Goal: Task Accomplishment & Management: Complete application form

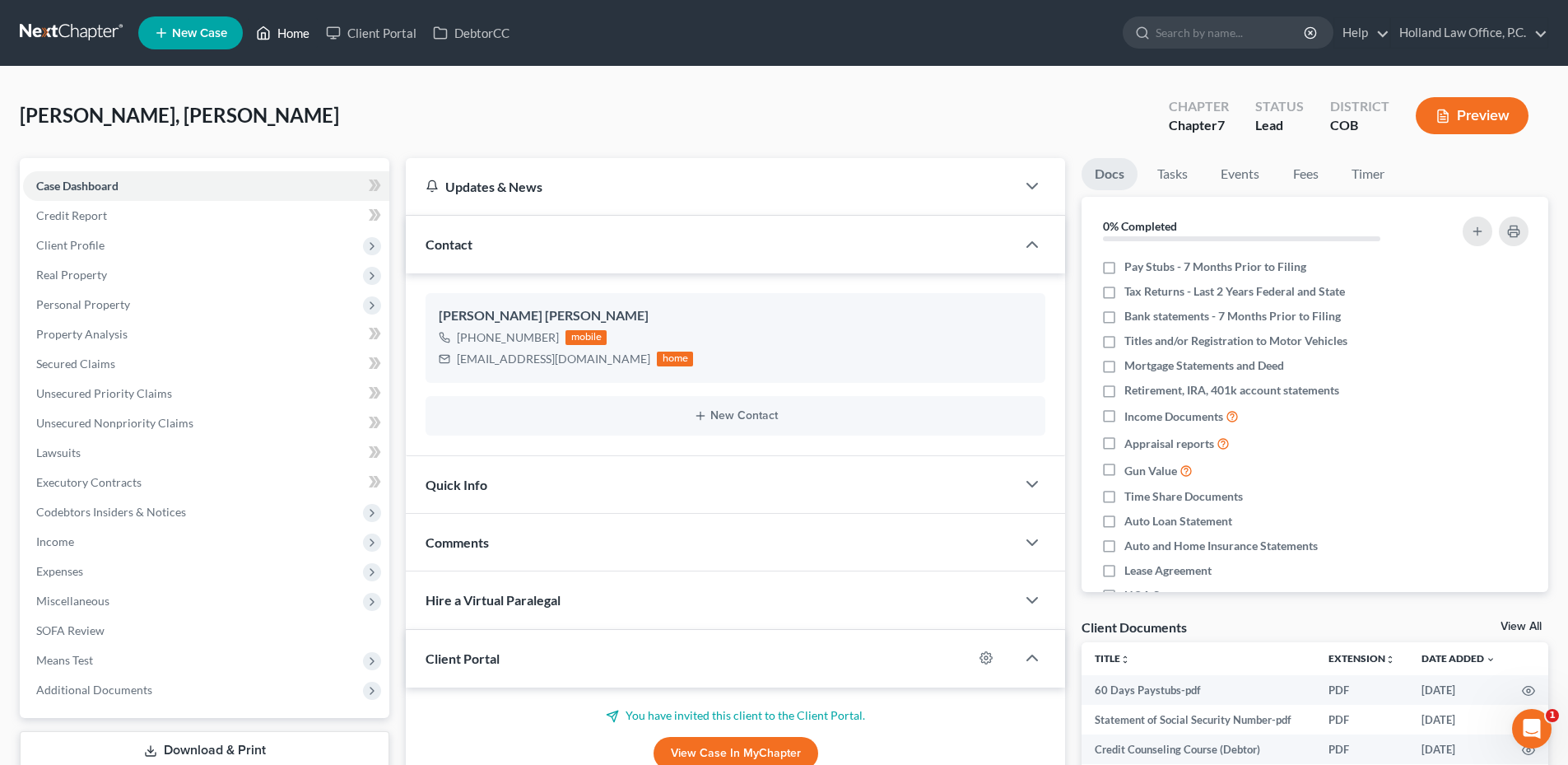
click at [266, 34] on polyline at bounding box center [263, 36] width 4 height 7
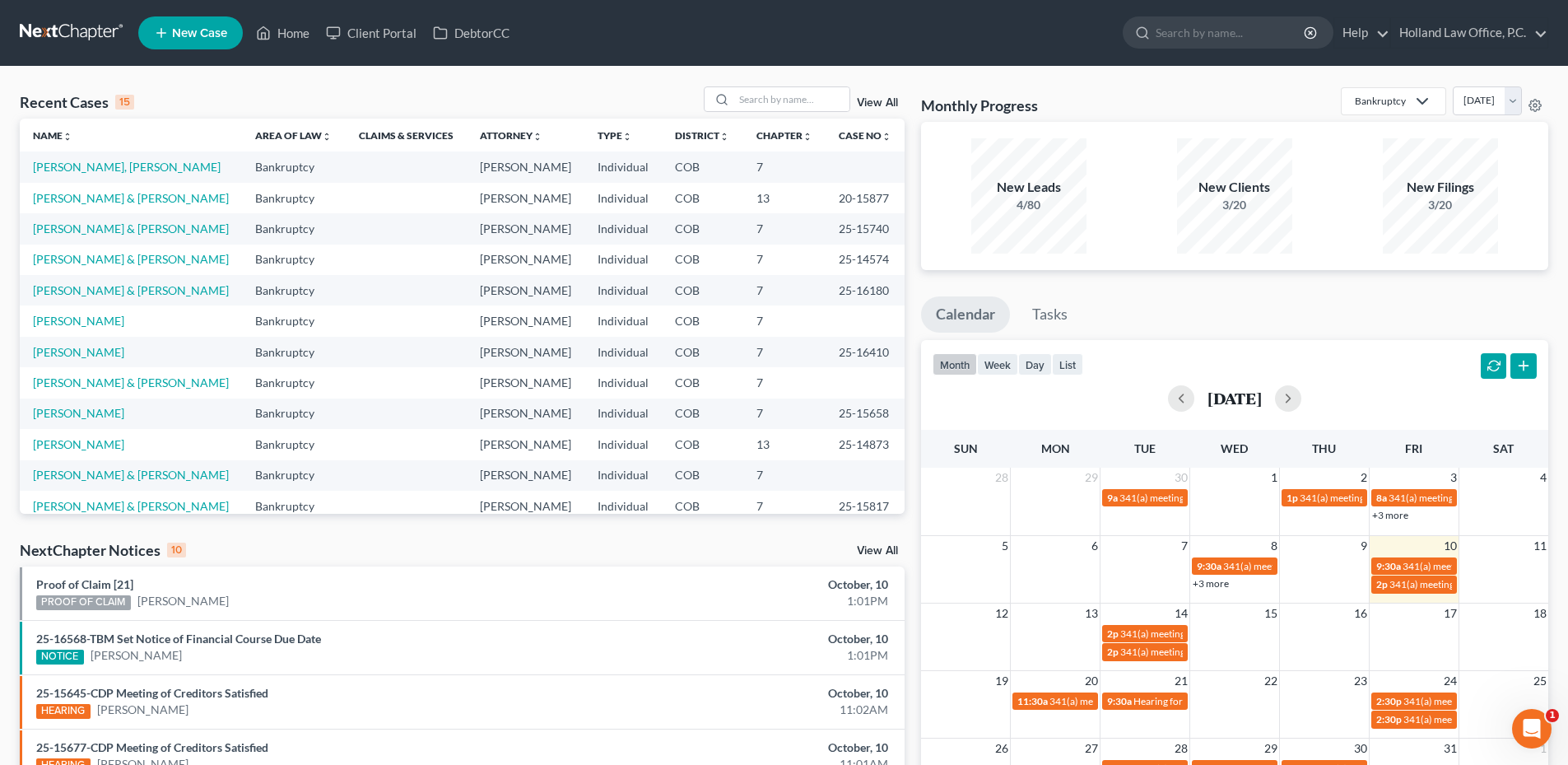
click at [923, 28] on ul "New Case Home Client Portal DebtorCC - No Result - See all results Or Press Ent…" at bounding box center [843, 32] width 1410 height 43
click at [799, 103] on input "search" at bounding box center [792, 99] width 116 height 24
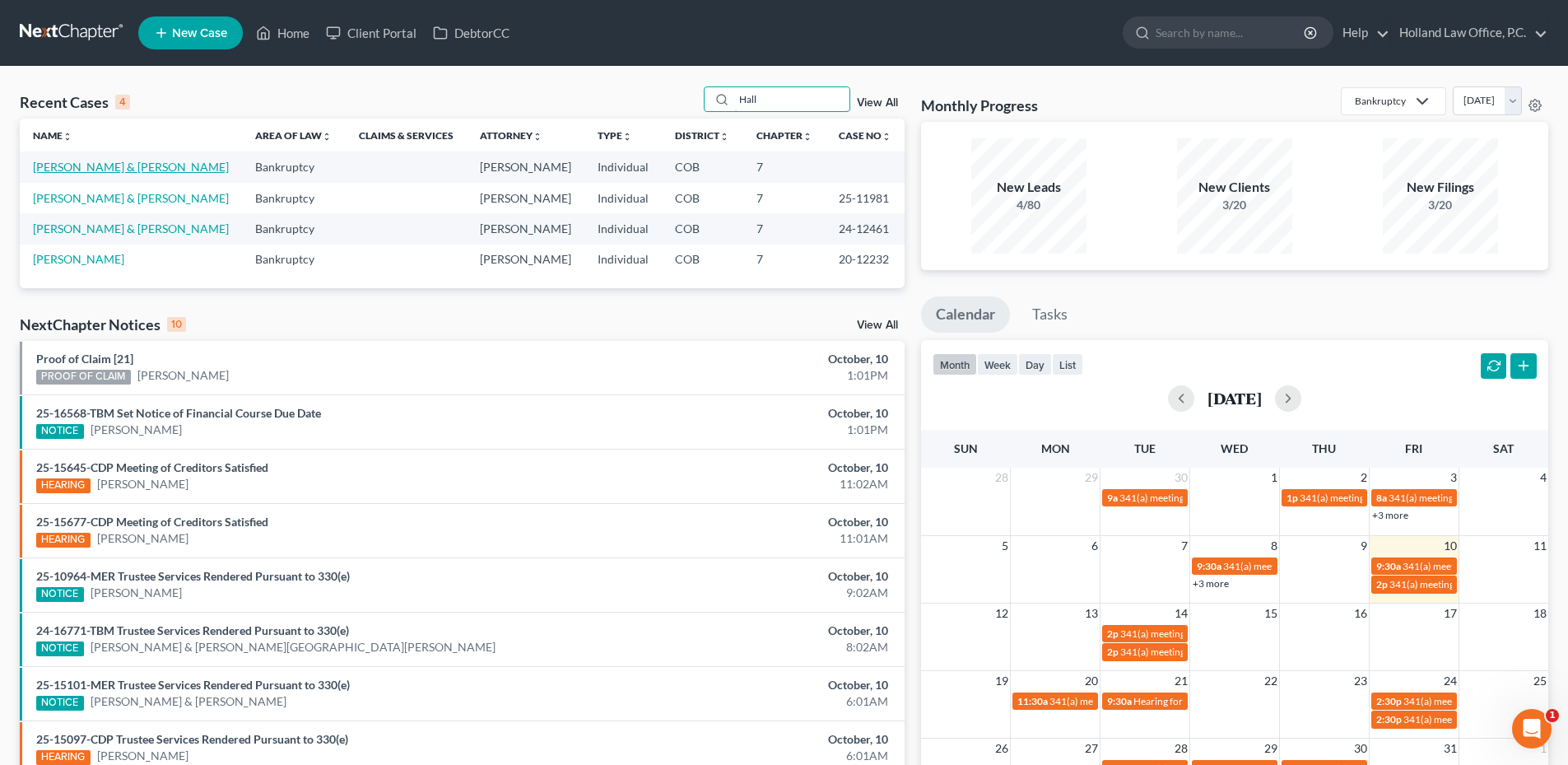
type input "Hall"
click at [91, 173] on link "[PERSON_NAME] & [PERSON_NAME]" at bounding box center [131, 167] width 196 height 14
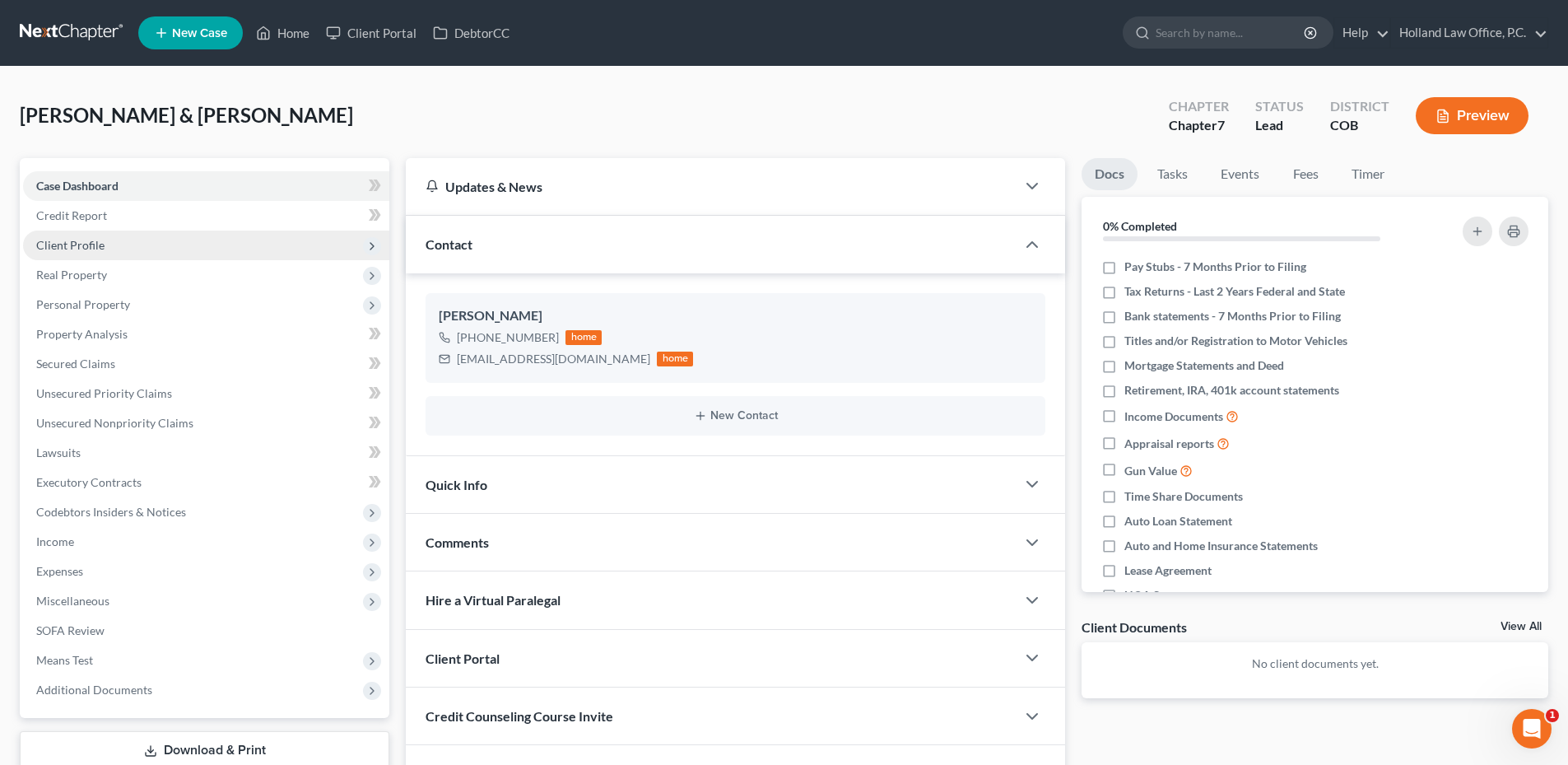
click at [97, 243] on span "Client Profile" at bounding box center [70, 245] width 68 height 14
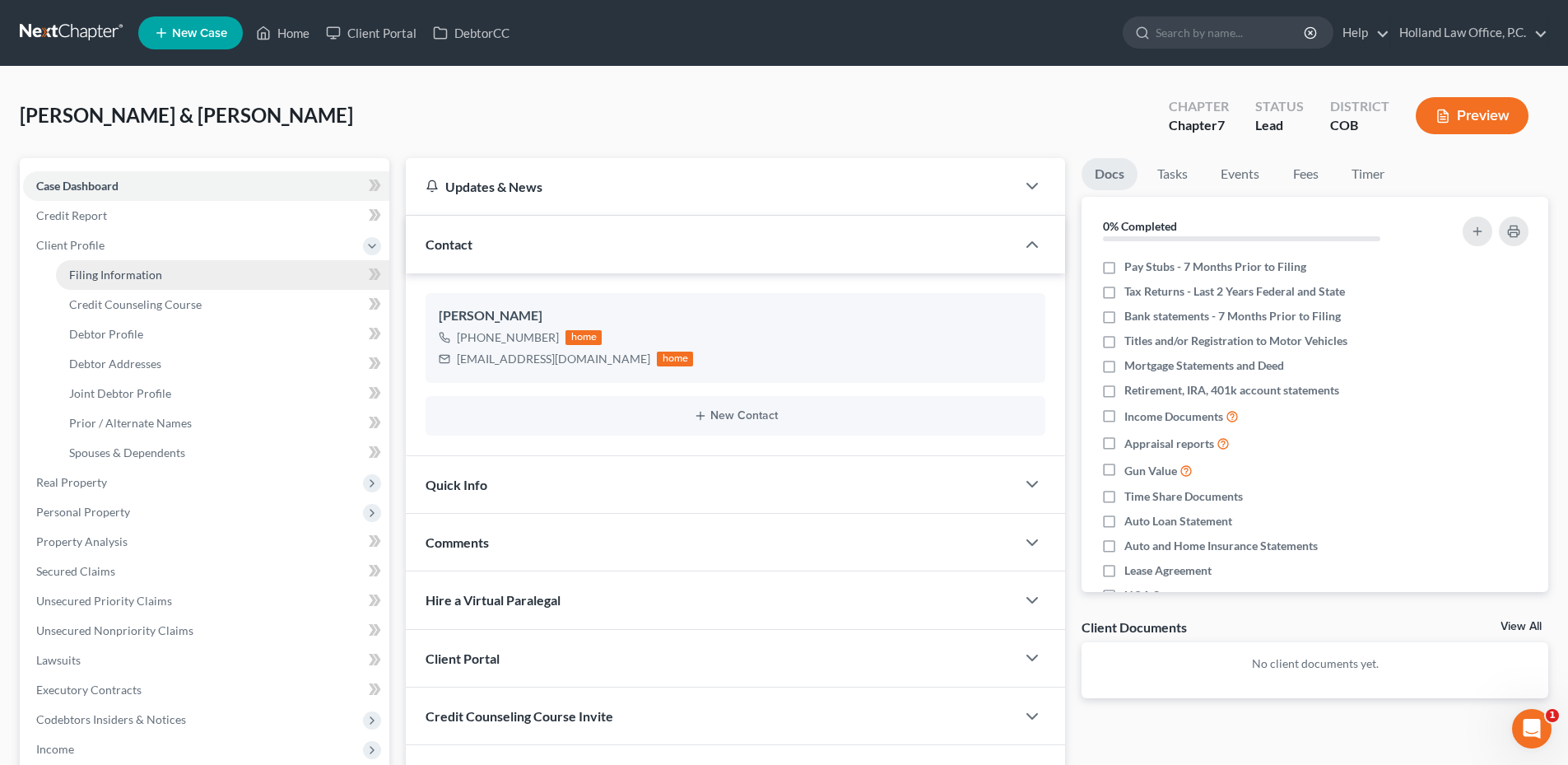
click at [106, 264] on link "Filing Information" at bounding box center [223, 274] width 333 height 29
select select "1"
select select "0"
select select "5"
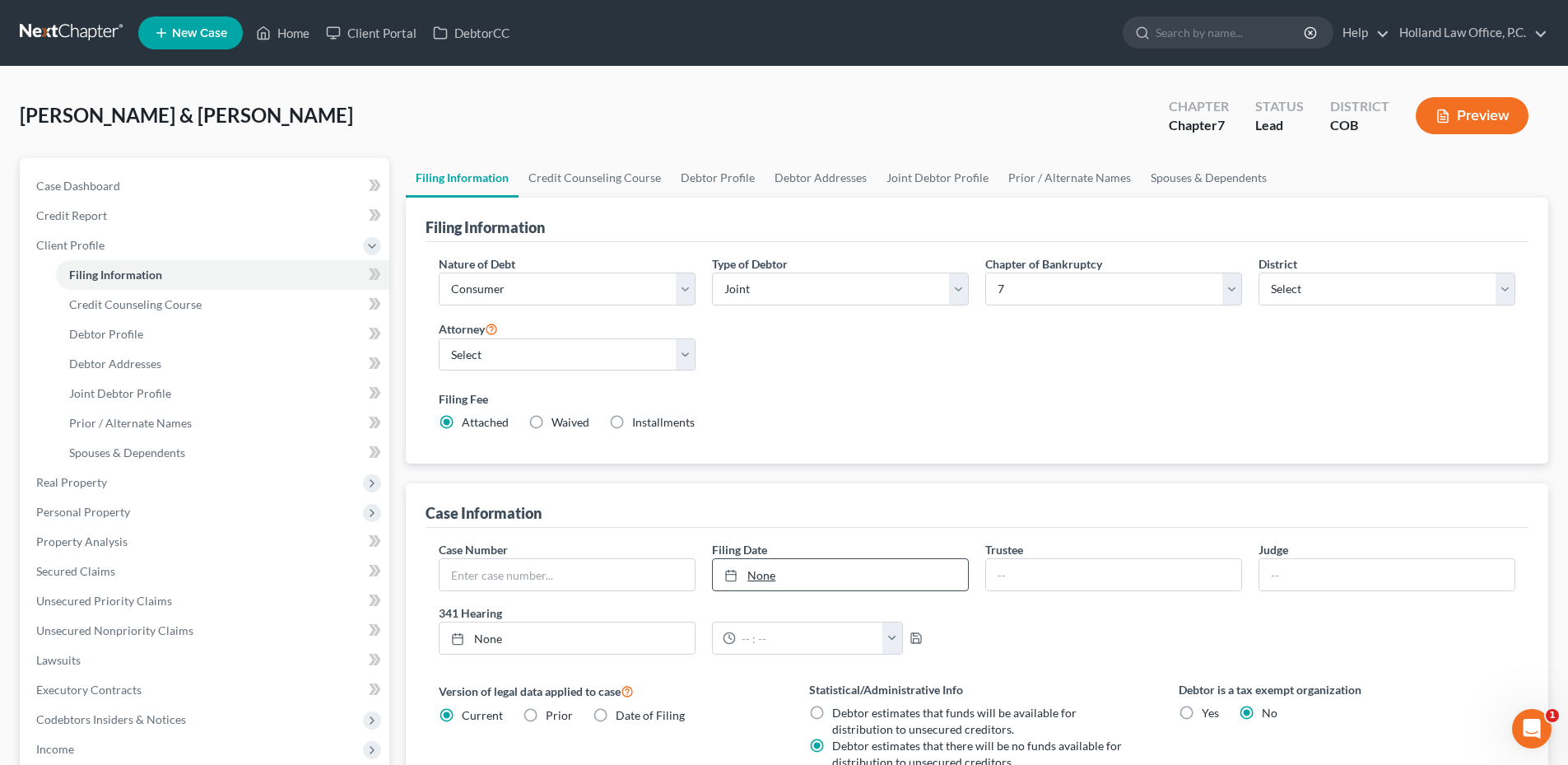
type input "[DATE]"
click at [773, 580] on link "None" at bounding box center [839, 574] width 255 height 31
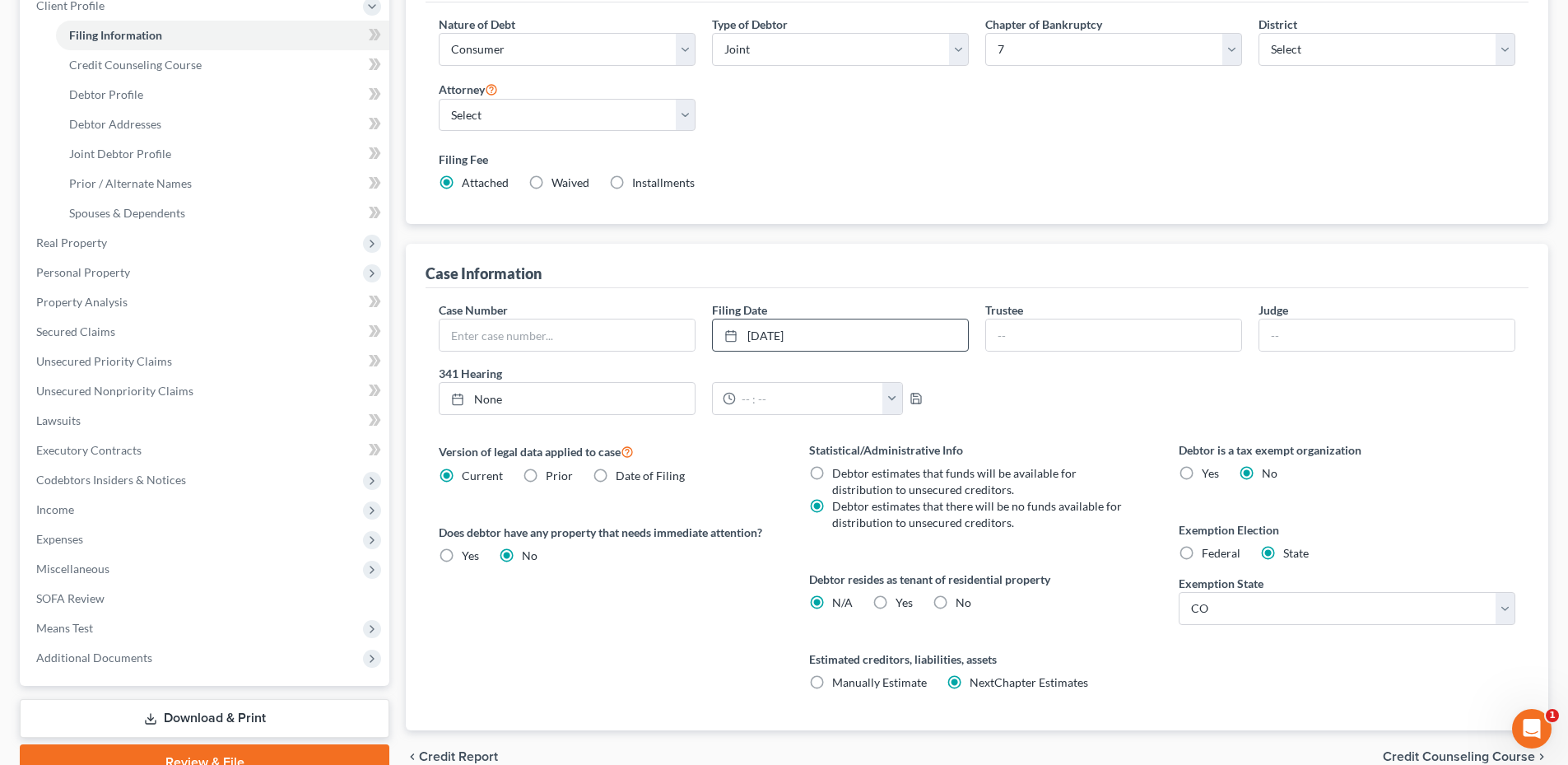
scroll to position [247, 0]
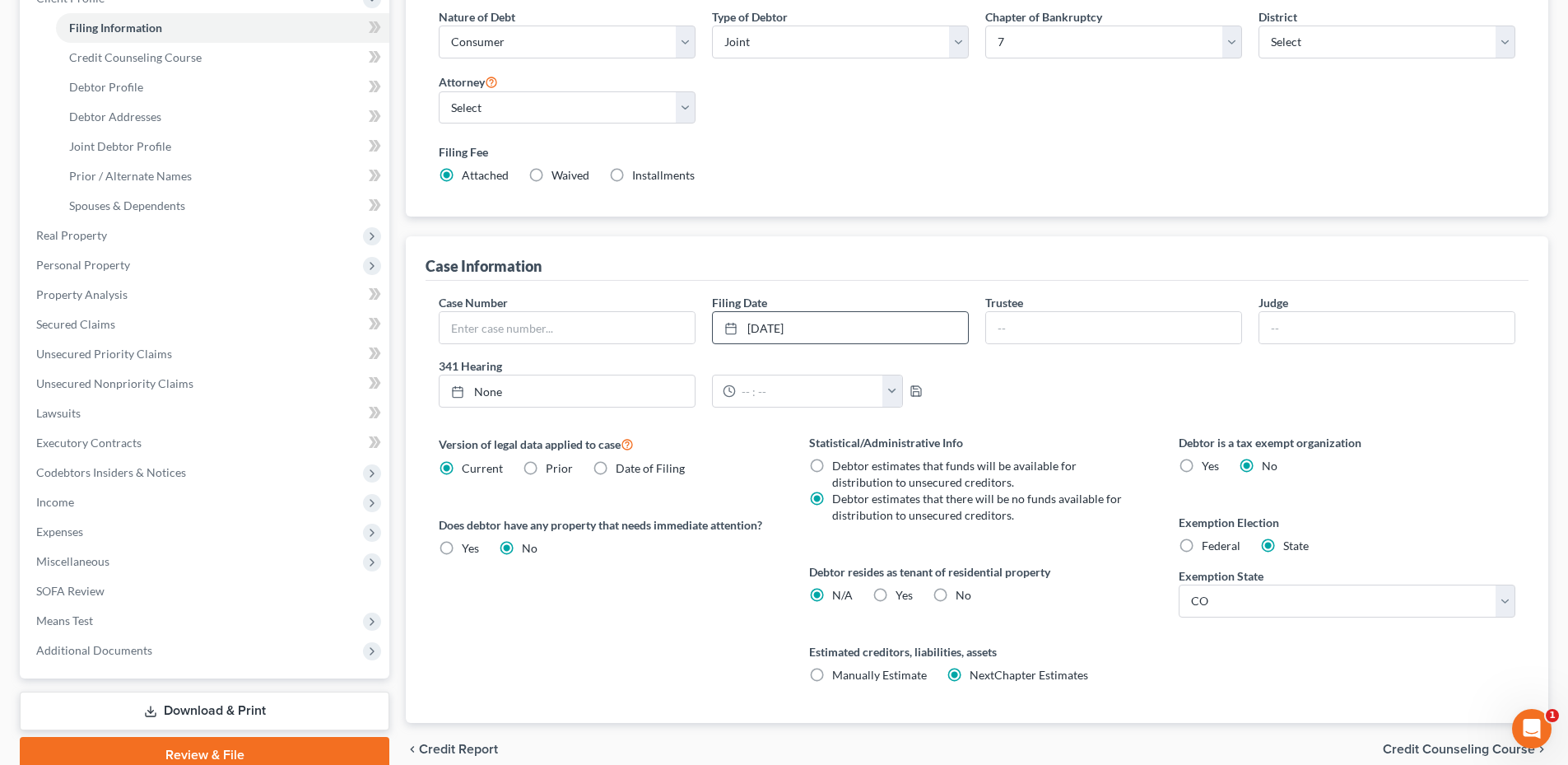
click at [955, 595] on label "No" at bounding box center [963, 594] width 16 height 16
click at [962, 595] on input "No" at bounding box center [966, 592] width 10 height 10
radio input "true"
radio input "false"
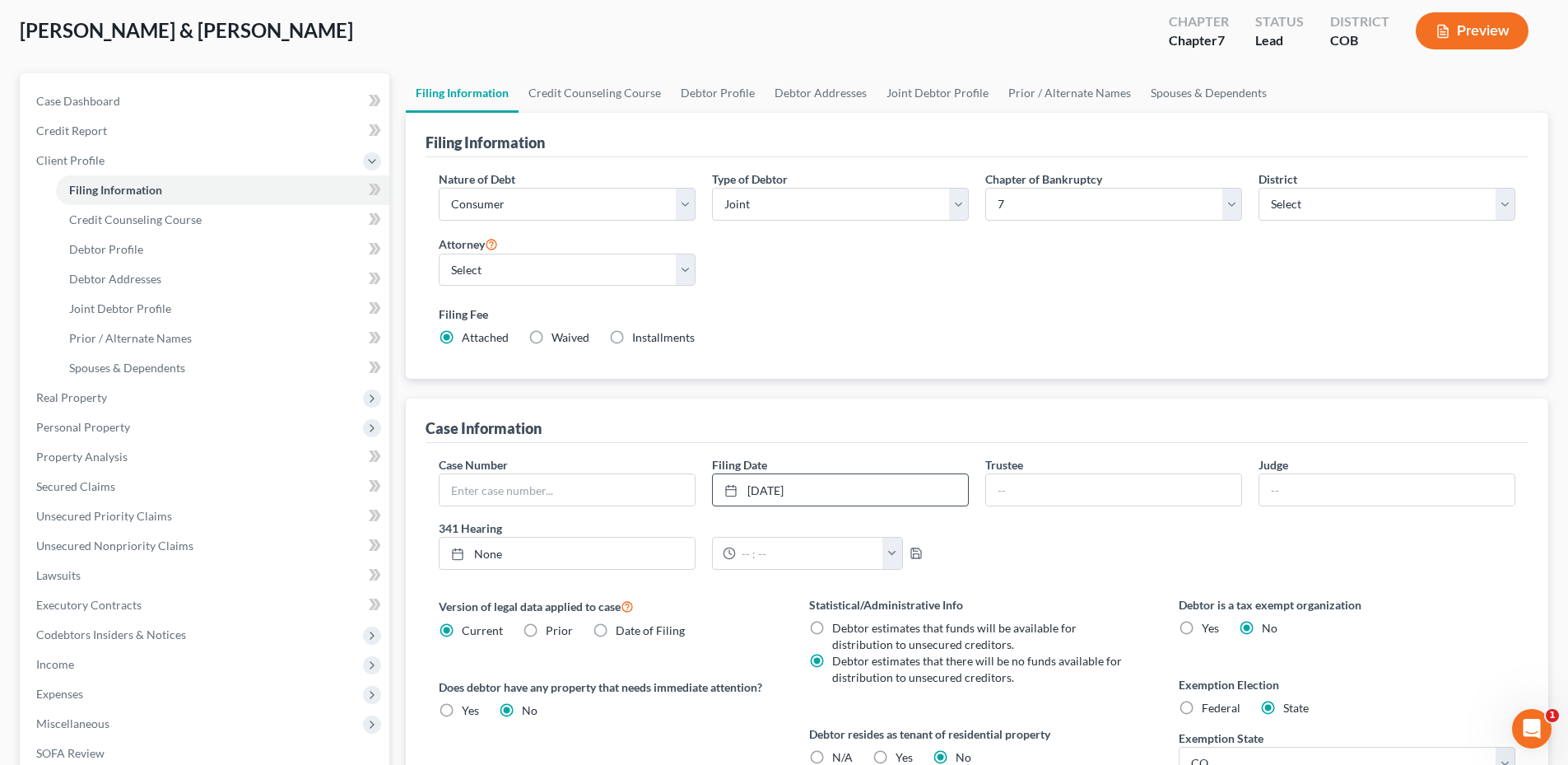
scroll to position [0, 0]
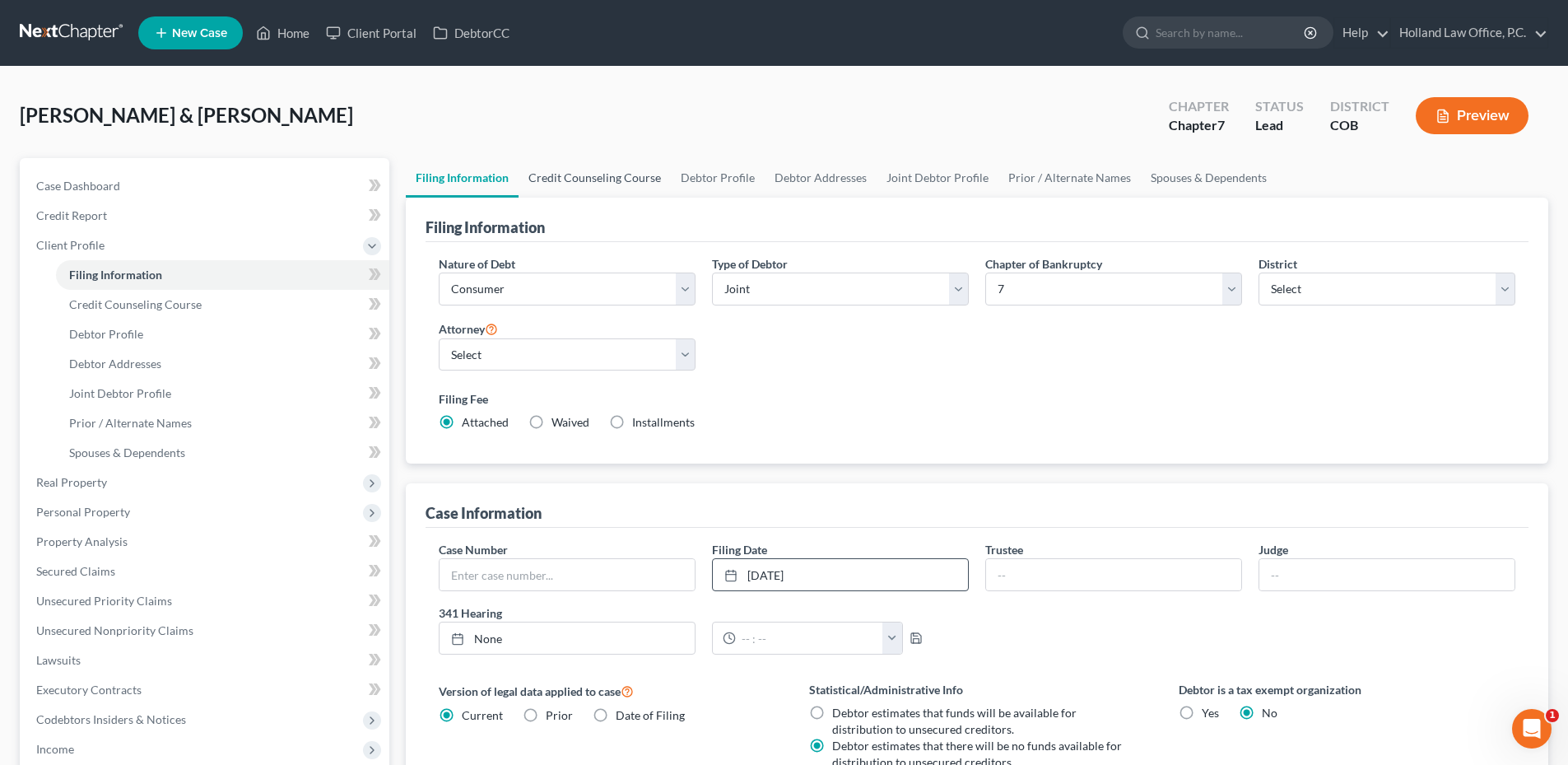
click at [592, 196] on link "Credit Counseling Course" at bounding box center [594, 178] width 153 height 40
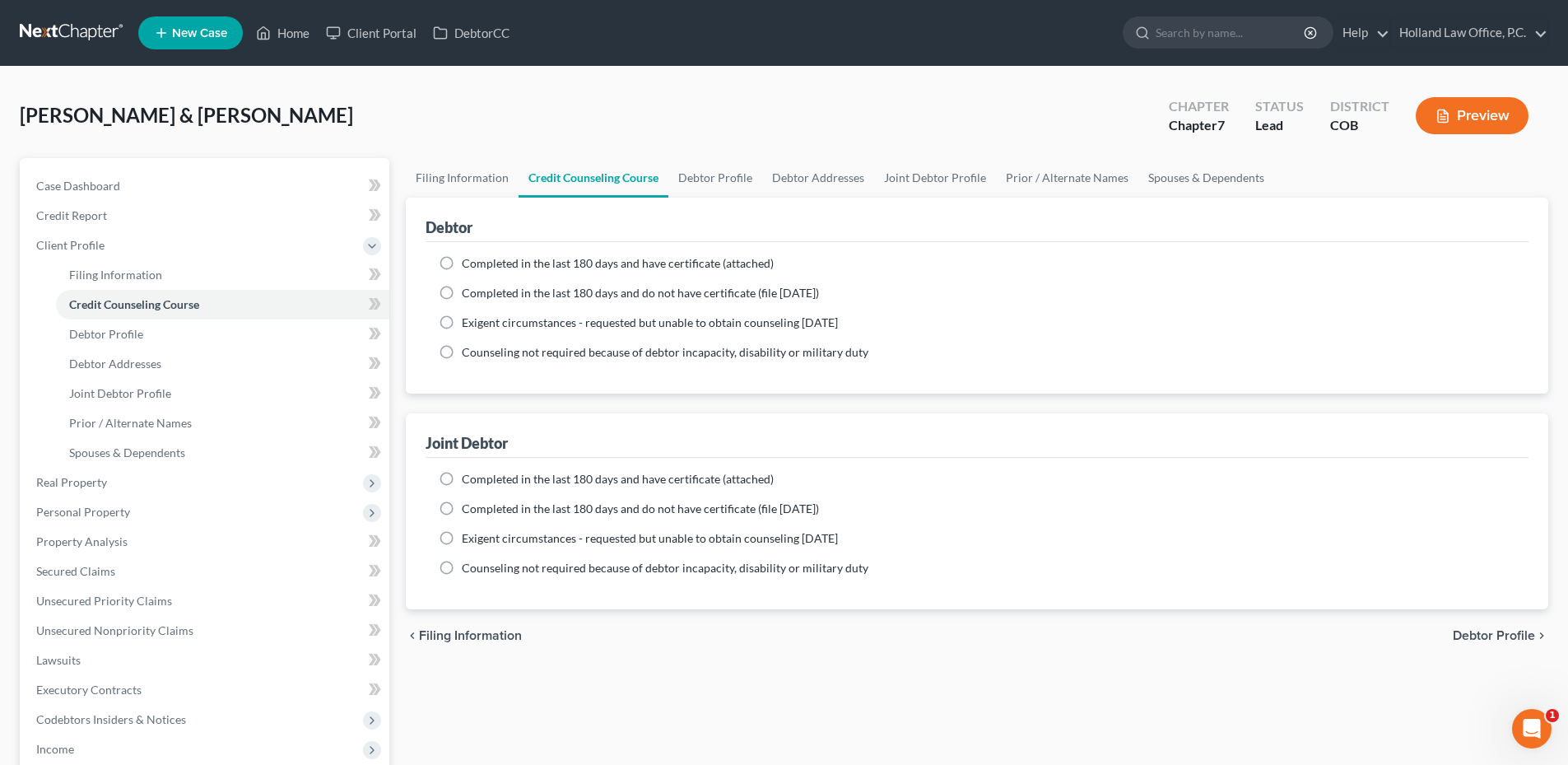
click at [521, 264] on span "Completed in the last 180 days and have certificate (attached)" at bounding box center [617, 263] width 312 height 14
click at [479, 264] on input "Completed in the last 180 days and have certificate (attached)" at bounding box center [473, 260] width 10 height 10
radio input "true"
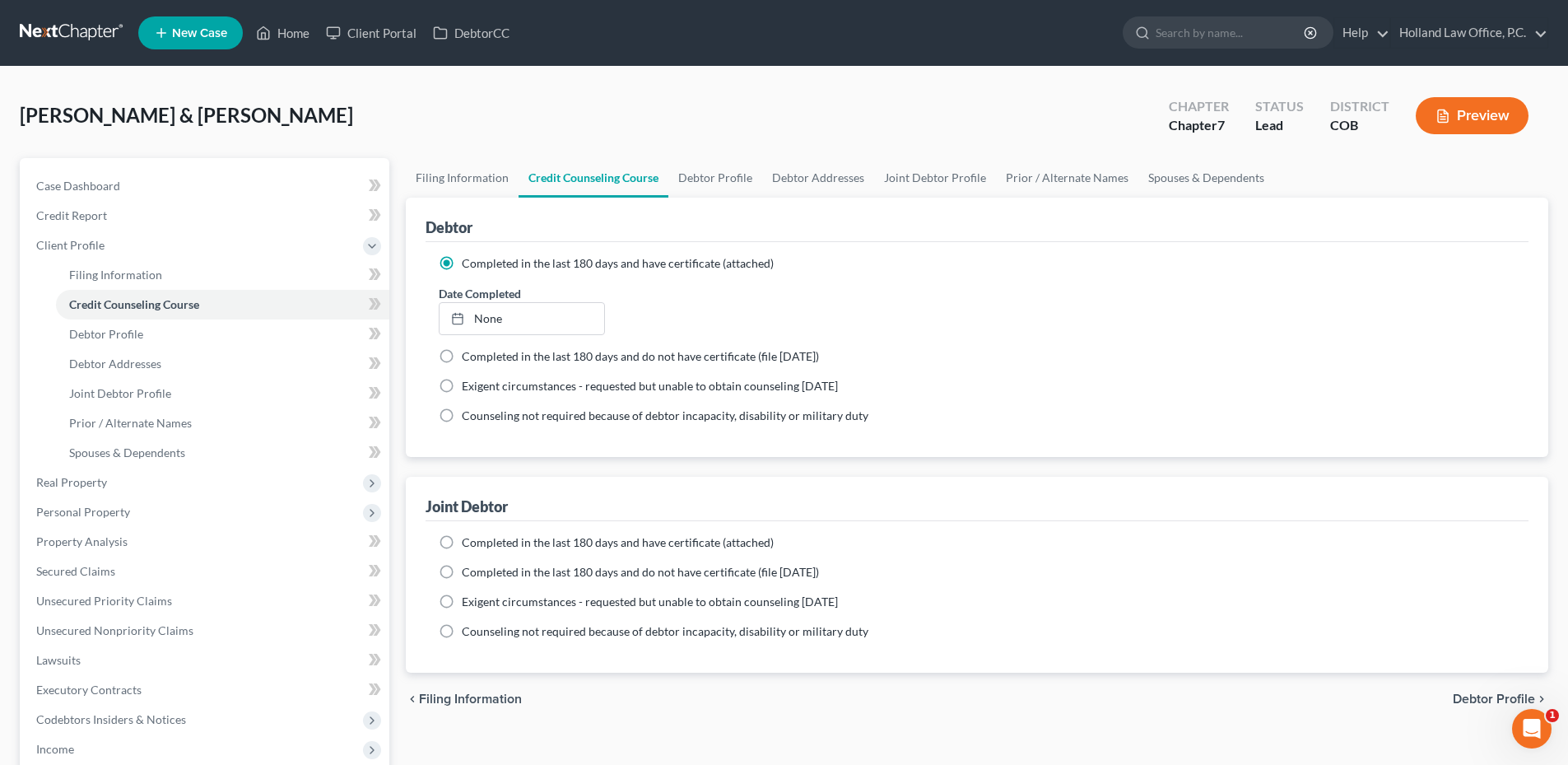
click at [461, 535] on label "Completed in the last 180 days and have certificate (attached)" at bounding box center [617, 542] width 312 height 16
click at [468, 535] on input "Completed in the last 180 days and have certificate (attached)" at bounding box center [473, 539] width 10 height 10
radio input "true"
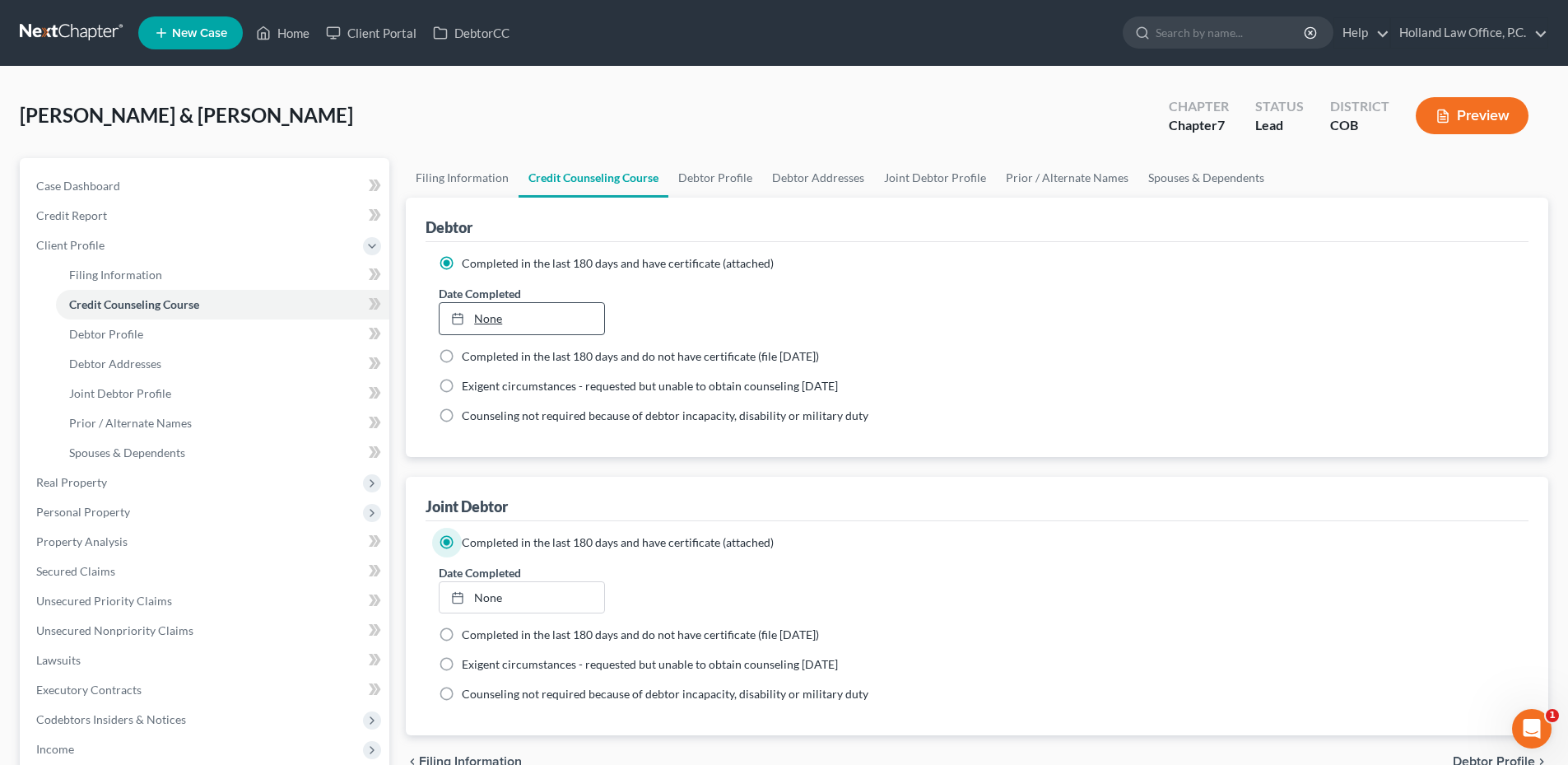
type input "[DATE]"
click at [473, 318] on div at bounding box center [462, 318] width 23 height 14
type input "[DATE]"
click at [486, 592] on link "[DATE]" at bounding box center [521, 597] width 164 height 31
click at [722, 170] on link "Debtor Profile" at bounding box center [714, 178] width 94 height 40
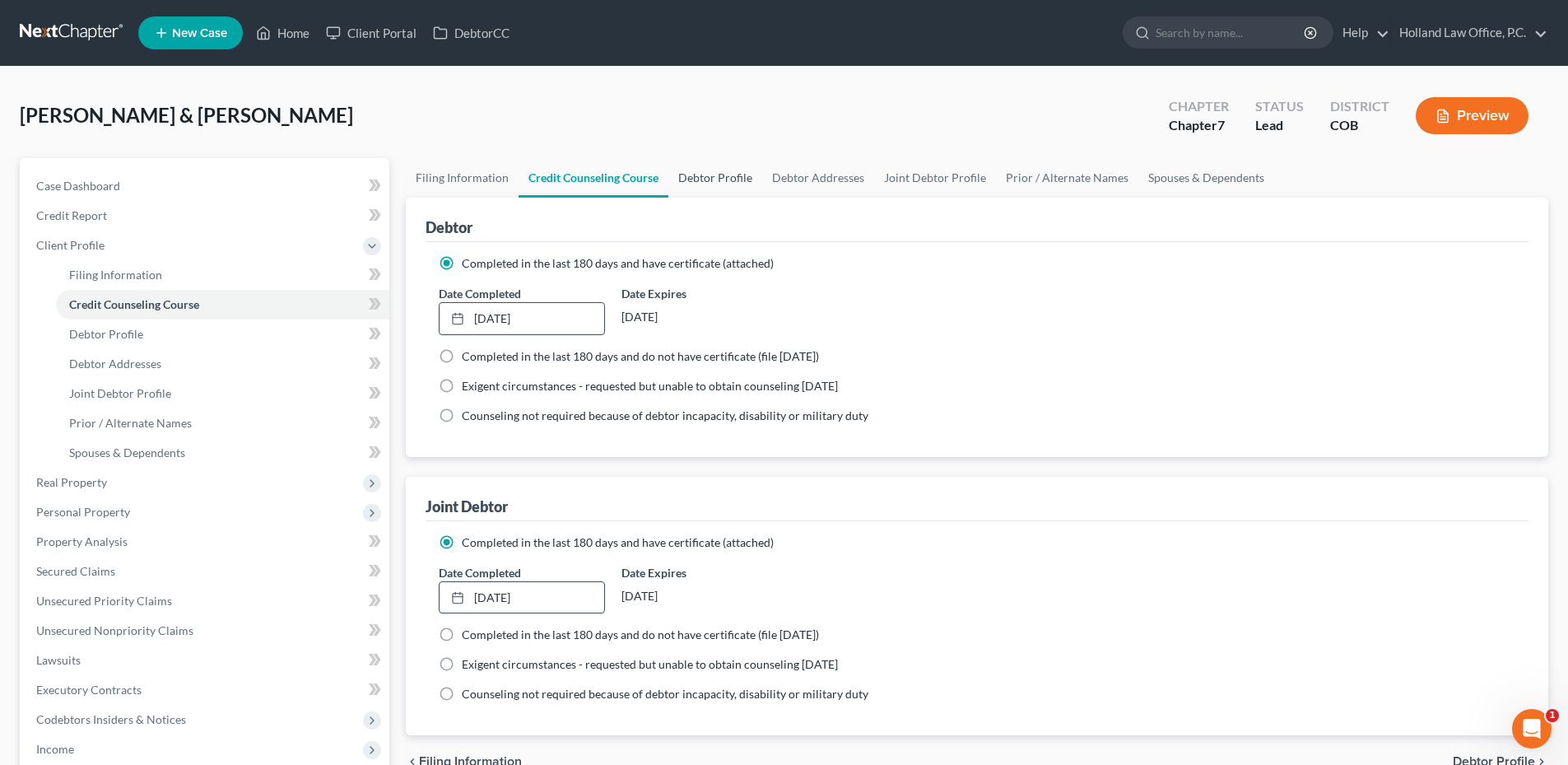
select select "1"
select select "0"
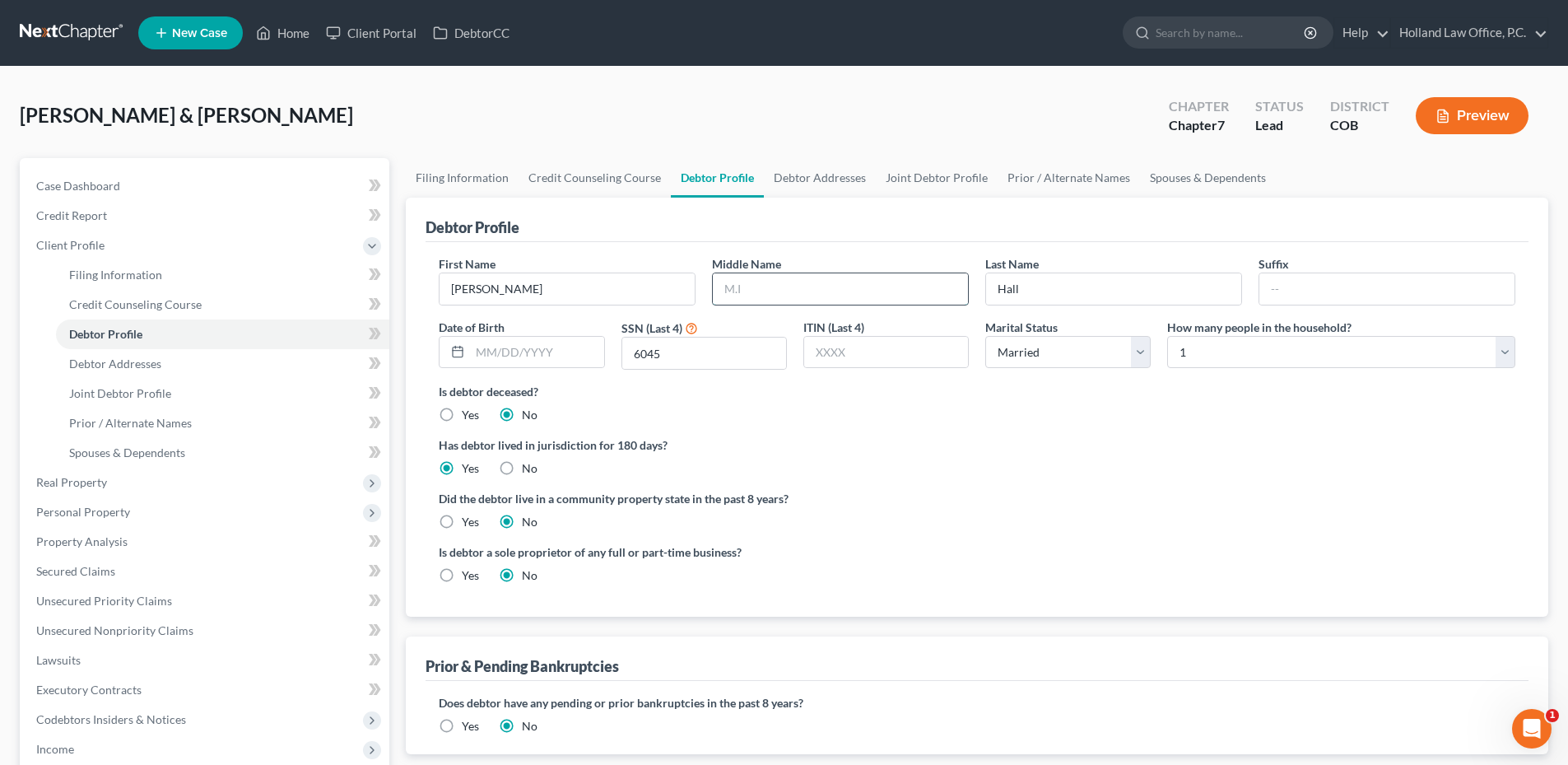
click at [828, 289] on input "text" at bounding box center [839, 288] width 255 height 31
type input "[PERSON_NAME]"
click at [480, 337] on input "text" at bounding box center [536, 352] width 134 height 31
type input "2/6/1985"
click at [1471, 358] on select "Select 1 2 3 4 5 6 7 8 9 10 11 12 13 14 15 16 17 18 19 20" at bounding box center [1341, 352] width 348 height 33
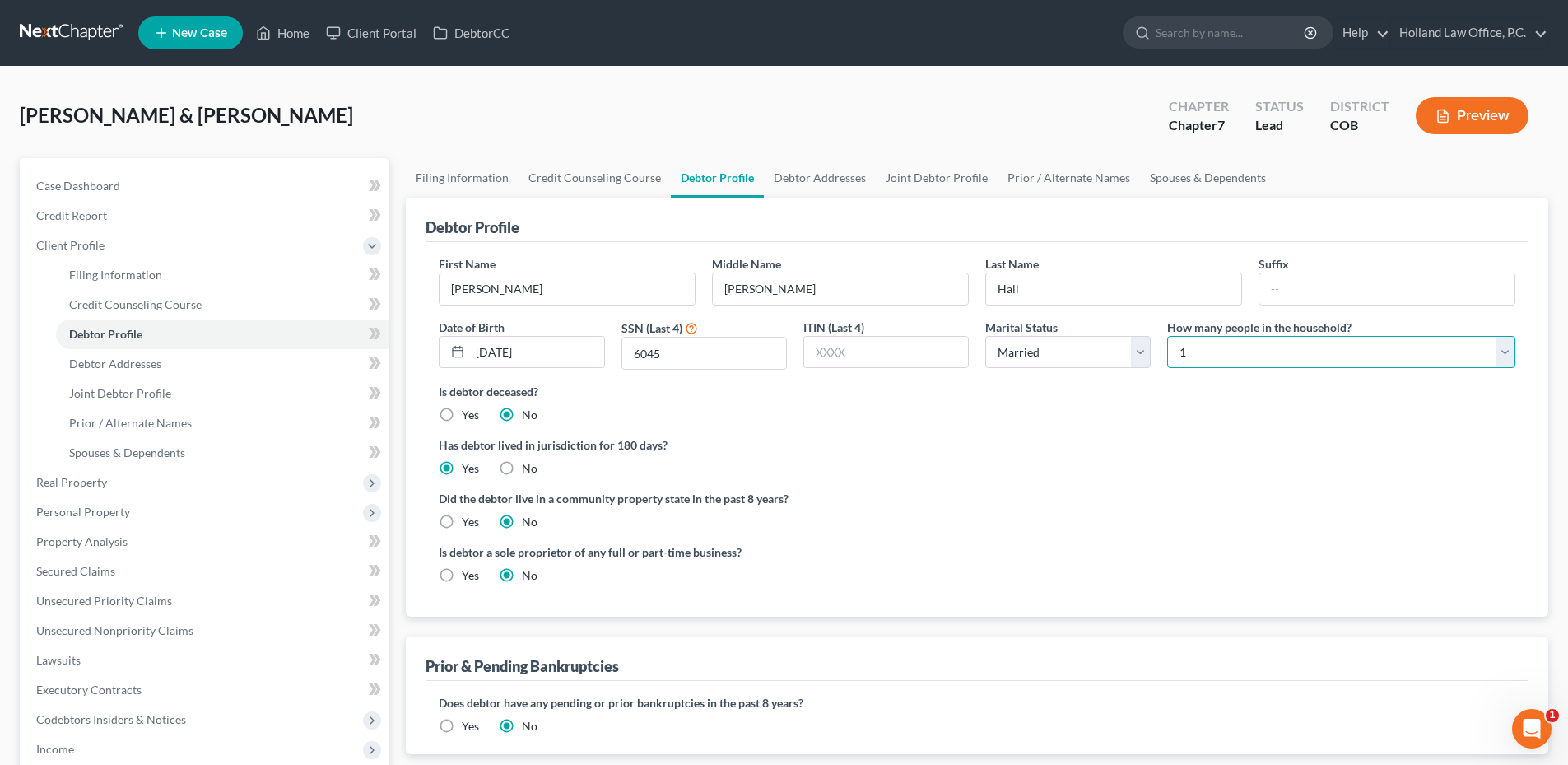
select select "1"
click at [1167, 336] on select "Select 1 2 3 4 5 6 7 8 9 10 11 12 13 14 15 16 17 18 19 20" at bounding box center [1341, 352] width 348 height 33
click at [1012, 411] on div "Is debtor deceased? Yes No" at bounding box center [977, 403] width 1076 height 41
click at [805, 174] on link "Debtor Addresses" at bounding box center [820, 178] width 112 height 40
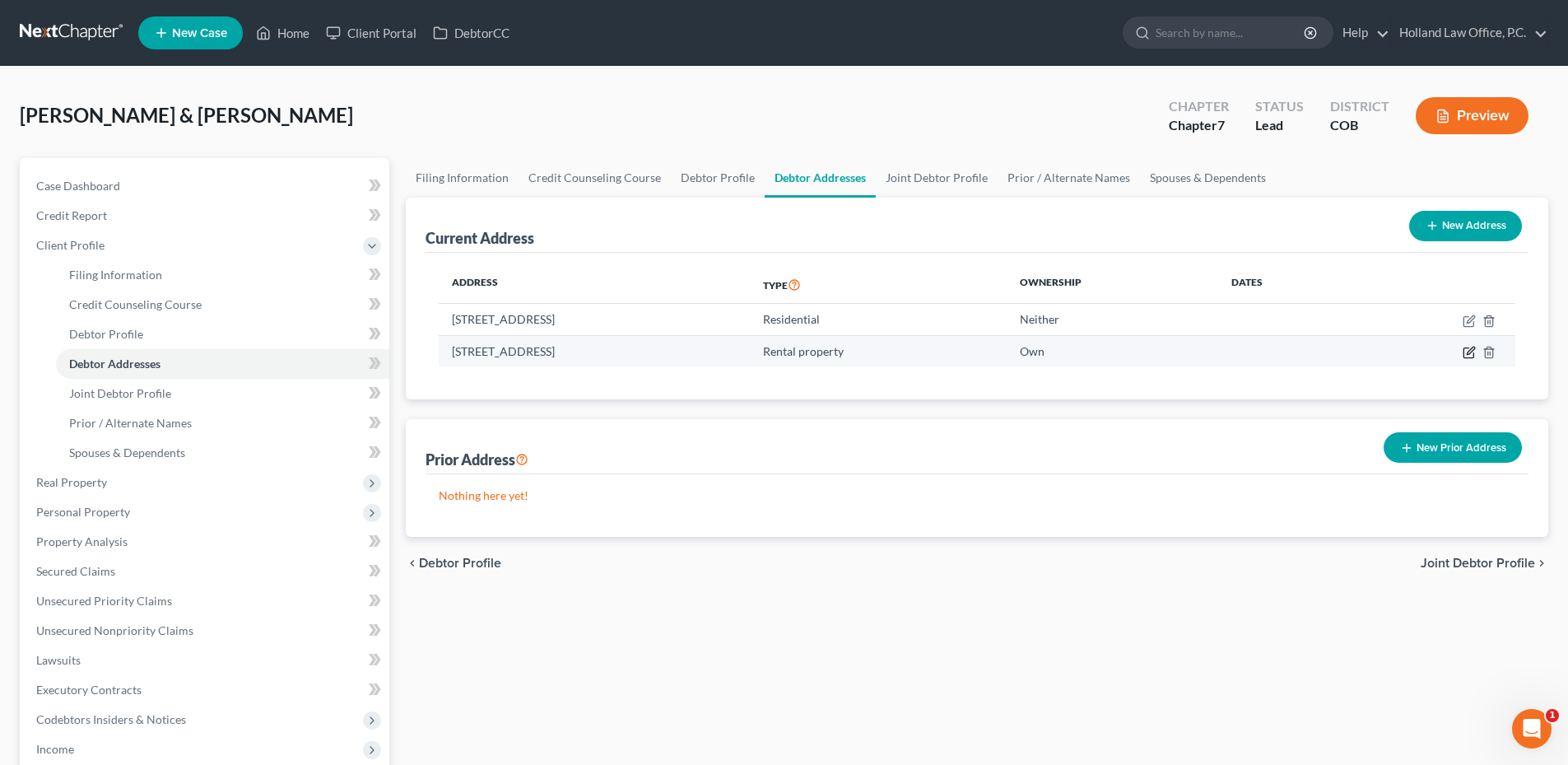
click at [1474, 348] on icon "button" at bounding box center [1470, 351] width 8 height 8
select select "5"
select select "1"
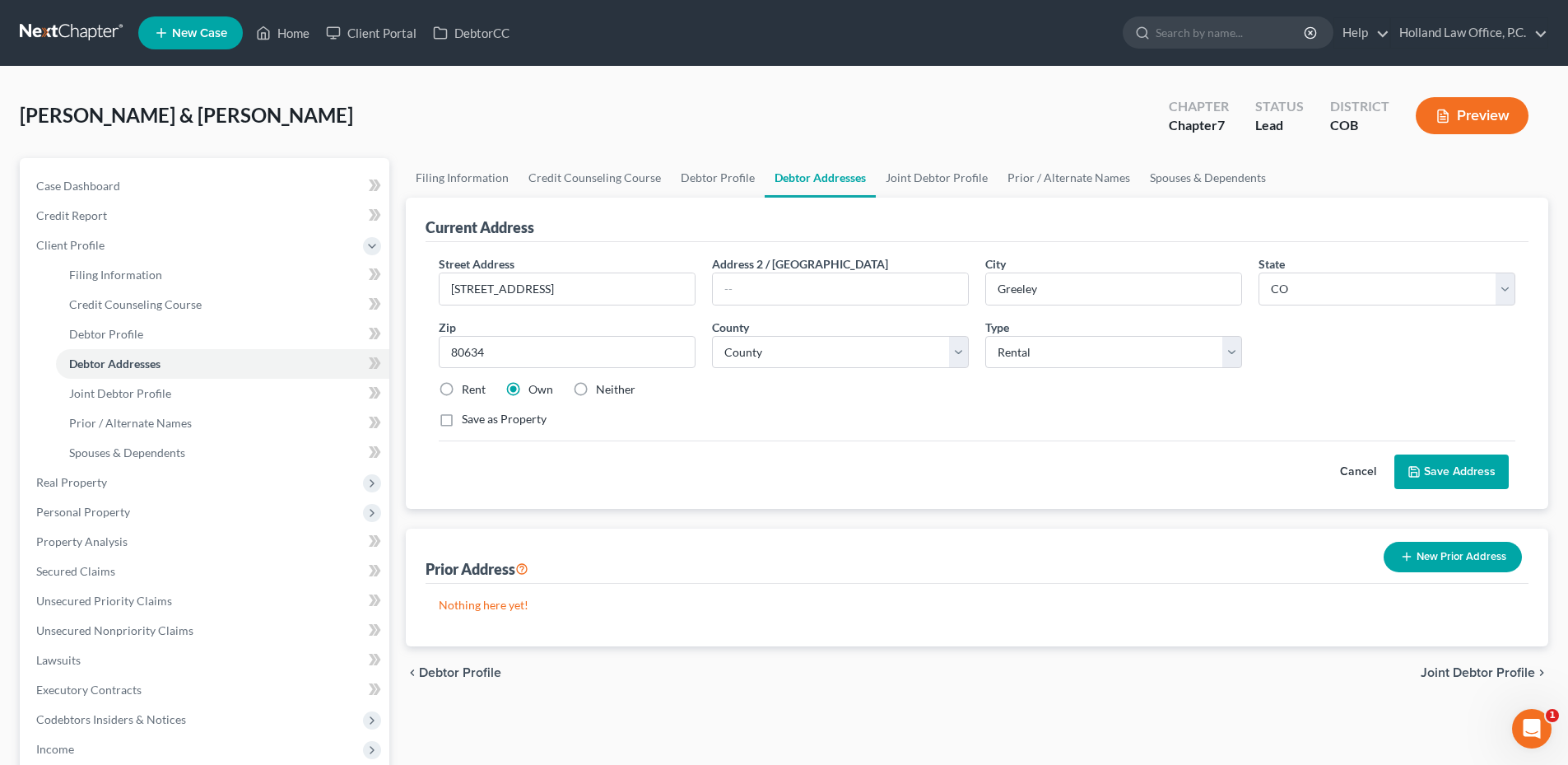
click at [1344, 467] on button "Cancel" at bounding box center [1358, 471] width 72 height 33
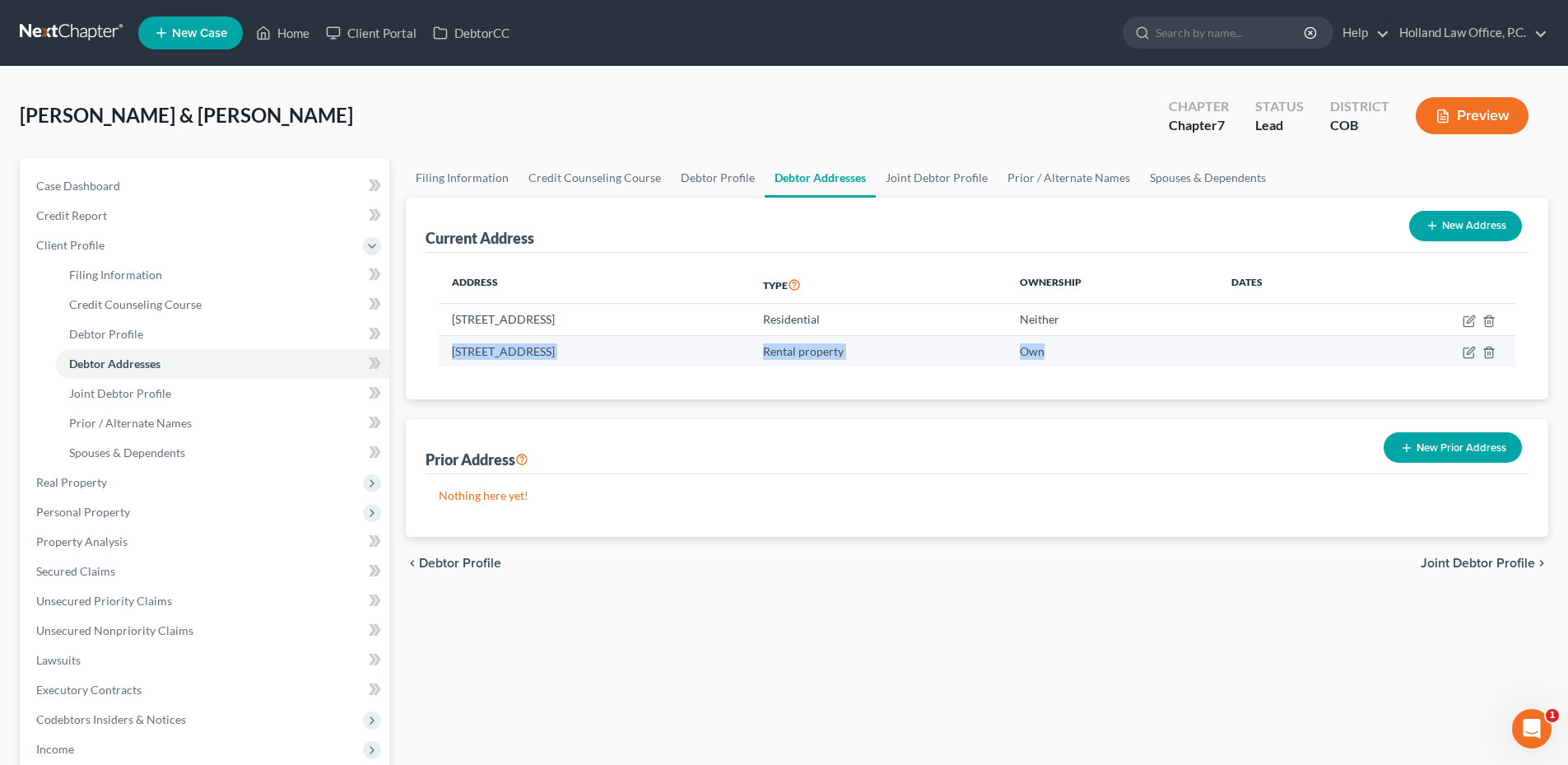
drag, startPoint x: 446, startPoint y: 349, endPoint x: 1143, endPoint y: 350, distance: 697.0
click at [1143, 350] on tr "2337 West 8th St, Greeley, CO 80634 Rental property Own" at bounding box center [977, 351] width 1076 height 31
drag, startPoint x: 1143, startPoint y: 350, endPoint x: 1106, endPoint y: 349, distance: 37.0
copy tr "2337 West 8th St, Greeley, CO 80634 Rental property Own"
click at [1462, 461] on button "New Prior Address" at bounding box center [1452, 447] width 138 height 30
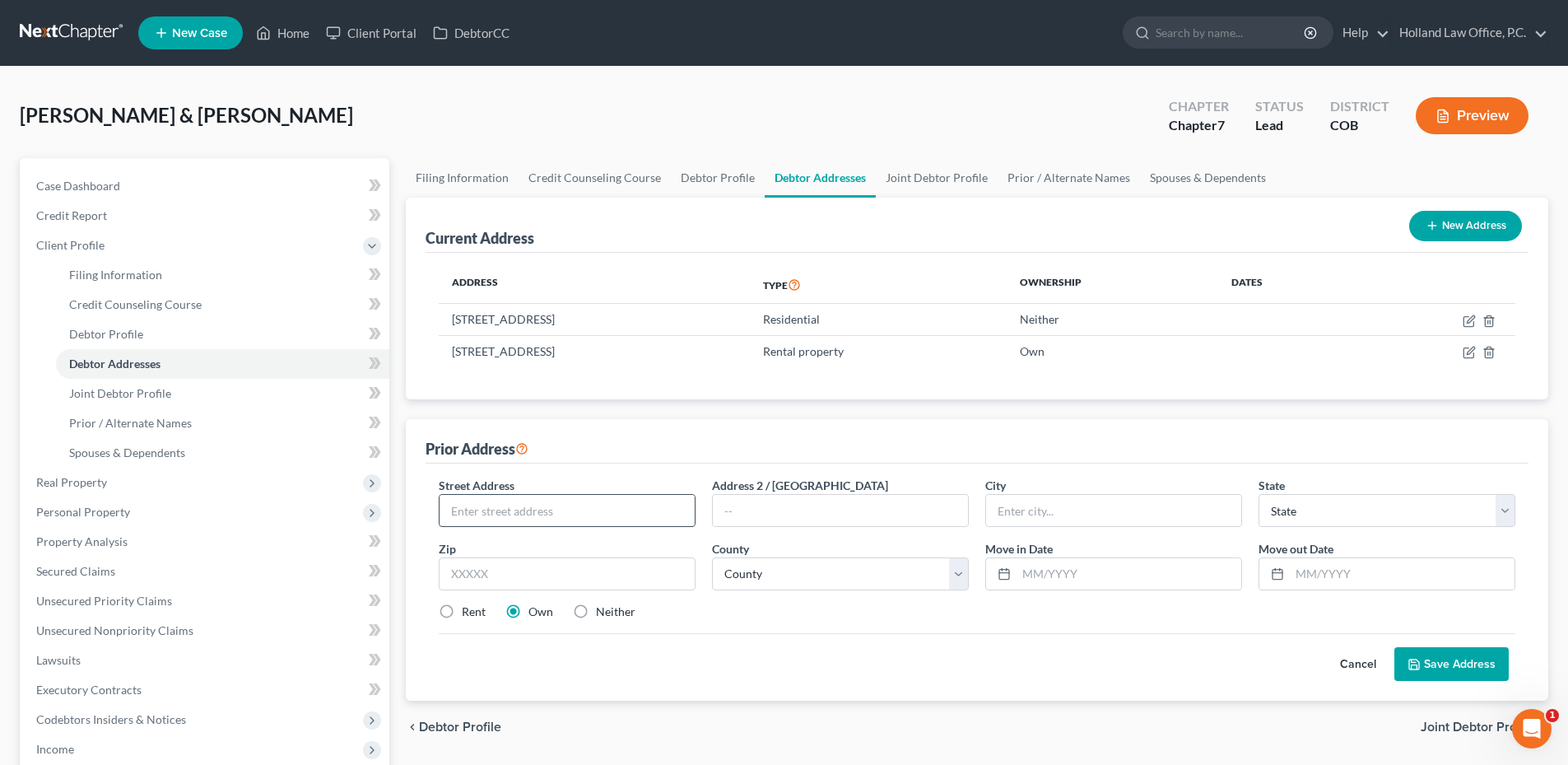
click at [598, 511] on input "text" at bounding box center [567, 510] width 255 height 31
paste input "2337 West 8th St, Greeley, CO 80634 Rent"
drag, startPoint x: 647, startPoint y: 507, endPoint x: 807, endPoint y: 523, distance: 160.8
click at [800, 524] on div "Street Address * 2337 West 8th St, Greeley, CO 80634 Rent Address 2 / PO Box Ci…" at bounding box center [976, 555] width 1092 height 156
type input "[STREET_ADDRESS]"
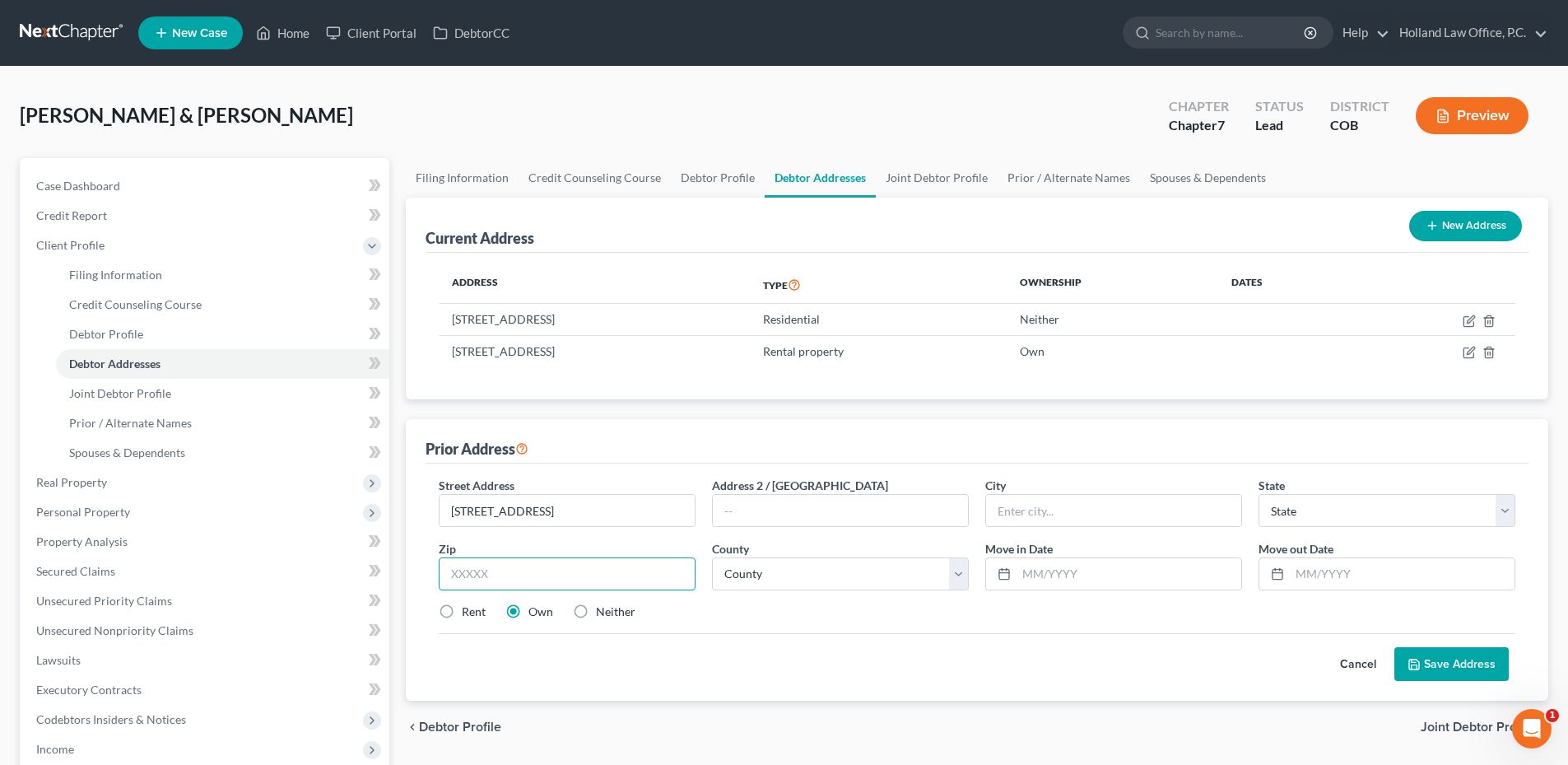
drag, startPoint x: 549, startPoint y: 567, endPoint x: 560, endPoint y: 564, distance: 11.4
click at [549, 567] on input "text" at bounding box center [567, 574] width 257 height 33
type input "80634"
type input "Greeley"
select select "5"
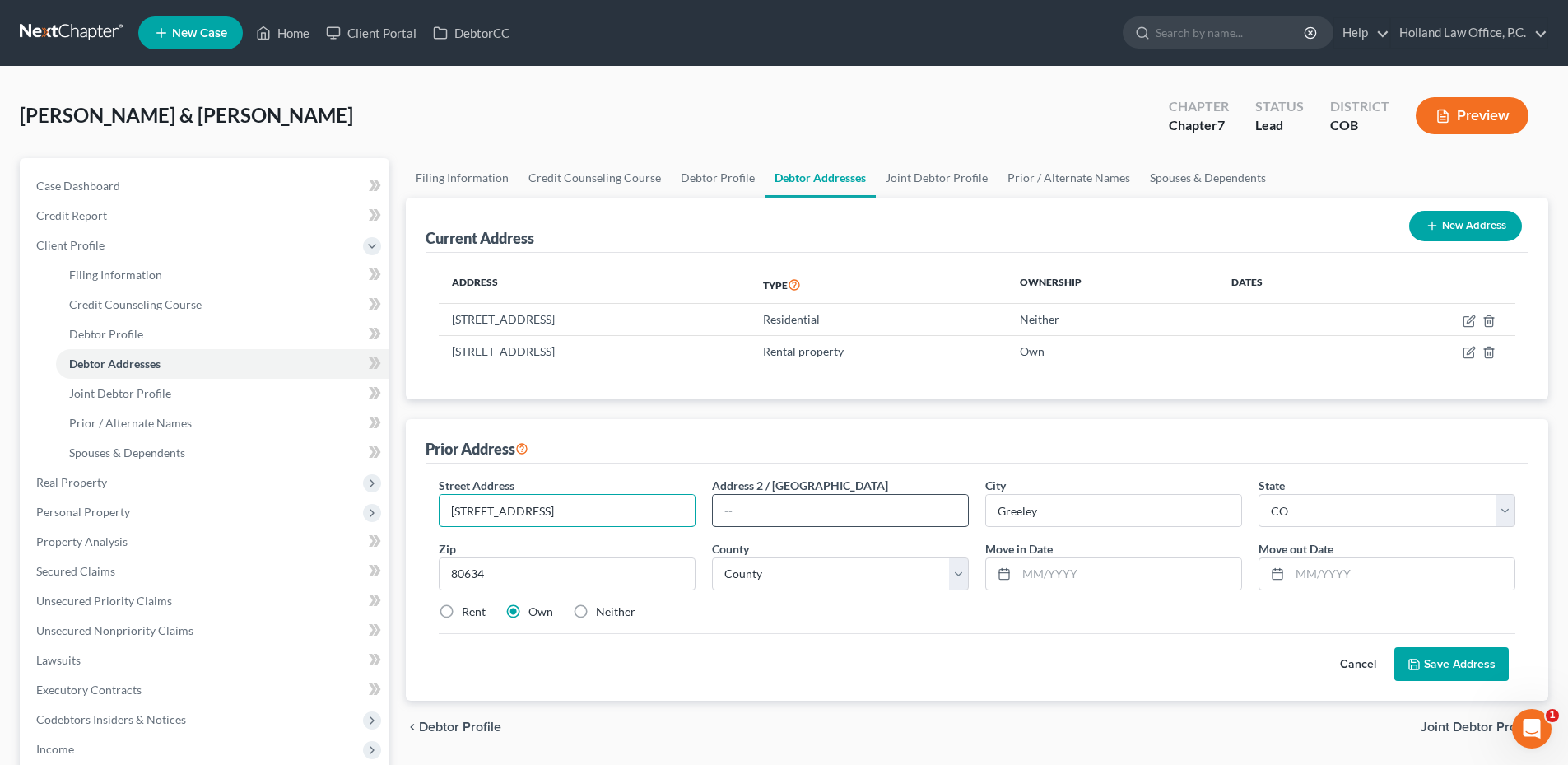
drag, startPoint x: 537, startPoint y: 509, endPoint x: 714, endPoint y: 509, distance: 177.0
click at [714, 509] on div "Street Address * 2337 West 8th St, Greeley, CO 80634 Address 2 / PO Box City * …" at bounding box center [976, 555] width 1092 height 156
type input "[STREET_ADDRESS]"
click at [817, 580] on select "County Adams County Alamosa County Arapahoe County Archuleta County Baca County…" at bounding box center [839, 574] width 257 height 33
select select "62"
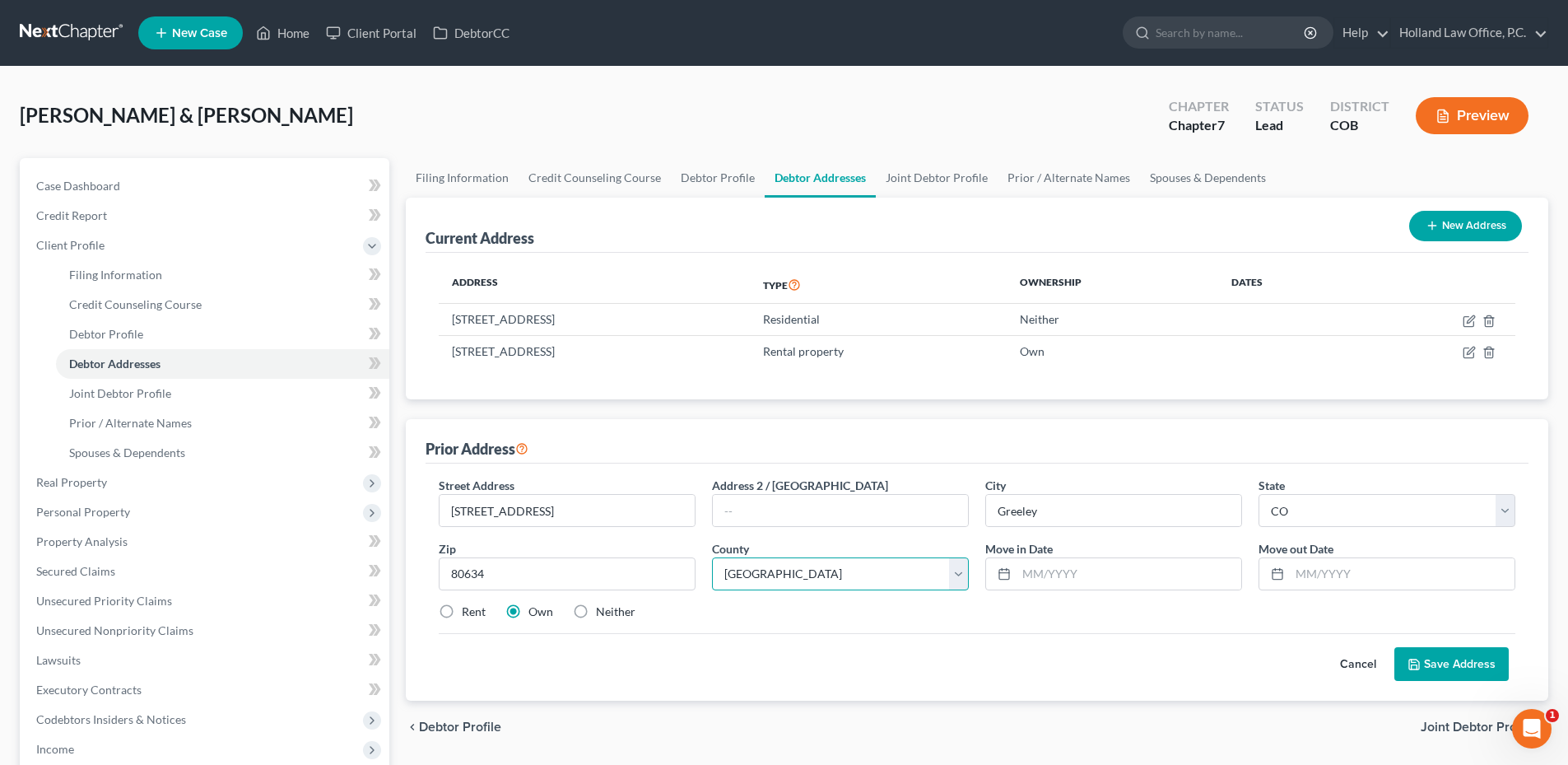
click at [712, 557] on select "County Adams County Alamosa County Arapahoe County Archuleta County Baca County…" at bounding box center [839, 574] width 257 height 33
click at [1313, 579] on input "text" at bounding box center [1401, 574] width 225 height 31
type input "[DATE]"
click at [1177, 570] on input "text" at bounding box center [1128, 574] width 225 height 31
type input "[DATE]"
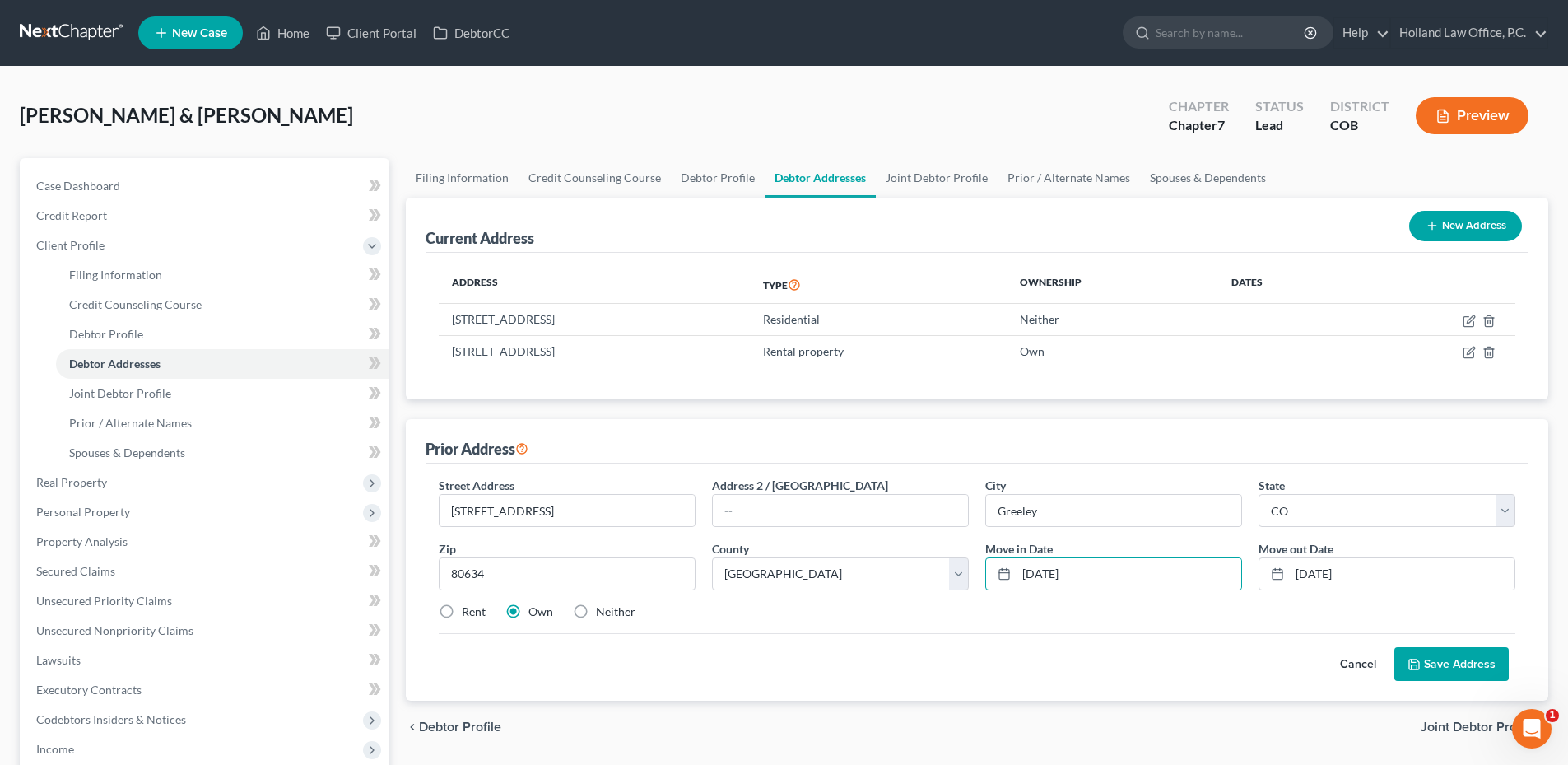
click at [596, 608] on label "Neither" at bounding box center [616, 611] width 40 height 16
click at [603, 608] on input "Neither" at bounding box center [607, 609] width 10 height 10
radio input "true"
click at [530, 612] on label "Own" at bounding box center [541, 611] width 25 height 16
click at [535, 612] on input "Own" at bounding box center [540, 609] width 10 height 10
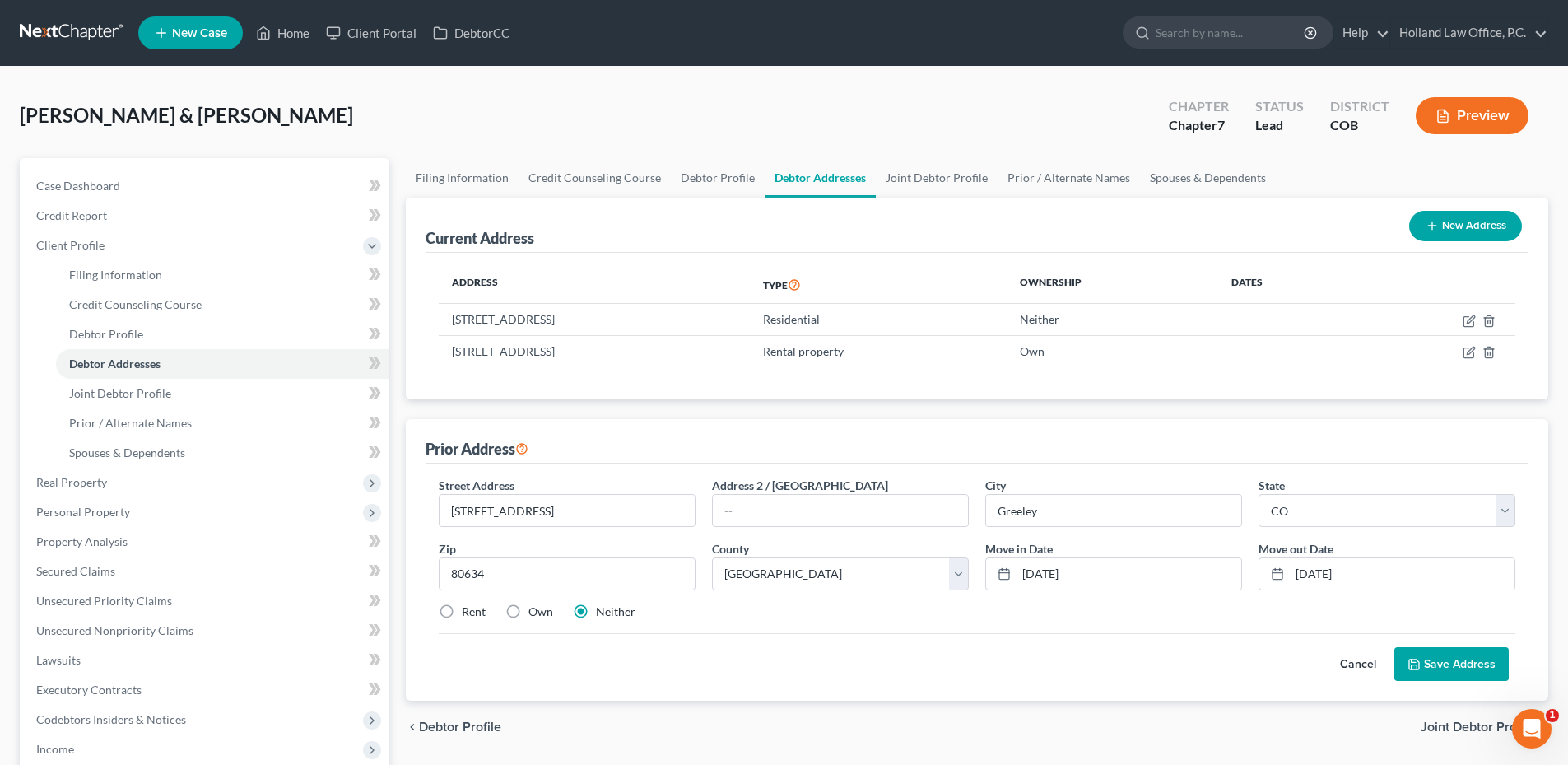
radio input "true"
click at [1411, 667] on icon at bounding box center [1414, 665] width 13 height 13
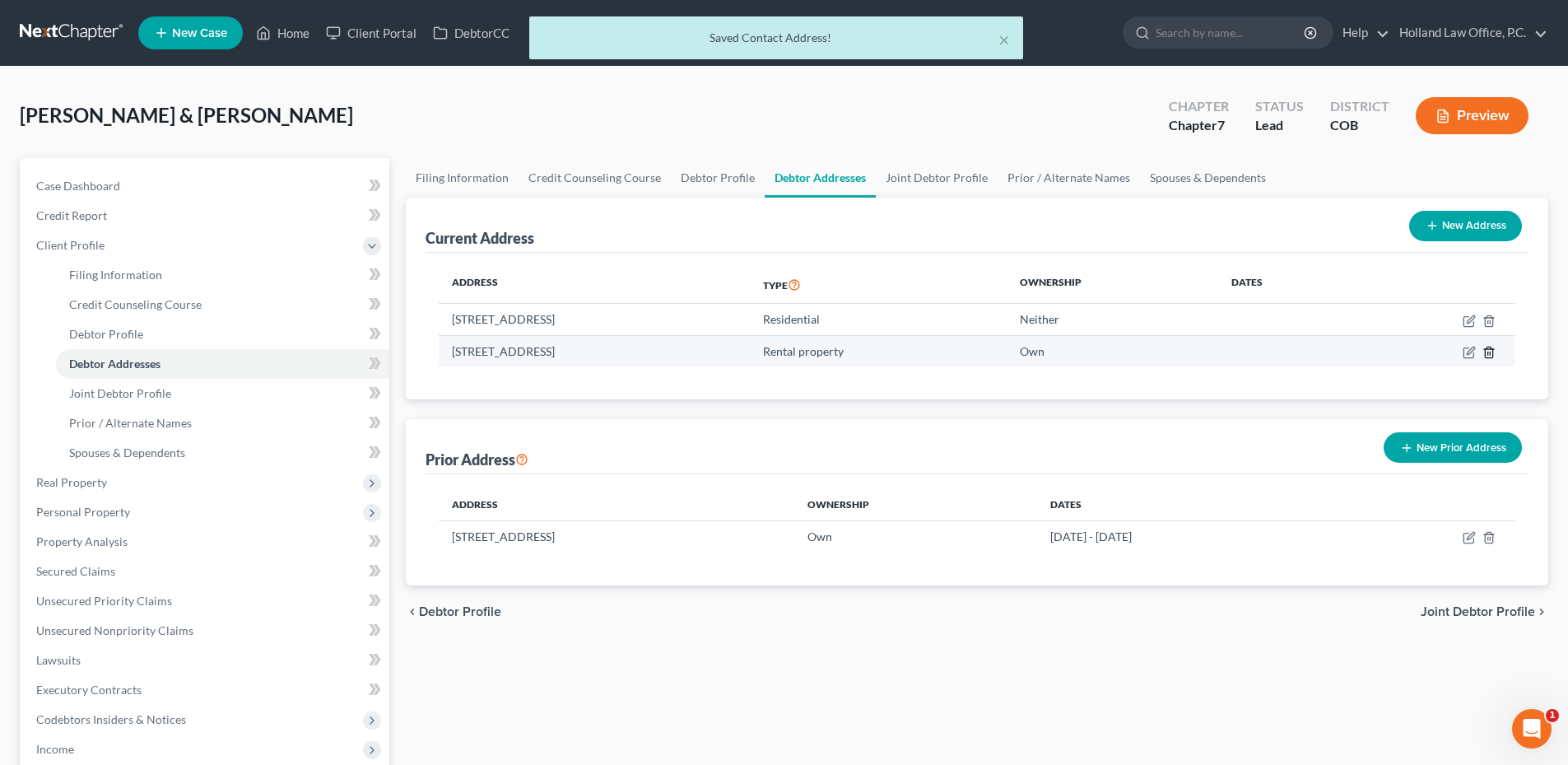
click at [1489, 353] on line "button" at bounding box center [1489, 353] width 0 height 3
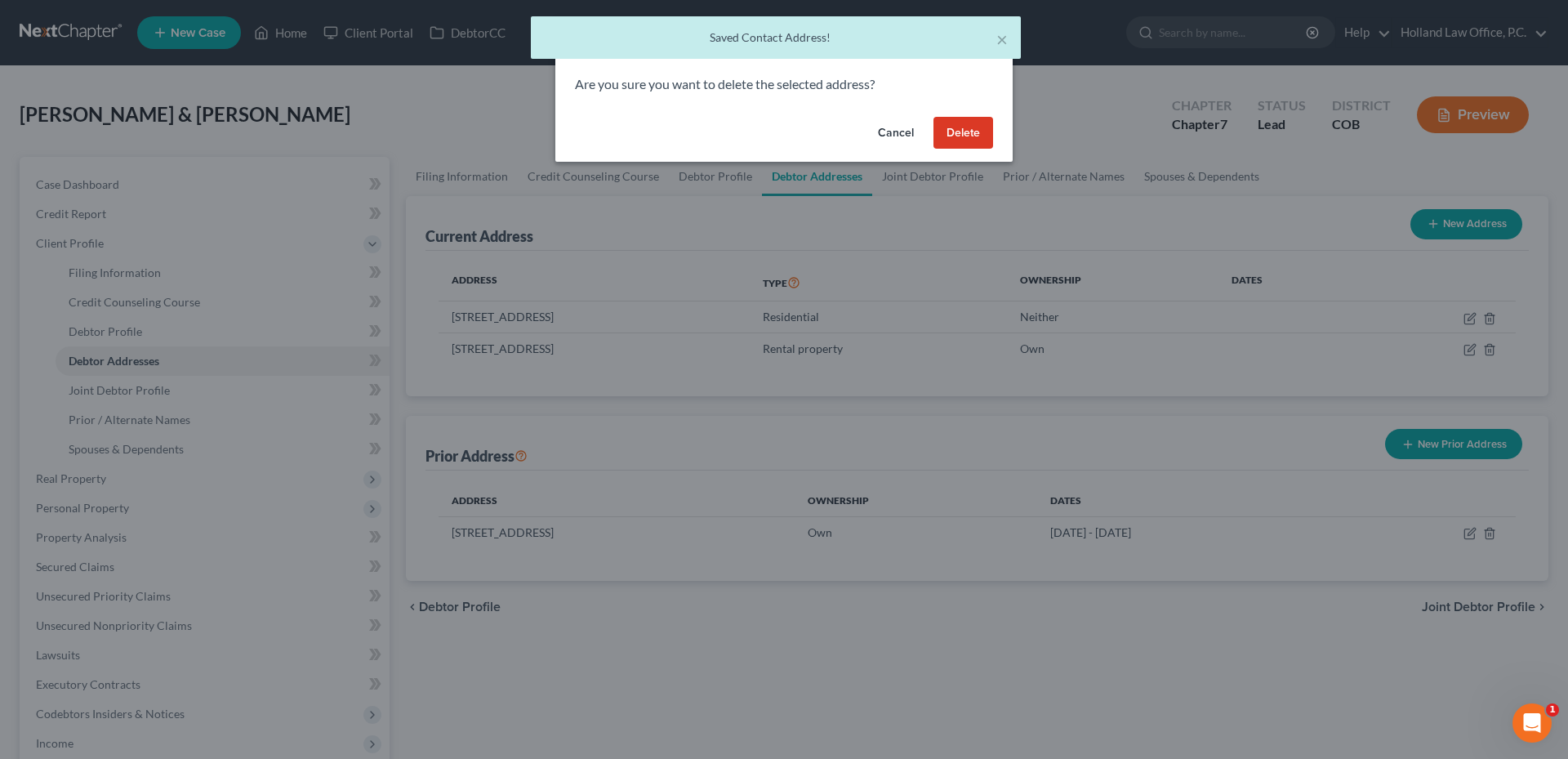
click at [972, 136] on button "Delete" at bounding box center [963, 133] width 59 height 33
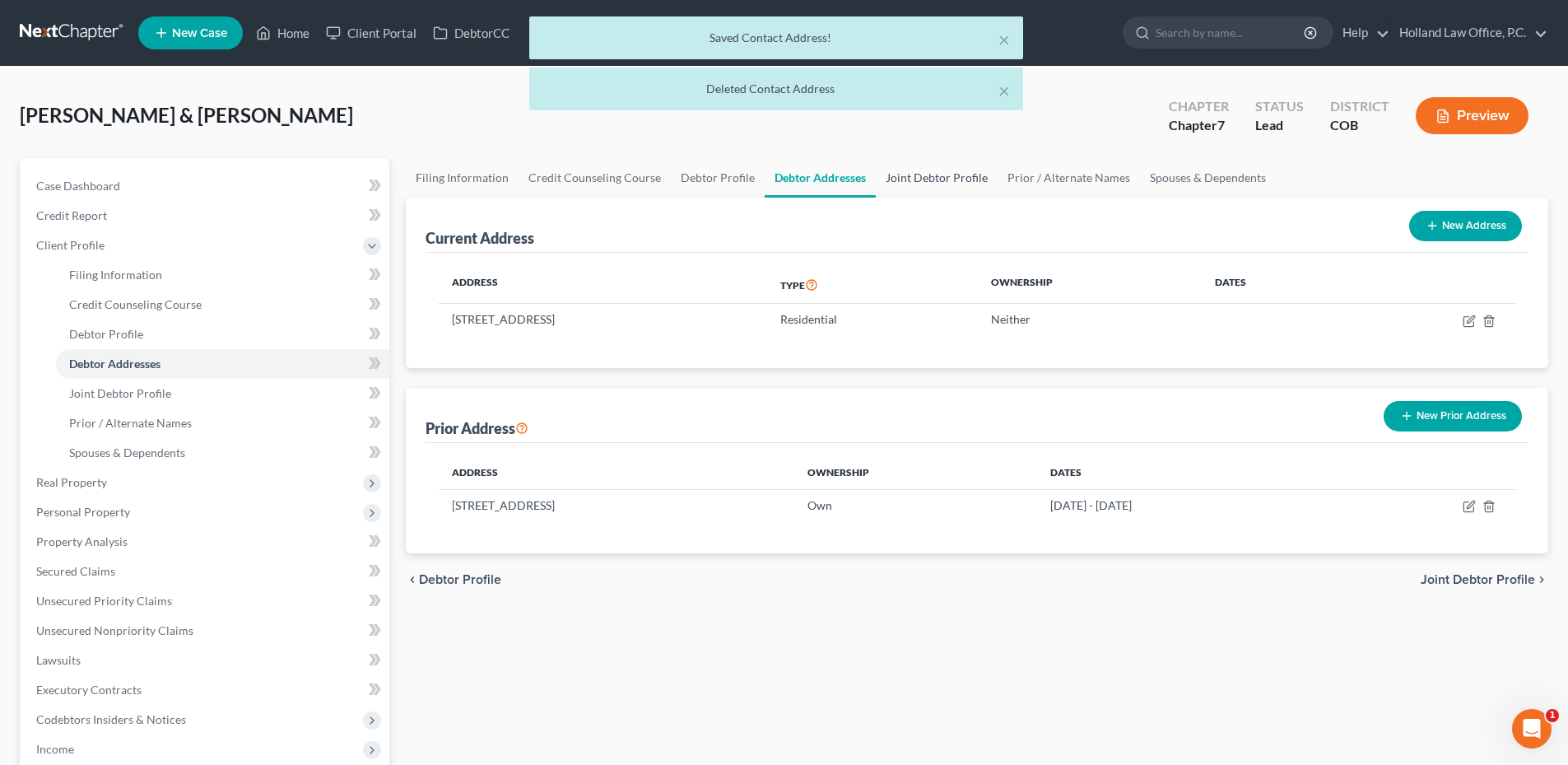
click at [936, 167] on link "Joint Debtor Profile" at bounding box center [936, 178] width 122 height 40
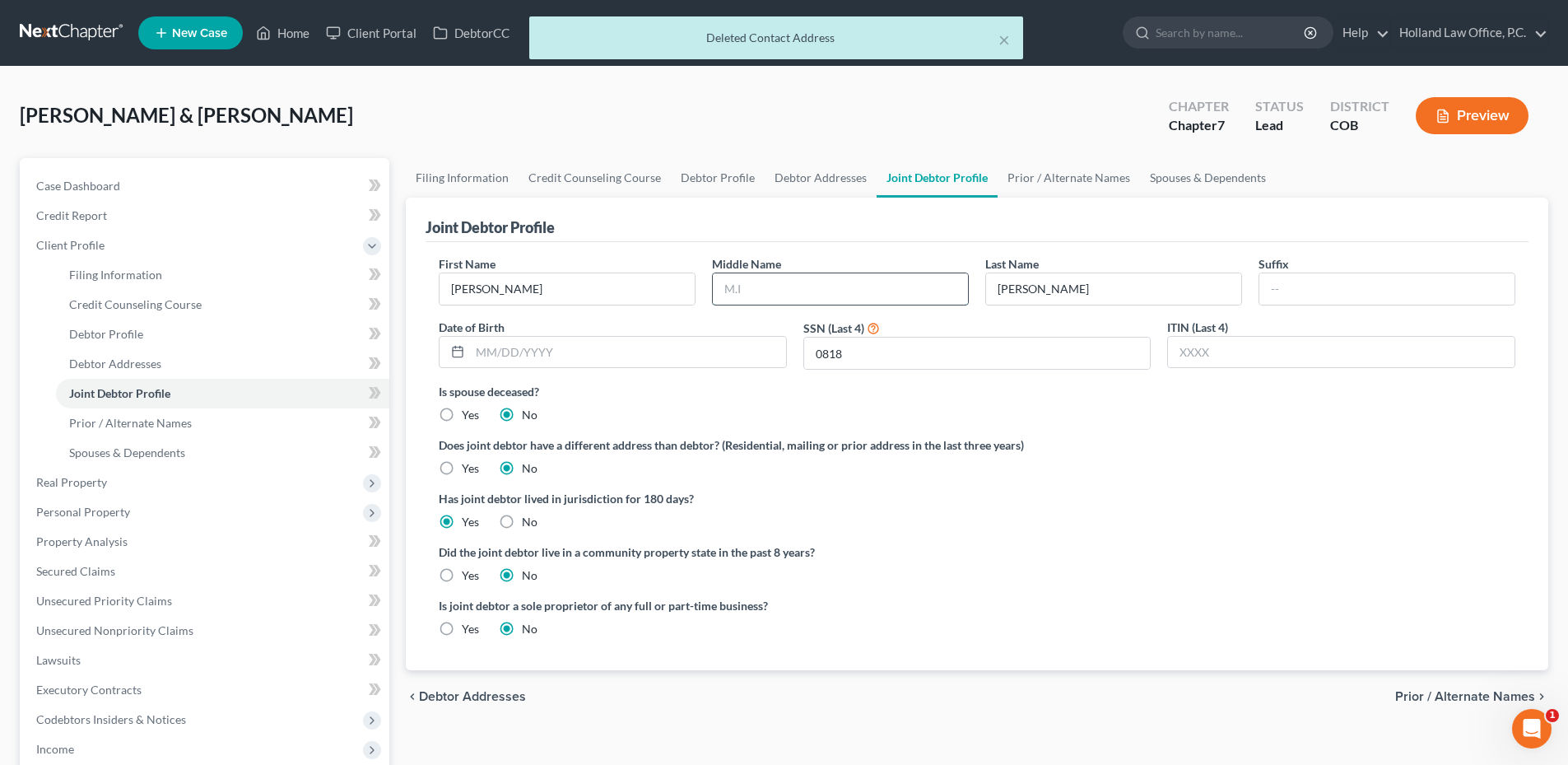
click at [744, 286] on input "text" at bounding box center [839, 288] width 255 height 31
type input "[PERSON_NAME]"
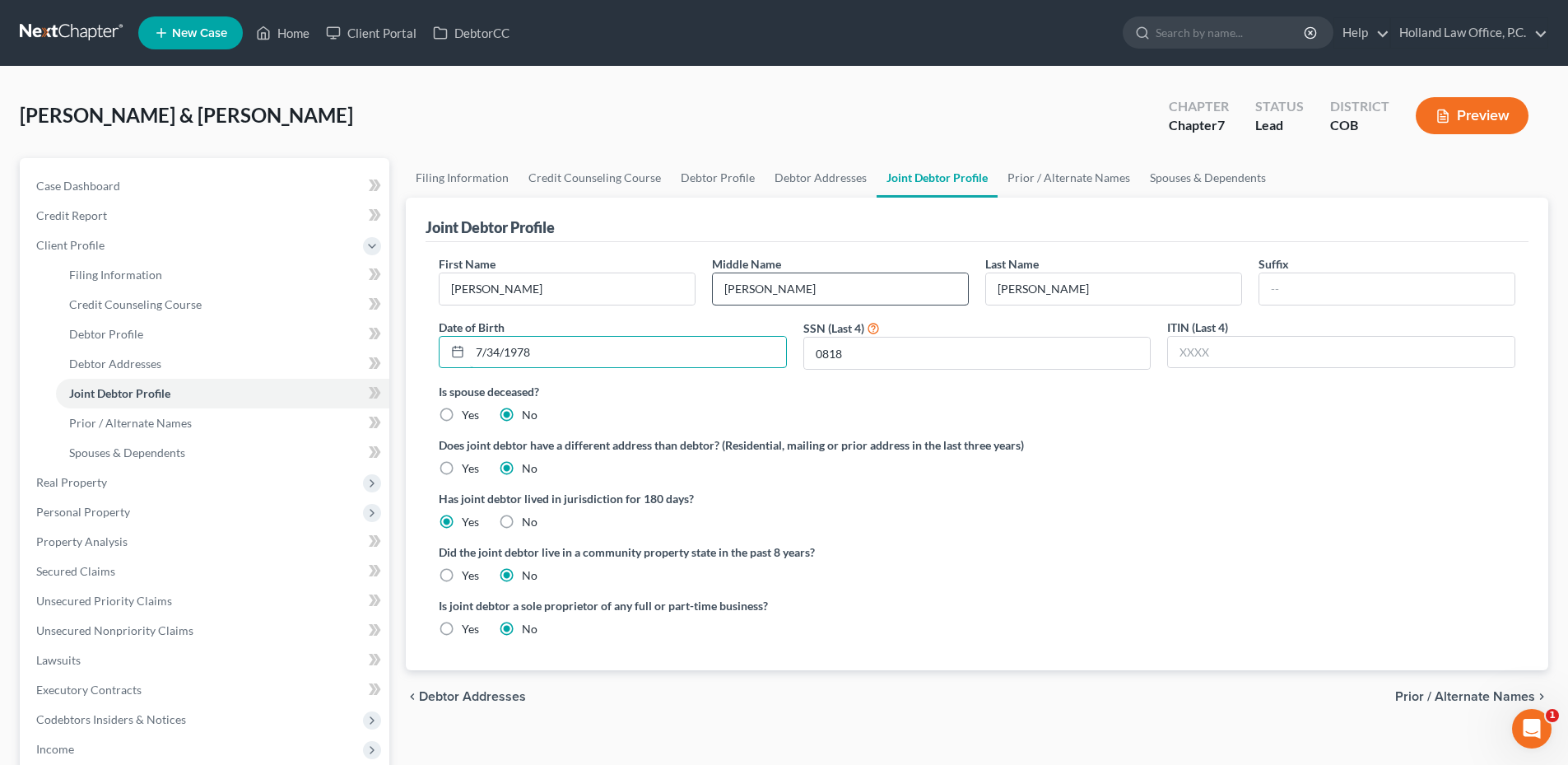
type input "7/34/1978"
click at [1050, 175] on link "Prior / Alternate Names" at bounding box center [1069, 178] width 142 height 40
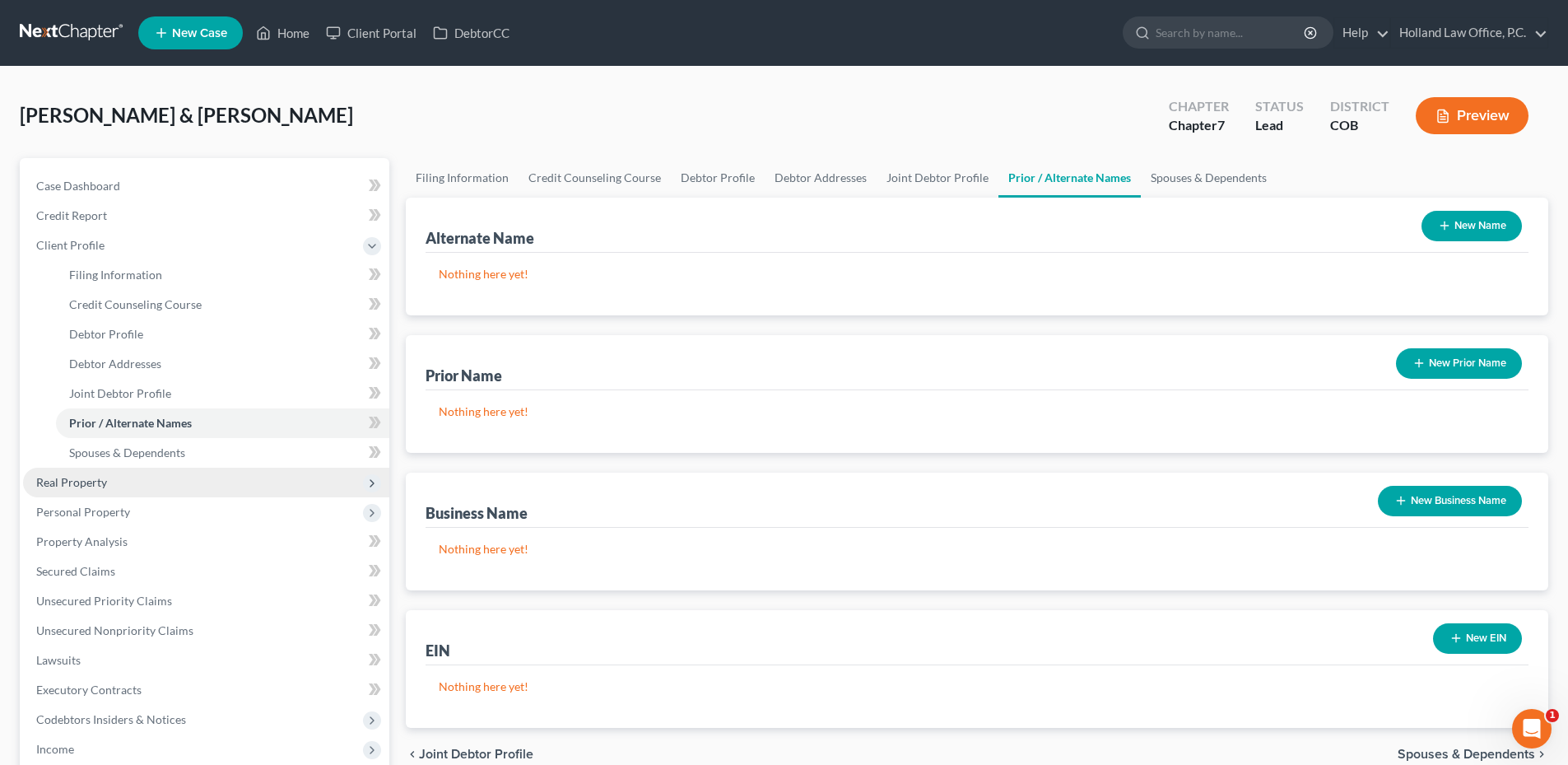
click at [117, 475] on span "Real Property" at bounding box center [206, 482] width 367 height 29
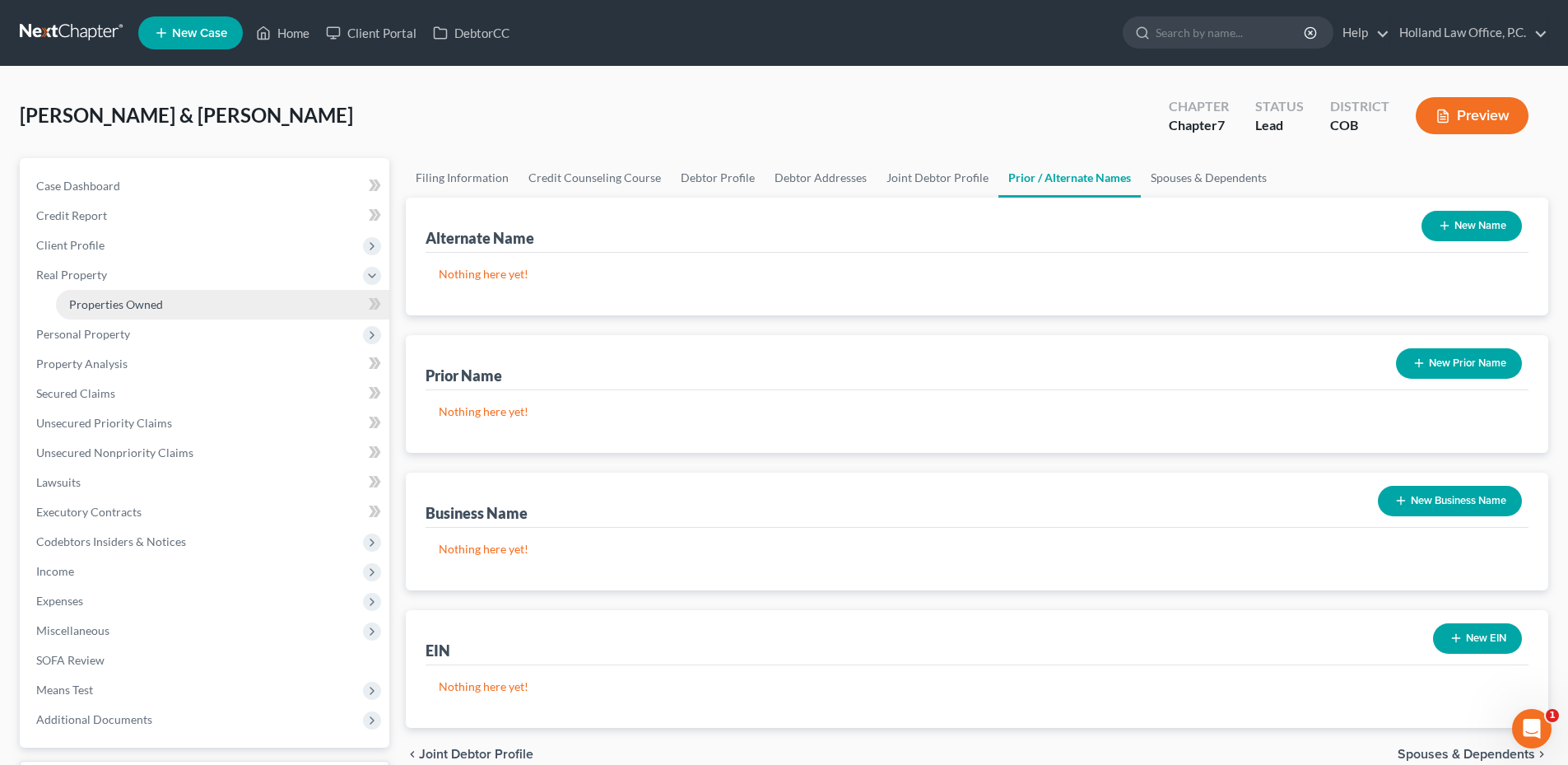
click at [162, 310] on link "Properties Owned" at bounding box center [223, 304] width 333 height 29
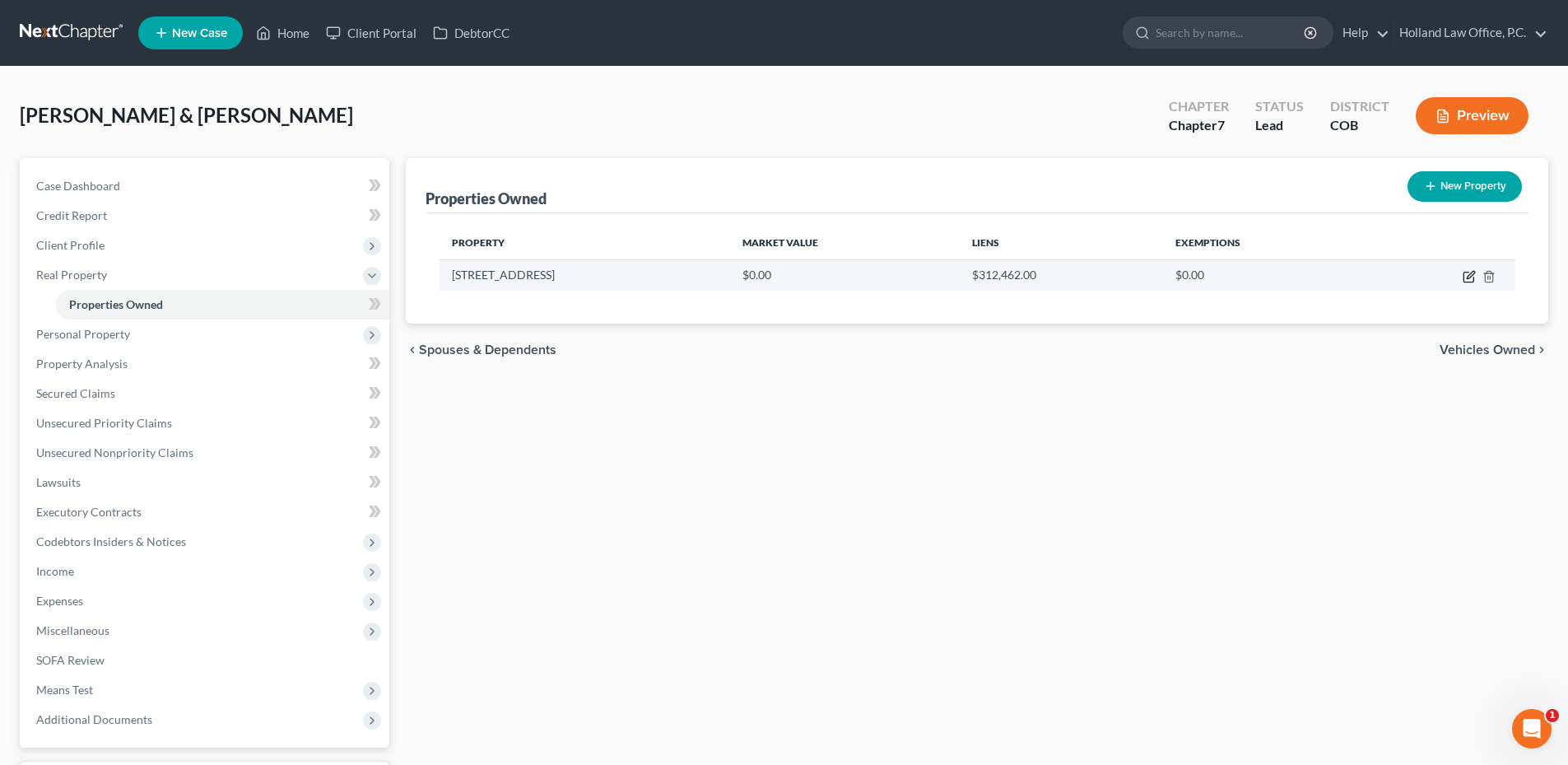
click at [1469, 279] on icon "button" at bounding box center [1469, 277] width 13 height 13
select select "5"
select select "62"
select select "2"
select select "0"
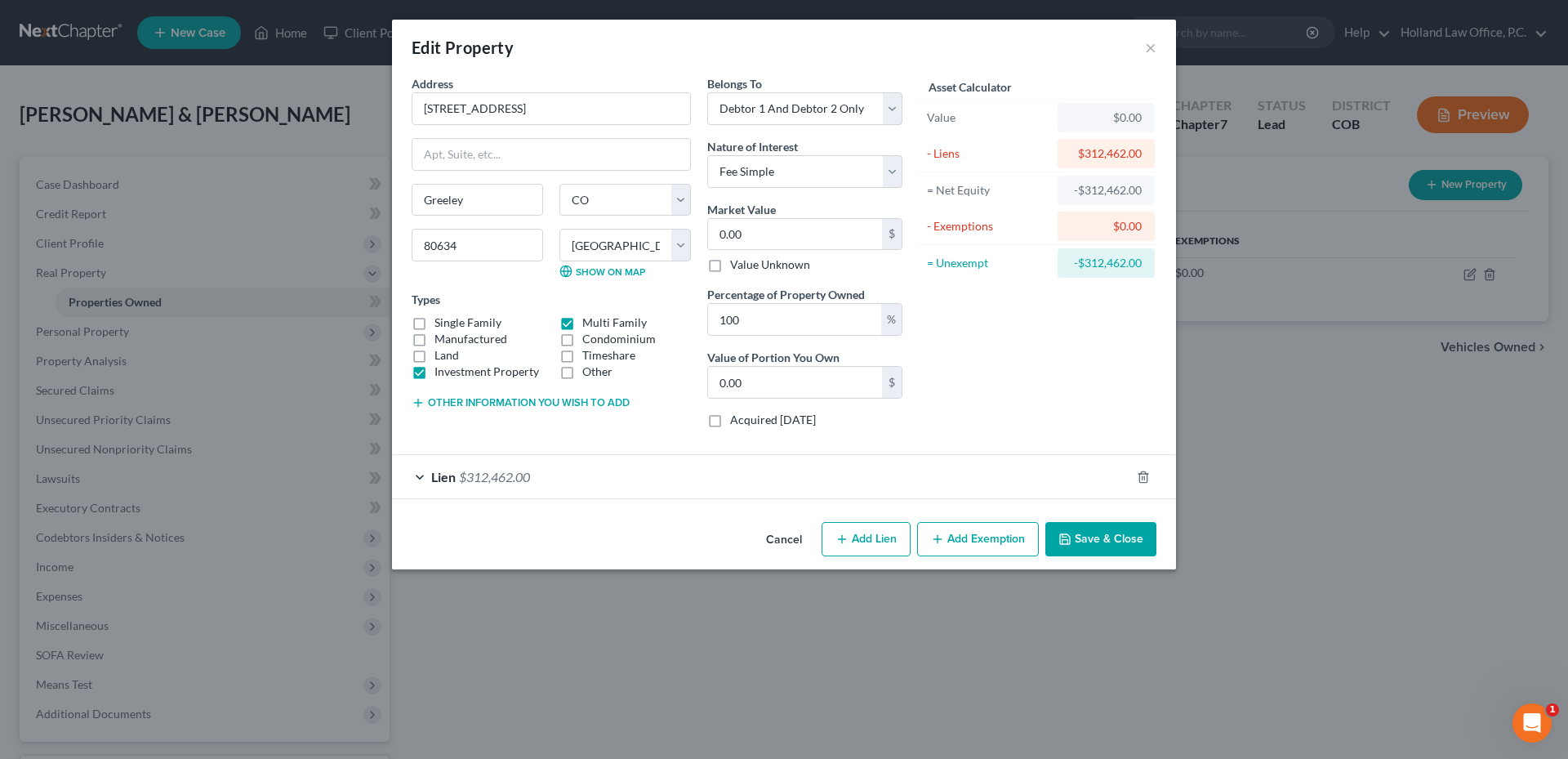
click at [768, 539] on button "Cancel" at bounding box center [784, 540] width 62 height 33
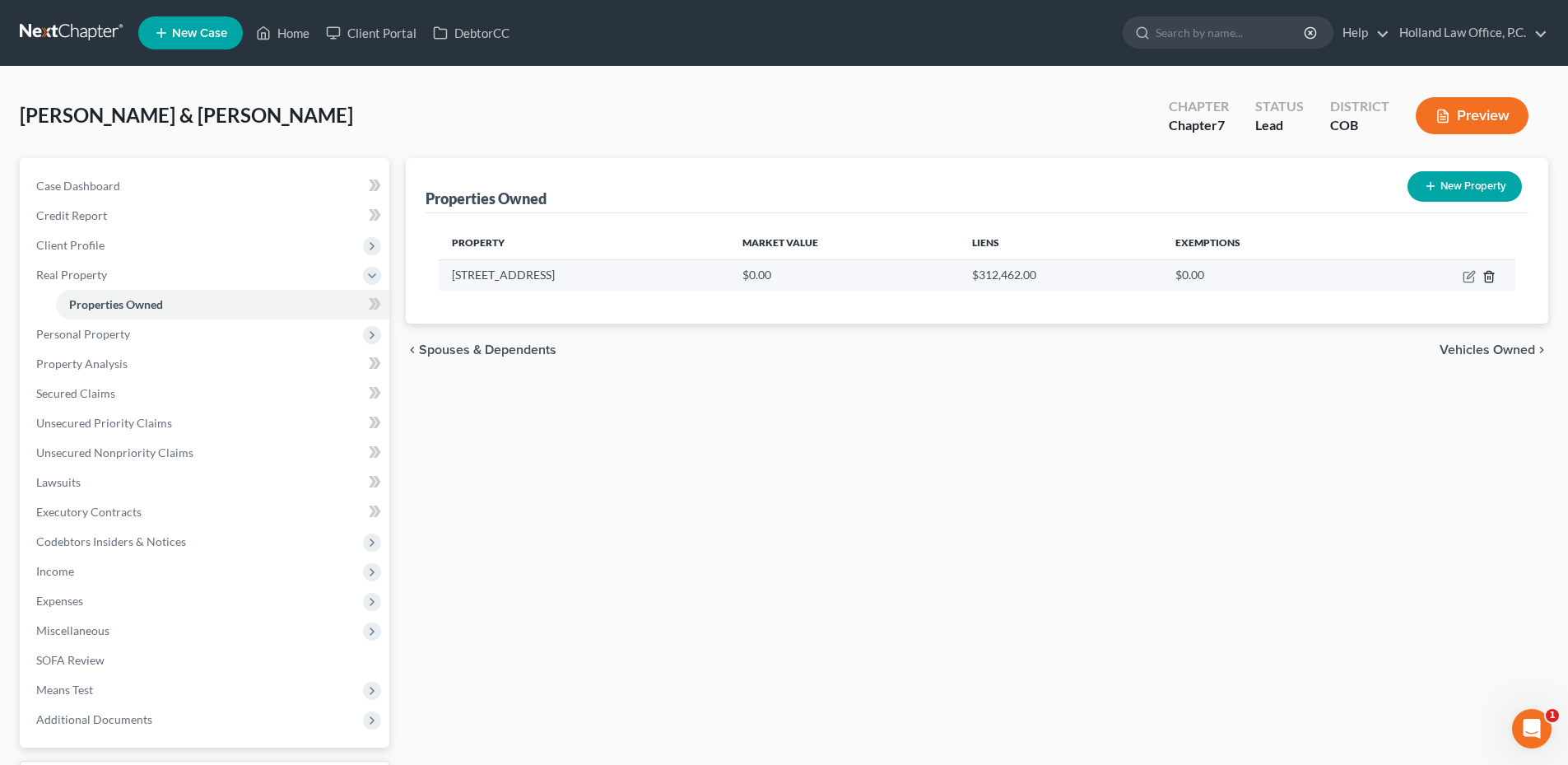
click at [1491, 281] on icon "button" at bounding box center [1488, 277] width 13 height 13
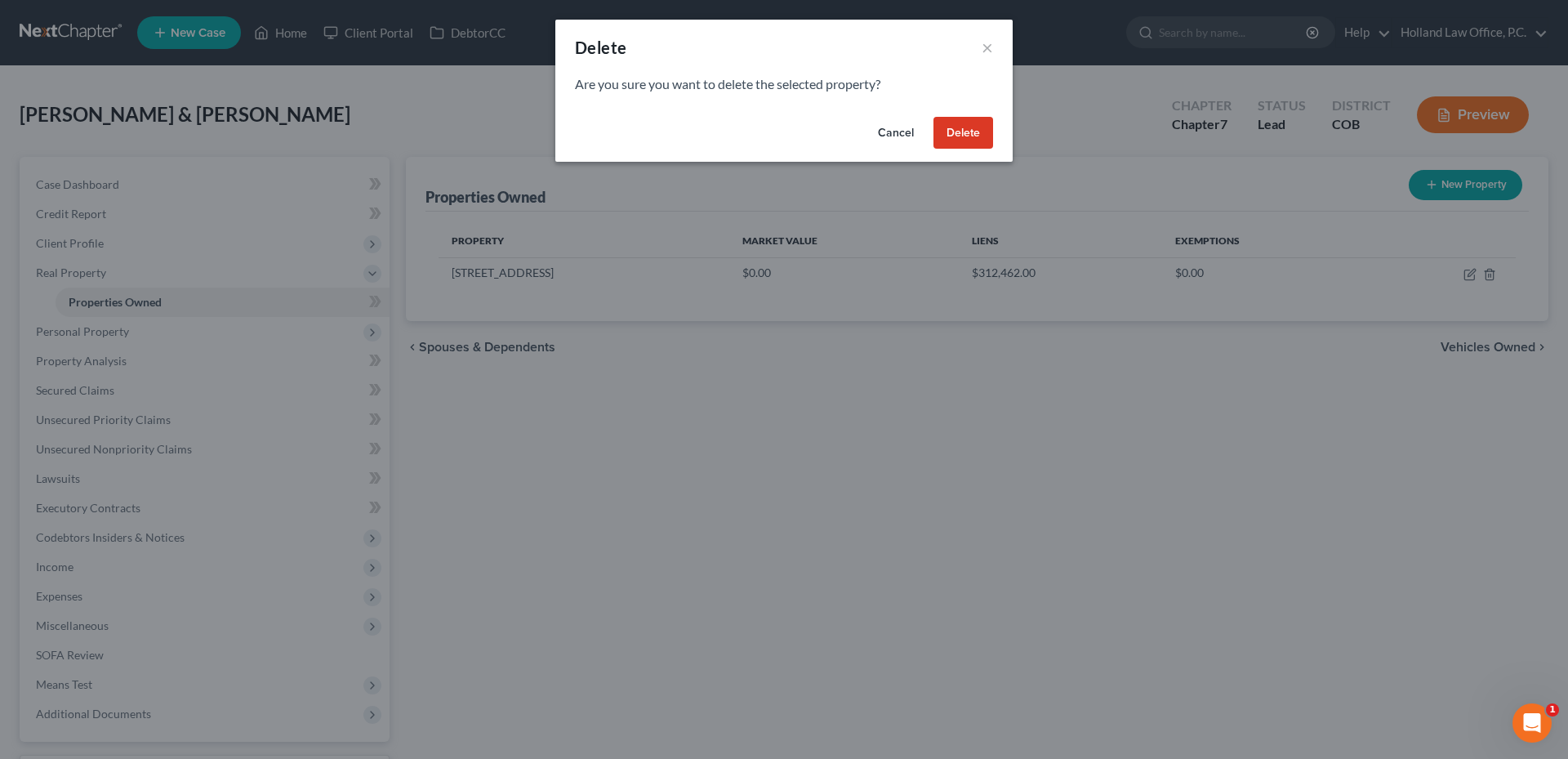
click at [963, 128] on button "Delete" at bounding box center [963, 133] width 59 height 33
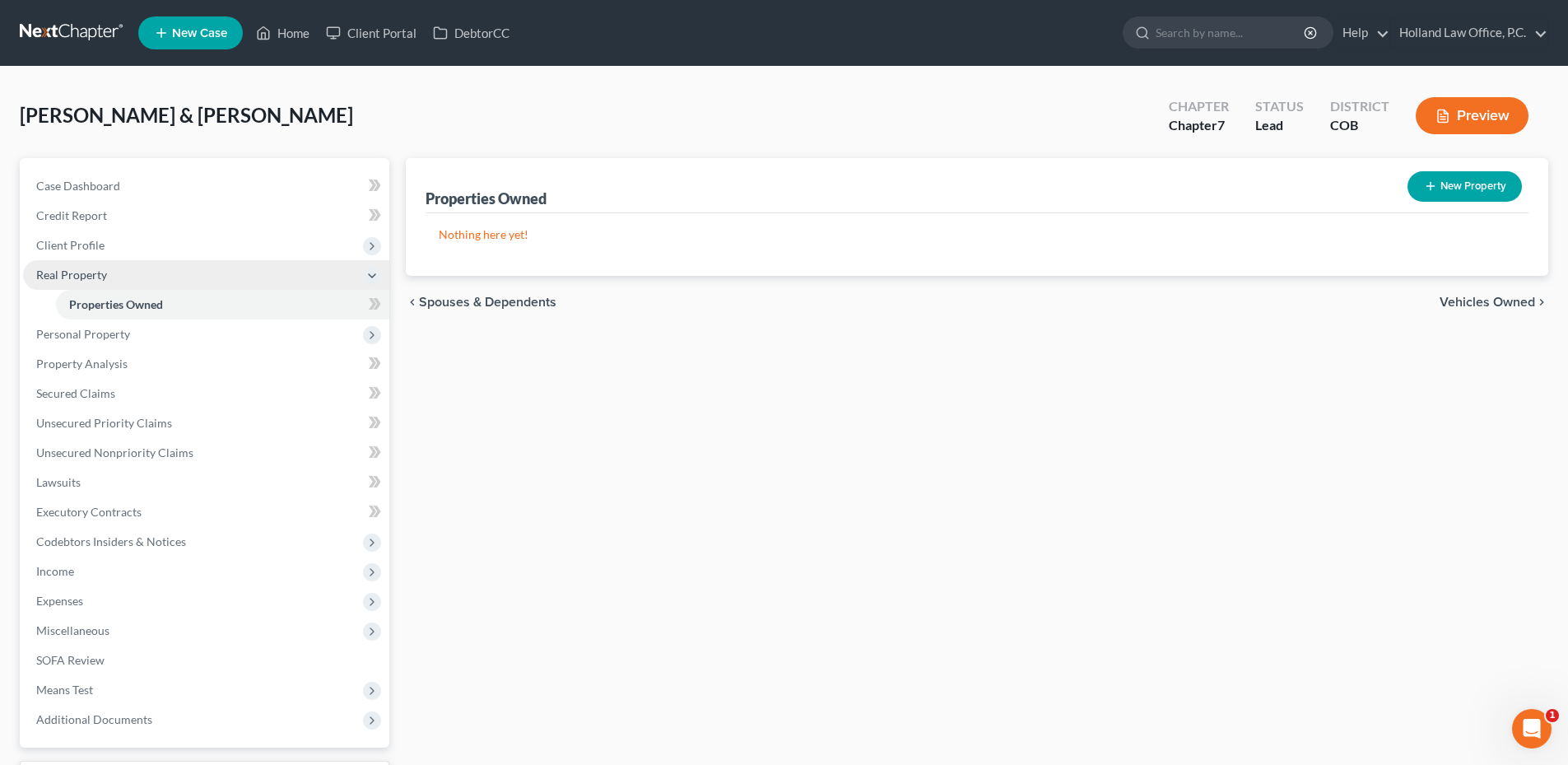
click at [155, 273] on span "Real Property" at bounding box center [206, 274] width 367 height 29
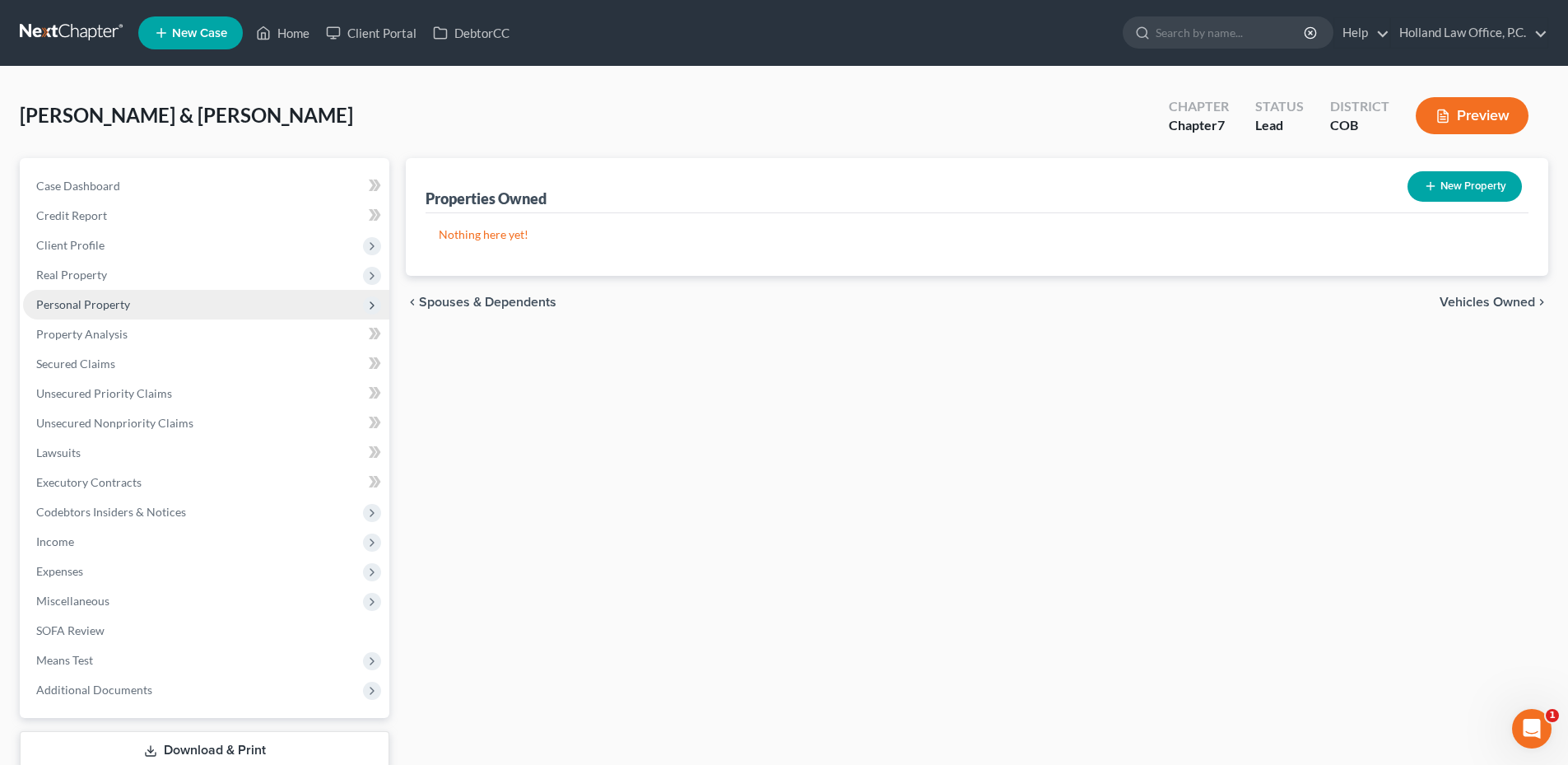
click at [144, 299] on span "Personal Property" at bounding box center [206, 304] width 367 height 29
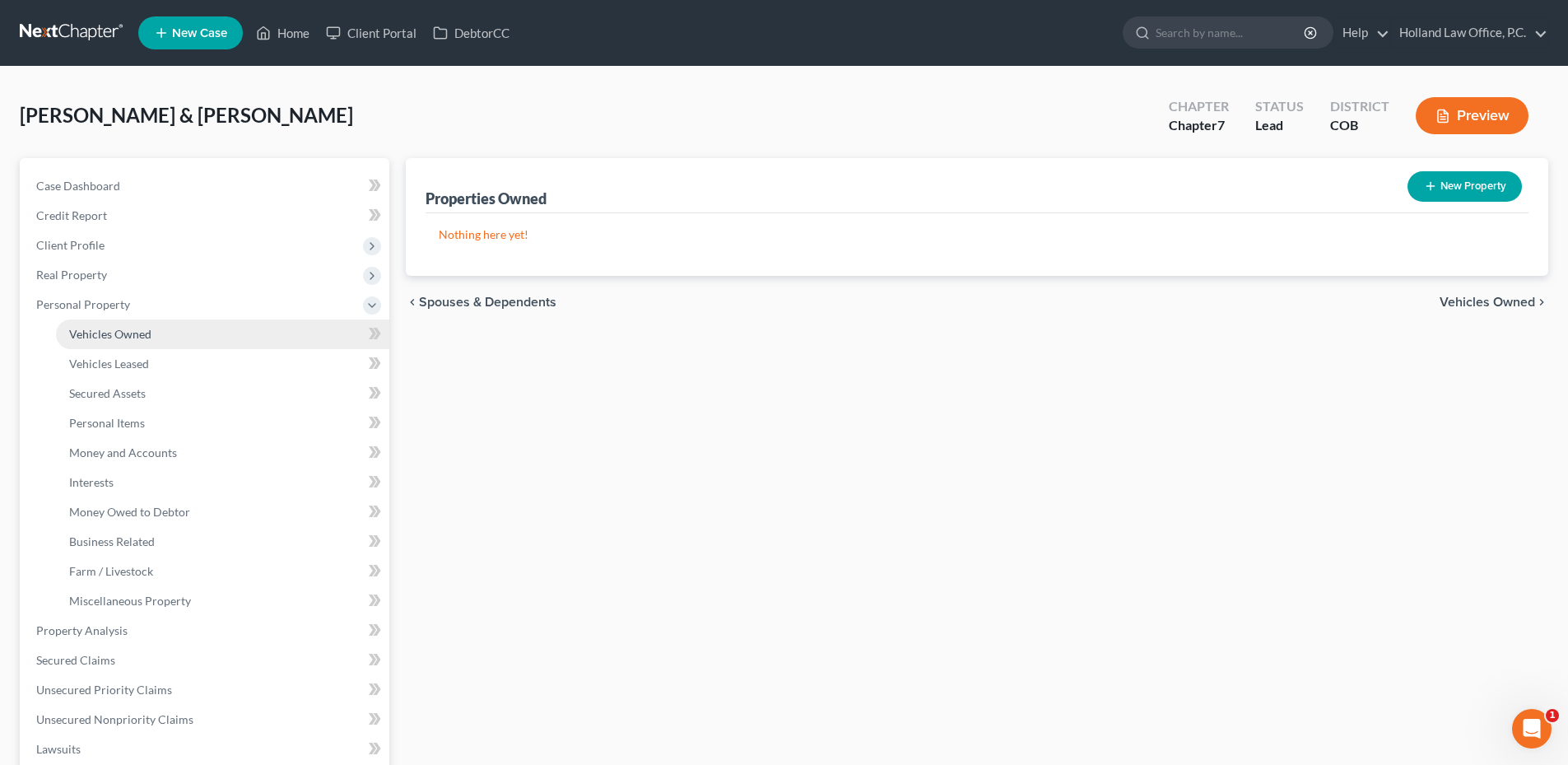
click at [127, 334] on span "Vehicles Owned" at bounding box center [110, 334] width 82 height 14
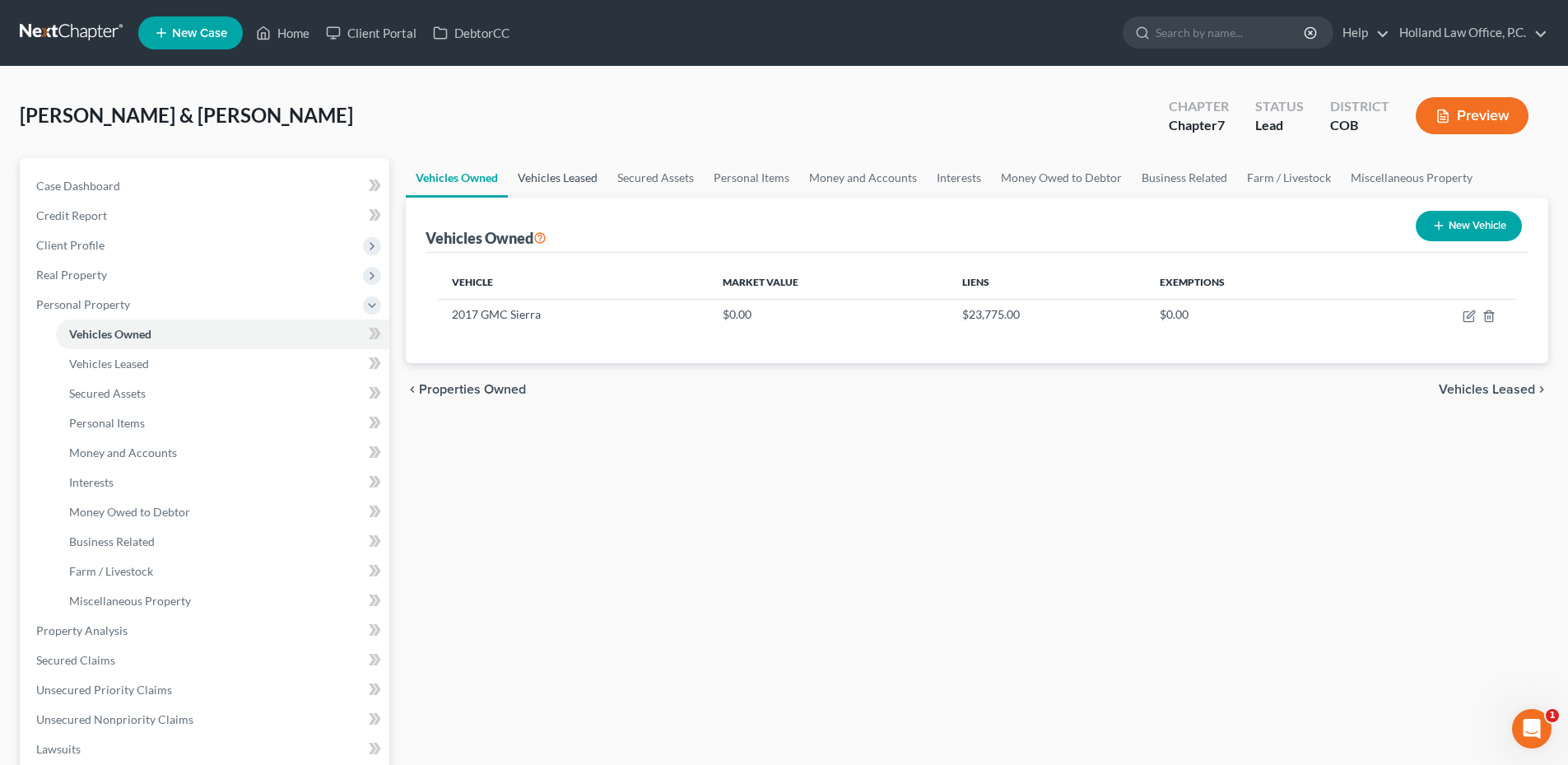
click at [579, 185] on link "Vehicles Leased" at bounding box center [557, 178] width 99 height 40
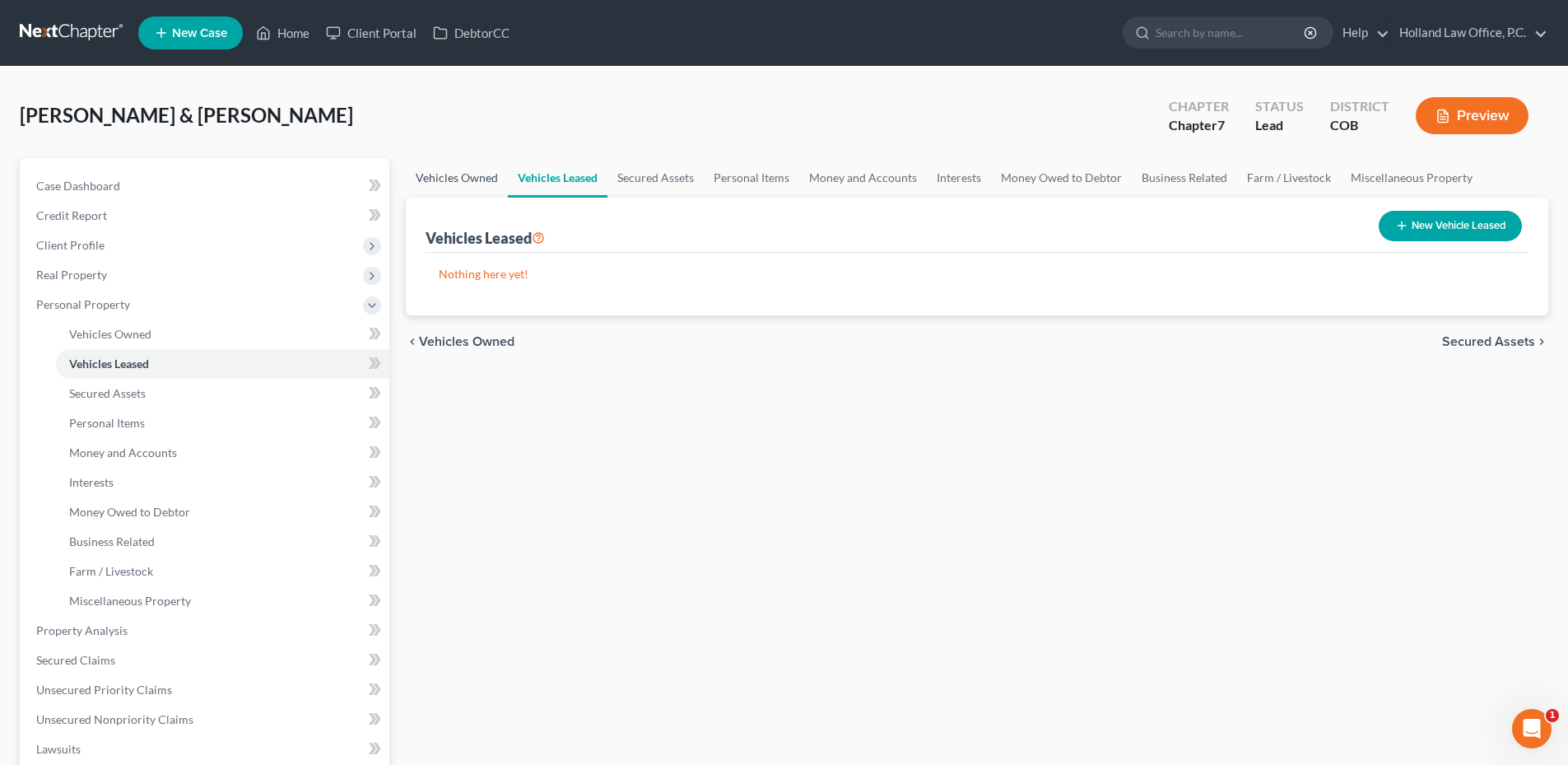
click at [498, 191] on link "Vehicles Owned" at bounding box center [457, 178] width 102 height 40
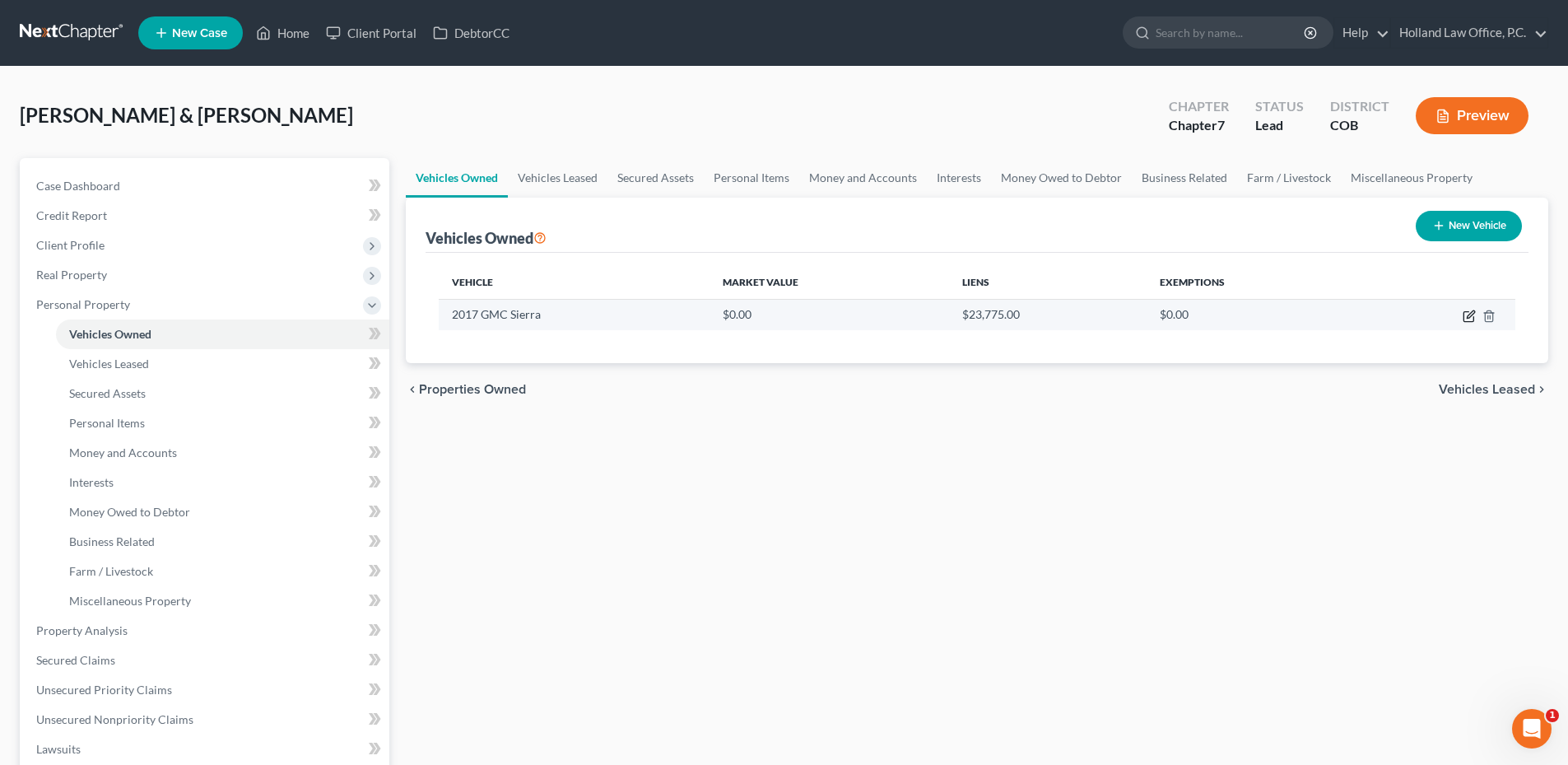
click at [1466, 312] on icon "button" at bounding box center [1468, 317] width 9 height 9
select select "0"
select select "9"
select select "2"
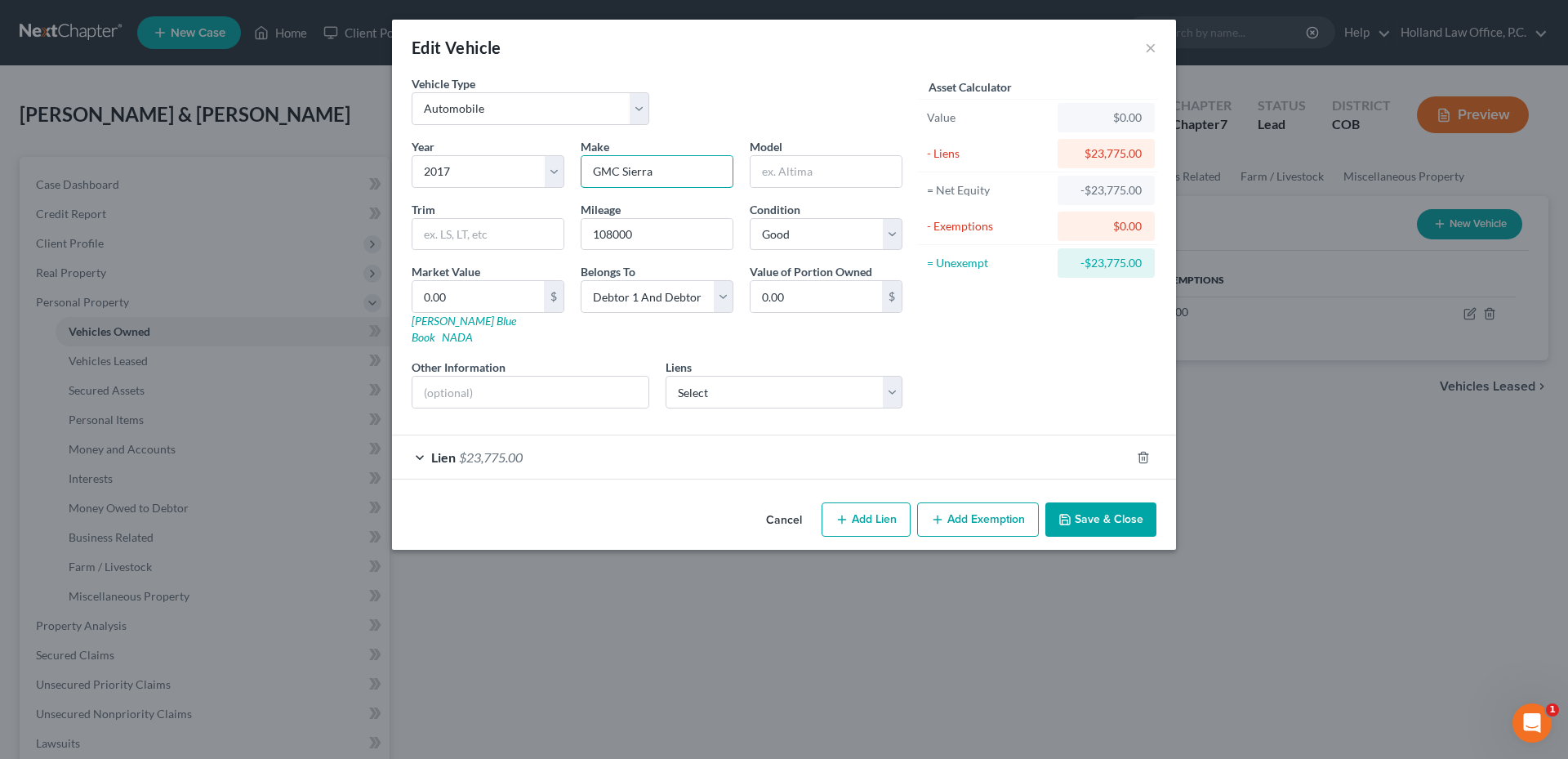
drag, startPoint x: 625, startPoint y: 170, endPoint x: 742, endPoint y: 174, distance: 117.1
click at [773, 174] on div "Year Select 2026 2025 2024 2023 2022 2021 2020 2019 2018 2017 2016 2015 2014 20…" at bounding box center [656, 279] width 507 height 283
click at [635, 172] on input "GMC Sierra" at bounding box center [656, 171] width 151 height 31
drag, startPoint x: 622, startPoint y: 173, endPoint x: 705, endPoint y: 173, distance: 83.0
click at [705, 173] on input "GMC Sierra" at bounding box center [656, 171] width 151 height 31
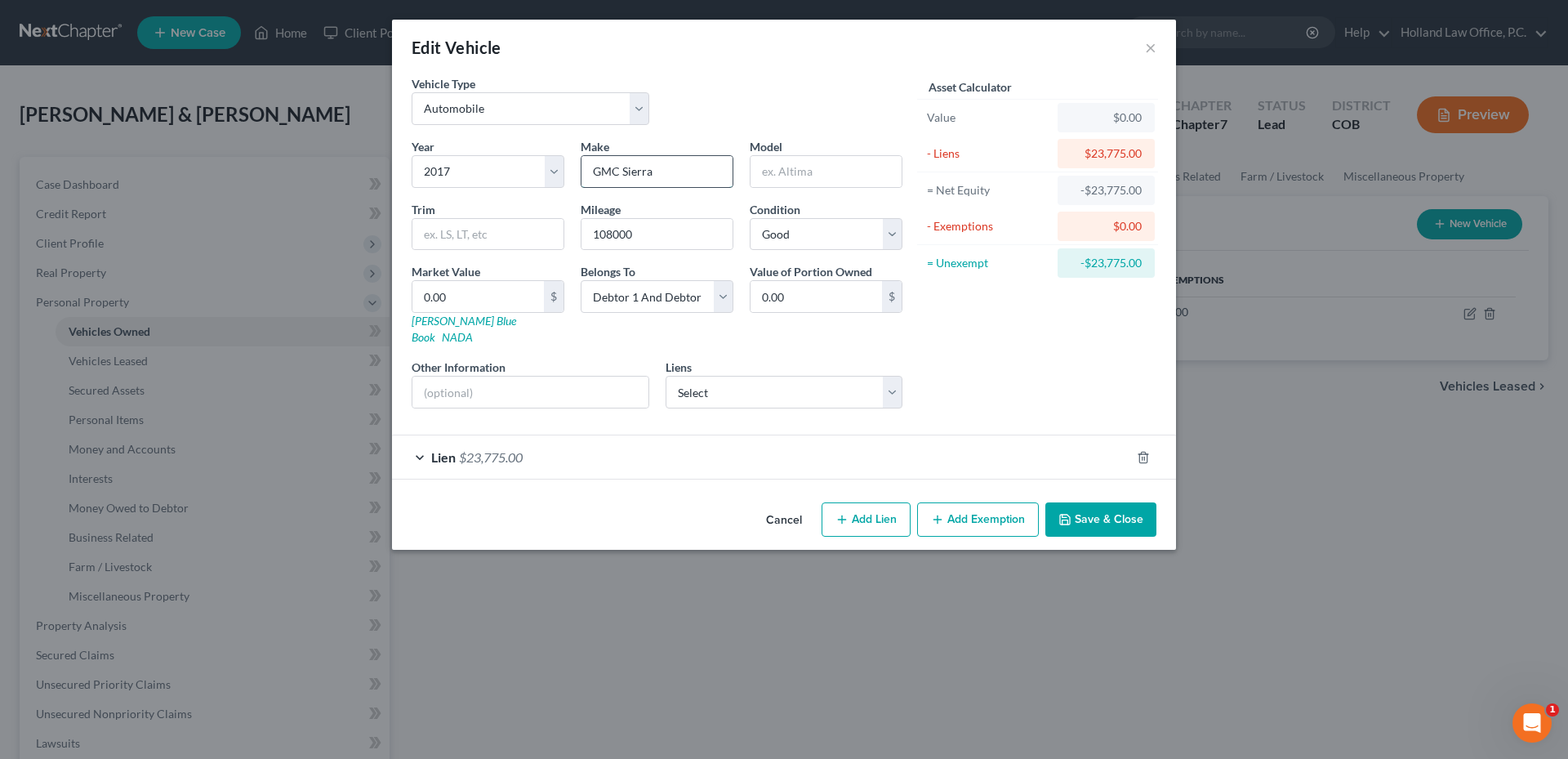
type input "GMC"
type input "Canyon"
click at [698, 238] on input "108000" at bounding box center [656, 234] width 151 height 31
click at [804, 389] on select "Select Mtn Vly Bnk - $312,462.00" at bounding box center [784, 392] width 238 height 33
click at [805, 386] on select "Select Mtn Vly Bnk - $312,462.00" at bounding box center [784, 392] width 238 height 33
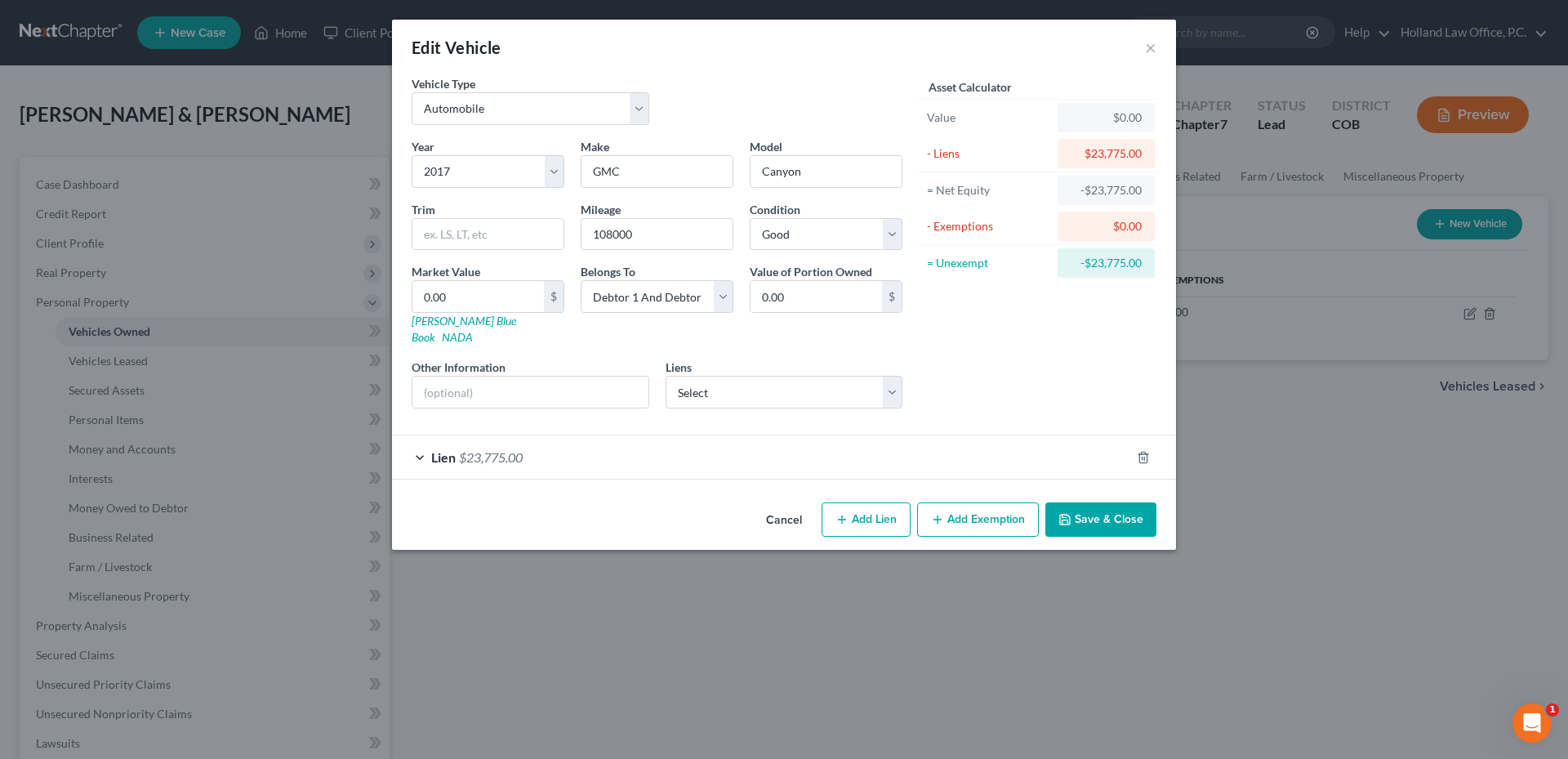
click at [769, 444] on div "Lien $23,775.00" at bounding box center [760, 457] width 738 height 43
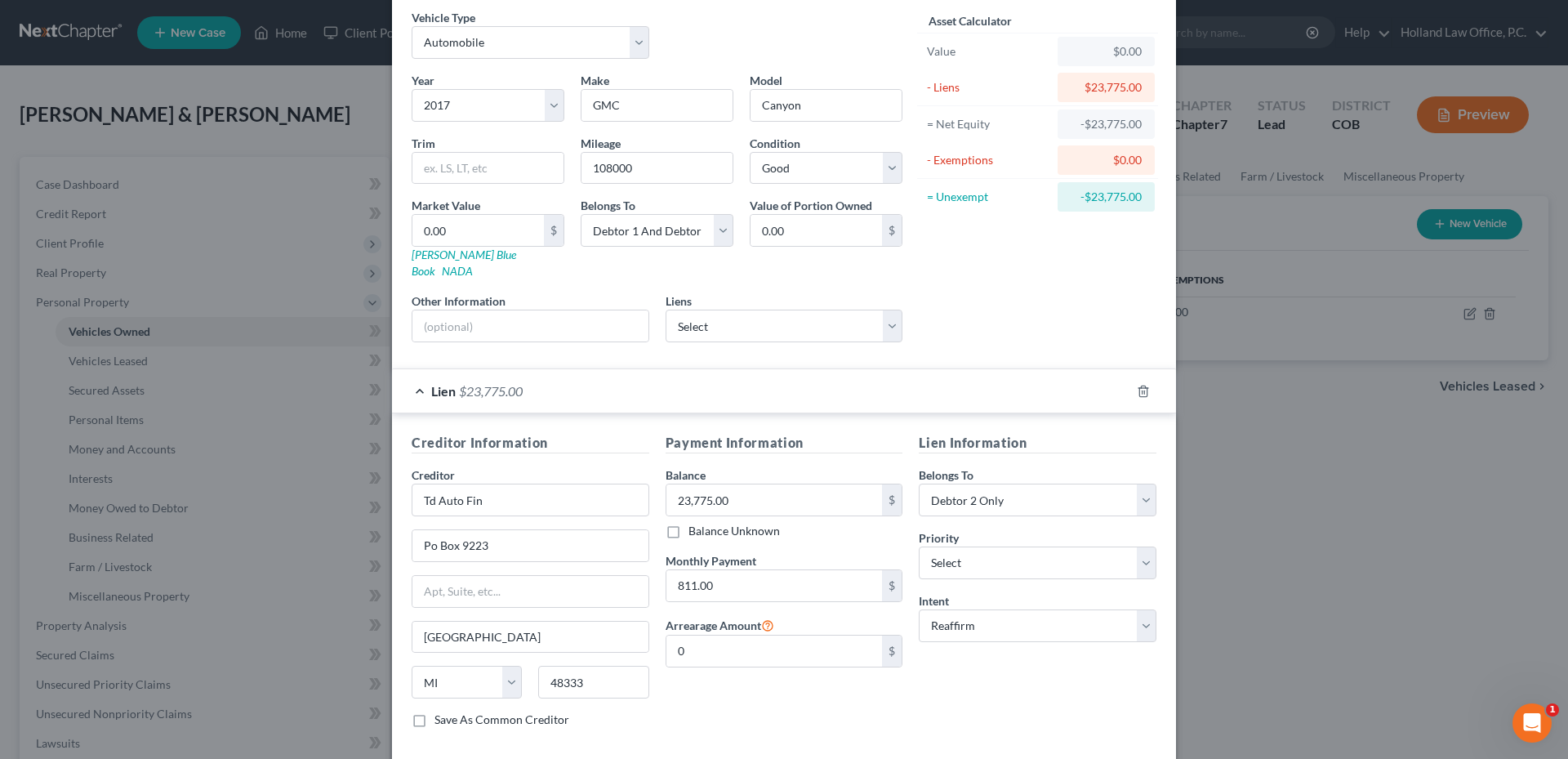
scroll to position [134, 0]
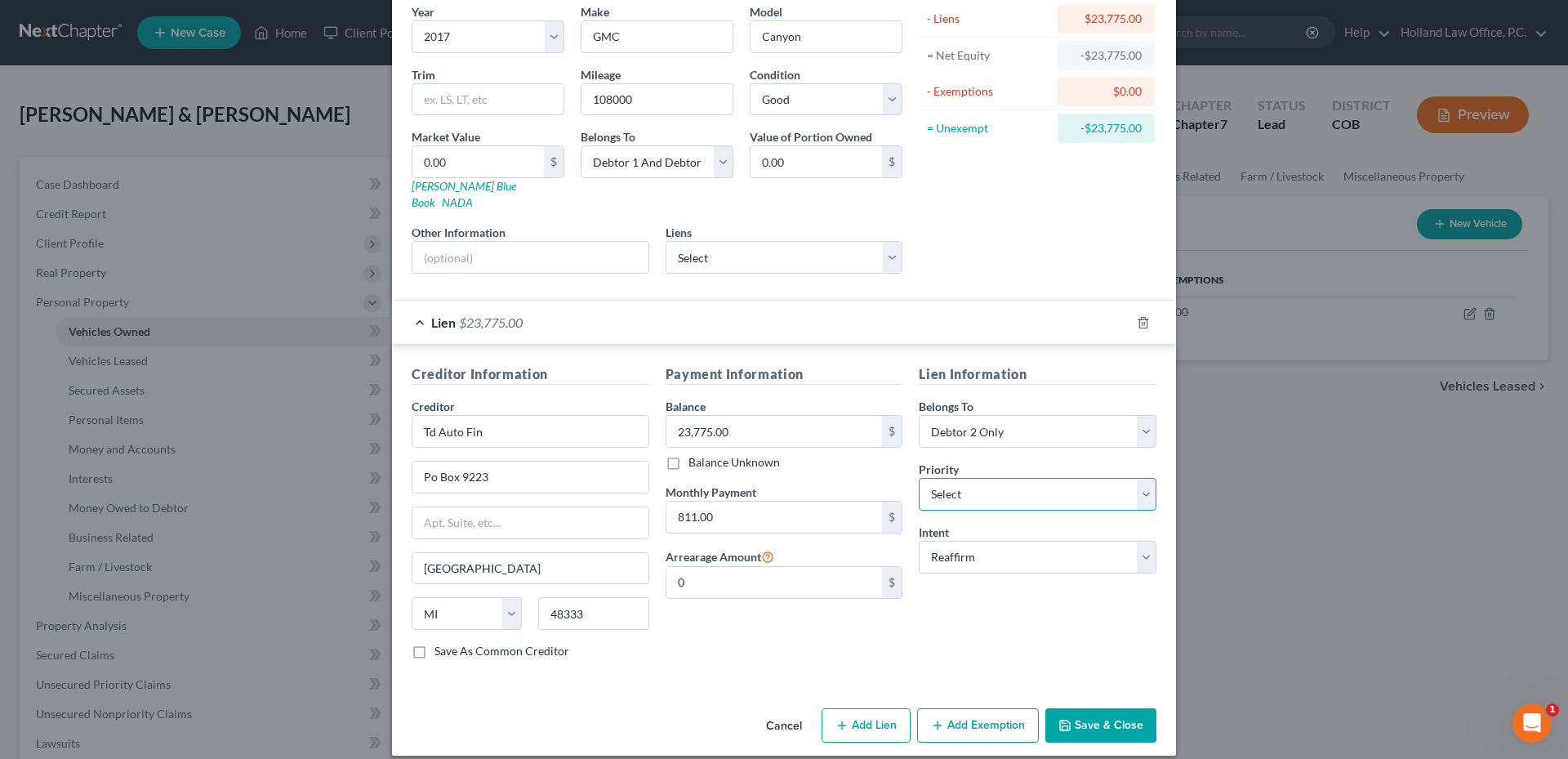
drag, startPoint x: 1035, startPoint y: 490, endPoint x: 1035, endPoint y: 511, distance: 21.0
click at [1035, 491] on select "Select 1st 2nd 3rd 4th 5th 6th 7th 8th 9th 10th 11th 12th 13th 14th 15th 16th 1…" at bounding box center [1037, 494] width 238 height 33
click at [1029, 541] on select "Select Surrender Redeem Reaffirm Avoid Other" at bounding box center [1037, 557] width 238 height 33
select select "4"
click at [918, 541] on select "Select Surrender Redeem Reaffirm Avoid Other" at bounding box center [1037, 557] width 238 height 33
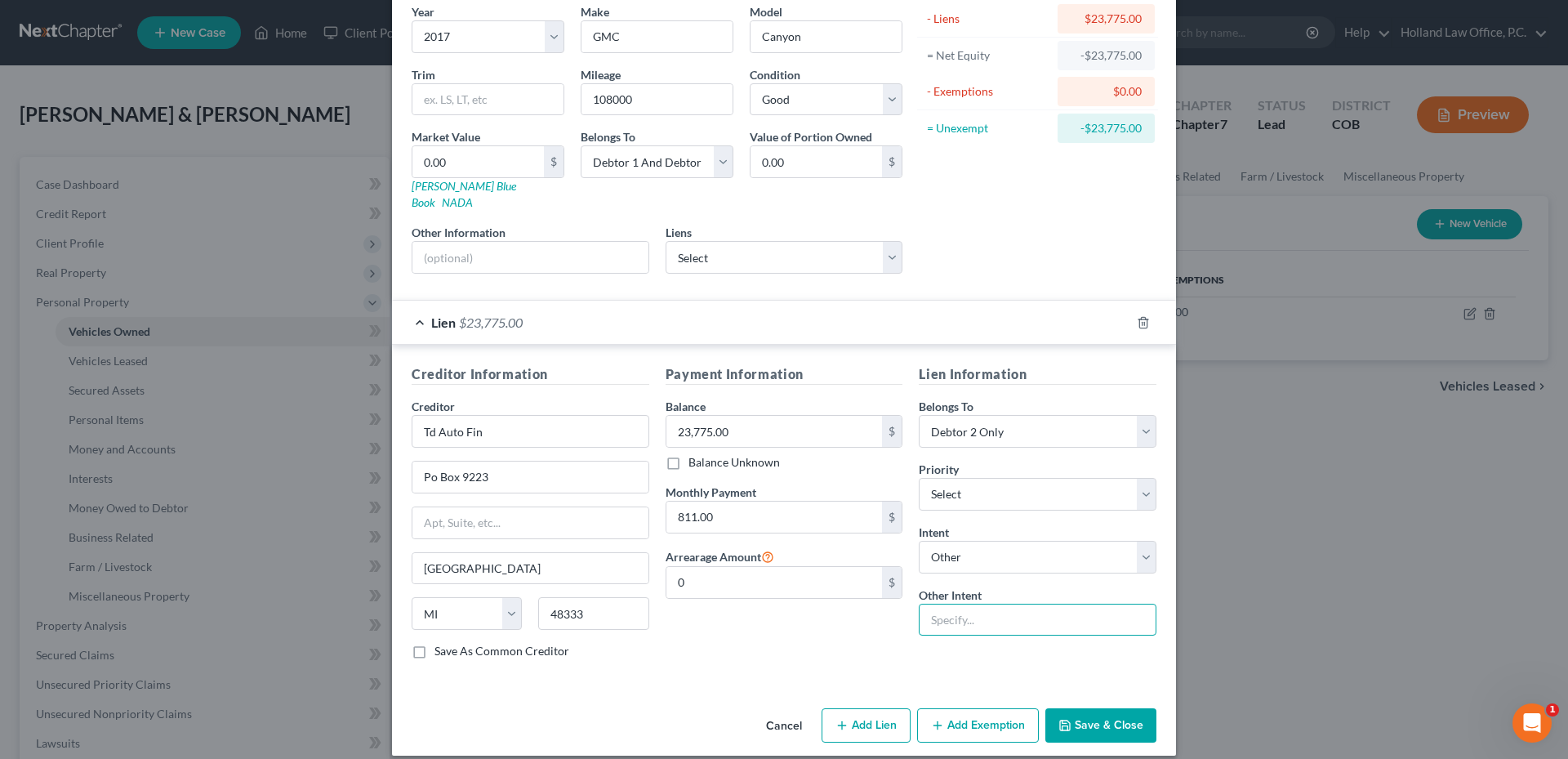
click at [960, 604] on input "text" at bounding box center [1037, 620] width 238 height 33
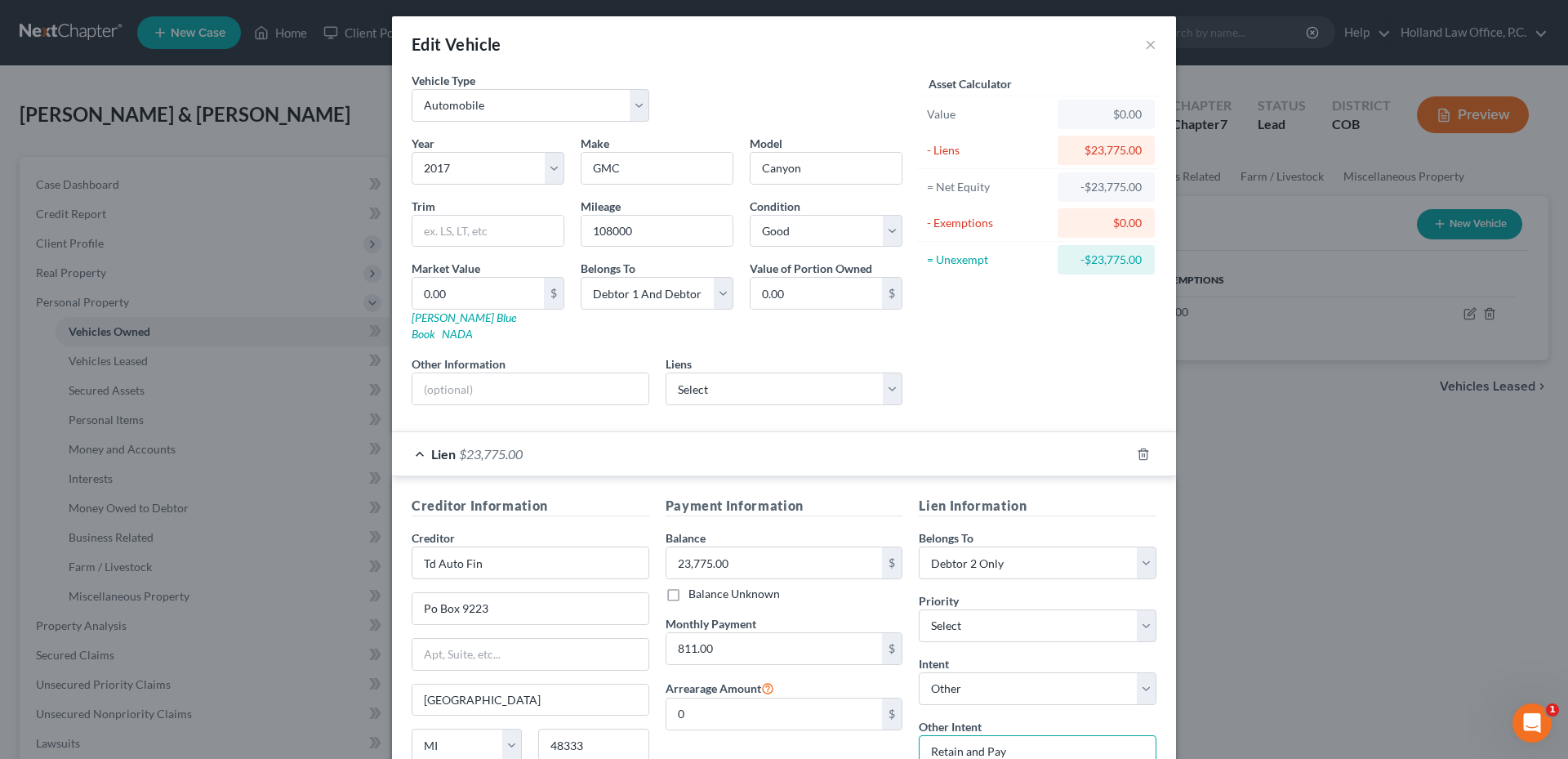
scroll to position [0, 0]
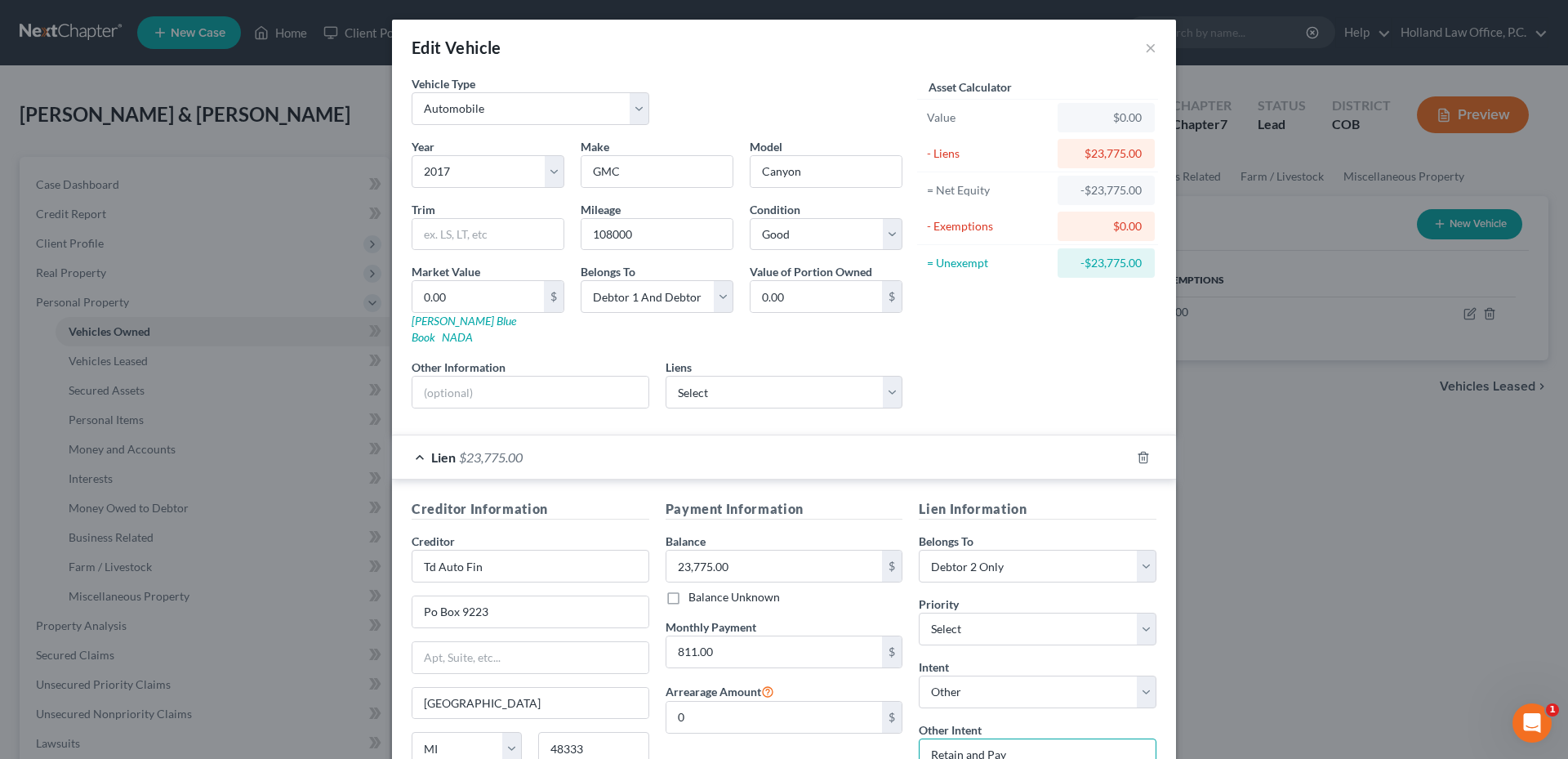
type input "Retain and Pay"
click at [482, 299] on input "0.00" at bounding box center [478, 296] width 132 height 31
type input "2"
type input "2.00"
type input "26"
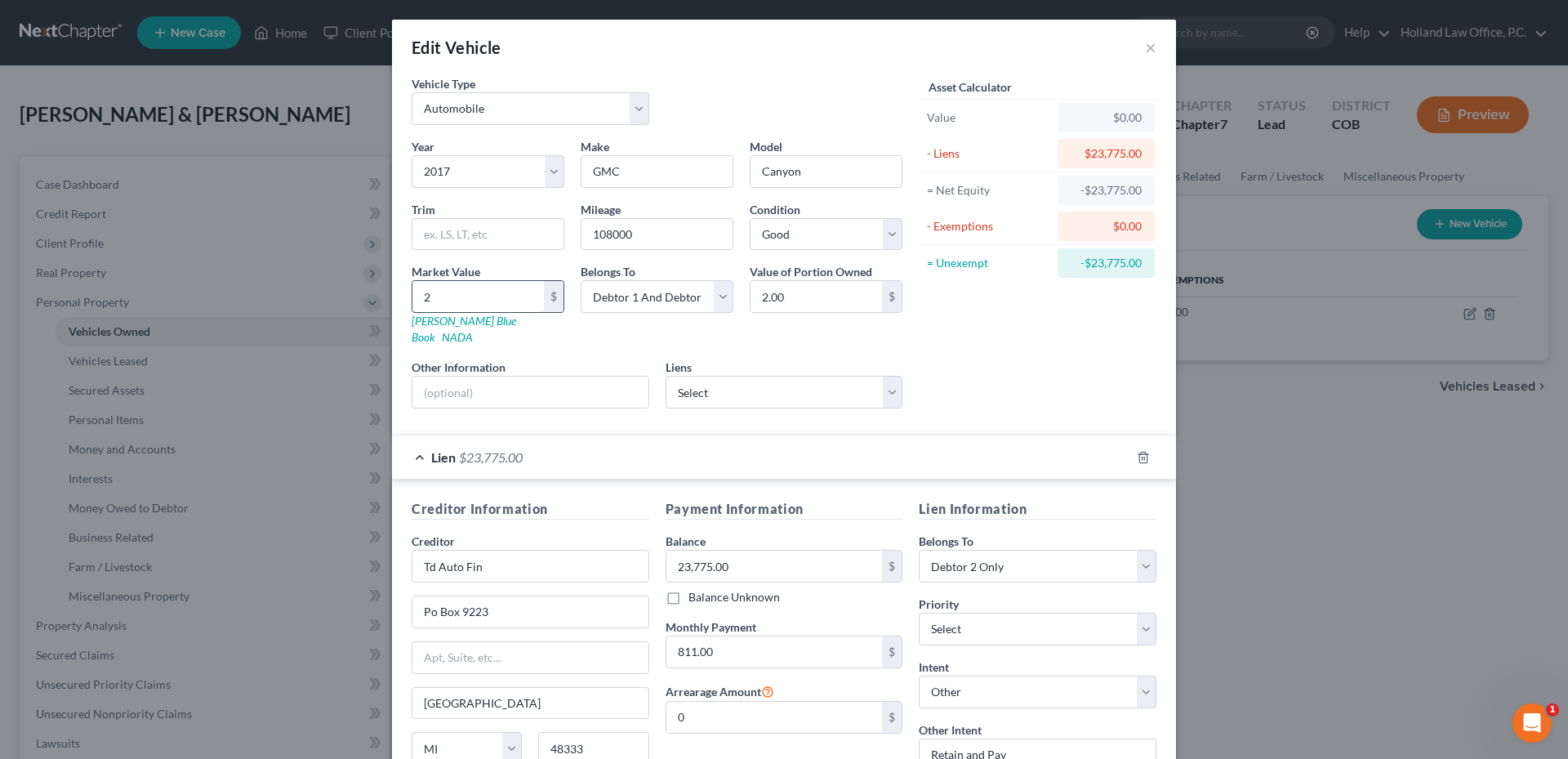
type input "26.00"
type input "260"
type input "260.00"
type input "2600"
type input "2,600.00"
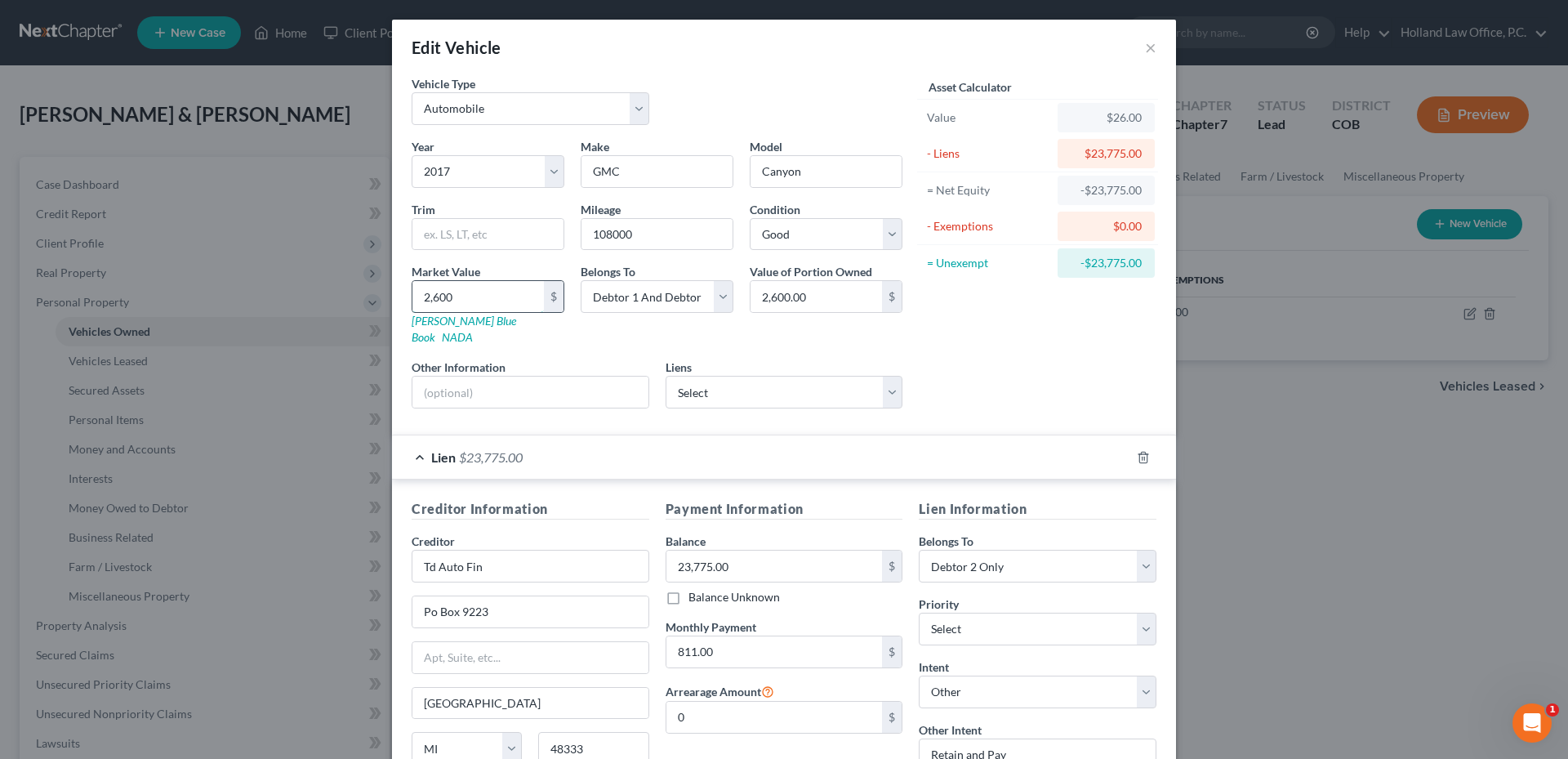
type input "2,6000"
type input "26,000.00"
click at [1009, 354] on div "Asset Calculator Value $26,000.00 - Liens $23,775.00 = Net Equity $2,225.00 - E…" at bounding box center [1037, 248] width 254 height 346
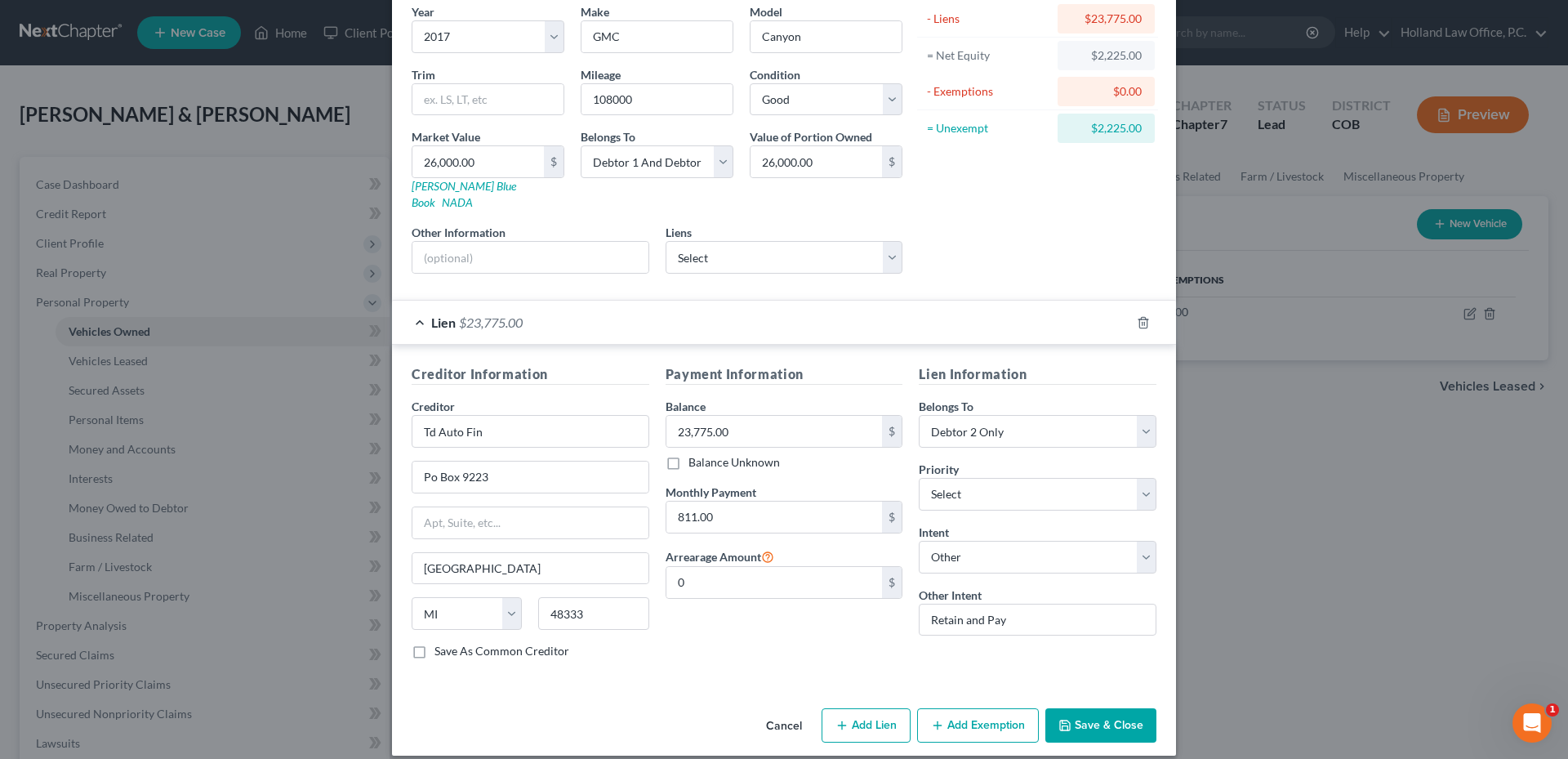
click at [980, 708] on button "Add Exemption" at bounding box center [977, 725] width 121 height 34
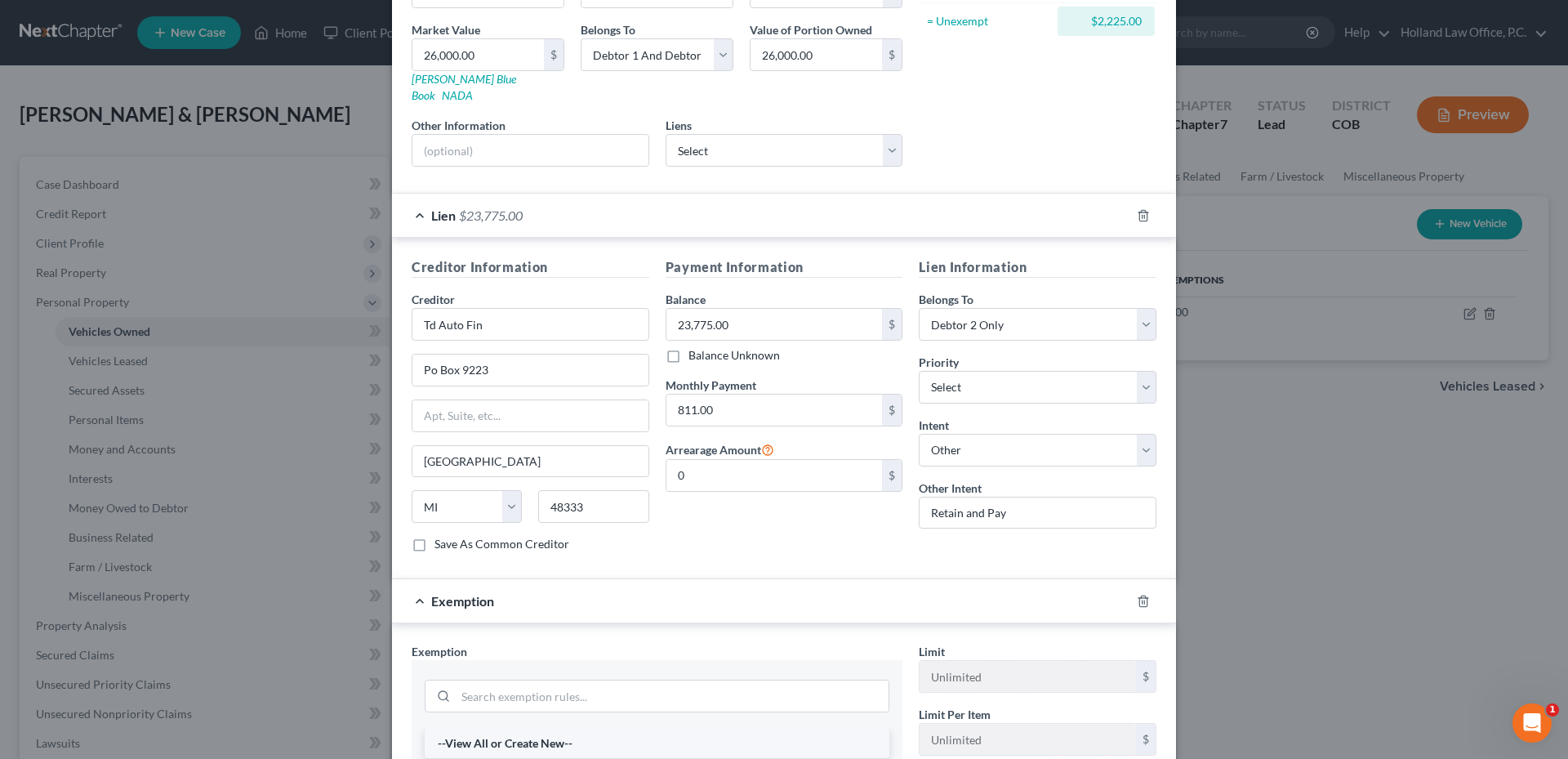
scroll to position [462, 0]
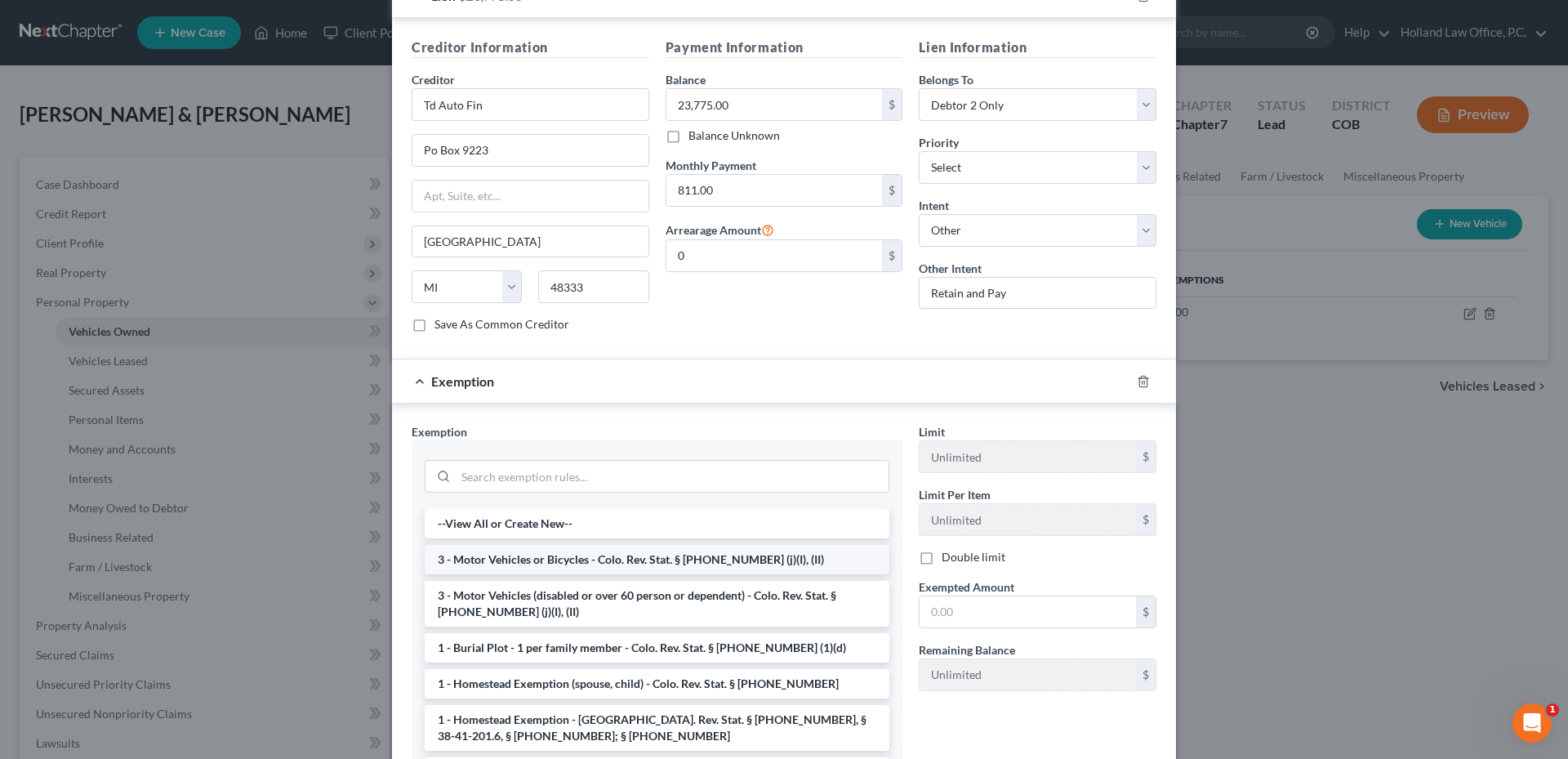
click at [563, 545] on li "3 - Motor Vehicles or Bicycles - Colo. Rev. Stat. § [PHONE_NUMBER] (j)(I), (II)" at bounding box center [657, 559] width 464 height 29
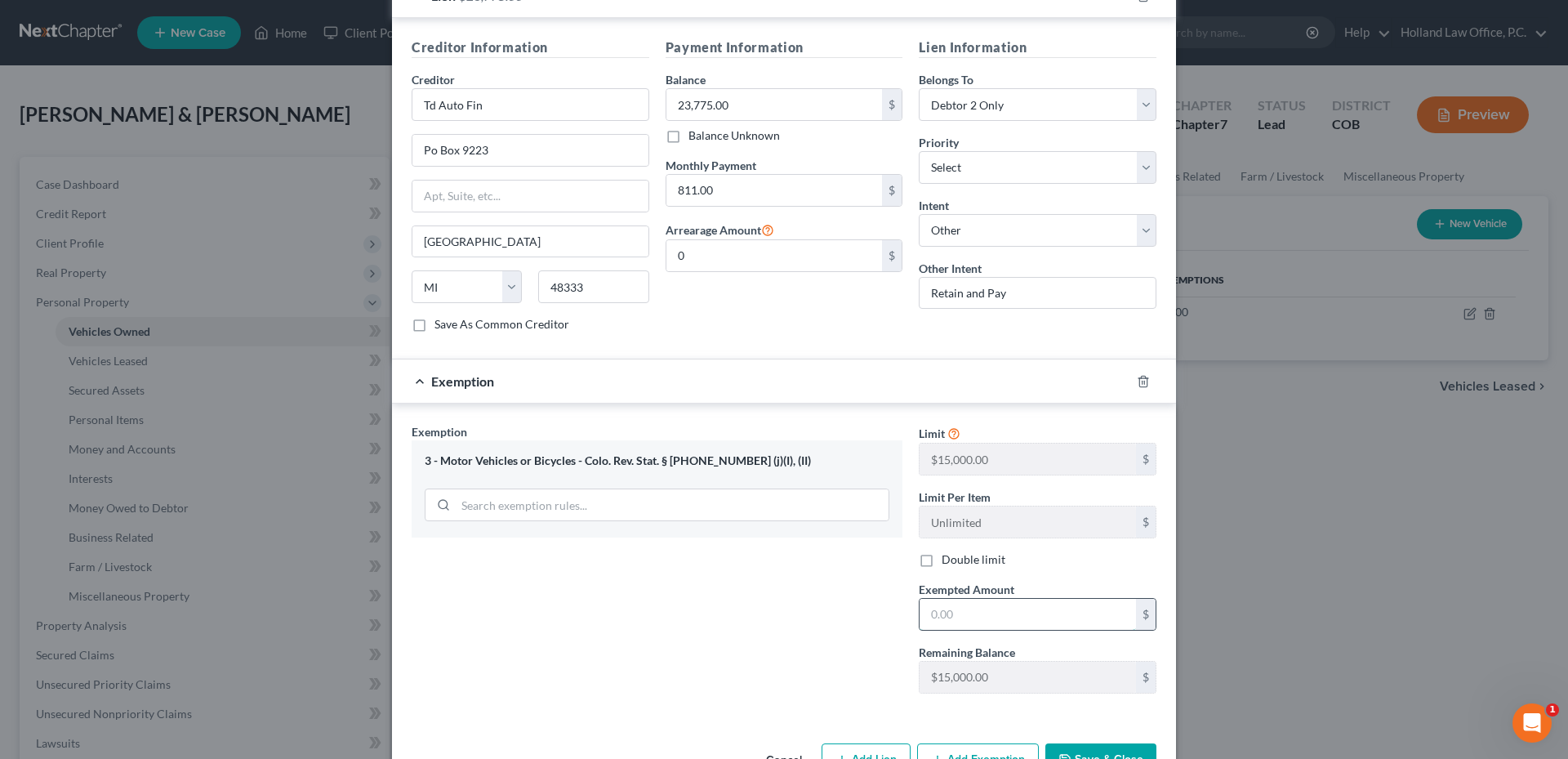
click at [961, 599] on input "text" at bounding box center [1027, 614] width 216 height 31
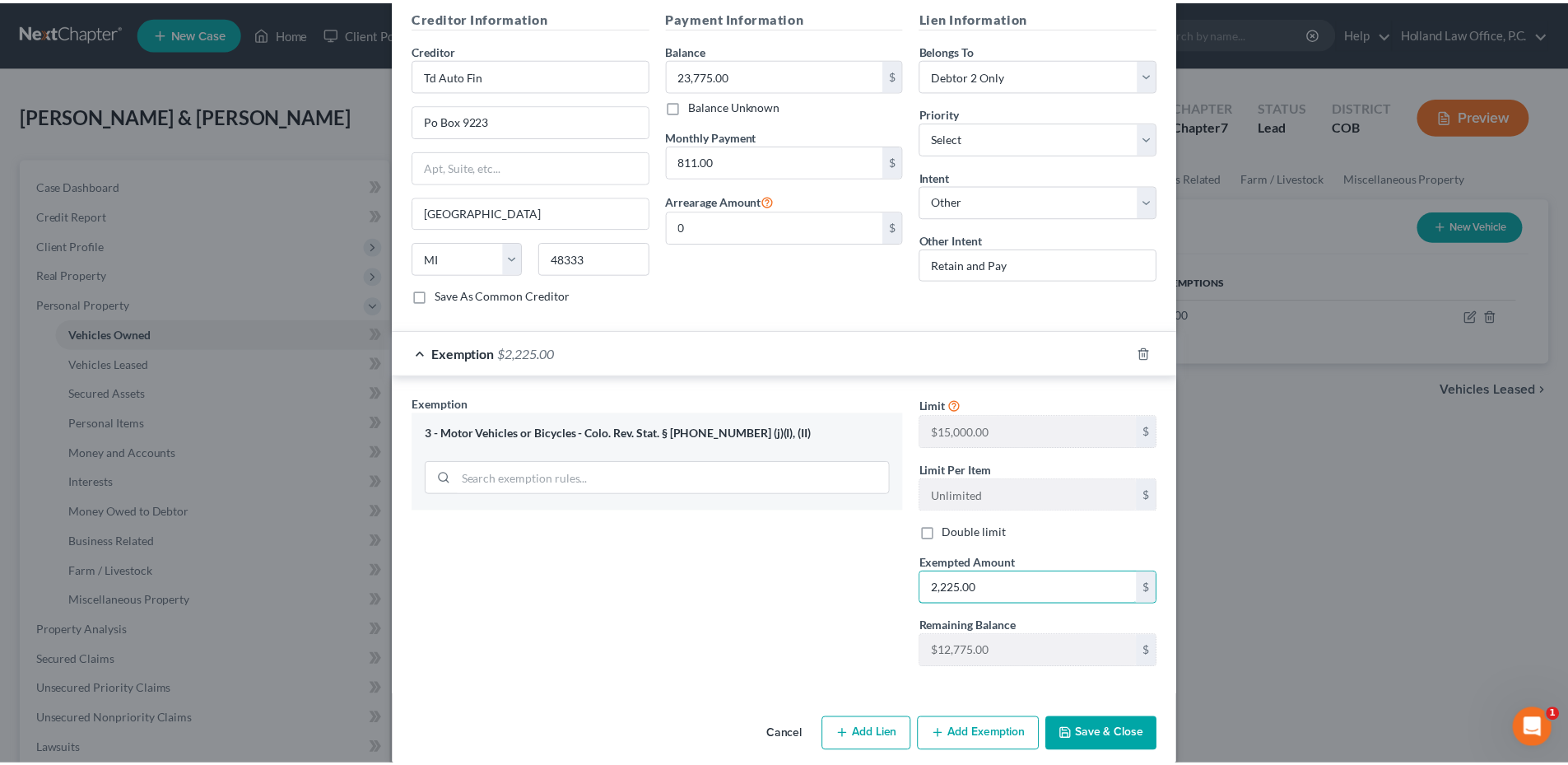
scroll to position [500, 0]
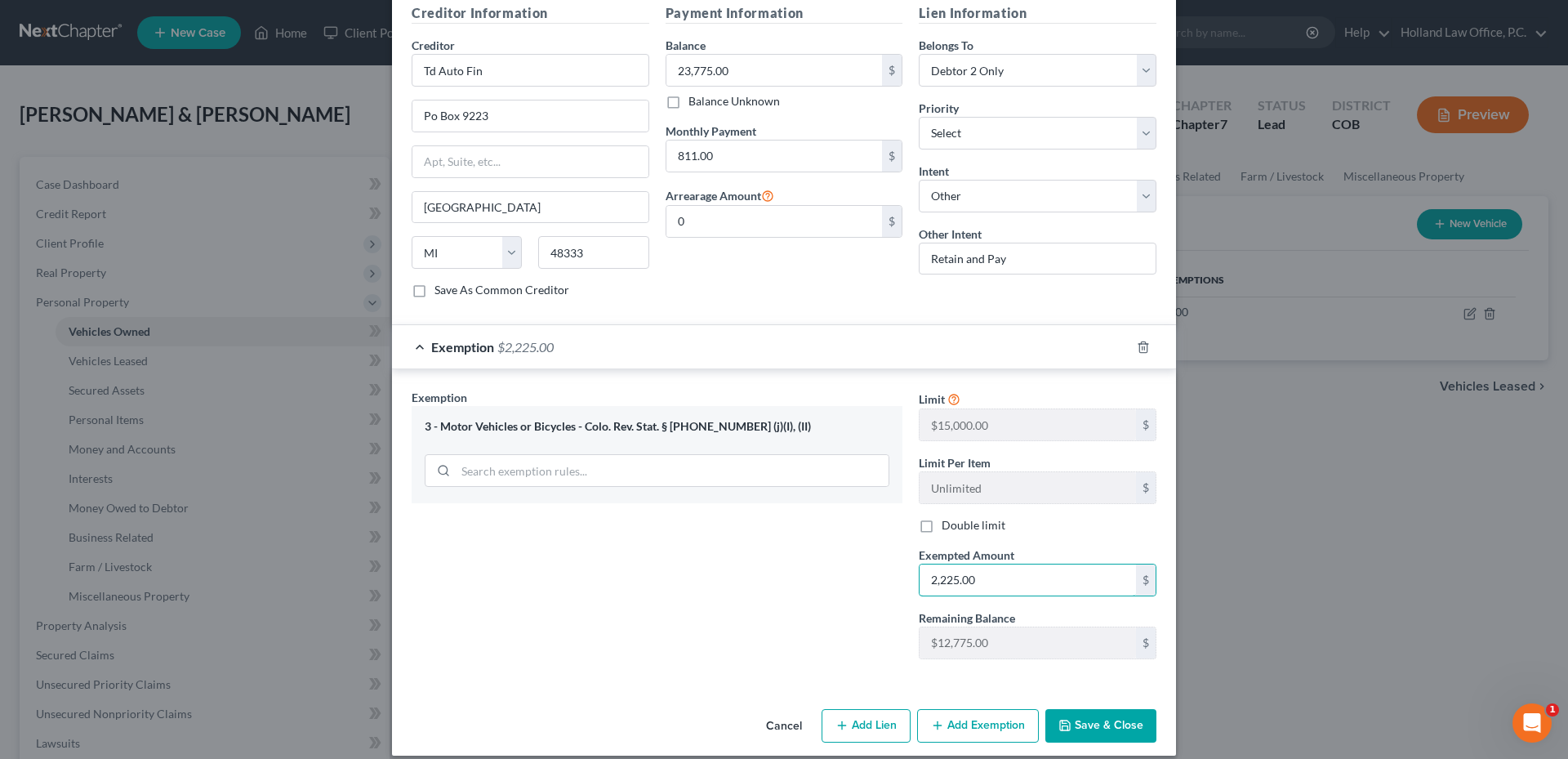
type input "2,225.00"
click at [1121, 709] on button "Save & Close" at bounding box center [1101, 726] width 111 height 34
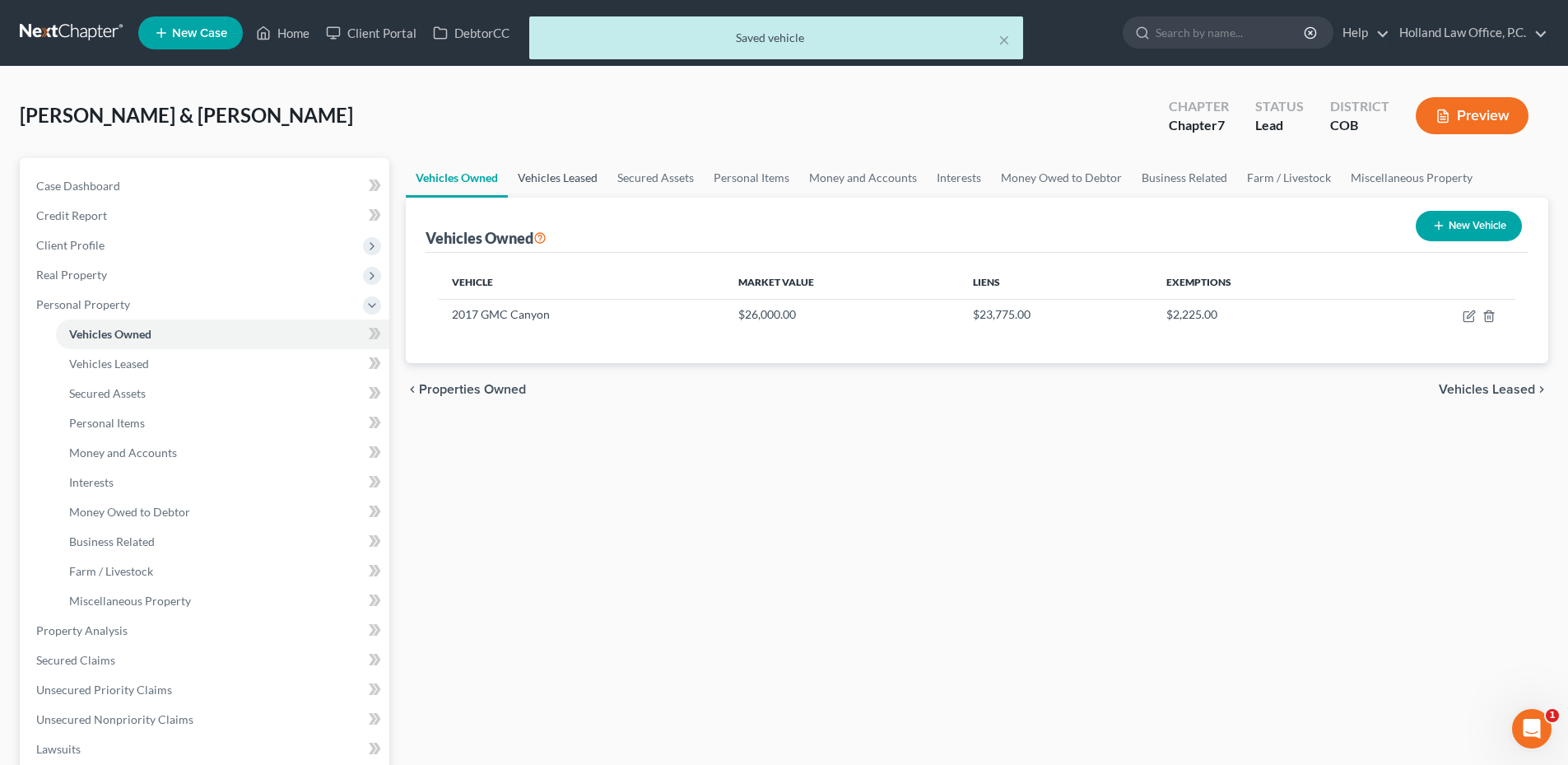
click at [578, 166] on link "Vehicles Leased" at bounding box center [557, 178] width 99 height 40
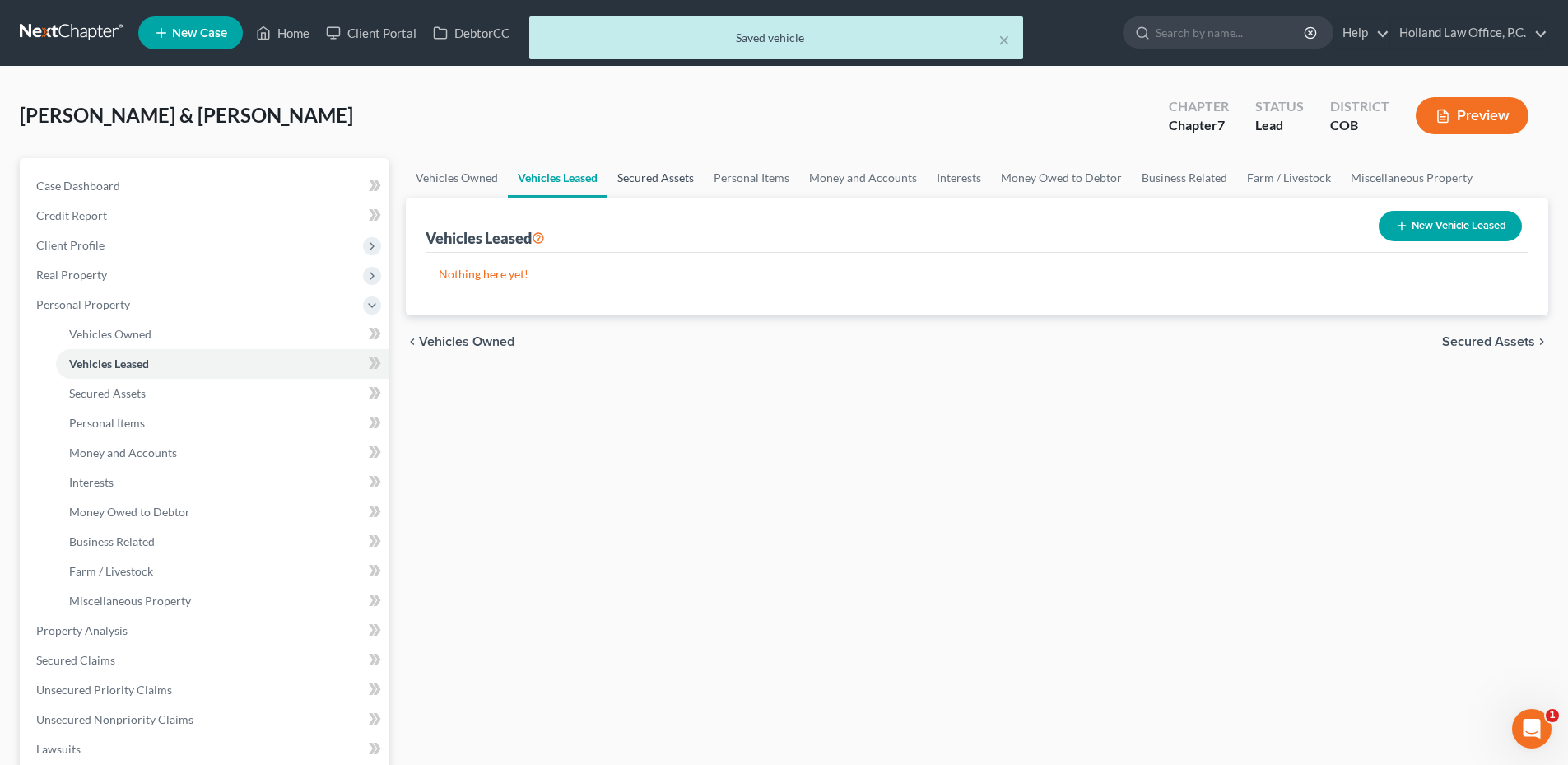
click at [656, 181] on link "Secured Assets" at bounding box center [656, 178] width 97 height 40
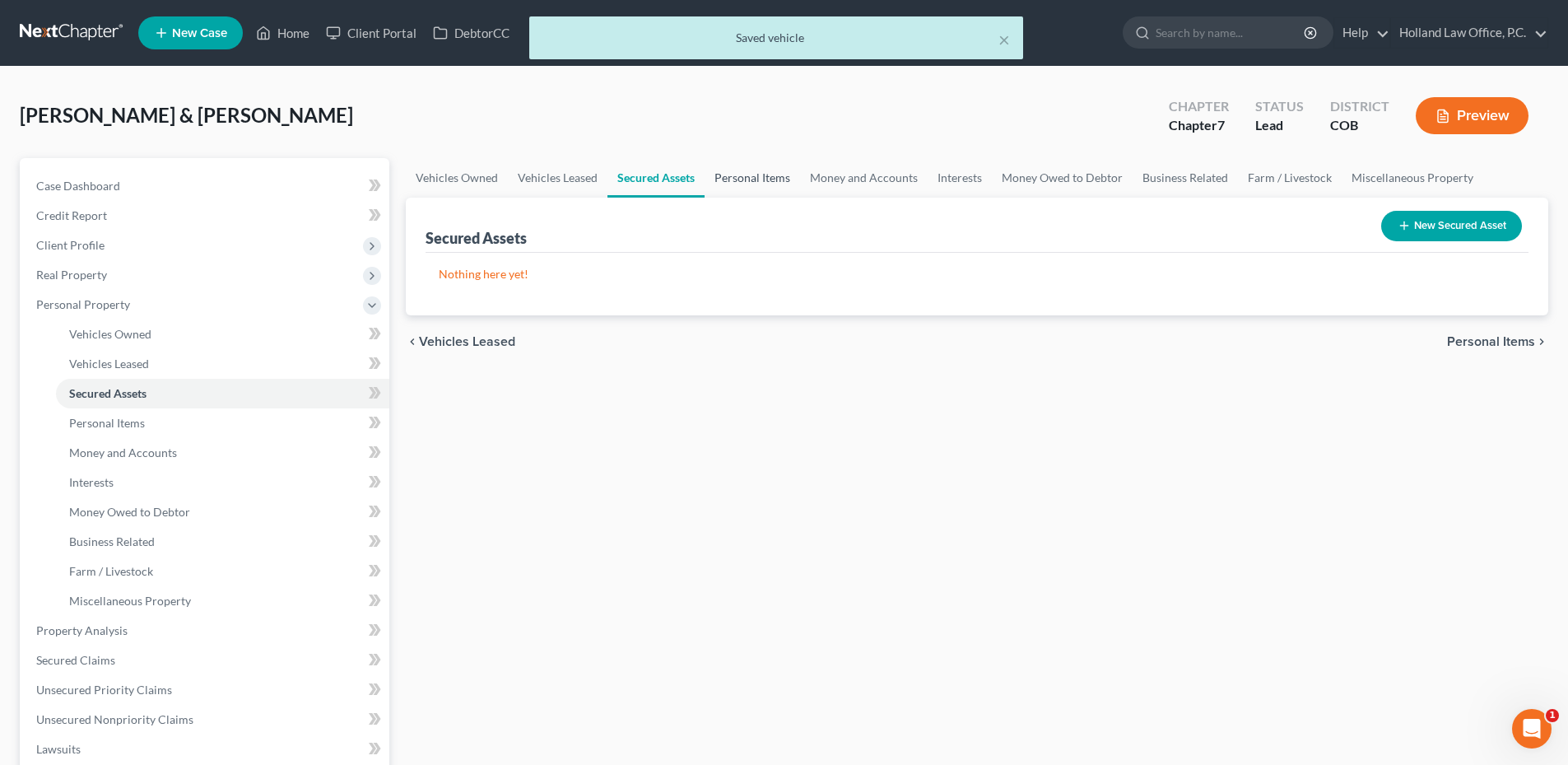
click at [755, 185] on link "Personal Items" at bounding box center [752, 178] width 96 height 40
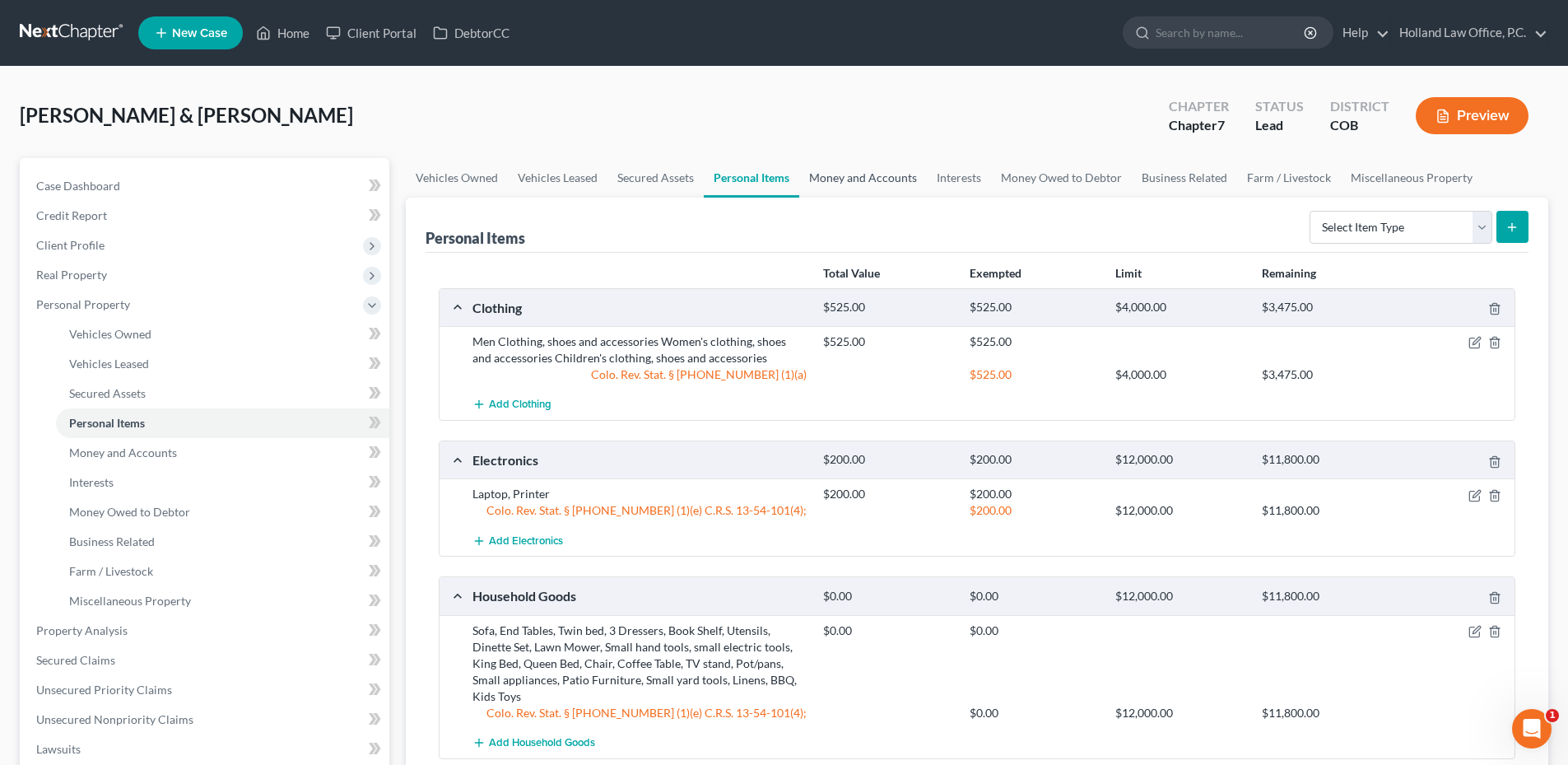
click at [876, 176] on link "Money and Accounts" at bounding box center [862, 178] width 128 height 40
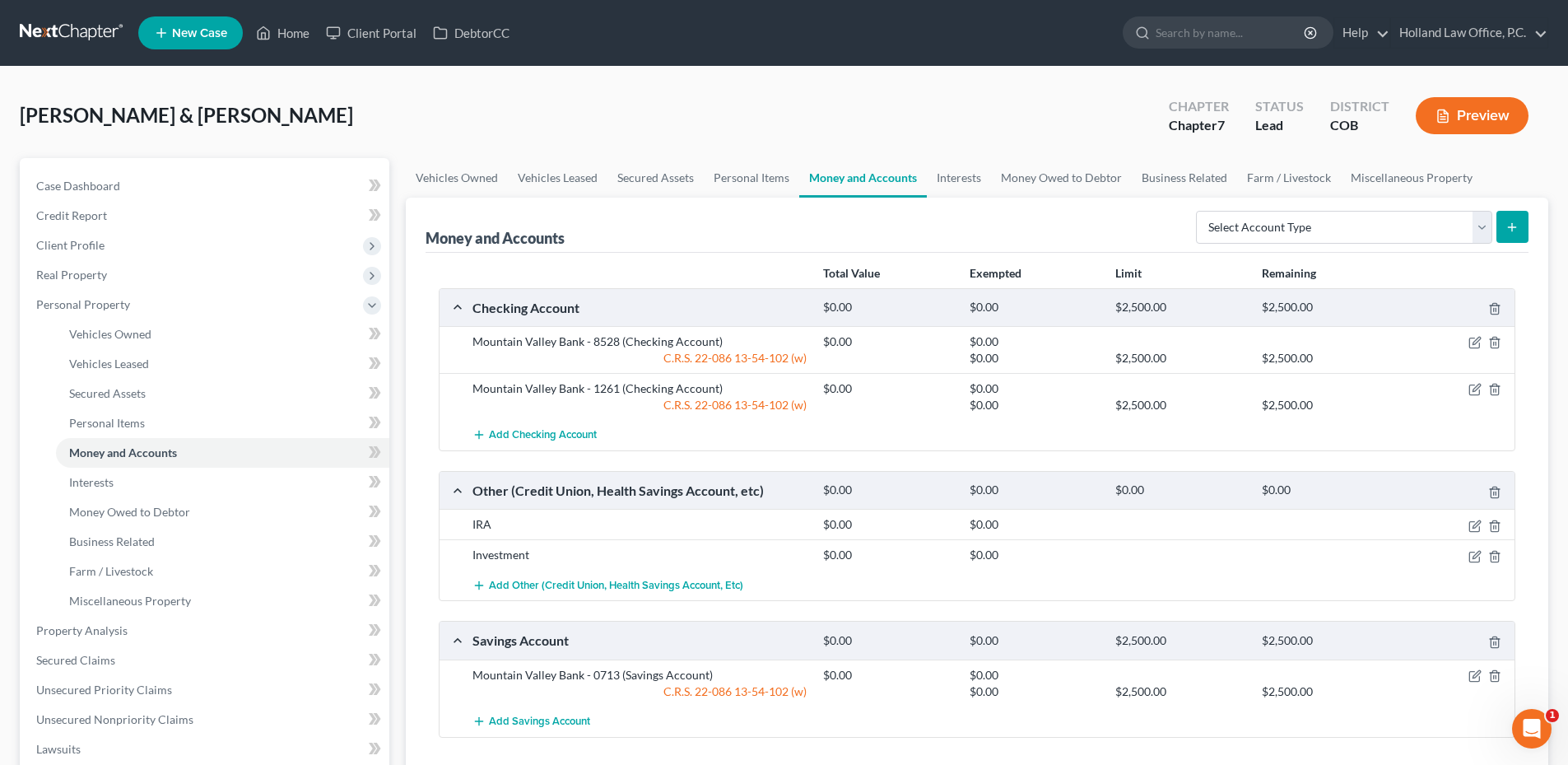
scroll to position [247, 0]
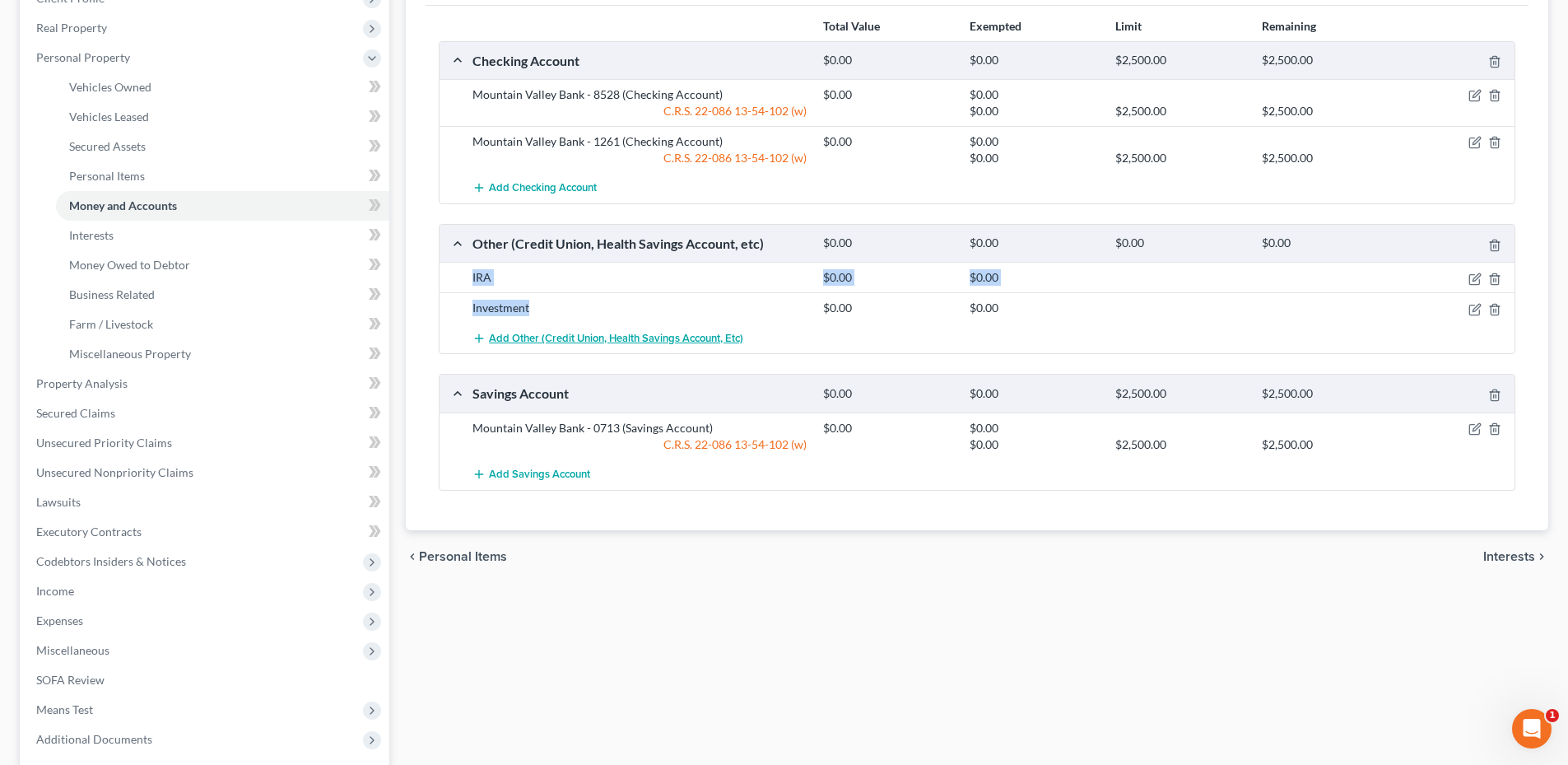
drag, startPoint x: 511, startPoint y: 284, endPoint x: 610, endPoint y: 323, distance: 106.4
click at [610, 323] on div "IRA $0.00 $0.00 Investment $0.00 $0.00 Add Other (Credit Union, Health Savings …" at bounding box center [977, 307] width 1074 height 91
drag, startPoint x: 610, startPoint y: 323, endPoint x: 611, endPoint y: 301, distance: 22.0
click at [608, 301] on div "Investment" at bounding box center [640, 307] width 351 height 16
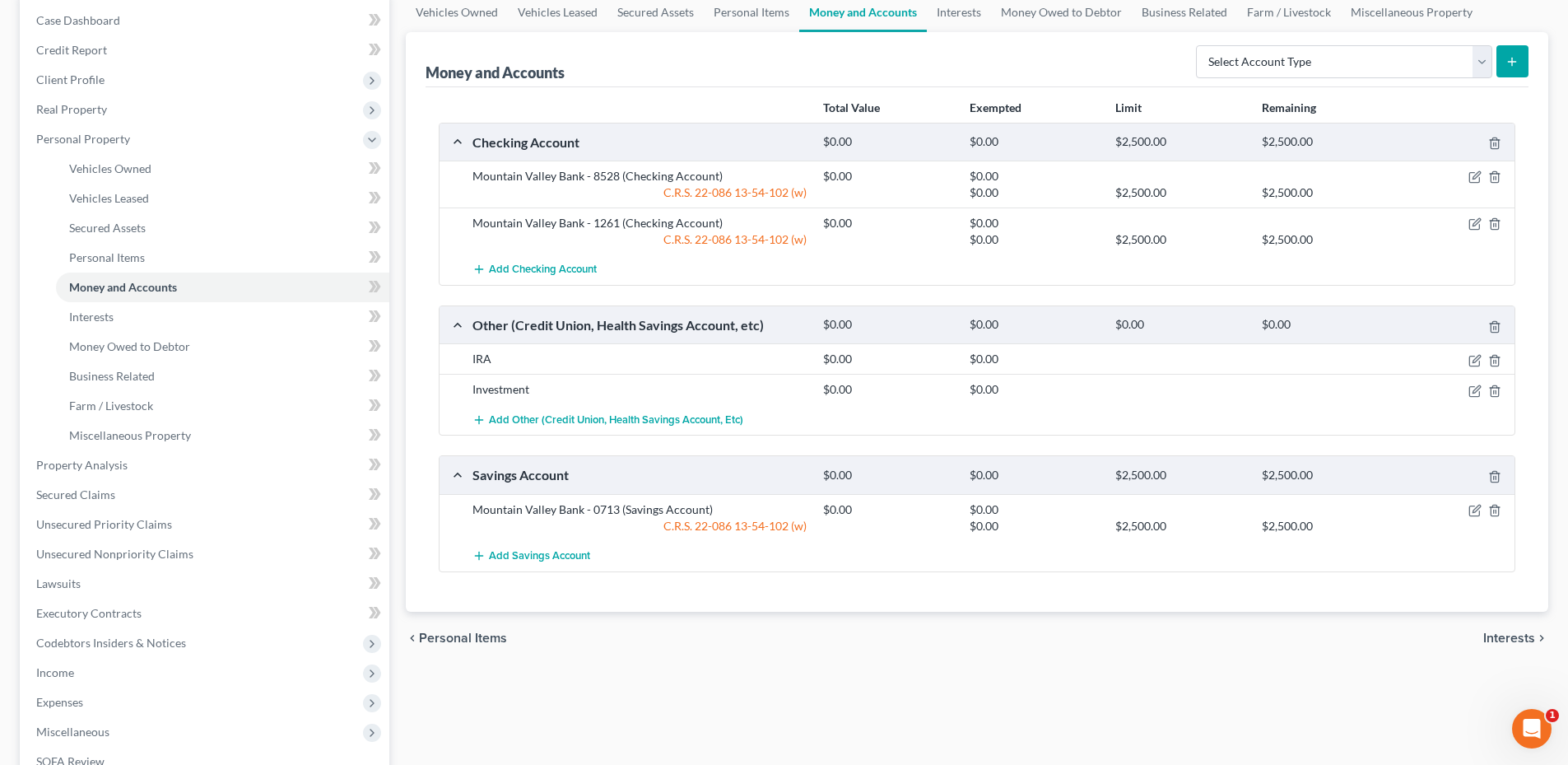
scroll to position [0, 0]
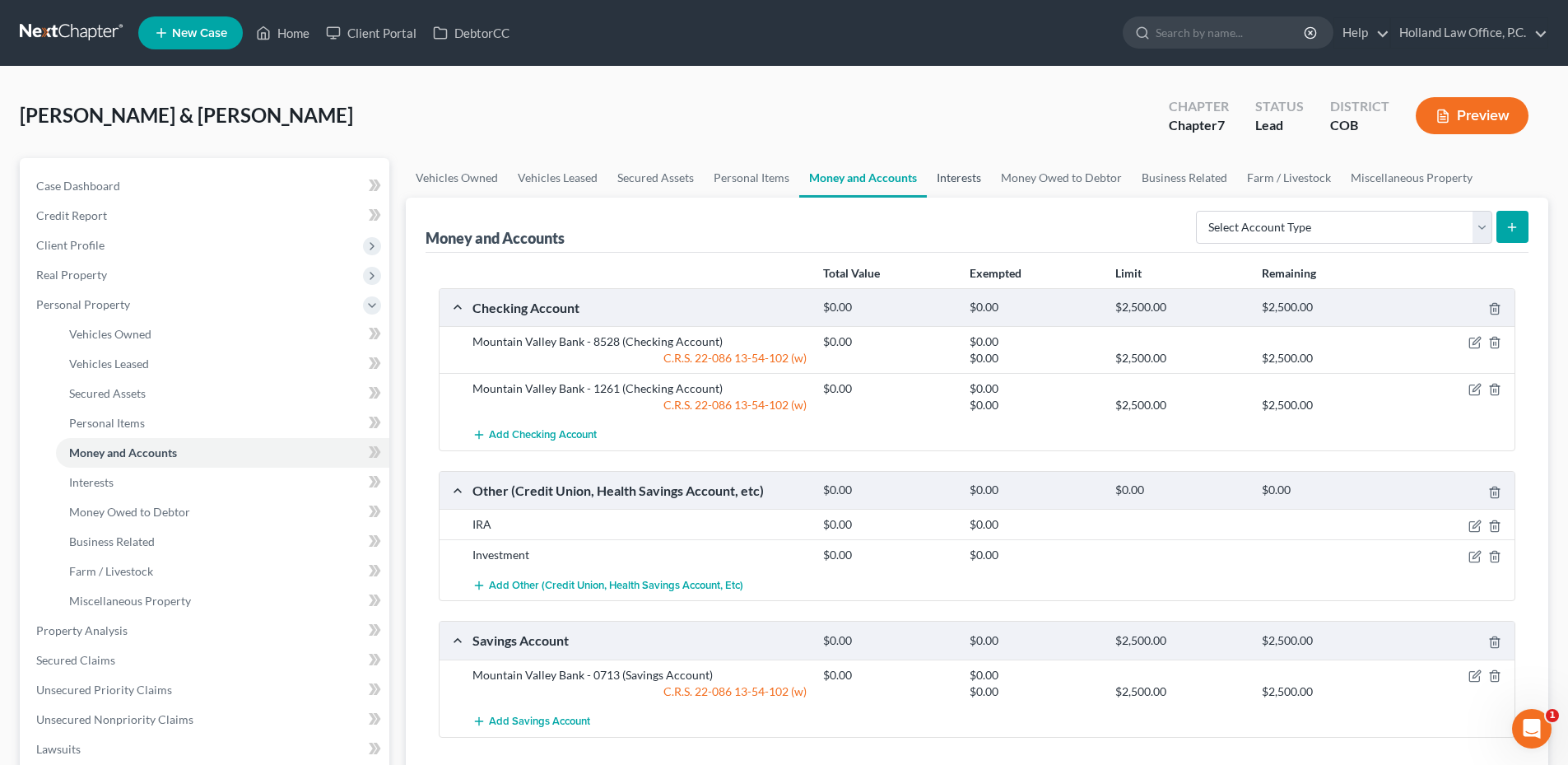
click at [969, 185] on link "Interests" at bounding box center [959, 178] width 64 height 40
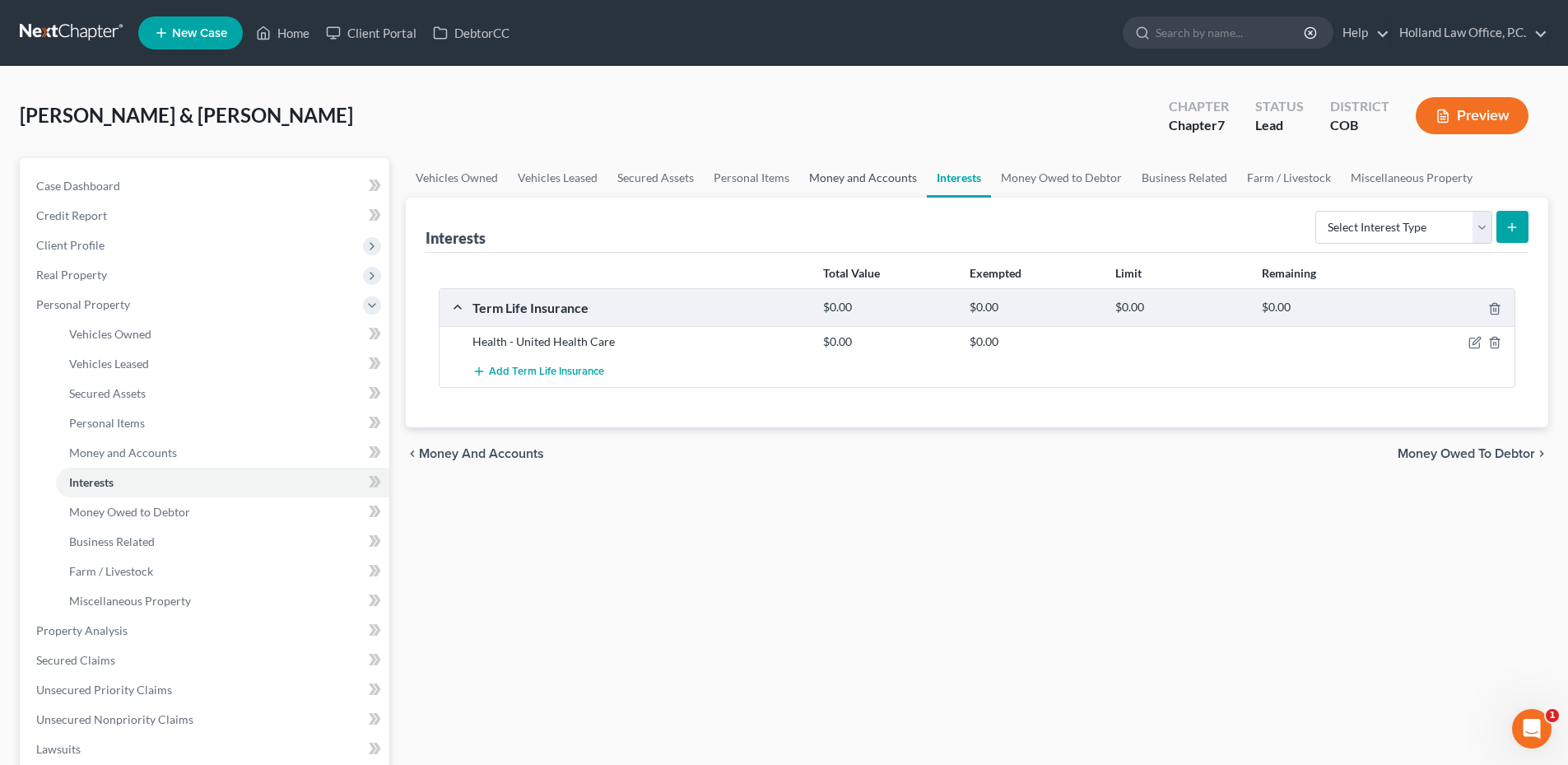
click at [855, 180] on link "Money and Accounts" at bounding box center [862, 178] width 128 height 40
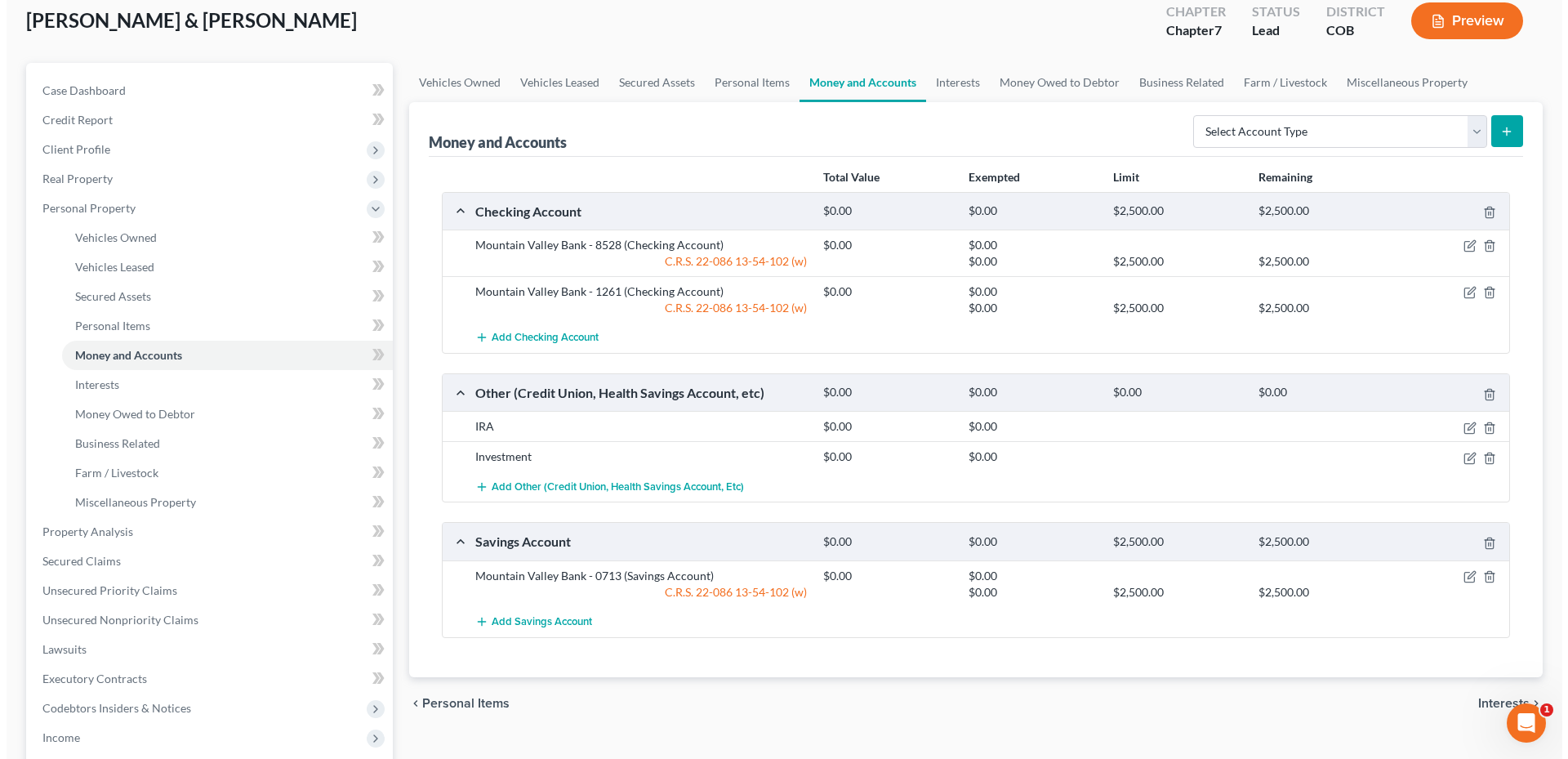
scroll to position [164, 0]
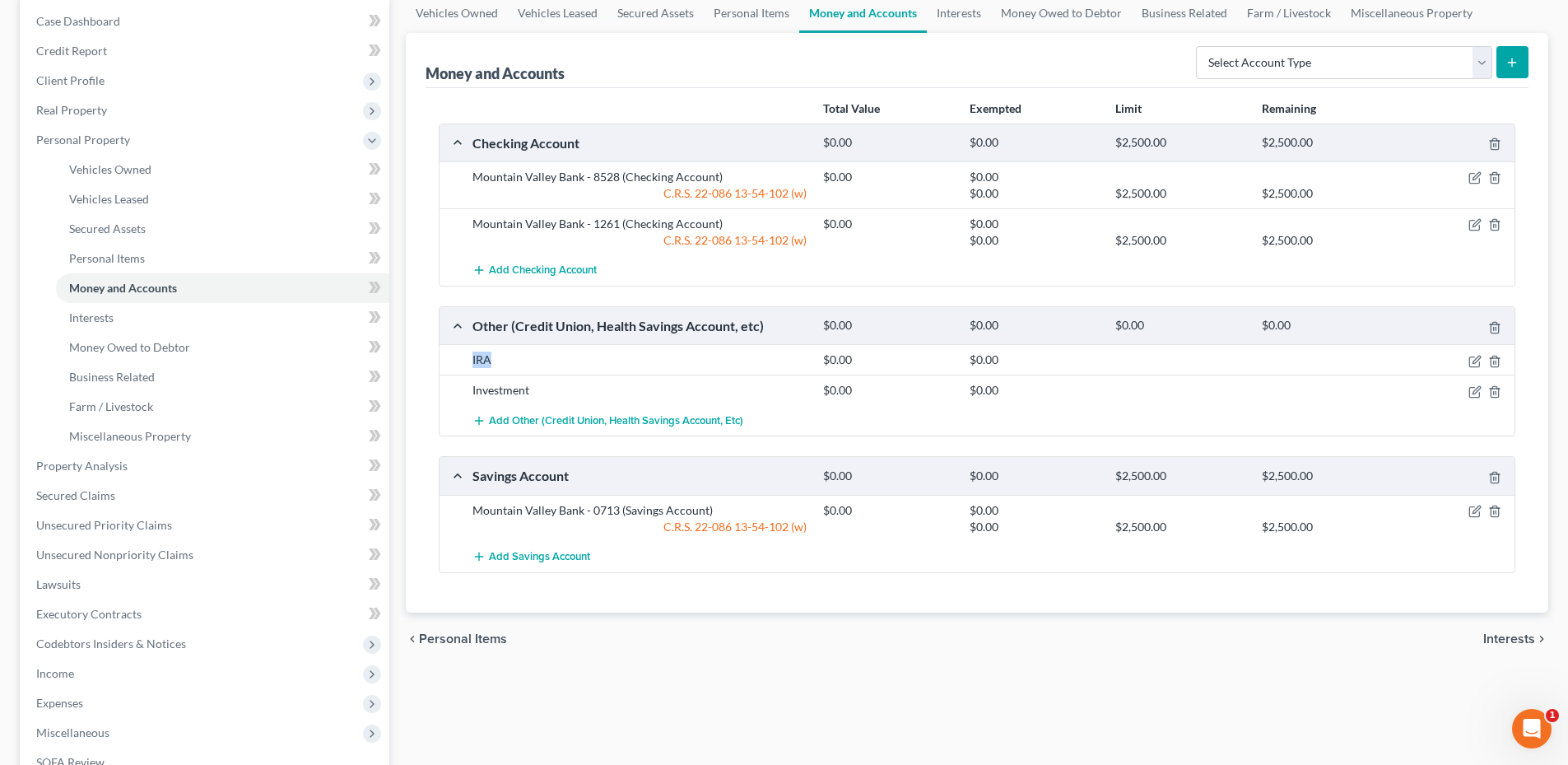
click at [421, 363] on div "Money and Accounts Select Account Type Brokerage Cash on Hand Certificates of D…" at bounding box center [977, 322] width 1143 height 579
drag, startPoint x: 421, startPoint y: 362, endPoint x: 715, endPoint y: 369, distance: 294.1
click at [694, 366] on div "IRA" at bounding box center [640, 359] width 351 height 16
click at [1473, 366] on icon "button" at bounding box center [1475, 361] width 13 height 13
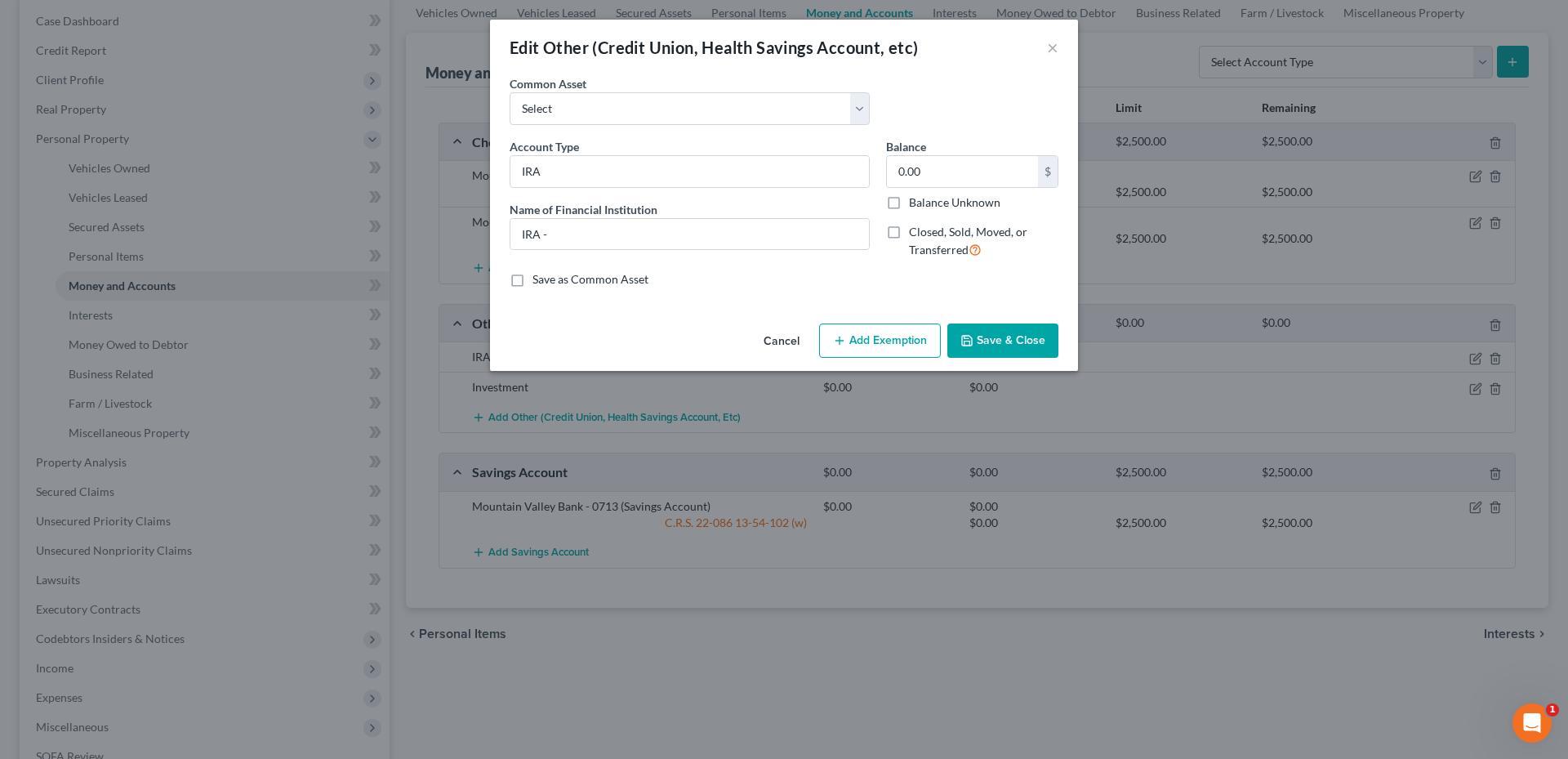
click at [782, 341] on button "Cancel" at bounding box center [781, 341] width 62 height 33
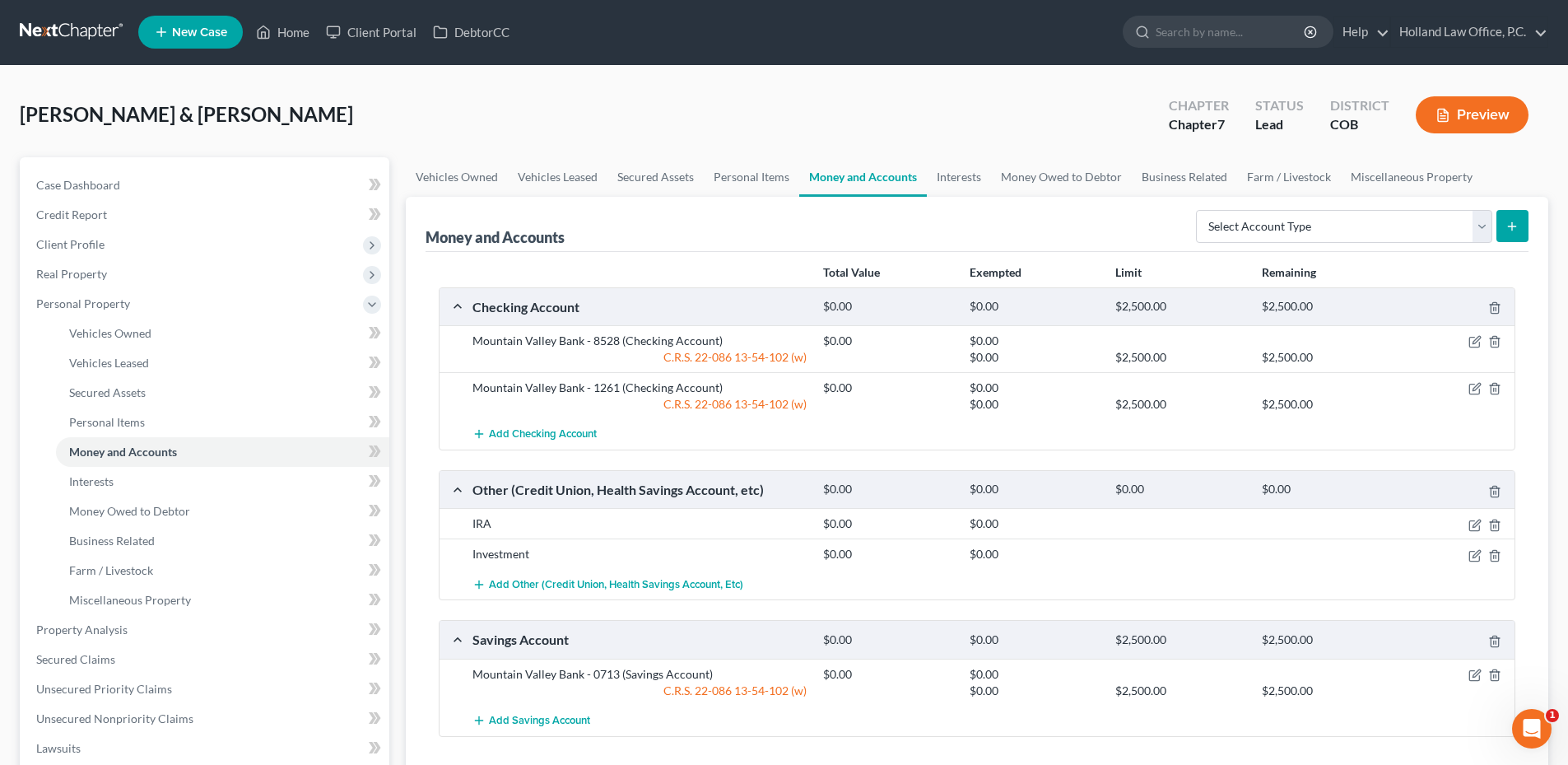
scroll to position [0, 0]
click at [948, 179] on link "Interests" at bounding box center [959, 178] width 64 height 40
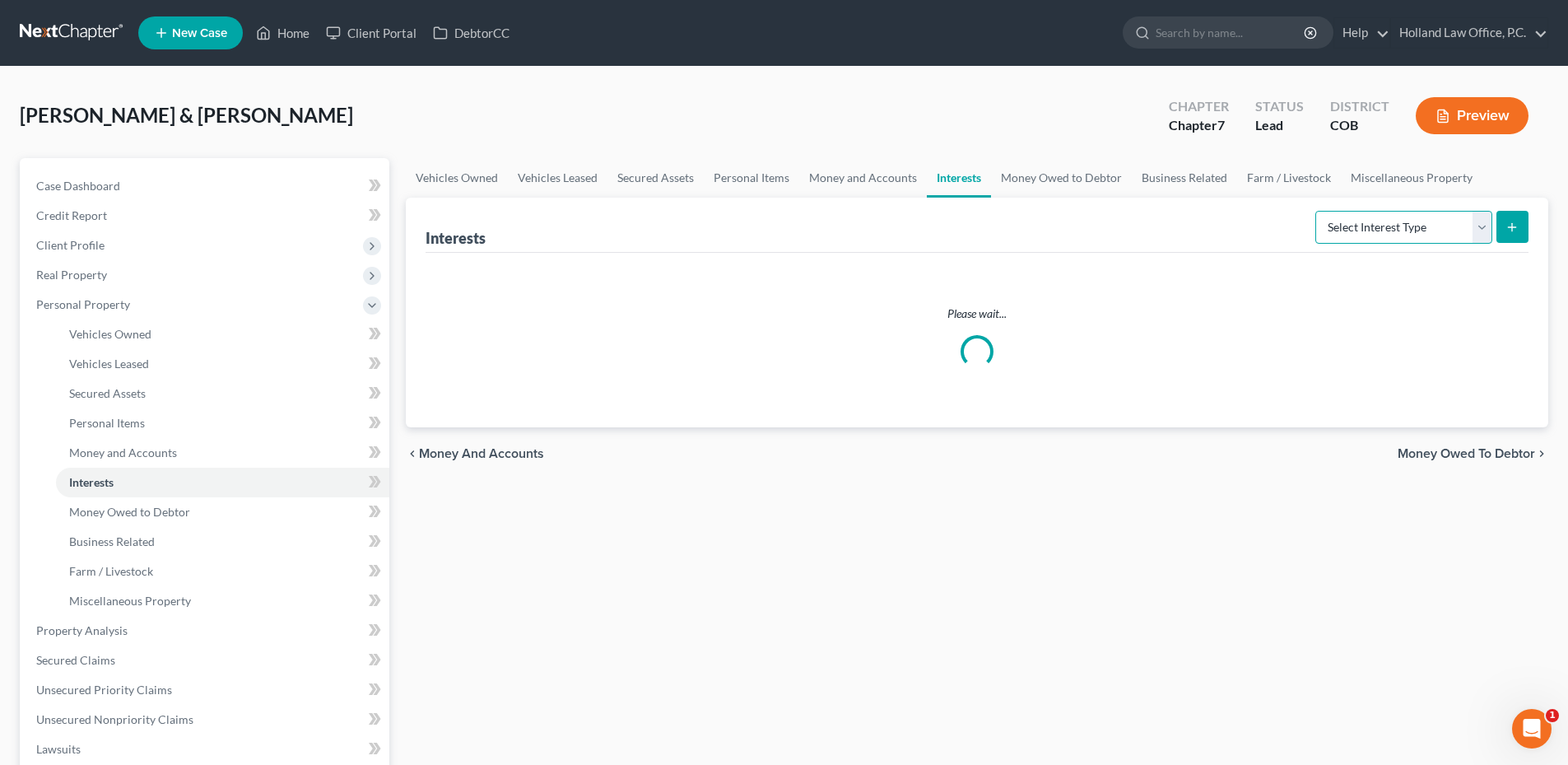
click at [1369, 237] on select "Select Interest Type 401K Annuity Bond Education IRA Government Bond Government…" at bounding box center [1403, 227] width 177 height 33
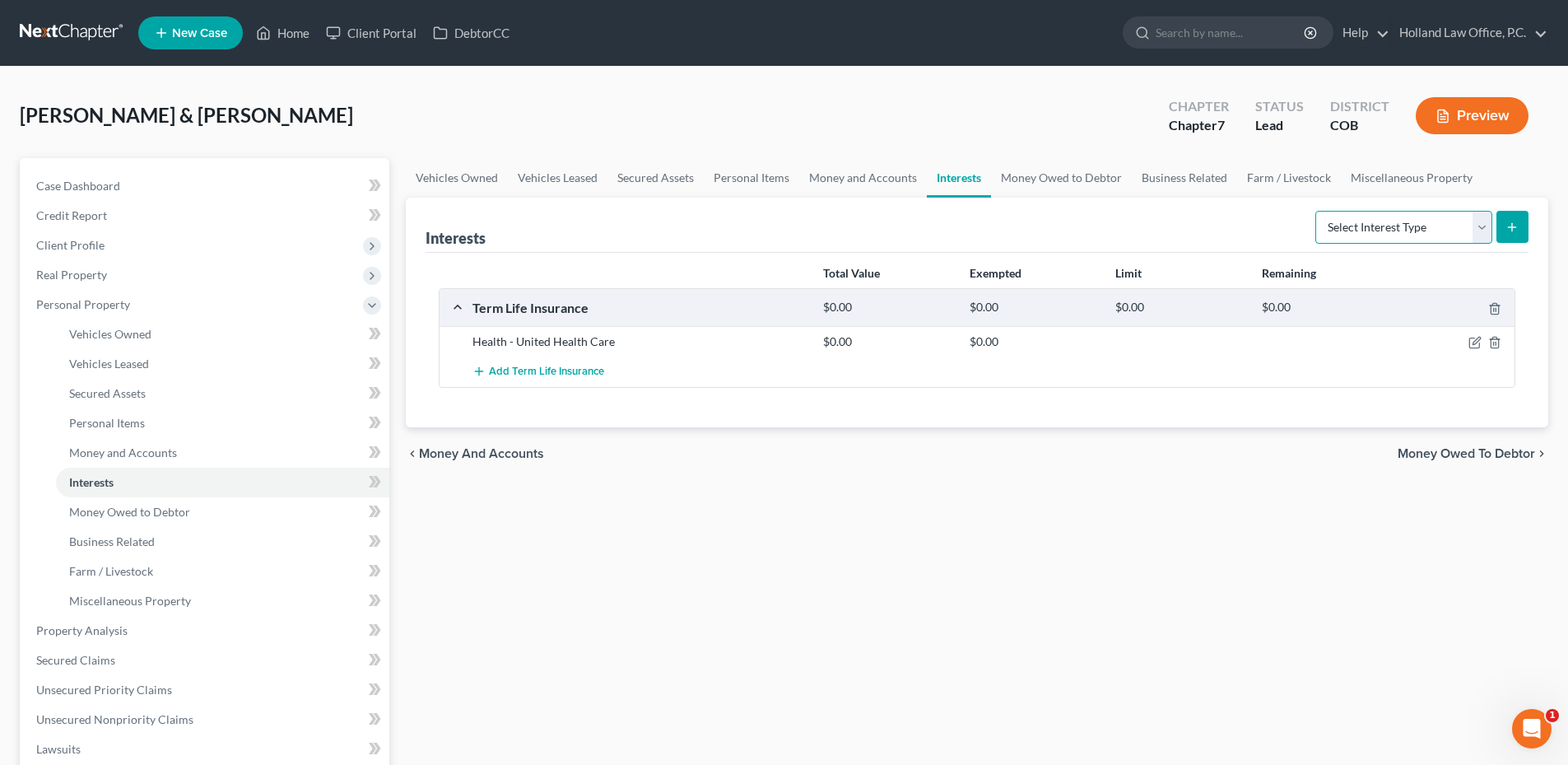
select select "ira"
click at [1317, 210] on select "Select Interest Type 401K Annuity Bond Education IRA Government Bond Government…" at bounding box center [1403, 227] width 177 height 33
click at [1531, 235] on div "Interests Select Interest Type 401K Annuity Bond Education IRA Government Bond …" at bounding box center [977, 312] width 1143 height 229
click at [1525, 235] on button "submit" at bounding box center [1512, 227] width 32 height 32
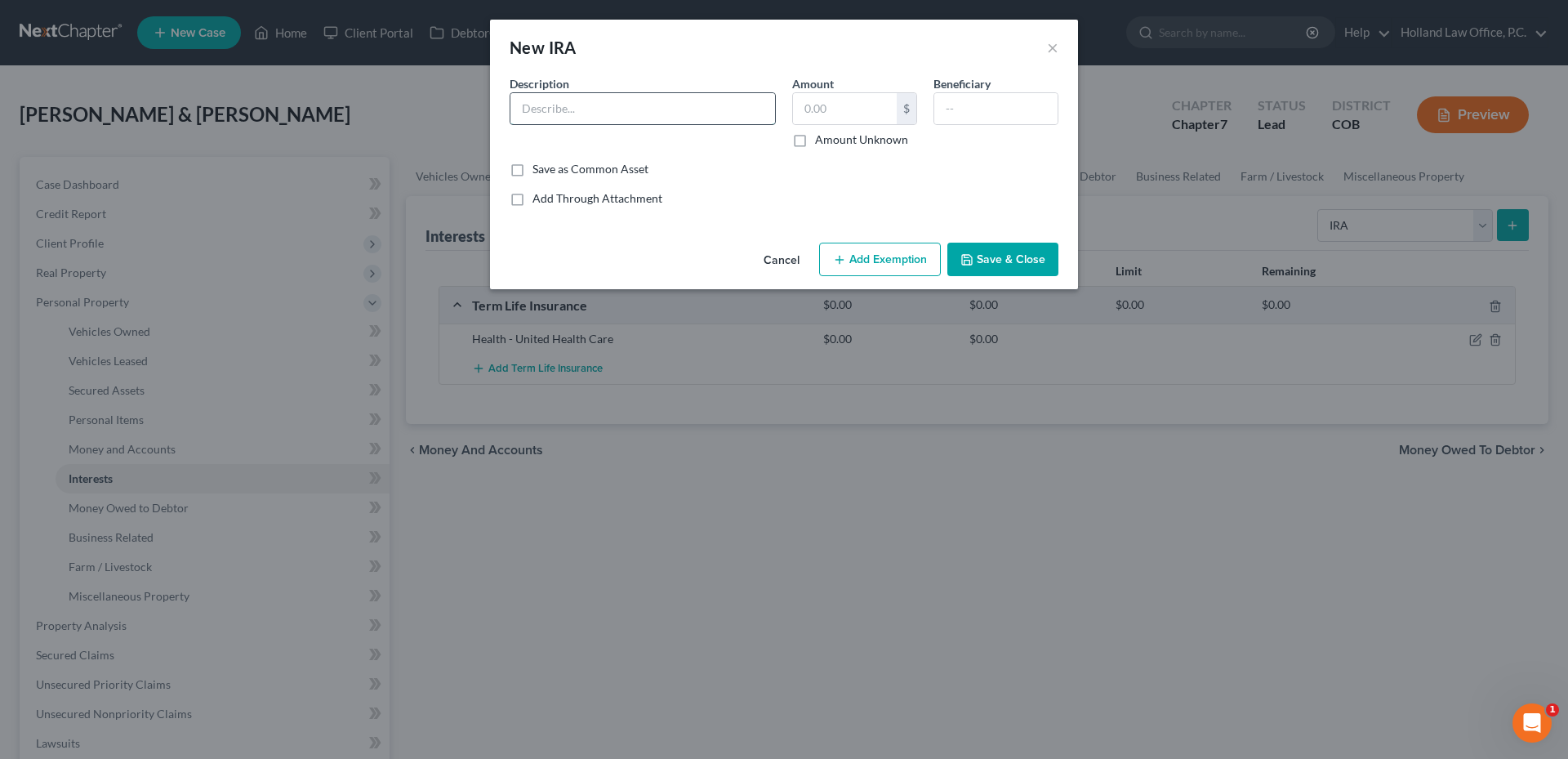
click at [602, 101] on input "text" at bounding box center [642, 108] width 264 height 31
type input "A"
type input "U"
type input "IRA"
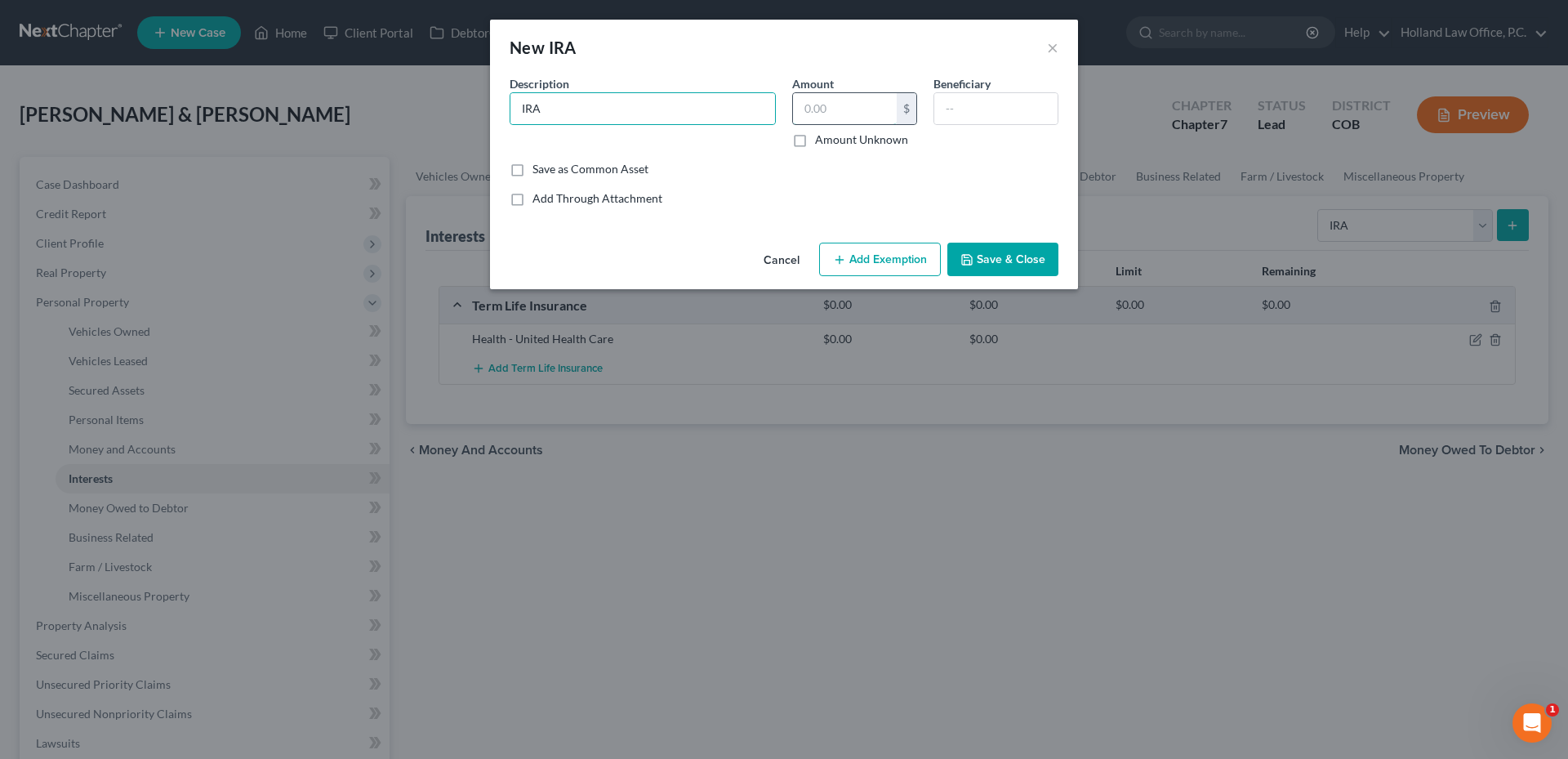
click at [884, 123] on input "text" at bounding box center [844, 108] width 103 height 31
type input "0.00"
type input "[PERSON_NAME]"
click at [886, 245] on button "Add Exemption" at bounding box center [879, 260] width 121 height 34
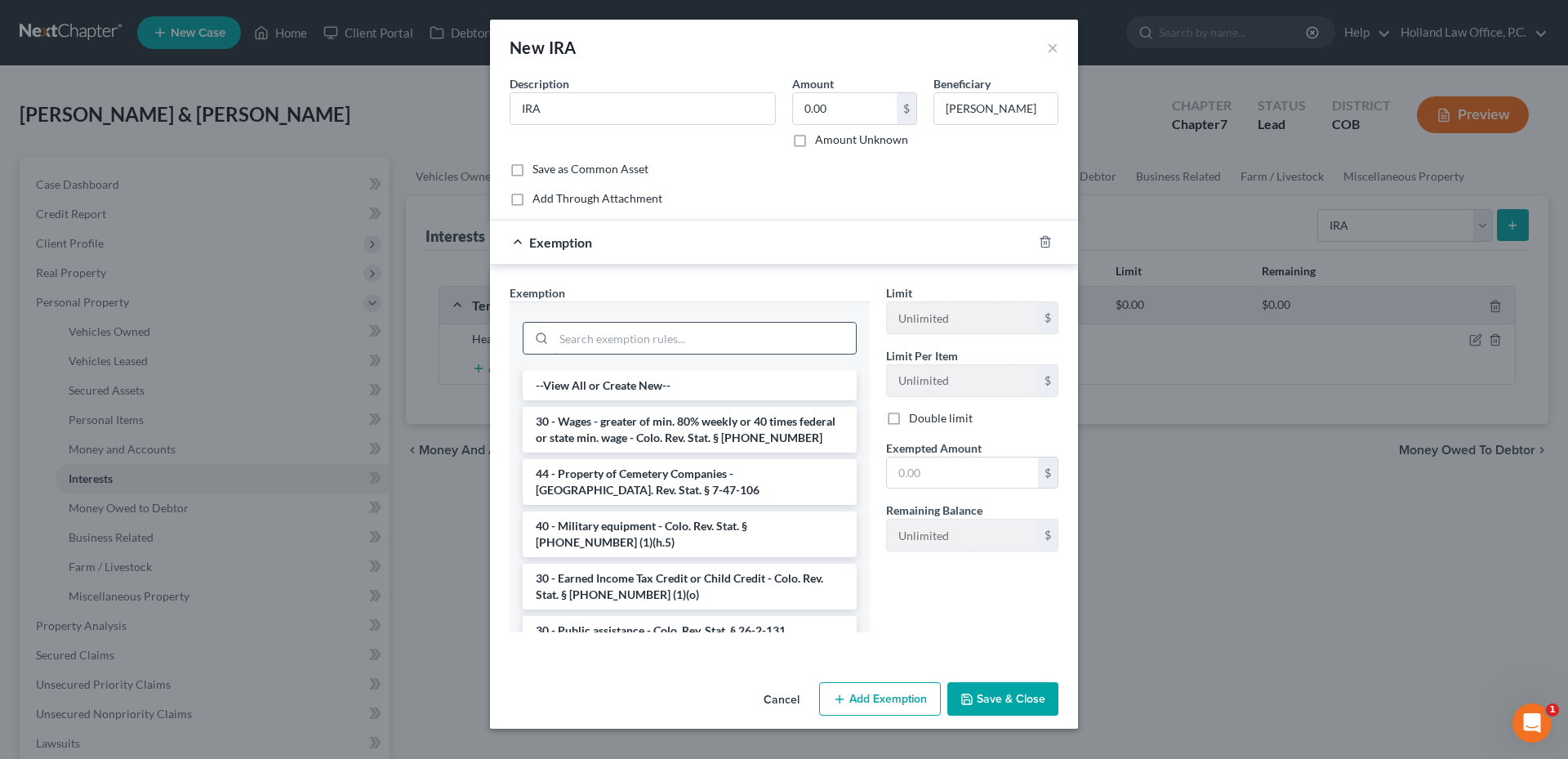
click at [663, 339] on input "search" at bounding box center [704, 338] width 302 height 31
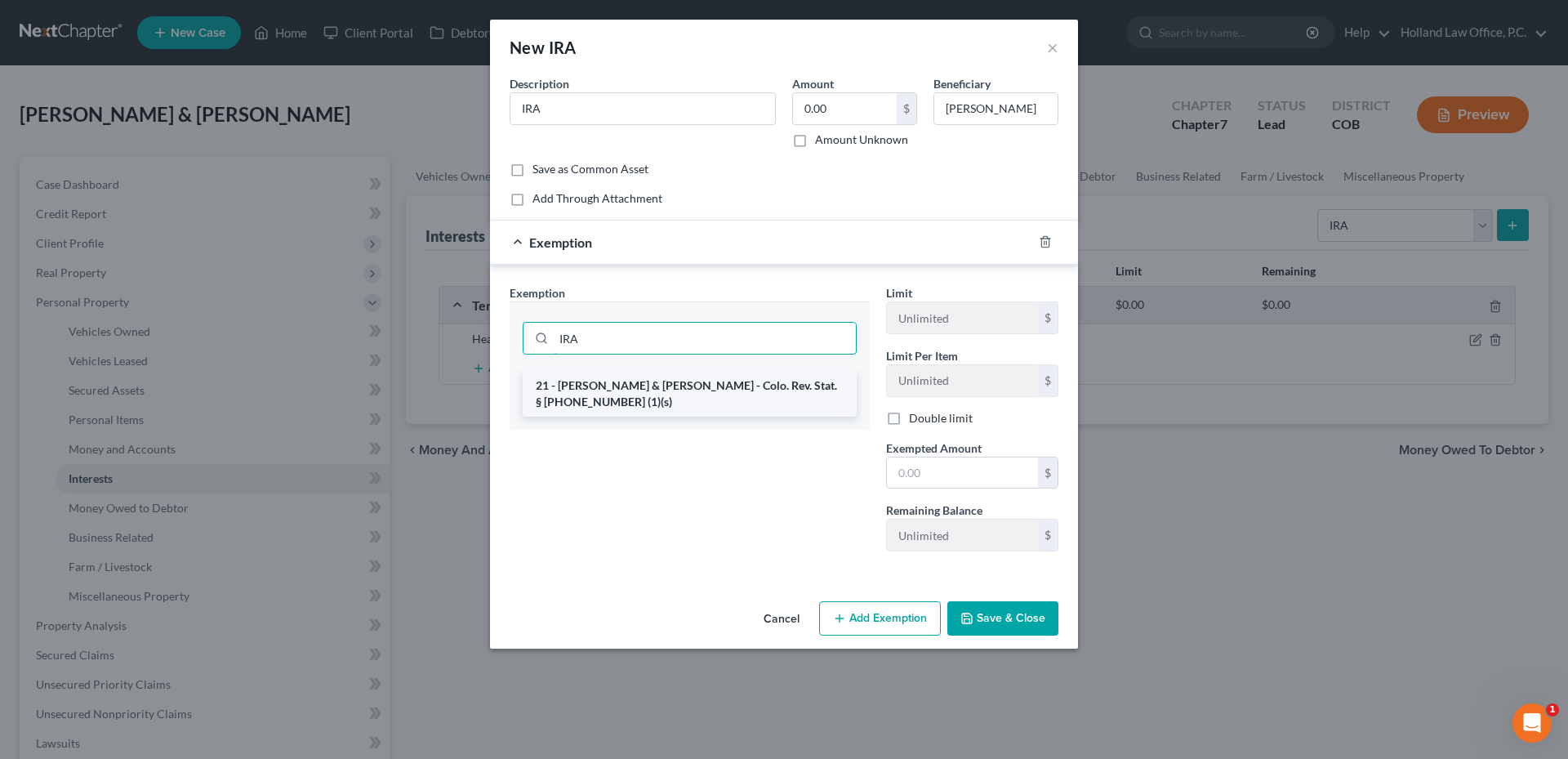
type input "IRA"
click at [677, 383] on li "21 - [PERSON_NAME] & [PERSON_NAME] - Colo. Rev. Stat. § [PHONE_NUMBER] (1)(s)" at bounding box center [689, 393] width 334 height 46
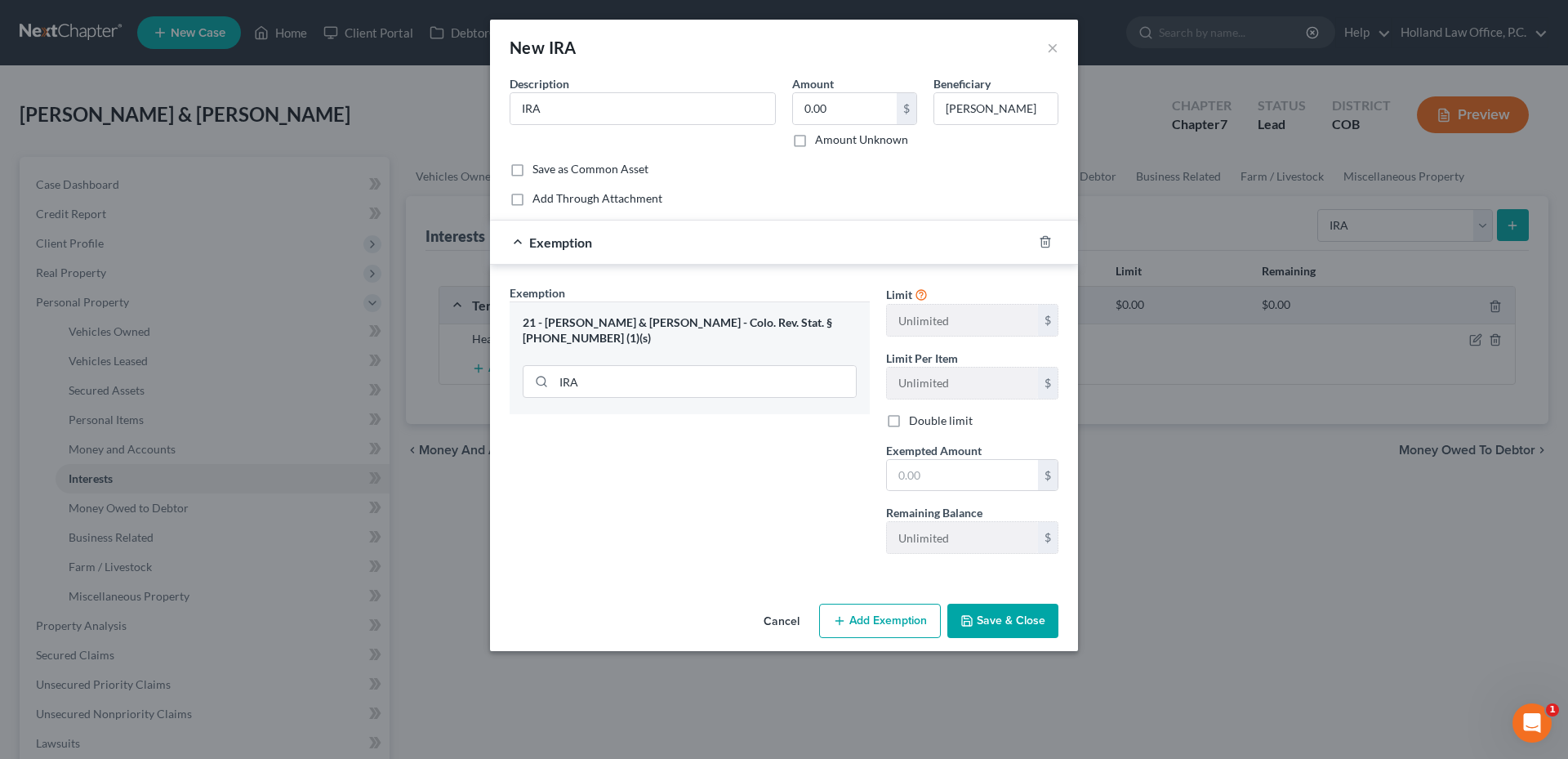
click at [1000, 619] on button "Save & Close" at bounding box center [1003, 621] width 111 height 34
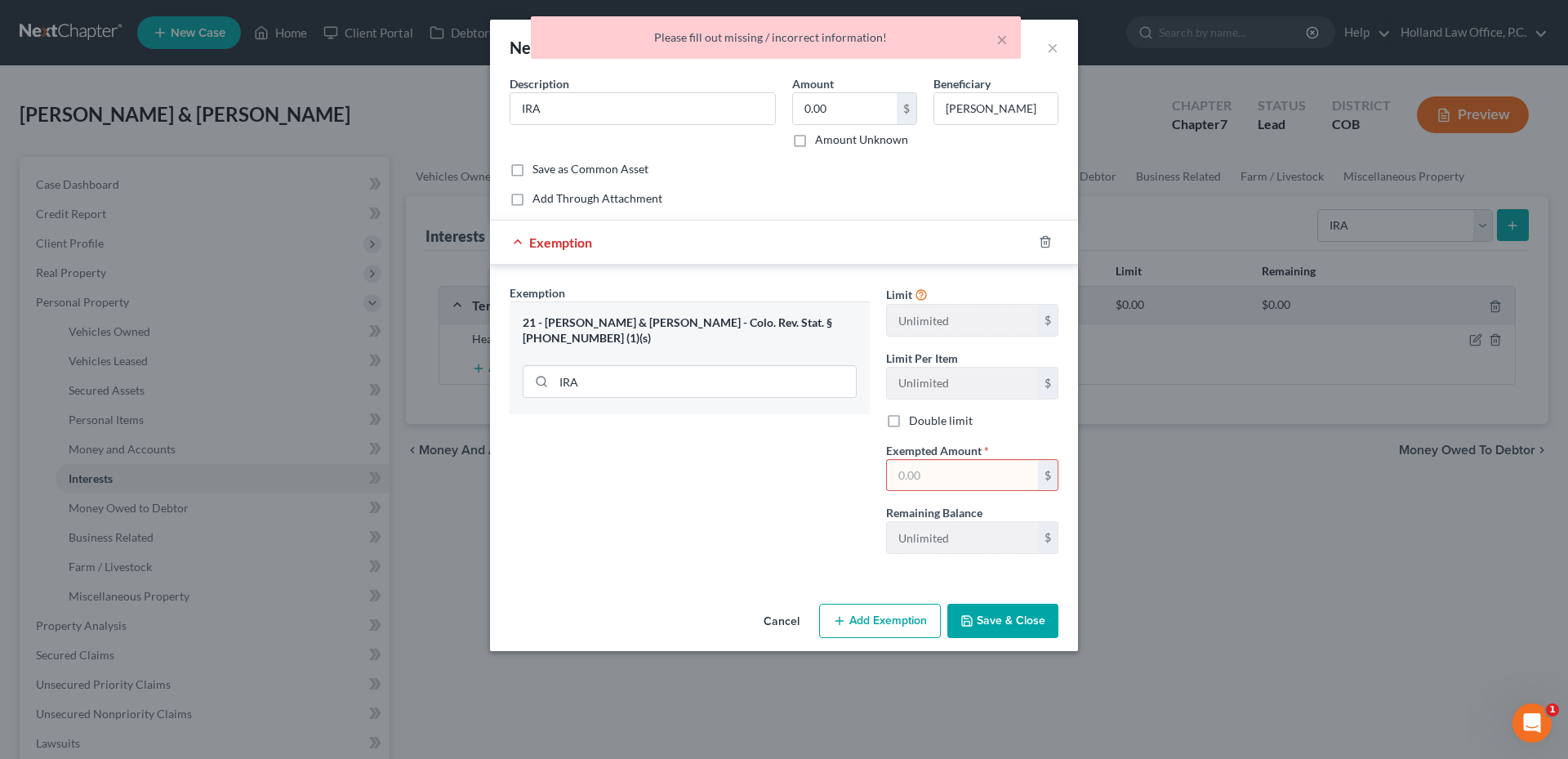
click at [953, 476] on input "text" at bounding box center [962, 475] width 151 height 31
type input "0.0"
drag, startPoint x: 736, startPoint y: 475, endPoint x: 873, endPoint y: 507, distance: 140.7
click at [744, 475] on div "Exemption Set must be selected for CA. Exemption * 21 - IRA & Roth IRA - Colo. …" at bounding box center [689, 425] width 376 height 283
click at [1038, 604] on button "Save & Close" at bounding box center [1003, 621] width 111 height 34
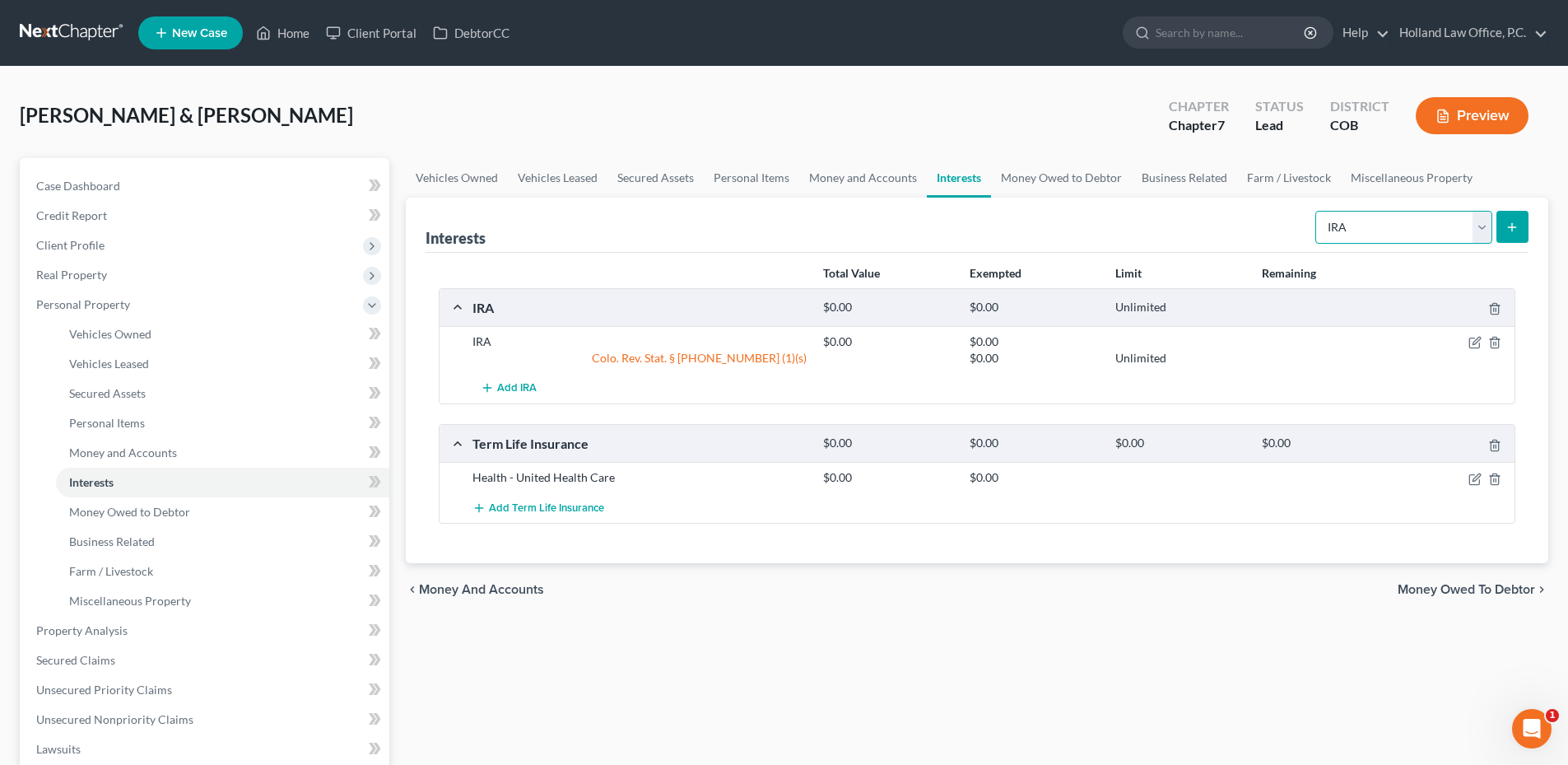
click at [1353, 228] on select "Select Interest Type 401K Annuity Bond Education IRA Government Bond Government…" at bounding box center [1403, 227] width 177 height 33
click at [1317, 210] on select "Select Interest Type 401K Annuity Bond Education IRA Government Bond Government…" at bounding box center [1403, 227] width 177 height 33
drag, startPoint x: 1357, startPoint y: 210, endPoint x: 1362, endPoint y: 232, distance: 22.6
click at [1357, 210] on select "Select Interest Type 401K Annuity Bond Education IRA Government Bond Government…" at bounding box center [1403, 227] width 177 height 33
select select "stock"
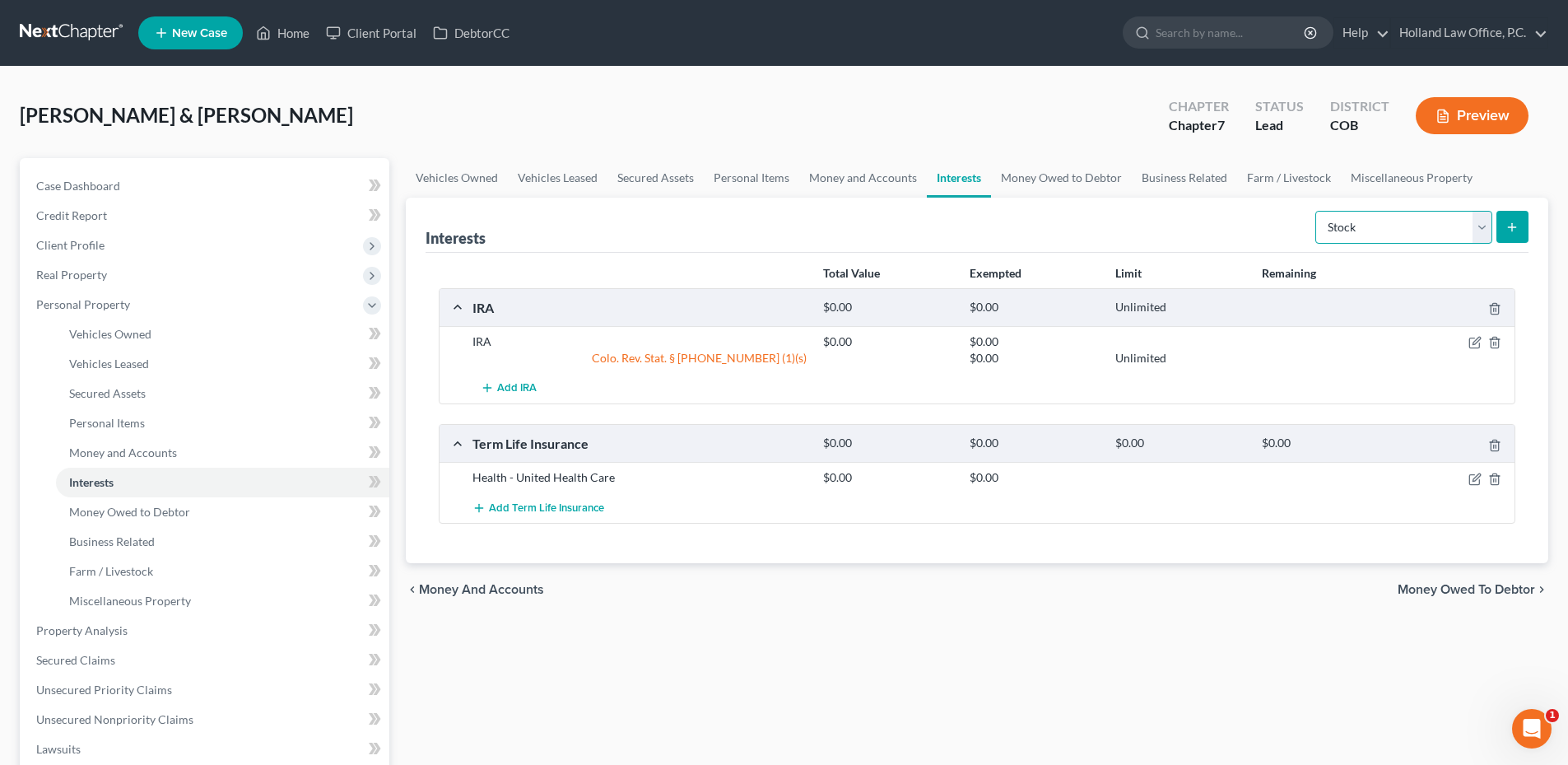
click at [1317, 210] on select "Select Interest Type 401K Annuity Bond Education IRA Government Bond Government…" at bounding box center [1403, 227] width 177 height 33
click at [1368, 592] on div "chevron_left Money and Accounts Money Owed to Debtor chevron_right" at bounding box center [977, 590] width 1143 height 53
click at [1512, 230] on line "submit" at bounding box center [1512, 227] width 0 height 8
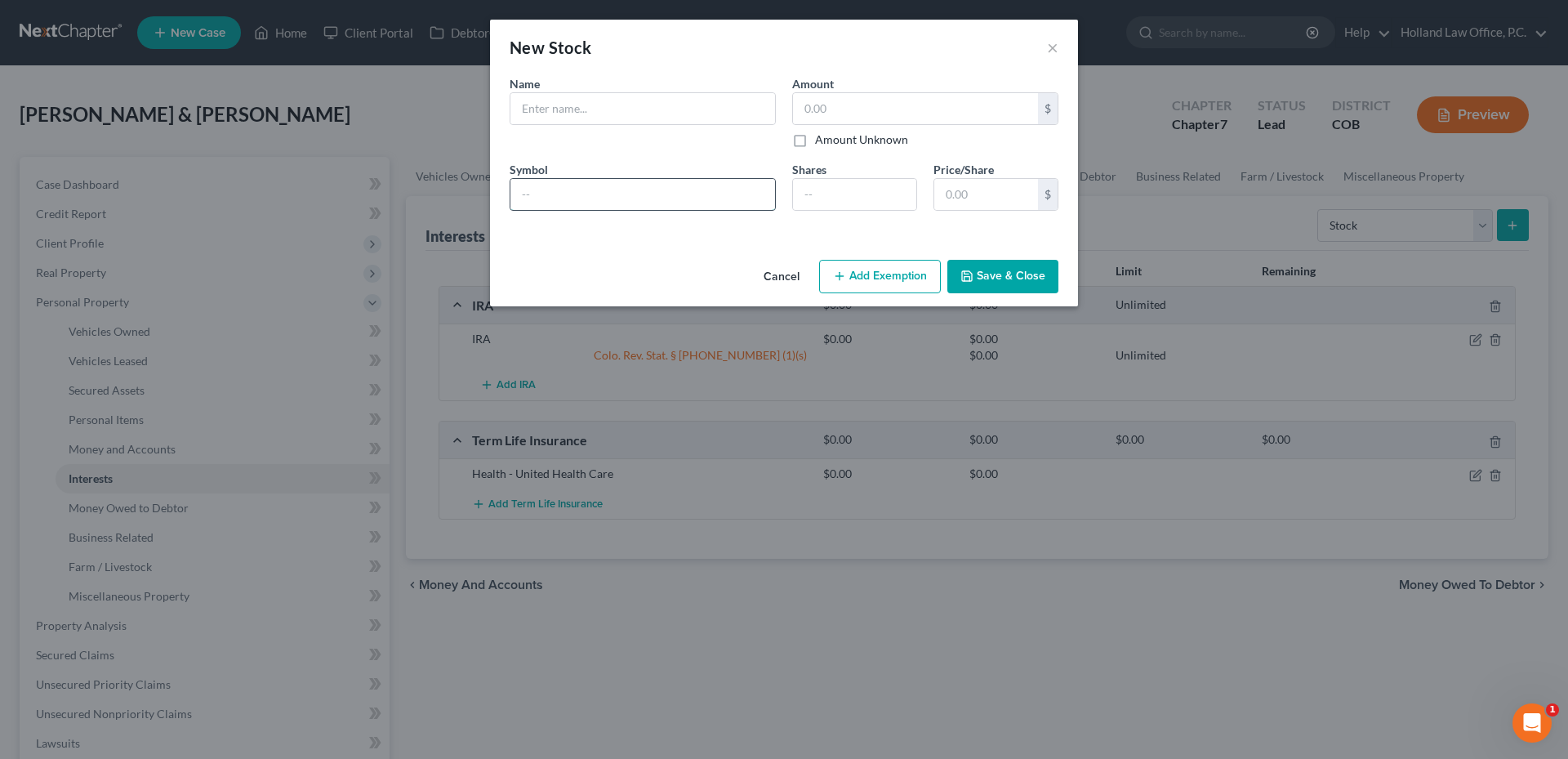
click at [562, 190] on input "text" at bounding box center [642, 194] width 264 height 31
type input "A"
click at [546, 115] on input "text" at bounding box center [642, 108] width 264 height 31
type input "Acorns"
type input "0.00"
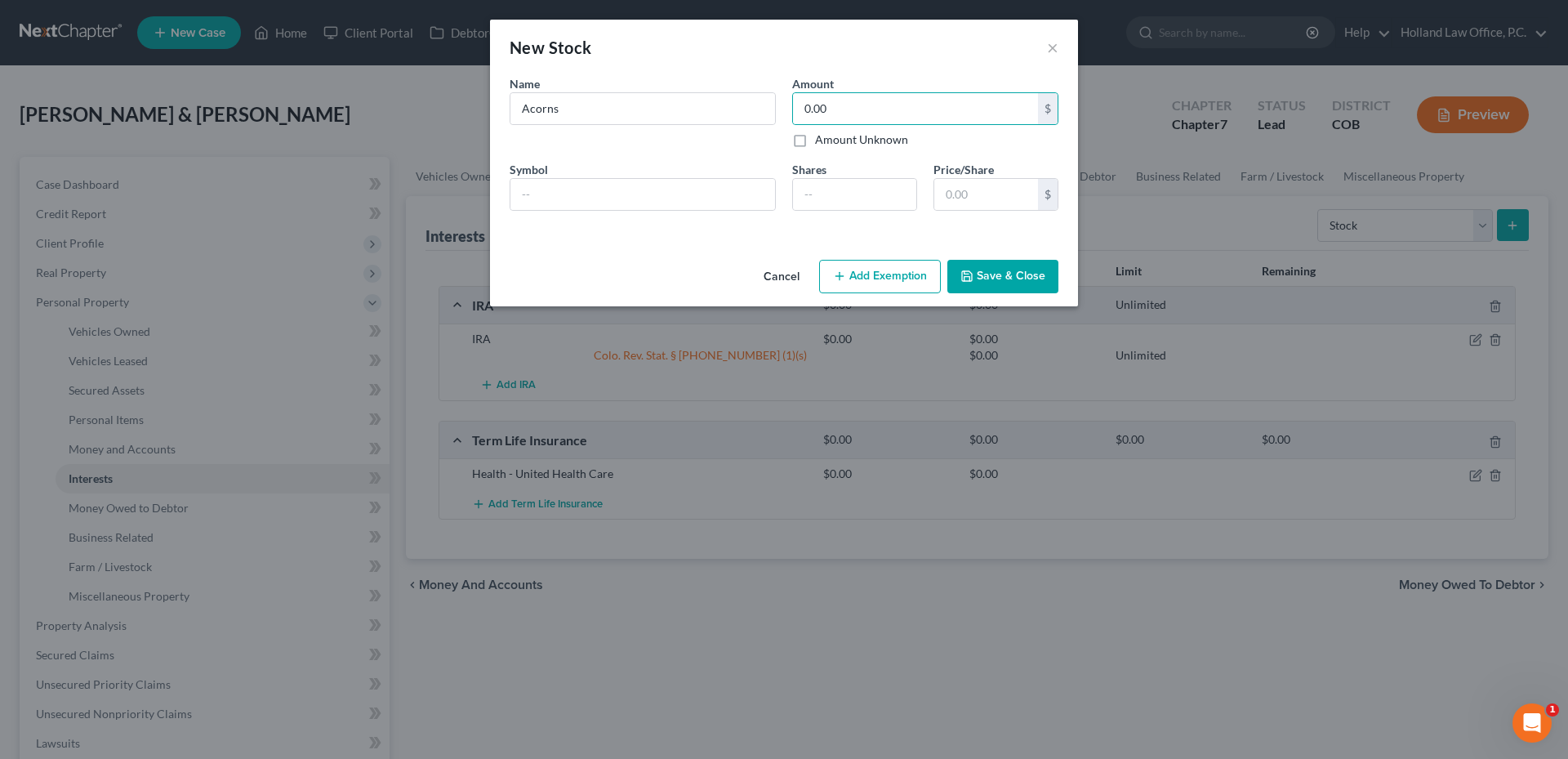
click at [991, 285] on button "Save & Close" at bounding box center [1003, 277] width 111 height 34
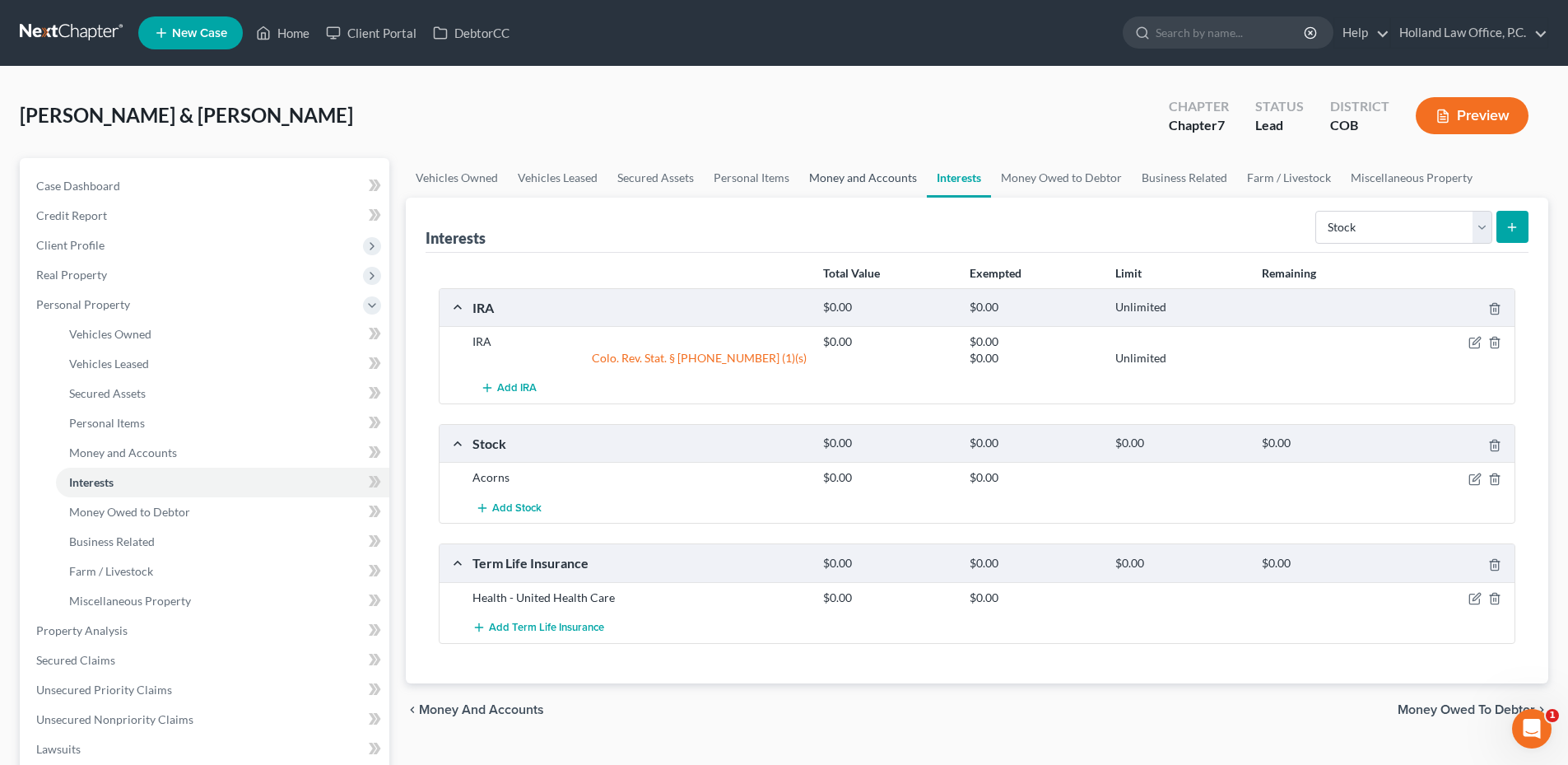
click at [863, 178] on link "Money and Accounts" at bounding box center [862, 178] width 128 height 40
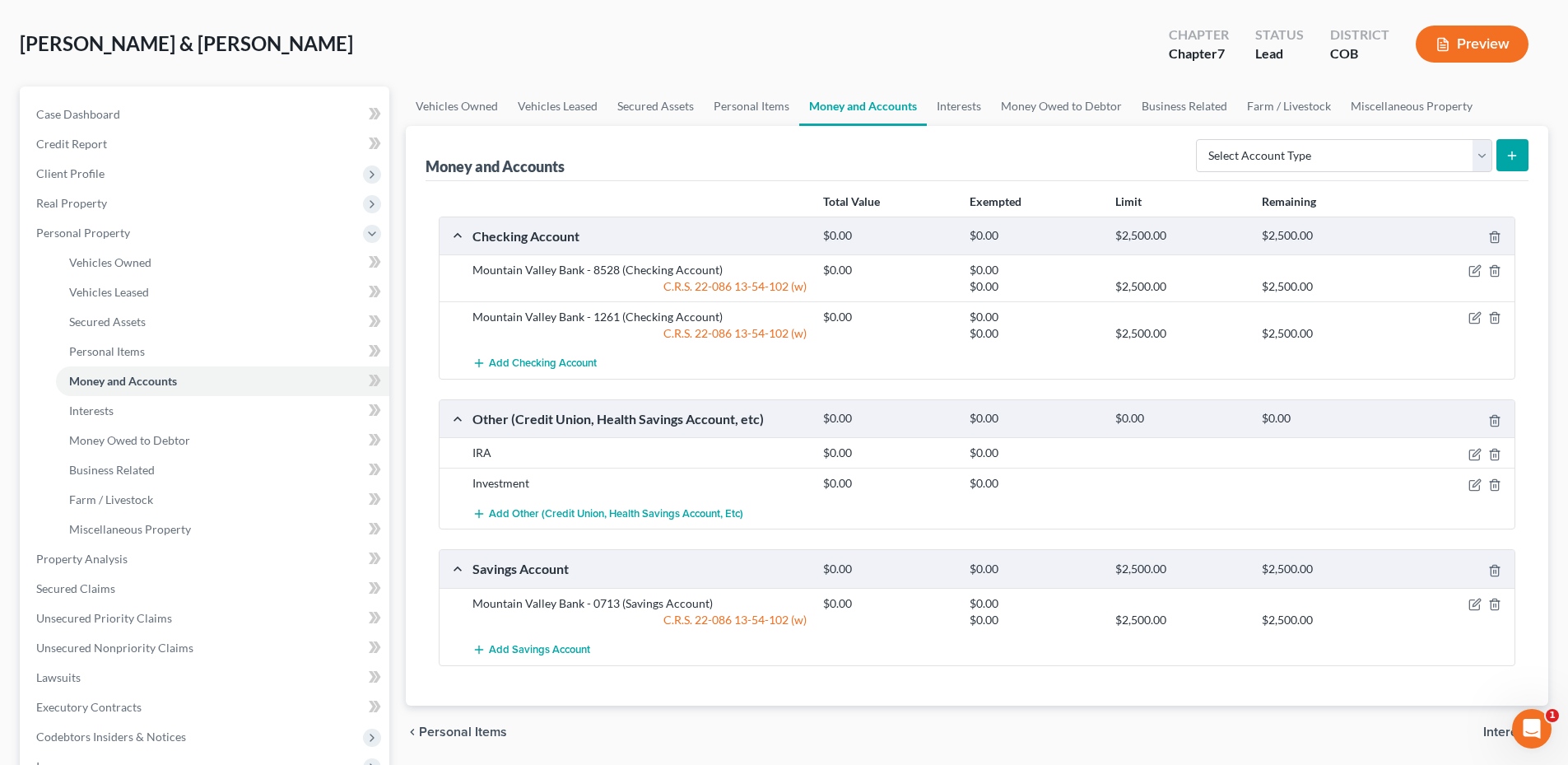
scroll to position [247, 0]
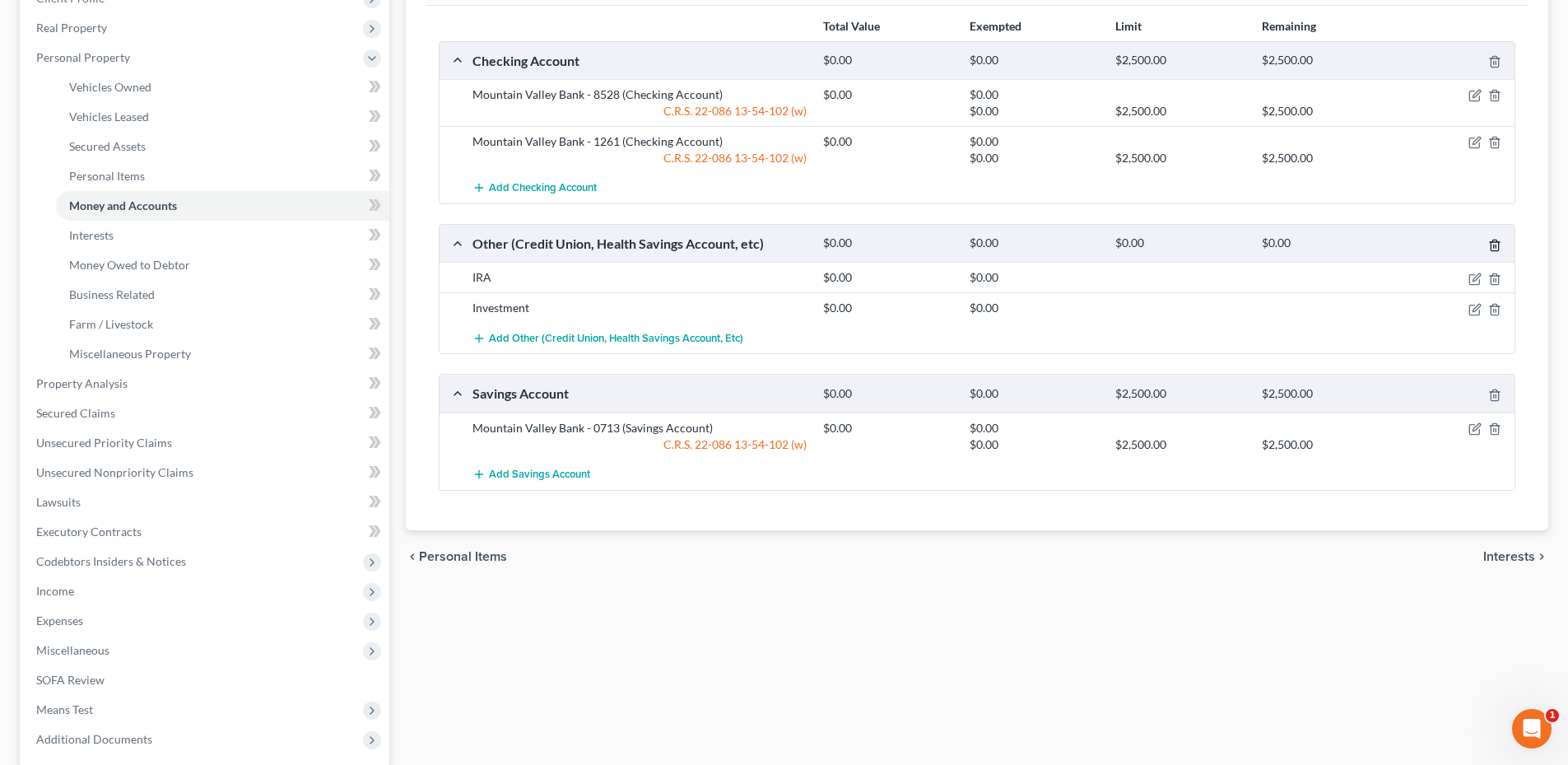
click at [1494, 240] on icon "button" at bounding box center [1494, 245] width 8 height 10
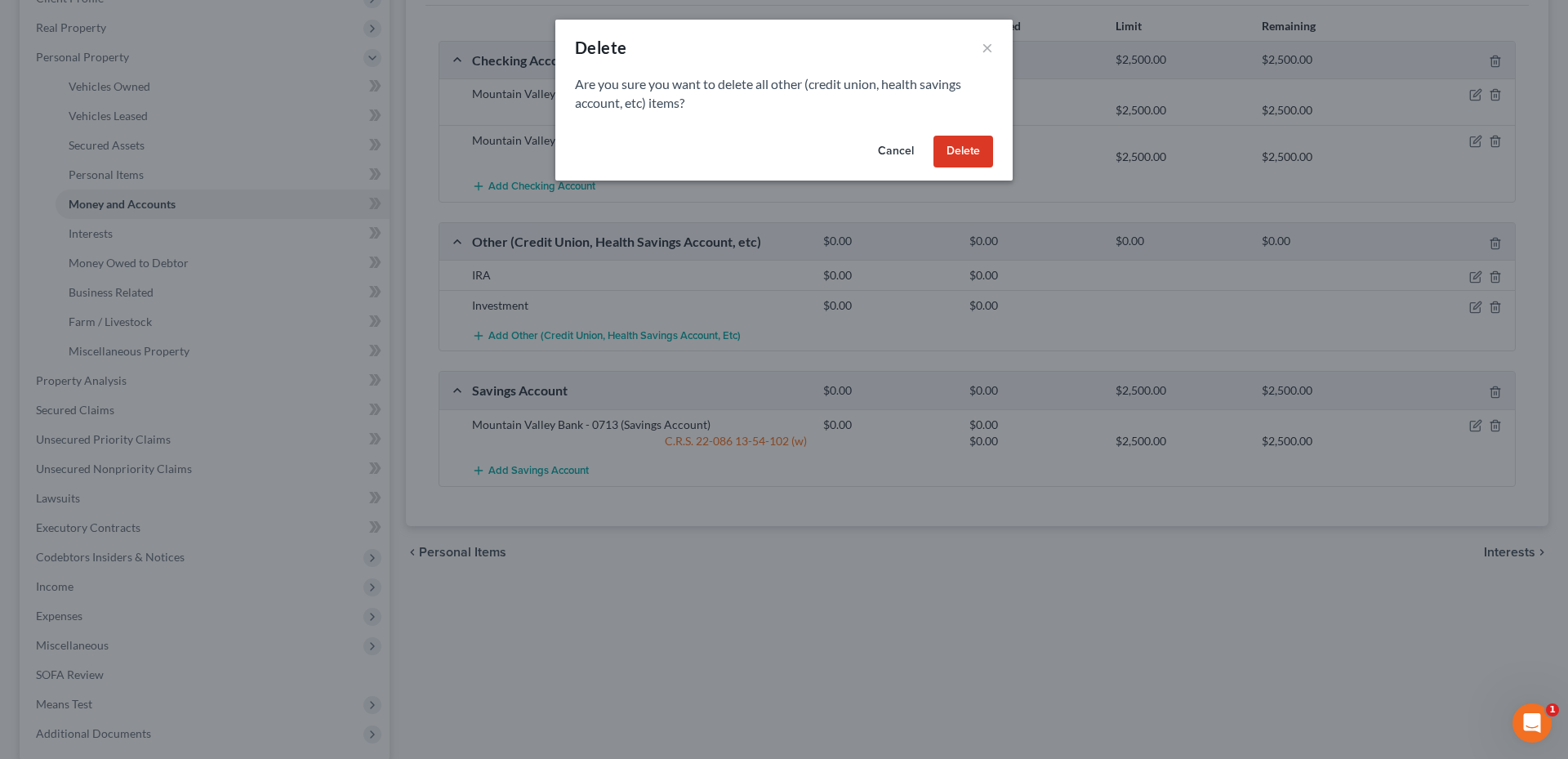
click at [979, 148] on button "Delete" at bounding box center [963, 151] width 59 height 33
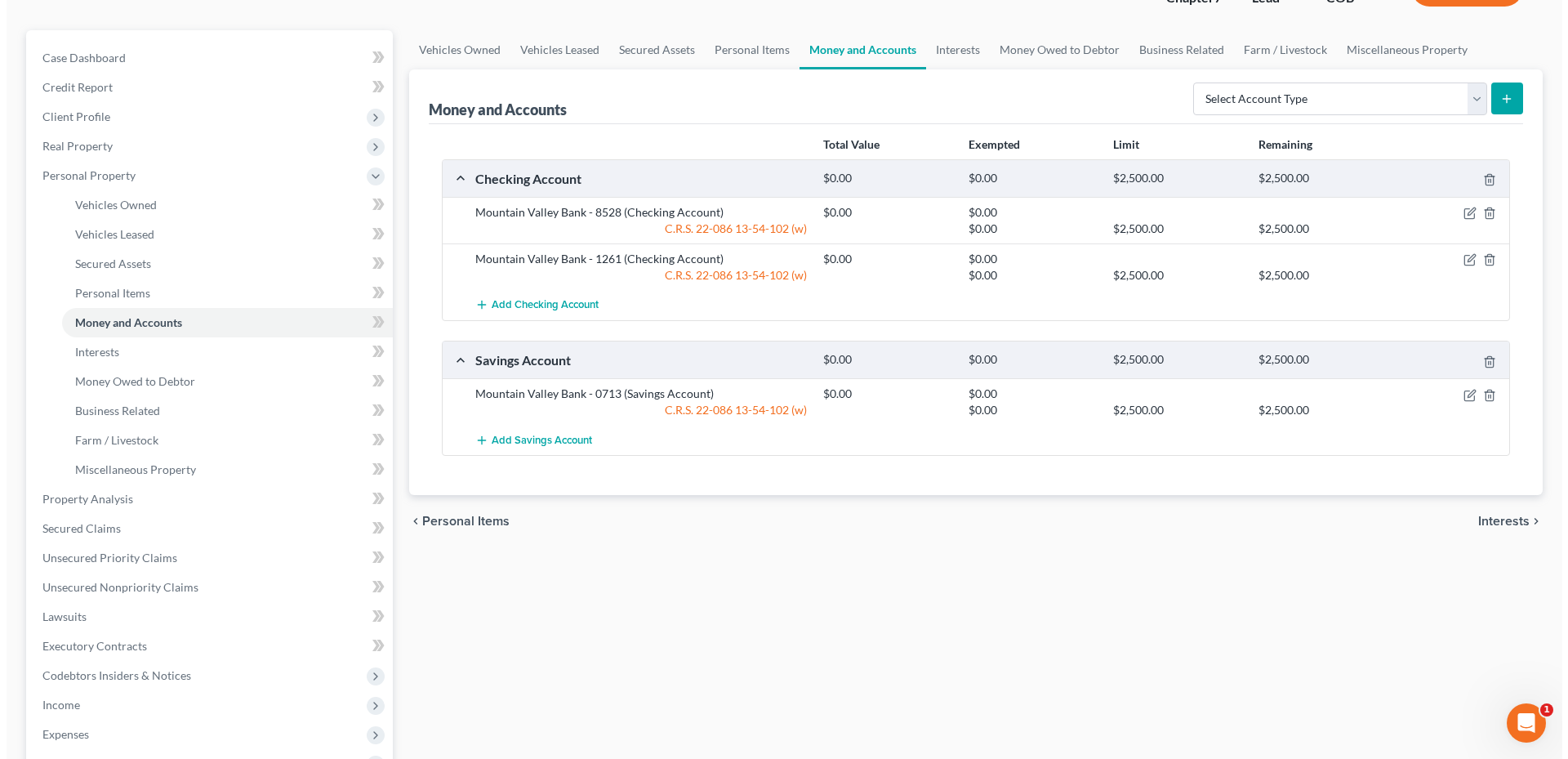
scroll to position [0, 0]
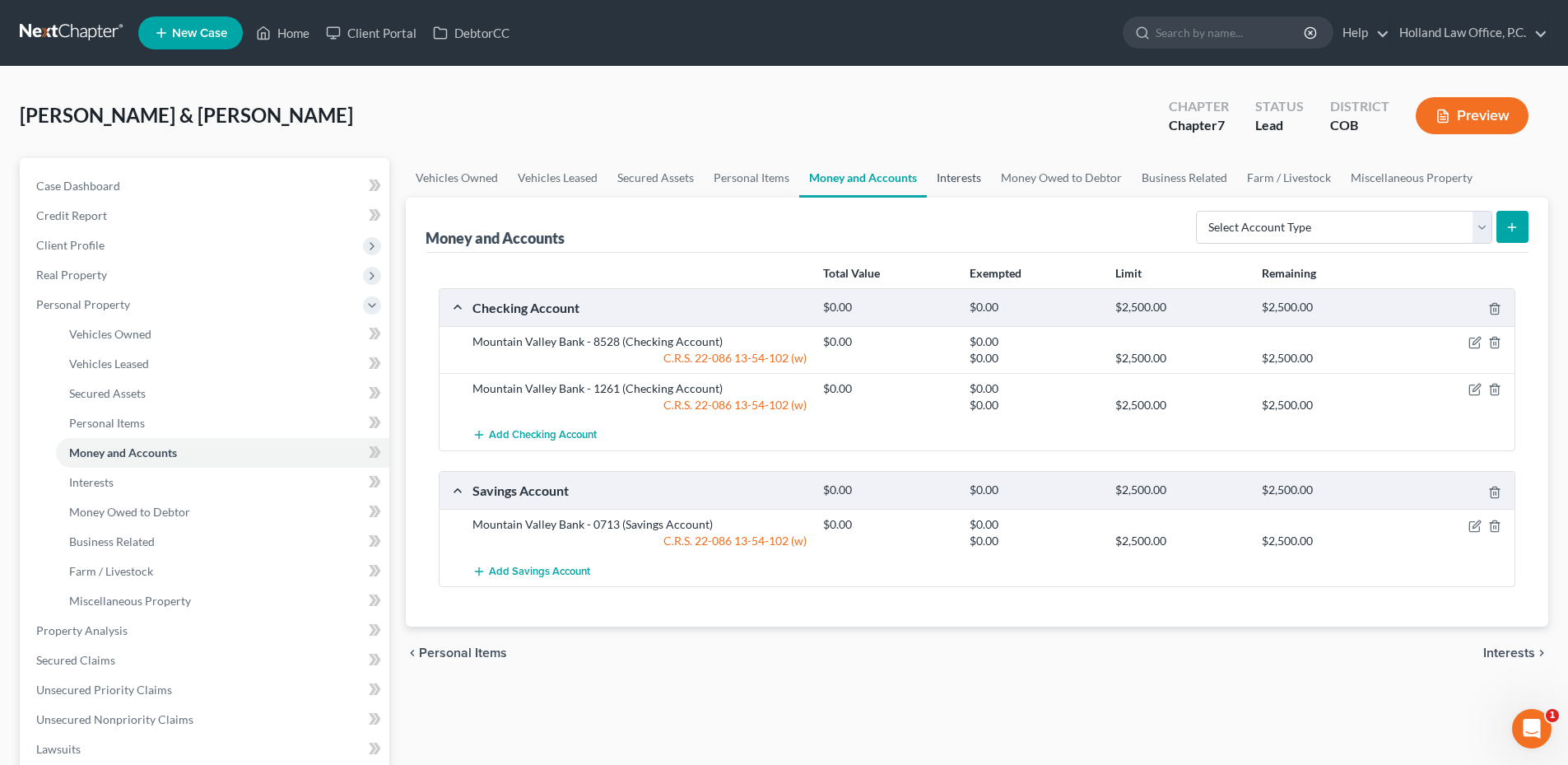
click at [946, 173] on link "Interests" at bounding box center [959, 178] width 64 height 40
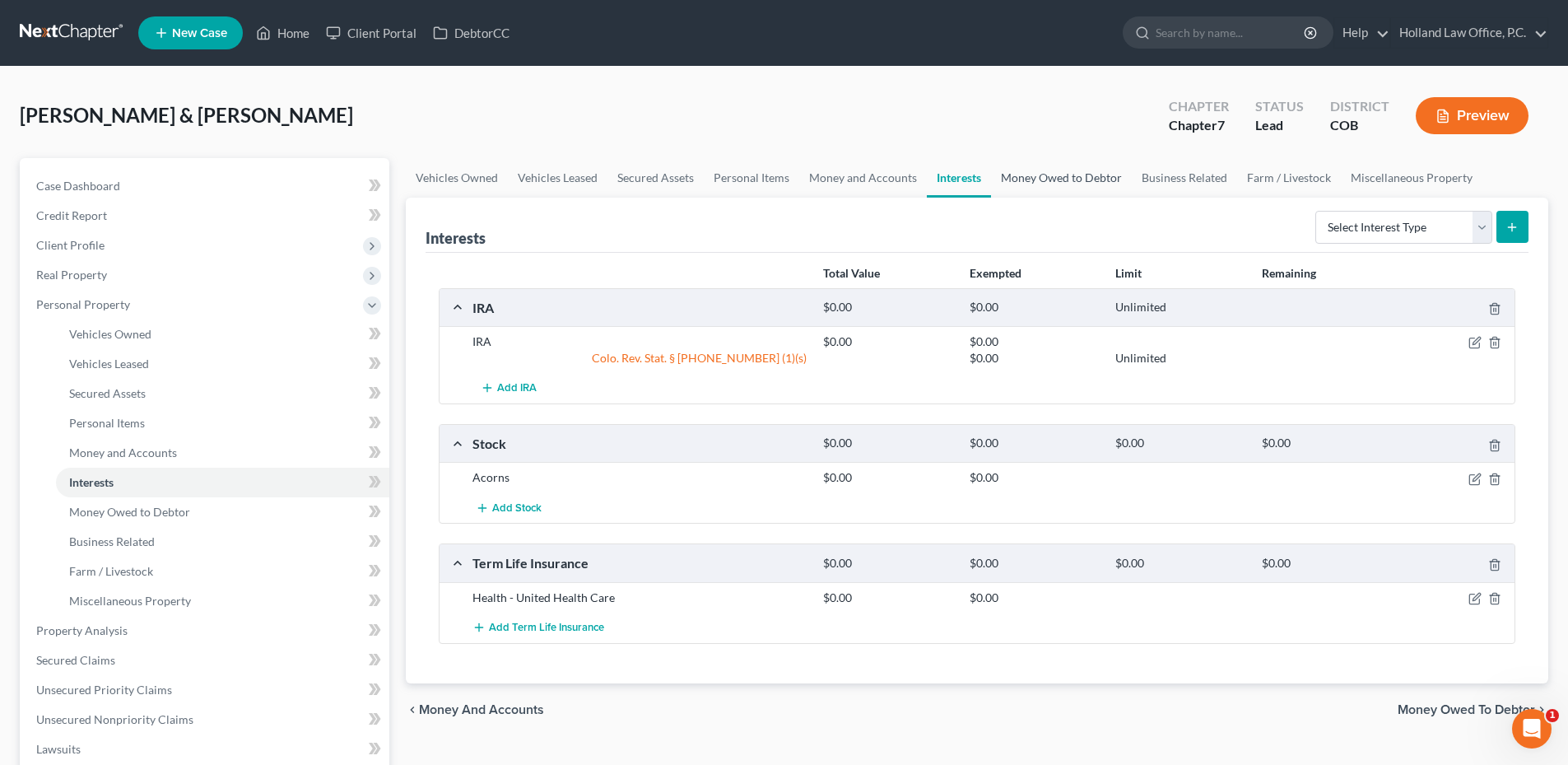
click at [1050, 179] on link "Money Owed to Debtor" at bounding box center [1061, 178] width 141 height 40
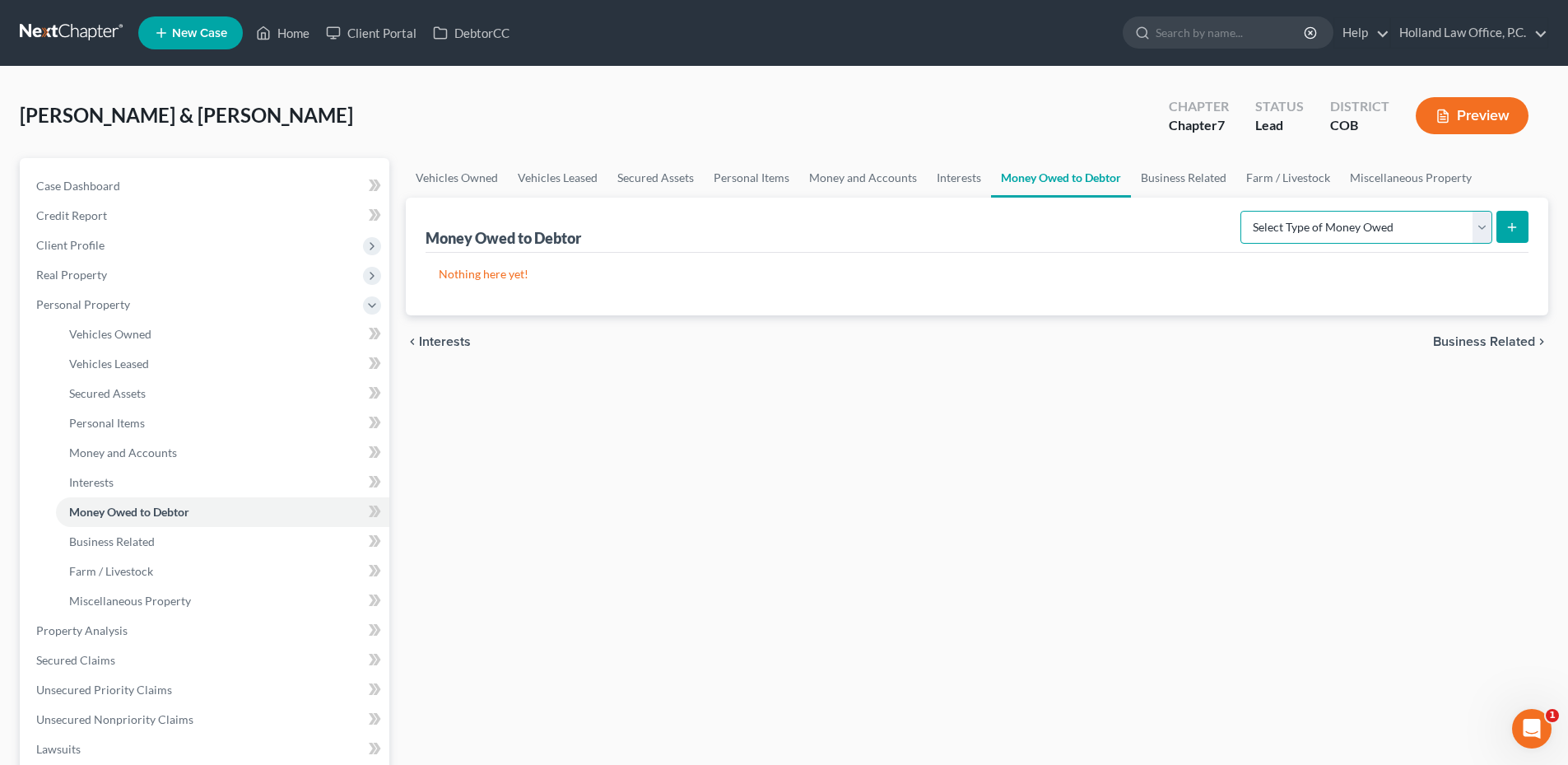
click at [1365, 243] on select "Select Type of Money Owed Accounts Receivable Alimony Child Support Claims Agai…" at bounding box center [1366, 227] width 252 height 33
select select "unpaid_wages"
click at [1243, 210] on select "Select Type of Money Owed Accounts Receivable Alimony Child Support Claims Agai…" at bounding box center [1366, 227] width 252 height 33
click at [1510, 216] on button "submit" at bounding box center [1512, 227] width 32 height 32
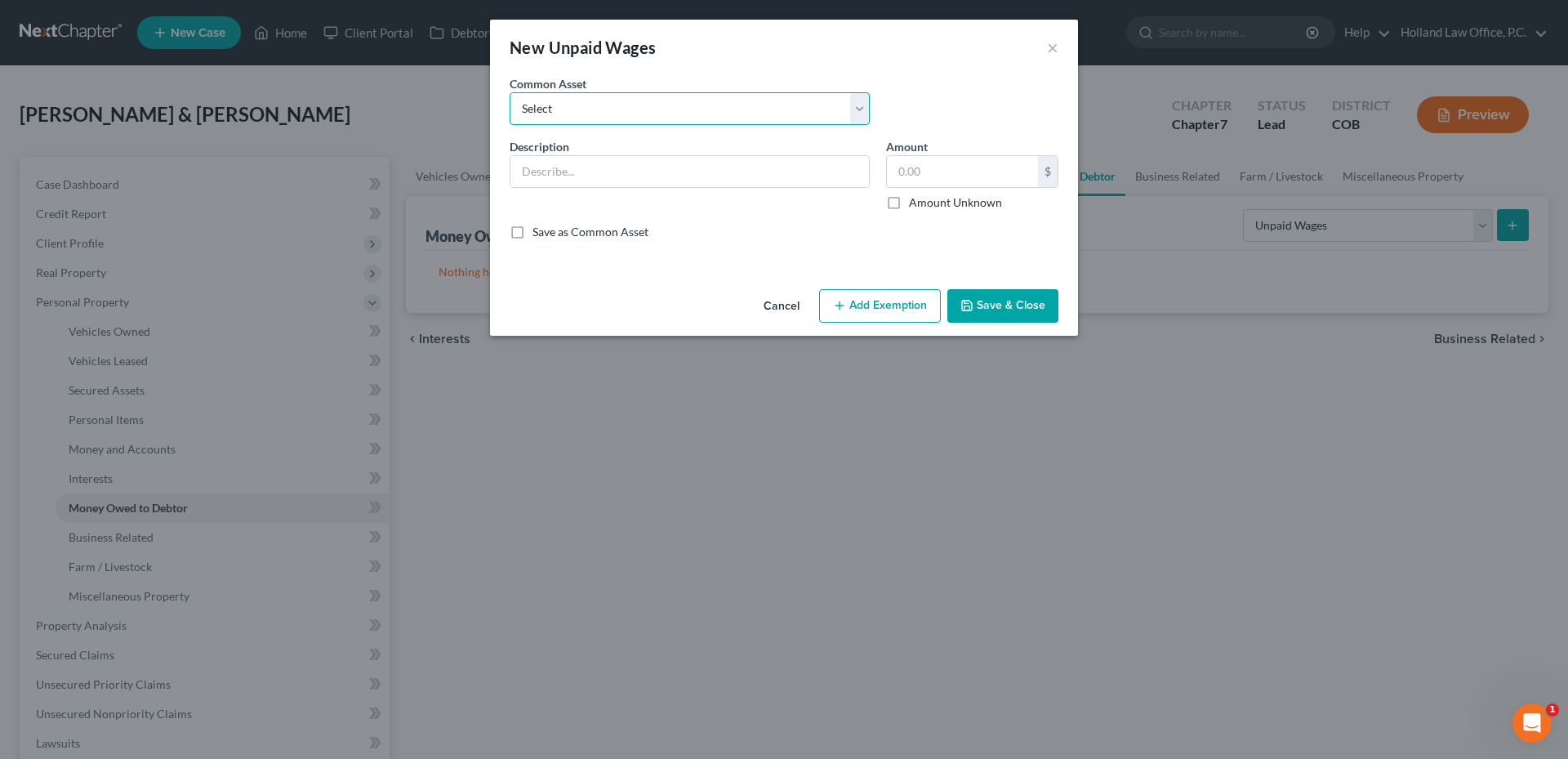
click at [619, 120] on select "Select Brush Livestock of Colorado Inc" at bounding box center [689, 108] width 360 height 33
click at [627, 171] on input "text" at bounding box center [689, 171] width 358 height 31
click at [631, 176] on input "Unpaid Wages" at bounding box center [689, 171] width 358 height 31
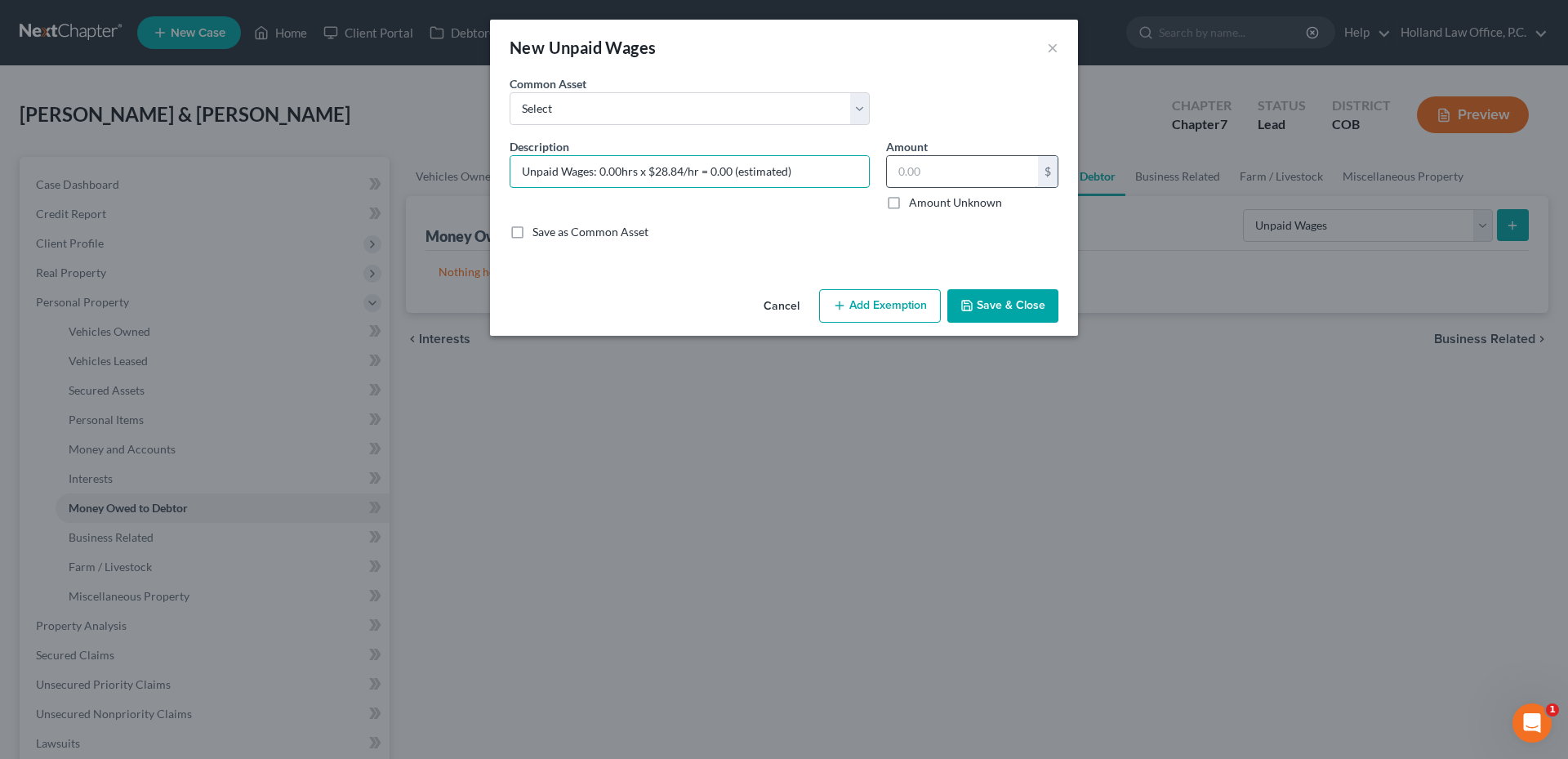
type input "Unpaid Wages: 0.00hrs x $28.84/hr = 0.00 (estimated)"
click at [1000, 177] on input "text" at bounding box center [962, 171] width 151 height 31
type input "0.00"
click at [925, 292] on button "Add Exemption" at bounding box center [879, 306] width 121 height 34
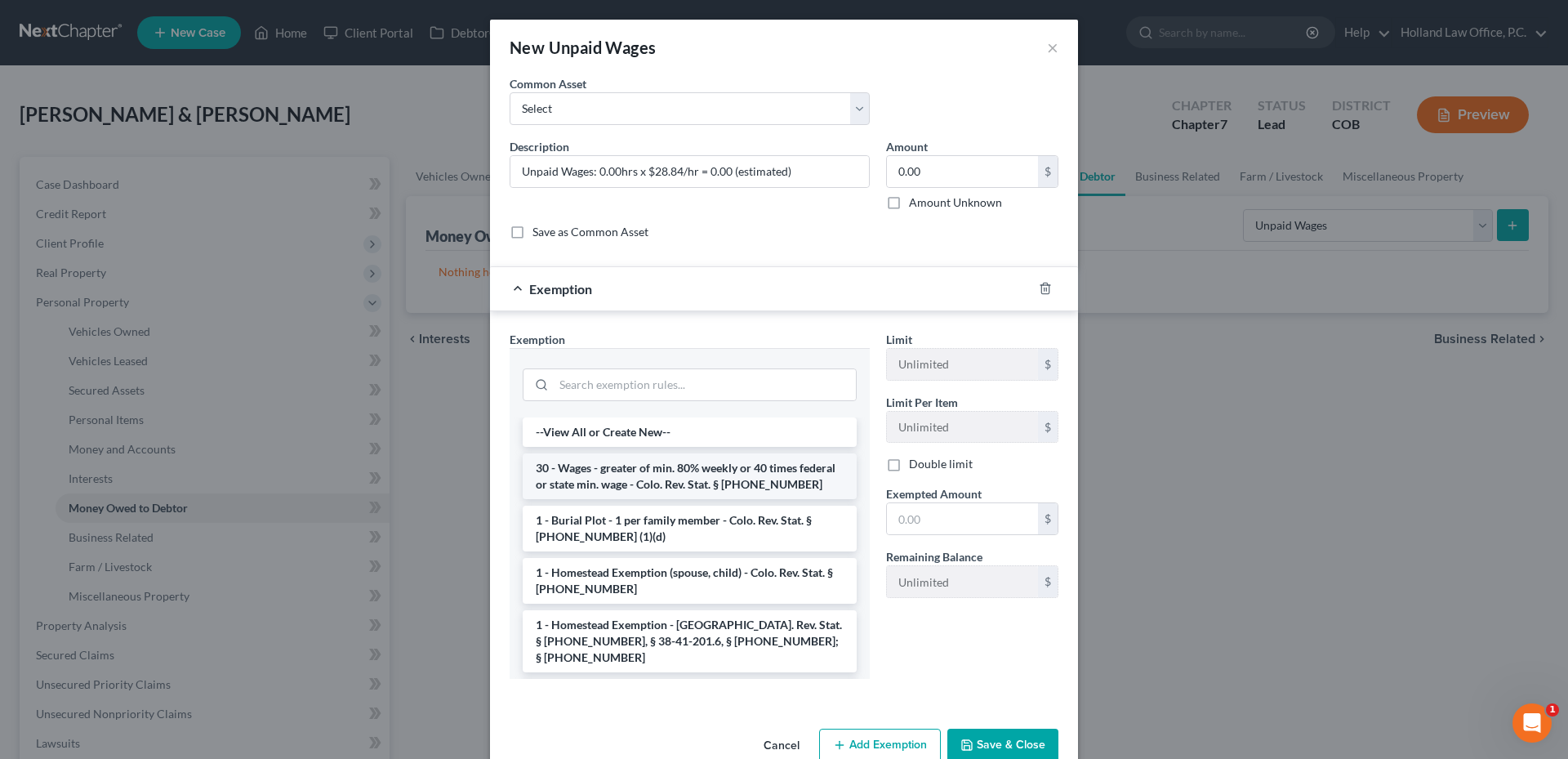
drag, startPoint x: 619, startPoint y: 488, endPoint x: 924, endPoint y: 532, distance: 308.2
click at [620, 488] on li "30 - Wages - greater of min. 80% weekly or 40 times federal or state min. wage …" at bounding box center [689, 476] width 334 height 46
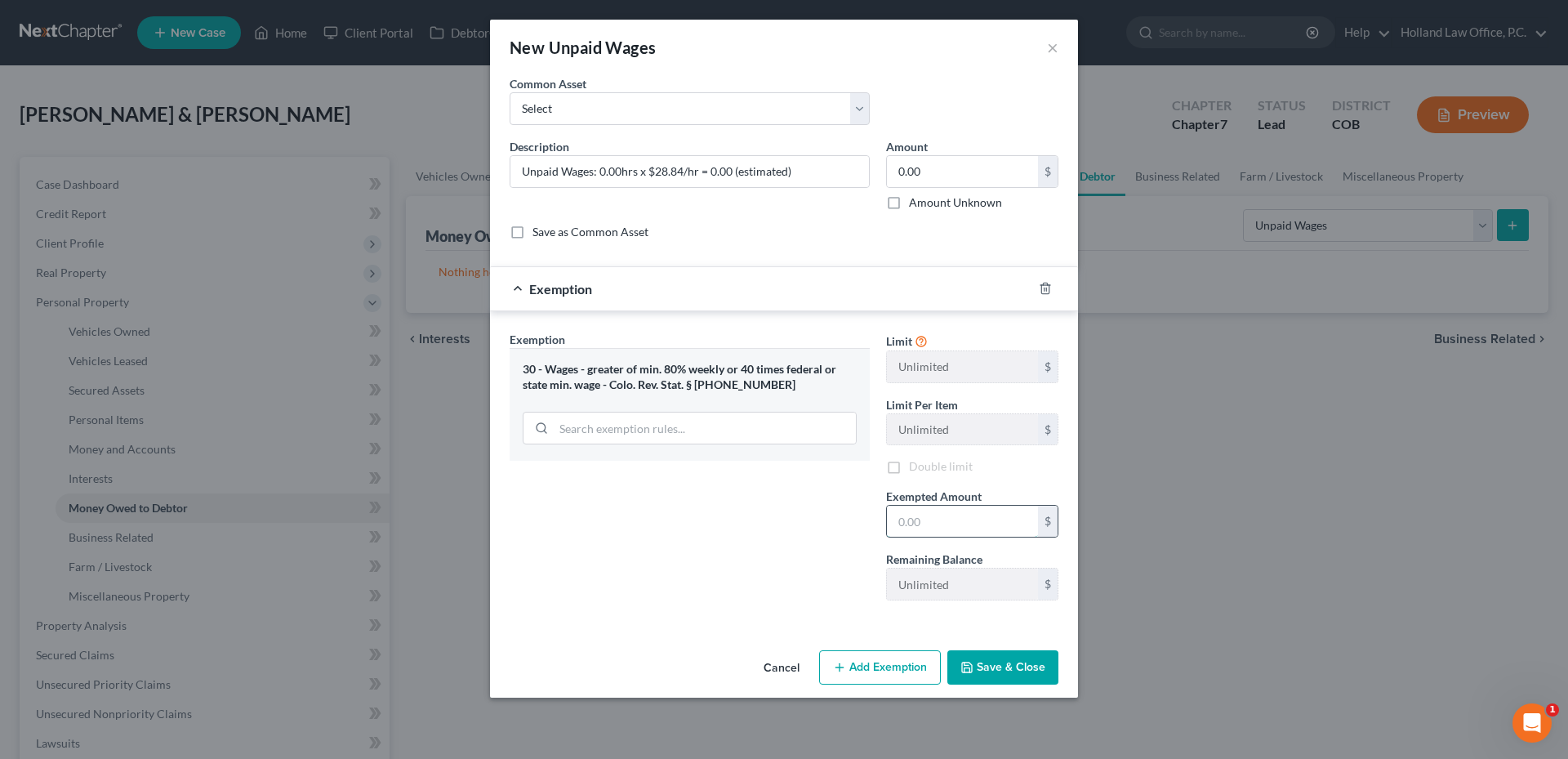
click at [946, 530] on input "text" at bounding box center [962, 521] width 151 height 31
type input "0.0"
click at [1016, 658] on button "Save & Close" at bounding box center [1003, 667] width 111 height 34
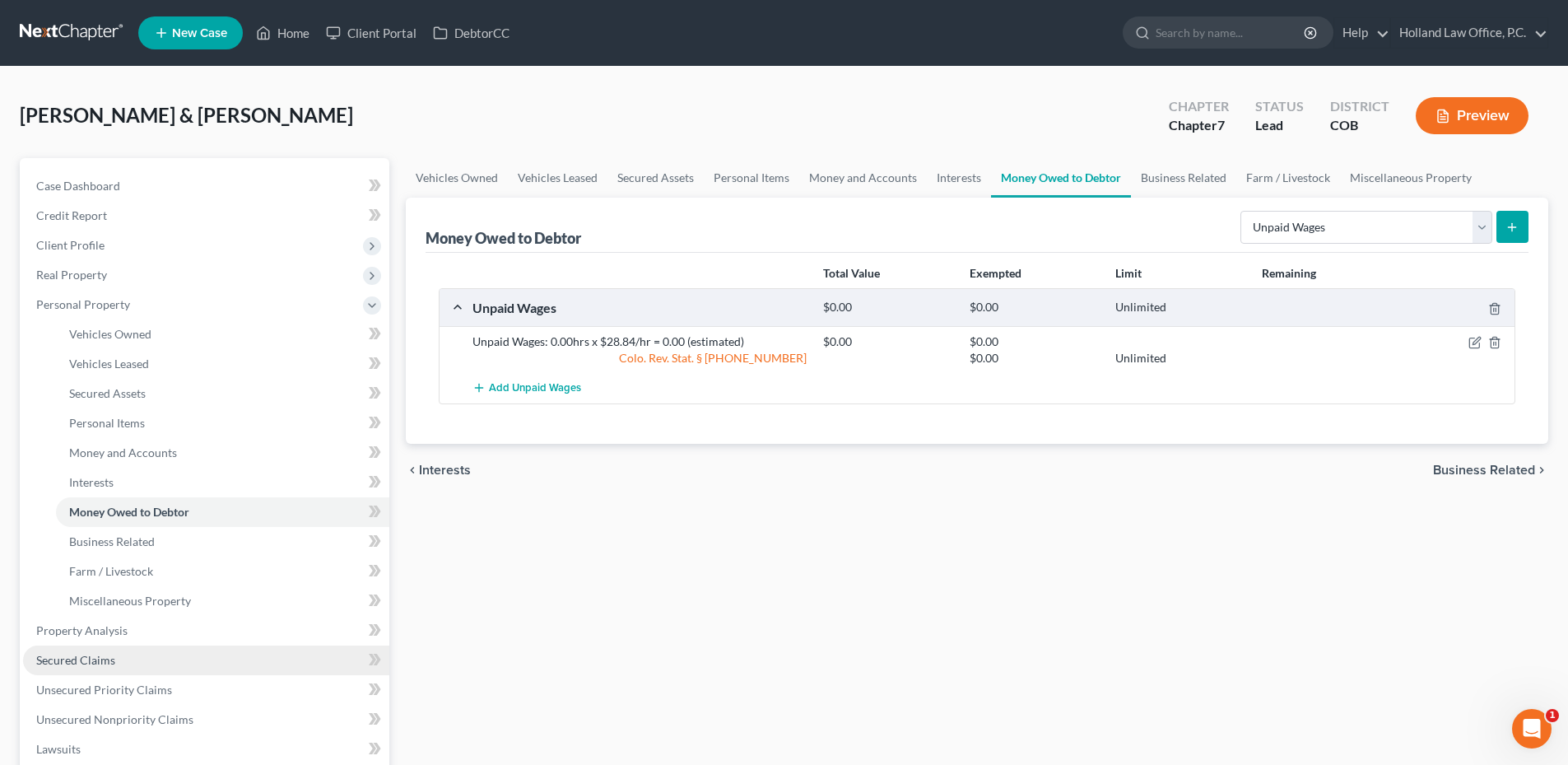
click at [119, 664] on link "Secured Claims" at bounding box center [206, 660] width 367 height 29
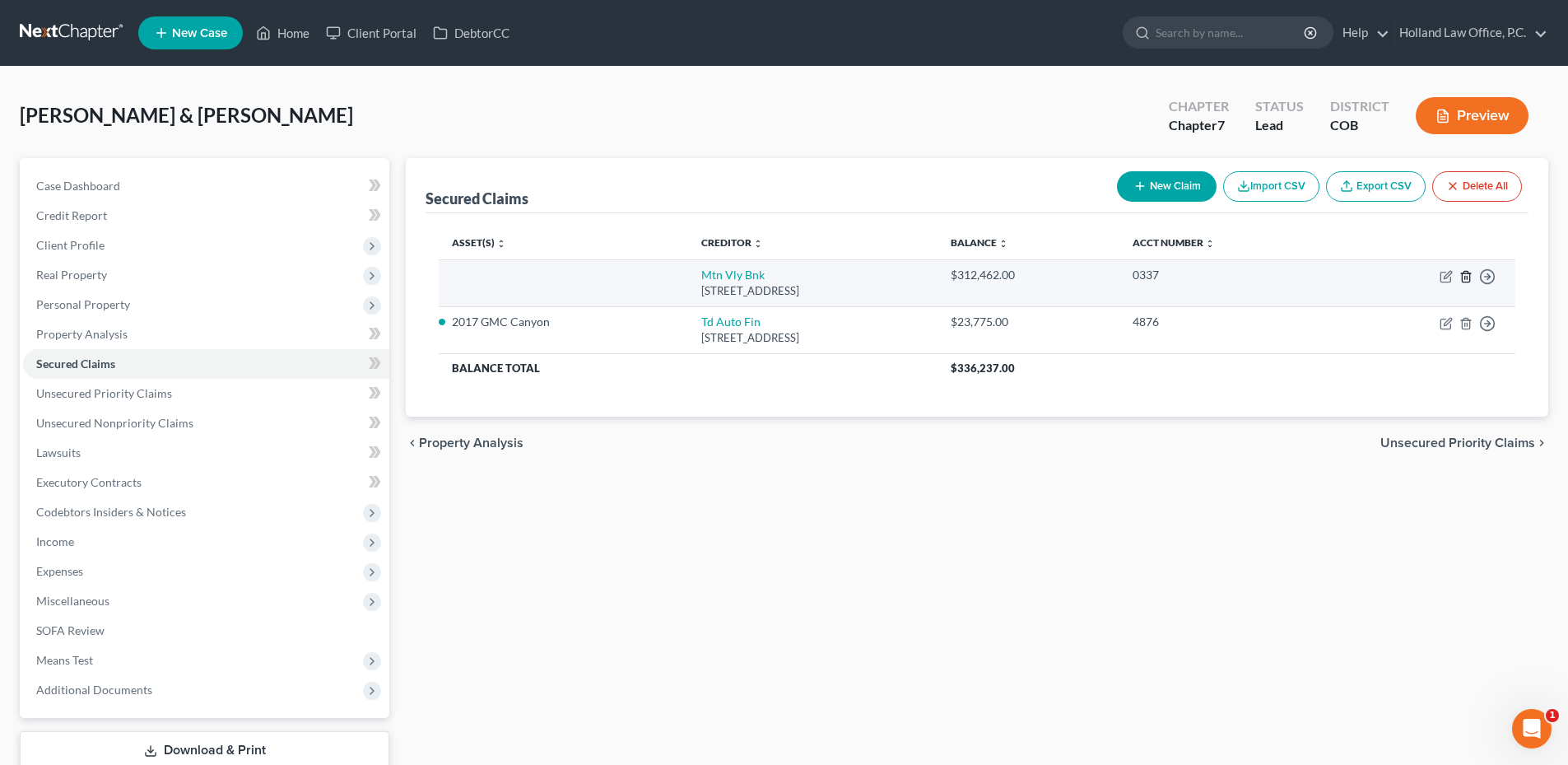
click at [1469, 277] on icon "button" at bounding box center [1466, 276] width 8 height 10
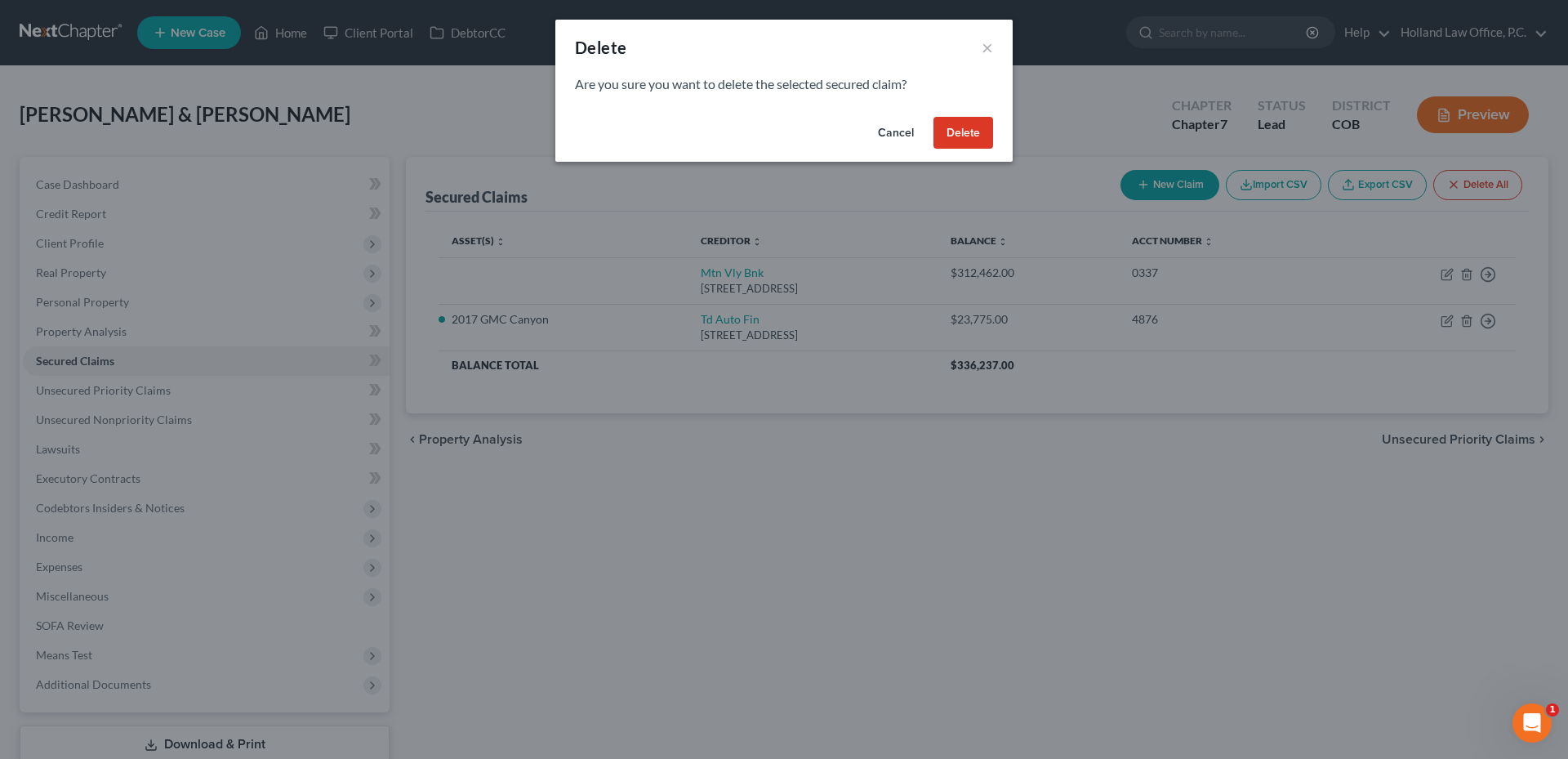
click at [985, 134] on button "Delete" at bounding box center [963, 133] width 59 height 33
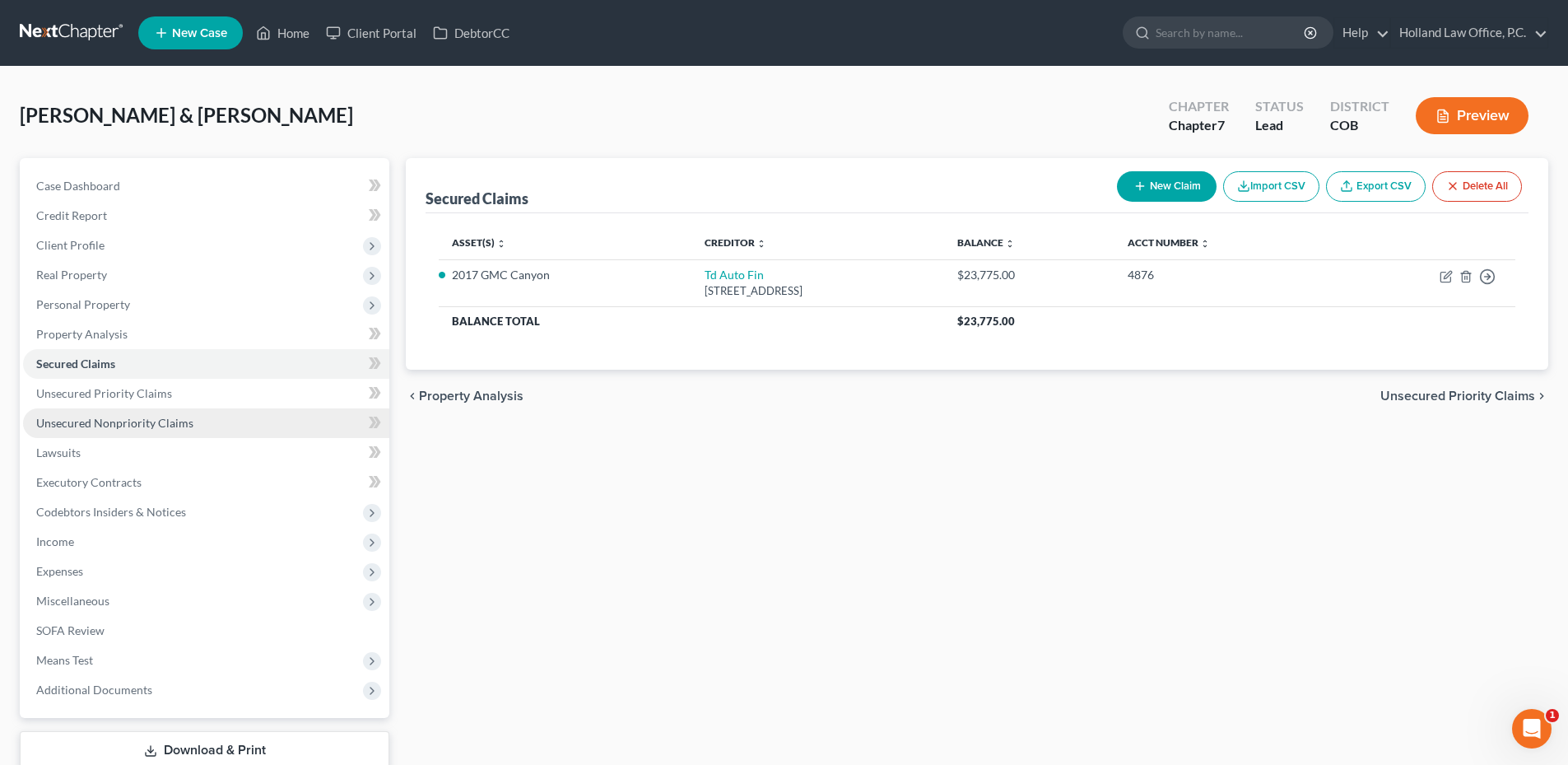
click at [164, 428] on span "Unsecured Nonpriority Claims" at bounding box center [115, 423] width 157 height 14
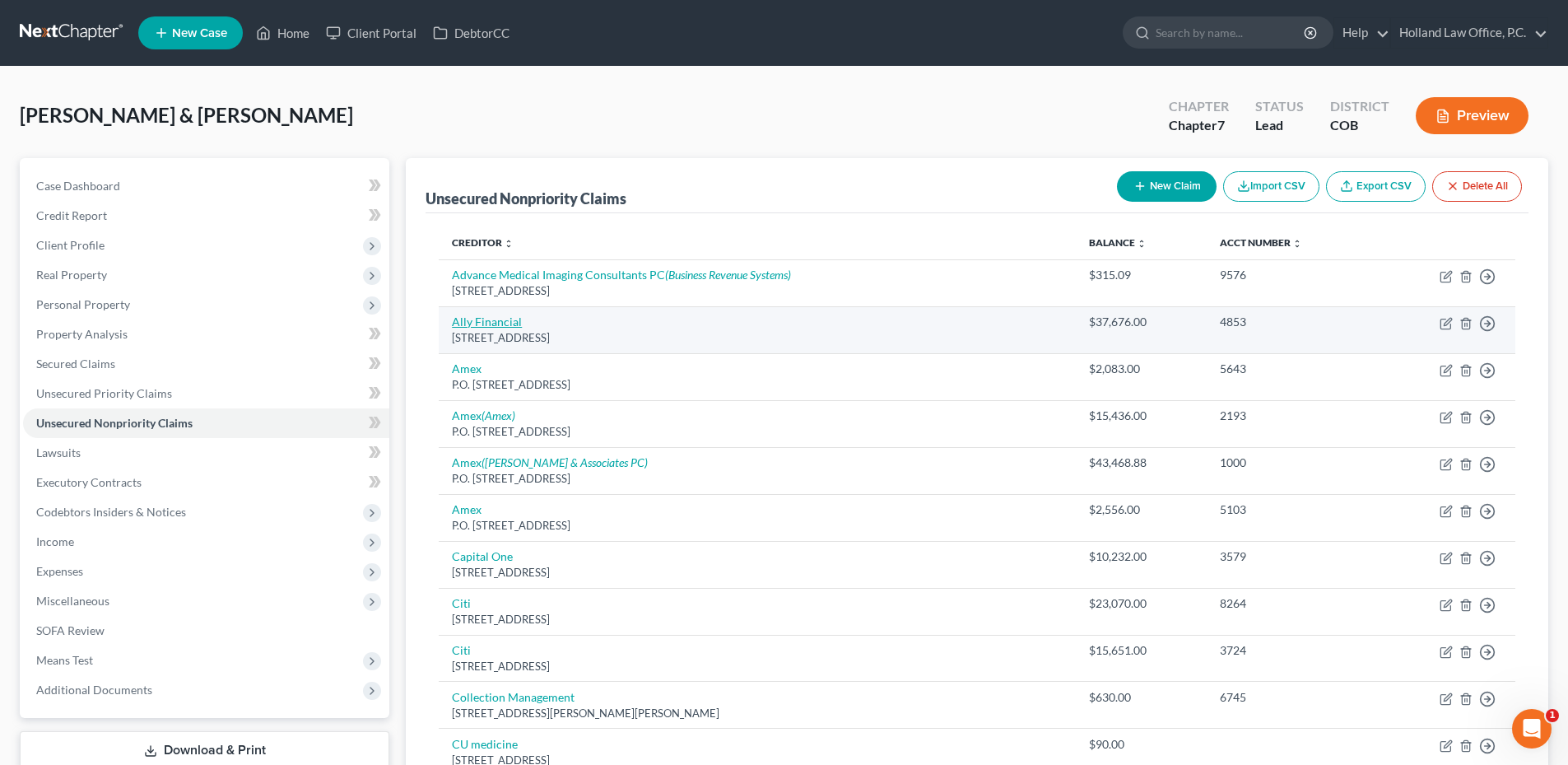
click at [505, 322] on link "Ally Financial" at bounding box center [487, 321] width 70 height 14
select select "23"
select select "1"
select select "0"
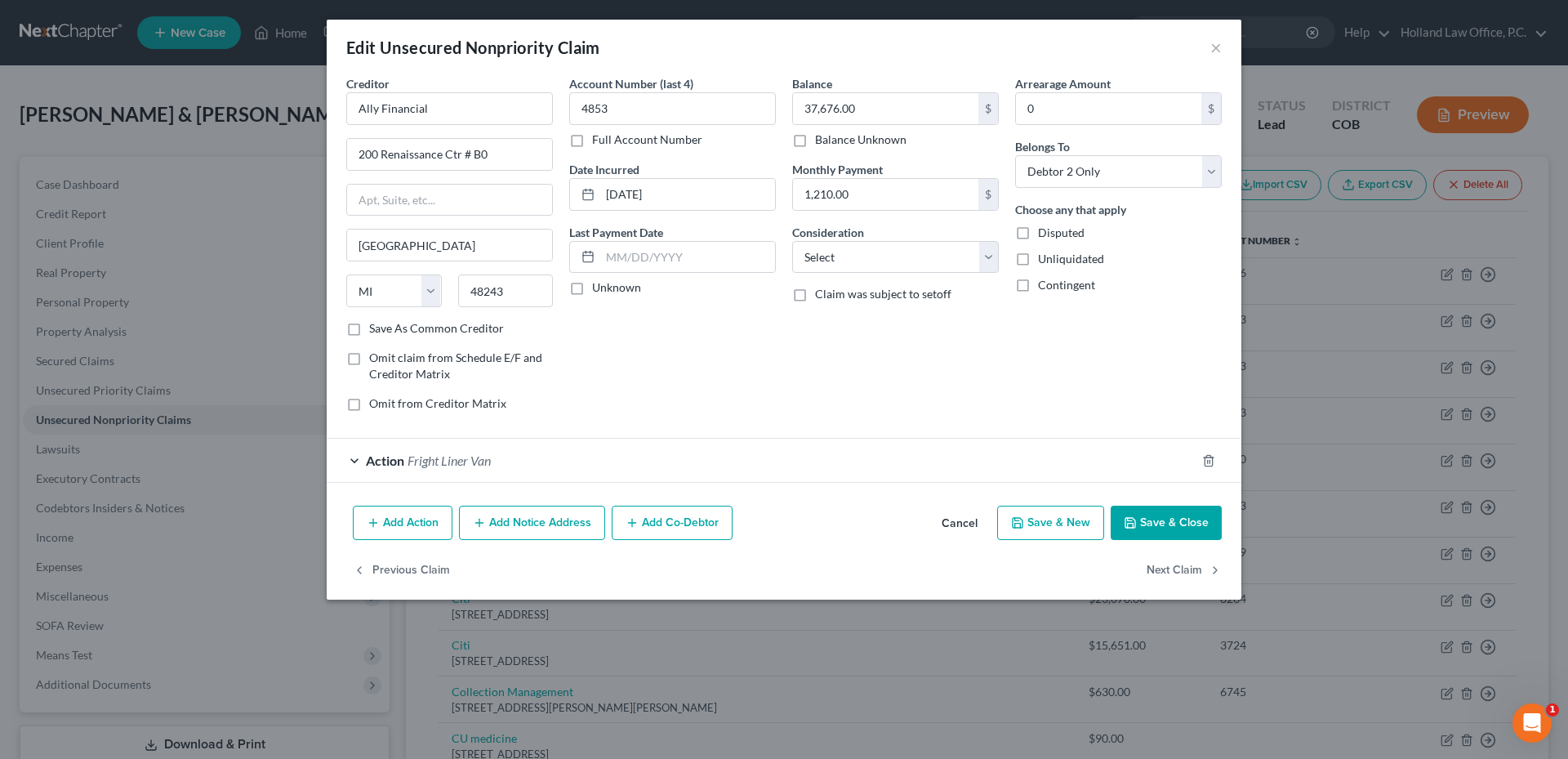
click at [469, 451] on div "Action Fright Liner Van" at bounding box center [760, 460] width 869 height 43
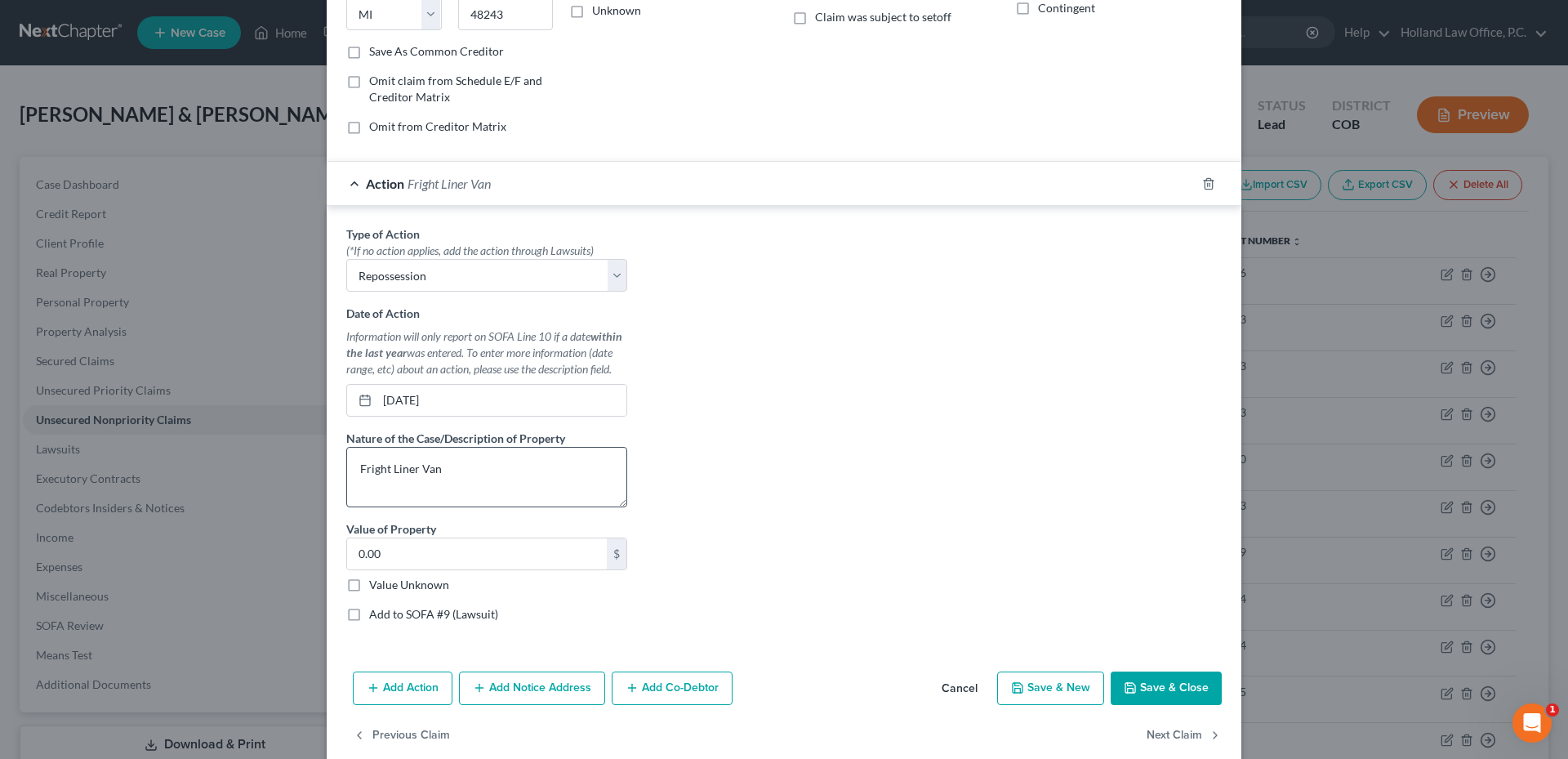
scroll to position [303, 0]
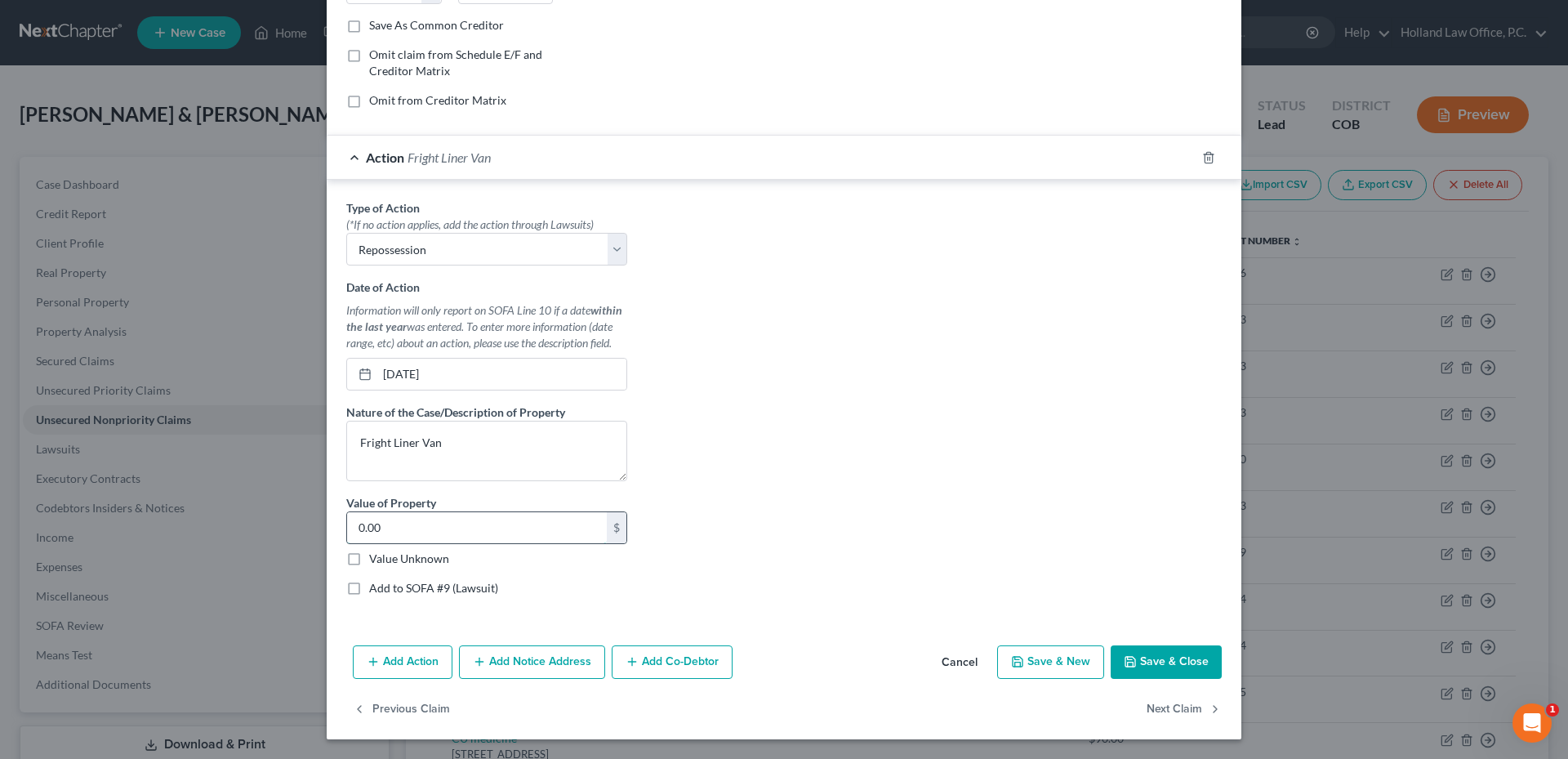
click at [450, 530] on input "0.00" at bounding box center [477, 528] width 259 height 31
click at [403, 534] on input "0.00" at bounding box center [477, 528] width 259 height 31
type input "56,296.00"
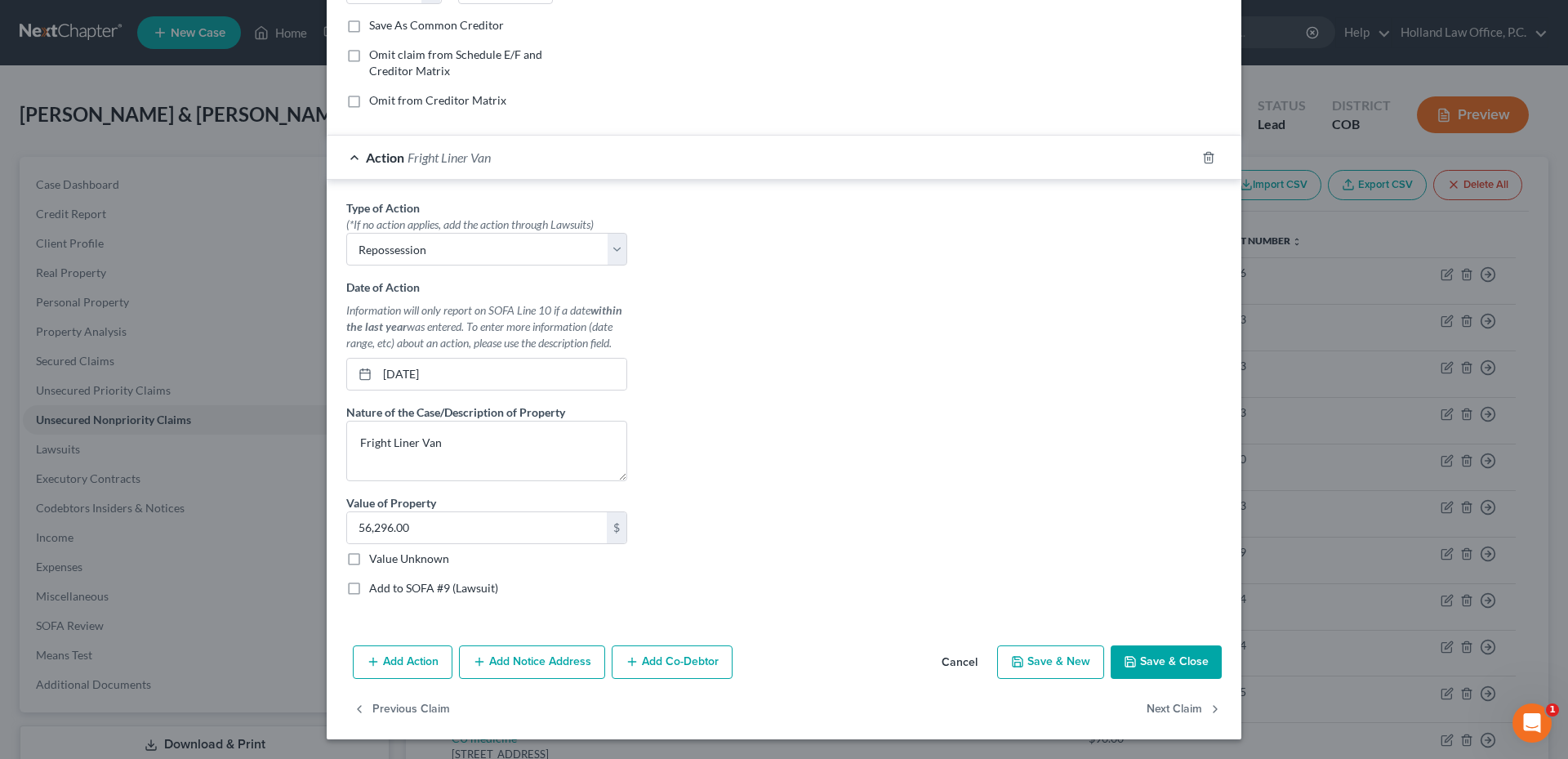
click at [724, 484] on div "Type of Action * (*If no action applies, add the action through Lawsuits) Selec…" at bounding box center [784, 403] width 892 height 409
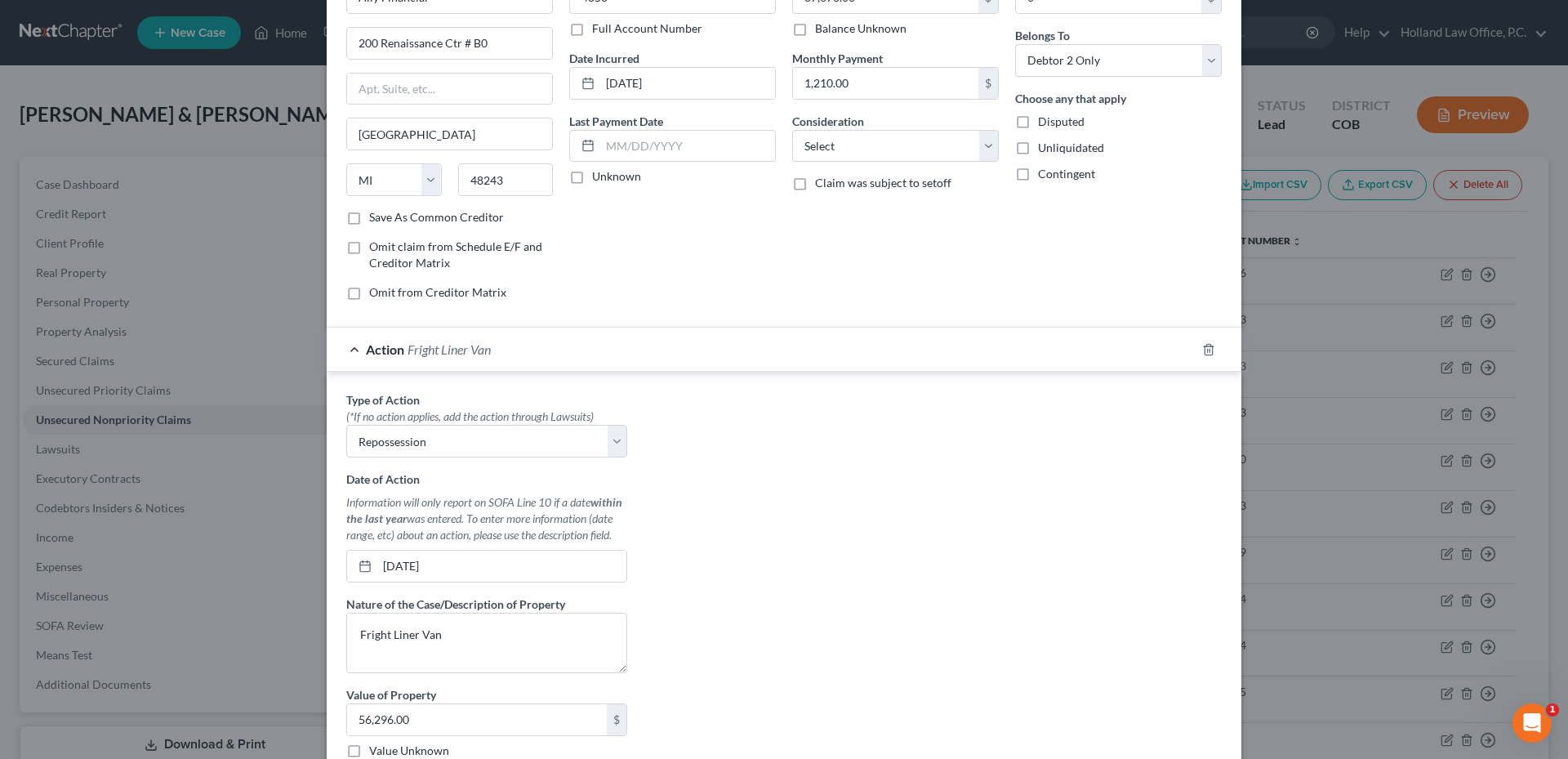
scroll to position [0, 0]
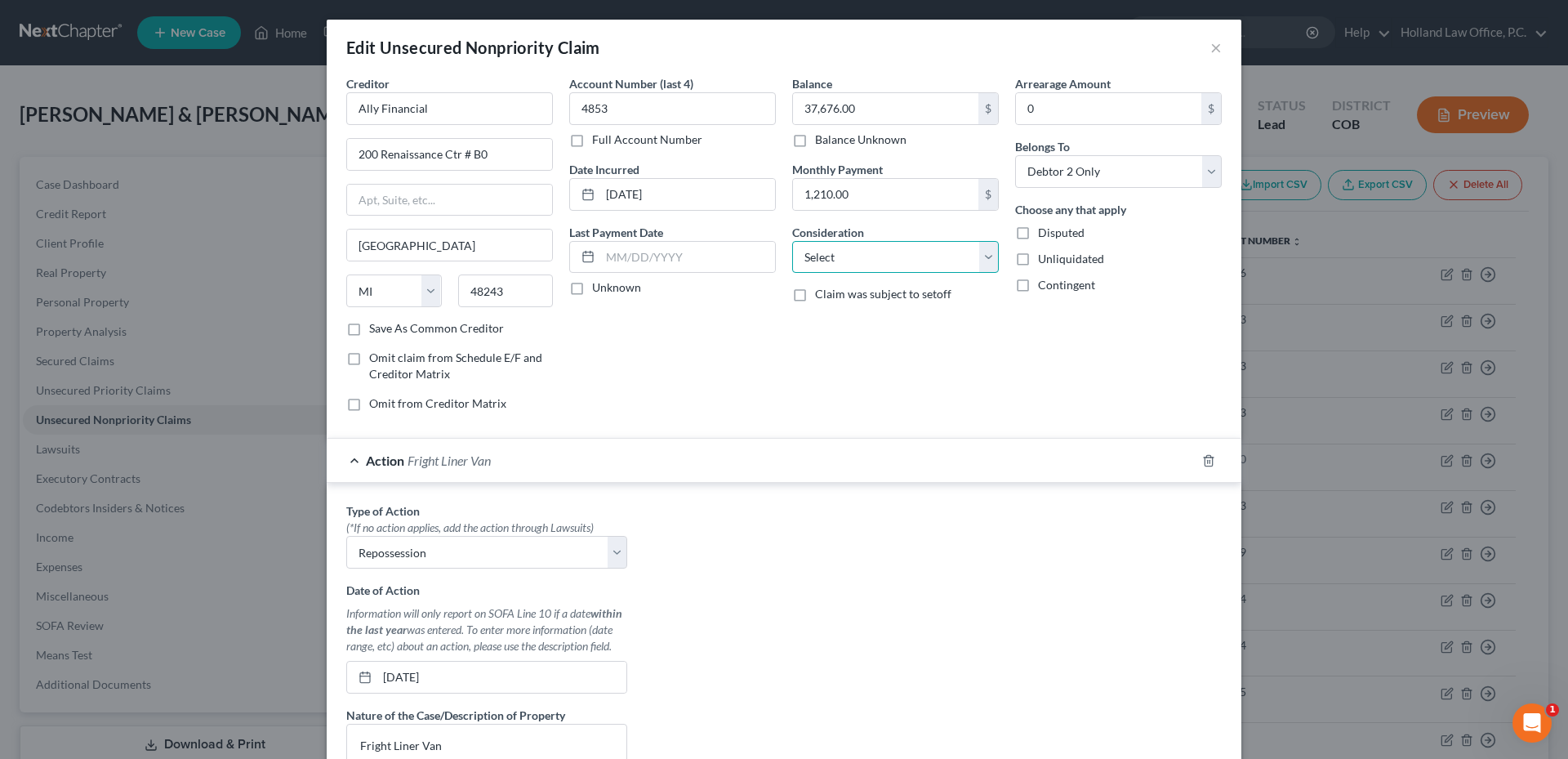
click at [915, 254] on select "Select Cable / Satellite Services Collection Agency Credit Card Debt Debt Couns…" at bounding box center [896, 257] width 207 height 33
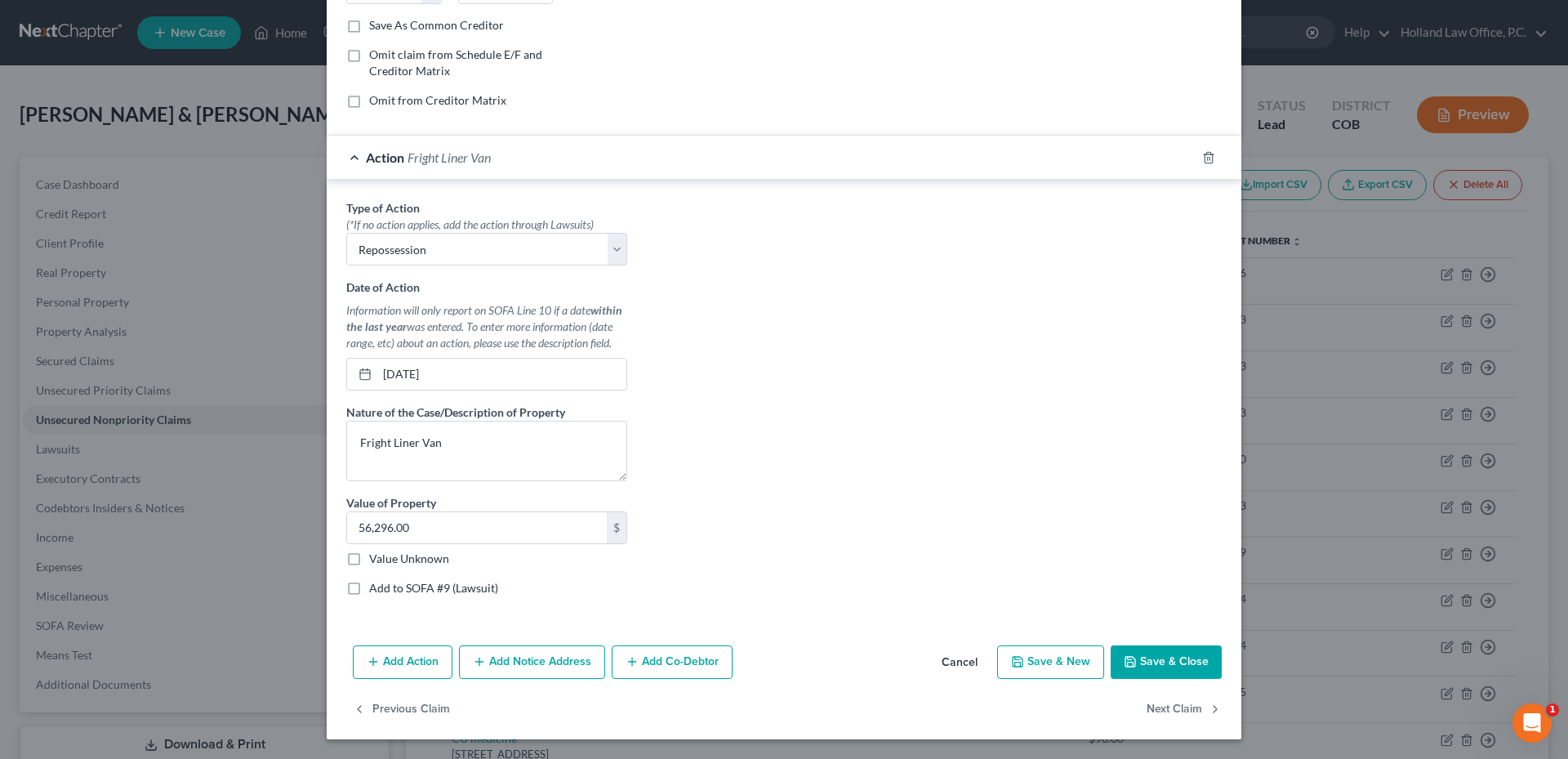
click at [1184, 663] on button "Save & Close" at bounding box center [1166, 662] width 111 height 34
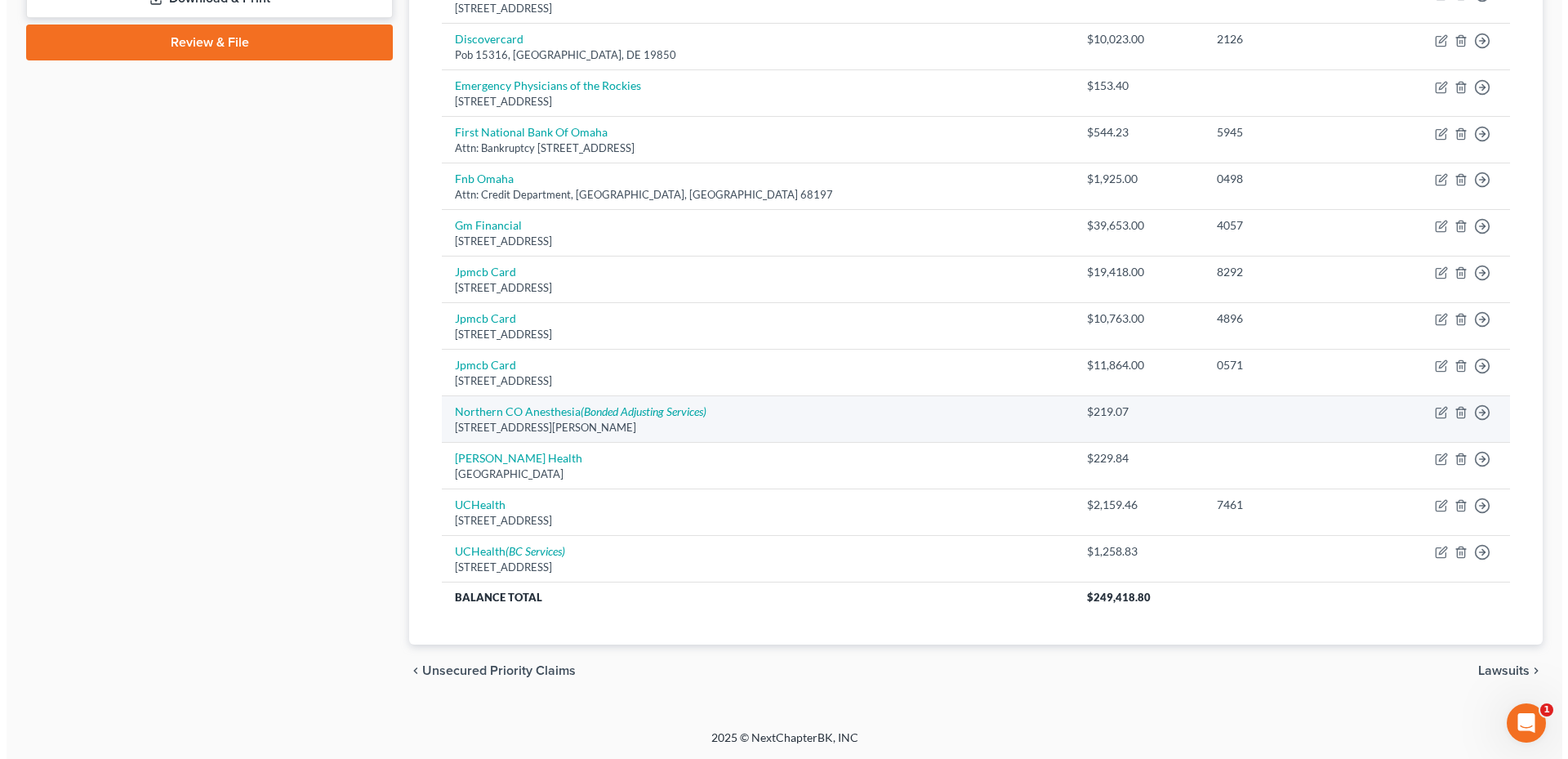
scroll to position [582, 0]
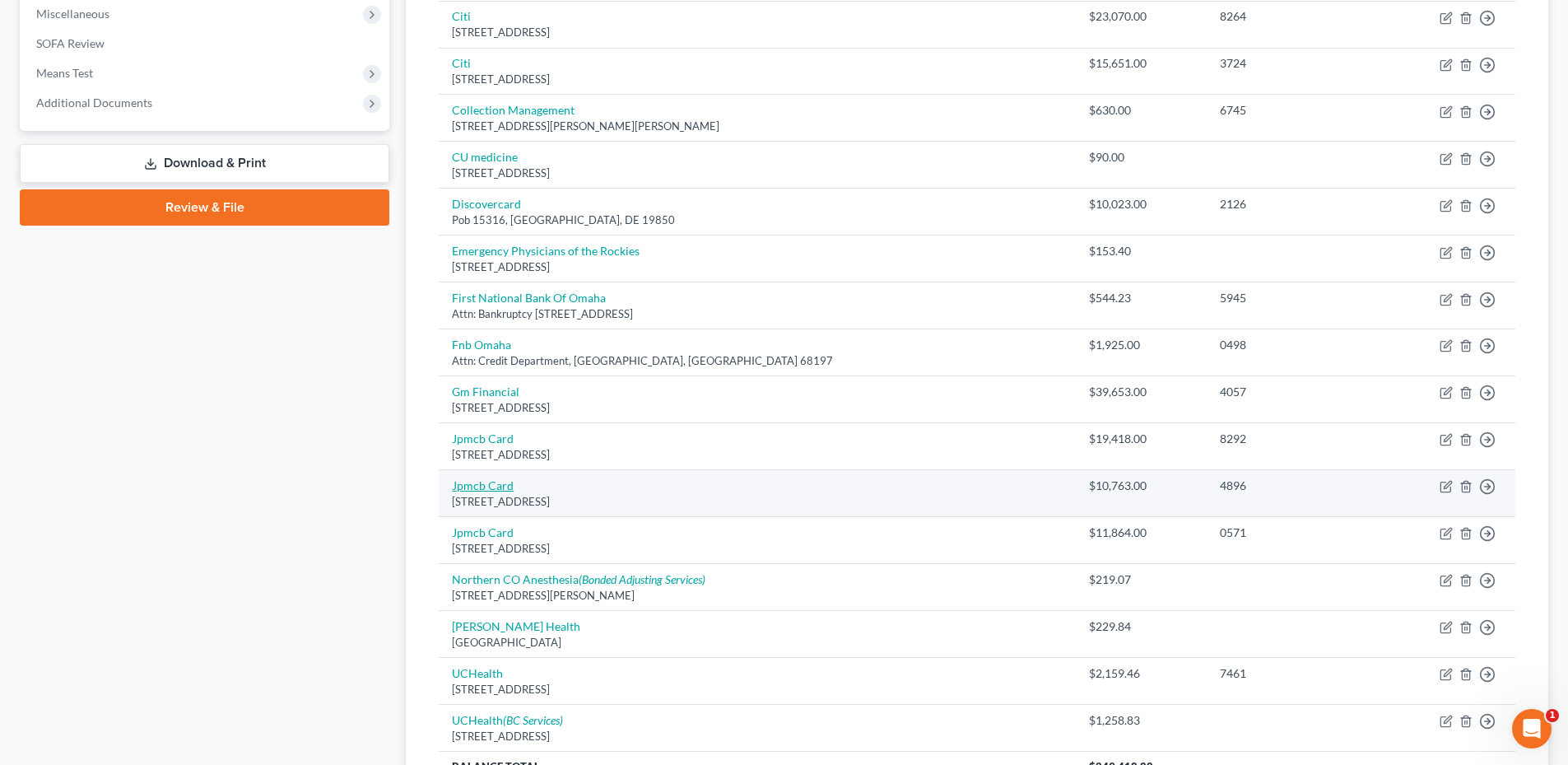
click at [499, 483] on link "Jpmcb Card" at bounding box center [482, 485] width 62 height 14
select select "36"
select select "1"
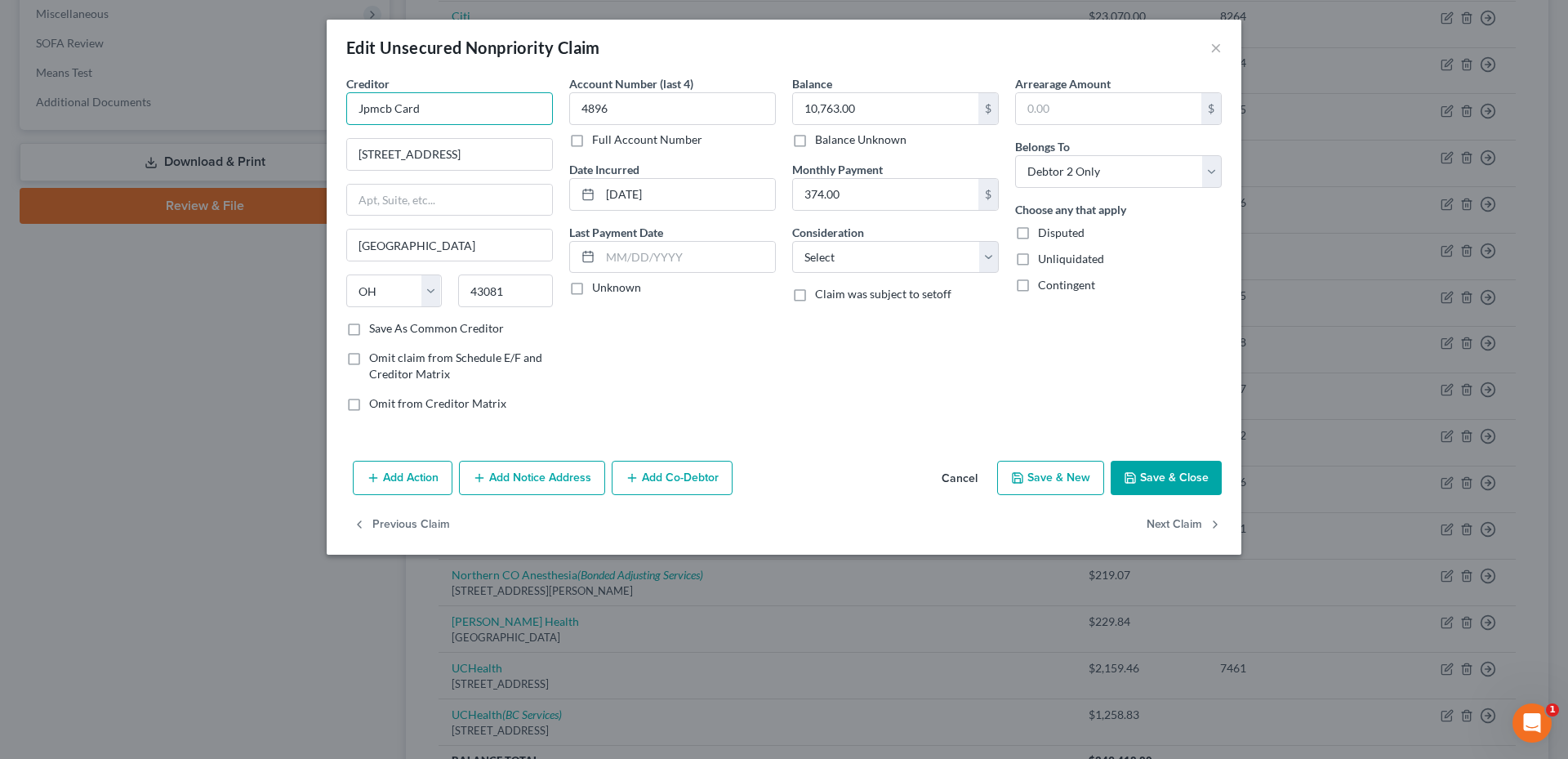
click at [453, 106] on input "Jpmcb Card" at bounding box center [449, 108] width 207 height 33
drag, startPoint x: 453, startPoint y: 106, endPoint x: 306, endPoint y: 99, distance: 147.2
click at [306, 99] on div "Edit Unsecured Nonpriority Claim × Creditor * Jpmcb Card 800 Brooksedge Blvd We…" at bounding box center [784, 379] width 1568 height 759
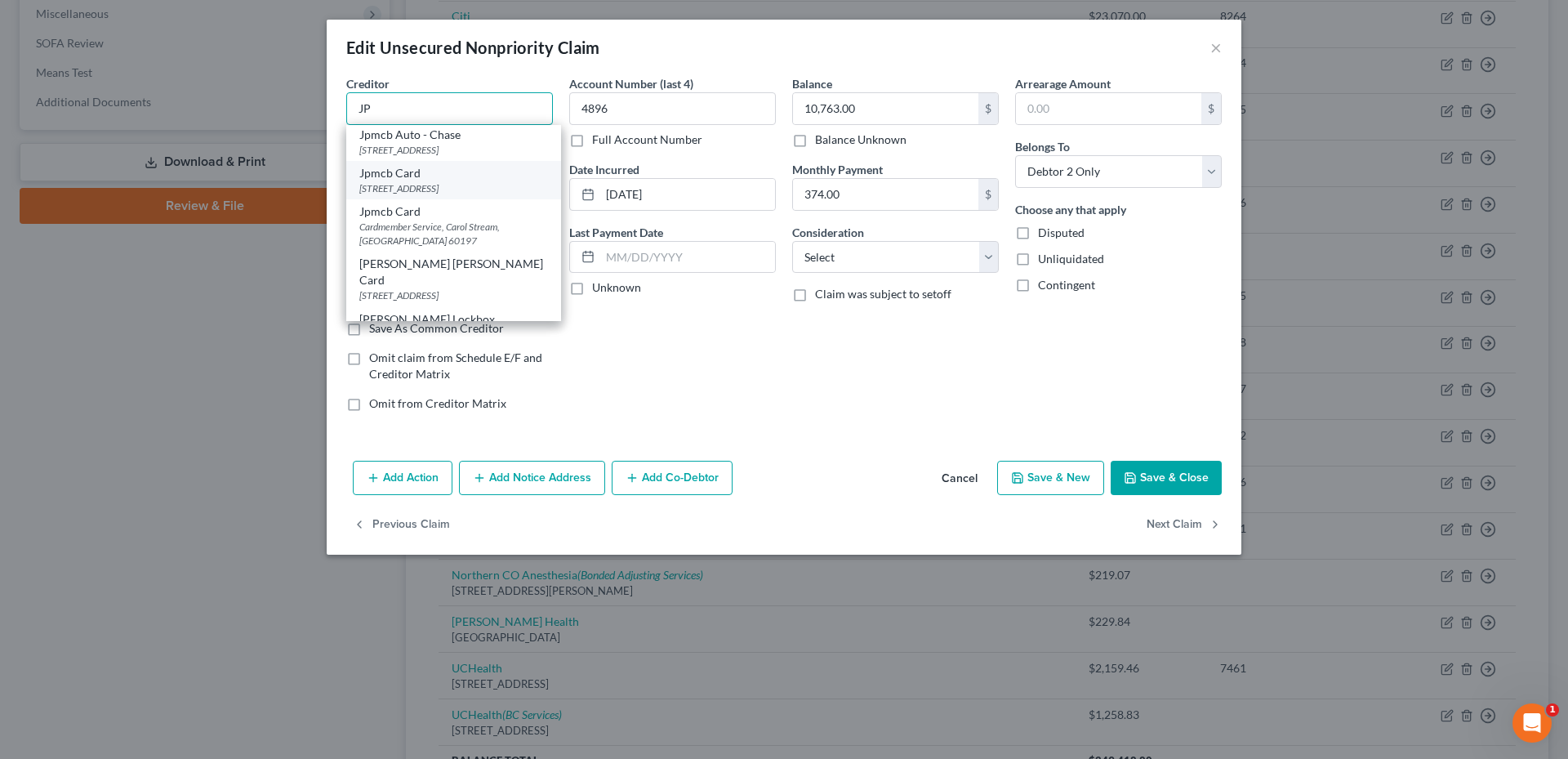
scroll to position [63, 0]
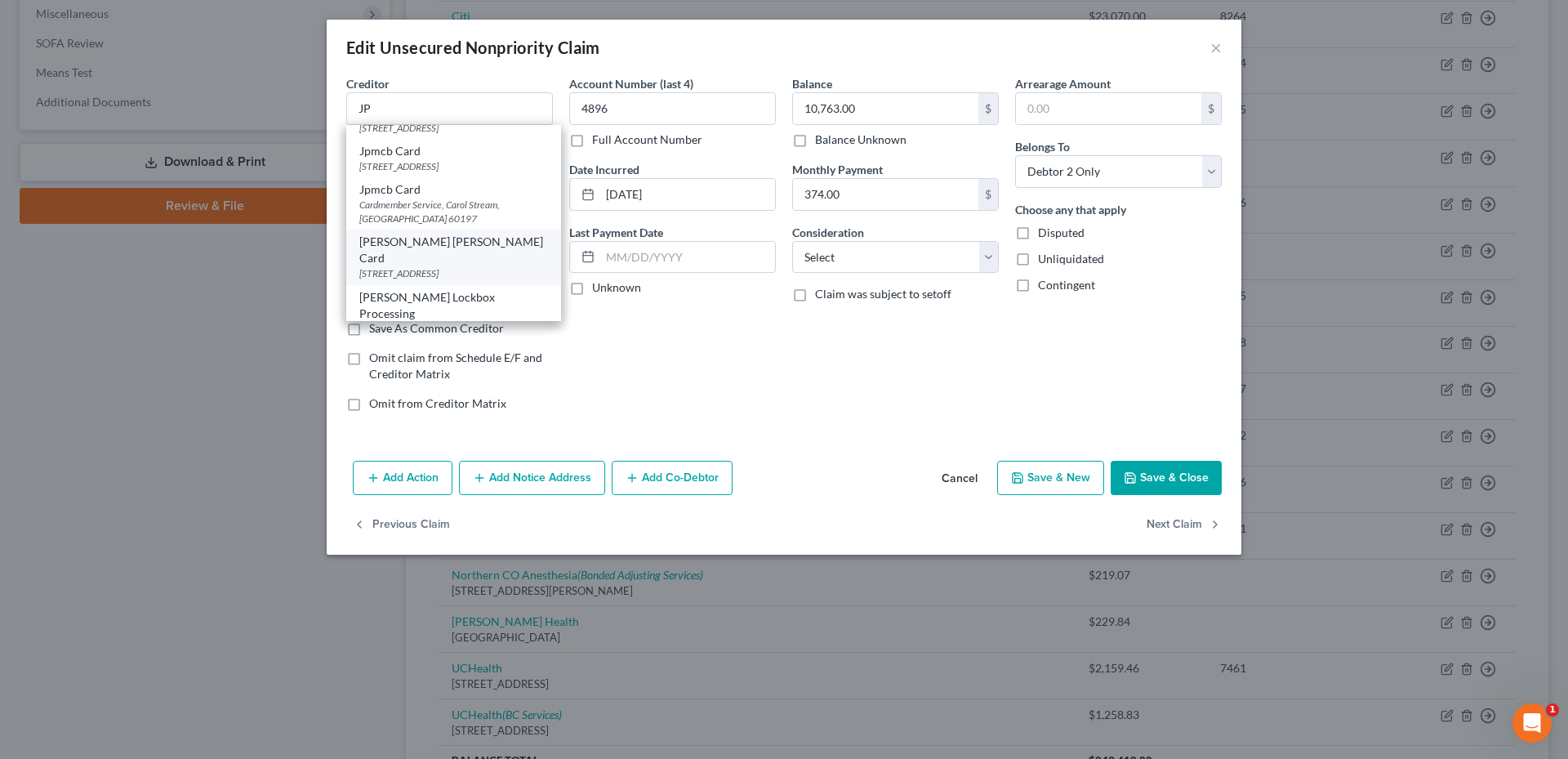
click at [439, 248] on div "[PERSON_NAME] [PERSON_NAME] Card" at bounding box center [453, 249] width 189 height 33
type input "[PERSON_NAME] [PERSON_NAME] Card"
type input "Po Box 15369"
type input "Wilmington"
select select "7"
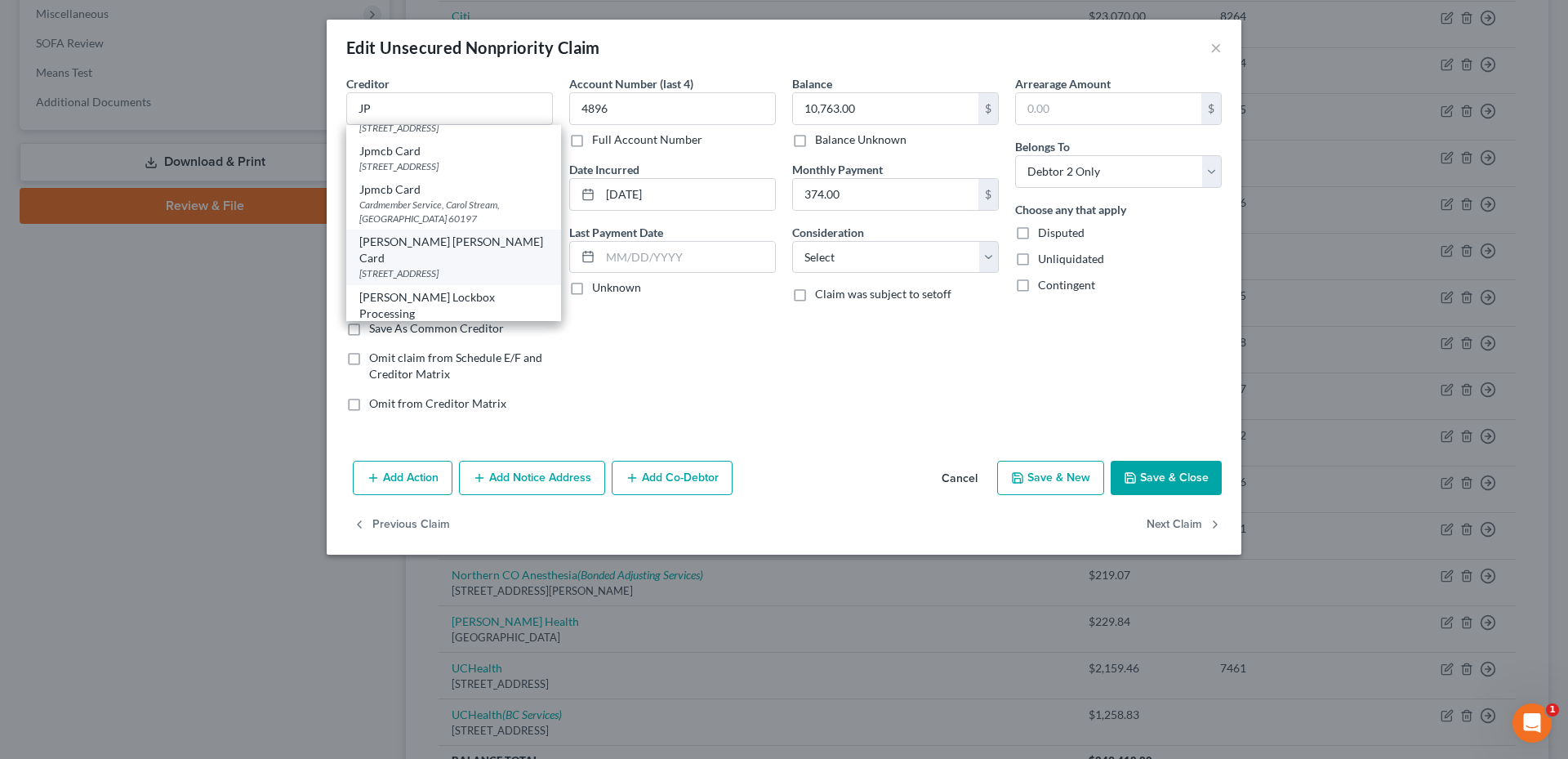
type input "19850"
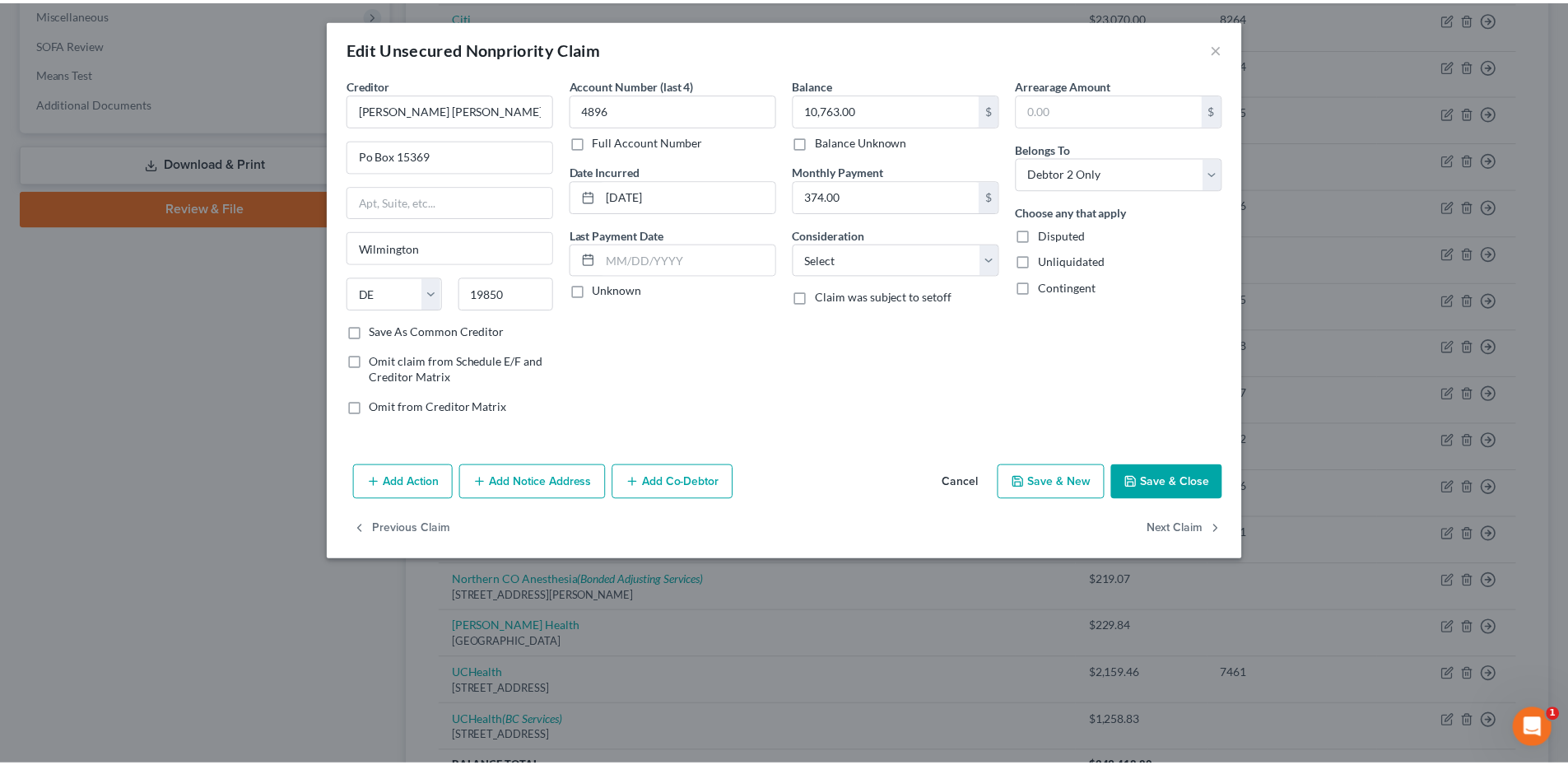
scroll to position [0, 0]
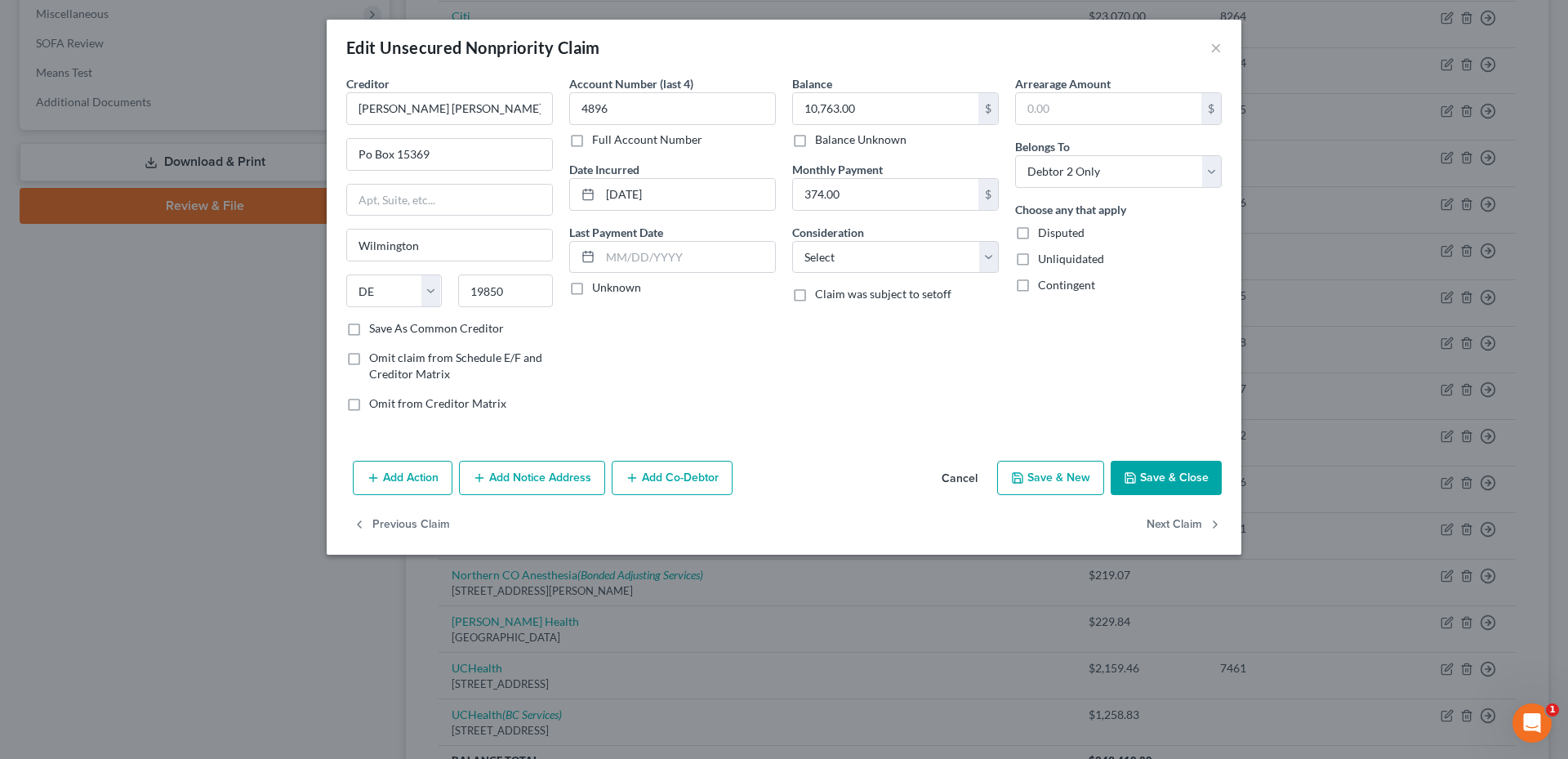
click at [1199, 476] on button "Save & Close" at bounding box center [1166, 478] width 111 height 34
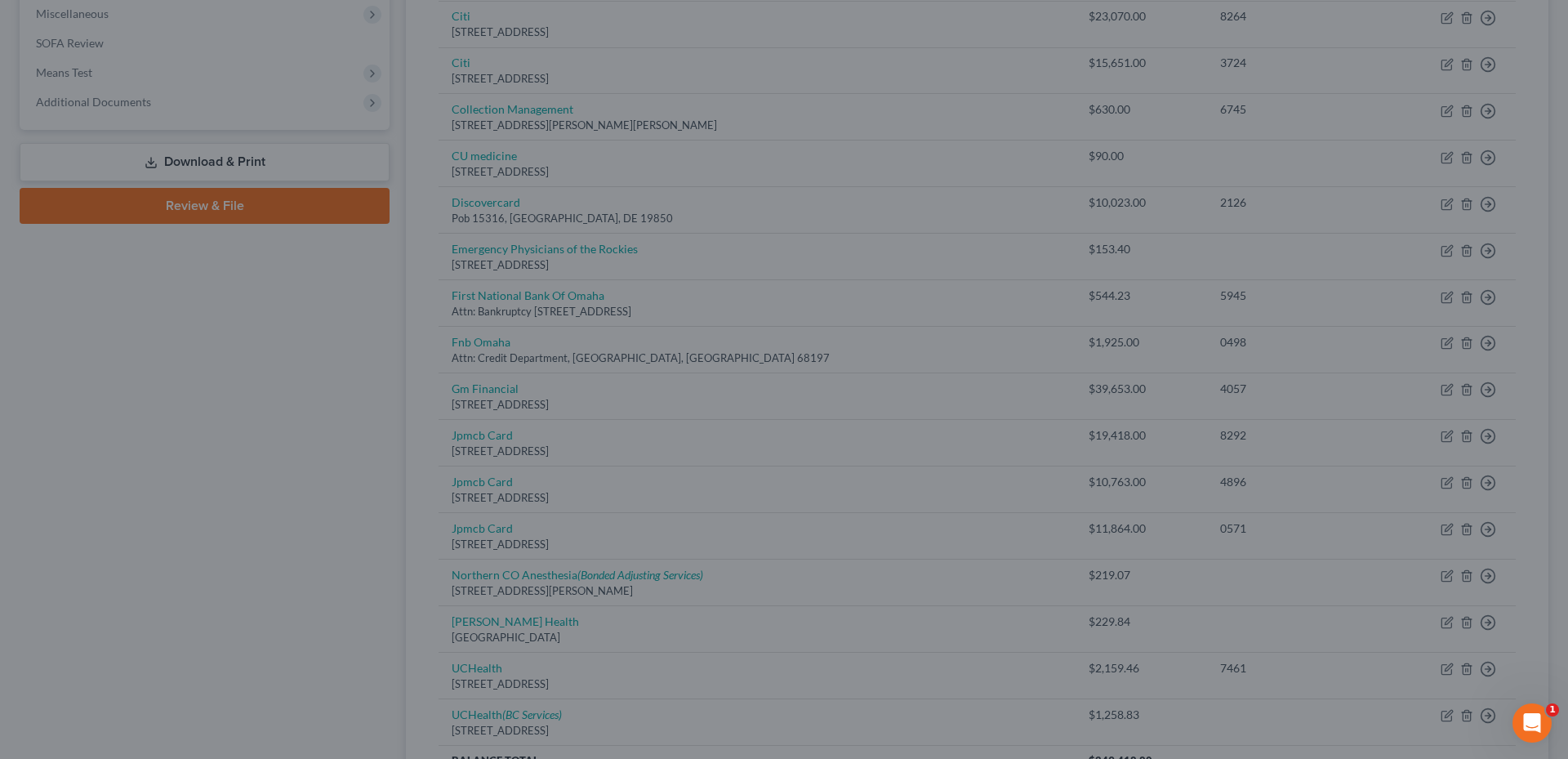
type input "0"
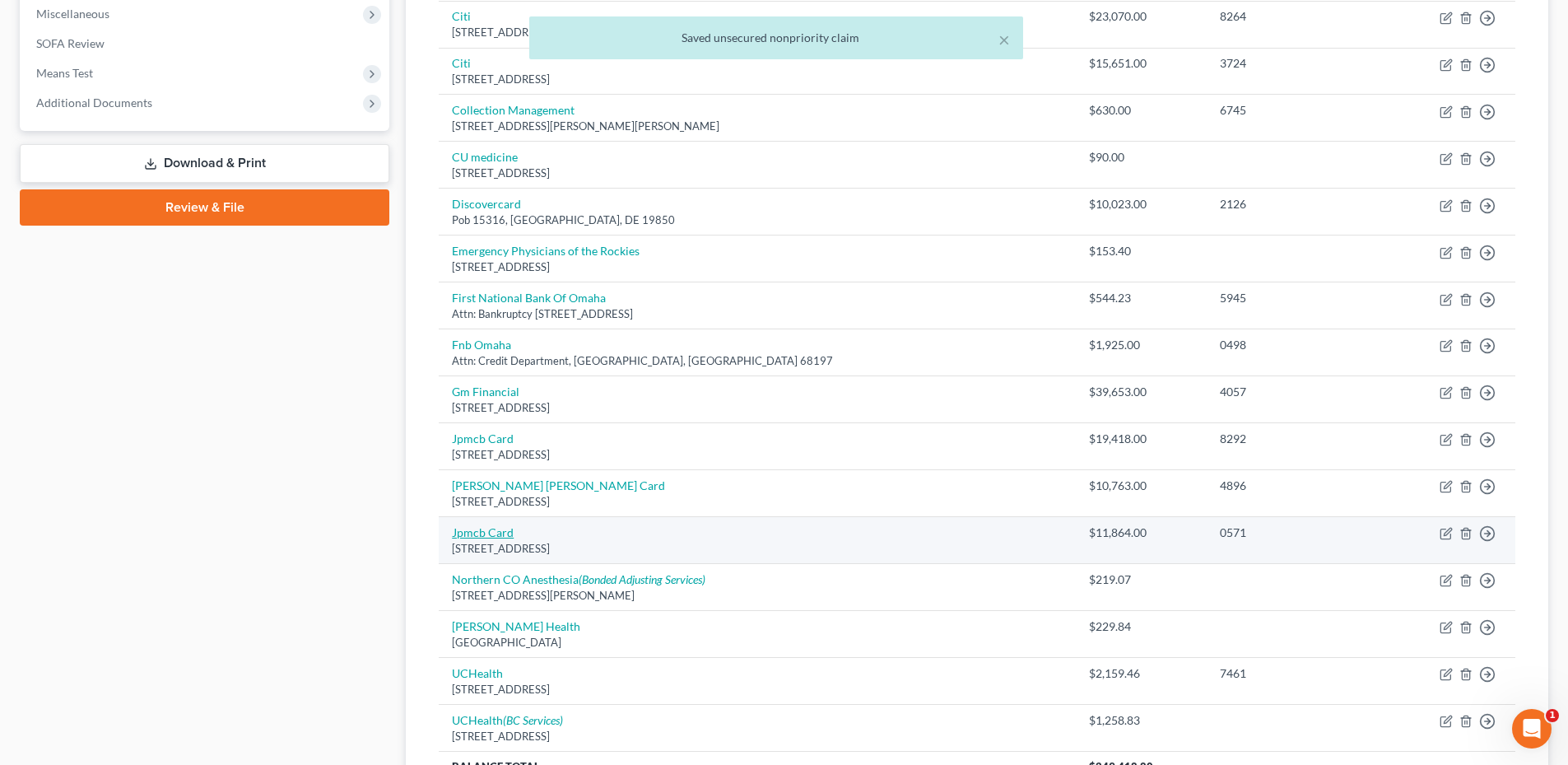
click at [494, 538] on link "Jpmcb Card" at bounding box center [482, 532] width 62 height 14
select select "7"
select select "0"
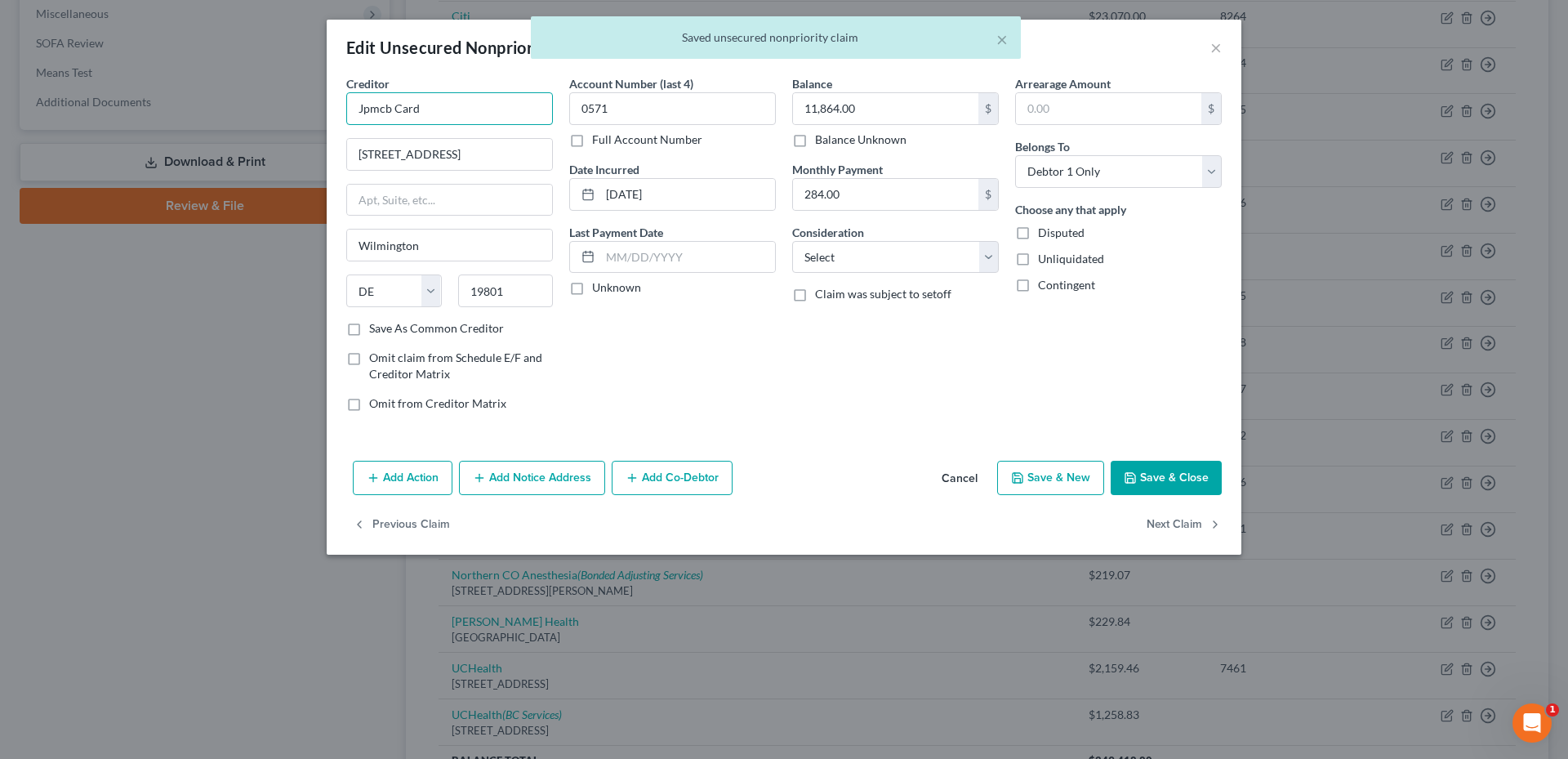
drag, startPoint x: 463, startPoint y: 113, endPoint x: 221, endPoint y: 102, distance: 242.2
click at [194, 111] on div "Edit Unsecured Nonpriority Claim × Creditor * Jpmcb Card 201 N Walnut St Wilmin…" at bounding box center [784, 379] width 1568 height 759
type input "H"
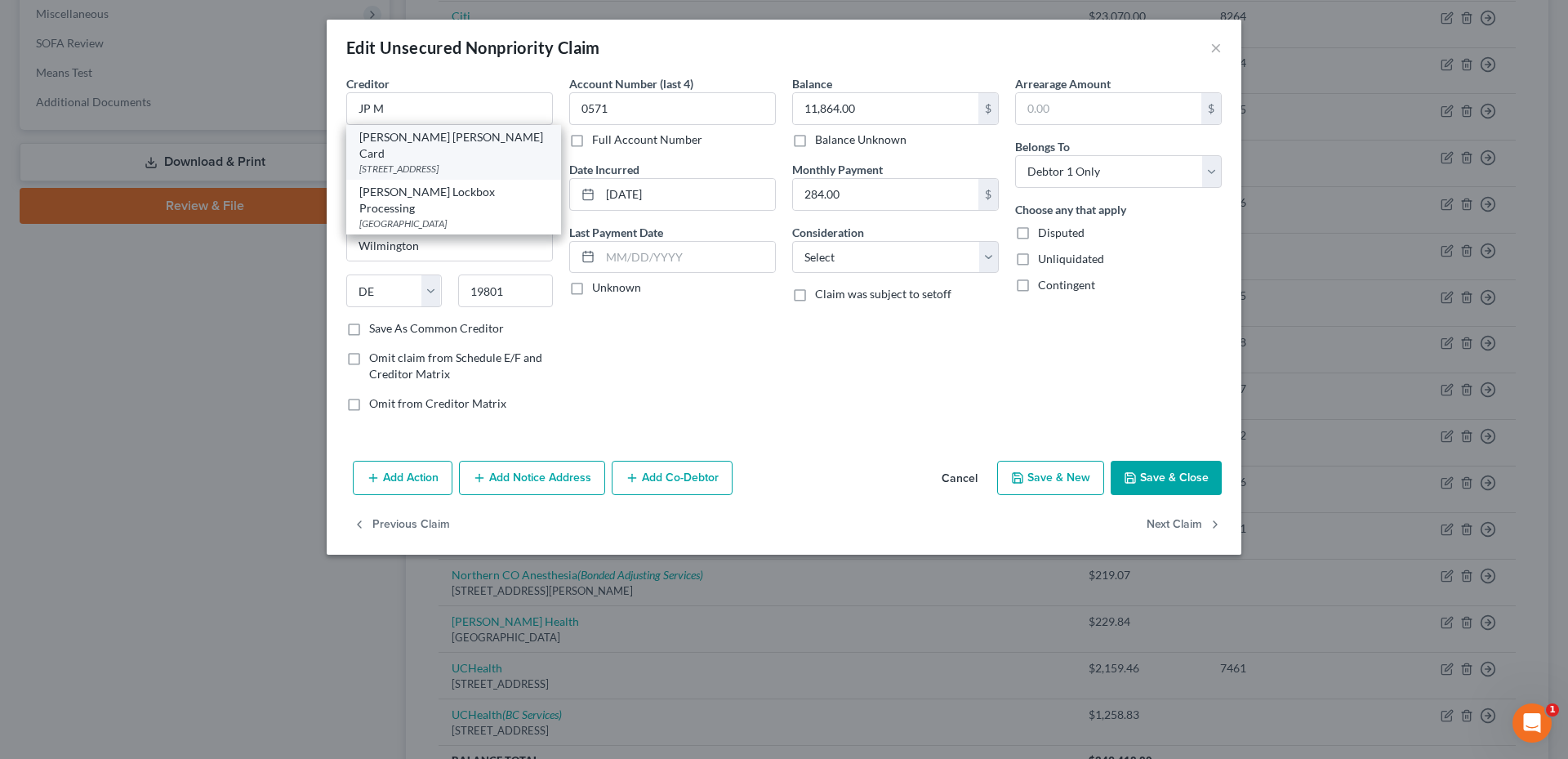
click at [458, 162] on div "[STREET_ADDRESS]" at bounding box center [453, 168] width 189 height 14
type input "[PERSON_NAME] [PERSON_NAME] Card"
type input "Po Box 15369"
type input "19850"
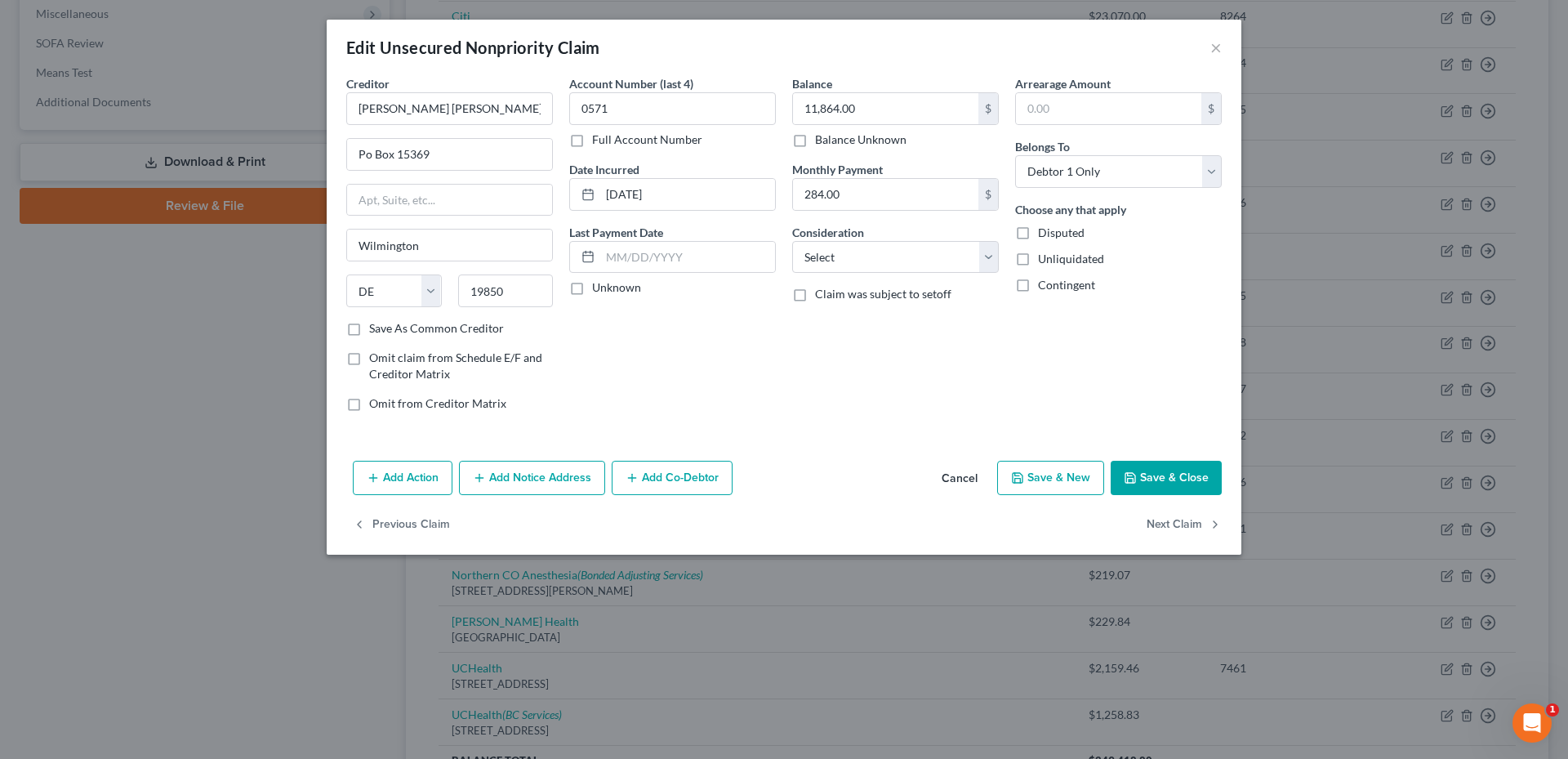
click at [1190, 483] on button "Save & Close" at bounding box center [1166, 478] width 111 height 34
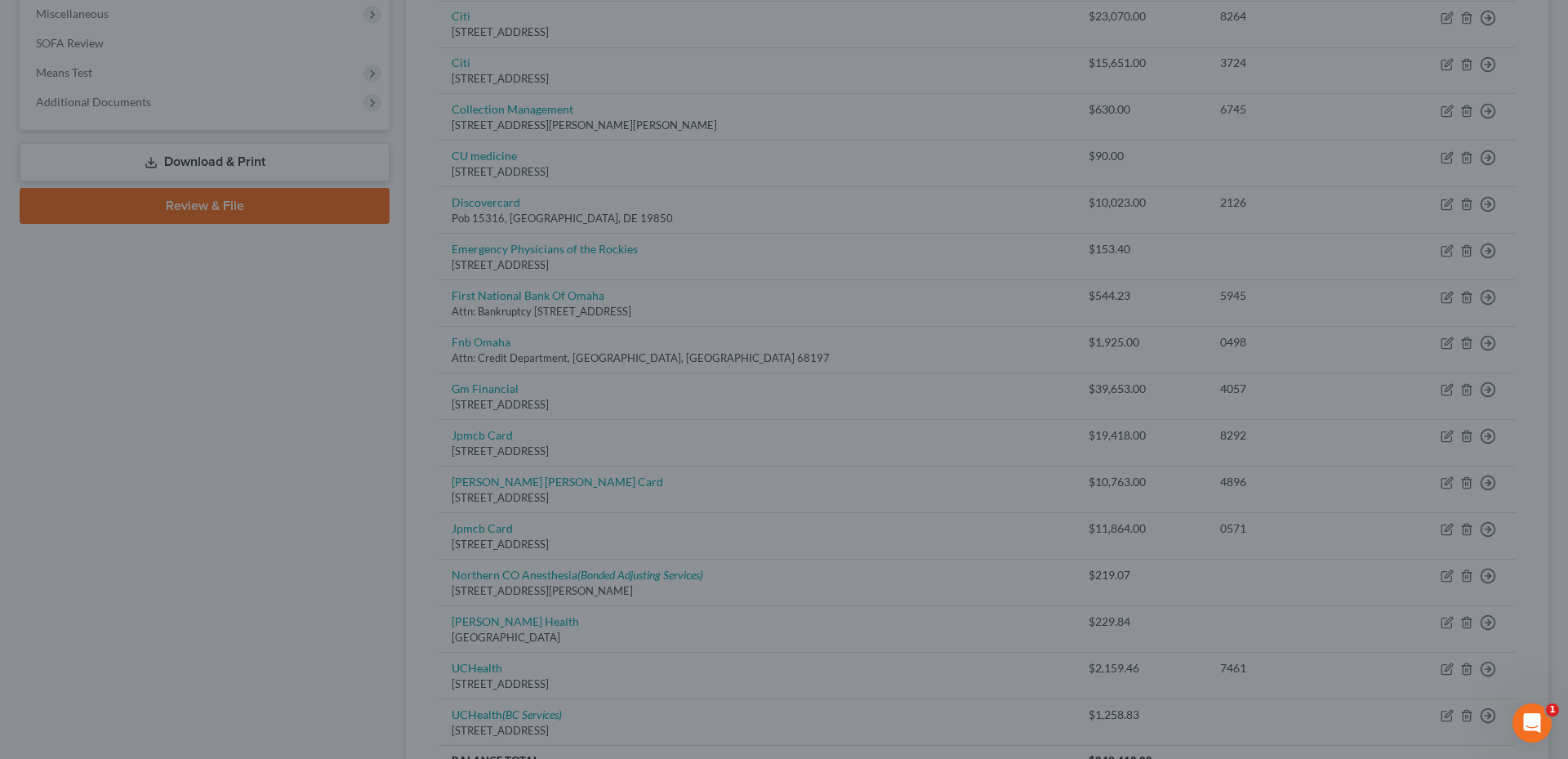
type input "0"
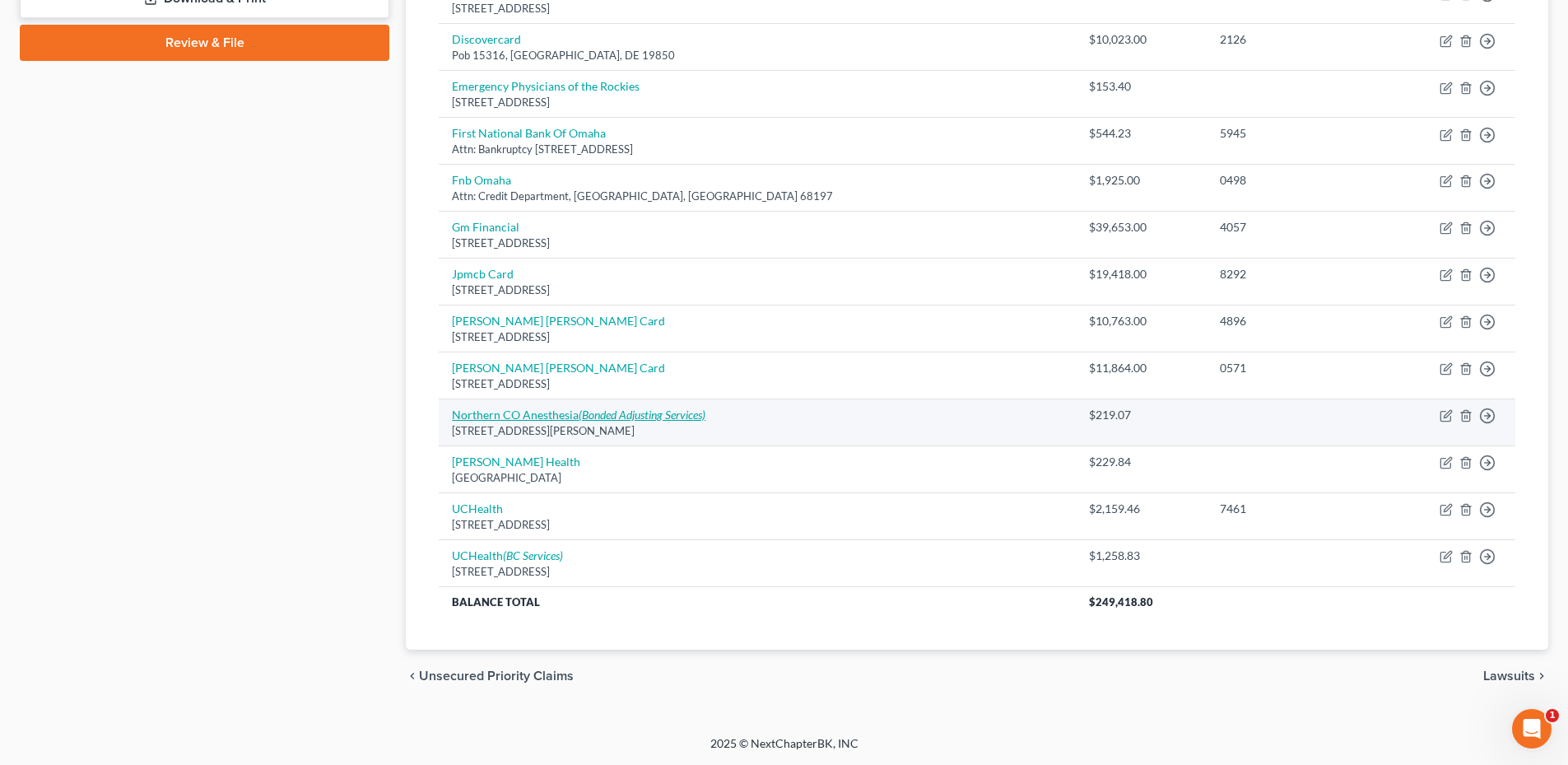
scroll to position [669, 0]
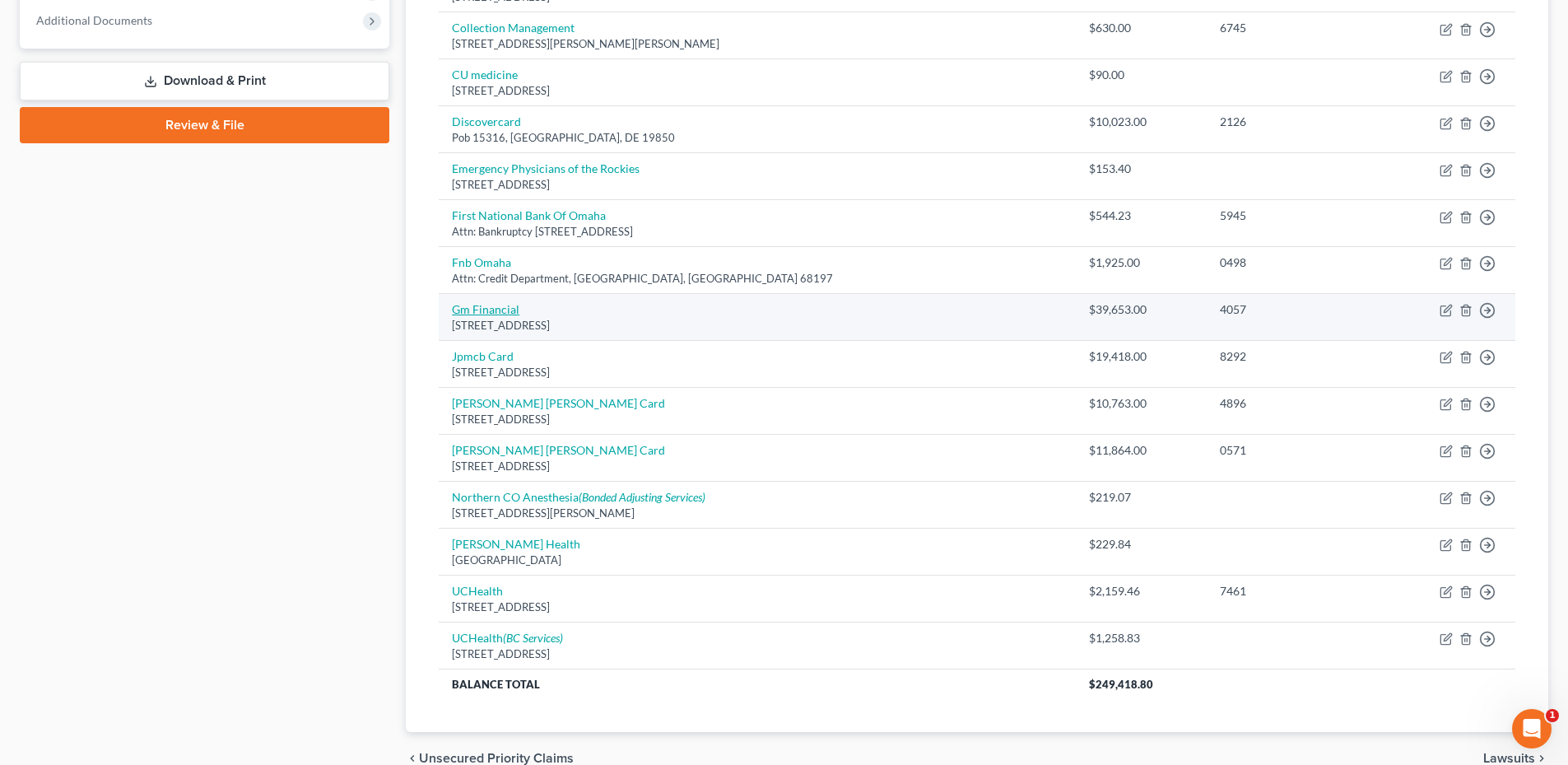
click at [500, 305] on link "Gm Financial" at bounding box center [485, 309] width 67 height 14
select select "45"
select select "1"
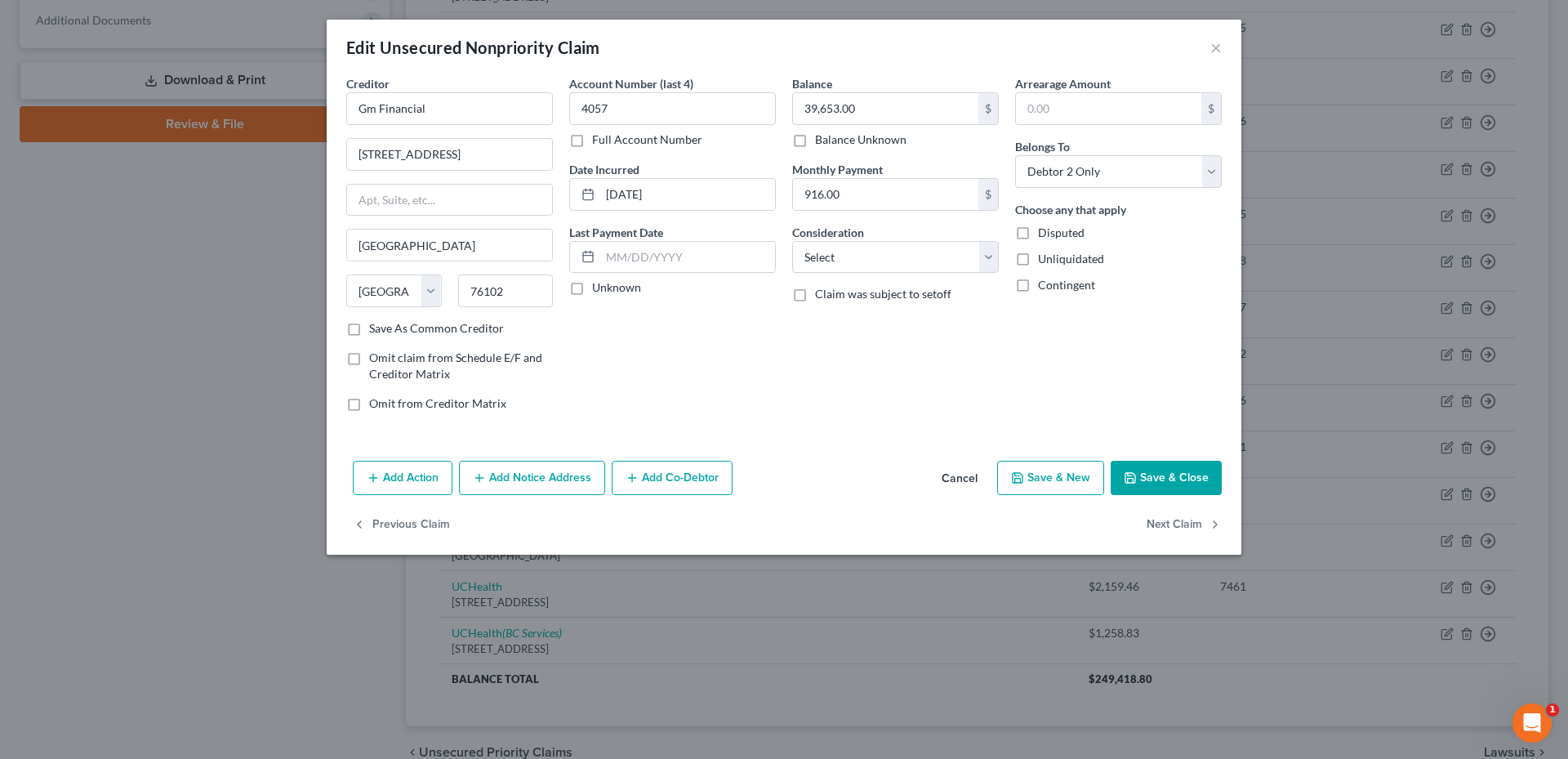
click at [1164, 476] on button "Save & Close" at bounding box center [1166, 478] width 111 height 34
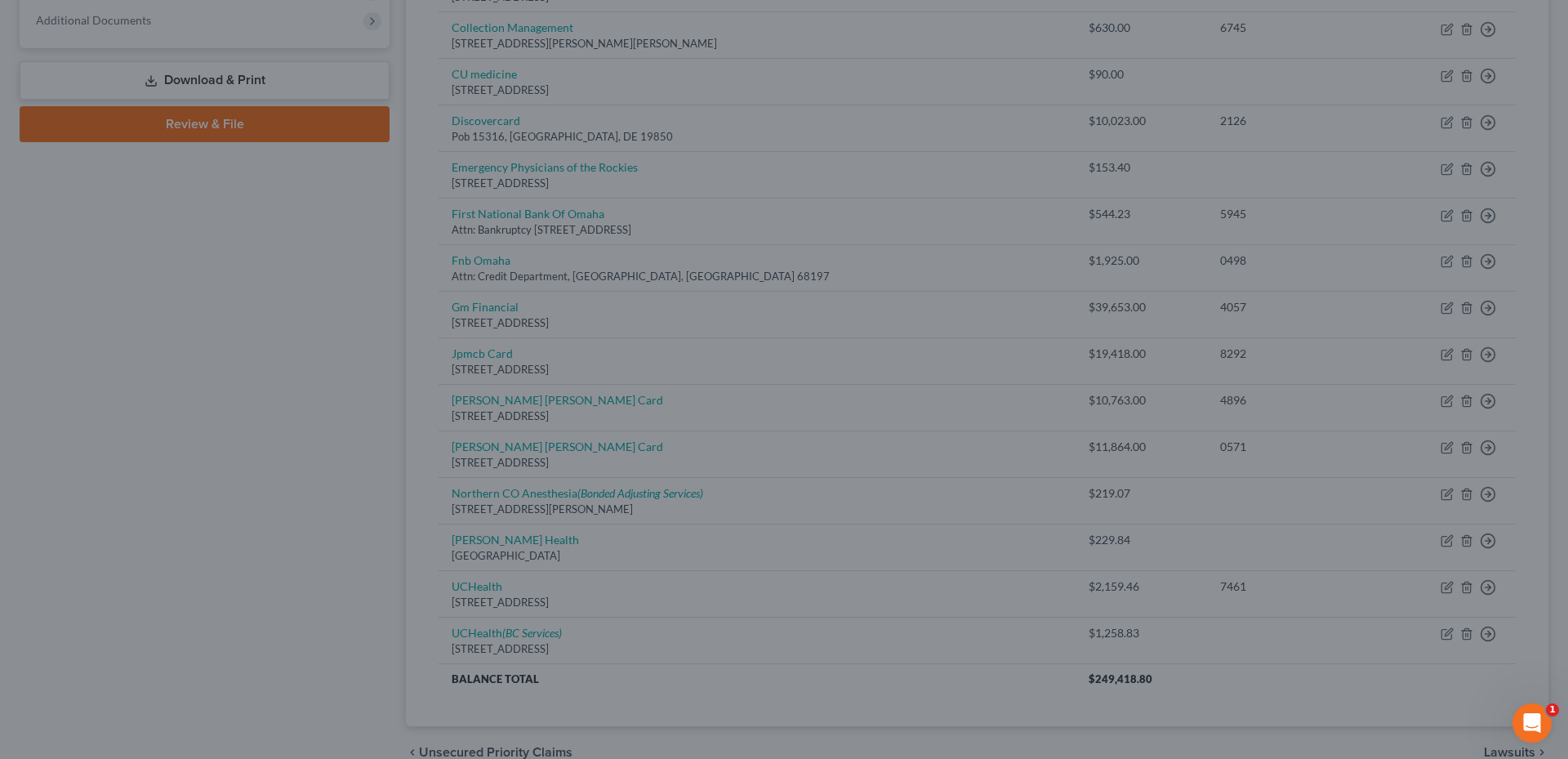
type input "0"
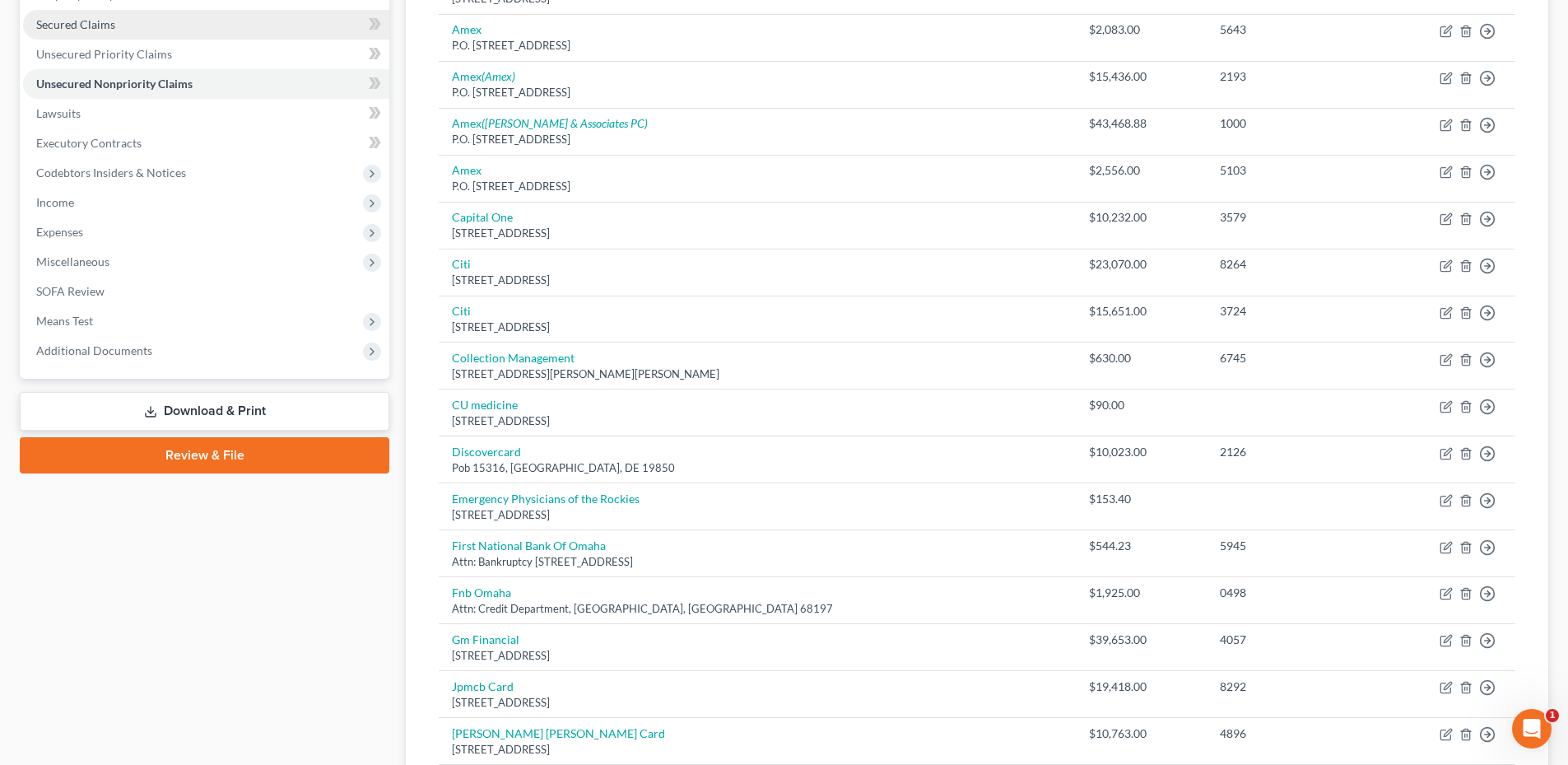
scroll to position [10, 0]
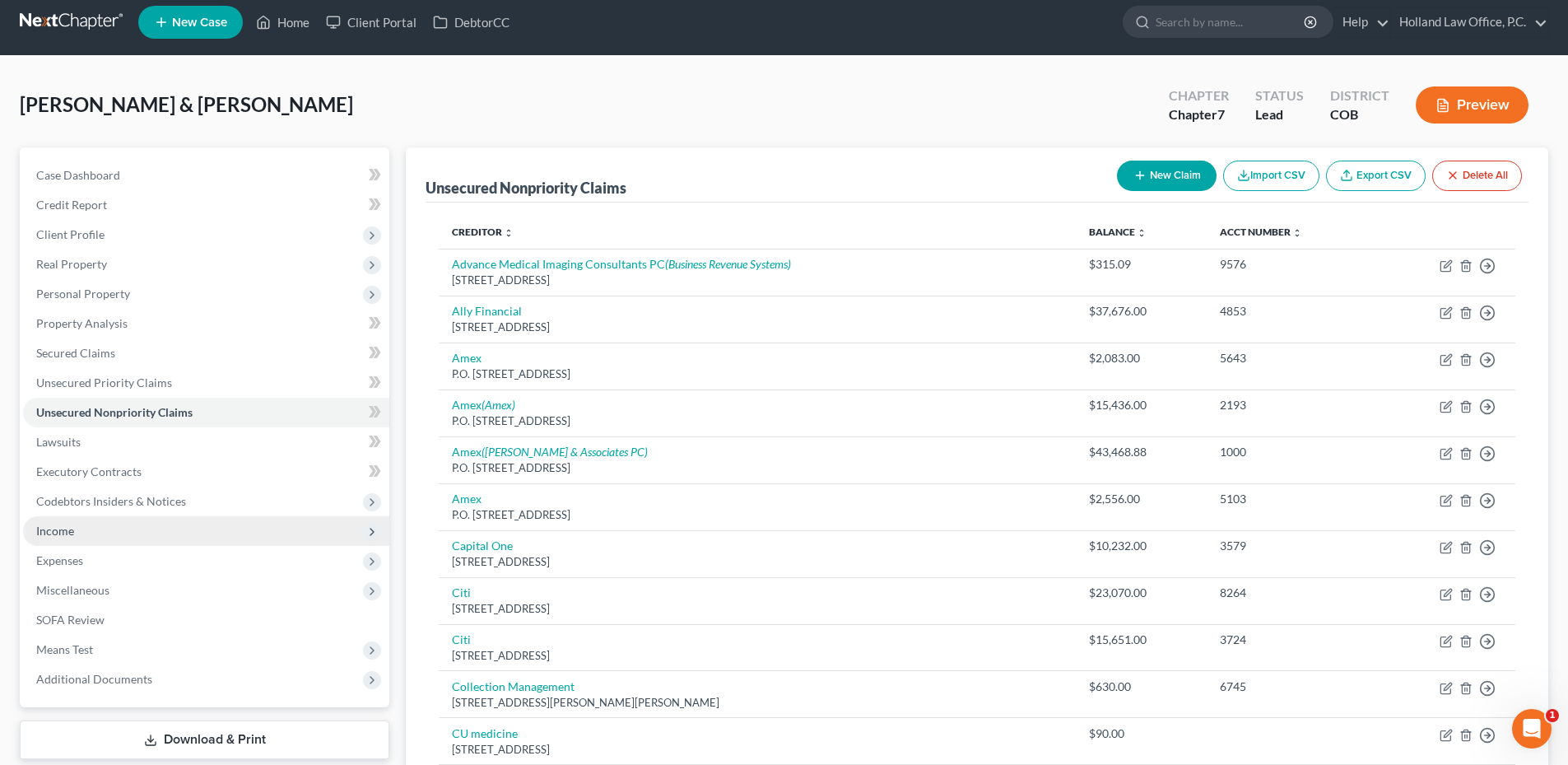
click at [65, 522] on span "Income" at bounding box center [206, 531] width 367 height 29
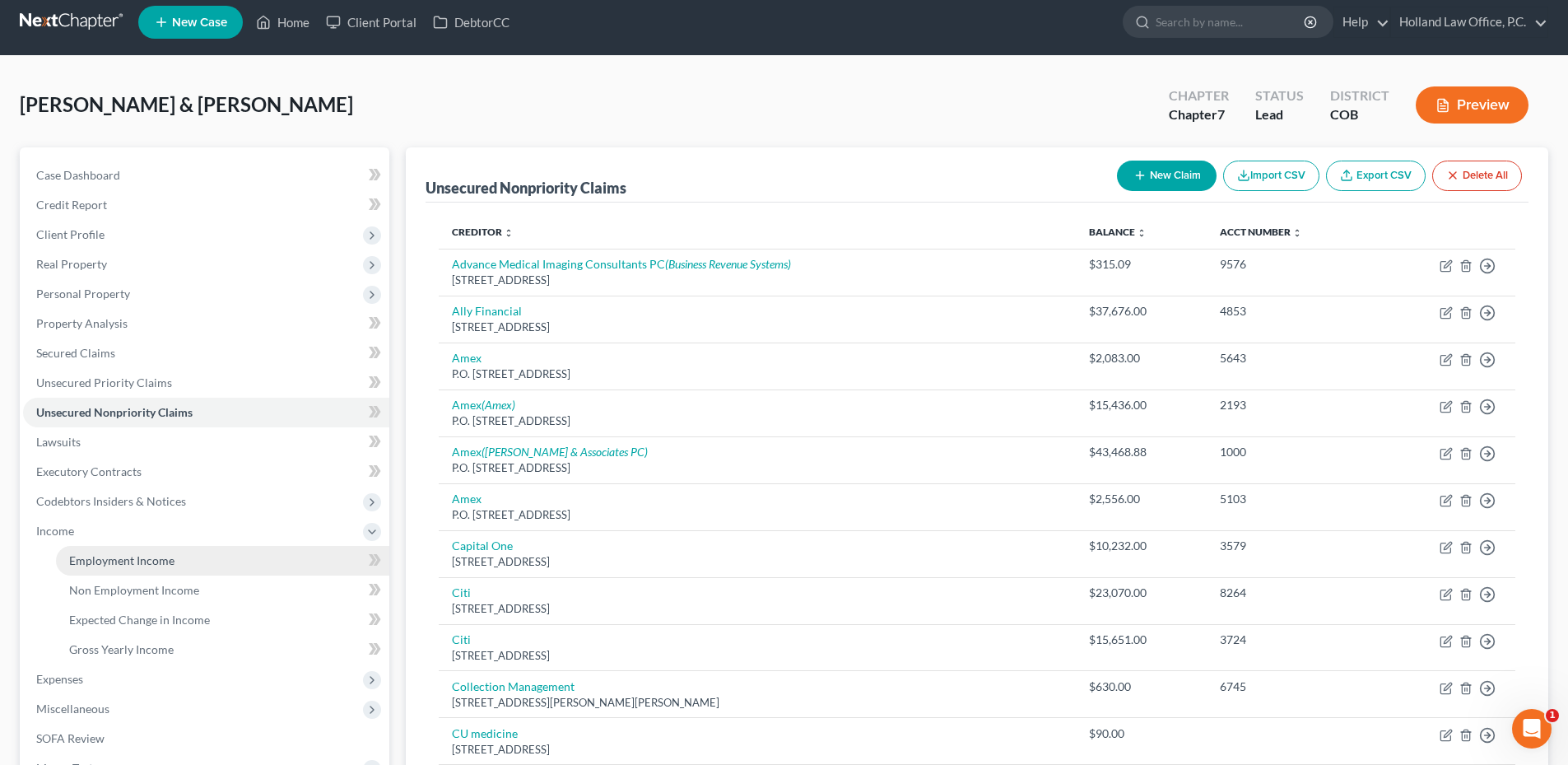
click at [129, 560] on span "Employment Income" at bounding box center [121, 560] width 105 height 14
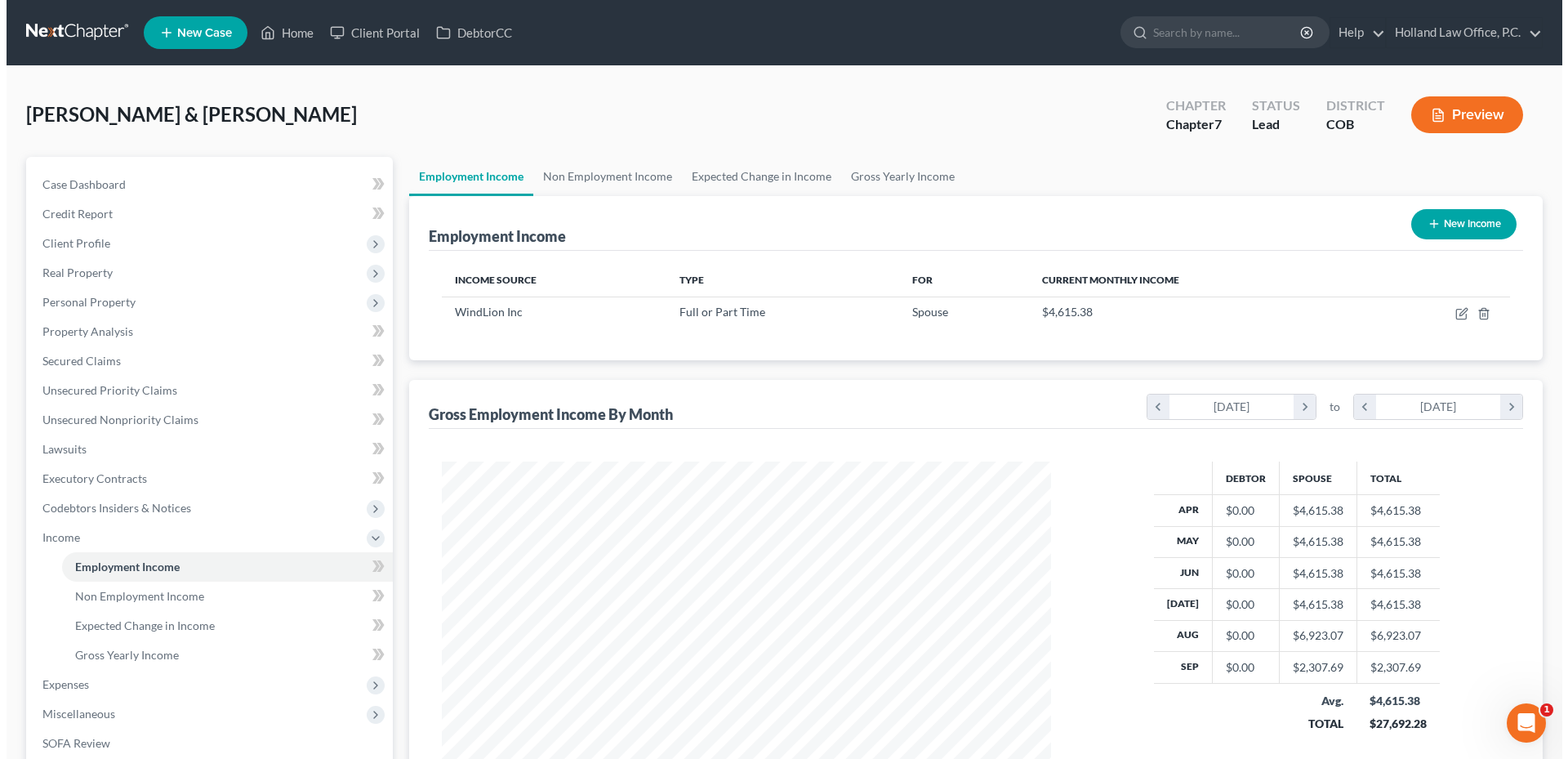
scroll to position [305, 642]
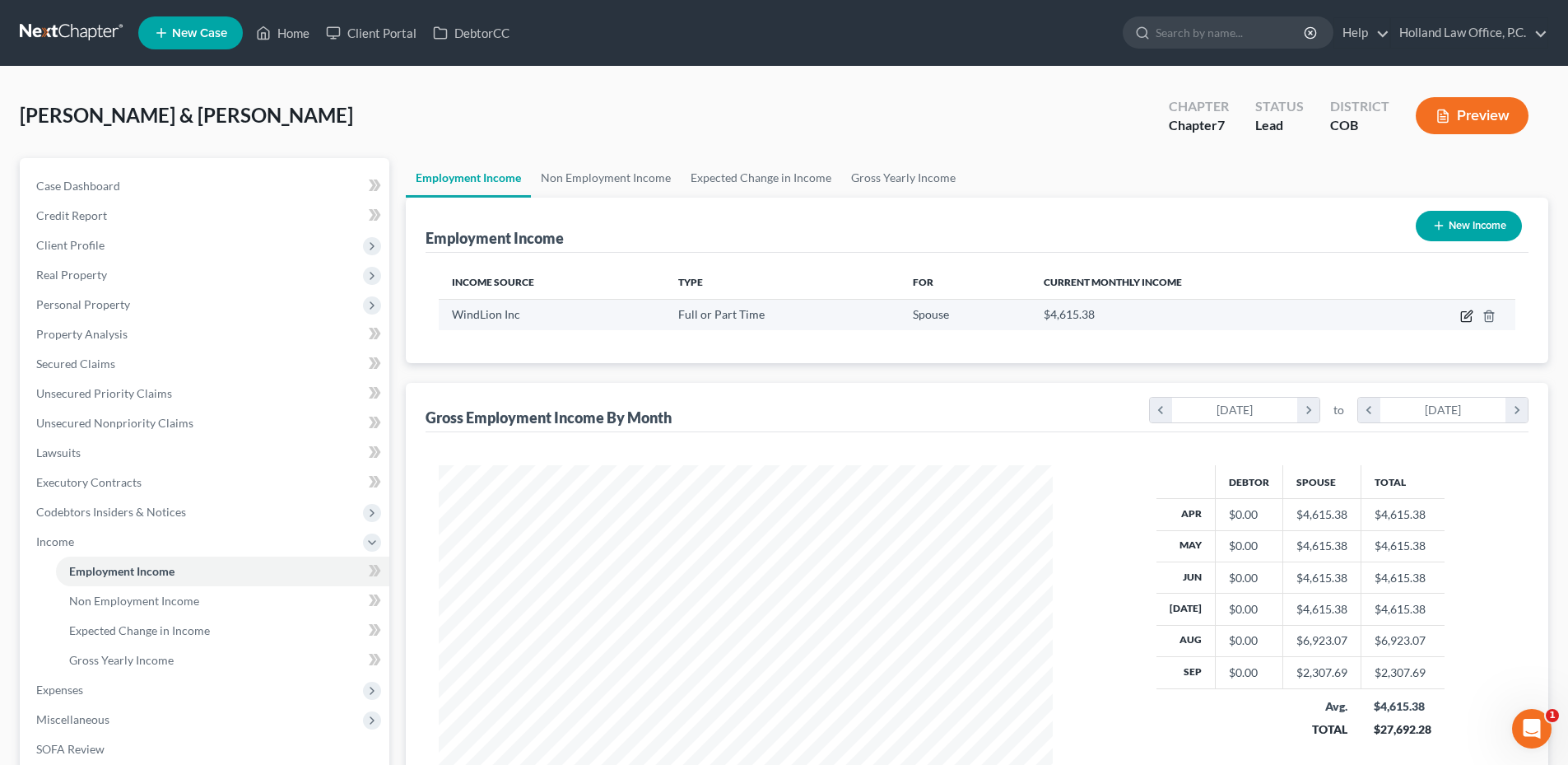
click at [1471, 312] on icon "button" at bounding box center [1467, 317] width 13 height 13
select select "0"
select select "5"
select select "2"
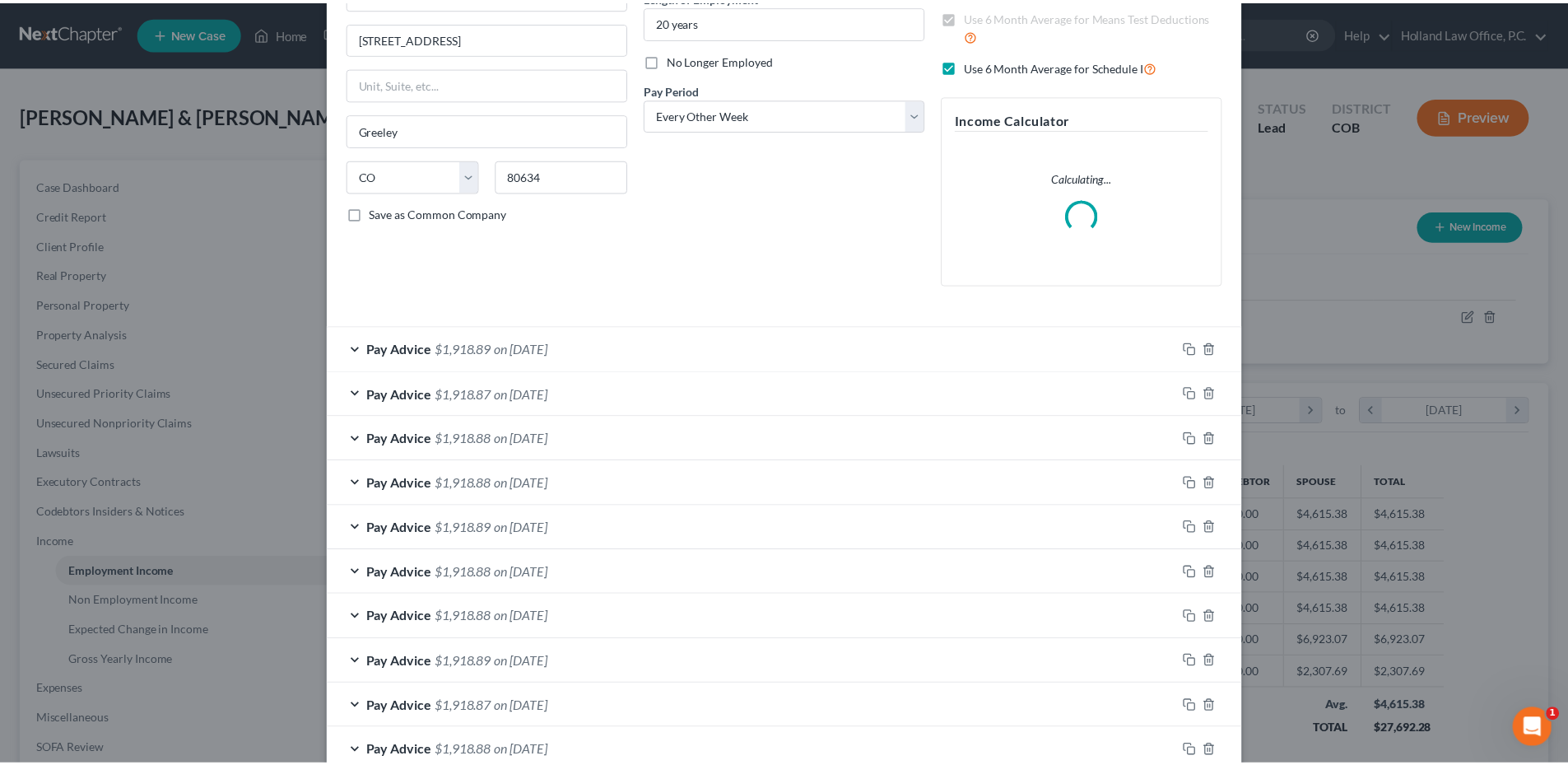
scroll to position [370, 0]
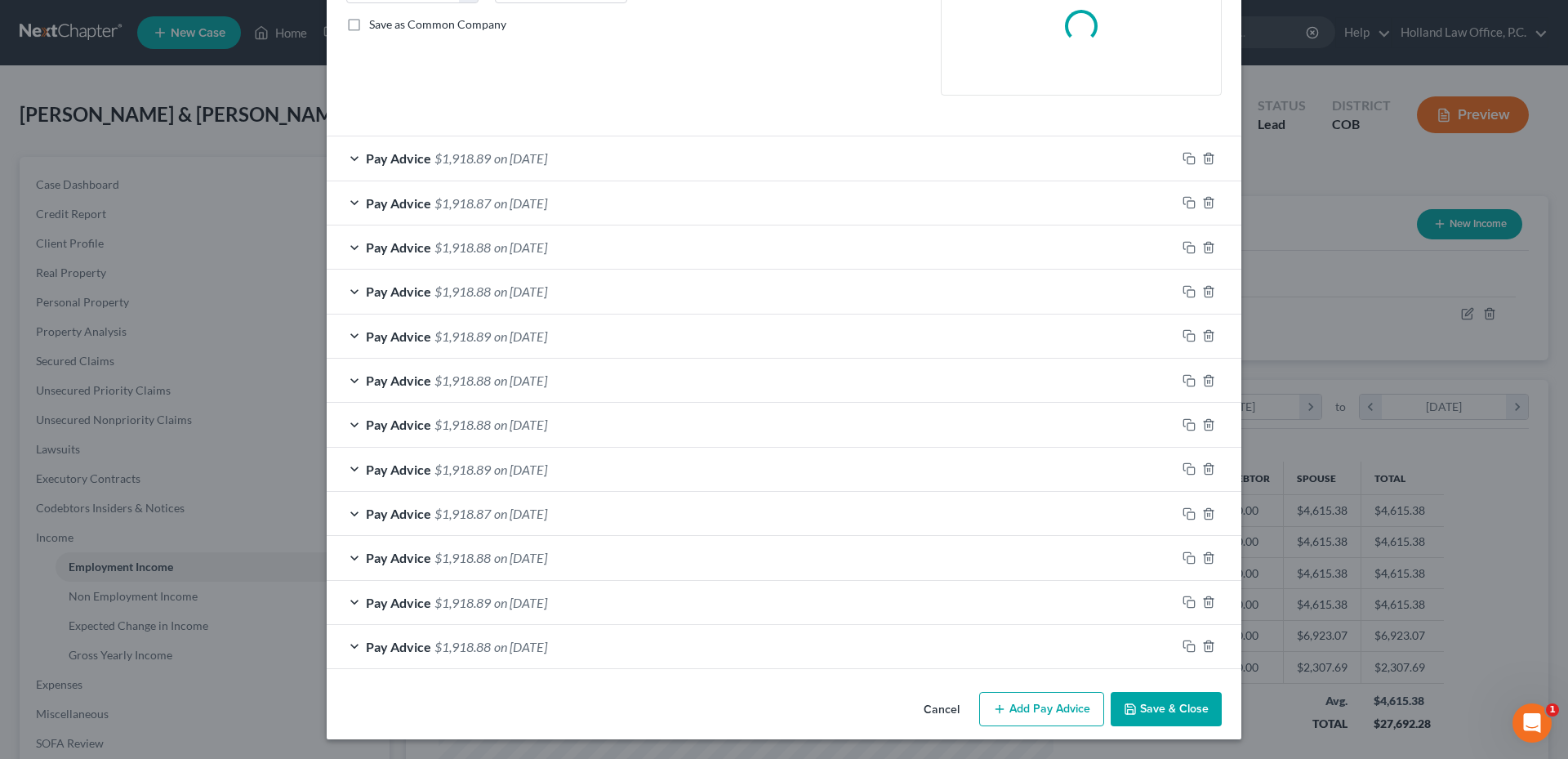
click at [1152, 708] on button "Save & Close" at bounding box center [1166, 709] width 111 height 34
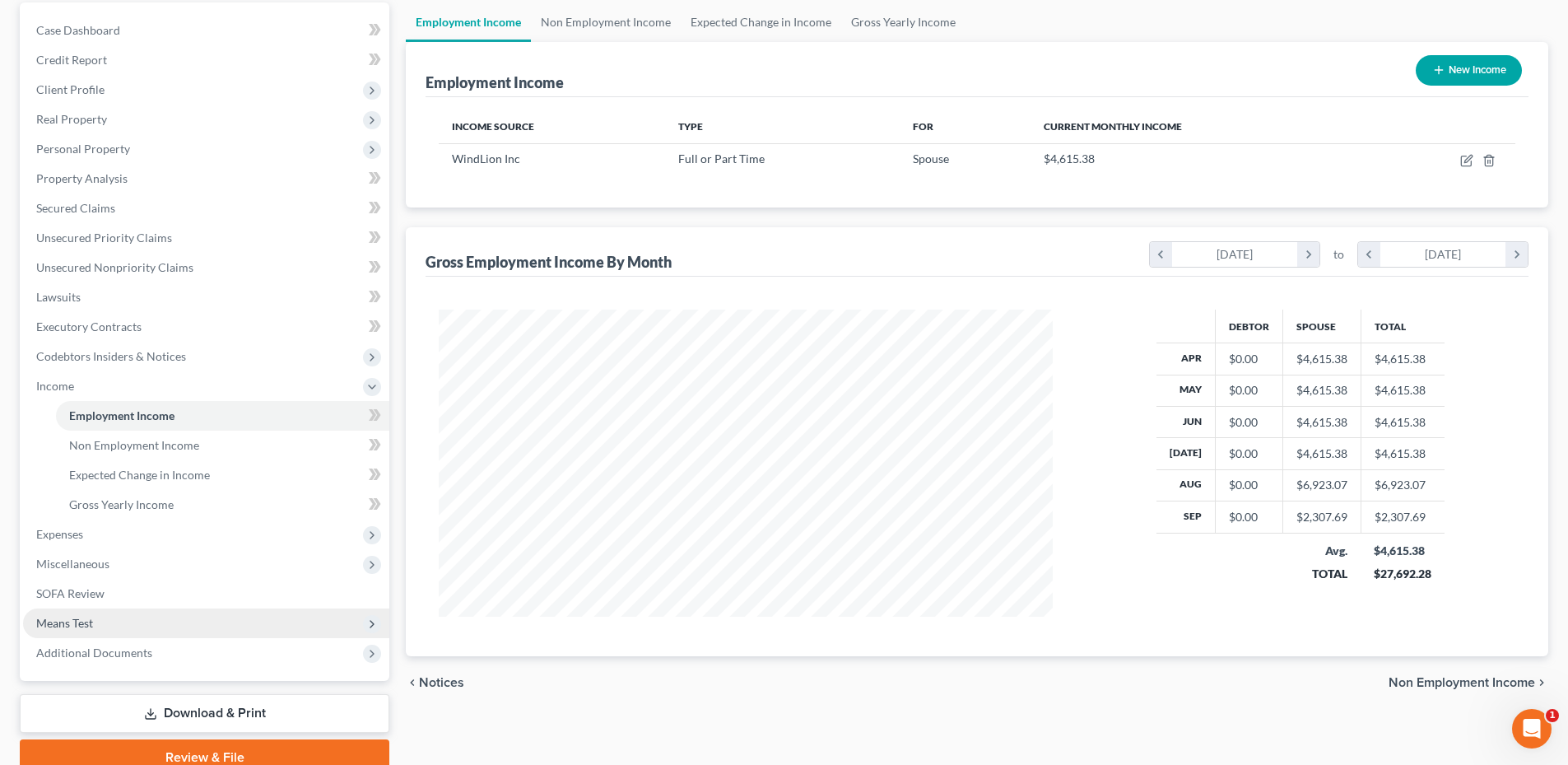
scroll to position [228, 0]
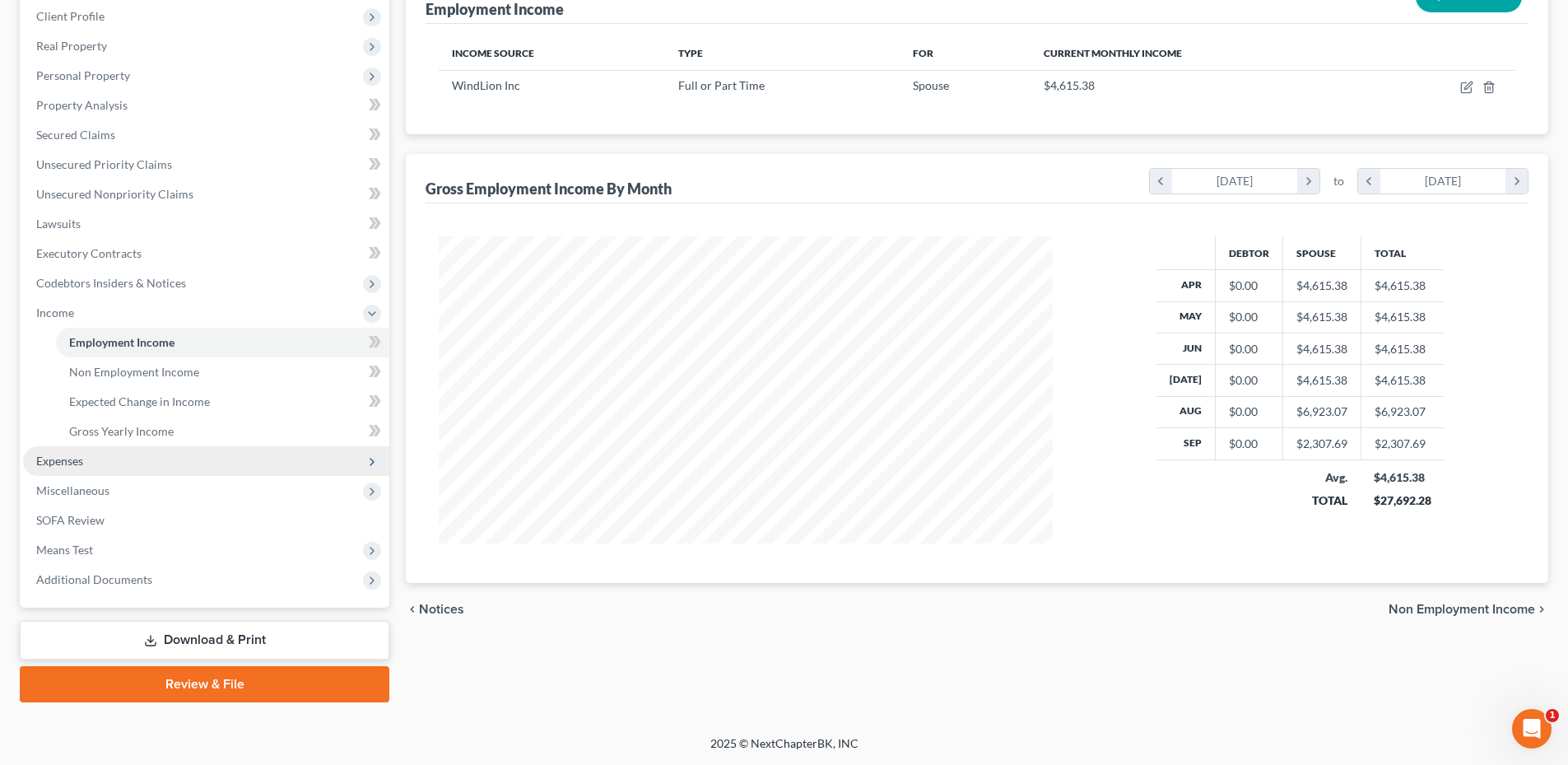
click at [92, 458] on span "Expenses" at bounding box center [206, 461] width 367 height 29
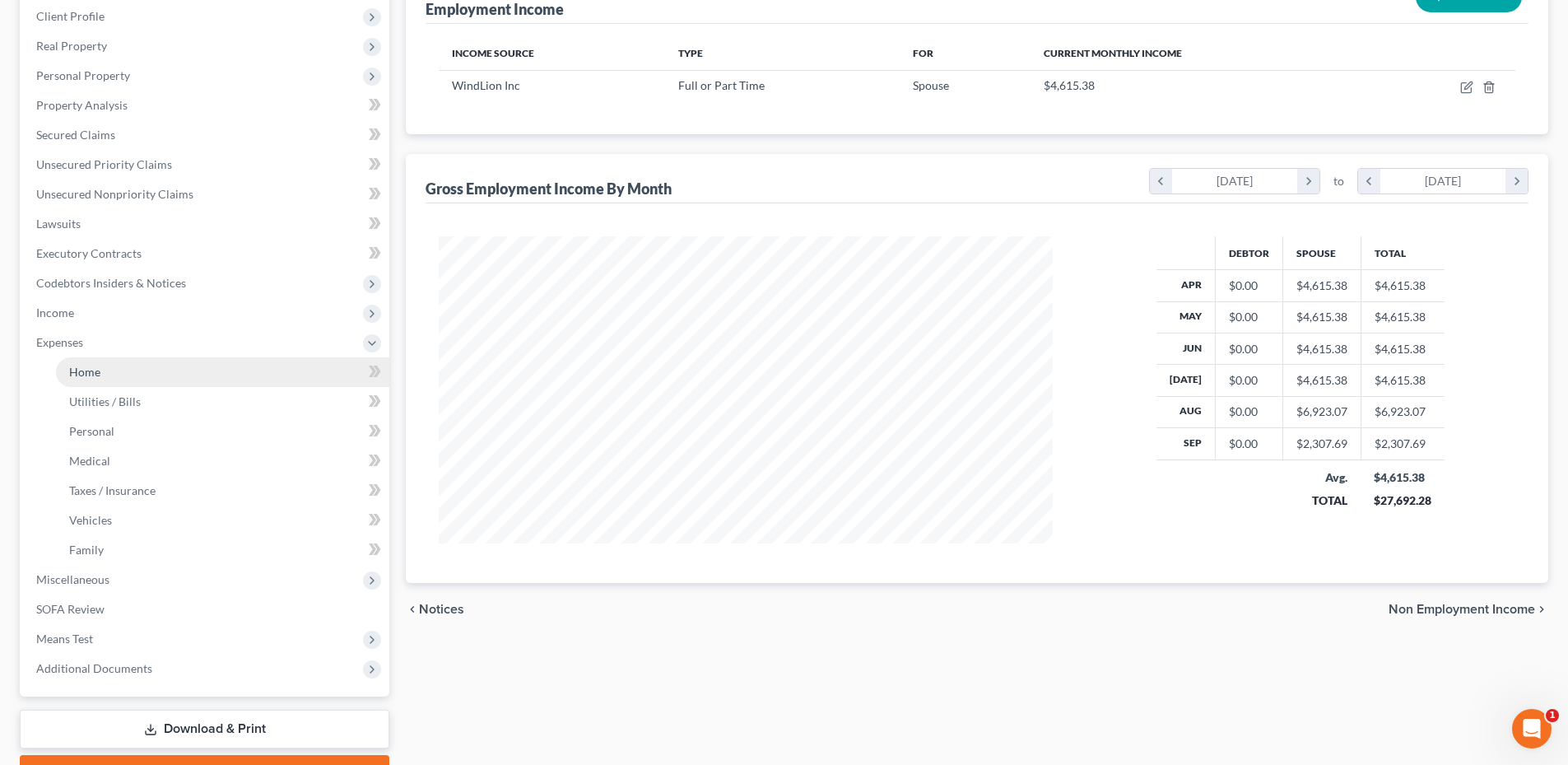
click at [119, 383] on link "Home" at bounding box center [223, 372] width 333 height 29
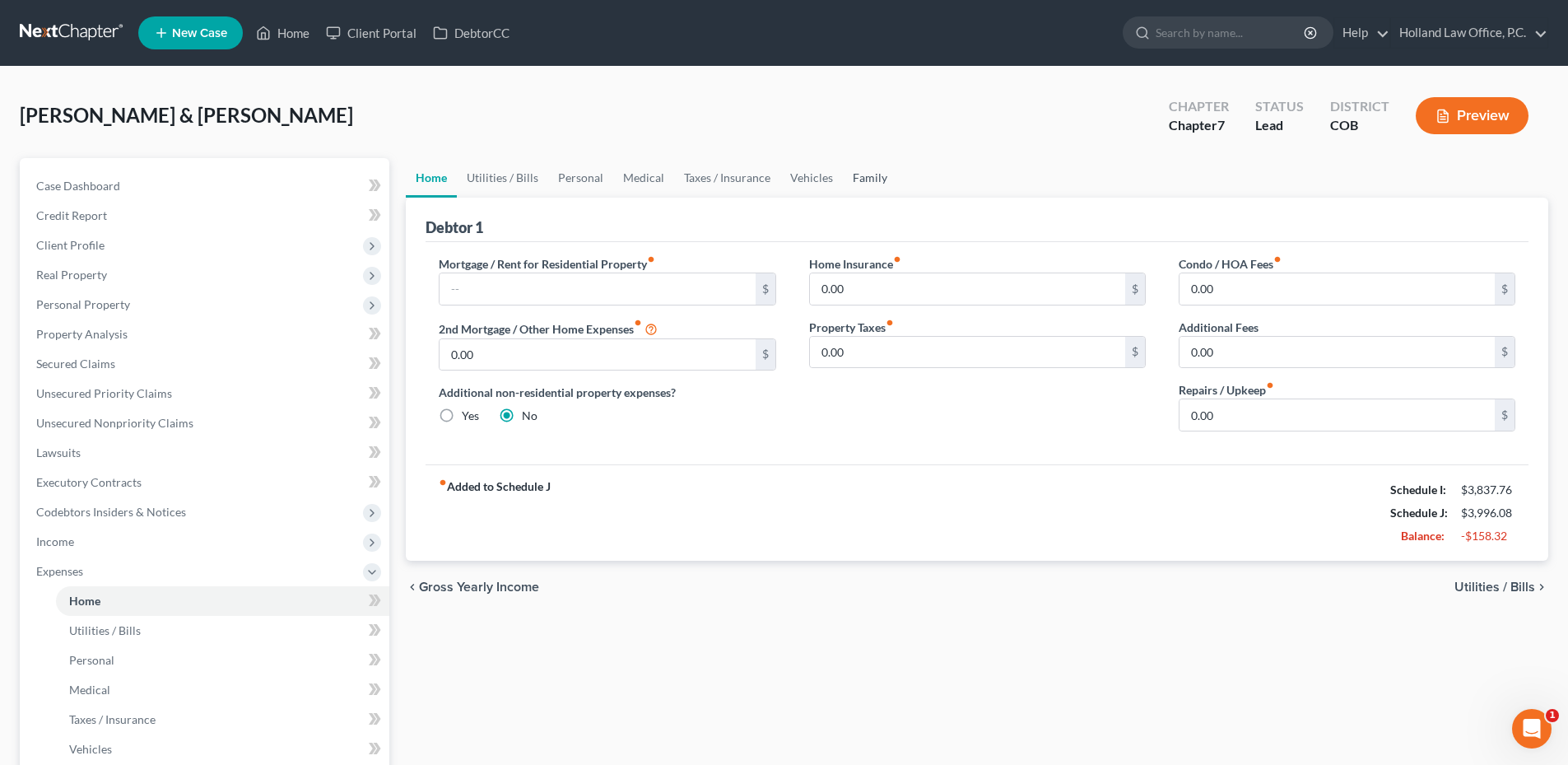
click at [861, 192] on link "Family" at bounding box center [869, 178] width 54 height 40
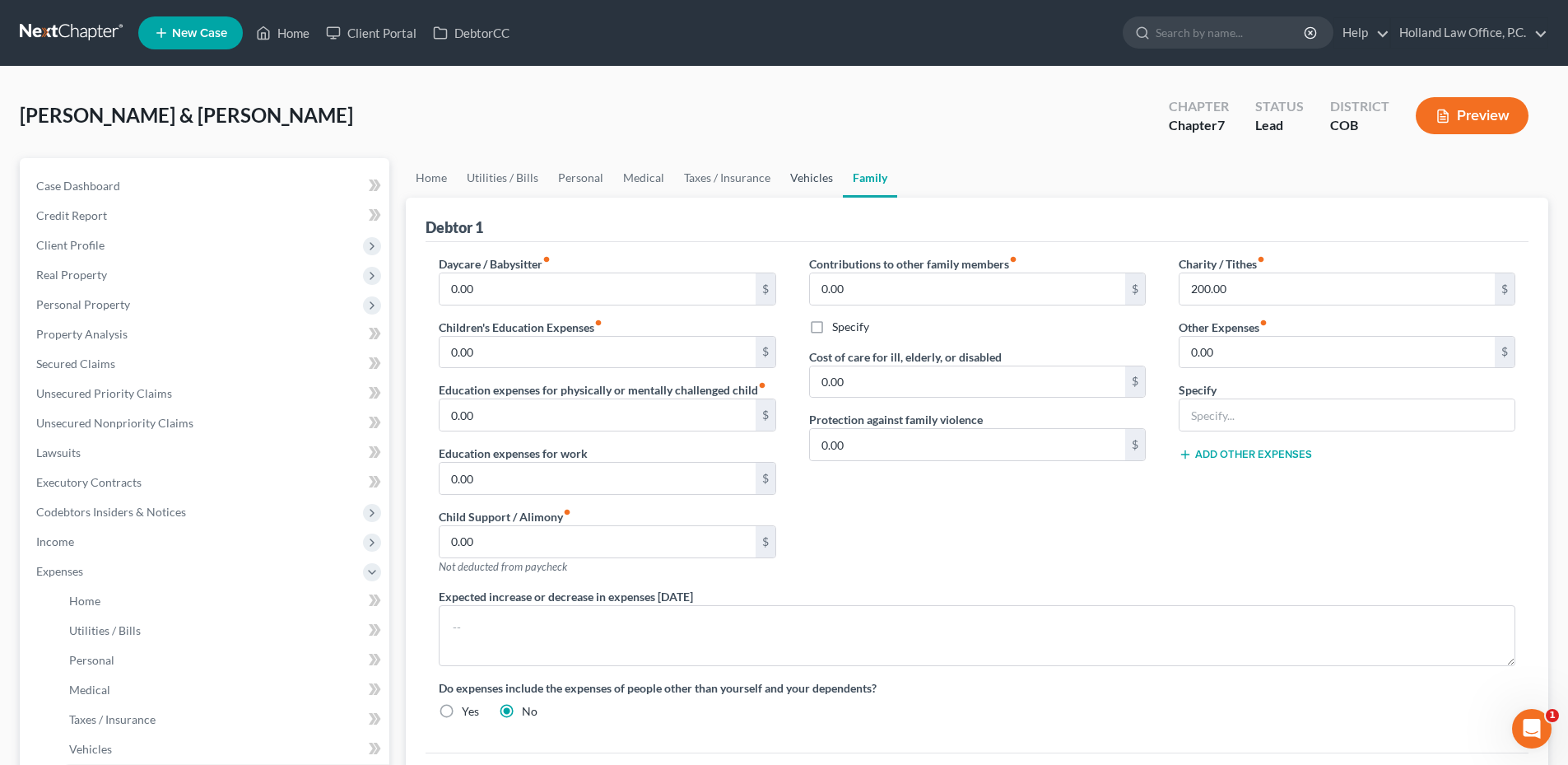
click at [808, 184] on link "Vehicles" at bounding box center [811, 178] width 63 height 40
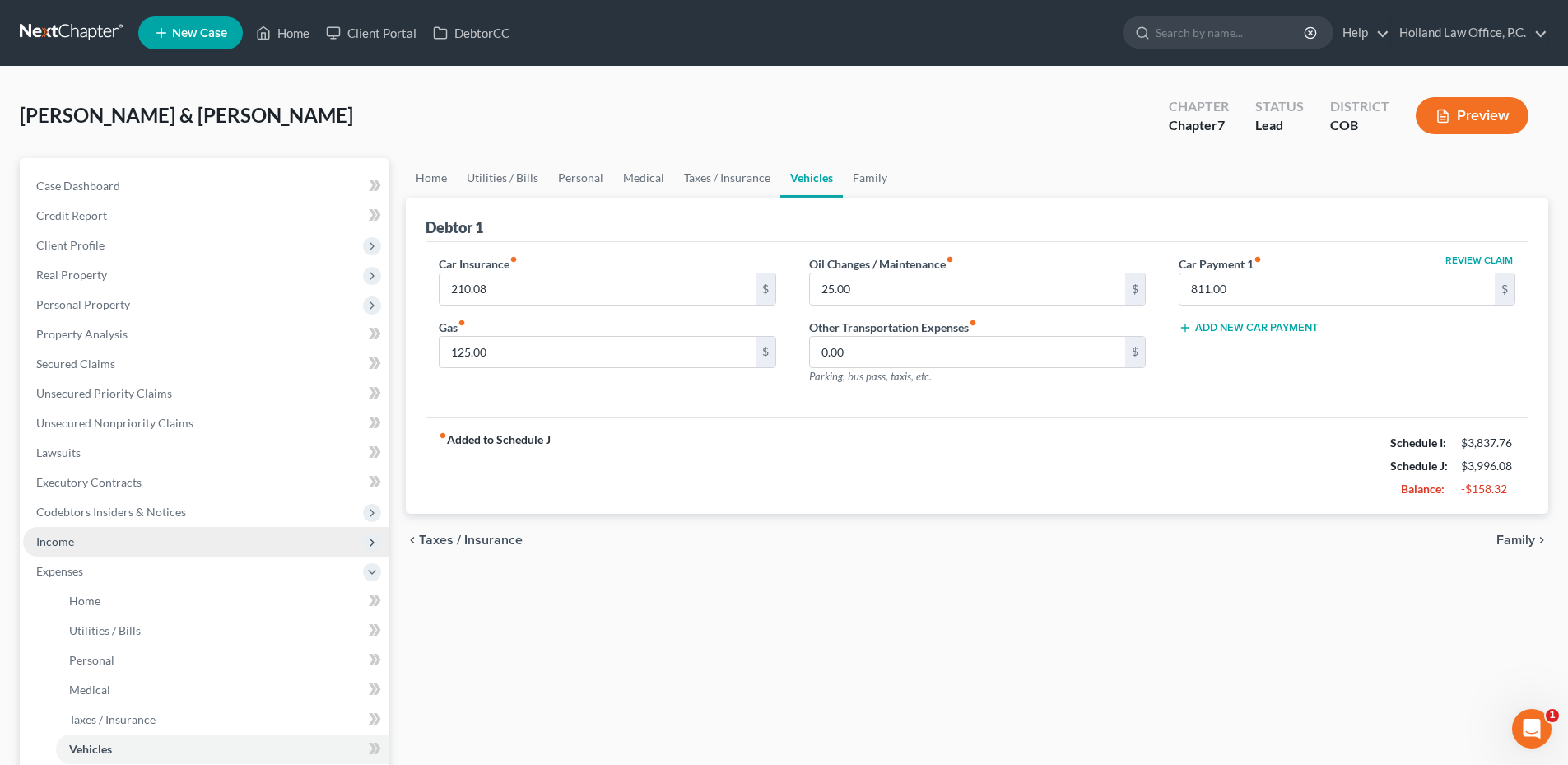
click at [89, 548] on span "Income" at bounding box center [206, 541] width 367 height 29
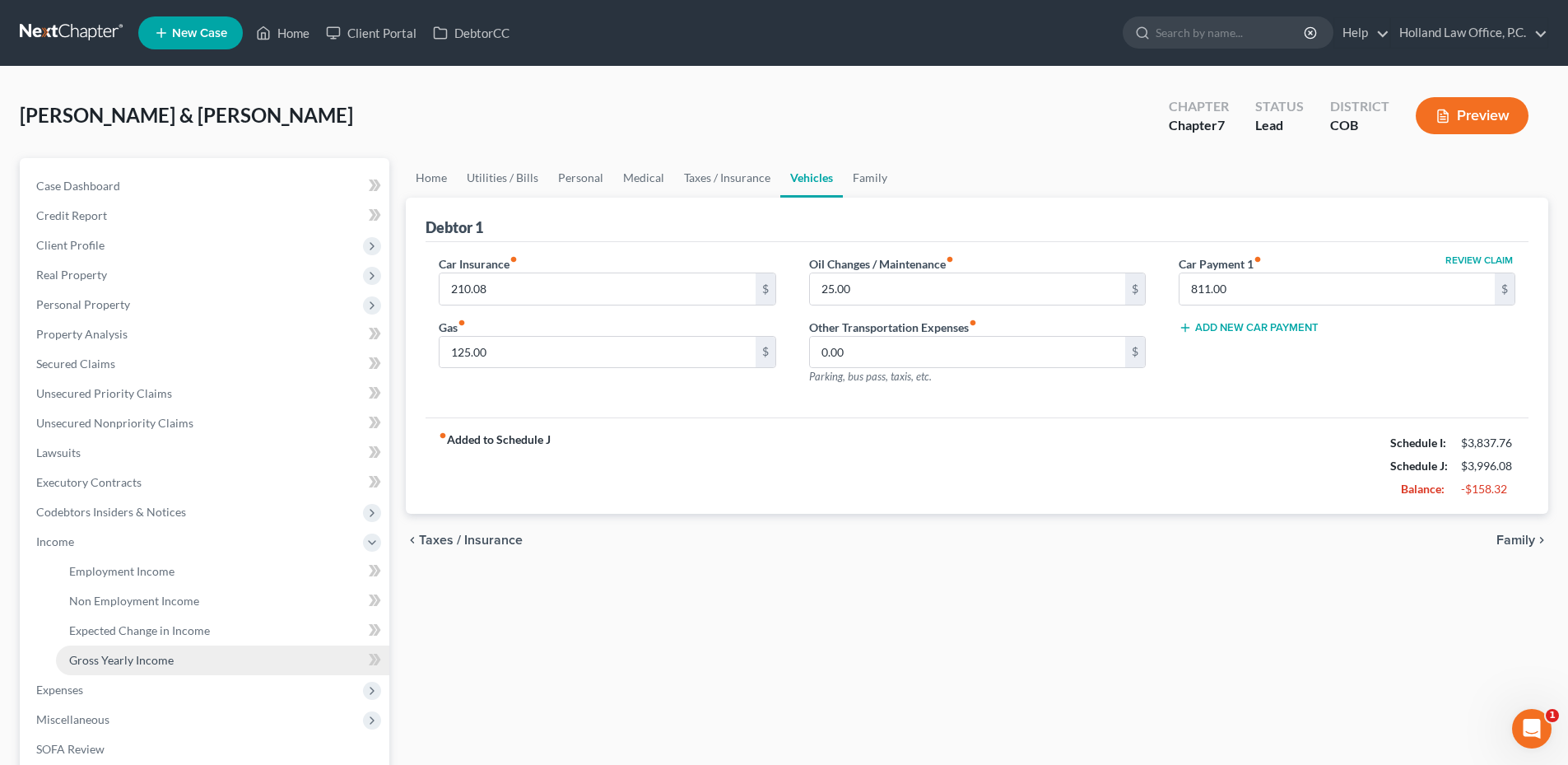
click at [113, 660] on span "Gross Yearly Income" at bounding box center [121, 660] width 104 height 14
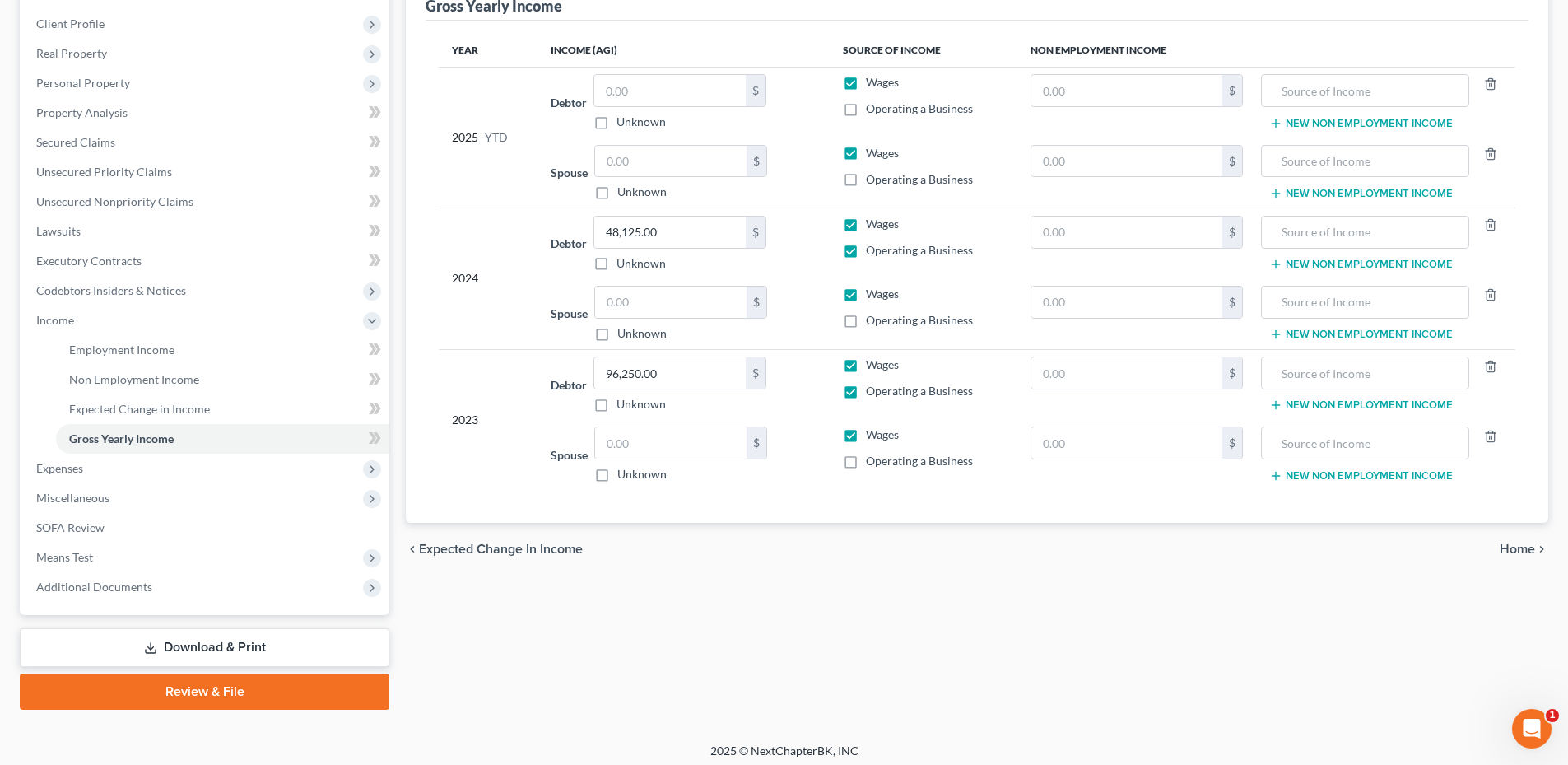
scroll to position [228, 0]
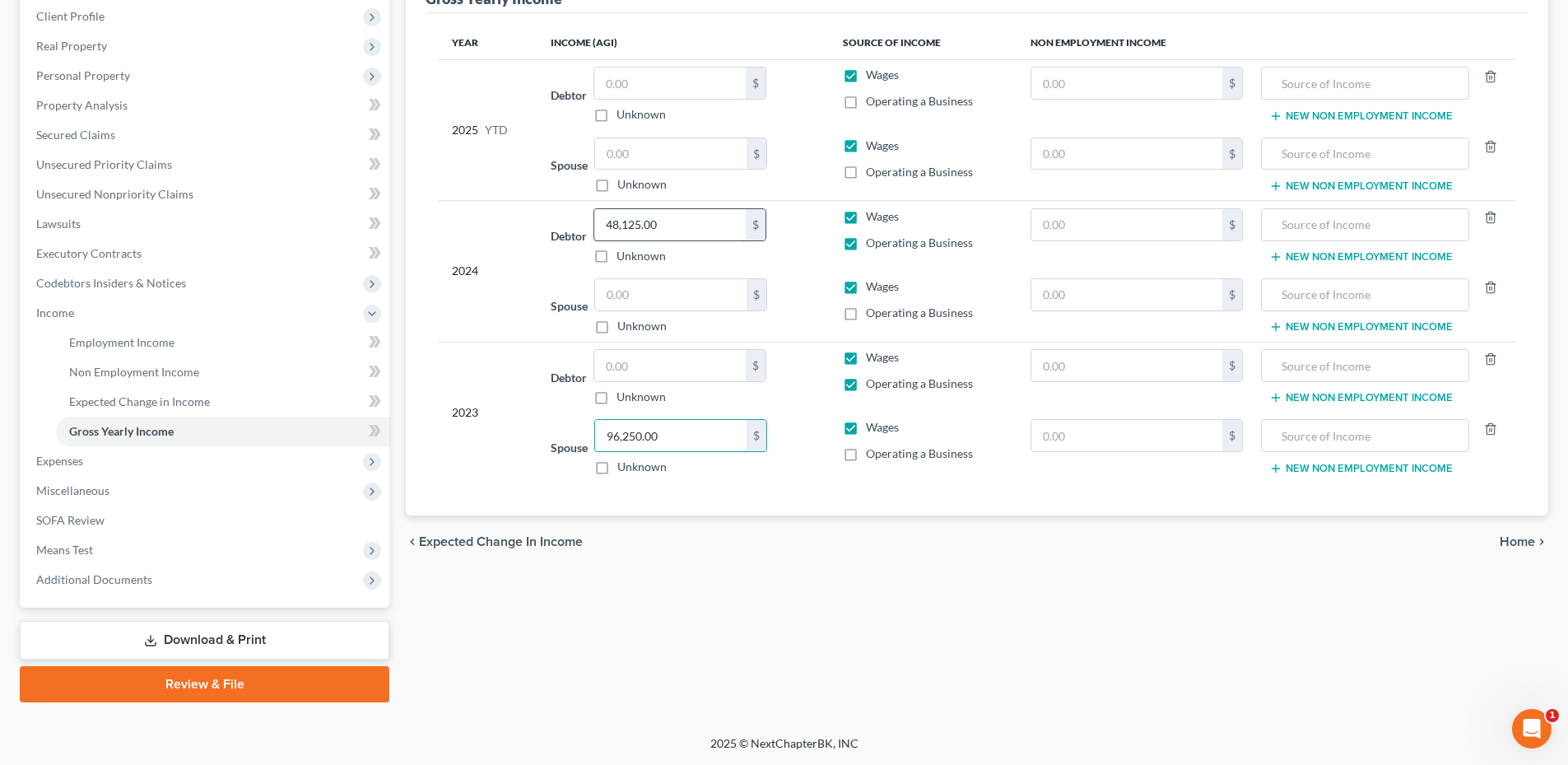
type input "96,250.00"
type input "48,125.00"
click at [649, 170] on div "$" at bounding box center [680, 154] width 172 height 33
click at [650, 158] on input "text" at bounding box center [671, 154] width 152 height 31
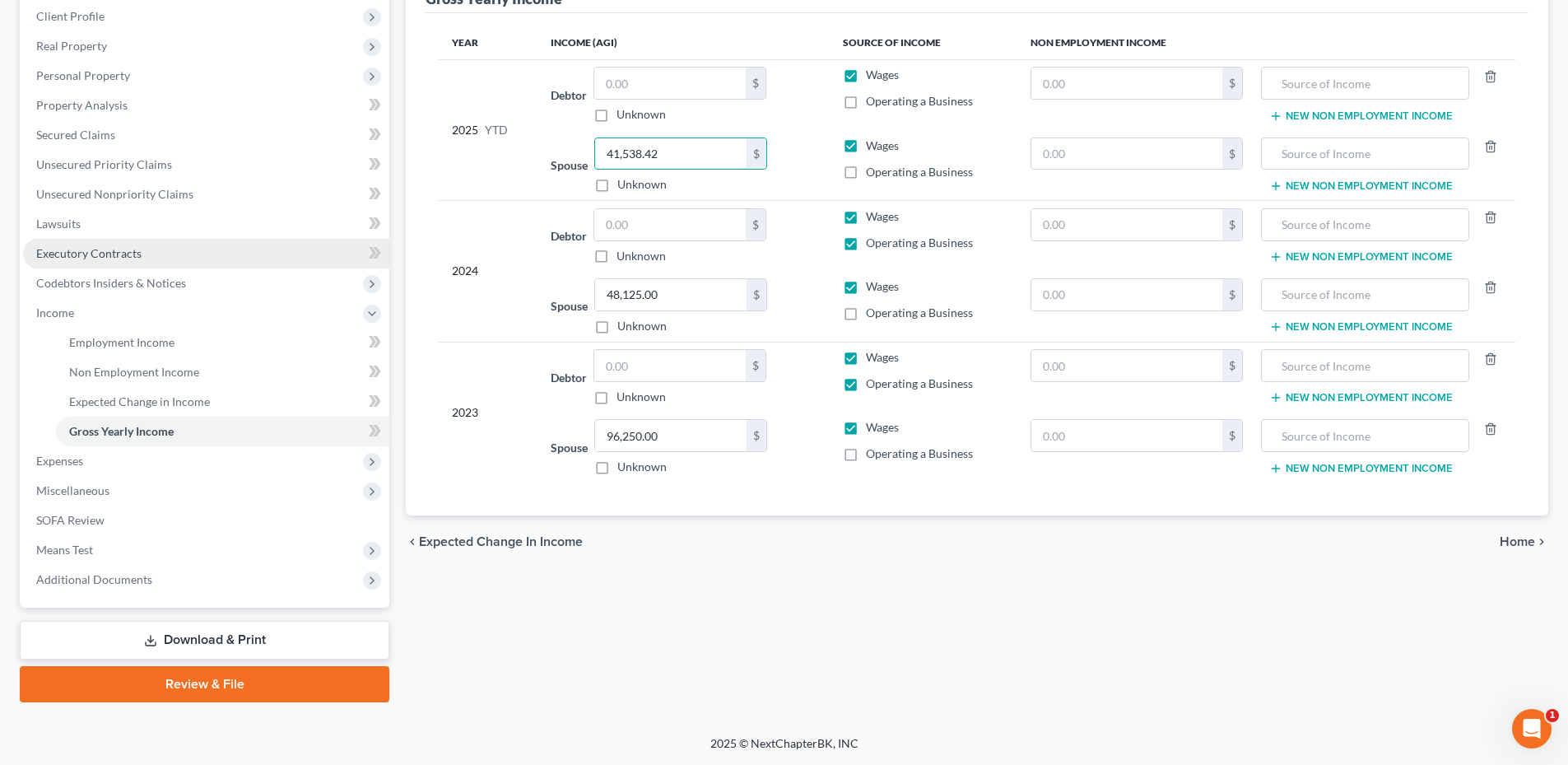
type input "41,538.42"
click at [1314, 291] on input "text" at bounding box center [1364, 294] width 189 height 31
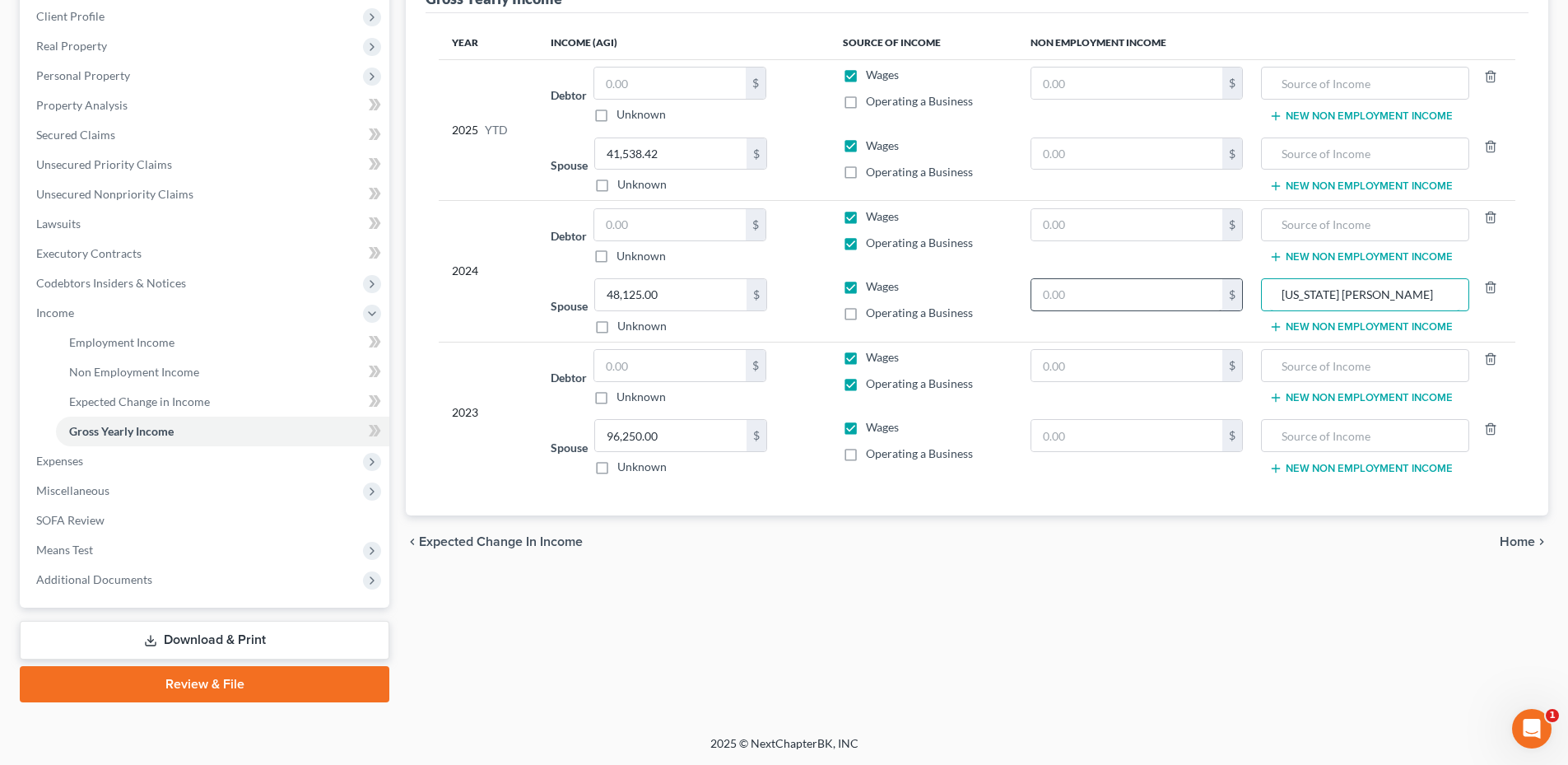
type input "[US_STATE] [PERSON_NAME]"
click at [1085, 301] on input "text" at bounding box center [1126, 294] width 191 height 31
type input "800"
click at [1077, 235] on td "$" at bounding box center [1137, 236] width 240 height 71
click at [1086, 244] on td "$" at bounding box center [1137, 236] width 240 height 71
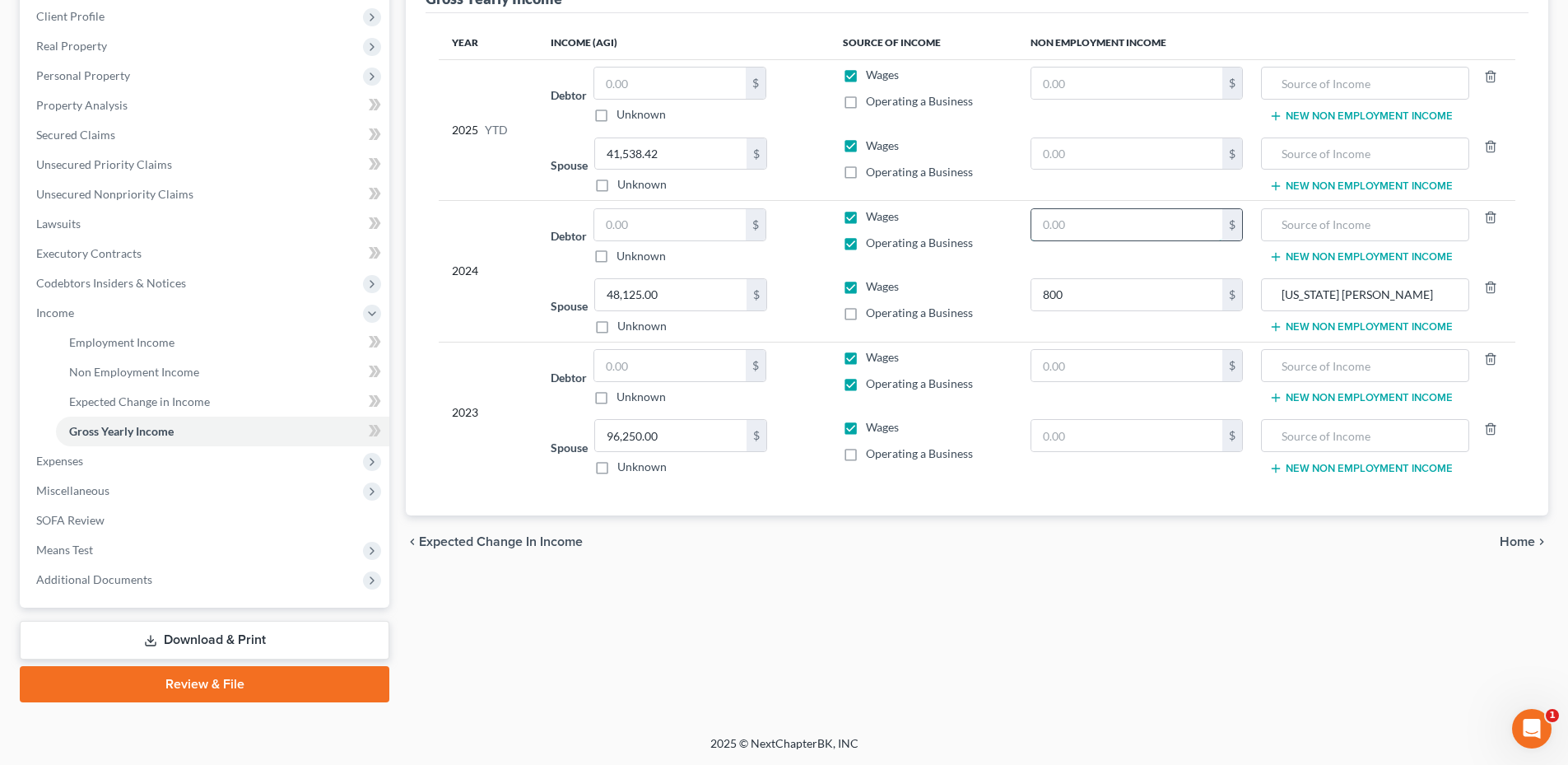
click at [1085, 229] on input "text" at bounding box center [1126, 225] width 191 height 31
type input "800"
type input "[US_STATE] [PERSON_NAME]"
click at [1323, 82] on input "text" at bounding box center [1364, 82] width 189 height 31
type input "[US_STATE] [PERSON_NAME]"
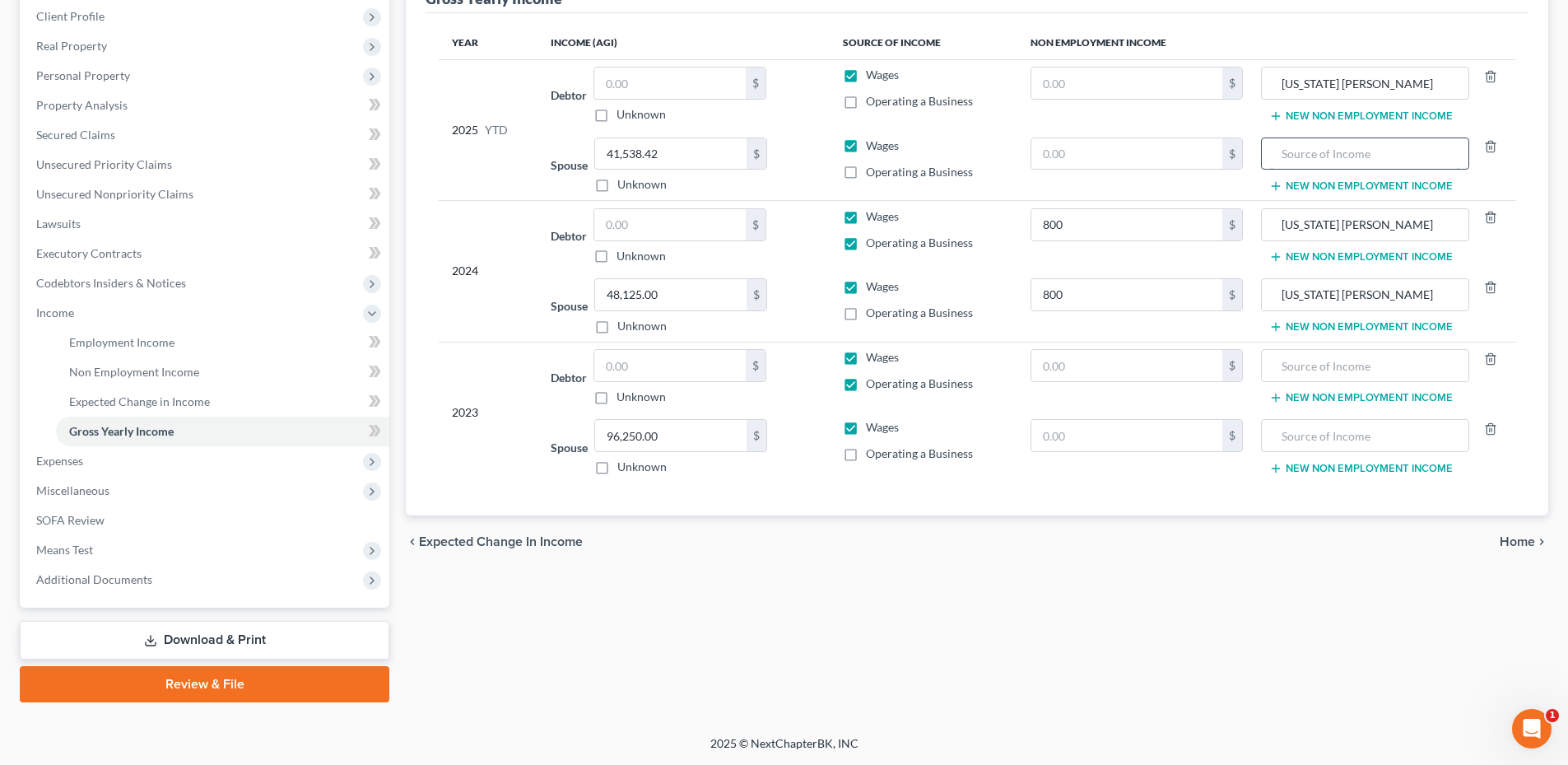
click at [1340, 148] on input "text" at bounding box center [1364, 154] width 189 height 31
type input "[US_STATE] [PERSON_NAME]"
click at [1103, 167] on input "text" at bounding box center [1126, 154] width 191 height 31
click at [1069, 155] on input "text" at bounding box center [1126, 154] width 191 height 31
type input "177"
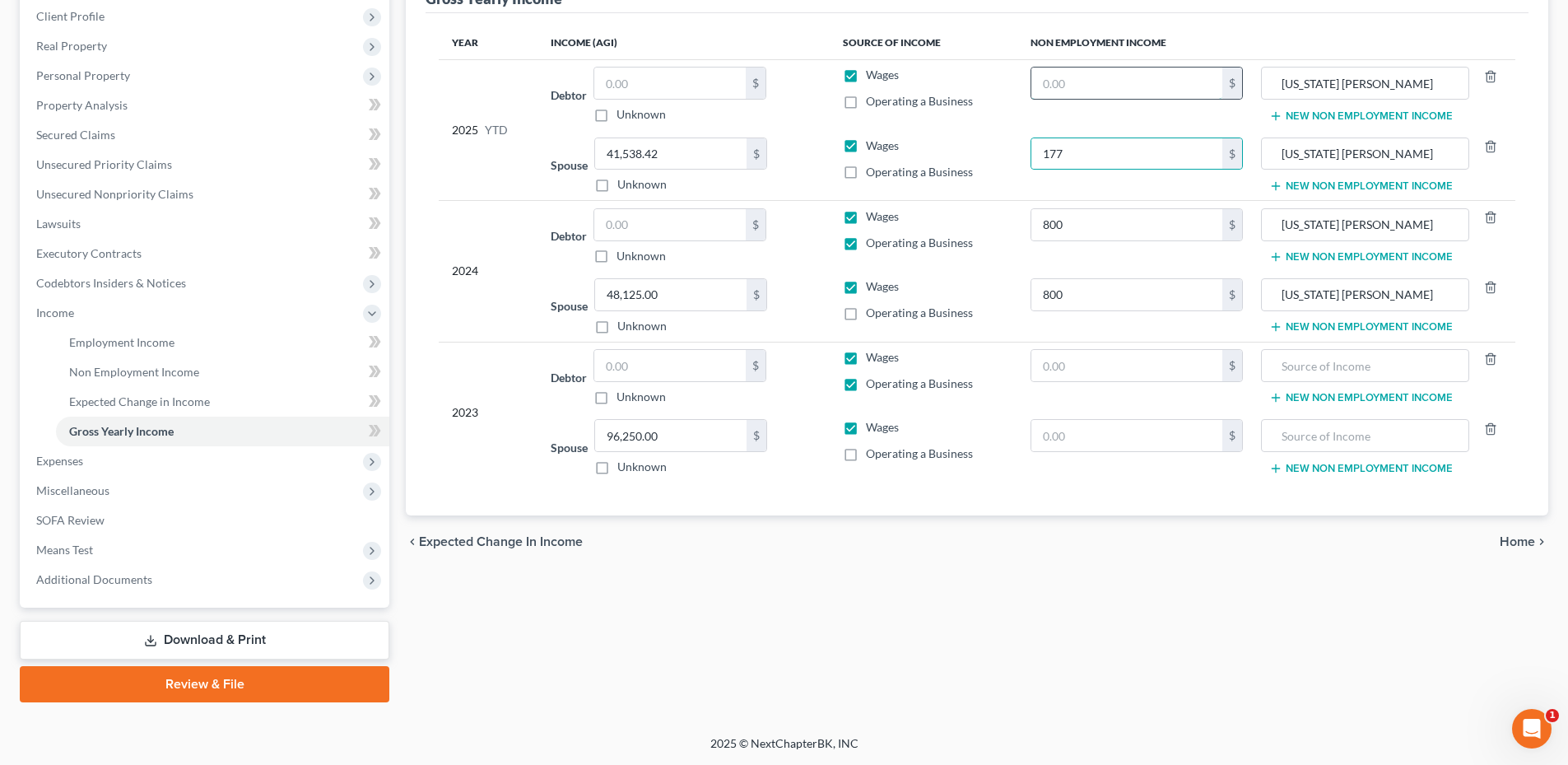
click at [1100, 78] on input "text" at bounding box center [1126, 82] width 191 height 31
type input "177"
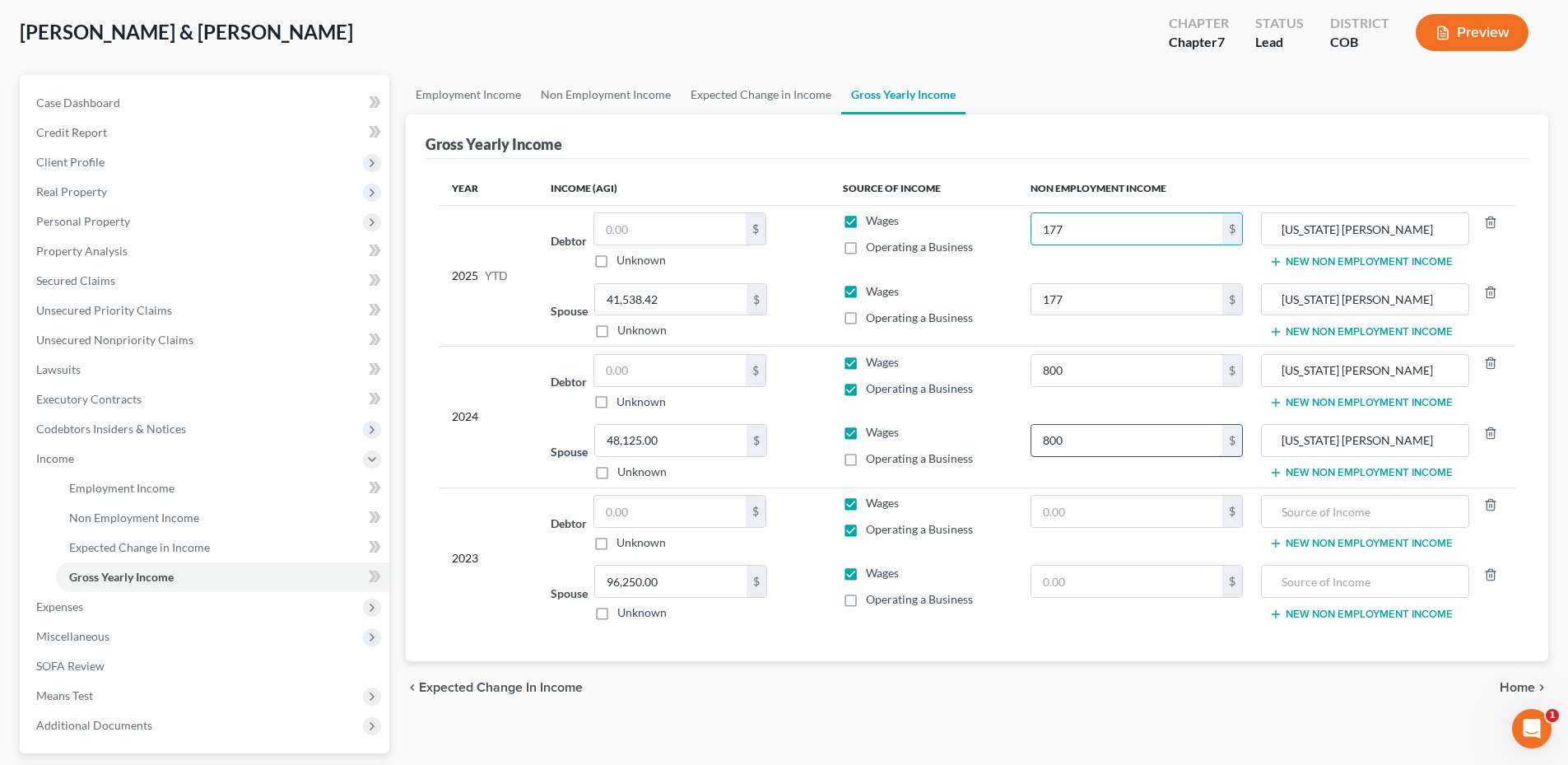
scroll to position [0, 0]
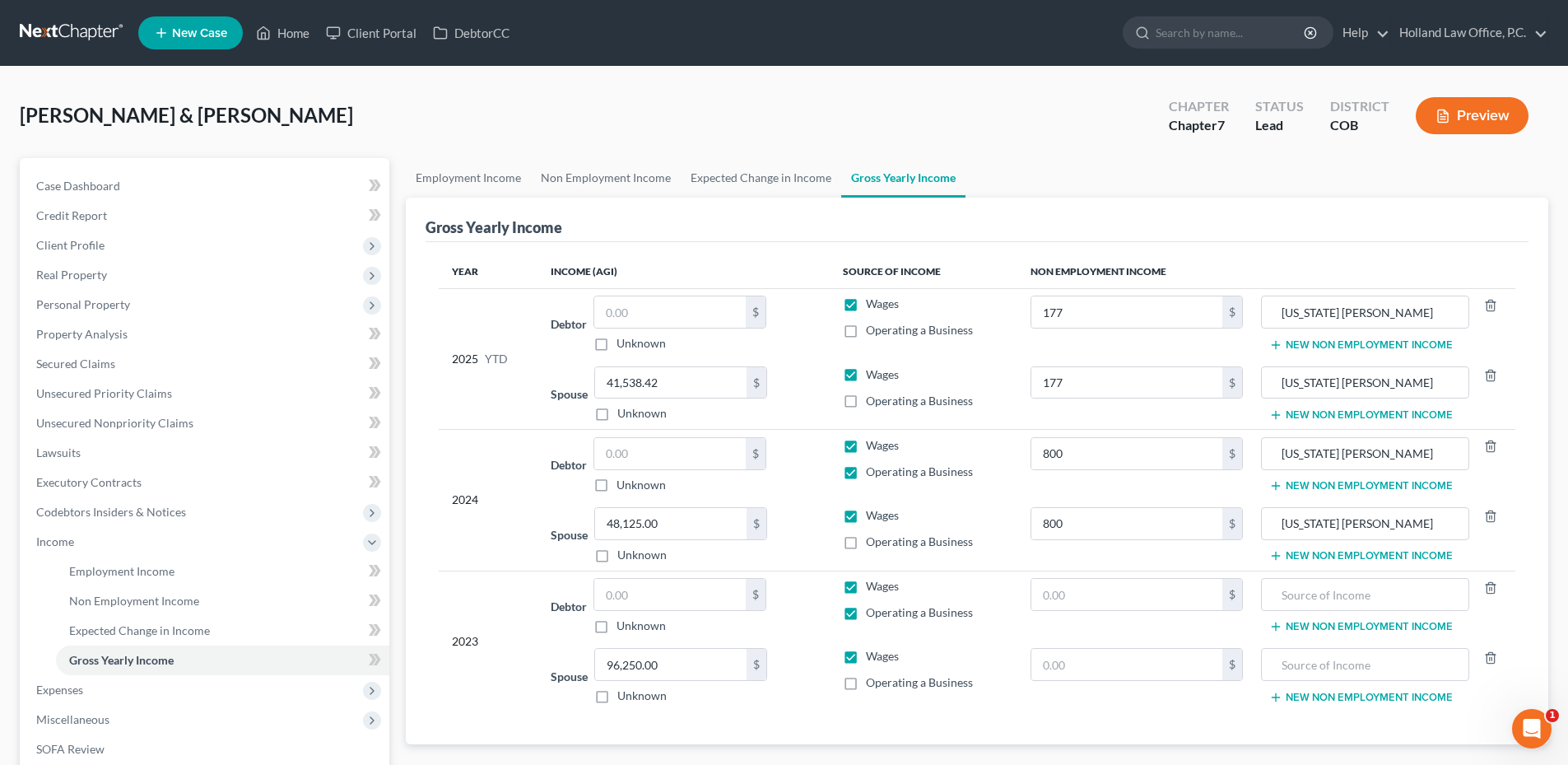
click at [1318, 551] on button "New Non Employment Income" at bounding box center [1361, 556] width 184 height 13
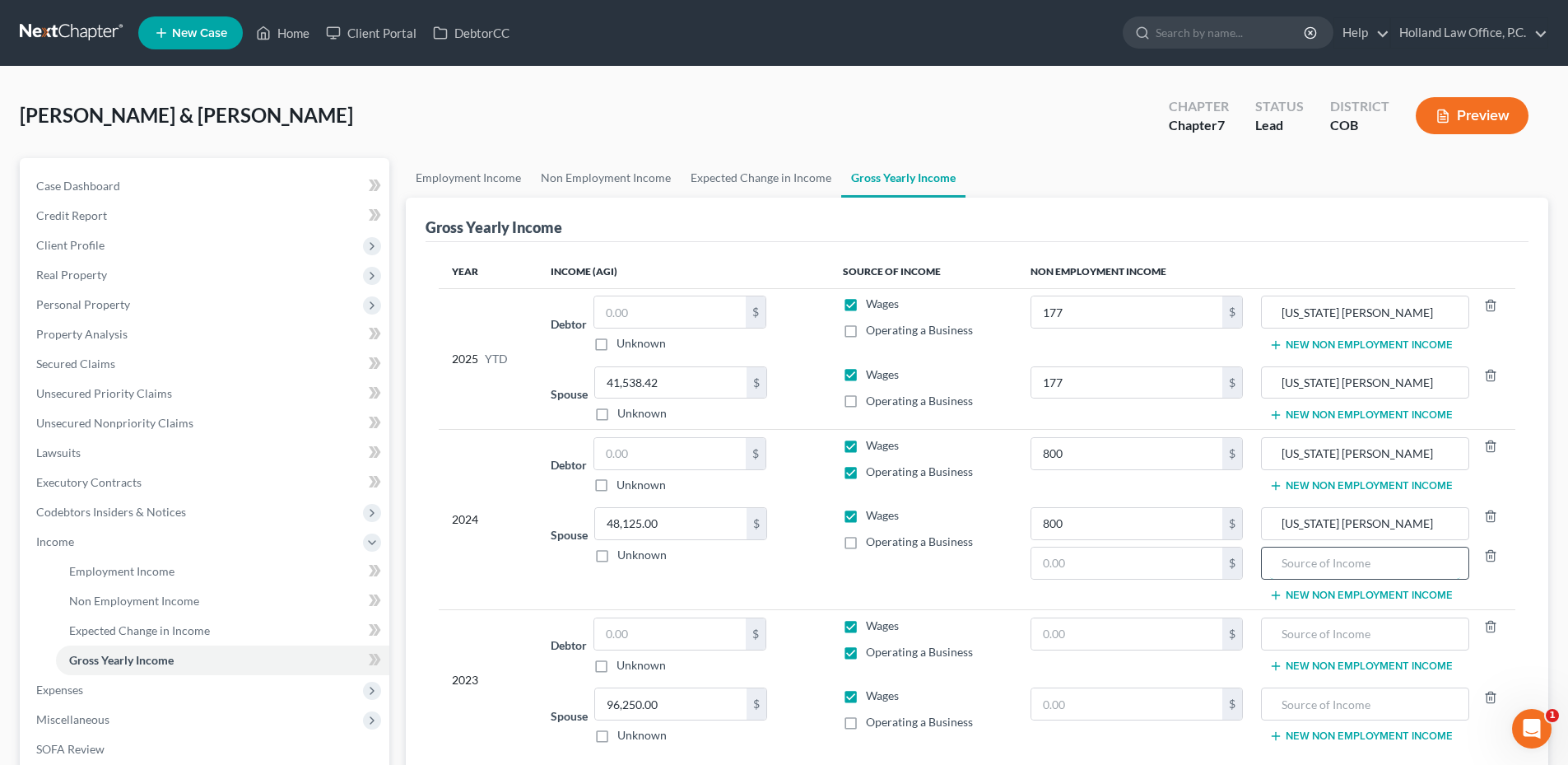
click at [1310, 560] on input "text" at bounding box center [1364, 563] width 189 height 31
click at [1343, 562] on input "IRA Distruibshes" at bounding box center [1364, 563] width 189 height 31
click at [1339, 558] on input "IRA Distruibshes" at bounding box center [1364, 563] width 189 height 31
type input "IRA Distributions"
click at [1070, 554] on input "text" at bounding box center [1126, 563] width 191 height 31
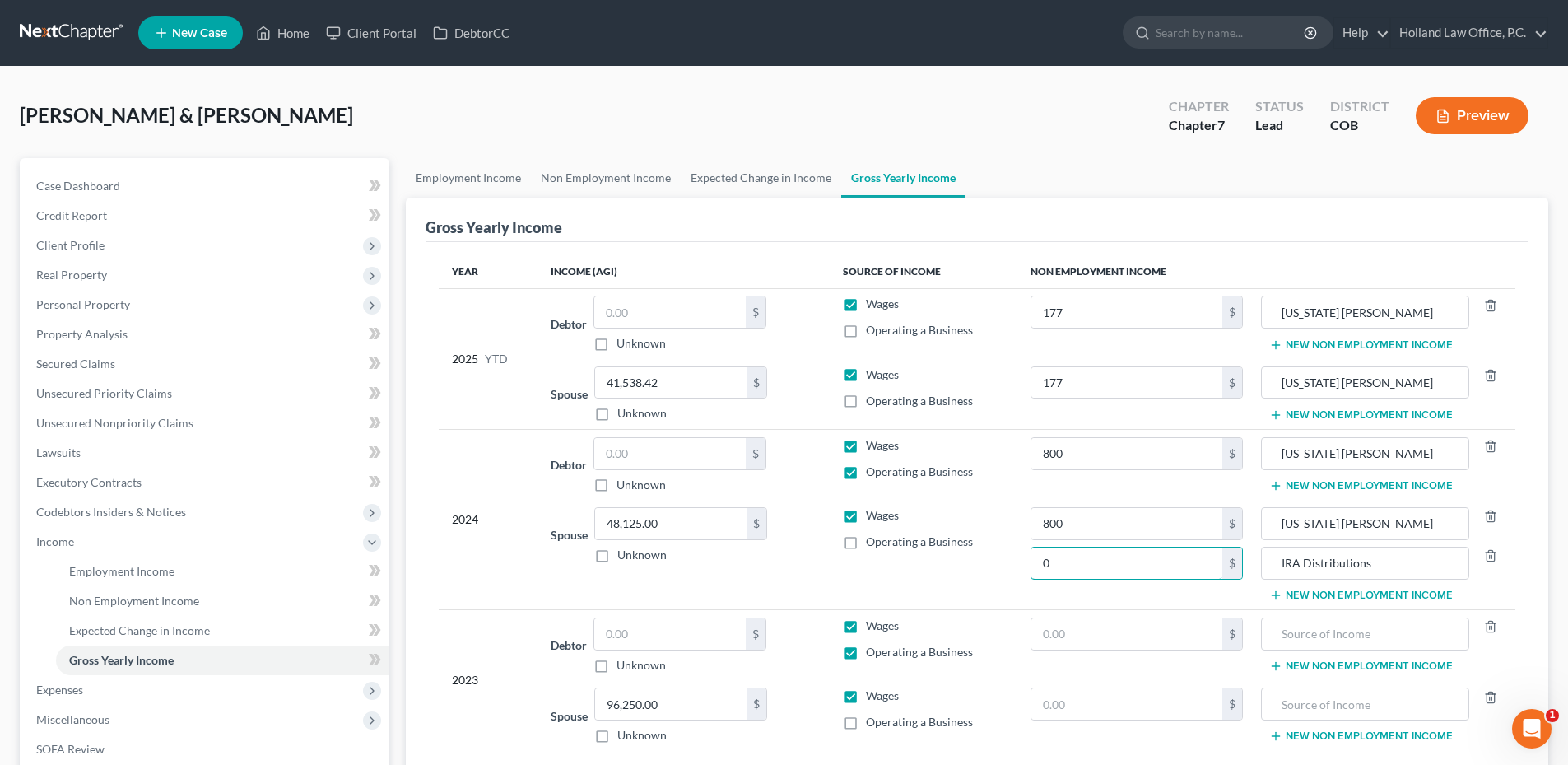
drag, startPoint x: 1080, startPoint y: 552, endPoint x: 1018, endPoint y: 561, distance: 62.6
click at [1018, 561] on tr "Spouse 48,125.00 $ Unknown Balance Undetermined 48,125.00 $ Unknown Wages Opera…" at bounding box center [977, 555] width 1076 height 110
type input "12,500.00"
click at [1320, 412] on button "New Non Employment Income" at bounding box center [1361, 415] width 184 height 13
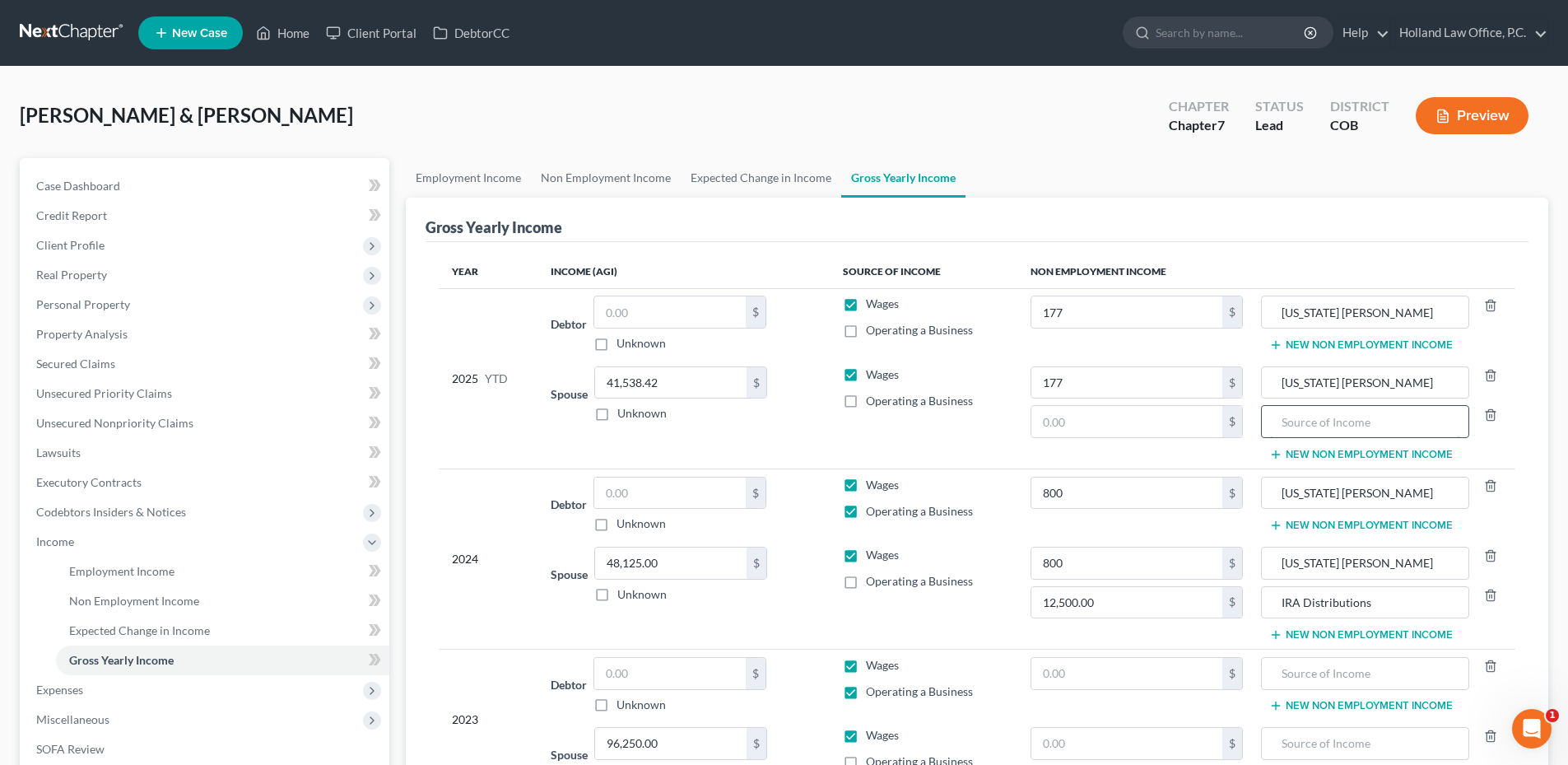
click at [1292, 435] on input "text" at bounding box center [1364, 421] width 189 height 31
type input "Sale of Rental"
click at [1305, 347] on button "New Non Employment Income" at bounding box center [1361, 345] width 184 height 13
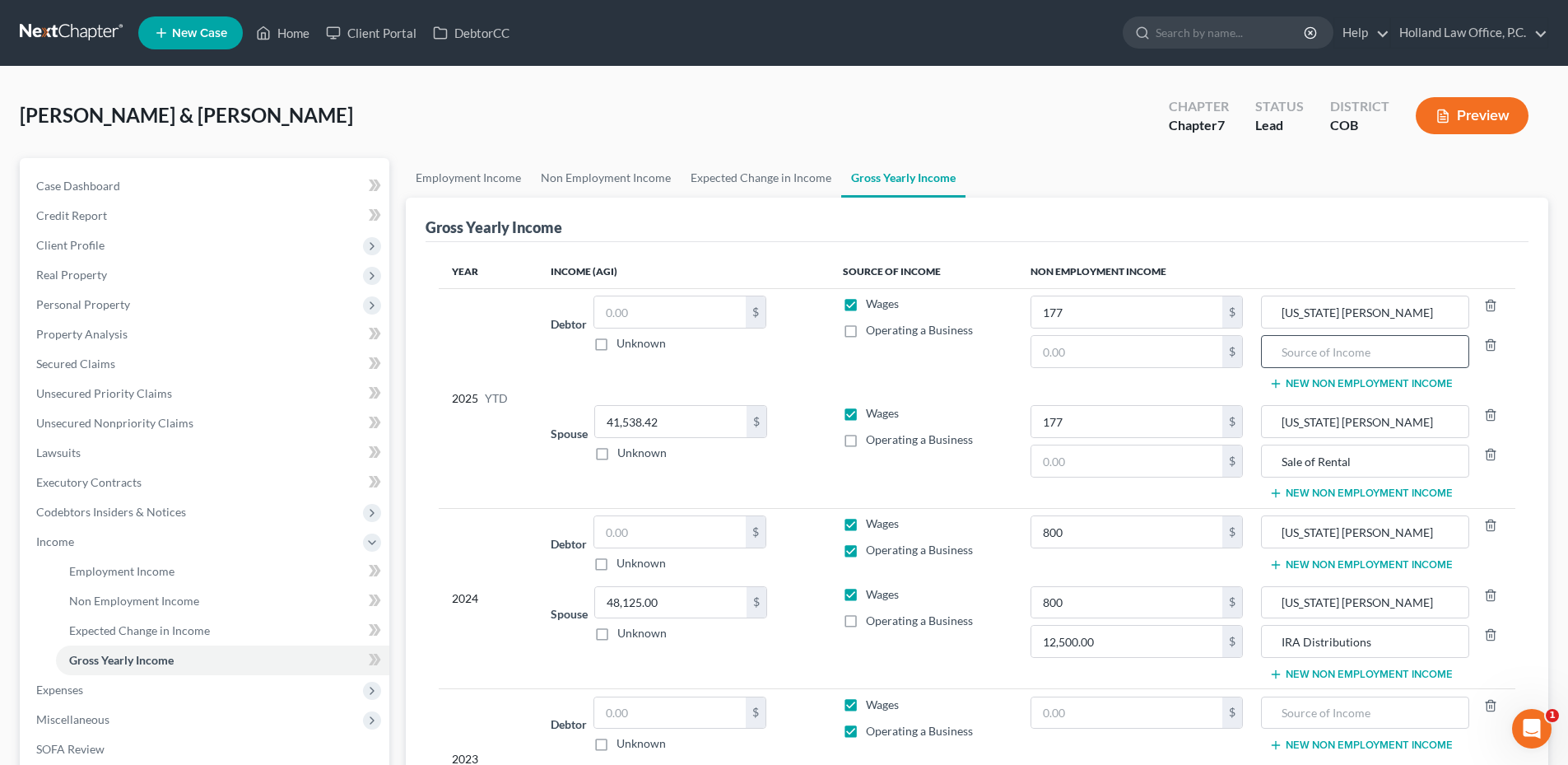
click at [1299, 368] on div at bounding box center [1364, 352] width 207 height 33
click at [1300, 366] on input "text" at bounding box center [1364, 351] width 189 height 31
type input "Sale of Rental"
click at [1488, 341] on polyline "button" at bounding box center [1490, 341] width 9 height 0
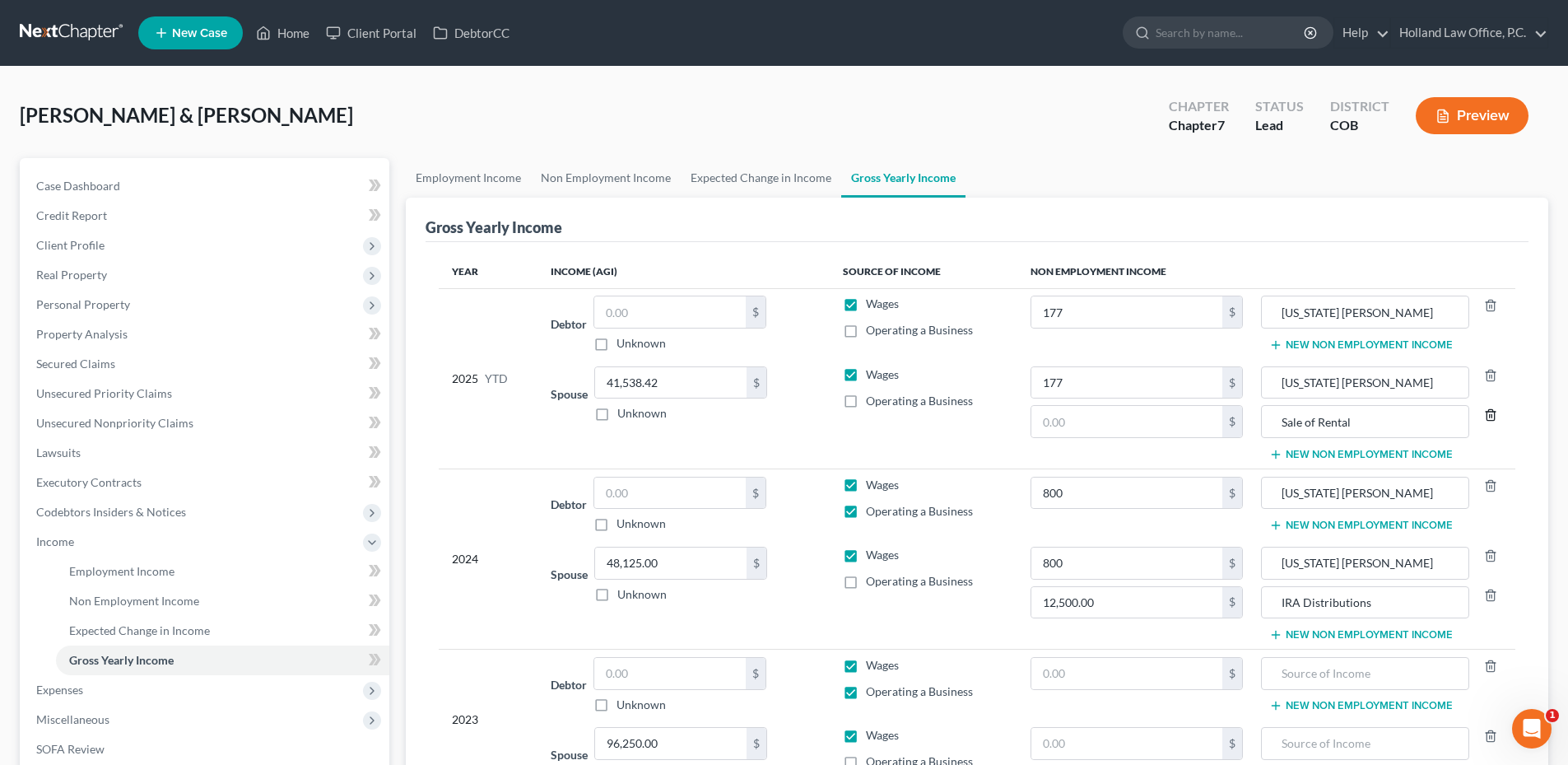
click at [1492, 409] on icon "button" at bounding box center [1490, 415] width 13 height 13
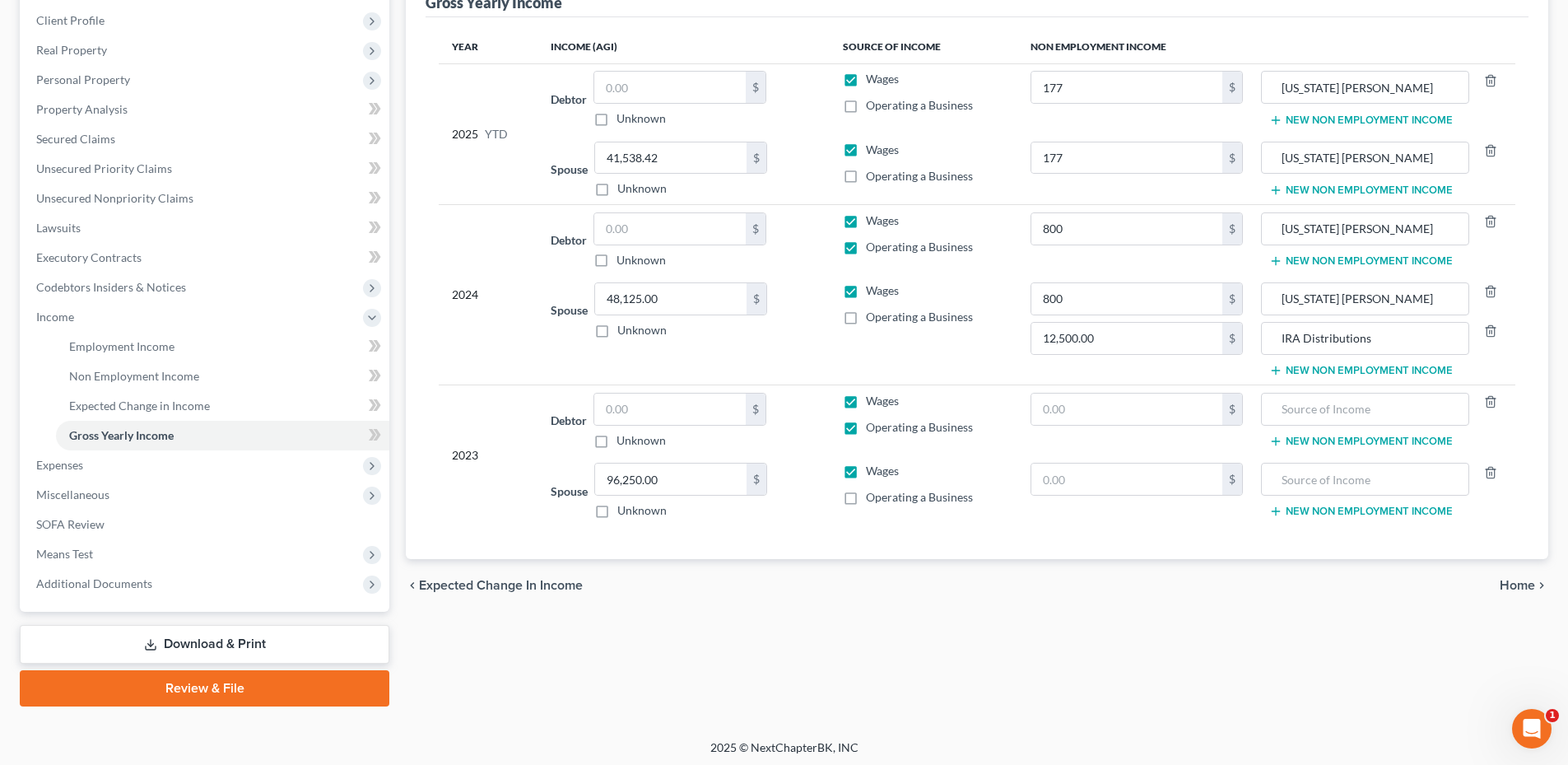
scroll to position [228, 0]
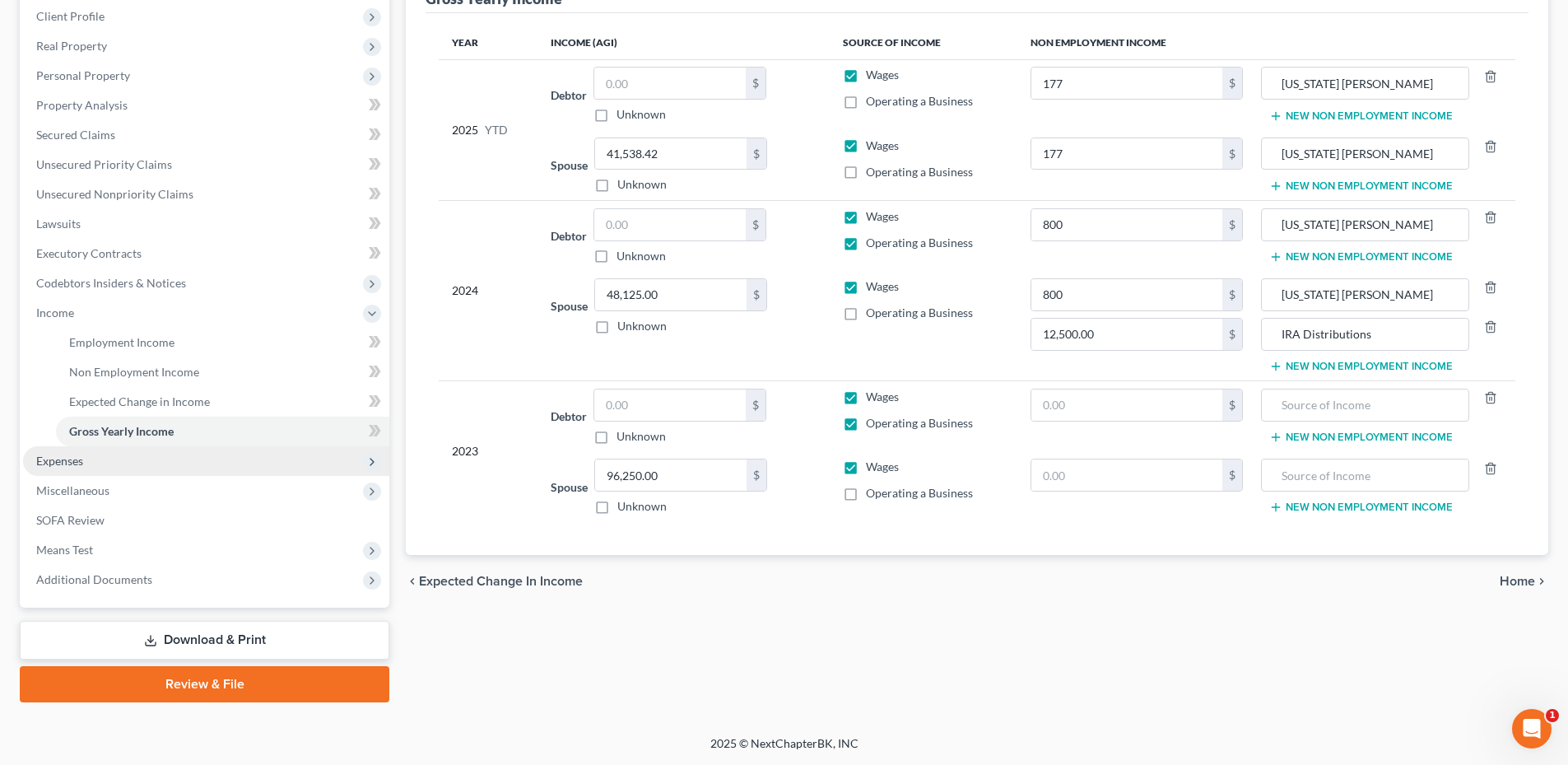
click at [120, 457] on span "Expenses" at bounding box center [206, 461] width 367 height 29
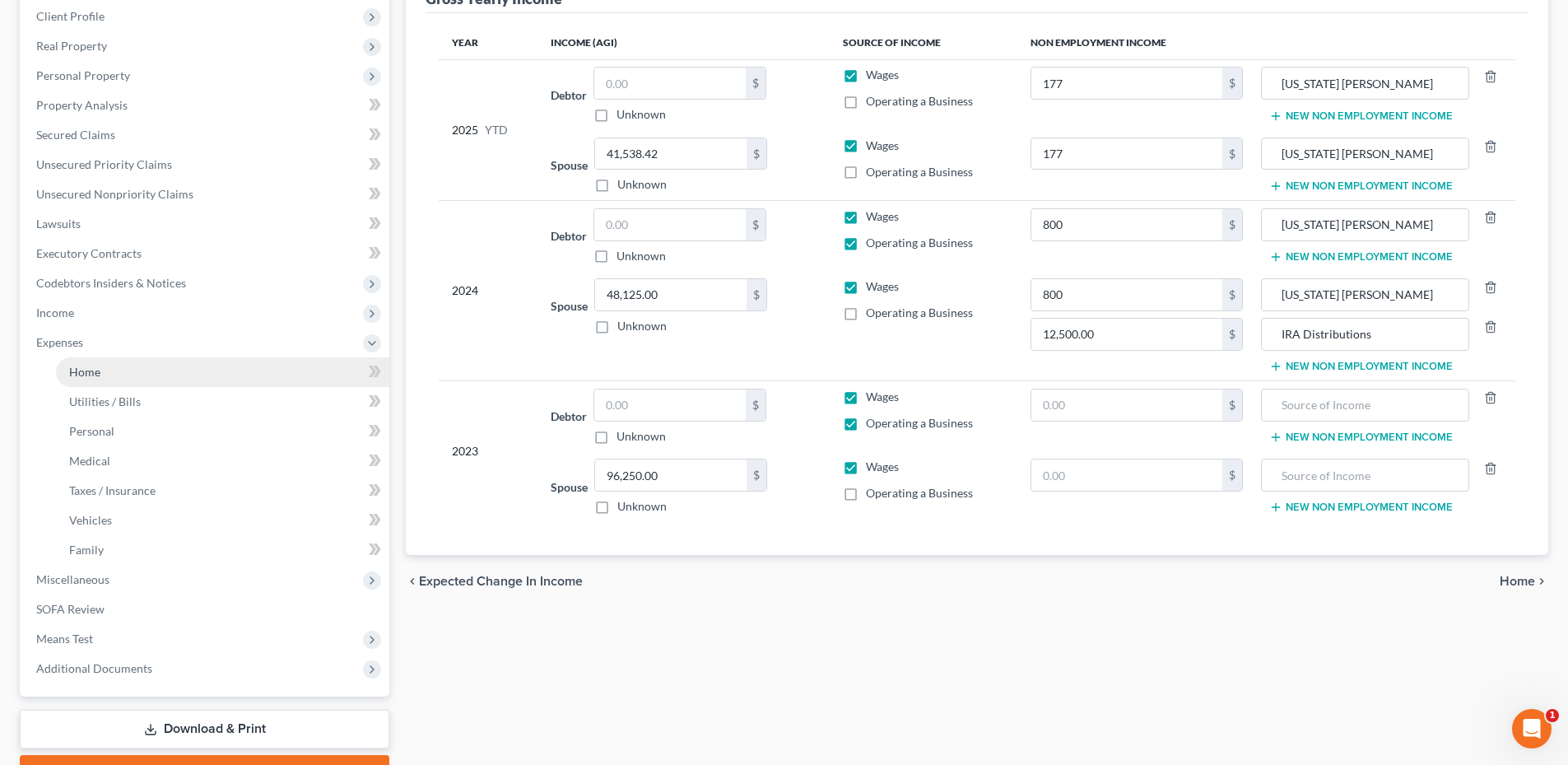
click at [124, 378] on link "Home" at bounding box center [223, 372] width 333 height 29
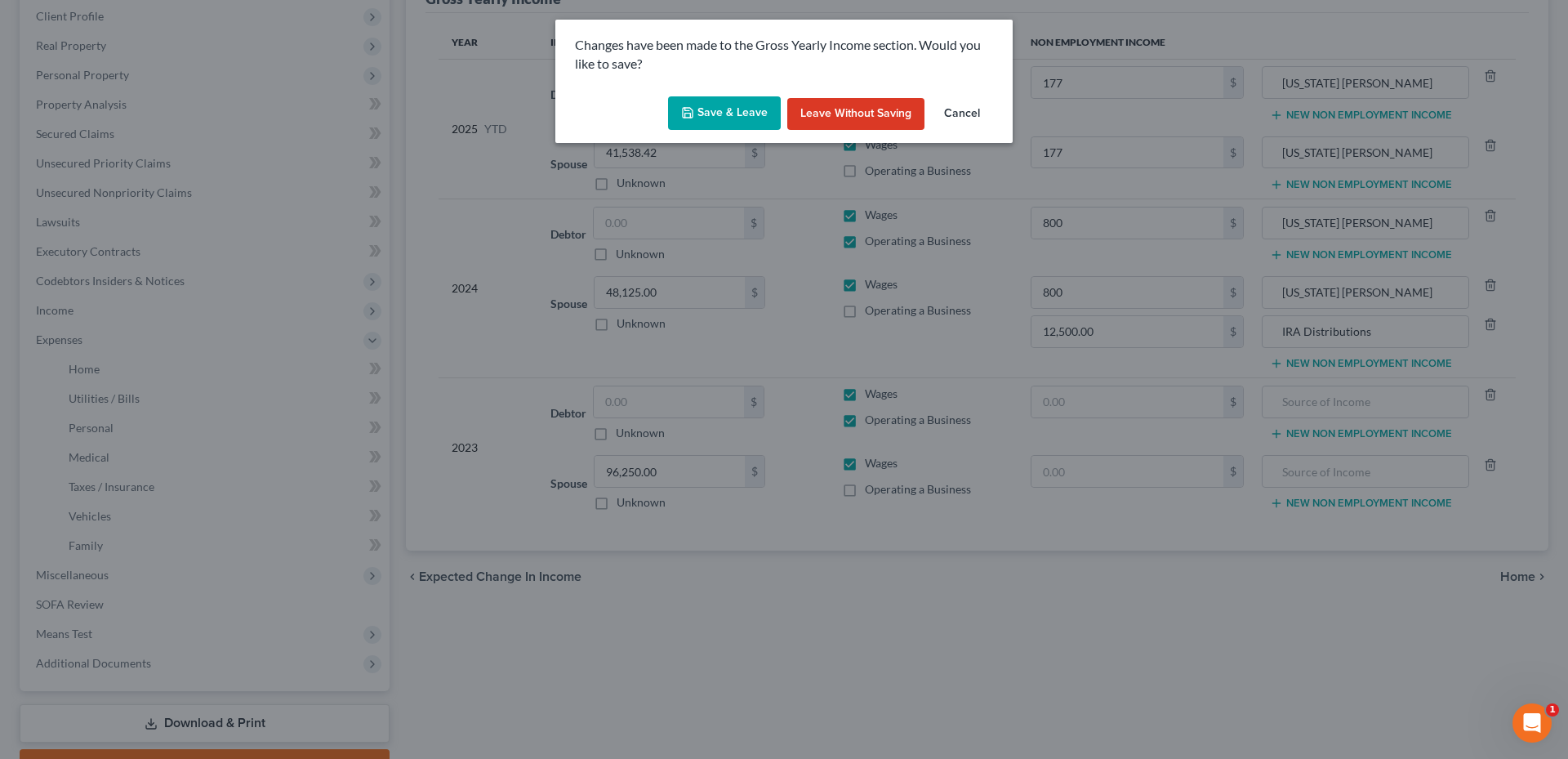
click at [761, 90] on div "Save & Leave Leave without Saving Cancel" at bounding box center [784, 117] width 457 height 54
click at [745, 101] on button "Save & Leave" at bounding box center [725, 113] width 113 height 34
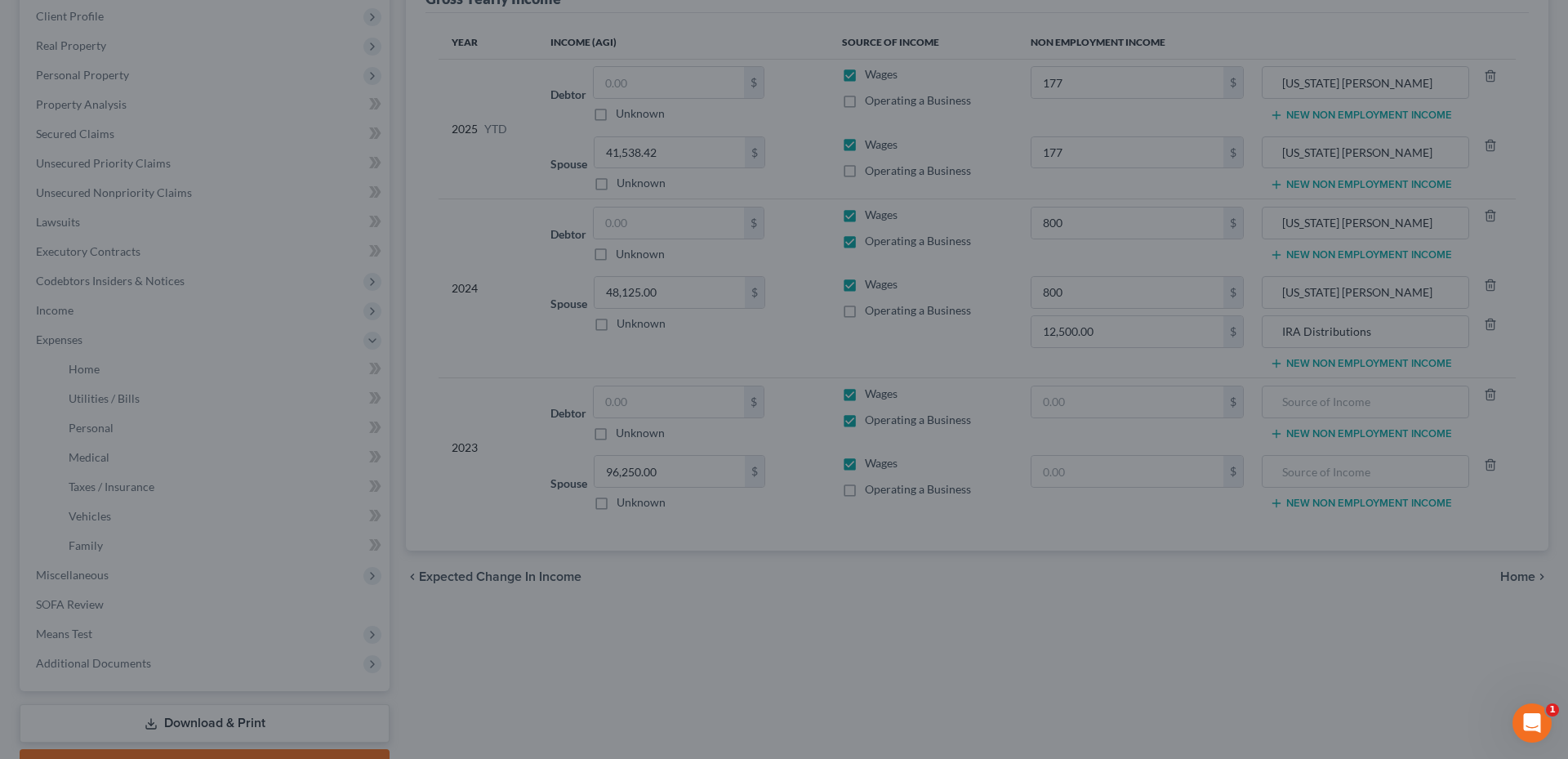
type input "177.00"
type input "800.00"
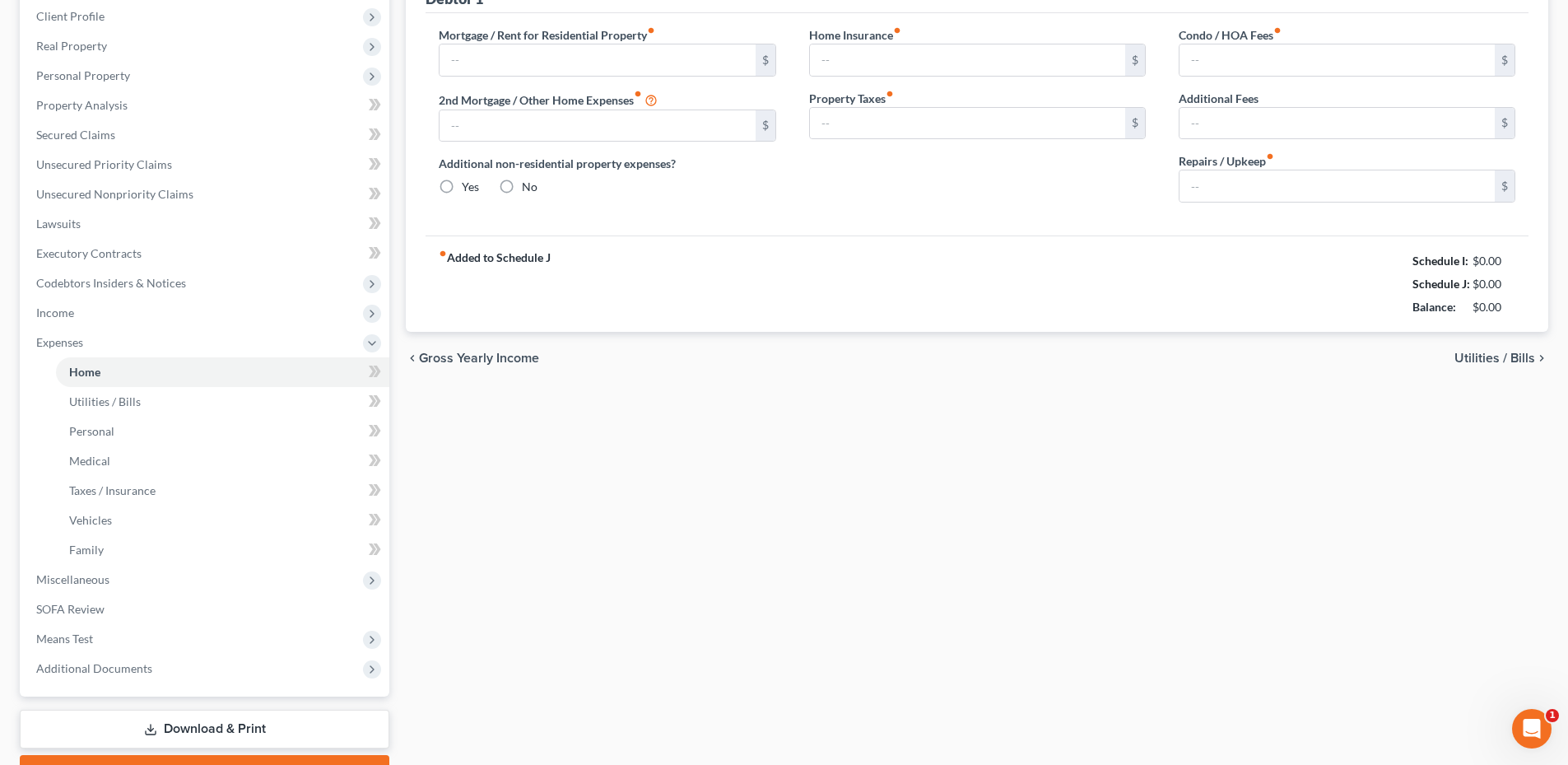
type input "0.00"
radio input "true"
type input "0.00"
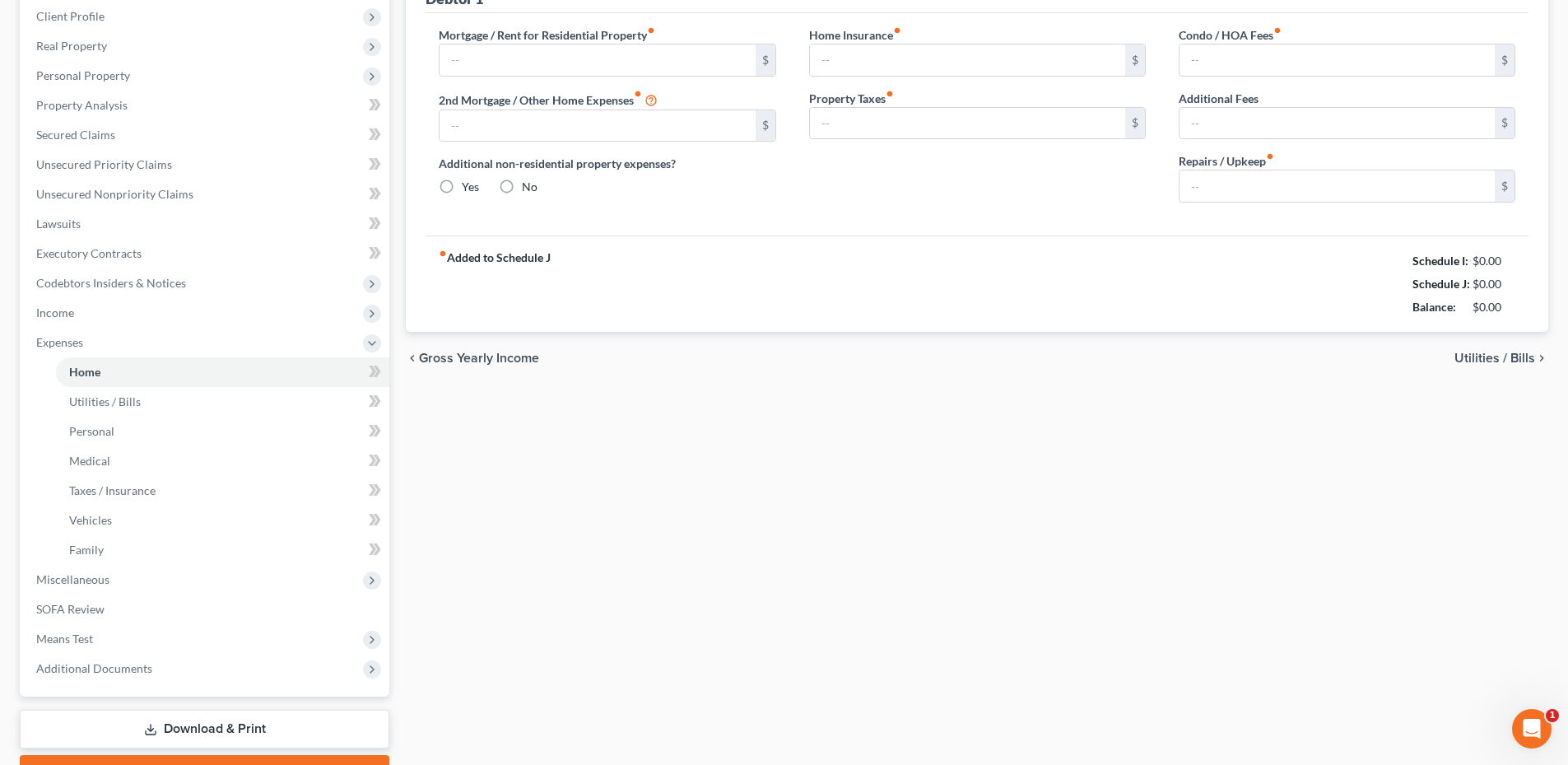
type input "0.00"
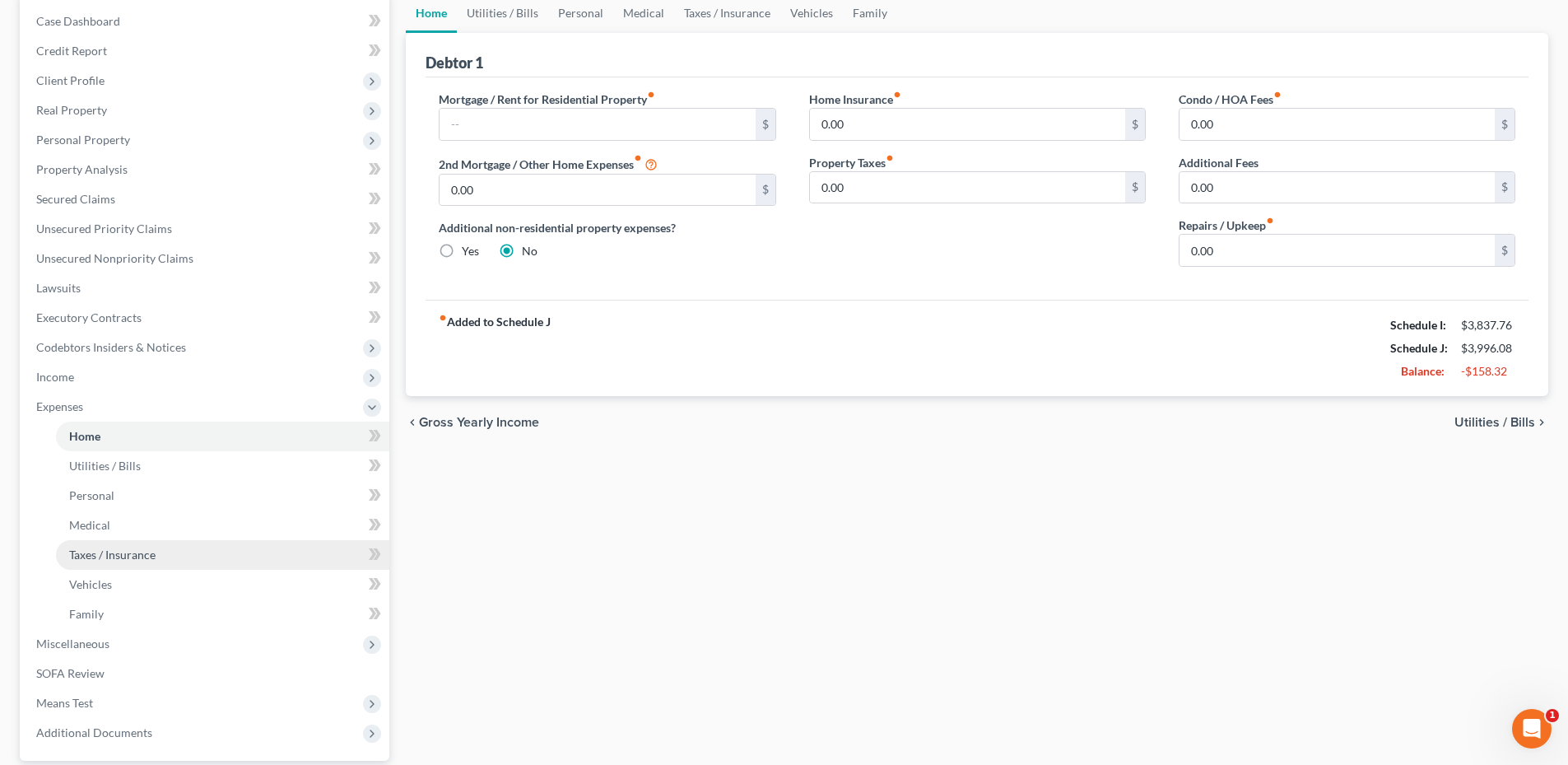
scroll to position [318, 0]
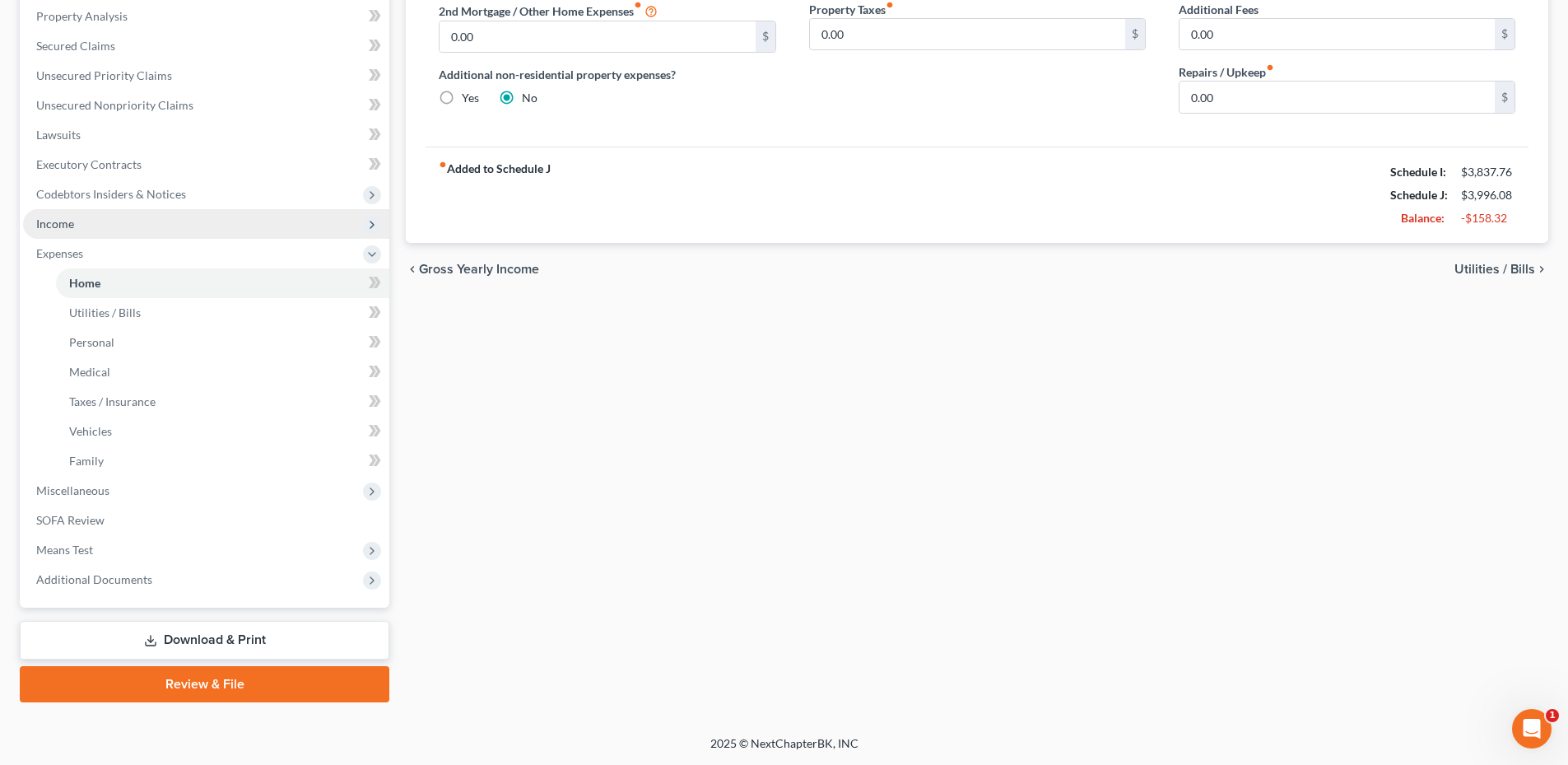
click at [108, 222] on span "Income" at bounding box center [206, 224] width 367 height 29
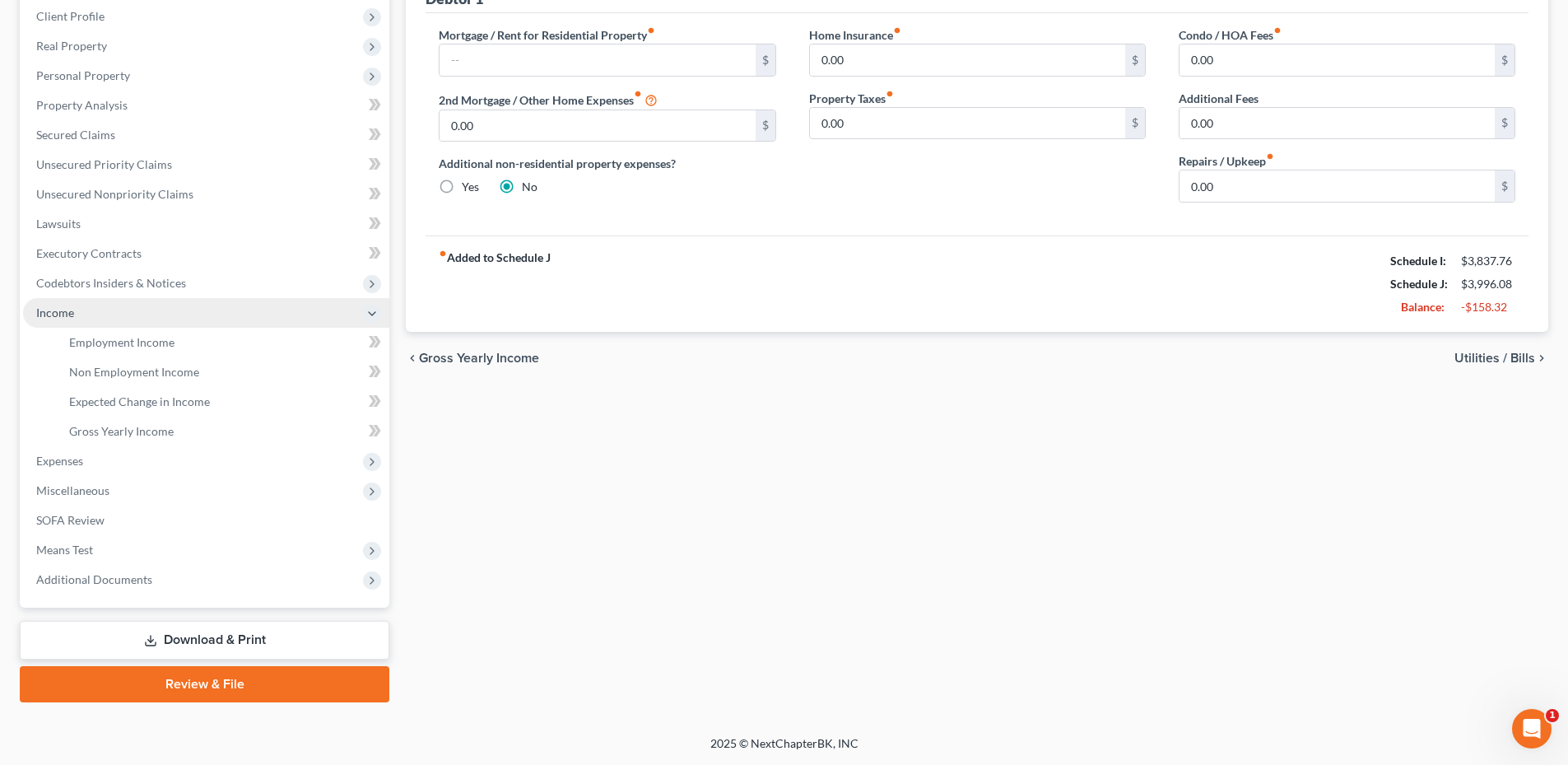
scroll to position [228, 0]
click at [103, 283] on span "Codebtors Insiders & Notices" at bounding box center [111, 282] width 150 height 14
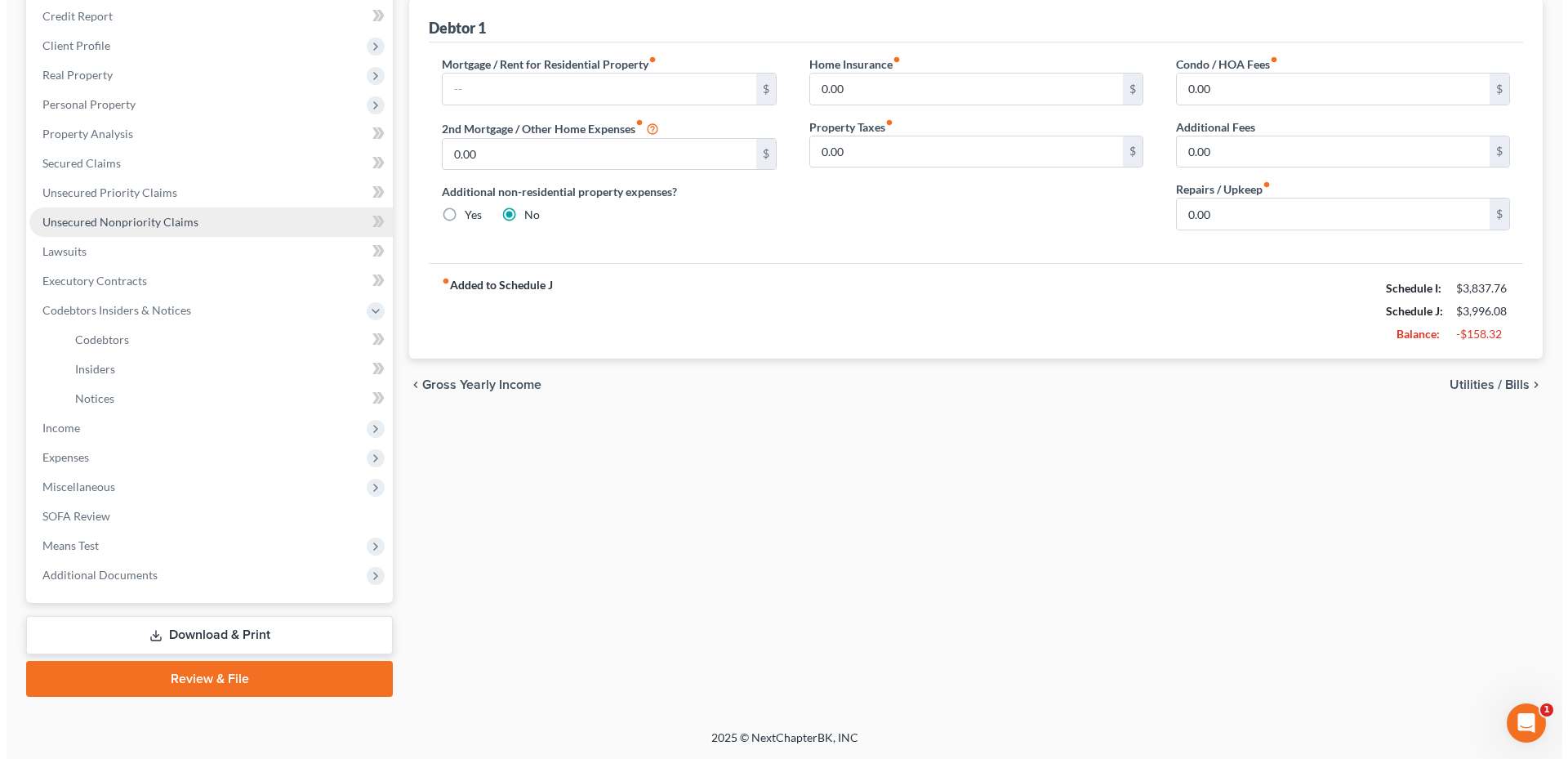
scroll to position [198, 0]
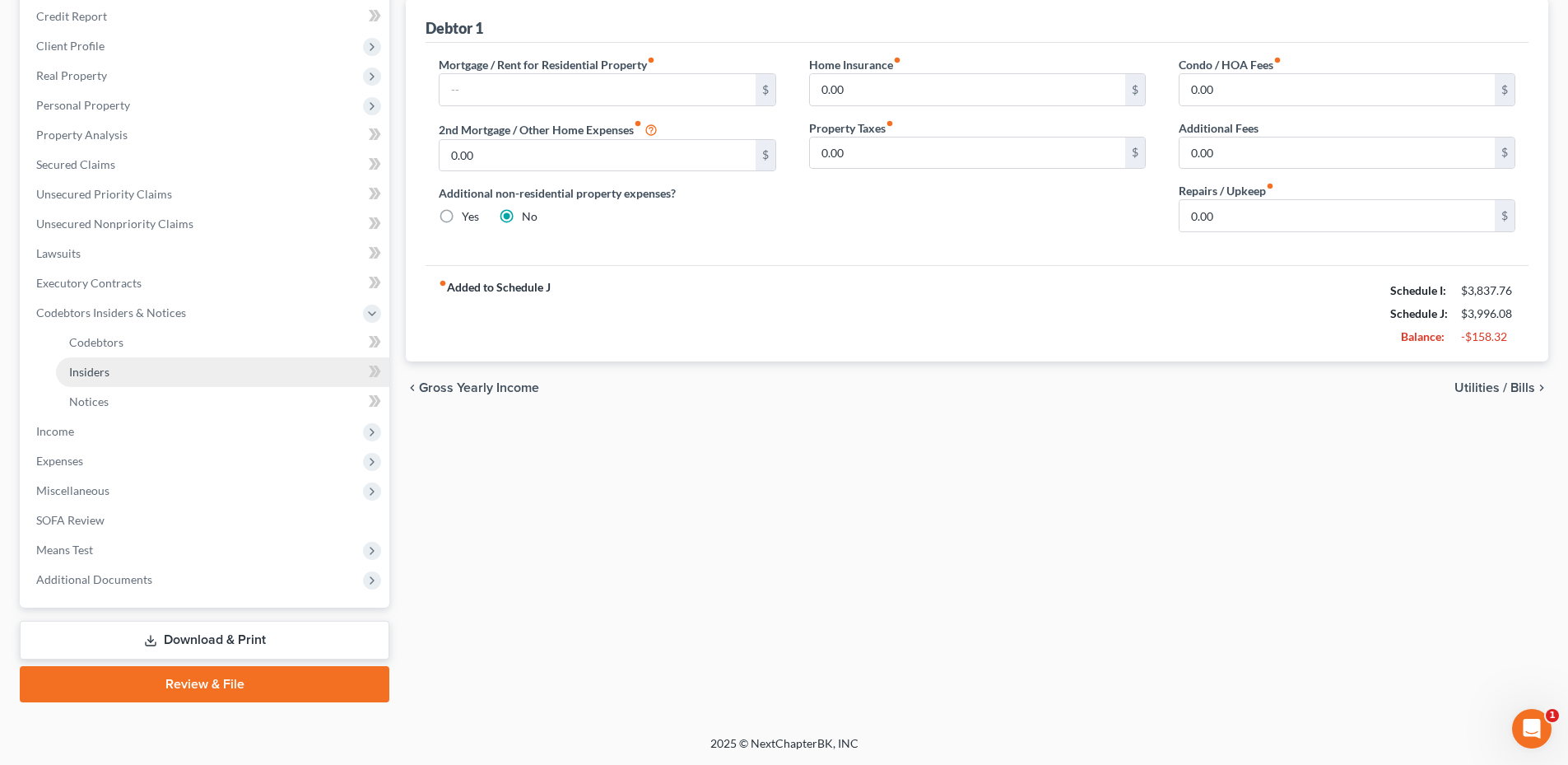
click at [111, 366] on link "Insiders" at bounding box center [223, 372] width 333 height 29
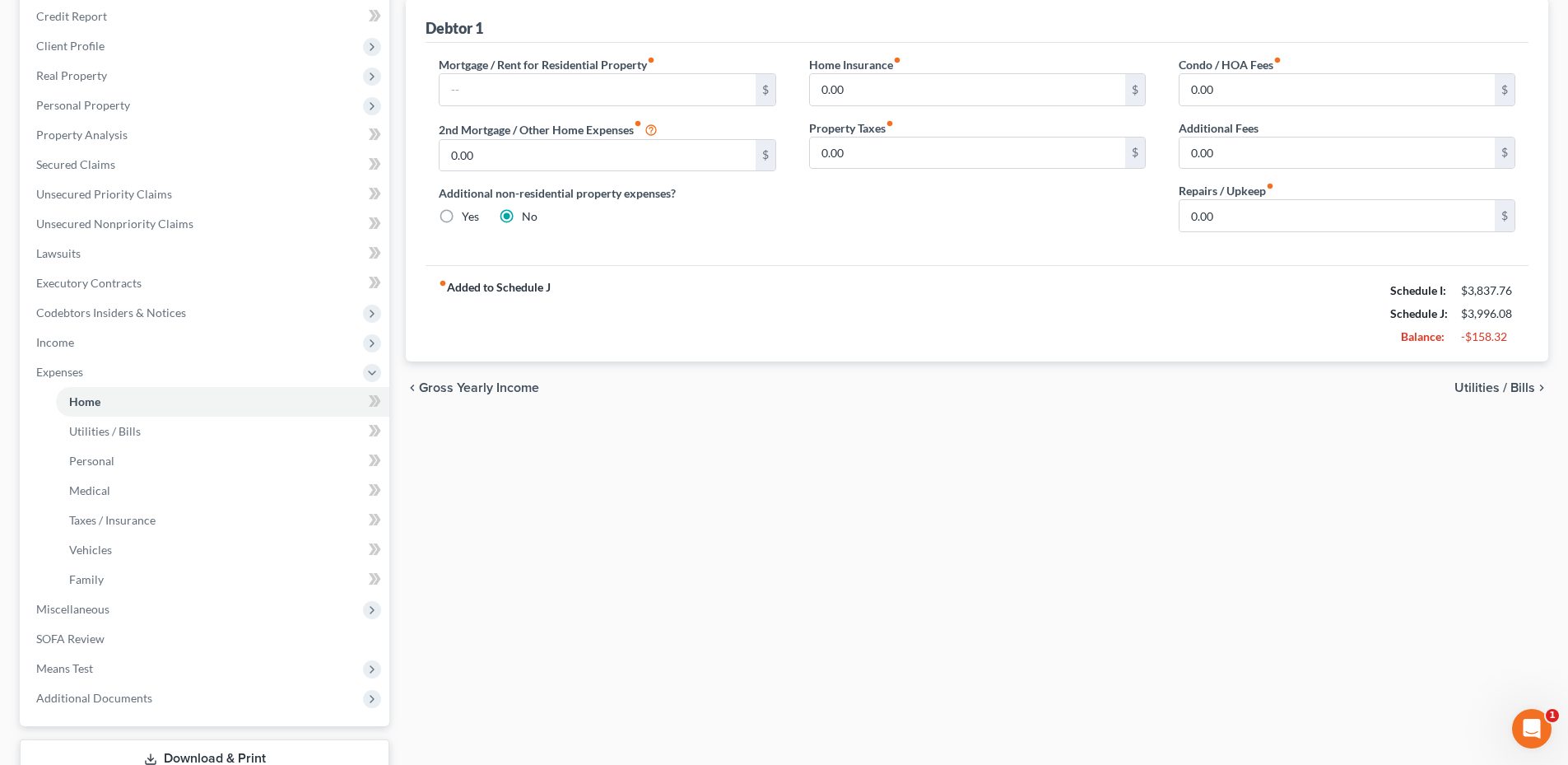
drag, startPoint x: 84, startPoint y: 312, endPoint x: 79, endPoint y: 348, distance: 36.3
click at [84, 312] on span "Codebtors Insiders & Notices" at bounding box center [111, 312] width 150 height 14
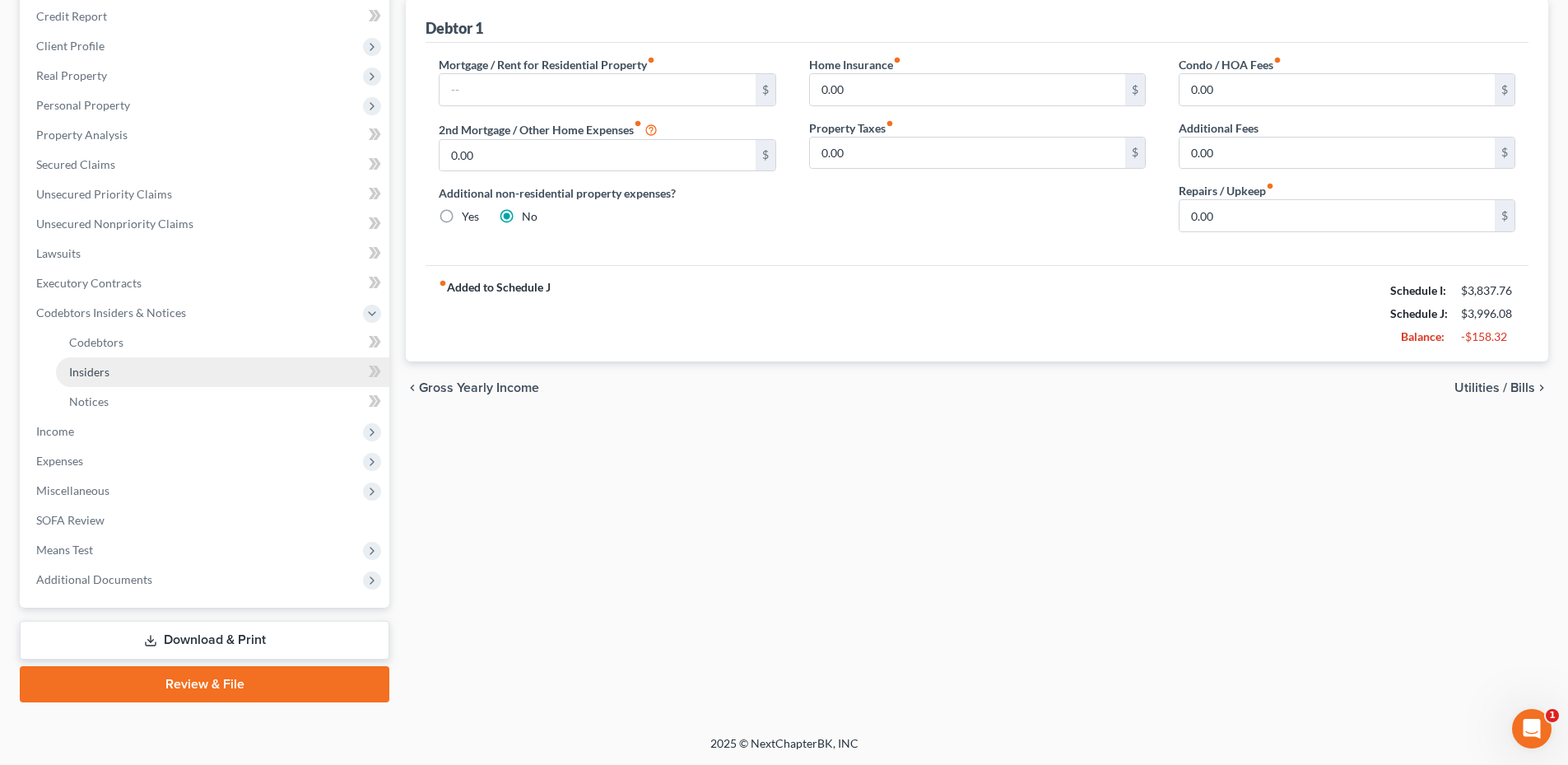
click at [103, 374] on span "Insiders" at bounding box center [89, 372] width 41 height 14
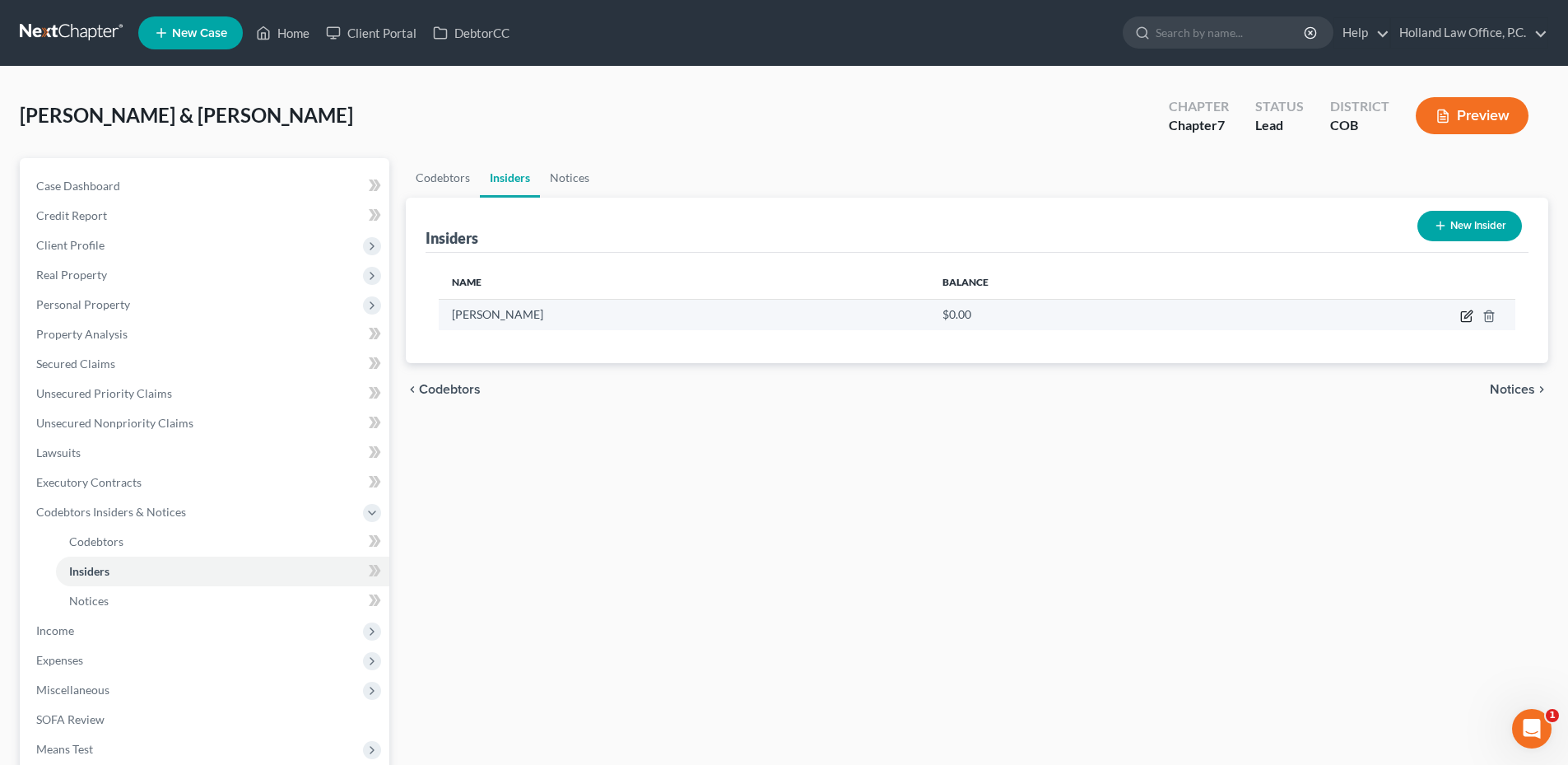
click at [1460, 316] on icon "button" at bounding box center [1467, 317] width 13 height 13
select select "5"
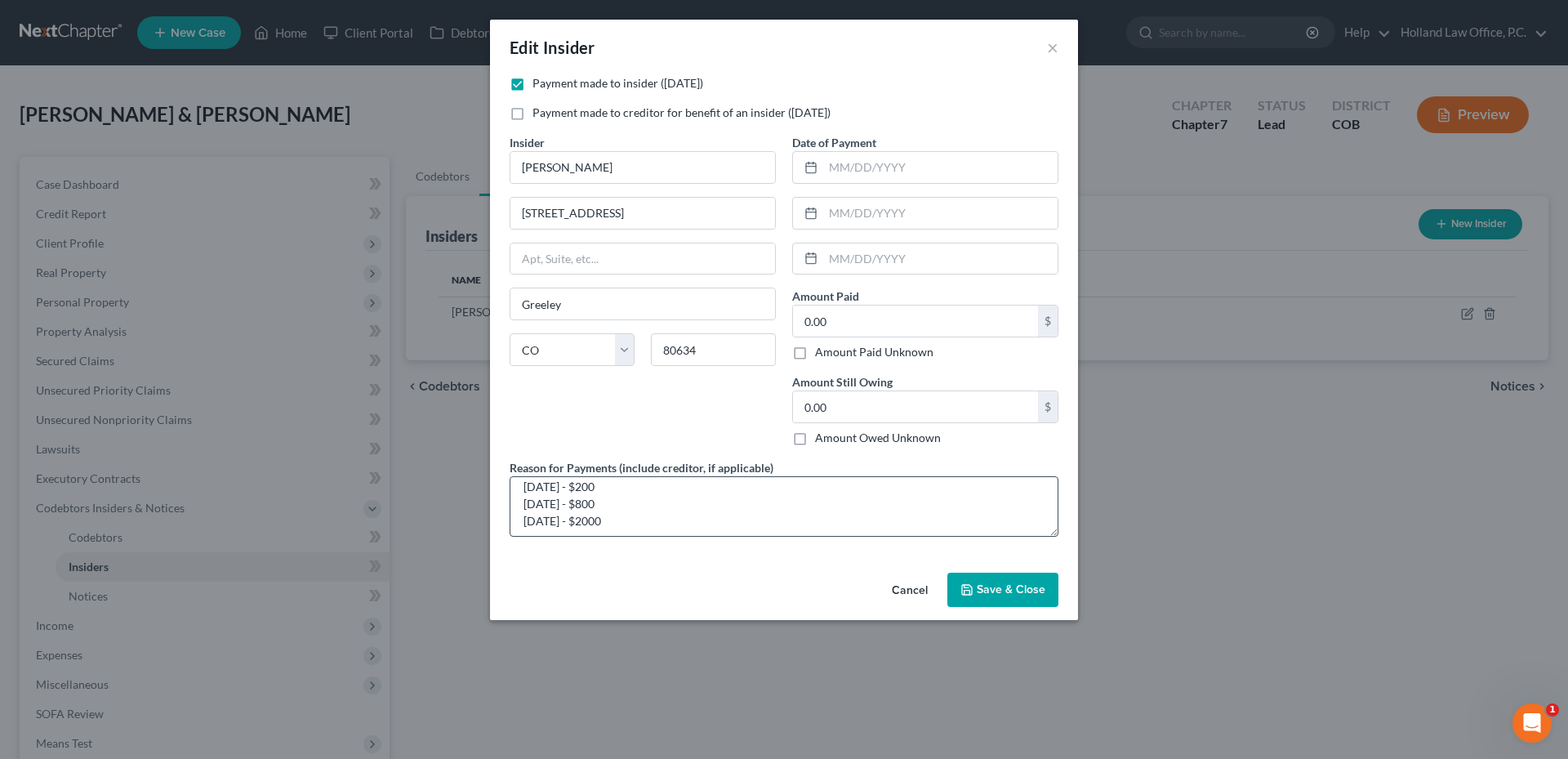
scroll to position [17, 0]
click at [920, 590] on button "Cancel" at bounding box center [910, 591] width 62 height 33
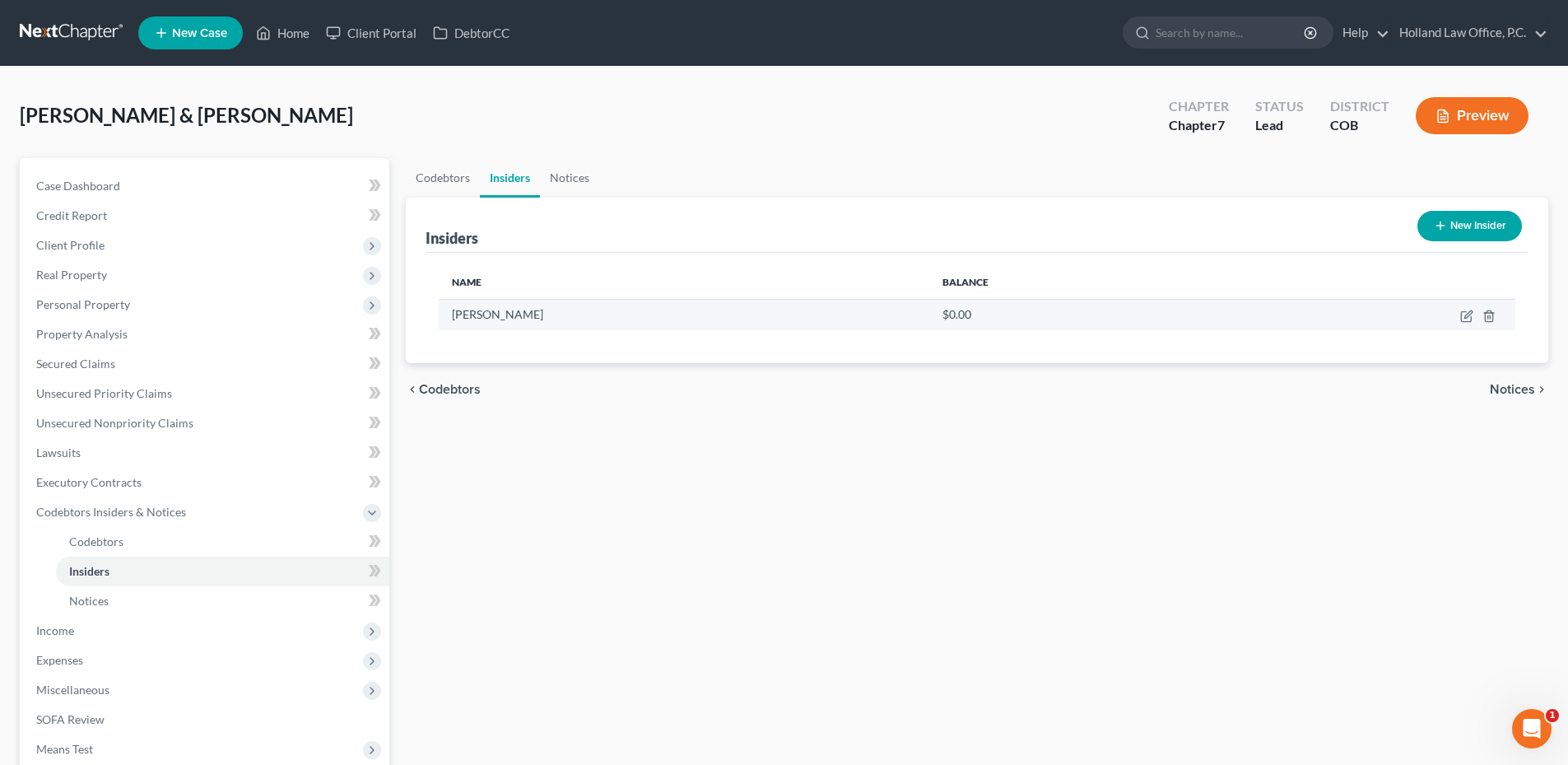
click at [1496, 316] on td at bounding box center [1373, 314] width 285 height 31
click at [1486, 316] on icon "button" at bounding box center [1488, 315] width 8 height 10
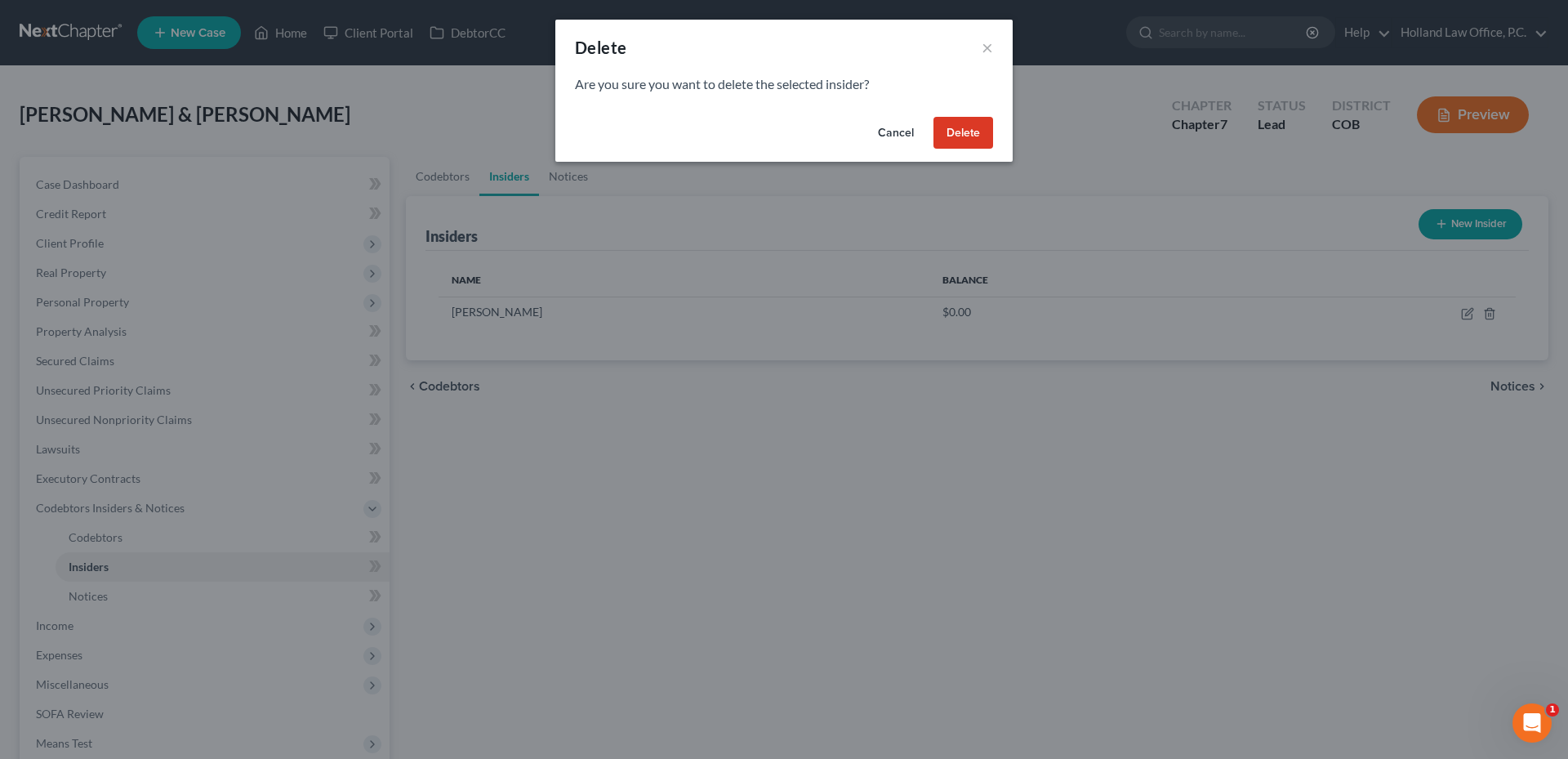
click at [872, 123] on button "Cancel" at bounding box center [896, 133] width 62 height 33
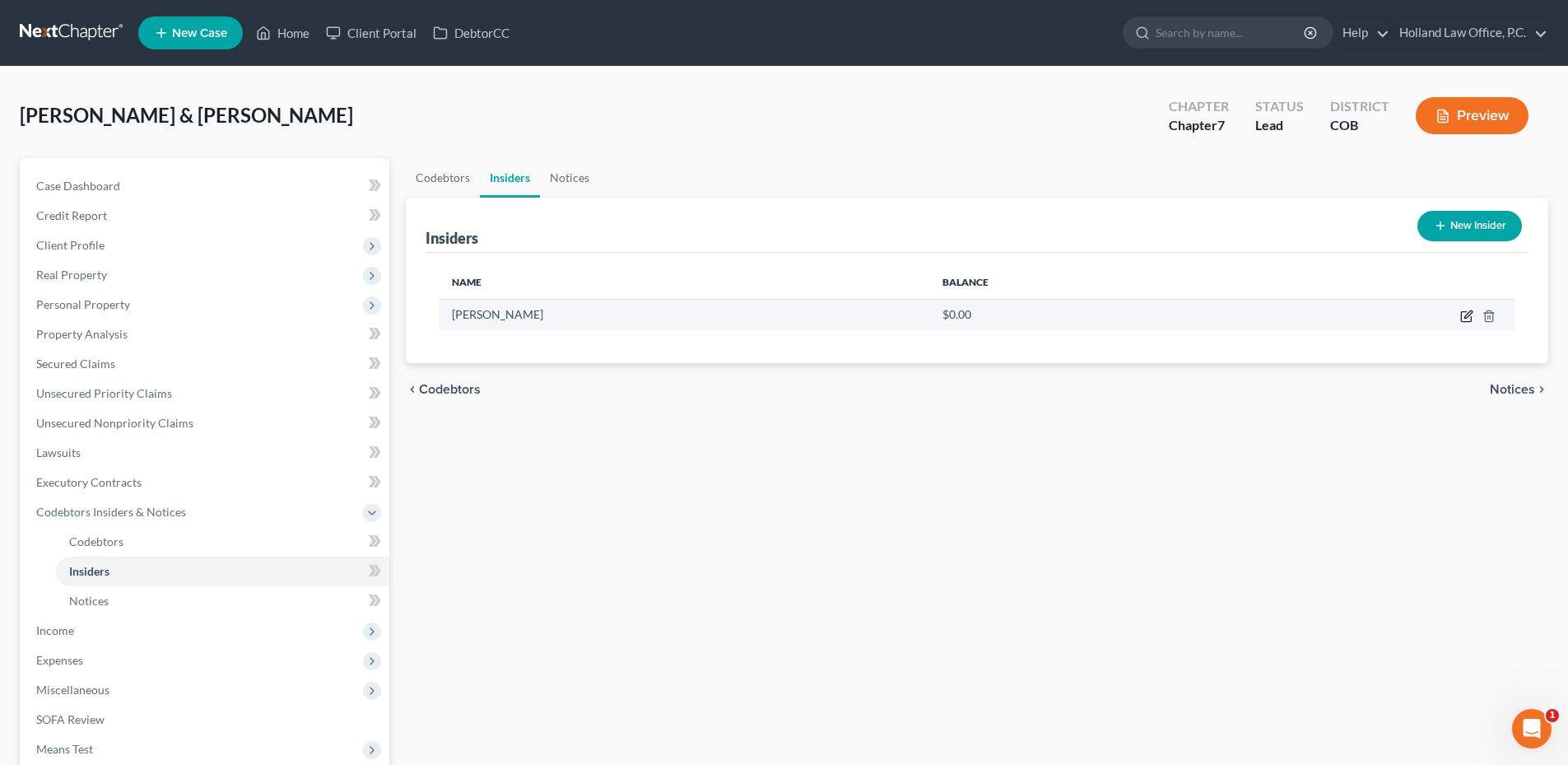
click at [1466, 313] on icon "button" at bounding box center [1467, 317] width 13 height 13
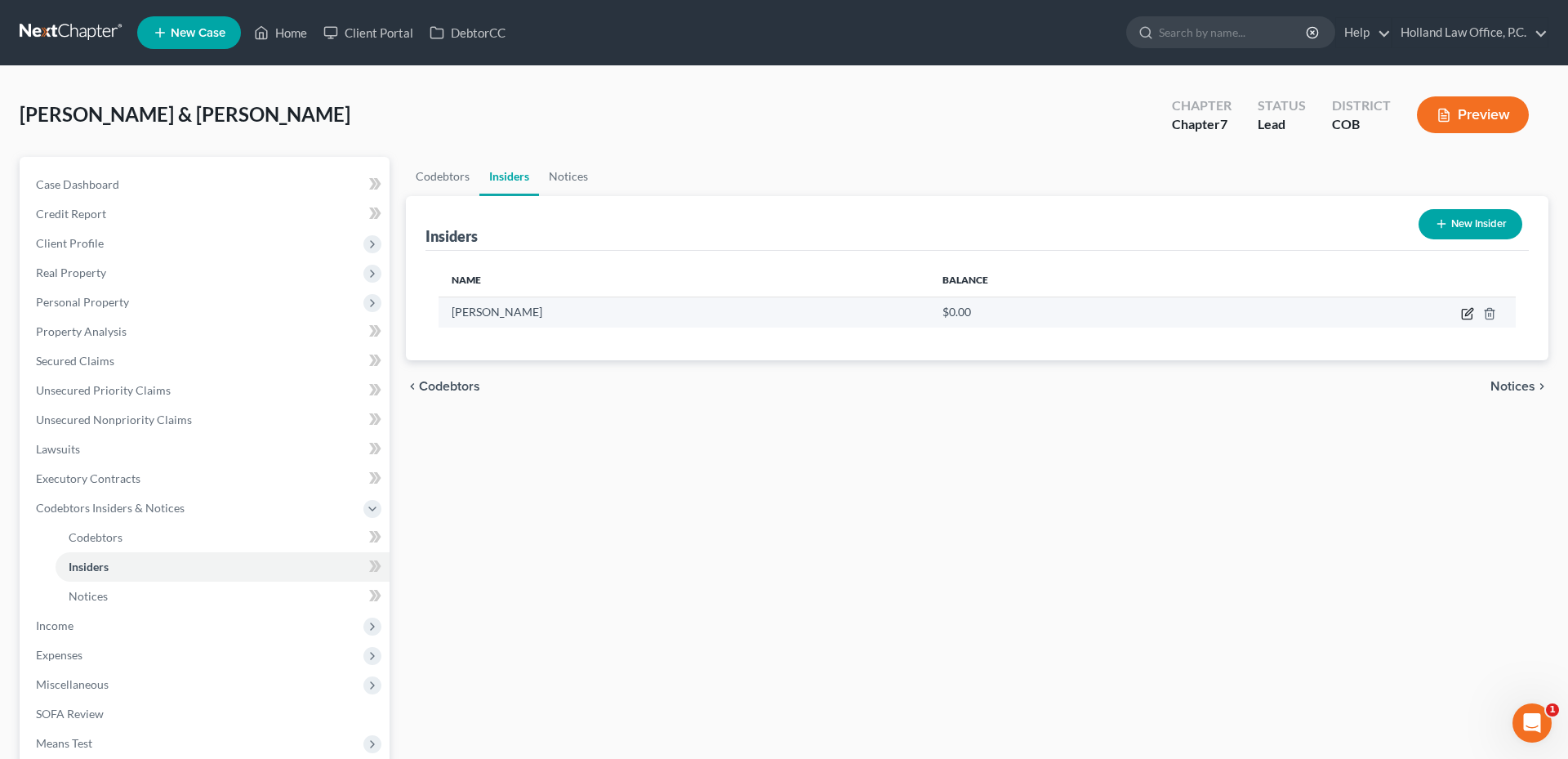
select select "5"
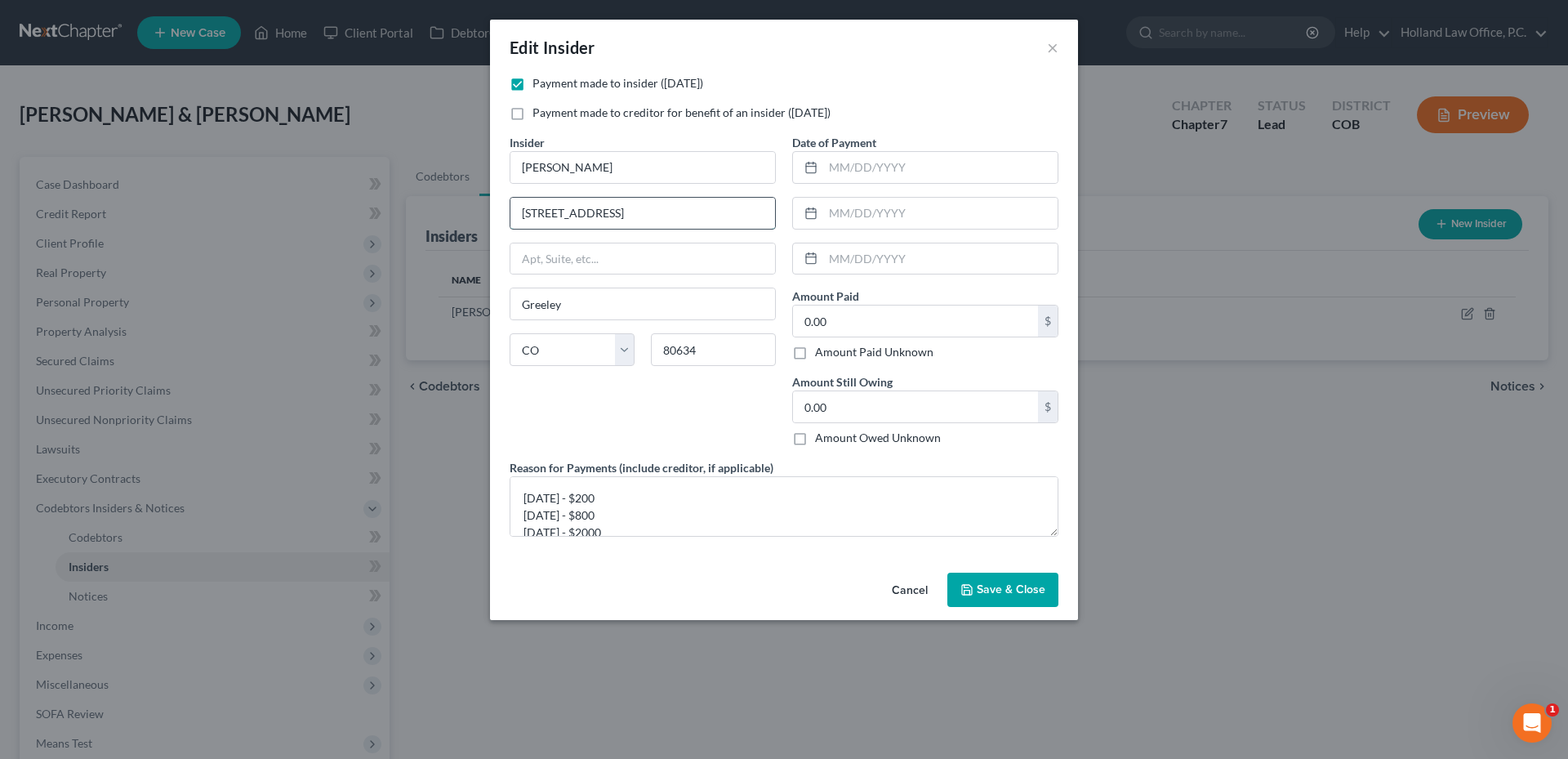
click at [581, 224] on input "[STREET_ADDRESS]" at bounding box center [642, 213] width 264 height 31
click at [581, 223] on input "[STREET_ADDRESS]" at bounding box center [642, 213] width 264 height 31
click at [910, 598] on button "Cancel" at bounding box center [910, 591] width 62 height 33
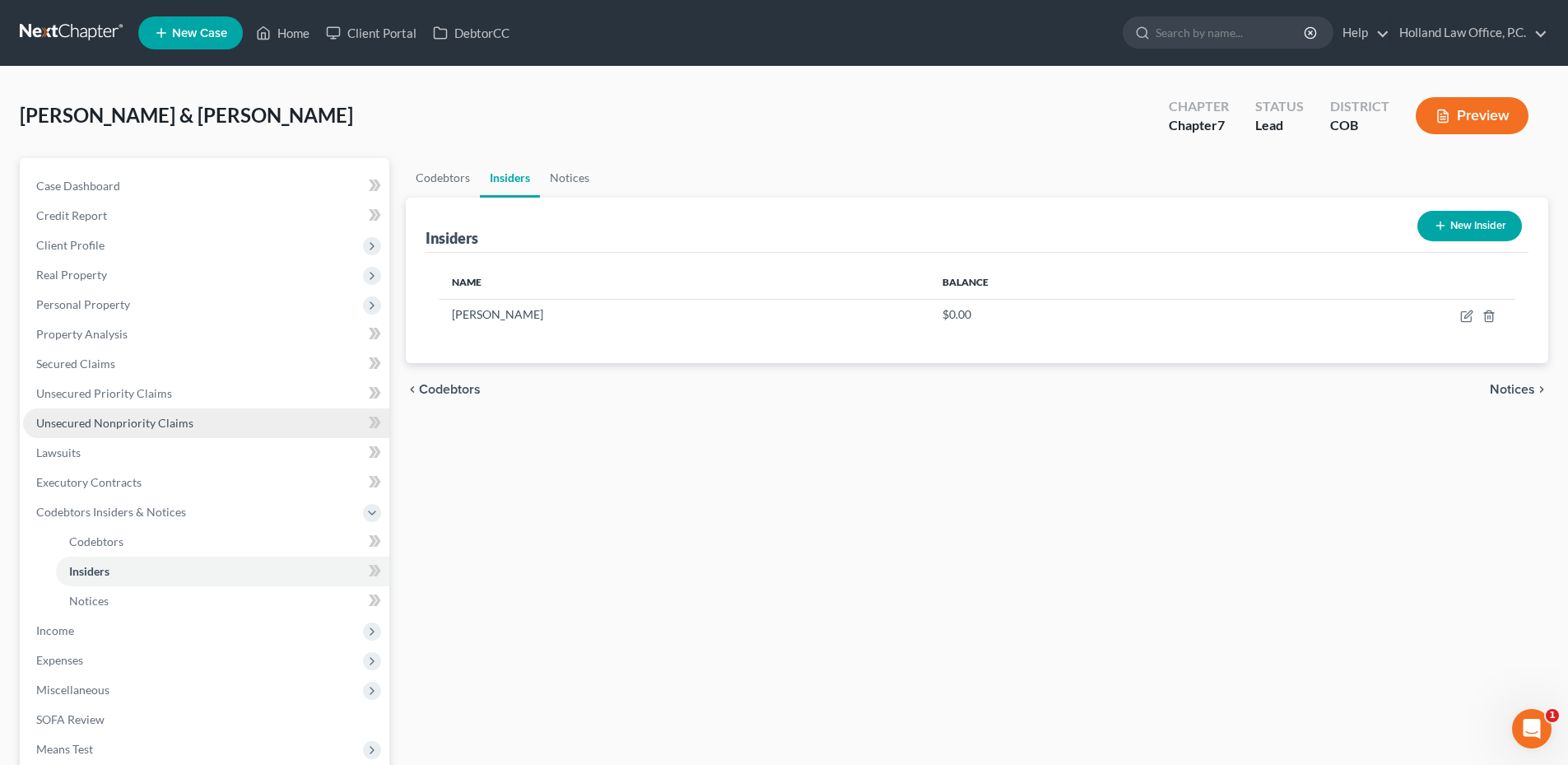
click at [223, 425] on link "Unsecured Nonpriority Claims" at bounding box center [206, 423] width 367 height 29
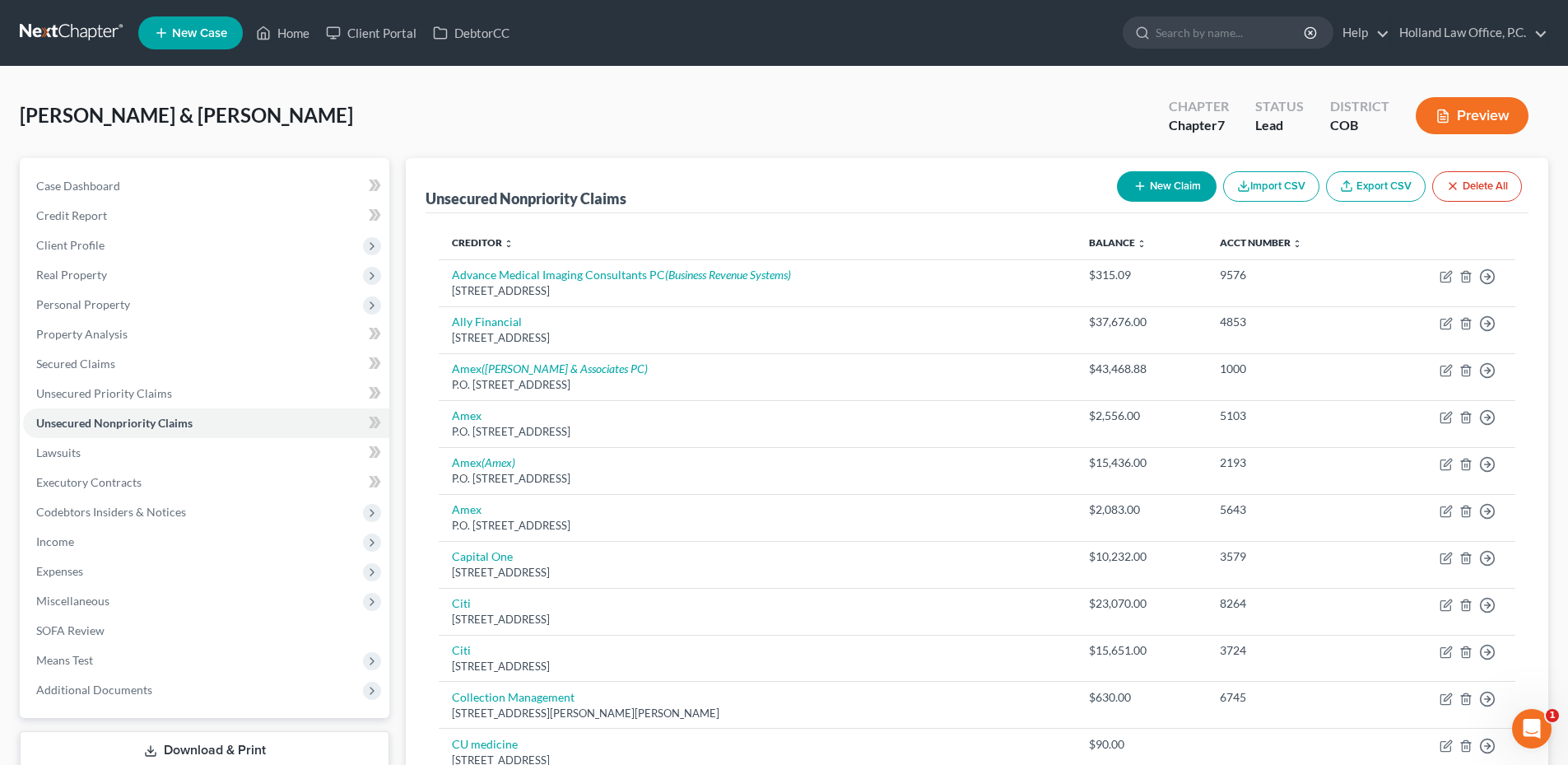
click at [1144, 172] on button "New Claim" at bounding box center [1166, 187] width 99 height 30
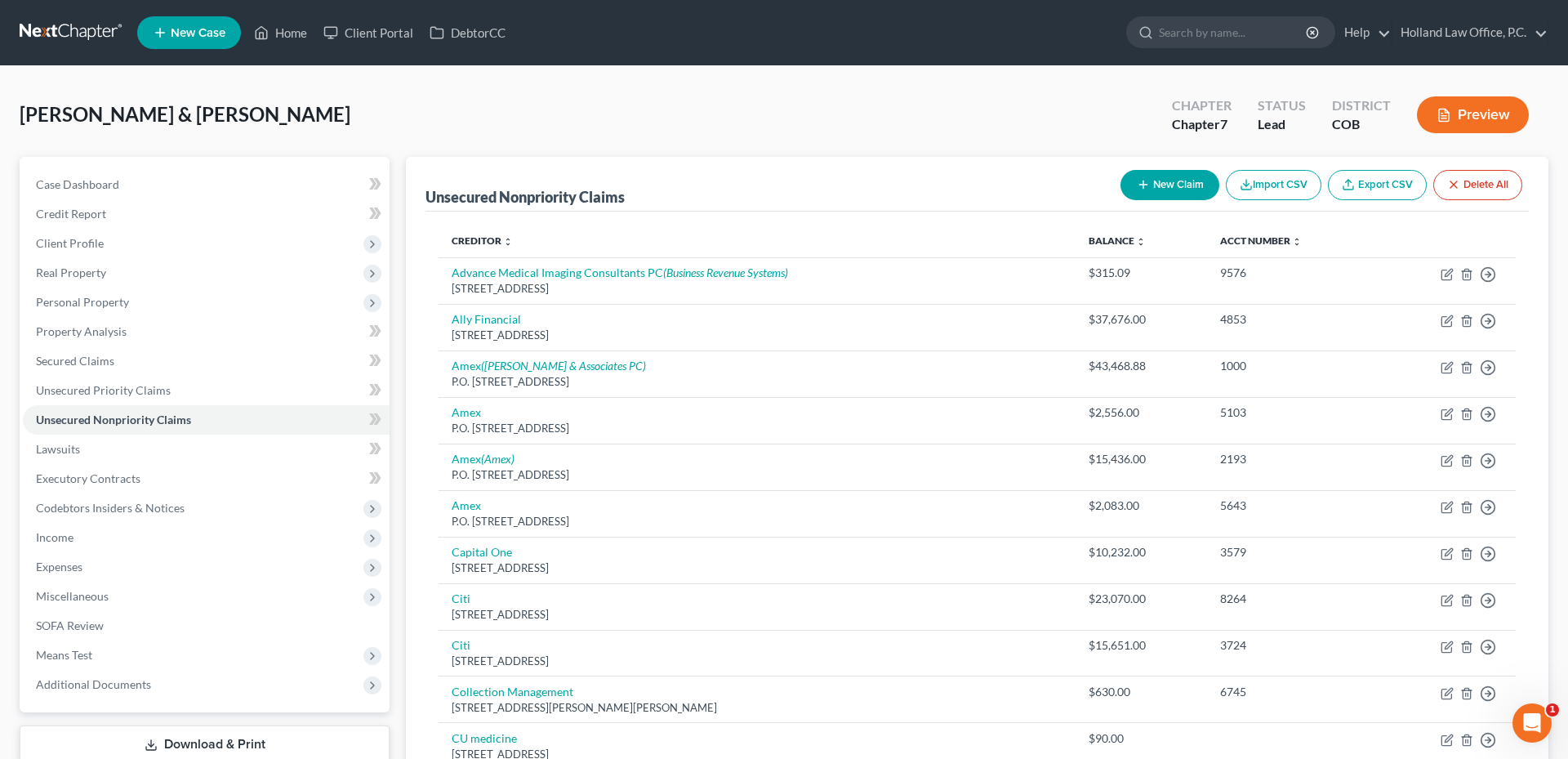
select select "2"
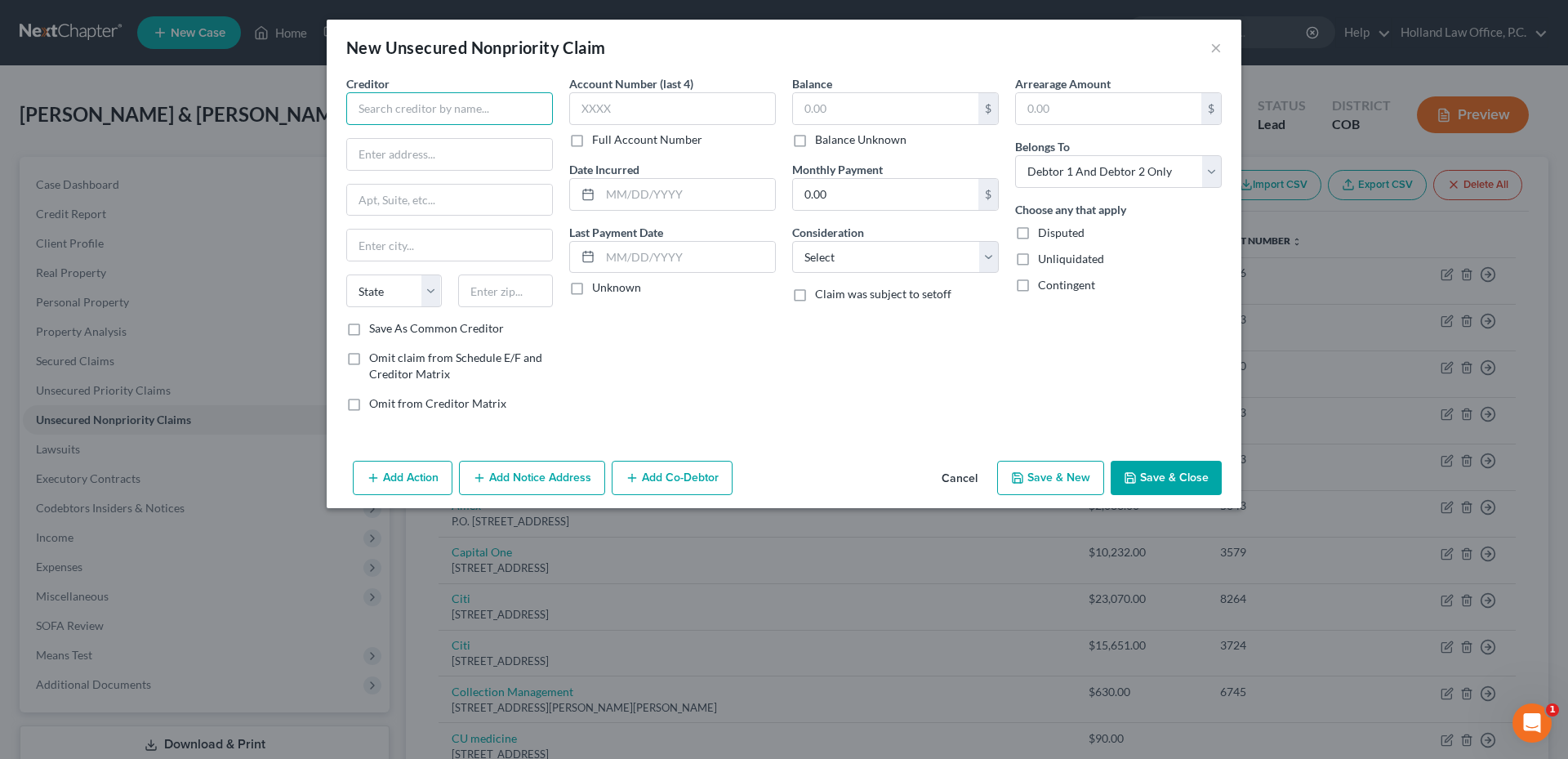
click at [472, 97] on input "text" at bounding box center [449, 108] width 207 height 33
paste input "[STREET_ADDRESS]"
type input "[STREET_ADDRESS]"
drag, startPoint x: 309, startPoint y: 99, endPoint x: 299, endPoint y: 99, distance: 10.0
click at [299, 99] on div "New Unsecured Nonpriority Claim × Creditor * [STREET_ADDRESS][GEOGRAPHIC_DATA][…" at bounding box center [784, 379] width 1568 height 759
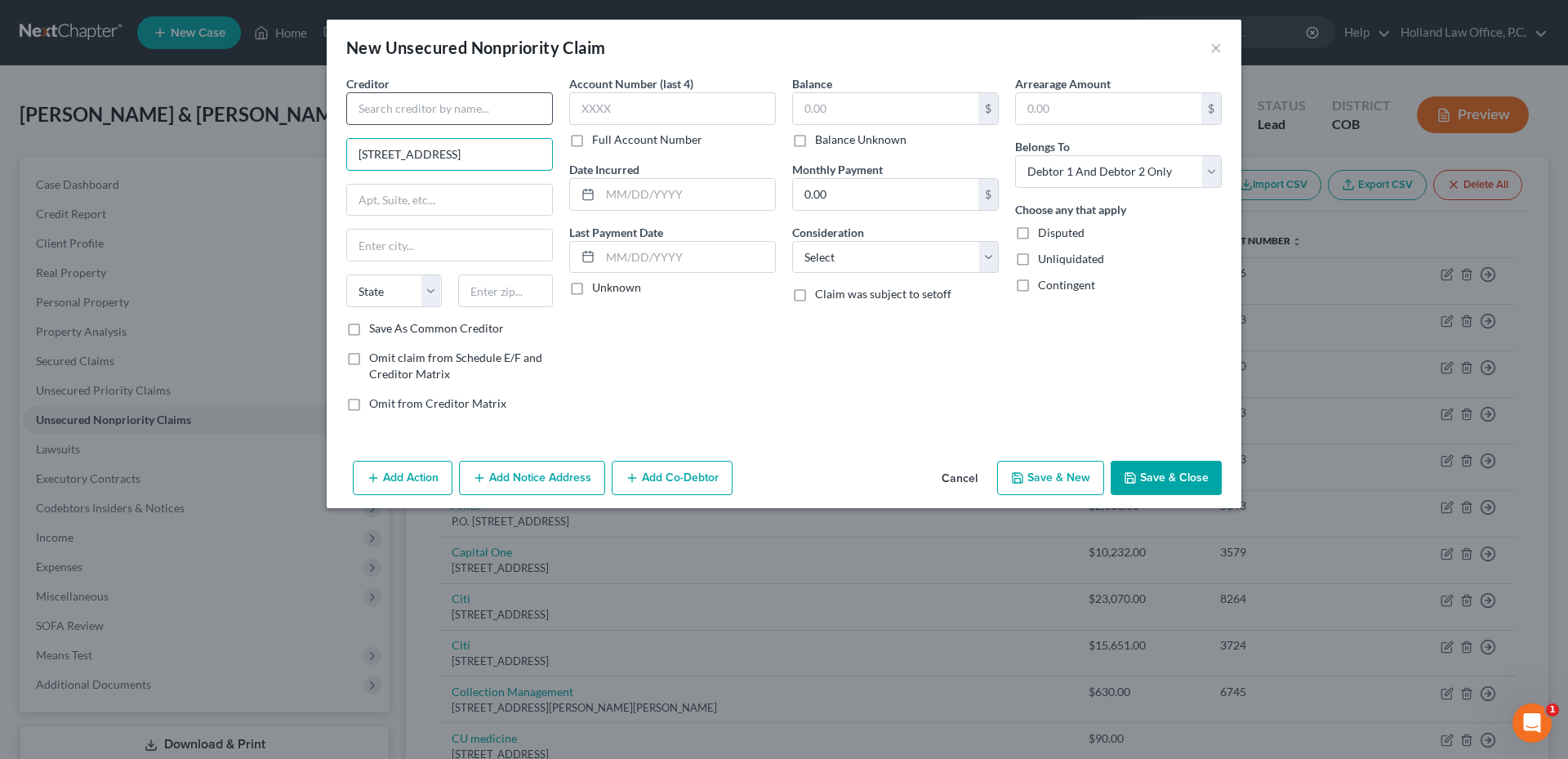
type input "[STREET_ADDRESS]"
drag, startPoint x: 412, startPoint y: 112, endPoint x: 419, endPoint y: 110, distance: 7.3
click at [412, 112] on input "text" at bounding box center [449, 108] width 207 height 33
type input "[PERSON_NAME]"
type input "80634"
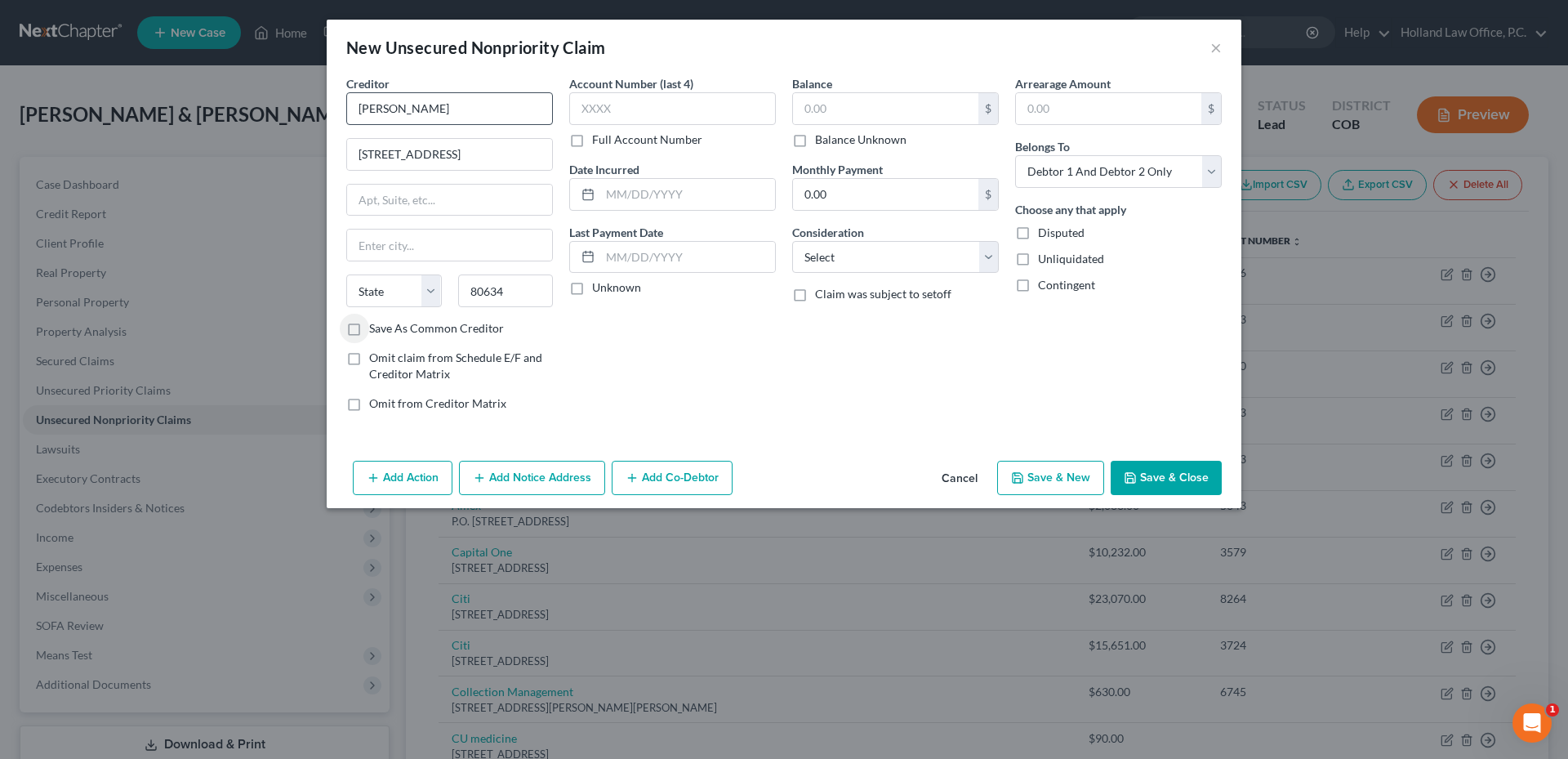
type input "Greeley"
select select "5"
click at [888, 107] on input "text" at bounding box center [885, 108] width 185 height 31
type input "0"
type input "0.00"
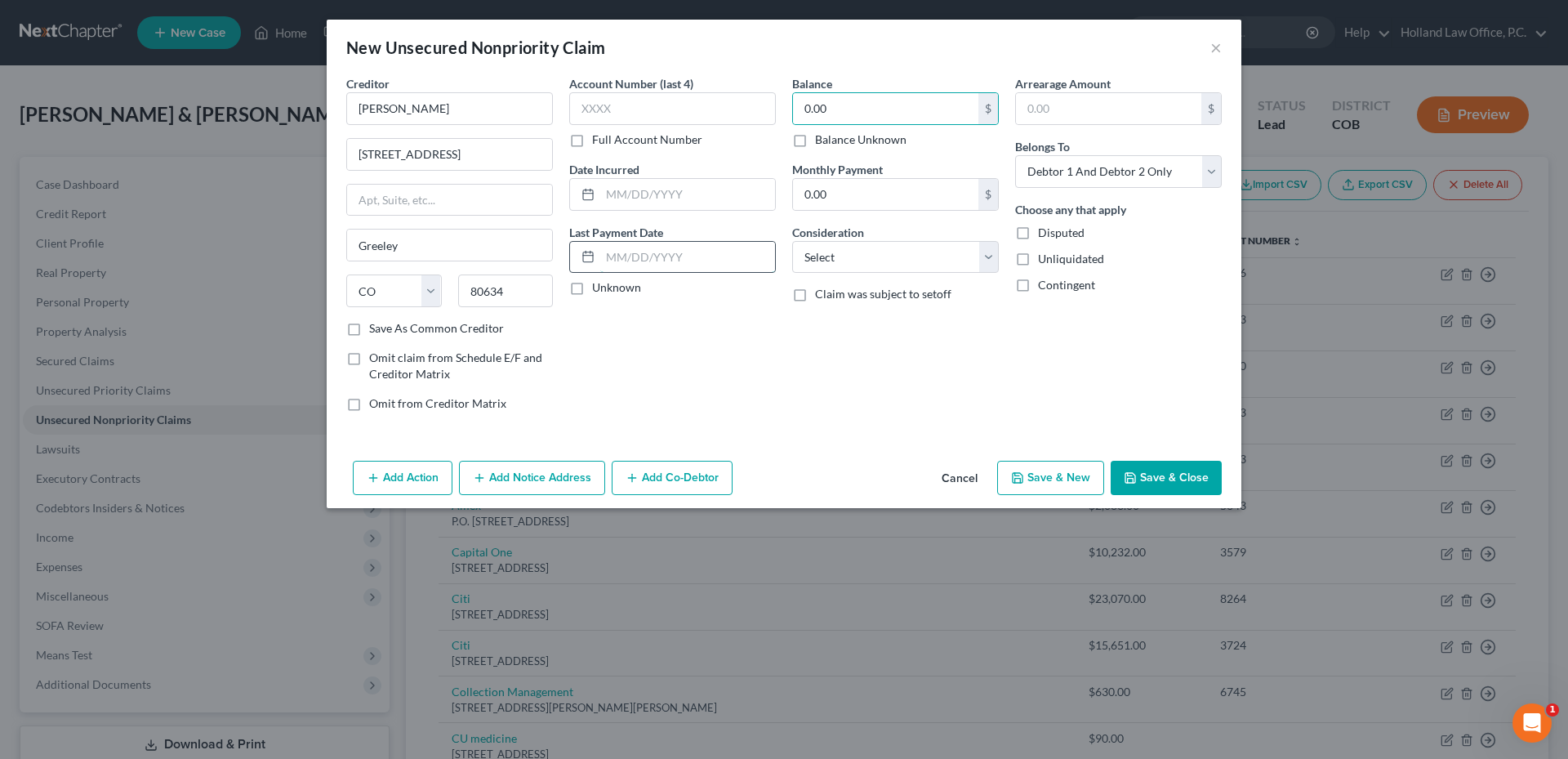
click at [669, 263] on input "text" at bounding box center [687, 257] width 175 height 31
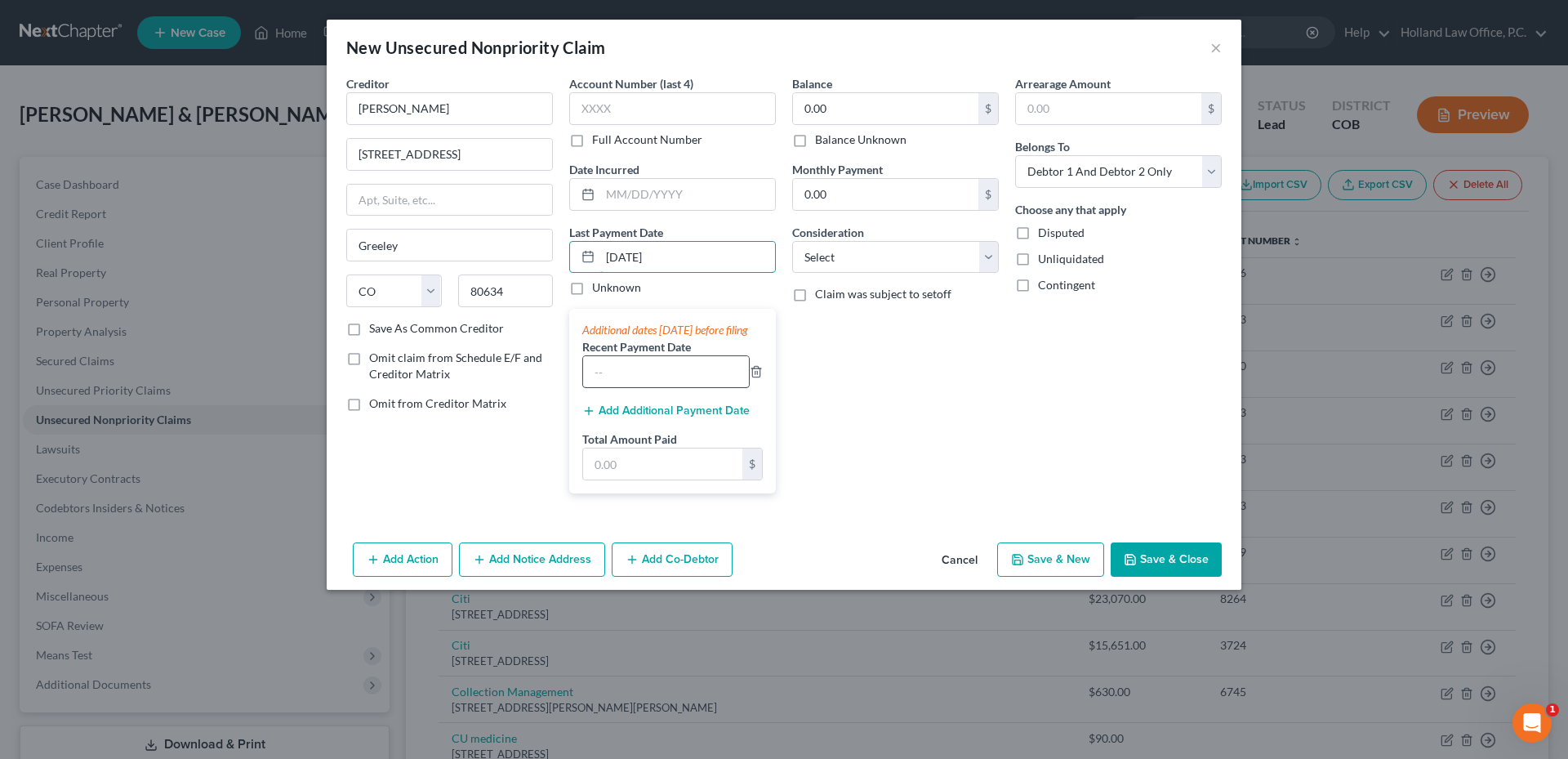
type input "[DATE]"
click at [626, 387] on input "text" at bounding box center [666, 372] width 165 height 31
type input "[DATE]"
click at [643, 418] on button "Add Additional Payment Date" at bounding box center [666, 411] width 167 height 13
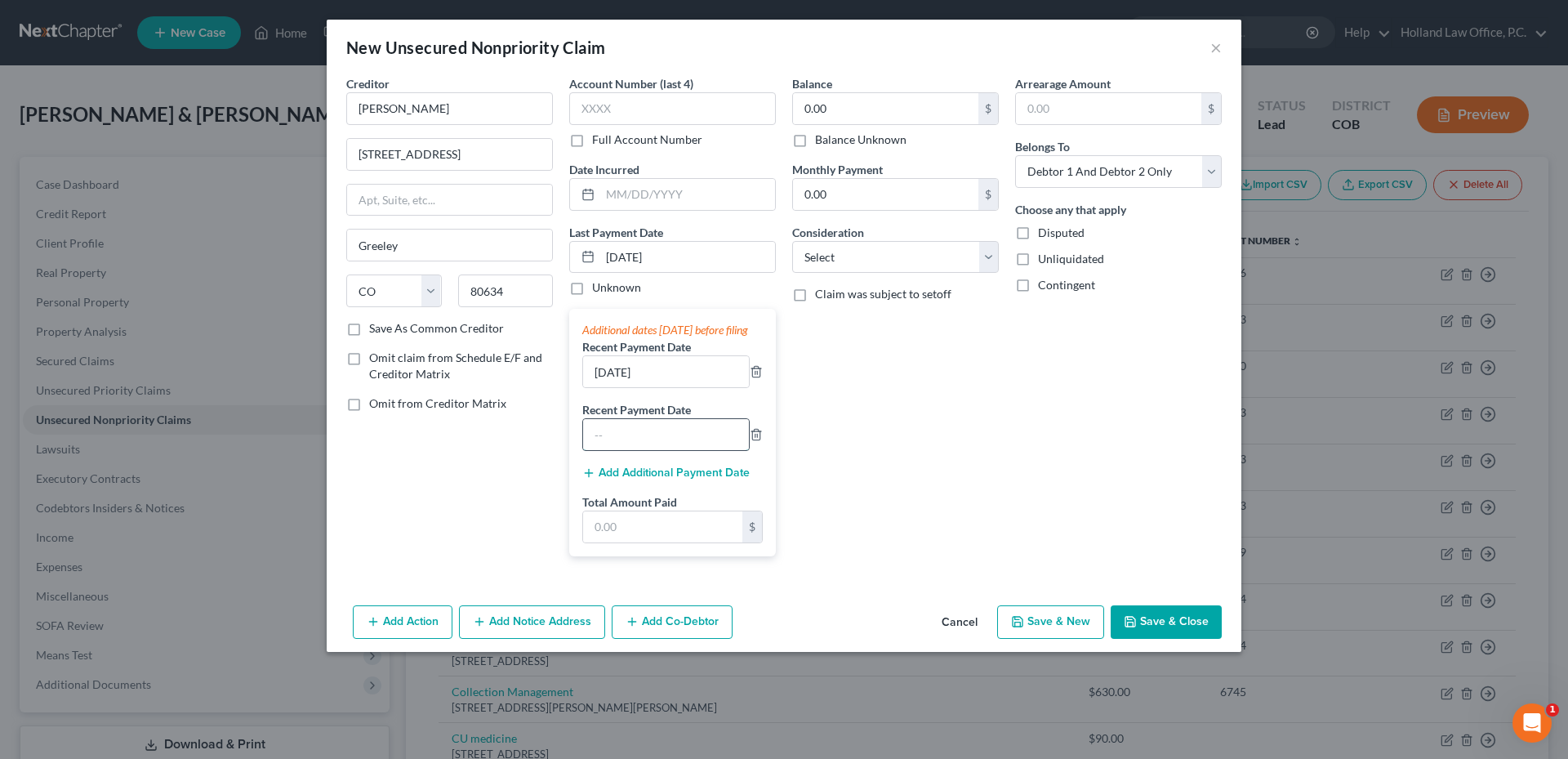
click at [631, 450] on input "text" at bounding box center [666, 435] width 165 height 31
type input "[DATE]"
click at [923, 184] on input "0.00" at bounding box center [885, 194] width 185 height 31
click at [644, 531] on input "text" at bounding box center [662, 527] width 159 height 31
type input "3,000.00"
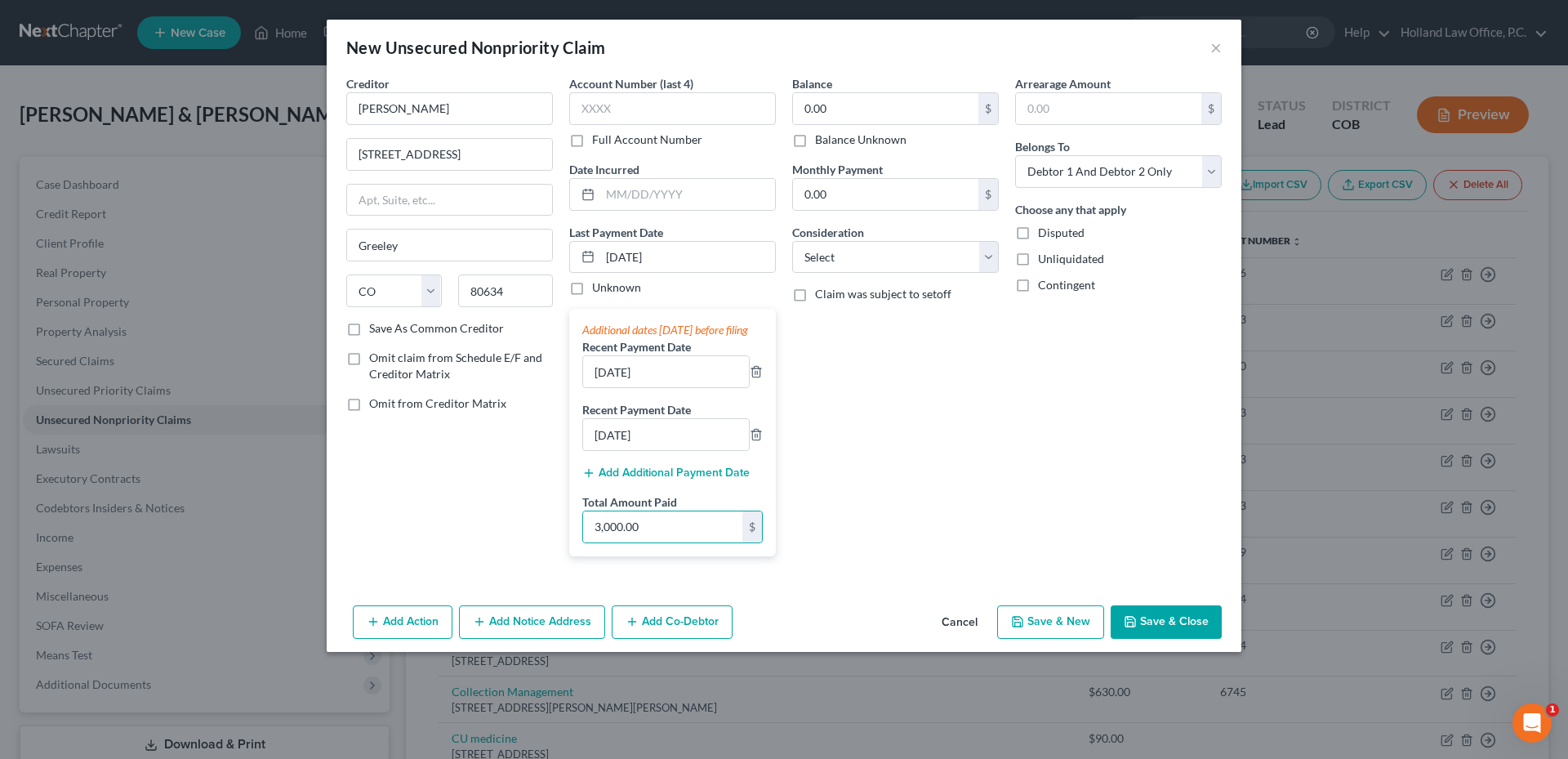
click at [834, 240] on label "Consideration" at bounding box center [828, 232] width 71 height 17
click at [839, 247] on select "Select Cable / Satellite Services Collection Agency Credit Card Debt Debt Couns…" at bounding box center [896, 257] width 207 height 33
select select "14"
click at [792, 241] on select "Select Cable / Satellite Services Collection Agency Credit Card Debt Debt Couns…" at bounding box center [896, 257] width 207 height 33
click at [839, 326] on input "text" at bounding box center [895, 319] width 205 height 31
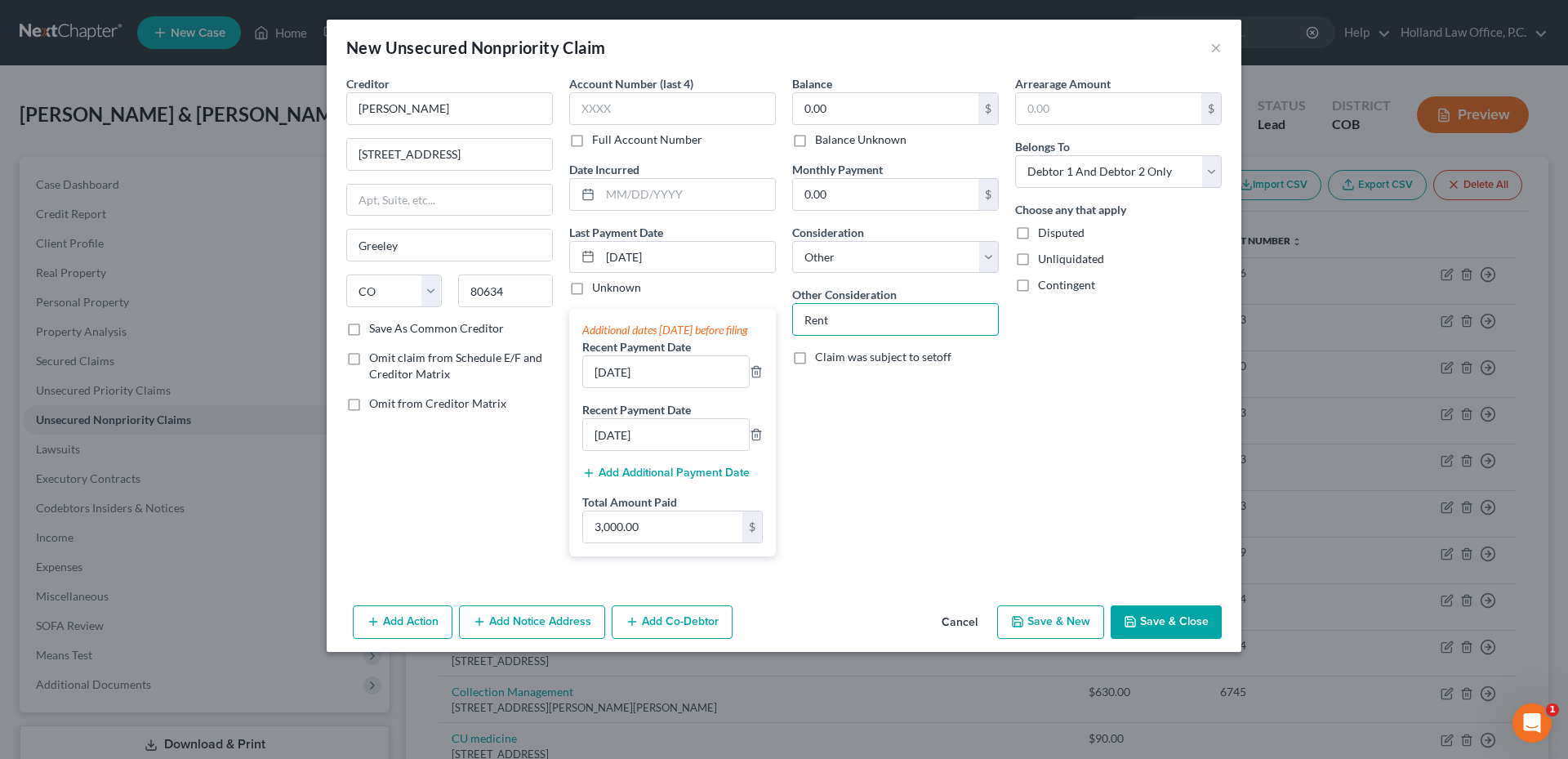
type input "Rent"
click at [1101, 324] on div "Arrearage Amount $ Belongs To * Select Debtor 1 Only Debtor 2 Only Debtor 1 And…" at bounding box center [1118, 323] width 223 height 495
drag, startPoint x: 400, startPoint y: 403, endPoint x: 403, endPoint y: 384, distance: 19.2
click at [400, 404] on span "Omit from Creditor Matrix" at bounding box center [438, 403] width 137 height 14
click at [386, 404] on input "Omit from Creditor Matrix" at bounding box center [381, 400] width 10 height 10
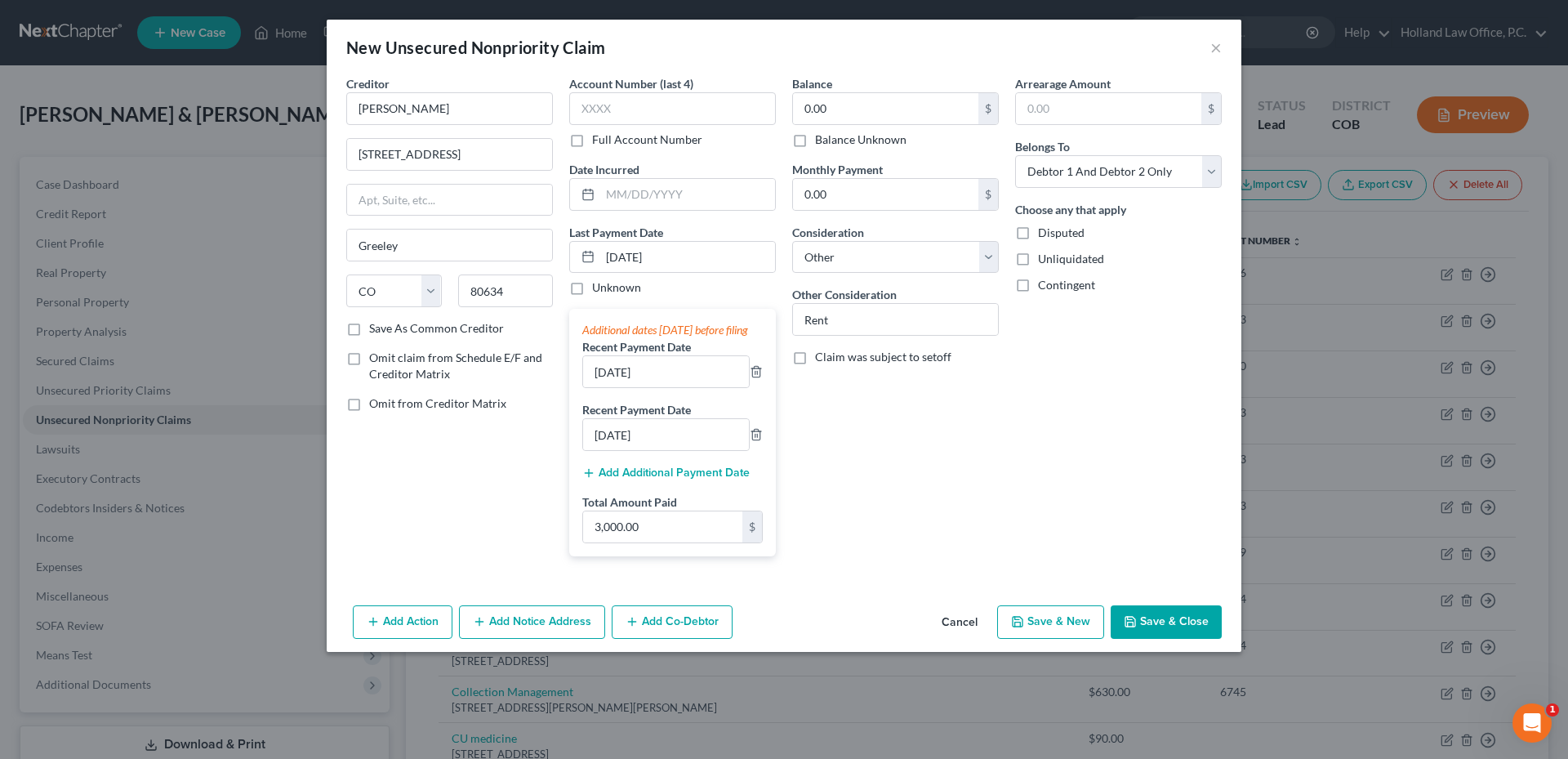
checkbox input "true"
click at [380, 362] on span "Omit claim from Schedule E/F and Creditor Matrix" at bounding box center [456, 366] width 173 height 30
click at [380, 360] on input "Omit claim from Schedule E/F and Creditor Matrix" at bounding box center [381, 355] width 10 height 10
checkbox input "true"
click at [1153, 631] on button "Save & Close" at bounding box center [1166, 623] width 111 height 34
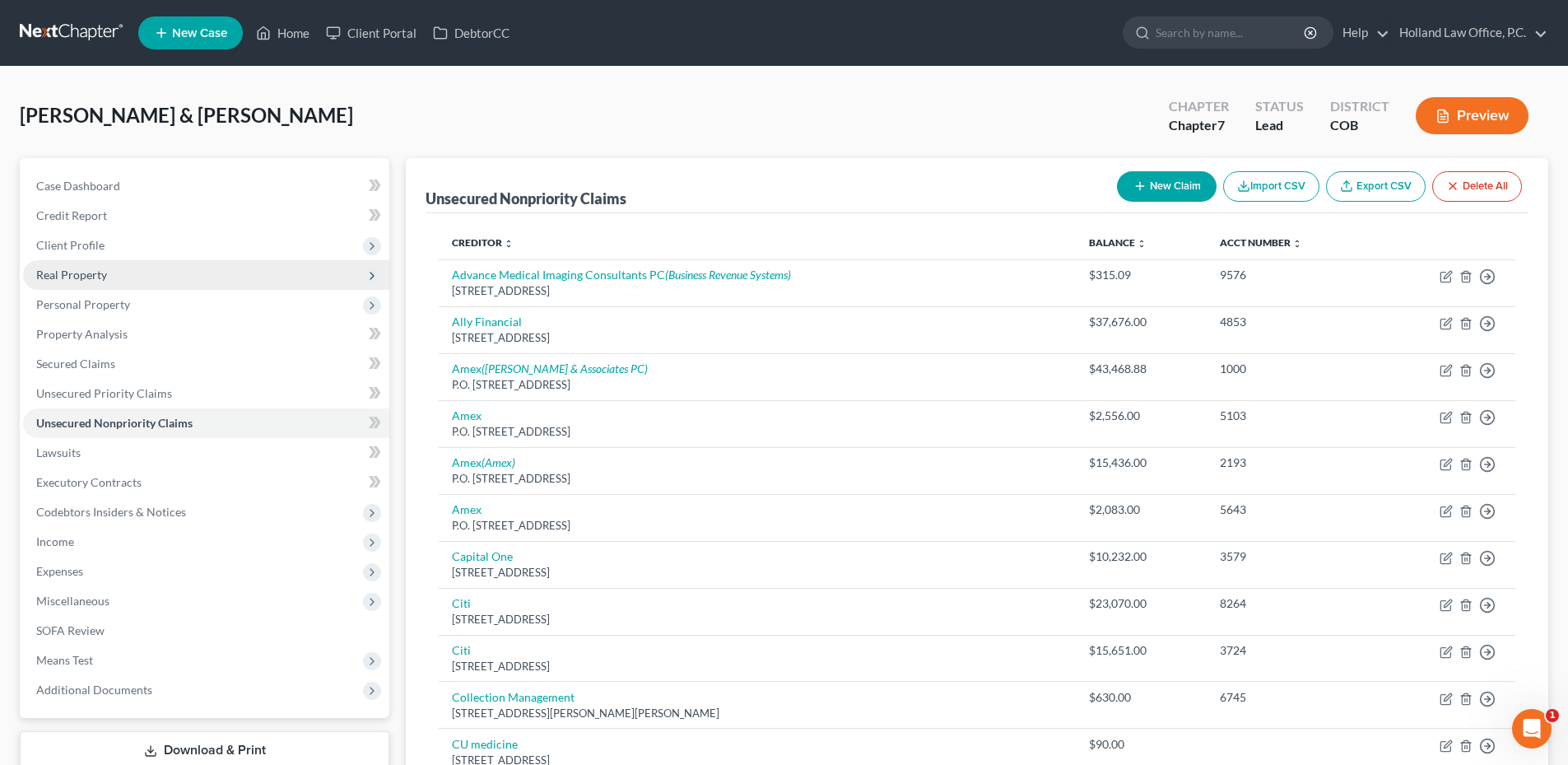
click at [101, 273] on span "Real Property" at bounding box center [71, 274] width 71 height 14
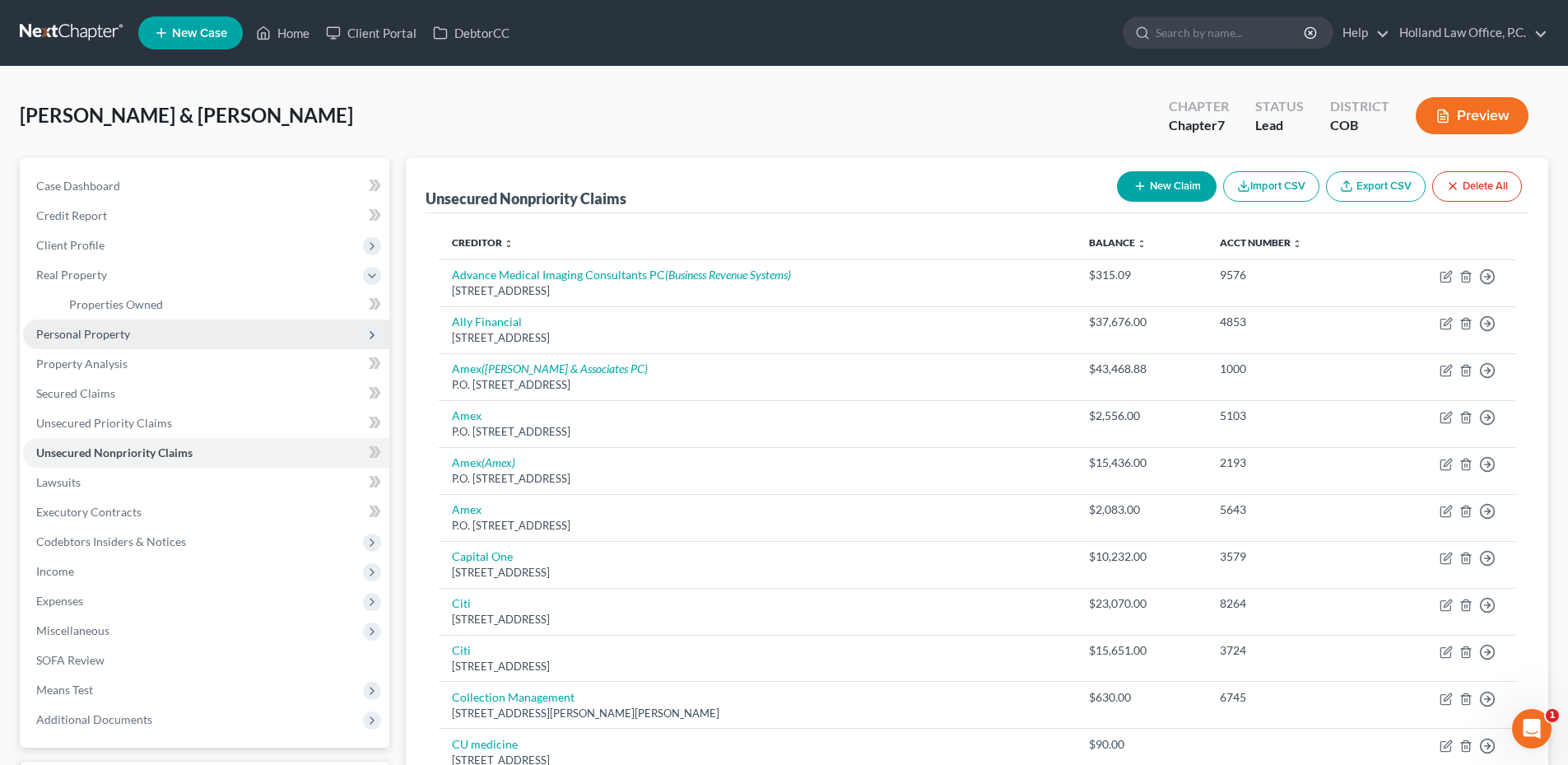
click at [119, 328] on span "Personal Property" at bounding box center [82, 334] width 94 height 14
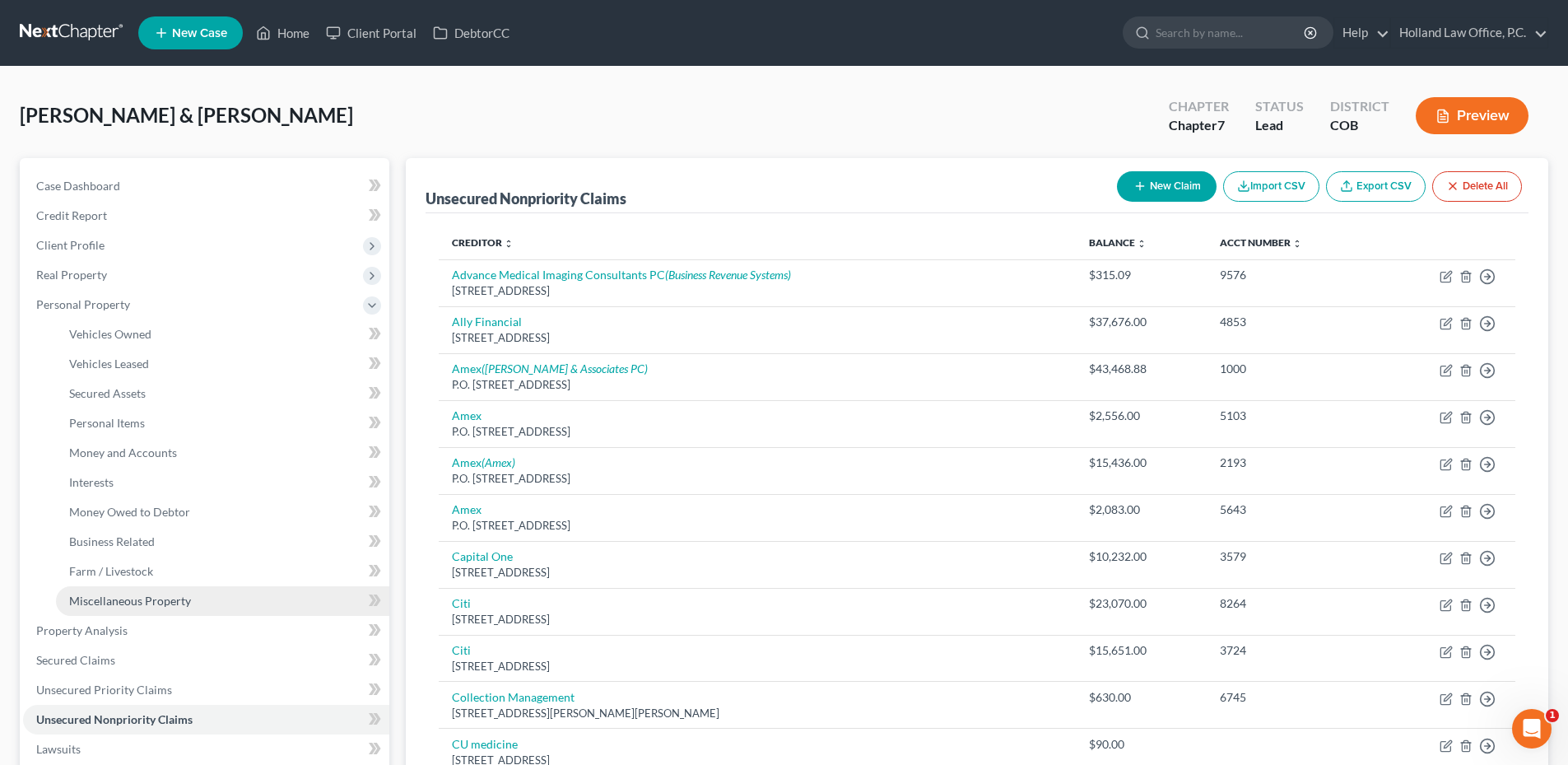
click at [159, 605] on span "Miscellaneous Property" at bounding box center [130, 600] width 122 height 14
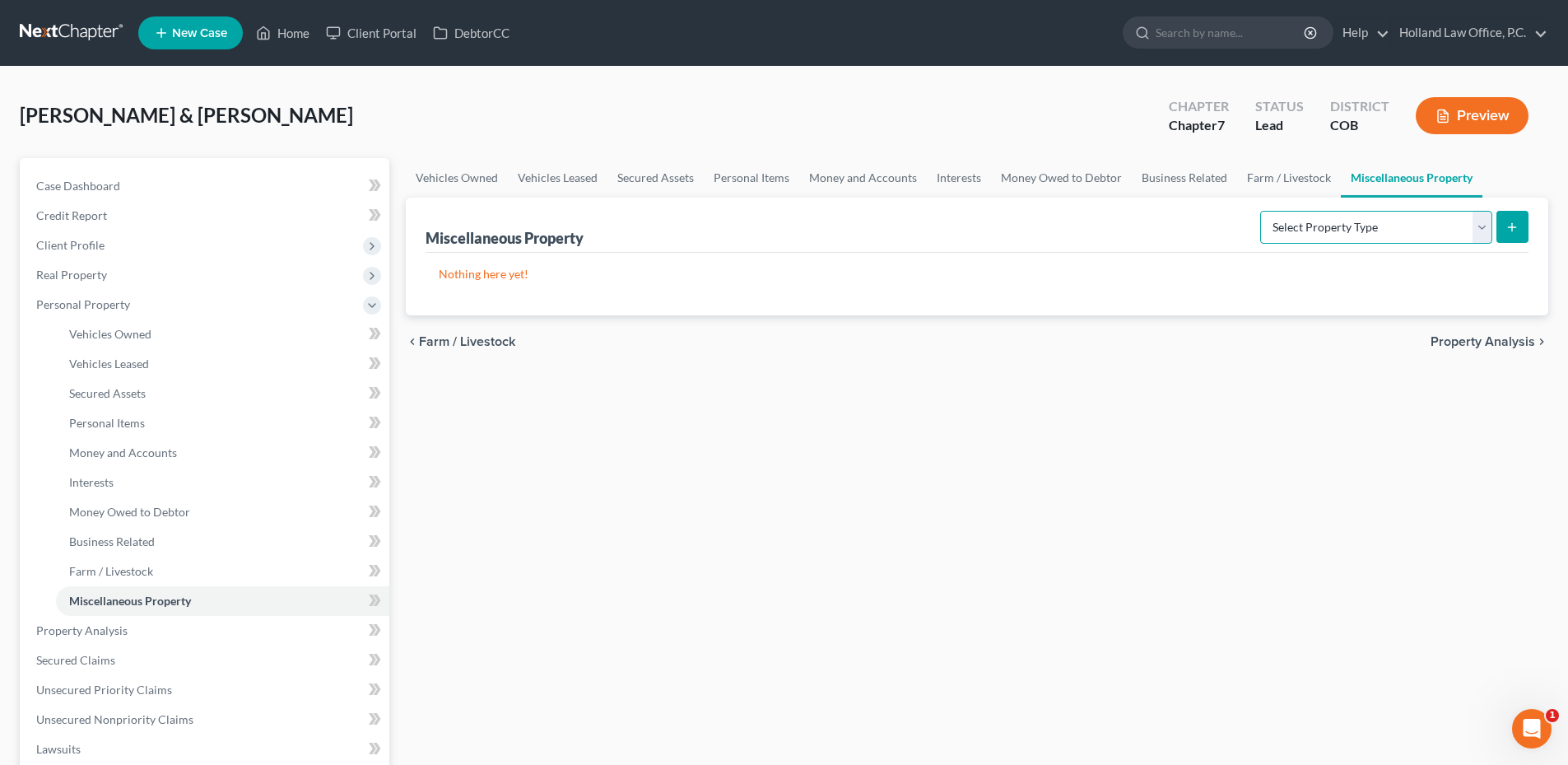
click at [1308, 230] on select "Select Property Type Assigned for Creditor Benefit [DATE] Holding for Another N…" at bounding box center [1376, 227] width 232 height 33
select select "transferred"
click at [1260, 210] on select "Select Property Type Assigned for Creditor Benefit [DATE] Holding for Another N…" at bounding box center [1376, 227] width 232 height 33
click at [1517, 223] on icon "submit" at bounding box center [1512, 228] width 13 height 13
select select "Ordinary ([DATE])"
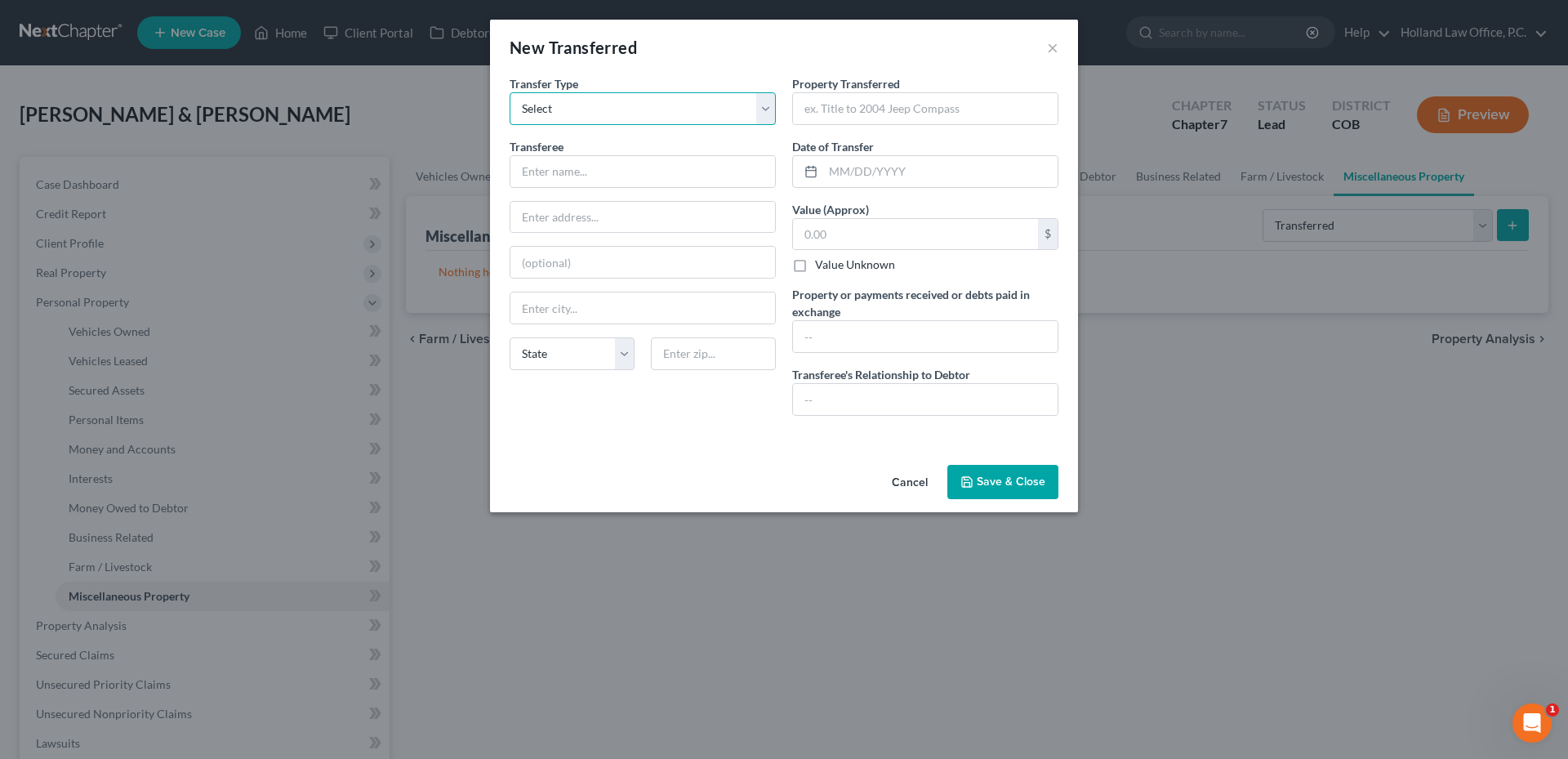
click at [645, 119] on select "Select Ordinary ([DATE]) [DATE]" at bounding box center [642, 108] width 266 height 33
drag, startPoint x: 643, startPoint y: 113, endPoint x: 624, endPoint y: 118, distance: 19.6
click at [643, 113] on select "Select Ordinary ([DATE]) [DATE]" at bounding box center [642, 108] width 266 height 33
click at [866, 109] on input "text" at bounding box center [924, 108] width 264 height 31
click at [954, 105] on input "[STREET_ADDRESS]" at bounding box center [924, 108] width 264 height 31
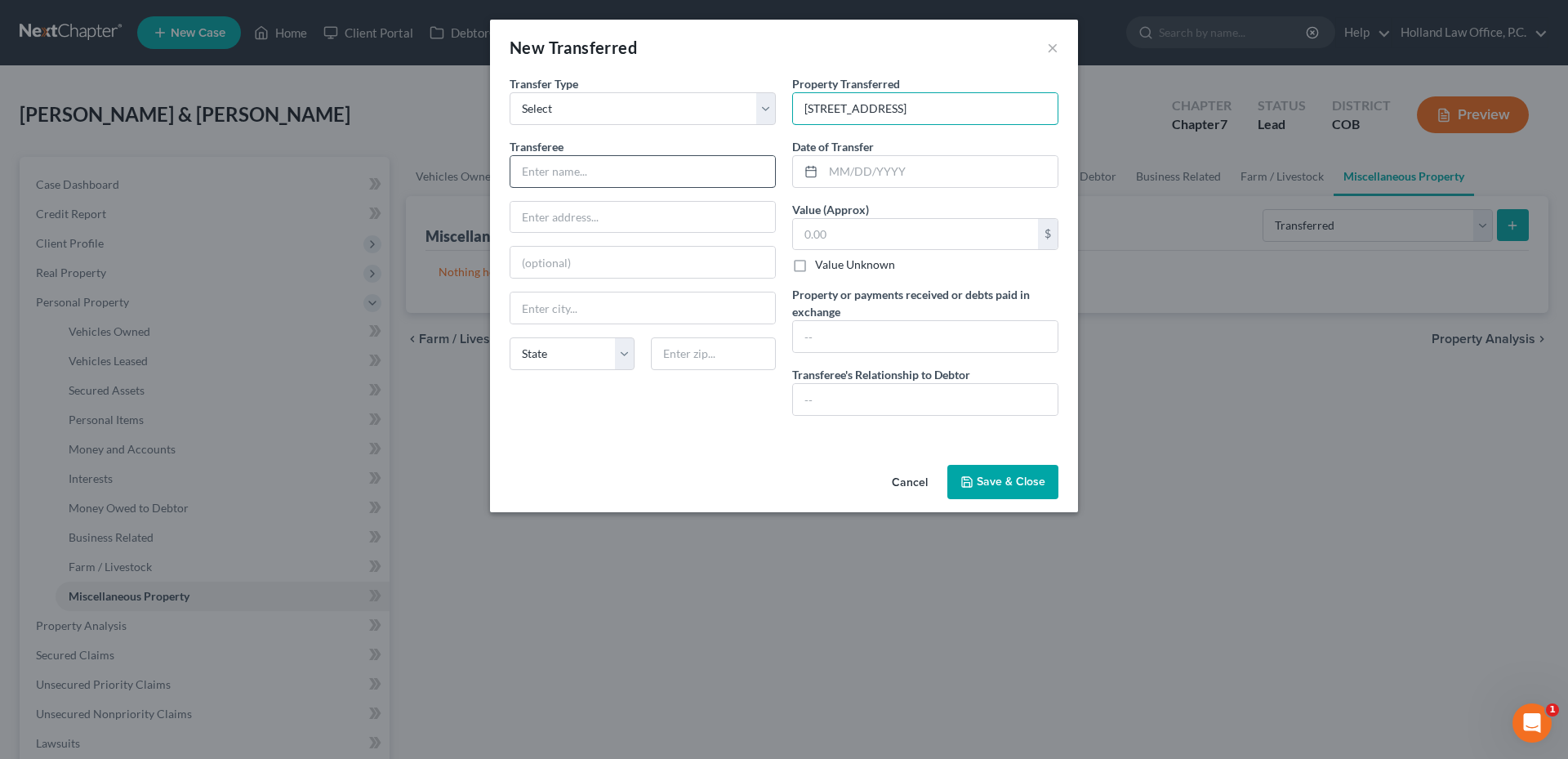
type input "[STREET_ADDRESS]"
click at [565, 182] on input "text" at bounding box center [642, 171] width 264 height 31
type input "[PERSON_NAME] & [PERSON_NAME]"
click at [616, 210] on input "2114 42nd q" at bounding box center [642, 217] width 264 height 31
type input "[STREET_ADDRESS]"
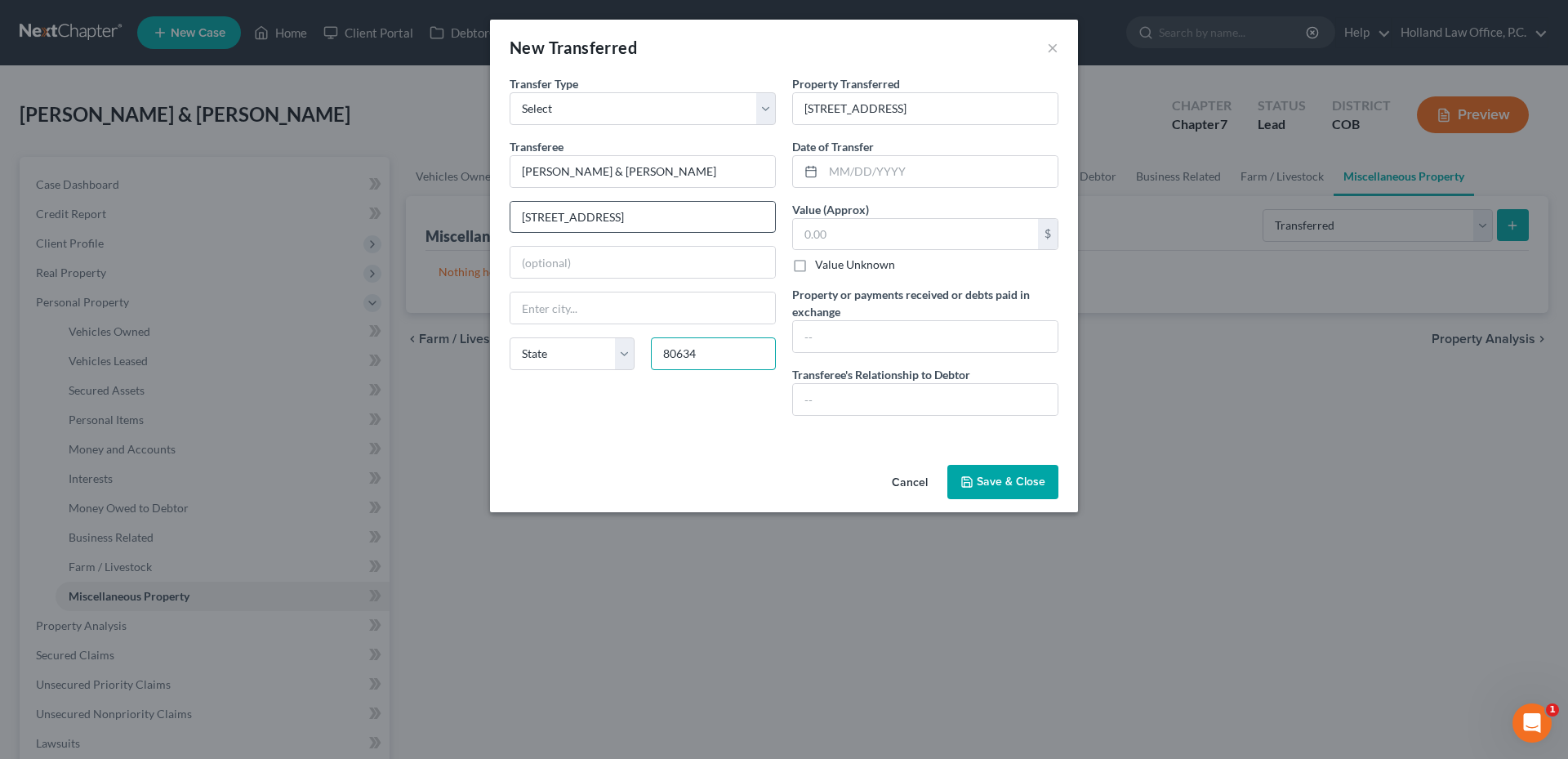
type input "80634"
type input "Greeley"
click at [843, 396] on input "text" at bounding box center [924, 399] width 264 height 31
type input "Stranger"
click at [848, 348] on input "text" at bounding box center [924, 336] width 264 height 31
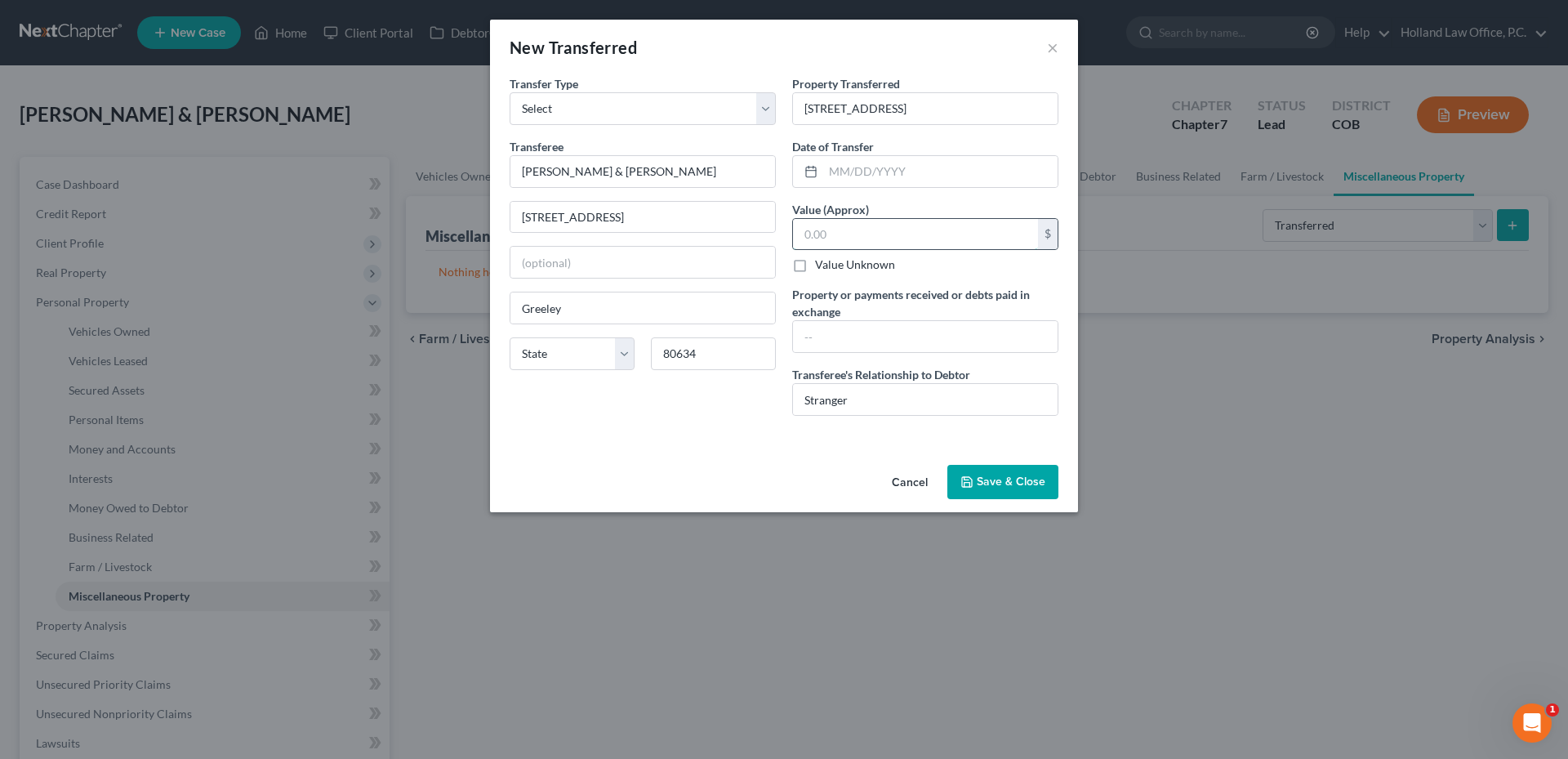
click at [867, 227] on input "text" at bounding box center [915, 234] width 245 height 31
type input "2"
type input "320,000.00"
click at [868, 188] on div "Property Transferred * [STREET_ADDRESS] Date of Transfer * Value (Approx) 320,0…" at bounding box center [925, 252] width 283 height 354
click at [872, 177] on input "text" at bounding box center [940, 171] width 234 height 31
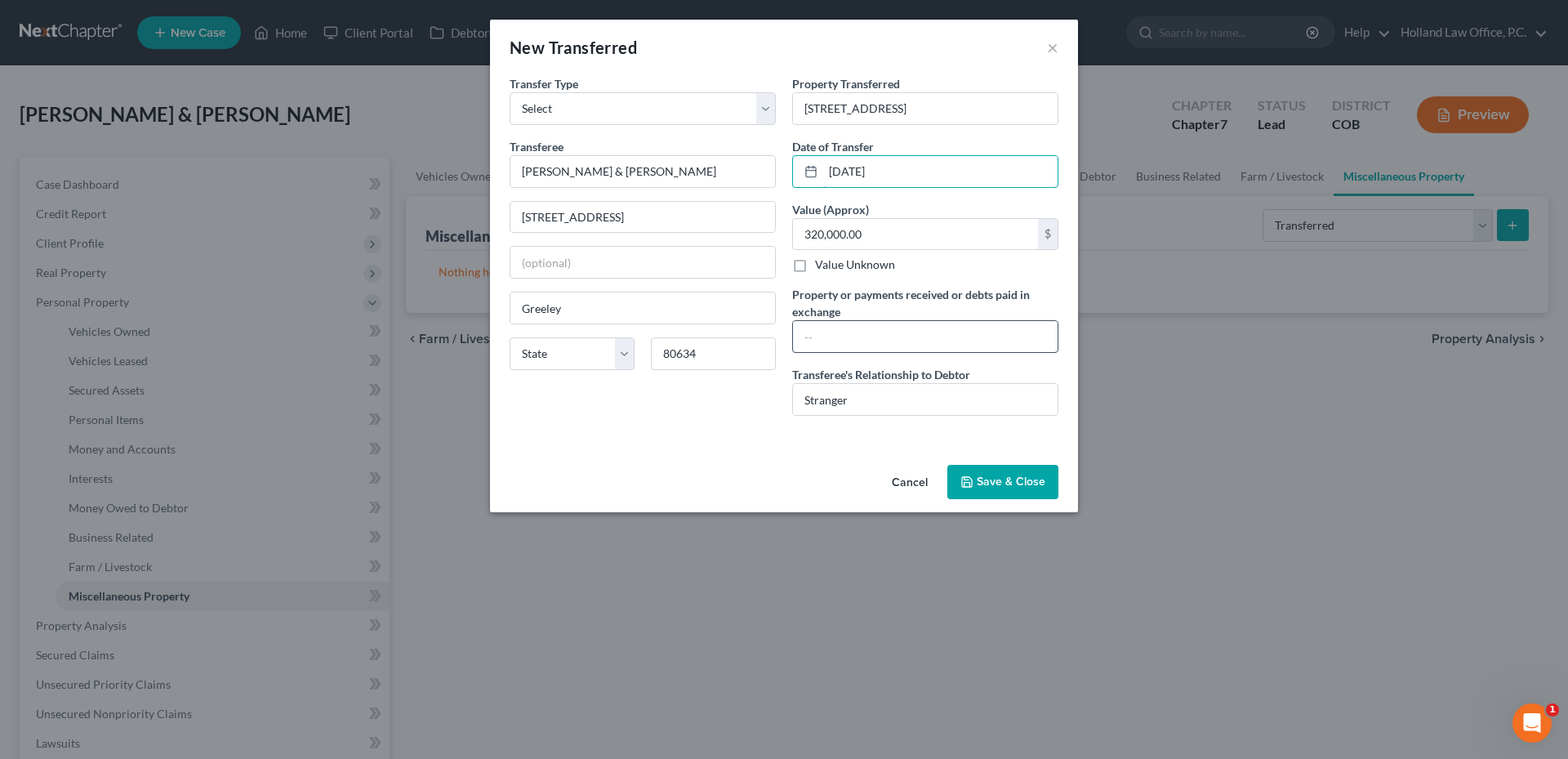
type input "[DATE]"
click at [820, 339] on input "text" at bounding box center [924, 336] width 264 height 31
click at [867, 343] on input "Sold for 320.000," at bounding box center [924, 336] width 264 height 31
click at [917, 340] on input "Sold for 320,000," at bounding box center [924, 336] width 264 height 31
click at [848, 340] on input "Sold for 320,000," at bounding box center [924, 336] width 264 height 31
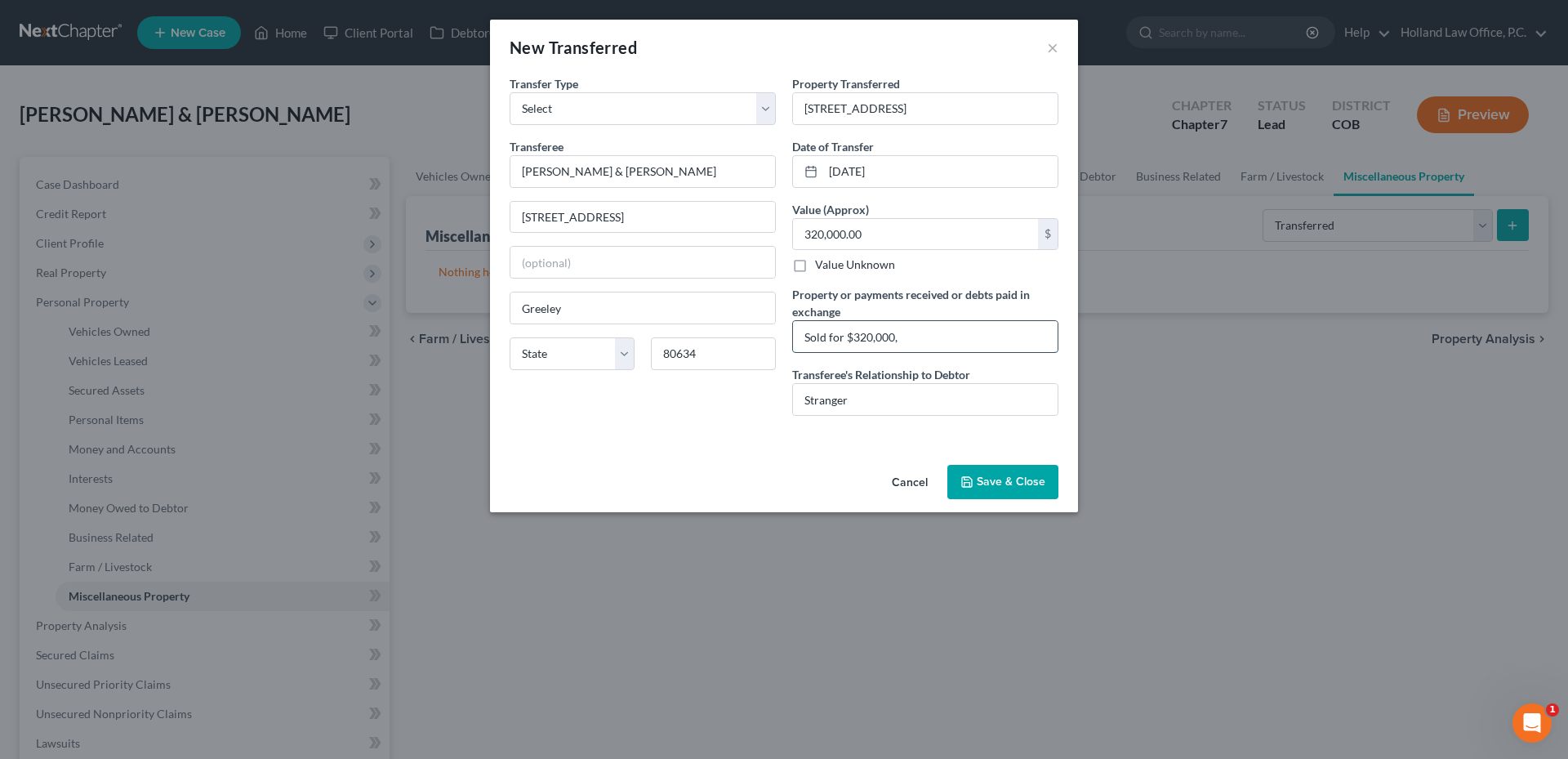
click at [914, 334] on input "Sold for $320,000," at bounding box center [924, 336] width 264 height 31
click at [1035, 338] on input "Sold for $320,000, [PERSON_NAME] money held $200, County Taxes $1194.82, Payoff…" at bounding box center [924, 336] width 264 height 31
click at [994, 339] on input "Sold for $320,000, [PERSON_NAME] money held $200, County Taxes $1194.82, Payoff…" at bounding box center [924, 336] width 264 height 31
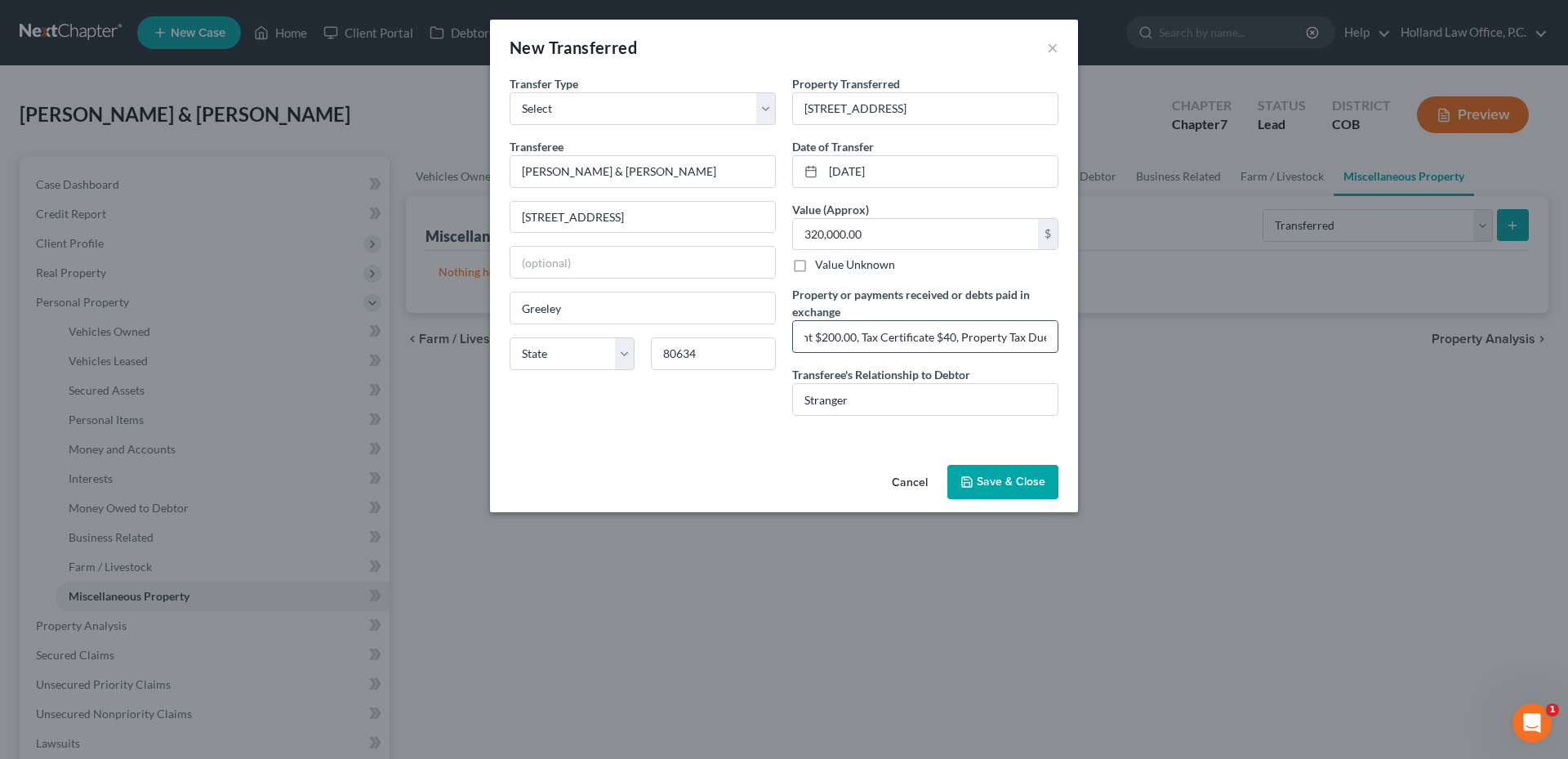
click at [994, 334] on input "Sold for $320,000, [PERSON_NAME] money held $200, County Taxes $1194.82, Payoff…" at bounding box center [924, 336] width 264 height 31
click at [988, 341] on input "Sold for $320,000, [PERSON_NAME] money held $200, County Taxes $1194.82, Payoff…" at bounding box center [924, 336] width 264 height 31
click at [986, 338] on input "Sold for $320,000, [PERSON_NAME] money held $200, County Taxes $1194.82, Payoff…" at bounding box center [924, 336] width 264 height 31
click at [1016, 339] on input "Sold for $320,000, [PERSON_NAME] money held $200, County Taxes $1194.82, Payoff…" at bounding box center [924, 336] width 264 height 31
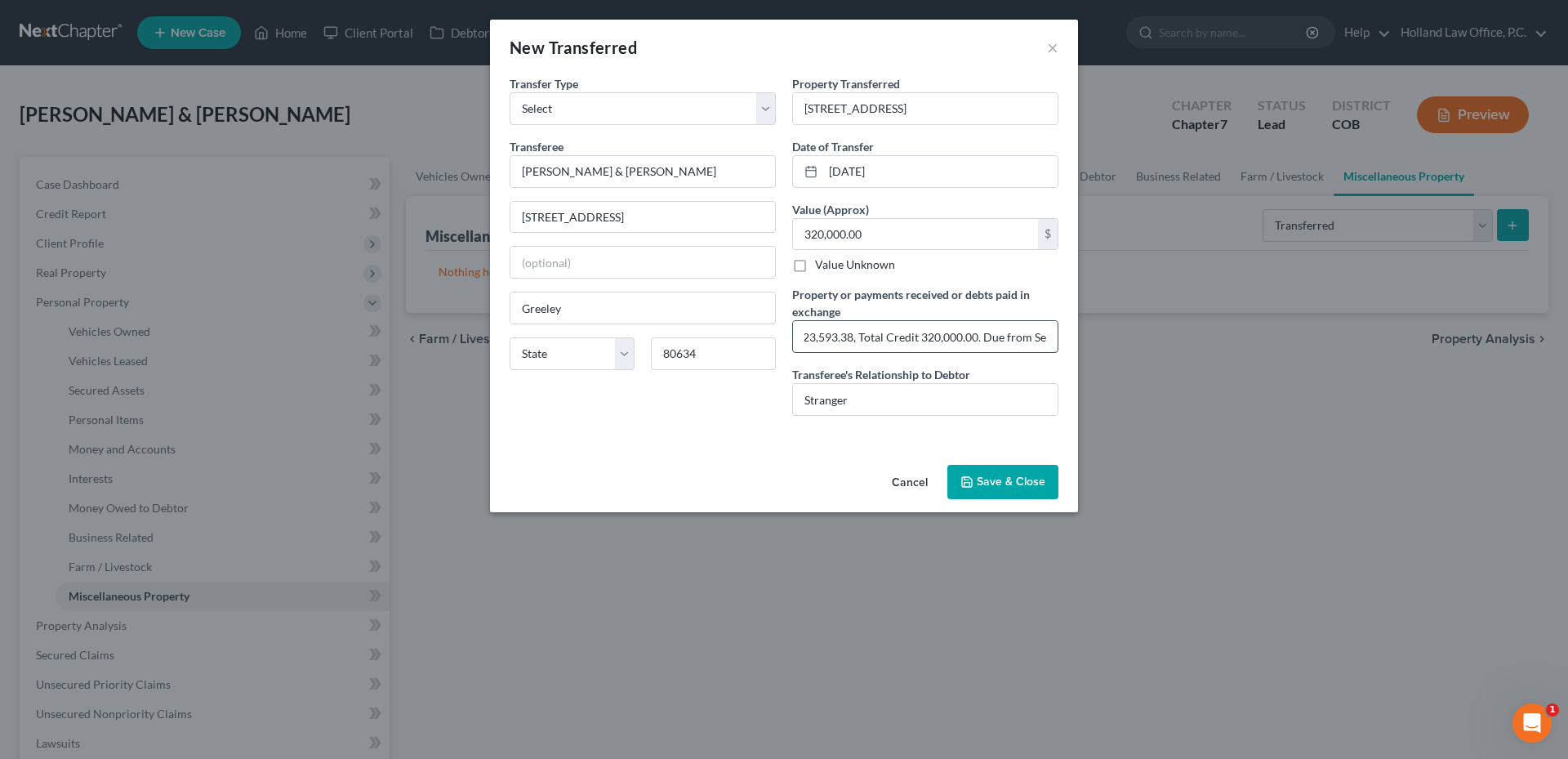
scroll to position [0, 1304]
type input "Sold for $320,000, [PERSON_NAME] money held $200, County Taxes $1194.82, Payoff…"
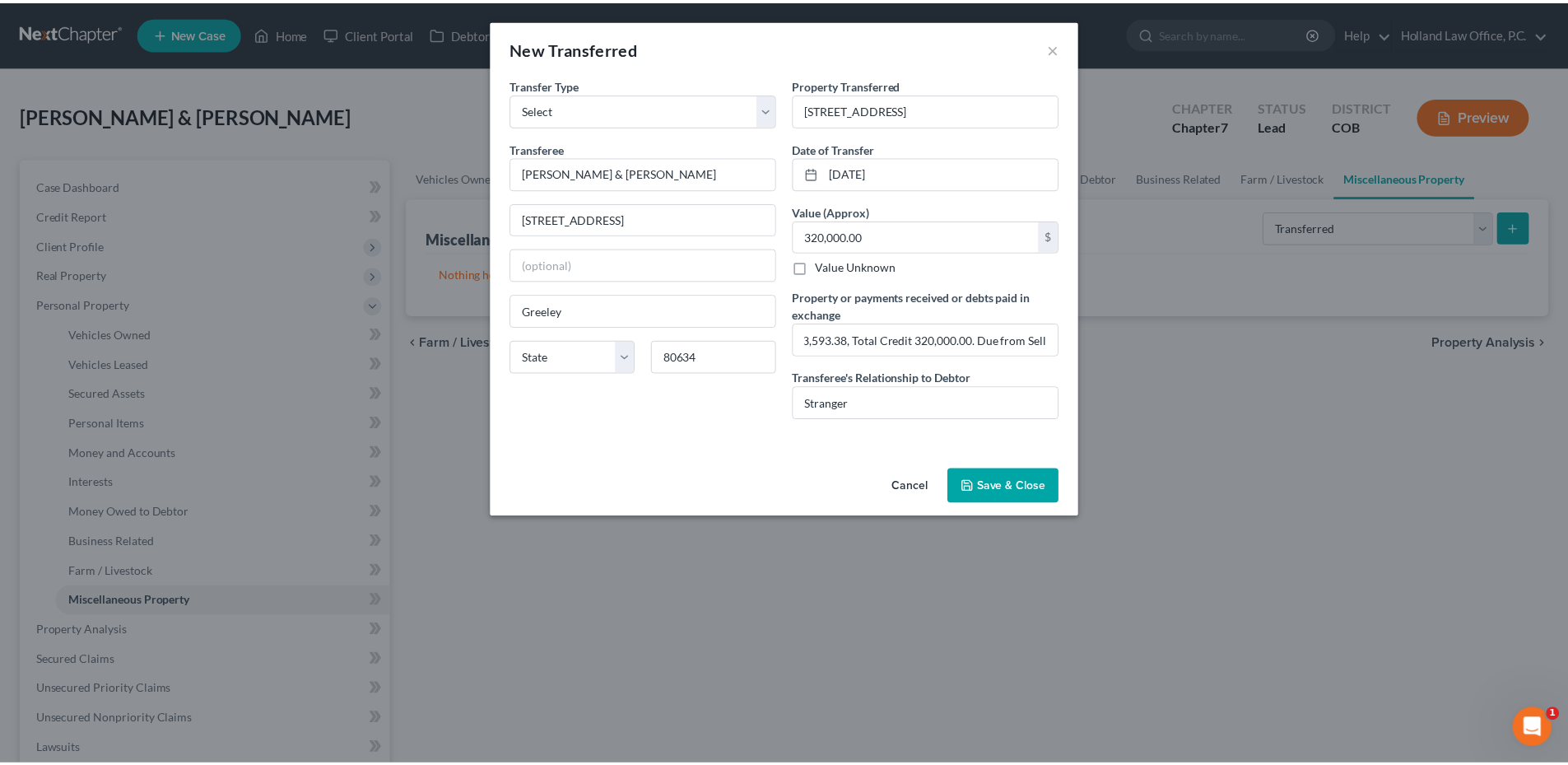
scroll to position [0, 0]
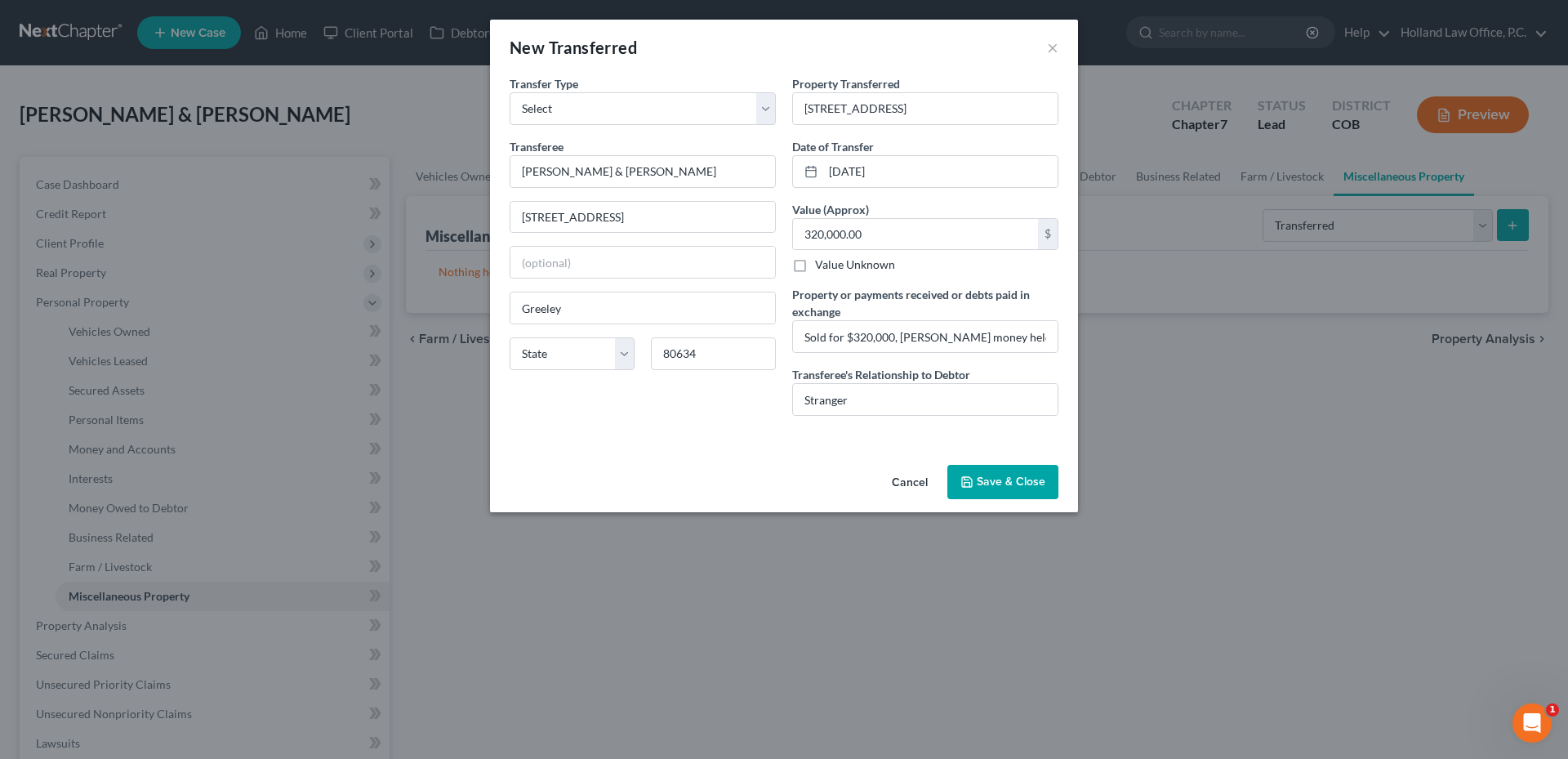
click at [1017, 487] on button "Save & Close" at bounding box center [1003, 482] width 111 height 34
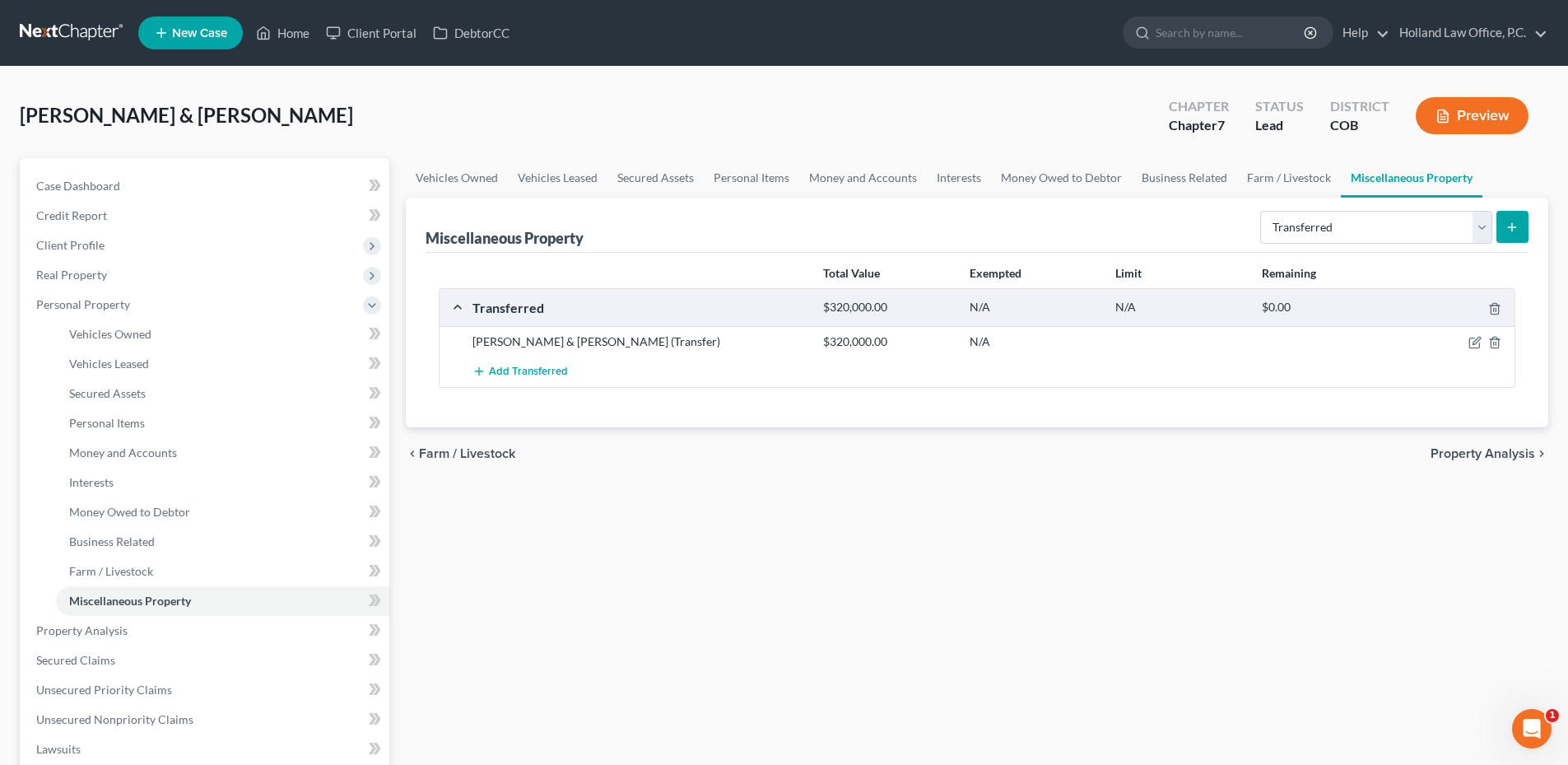
click at [916, 507] on div "Vehicles Owned Vehicles Leased Secured Assets Personal Items Money and Accounts…" at bounding box center [977, 633] width 1159 height 951
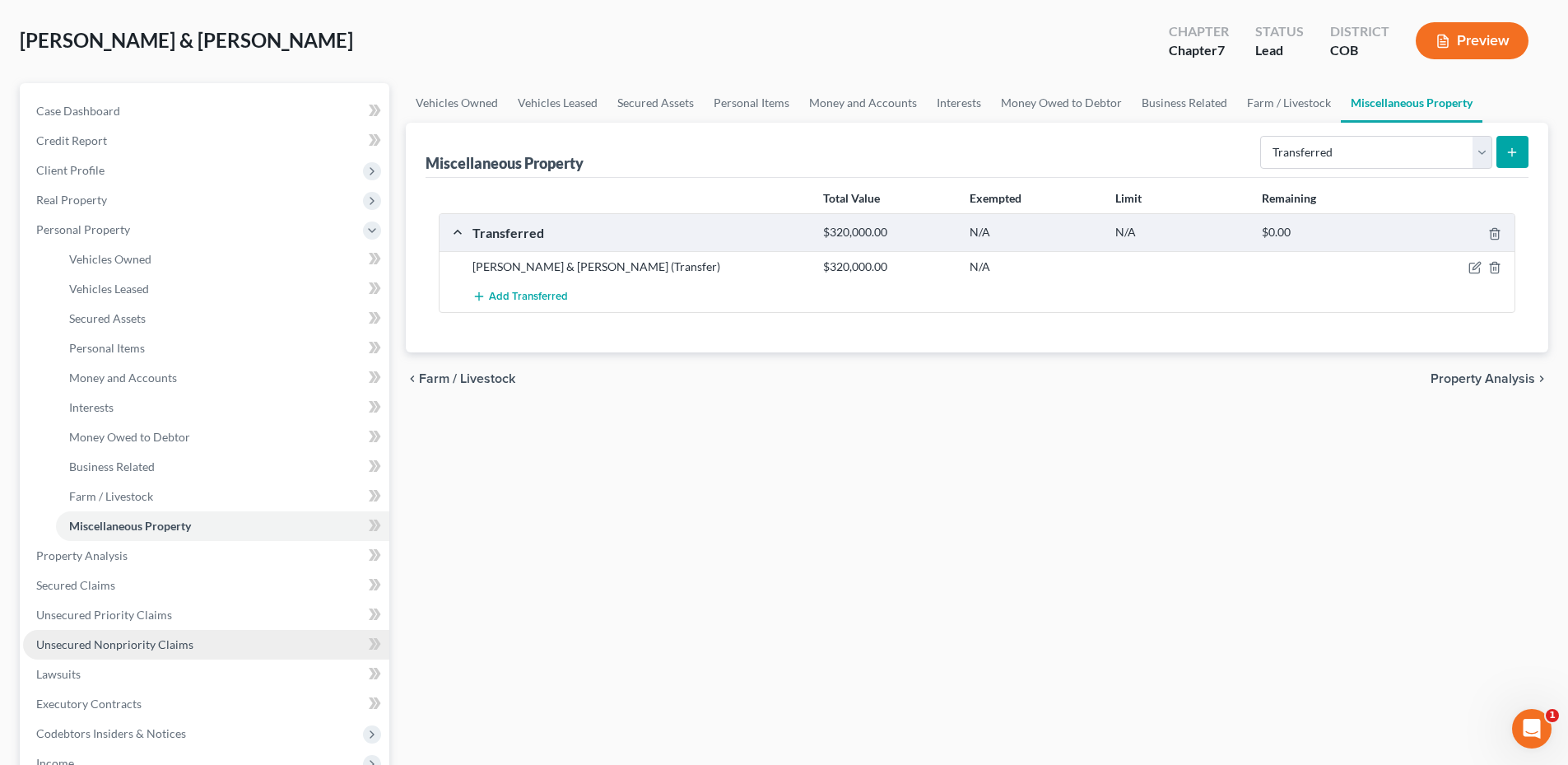
scroll to position [165, 0]
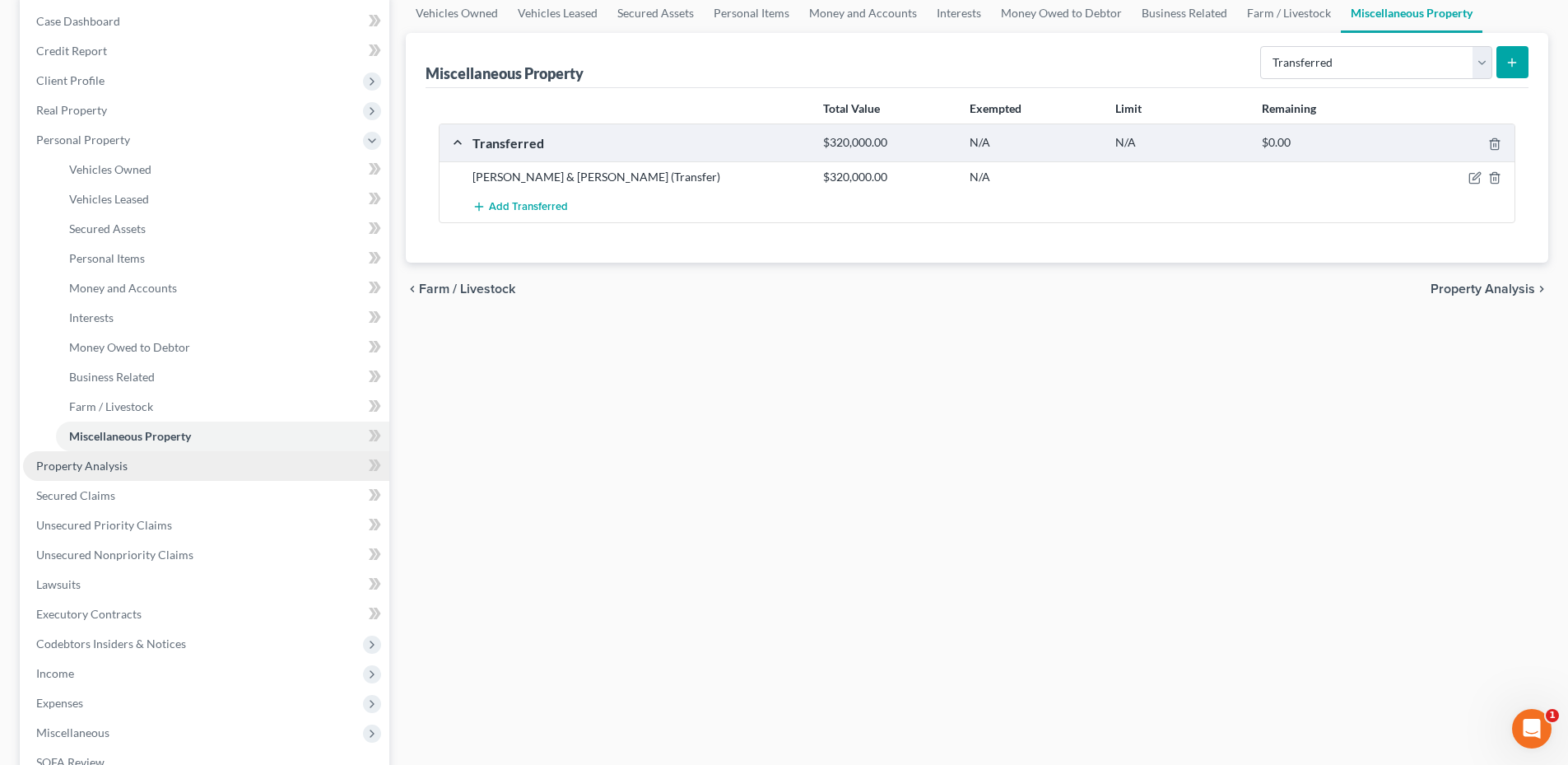
click at [93, 464] on span "Property Analysis" at bounding box center [81, 465] width 91 height 14
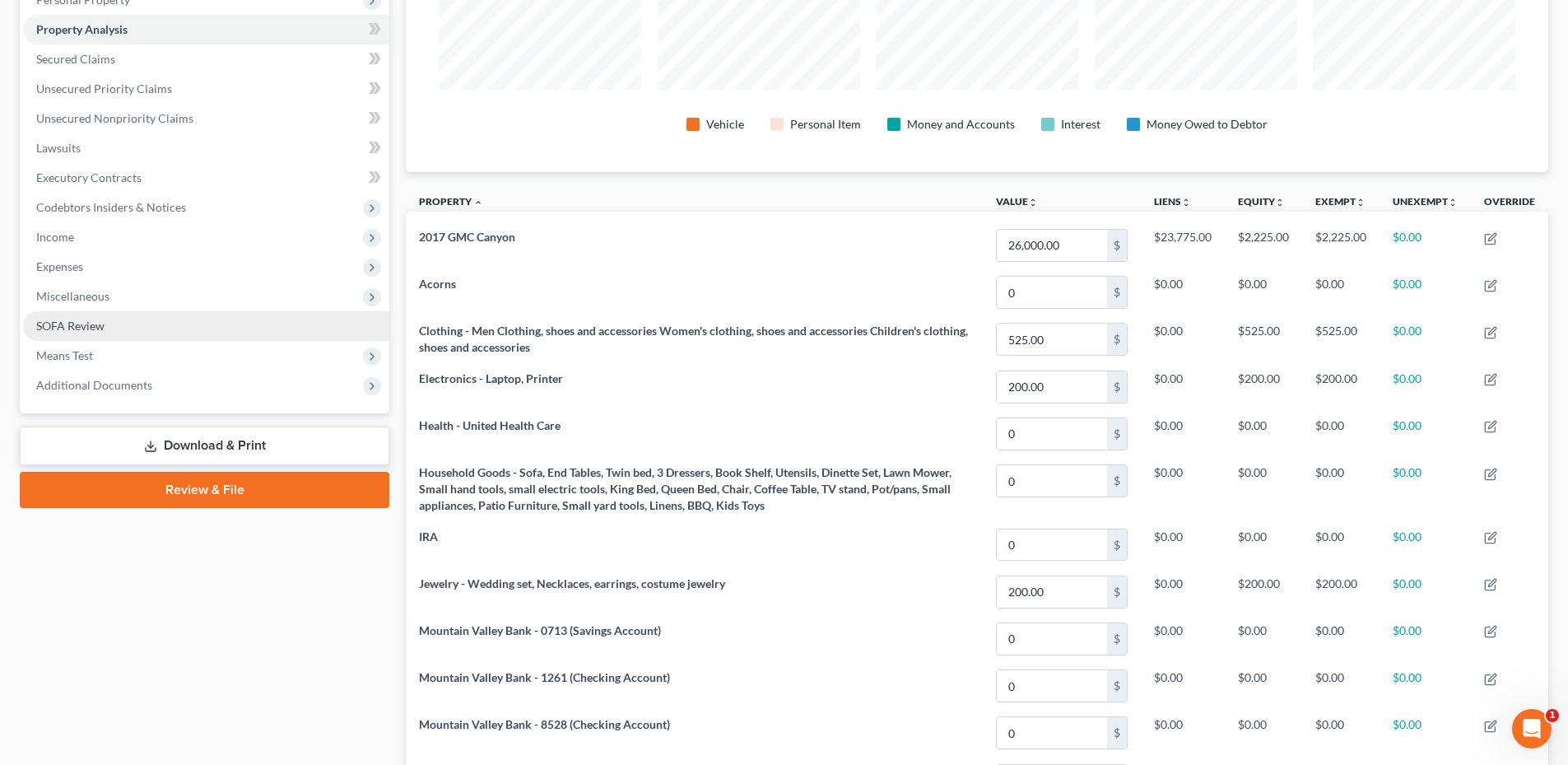
click at [84, 332] on span "SOFA Review" at bounding box center [70, 325] width 68 height 14
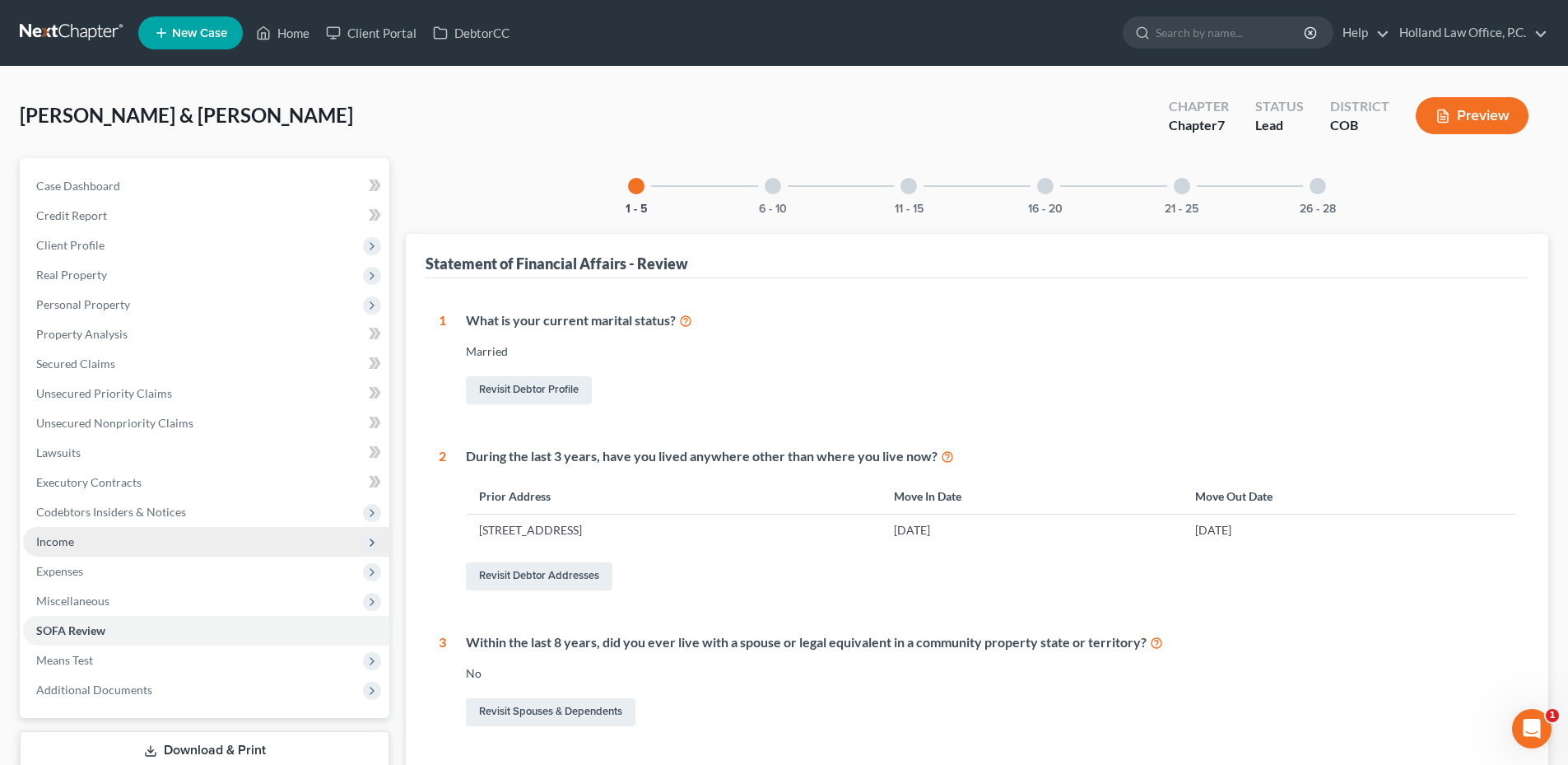
click at [82, 546] on span "Income" at bounding box center [206, 541] width 367 height 29
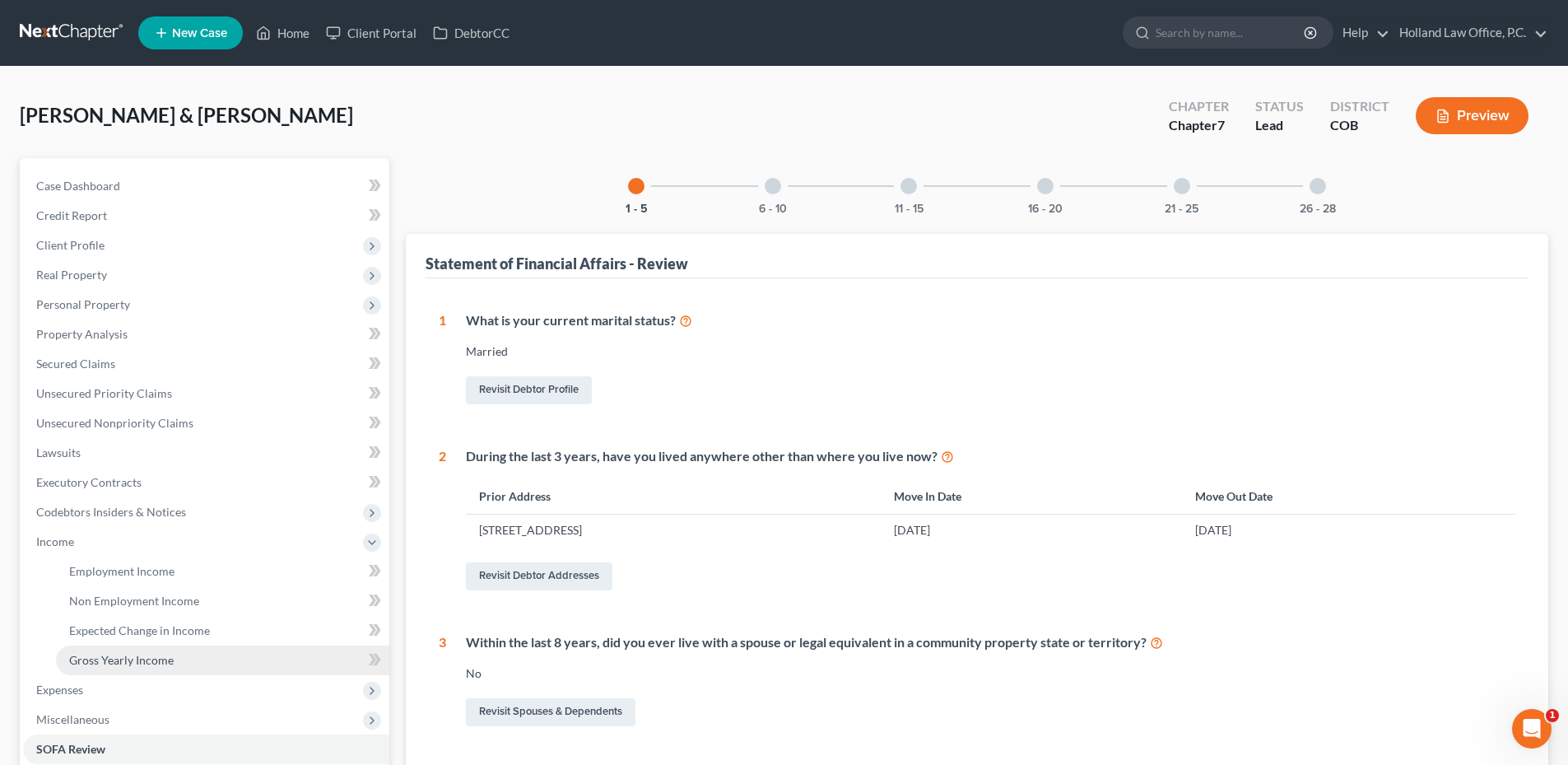
click at [116, 653] on span "Gross Yearly Income" at bounding box center [121, 660] width 104 height 14
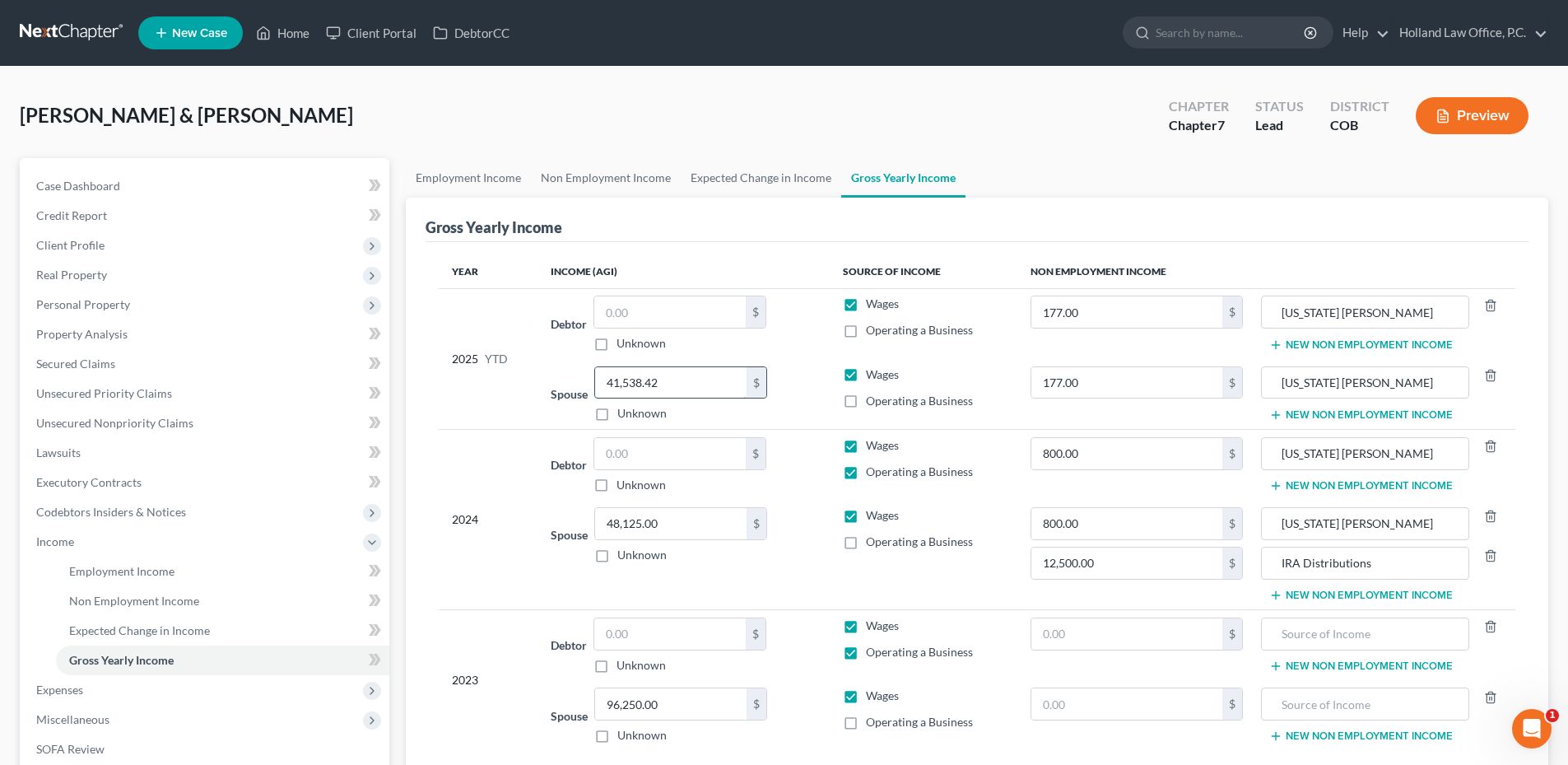
click at [667, 378] on input "41,538.42" at bounding box center [671, 382] width 152 height 31
click at [609, 380] on input "53,846.11" at bounding box center [671, 382] width 152 height 31
type input "43,846.11"
click at [793, 363] on td "Spouse 43,846.11 $ Unknown Balance Undetermined 43,846.11 $ Unknown" at bounding box center [682, 394] width 291 height 71
click at [118, 279] on span "Real Property" at bounding box center [206, 274] width 367 height 29
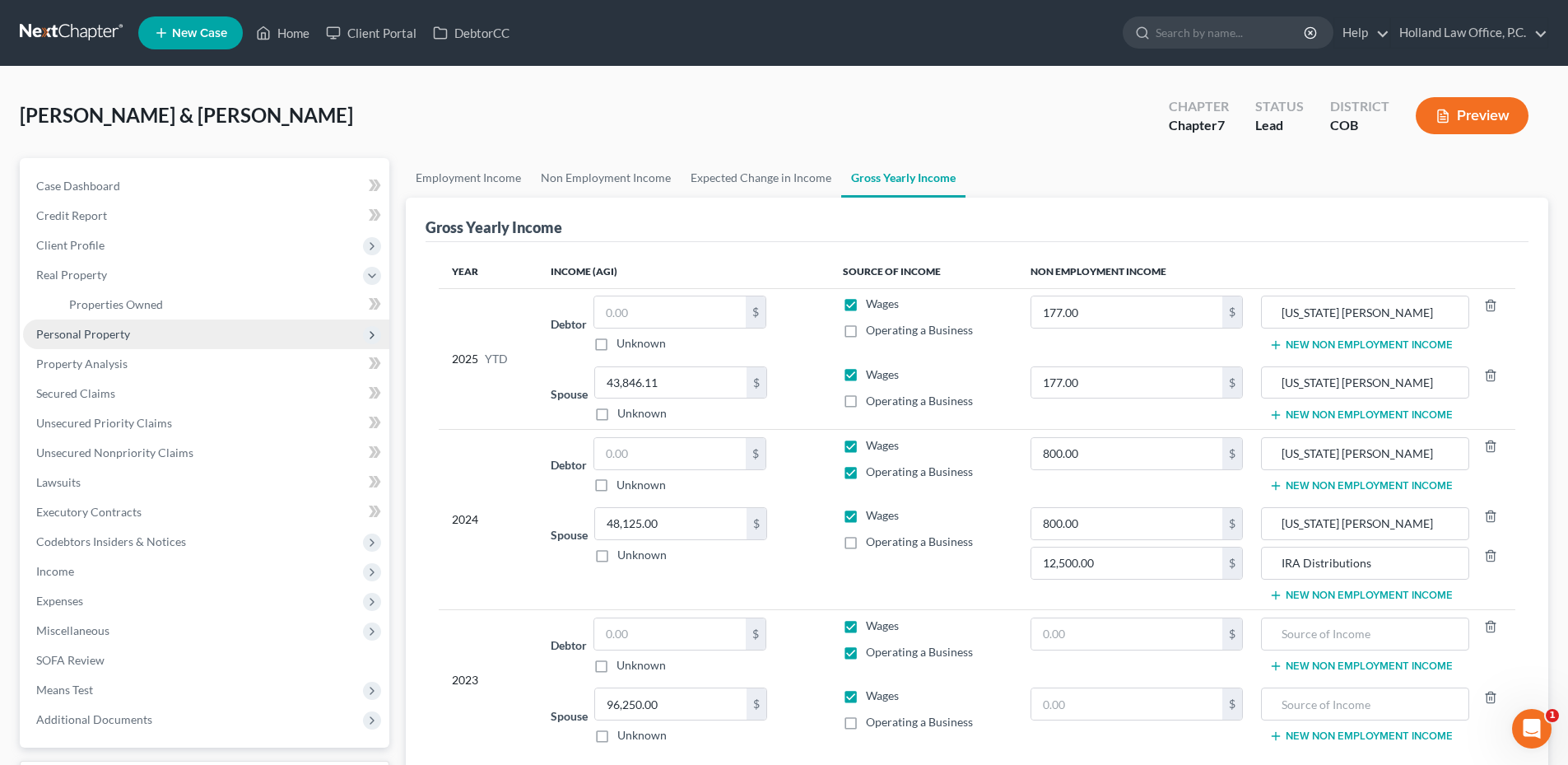
click at [107, 344] on span "Personal Property" at bounding box center [206, 334] width 367 height 29
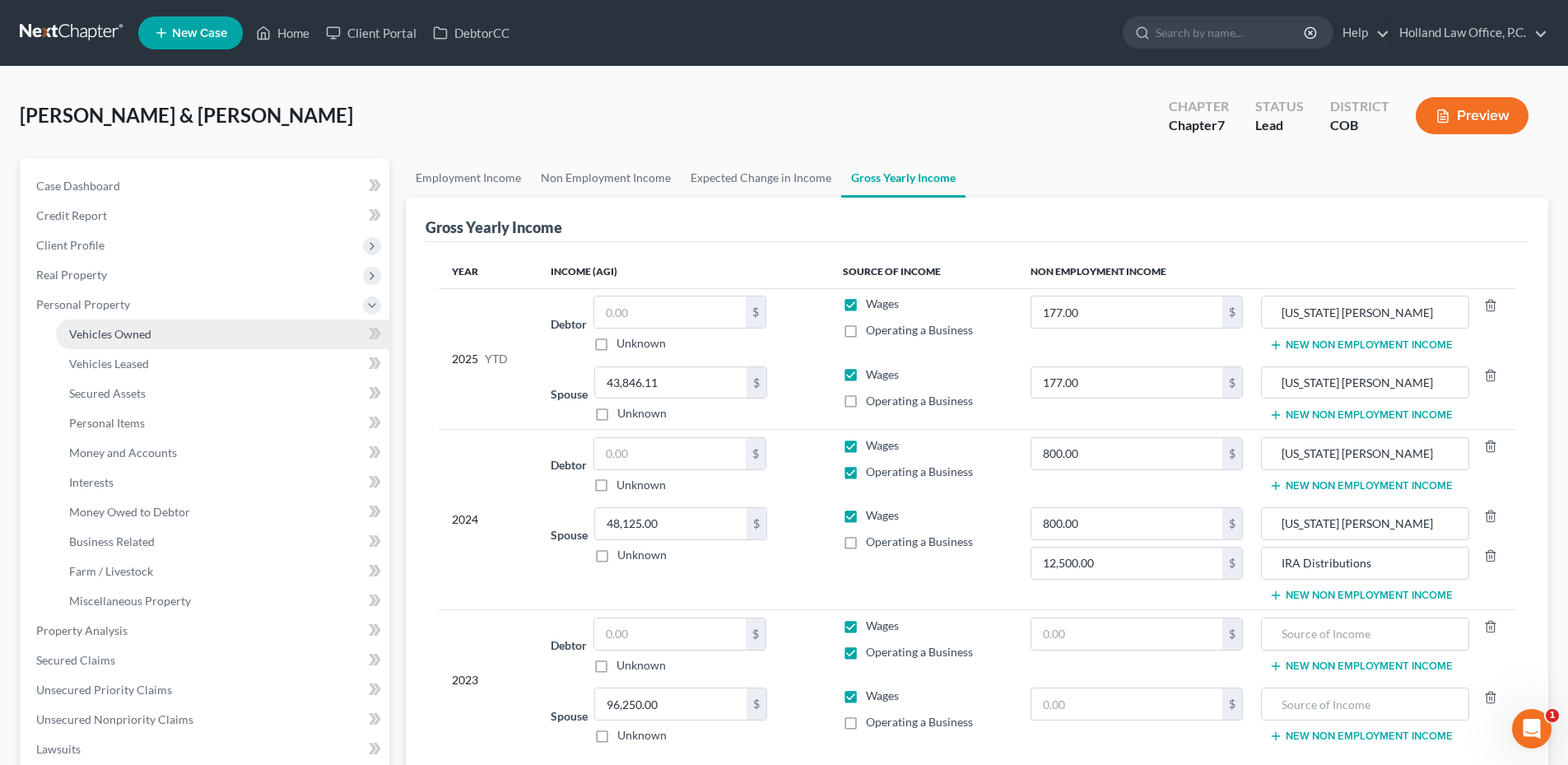
click at [139, 338] on span "Vehicles Owned" at bounding box center [110, 334] width 82 height 14
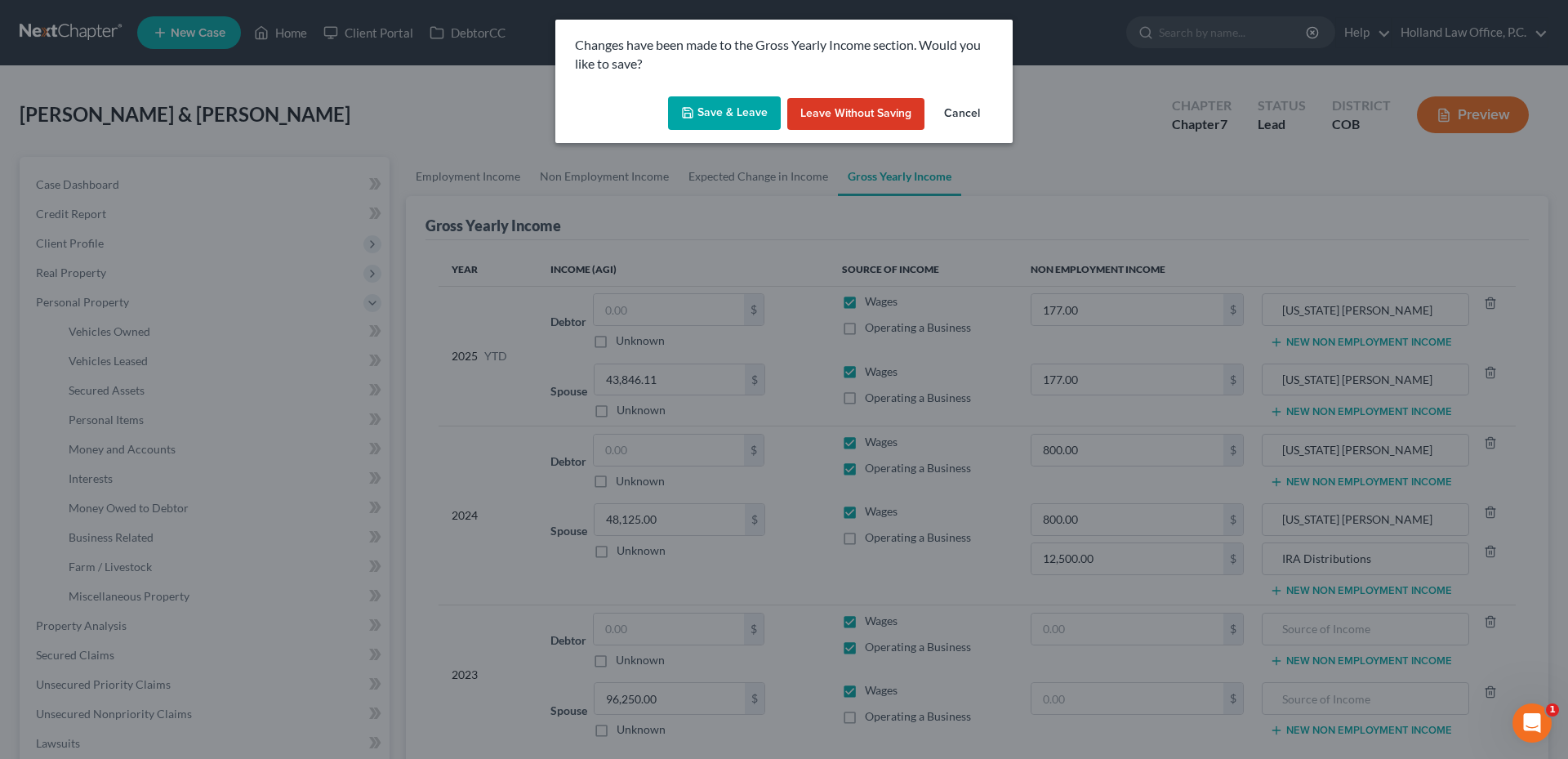
click at [733, 91] on div "Save & Leave Leave without Saving Cancel" at bounding box center [784, 117] width 457 height 54
click at [732, 96] on button "Save & Leave" at bounding box center [725, 113] width 113 height 34
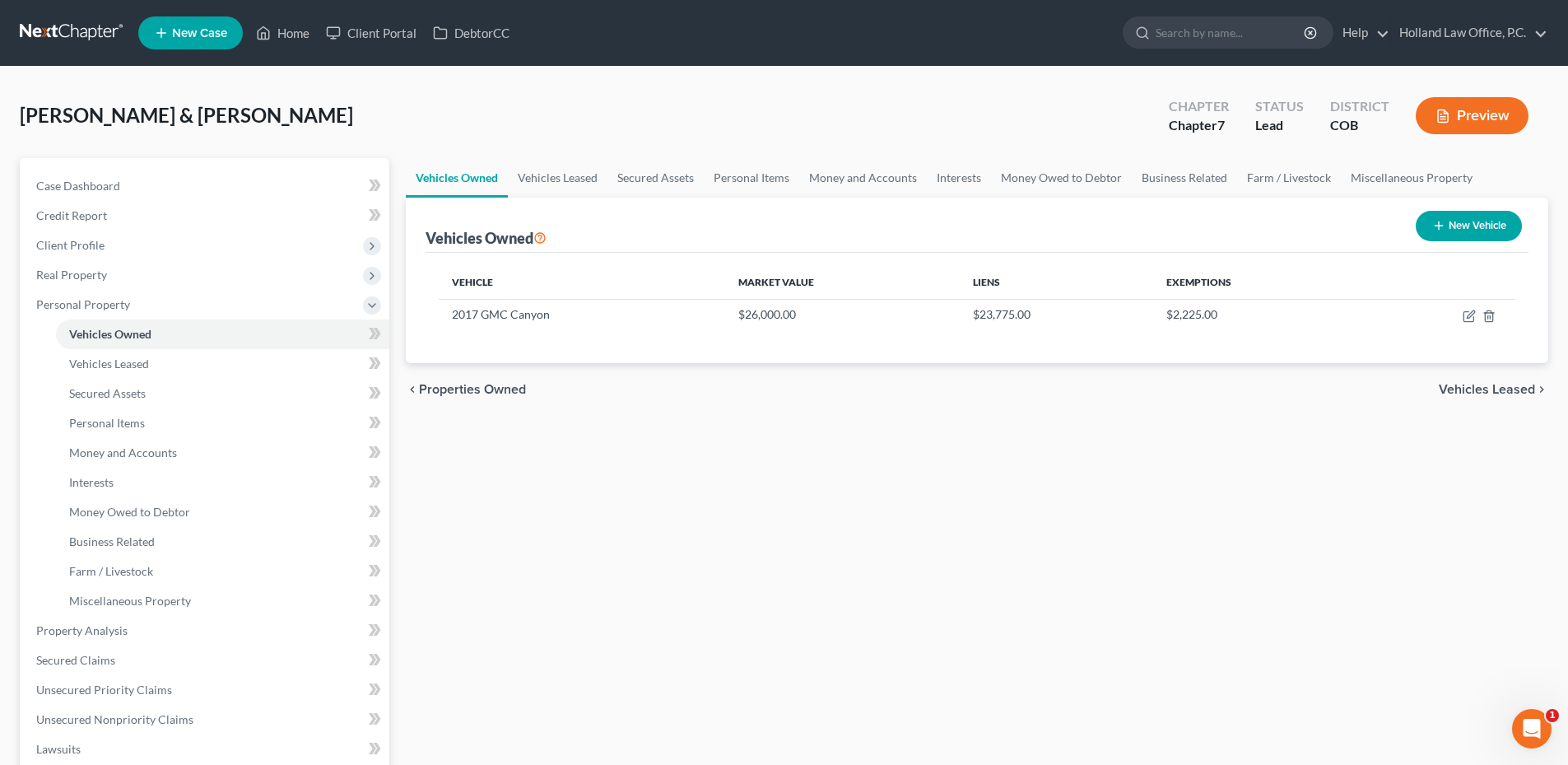
click at [957, 463] on div "Vehicles Owned Vehicles Leased Secured Assets Personal Items Money and Accounts…" at bounding box center [977, 633] width 1159 height 951
click at [1464, 316] on icon "button" at bounding box center [1468, 317] width 9 height 9
select select "0"
select select "9"
select select "2"
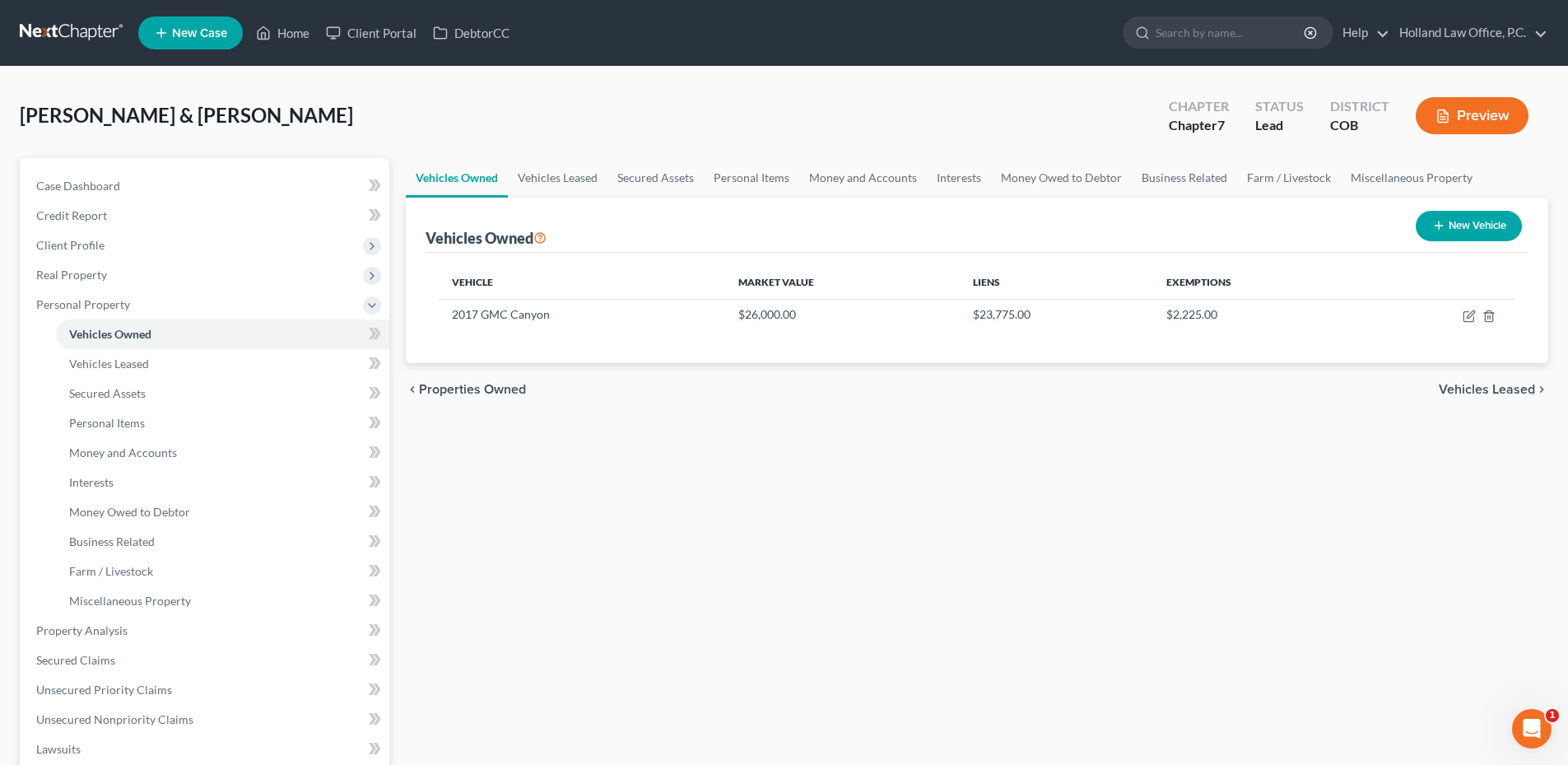
select select "2"
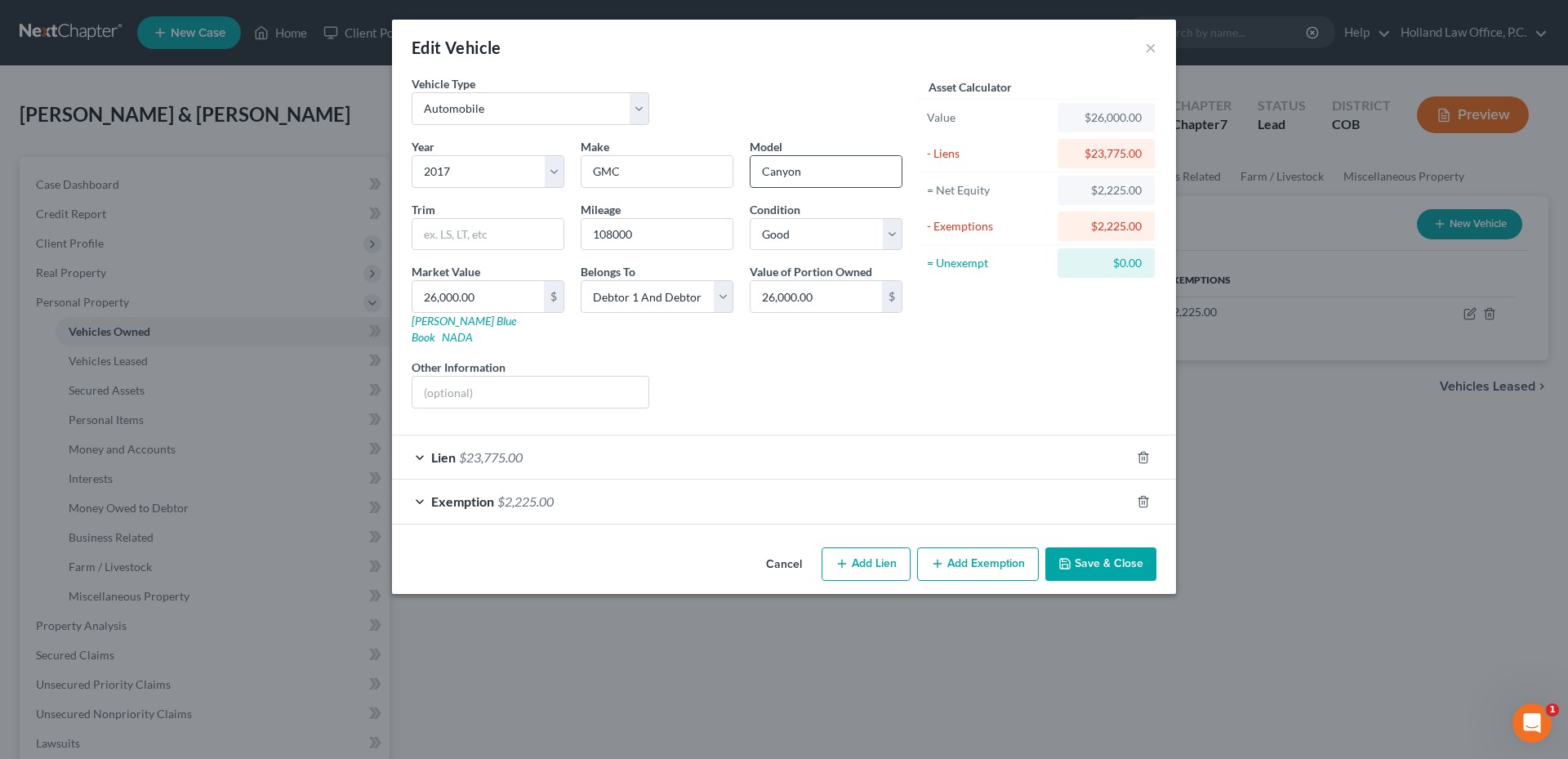
click at [787, 165] on input "Canyon" at bounding box center [825, 171] width 151 height 31
type input "Serria"
click at [623, 442] on div "Lien $23,775.00" at bounding box center [760, 457] width 738 height 43
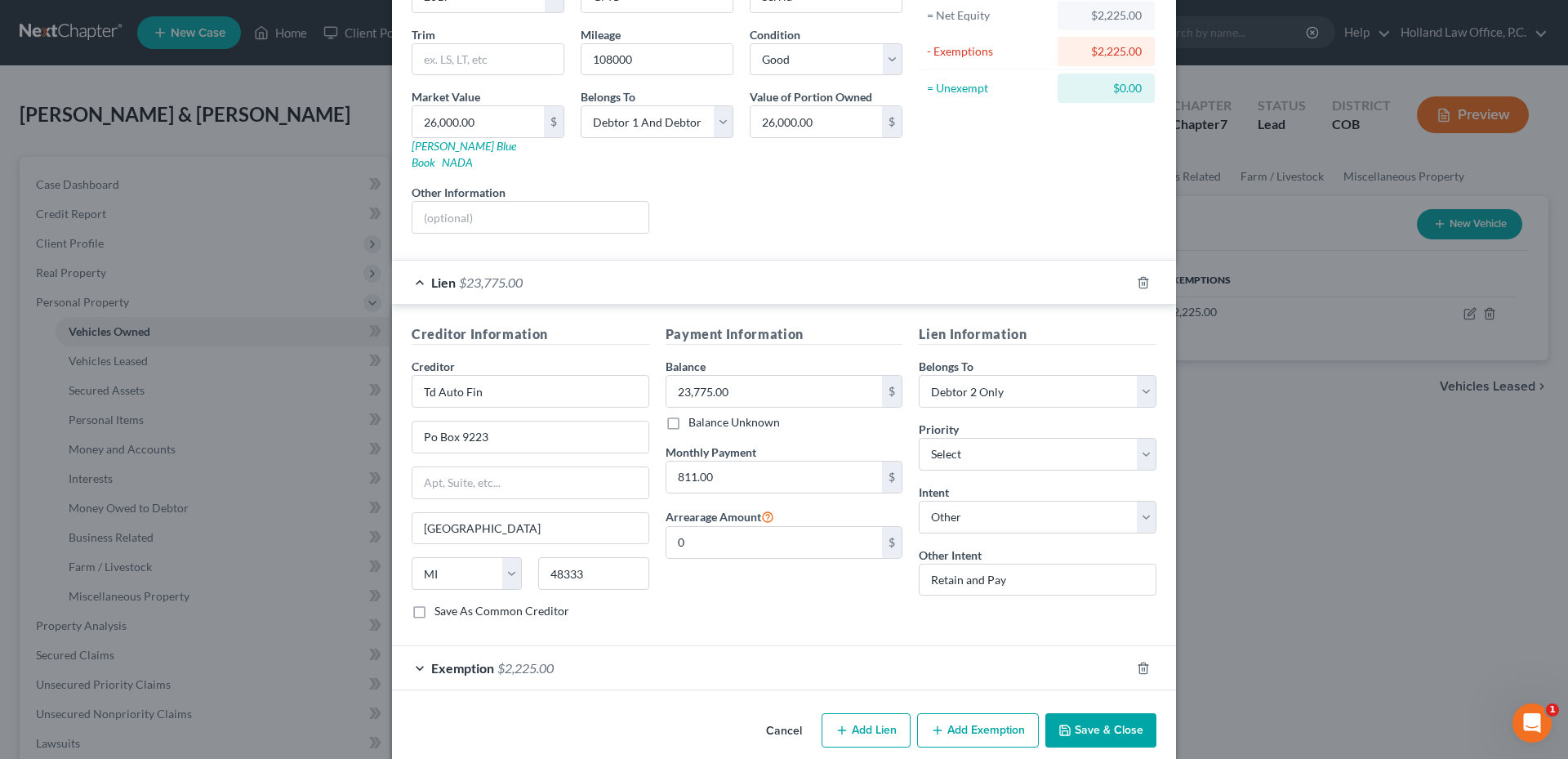
scroll to position [180, 0]
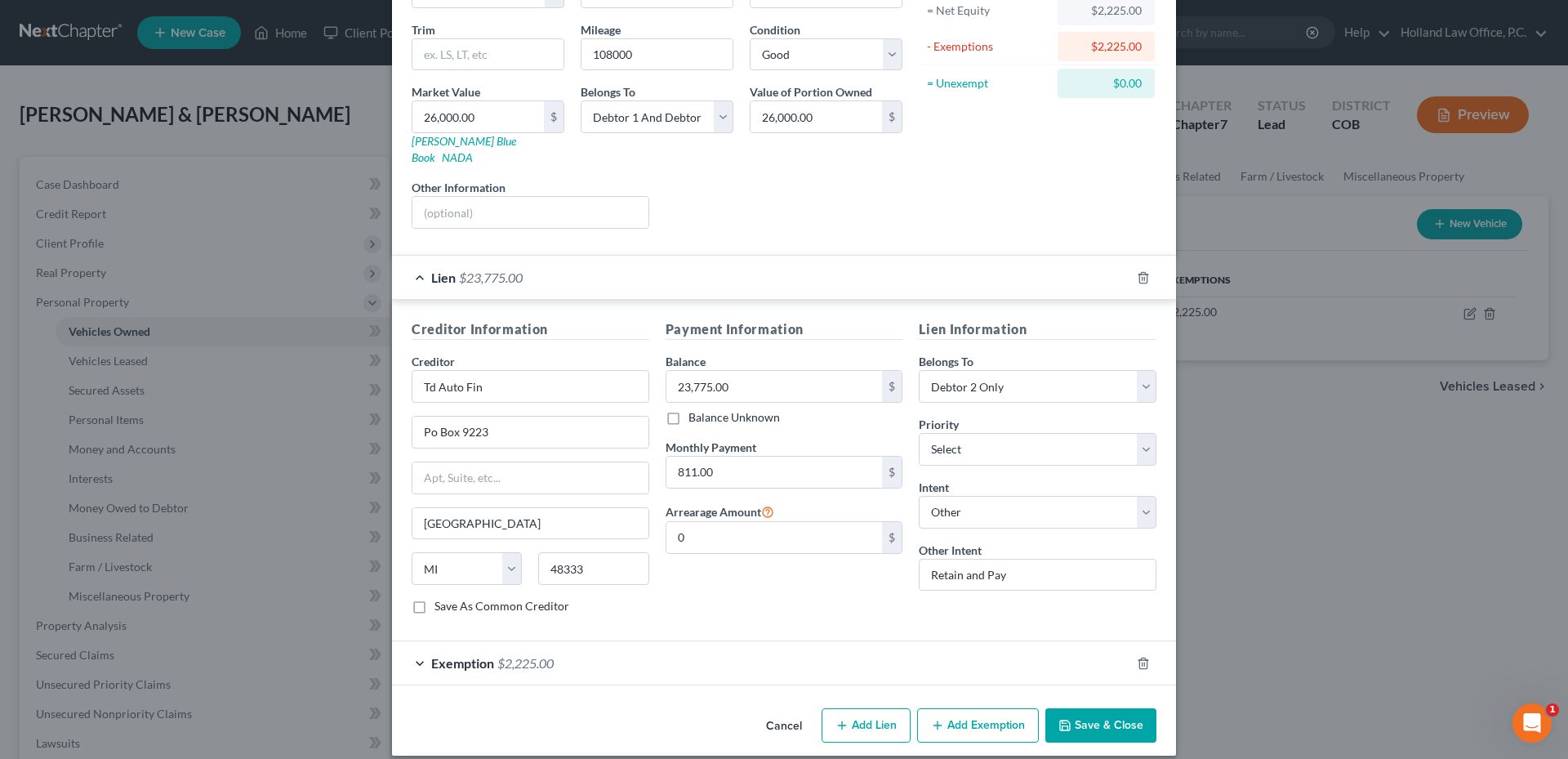
click at [665, 662] on div "Exemption $2,225.00" at bounding box center [760, 663] width 738 height 43
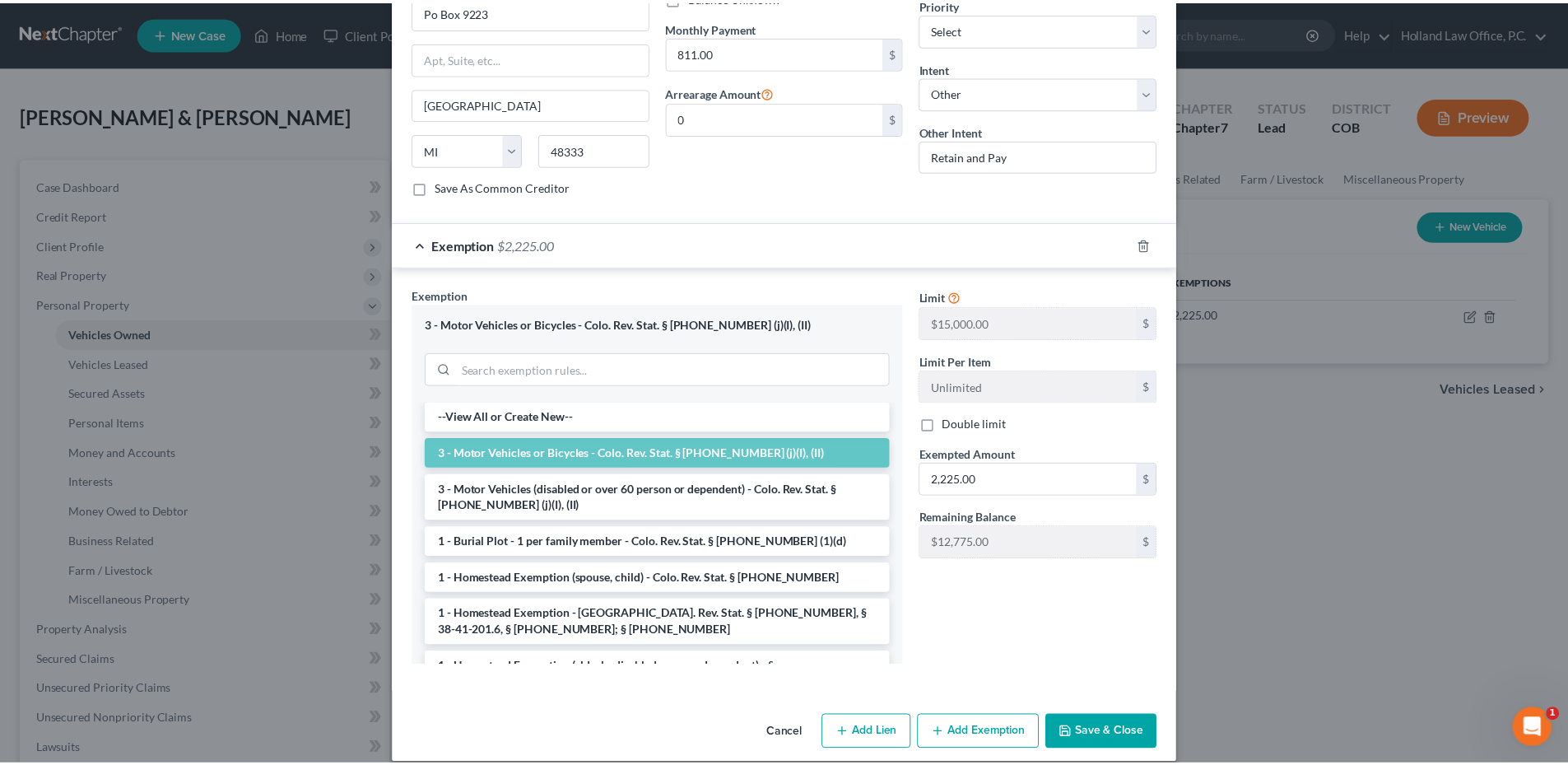
scroll to position [607, 0]
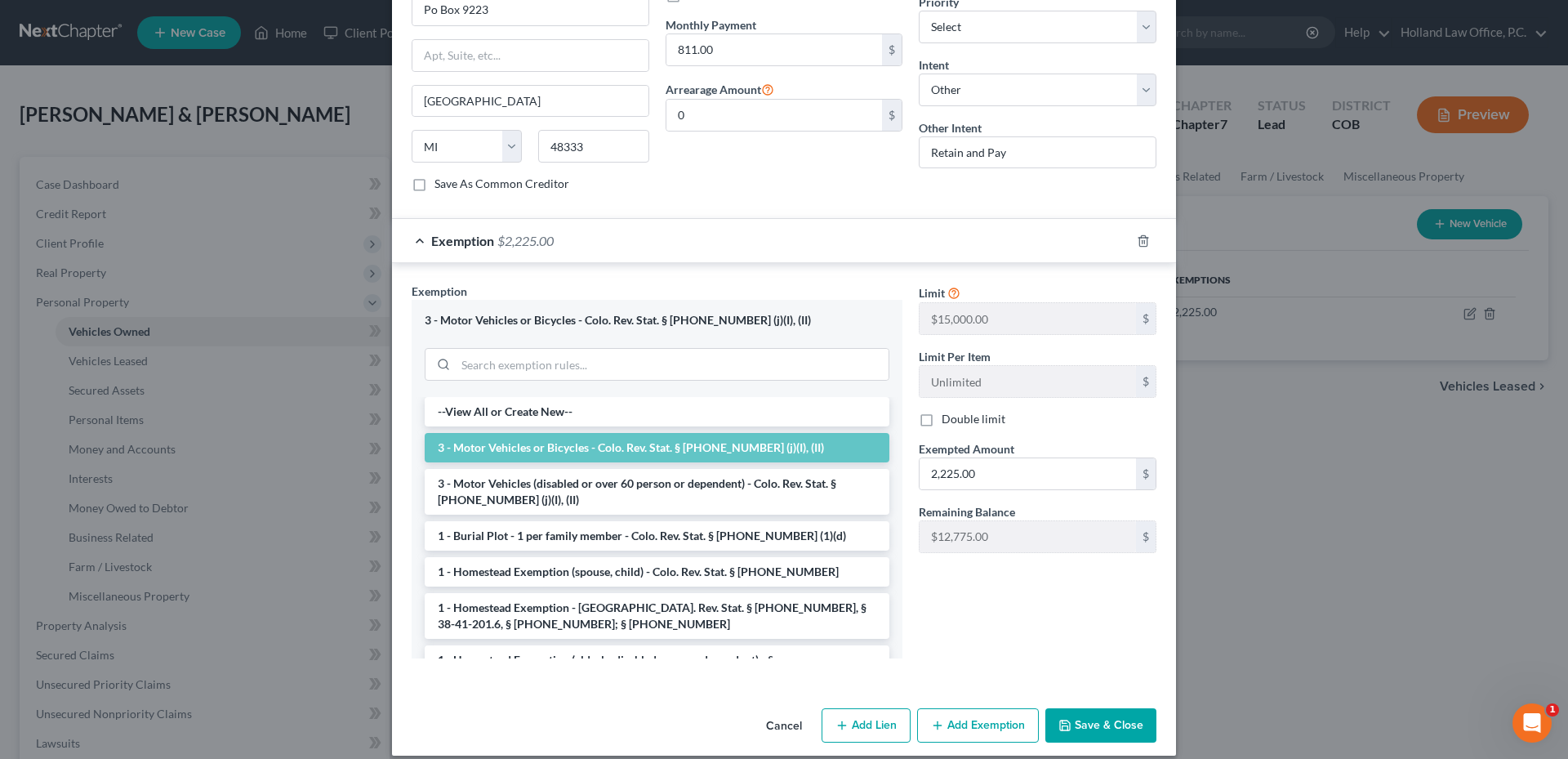
click at [1122, 678] on div "Vehicle Type Select Automobile Truck Trailer Watercraft Aircraft Motor Home Atv…" at bounding box center [784, 87] width 784 height 1228
click at [1116, 708] on button "Save & Close" at bounding box center [1101, 725] width 111 height 34
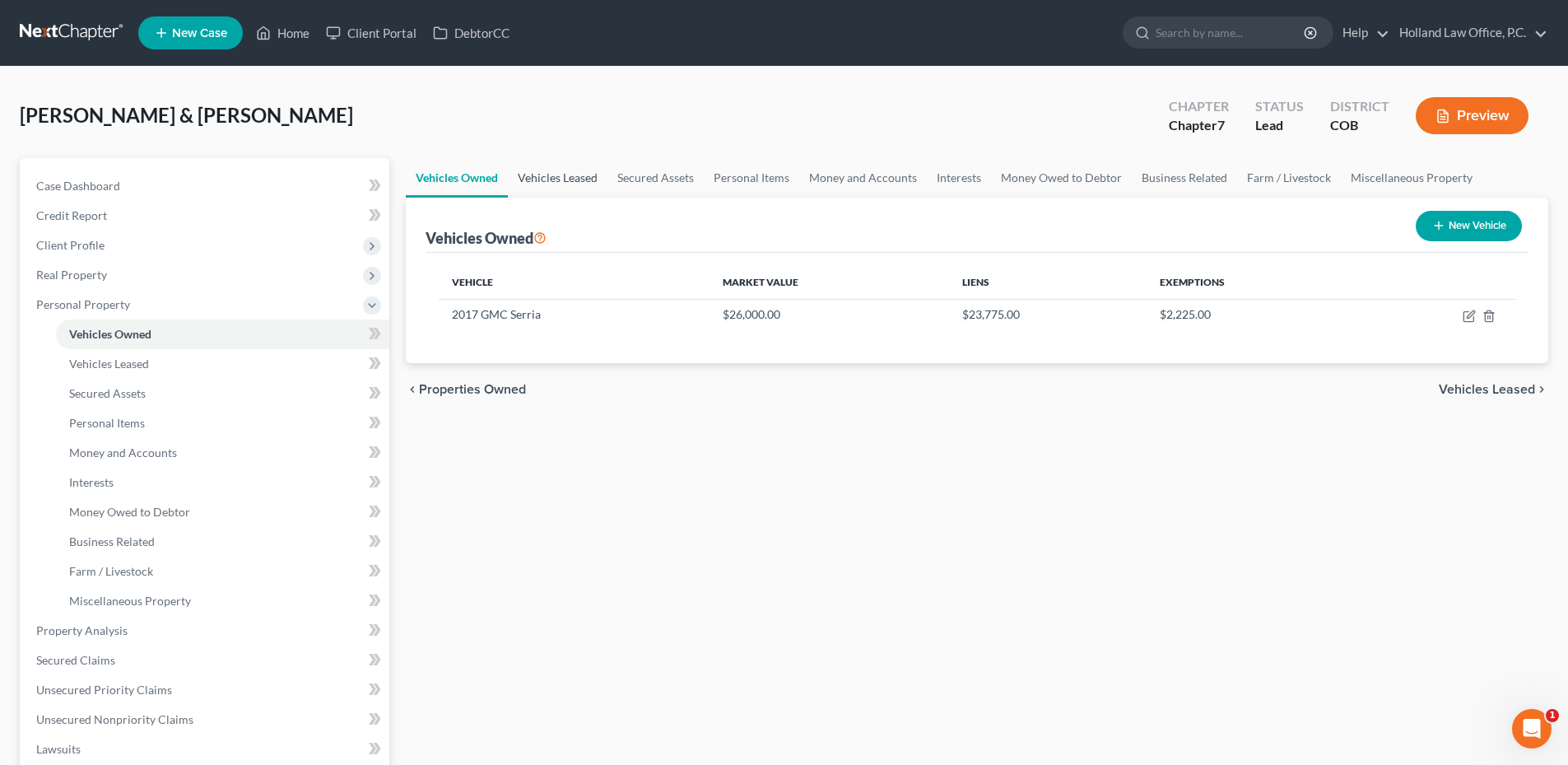
click at [552, 173] on link "Vehicles Leased" at bounding box center [557, 178] width 99 height 40
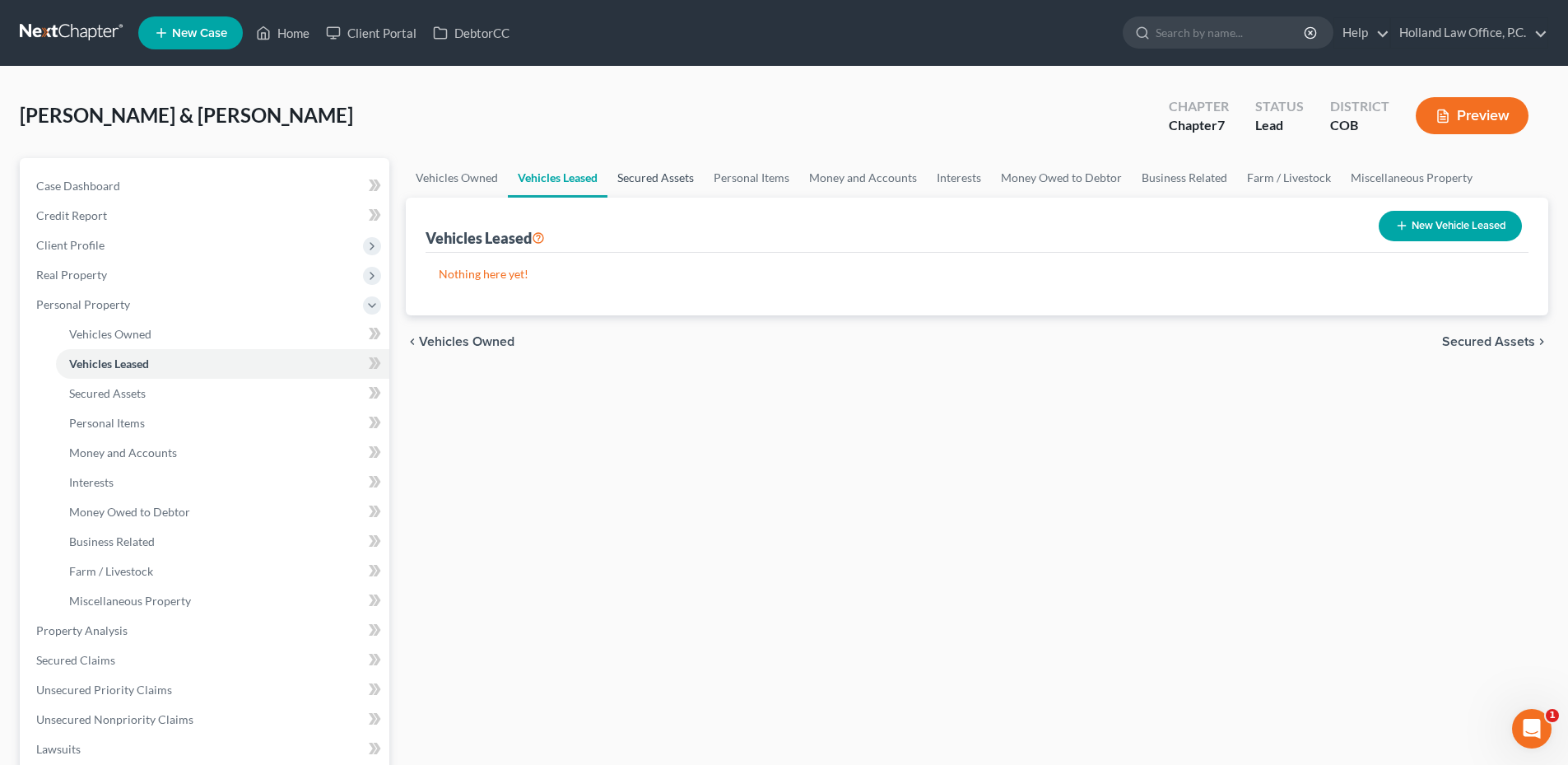
click at [642, 161] on link "Secured Assets" at bounding box center [656, 178] width 97 height 40
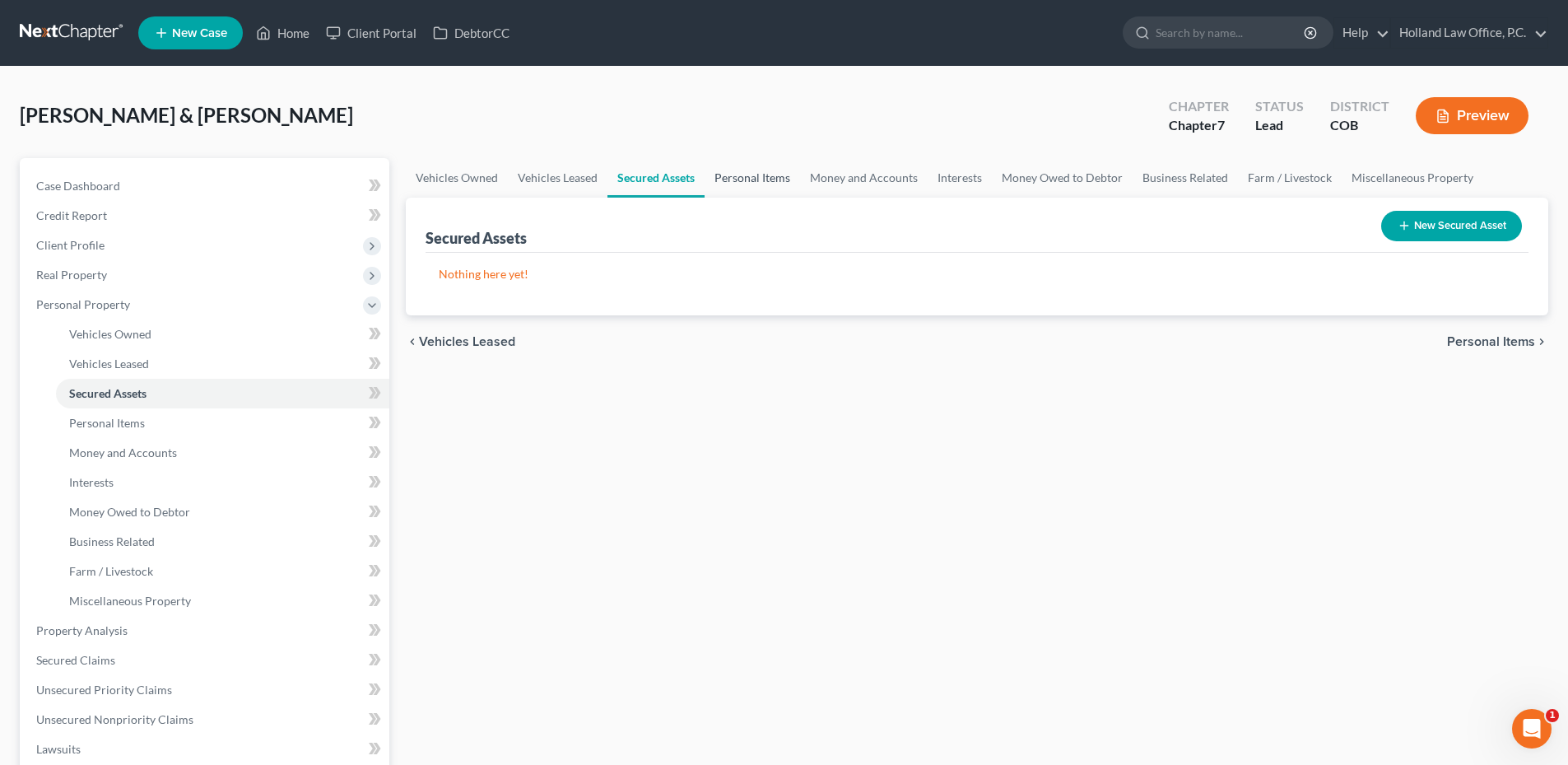
click at [773, 181] on link "Personal Items" at bounding box center [752, 178] width 96 height 40
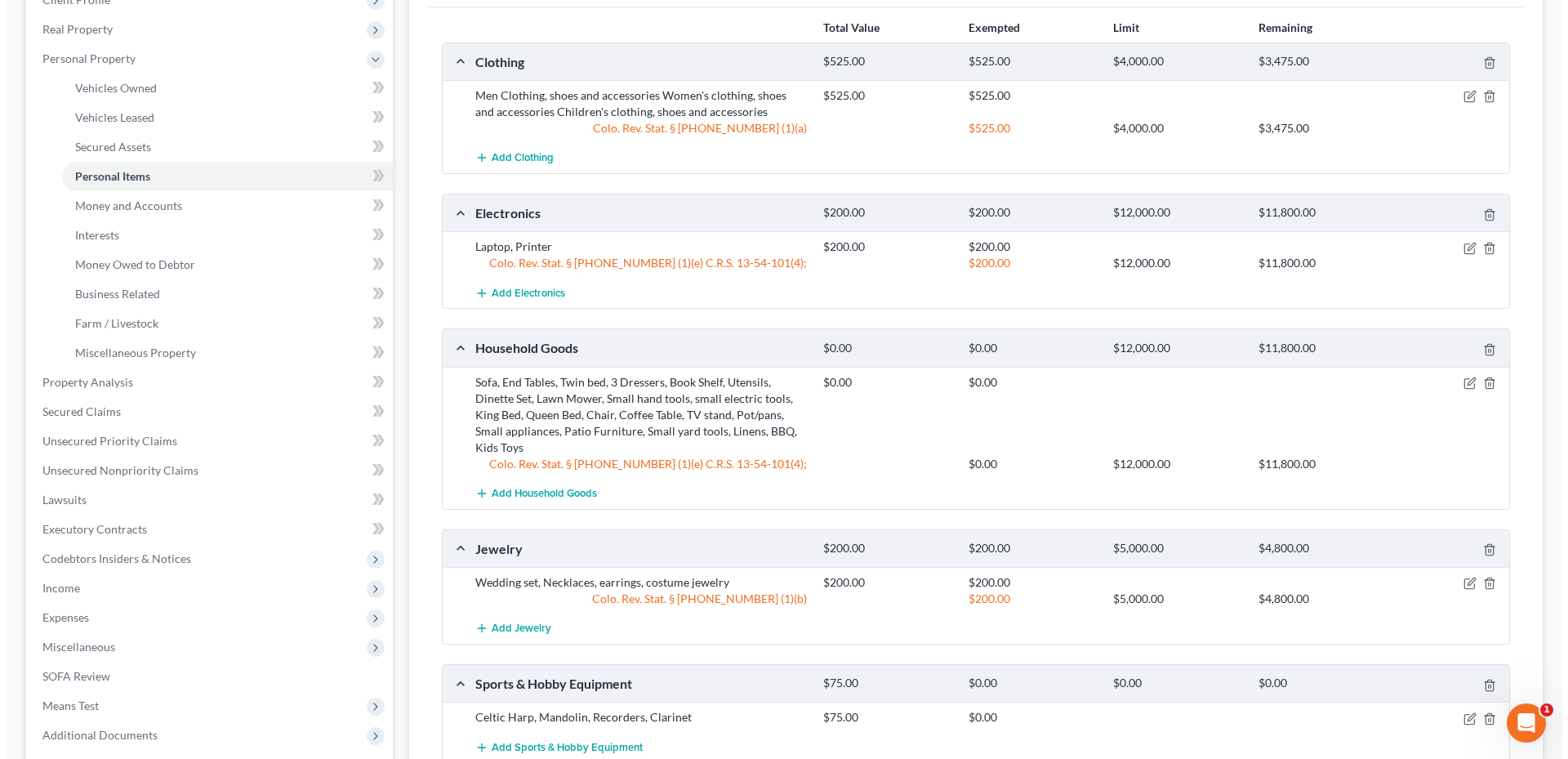
scroll to position [245, 0]
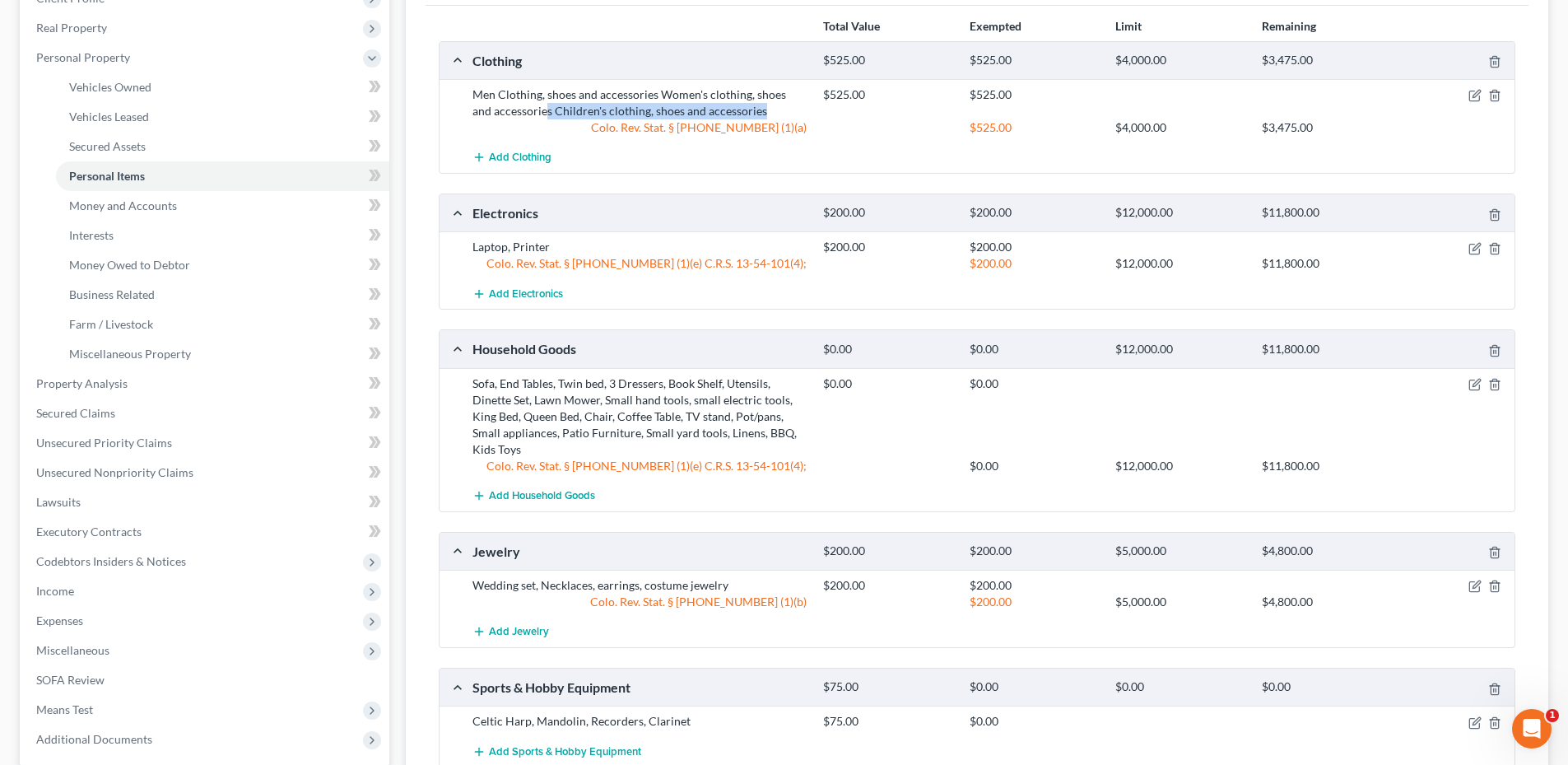
drag, startPoint x: 544, startPoint y: 111, endPoint x: 752, endPoint y: 104, distance: 208.1
click at [752, 104] on div "Men Clothing, shoes and accessories Women's clothing, shoes and accessories Chi…" at bounding box center [640, 102] width 351 height 33
click at [1474, 91] on icon "button" at bounding box center [1475, 96] width 13 height 13
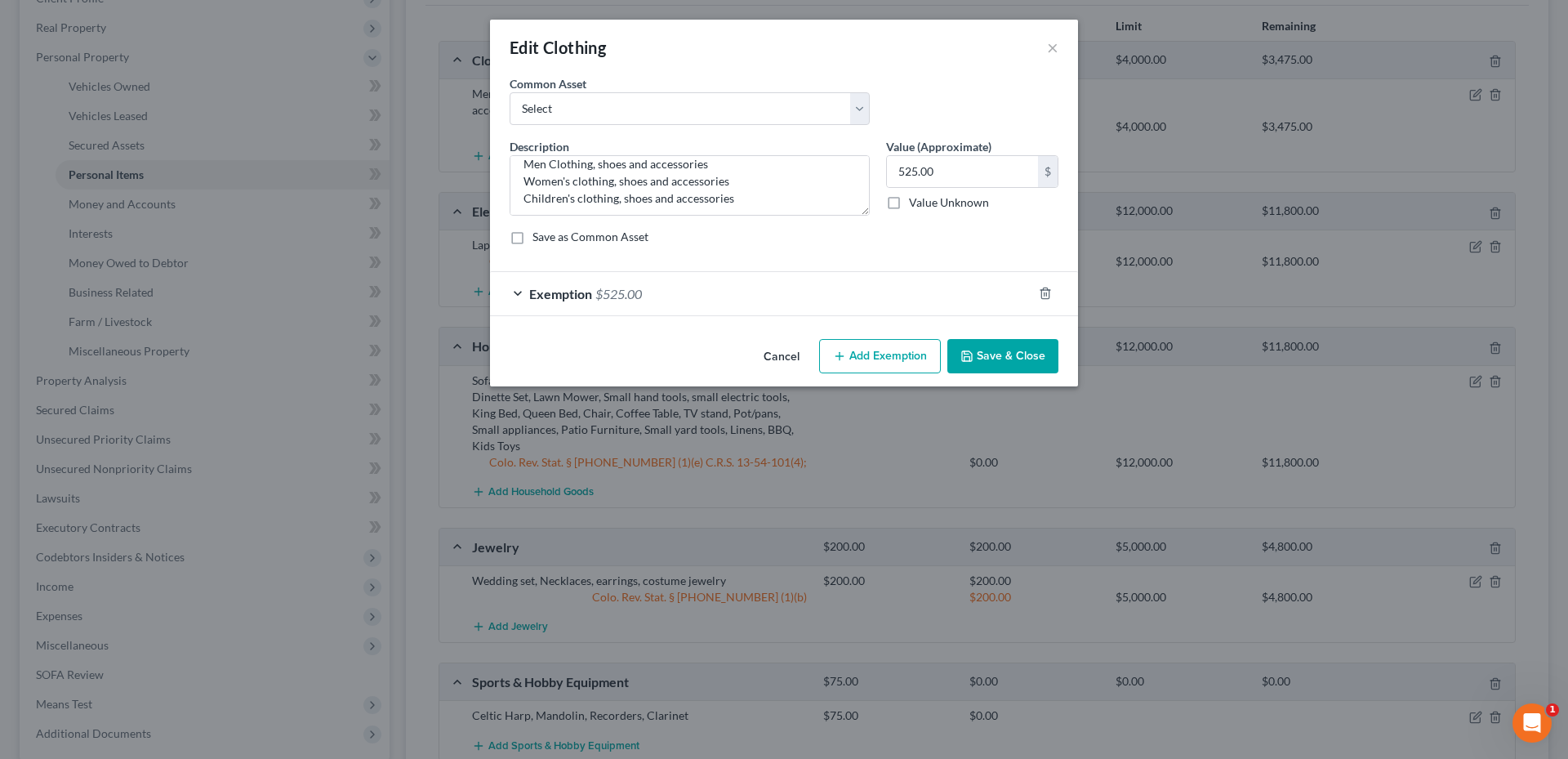
scroll to position [17, 0]
drag, startPoint x: 525, startPoint y: 192, endPoint x: 936, endPoint y: 178, distance: 411.2
click at [931, 185] on div "Description * Men Clothing, shoes and accessories Women's clothing, shoes and a…" at bounding box center [783, 198] width 565 height 120
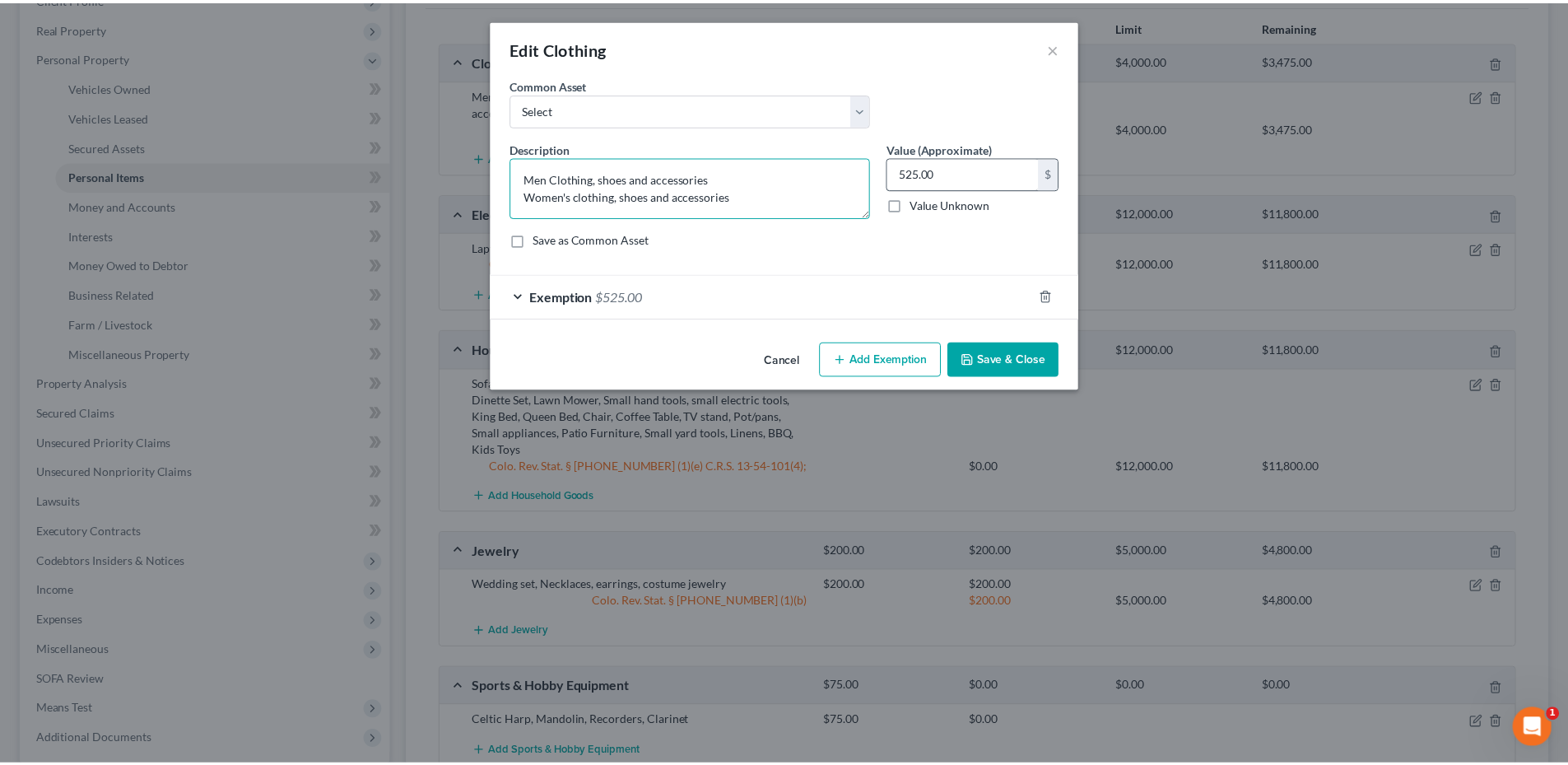
scroll to position [0, 0]
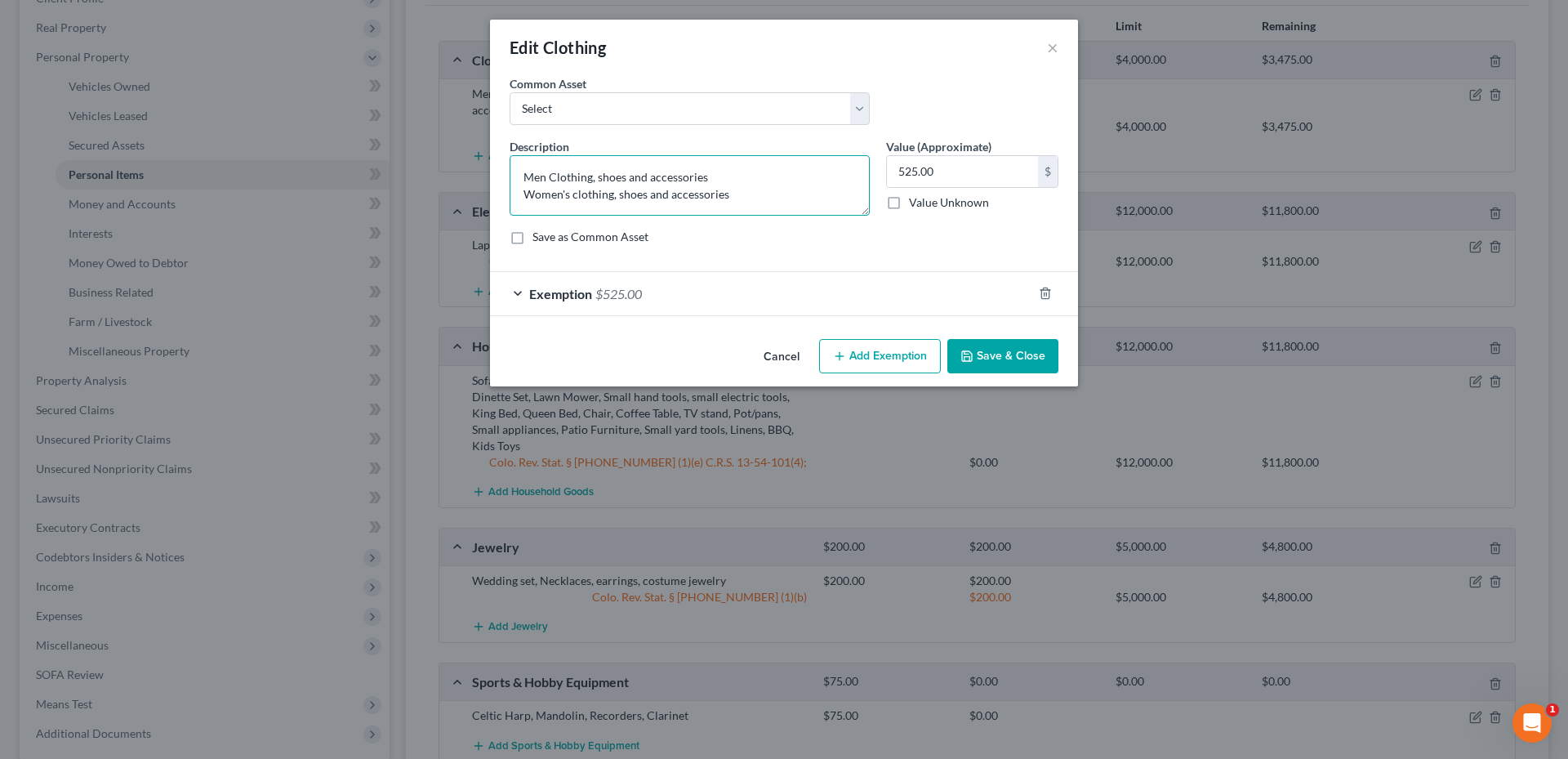
type textarea "Men Clothing, shoes and accessories Women's clothing, shoes and accessories"
click at [1008, 357] on button "Save & Close" at bounding box center [1003, 356] width 111 height 34
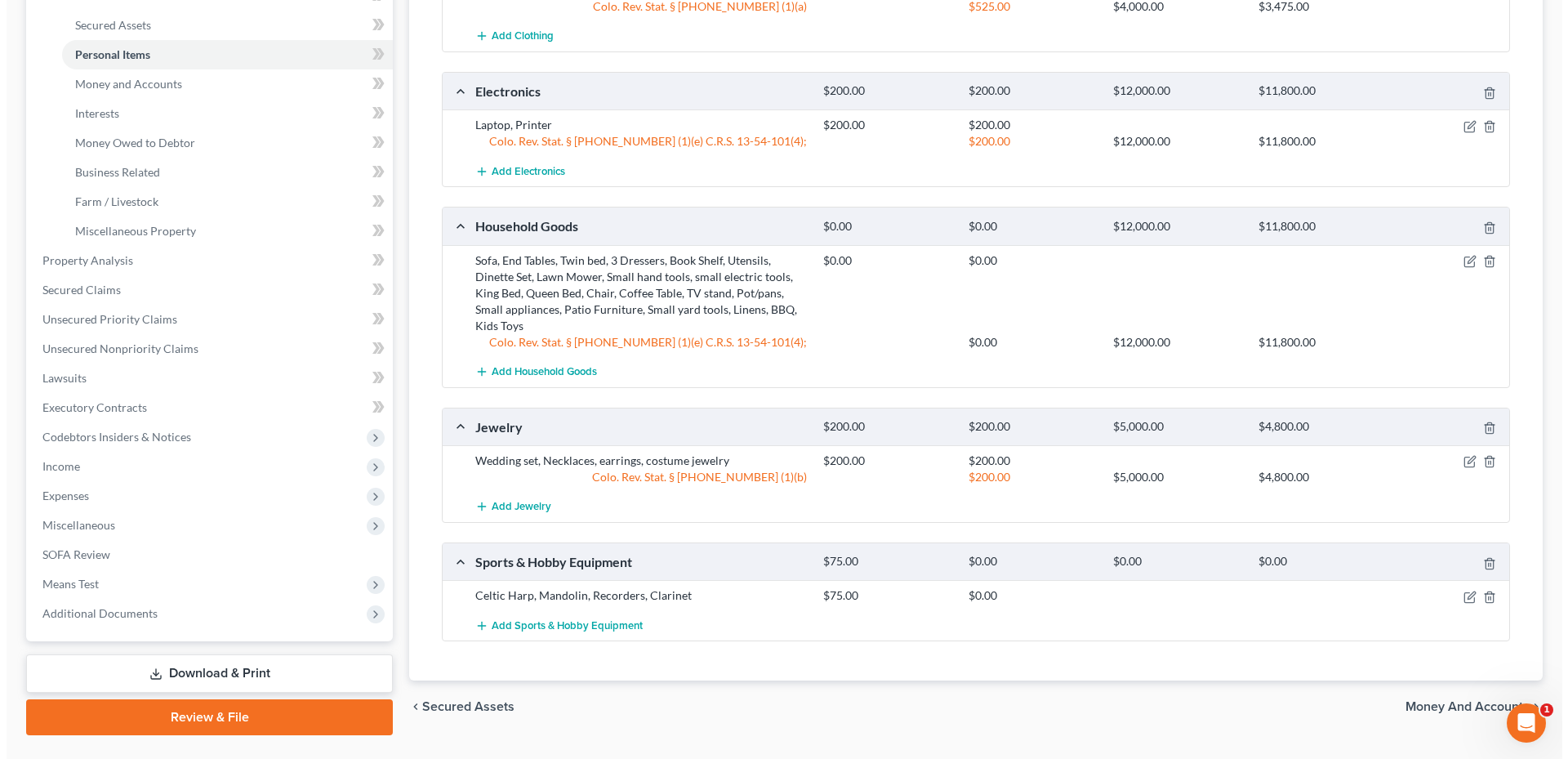
scroll to position [403, 0]
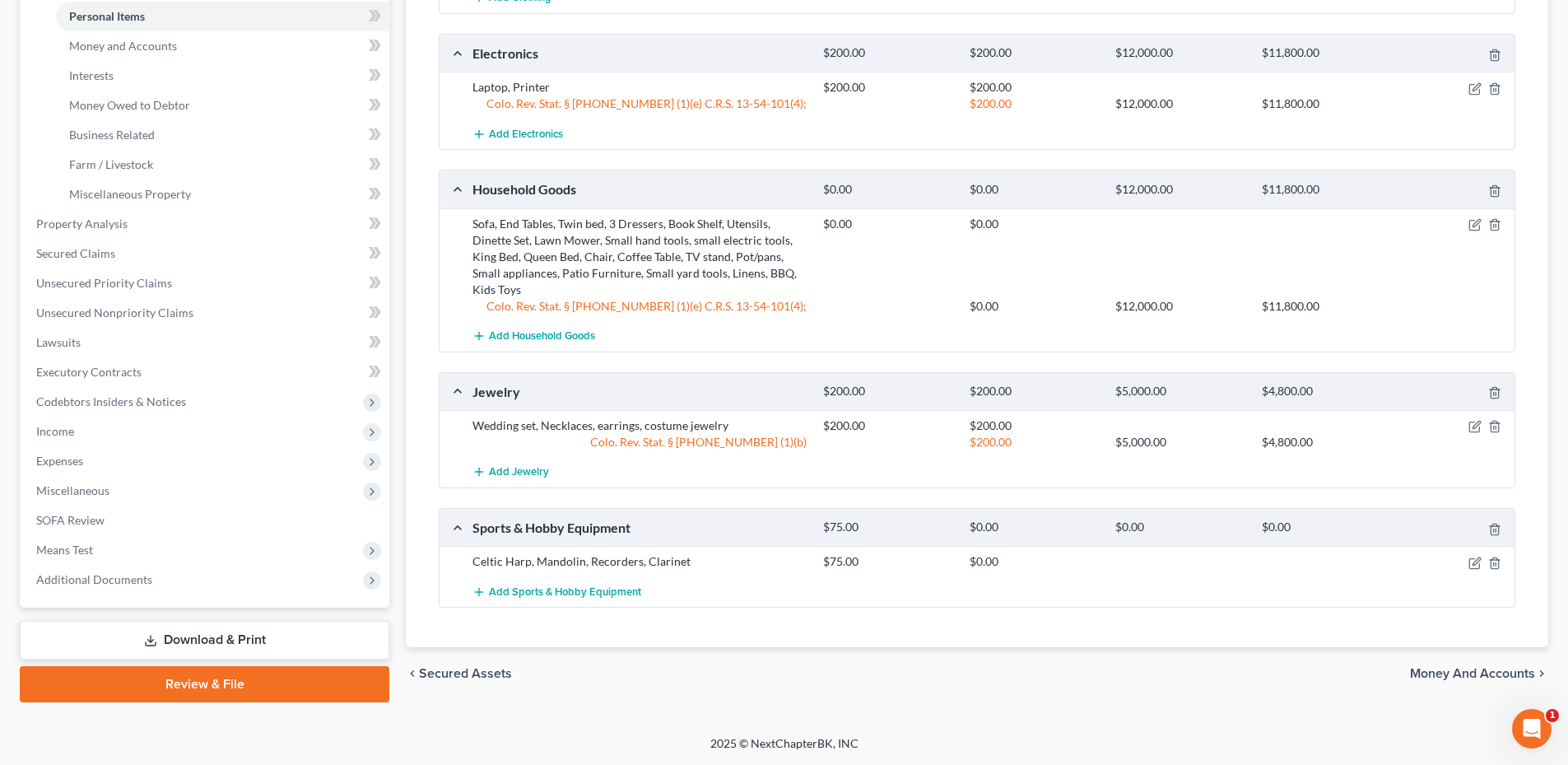
click at [1469, 231] on div at bounding box center [1457, 224] width 117 height 16
click at [1473, 228] on icon "button" at bounding box center [1475, 225] width 13 height 13
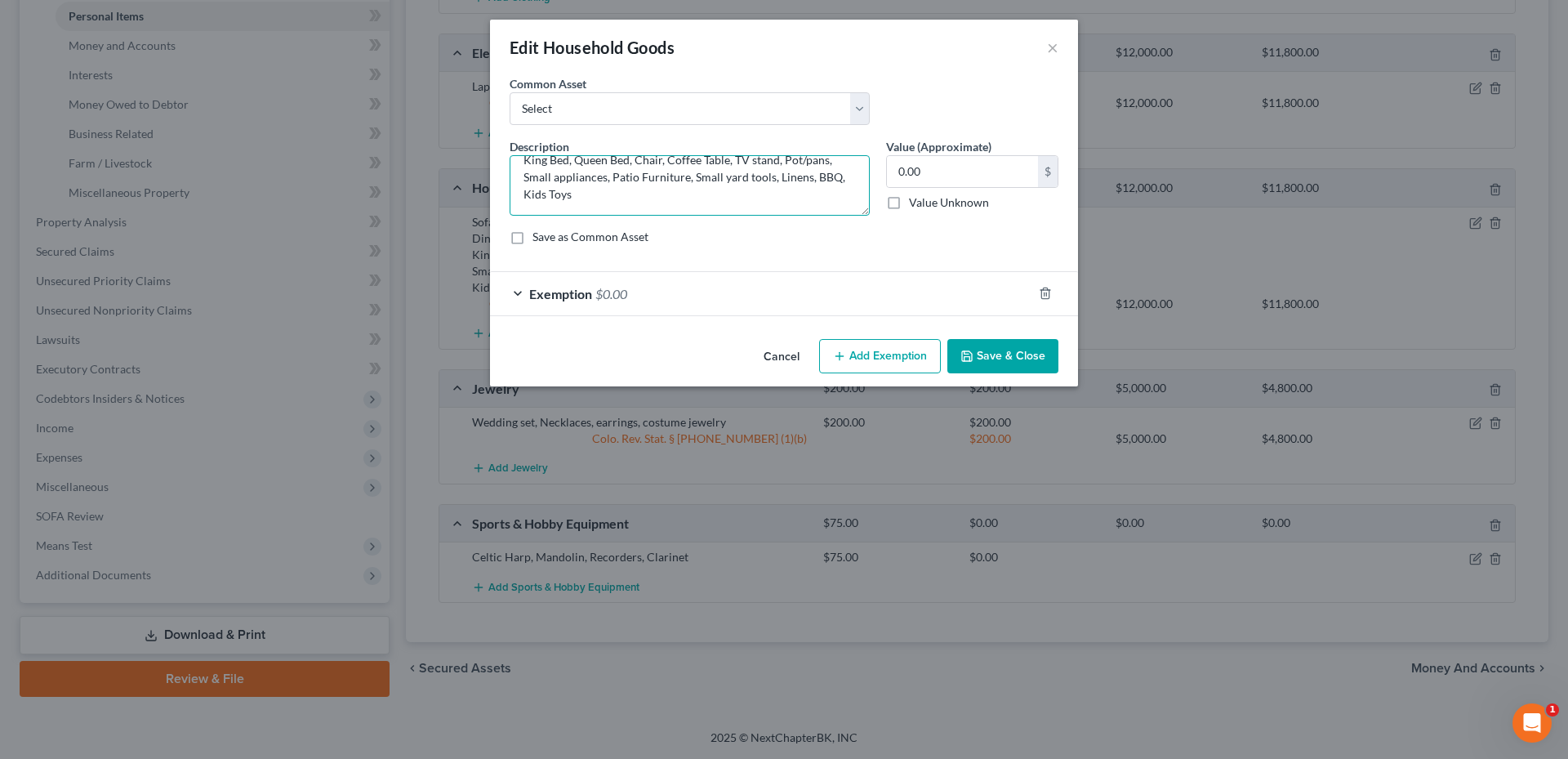
drag, startPoint x: 517, startPoint y: 177, endPoint x: 886, endPoint y: 216, distance: 371.1
click at [886, 216] on div "Description * Sofa, End Tables, Twin bed, 3 Dressers, Book Shelf, Utensils, Din…" at bounding box center [783, 198] width 565 height 120
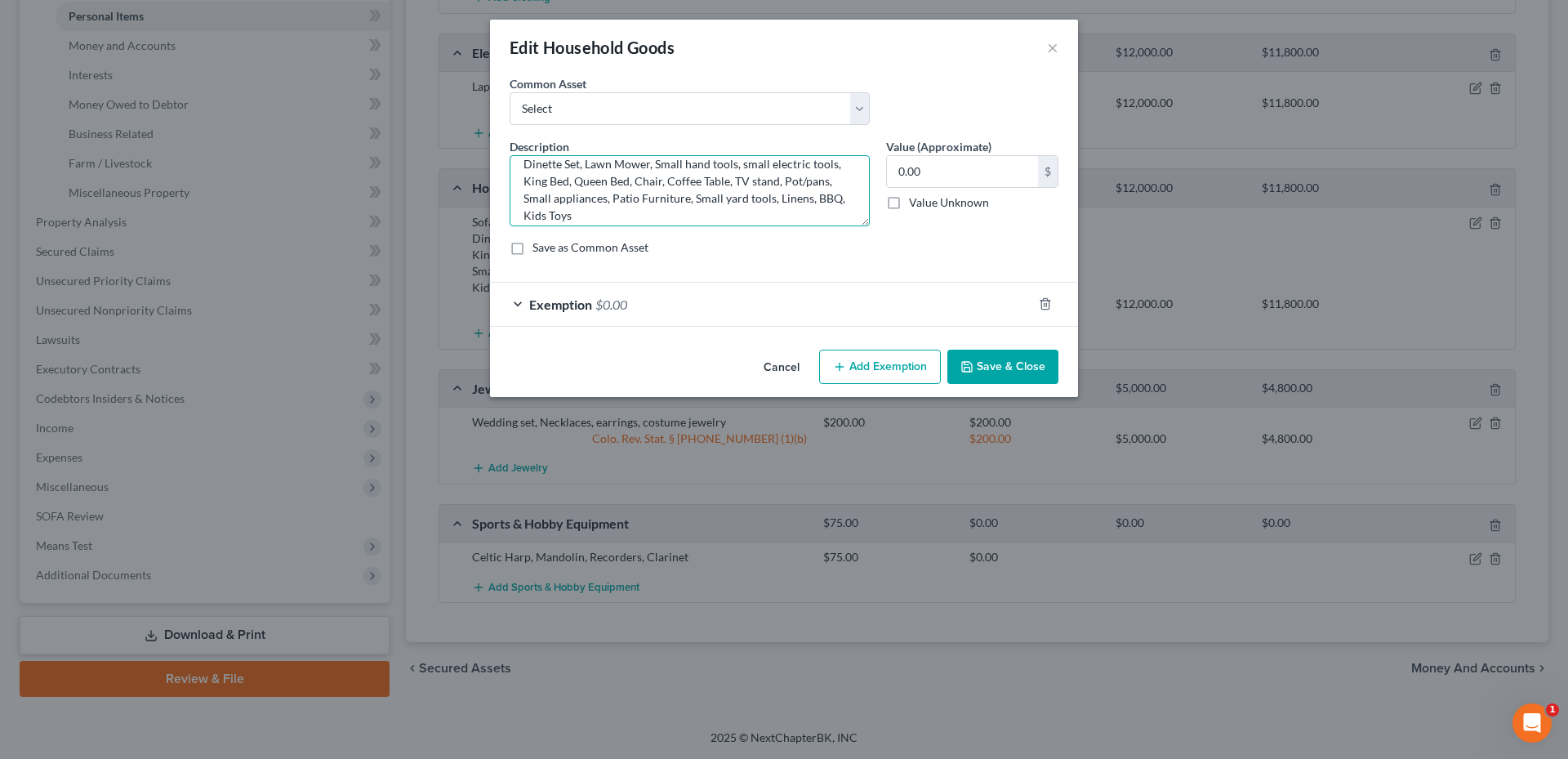
scroll to position [0, 0]
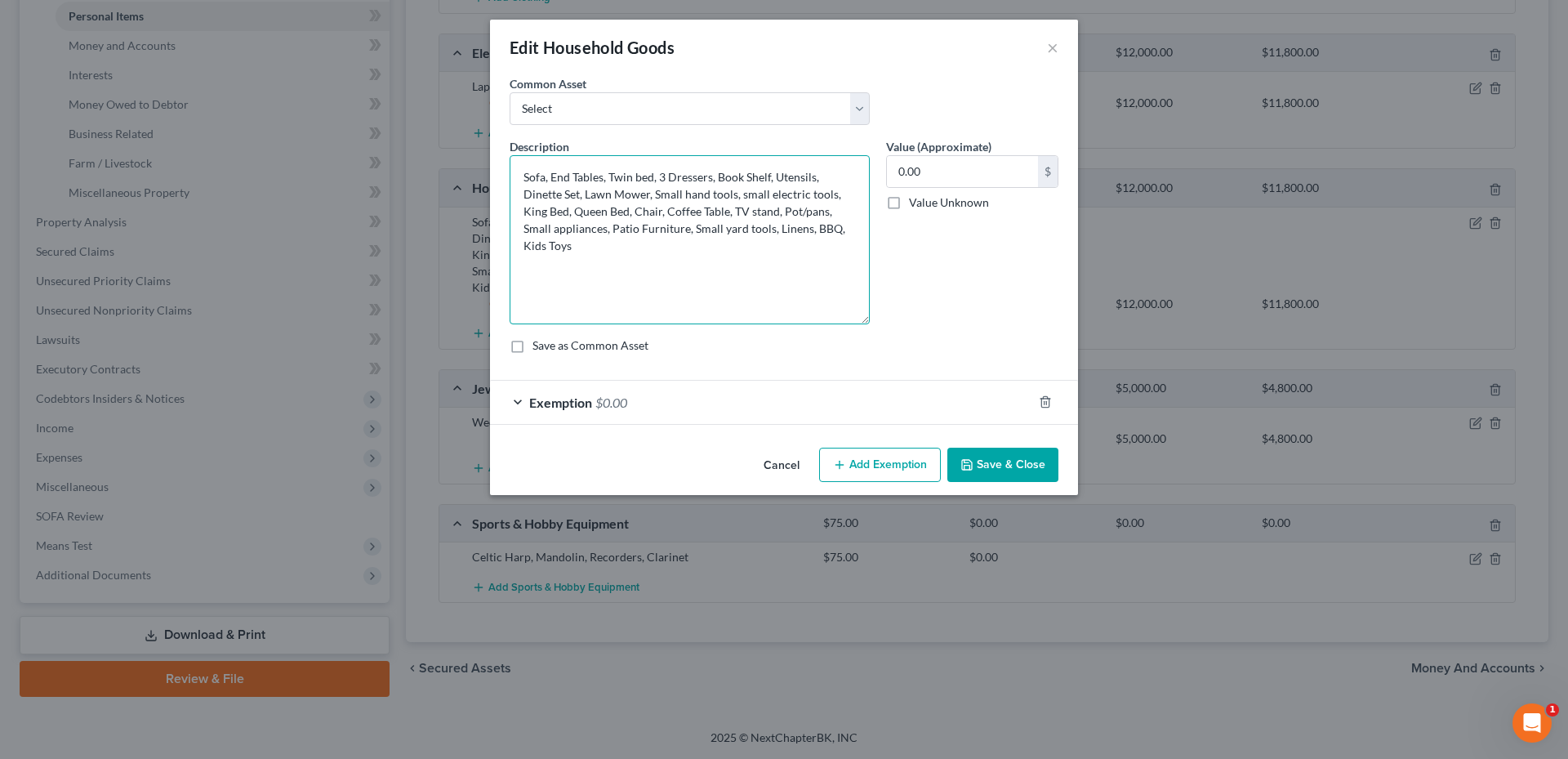
drag, startPoint x: 865, startPoint y: 207, endPoint x: 755, endPoint y: 287, distance: 136.0
click at [845, 324] on textarea "Sofa, End Tables, Twin bed, 3 Dressers, Book Shelf, Utensils, Dinette Set, Lawn…" at bounding box center [689, 240] width 360 height 169
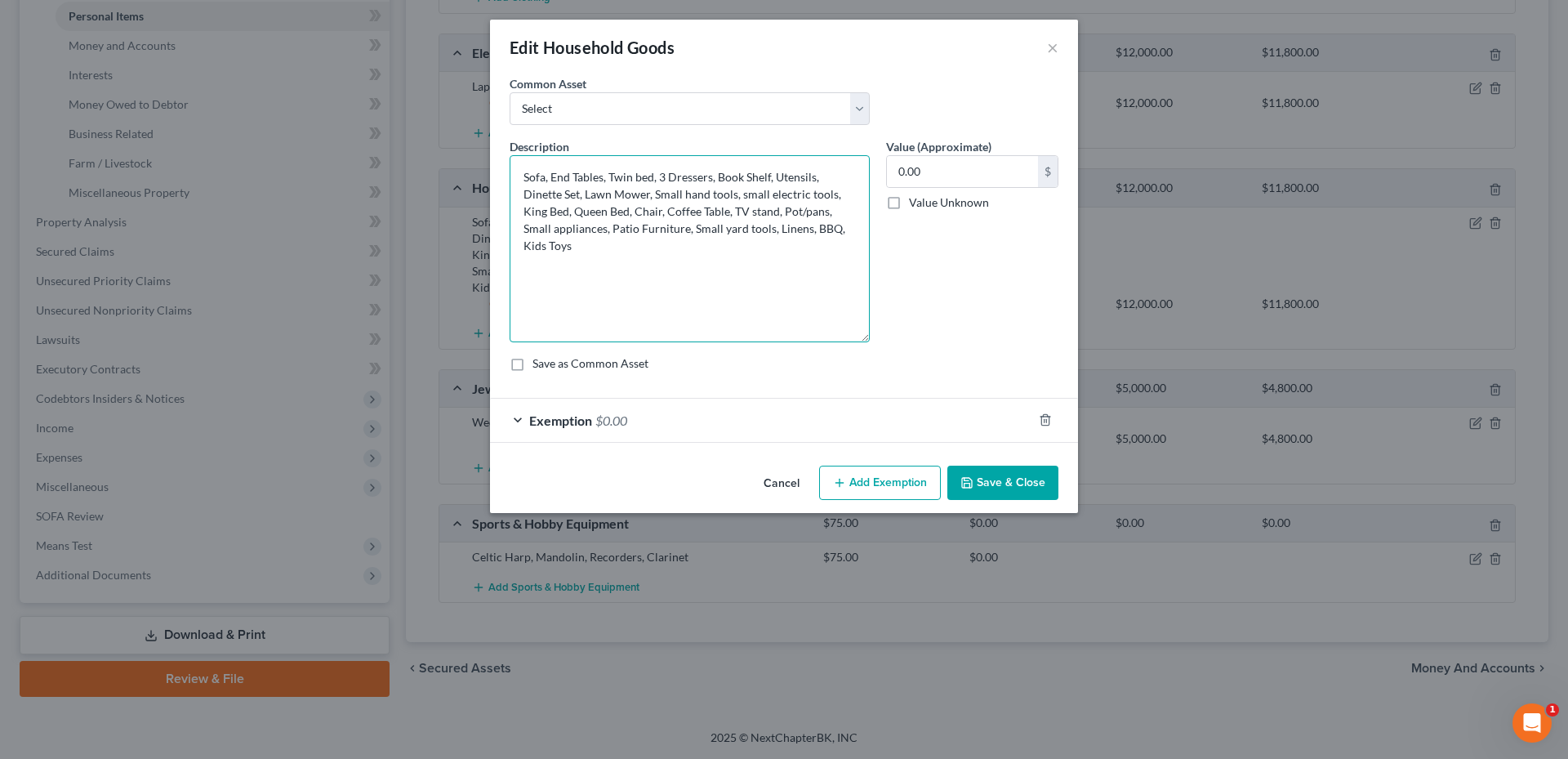
click at [753, 287] on textarea "Sofa, End Tables, Twin bed, 3 Dressers, Book Shelf, Utensils, Dinette Set, Lawn…" at bounding box center [689, 248] width 360 height 187
drag, startPoint x: 525, startPoint y: 175, endPoint x: 636, endPoint y: 247, distance: 132.3
click at [633, 251] on textarea "Sofa, End Tables, Twin bed, 3 Dressers, Book Shelf, Utensils, Dinette Set, Lawn…" at bounding box center [689, 248] width 360 height 187
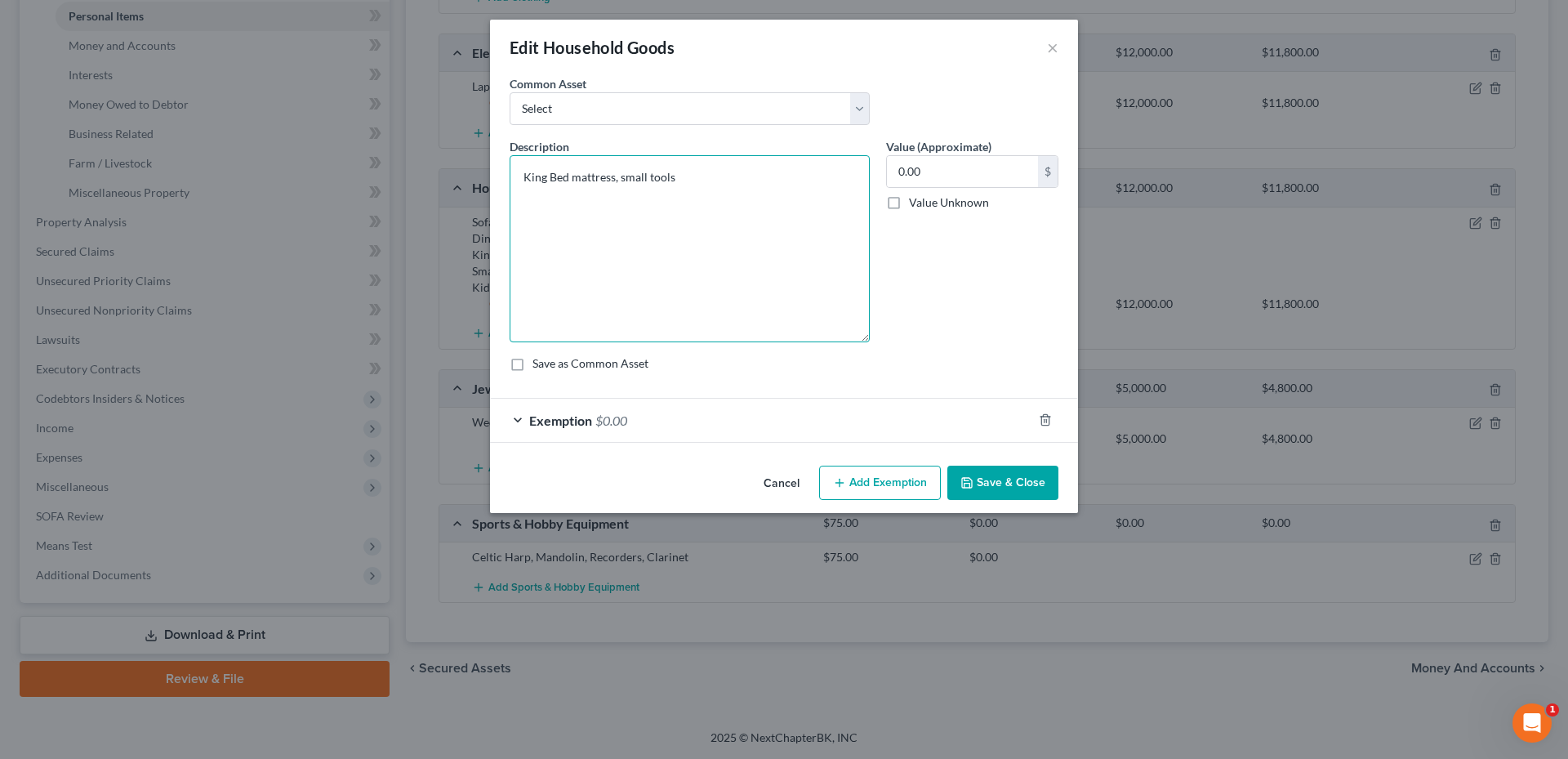
type textarea "King Bed mattress, small tools"
type input "1"
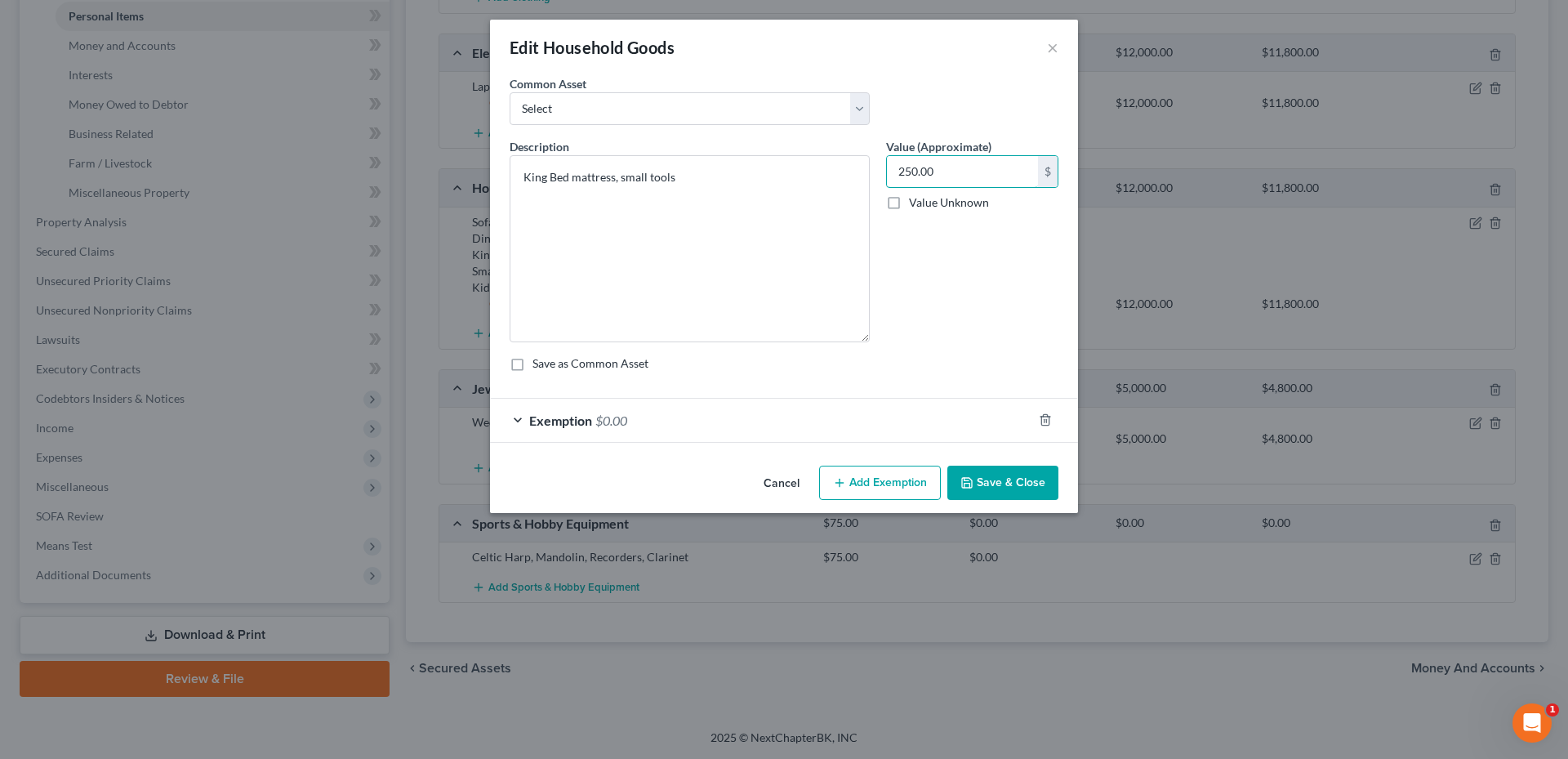
type input "250.00"
click at [651, 434] on div "Exemption $0.00" at bounding box center [760, 420] width 542 height 43
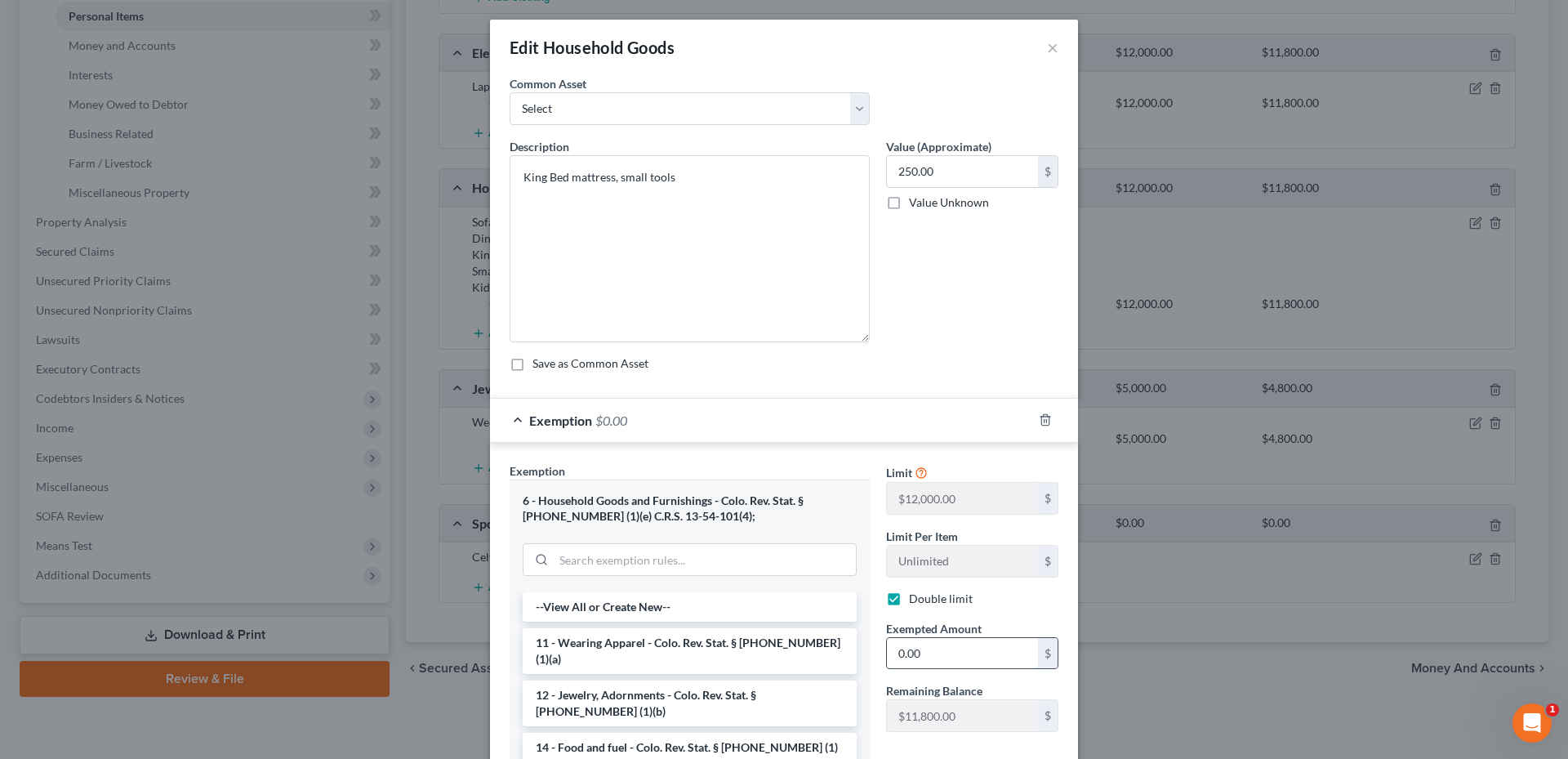
click at [997, 641] on input "0.00" at bounding box center [962, 653] width 151 height 31
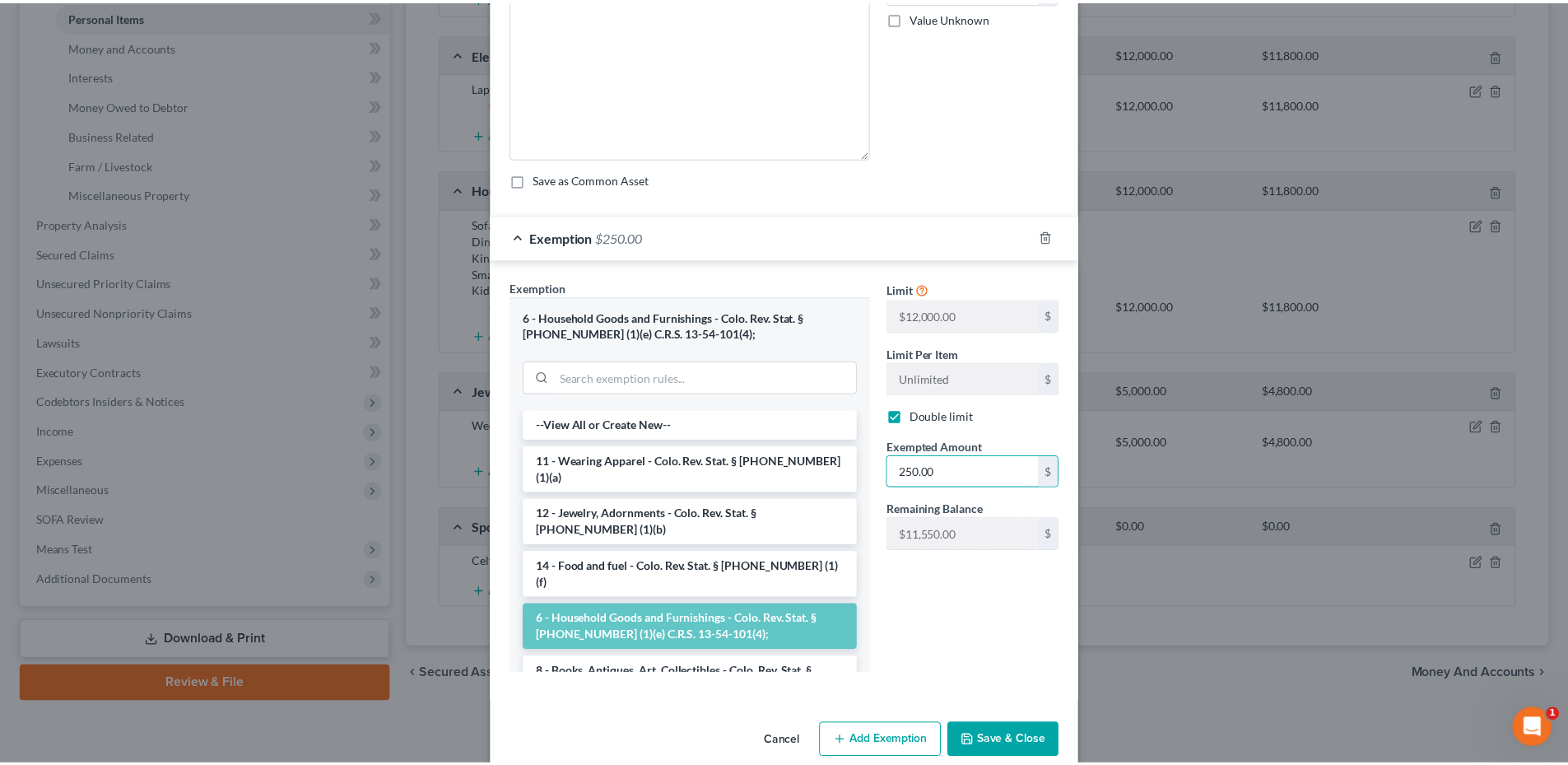
scroll to position [213, 0]
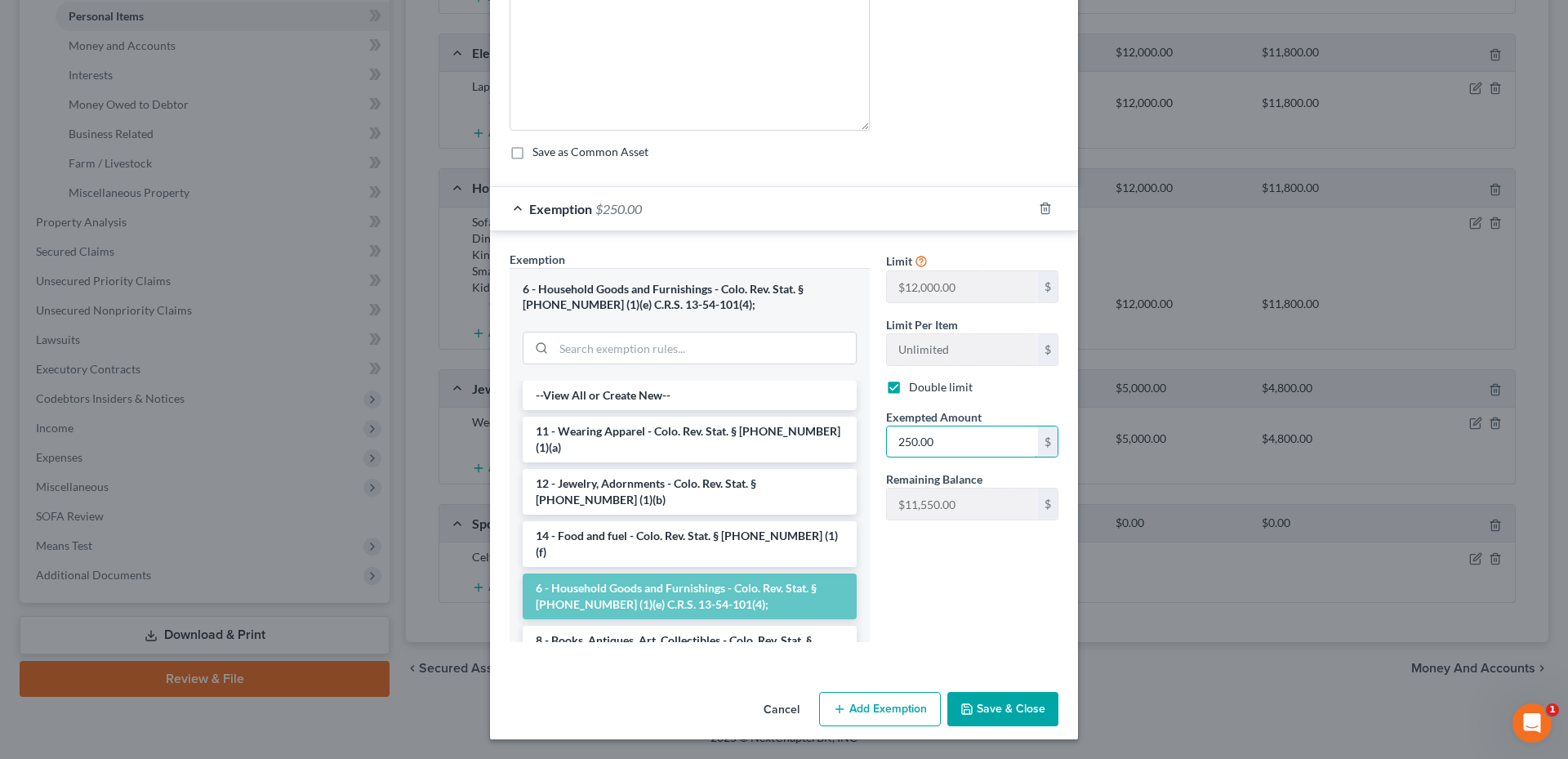
type input "250.00"
click at [1006, 691] on div "Cancel Add Exemption Save & Close" at bounding box center [783, 712] width 588 height 54
click at [1011, 701] on button "Save & Close" at bounding box center [1003, 709] width 111 height 34
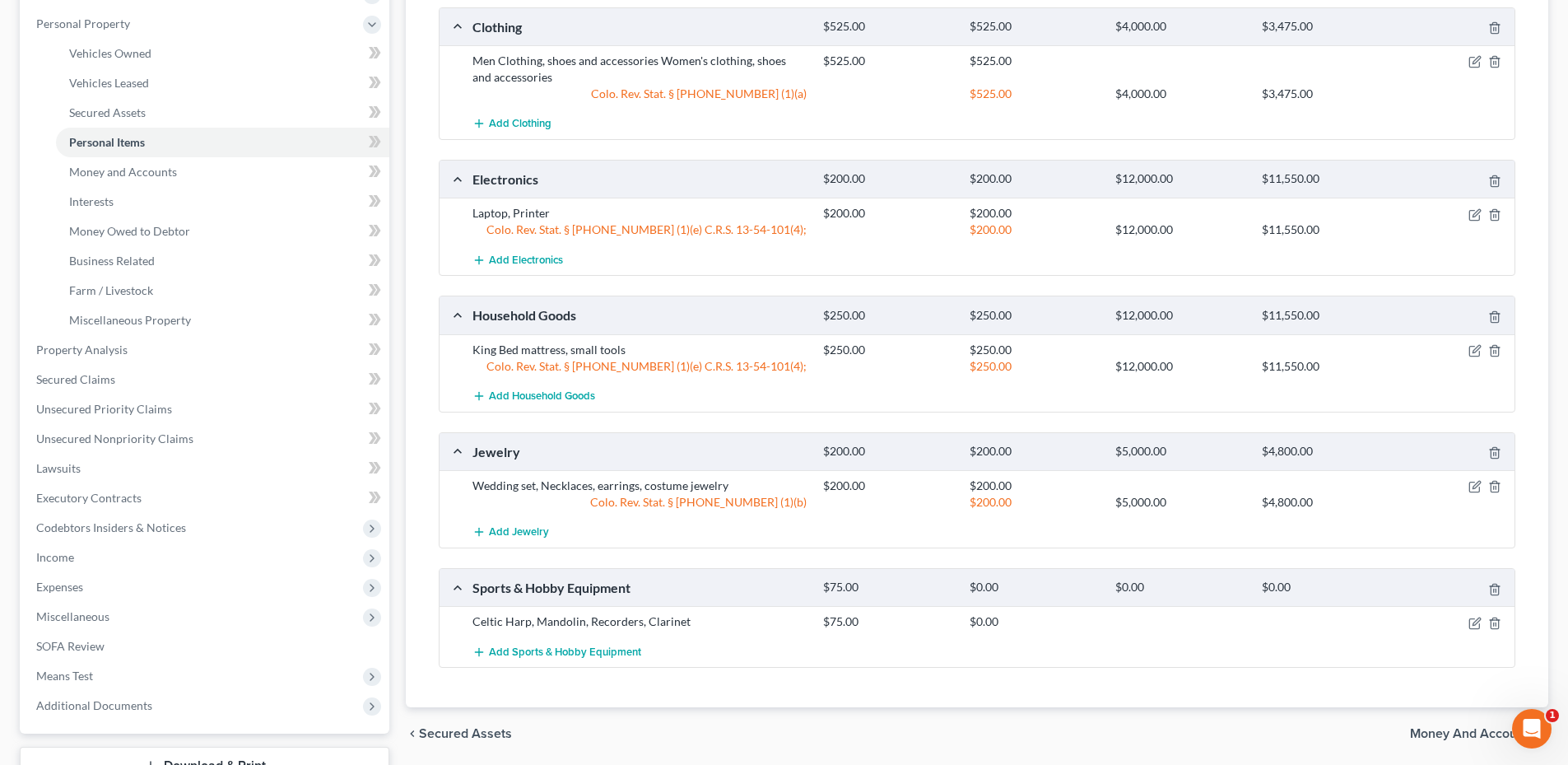
scroll to position [242, 0]
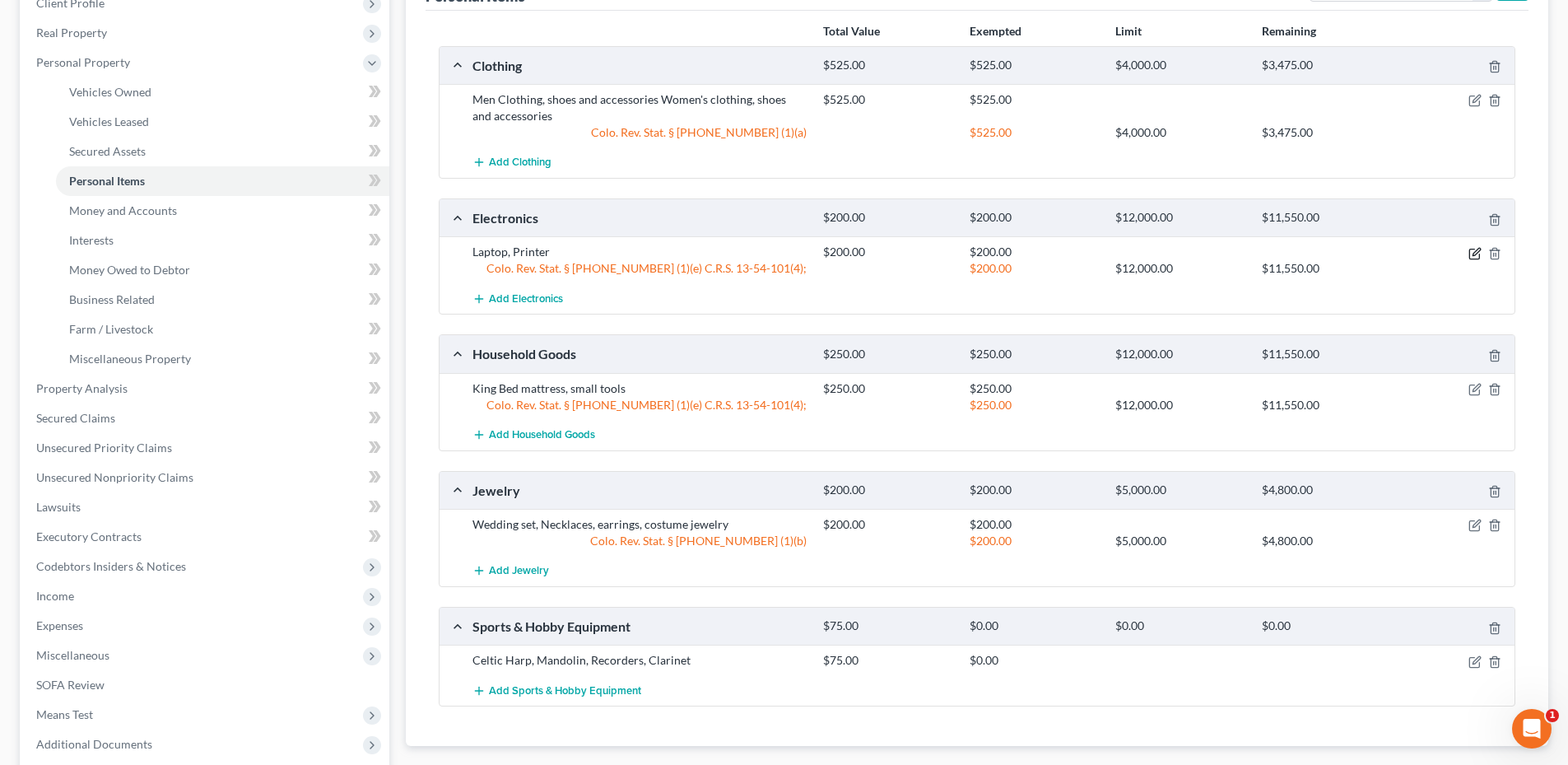
click at [1473, 255] on icon "button" at bounding box center [1476, 251] width 8 height 8
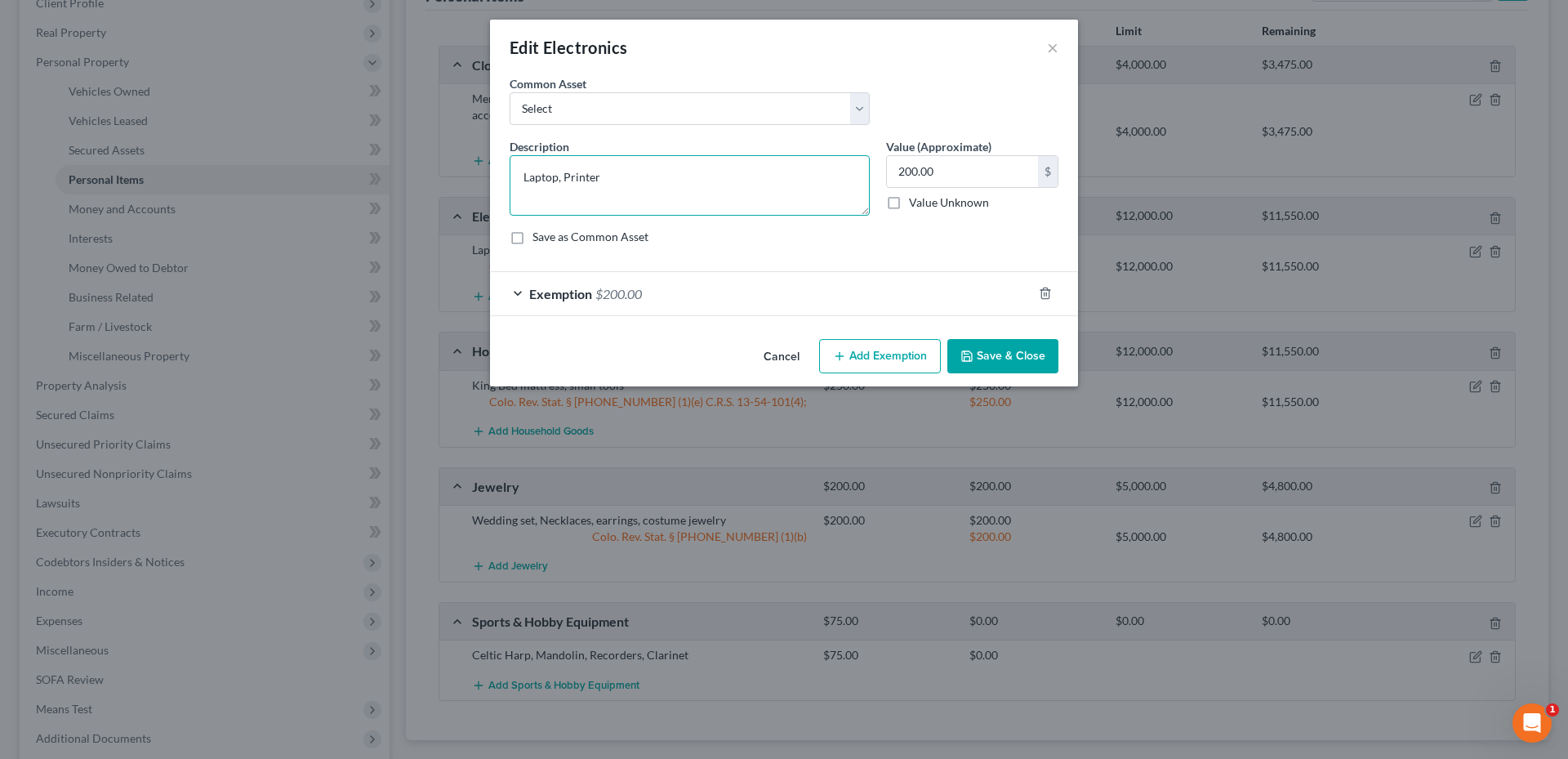
click at [629, 173] on textarea "Laptop, Printer" at bounding box center [689, 185] width 360 height 60
click at [624, 185] on textarea "Laptop, Printer, tv" at bounding box center [689, 185] width 360 height 60
type textarea "Laptop, Printer, tv"
click at [1004, 357] on button "Save & Close" at bounding box center [1003, 356] width 111 height 34
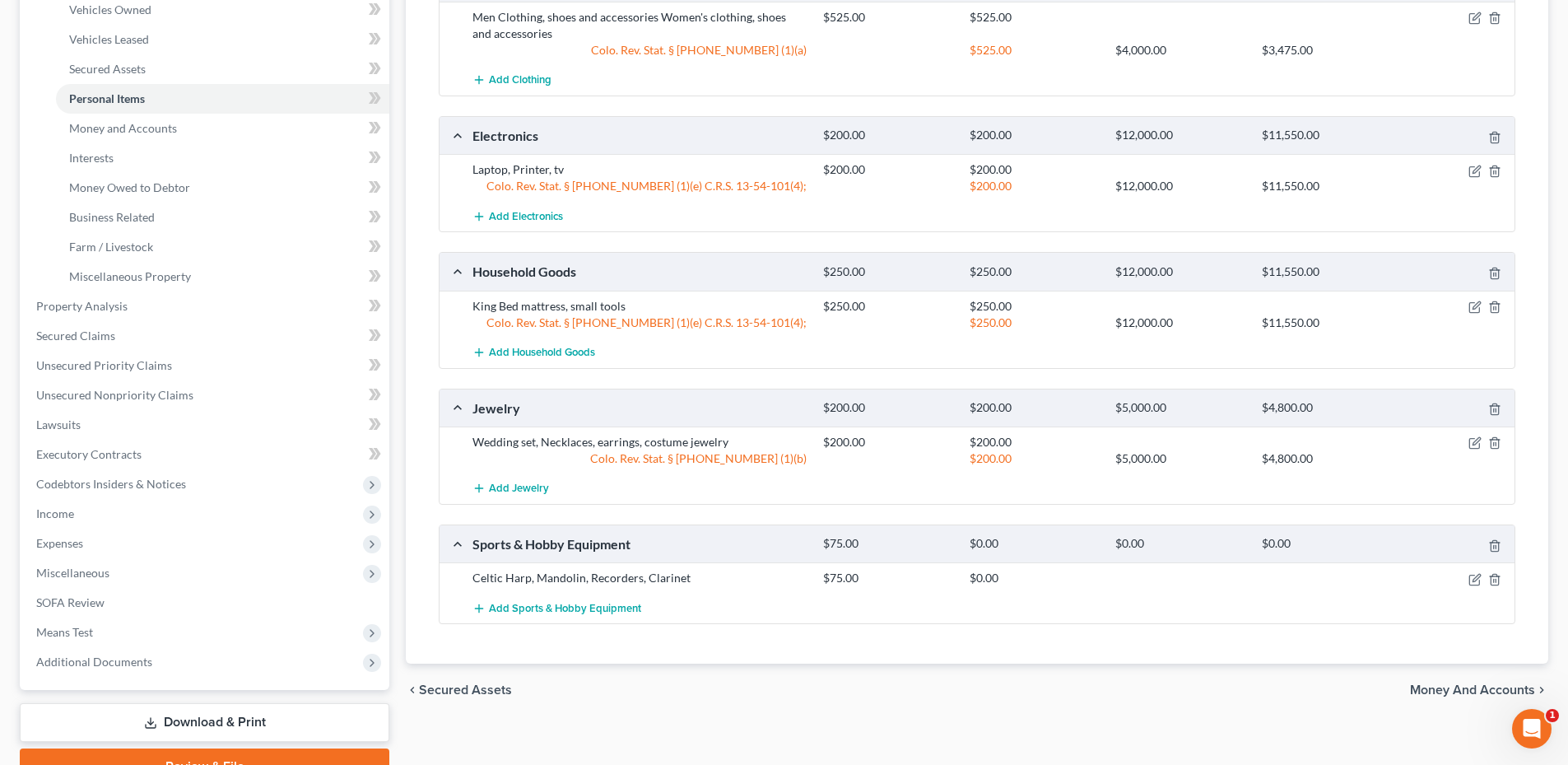
scroll to position [407, 0]
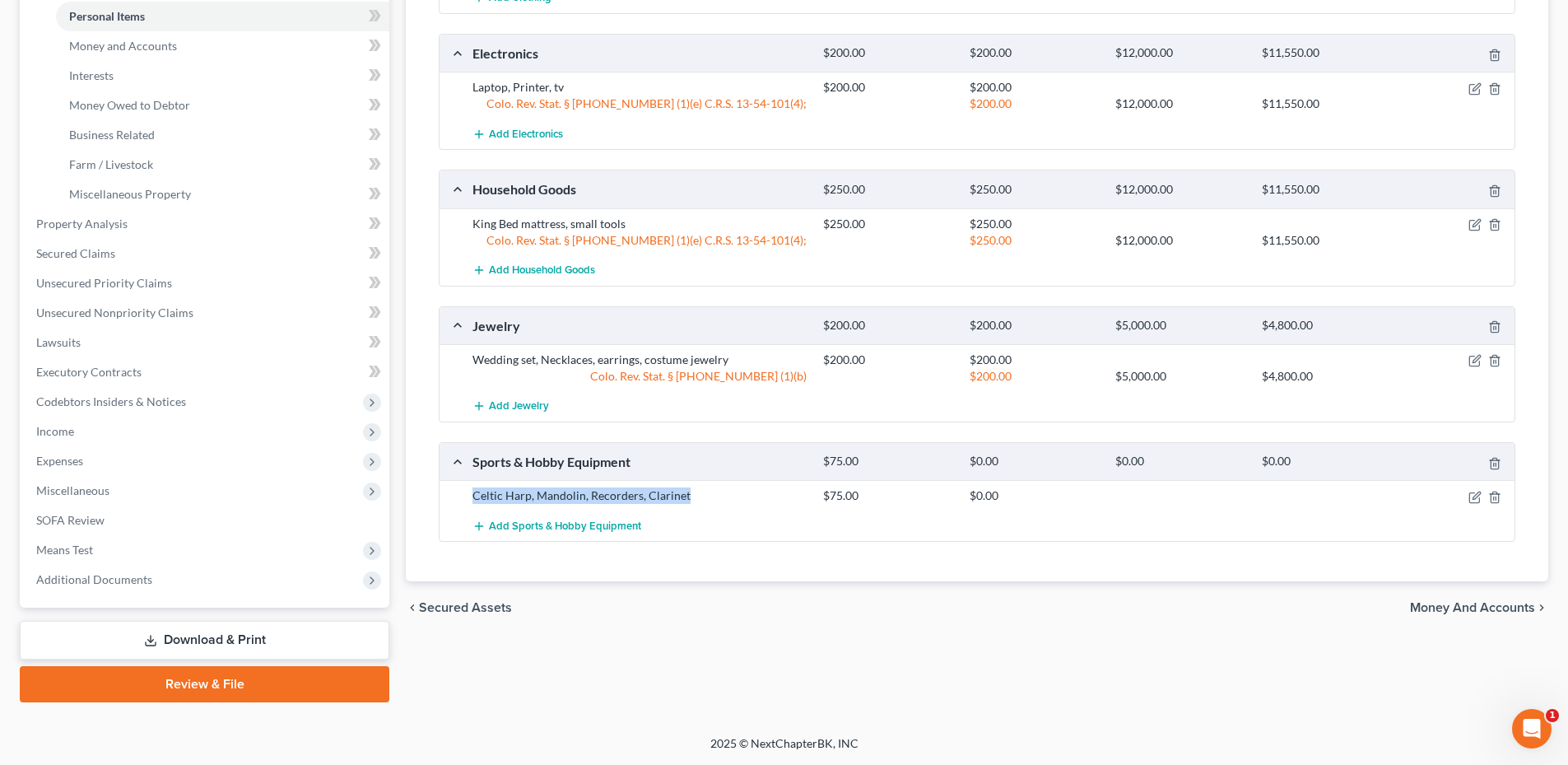
drag, startPoint x: 472, startPoint y: 497, endPoint x: 722, endPoint y: 499, distance: 250.0
click at [722, 499] on div "Celtic Harp, Mandolin, Recorders, Clarinet" at bounding box center [640, 495] width 351 height 16
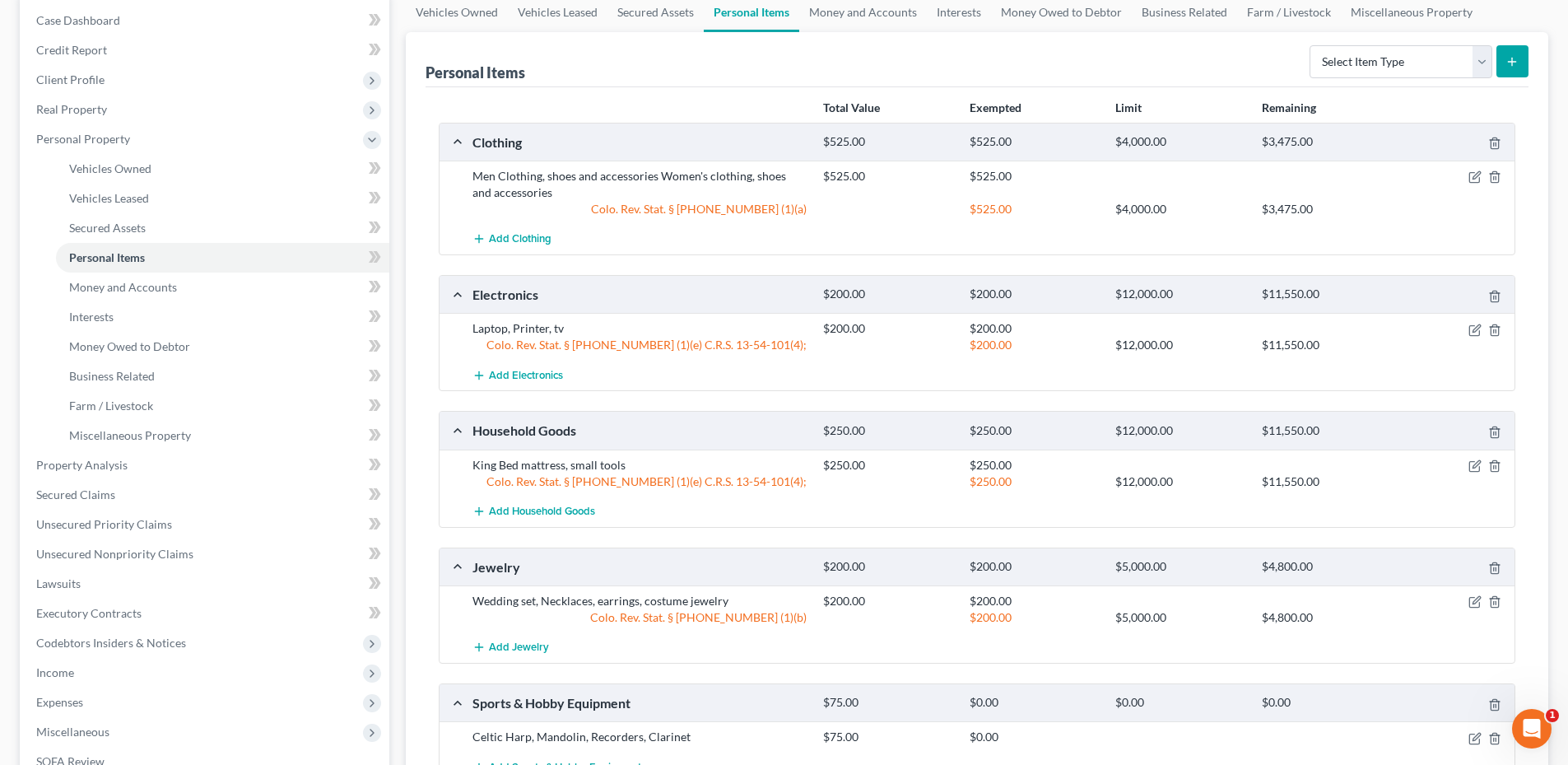
scroll to position [0, 0]
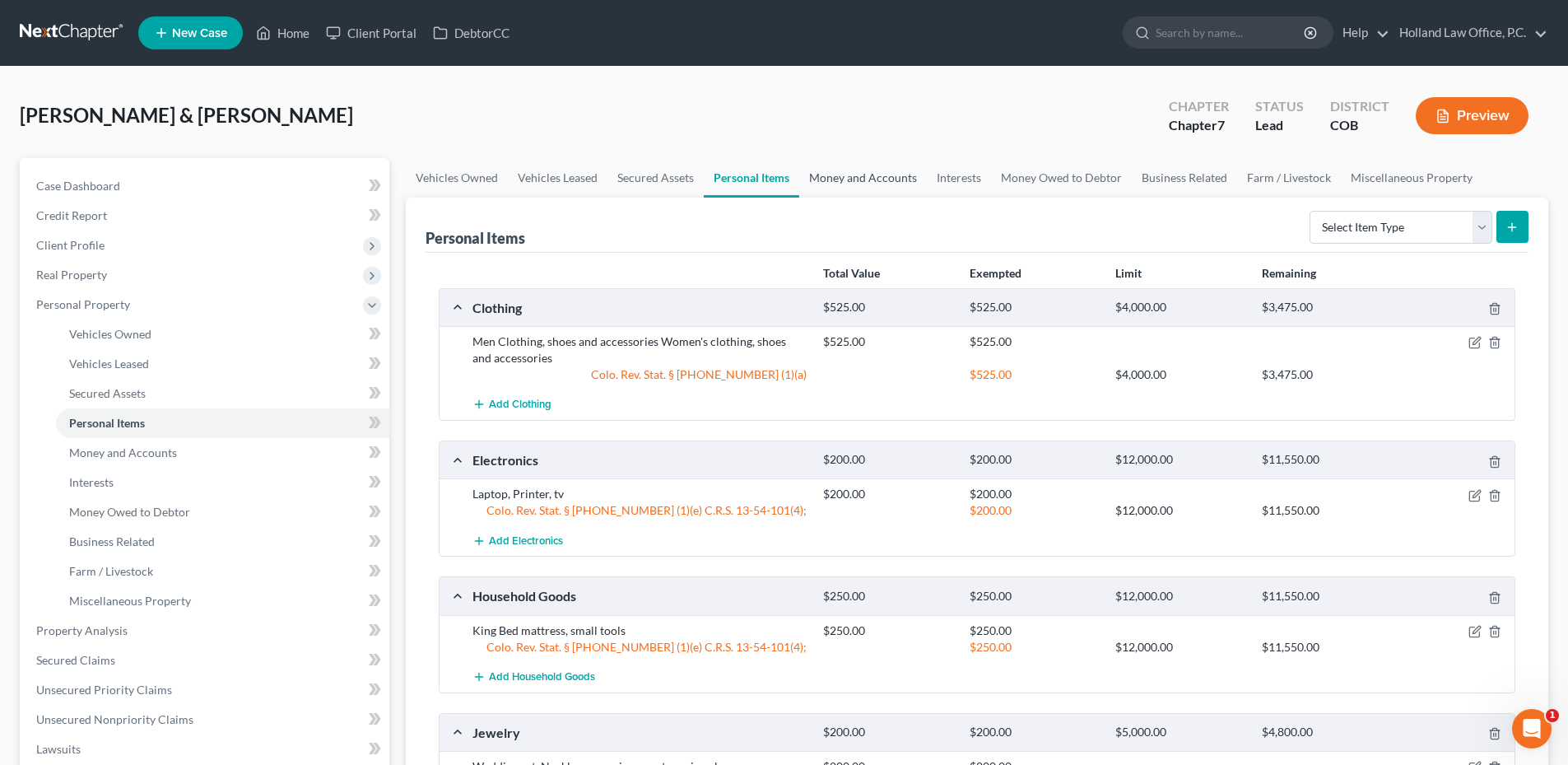
click at [839, 178] on link "Money and Accounts" at bounding box center [862, 178] width 128 height 40
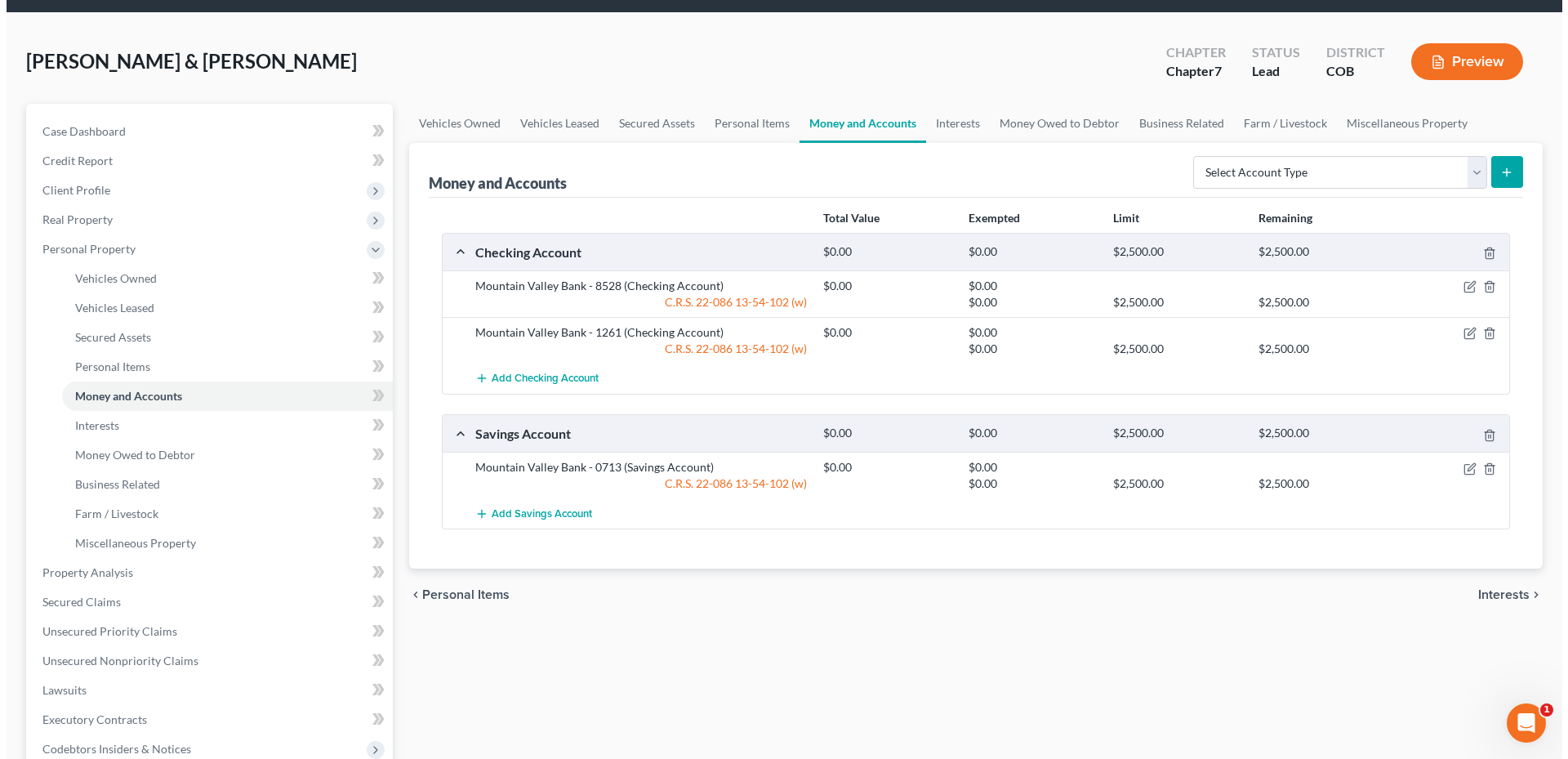
scroll to position [82, 0]
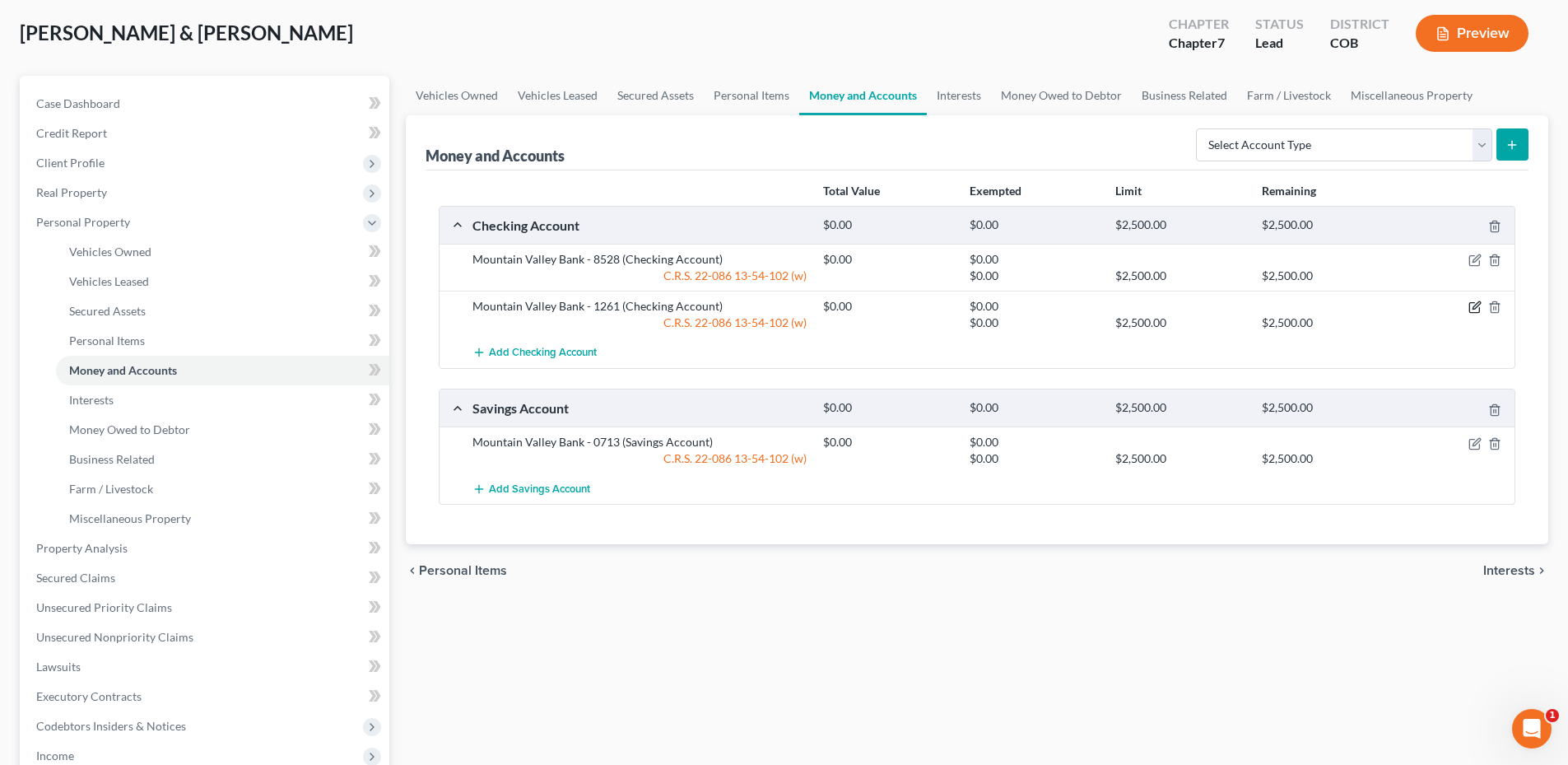
drag, startPoint x: 1478, startPoint y: 306, endPoint x: 982, endPoint y: 348, distance: 497.8
click at [982, 348] on div "Mountain Valley Bank - 8528 (Checking Account) $0.00 $0.00 C.R.S. [FINANCIAL_ID…" at bounding box center [977, 305] width 1074 height 124
drag, startPoint x: 593, startPoint y: 306, endPoint x: 639, endPoint y: 305, distance: 46.0
click at [639, 305] on div "Mountain Valley Bank - 1261 (Checking Account)" at bounding box center [640, 305] width 351 height 16
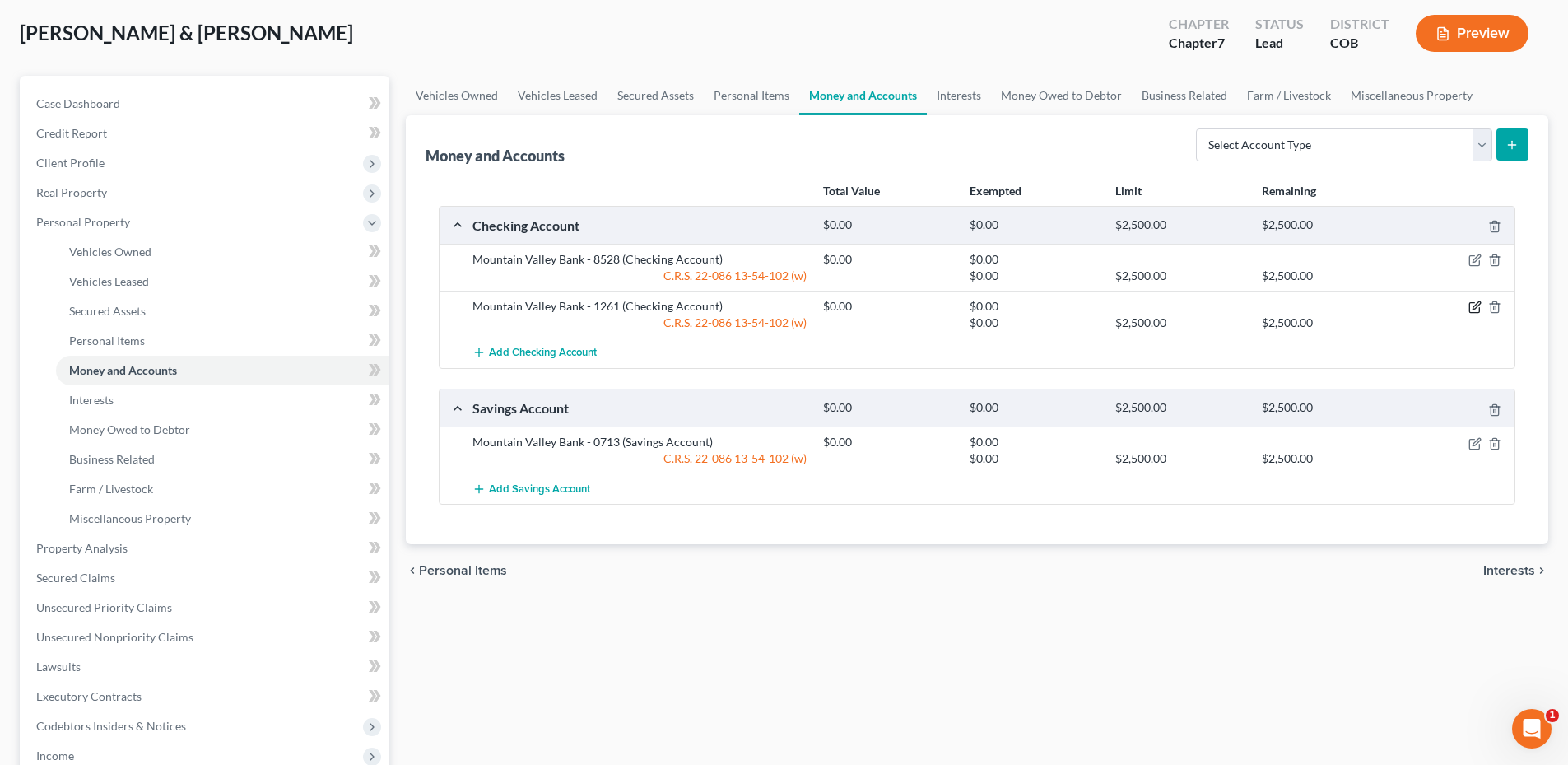
click at [1478, 305] on icon "button" at bounding box center [1476, 306] width 8 height 8
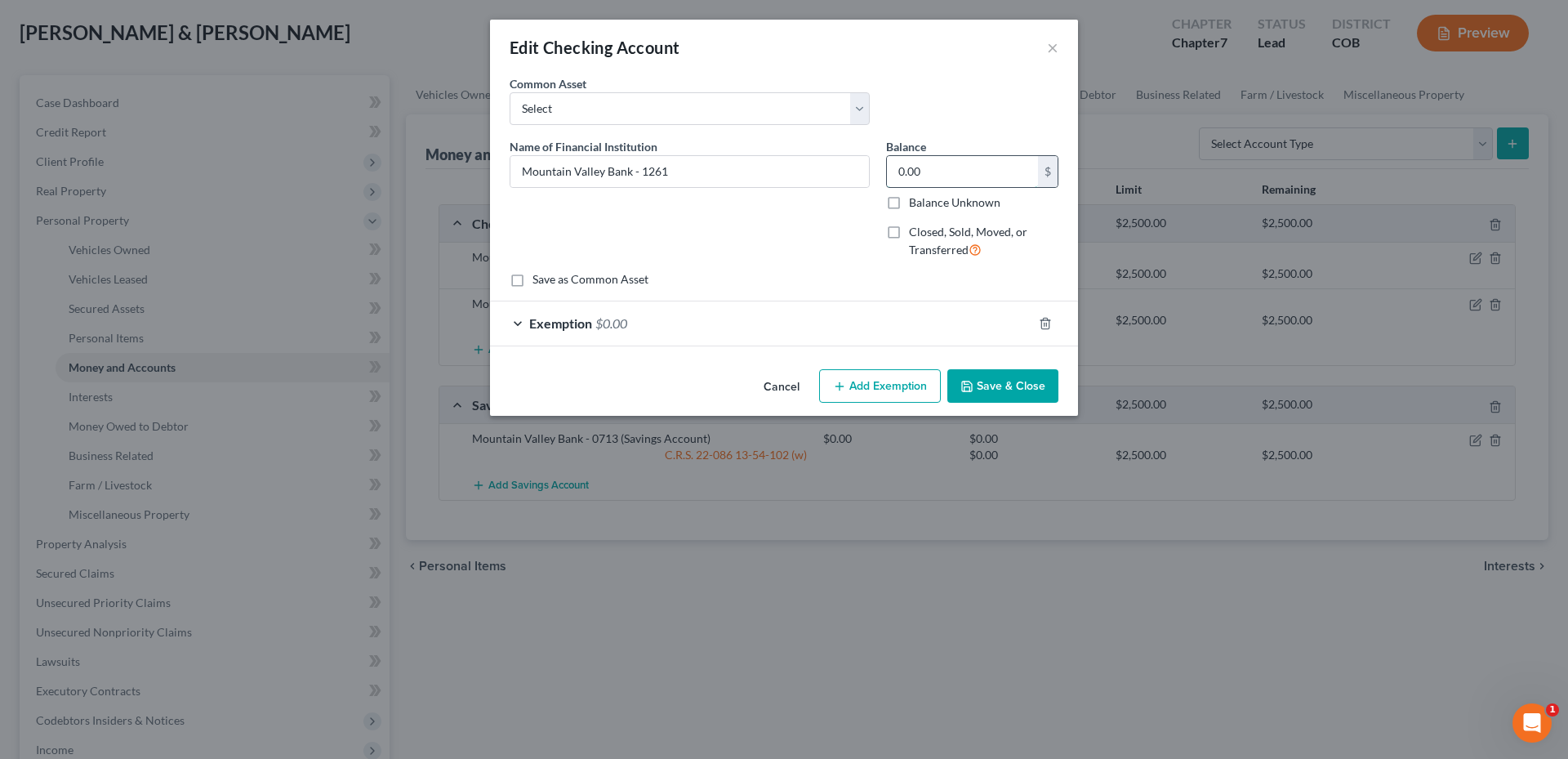
click at [981, 180] on input "0.00" at bounding box center [962, 171] width 151 height 31
type input "1"
type input "67.22"
click at [857, 322] on div "Exemption $0.00" at bounding box center [760, 324] width 542 height 43
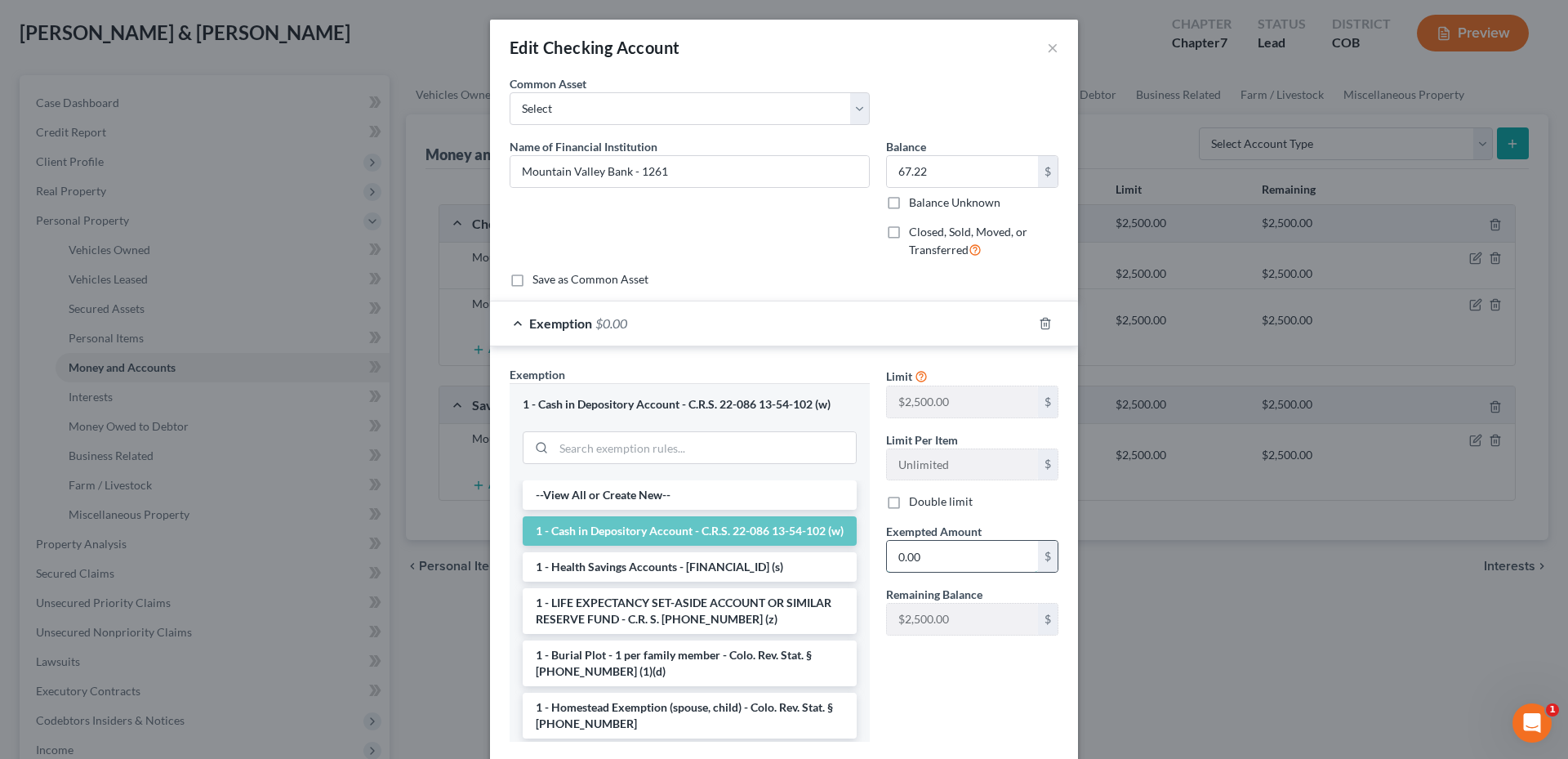
click at [916, 548] on input "0.00" at bounding box center [962, 556] width 151 height 31
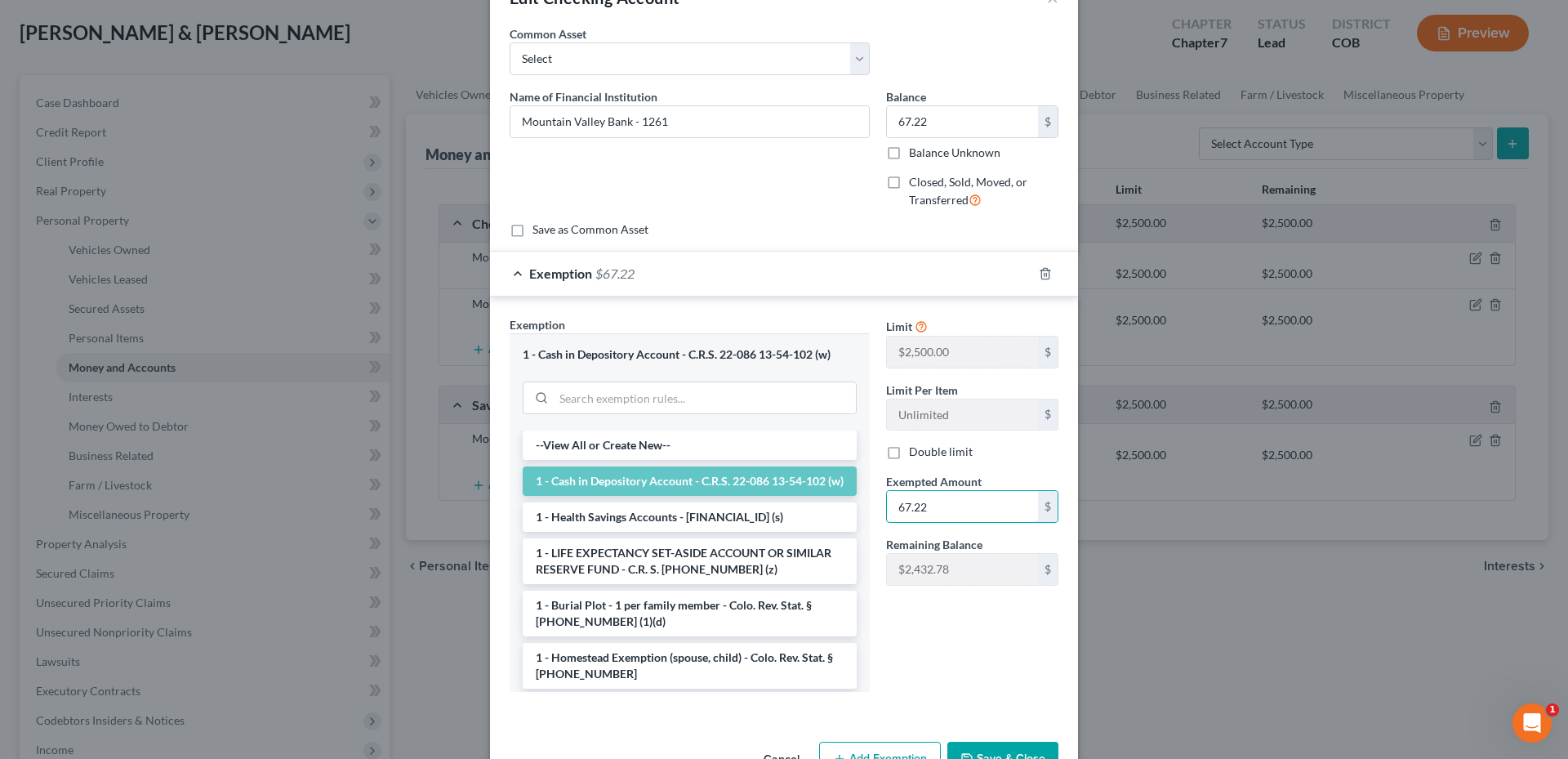
scroll to position [100, 0]
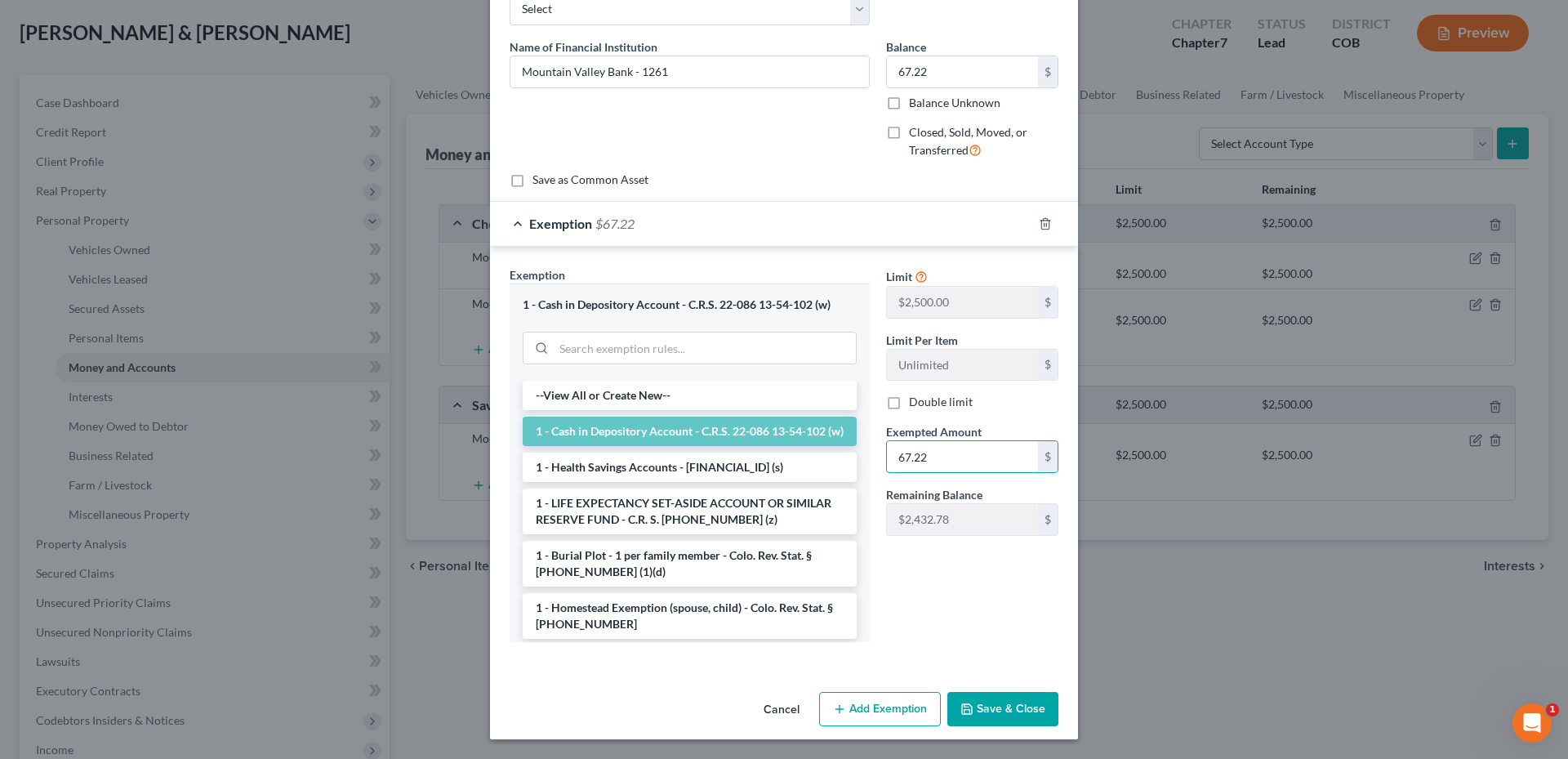
type input "67.22"
click at [1045, 708] on button "Save & Close" at bounding box center [1003, 709] width 111 height 34
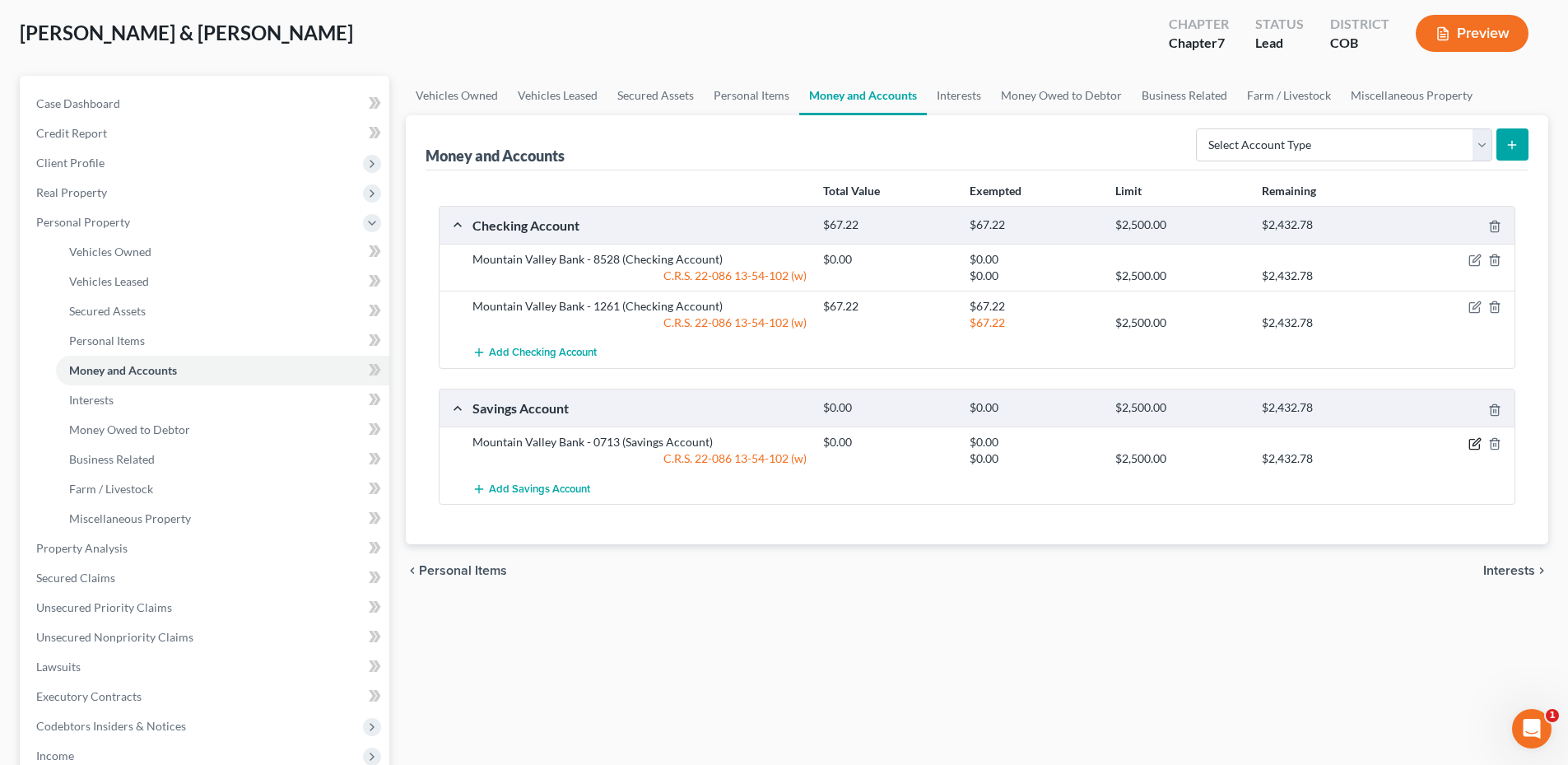
click at [1469, 445] on icon "button" at bounding box center [1475, 444] width 13 height 13
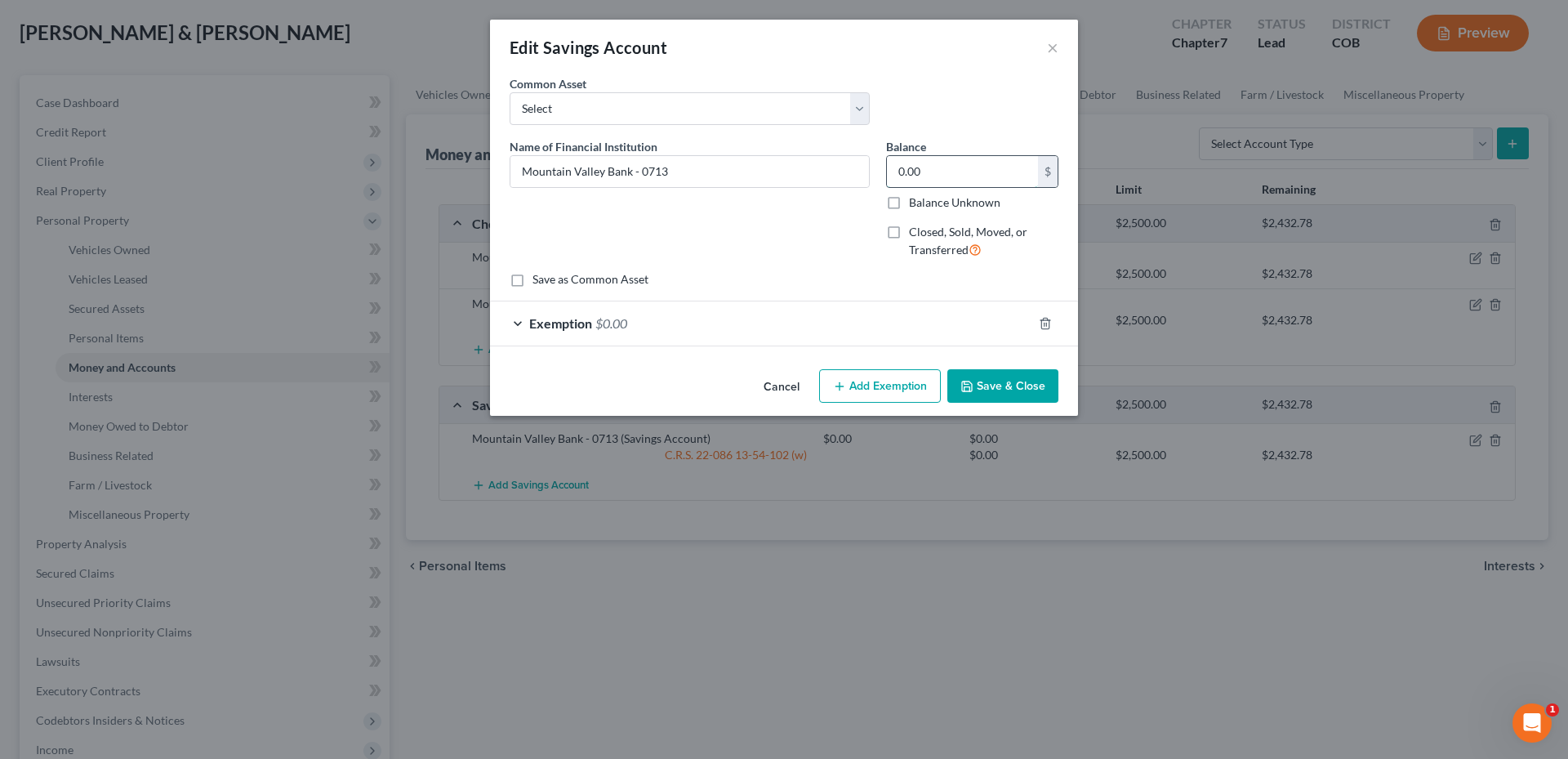
click at [949, 167] on input "0.00" at bounding box center [962, 171] width 151 height 31
type input "1,935.01"
click at [655, 314] on div "Exemption $0.00" at bounding box center [760, 324] width 542 height 43
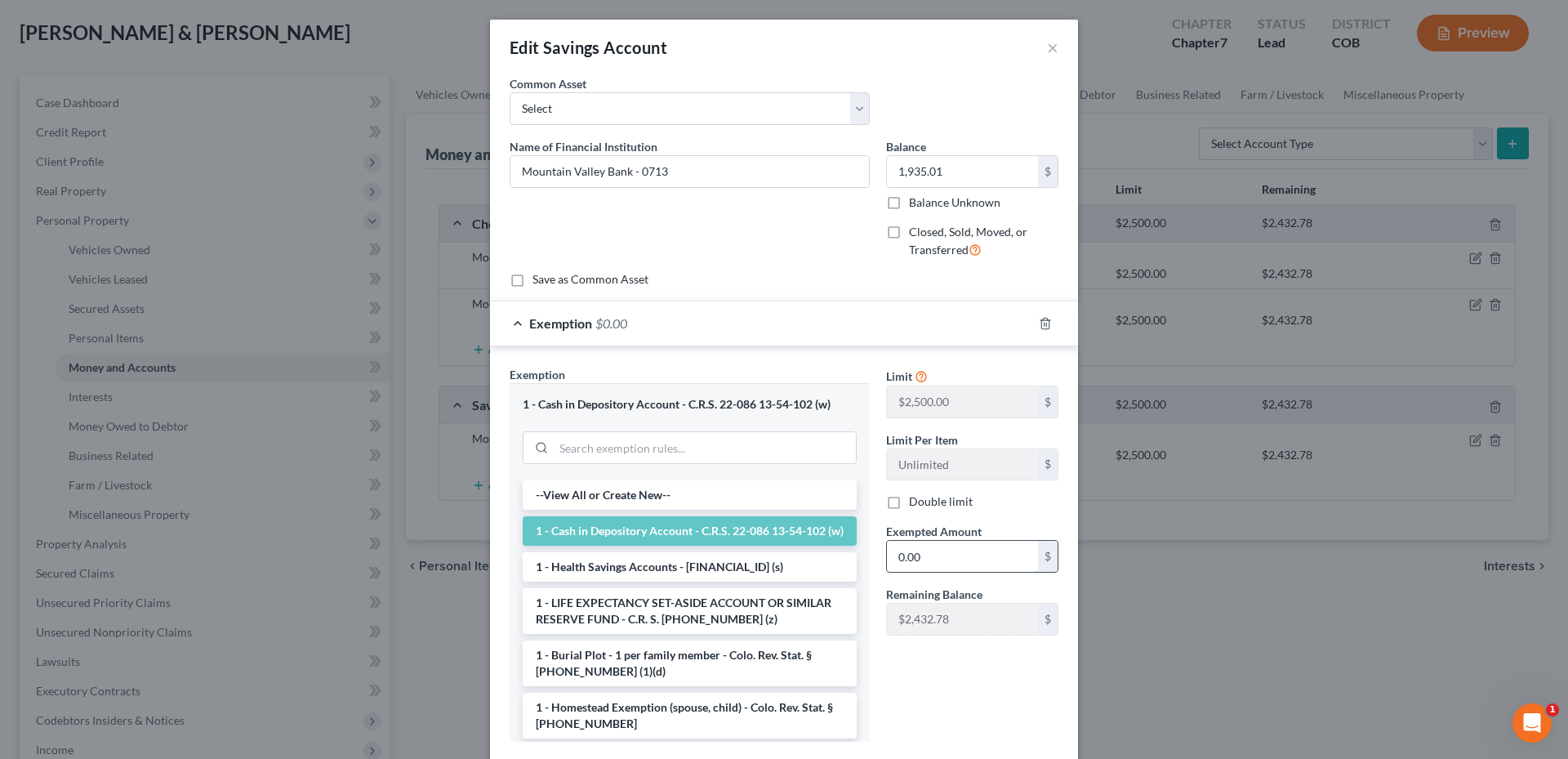
click at [929, 552] on input "0.00" at bounding box center [962, 556] width 151 height 31
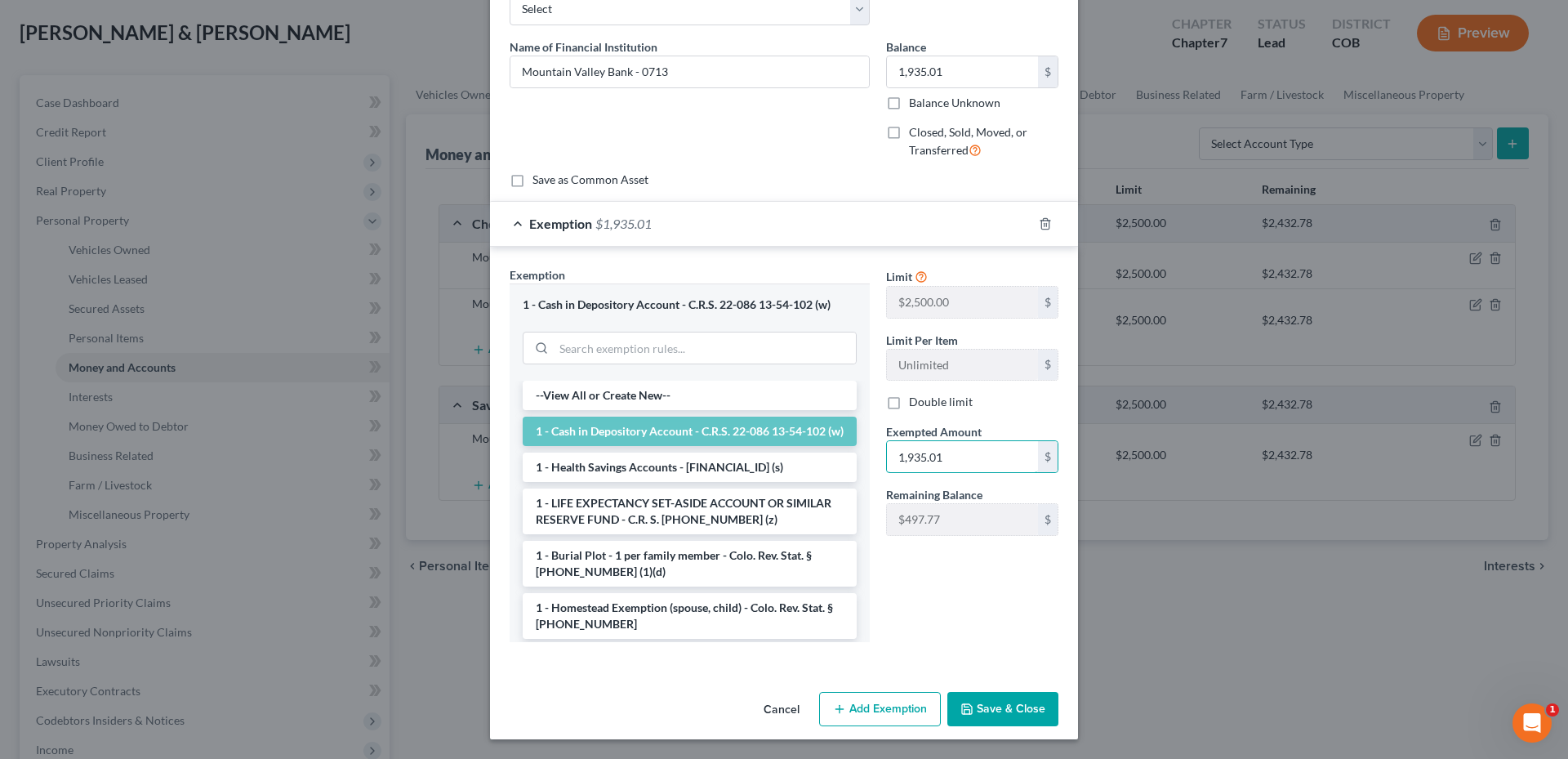
type input "1,935.01"
click at [1017, 688] on div "Cancel Add Exemption Save & Close" at bounding box center [783, 712] width 588 height 54
click at [1017, 700] on button "Save & Close" at bounding box center [1003, 709] width 111 height 34
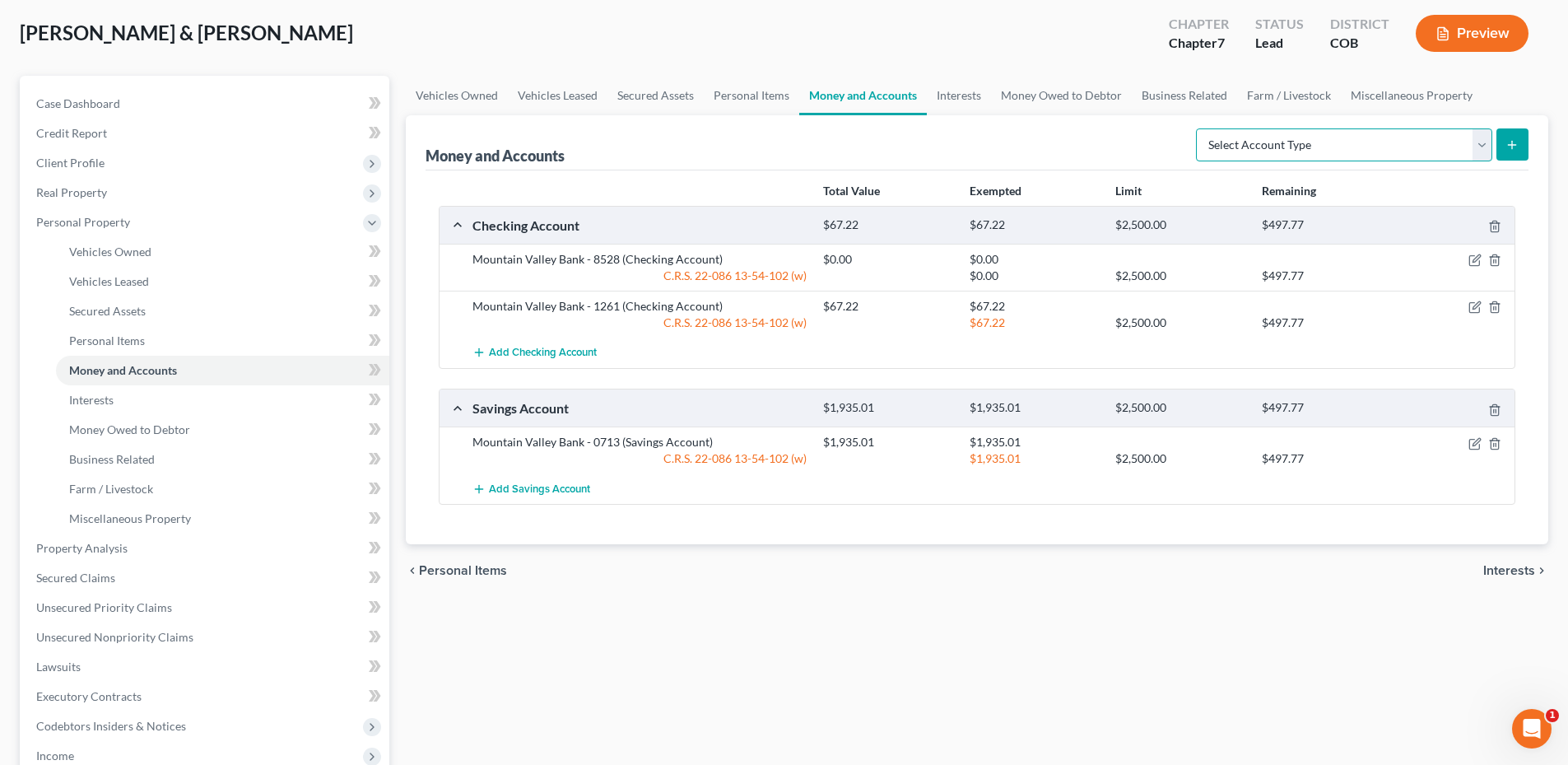
click at [1306, 149] on select "Select Account Type Brokerage Cash on Hand Certificates of Deposit Checking Acc…" at bounding box center [1343, 145] width 297 height 33
click at [1199, 129] on select "Select Account Type Brokerage Cash on Hand Certificates of Deposit Checking Acc…" at bounding box center [1343, 145] width 297 height 33
click at [1507, 142] on icon "submit" at bounding box center [1512, 145] width 13 height 13
click at [1345, 158] on select "Select Account Type Brokerage Cash on Hand Certificates of Deposit Checking Acc…" at bounding box center [1343, 145] width 297 height 33
click at [1199, 129] on select "Select Account Type Brokerage Cash on Hand Certificates of Deposit Checking Acc…" at bounding box center [1343, 145] width 297 height 33
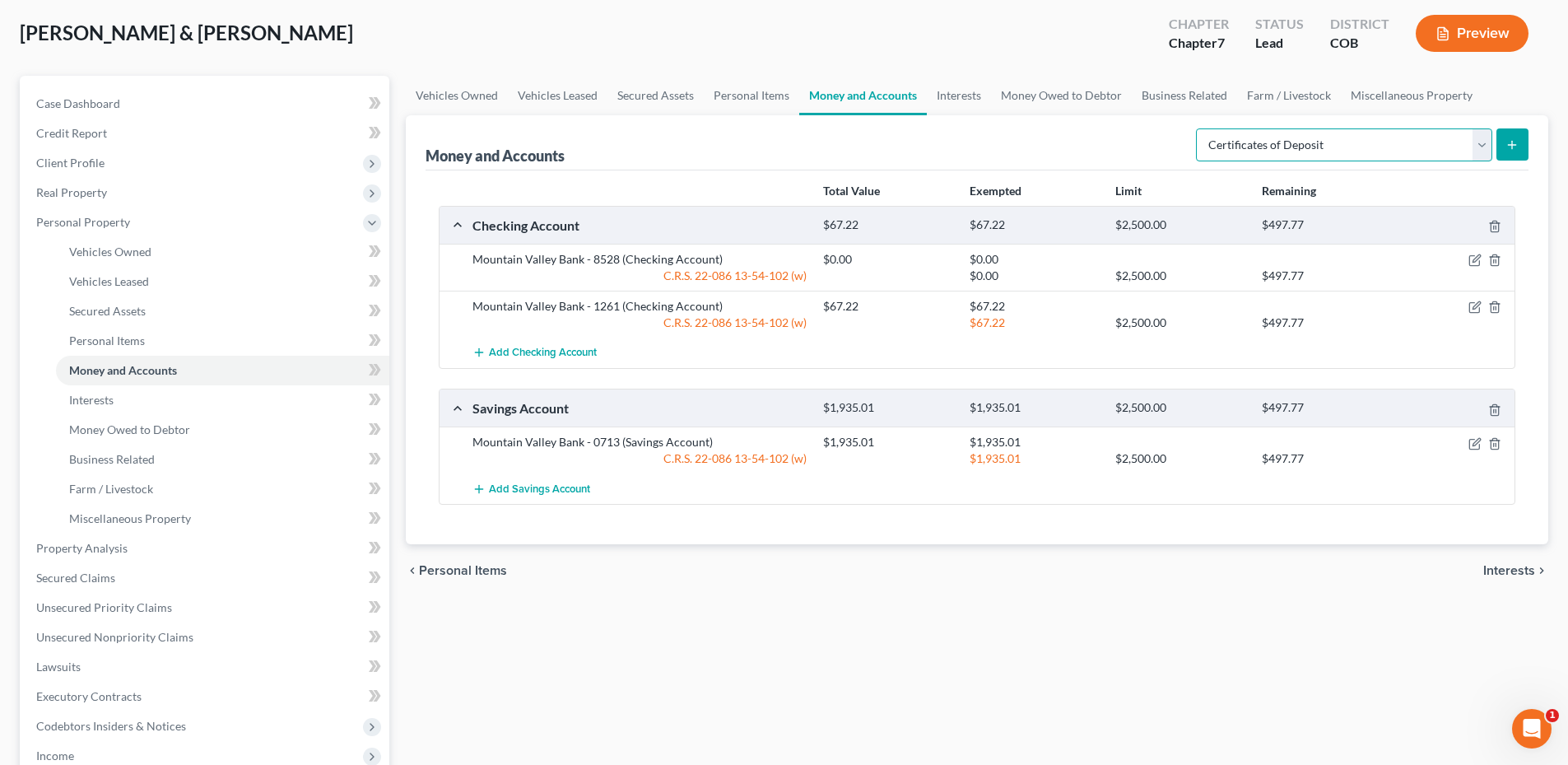
click at [1283, 135] on select "Select Account Type Brokerage Cash on Hand Certificates of Deposit Checking Acc…" at bounding box center [1343, 145] width 297 height 33
select select "cash_on_hand"
click at [1199, 129] on select "Select Account Type Brokerage Cash on Hand Certificates of Deposit Checking Acc…" at bounding box center [1343, 145] width 297 height 33
click at [1504, 141] on button "submit" at bounding box center [1512, 145] width 32 height 32
click at [1506, 141] on icon "submit" at bounding box center [1512, 145] width 13 height 13
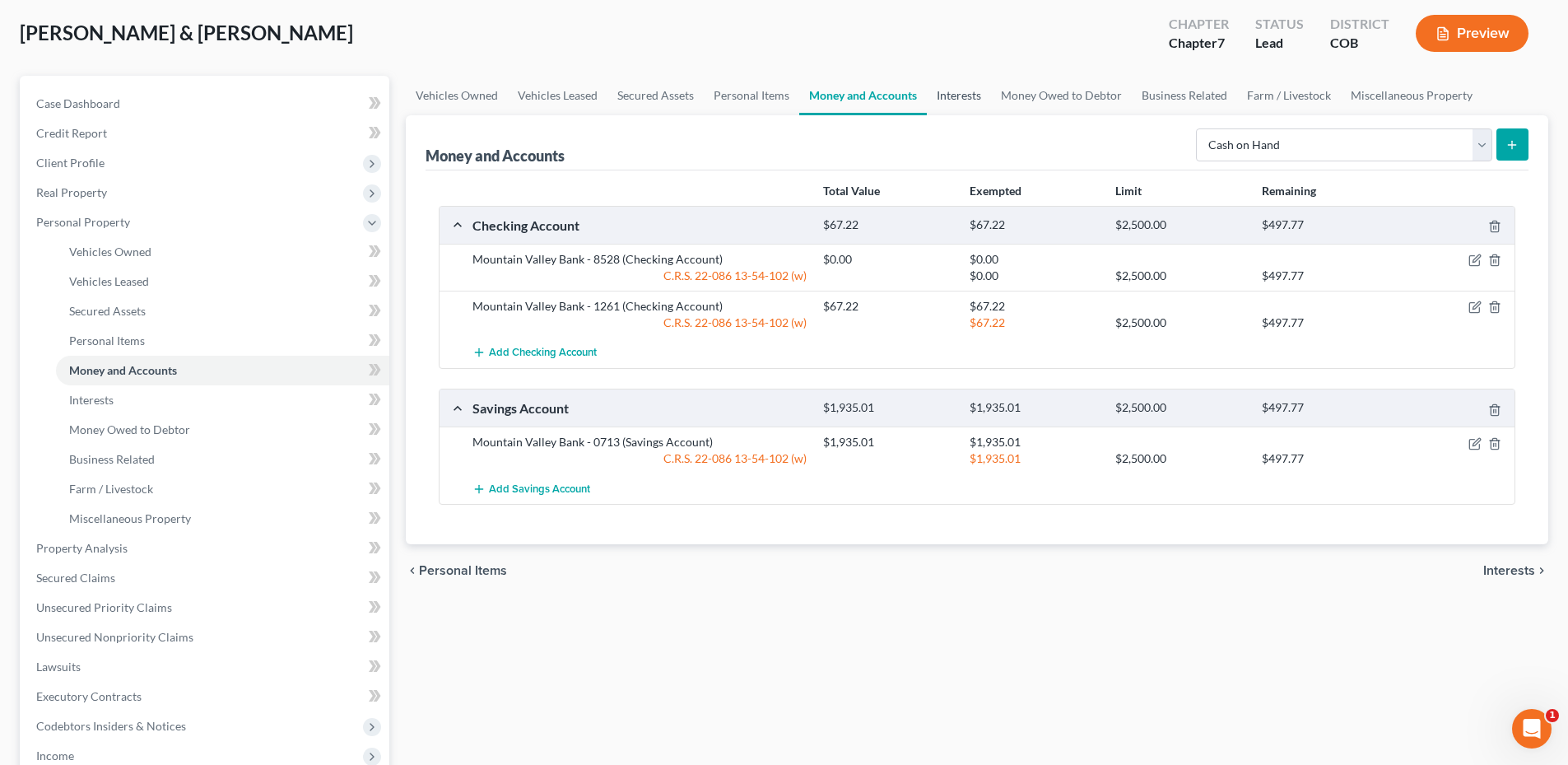
click at [983, 94] on link "Interests" at bounding box center [959, 96] width 64 height 40
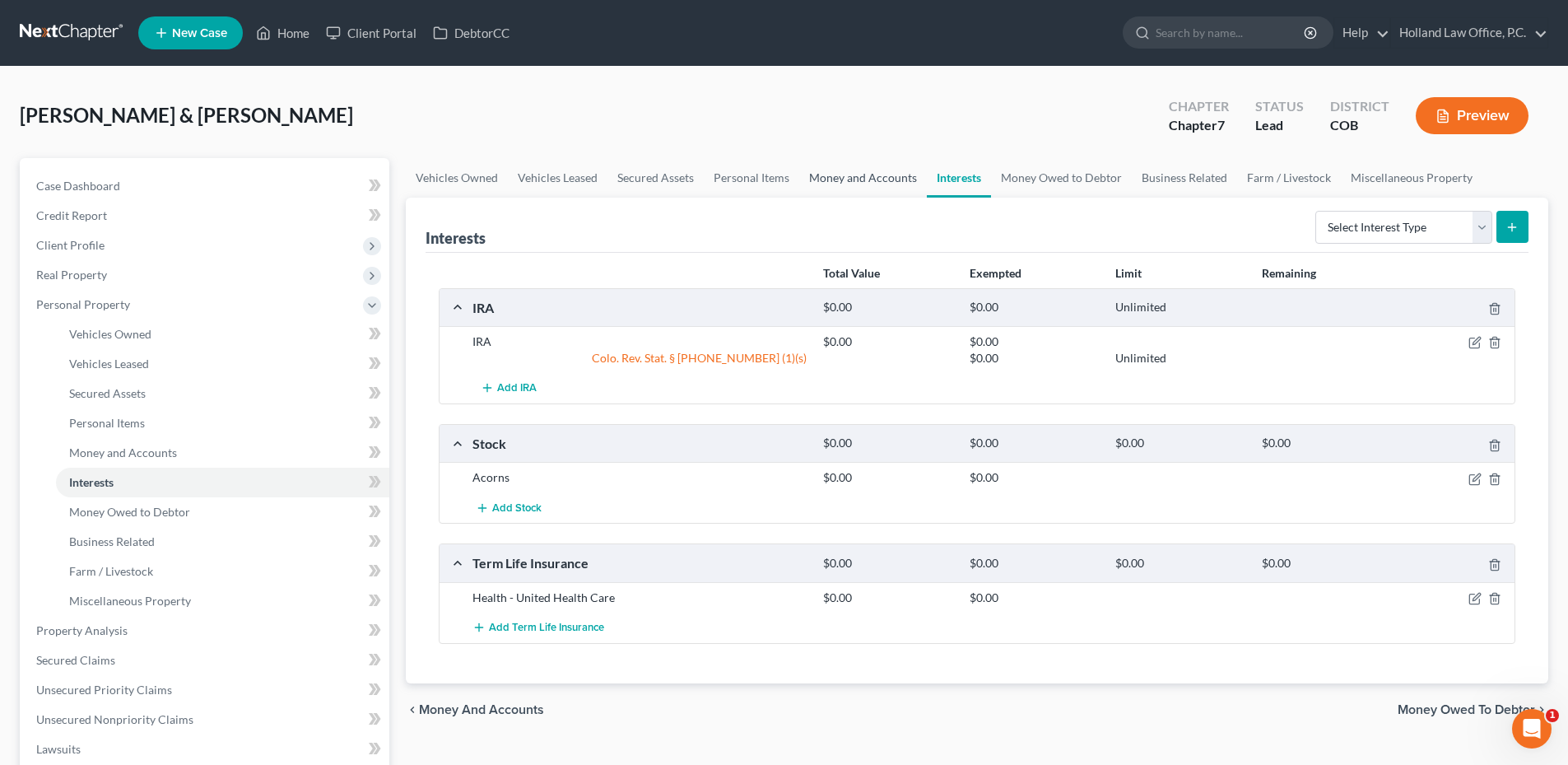
click at [880, 163] on link "Money and Accounts" at bounding box center [862, 178] width 128 height 40
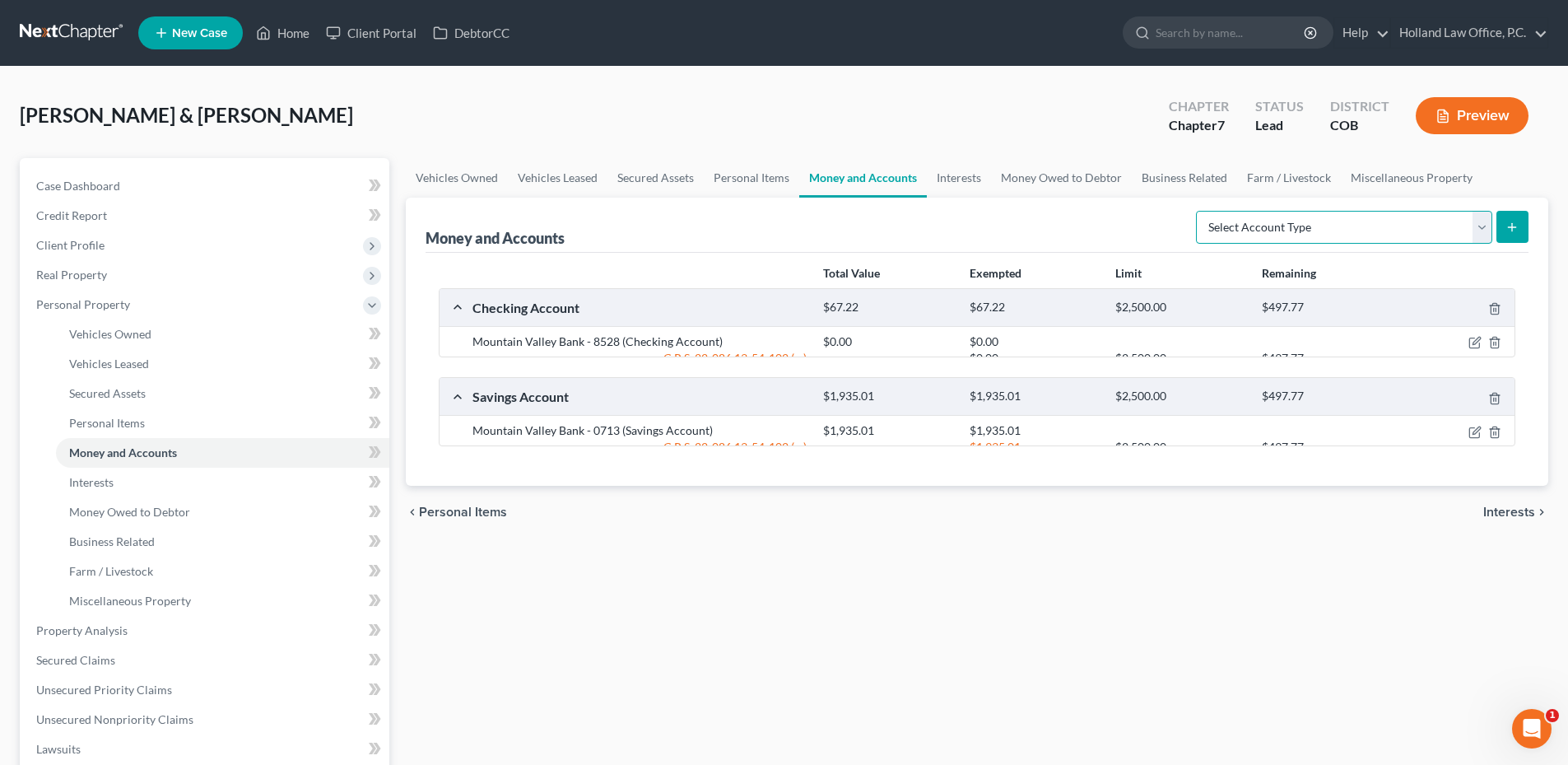
click at [1287, 213] on select "Select Account Type Brokerage Cash on Hand Certificates of Deposit Checking Acc…" at bounding box center [1343, 227] width 297 height 33
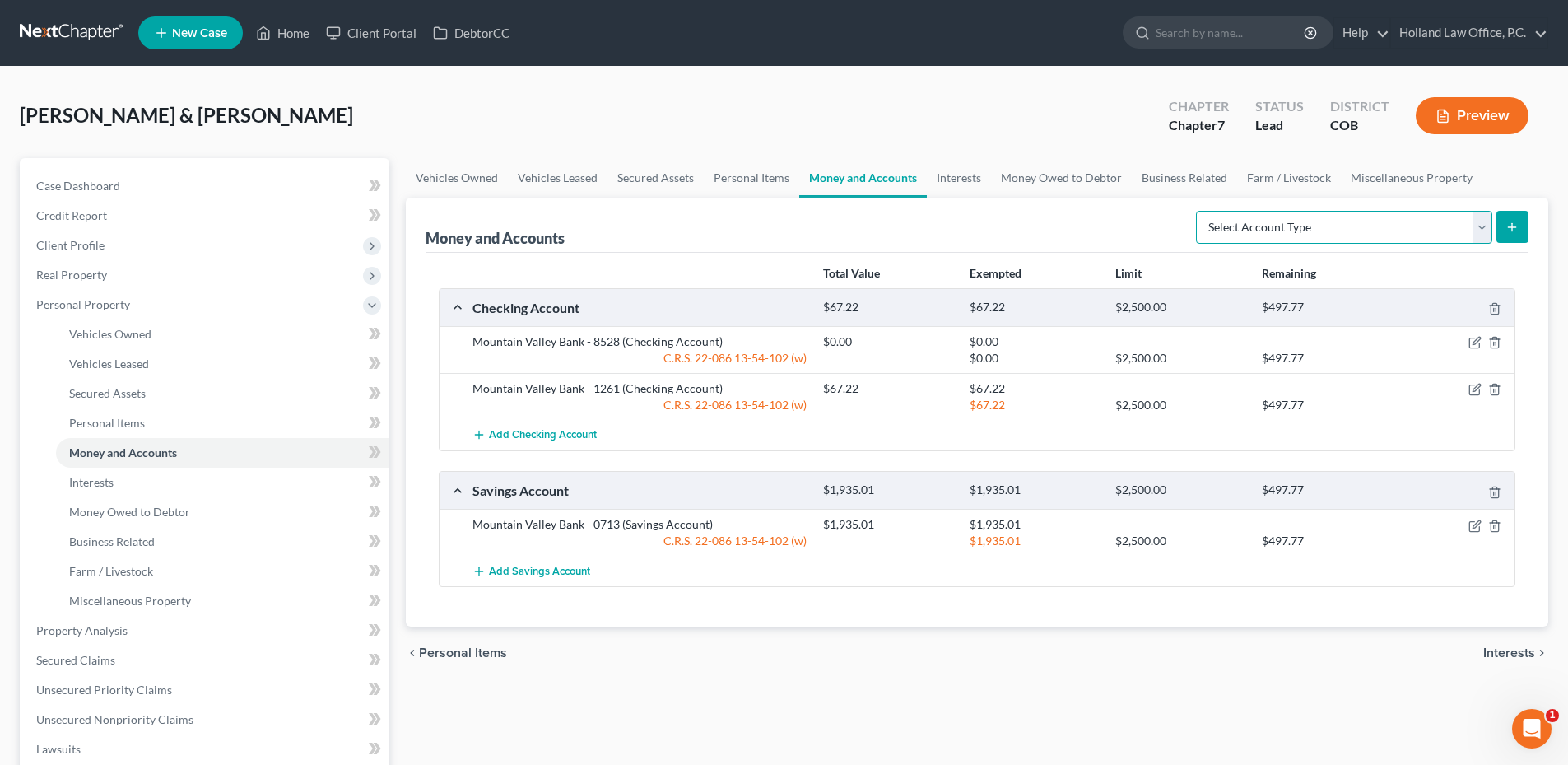
select select "cash_on_hand"
click at [1199, 210] on select "Select Account Type Brokerage Cash on Hand Certificates of Deposit Checking Acc…" at bounding box center [1343, 227] width 297 height 33
click at [1512, 224] on line "submit" at bounding box center [1512, 227] width 0 height 8
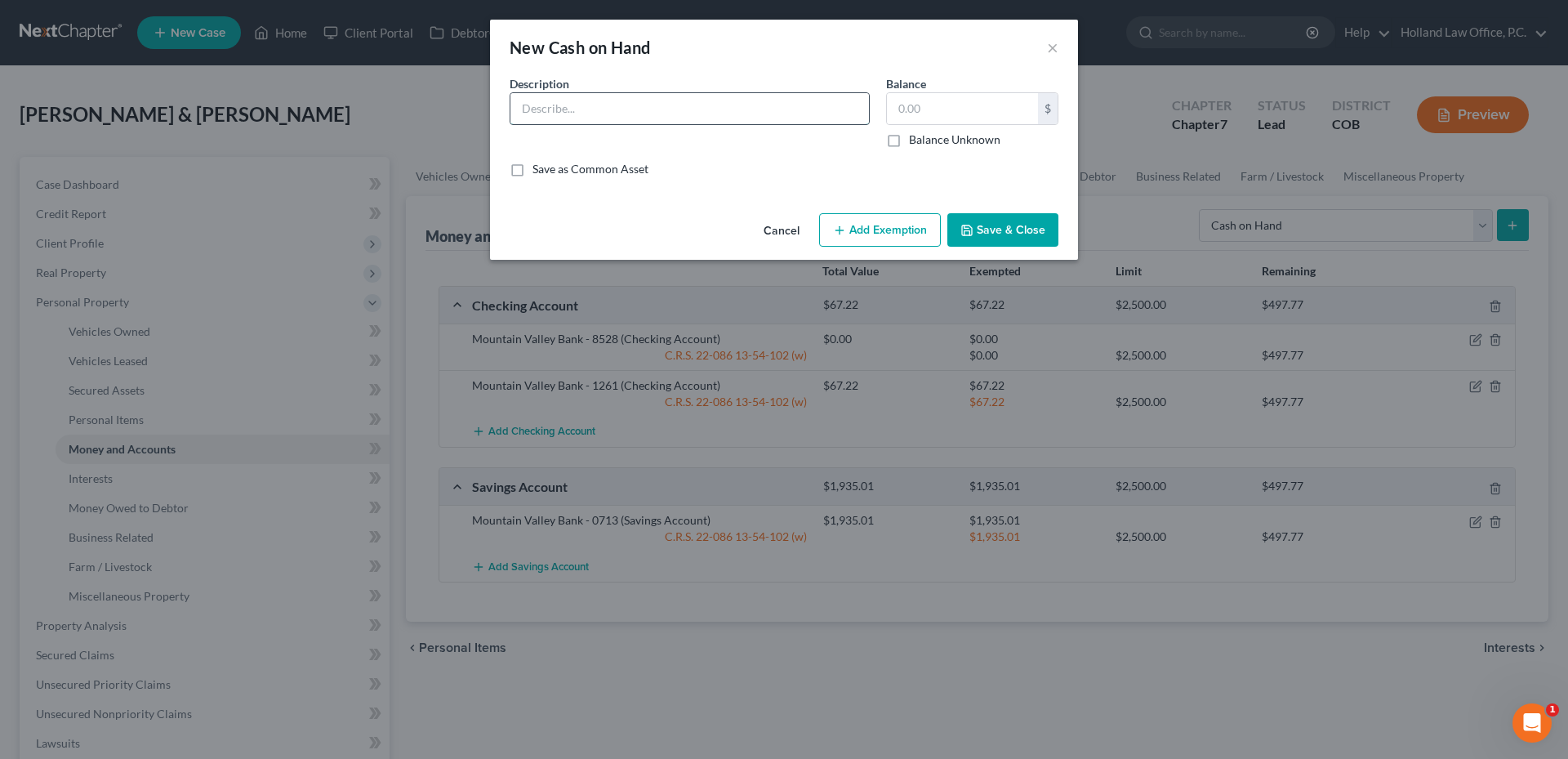
drag, startPoint x: 635, startPoint y: 105, endPoint x: 668, endPoint y: 121, distance: 36.7
click at [637, 106] on input "text" at bounding box center [689, 108] width 358 height 31
type input "Cash"
type input "3.00"
click at [1034, 234] on button "Save & Close" at bounding box center [1003, 230] width 111 height 34
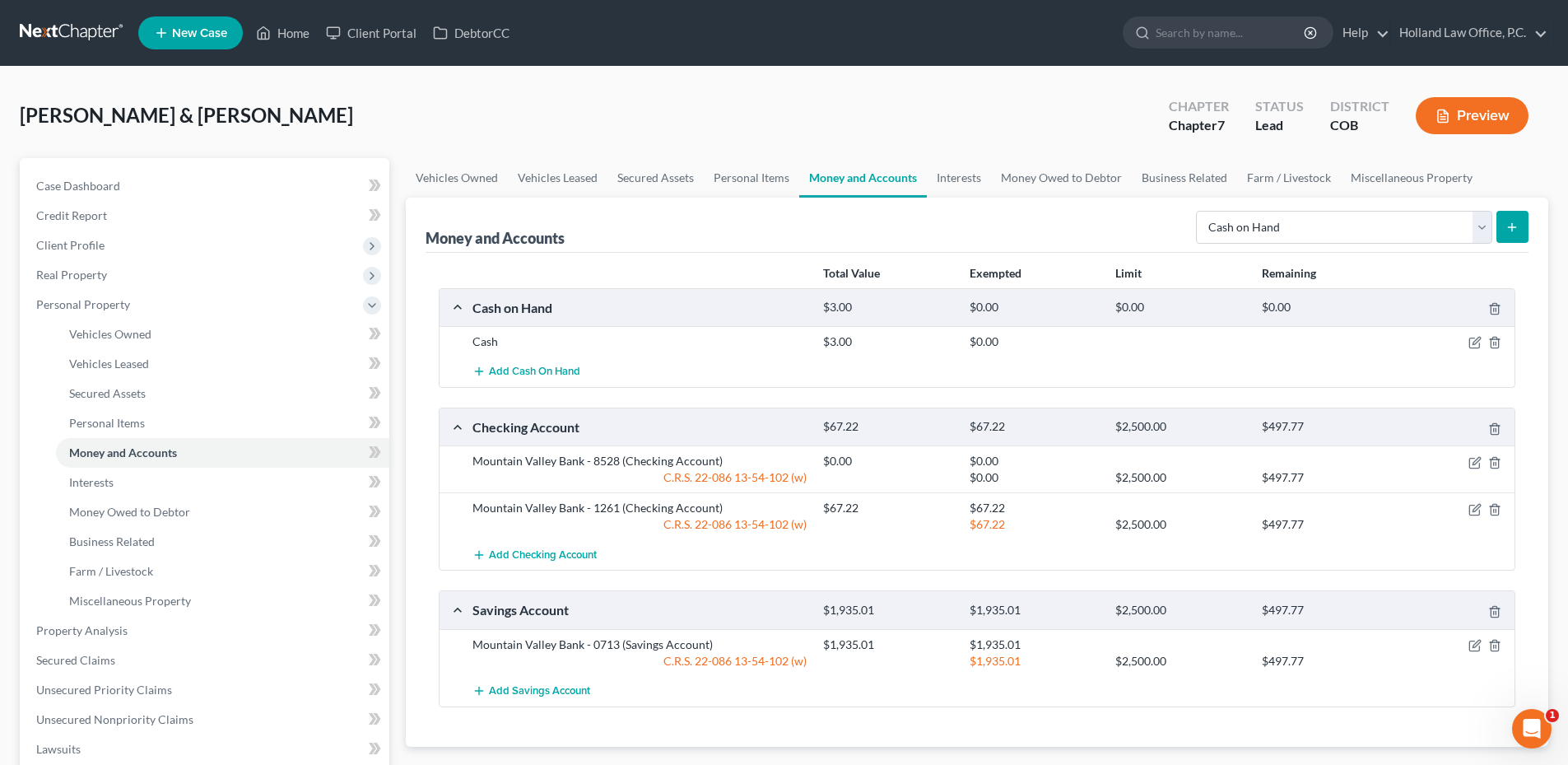
click at [1465, 345] on div at bounding box center [1457, 341] width 117 height 16
click at [1474, 343] on icon "button" at bounding box center [1475, 342] width 13 height 13
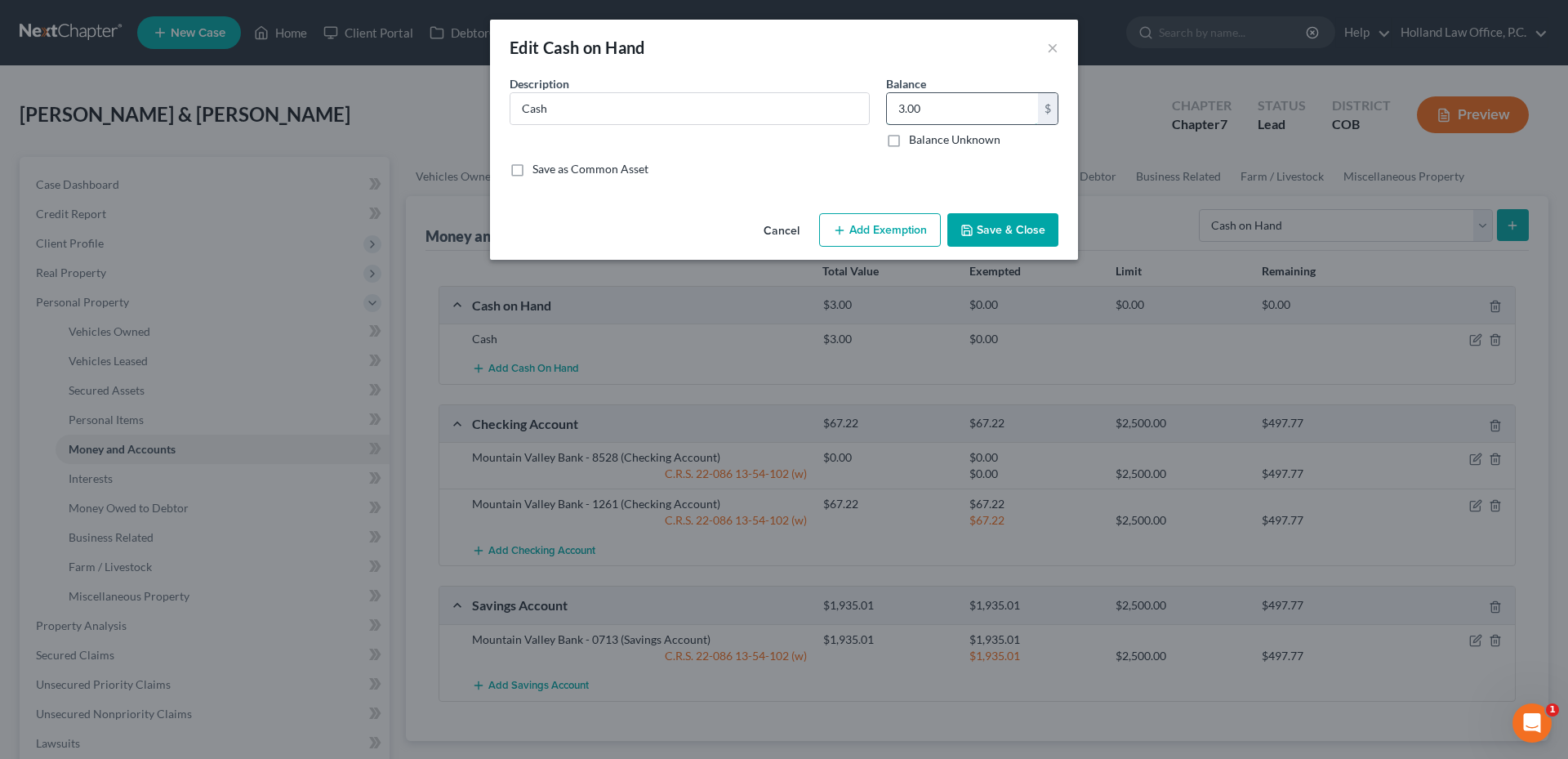
click at [898, 109] on input "3.00" at bounding box center [962, 108] width 151 height 31
click at [901, 108] on input "3.00" at bounding box center [962, 108] width 151 height 31
click at [895, 108] on input "3.00" at bounding box center [962, 108] width 151 height 31
type input "53.00"
click at [985, 230] on button "Save & Close" at bounding box center [1003, 230] width 111 height 34
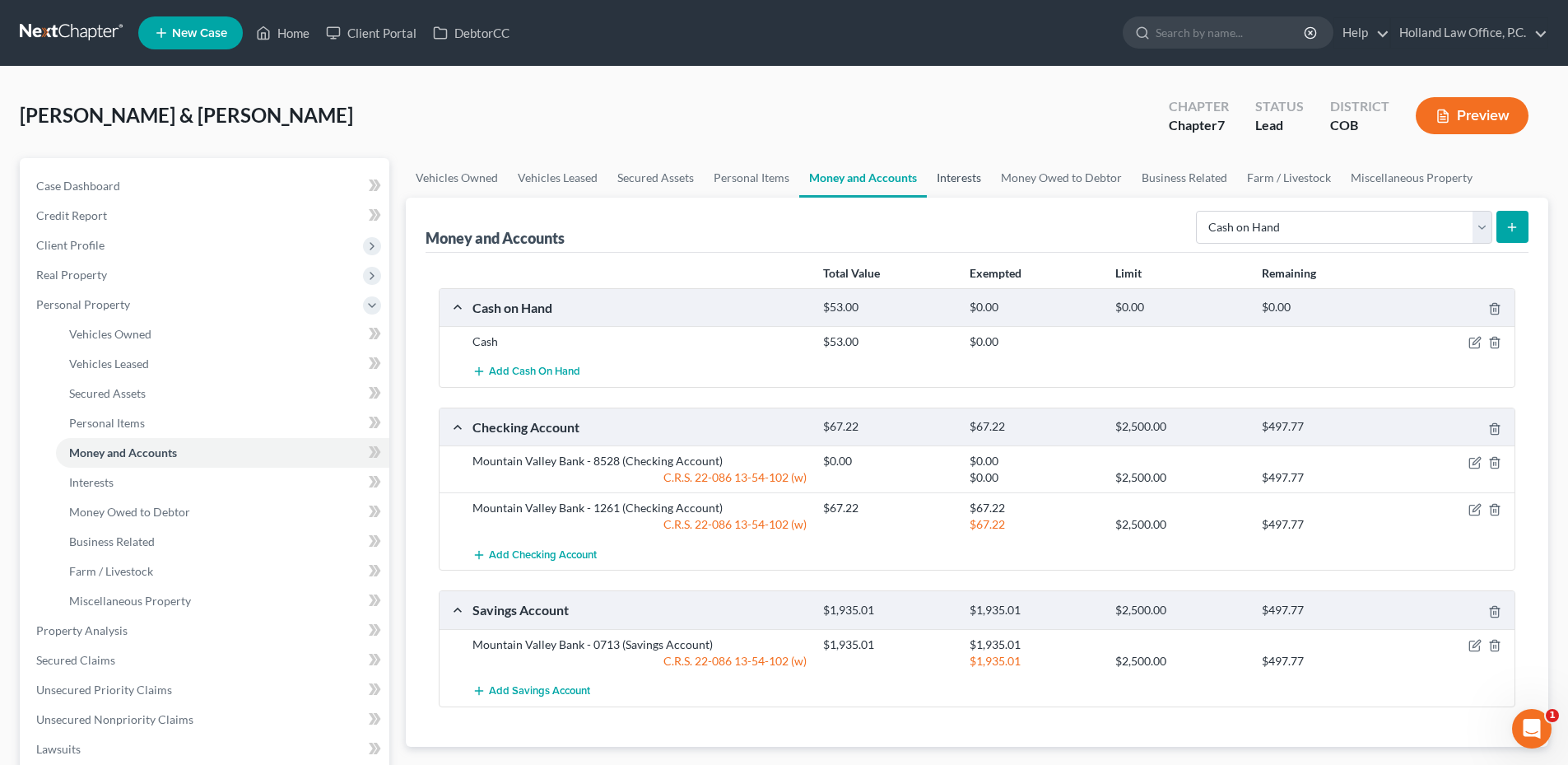
click at [948, 191] on link "Interests" at bounding box center [959, 178] width 64 height 40
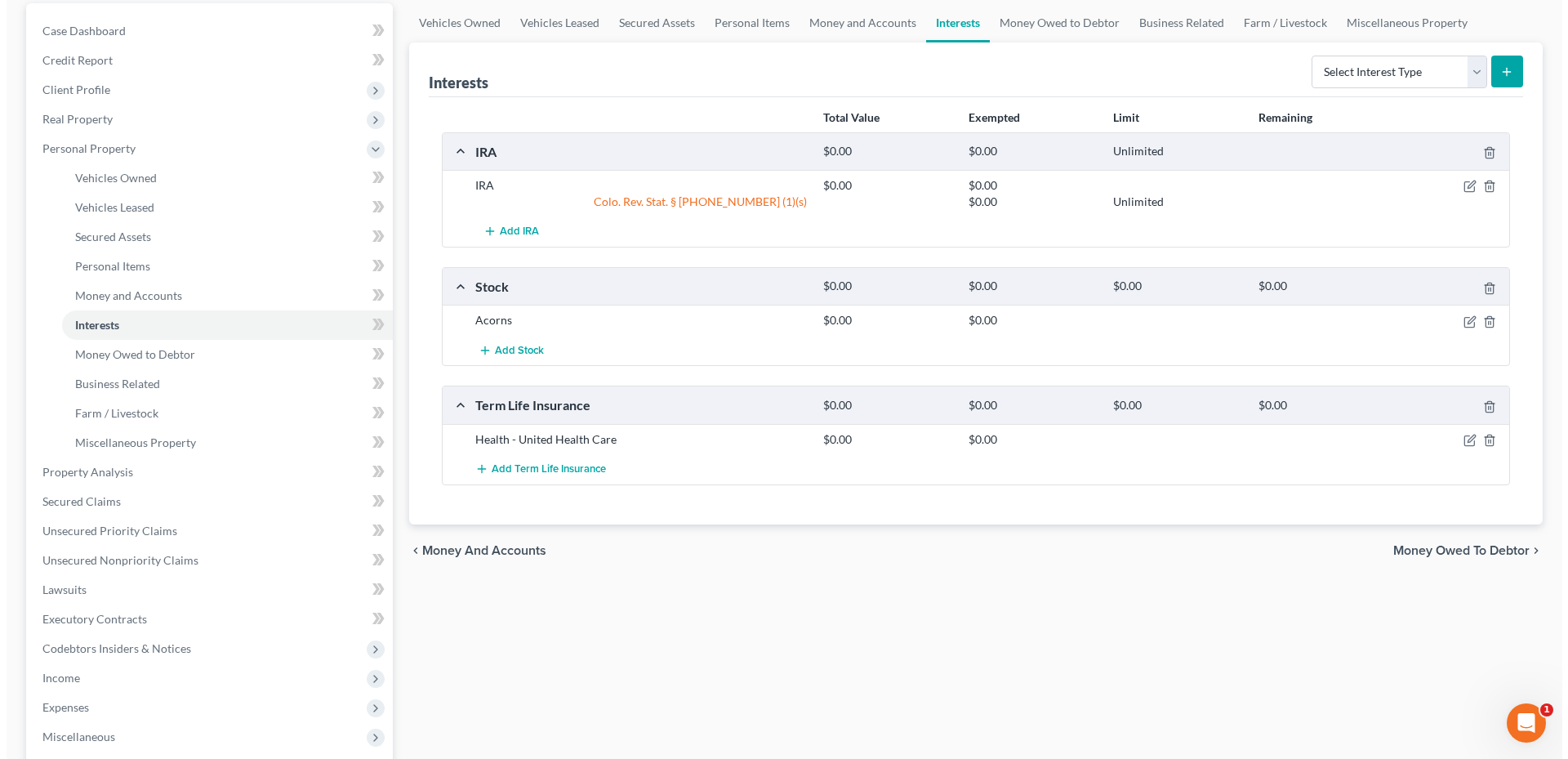
scroll to position [164, 0]
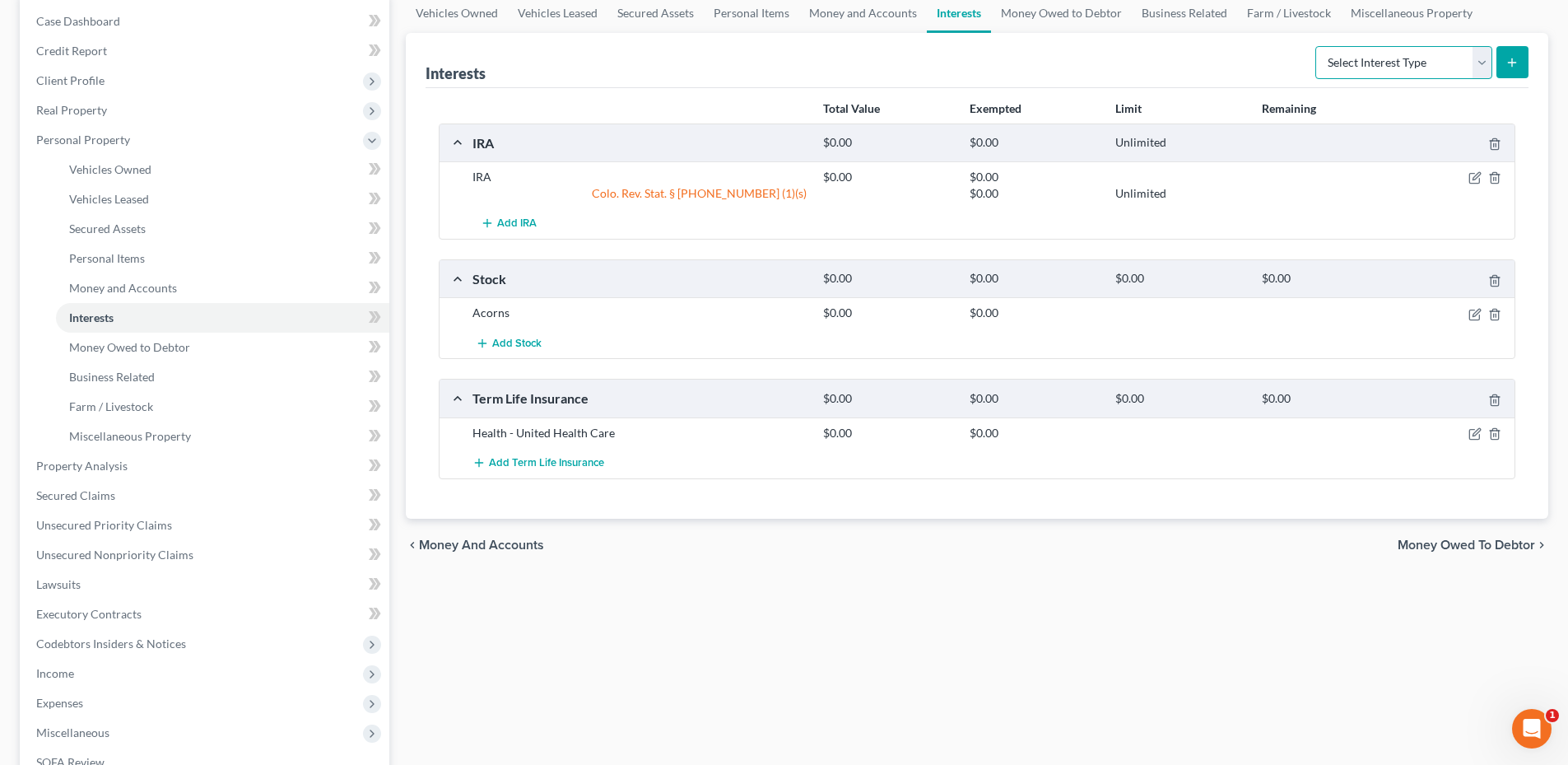
click at [1354, 66] on select "Select Interest Type 401K Annuity Bond Education IRA Government Bond Government…" at bounding box center [1403, 63] width 177 height 33
click at [914, 580] on div "Vehicles Owned Vehicles Leased Secured Assets Personal Items Money and Accounts…" at bounding box center [977, 468] width 1159 height 951
drag, startPoint x: 820, startPoint y: 309, endPoint x: 892, endPoint y: 307, distance: 72.0
click at [892, 307] on div "$0.00" at bounding box center [888, 312] width 146 height 16
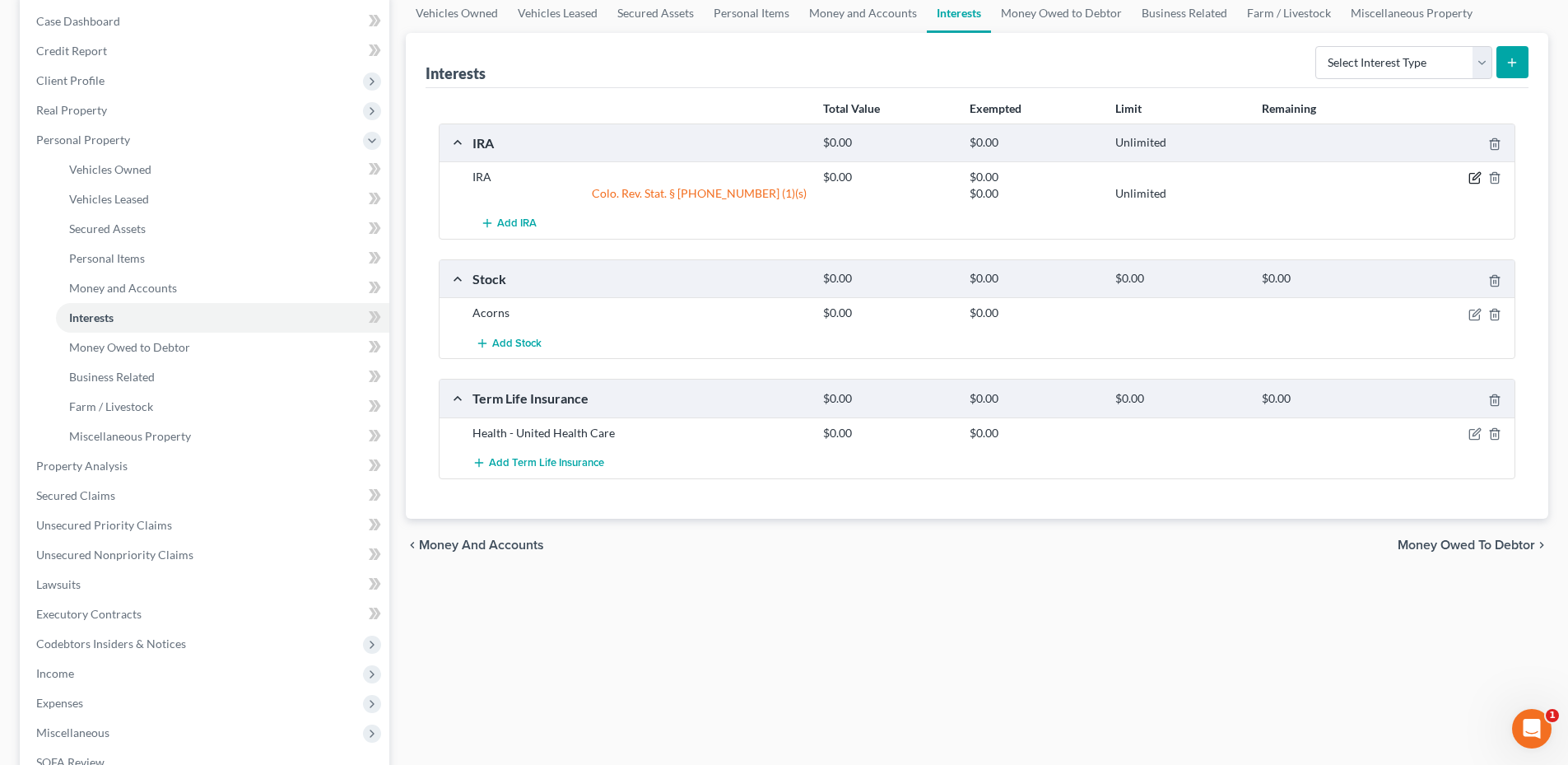
click at [1477, 183] on icon "button" at bounding box center [1475, 178] width 13 height 13
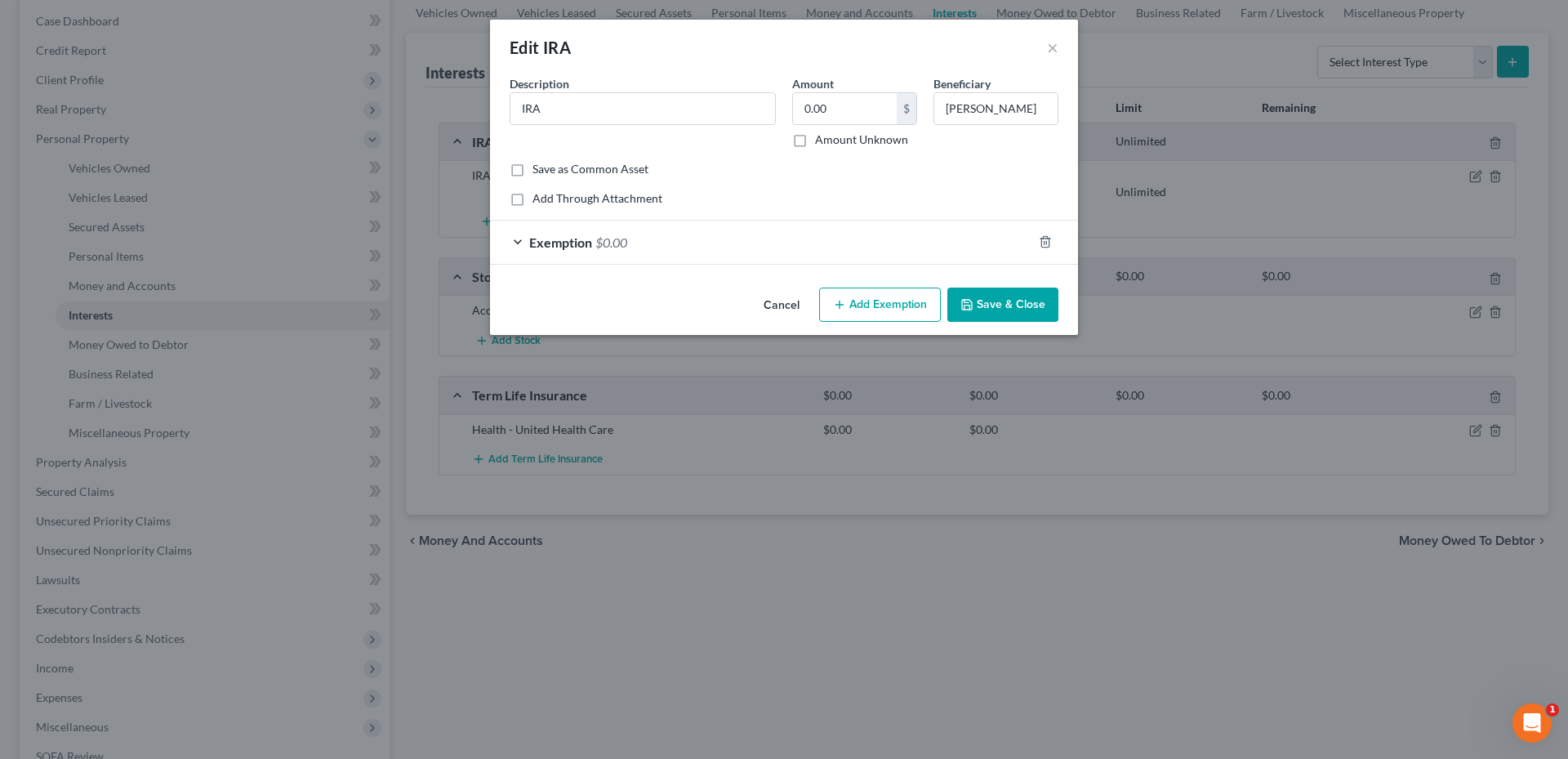
click at [743, 239] on div "Exemption $0.00" at bounding box center [760, 243] width 542 height 43
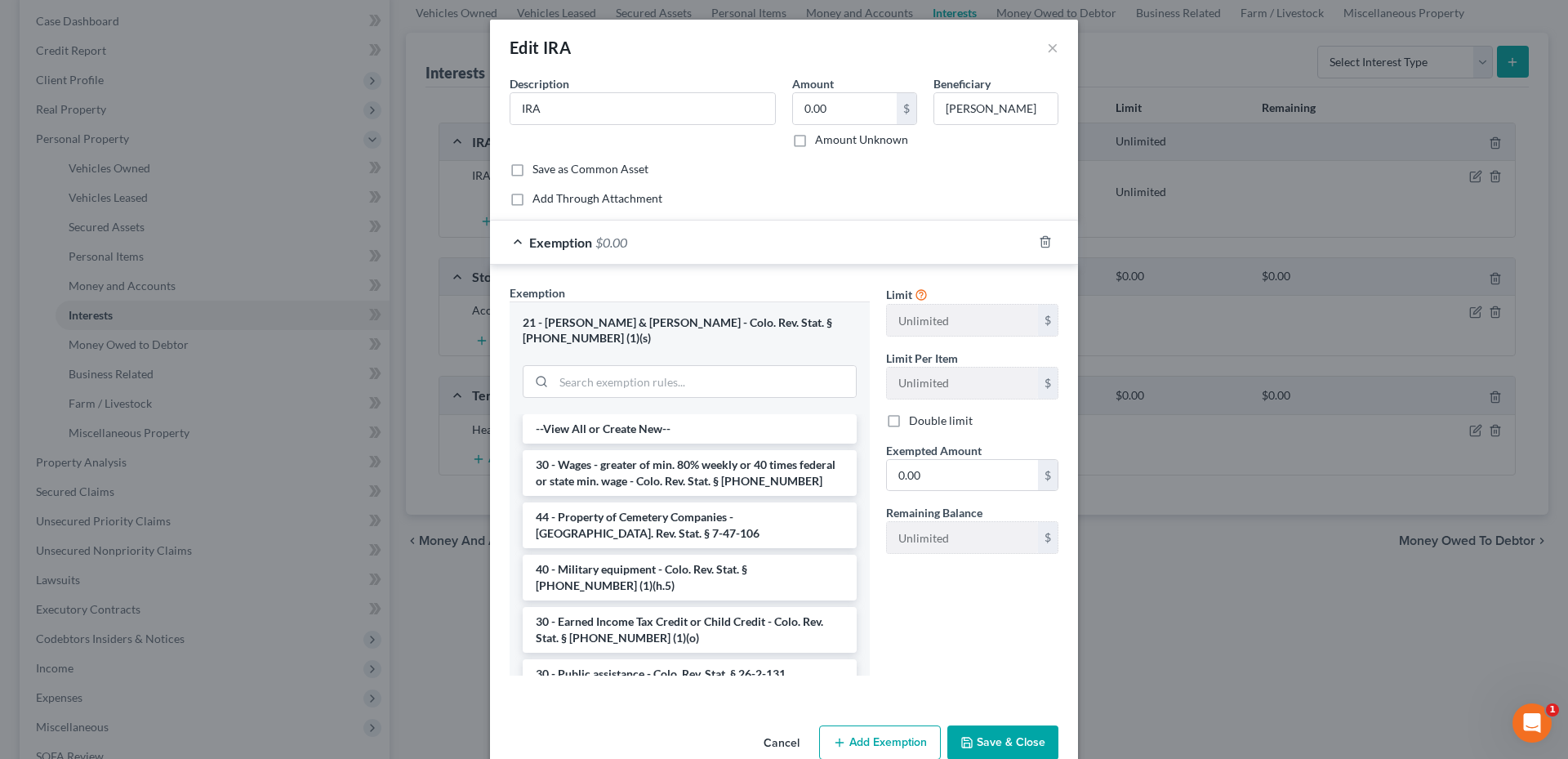
click at [779, 731] on button "Cancel" at bounding box center [781, 743] width 62 height 33
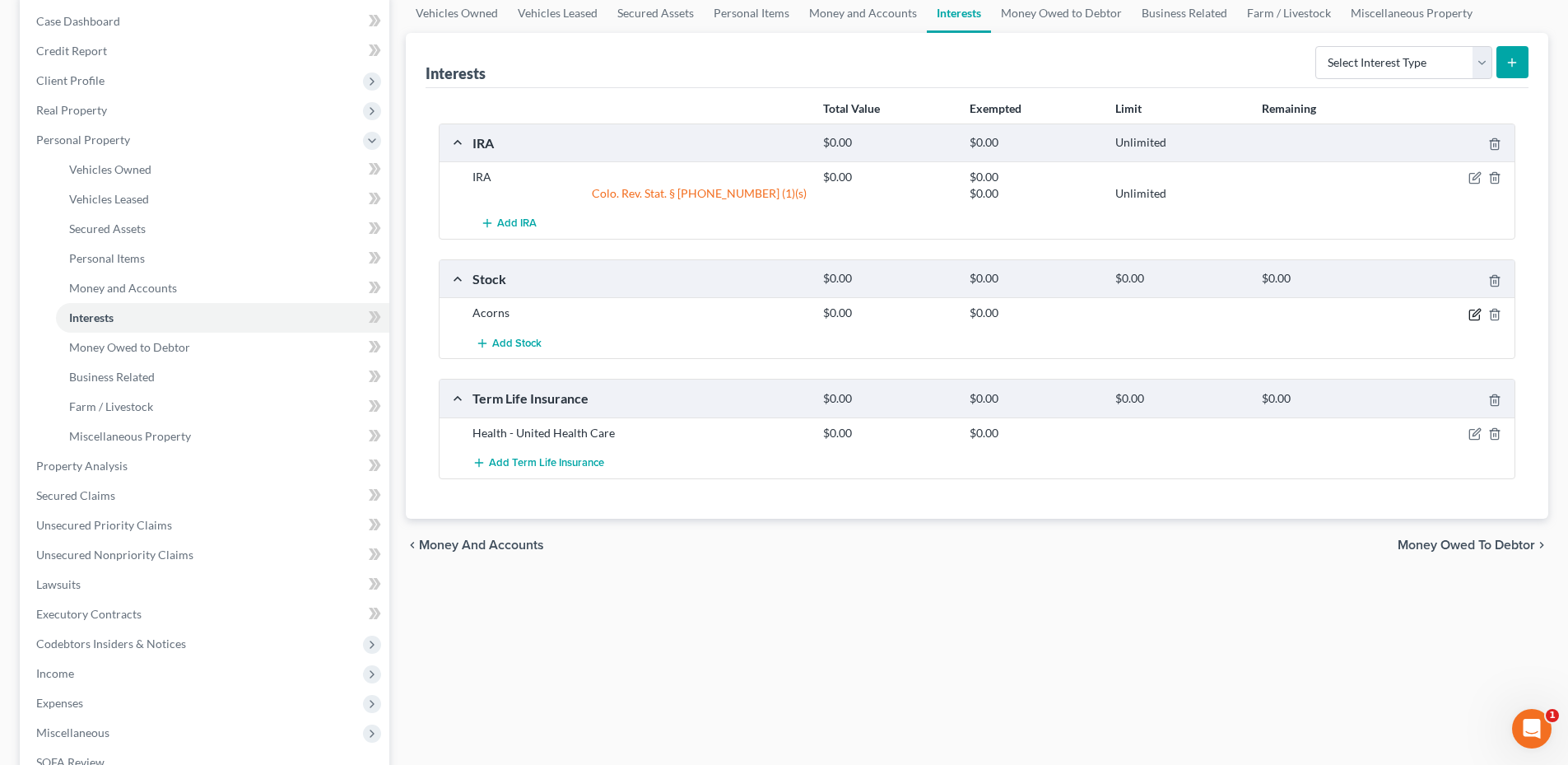
click at [1479, 313] on icon "button" at bounding box center [1475, 315] width 13 height 13
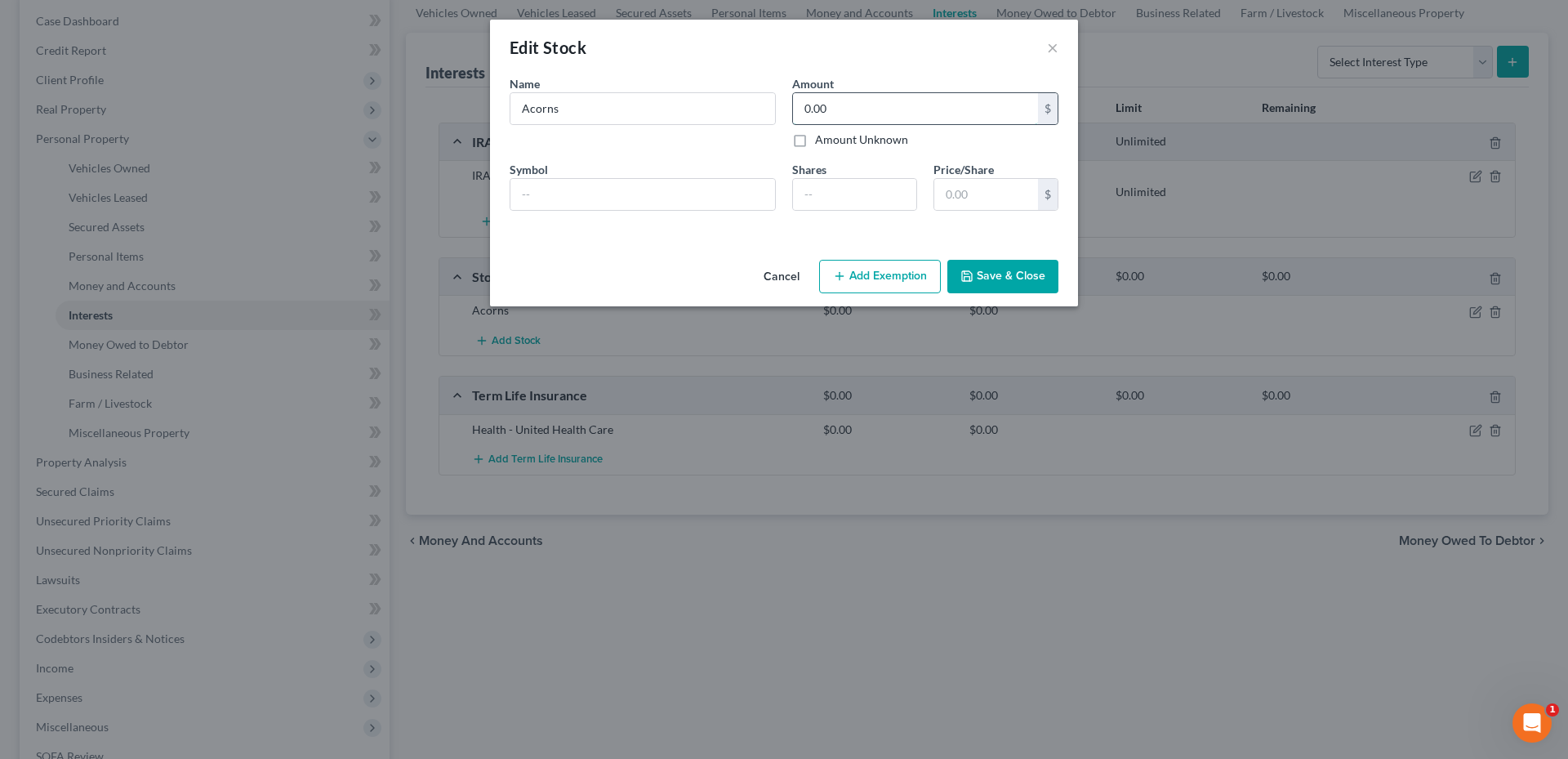
click at [823, 120] on input "0.00" at bounding box center [915, 108] width 245 height 31
click at [834, 110] on input "0.00" at bounding box center [915, 108] width 245 height 31
click at [1014, 268] on button "Save & Close" at bounding box center [1003, 277] width 111 height 34
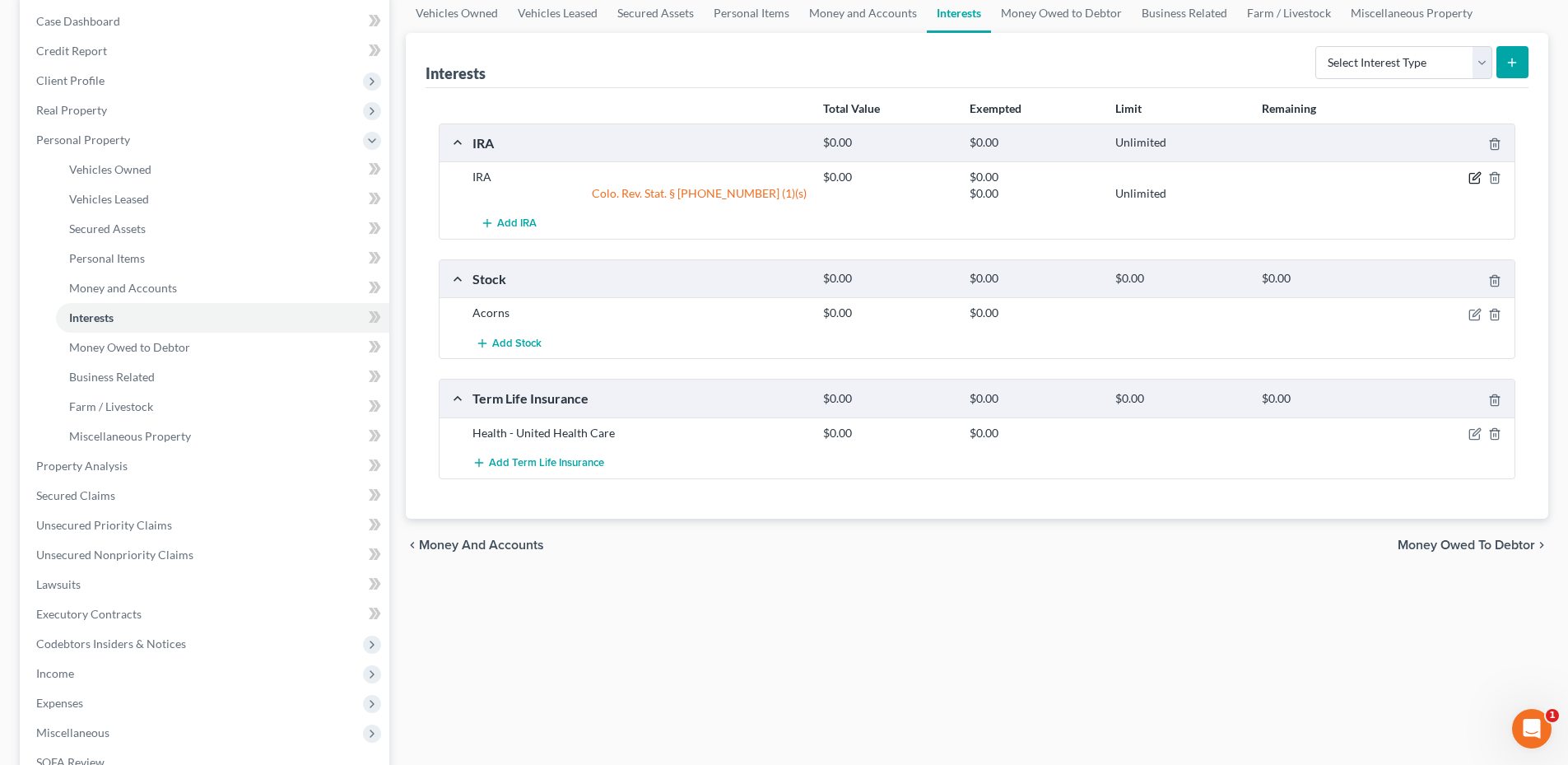
click at [1472, 176] on icon "button" at bounding box center [1475, 178] width 13 height 13
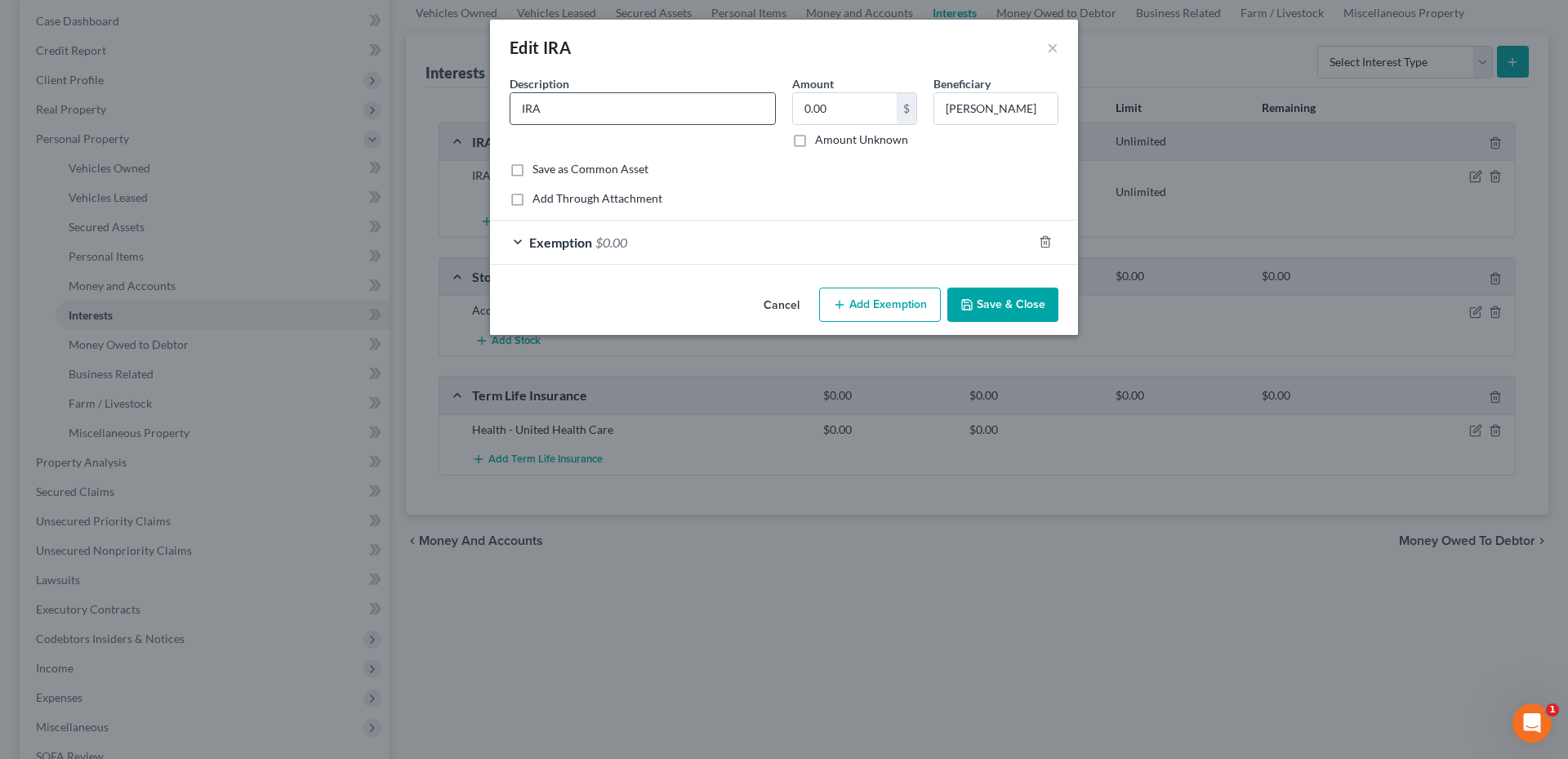
drag, startPoint x: 624, startPoint y: 115, endPoint x: 568, endPoint y: 119, distance: 56.1
click at [568, 119] on input "IRA" at bounding box center [642, 108] width 264 height 31
type input "IRA -Acorns"
click at [860, 96] on input "0.00" at bounding box center [844, 108] width 103 height 31
type input "1,687.08"
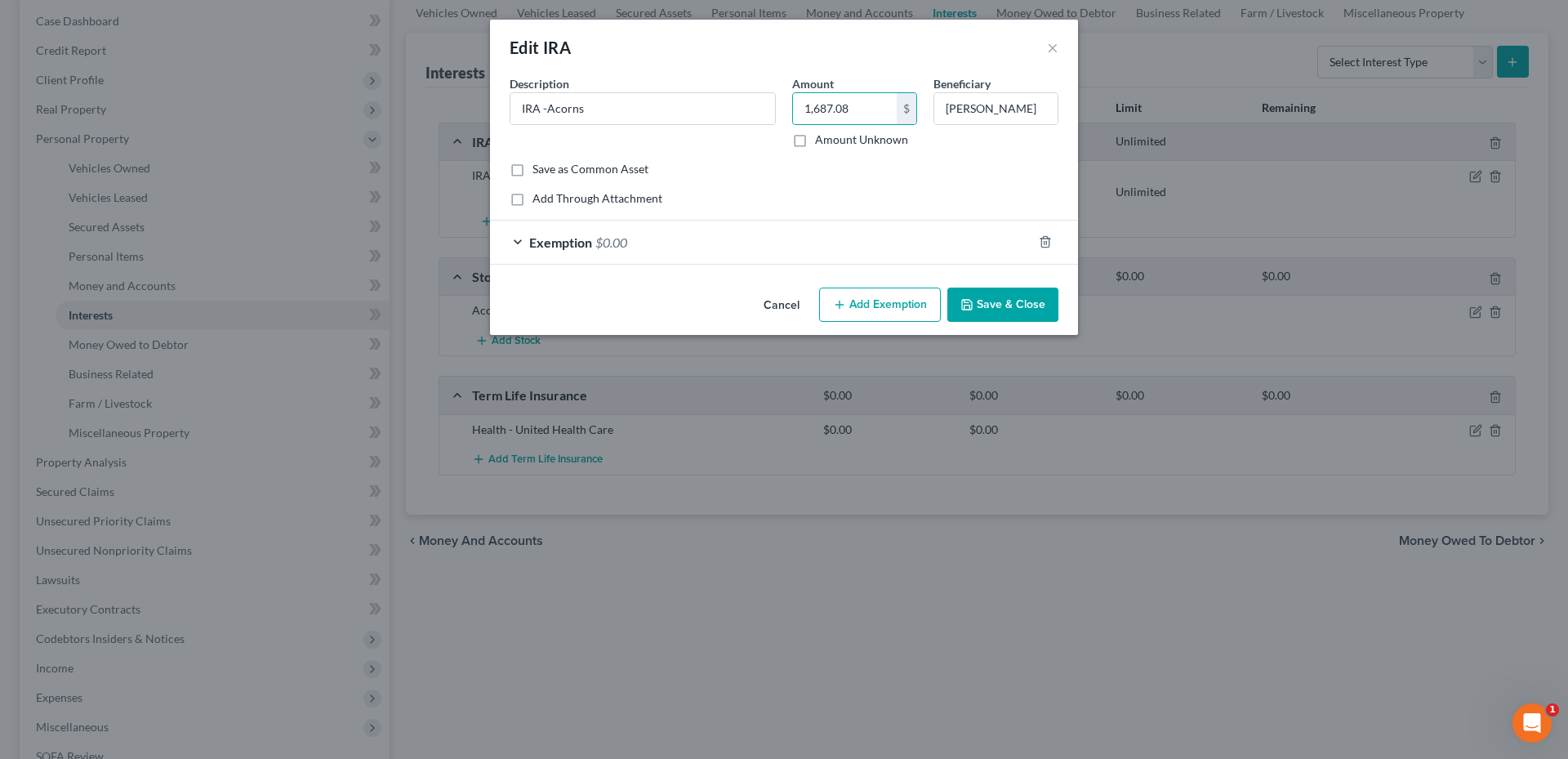
click at [653, 240] on div "Exemption $0.00" at bounding box center [760, 243] width 542 height 43
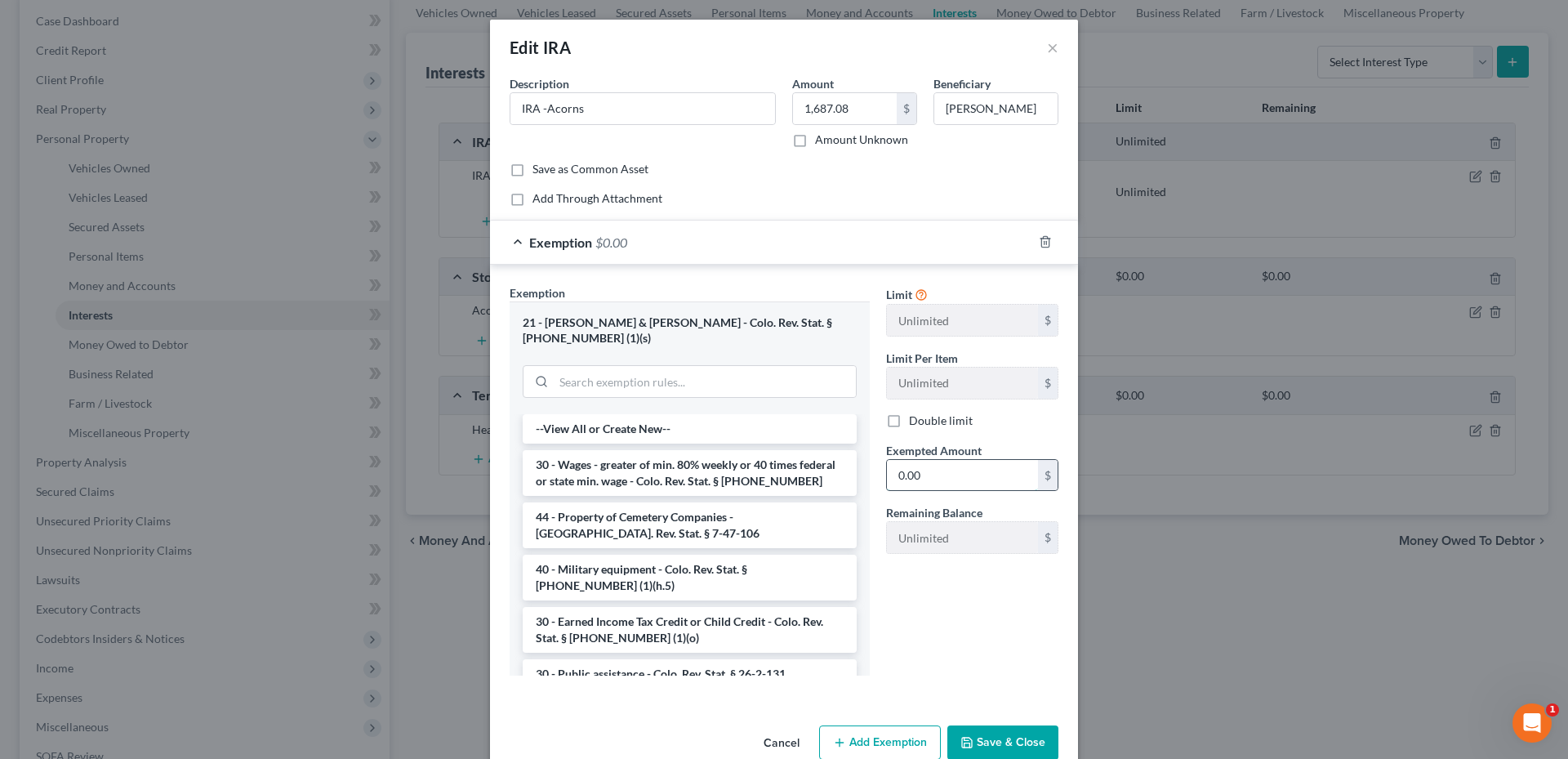
click at [929, 461] on input "0.00" at bounding box center [962, 475] width 151 height 31
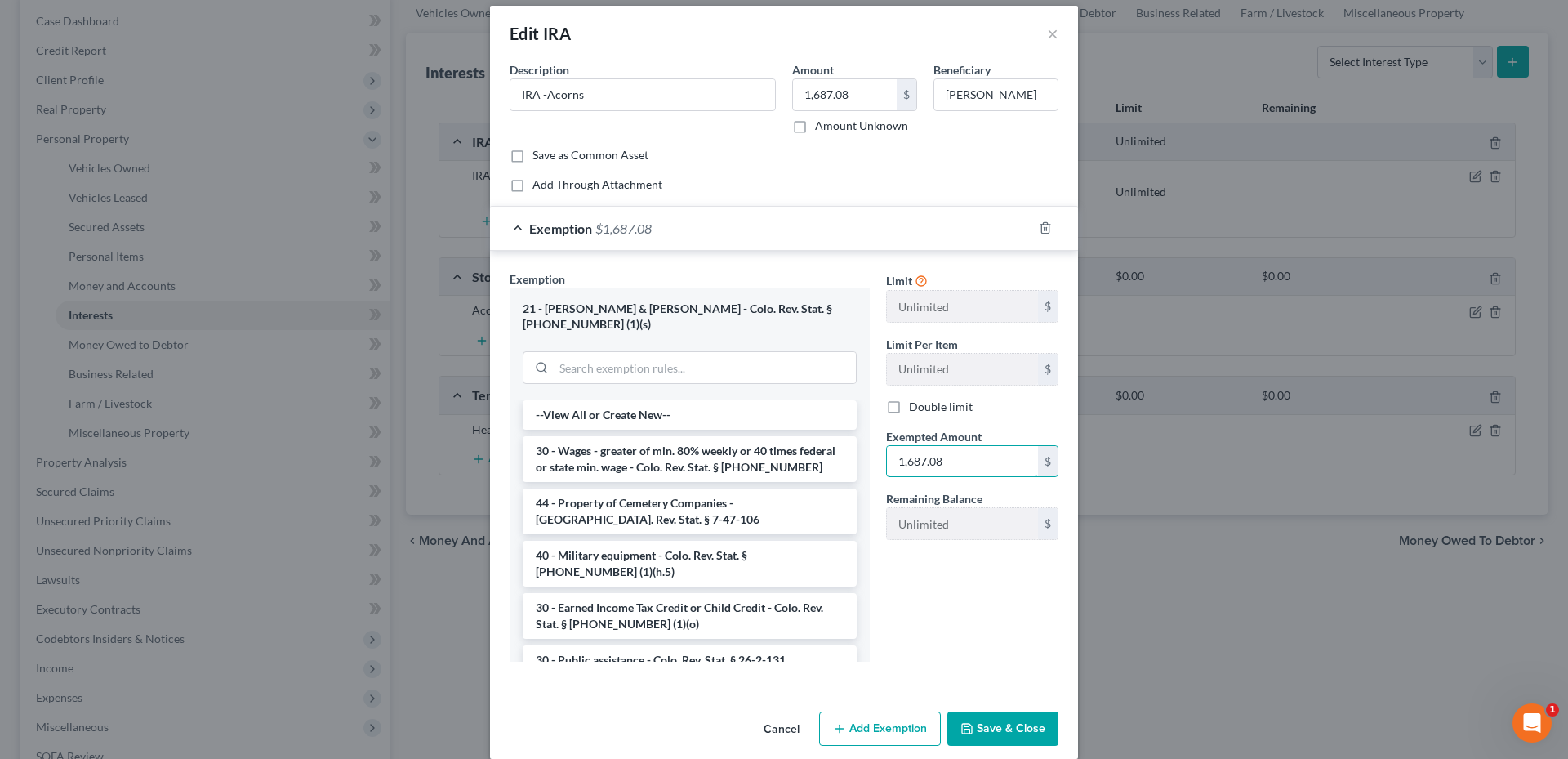
scroll to position [18, 0]
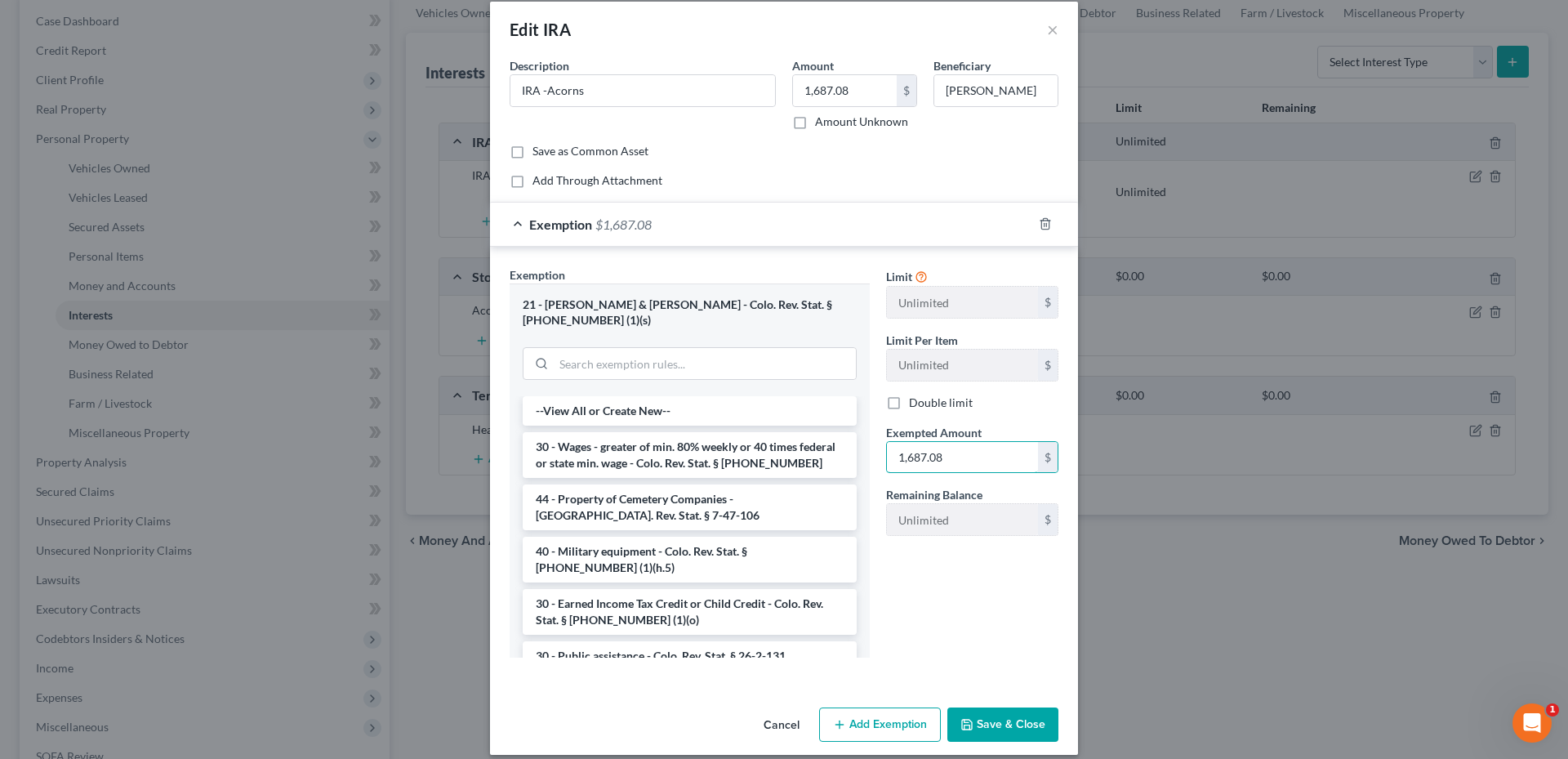
type input "1,687.08"
click at [875, 707] on button "Add Exemption" at bounding box center [879, 724] width 121 height 34
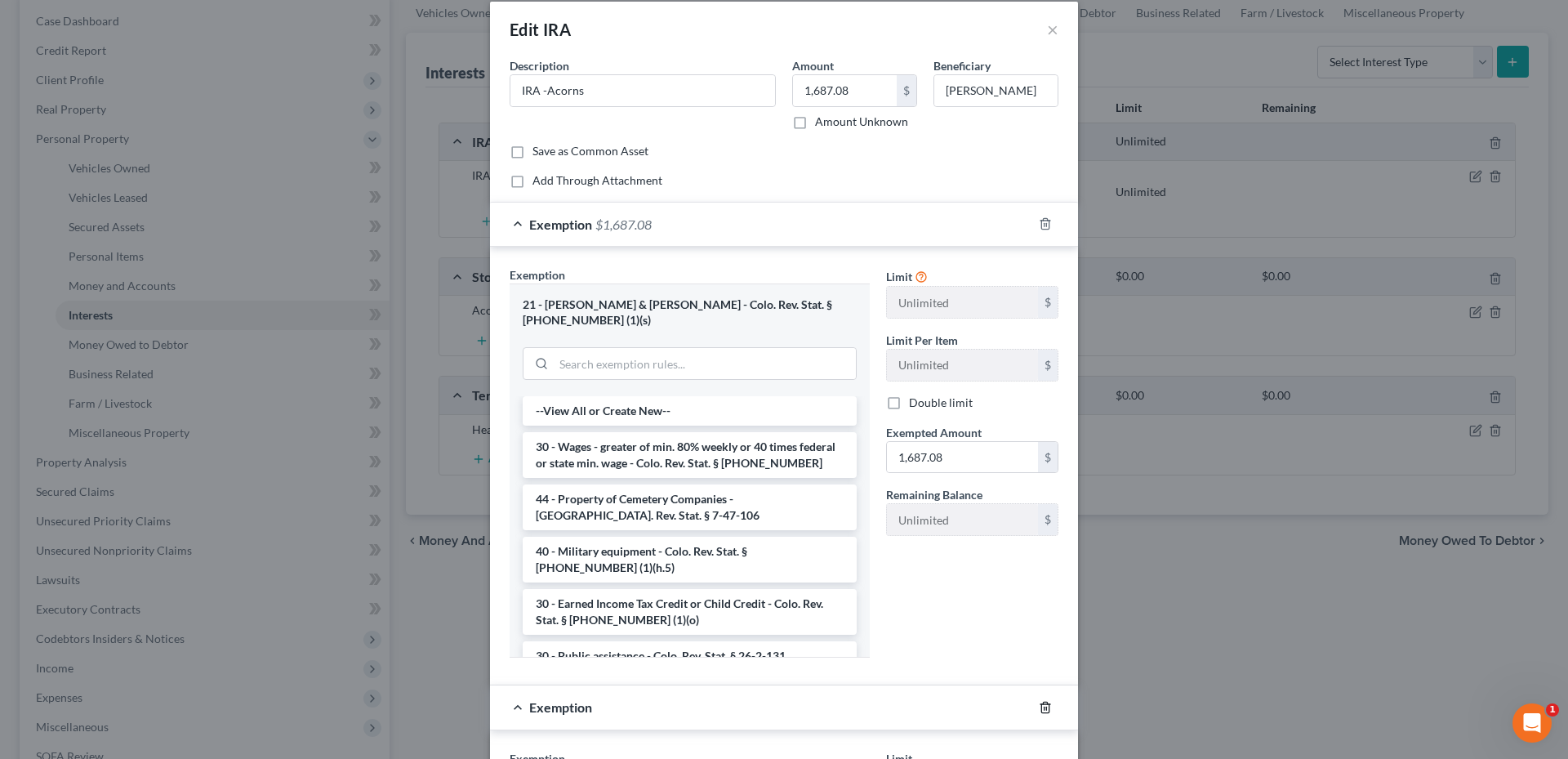
click at [1039, 701] on icon "button" at bounding box center [1045, 707] width 13 height 13
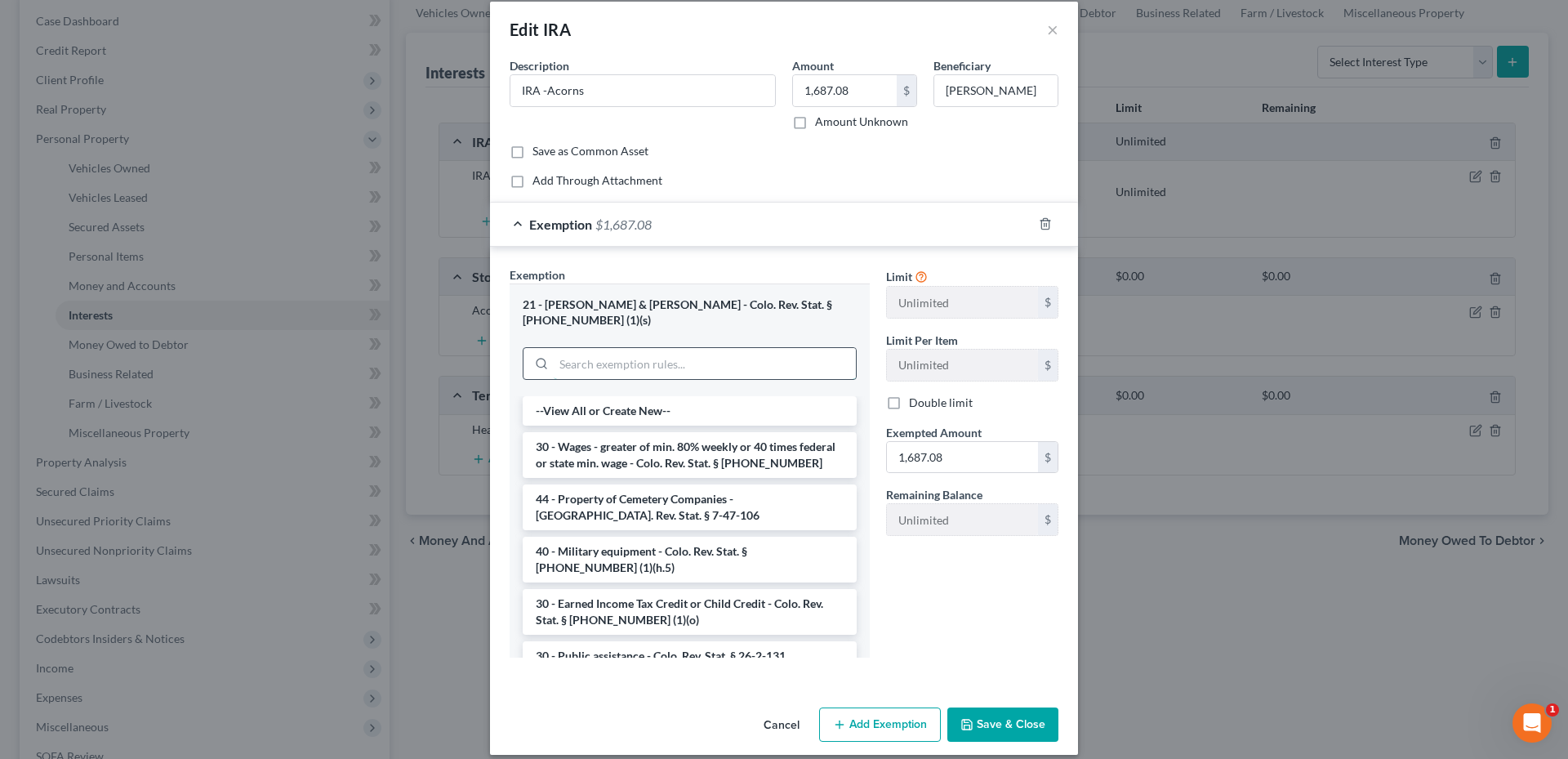
click at [617, 348] on input "search" at bounding box center [704, 363] width 302 height 31
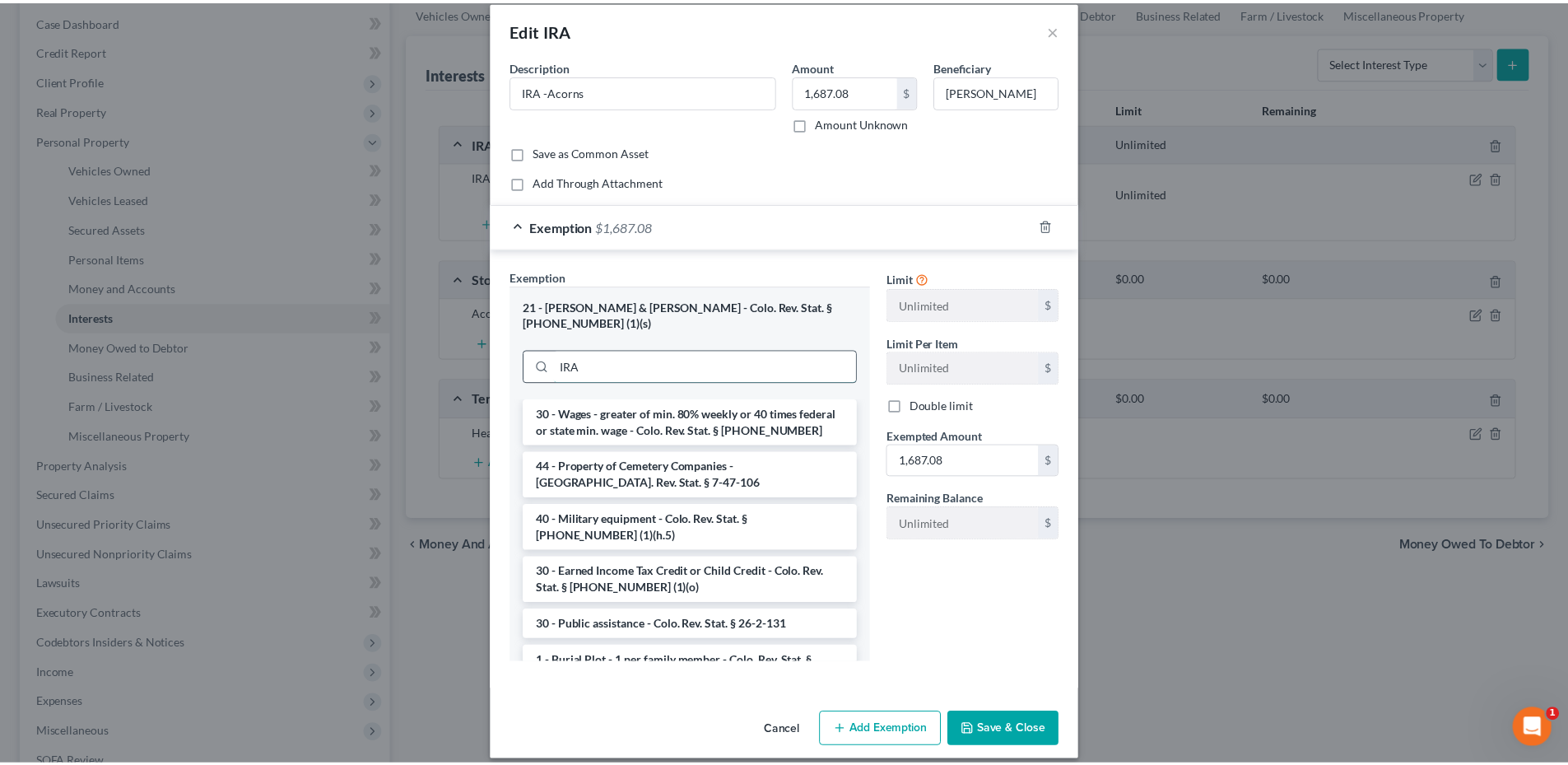
scroll to position [0, 0]
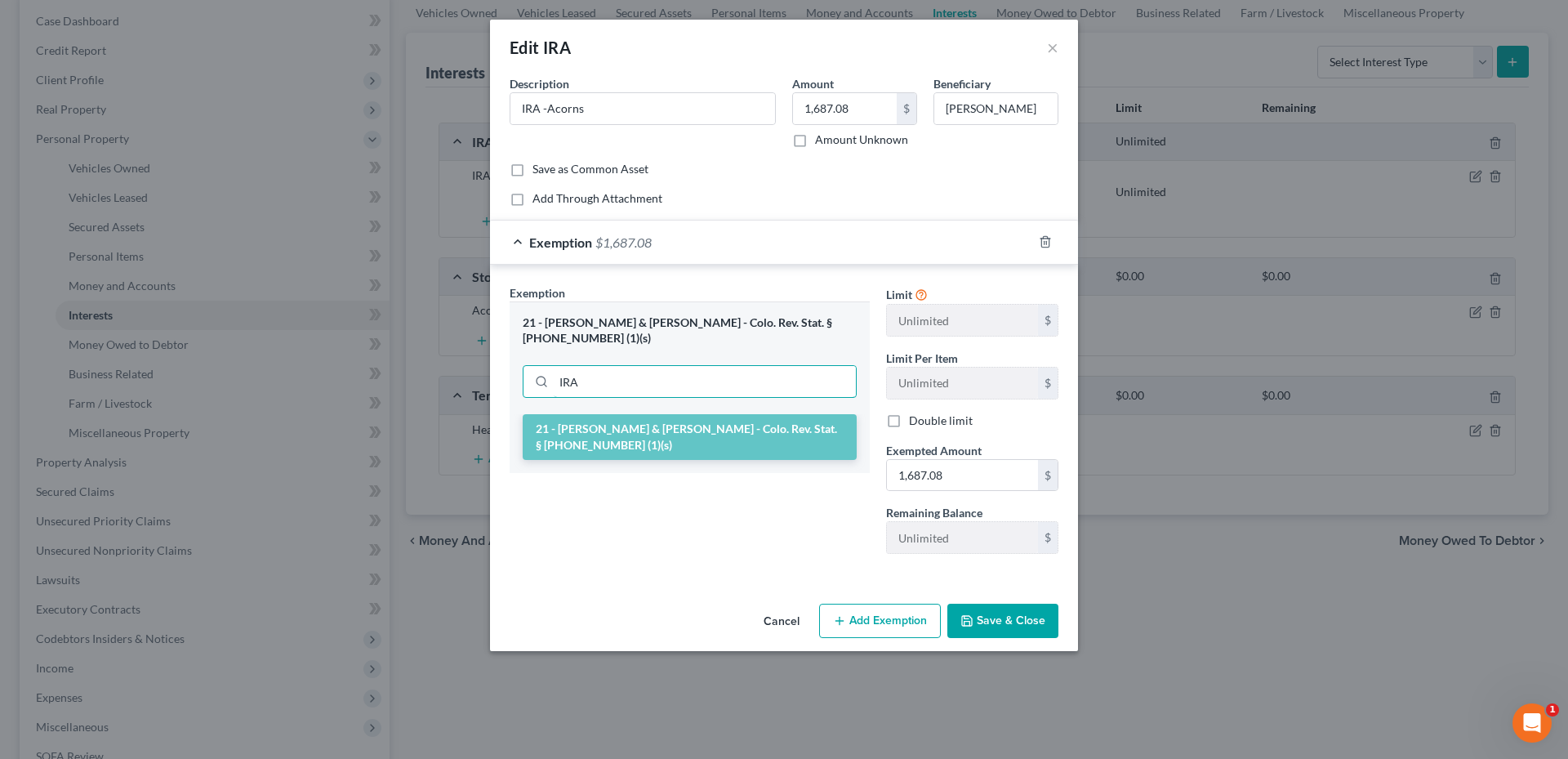
type input "IRA"
click at [670, 416] on li "21 - [PERSON_NAME] & [PERSON_NAME] - Colo. Rev. Stat. § [PHONE_NUMBER] (1)(s)" at bounding box center [689, 436] width 334 height 46
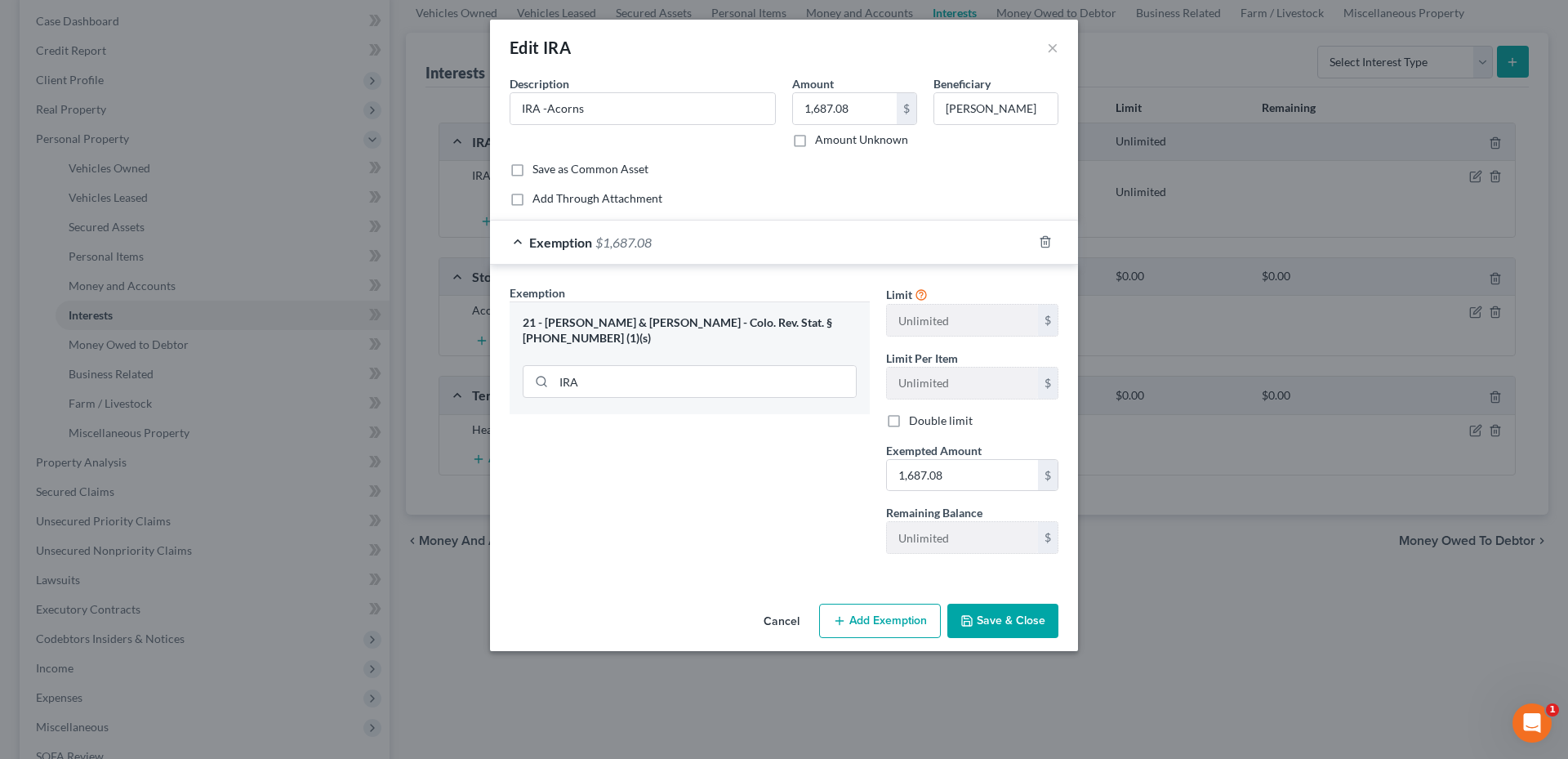
click at [1021, 613] on button "Save & Close" at bounding box center [1003, 621] width 111 height 34
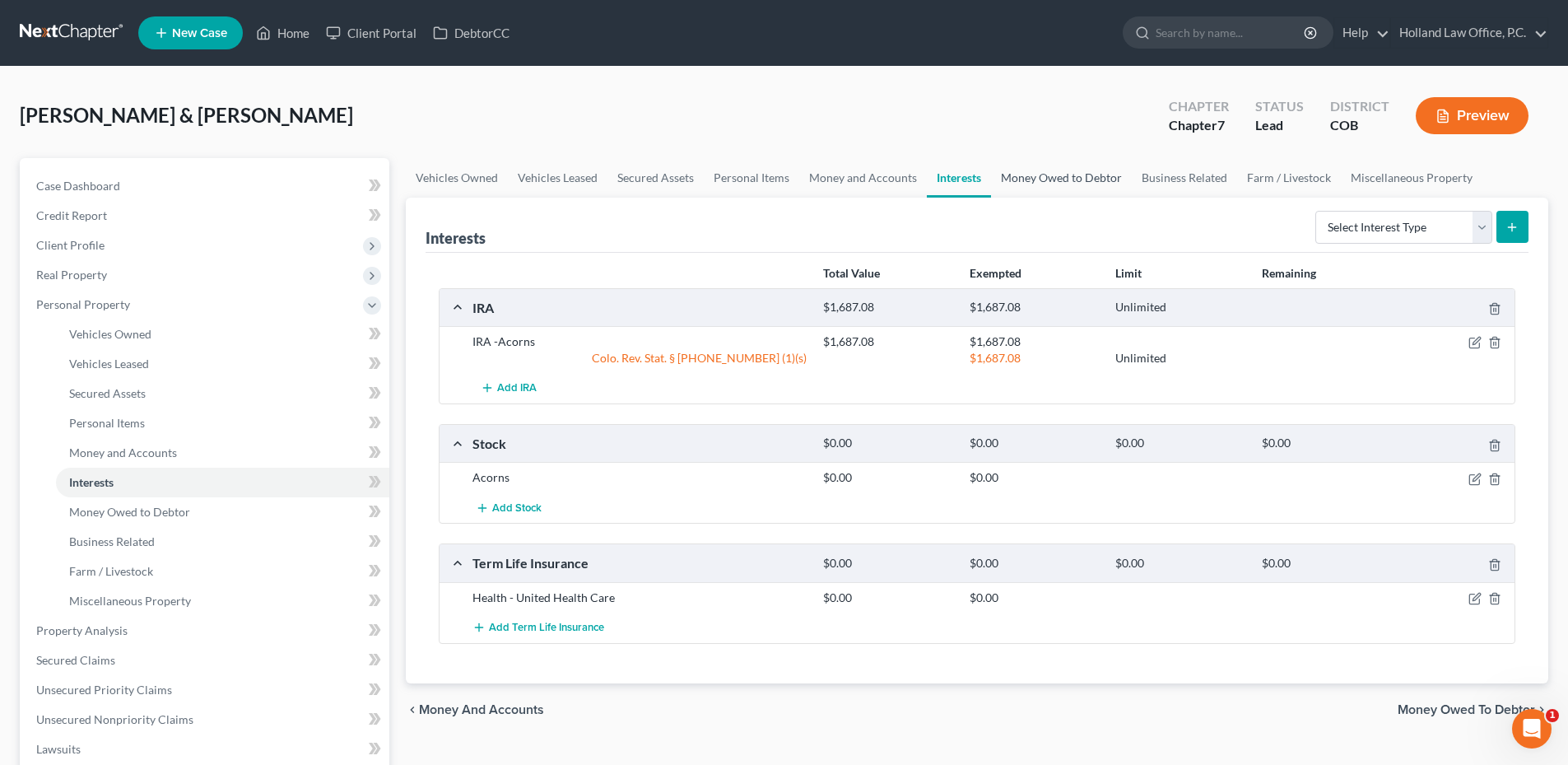
click at [1076, 178] on link "Money Owed to Debtor" at bounding box center [1061, 178] width 141 height 40
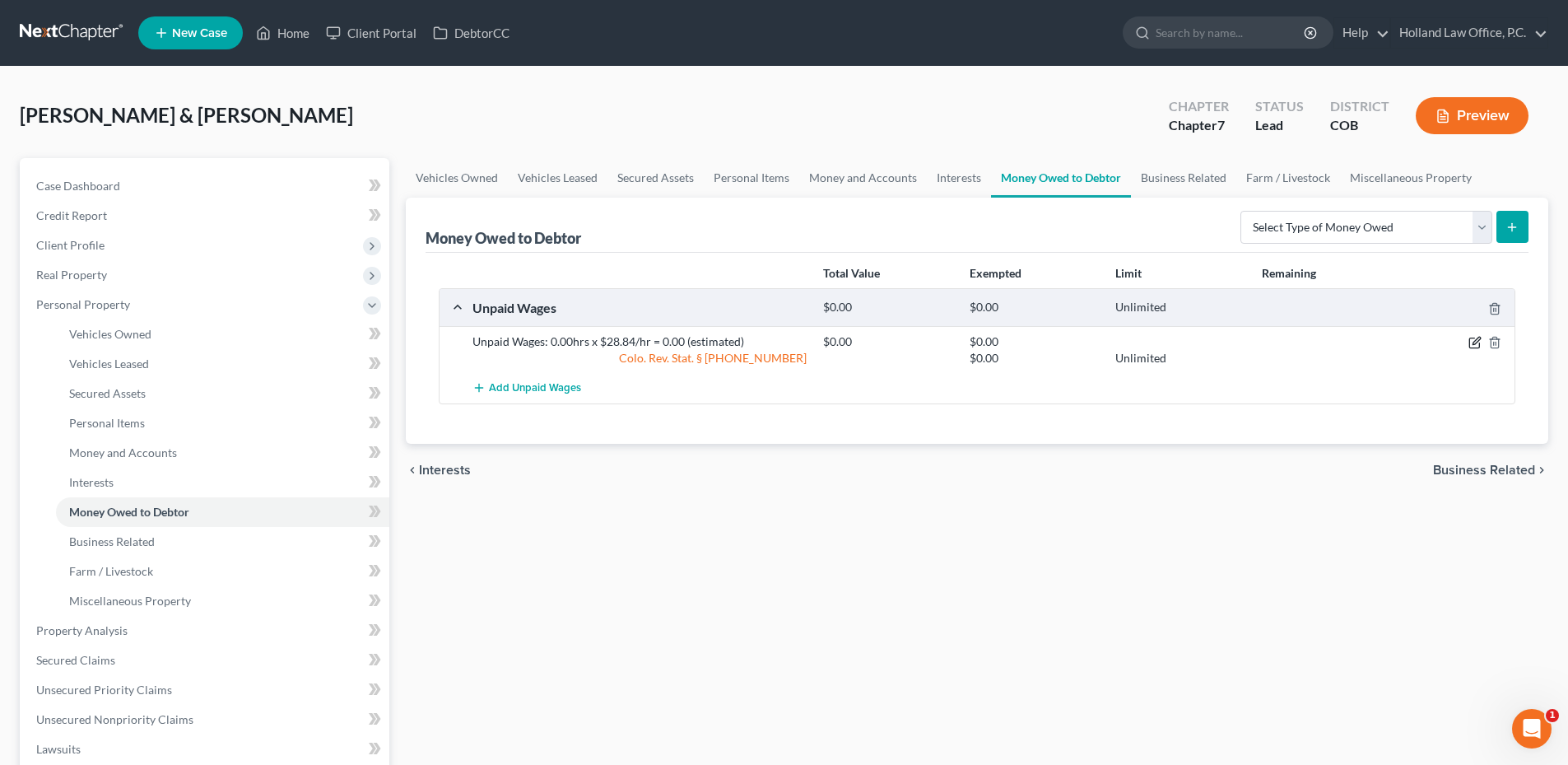
click at [1473, 342] on icon "button" at bounding box center [1476, 341] width 8 height 8
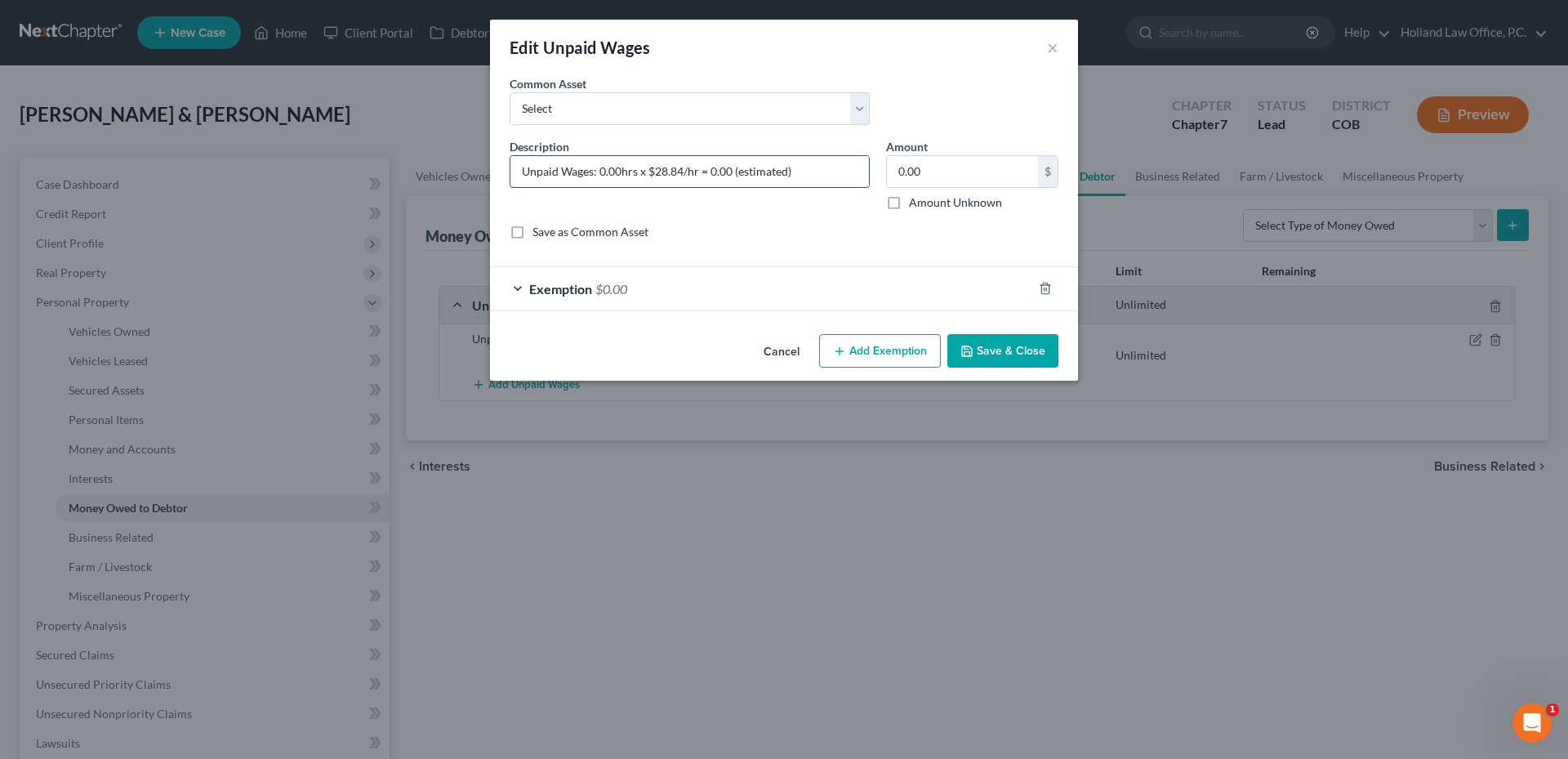
drag, startPoint x: 619, startPoint y: 174, endPoint x: 600, endPoint y: 174, distance: 19.0
click at [600, 174] on input "Unpaid Wages: 0.00hrs x $28.84/hr = 0.00 (estimated)" at bounding box center [689, 171] width 358 height 31
click at [717, 169] on input "Unpaid Wages: 15.00hrs x $28.84/hr = 0.00 (estimated)" at bounding box center [689, 171] width 358 height 31
drag, startPoint x: 717, startPoint y: 169, endPoint x: 728, endPoint y: 169, distance: 11.0
click at [728, 169] on input "Unpaid Wages: 15.00hrs x $28.84/hr = 0.00 (estimated)" at bounding box center [689, 171] width 358 height 31
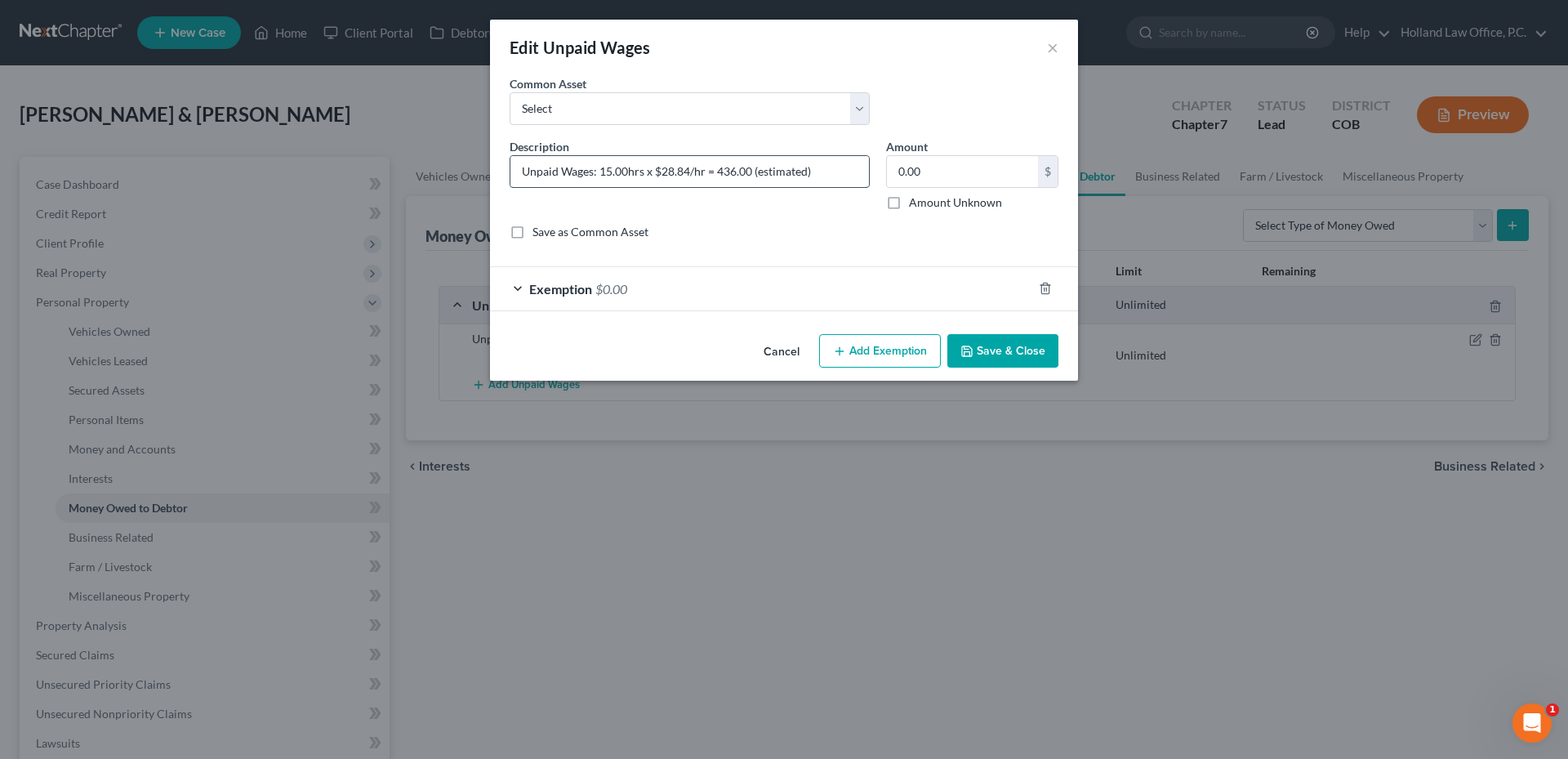
click at [743, 168] on input "Unpaid Wages: 15.00hrs x $28.84/hr = 436.00 (estimated)" at bounding box center [689, 171] width 358 height 31
type input "Unpaid Wages: 15.00hrs x $28.84/hr = 436.60 (estimated)"
click at [912, 168] on input "0.00" at bounding box center [962, 171] width 151 height 31
type input "436.60"
click at [598, 286] on span "$0.00" at bounding box center [611, 289] width 32 height 16
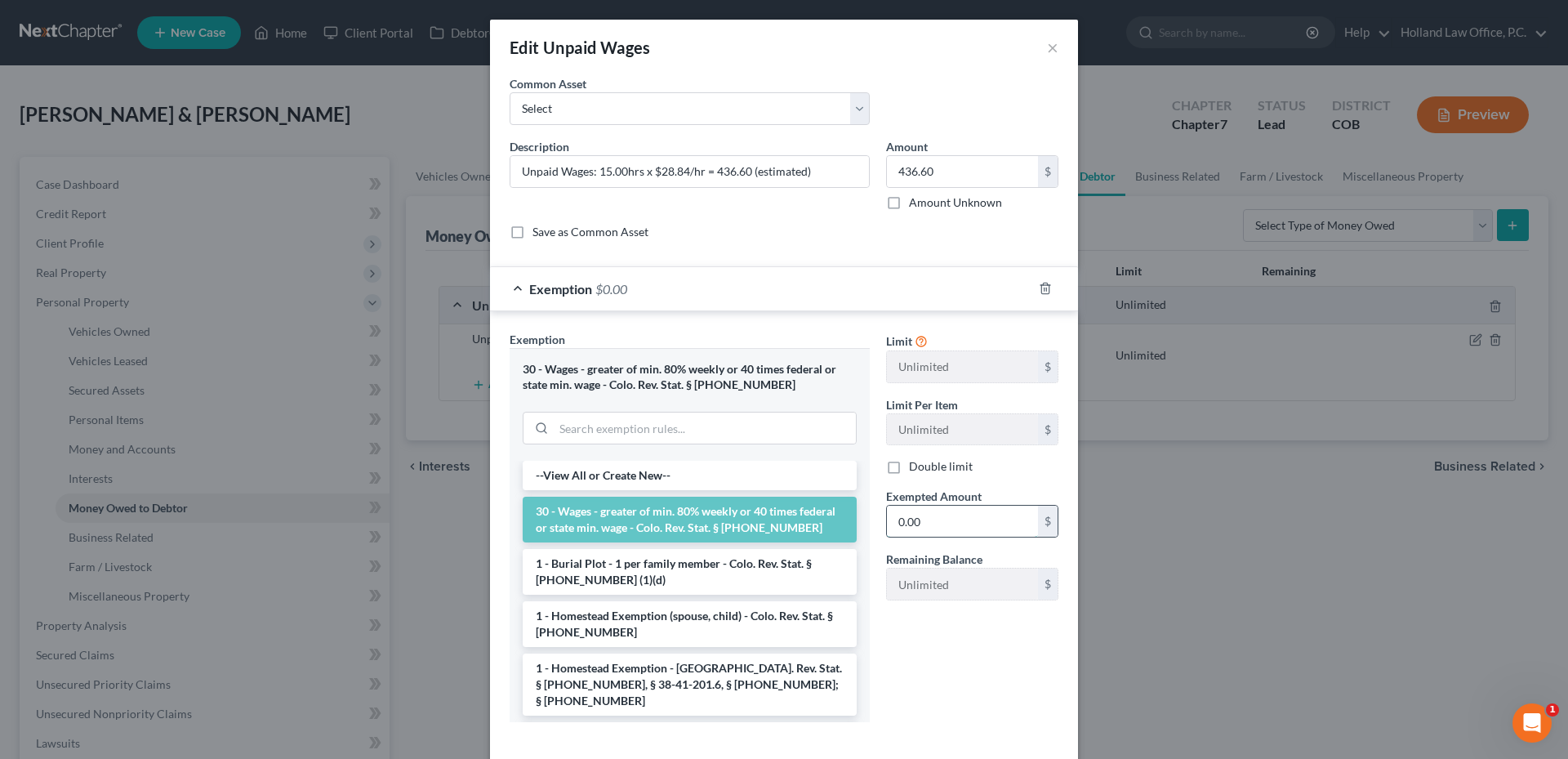
click at [932, 515] on input "0.00" at bounding box center [962, 521] width 151 height 31
click at [951, 523] on input "0.00" at bounding box center [962, 521] width 151 height 31
click at [952, 523] on input "0.00" at bounding box center [962, 521] width 151 height 31
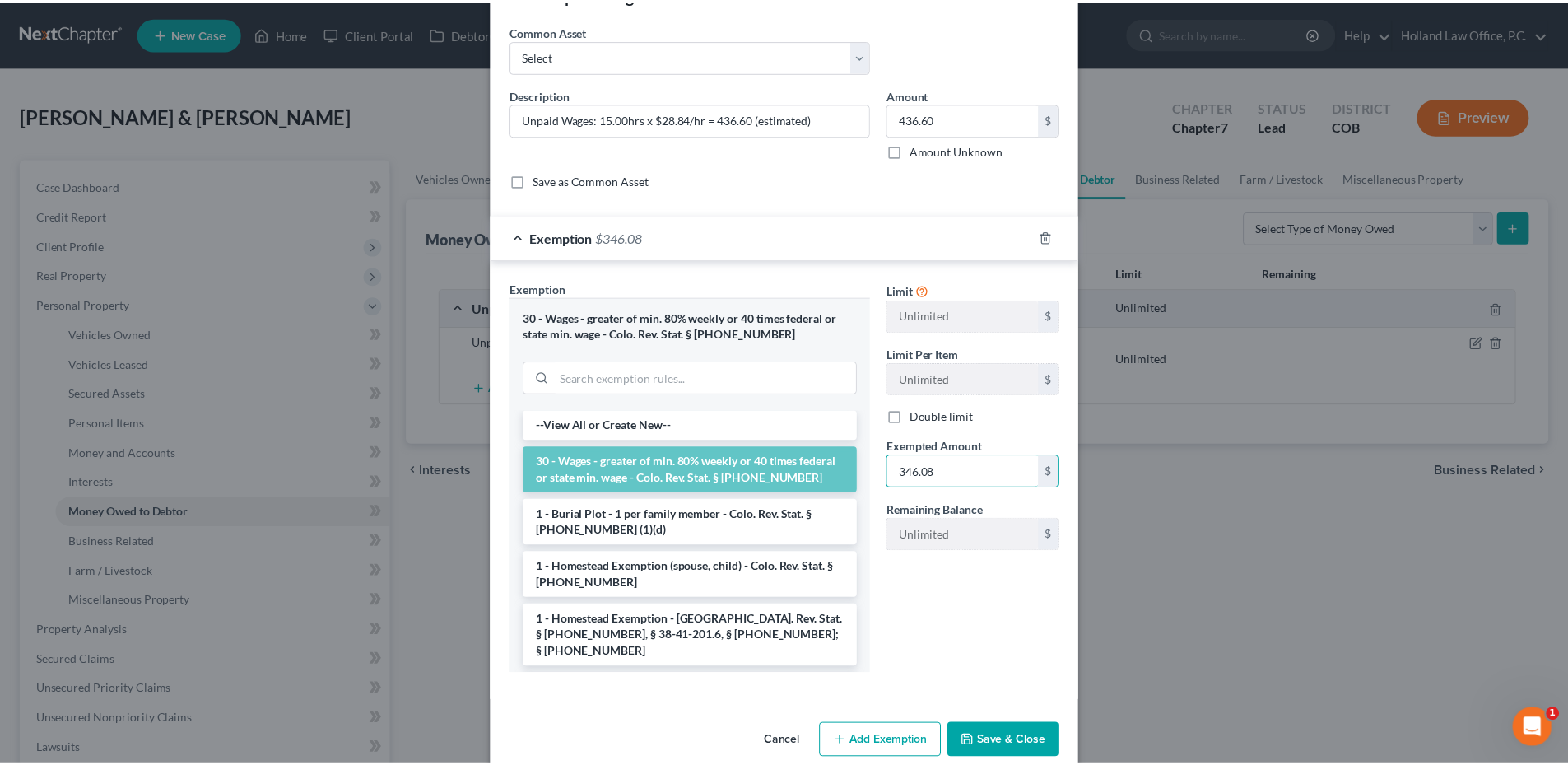
scroll to position [81, 0]
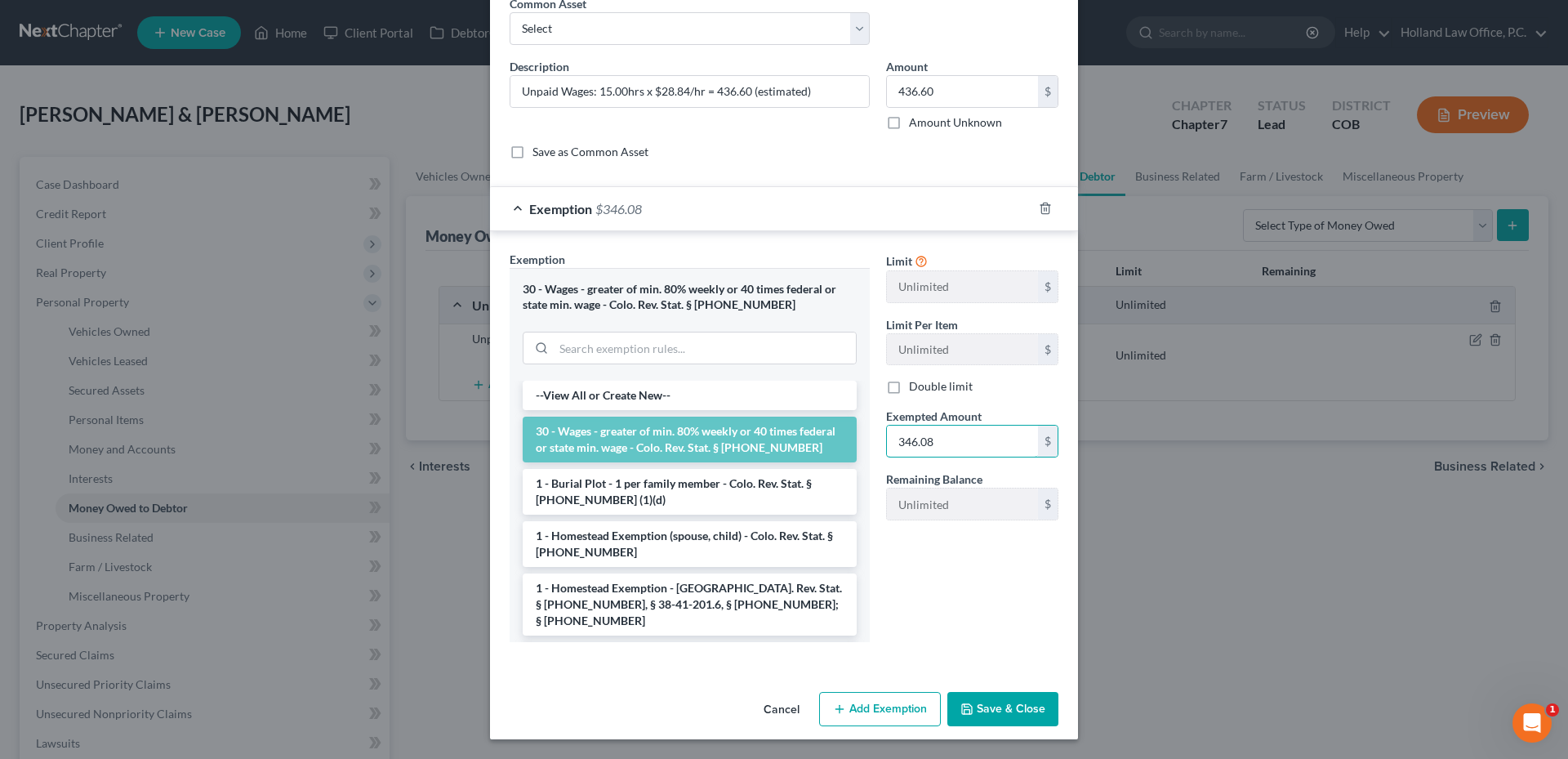
type input "346.08"
click at [1004, 698] on button "Save & Close" at bounding box center [1003, 709] width 111 height 34
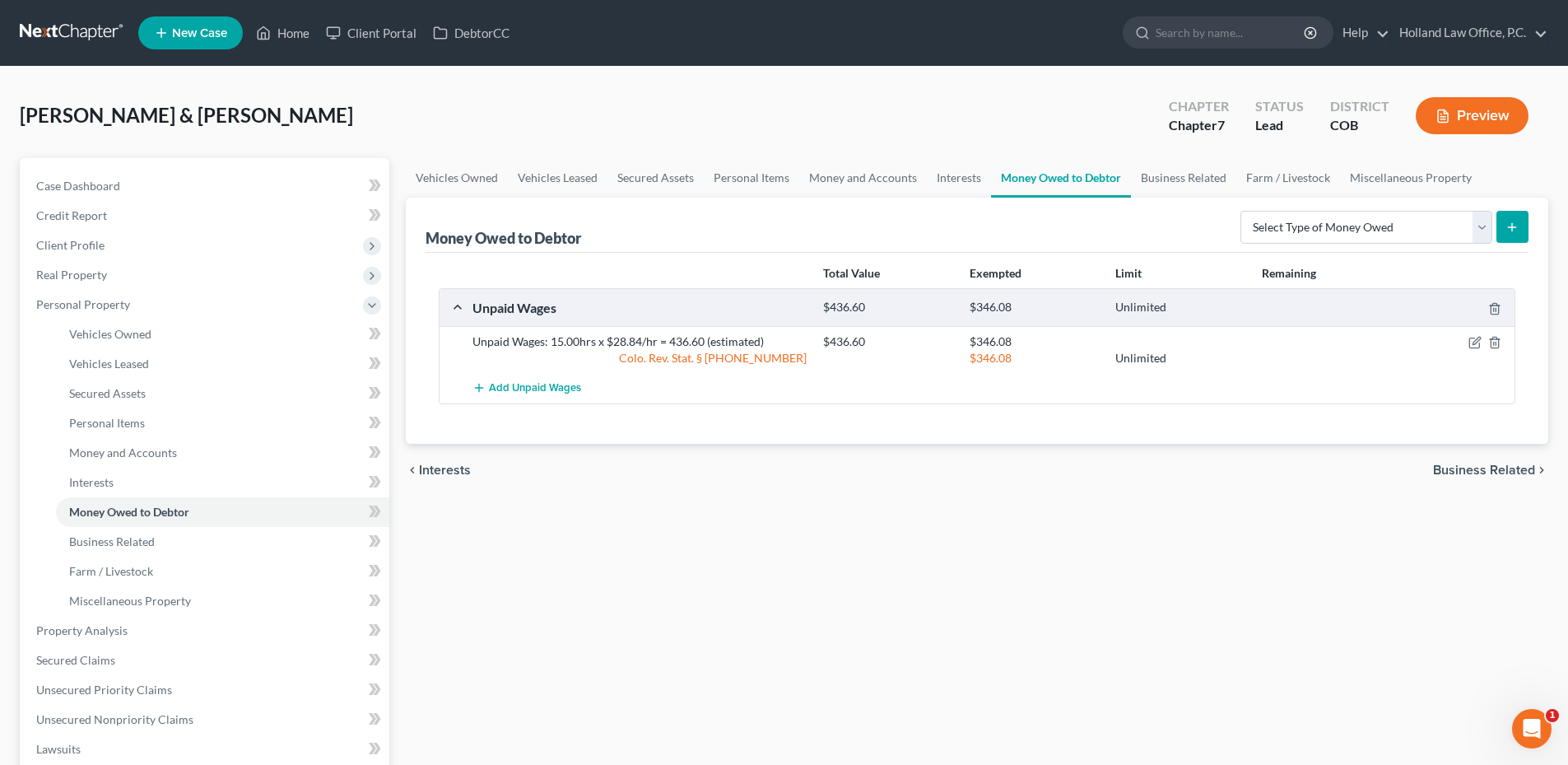
drag, startPoint x: 975, startPoint y: 553, endPoint x: 981, endPoint y: 538, distance: 16.2
click at [976, 553] on div "Vehicles Owned Vehicles Leased Secured Assets Personal Items Money and Accounts…" at bounding box center [977, 633] width 1159 height 951
click at [1173, 184] on link "Business Related" at bounding box center [1182, 178] width 105 height 40
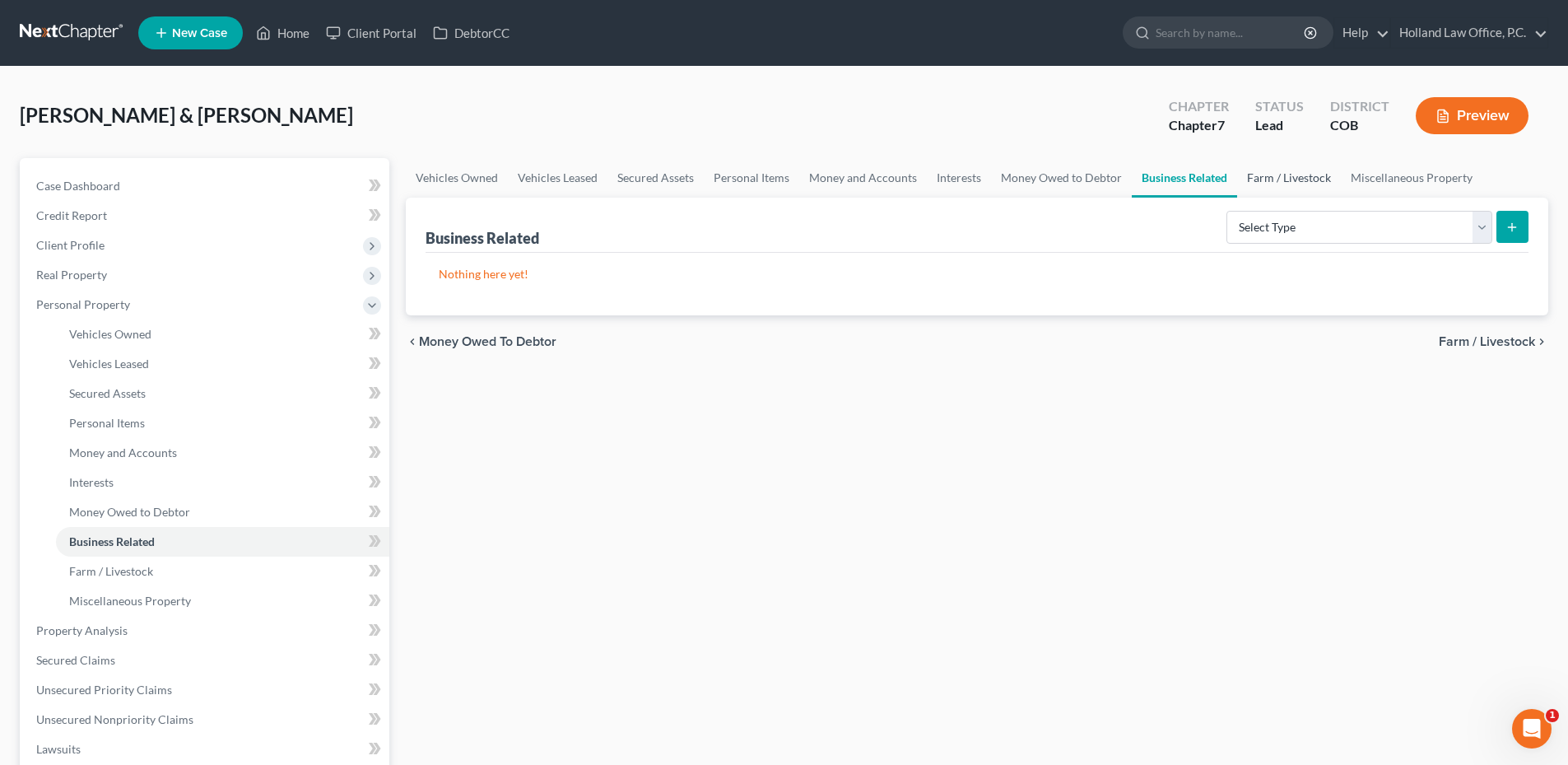
click at [1299, 178] on link "Farm / Livestock" at bounding box center [1289, 178] width 103 height 40
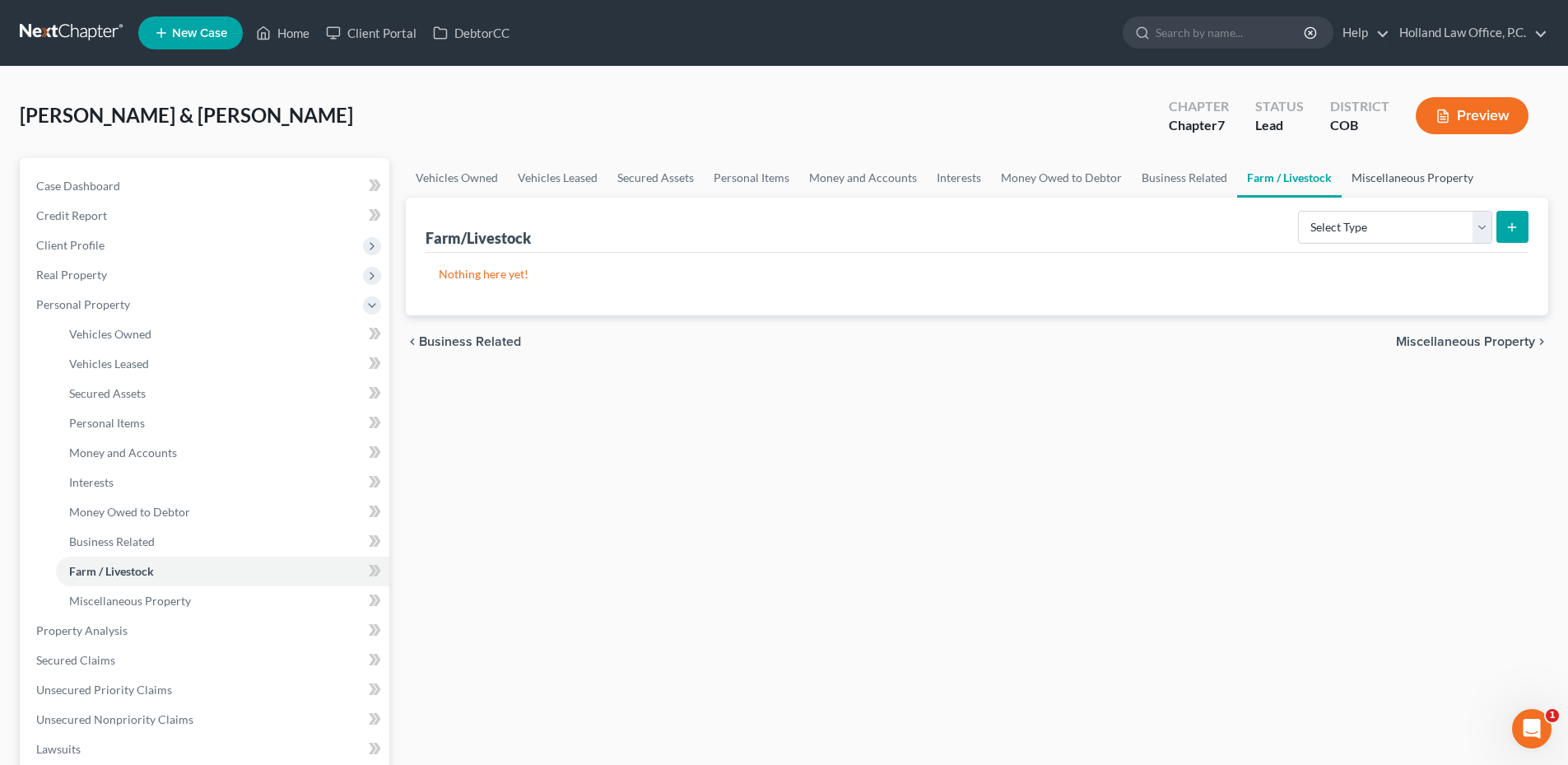
click at [1419, 173] on link "Miscellaneous Property" at bounding box center [1412, 178] width 141 height 40
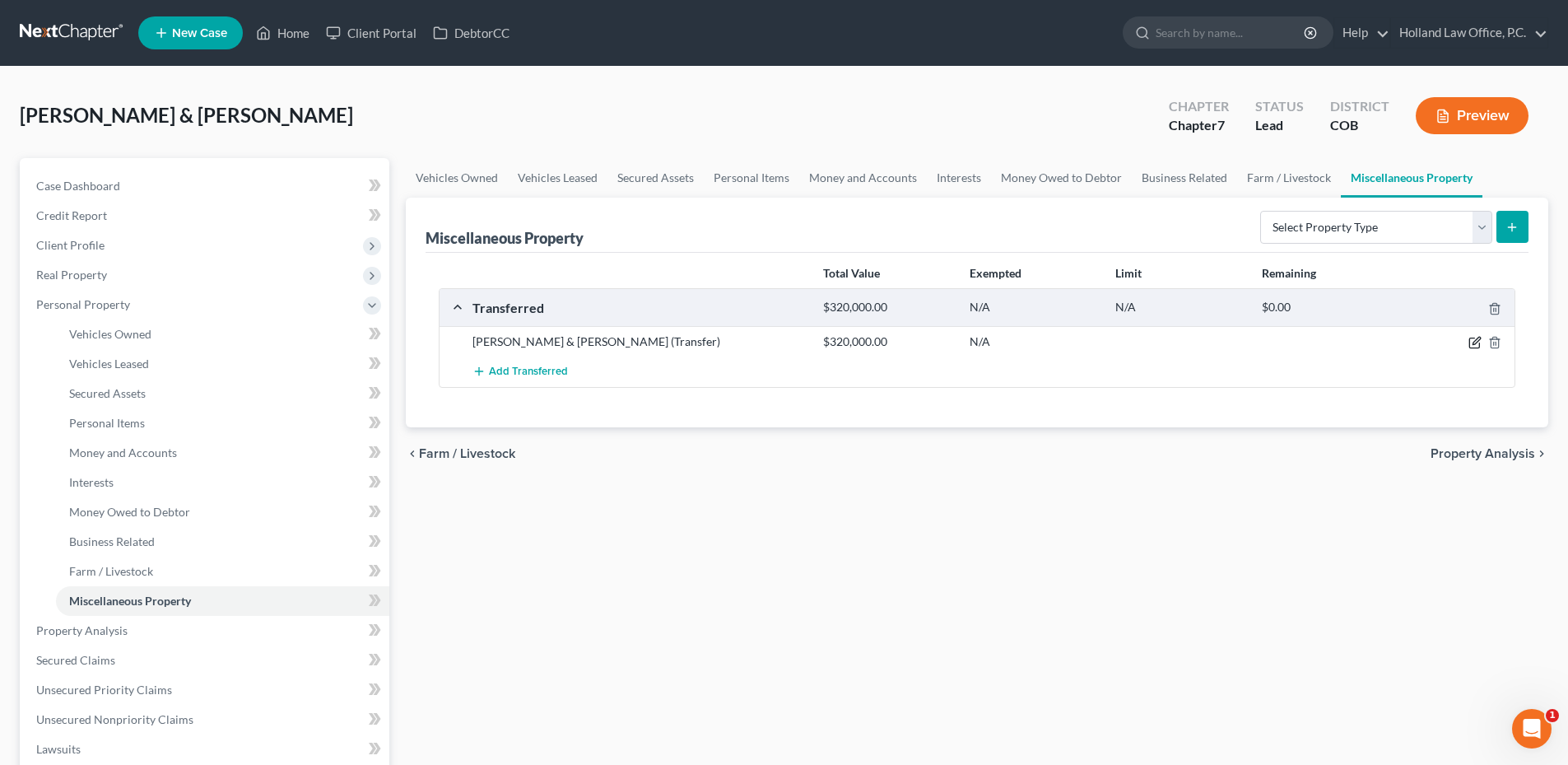
click at [1475, 343] on icon "button" at bounding box center [1476, 341] width 8 height 8
select select "Ordinary ([DATE])"
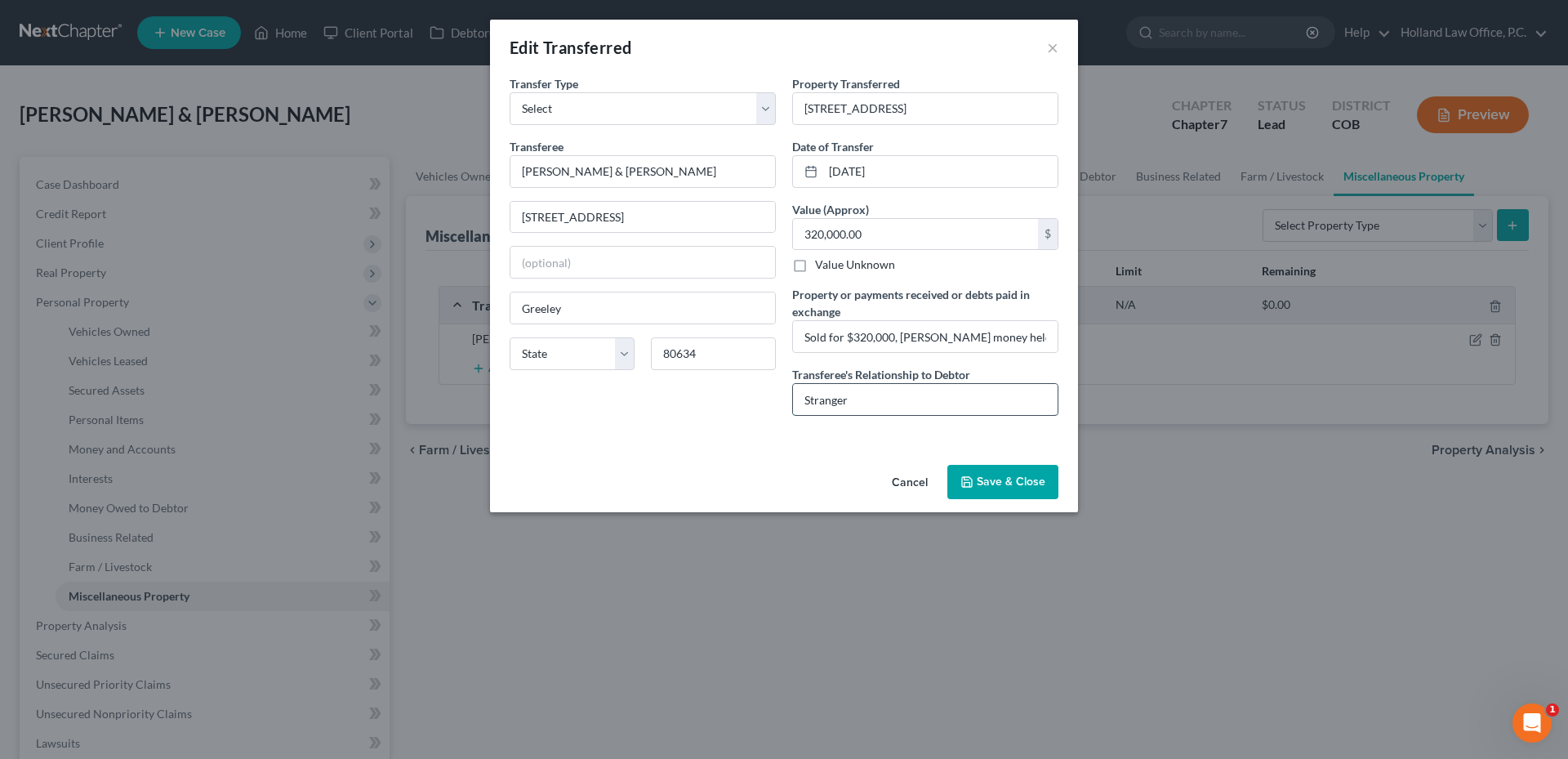
click at [897, 391] on input "Stranger" at bounding box center [924, 399] width 264 height 31
click at [1016, 482] on button "Save & Close" at bounding box center [1003, 482] width 111 height 34
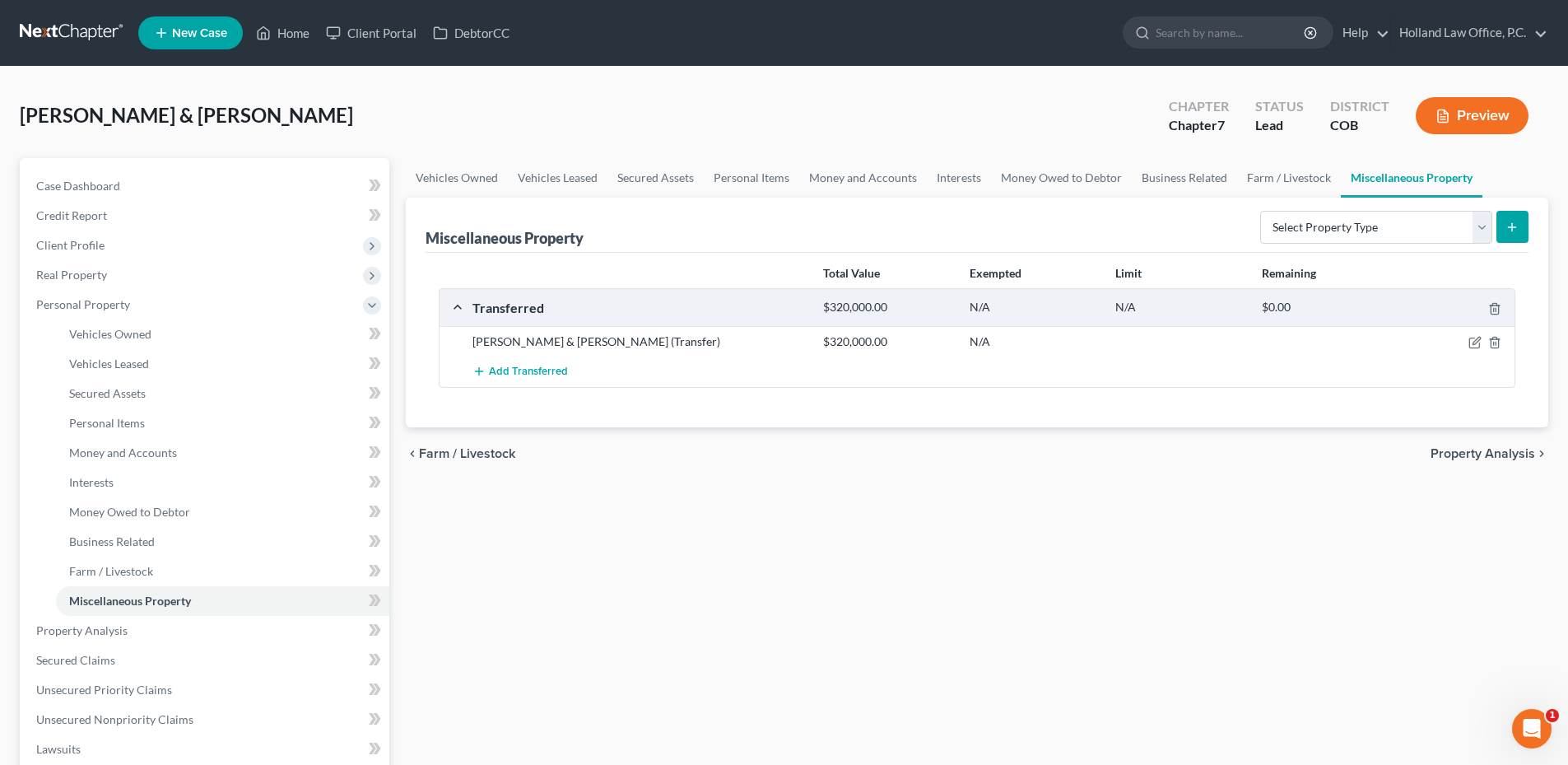
click at [1138, 550] on div "Vehicles Owned Vehicles Leased Secured Assets Personal Items Money and Accounts…" at bounding box center [977, 633] width 1159 height 951
click at [1268, 234] on select "Select Property Type Assigned for Creditor Benefit [DATE] Holding for Another N…" at bounding box center [1376, 227] width 232 height 33
select select "holding_for_another"
click at [1260, 210] on select "Select Property Type Assigned for Creditor Benefit [DATE] Holding for Another N…" at bounding box center [1376, 227] width 232 height 33
click at [1519, 220] on button "submit" at bounding box center [1512, 227] width 32 height 32
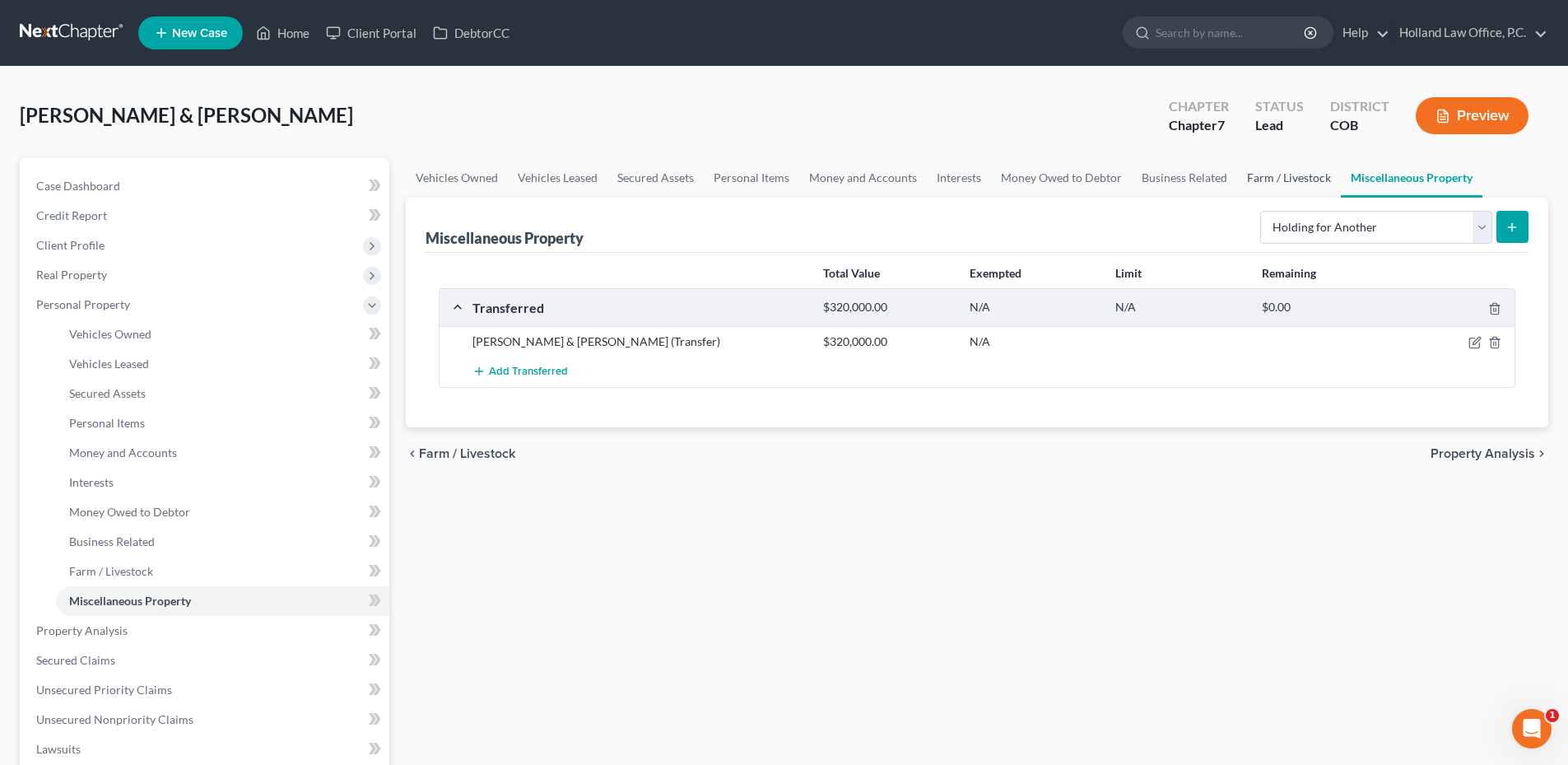
drag, startPoint x: 1274, startPoint y: 164, endPoint x: 1305, endPoint y: 174, distance: 32.6
click at [1274, 166] on link "Farm / Livestock" at bounding box center [1289, 178] width 103 height 40
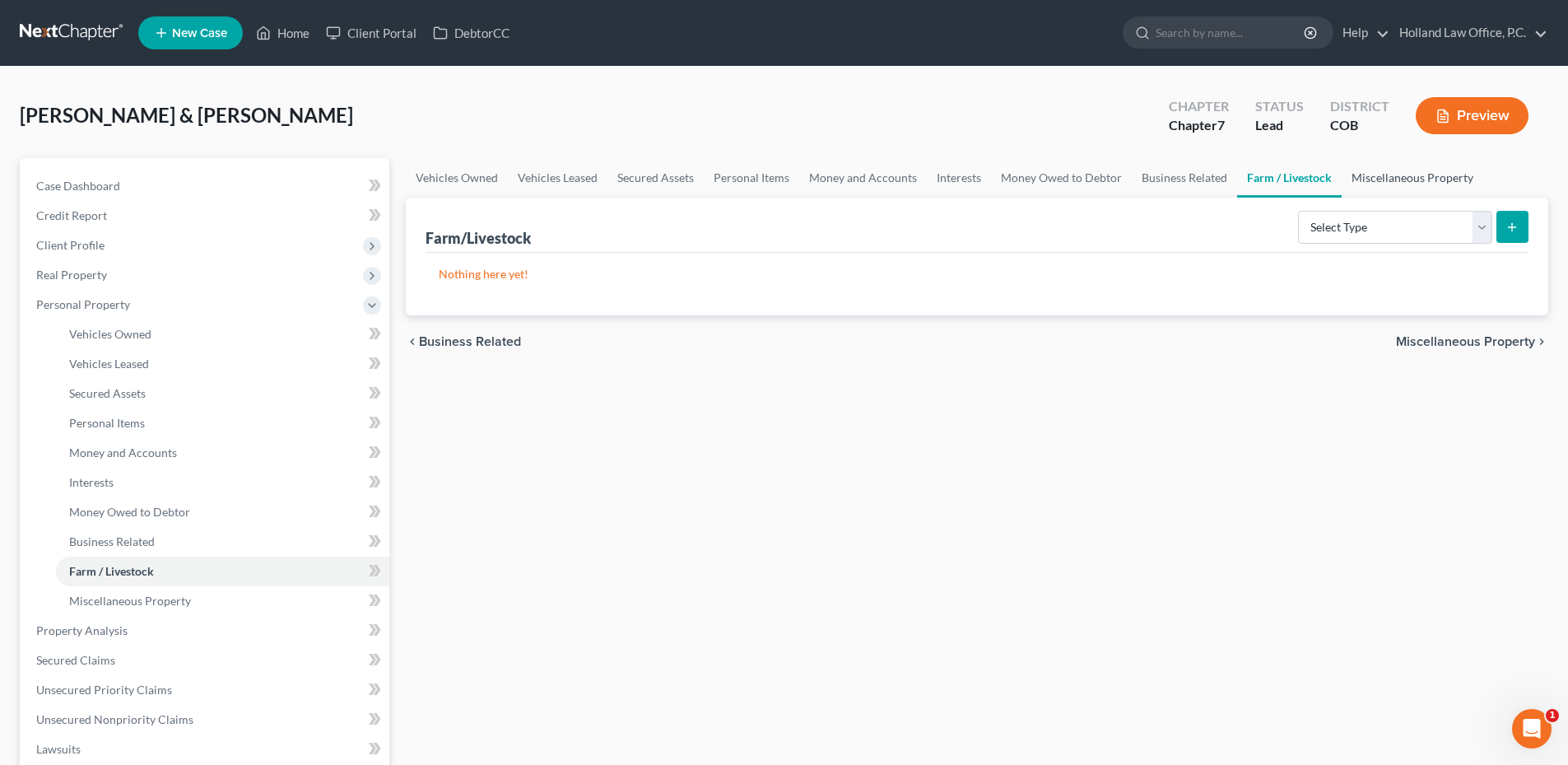
click at [1401, 176] on link "Miscellaneous Property" at bounding box center [1412, 178] width 141 height 40
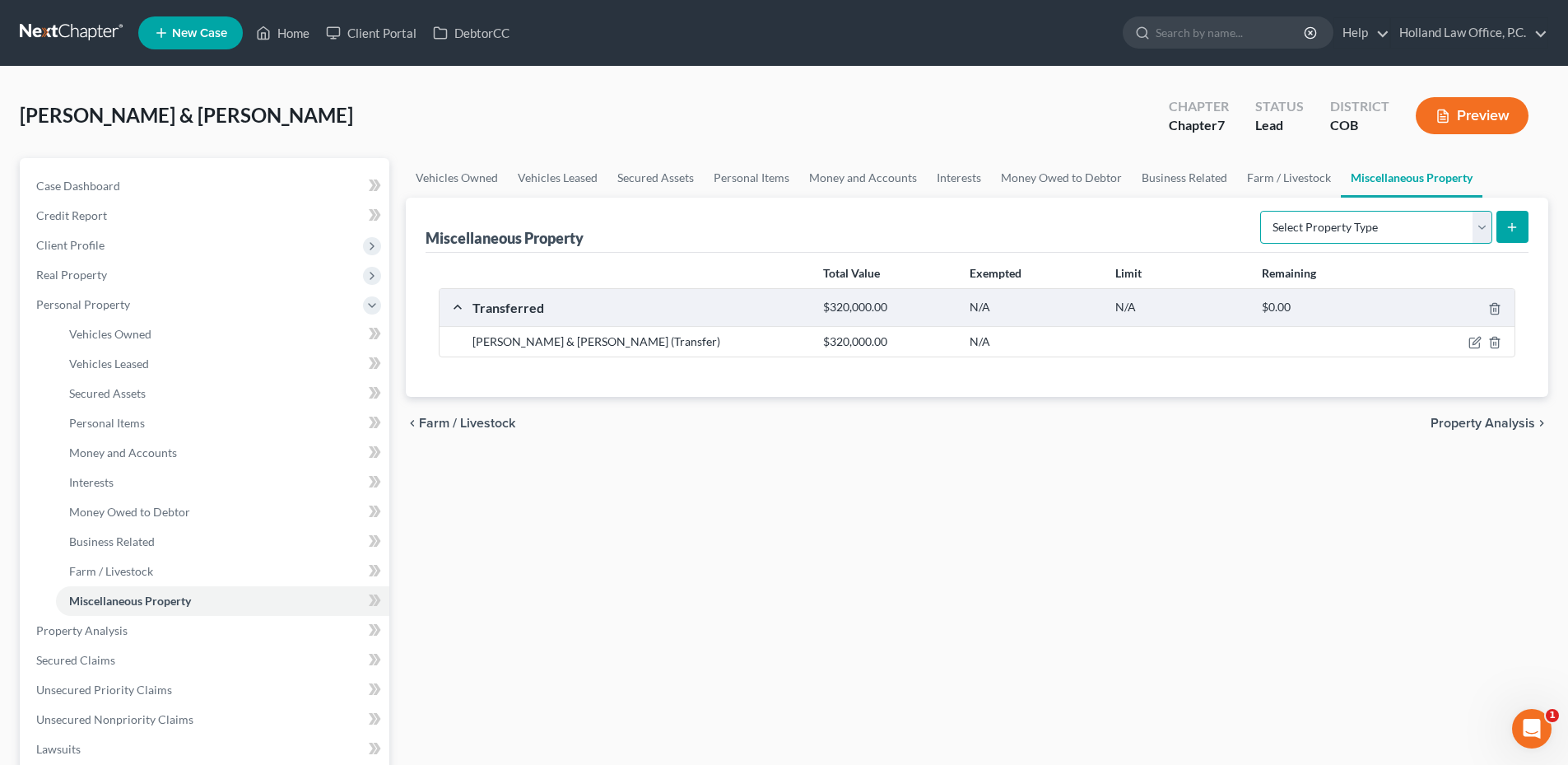
click at [1381, 219] on select "Select Property Type Assigned for Creditor Benefit [DATE] Holding for Another N…" at bounding box center [1376, 227] width 232 height 33
select select "holding_for_another"
click at [1260, 210] on select "Select Property Type Assigned for Creditor Benefit [DATE] Holding for Another N…" at bounding box center [1376, 227] width 232 height 33
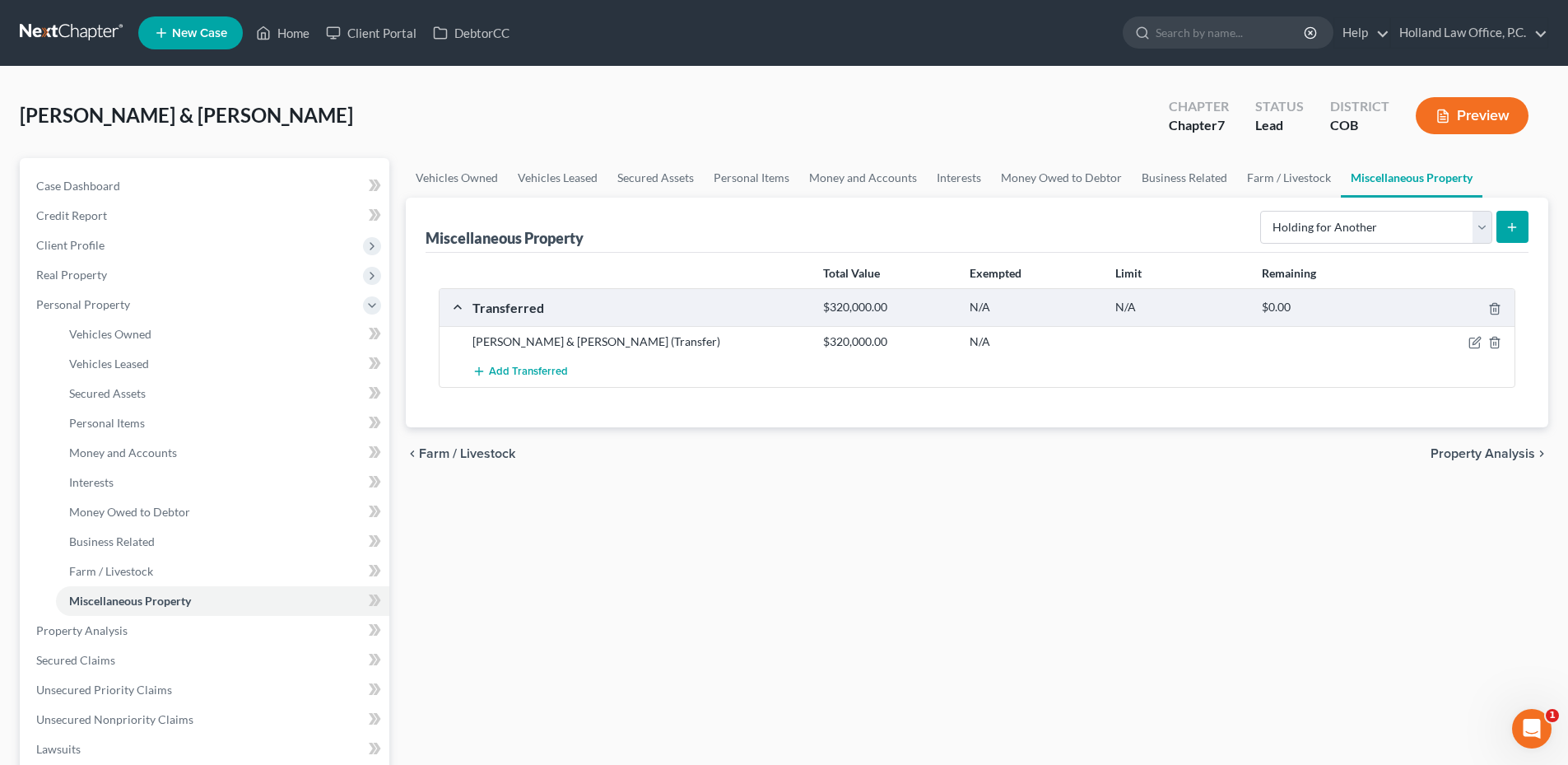
click at [1507, 230] on icon "submit" at bounding box center [1512, 228] width 13 height 13
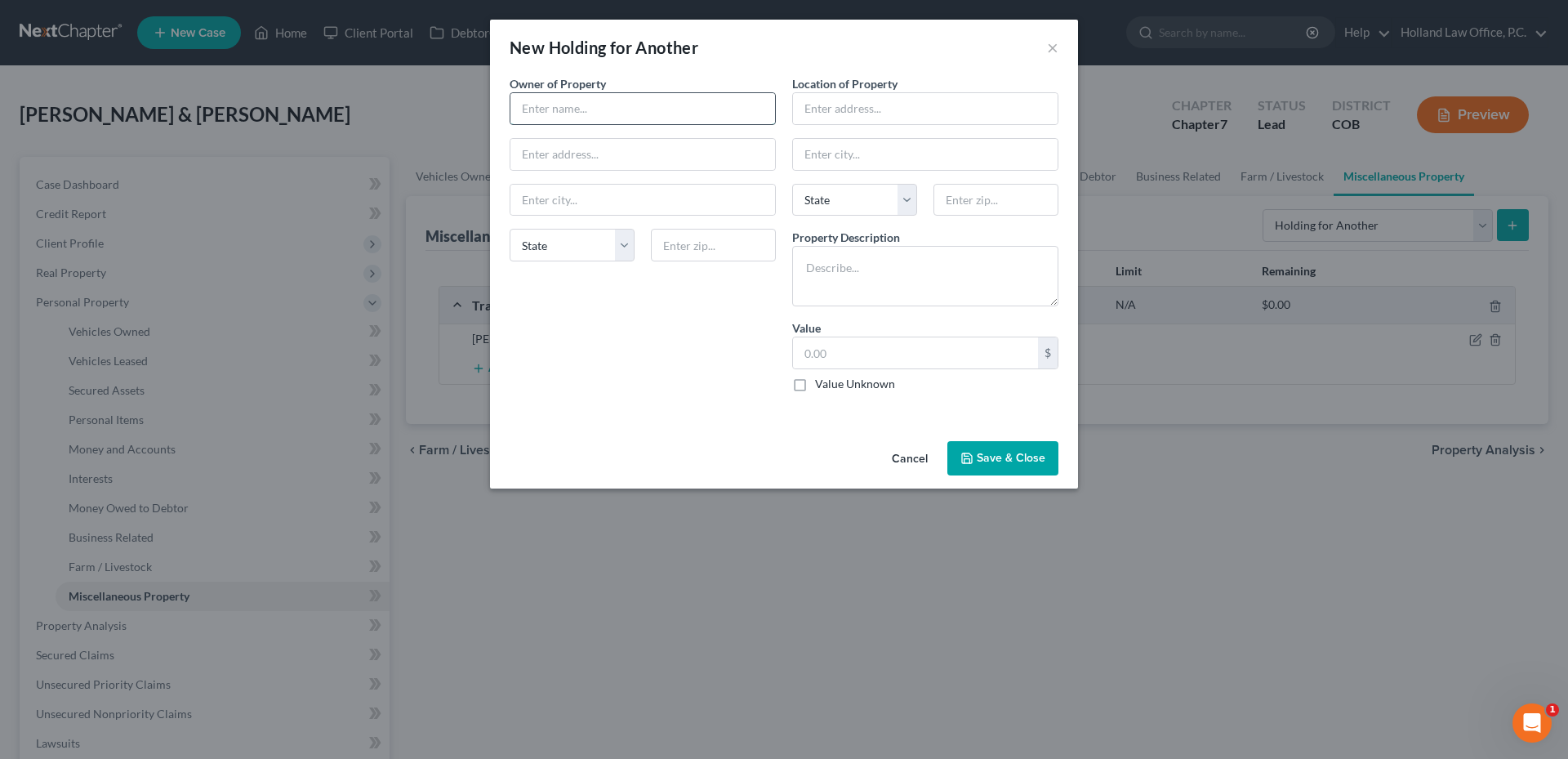
click at [568, 102] on input "text" at bounding box center [642, 108] width 264 height 31
type input "Wind Lion Inc"
type input "[STREET_ADDRESS]"
type input "80634"
type input "Greeley"
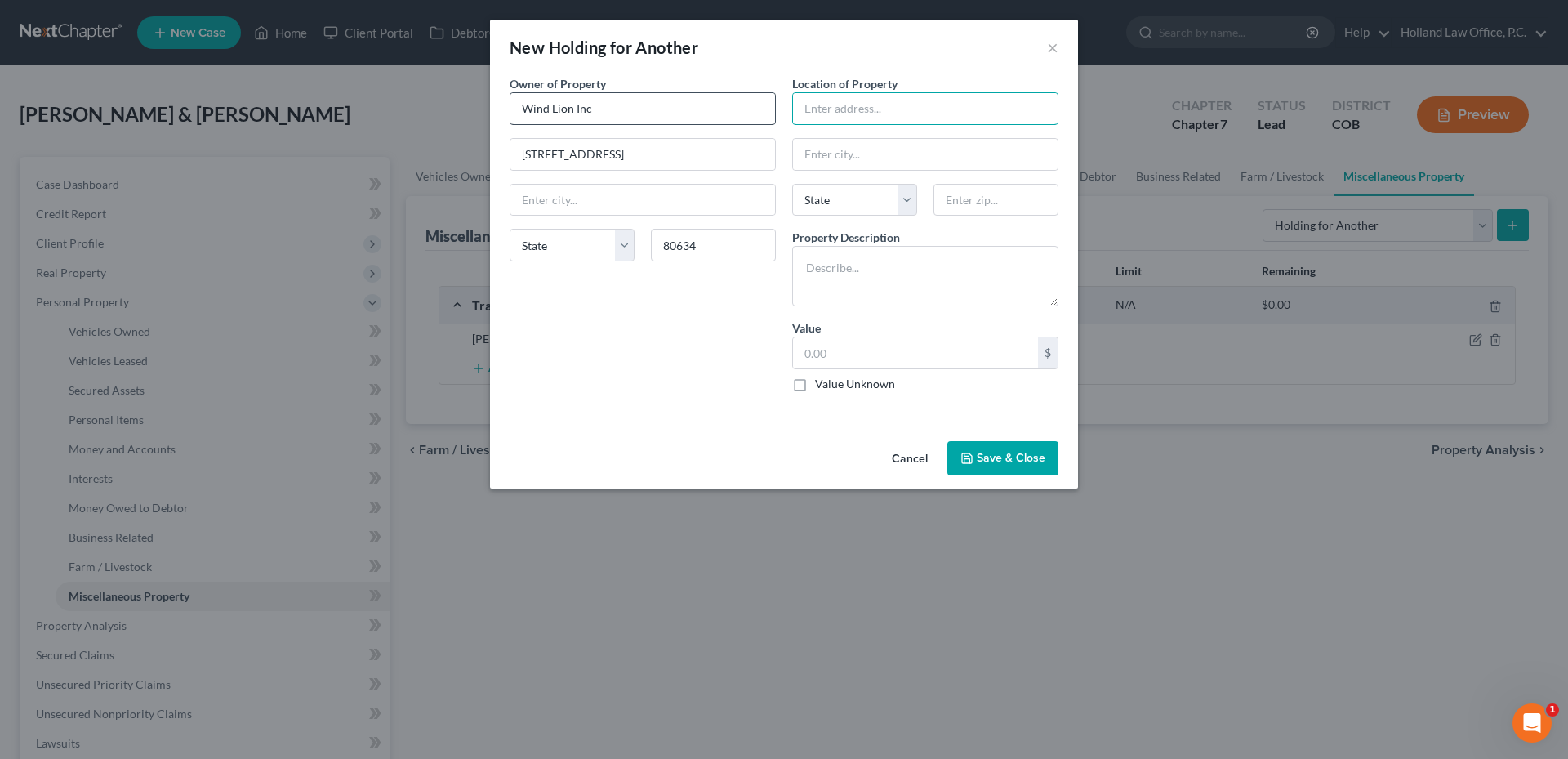
select select "5"
click at [865, 102] on input "text" at bounding box center [924, 108] width 264 height 31
type input "[STREET_ADDRESS]"
type input "80634"
type input "Greeley"
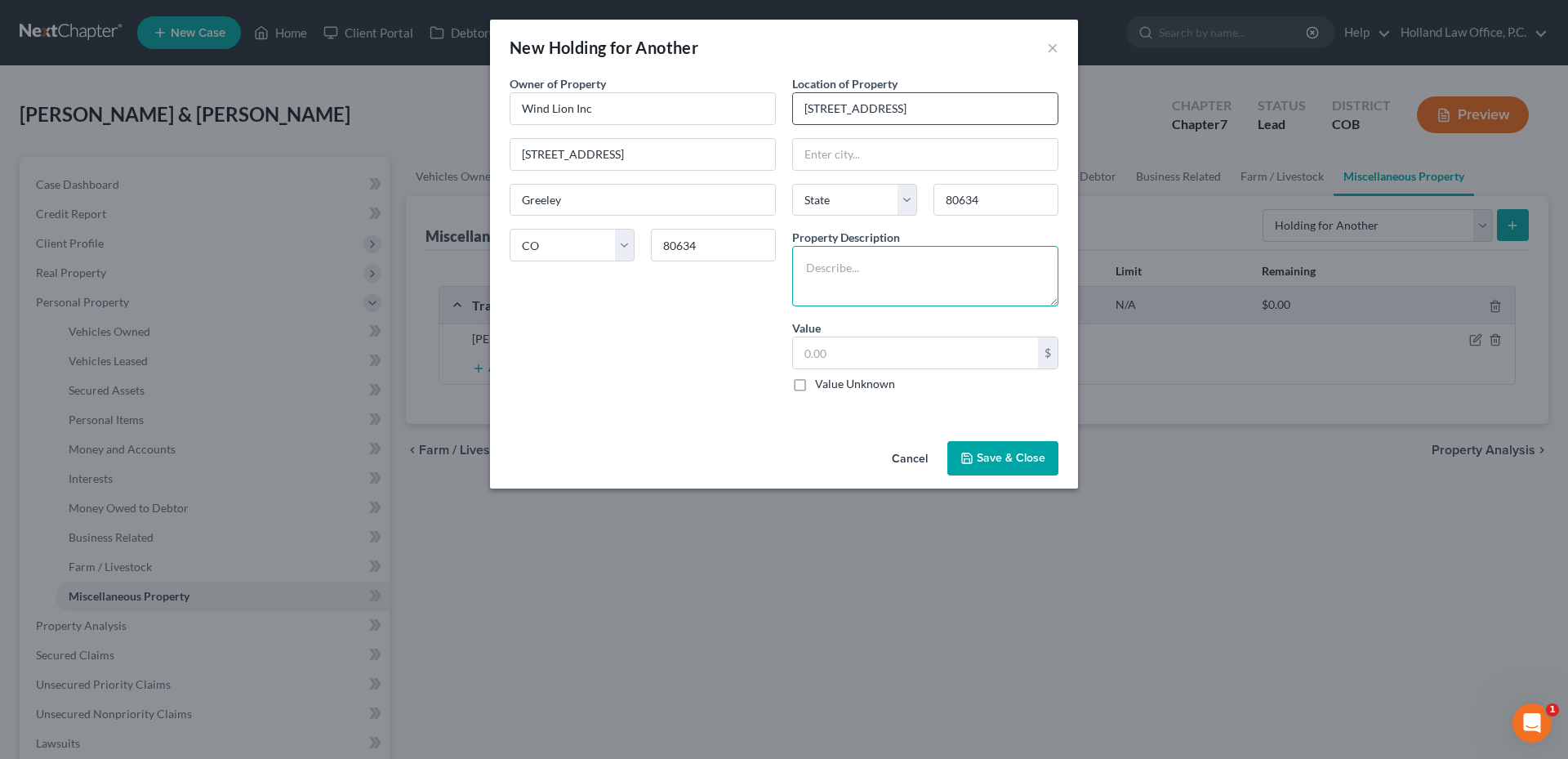
select select "5"
click at [886, 269] on textarea at bounding box center [925, 276] width 266 height 60
type textarea "2023 GMC Arcadia"
click at [868, 346] on input "text" at bounding box center [915, 353] width 245 height 31
click at [820, 366] on input "text" at bounding box center [915, 353] width 245 height 31
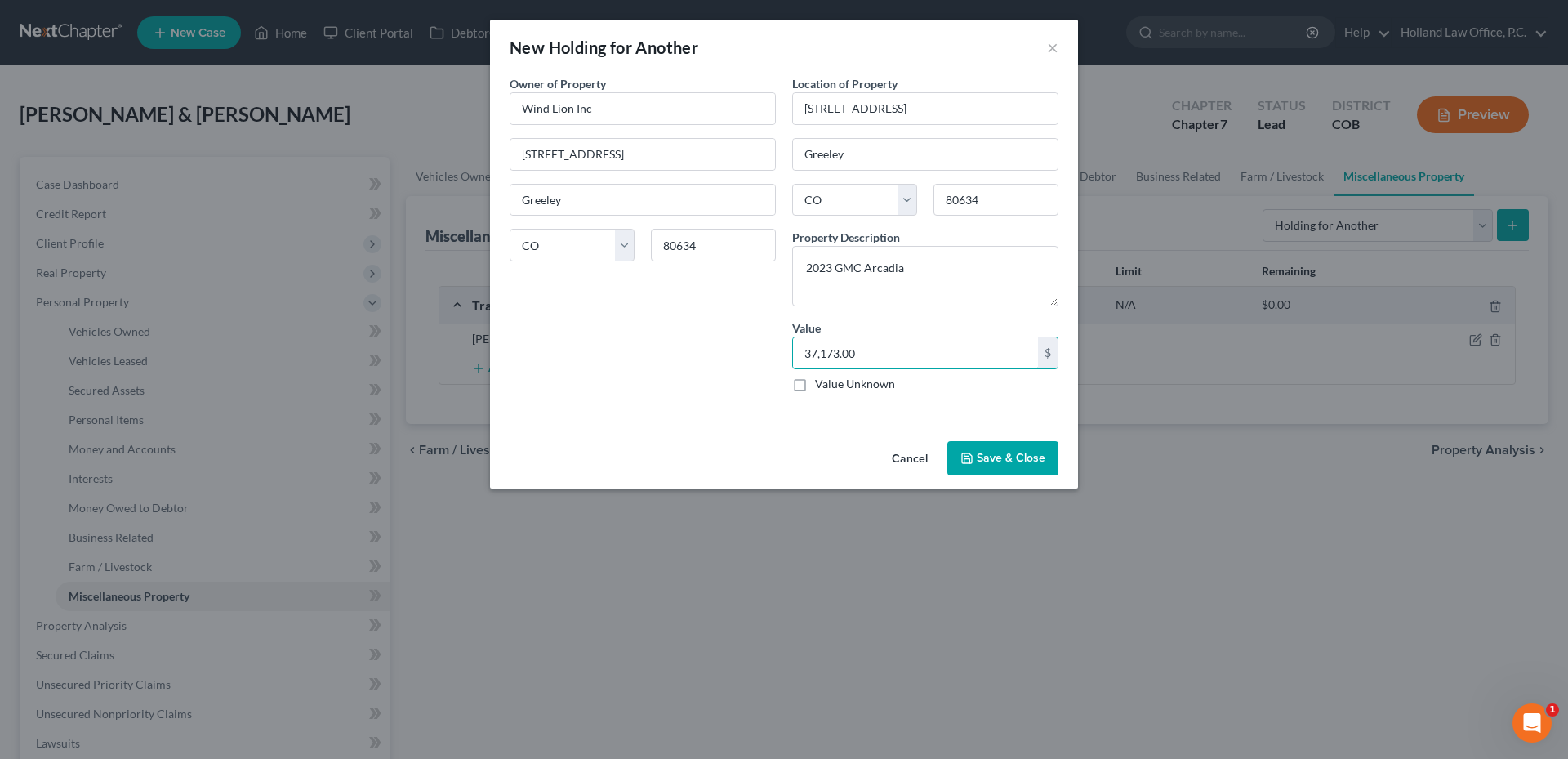
type input "37,173.00"
click at [1020, 452] on button "Save & Close" at bounding box center [1003, 458] width 111 height 34
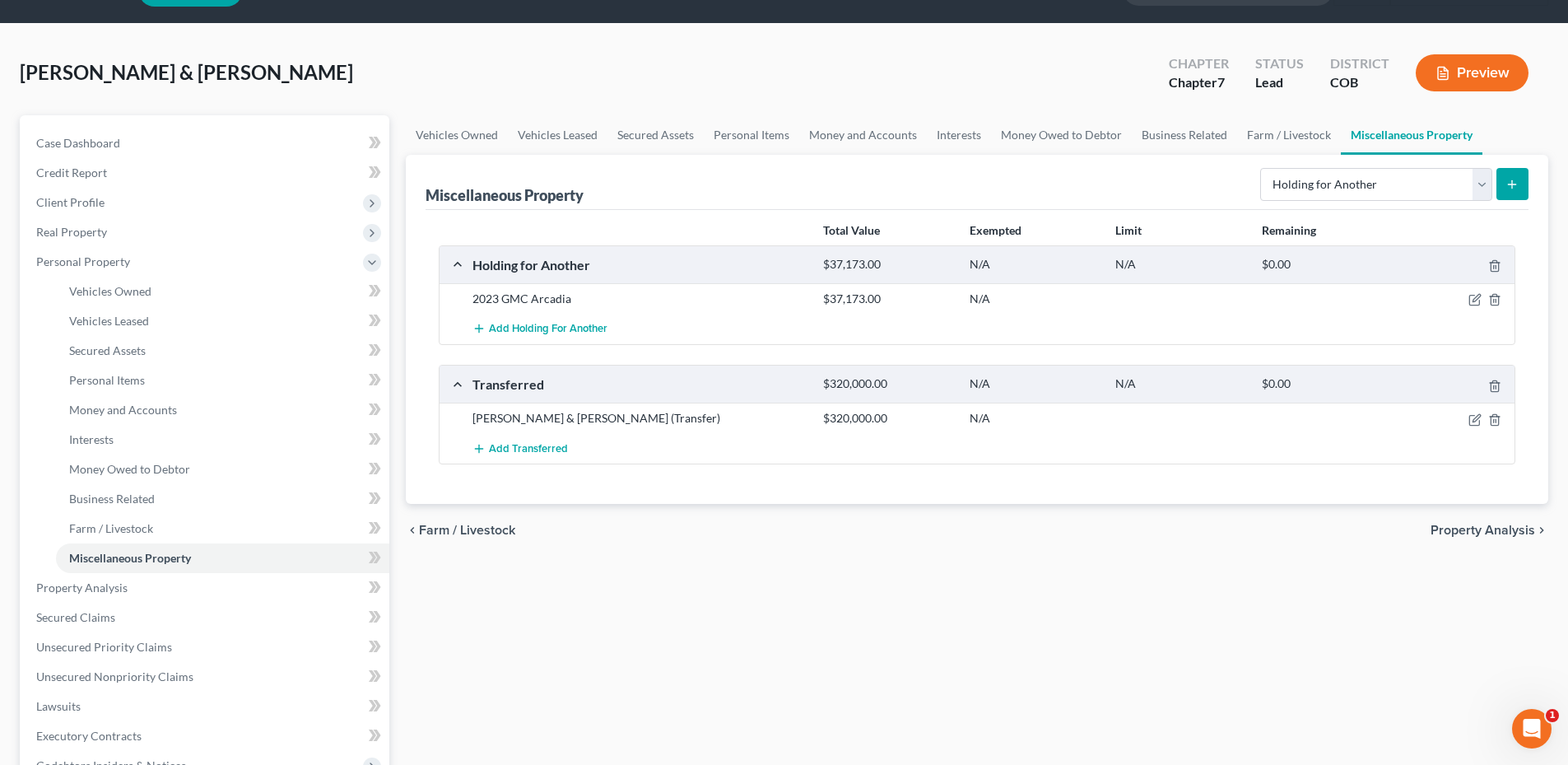
scroll to position [82, 0]
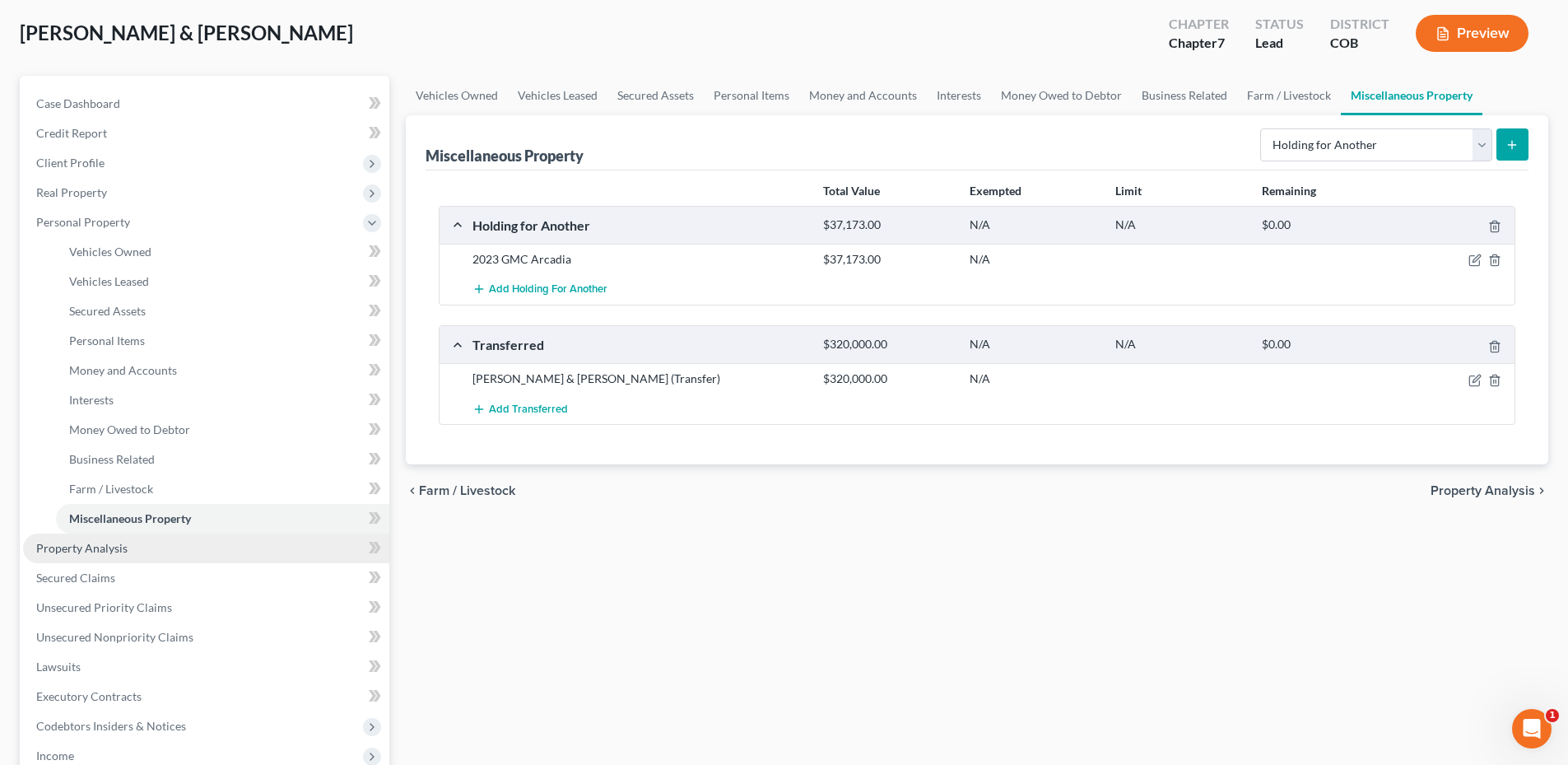
click at [139, 545] on link "Property Analysis" at bounding box center [206, 548] width 367 height 29
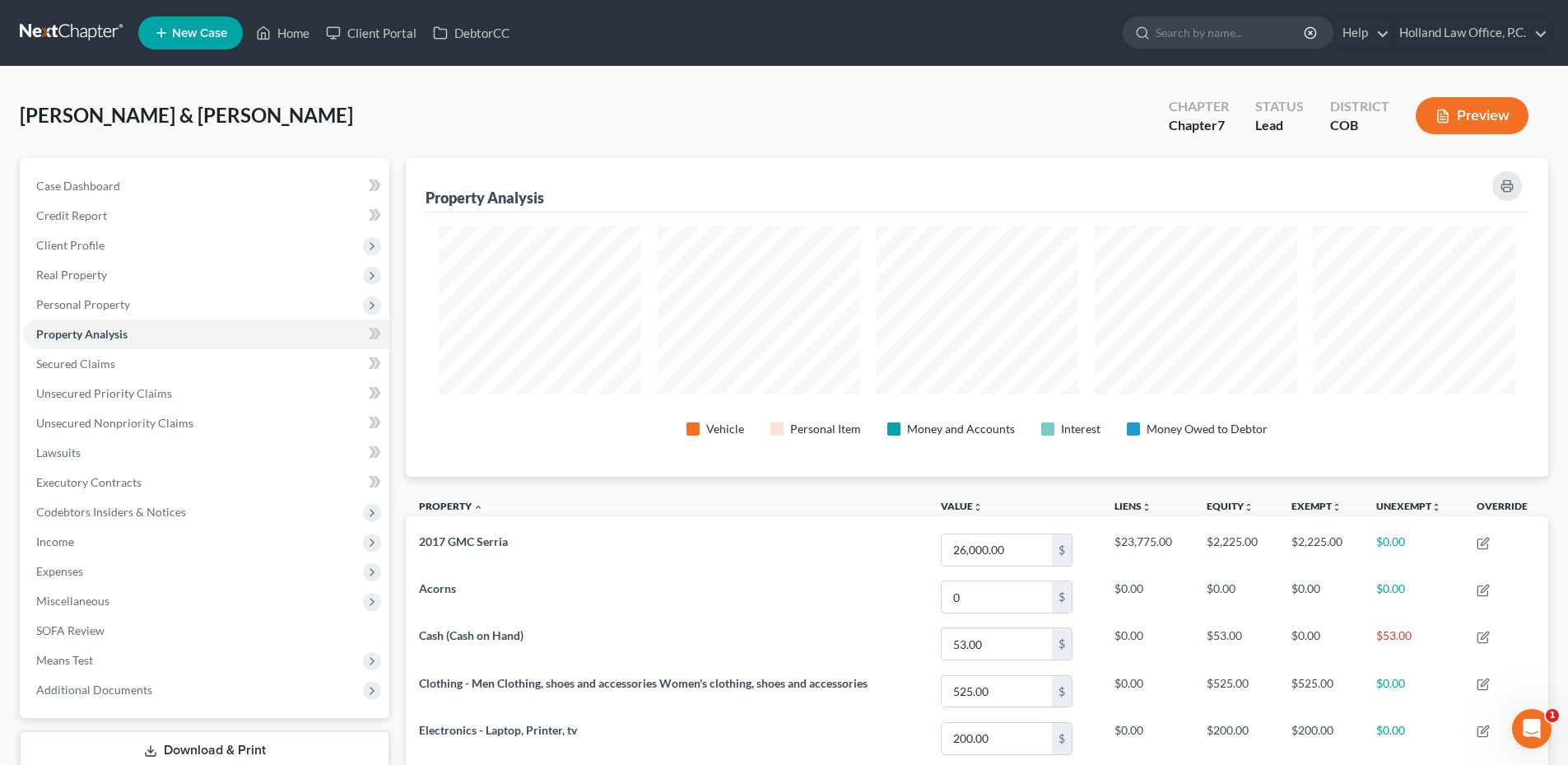
scroll to position [319, 1143]
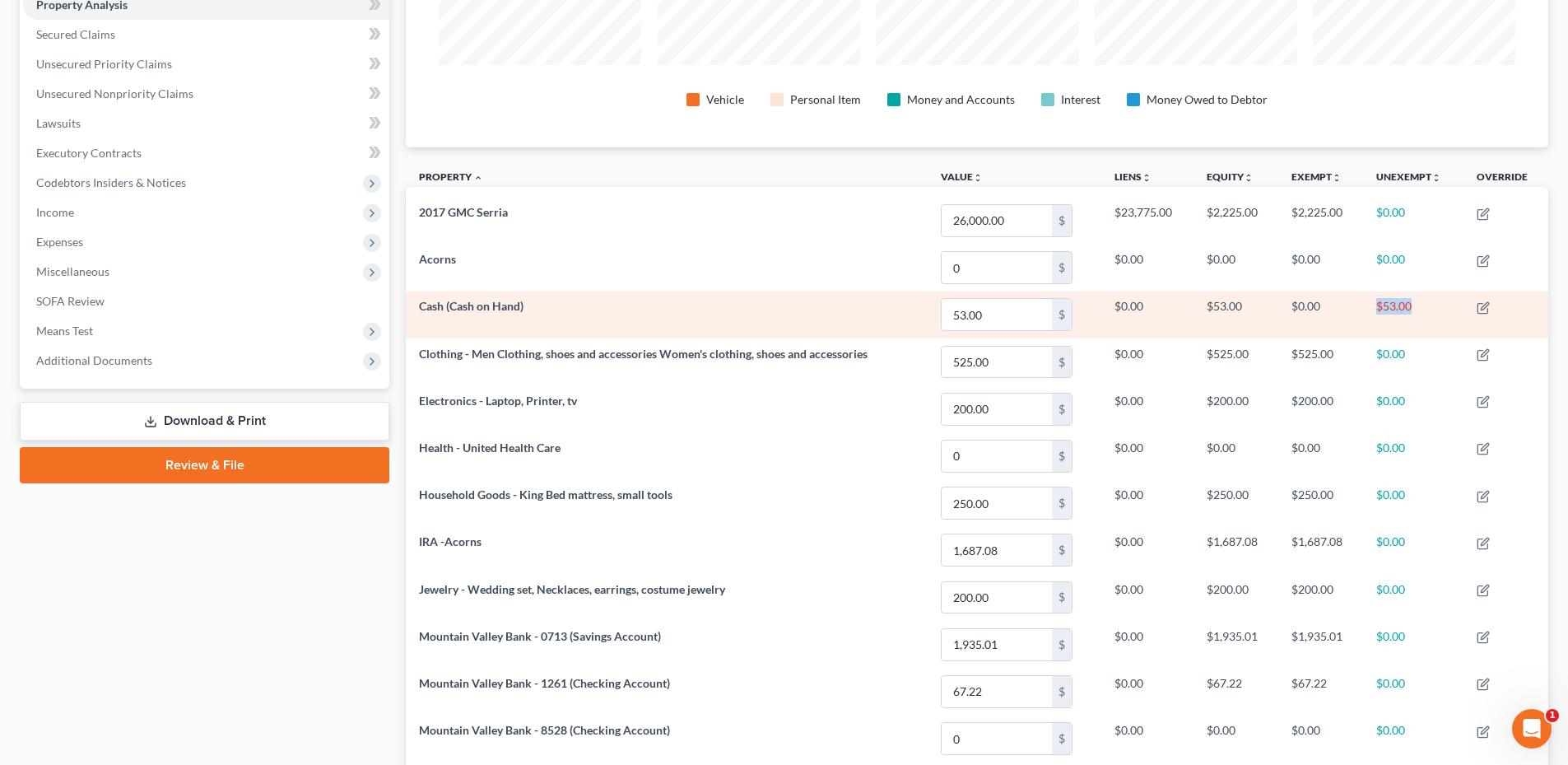
drag, startPoint x: 1358, startPoint y: 298, endPoint x: 1442, endPoint y: 314, distance: 85.5
click at [1442, 314] on tr "Cash (Cash on Hand) 53.00 $ $0.00 $53.00 $0.00 $53.00" at bounding box center [977, 315] width 1143 height 47
drag, startPoint x: 1433, startPoint y: 310, endPoint x: 1424, endPoint y: 307, distance: 9.5
click at [1424, 307] on td "$53.00" at bounding box center [1413, 315] width 100 height 47
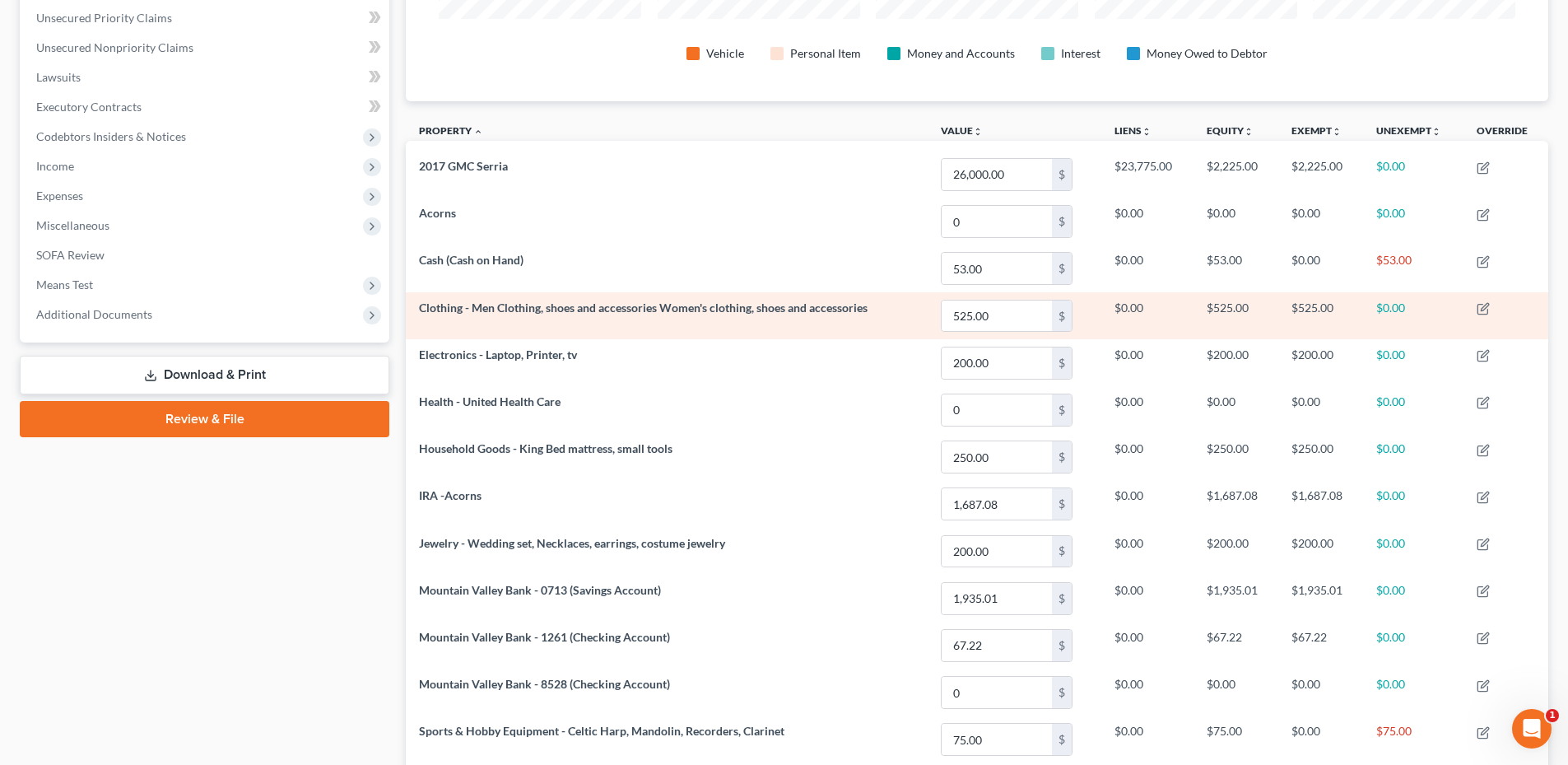
scroll to position [411, 0]
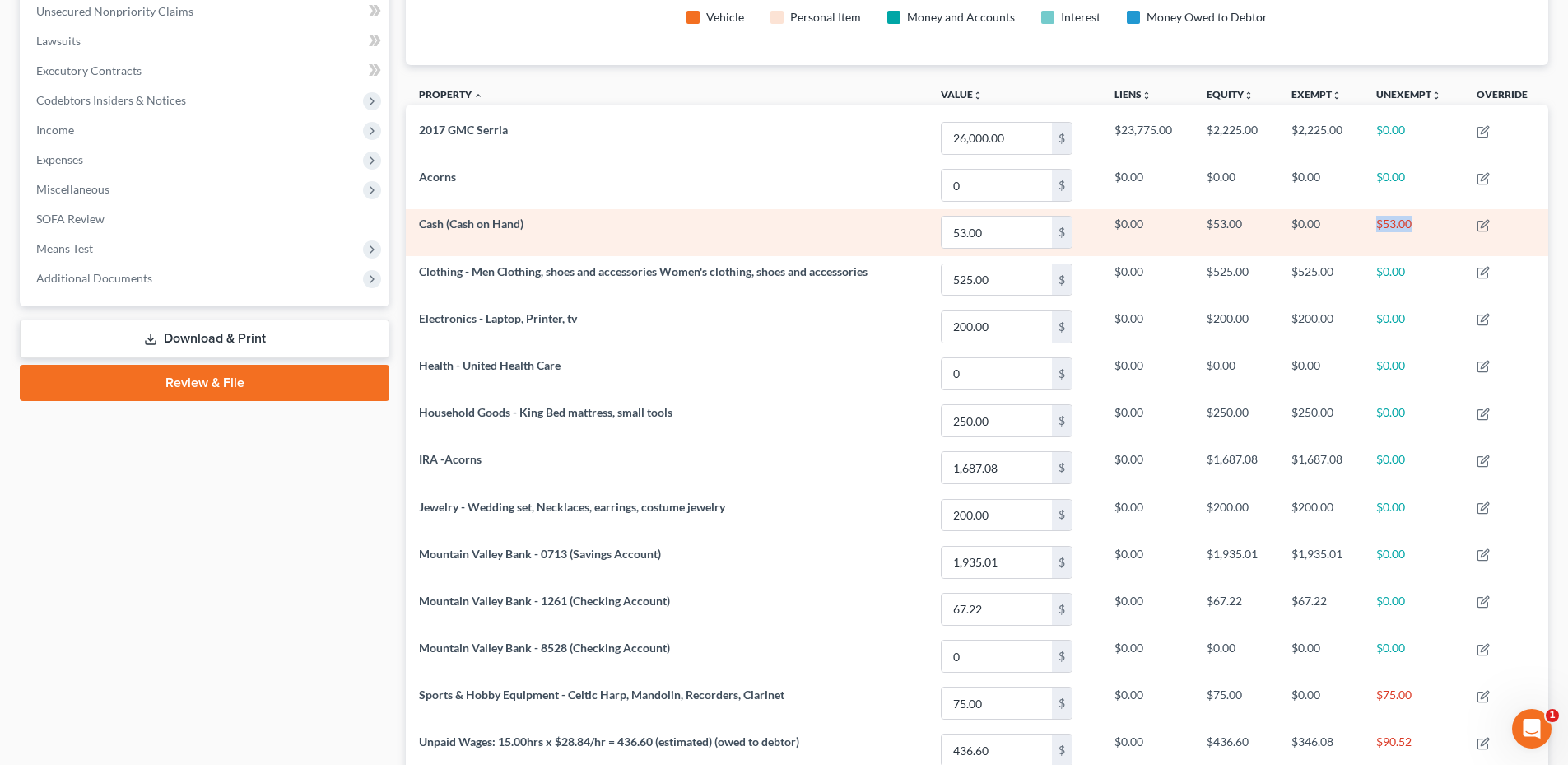
drag, startPoint x: 1368, startPoint y: 224, endPoint x: 1412, endPoint y: 223, distance: 44.0
click at [1412, 223] on td "$53.00" at bounding box center [1413, 233] width 100 height 47
drag, startPoint x: 1412, startPoint y: 223, endPoint x: 1421, endPoint y: 225, distance: 9.2
click at [1421, 225] on td "$53.00" at bounding box center [1413, 233] width 100 height 47
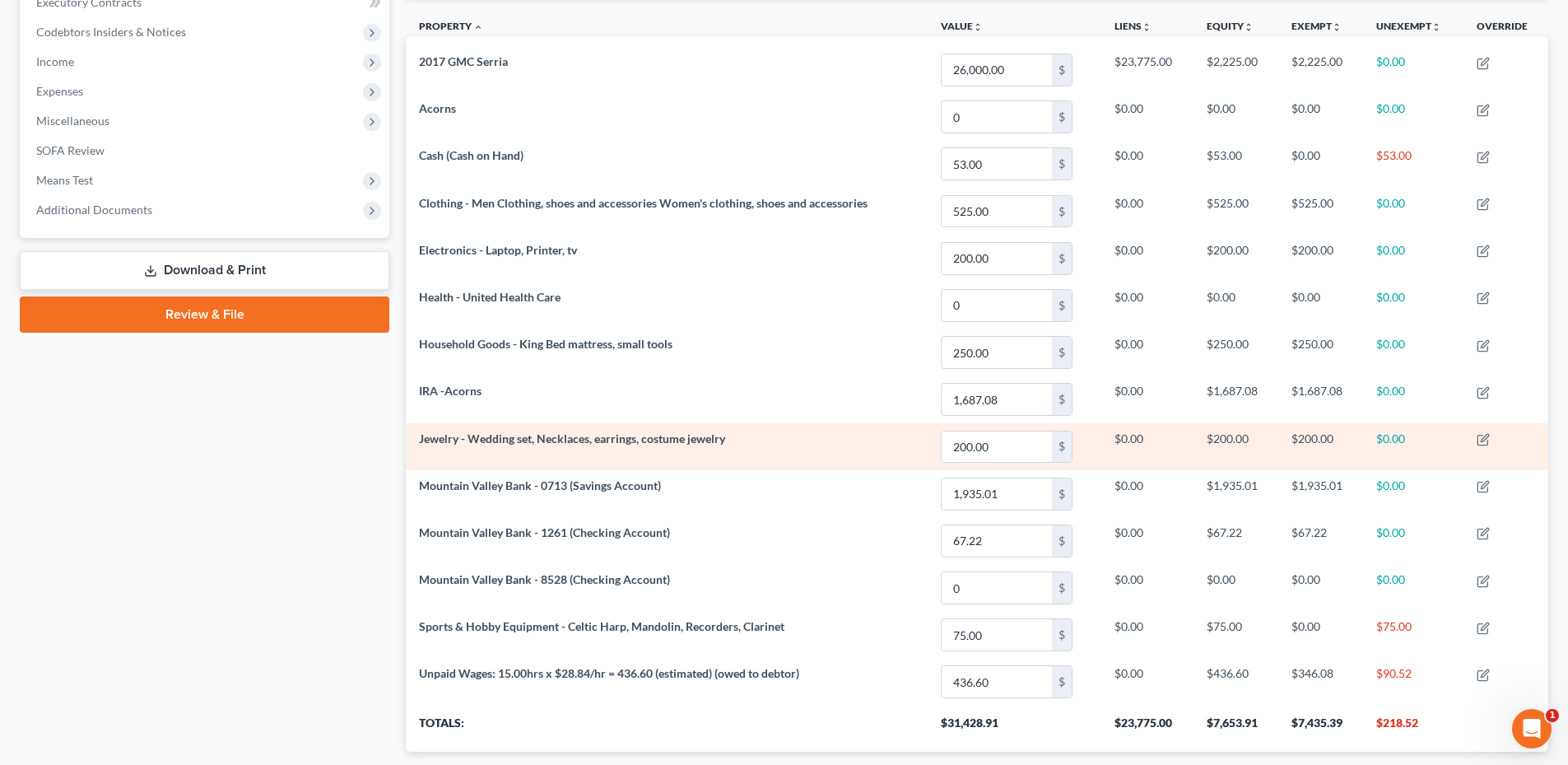
scroll to position [582, 0]
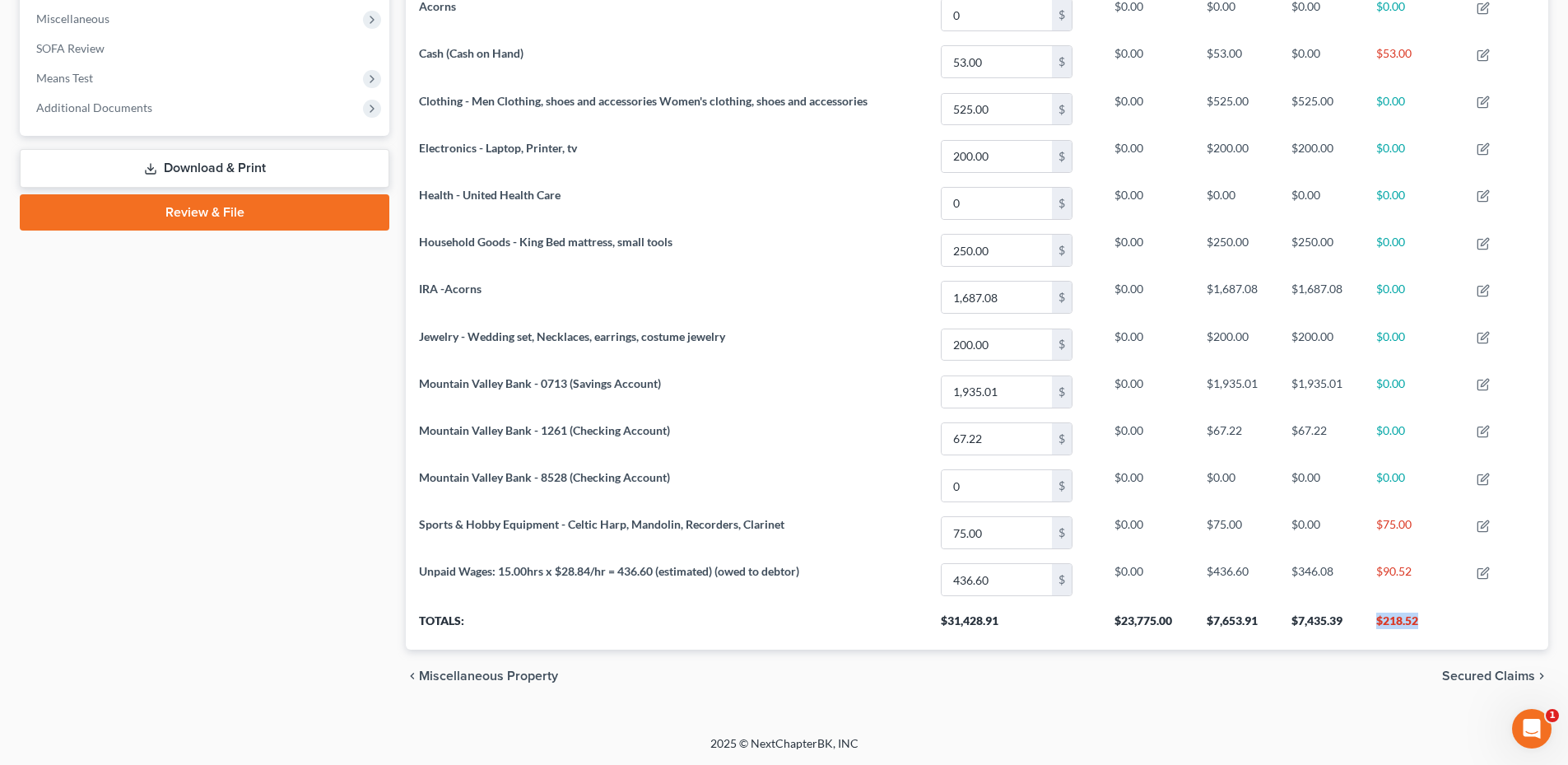
drag, startPoint x: 1367, startPoint y: 616, endPoint x: 1451, endPoint y: 624, distance: 84.4
click at [1451, 624] on th "$218.52" at bounding box center [1413, 627] width 100 height 46
drag, startPoint x: 1363, startPoint y: 625, endPoint x: 1435, endPoint y: 636, distance: 72.8
click at [1435, 636] on th "$218.52" at bounding box center [1413, 627] width 100 height 46
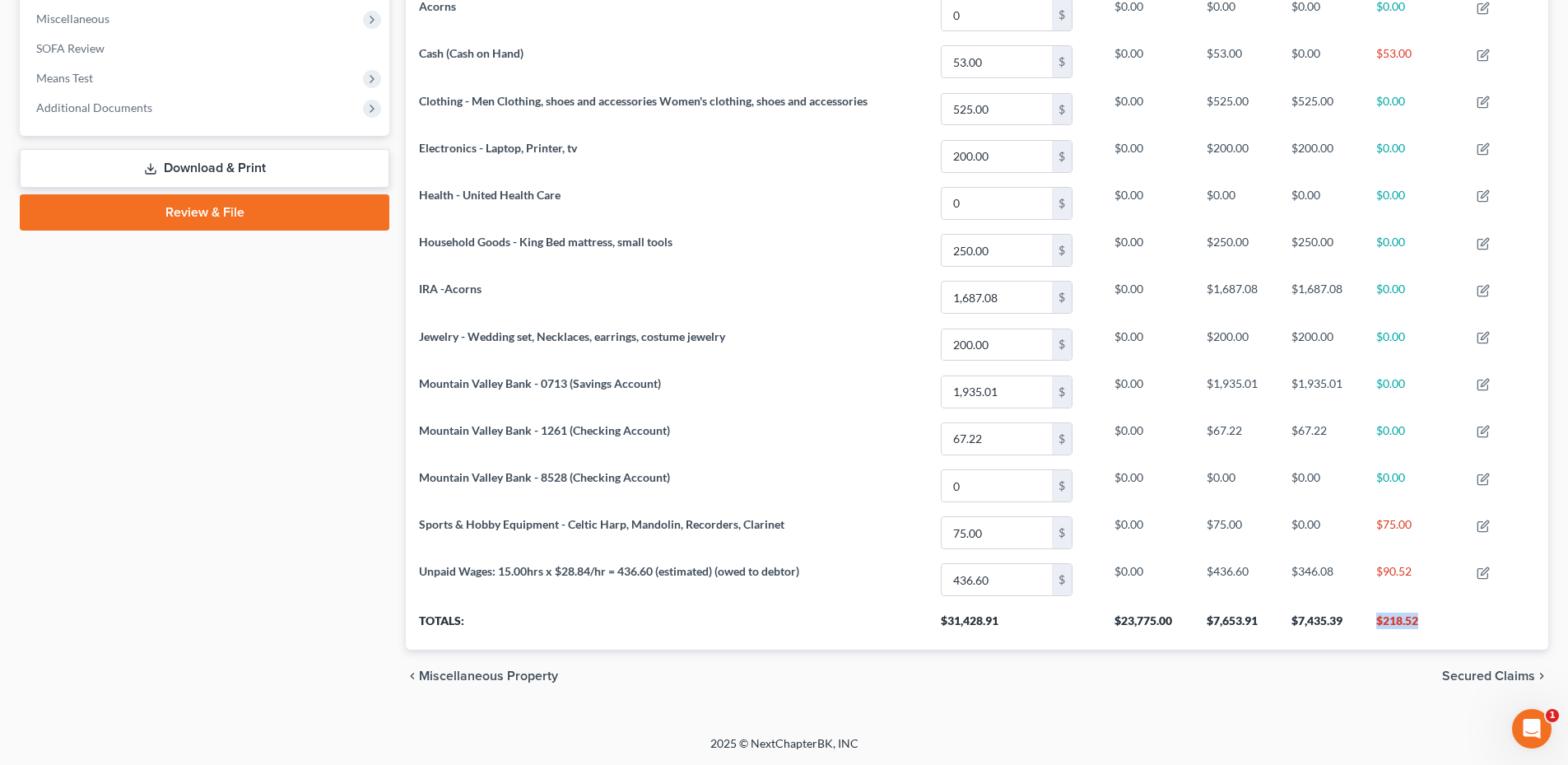
click at [1435, 636] on th "$218.52" at bounding box center [1413, 627] width 100 height 46
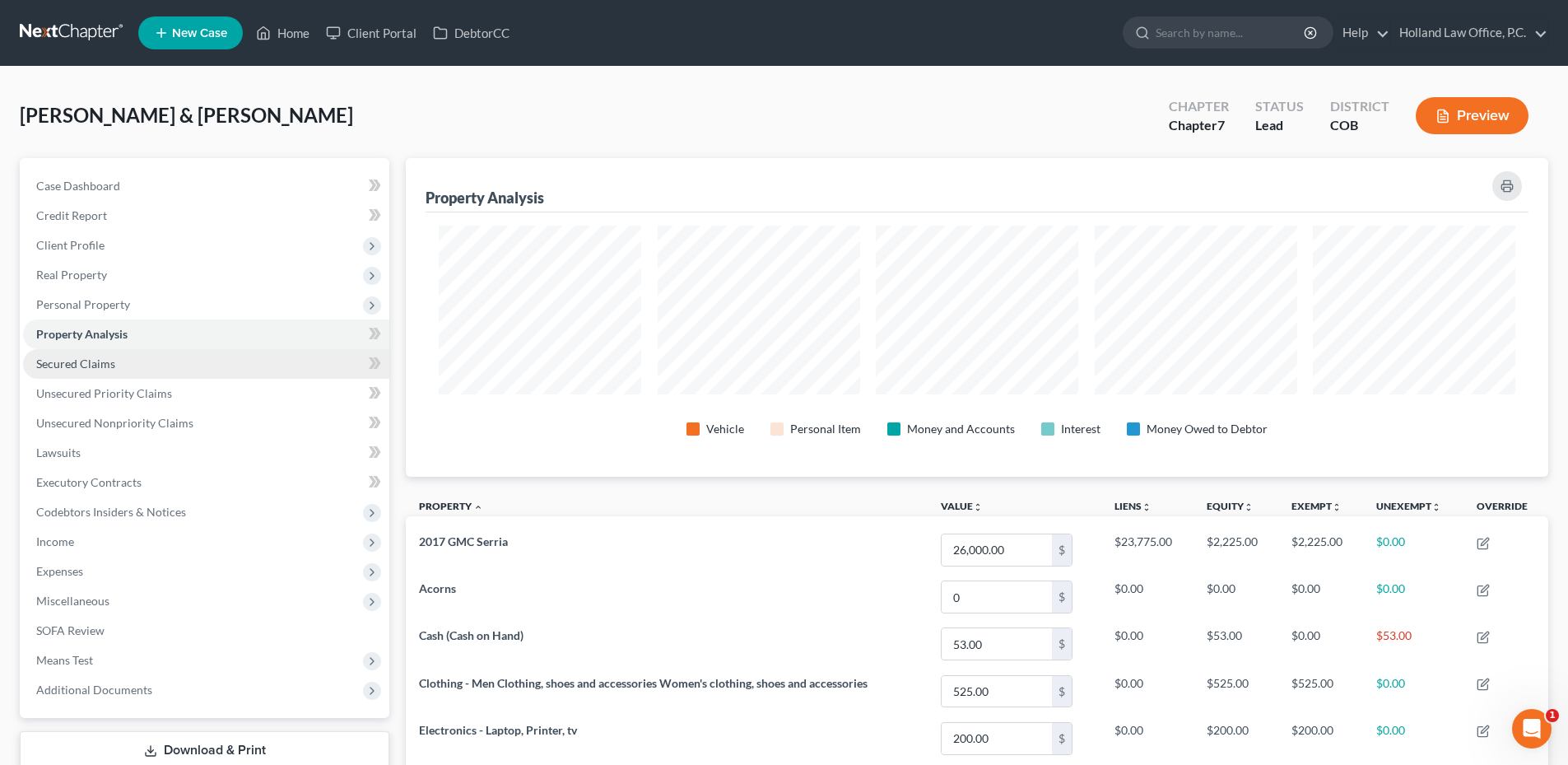
click at [152, 369] on link "Secured Claims" at bounding box center [206, 363] width 367 height 29
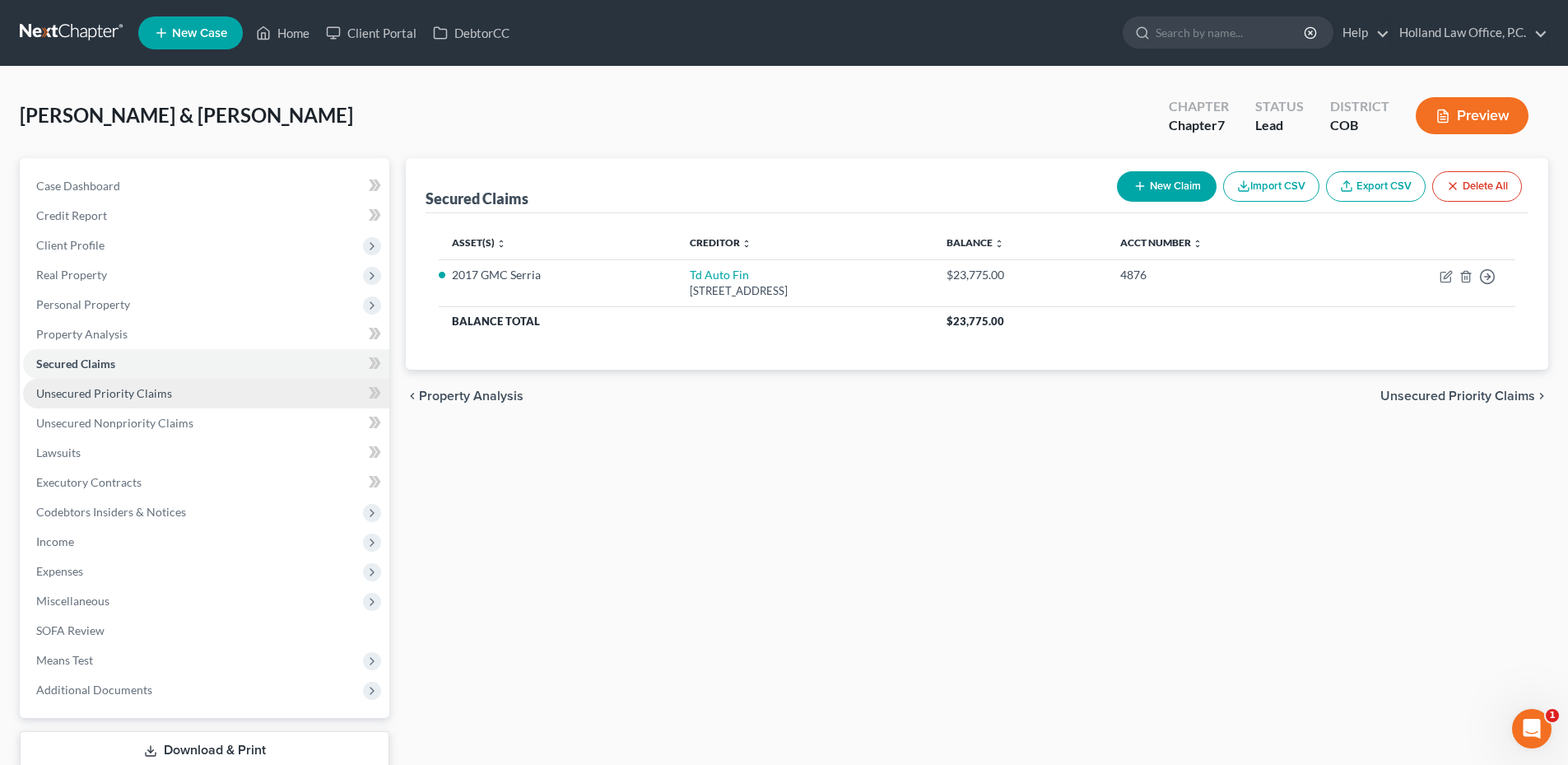
click at [198, 386] on link "Unsecured Priority Claims" at bounding box center [206, 393] width 367 height 29
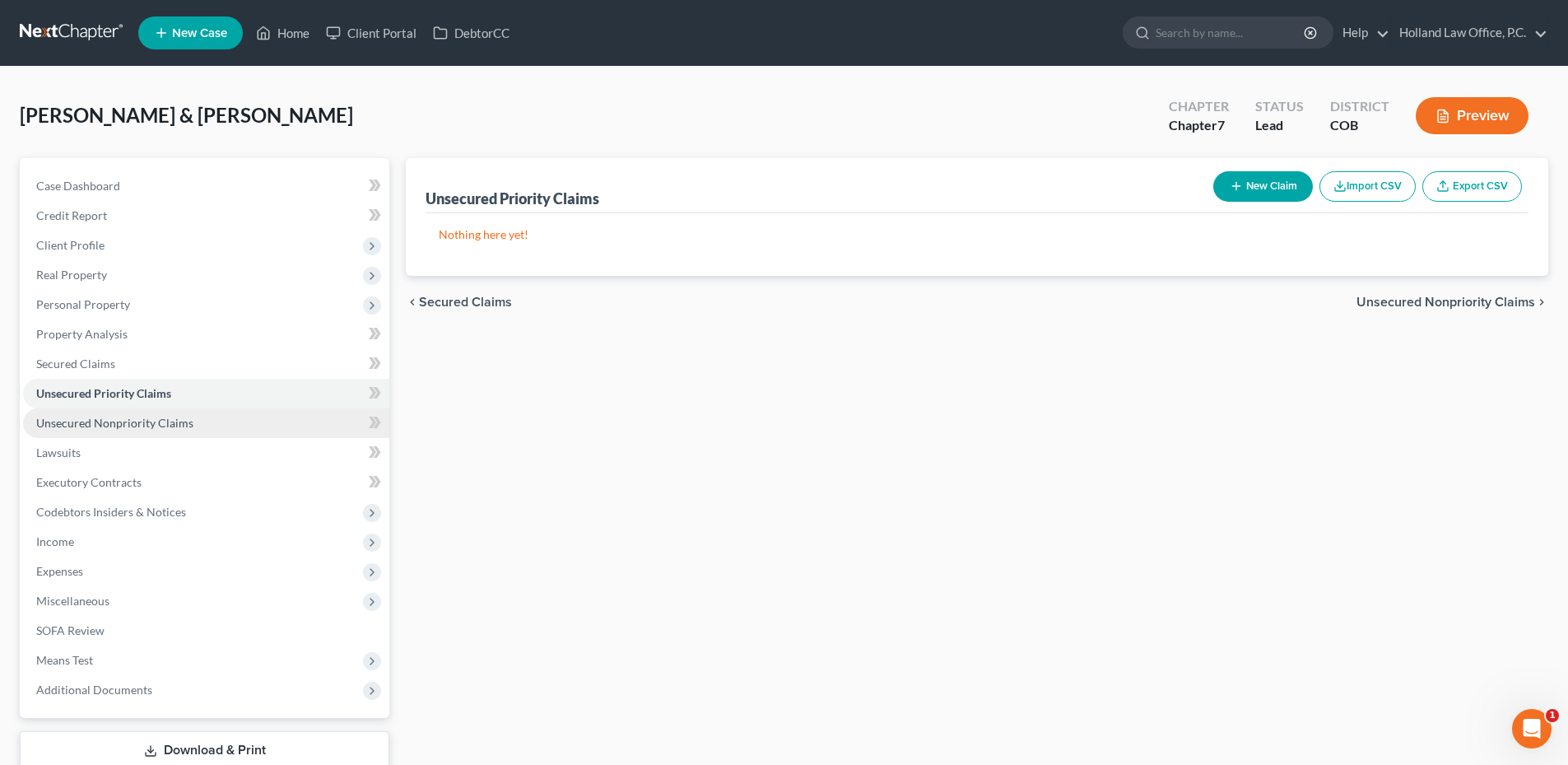
click at [185, 424] on span "Unsecured Nonpriority Claims" at bounding box center [115, 423] width 157 height 14
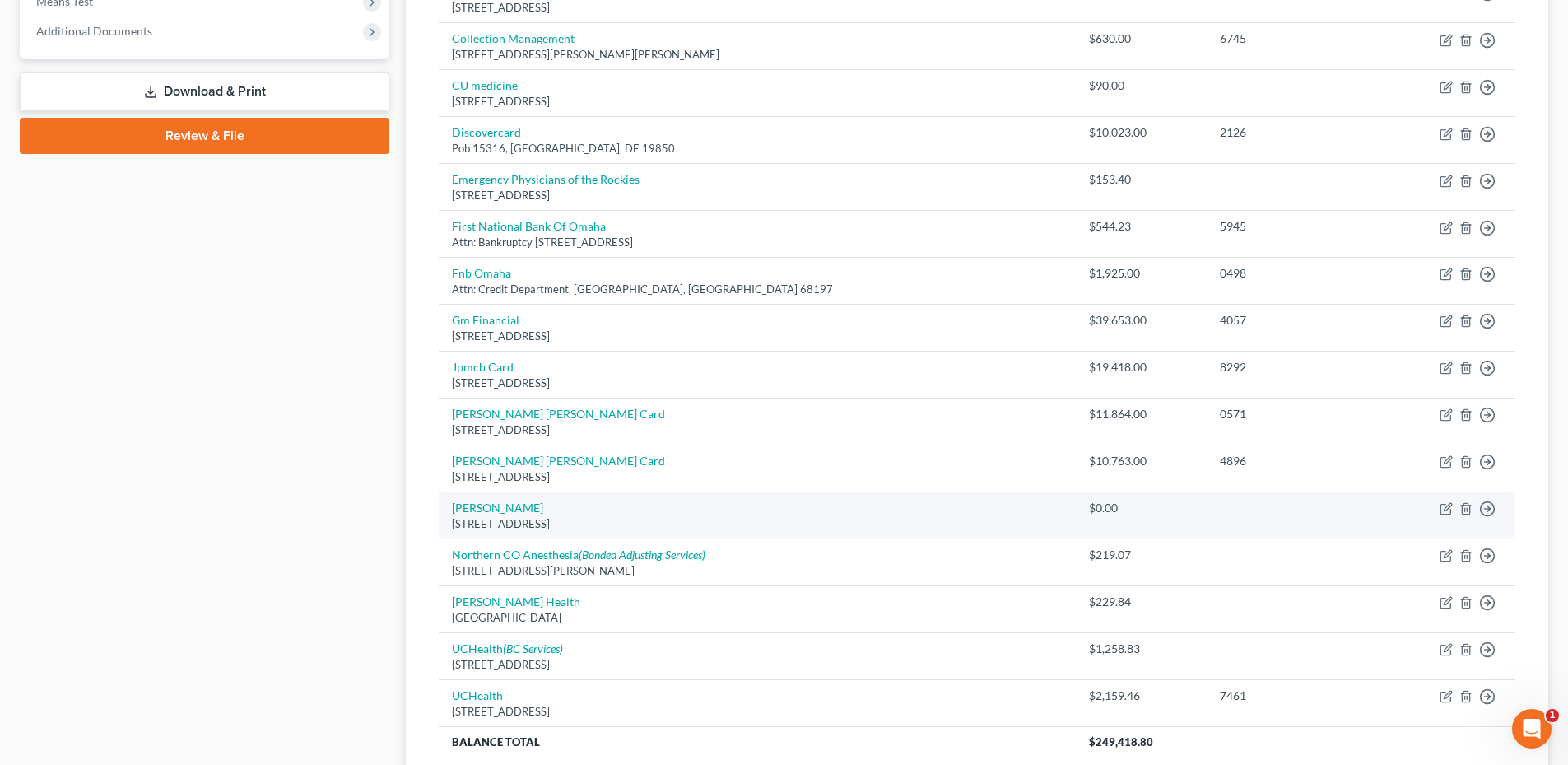
scroll to position [741, 0]
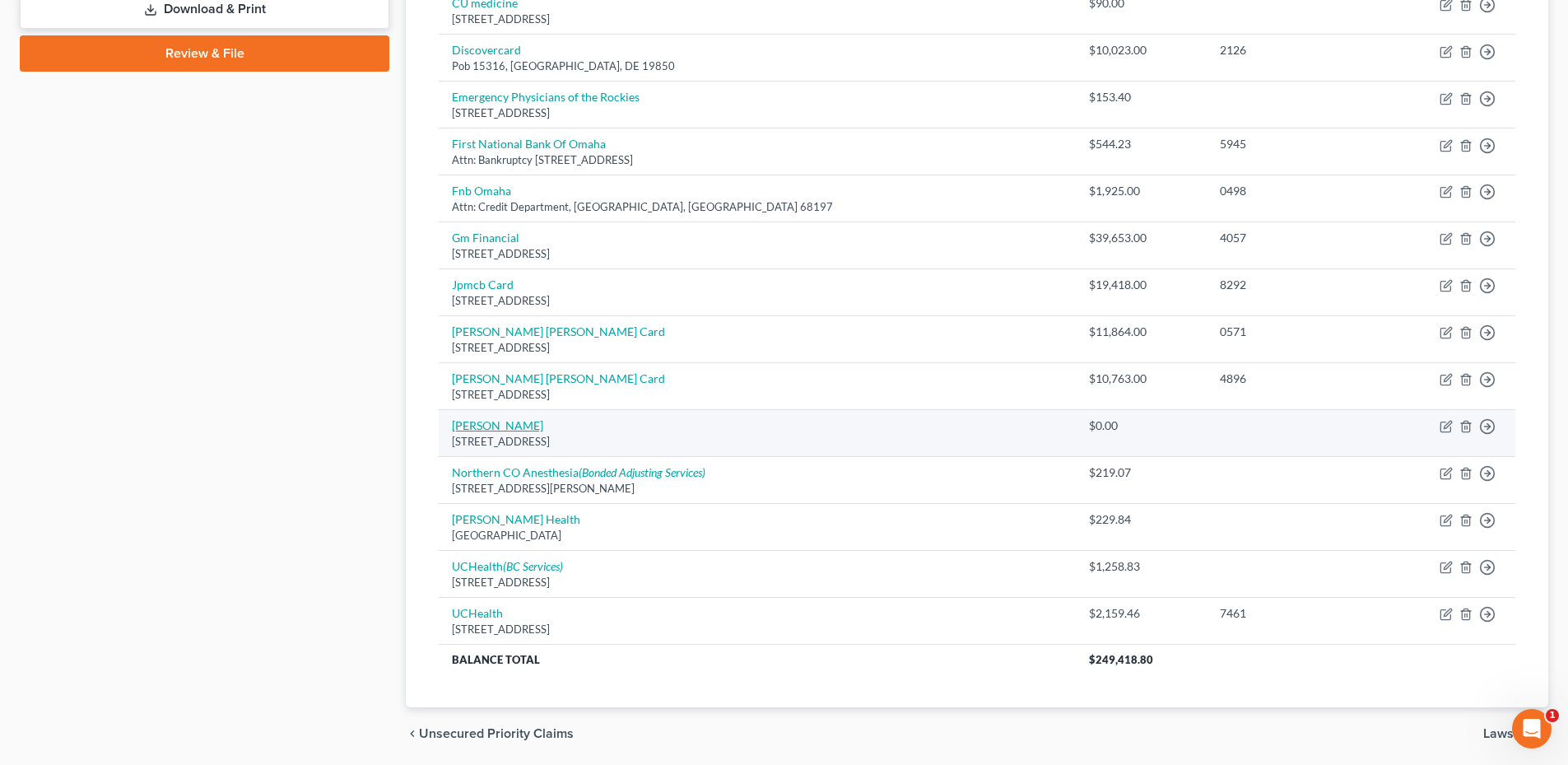
click at [458, 423] on link "[PERSON_NAME]" at bounding box center [497, 425] width 91 height 14
select select "5"
select select "14"
select select "2"
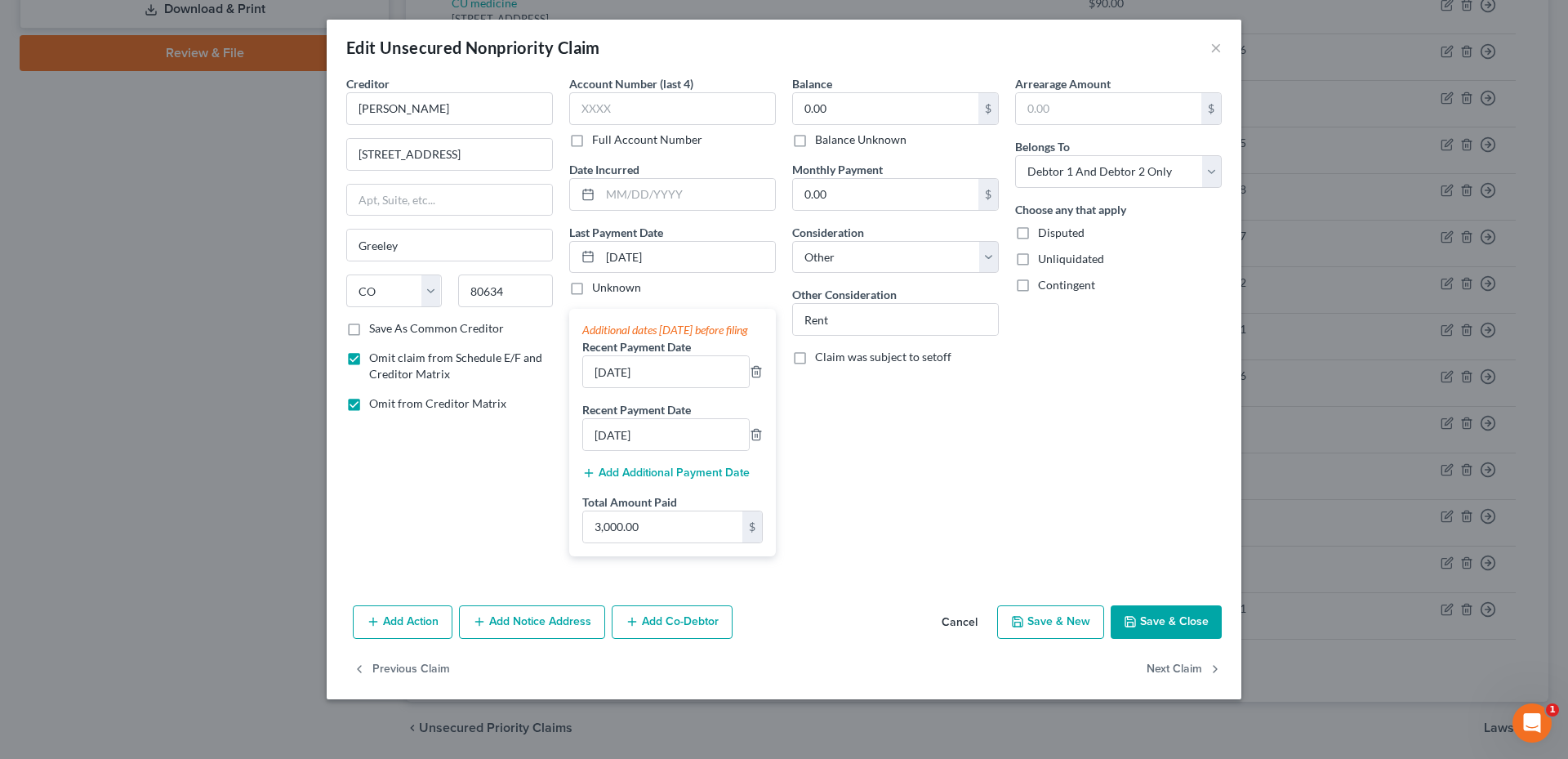
click at [1191, 634] on button "Save & Close" at bounding box center [1166, 623] width 111 height 34
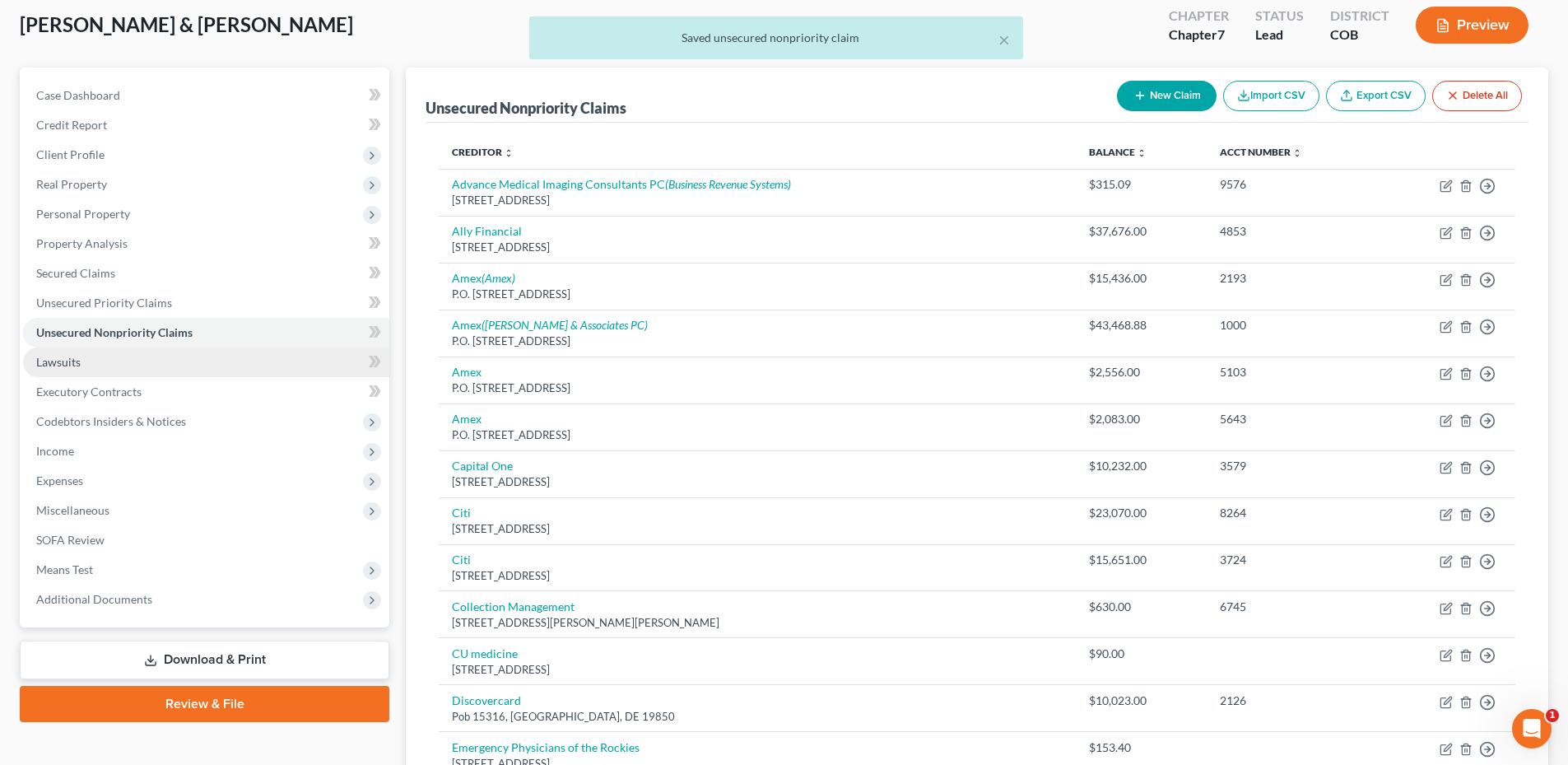
scroll to position [0, 0]
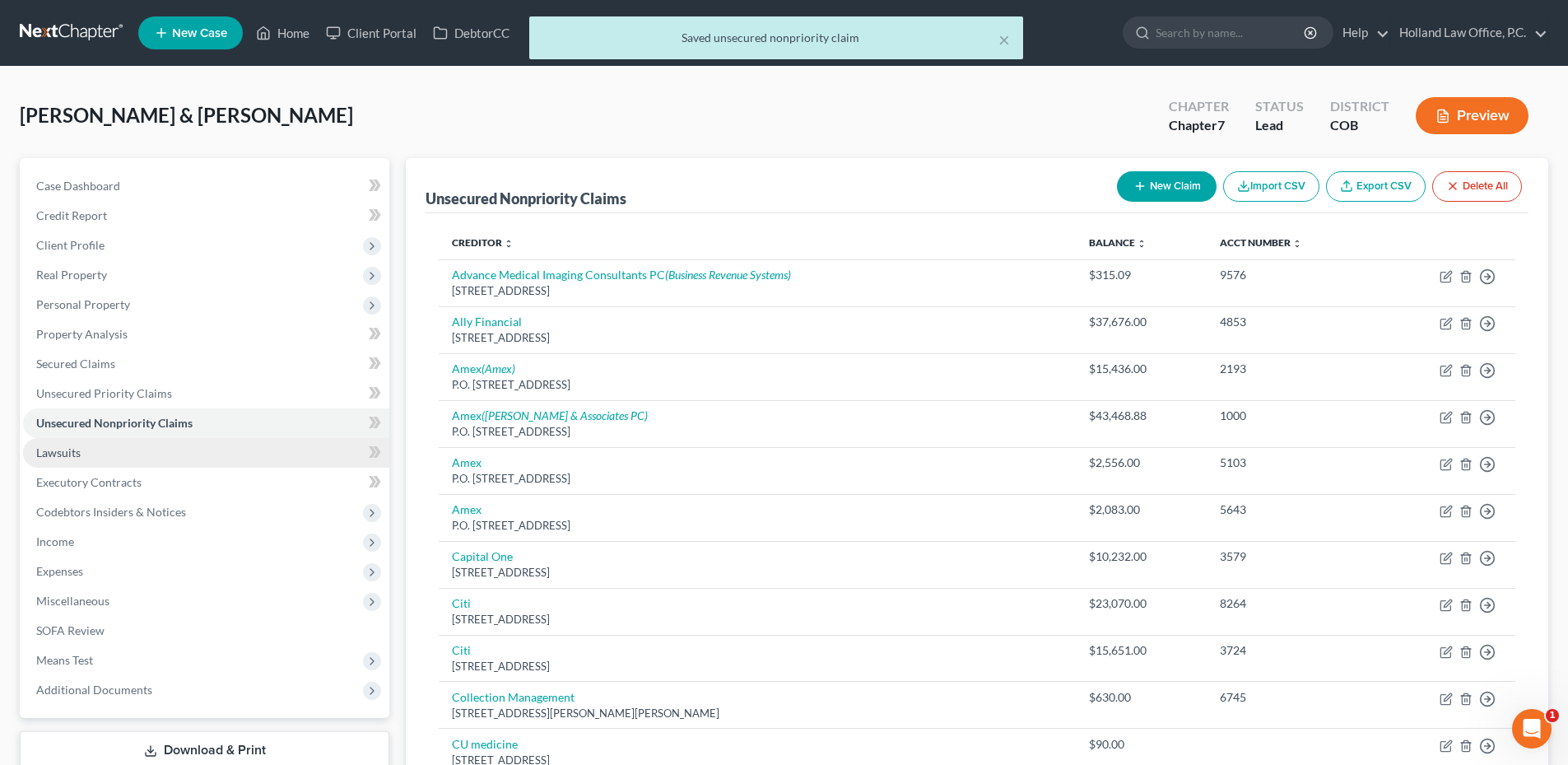
click at [110, 444] on link "Lawsuits" at bounding box center [206, 452] width 367 height 29
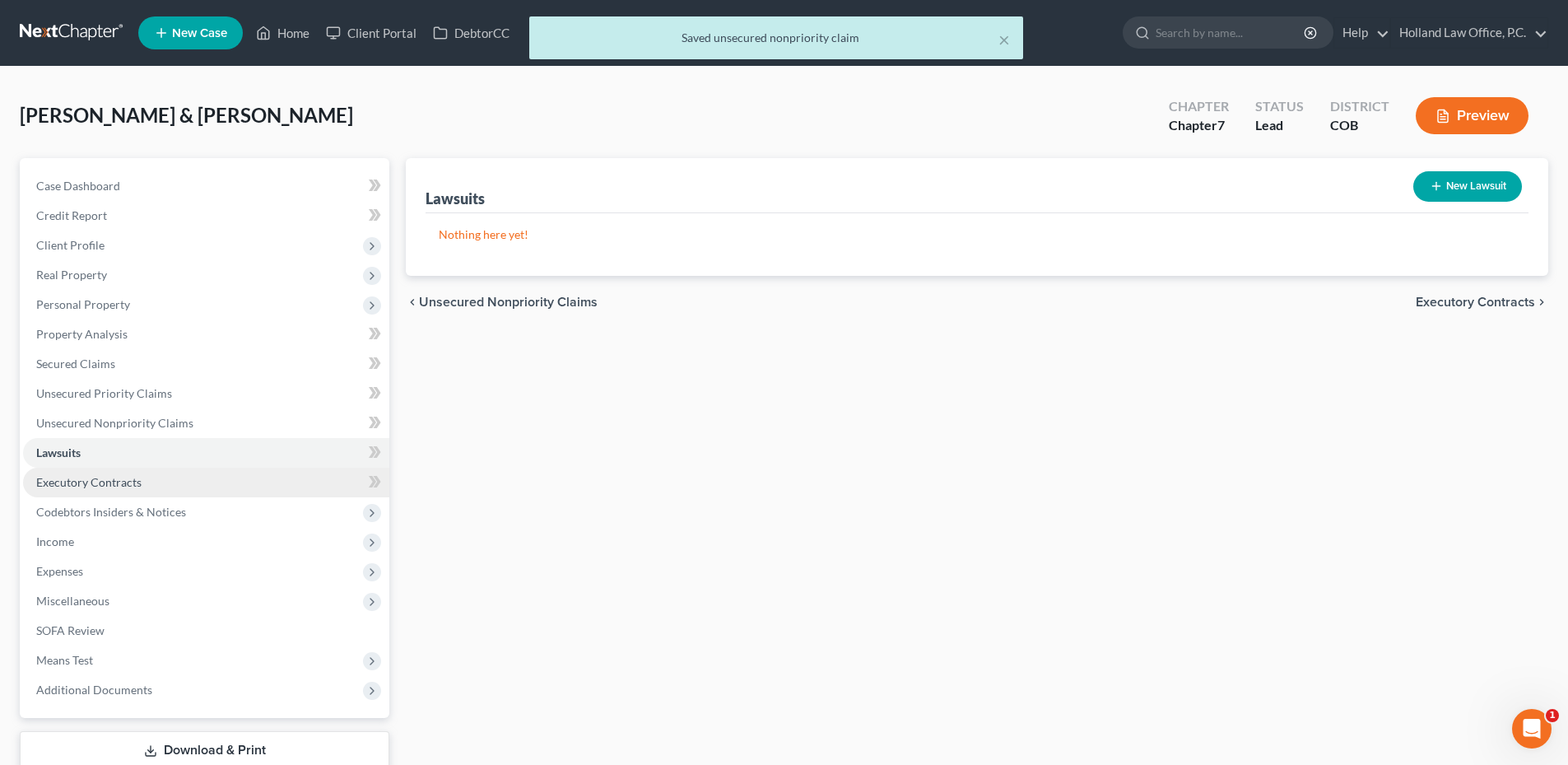
click at [172, 482] on link "Executory Contracts" at bounding box center [206, 482] width 367 height 29
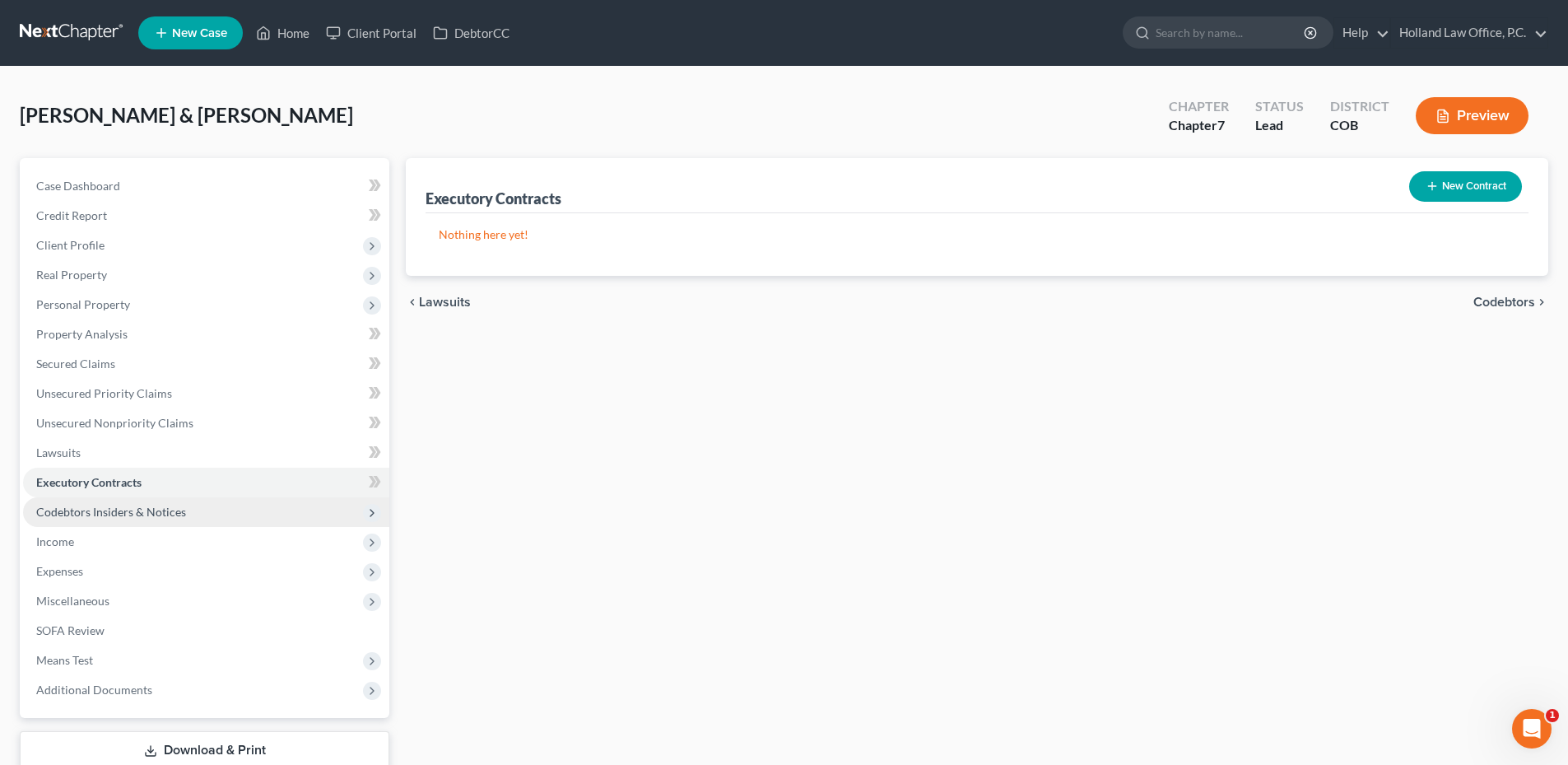
click at [178, 511] on span "Codebtors Insiders & Notices" at bounding box center [111, 511] width 150 height 14
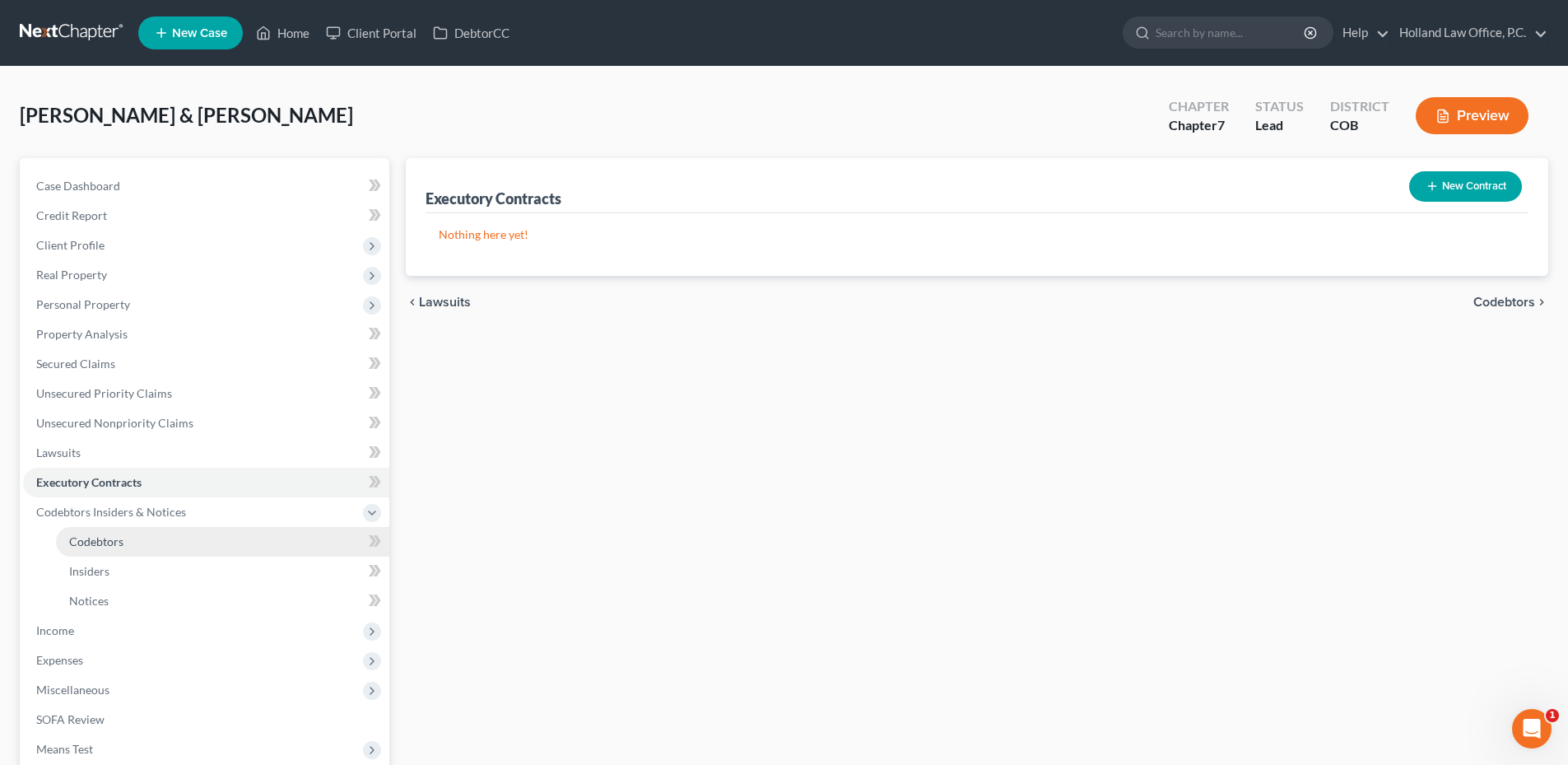
click at [125, 547] on link "Codebtors" at bounding box center [223, 541] width 333 height 29
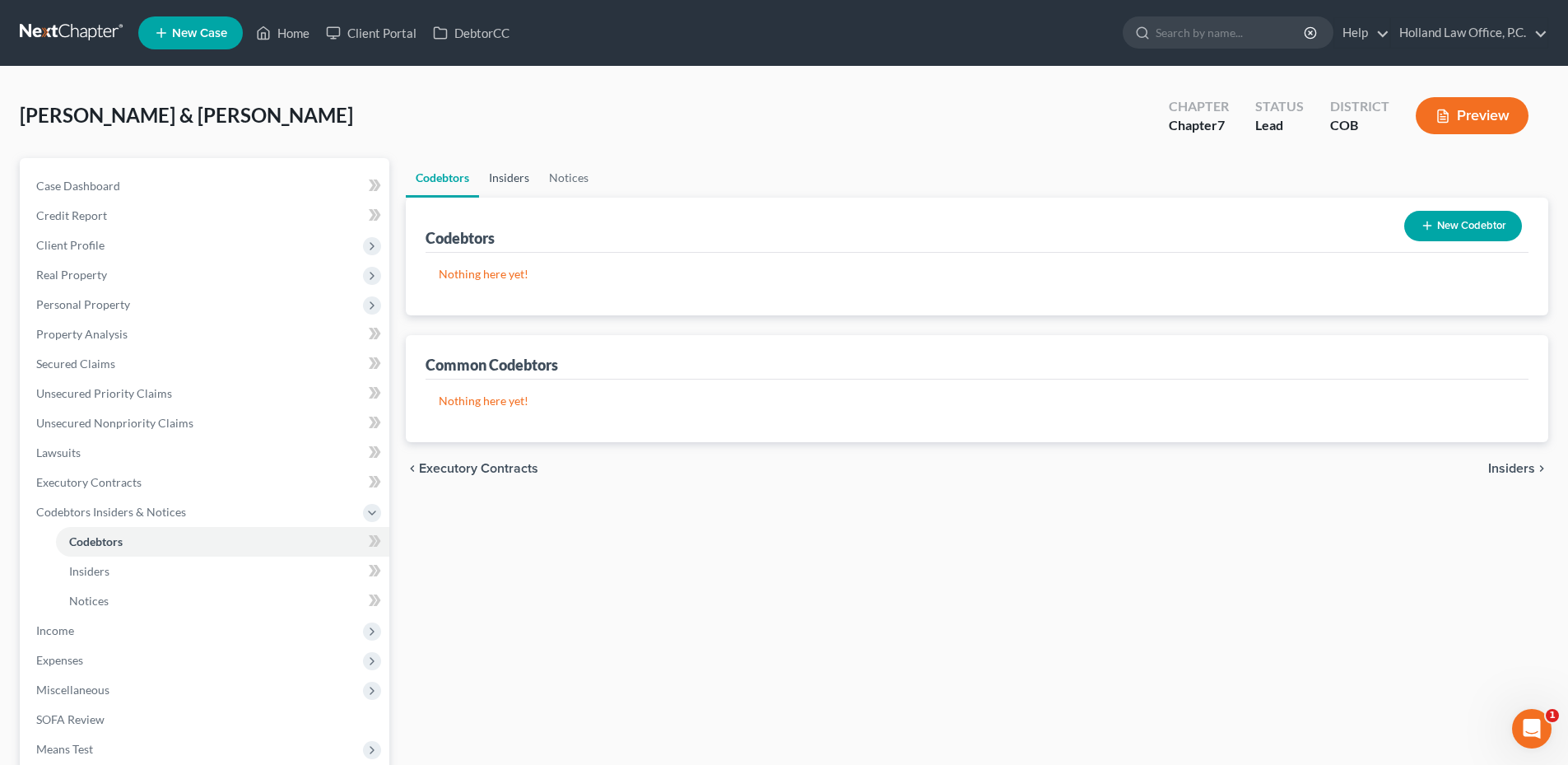
click at [485, 187] on link "Insiders" at bounding box center [509, 178] width 60 height 40
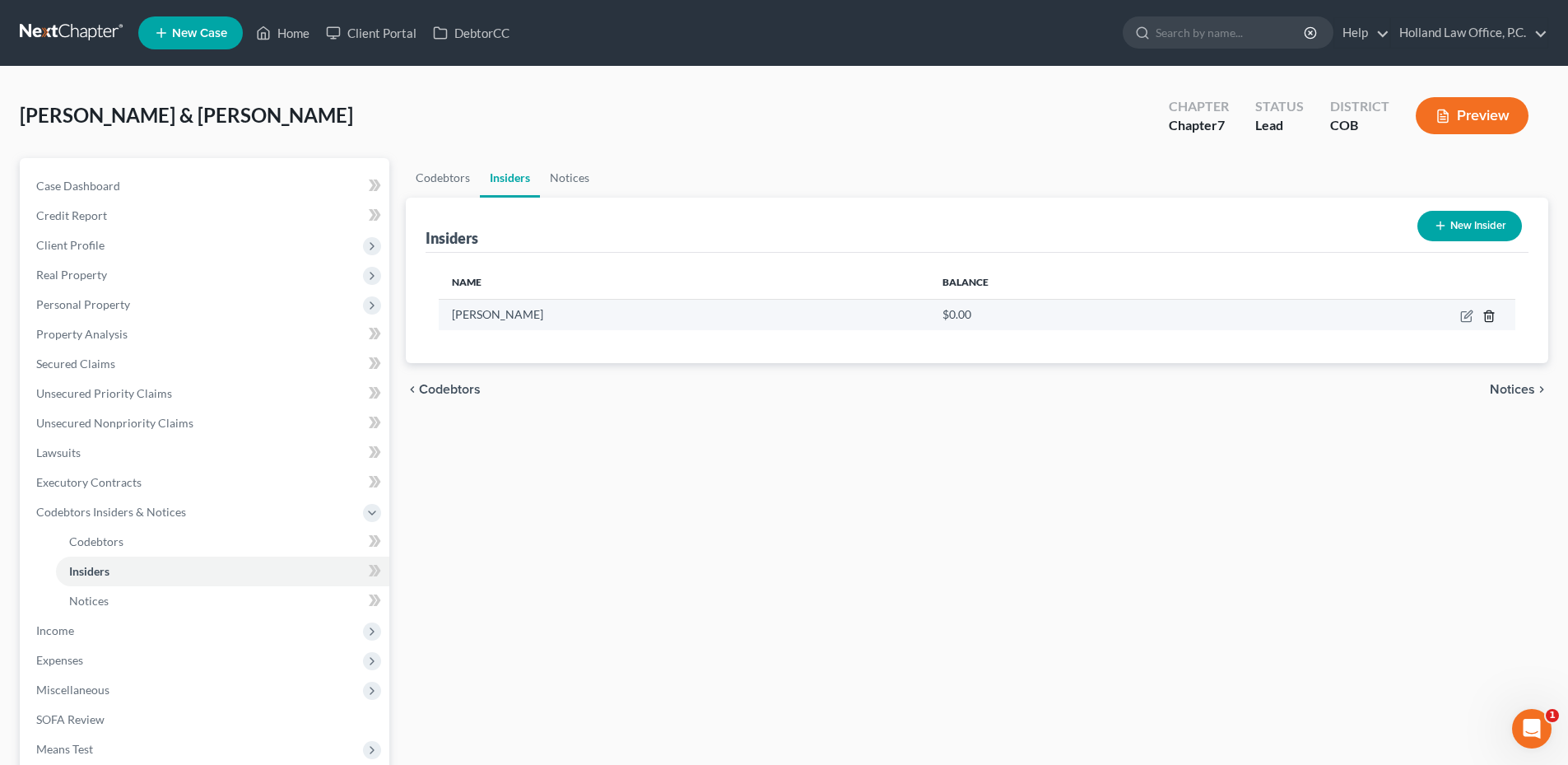
click at [1492, 315] on icon "button" at bounding box center [1488, 315] width 8 height 10
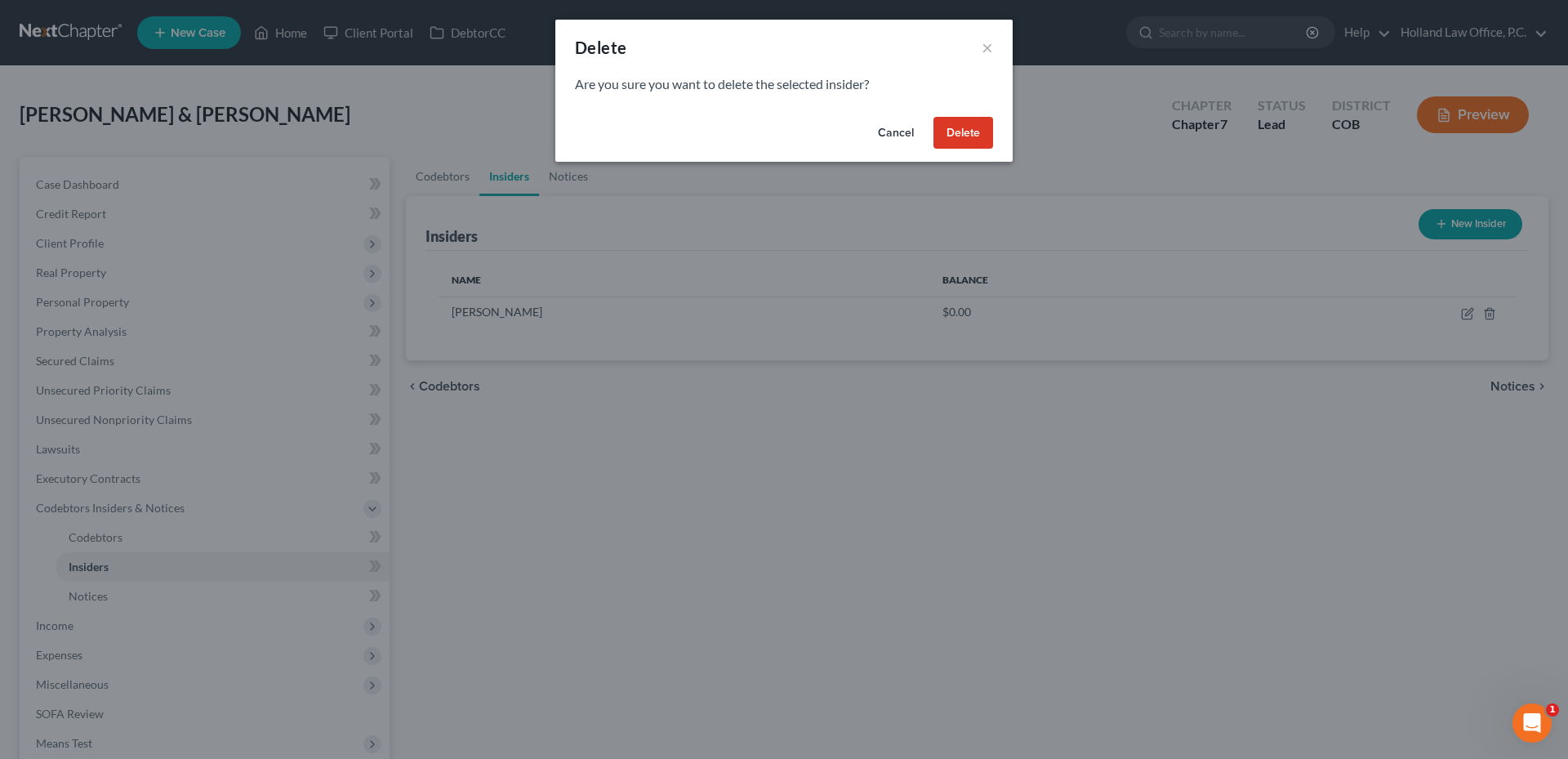
click at [960, 122] on button "Delete" at bounding box center [963, 133] width 59 height 33
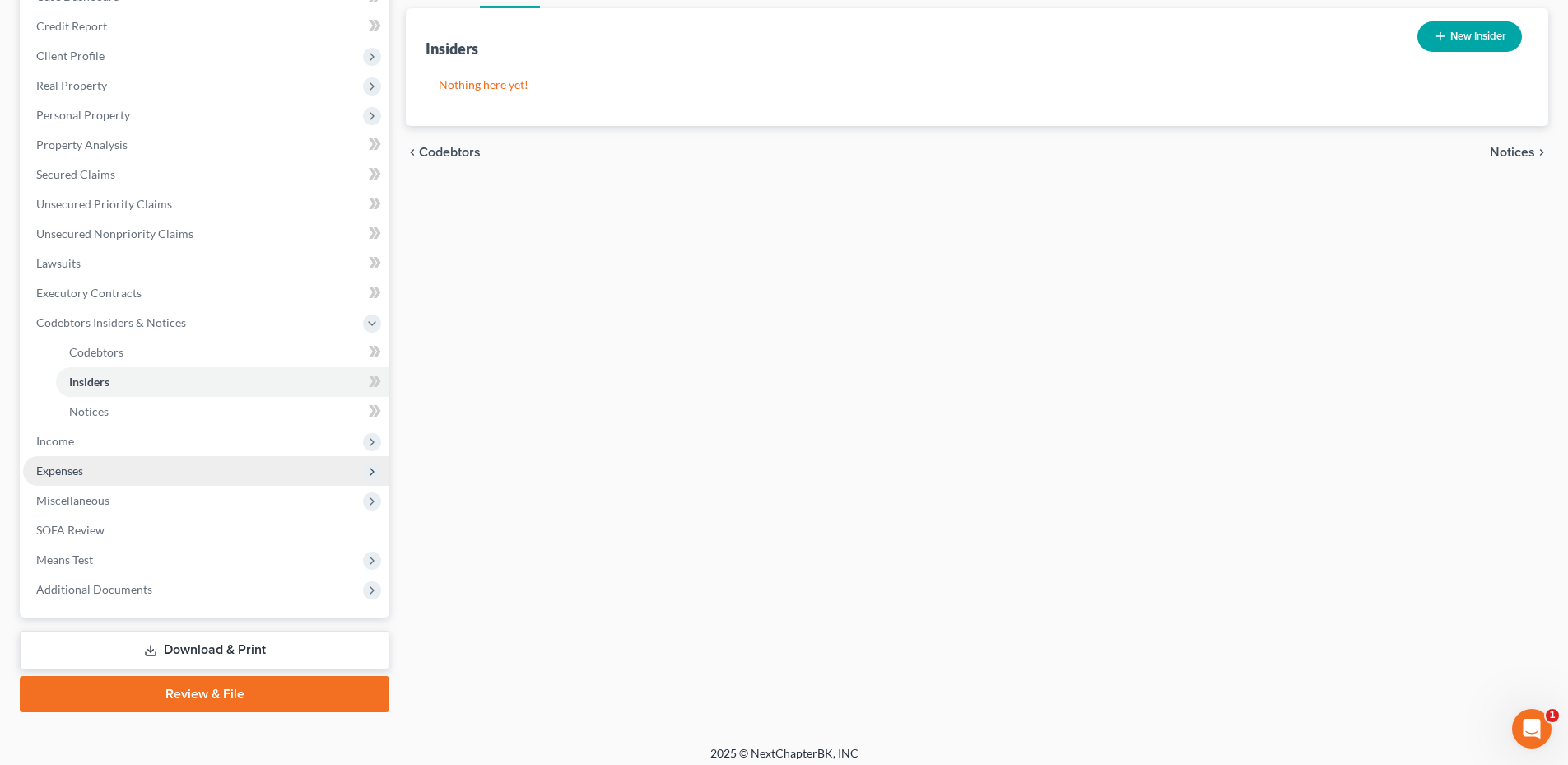
scroll to position [199, 0]
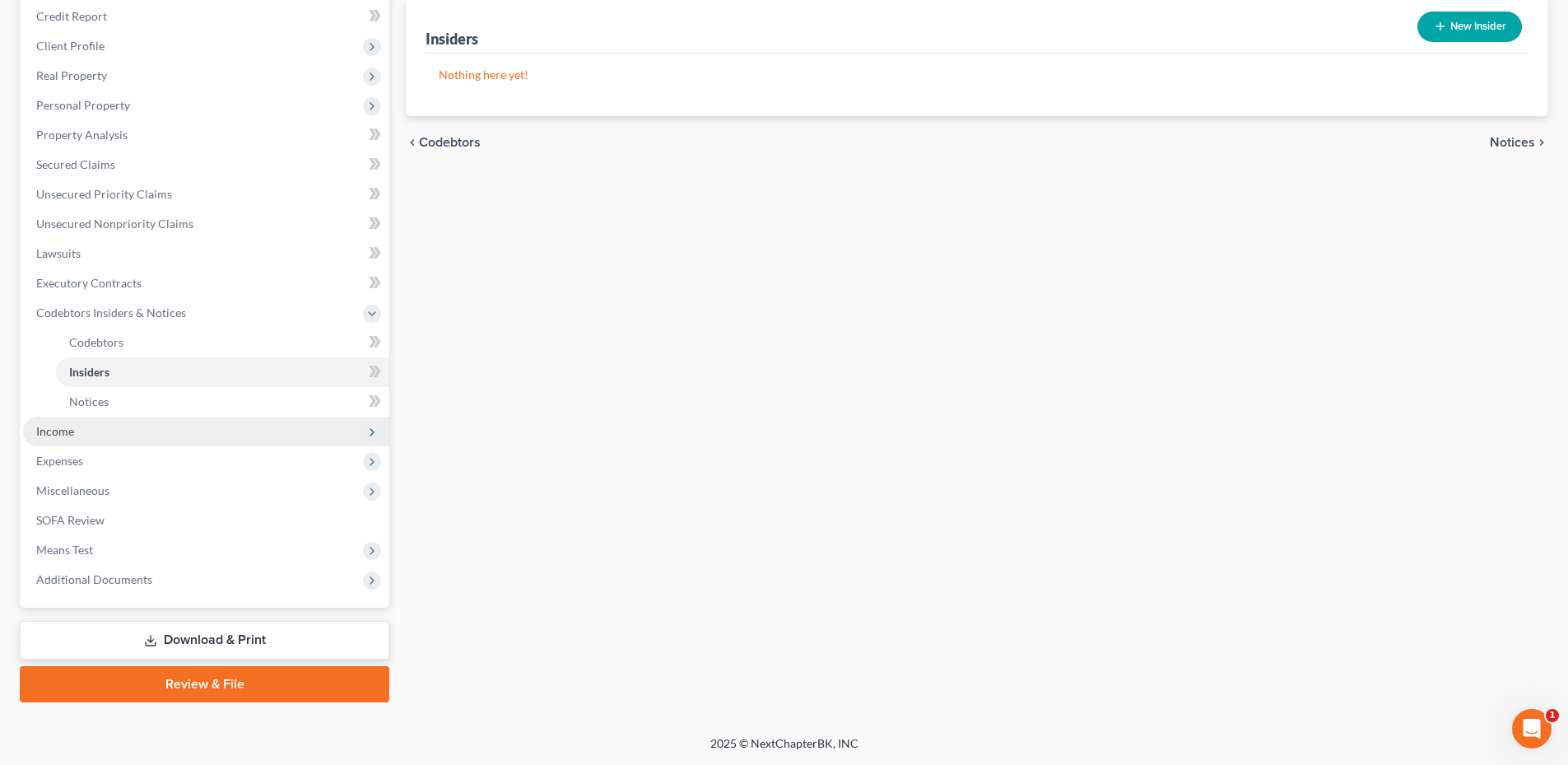
click at [90, 440] on span "Income" at bounding box center [206, 431] width 367 height 29
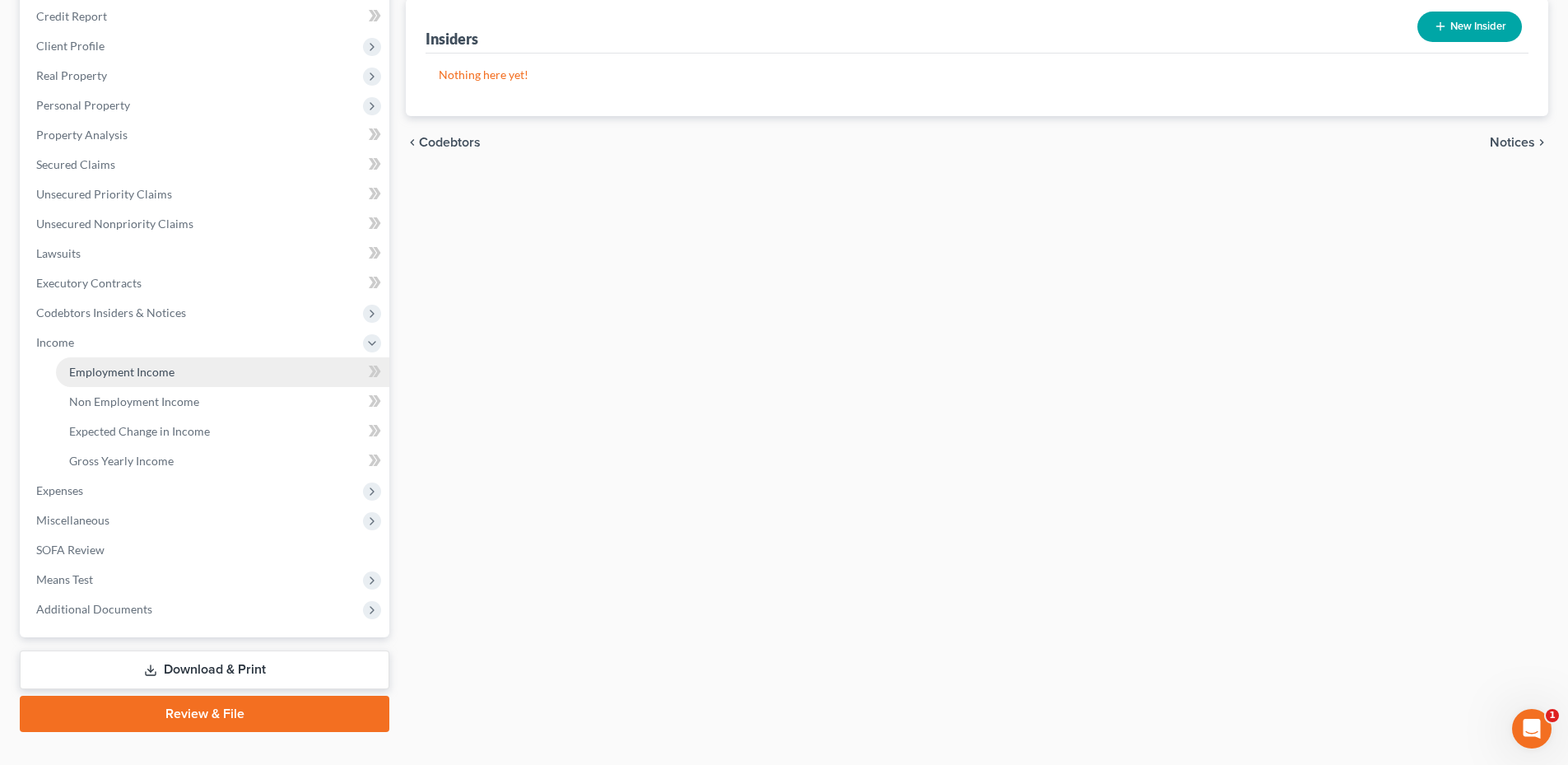
click at [147, 374] on span "Employment Income" at bounding box center [121, 372] width 105 height 14
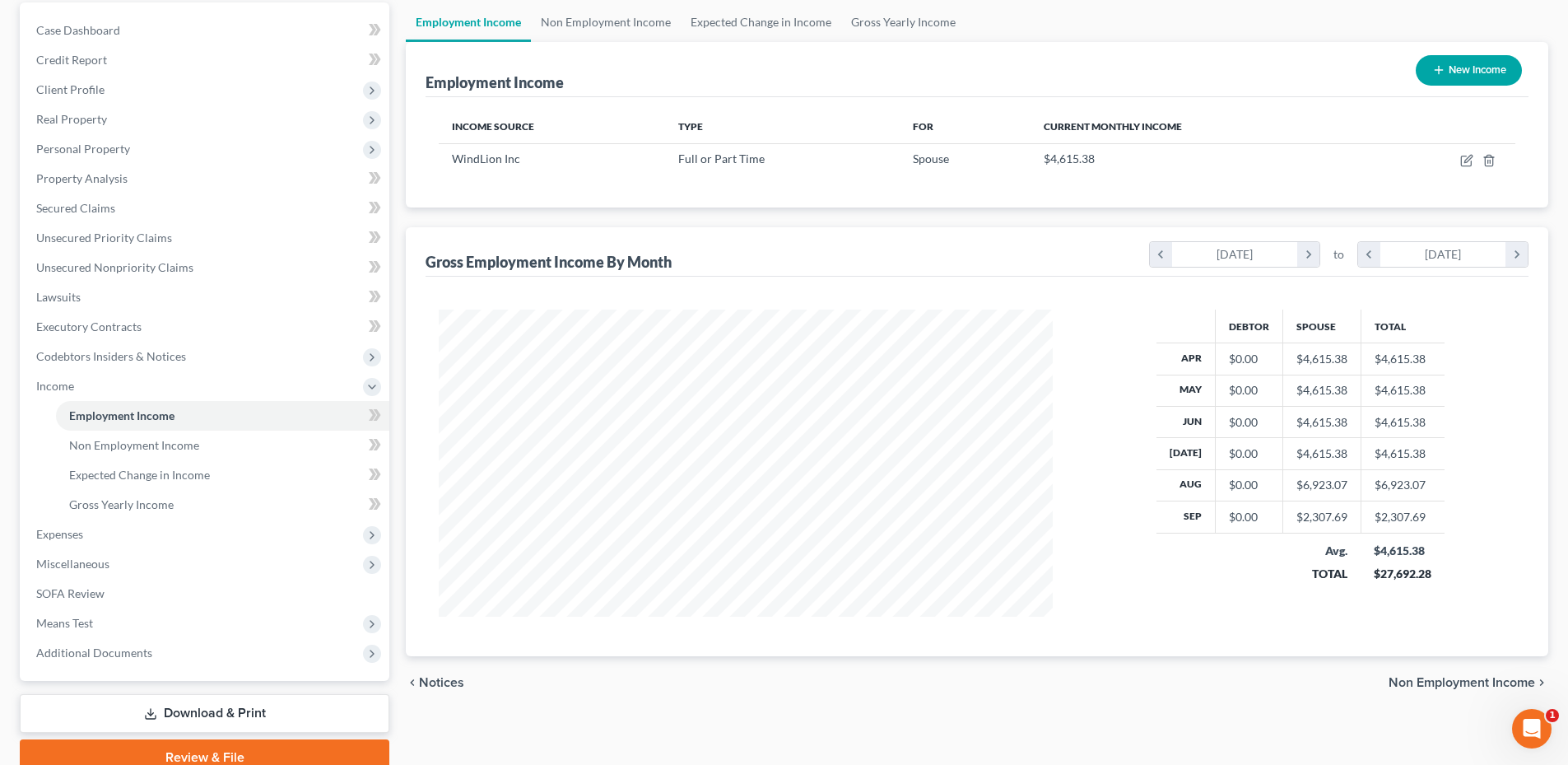
scroll to position [228, 0]
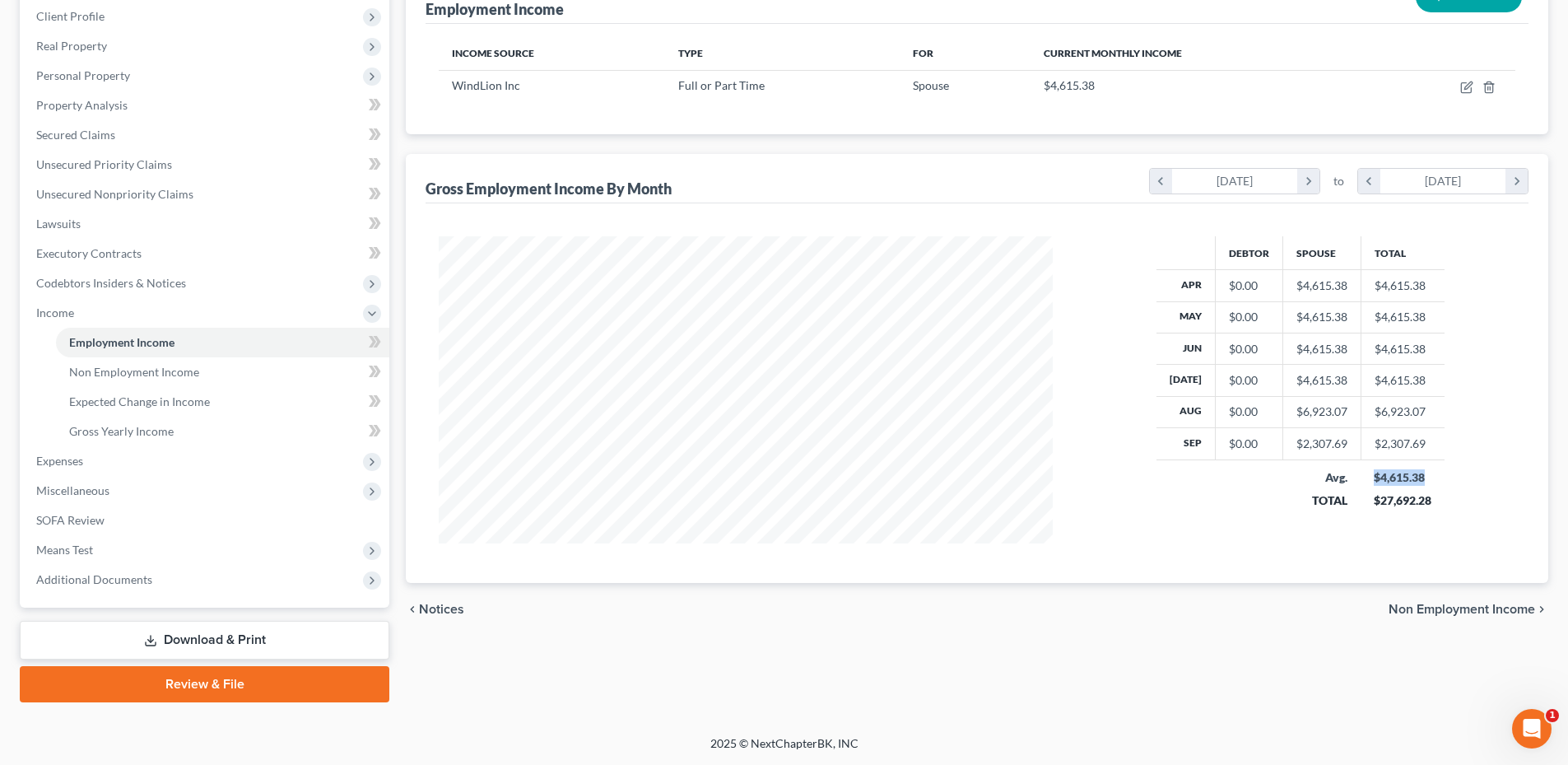
drag, startPoint x: 1366, startPoint y: 476, endPoint x: 1434, endPoint y: 479, distance: 68.1
click at [1434, 479] on td "$4,615.38 $27,692.28" at bounding box center [1402, 489] width 84 height 59
click at [1436, 479] on td "$4,615.38 $27,692.28" at bounding box center [1402, 489] width 84 height 59
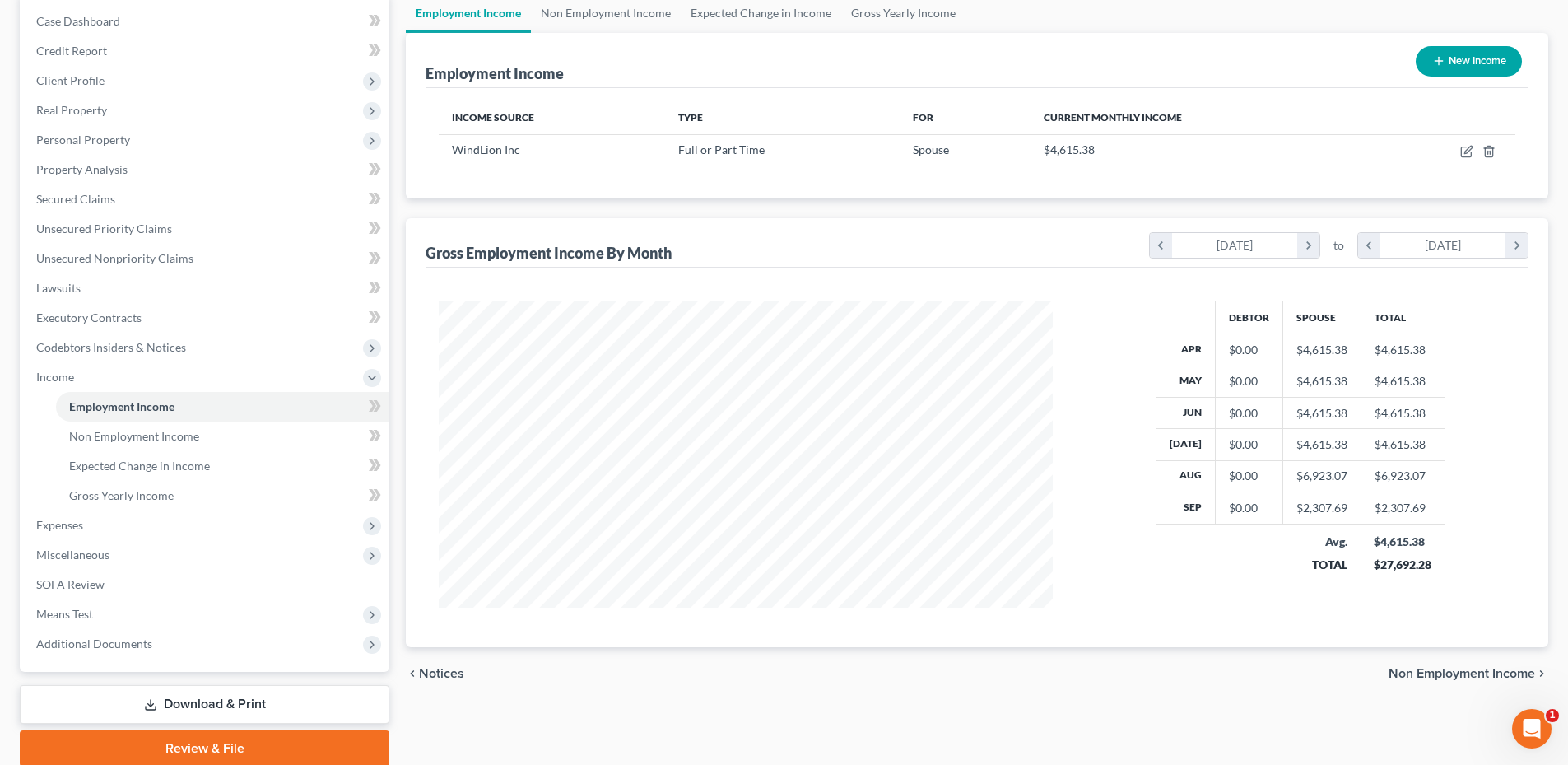
scroll to position [0, 0]
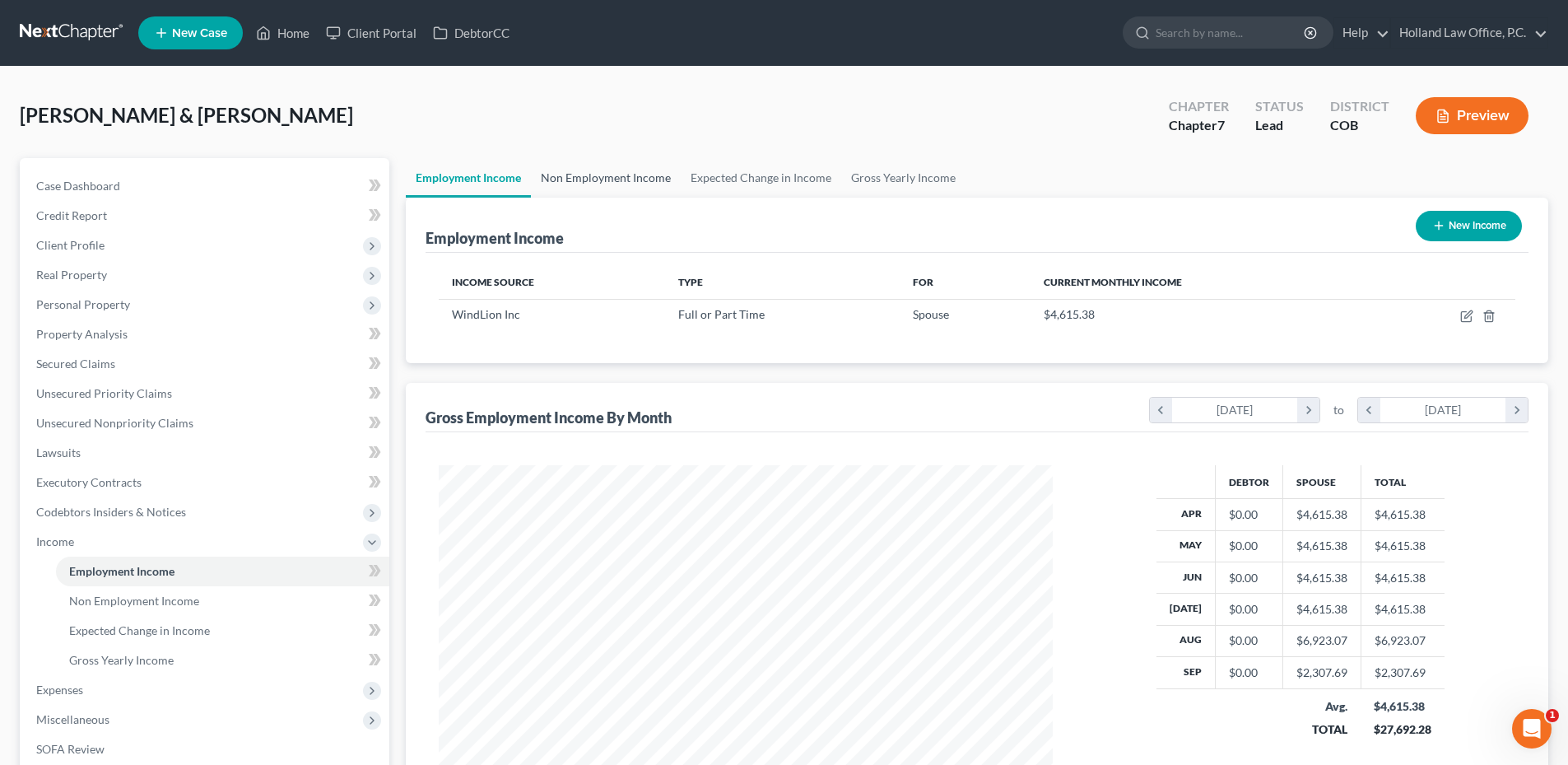
click at [614, 178] on link "Non Employment Income" at bounding box center [605, 178] width 150 height 40
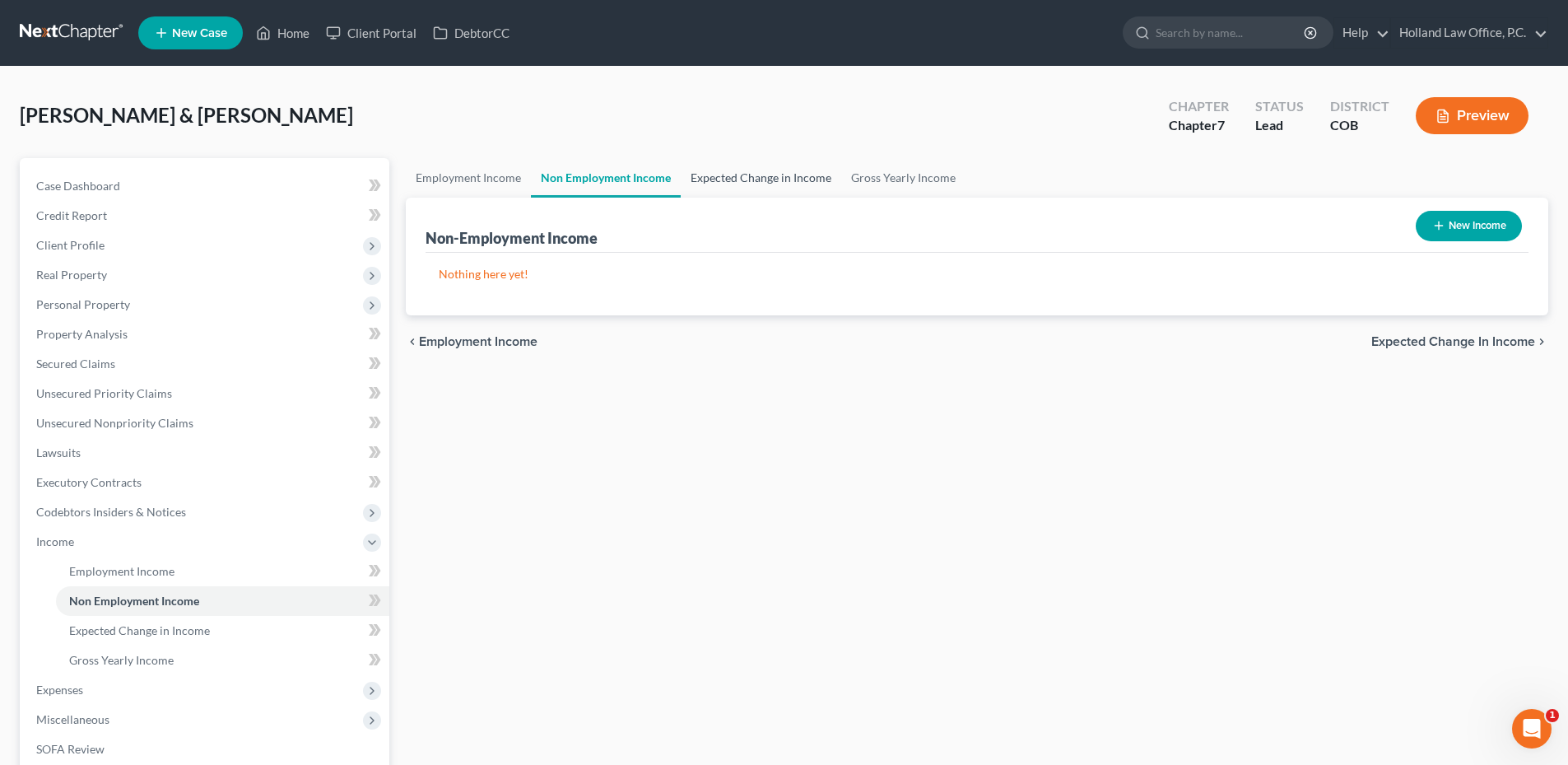
click at [734, 171] on link "Expected Change in Income" at bounding box center [760, 178] width 160 height 40
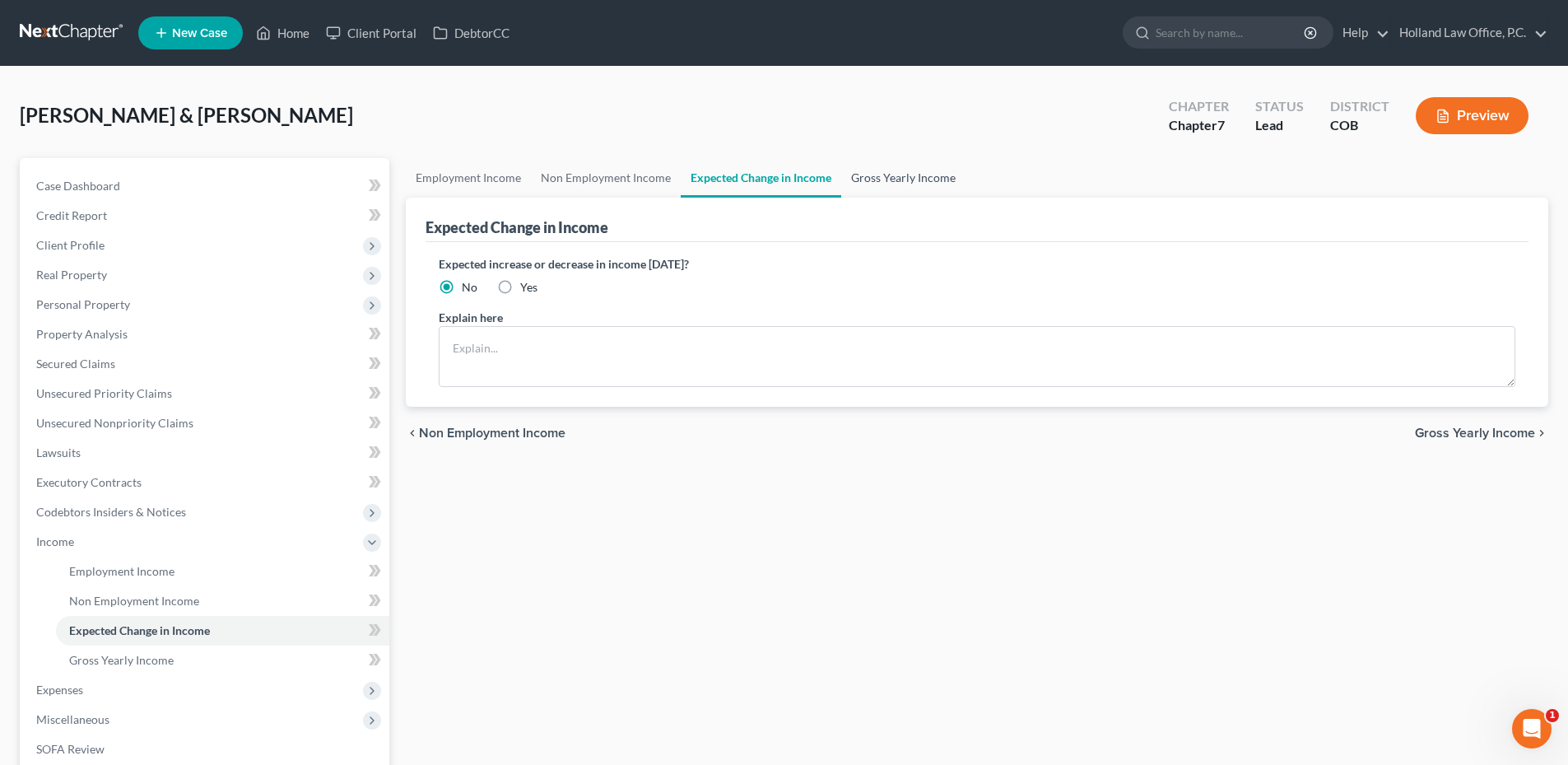
click at [892, 177] on link "Gross Yearly Income" at bounding box center [903, 178] width 124 height 40
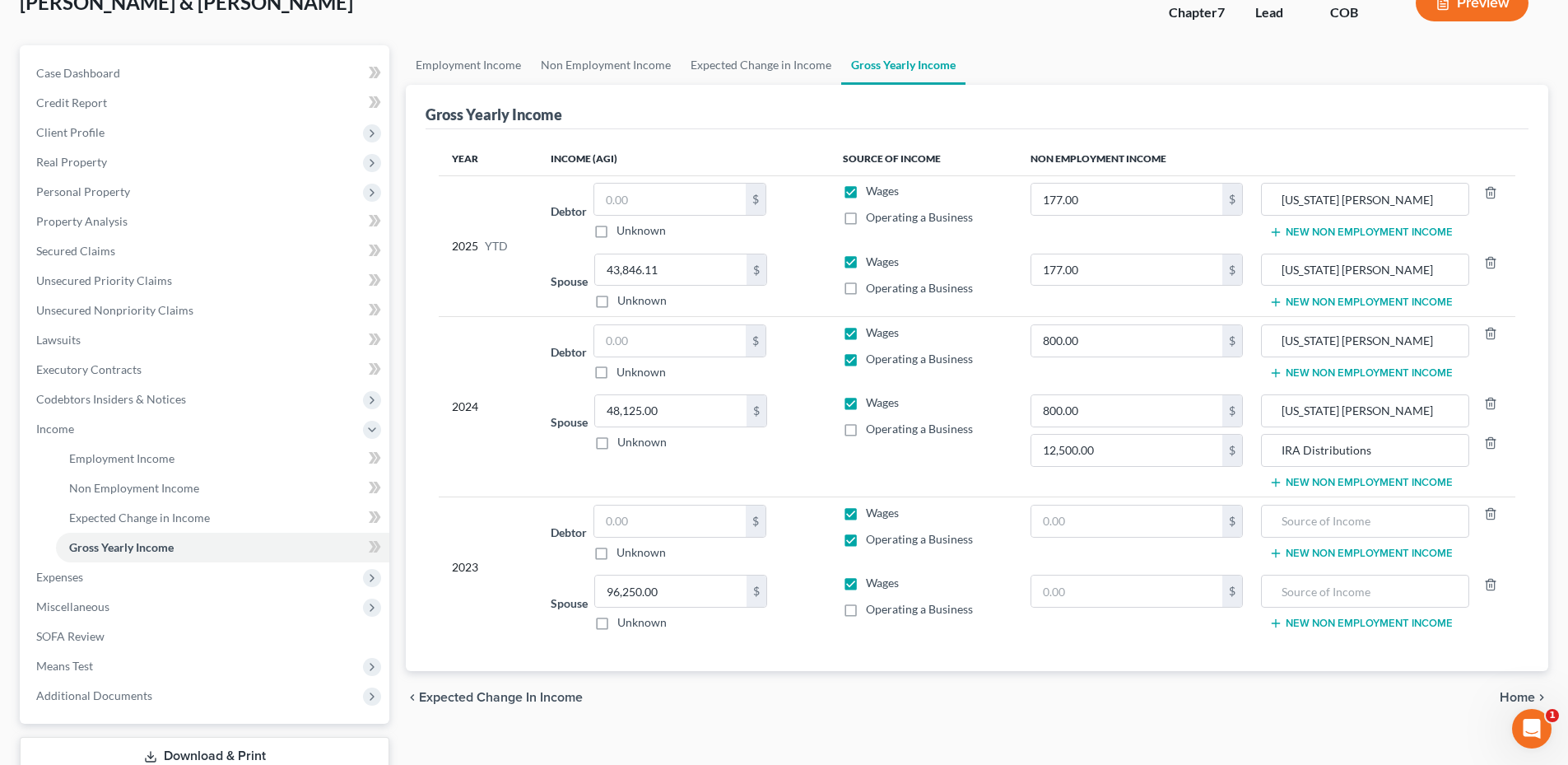
scroll to position [165, 0]
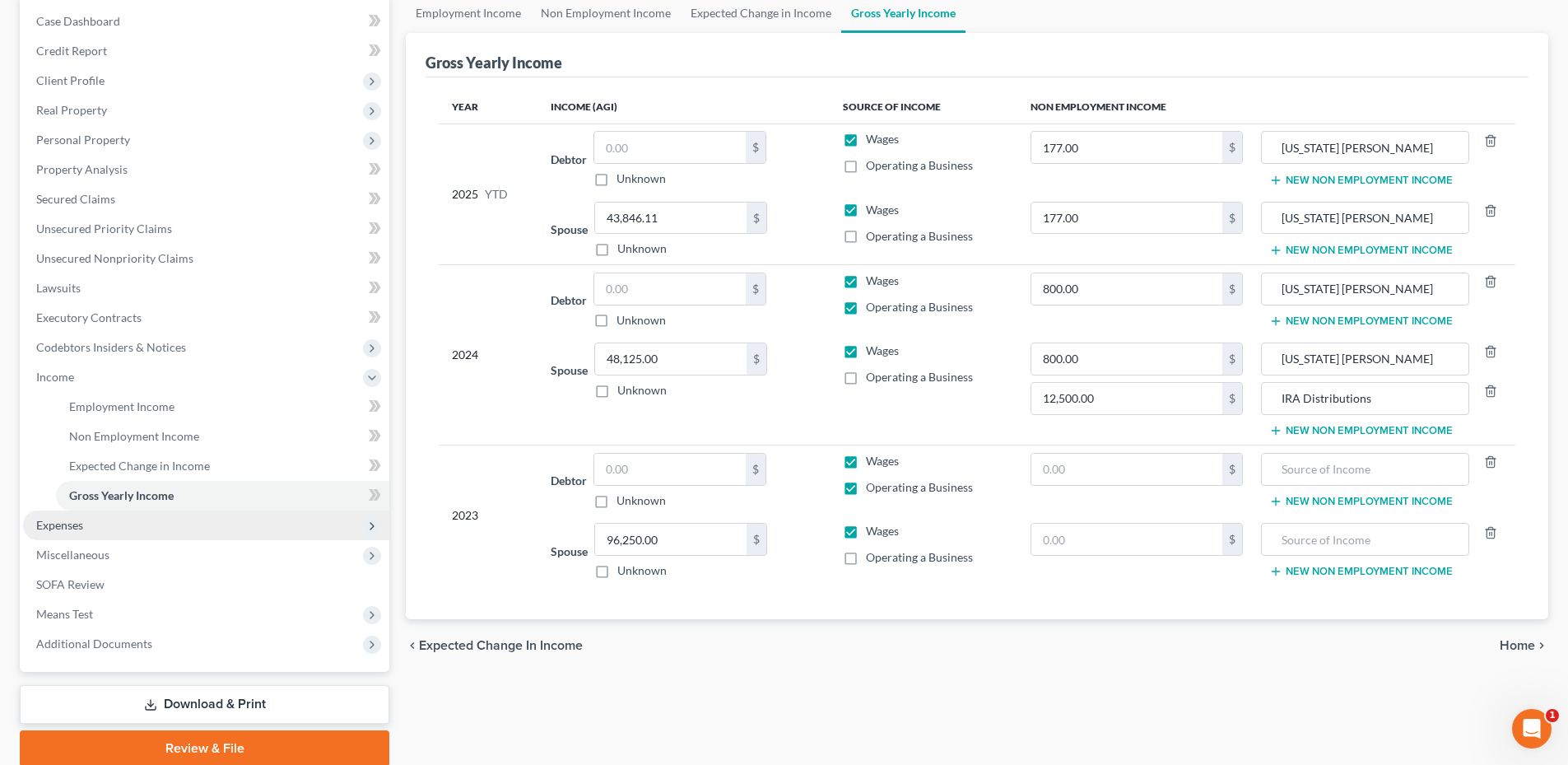
click at [97, 534] on span "Expenses" at bounding box center [206, 525] width 367 height 29
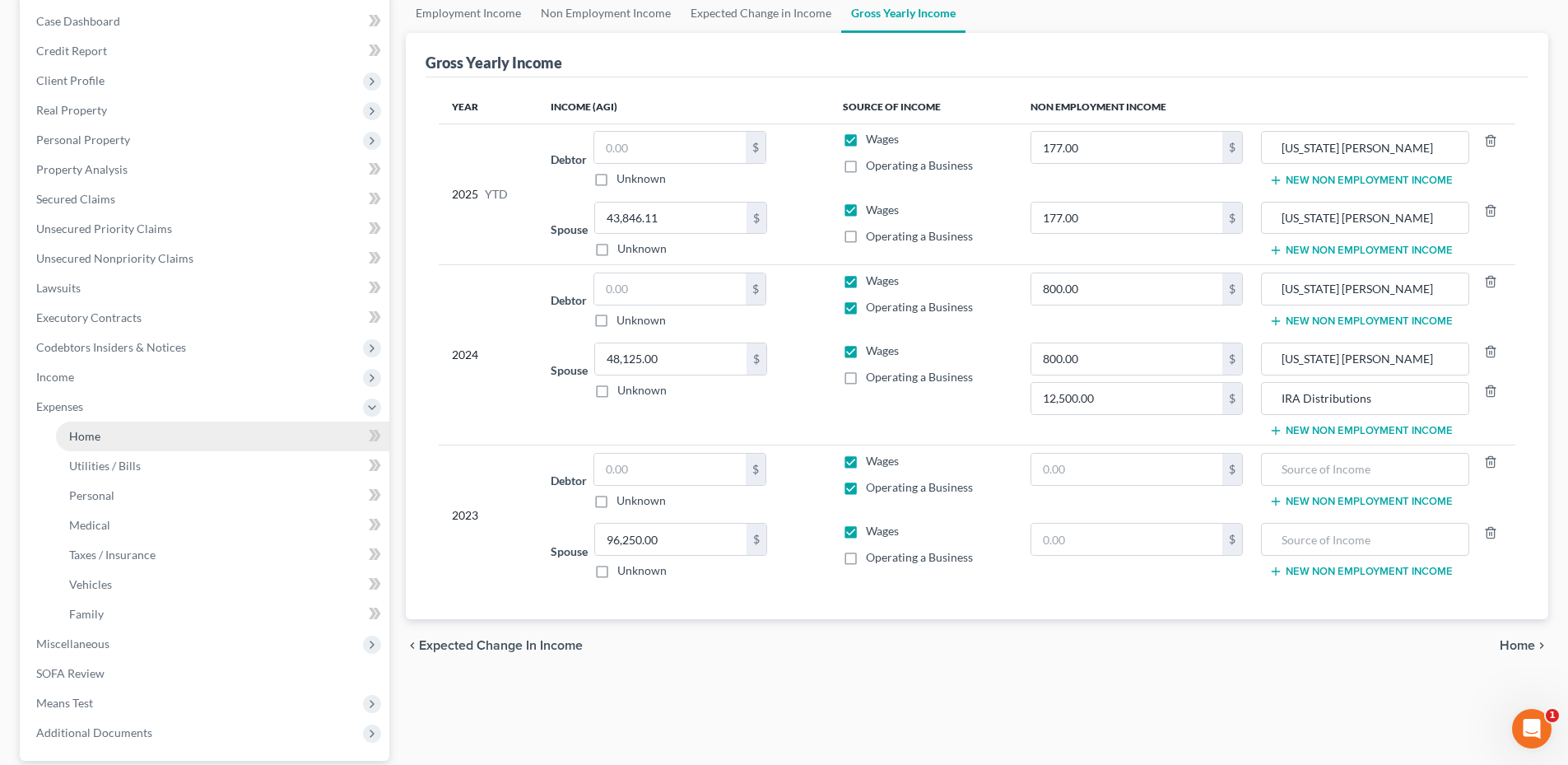
click at [122, 436] on link "Home" at bounding box center [223, 436] width 333 height 29
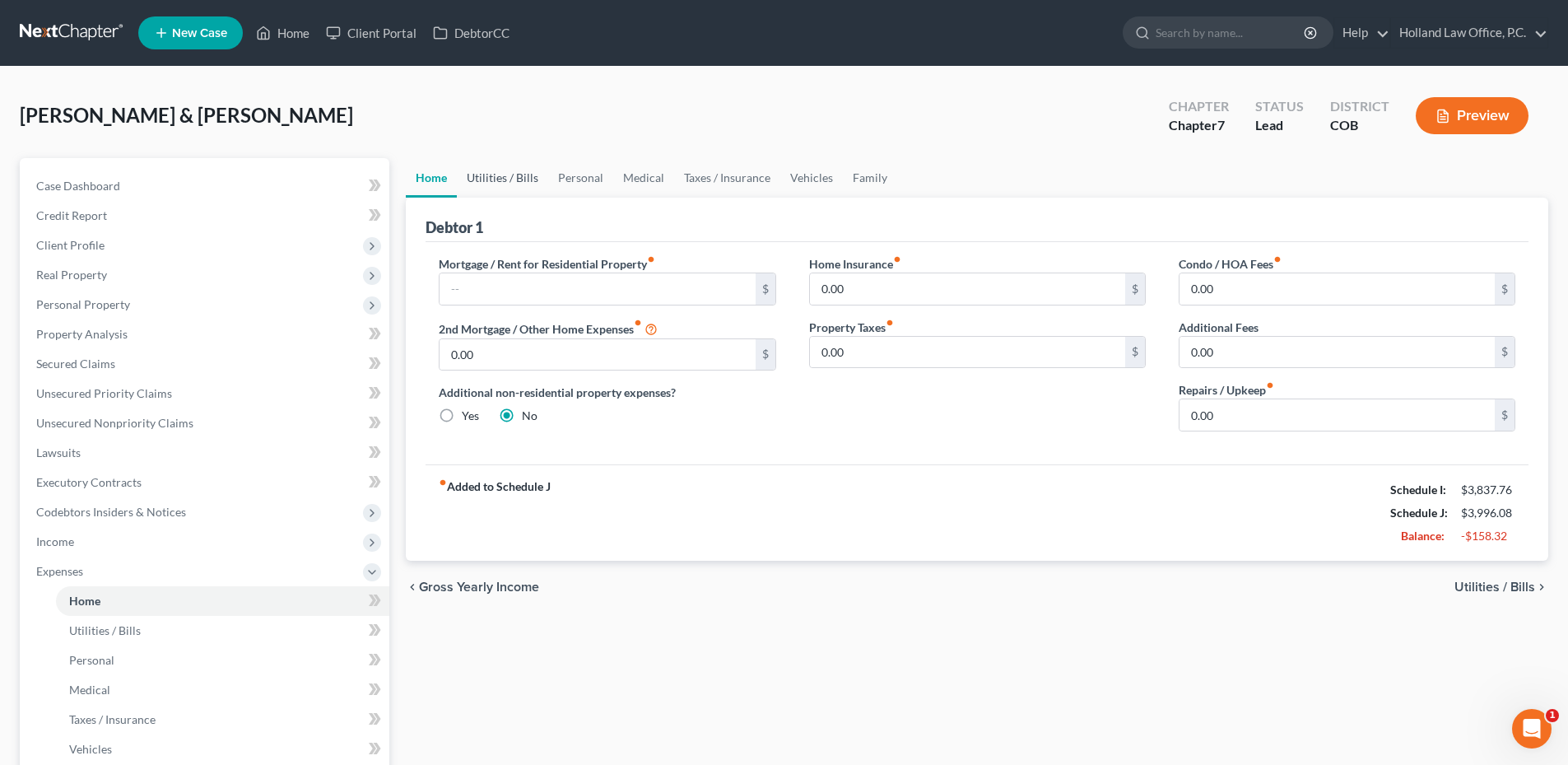
click at [516, 178] on link "Utilities / Bills" at bounding box center [502, 178] width 91 height 40
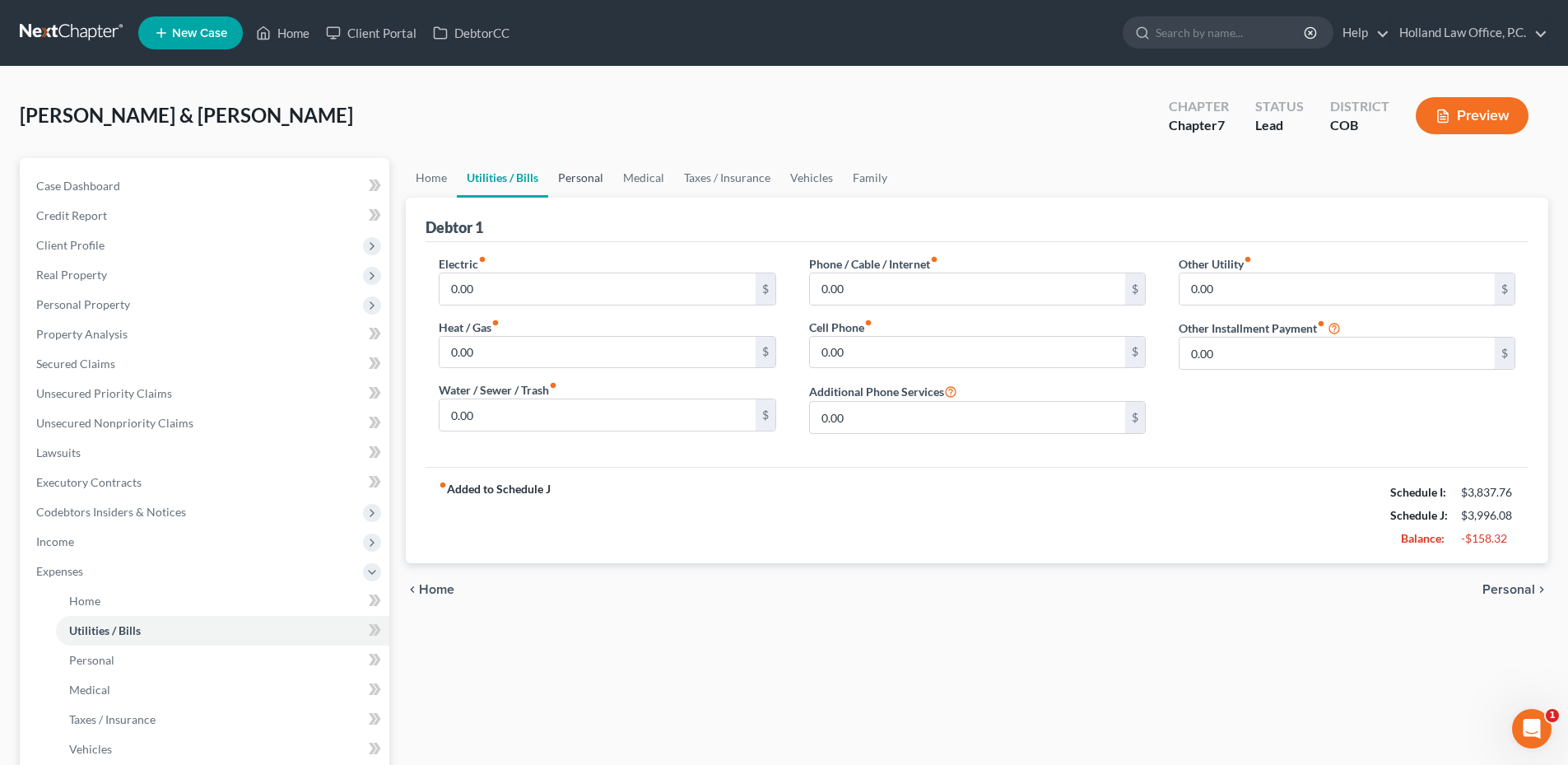
click at [604, 168] on link "Personal" at bounding box center [580, 178] width 65 height 40
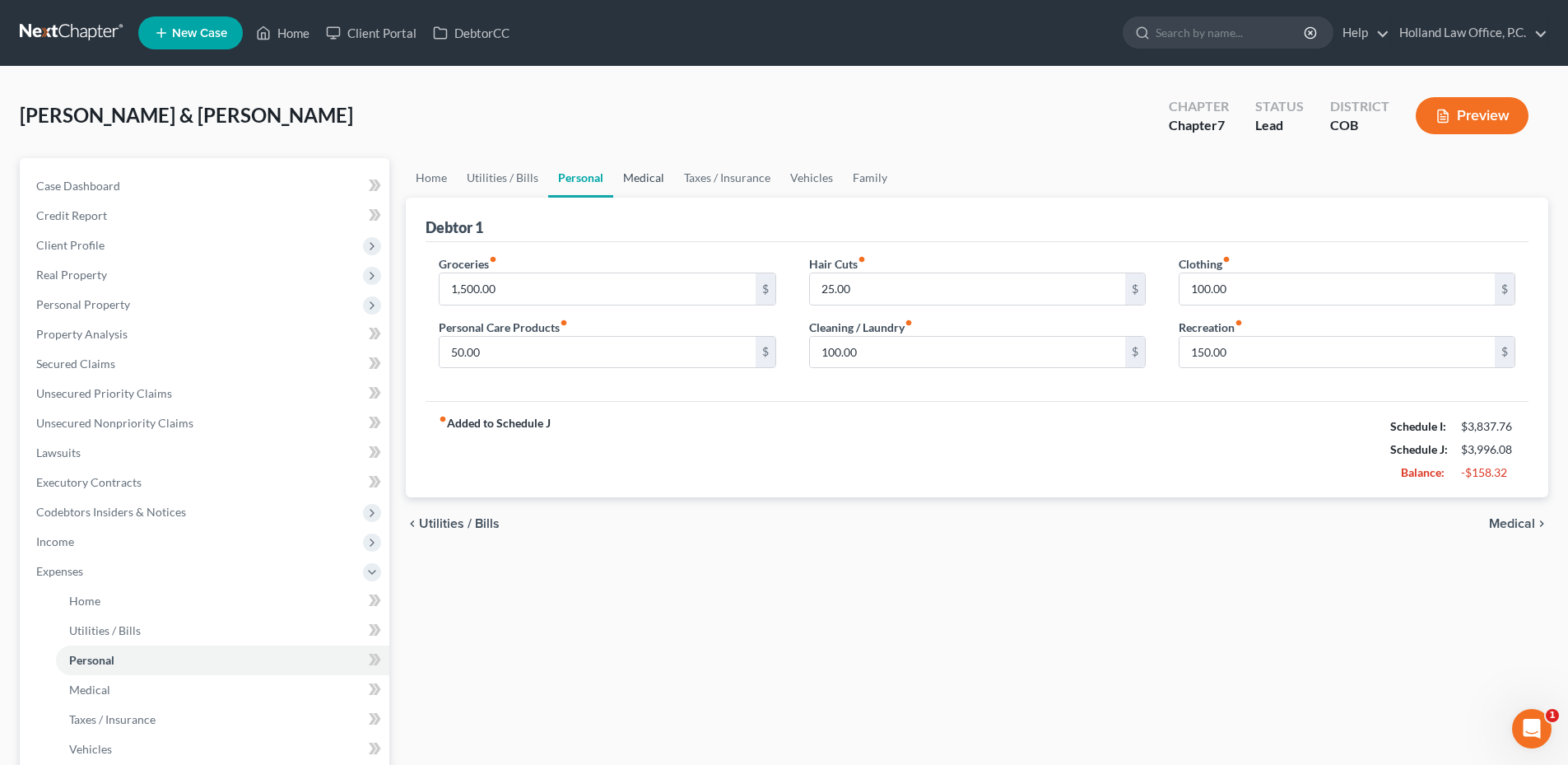
click at [667, 175] on link "Medical" at bounding box center [643, 178] width 61 height 40
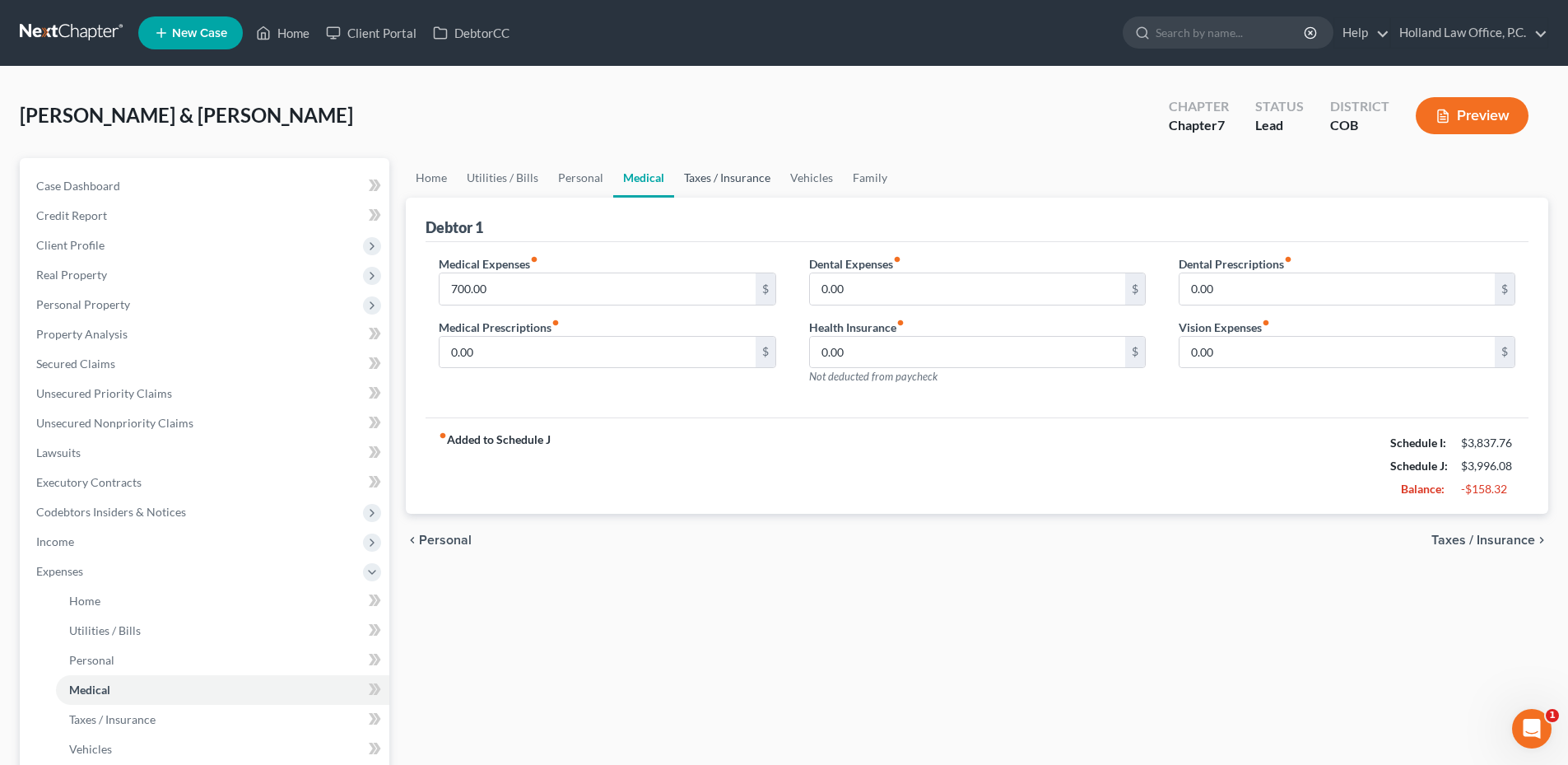
click at [717, 183] on link "Taxes / Insurance" at bounding box center [727, 178] width 106 height 40
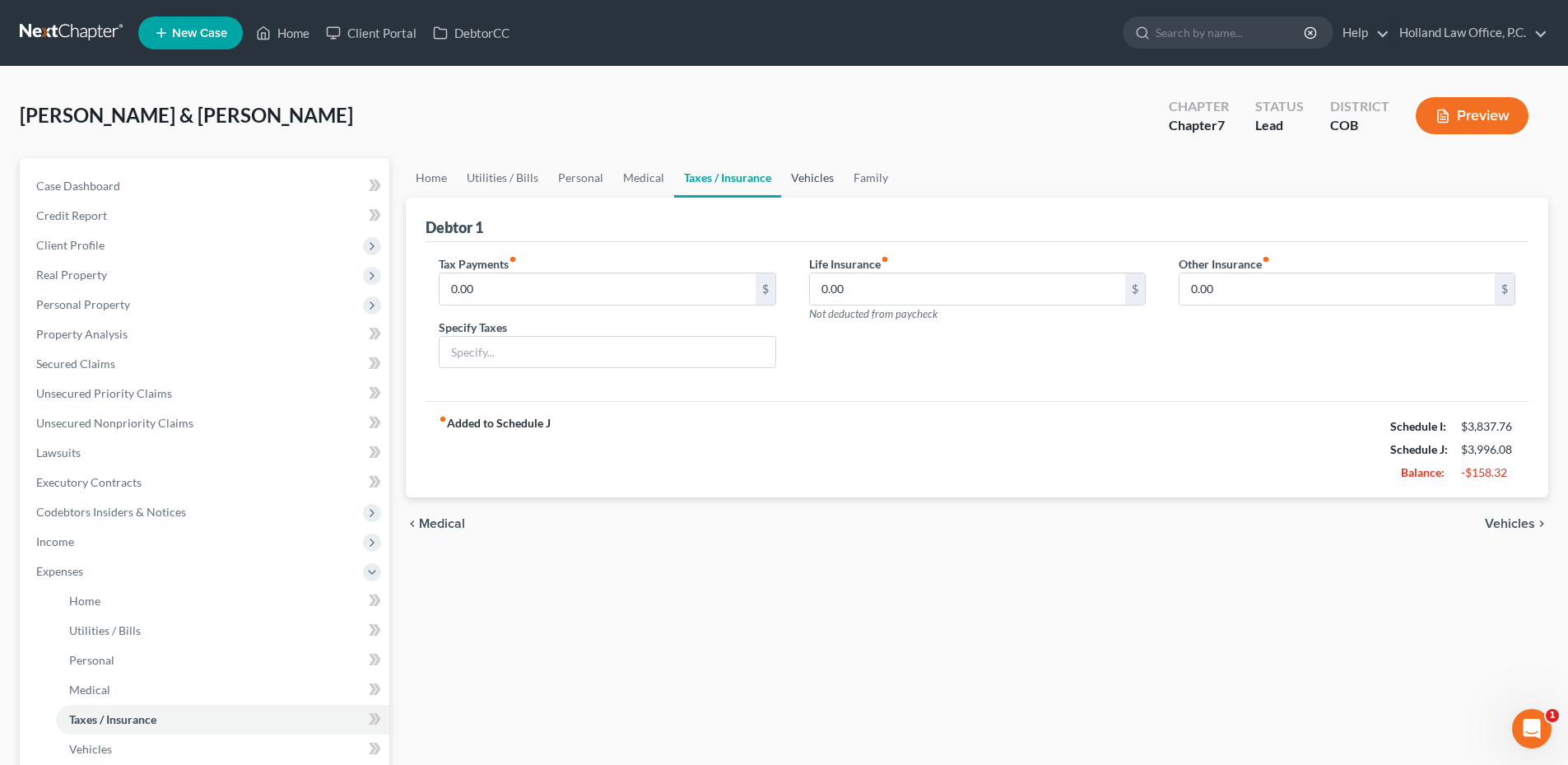
click at [784, 190] on link "Vehicles" at bounding box center [812, 178] width 63 height 40
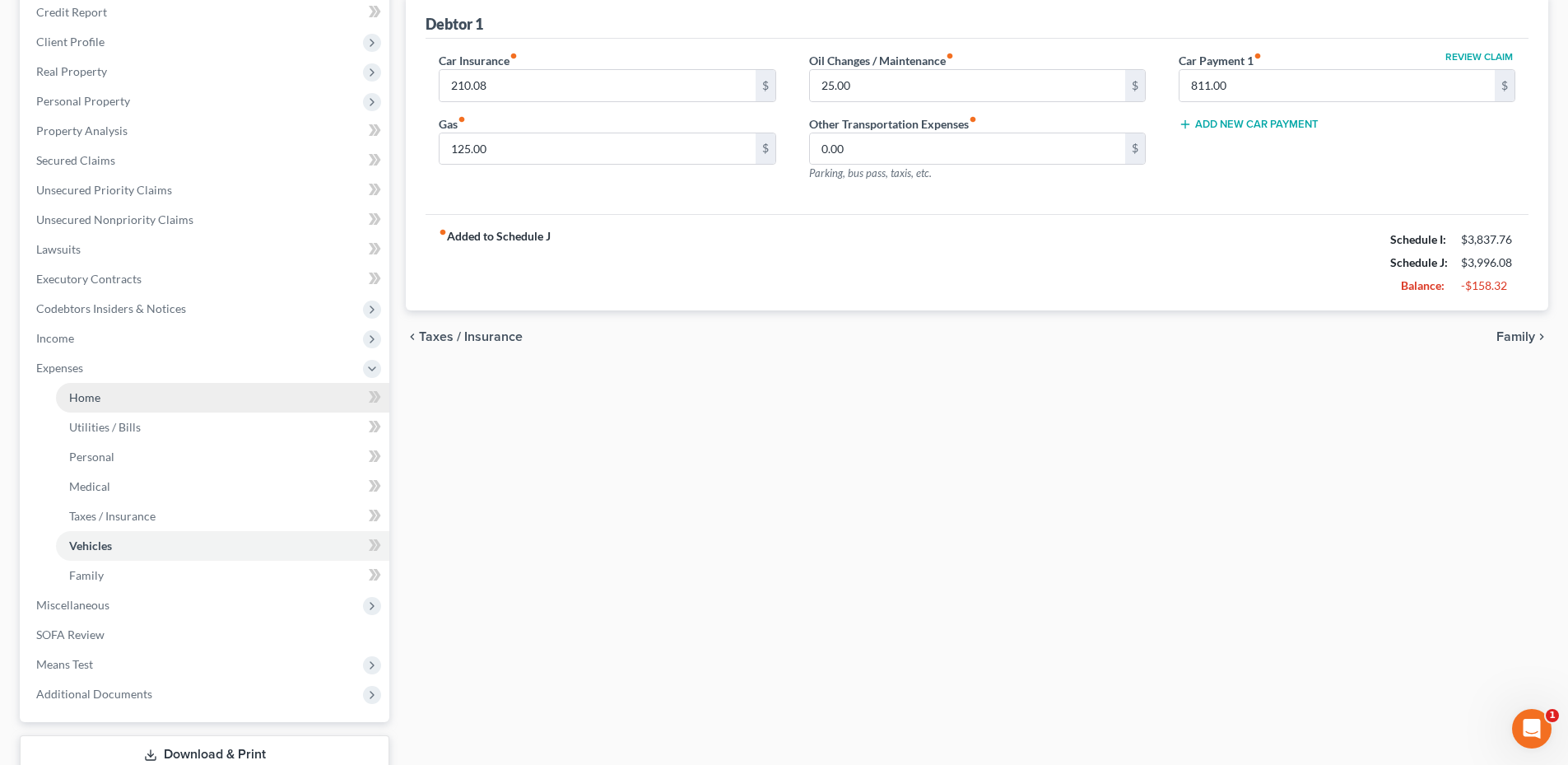
scroll to position [247, 0]
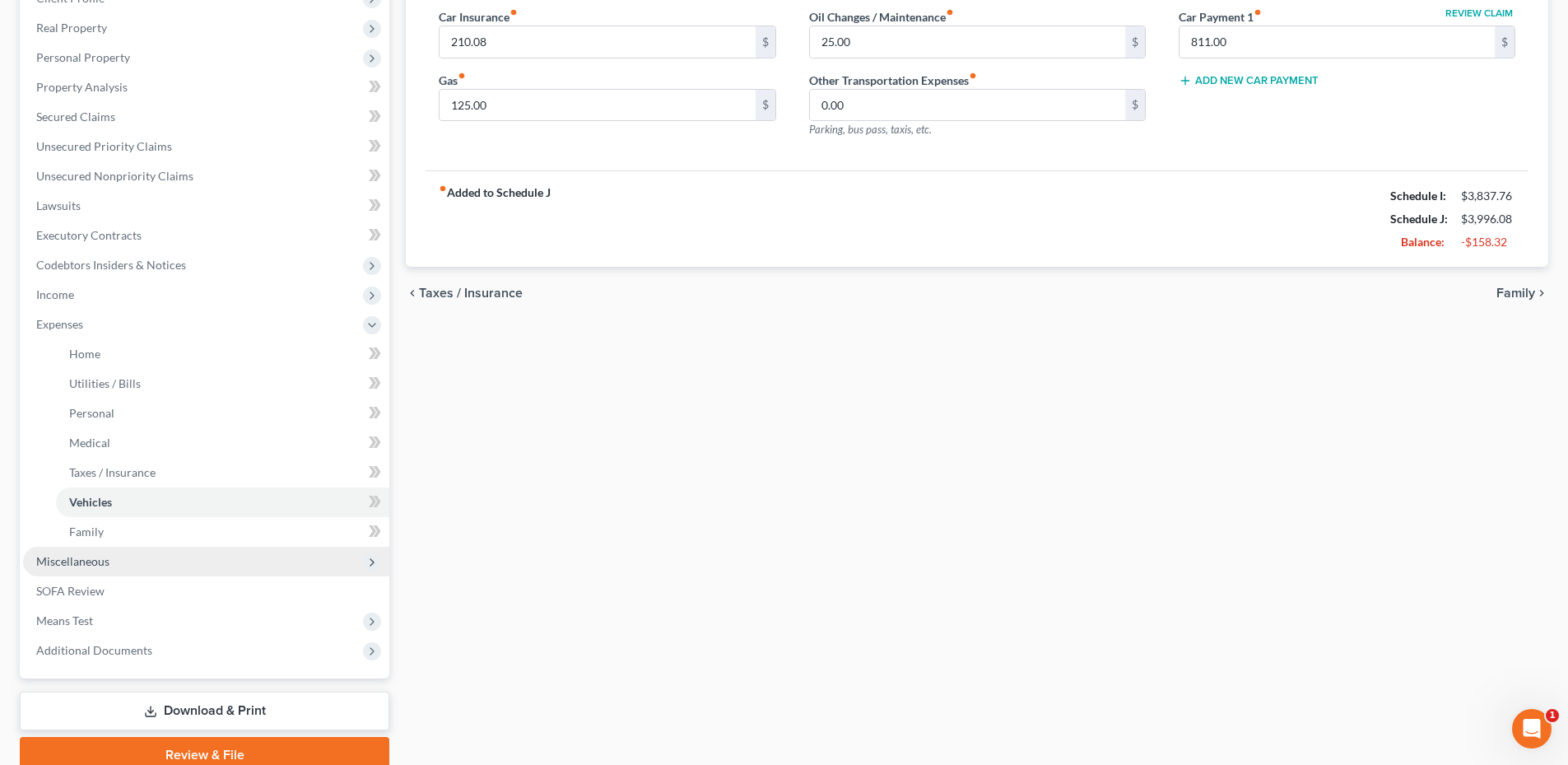
click at [126, 556] on span "Miscellaneous" at bounding box center [206, 561] width 367 height 29
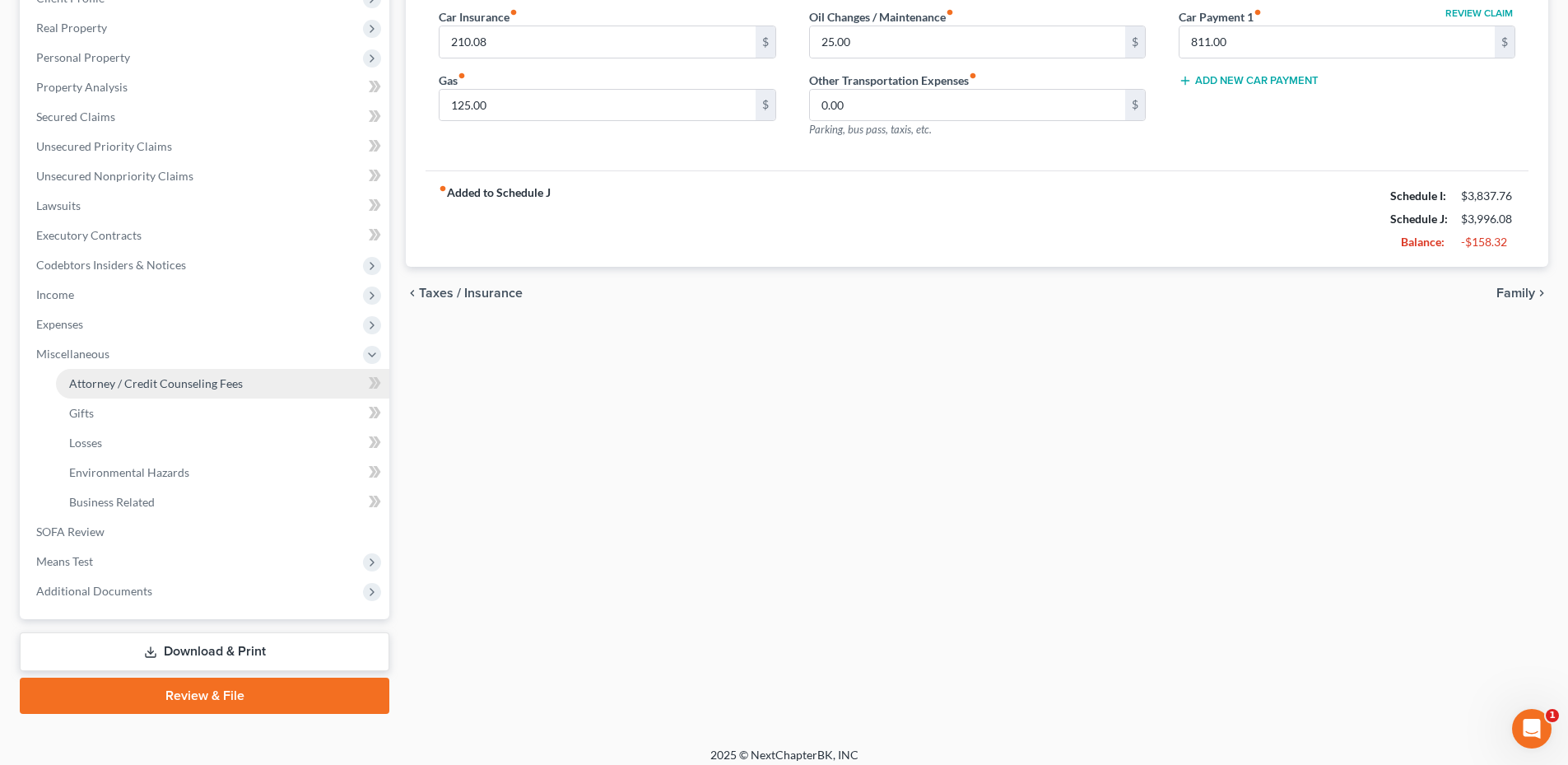
click at [118, 397] on link "Attorney / Credit Counseling Fees" at bounding box center [223, 383] width 333 height 29
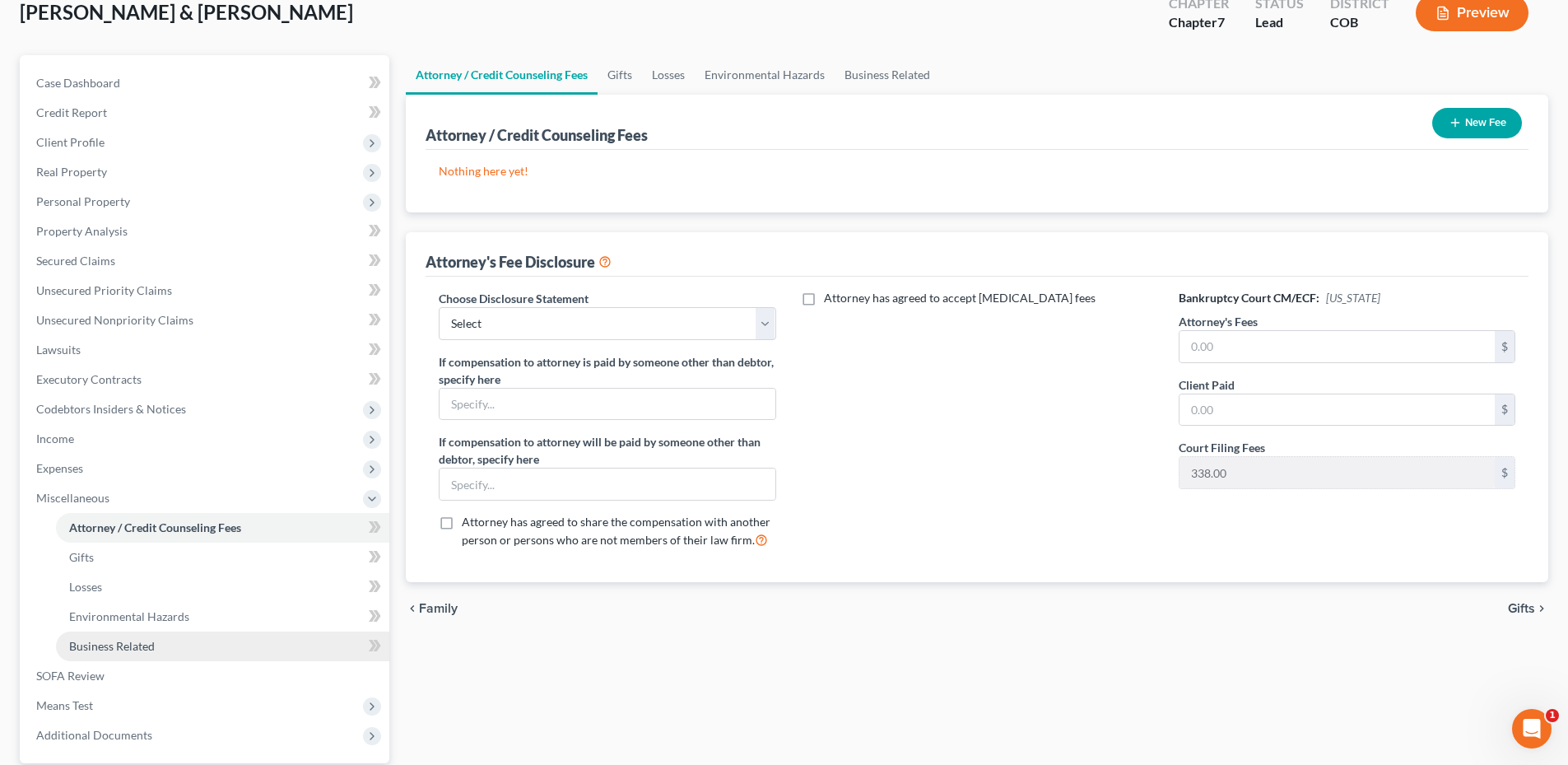
scroll to position [247, 0]
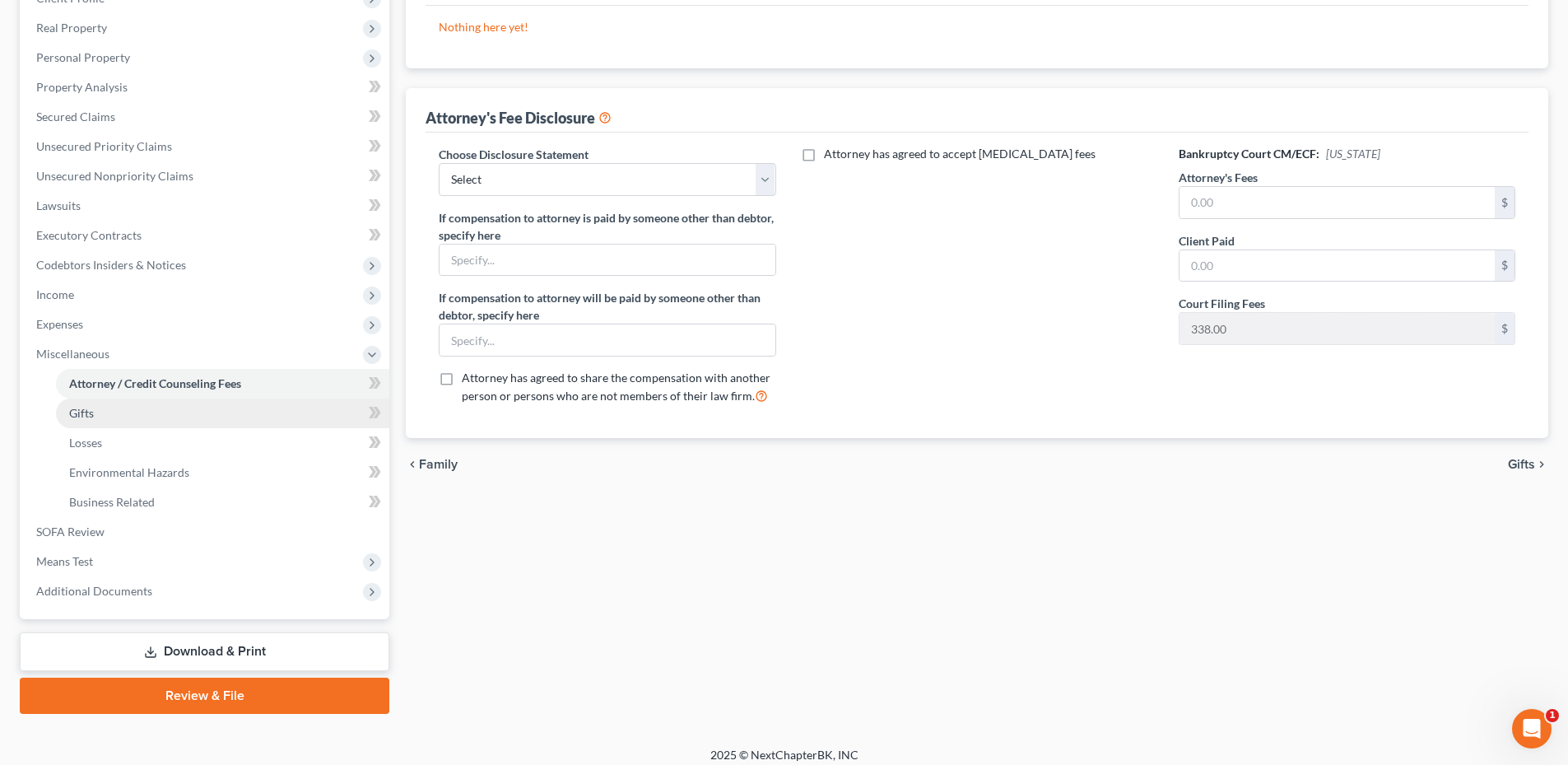
click at [102, 416] on link "Gifts" at bounding box center [223, 412] width 333 height 29
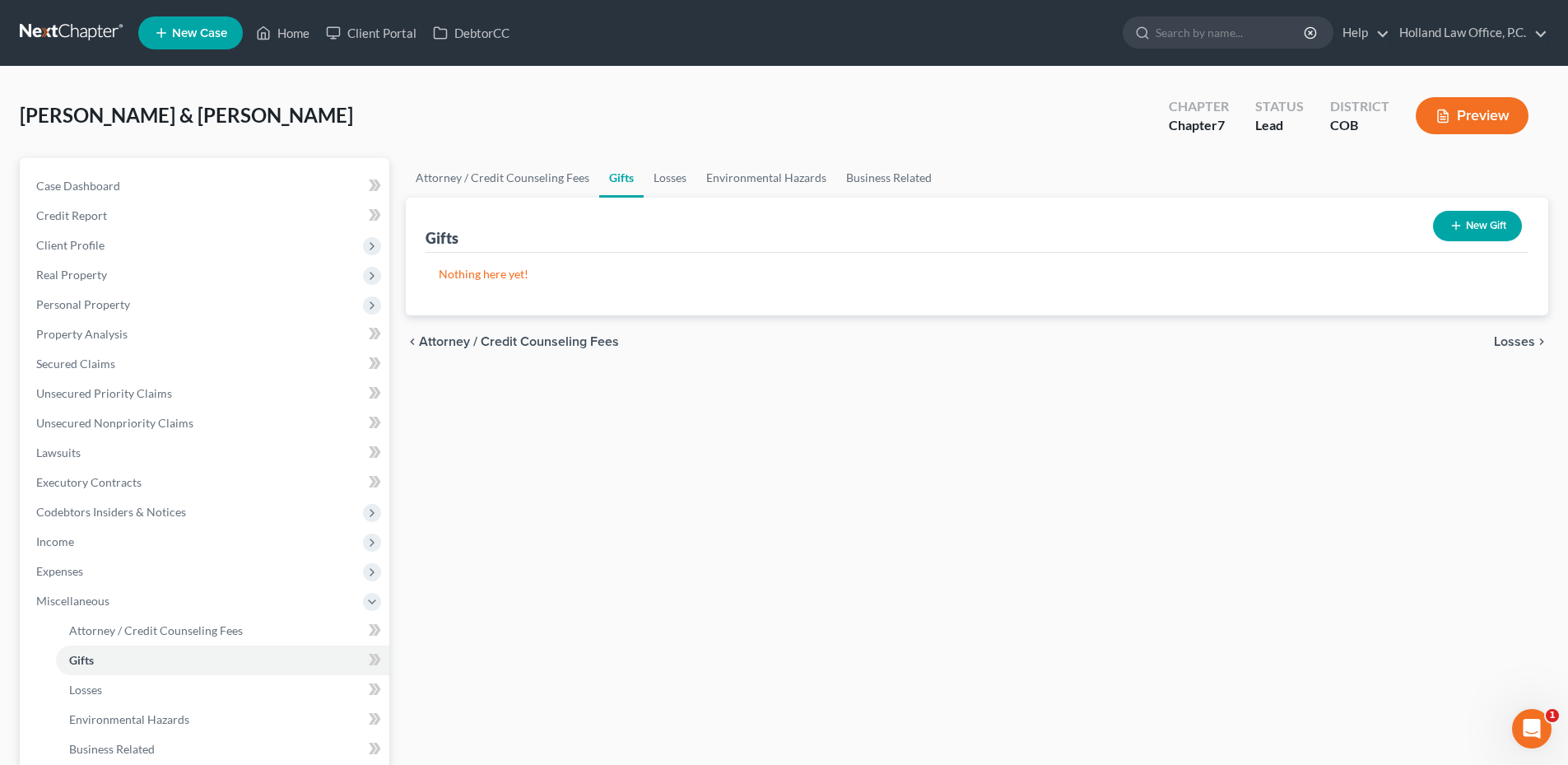
click at [1457, 229] on icon "button" at bounding box center [1456, 226] width 13 height 13
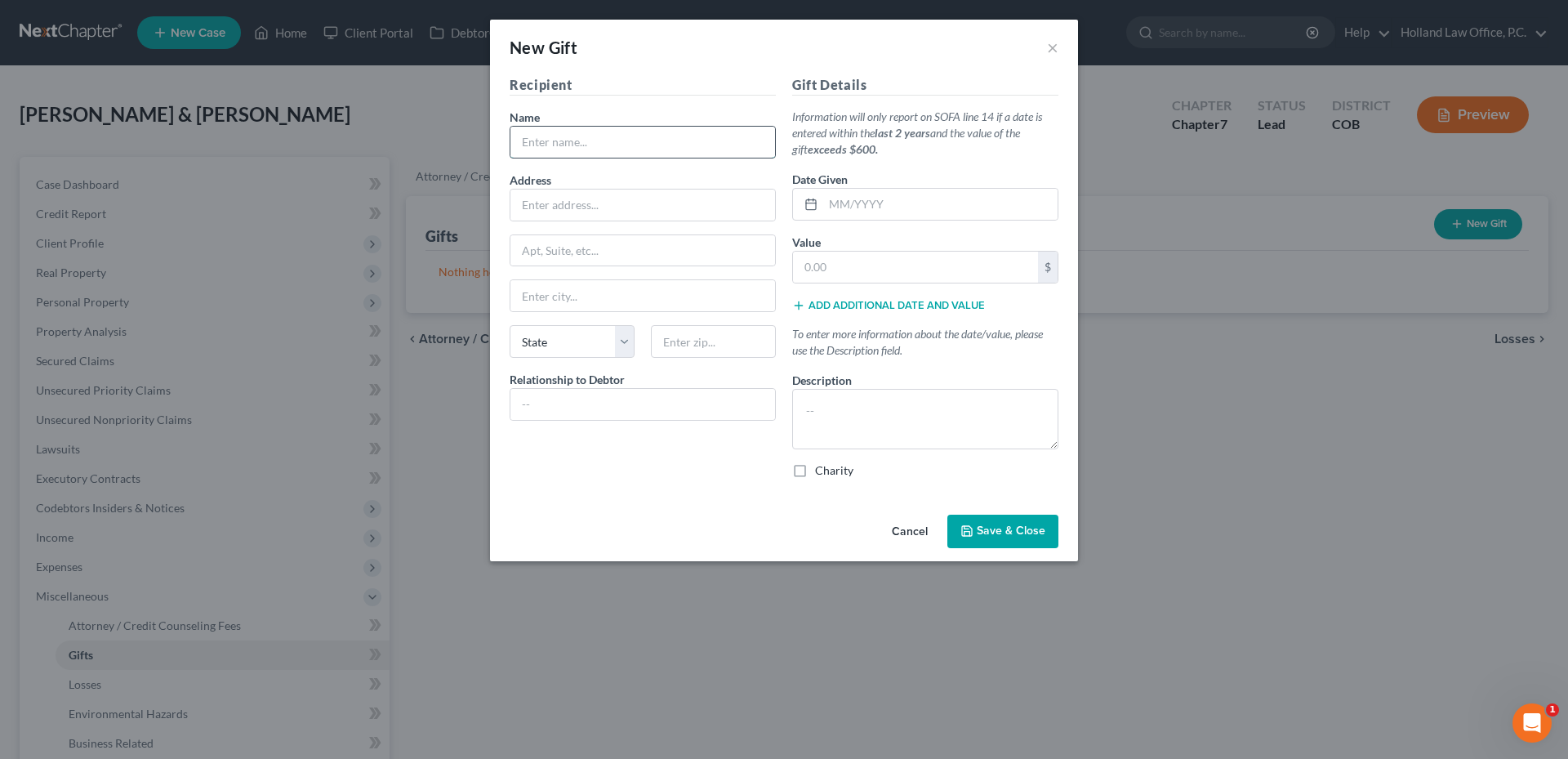
click at [593, 130] on input "text" at bounding box center [642, 142] width 264 height 31
type input "Heffer International"
click at [853, 213] on input "text" at bounding box center [940, 204] width 234 height 31
type input "2"
click at [842, 205] on input "[DATE]" at bounding box center [940, 204] width 234 height 31
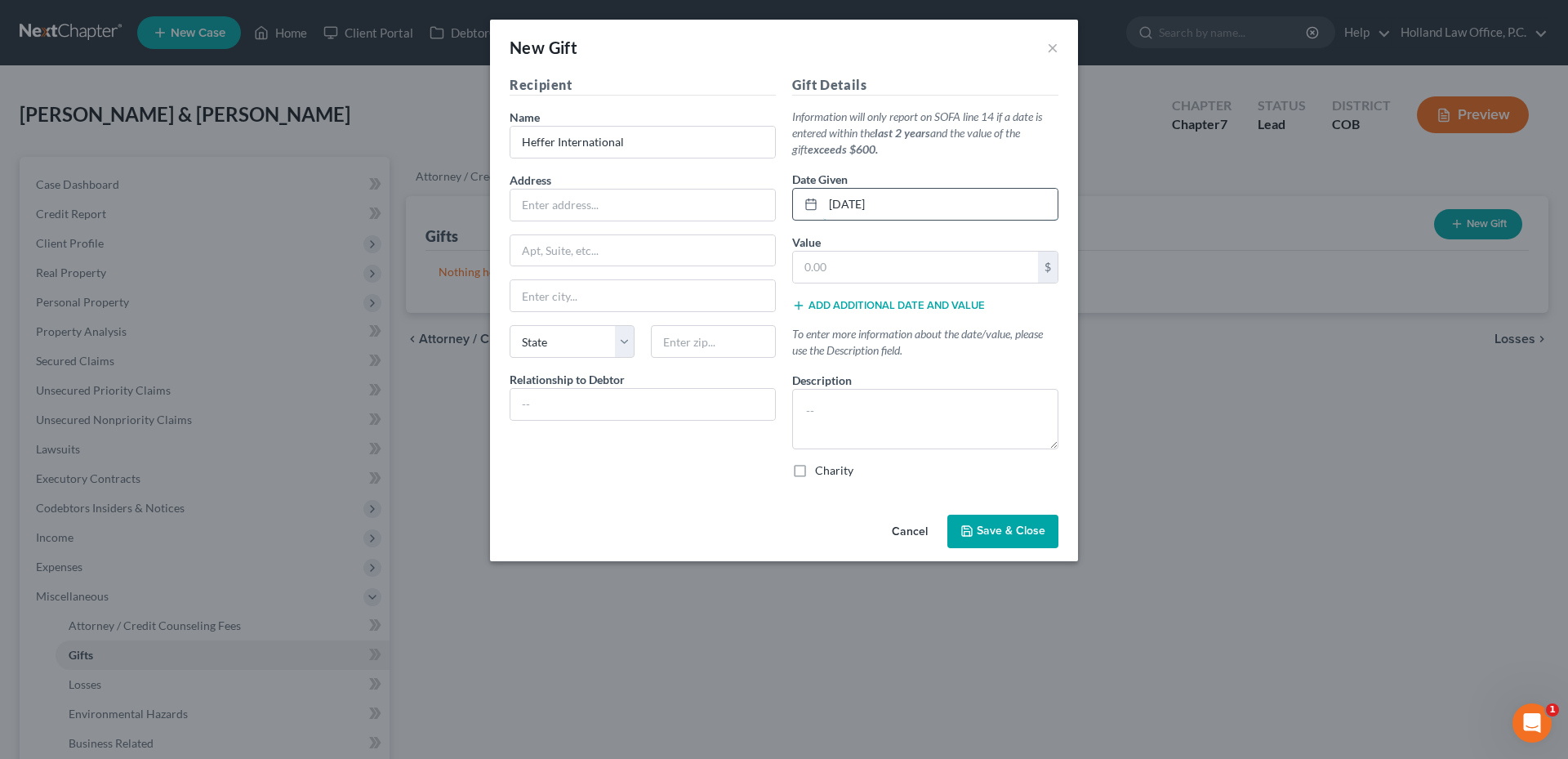
click at [847, 205] on input "[DATE]" at bounding box center [940, 204] width 234 height 31
type input "[DATE]"
click at [902, 271] on input "text" at bounding box center [915, 267] width 245 height 31
type input "800.00"
click at [861, 416] on textarea at bounding box center [925, 419] width 266 height 60
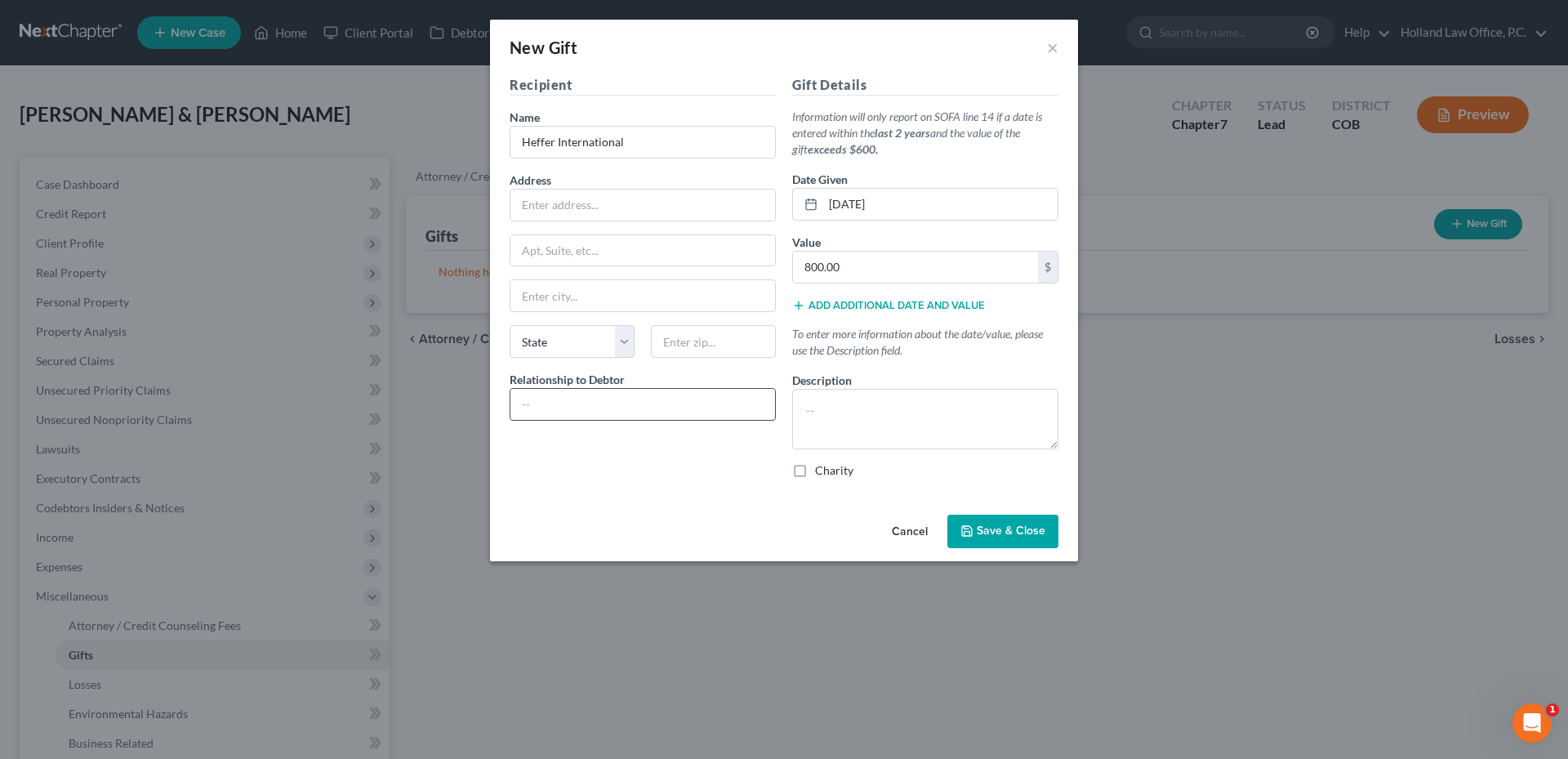
click at [634, 419] on input "text" at bounding box center [642, 403] width 264 height 31
click at [842, 469] on label "Charity" at bounding box center [834, 470] width 39 height 16
click at [832, 469] on input "Charity" at bounding box center [826, 467] width 10 height 10
checkbox input "true"
click at [596, 208] on input "text" at bounding box center [642, 205] width 264 height 31
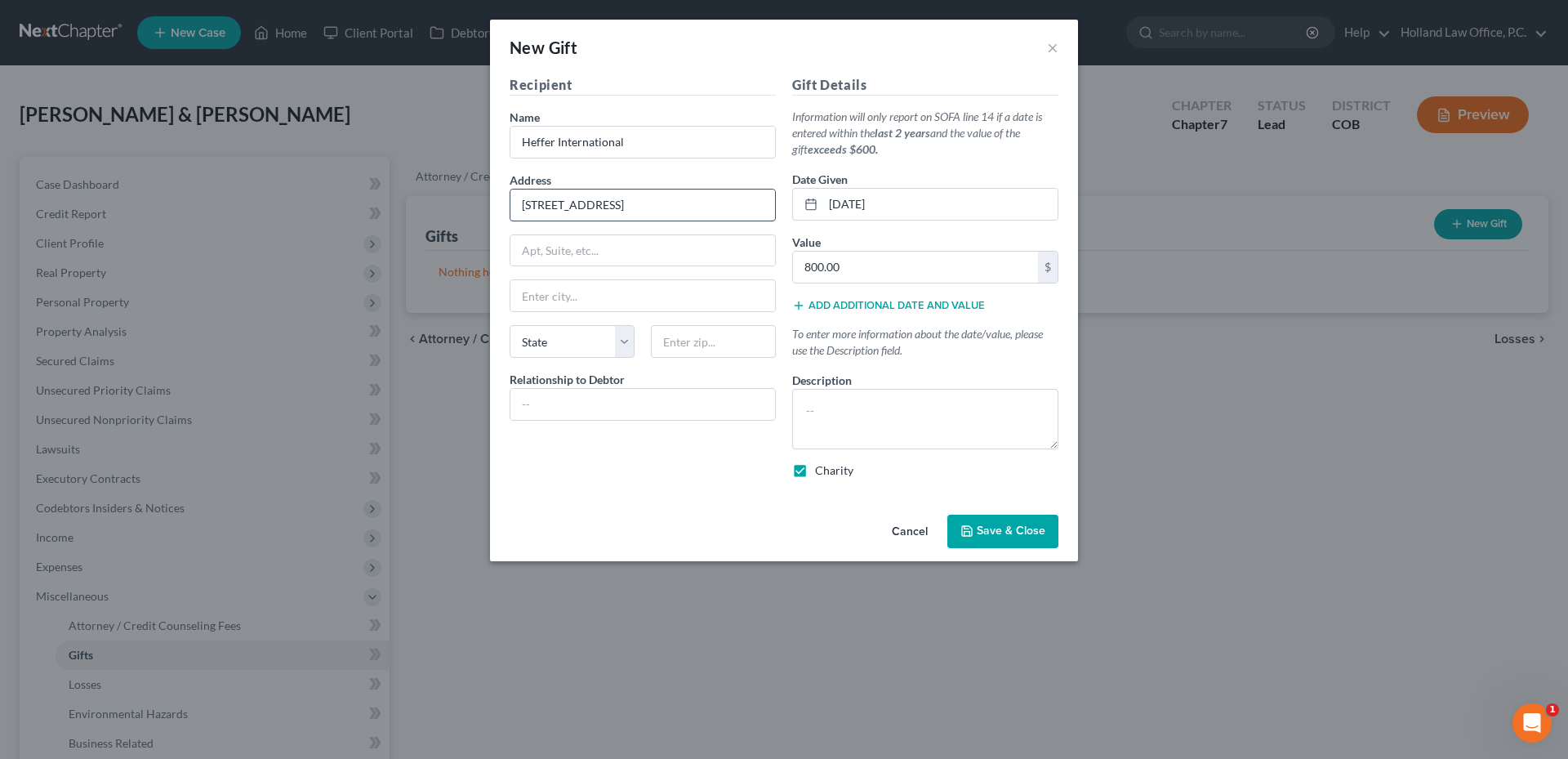
type input "[STREET_ADDRESS]"
type input "72202"
type input "Little Rock"
select select "2"
type input "Charity"
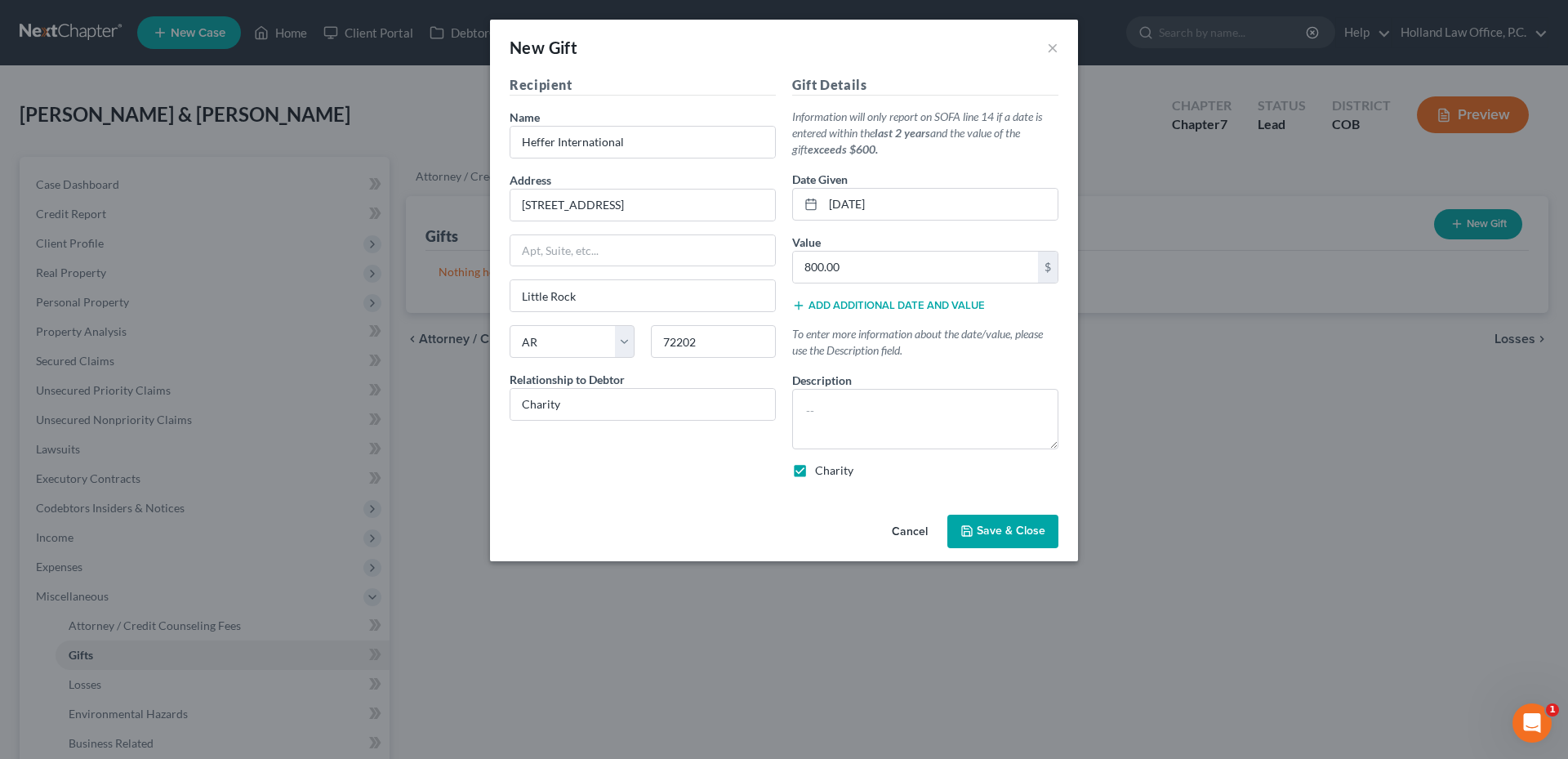
click at [992, 525] on span "Save & Close" at bounding box center [1011, 531] width 69 height 14
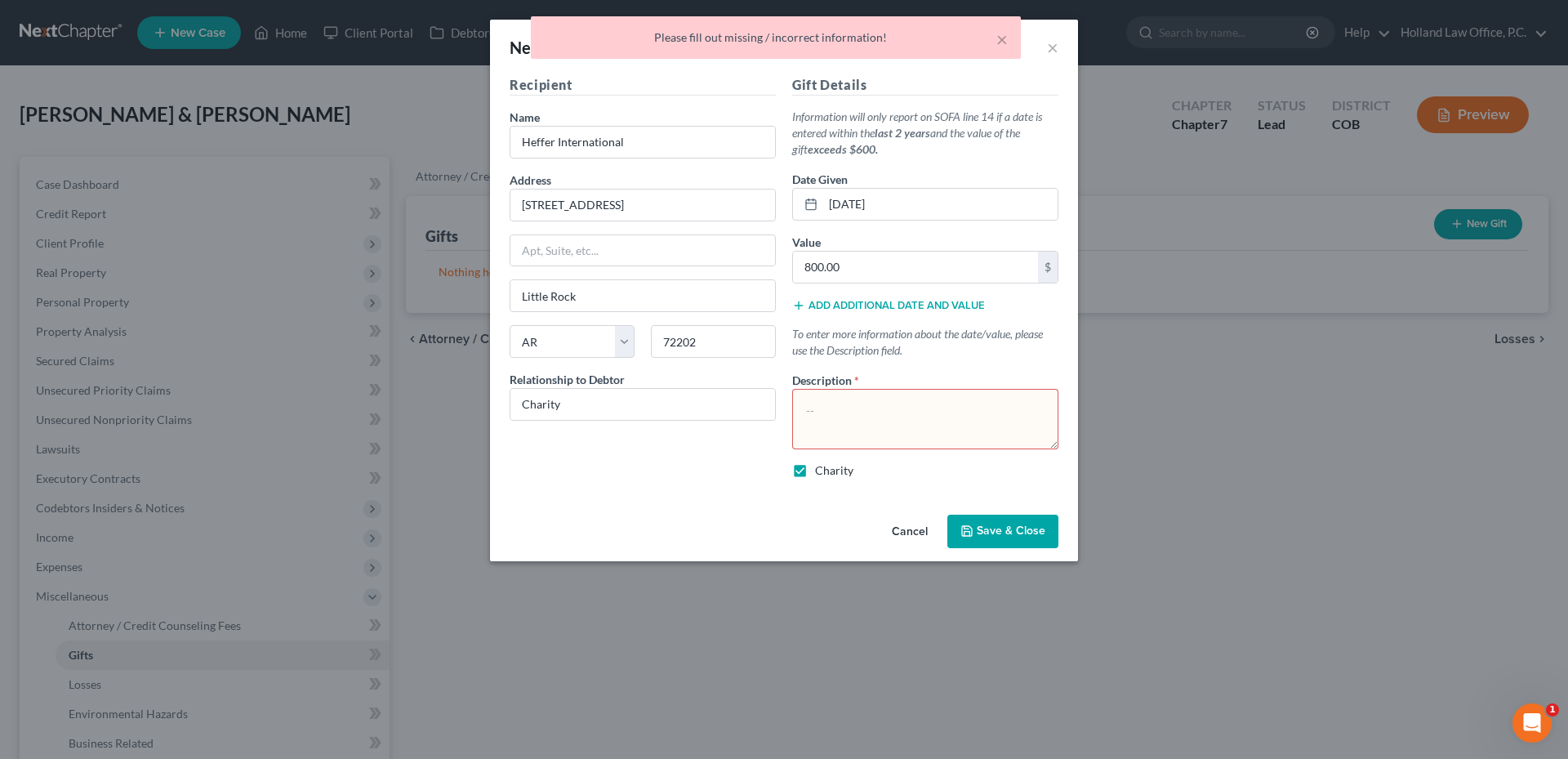
click at [981, 395] on textarea at bounding box center [925, 419] width 266 height 60
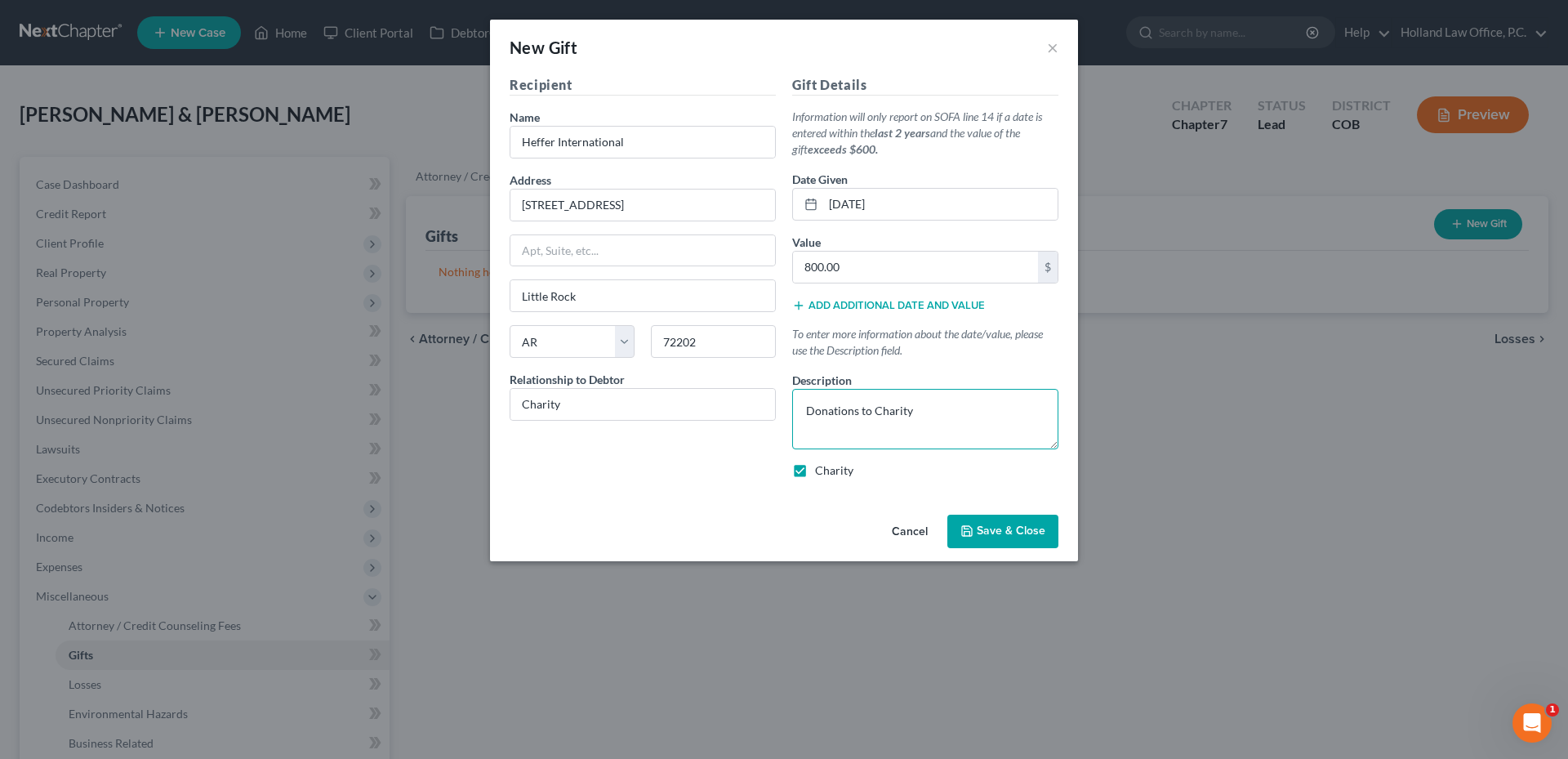
type textarea "Donations to Charity"
click at [1011, 512] on div "Cancel Save & Close" at bounding box center [783, 534] width 588 height 54
click at [1027, 531] on span "Save & Close" at bounding box center [1011, 531] width 69 height 14
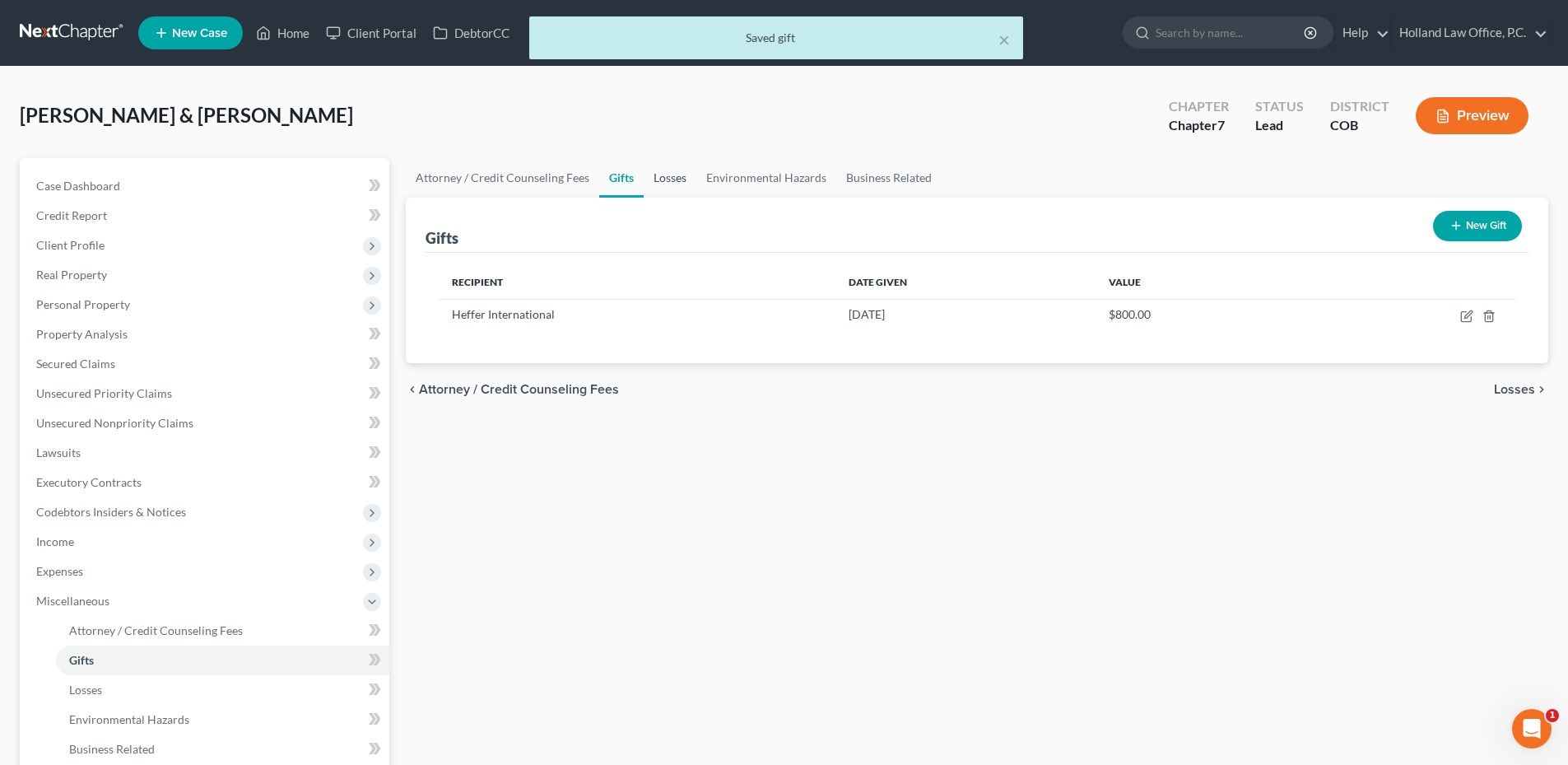
click at [667, 176] on link "Losses" at bounding box center [670, 178] width 53 height 40
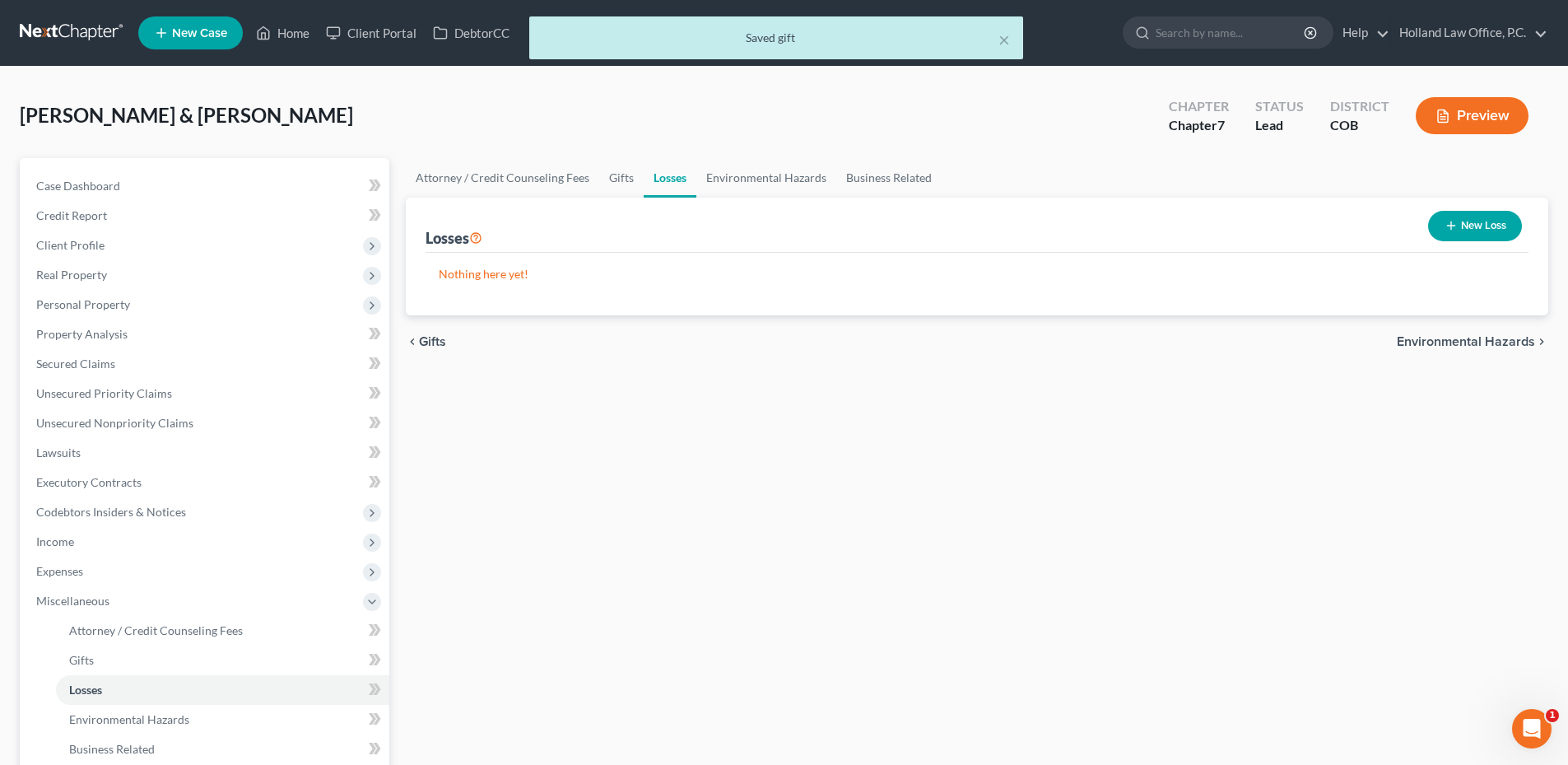
click at [729, 367] on div "chevron_left Gifts Environmental Hazards chevron_right" at bounding box center [977, 342] width 1143 height 53
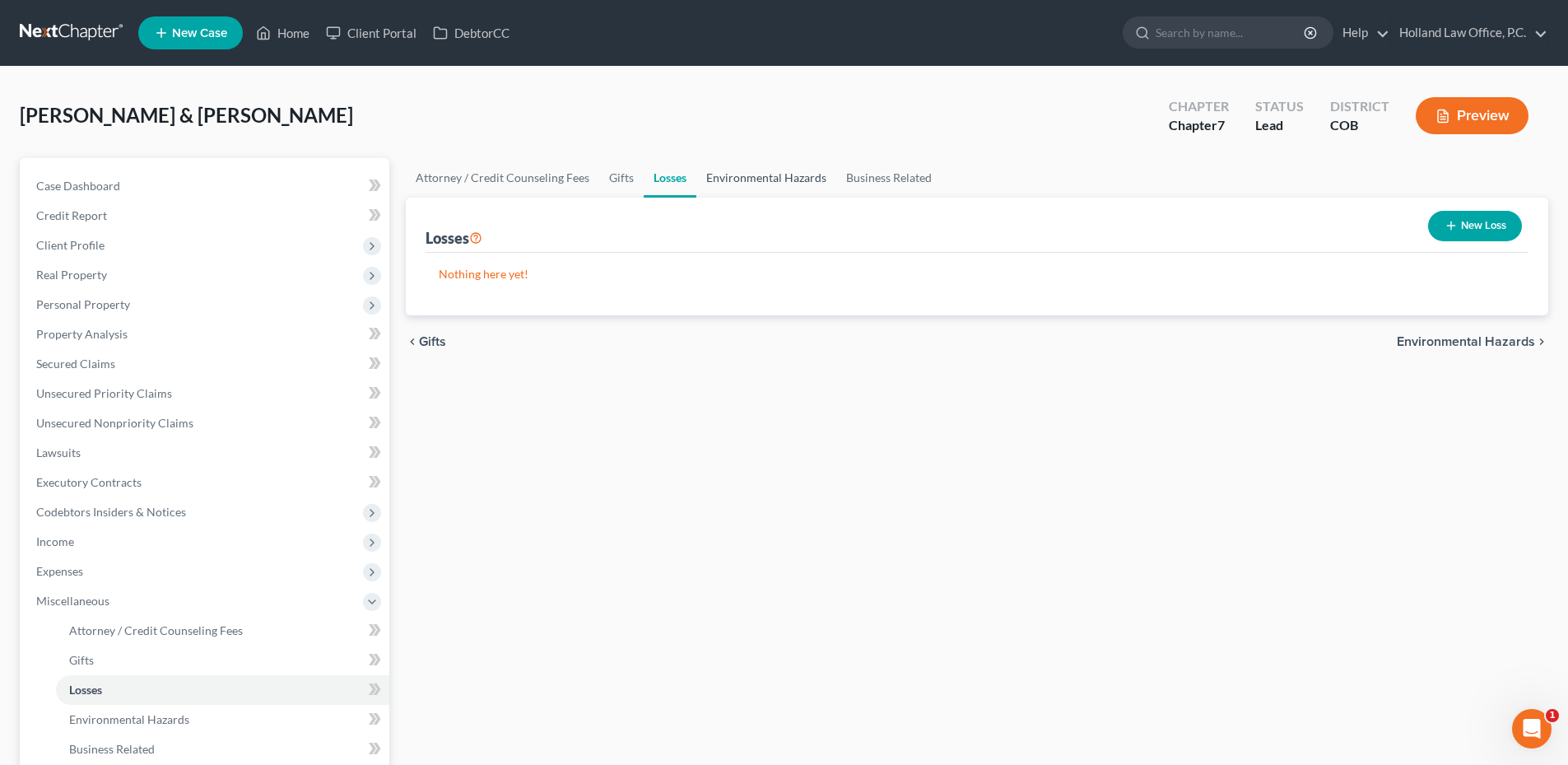
click at [751, 164] on link "Environmental Hazards" at bounding box center [766, 178] width 140 height 40
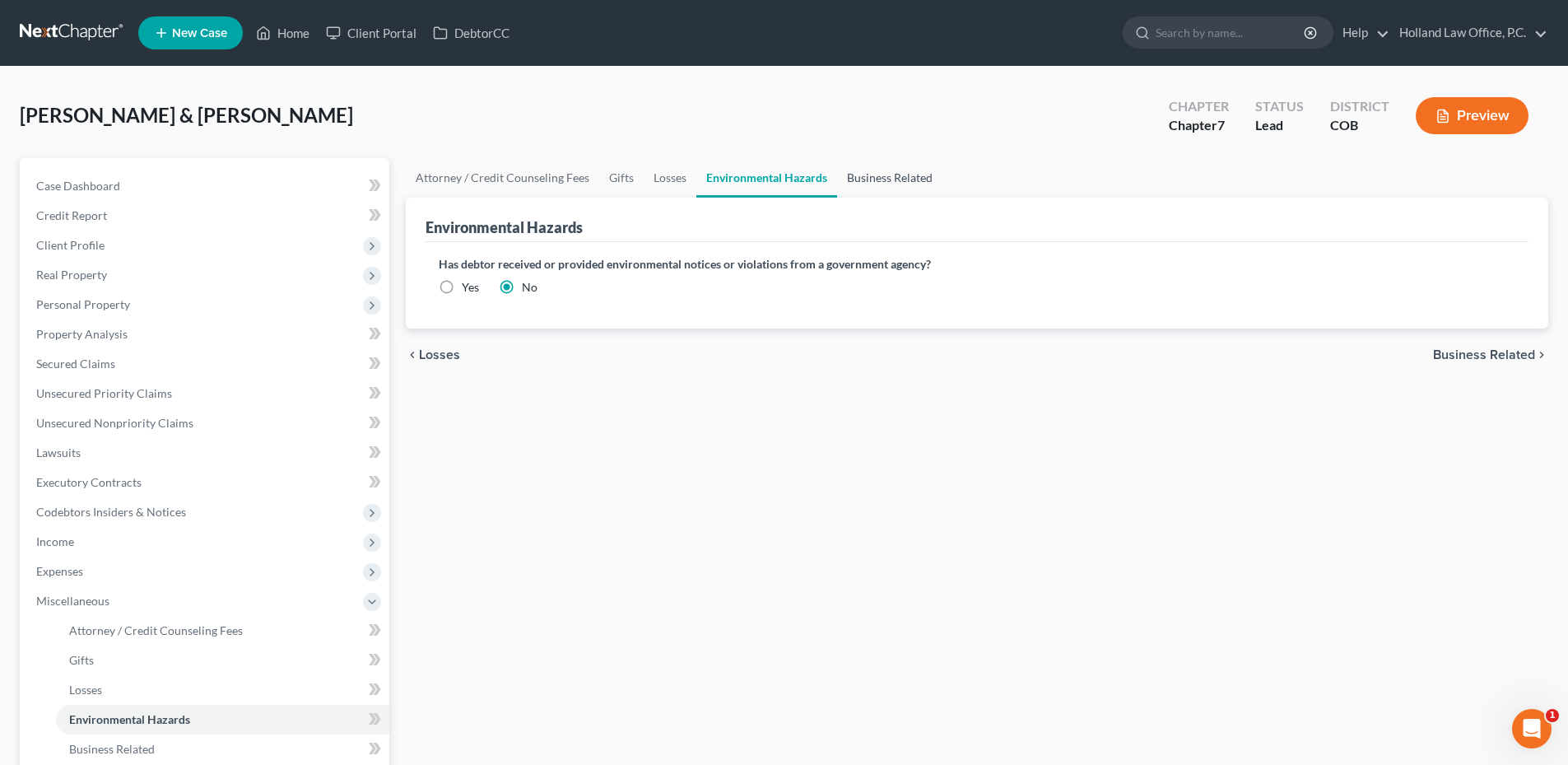
click at [908, 173] on link "Business Related" at bounding box center [889, 178] width 105 height 40
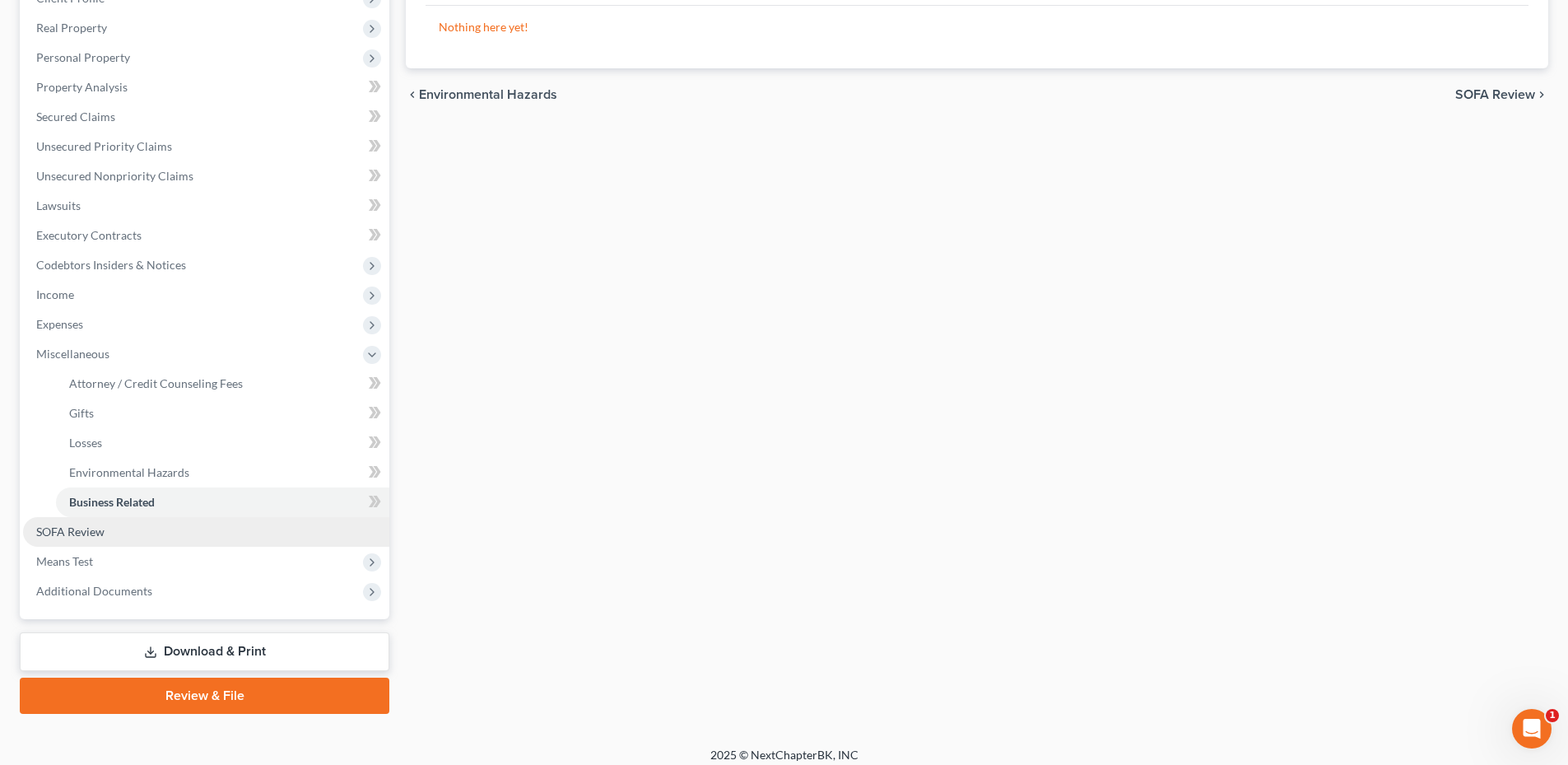
click at [136, 530] on link "SOFA Review" at bounding box center [206, 531] width 367 height 29
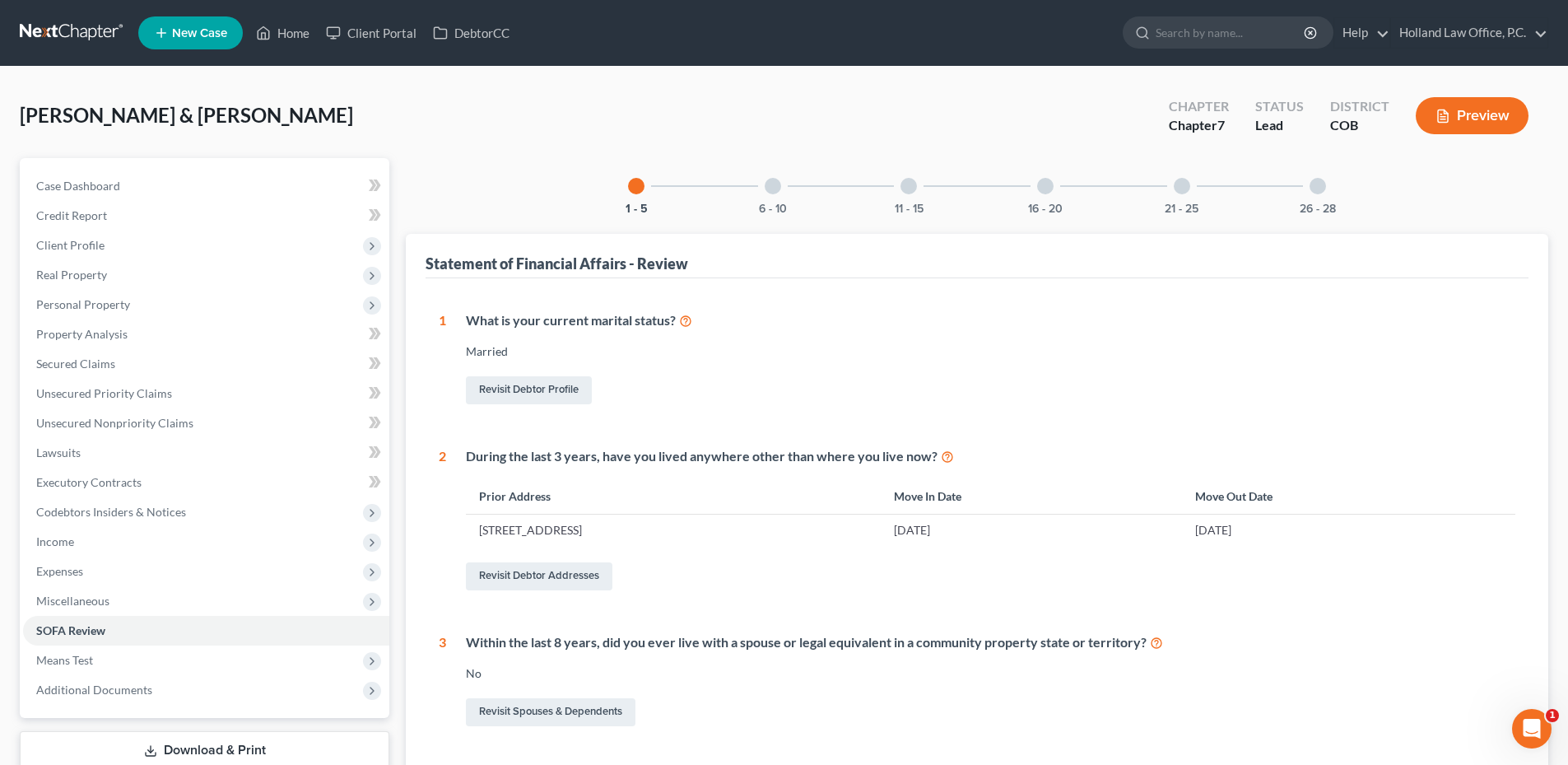
click at [777, 197] on div "6 - 10" at bounding box center [772, 186] width 56 height 56
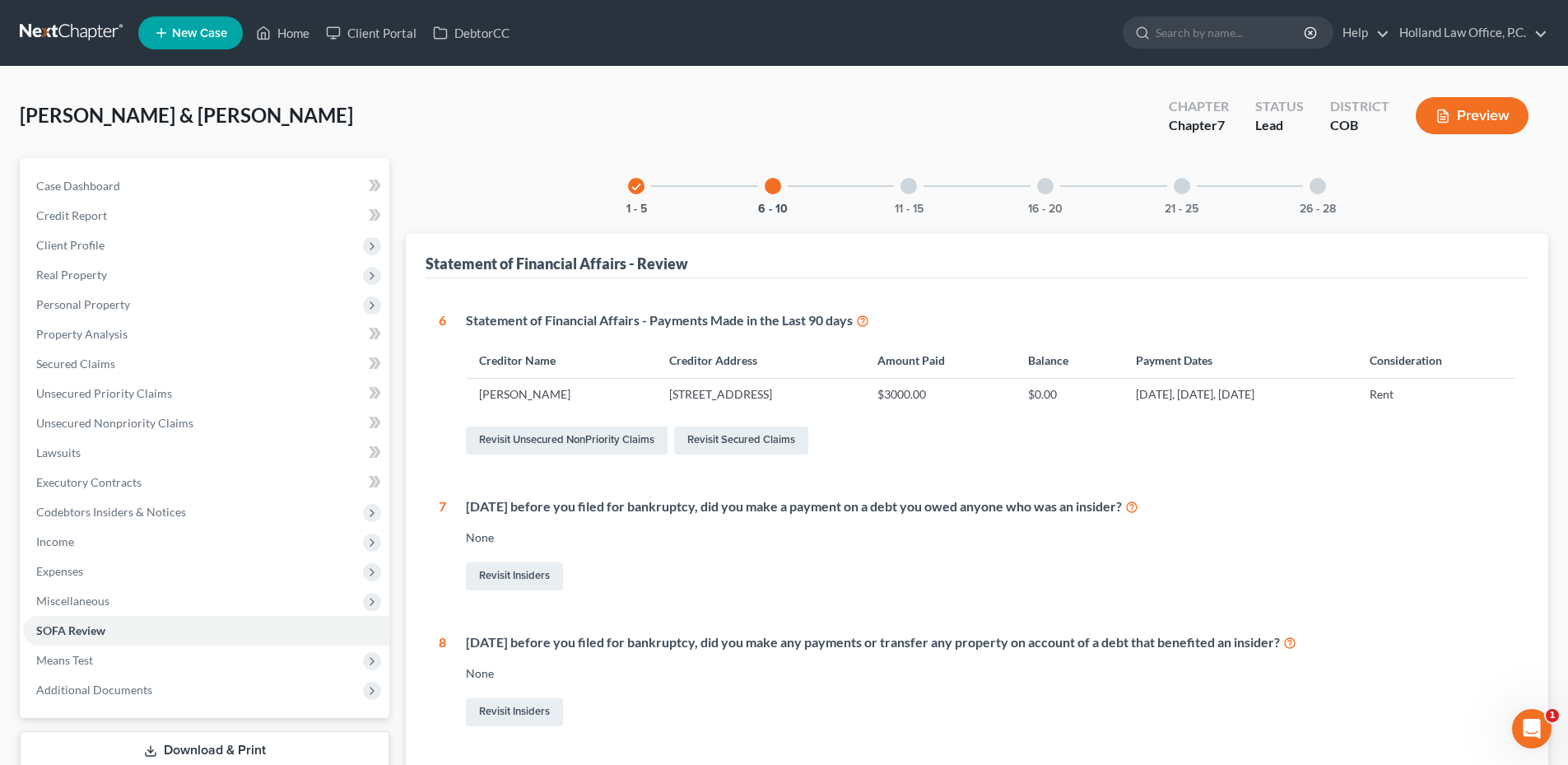
click at [906, 185] on div at bounding box center [908, 186] width 16 height 16
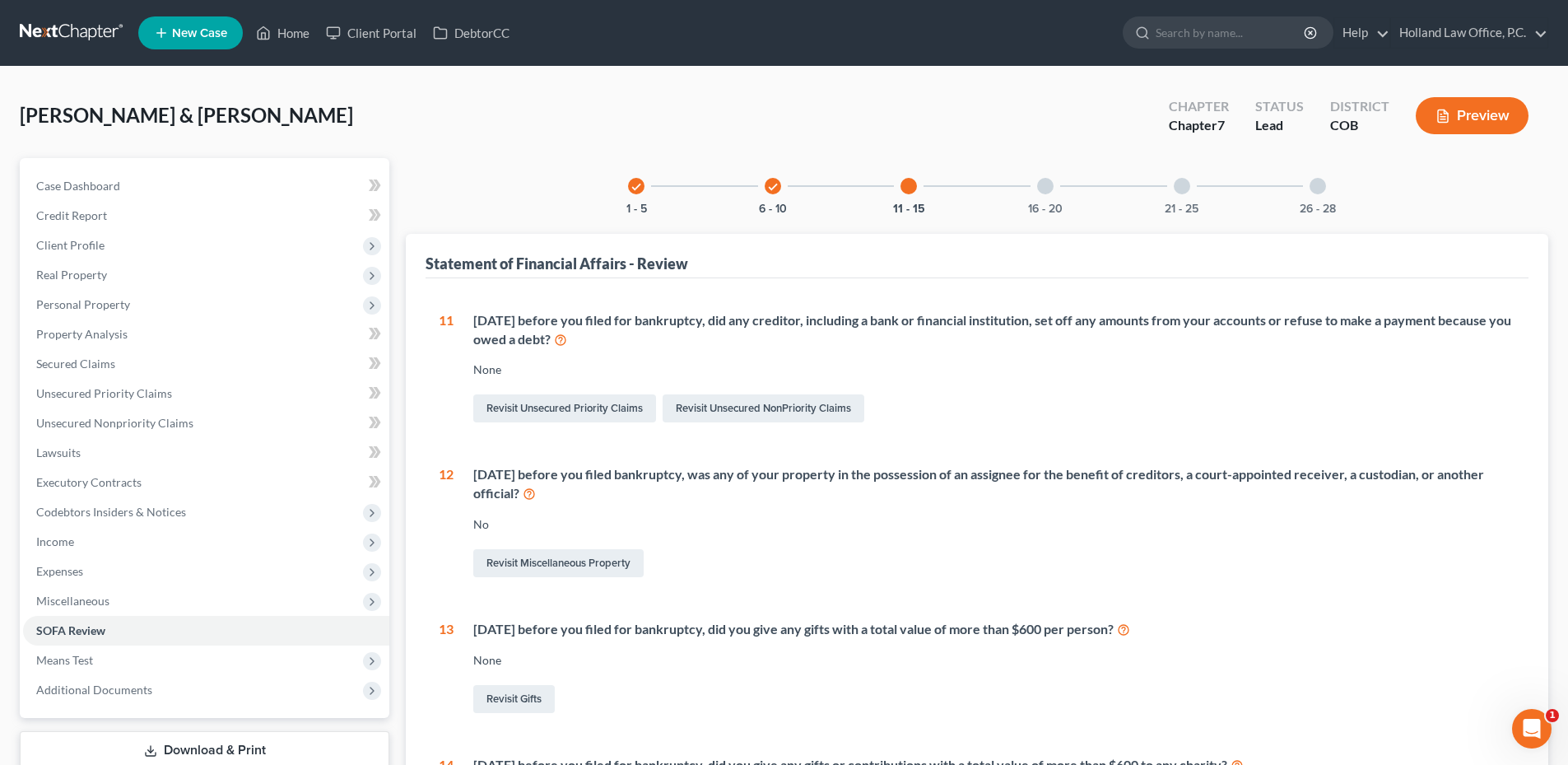
click at [780, 191] on div "check 6 - 10" at bounding box center [772, 186] width 56 height 56
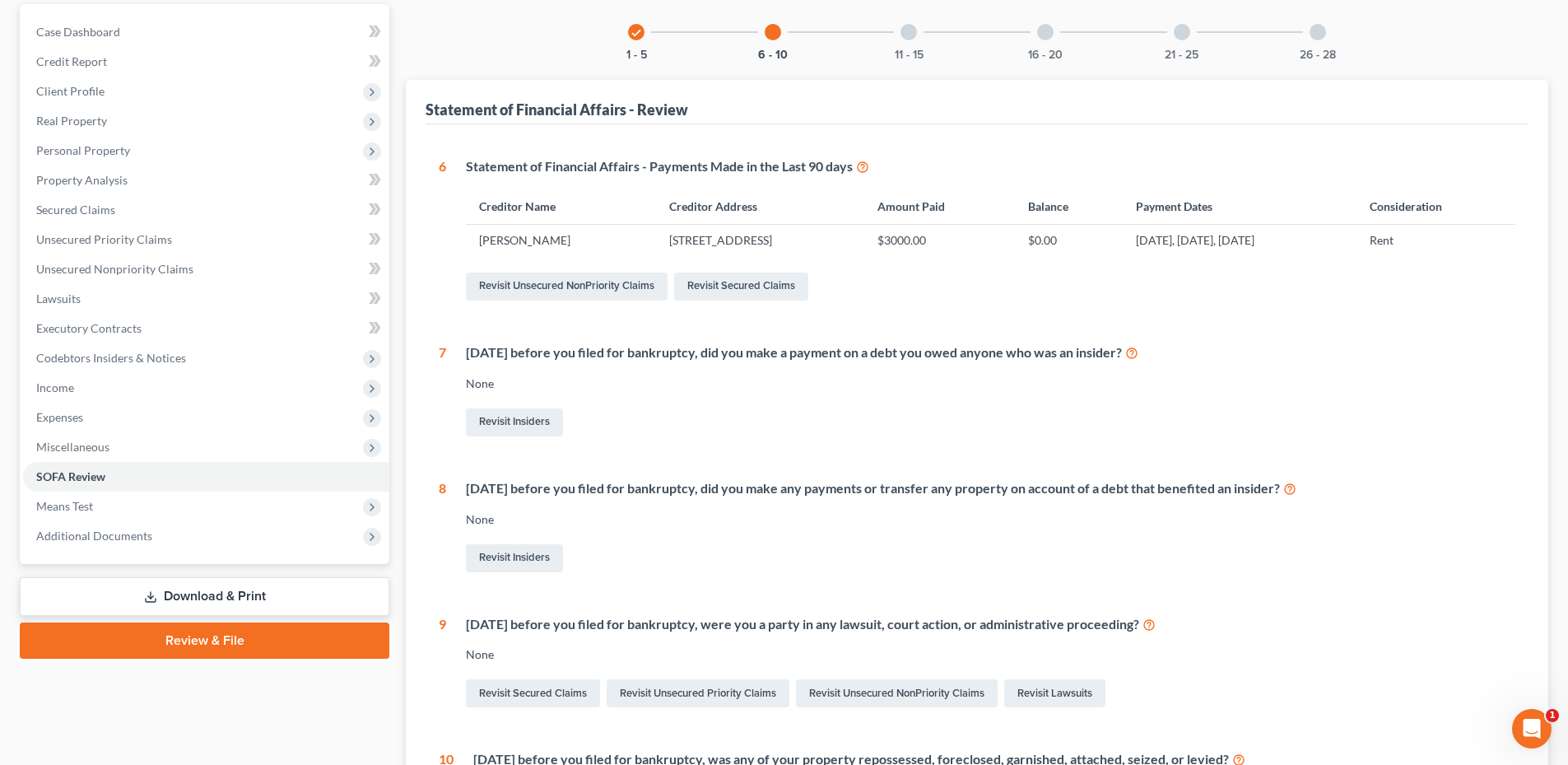
scroll to position [461, 0]
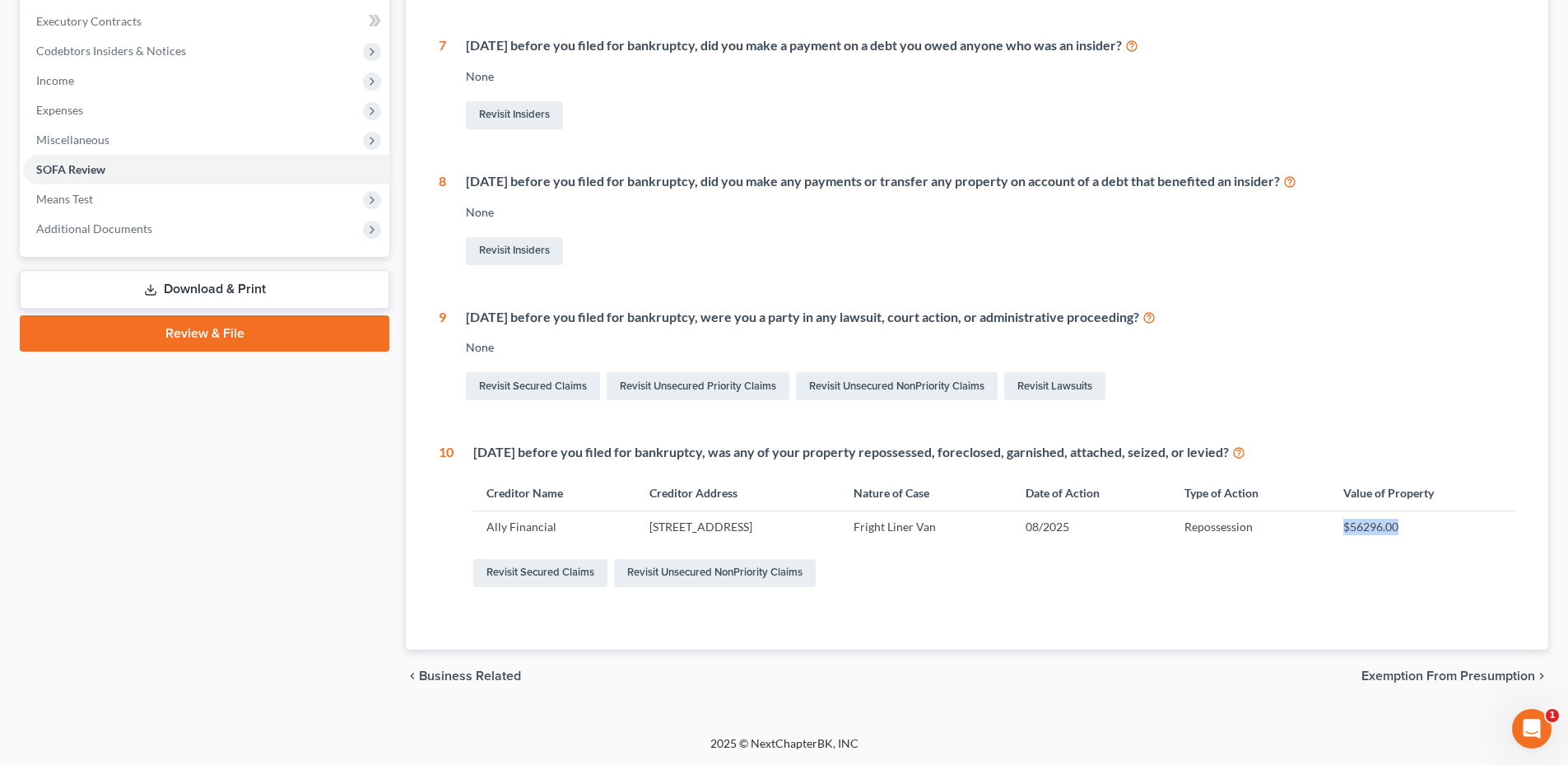
drag, startPoint x: 1368, startPoint y: 525, endPoint x: 1440, endPoint y: 529, distance: 72.1
click at [1440, 529] on td "$56296.00" at bounding box center [1422, 526] width 185 height 31
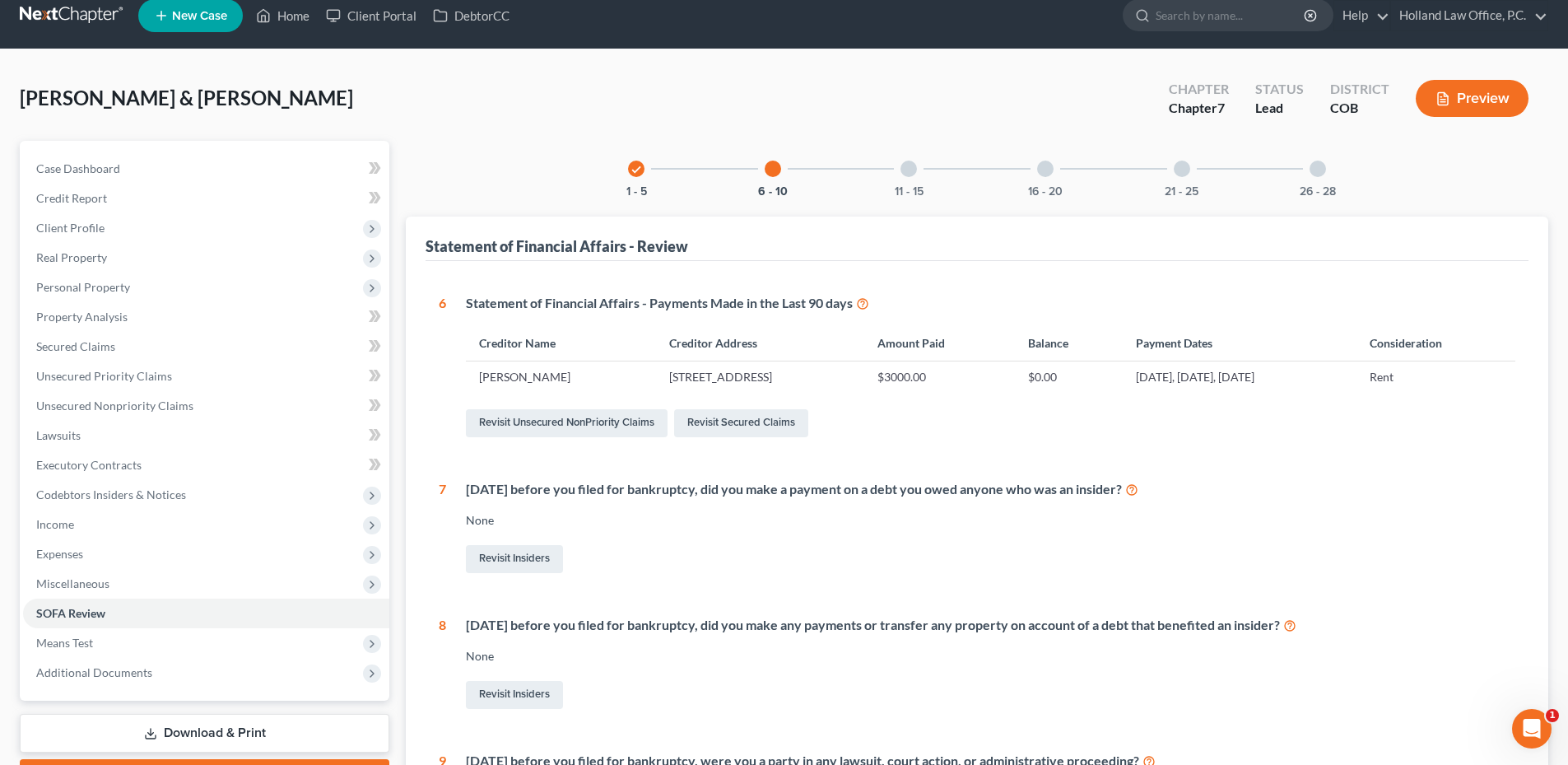
scroll to position [0, 0]
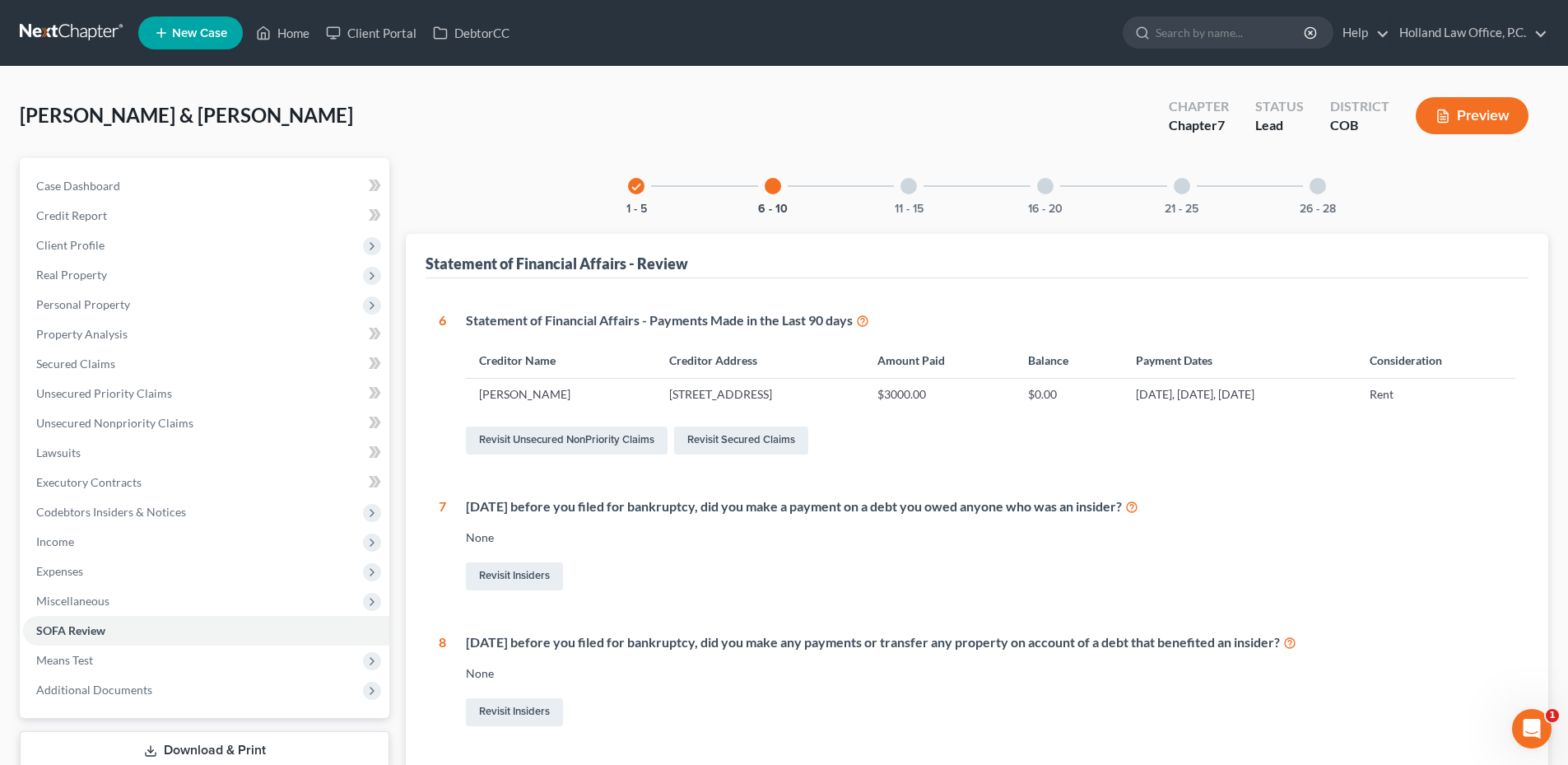
click at [904, 193] on div "11 - 15" at bounding box center [908, 186] width 56 height 56
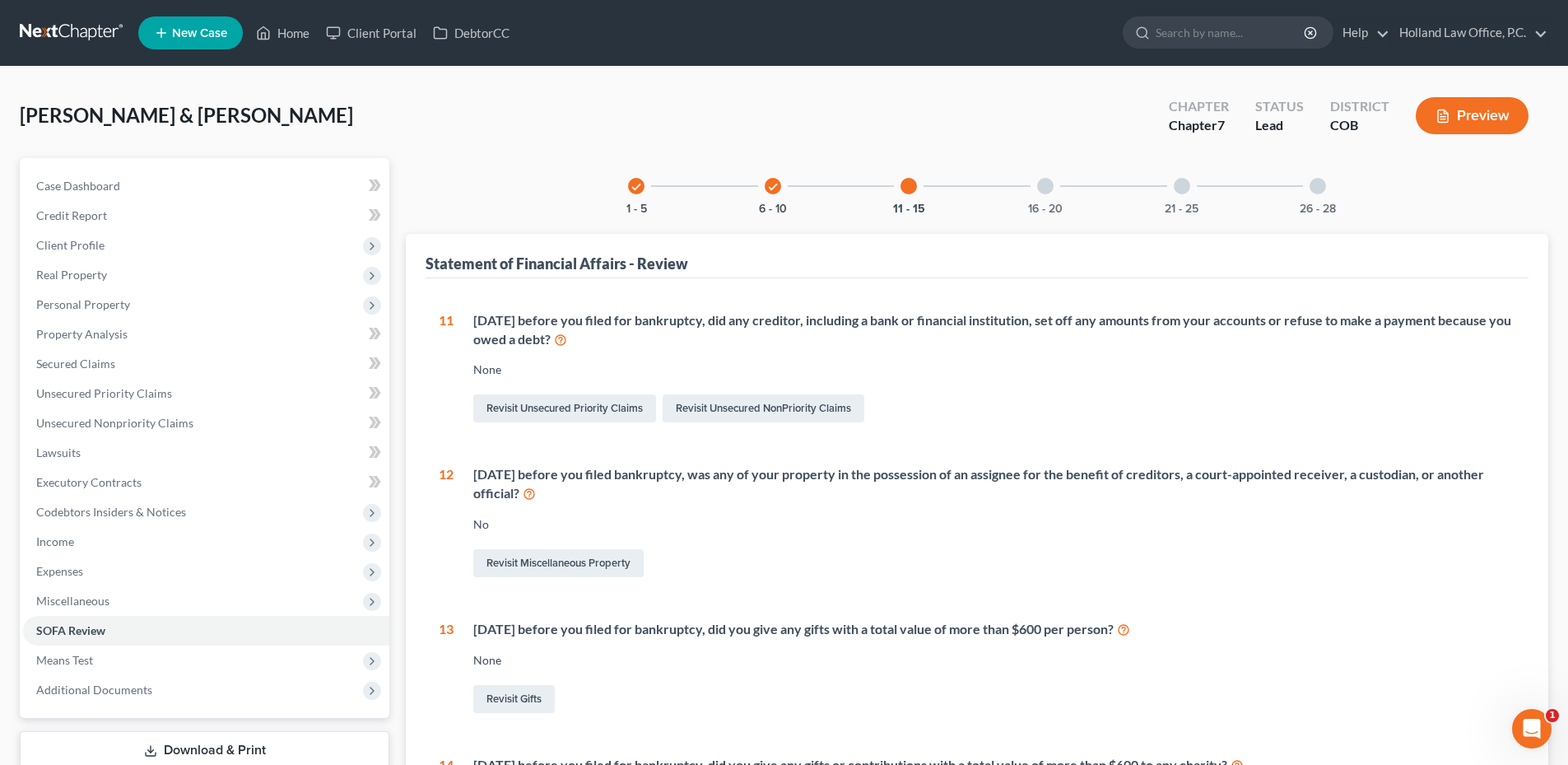
click at [1025, 187] on div "16 - 20" at bounding box center [1045, 186] width 56 height 56
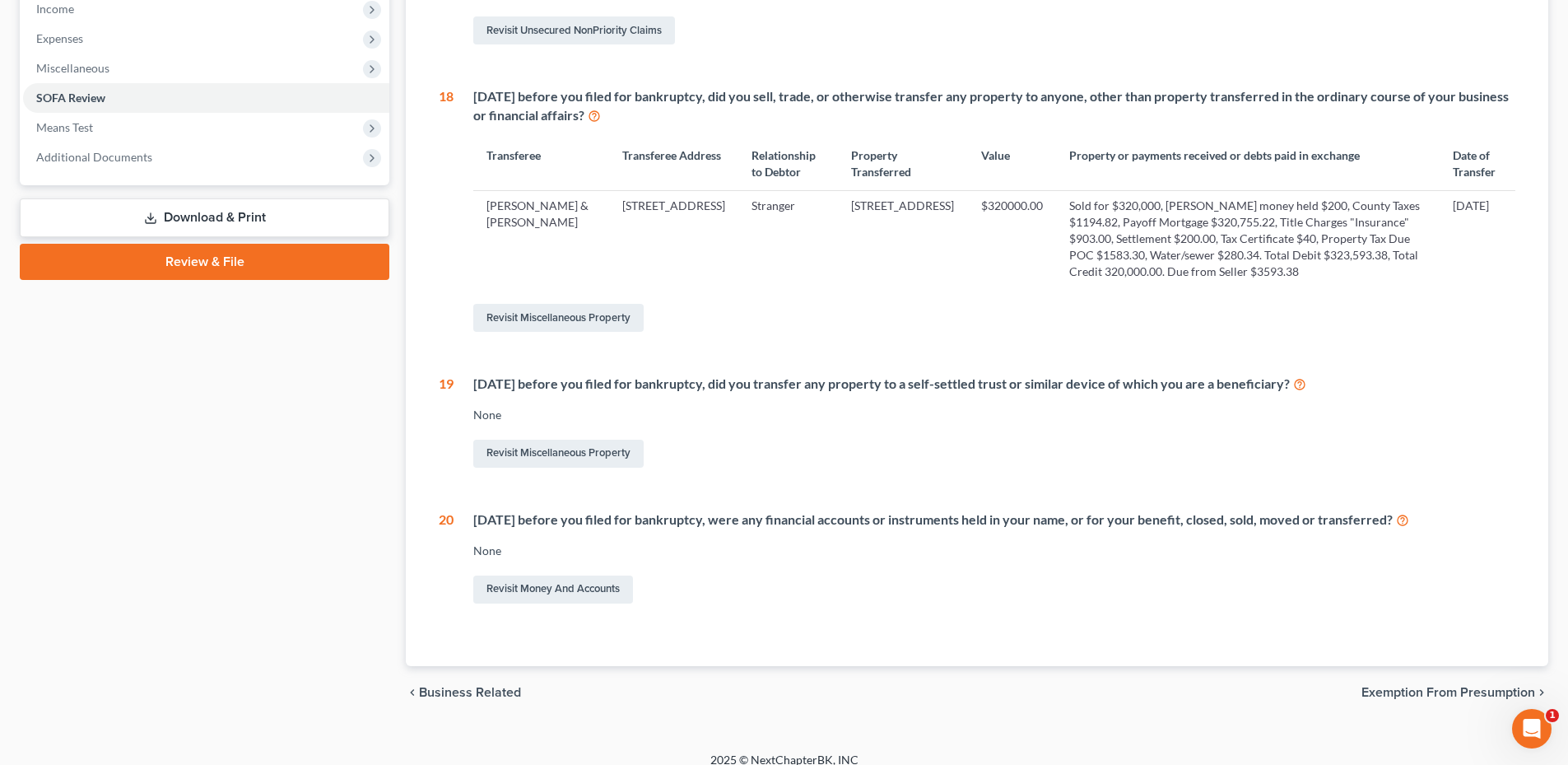
scroll to position [39, 0]
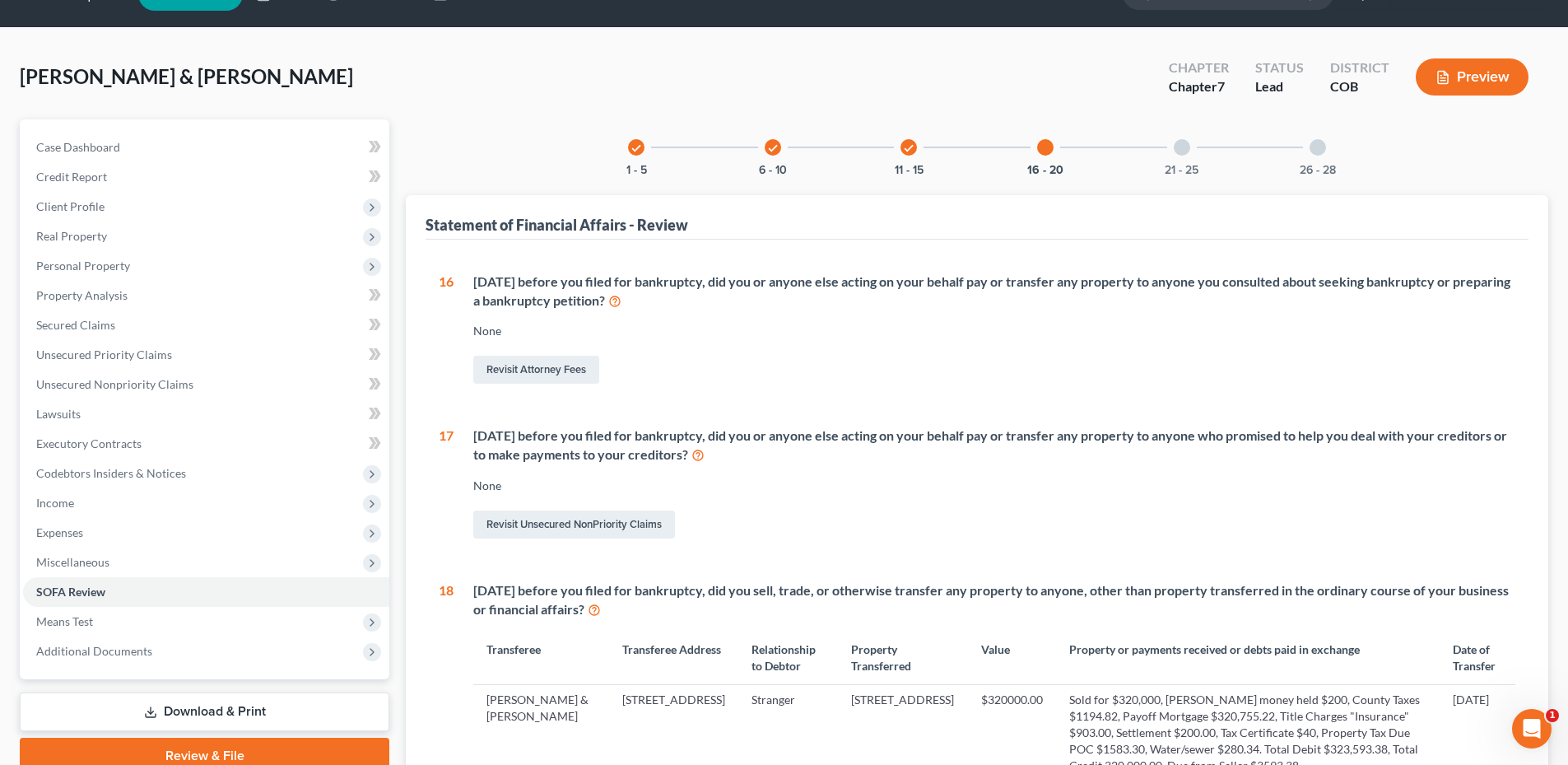
click at [1187, 144] on div at bounding box center [1181, 147] width 16 height 16
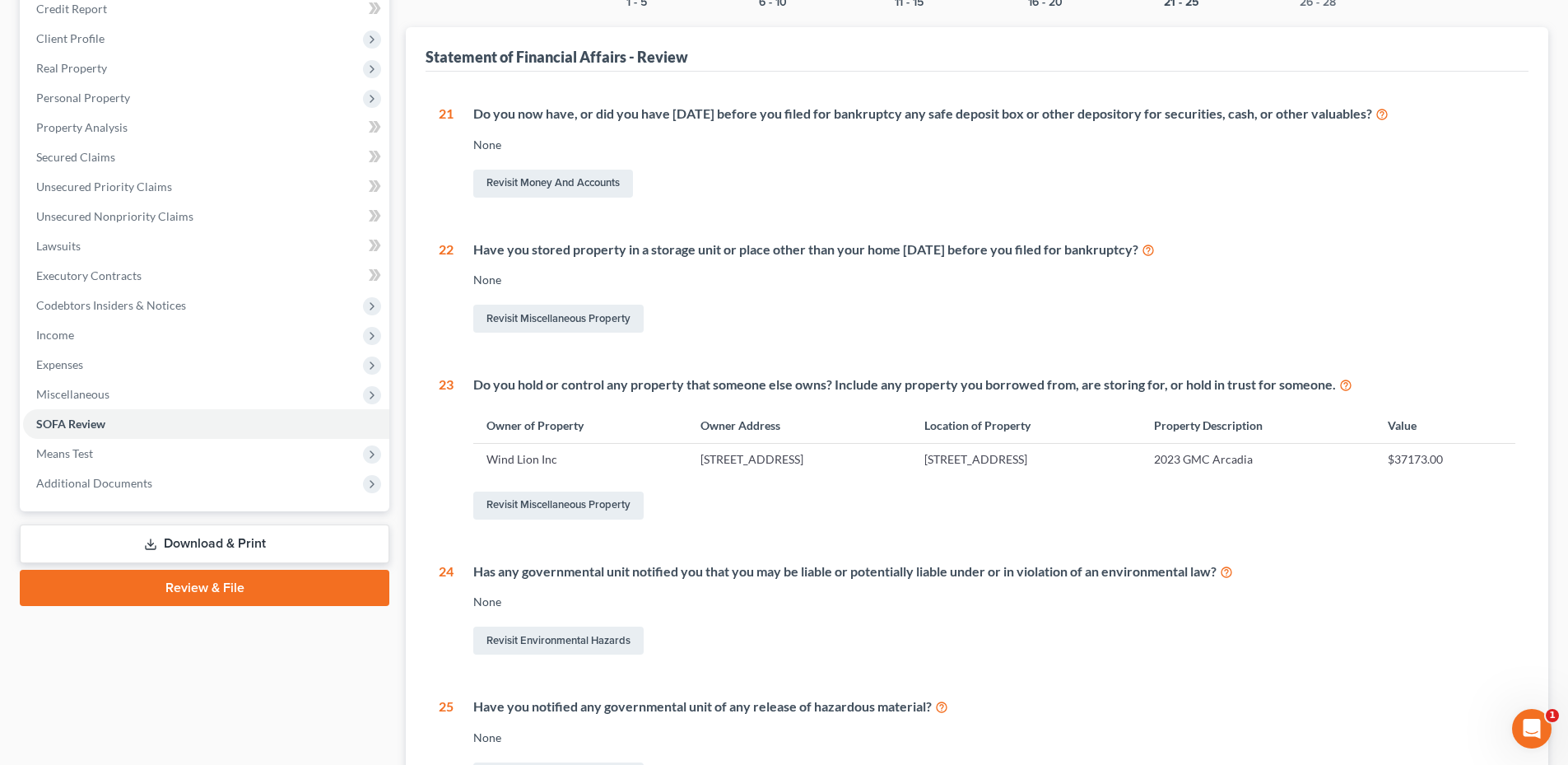
scroll to position [0, 0]
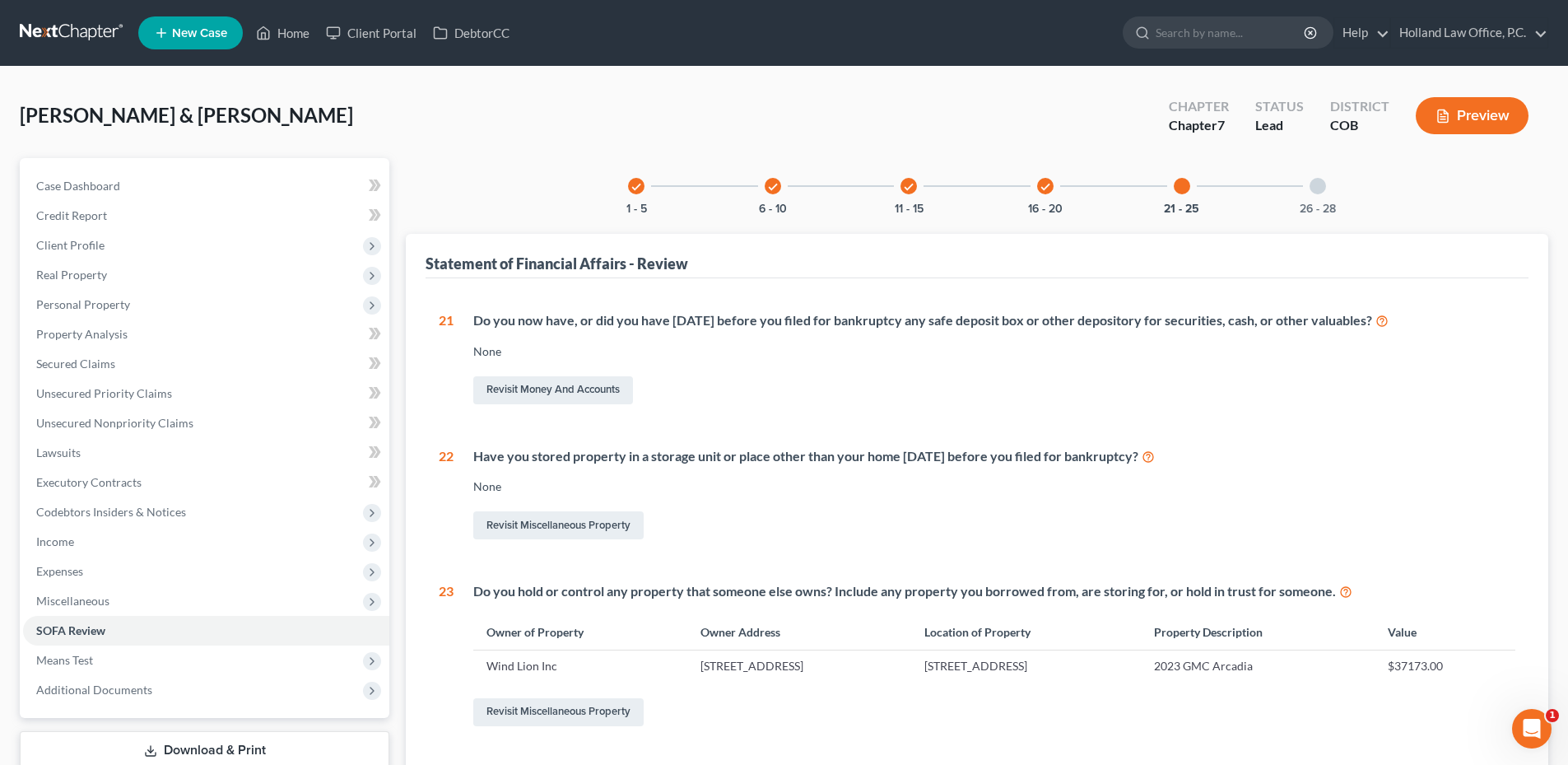
click at [1307, 194] on div "26 - 28" at bounding box center [1317, 186] width 56 height 56
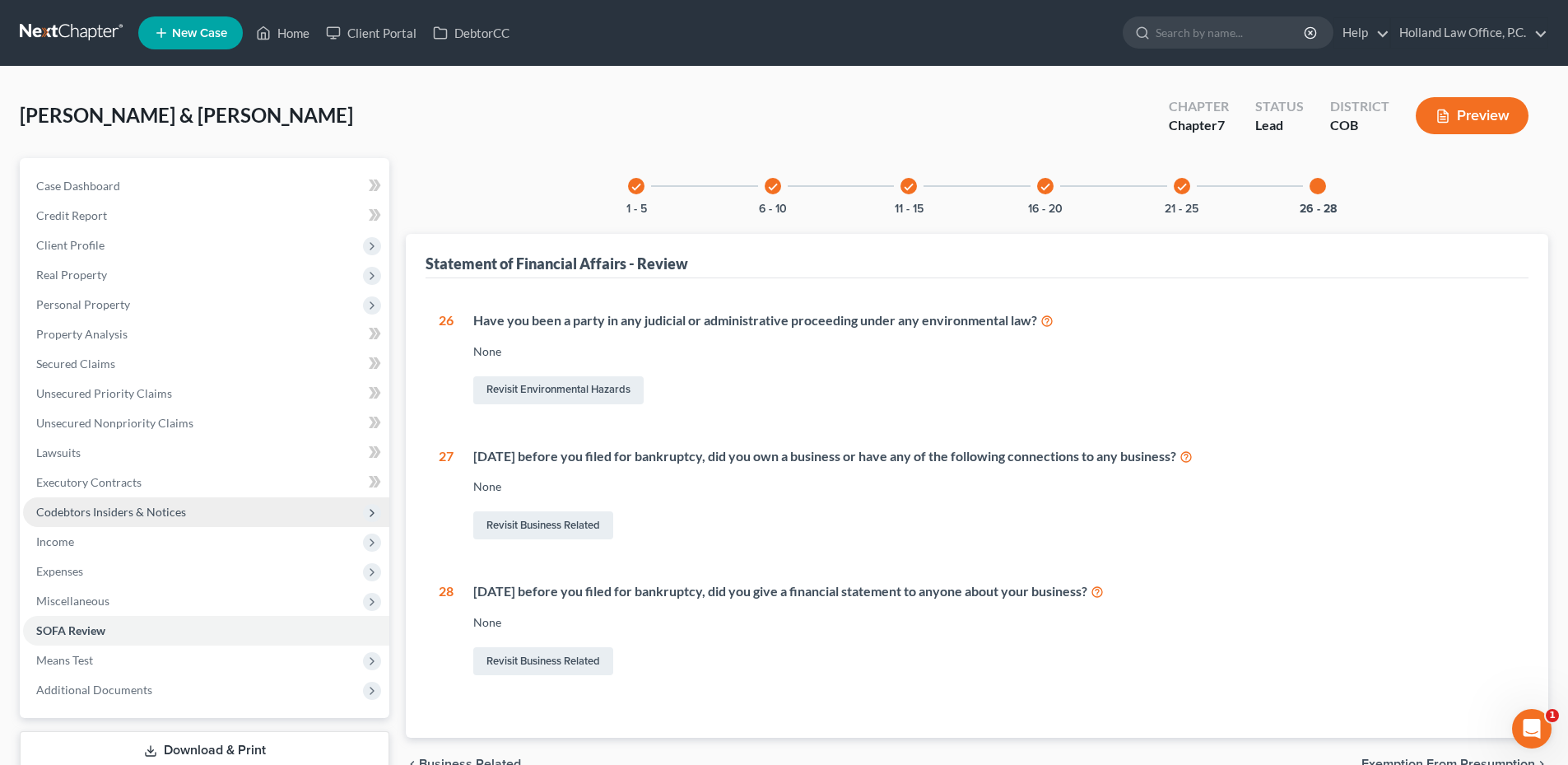
click at [114, 516] on span "Codebtors Insiders & Notices" at bounding box center [111, 511] width 150 height 14
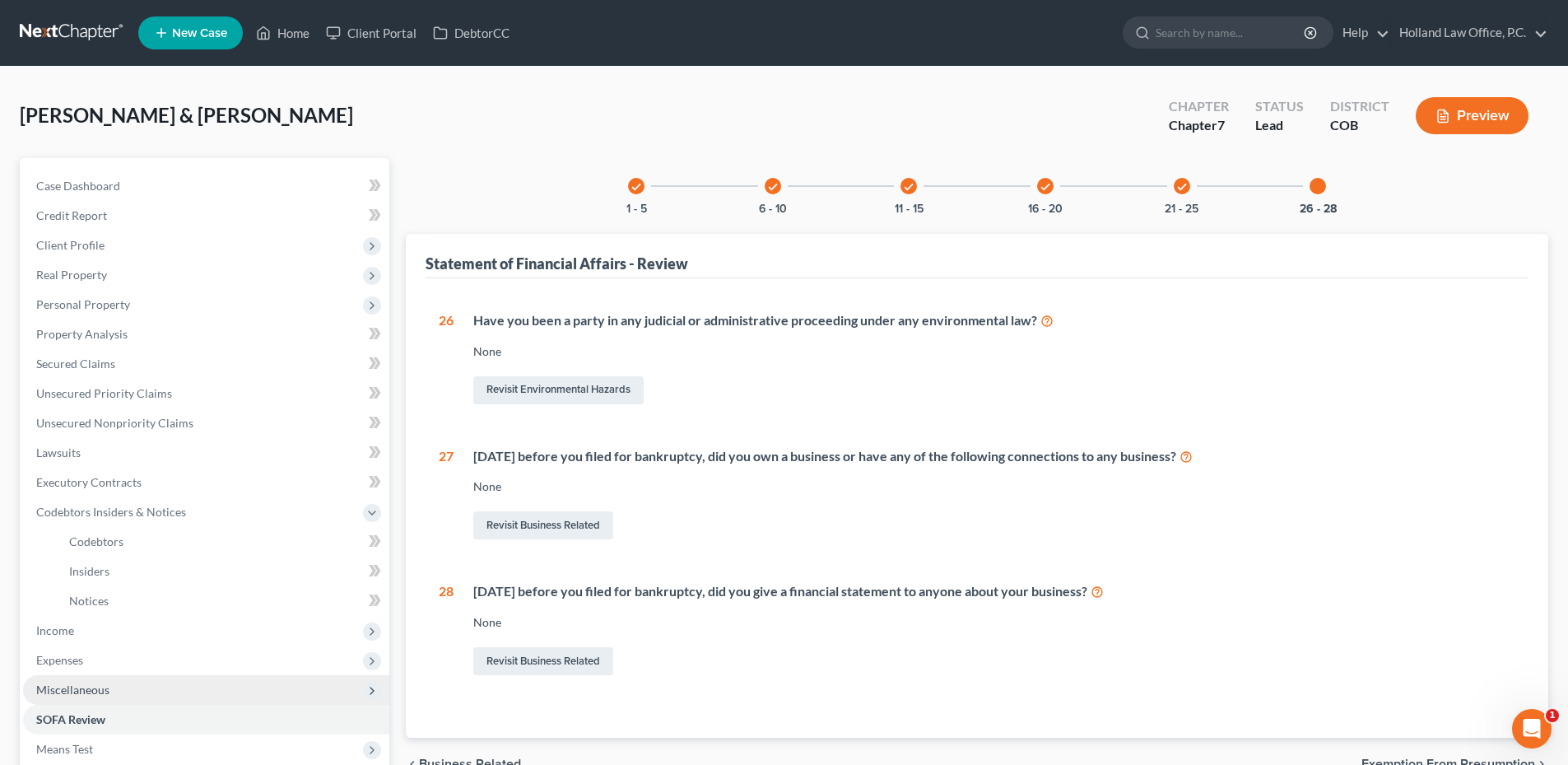
click at [87, 688] on span "Miscellaneous" at bounding box center [72, 689] width 73 height 14
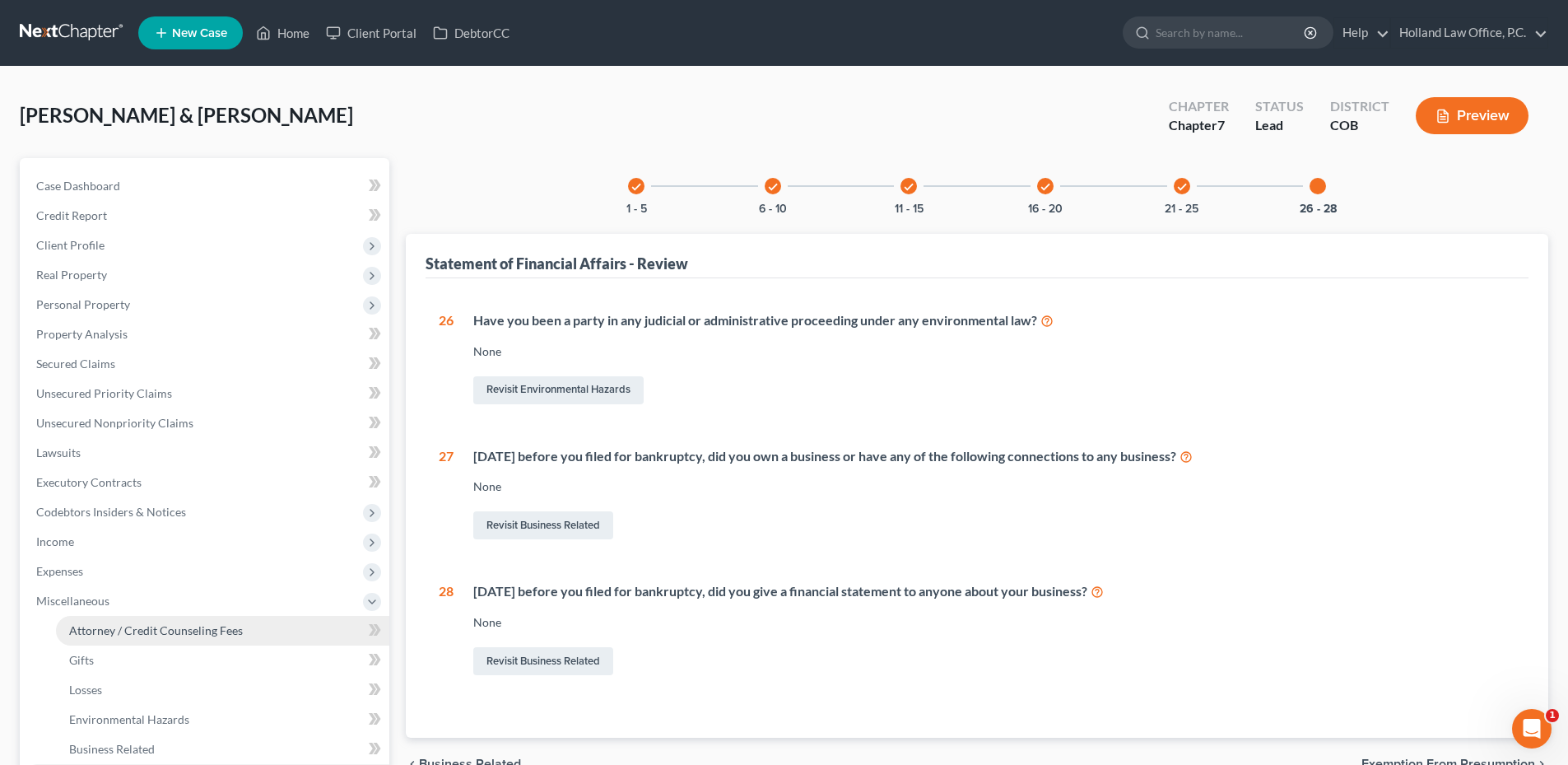
click at [119, 629] on span "Attorney / Credit Counseling Fees" at bounding box center [155, 630] width 173 height 14
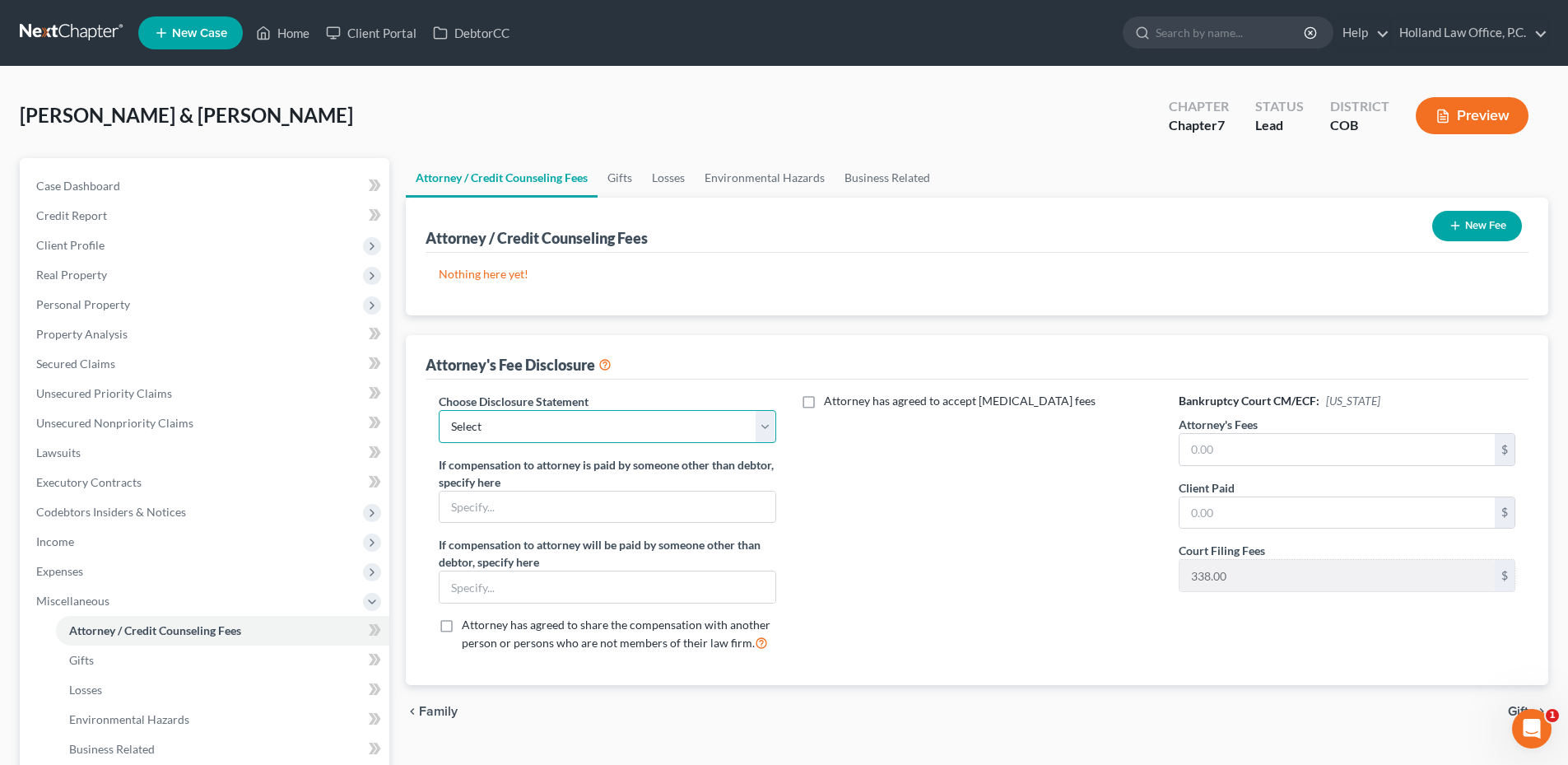
click at [718, 428] on select "Select Disclosure" at bounding box center [606, 427] width 336 height 33
select select "0"
click at [439, 410] on select "Select Disclosure" at bounding box center [606, 427] width 336 height 33
click at [1483, 223] on button "New Fee" at bounding box center [1476, 226] width 90 height 30
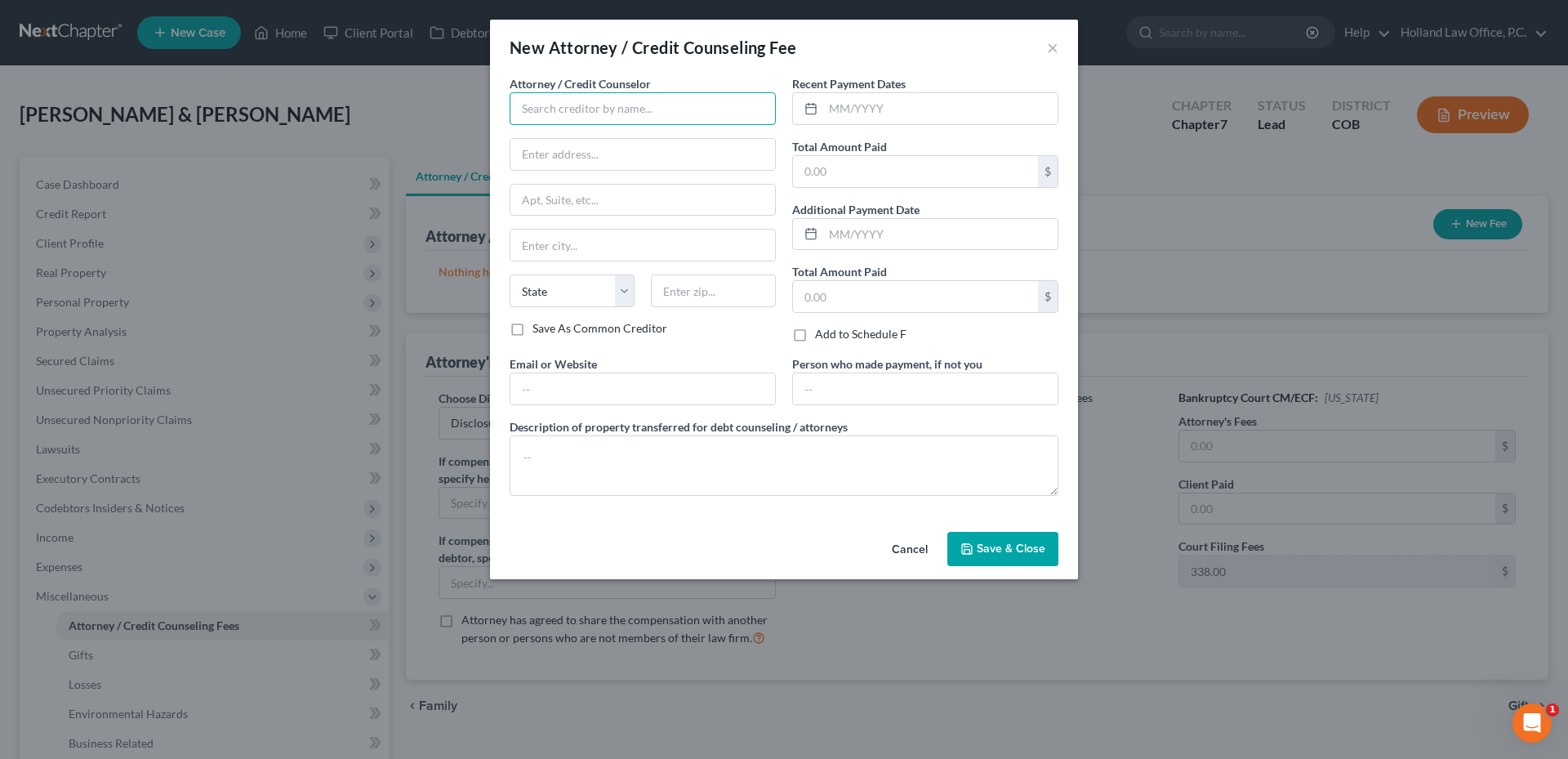
click at [557, 105] on input "text" at bounding box center [642, 108] width 266 height 33
type input "Holland law Office"
type input "[STREET_ADDRESS][PERSON_NAME]"
type input "Loveland"
select select "5"
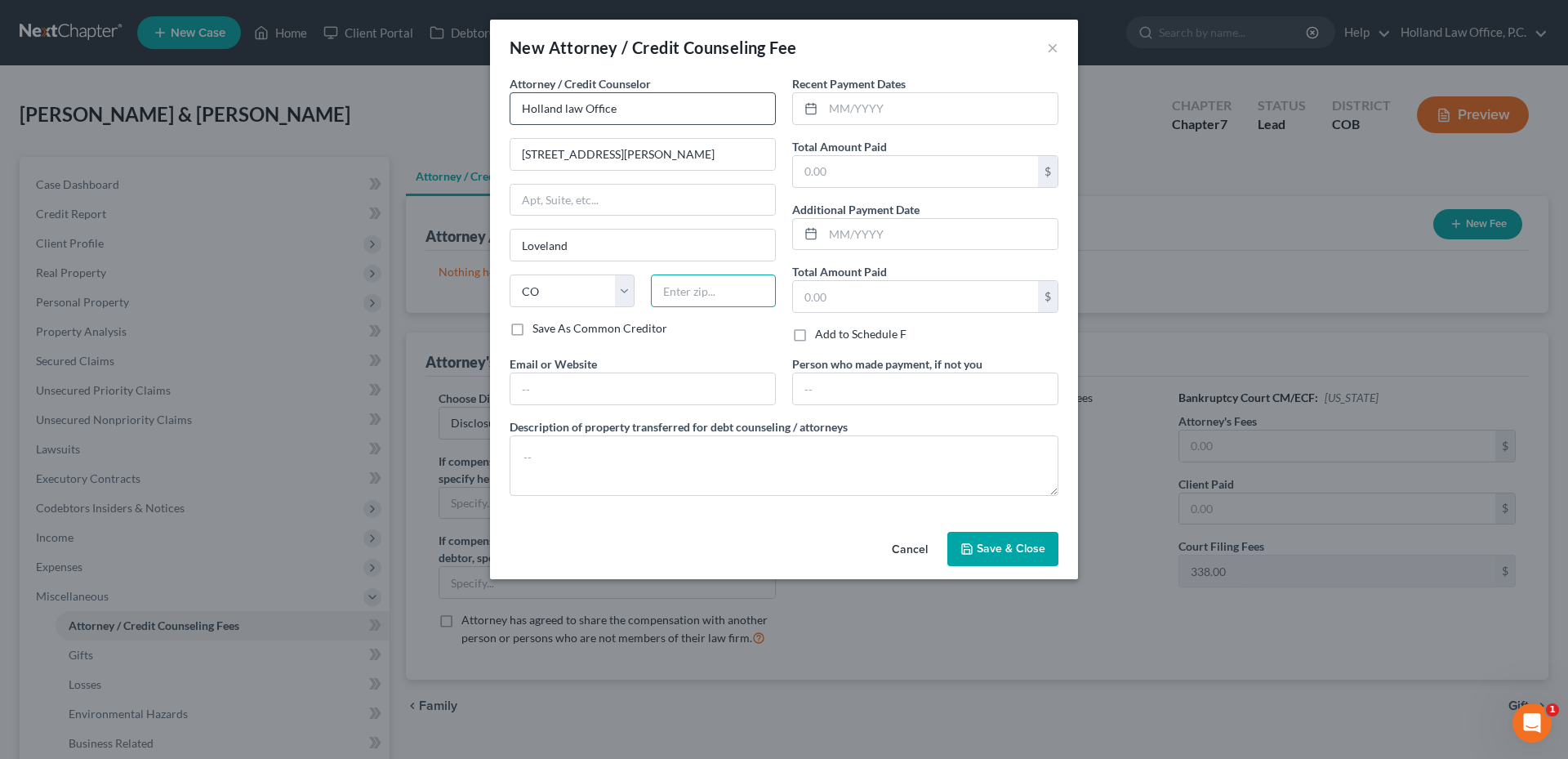
type input "80538"
click at [876, 109] on input "text" at bounding box center [940, 108] width 234 height 31
click at [866, 113] on input "text" at bounding box center [940, 108] width 234 height 31
type input "[DATE]"
type input "5,500.00"
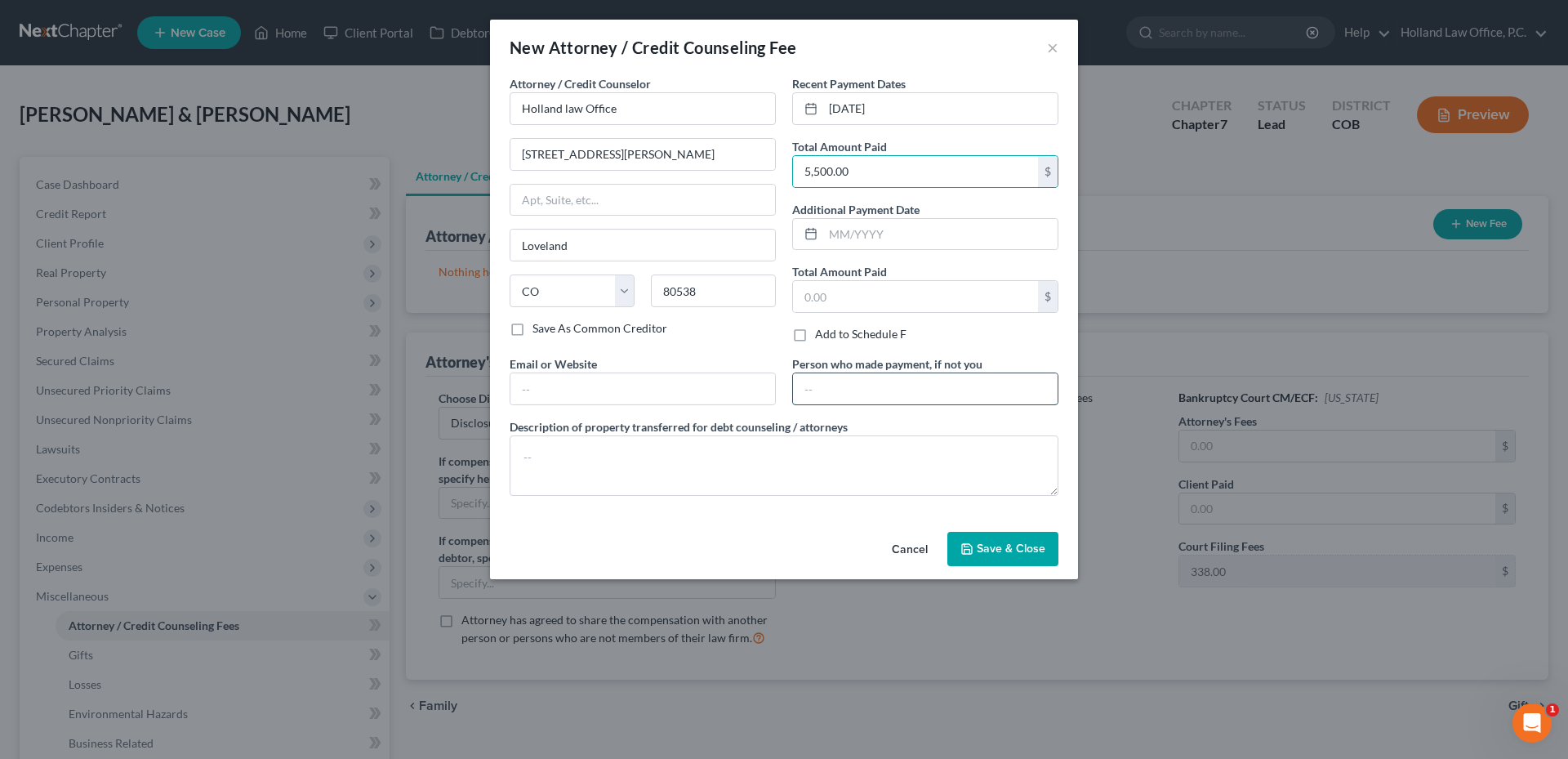
click at [858, 399] on input "text" at bounding box center [924, 388] width 264 height 31
click at [562, 451] on textarea at bounding box center [784, 466] width 549 height 60
click at [618, 456] on textarea at bounding box center [784, 466] width 549 height 60
paste textarea "Filing Fee $338, Credit Report $40, Credit Counseling $20, Financial Education …"
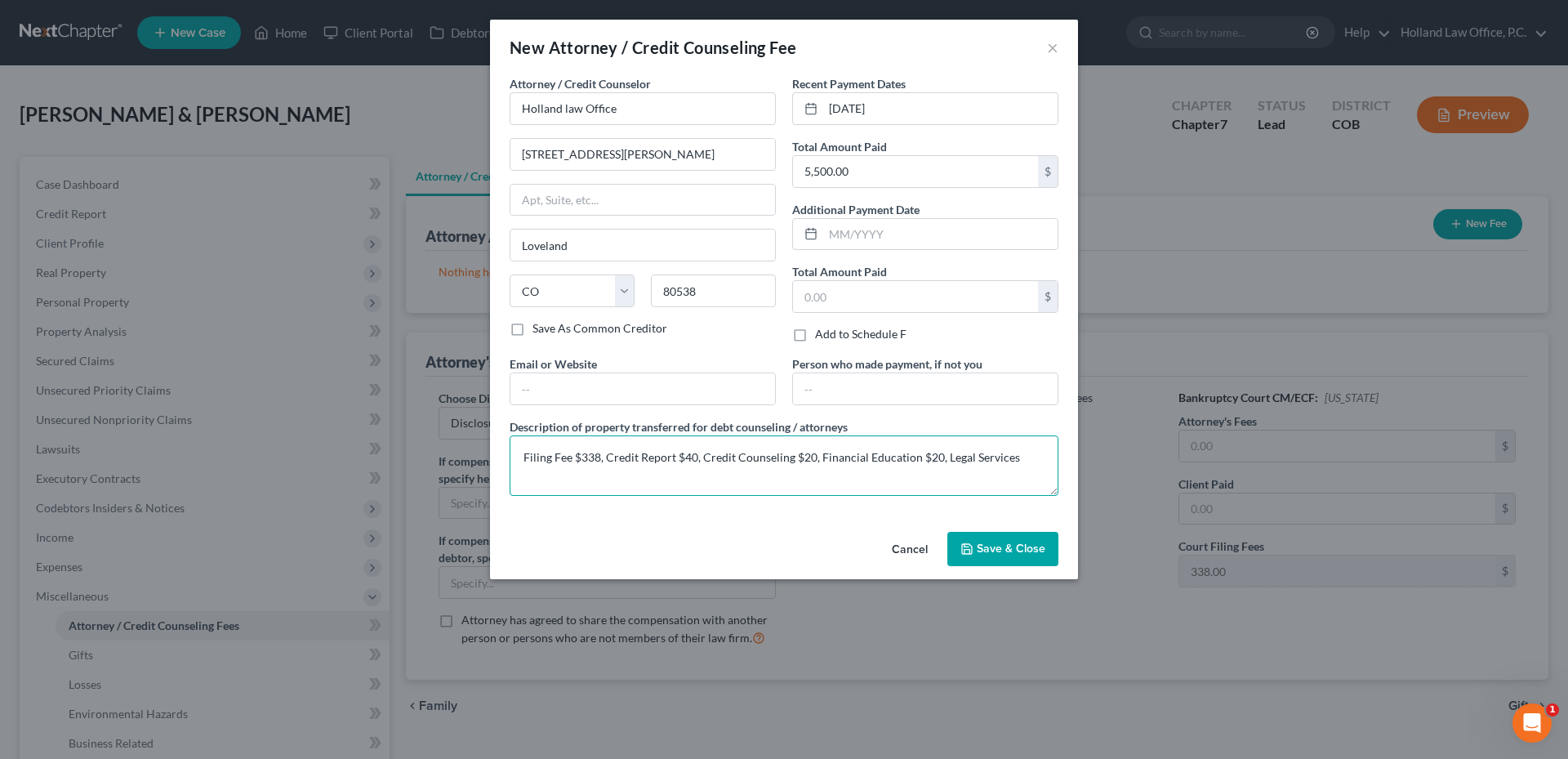
click at [1016, 455] on textarea "Filing Fee $338, Credit Report $40, Credit Counseling $20, Financial Education …" at bounding box center [784, 466] width 549 height 60
click at [1024, 454] on textarea "Filing Fee $338, Credit Report $40, Credit Counseling $20, Financial Education …" at bounding box center [784, 466] width 549 height 60
drag, startPoint x: 588, startPoint y: 482, endPoint x: 499, endPoint y: 474, distance: 89.4
click at [499, 474] on div "Attorney / Credit Counselor * Holland law Office [STREET_ADDRESS][PERSON_NAME] …" at bounding box center [783, 300] width 588 height 451
click at [651, 482] on textarea "Filing Fee $338, Credit Report $40, Credit Counseling $20, Financial Education …" at bounding box center [784, 466] width 549 height 60
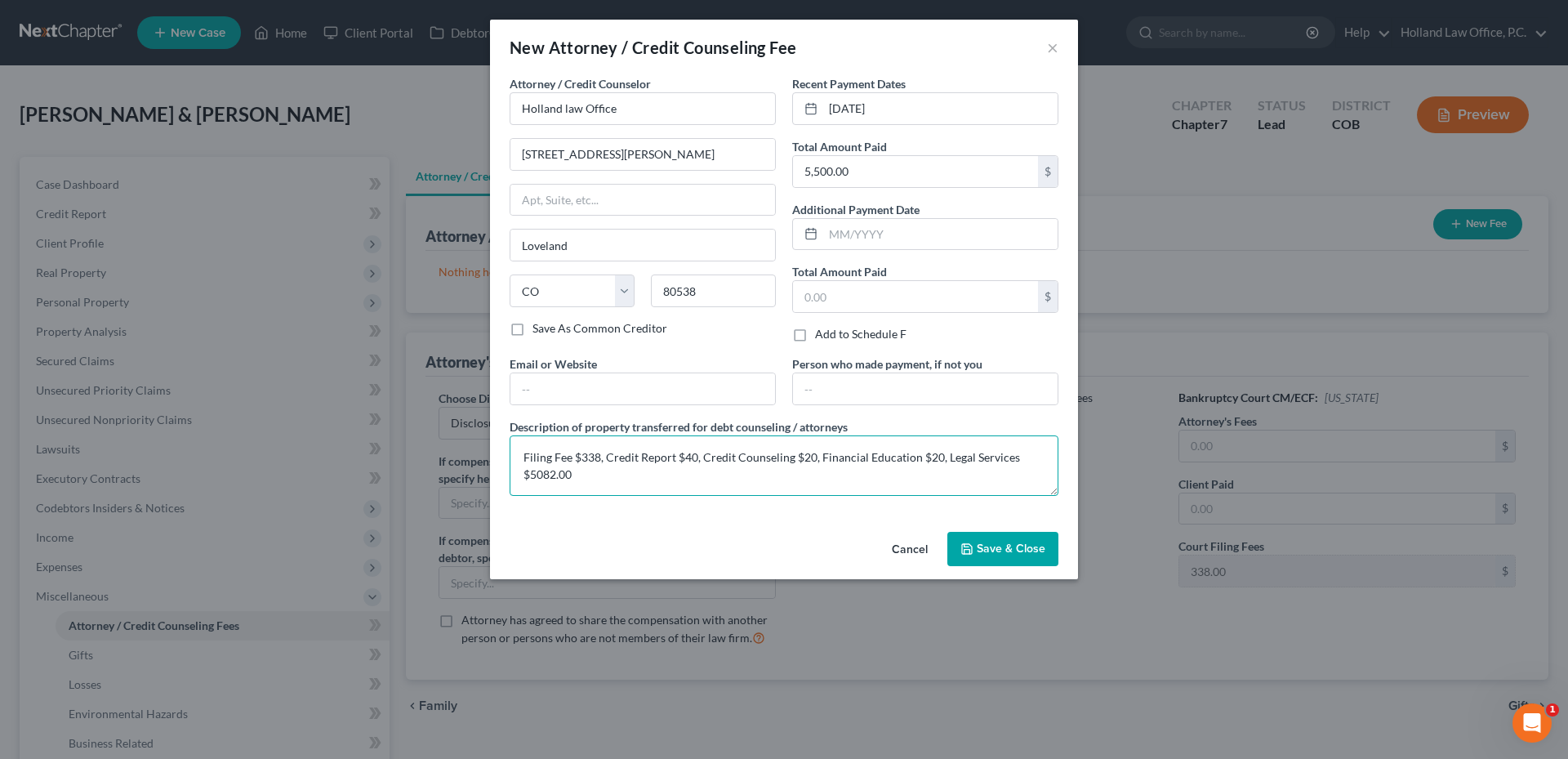
type textarea "Filing Fee $338, Credit Report $40, Credit Counseling $20, Financial Education …"
click at [1015, 548] on span "Save & Close" at bounding box center [1011, 548] width 69 height 14
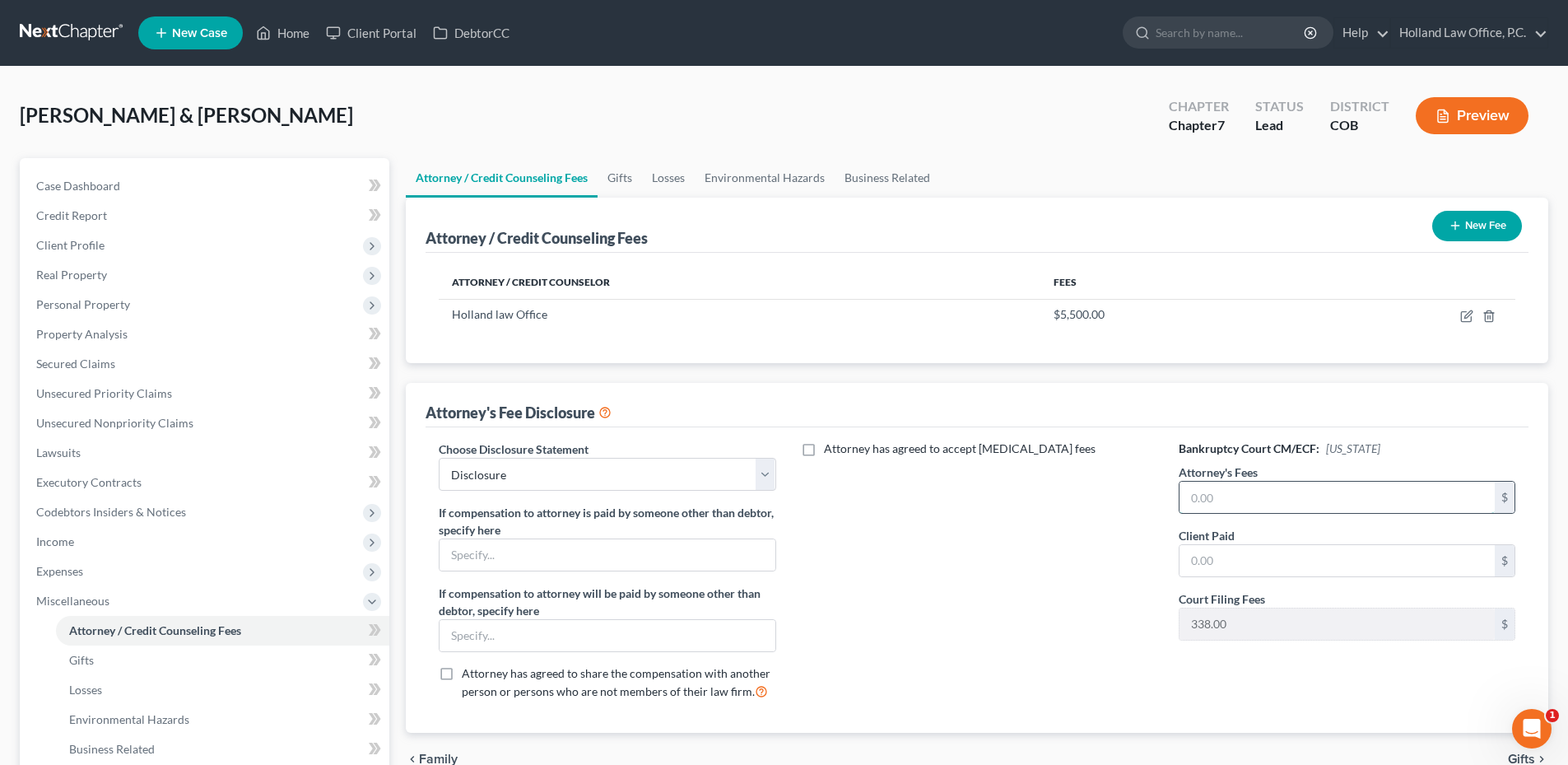
click at [1227, 496] on input "text" at bounding box center [1337, 497] width 315 height 31
paste input "$5082.00"
type input "5,082.00"
click at [1207, 541] on label "Client Paid" at bounding box center [1206, 536] width 56 height 17
click at [1212, 550] on input "text" at bounding box center [1337, 560] width 315 height 31
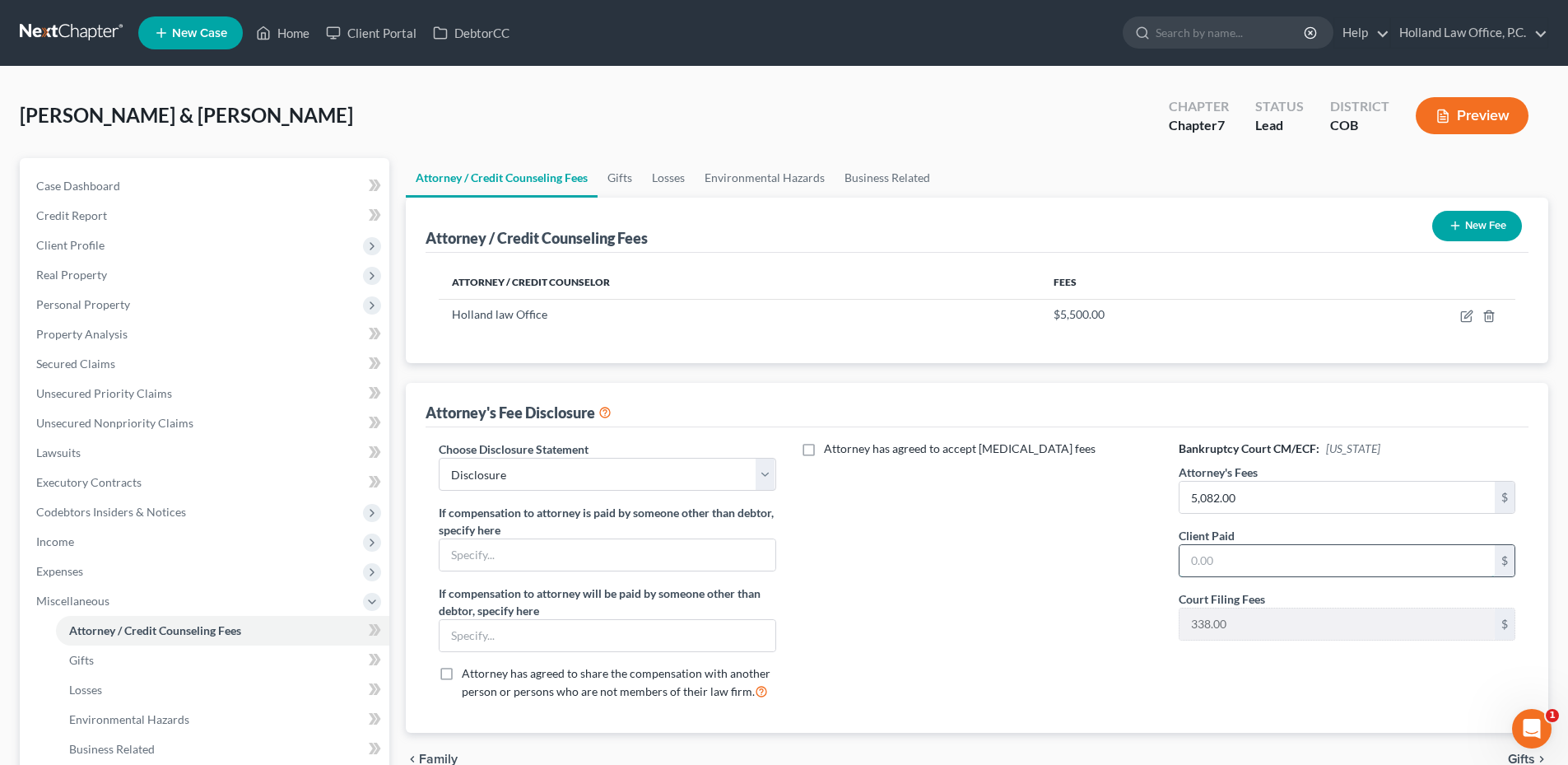
paste input "$5082.00"
type input "5,082.00"
click at [1028, 560] on div "Attorney has agreed to accept [MEDICAL_DATA] fees" at bounding box center [977, 577] width 369 height 273
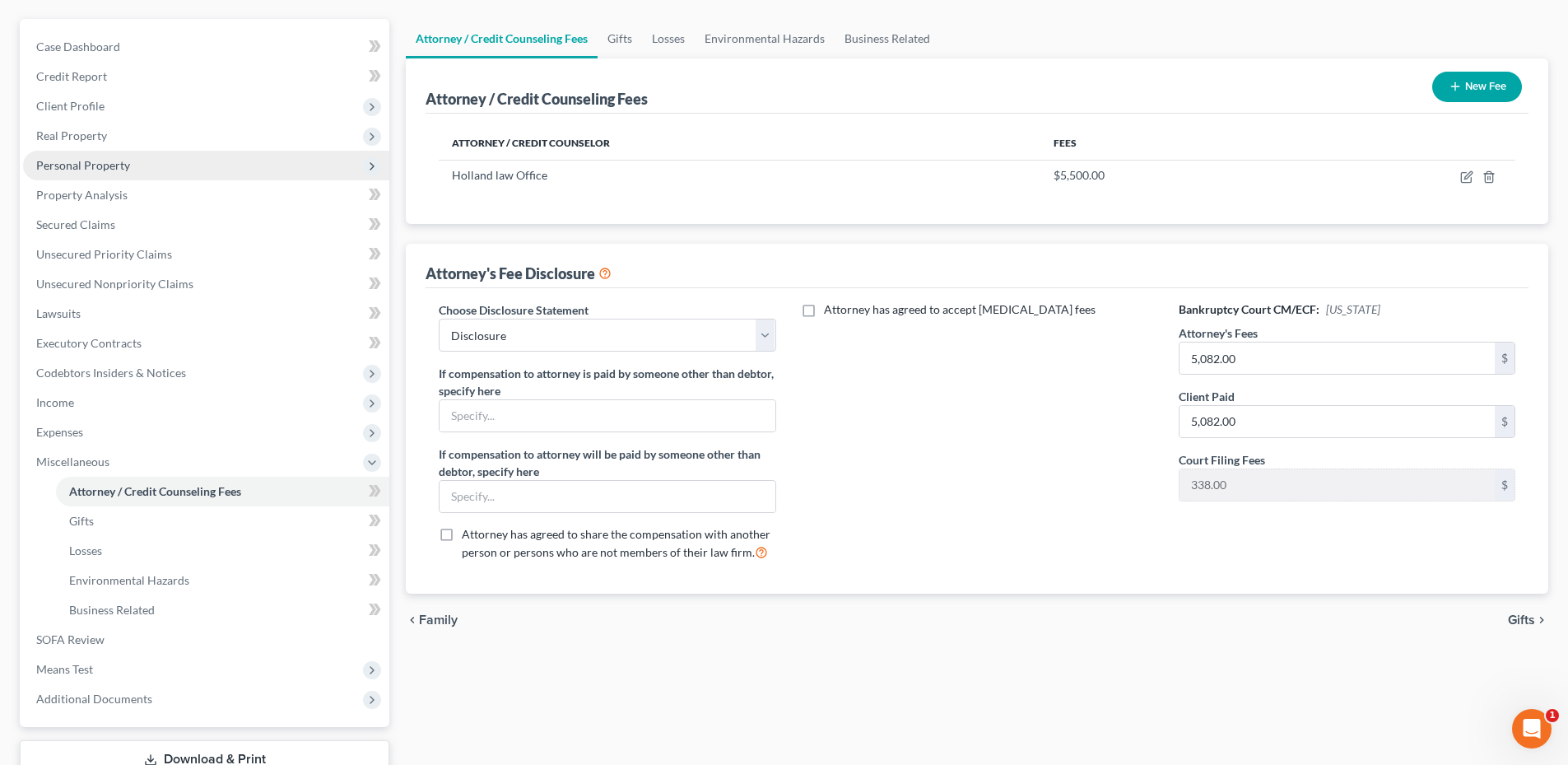
scroll to position [11, 0]
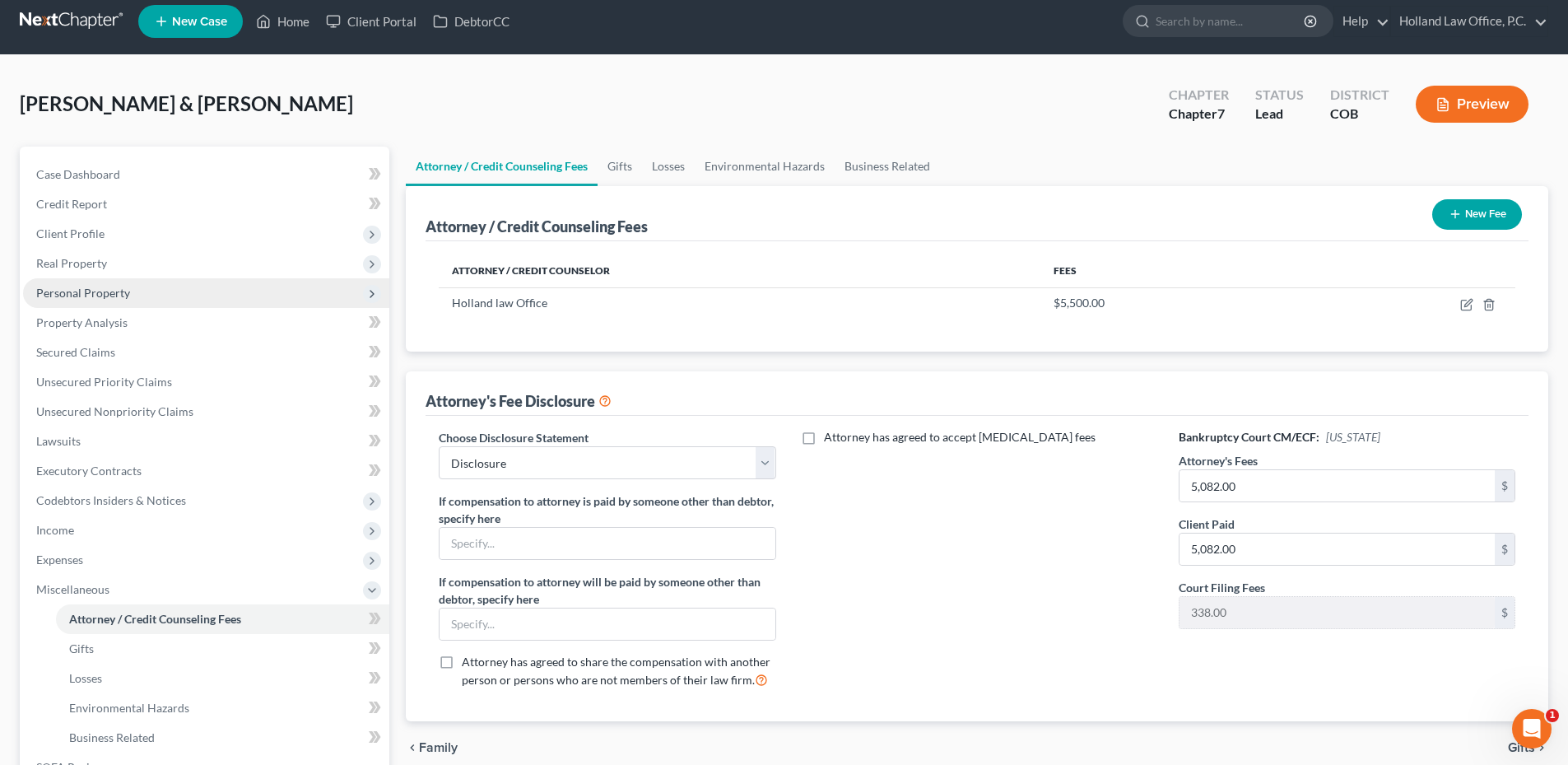
click at [103, 287] on span "Personal Property" at bounding box center [82, 292] width 94 height 14
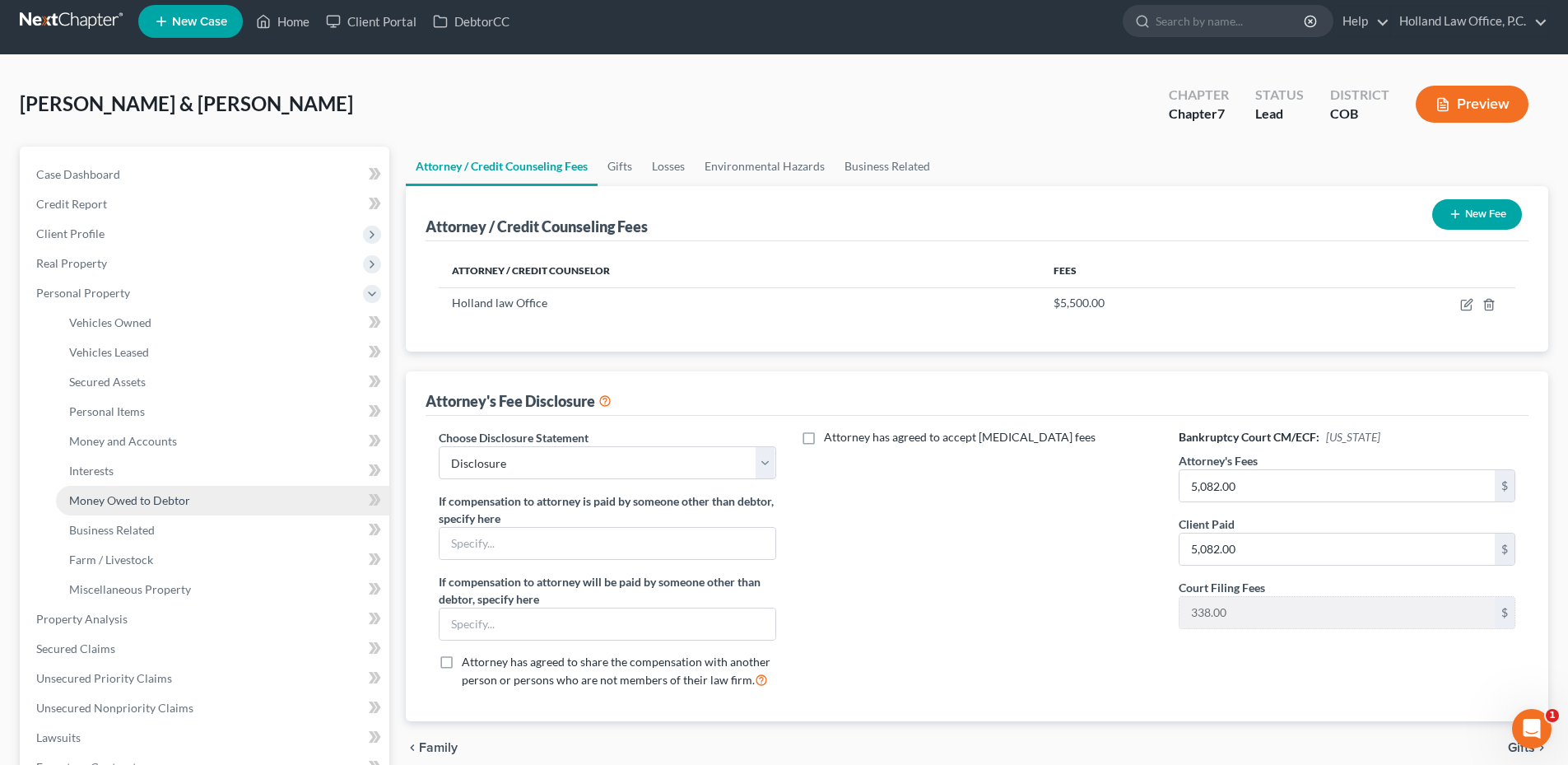
click at [129, 504] on span "Money Owed to Debtor" at bounding box center [130, 500] width 121 height 14
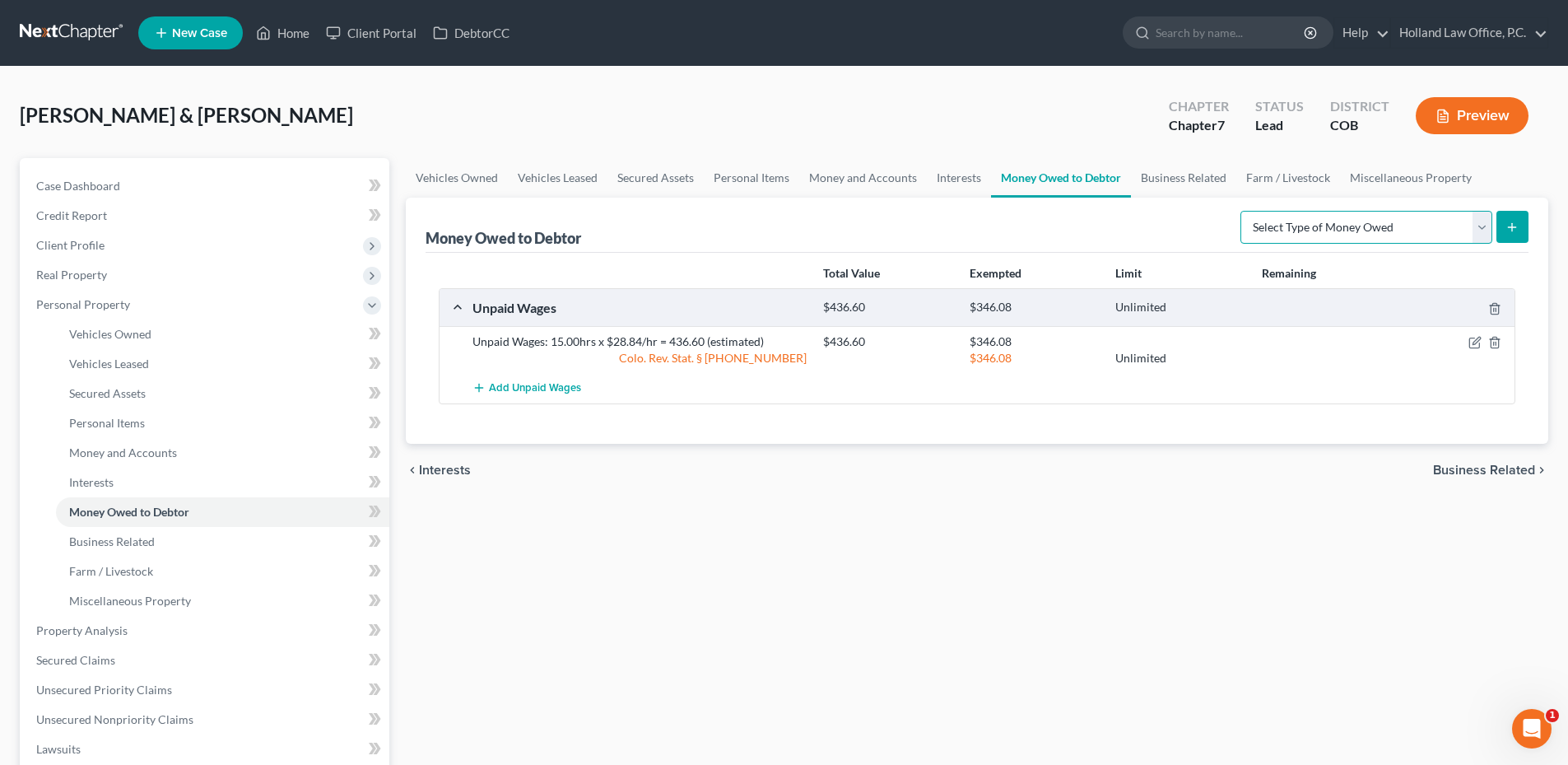
click at [1372, 231] on select "Select Type of Money Owed Accounts Receivable Alimony Child Support Claims Agai…" at bounding box center [1366, 227] width 252 height 33
select select "expected_tax_refund"
click at [1243, 210] on select "Select Type of Money Owed Accounts Receivable Alimony Child Support Claims Agai…" at bounding box center [1366, 227] width 252 height 33
click at [1521, 228] on button "submit" at bounding box center [1512, 227] width 32 height 32
select select "0"
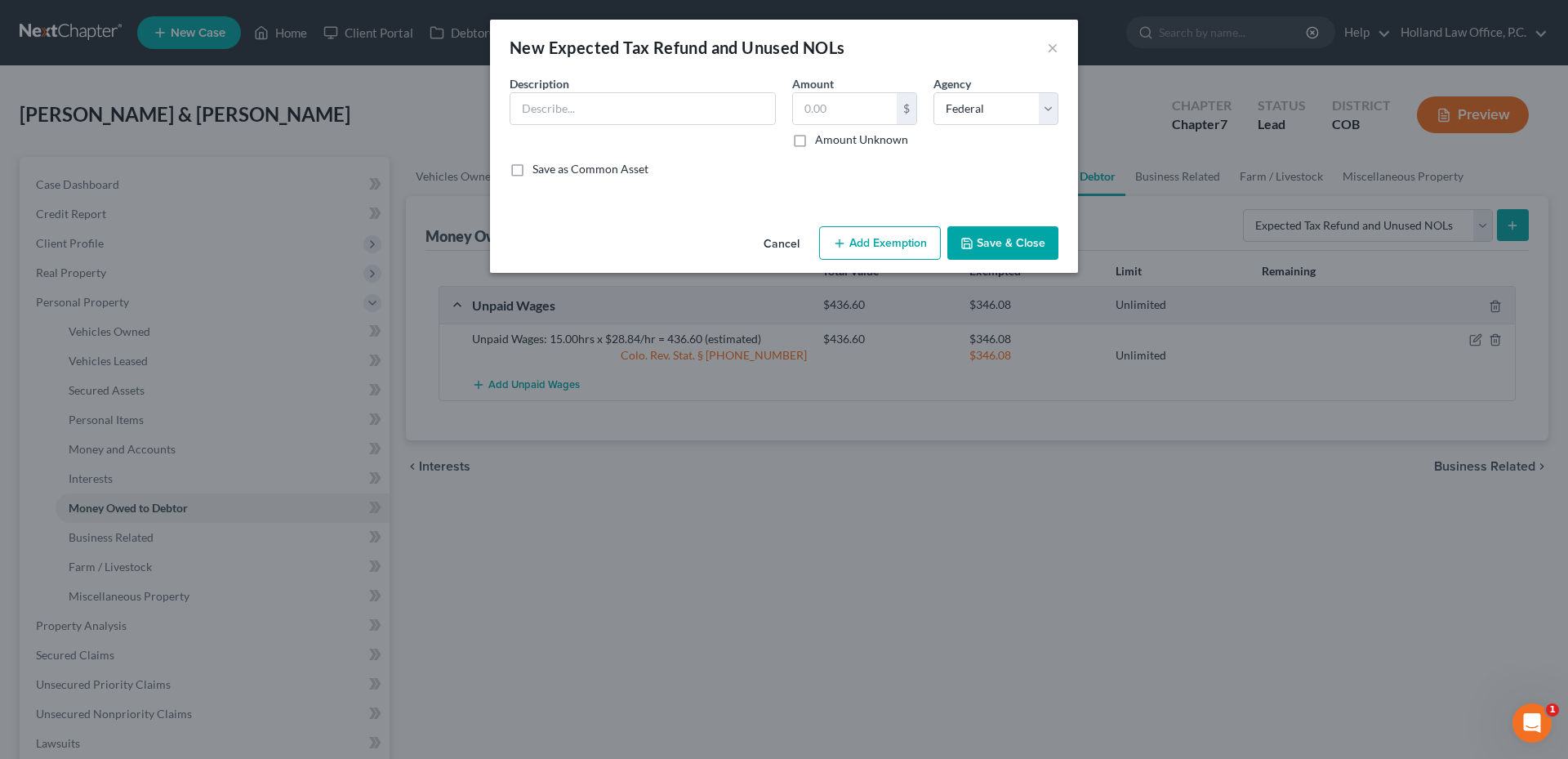
click at [799, 256] on button "Cancel" at bounding box center [781, 244] width 62 height 33
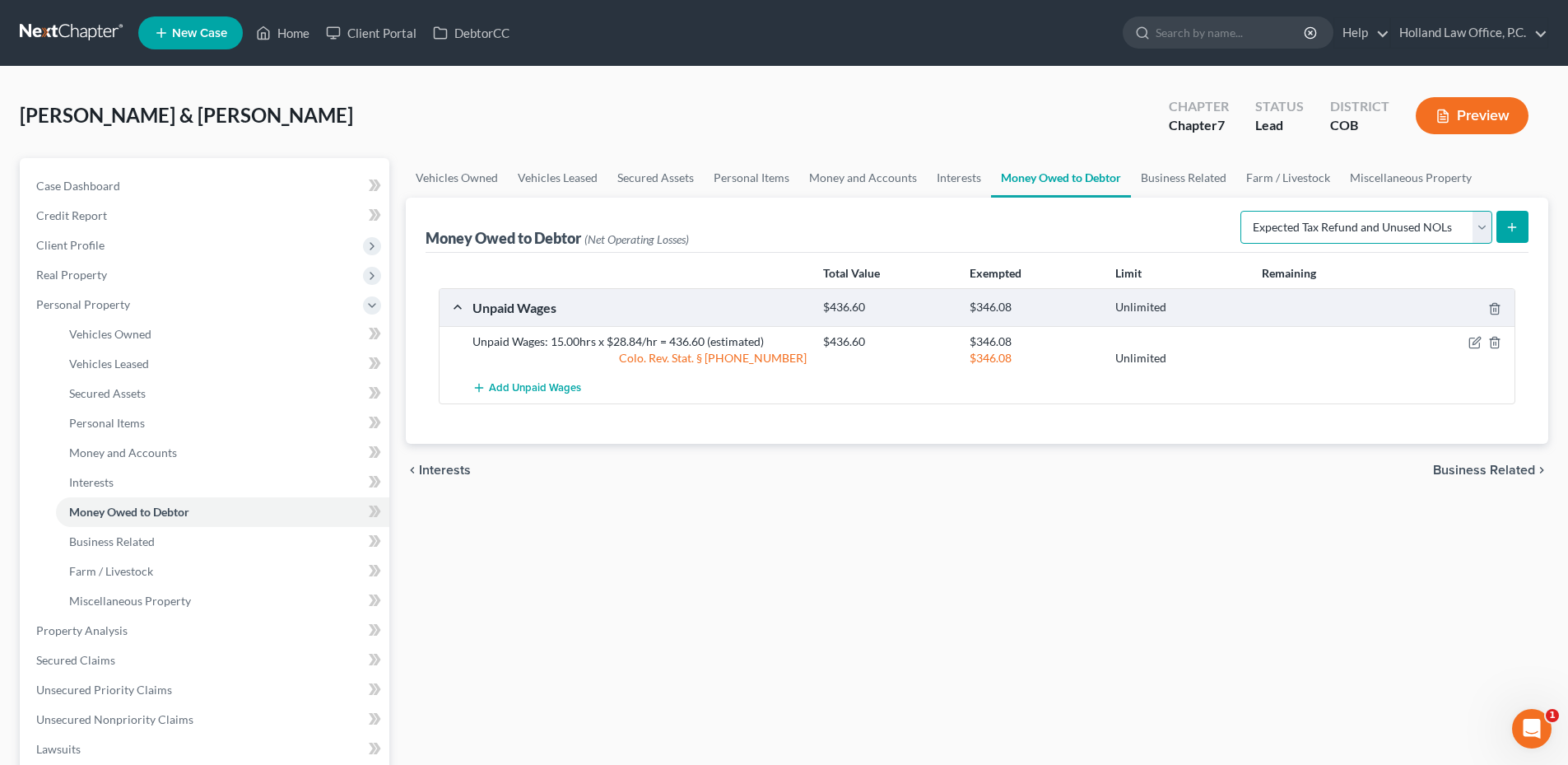
click at [1321, 239] on select "Select Type of Money Owed Accounts Receivable Alimony Child Support Claims Agai…" at bounding box center [1366, 227] width 252 height 33
click at [1243, 210] on select "Select Type of Money Owed Accounts Receivable Alimony Child Support Claims Agai…" at bounding box center [1366, 227] width 252 height 33
click at [1502, 216] on button "submit" at bounding box center [1512, 227] width 32 height 32
select select "0"
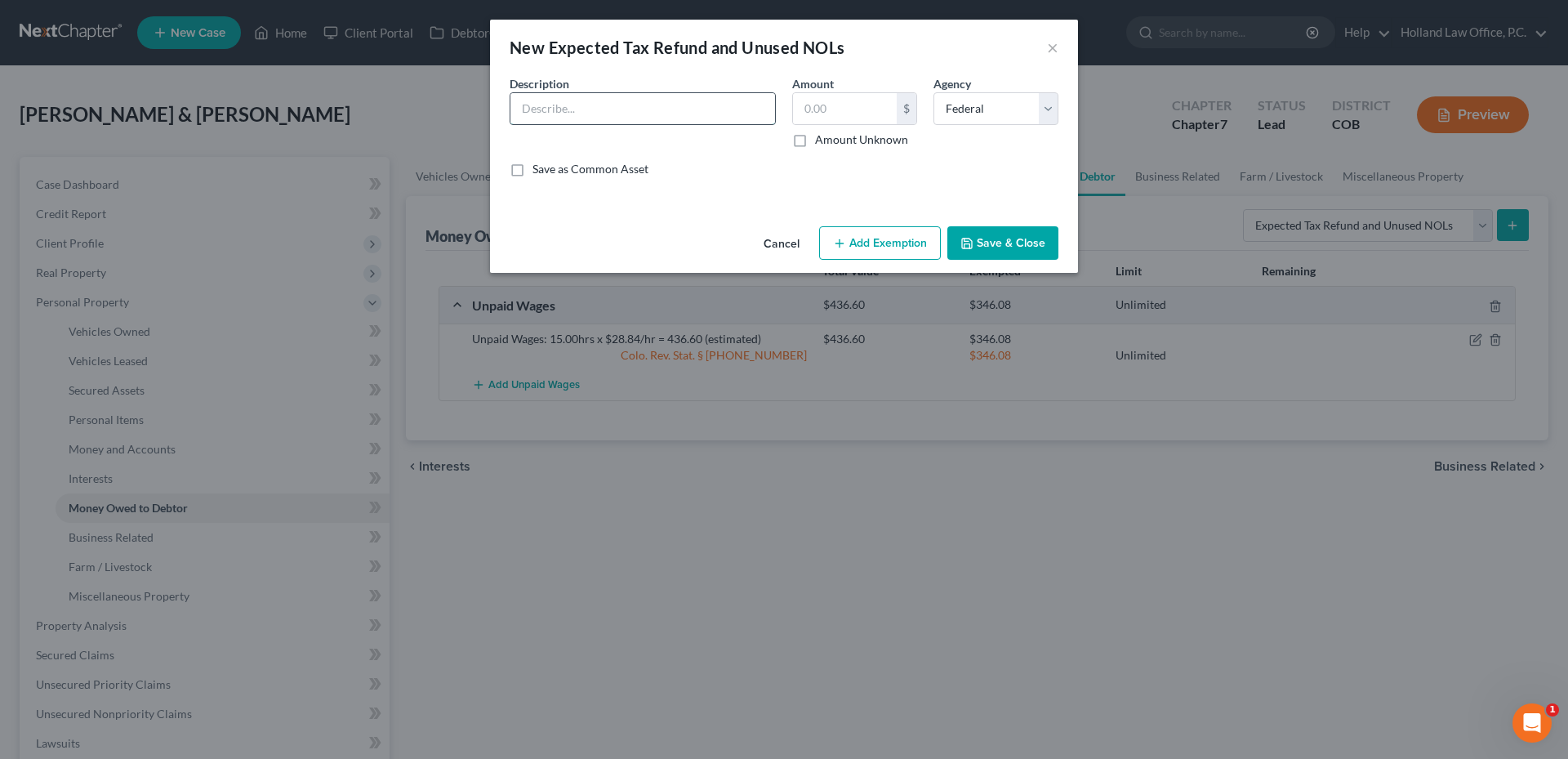
click at [576, 110] on input "text" at bounding box center [642, 108] width 264 height 31
type input "[US_STATE] Tax Return"
type input "0"
click at [815, 140] on label "Amount Unknown" at bounding box center [861, 139] width 93 height 16
click at [822, 140] on input "Amount Unknown" at bounding box center [826, 136] width 10 height 10
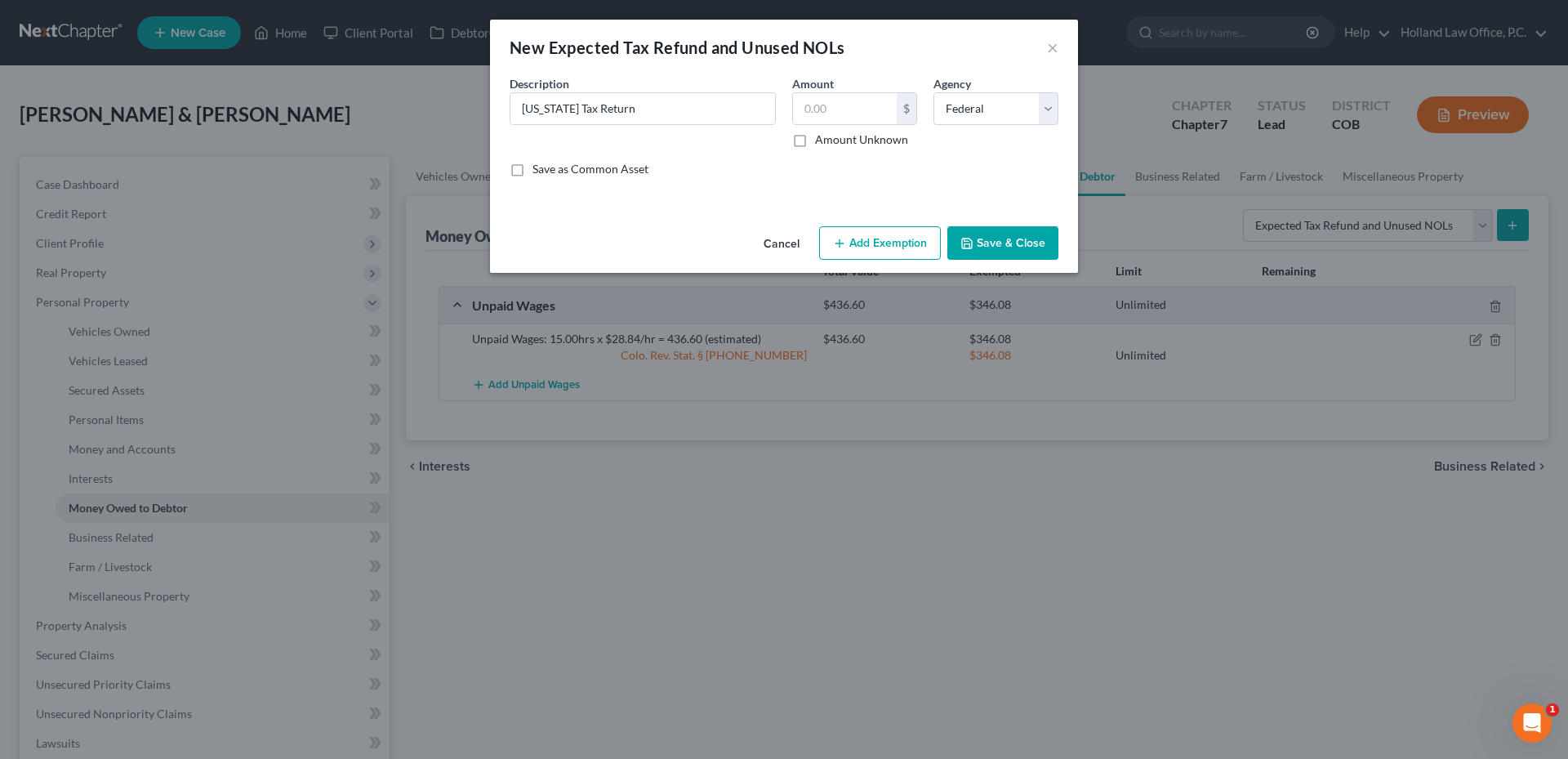
checkbox input "true"
type input "0.00"
click at [921, 237] on button "Add Exemption" at bounding box center [879, 244] width 121 height 34
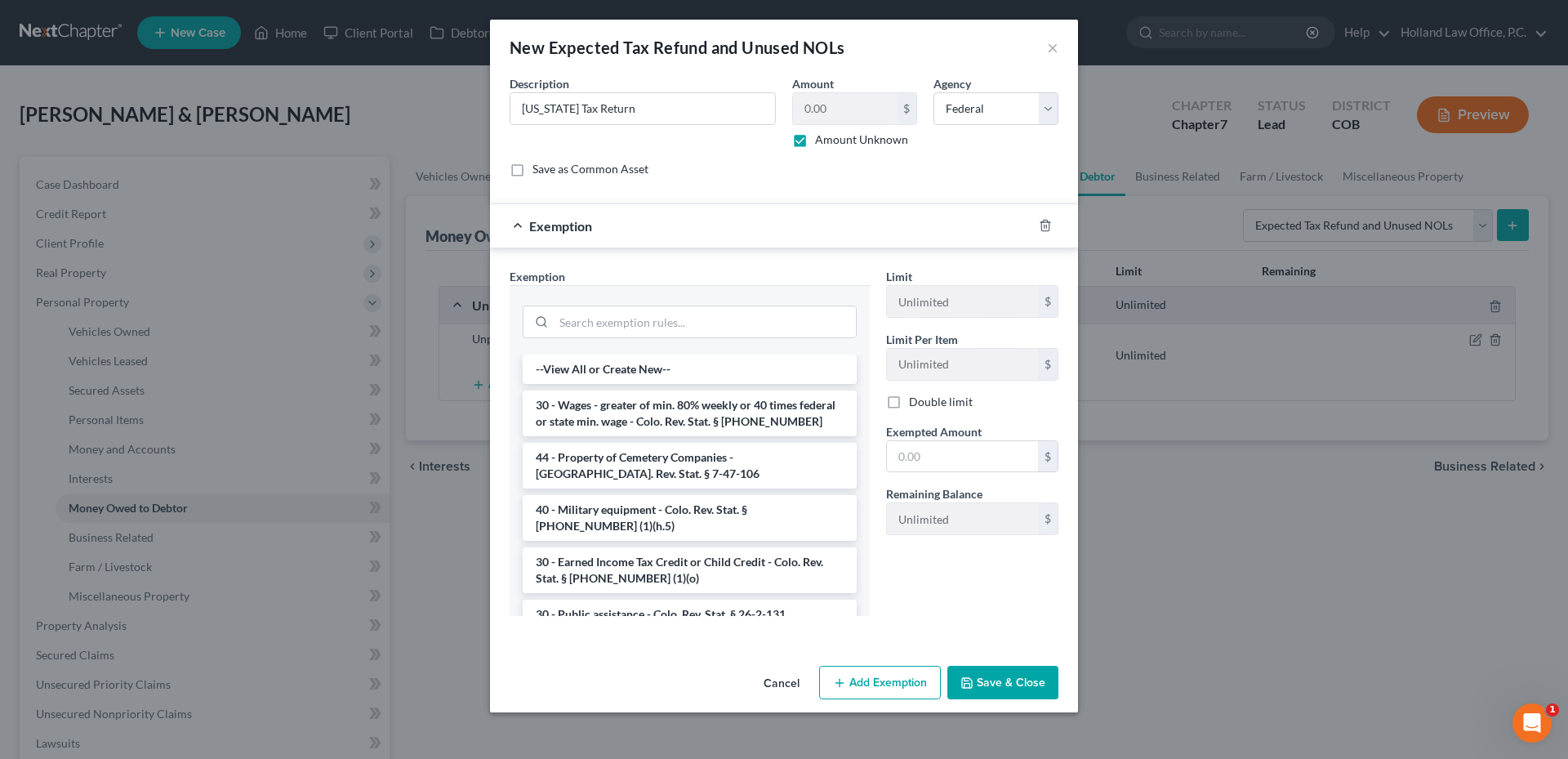
click at [619, 302] on div at bounding box center [689, 320] width 334 height 42
click at [614, 314] on input "search" at bounding box center [704, 322] width 302 height 31
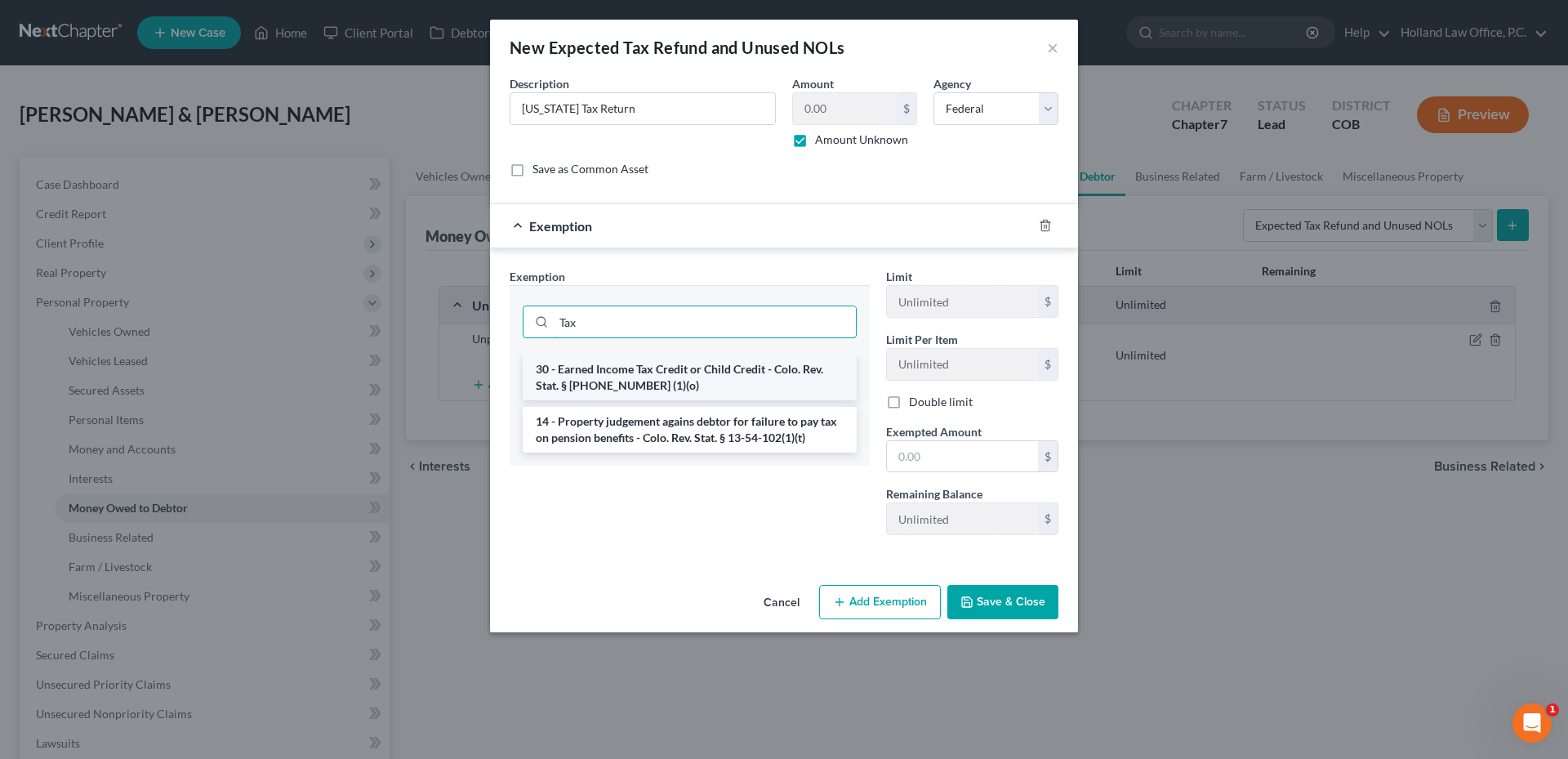
type input "Tax"
click at [680, 364] on li "30 - Earned Income Tax Credit or Child Credit - Colo. Rev. Stat. § [PHONE_NUMBE…" at bounding box center [689, 377] width 334 height 46
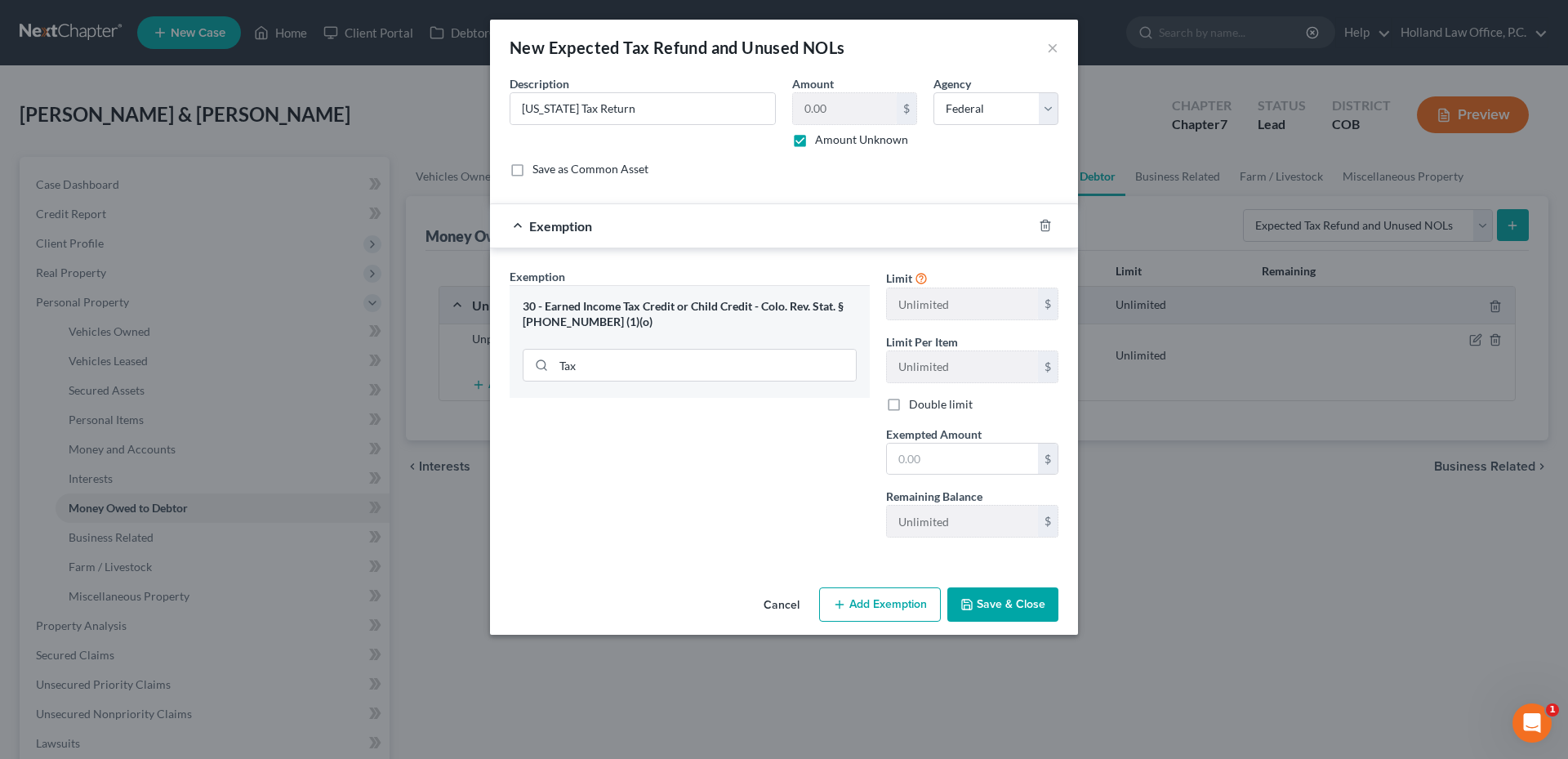
click at [1019, 606] on button "Save & Close" at bounding box center [1003, 605] width 111 height 34
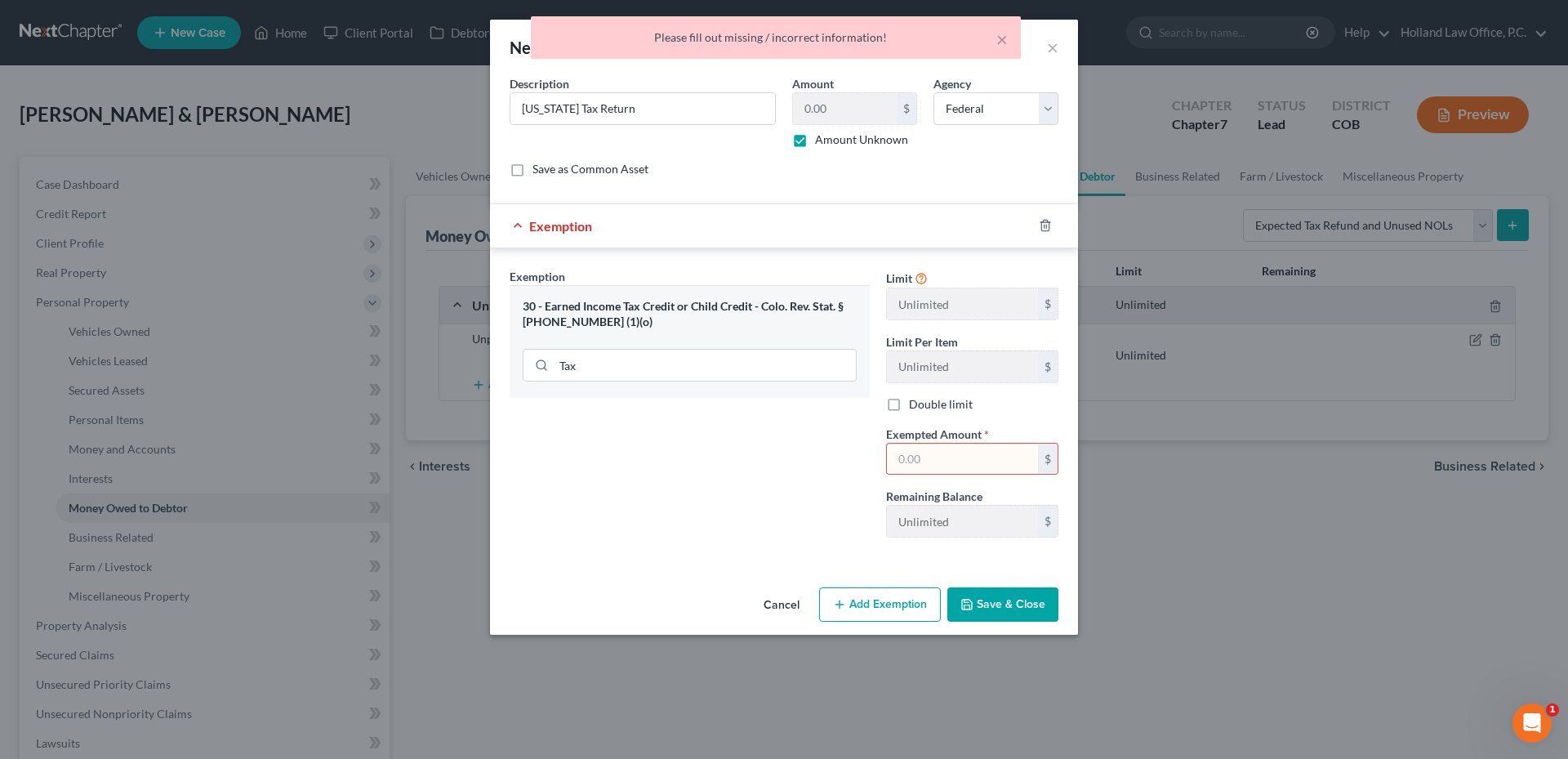
click at [993, 445] on input "text" at bounding box center [962, 459] width 151 height 31
type input "0.0"
drag, startPoint x: 588, startPoint y: 469, endPoint x: 839, endPoint y: 575, distance: 272.5
click at [588, 469] on div "Exemption Set must be selected for CA. Exemption * 30 - Earned Income Tax Credi…" at bounding box center [689, 409] width 376 height 283
click at [1047, 617] on button "Save & Close" at bounding box center [1003, 605] width 111 height 34
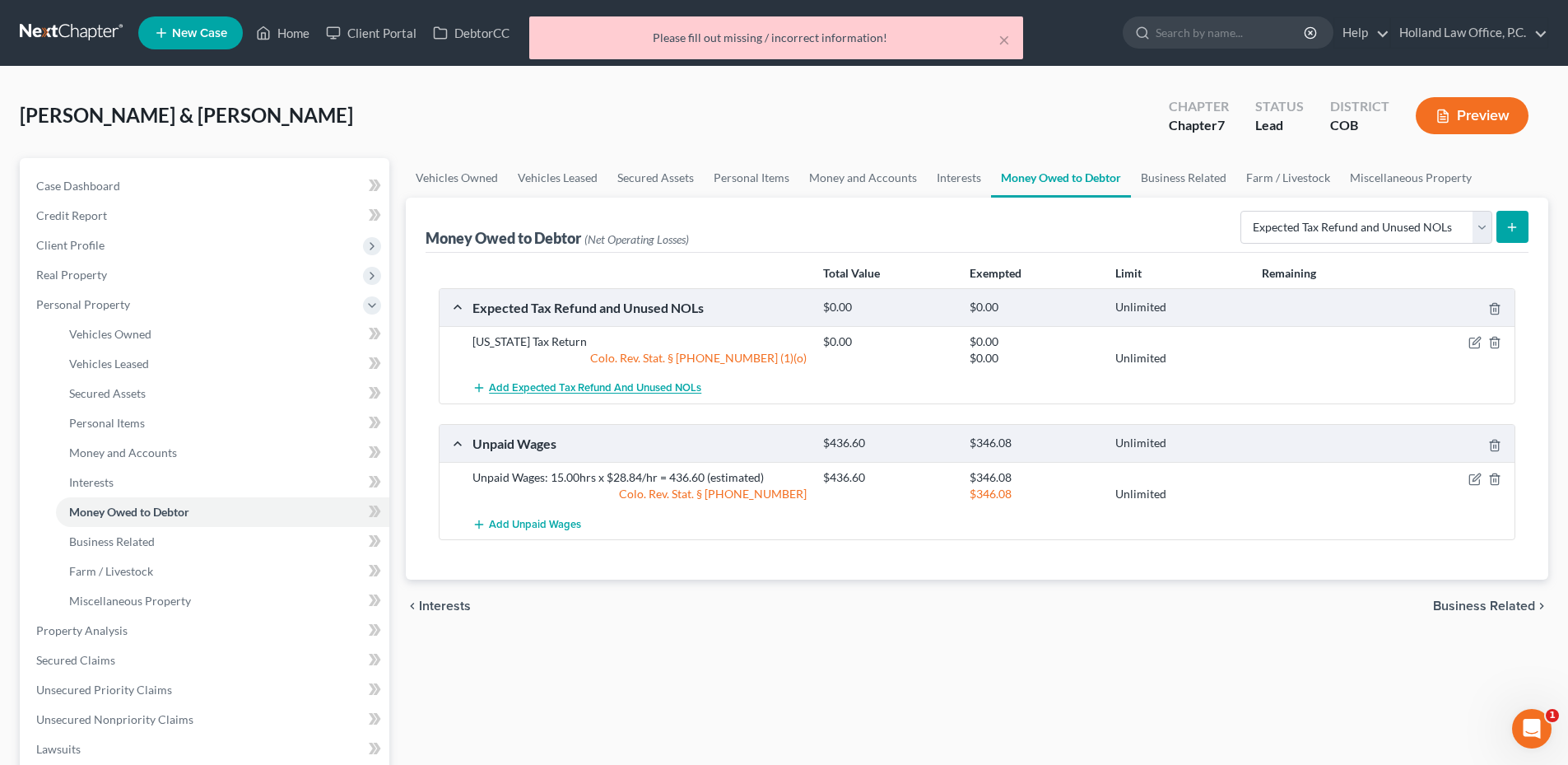
click at [570, 396] on button "Add Expected Tax Refund and Unused NOLs" at bounding box center [586, 388] width 228 height 30
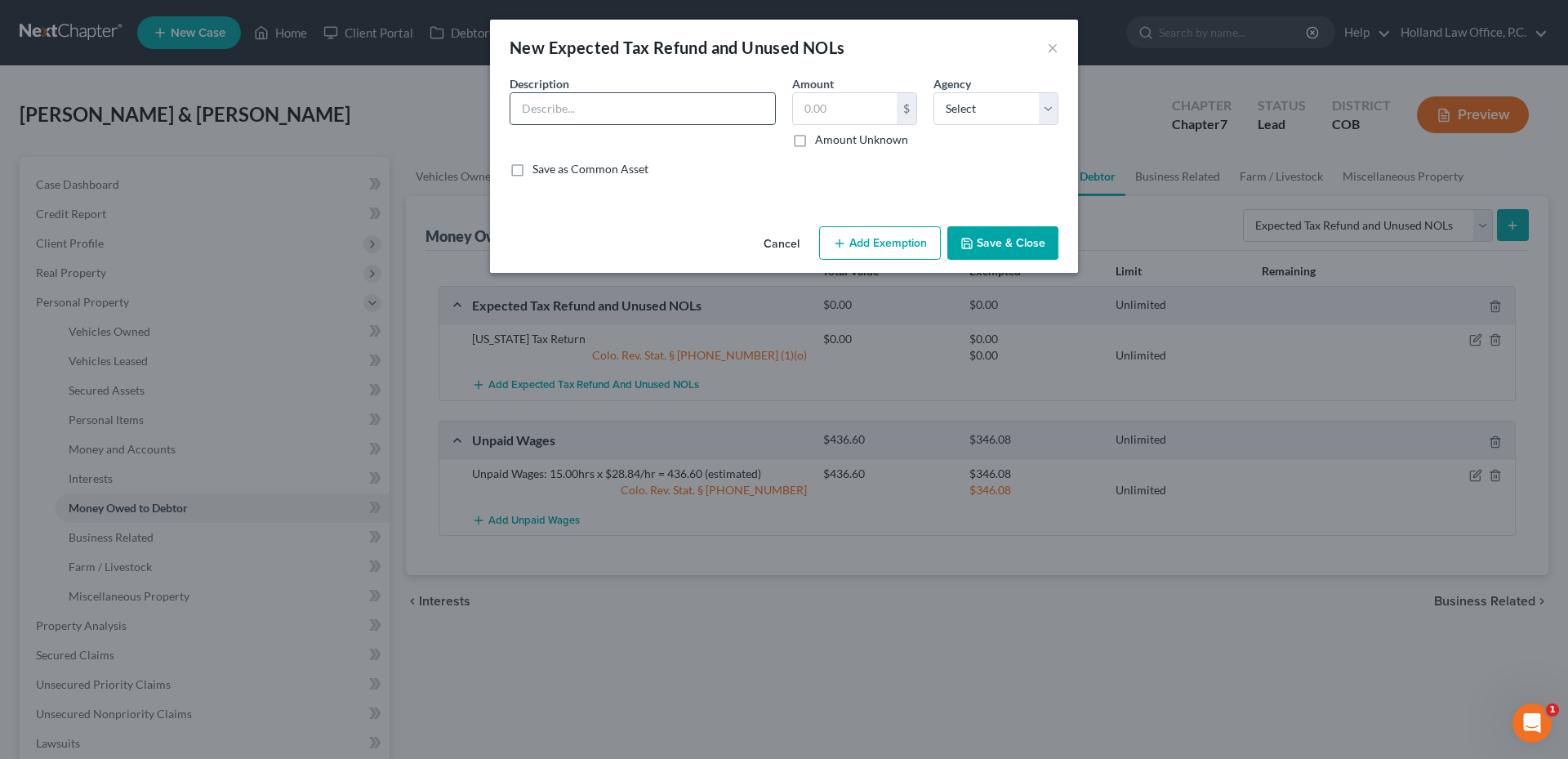
click at [557, 116] on input "text" at bounding box center [642, 108] width 264 height 31
type input "Federal Tax Return"
click at [825, 146] on label "Amount Unknown" at bounding box center [861, 139] width 93 height 16
click at [825, 142] on input "Amount Unknown" at bounding box center [826, 136] width 10 height 10
checkbox input "true"
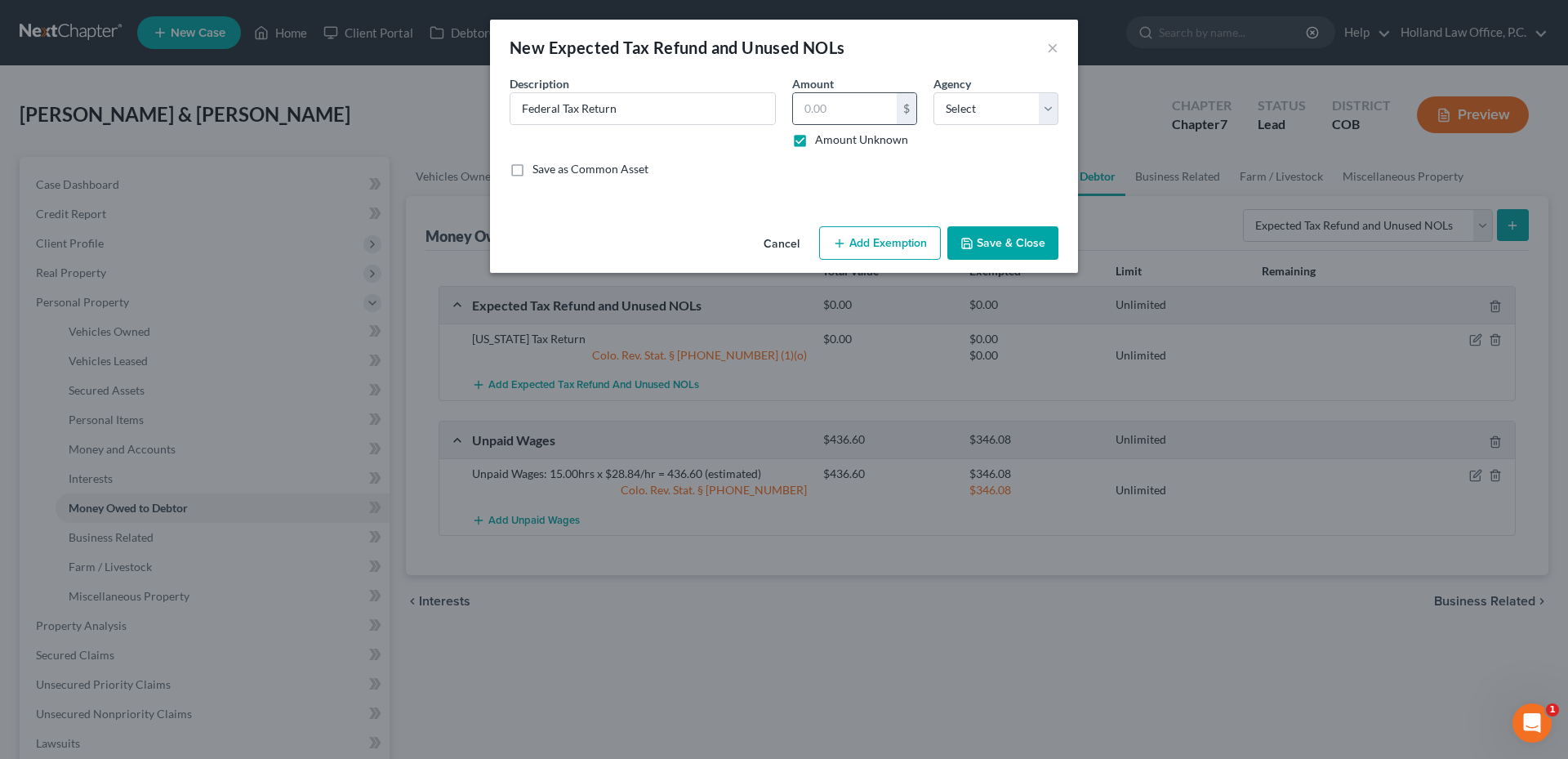
type input "0.00"
click at [935, 104] on select "Select Federal State Local" at bounding box center [996, 108] width 125 height 33
select select "1"
click at [933, 92] on select "Select Federal State Local" at bounding box center [996, 108] width 125 height 33
click at [886, 255] on button "Add Exemption" at bounding box center [879, 244] width 121 height 34
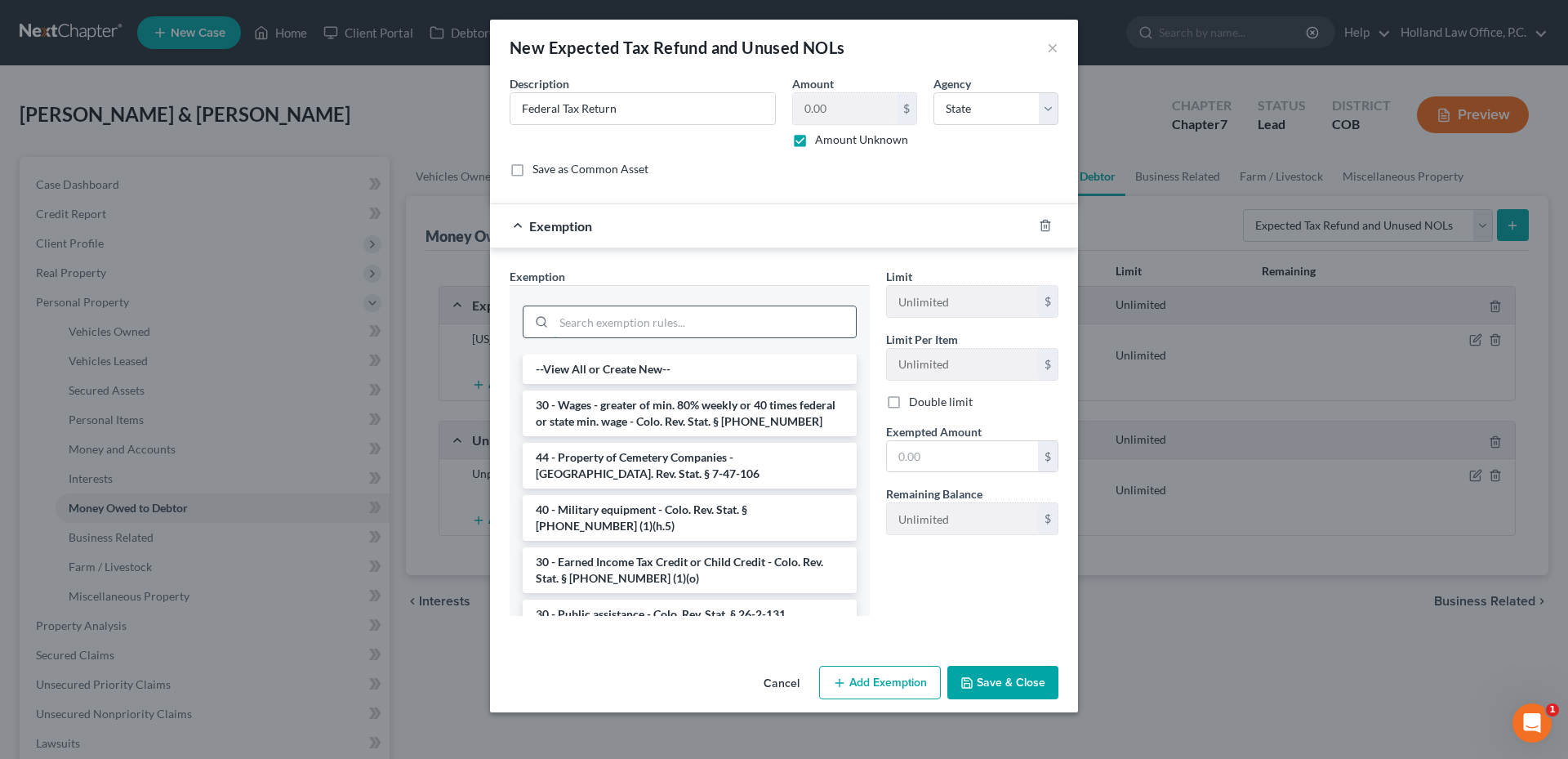
click at [634, 320] on input "search" at bounding box center [704, 322] width 302 height 31
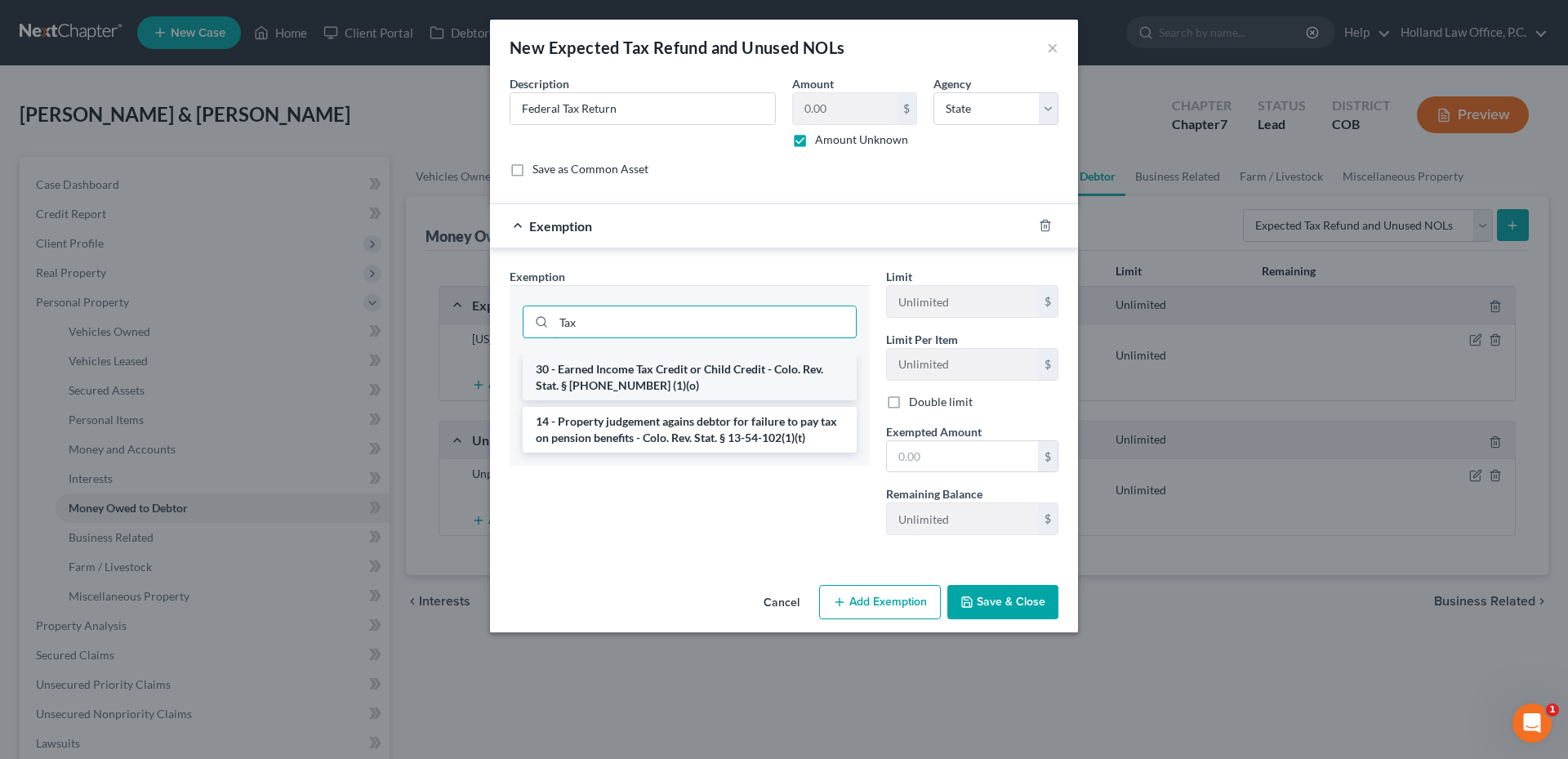
type input "Tax"
click at [696, 387] on li "30 - Earned Income Tax Credit or Child Credit - Colo. Rev. Stat. § [PHONE_NUMBE…" at bounding box center [689, 377] width 334 height 46
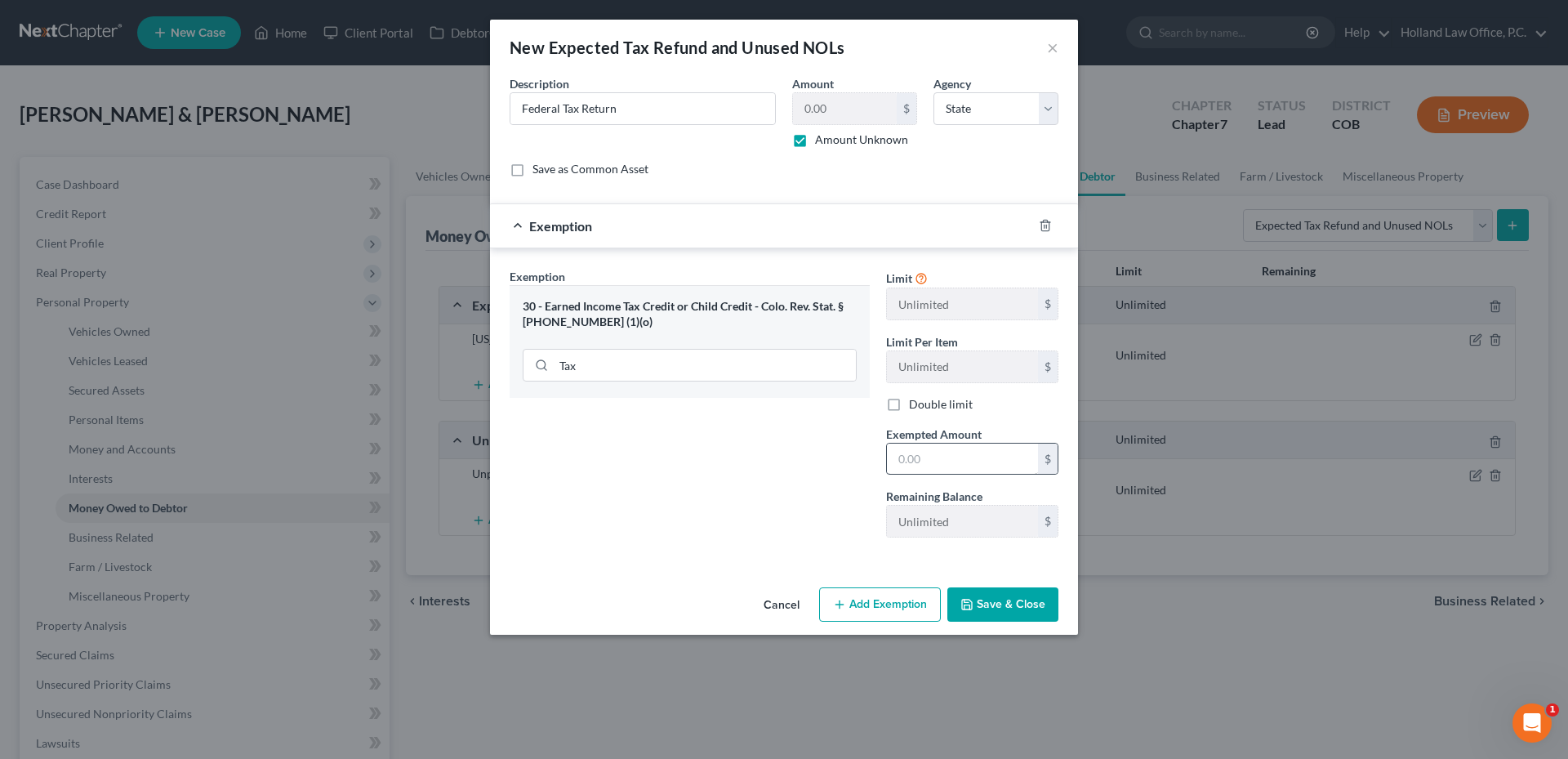
drag, startPoint x: 967, startPoint y: 480, endPoint x: 966, endPoint y: 461, distance: 19.0
click at [966, 469] on div "Limit Unlimited $ Limit Per Item Unlimited $ Double limit Exempted Amount * $ R…" at bounding box center [972, 409] width 189 height 283
click at [966, 457] on input "text" at bounding box center [962, 459] width 151 height 31
type input "0.0"
click at [684, 457] on div "Exemption Set must be selected for CA. Exemption * 30 - Earned Income Tax Credi…" at bounding box center [689, 409] width 376 height 283
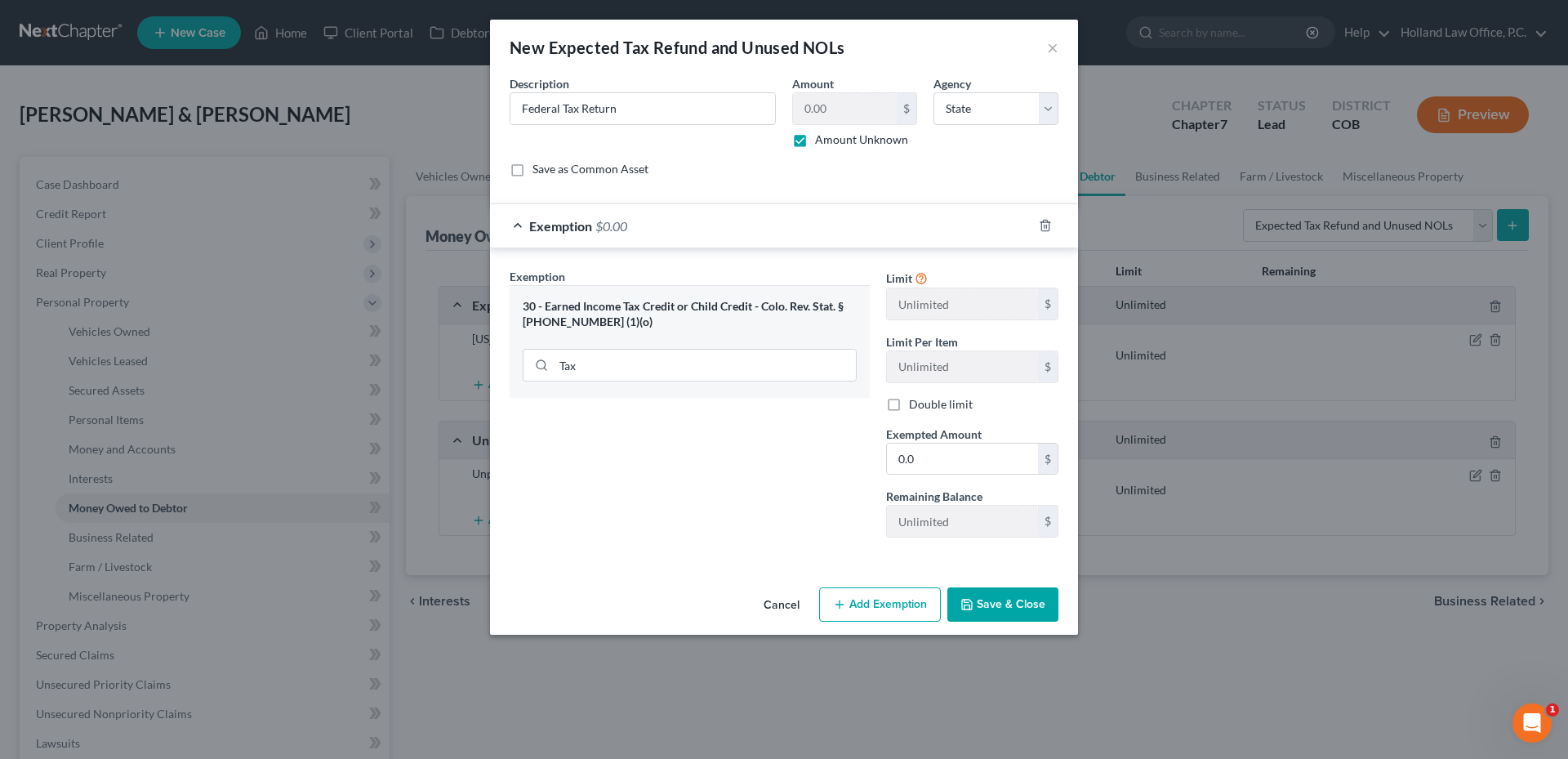
click at [1043, 603] on button "Save & Close" at bounding box center [1003, 605] width 111 height 34
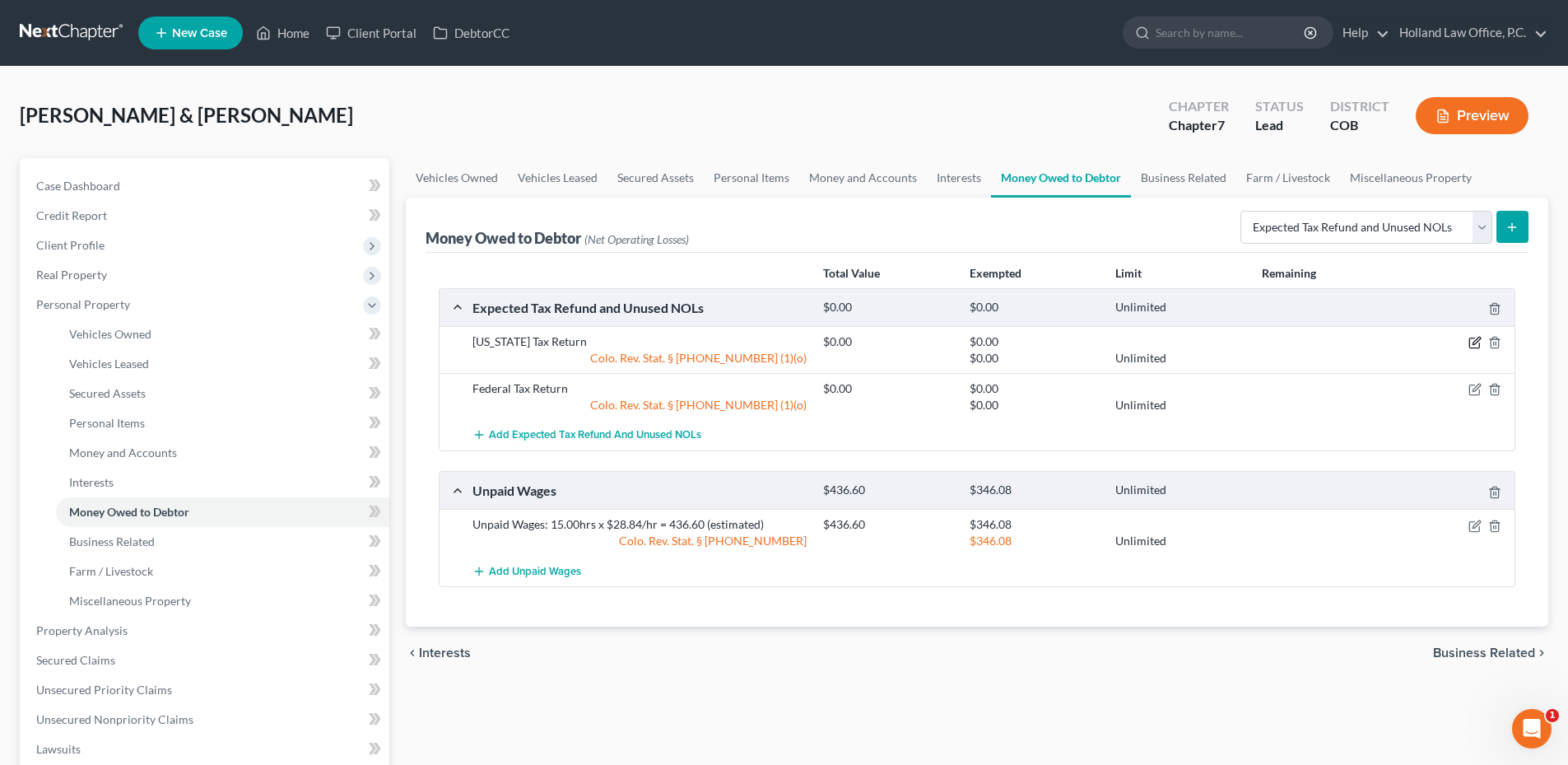
click at [1475, 347] on icon "button" at bounding box center [1475, 342] width 13 height 13
select select "0"
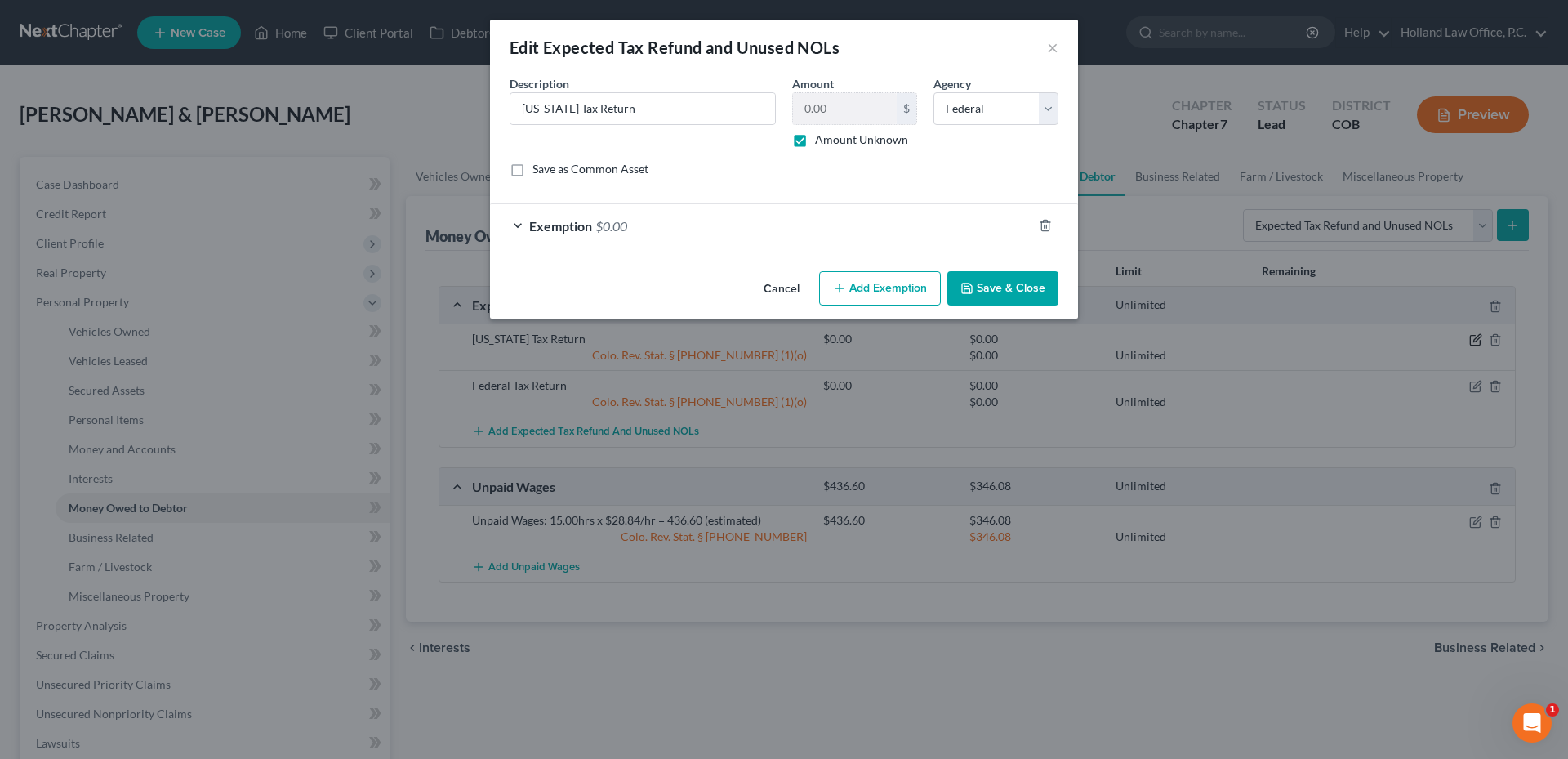
click at [1464, 339] on div "Edit Expected Tax Refund and Unused NOLs × An exemption set must first be selec…" at bounding box center [784, 379] width 1568 height 759
click at [792, 292] on button "Cancel" at bounding box center [781, 289] width 62 height 33
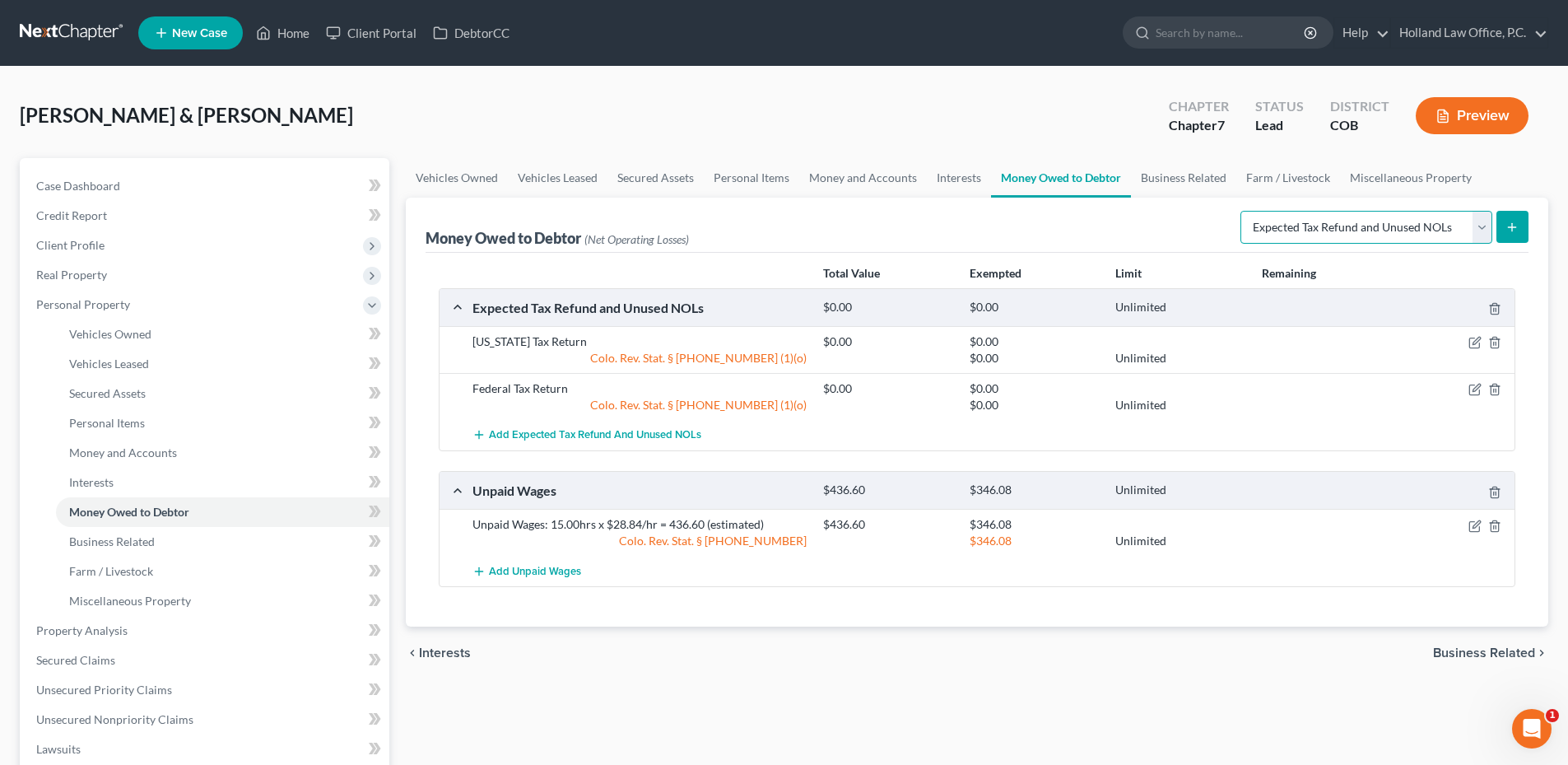
click at [1349, 236] on select "Select Type of Money Owed Accounts Receivable Alimony Child Support Claims Agai…" at bounding box center [1366, 227] width 252 height 33
select select "accounts_receivable"
click at [1243, 210] on select "Select Type of Money Owed Accounts Receivable Alimony Child Support Claims Agai…" at bounding box center [1366, 227] width 252 height 33
click at [1518, 213] on button "submit" at bounding box center [1512, 227] width 32 height 32
click at [1516, 223] on icon "submit" at bounding box center [1512, 228] width 13 height 13
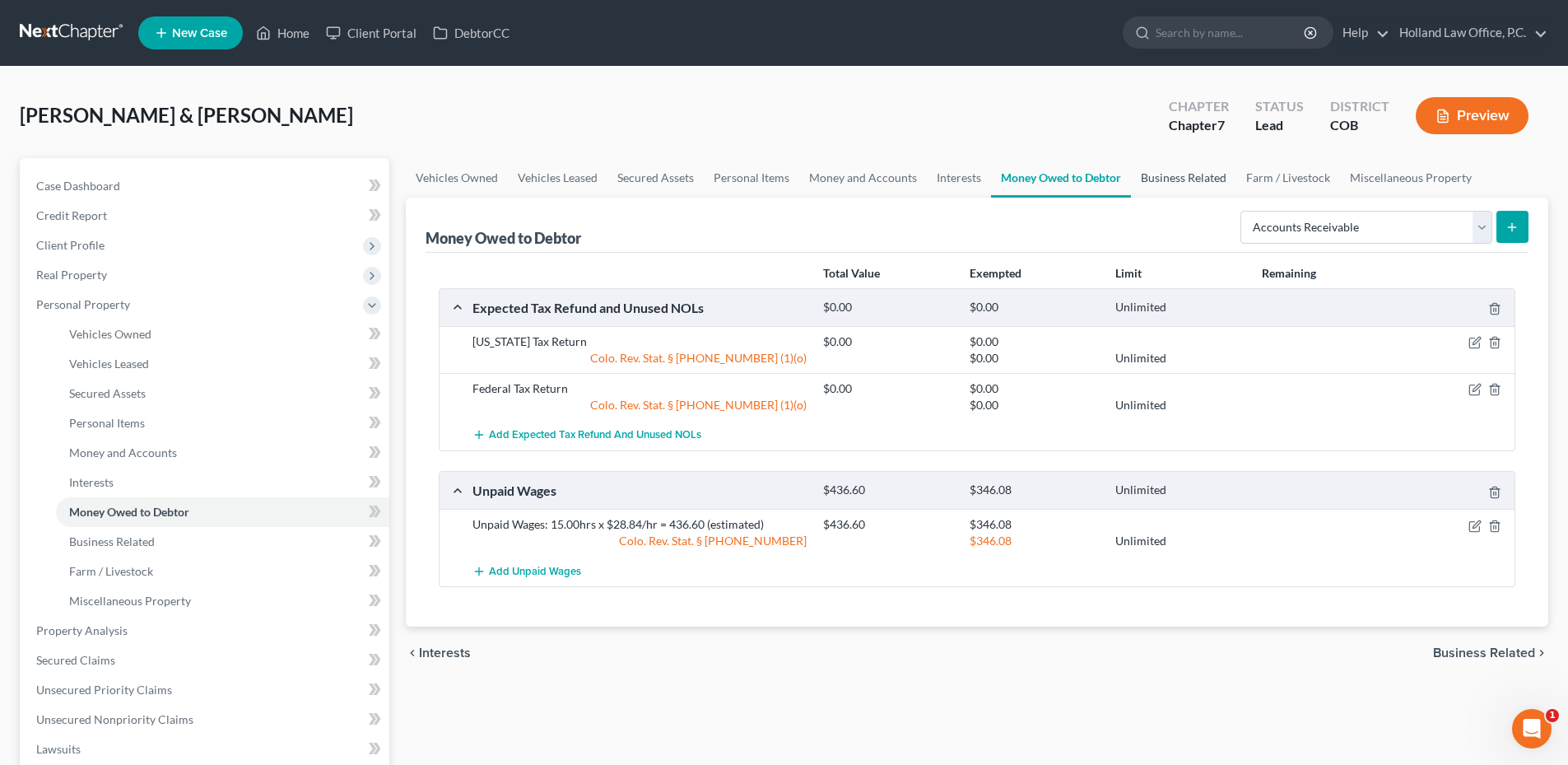
drag, startPoint x: 1153, startPoint y: 175, endPoint x: 1099, endPoint y: 173, distance: 54.0
click at [1153, 175] on link "Business Related" at bounding box center [1182, 178] width 105 height 40
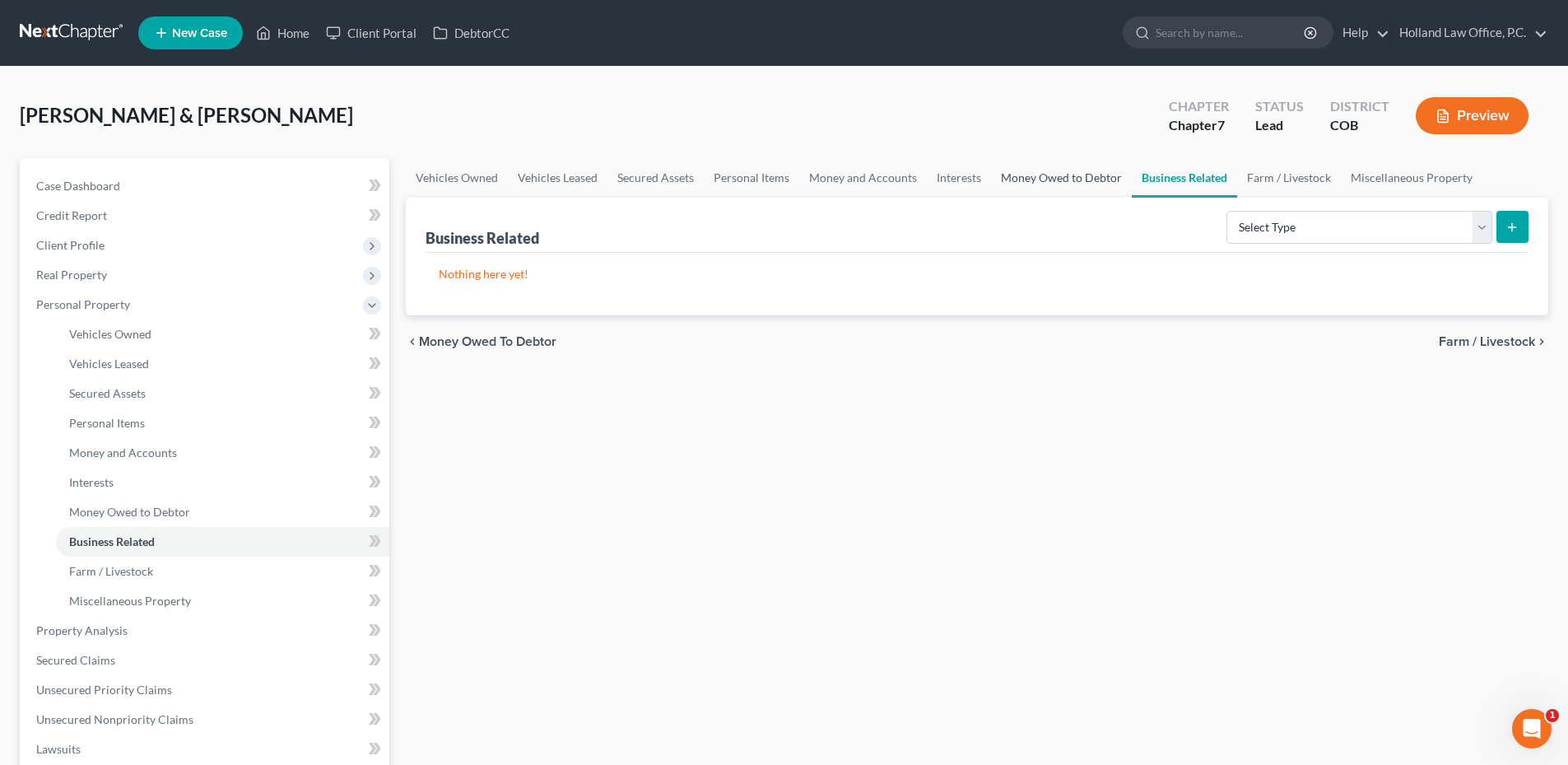
click at [1074, 173] on link "Money Owed to Debtor" at bounding box center [1061, 178] width 141 height 40
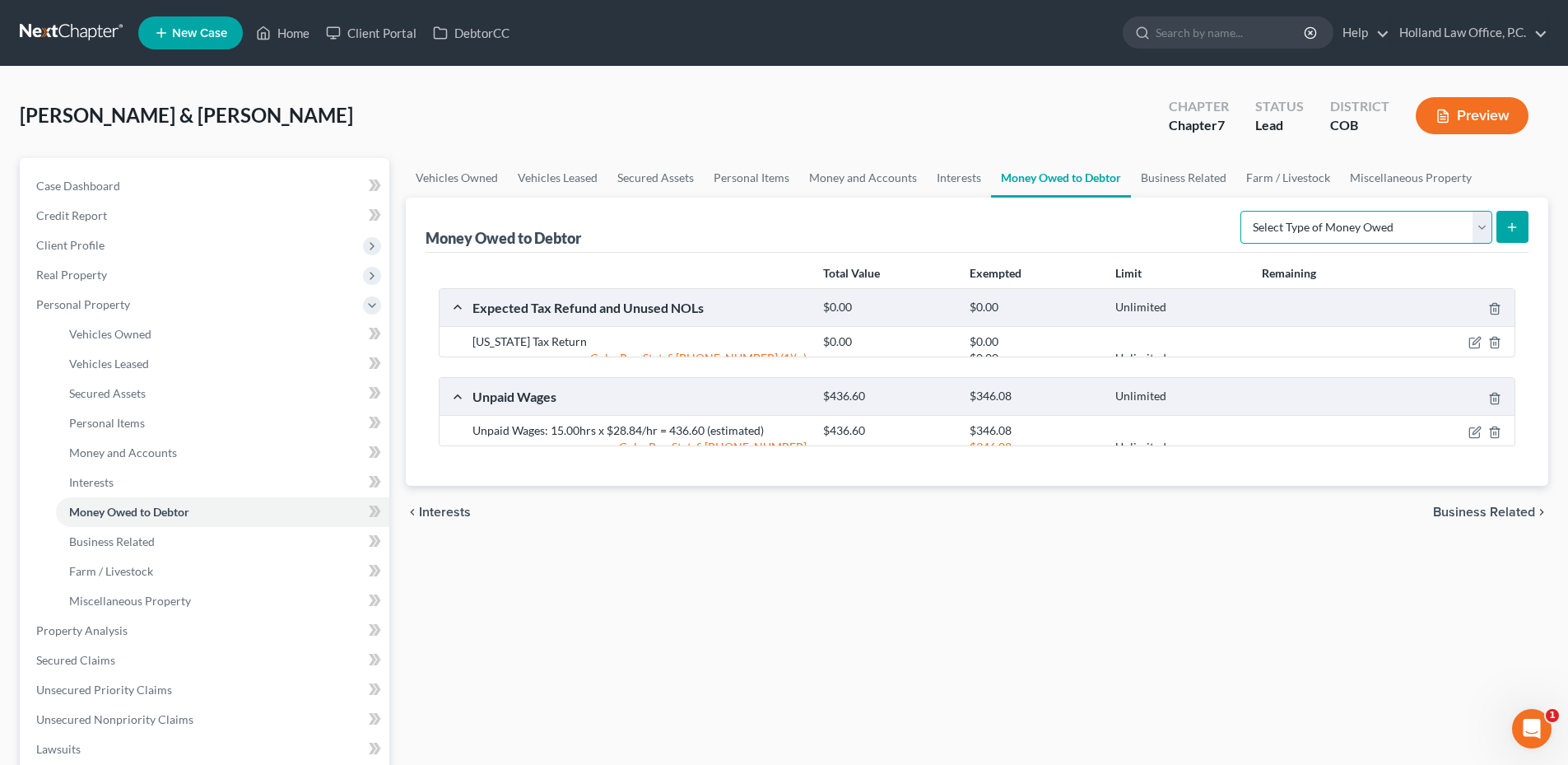
click at [1343, 230] on select "Select Type of Money Owed Accounts Receivable Alimony Child Support Claims Agai…" at bounding box center [1366, 227] width 252 height 33
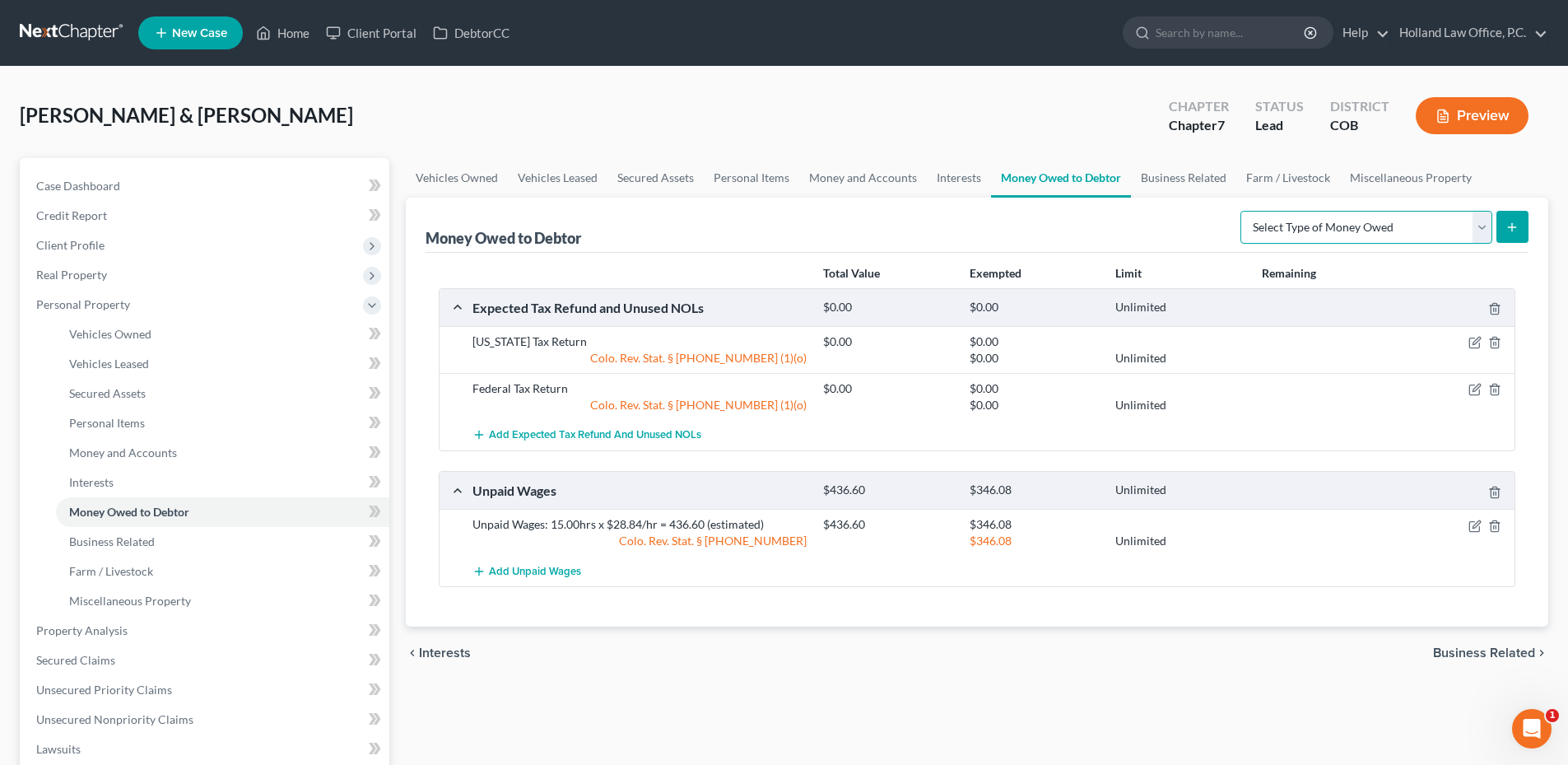
click at [1385, 228] on select "Select Type of Money Owed Accounts Receivable Alimony Child Support Claims Agai…" at bounding box center [1366, 227] width 252 height 33
click at [1172, 193] on link "Business Related" at bounding box center [1182, 178] width 105 height 40
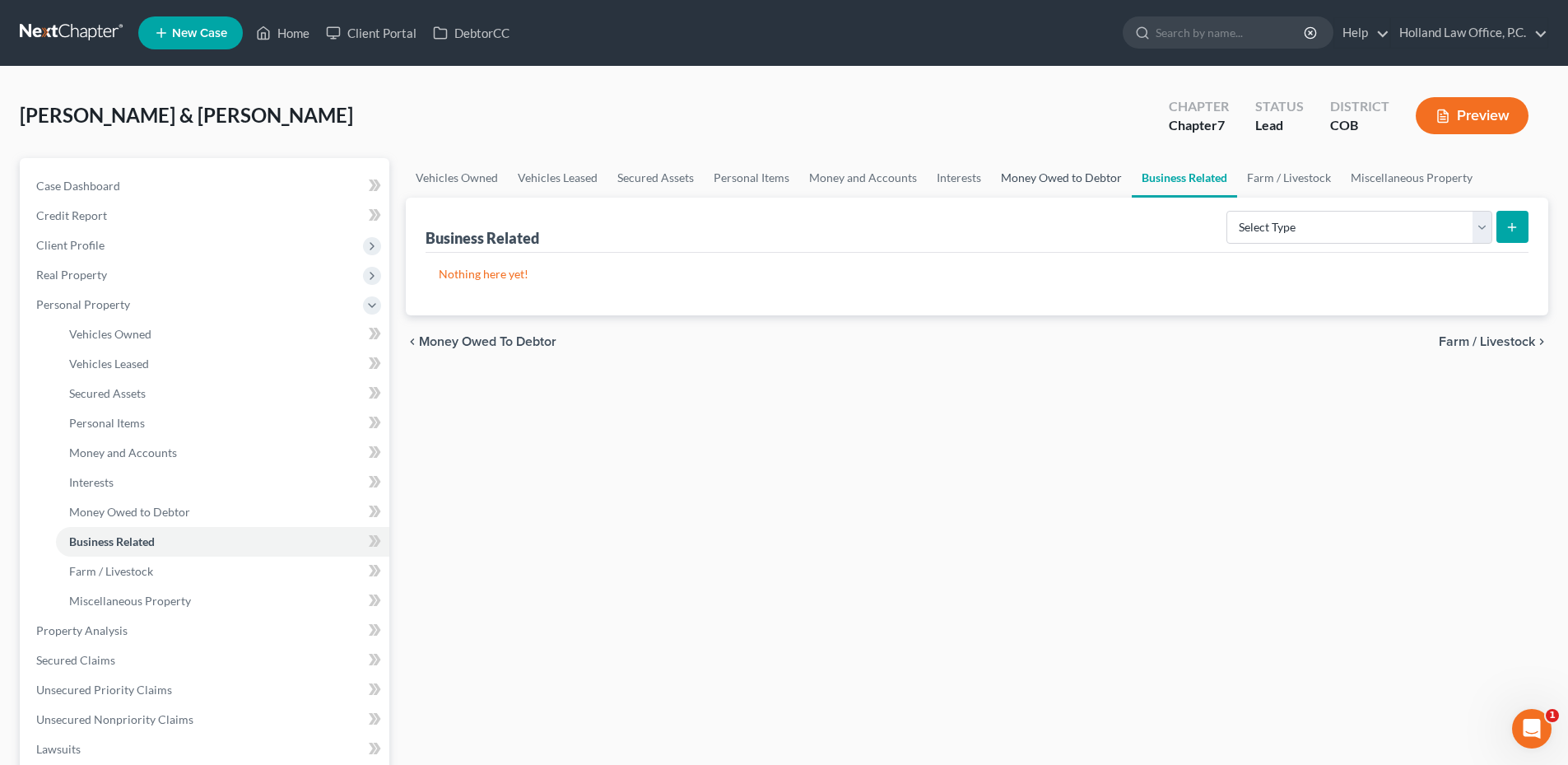
click at [1078, 188] on link "Money Owed to Debtor" at bounding box center [1061, 178] width 141 height 40
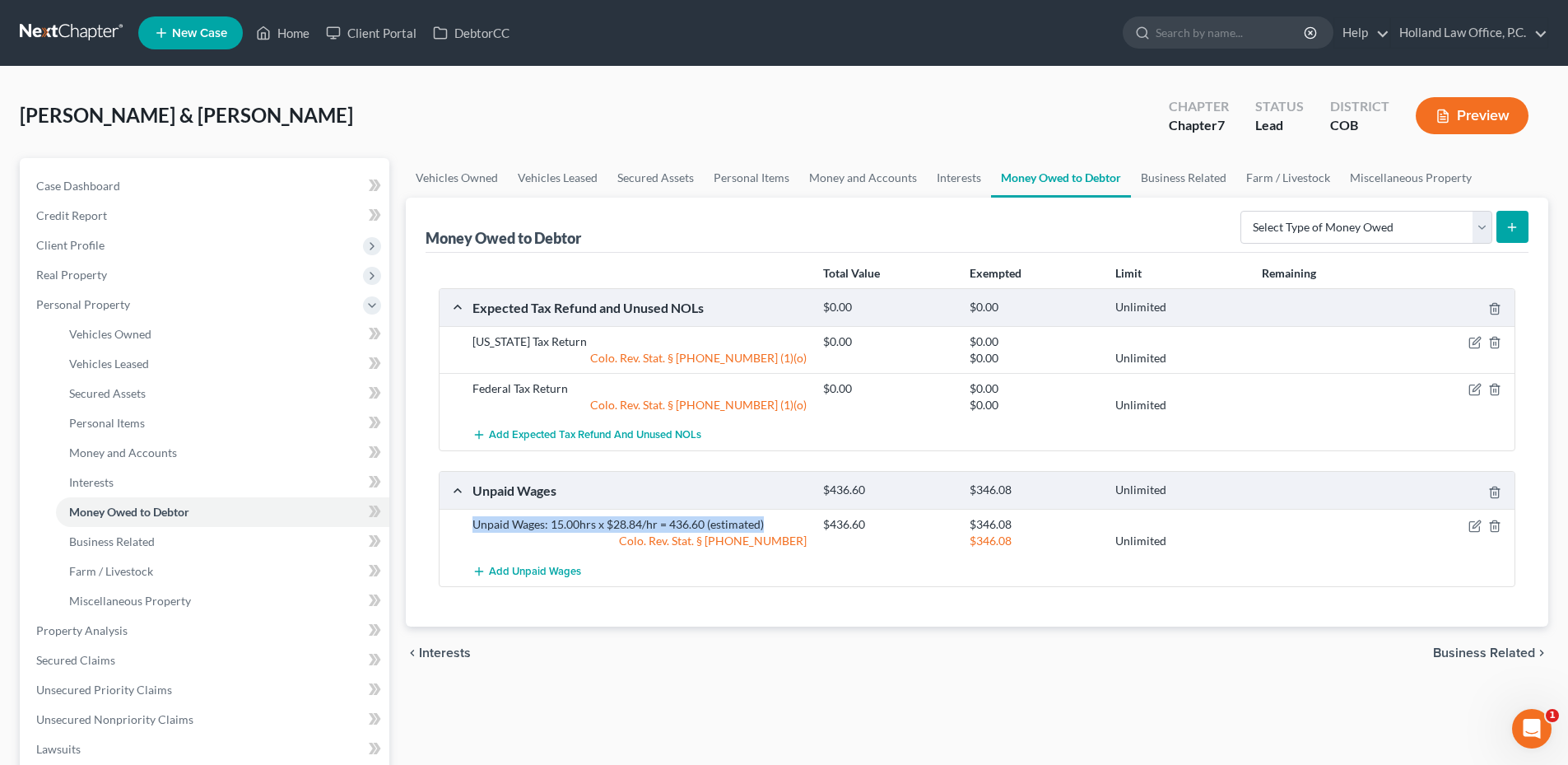
drag, startPoint x: 473, startPoint y: 517, endPoint x: 757, endPoint y: 522, distance: 284.0
click at [804, 522] on div "Unpaid Wages: 15.00hrs x $28.84/hr = 436.60 (estimated)" at bounding box center [640, 524] width 351 height 16
drag, startPoint x: 757, startPoint y: 522, endPoint x: 723, endPoint y: 522, distance: 34.0
click at [792, 223] on div "Money Owed to Debtor Select Type of Money Owed Accounts Receivable Alimony Chil…" at bounding box center [977, 225] width 1103 height 55
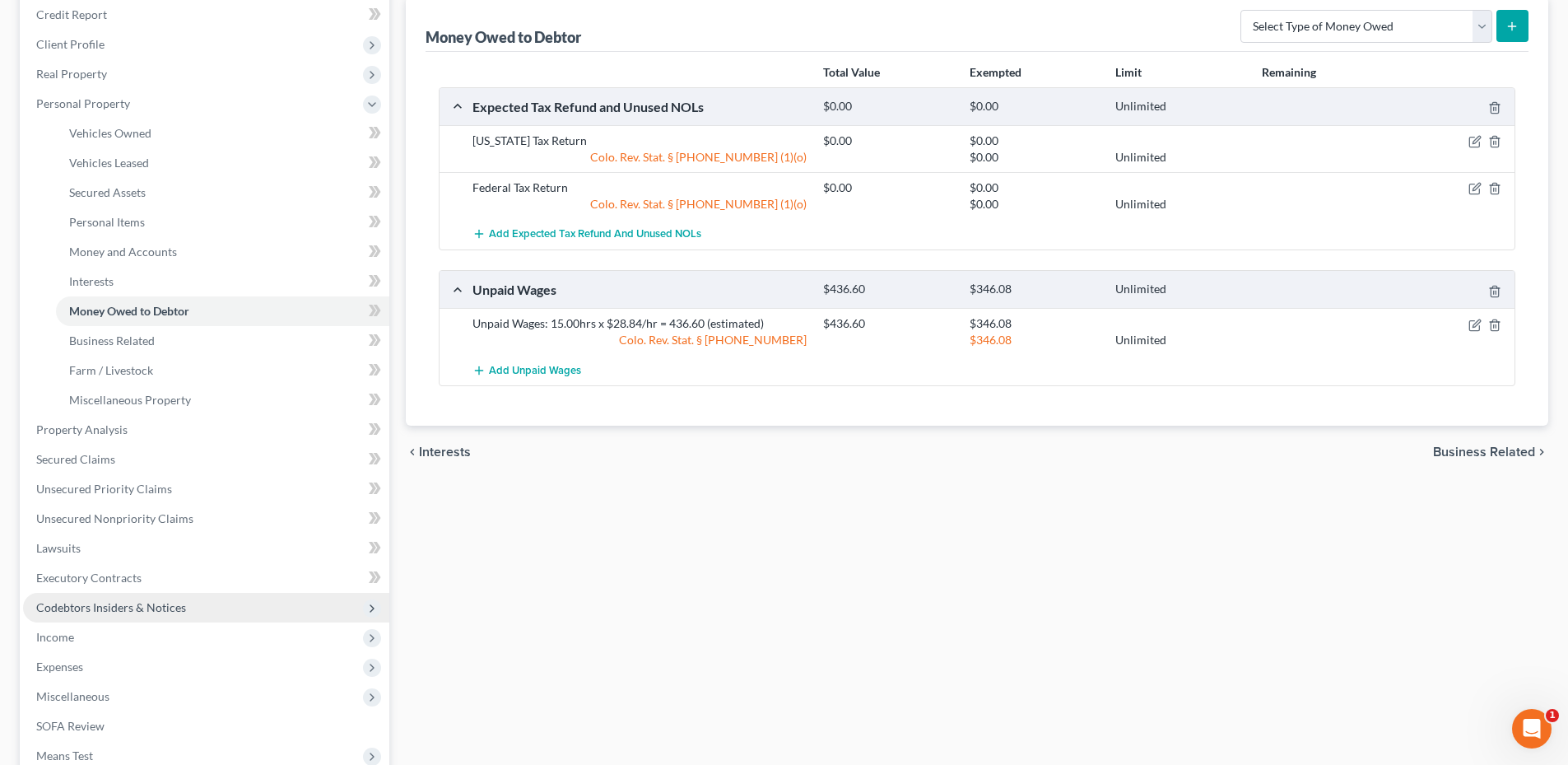
scroll to position [407, 0]
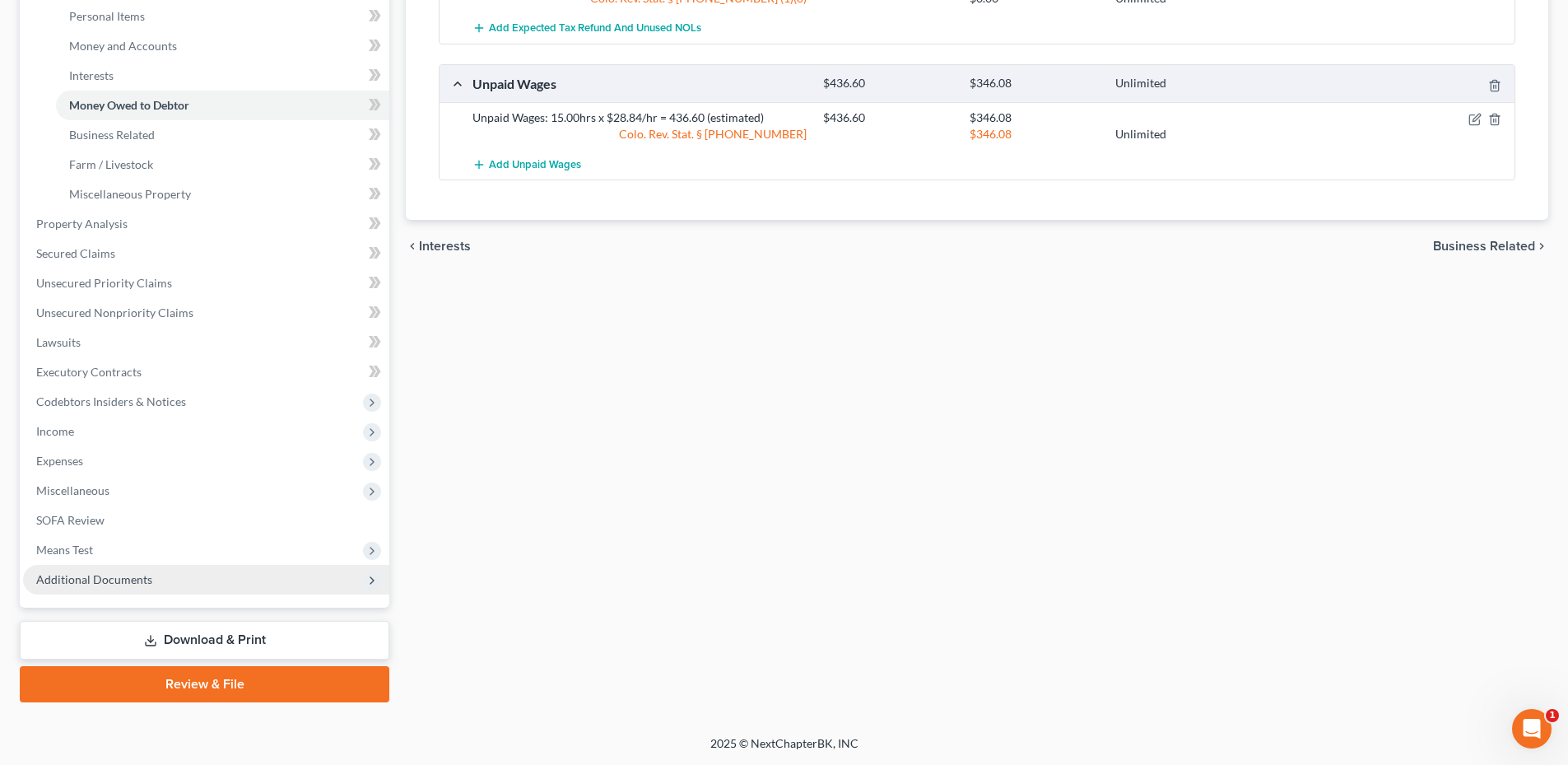
click at [98, 573] on span "Additional Documents" at bounding box center [94, 579] width 116 height 14
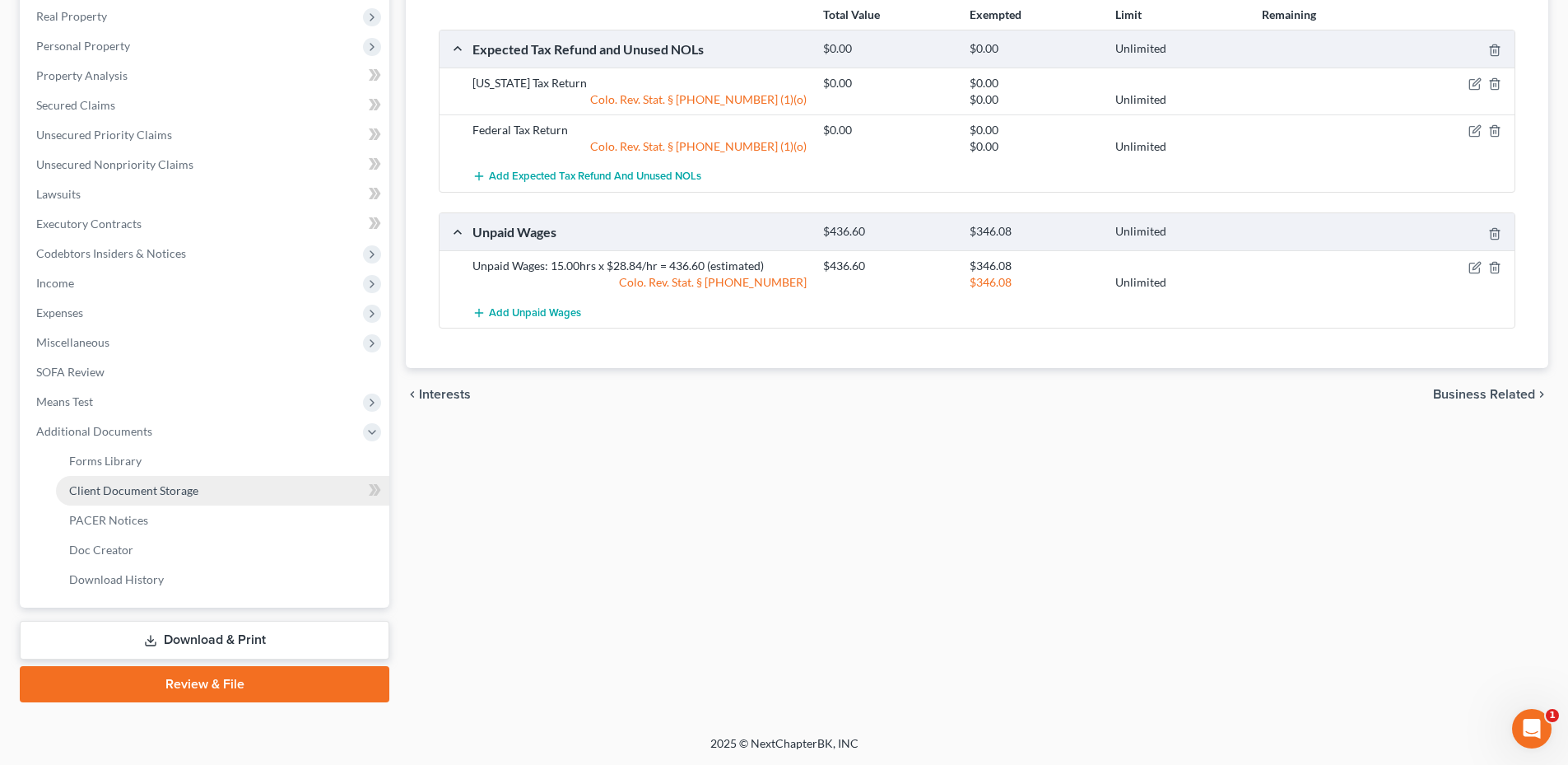
click at [171, 479] on link "Client Document Storage" at bounding box center [223, 490] width 333 height 29
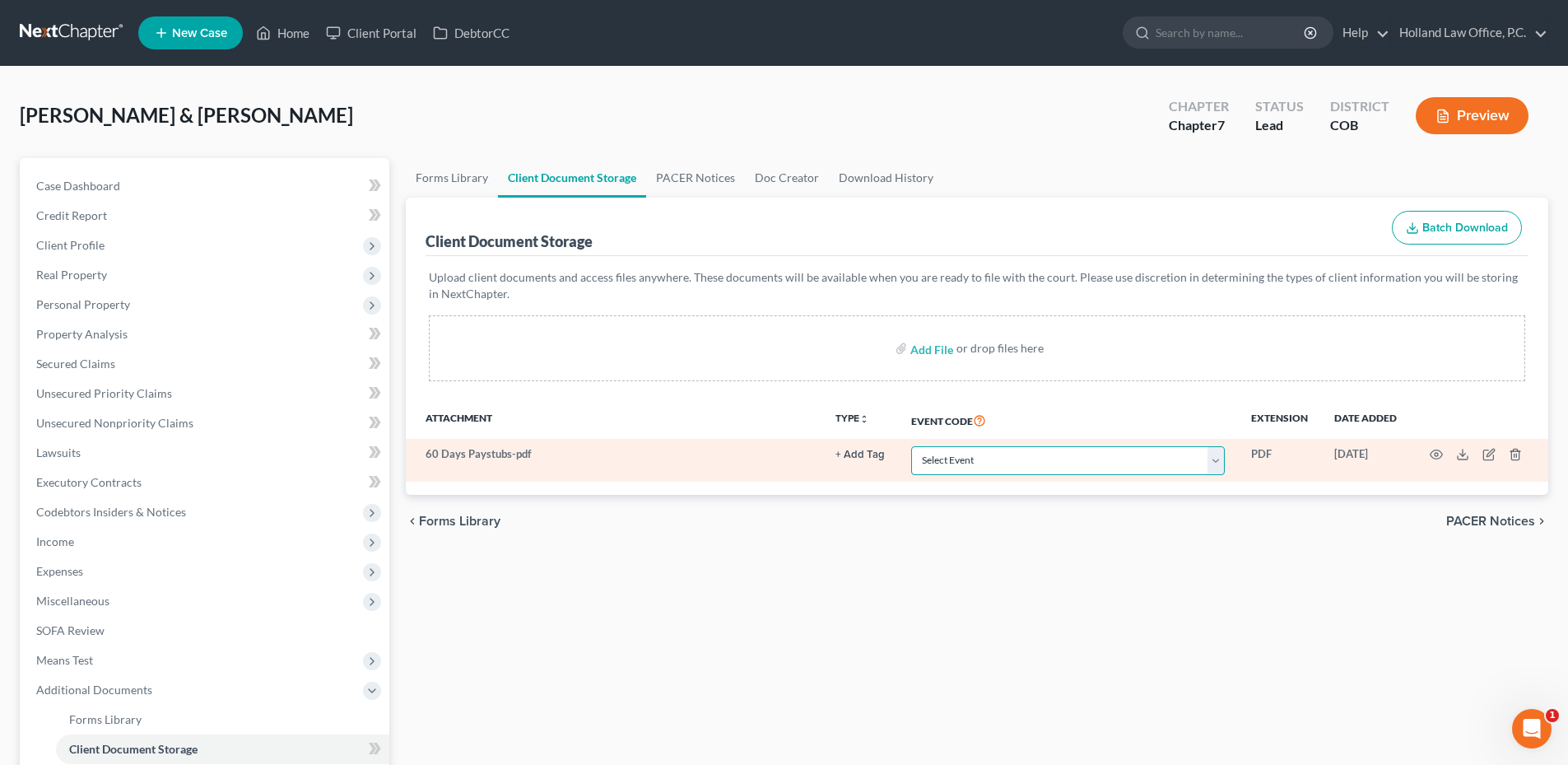
click at [939, 461] on select "Select Event 1009-1.1 Notice of Amendments 20 Largest Unsecured Creditors Amend…" at bounding box center [1068, 461] width 314 height 28
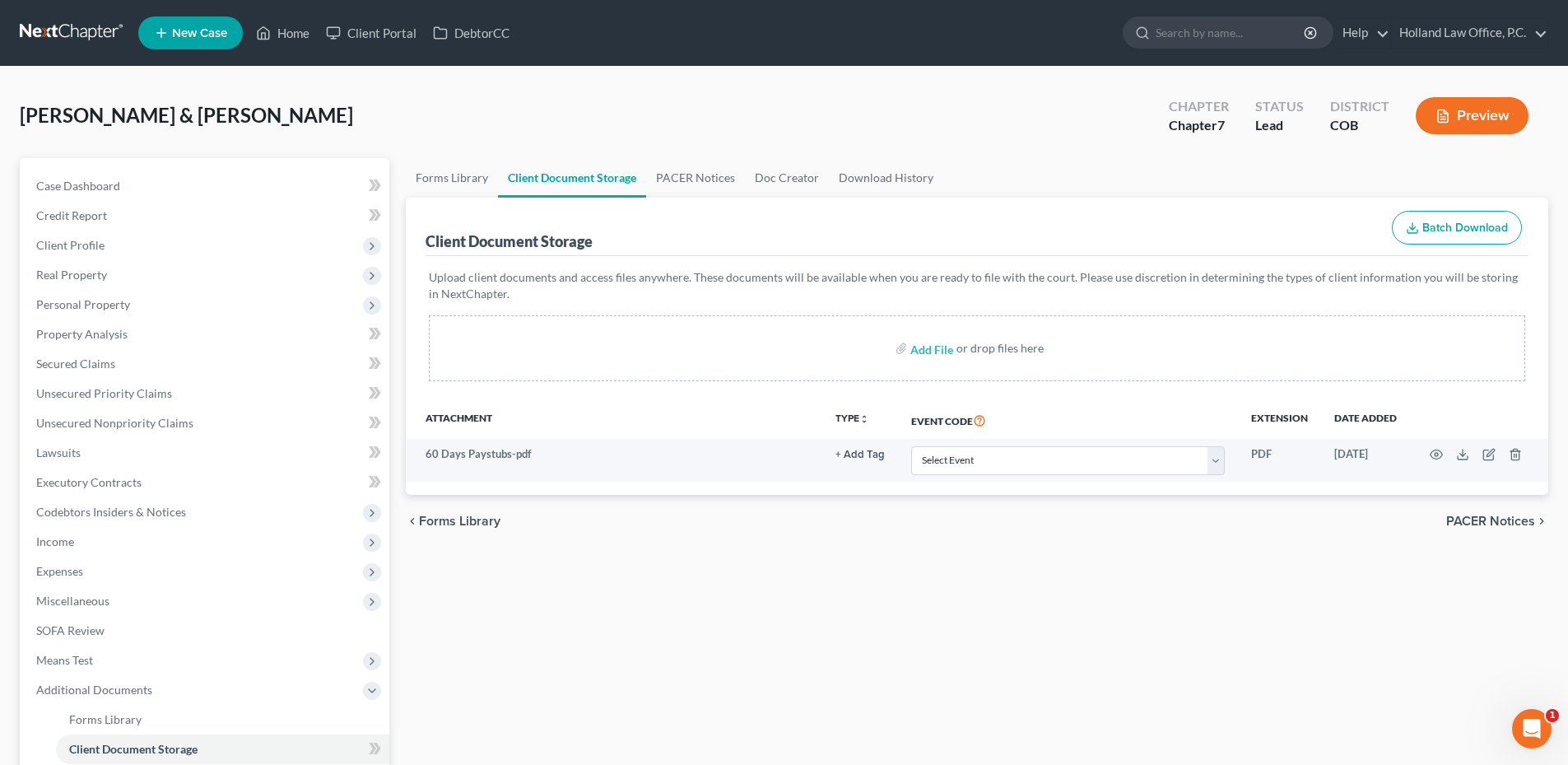
click at [1059, 520] on div "chevron_left Forms Library PACER Notices chevron_right" at bounding box center [977, 521] width 1143 height 53
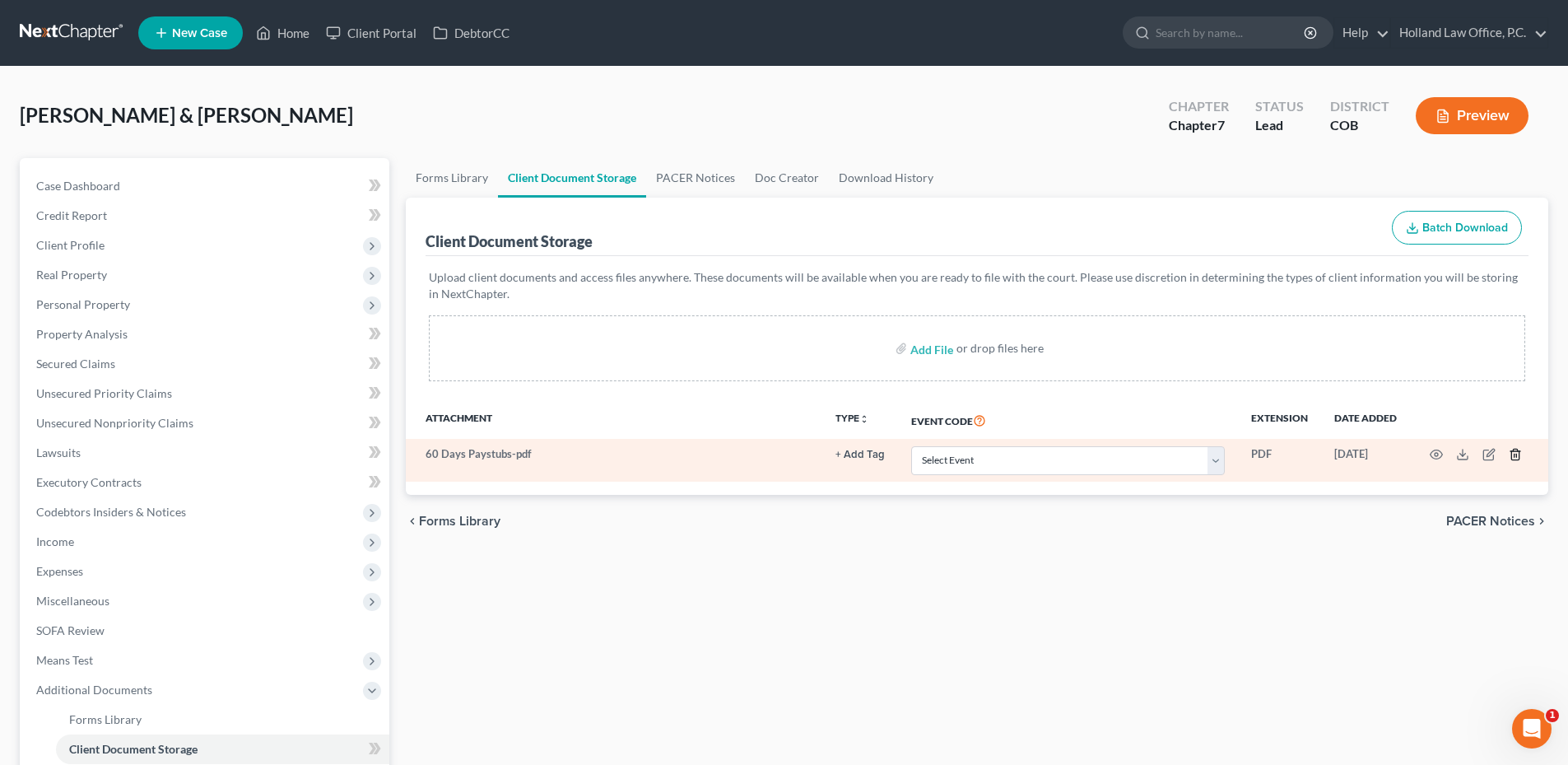
click at [1510, 455] on icon "button" at bounding box center [1515, 455] width 13 height 13
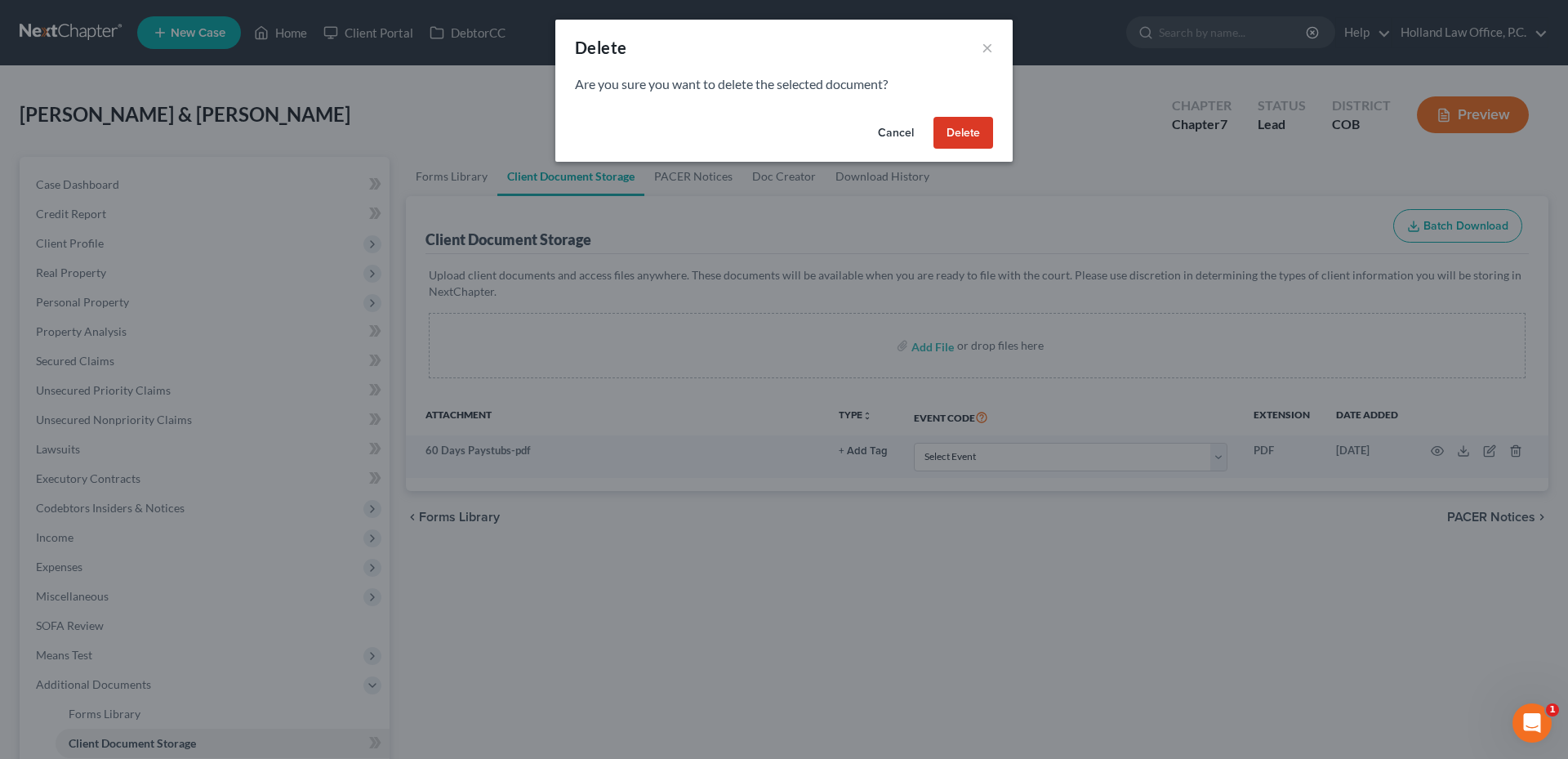
click at [959, 140] on button "Delete" at bounding box center [963, 133] width 59 height 33
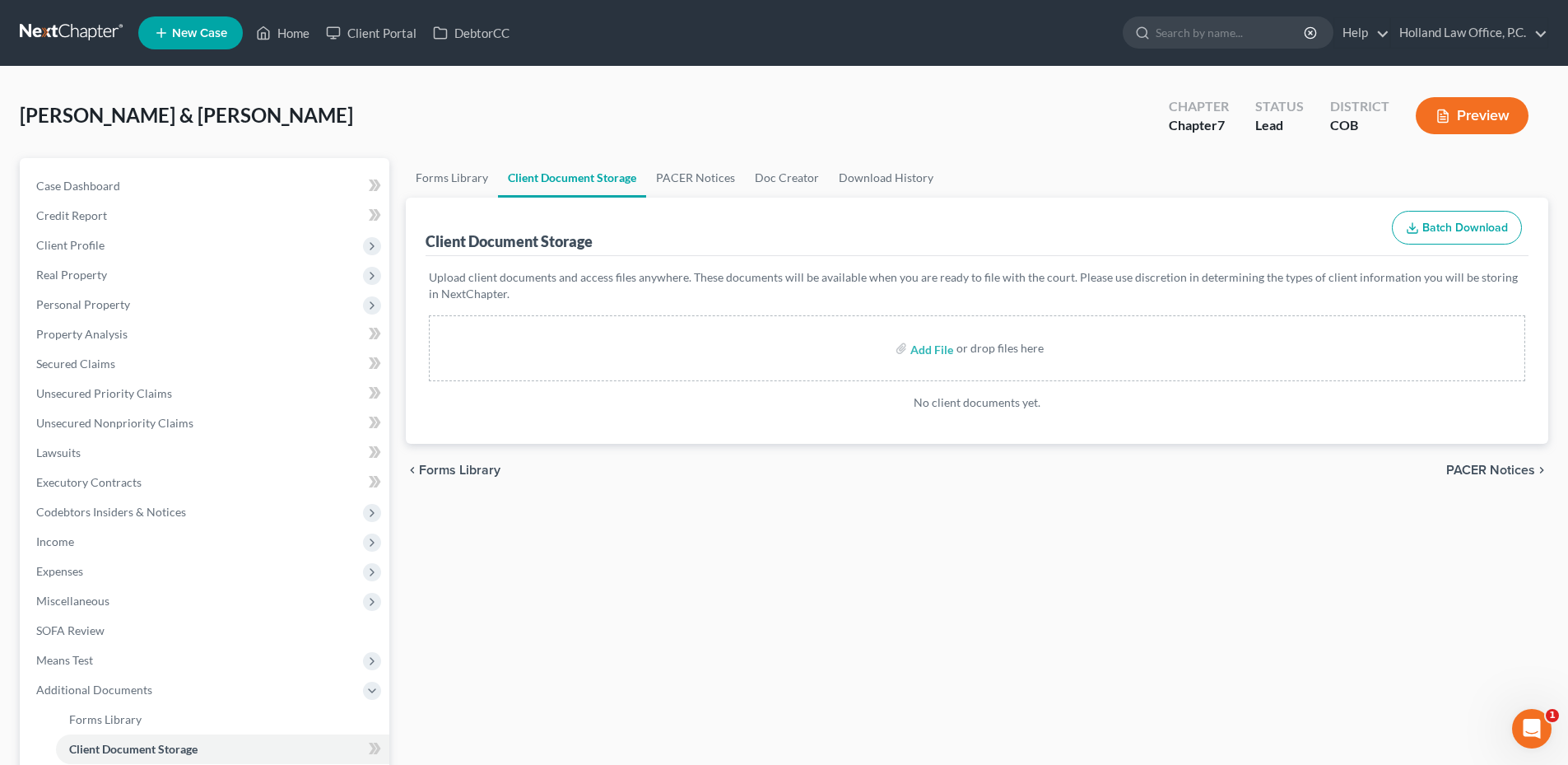
scroll to position [259, 0]
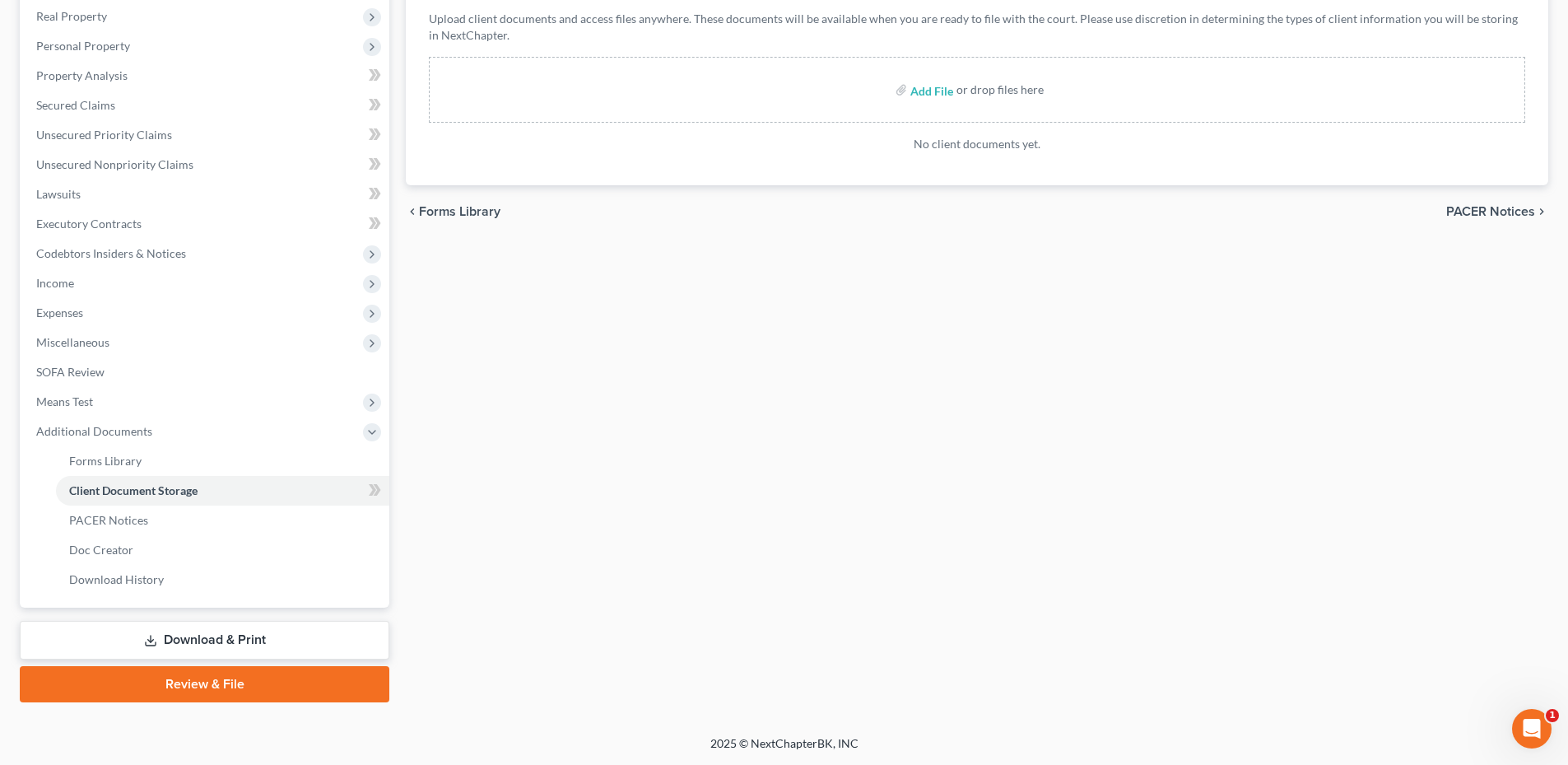
drag, startPoint x: 147, startPoint y: 636, endPoint x: 271, endPoint y: 614, distance: 125.9
click at [147, 636] on icon at bounding box center [151, 641] width 13 height 13
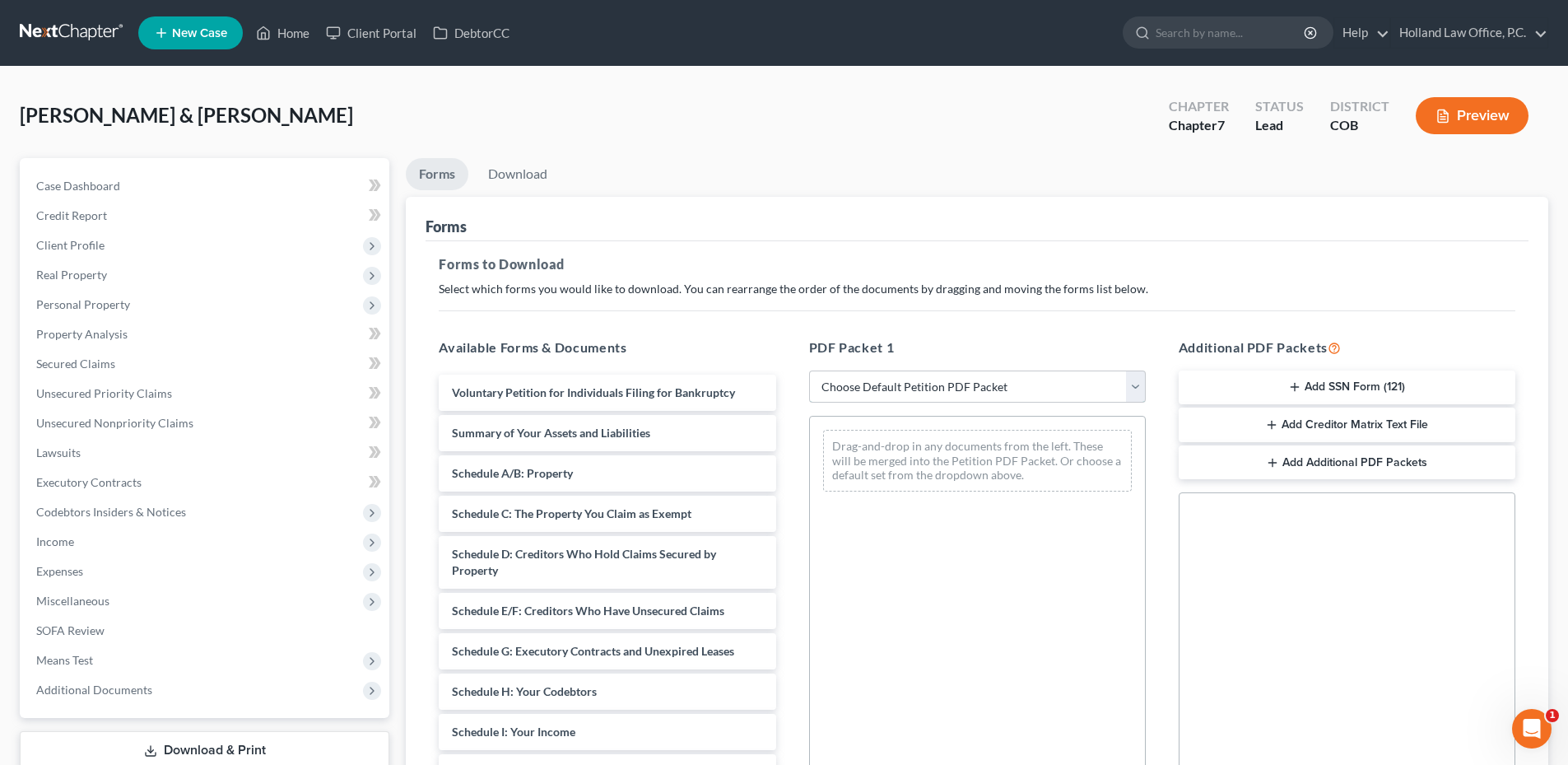
click at [956, 393] on select "Choose Default Petition PDF Packet Complete Bankruptcy Petition (all forms and …" at bounding box center [977, 387] width 336 height 33
select select "6"
click at [809, 371] on select "Choose Default Petition PDF Packet Complete Bankruptcy Petition (all forms and …" at bounding box center [977, 387] width 336 height 33
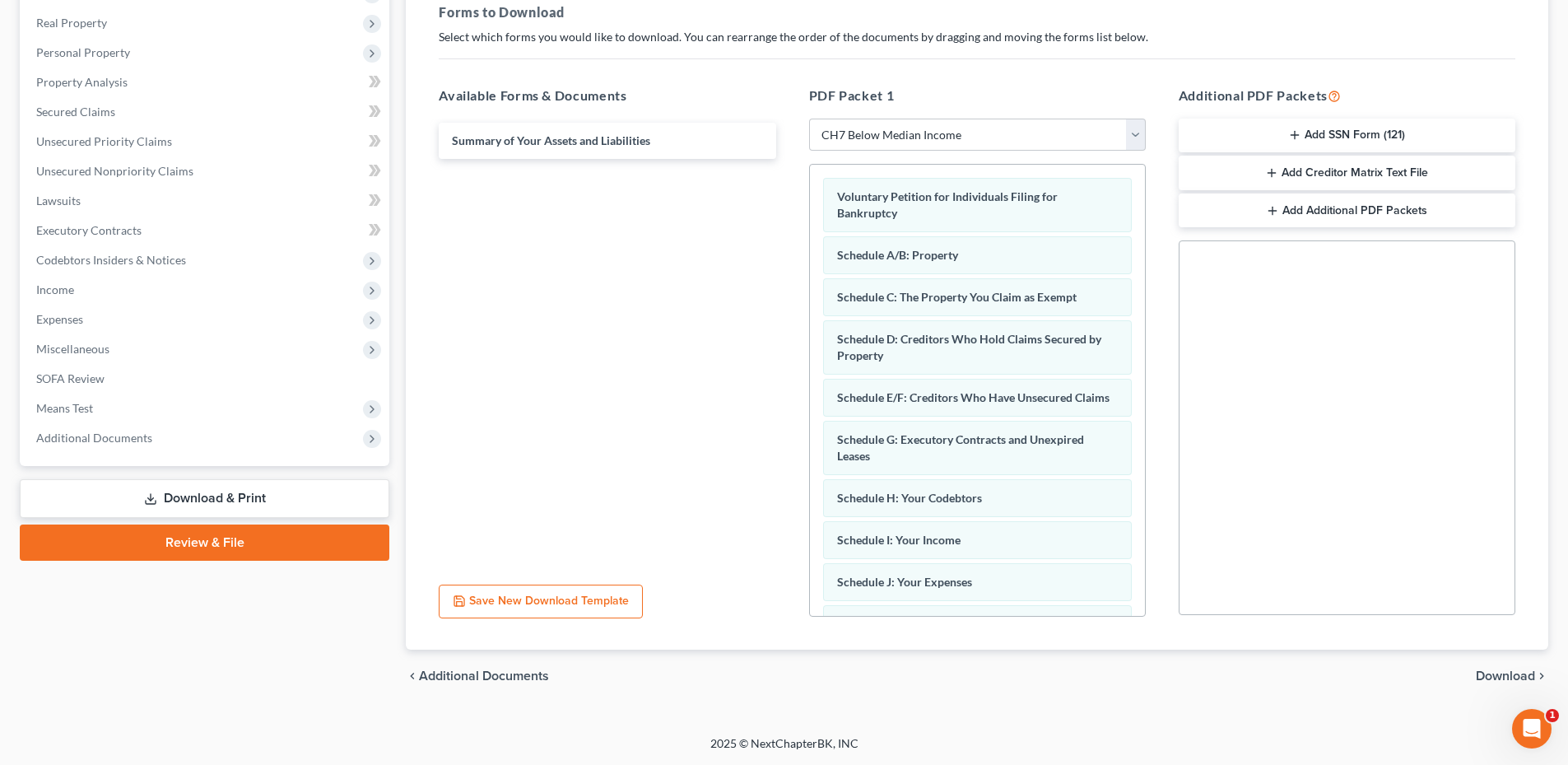
scroll to position [5, 0]
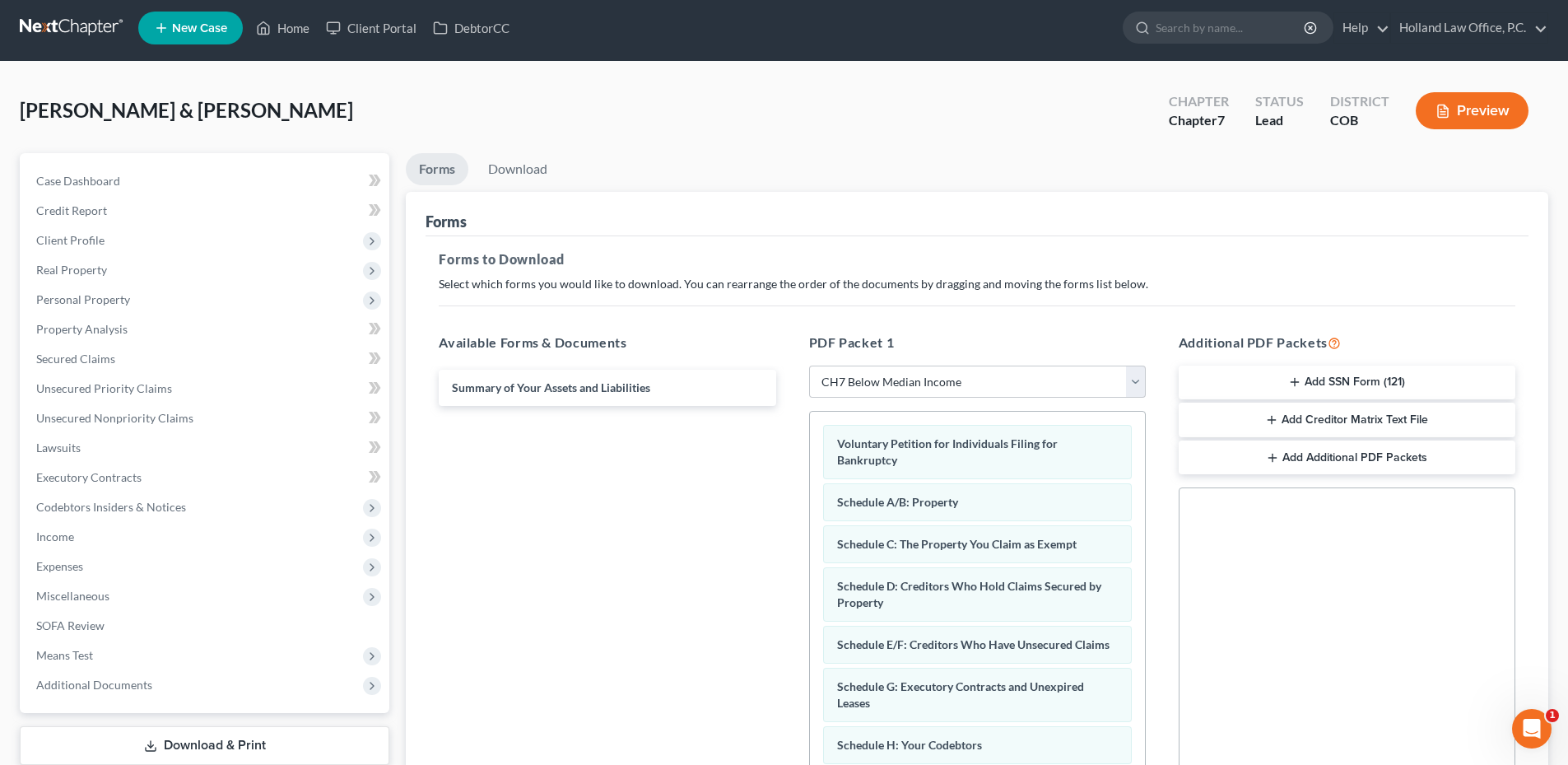
click at [1356, 378] on button "Add SSN Form (121)" at bounding box center [1346, 383] width 336 height 34
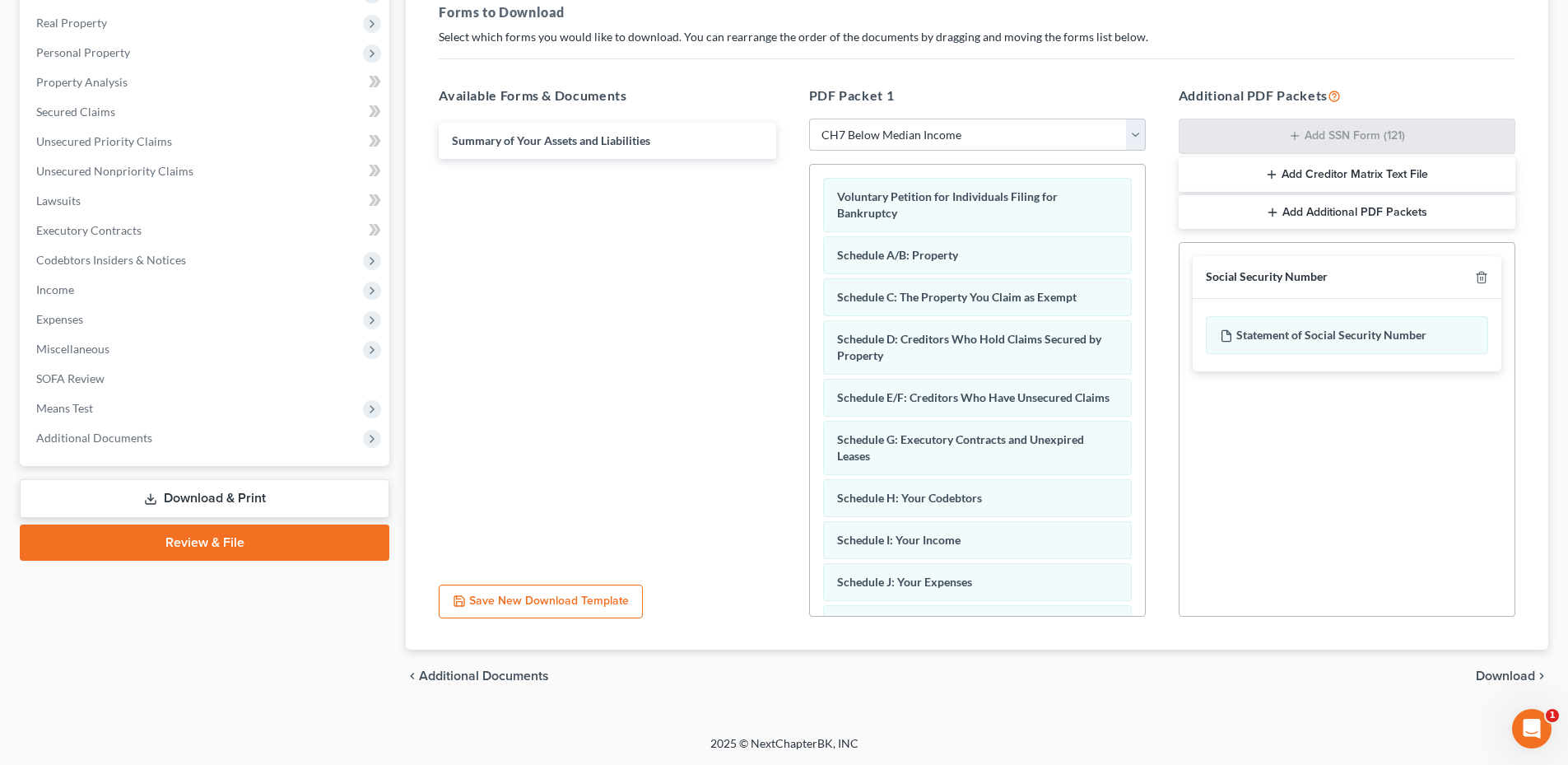
scroll to position [0, 0]
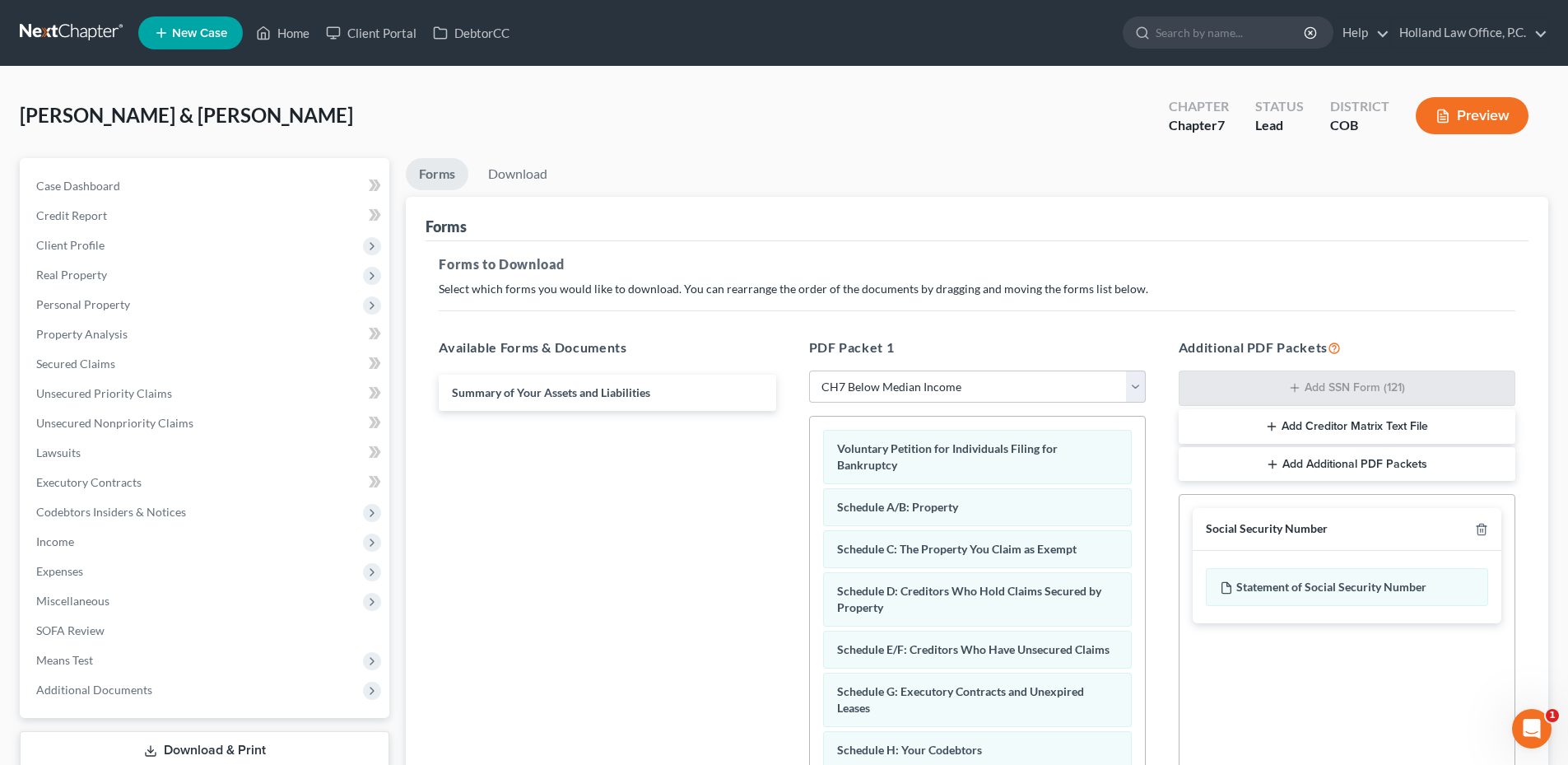
click at [541, 153] on div "[PERSON_NAME] & [PERSON_NAME] Upgraded Chapter Chapter 7 Status Lead District C…" at bounding box center [784, 122] width 1528 height 72
click at [535, 161] on link "Download" at bounding box center [517, 174] width 85 height 32
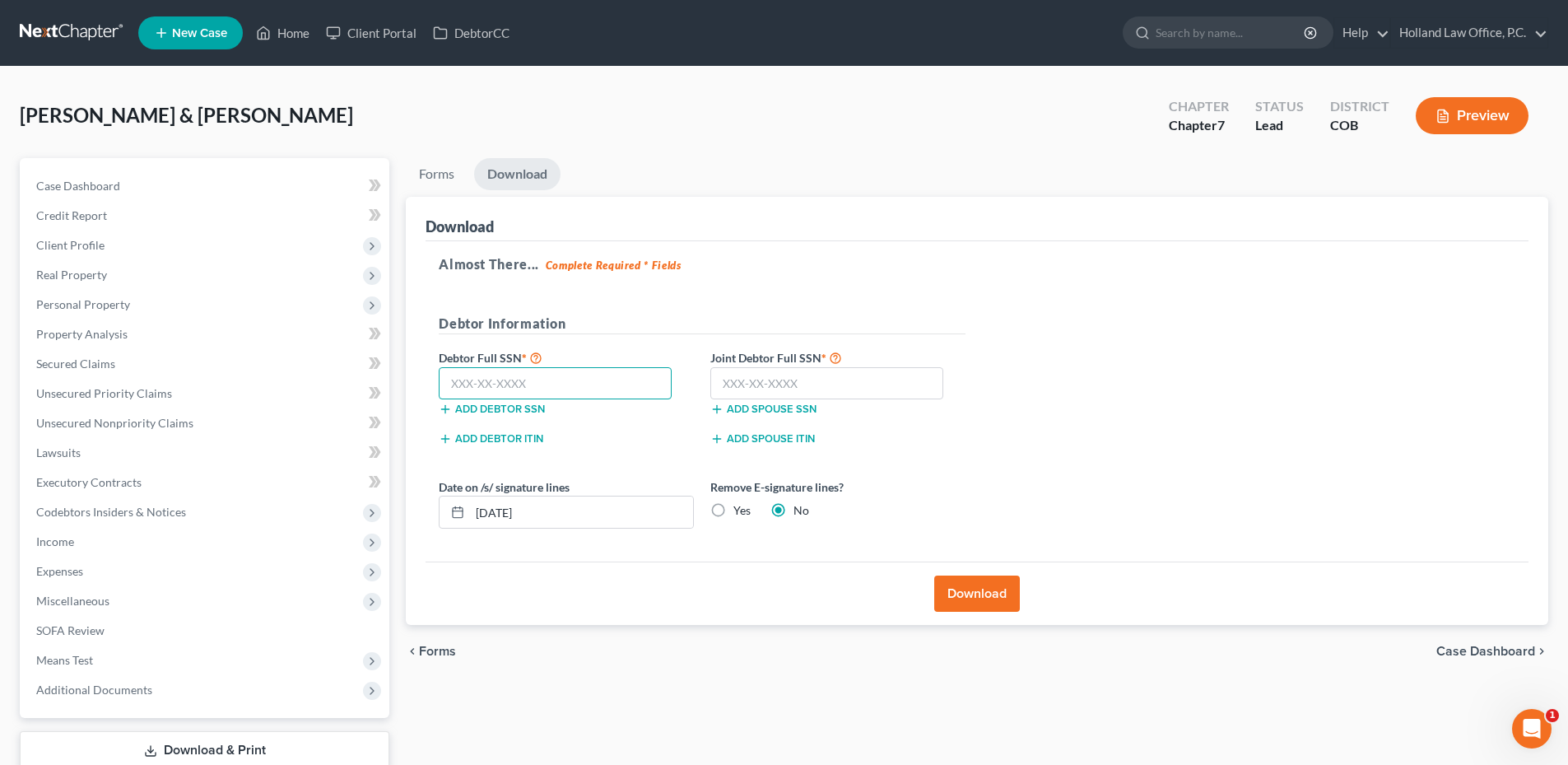
click at [497, 367] on input "text" at bounding box center [555, 383] width 233 height 33
type input "4"
type input "548-89-6048"
click at [781, 379] on input "text" at bounding box center [827, 383] width 233 height 33
type input "524-35-0818"
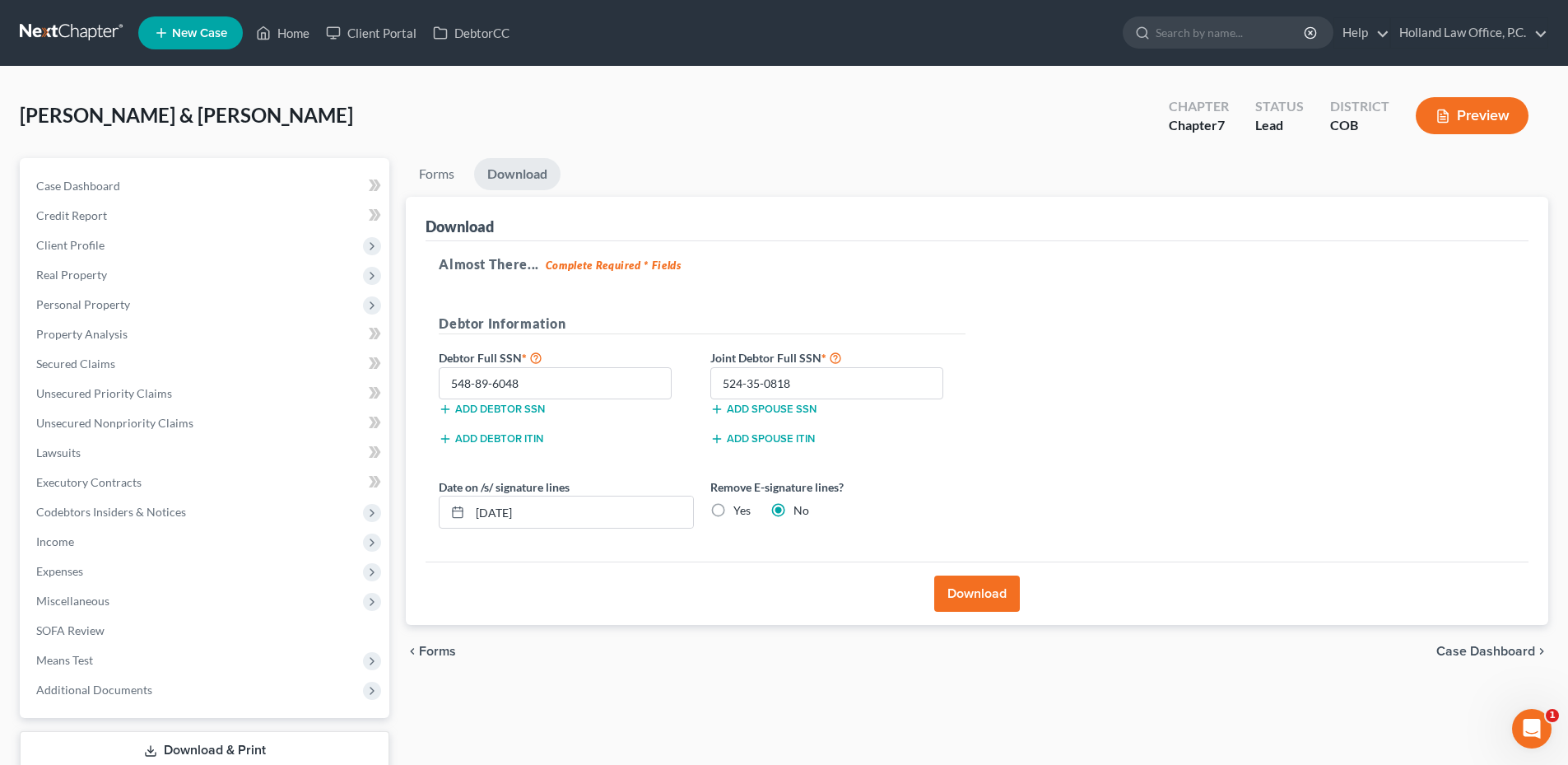
click at [733, 504] on label "Yes" at bounding box center [742, 510] width 17 height 16
click at [740, 504] on input "Yes" at bounding box center [745, 507] width 10 height 10
radio input "true"
radio input "false"
click at [1019, 591] on button "Download" at bounding box center [977, 593] width 85 height 36
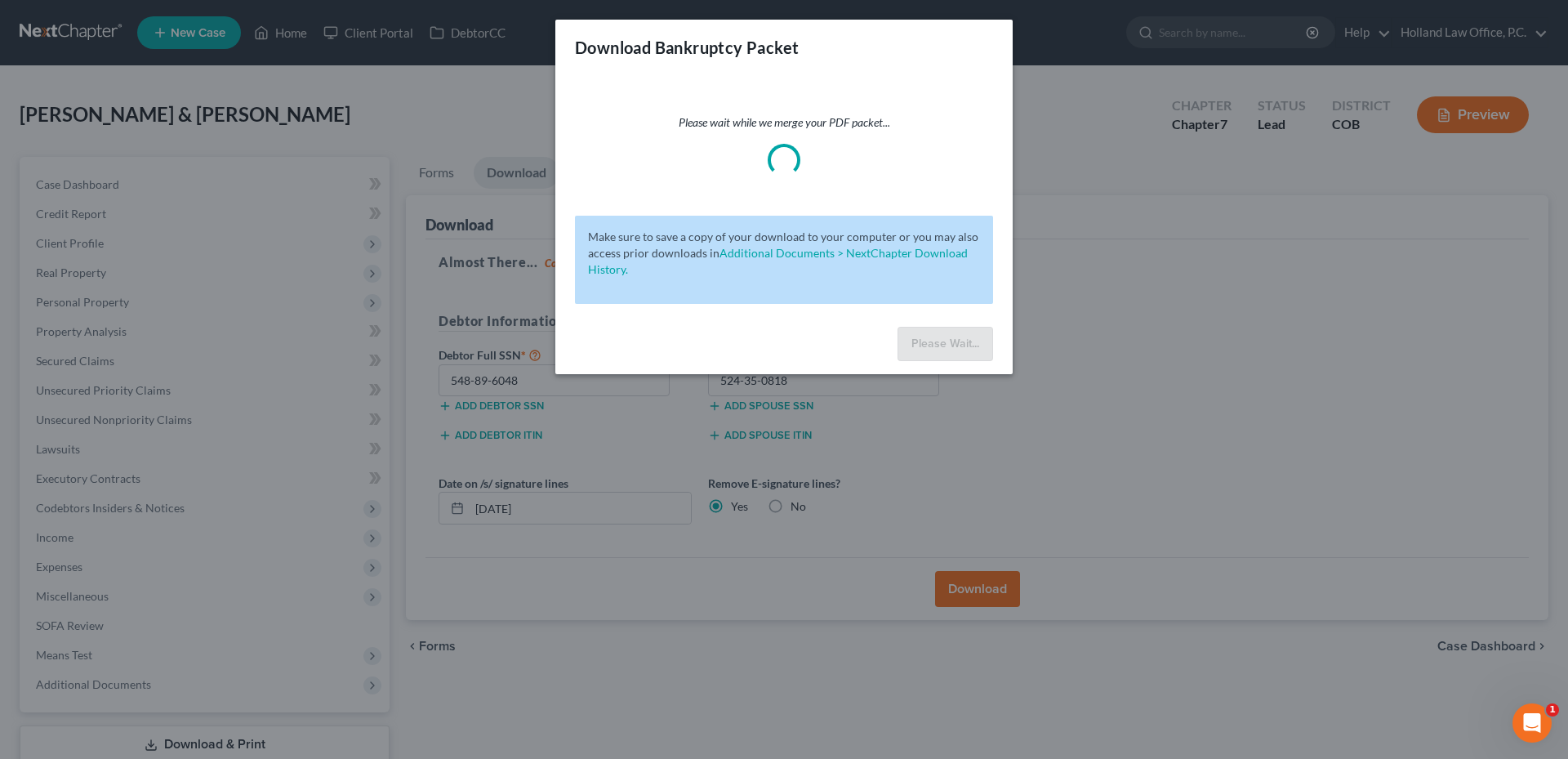
click at [1156, 229] on div "Download Bankruptcy Packet Please wait while we merge your PDF packet... Make s…" at bounding box center [784, 379] width 1568 height 759
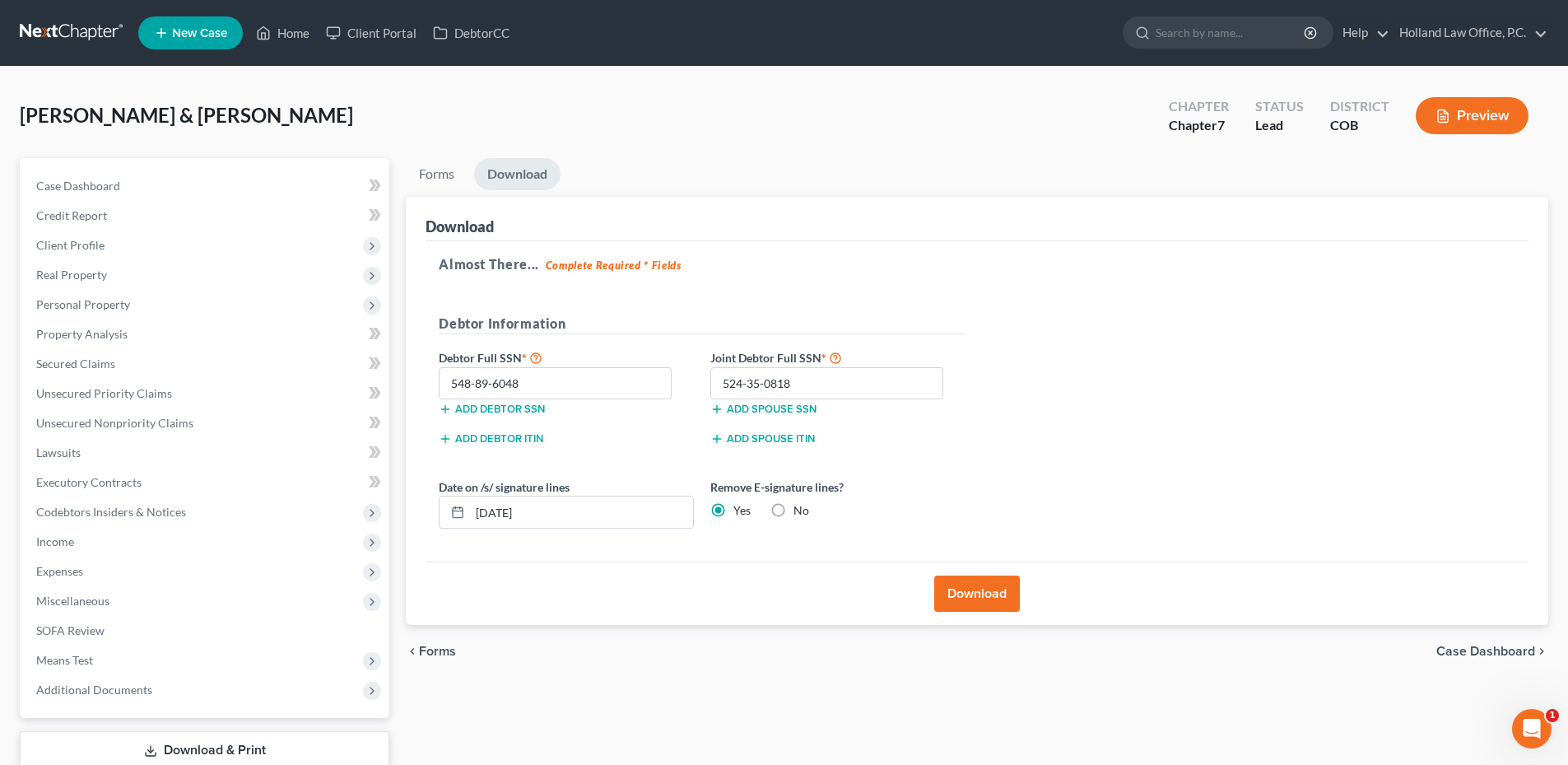
click at [967, 592] on button "Download" at bounding box center [977, 593] width 85 height 36
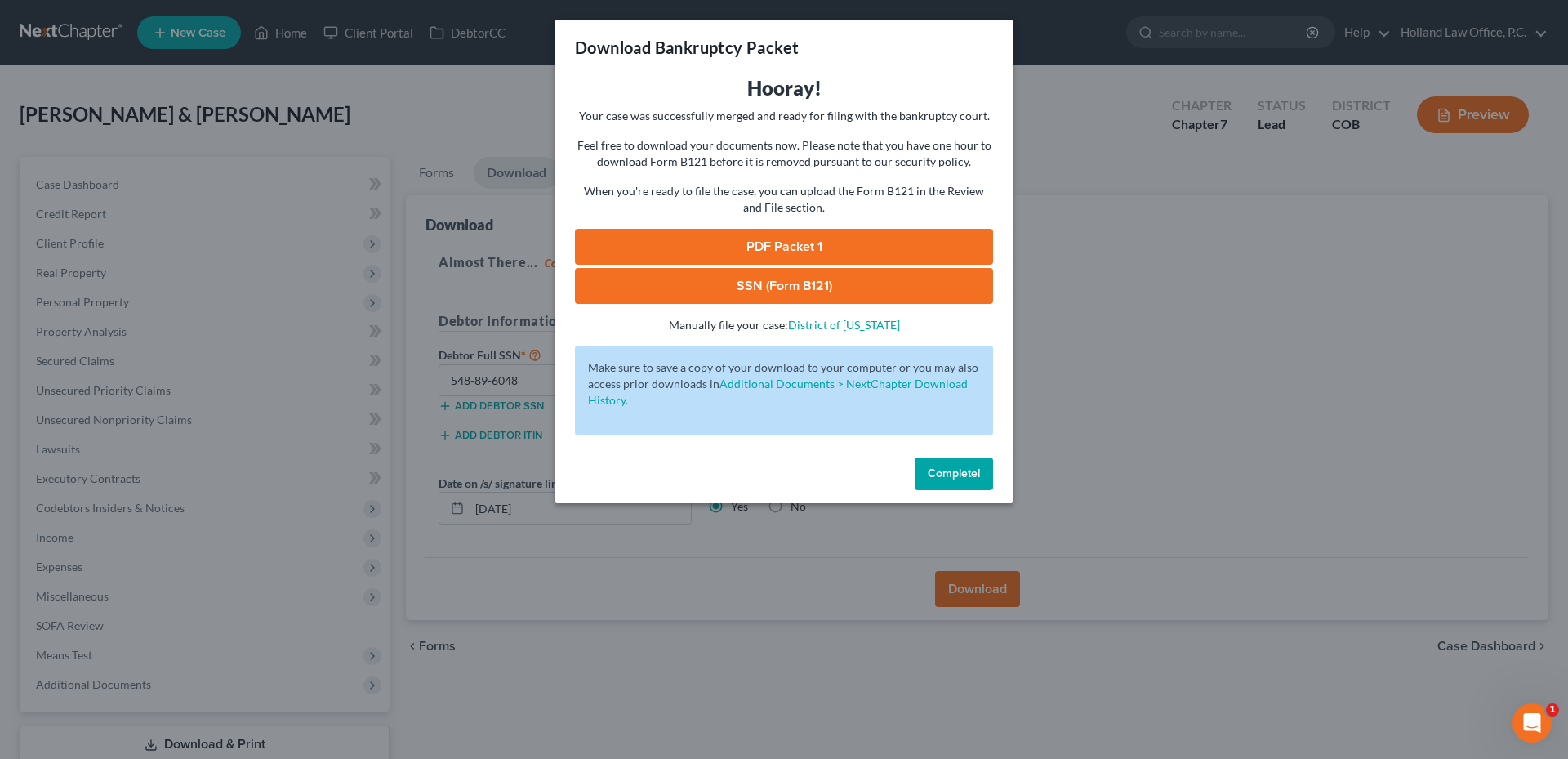
click at [793, 277] on link "SSN (Form B121)" at bounding box center [783, 286] width 418 height 36
click at [823, 239] on link "PDF Packet 1" at bounding box center [783, 246] width 418 height 36
click at [969, 476] on span "Complete!" at bounding box center [954, 473] width 53 height 14
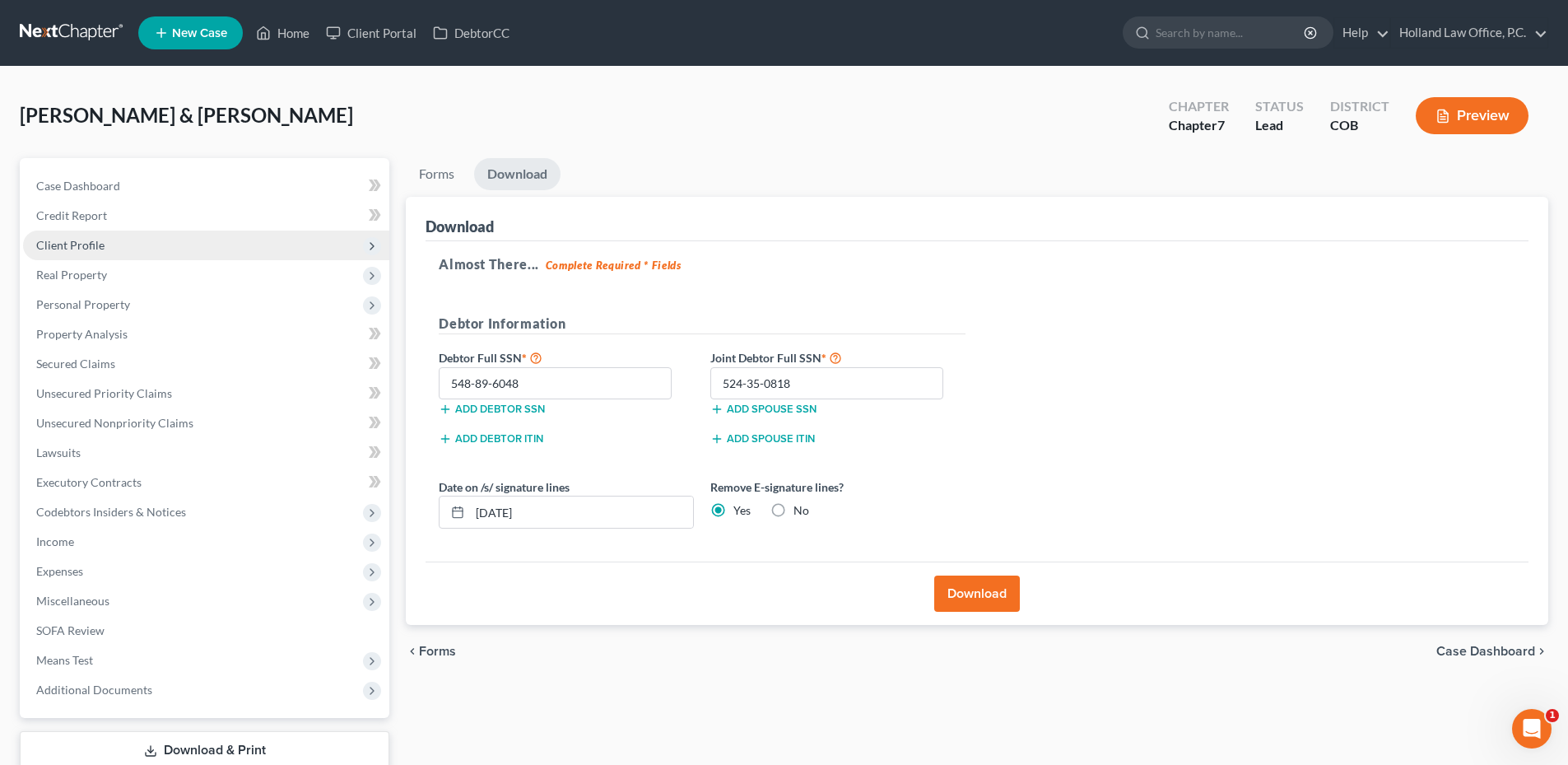
click at [91, 242] on span "Client Profile" at bounding box center [70, 245] width 68 height 14
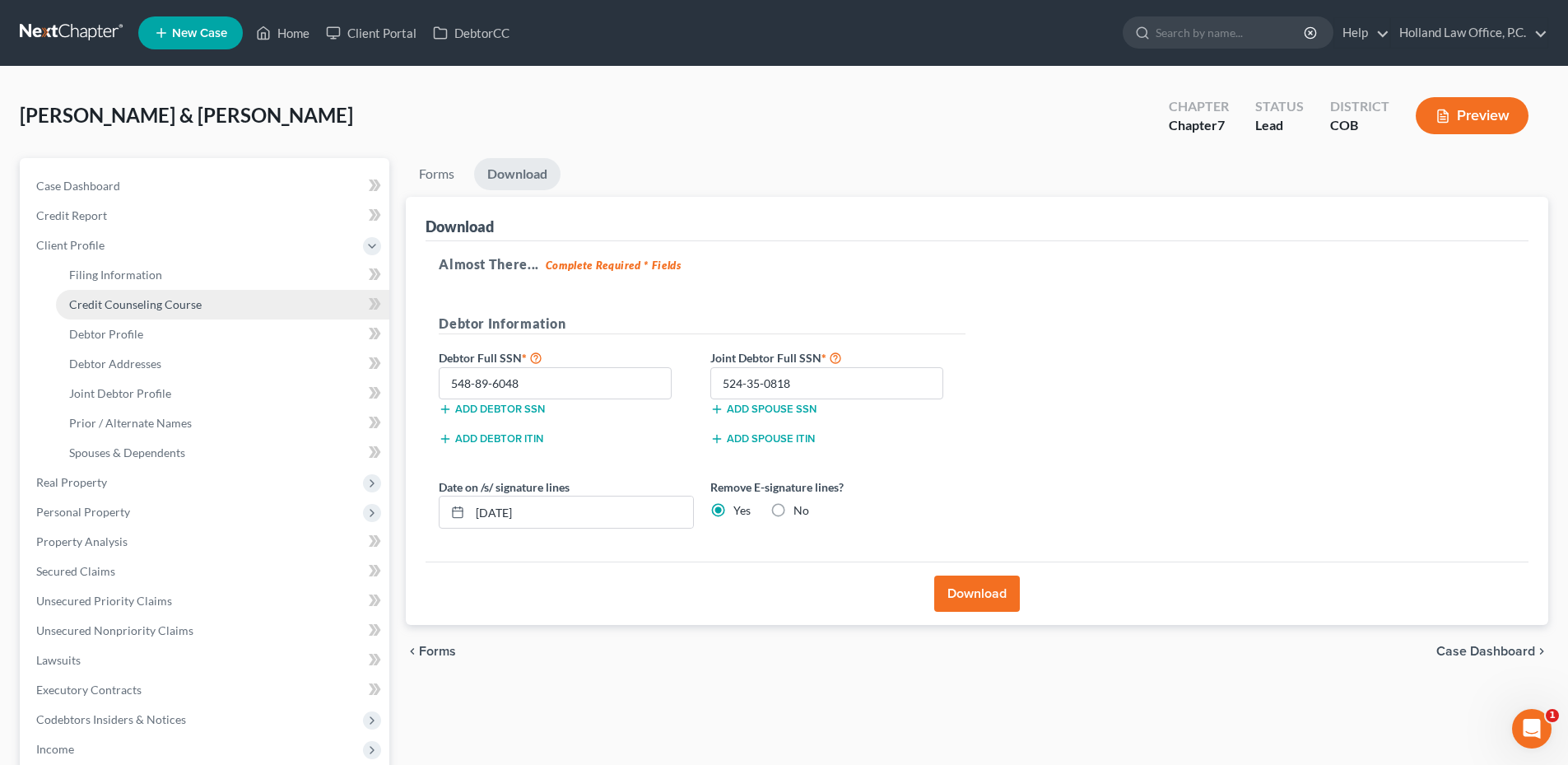
click at [172, 290] on link "Credit Counseling Course" at bounding box center [223, 304] width 333 height 29
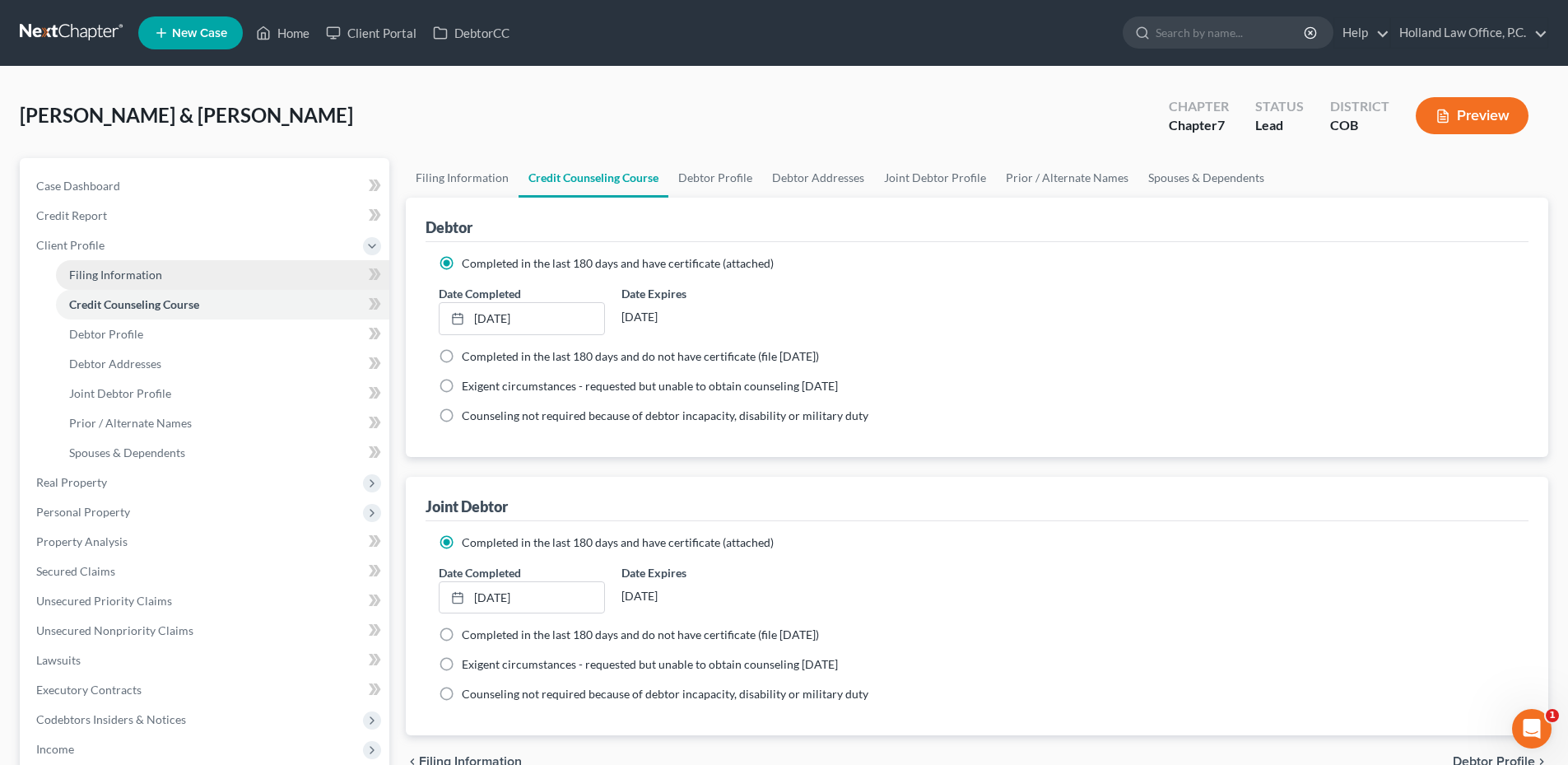
click at [171, 279] on link "Filing Information" at bounding box center [223, 274] width 333 height 29
select select "1"
select select "0"
select select "5"
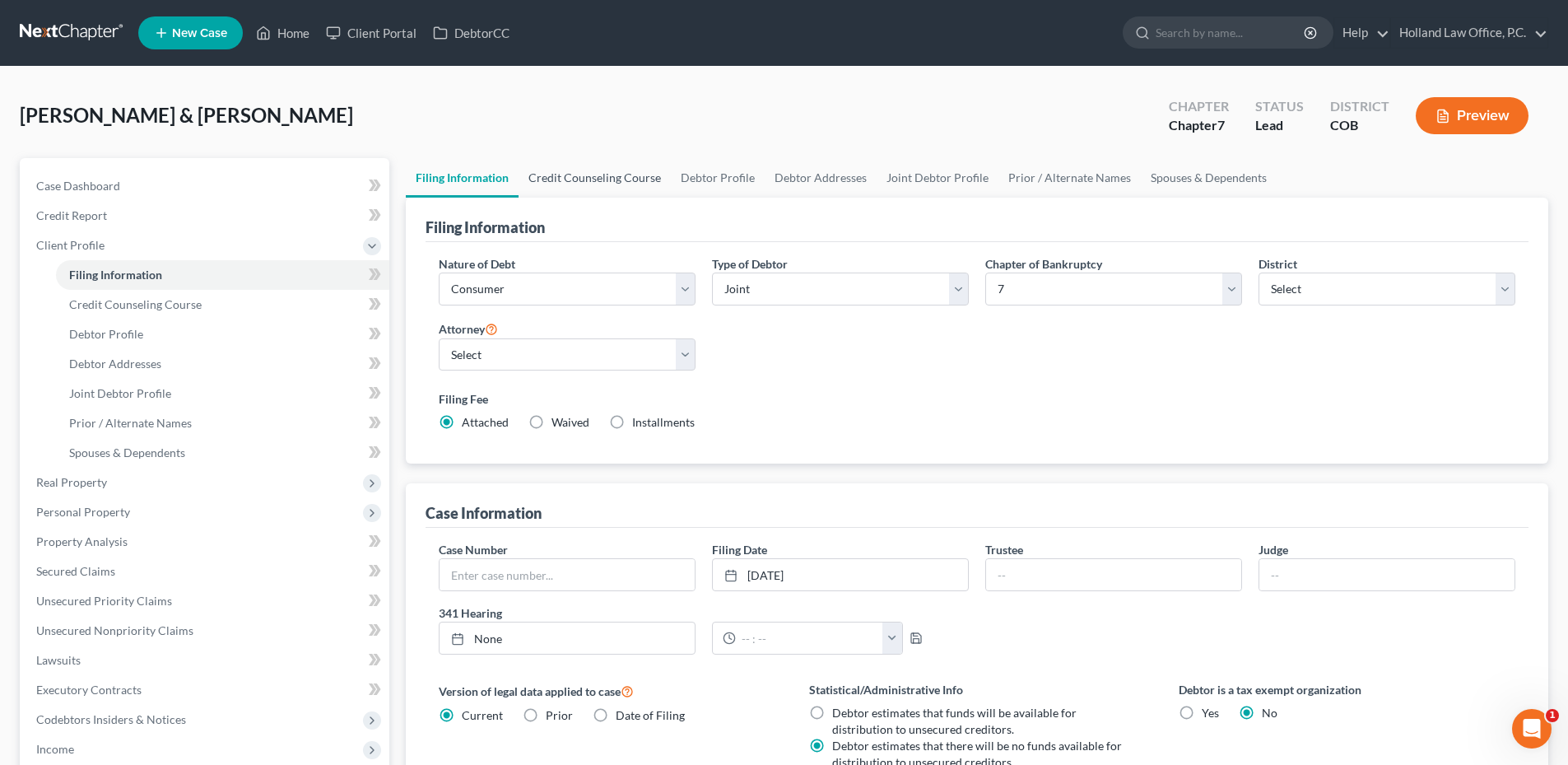
click at [585, 178] on link "Credit Counseling Course" at bounding box center [594, 178] width 153 height 40
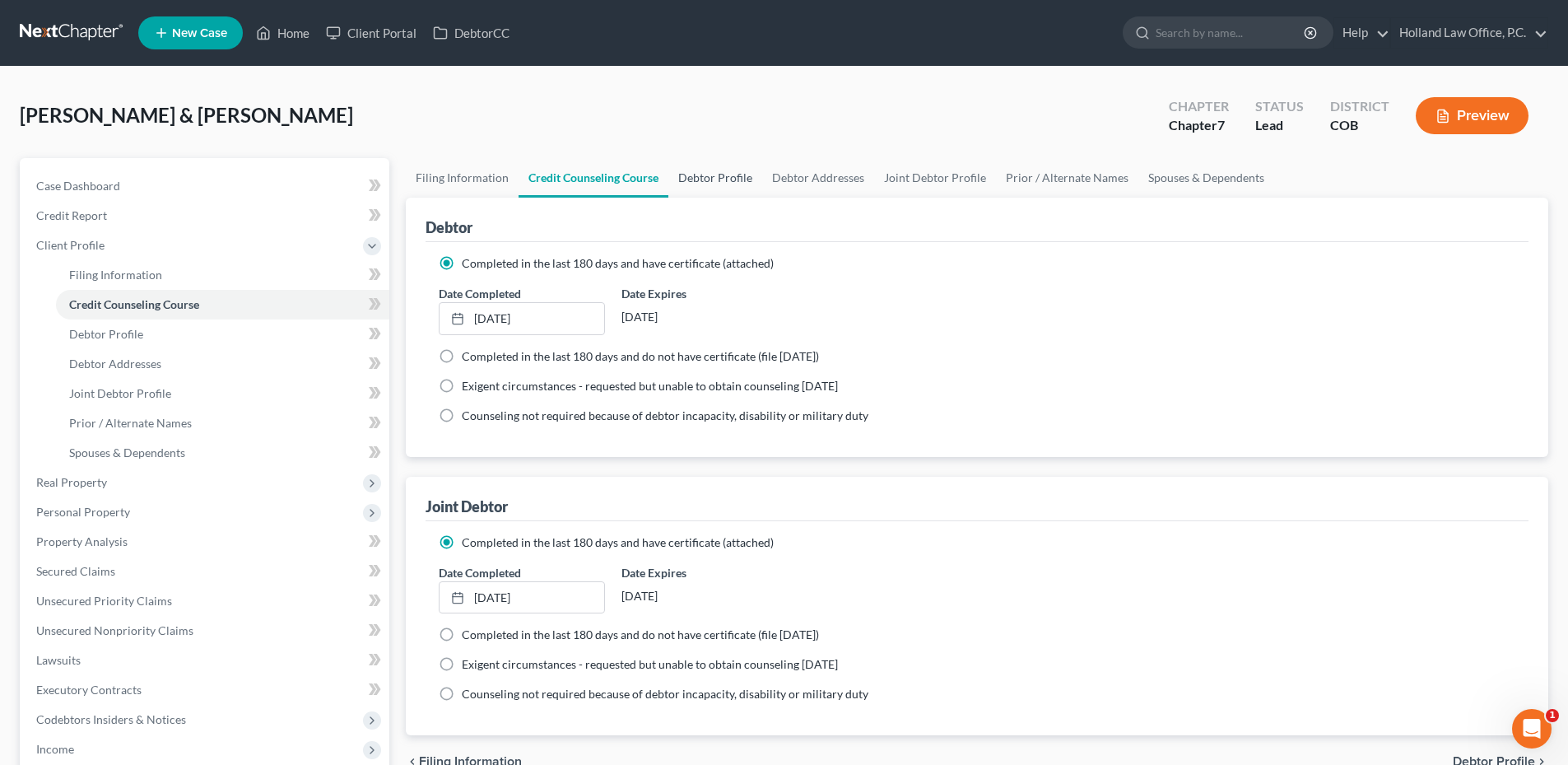
click at [712, 183] on link "Debtor Profile" at bounding box center [714, 178] width 94 height 40
select select "1"
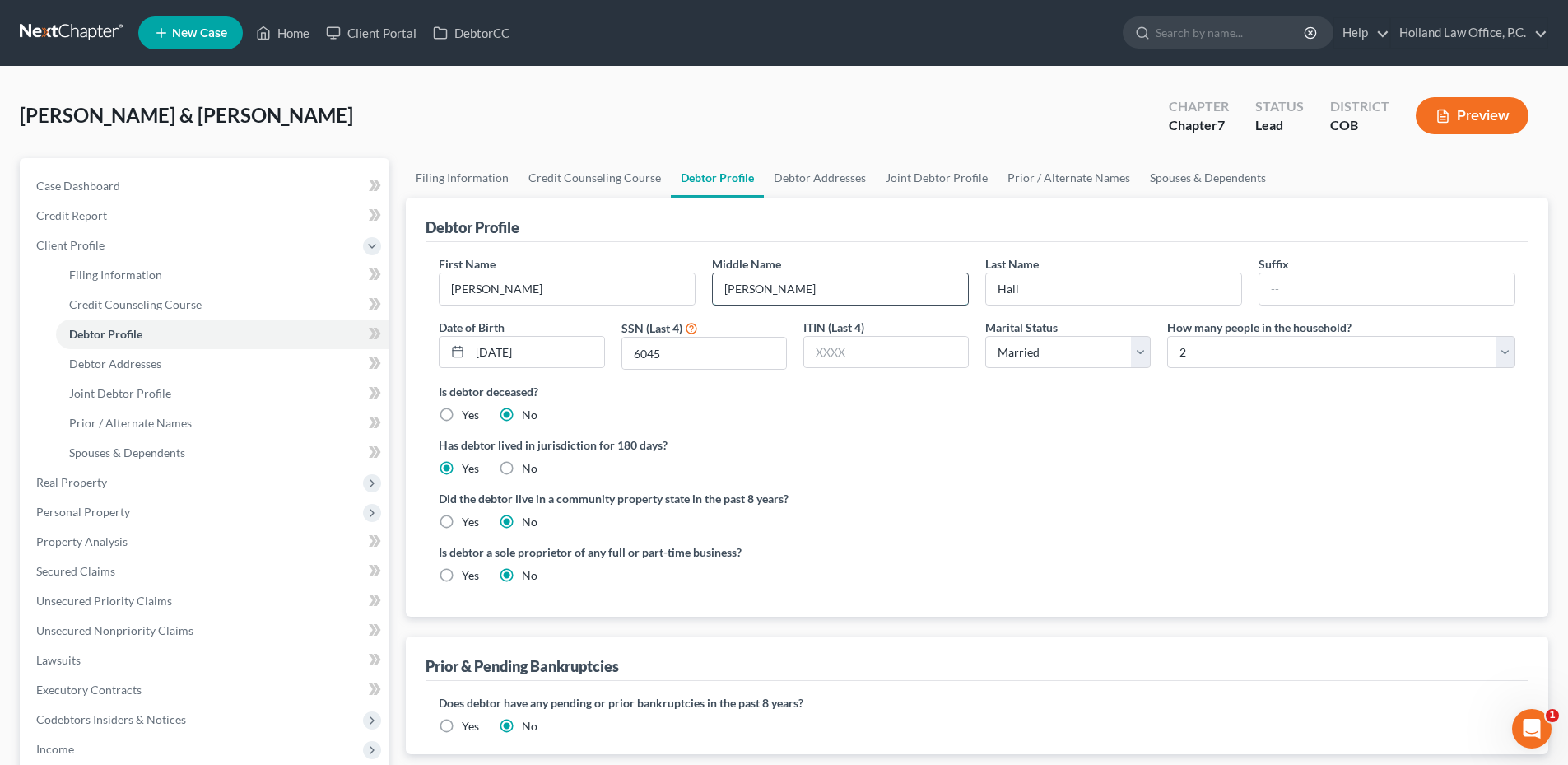
click at [816, 284] on input "[PERSON_NAME]" at bounding box center [839, 288] width 255 height 31
type input "[PERSON_NAME]"
click at [1212, 481] on ng-include "First Name [PERSON_NAME] Middle Name [PERSON_NAME] Last Name [PERSON_NAME] Suff…" at bounding box center [977, 426] width 1076 height 341
click at [1095, 291] on input "Hall" at bounding box center [1113, 288] width 255 height 31
click at [575, 357] on input "[DATE]" at bounding box center [536, 352] width 134 height 31
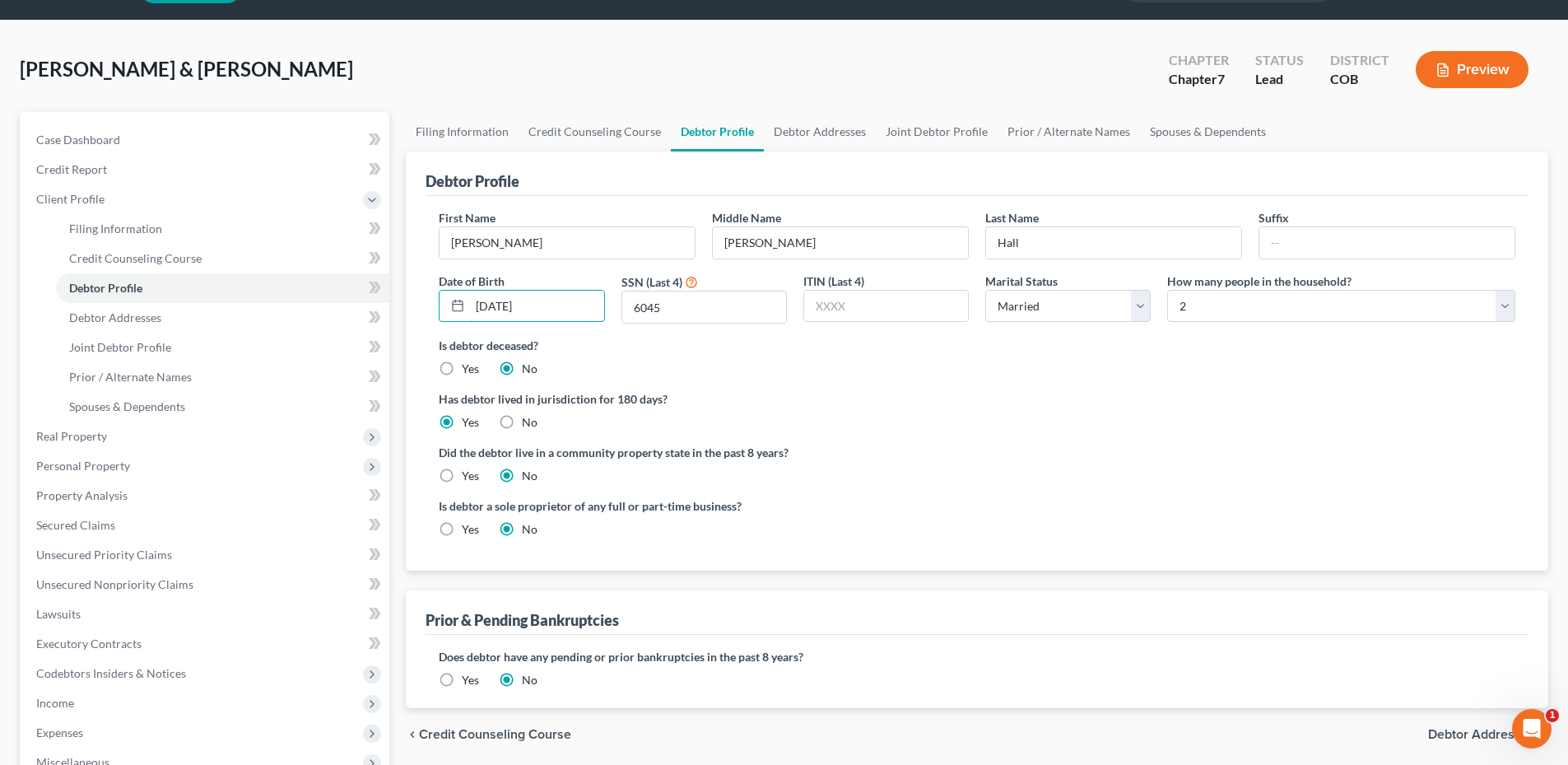
scroll to position [82, 0]
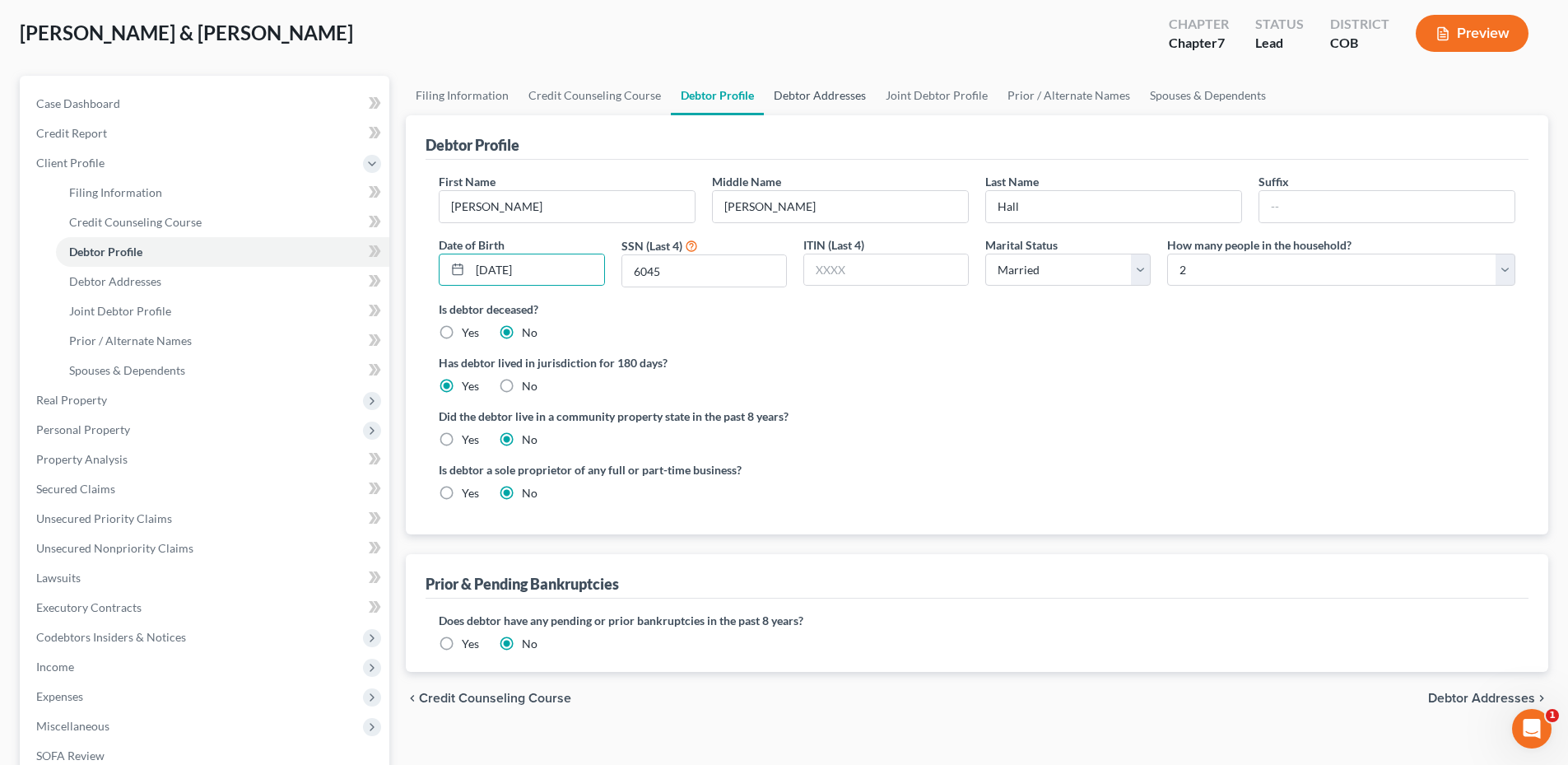
click at [818, 108] on link "Debtor Addresses" at bounding box center [820, 96] width 112 height 40
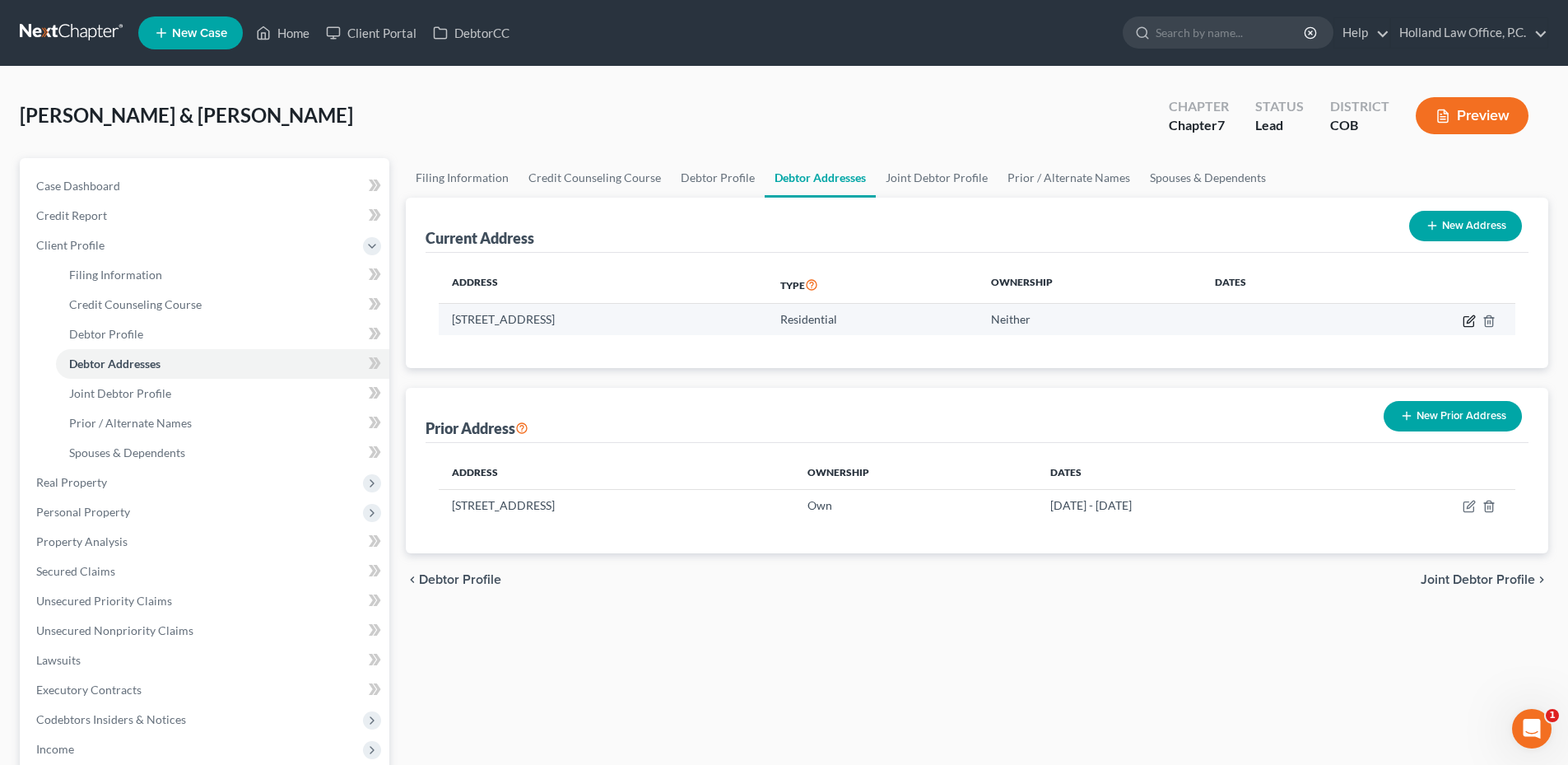
click at [1471, 319] on icon "button" at bounding box center [1469, 321] width 13 height 13
select select "5"
select select "0"
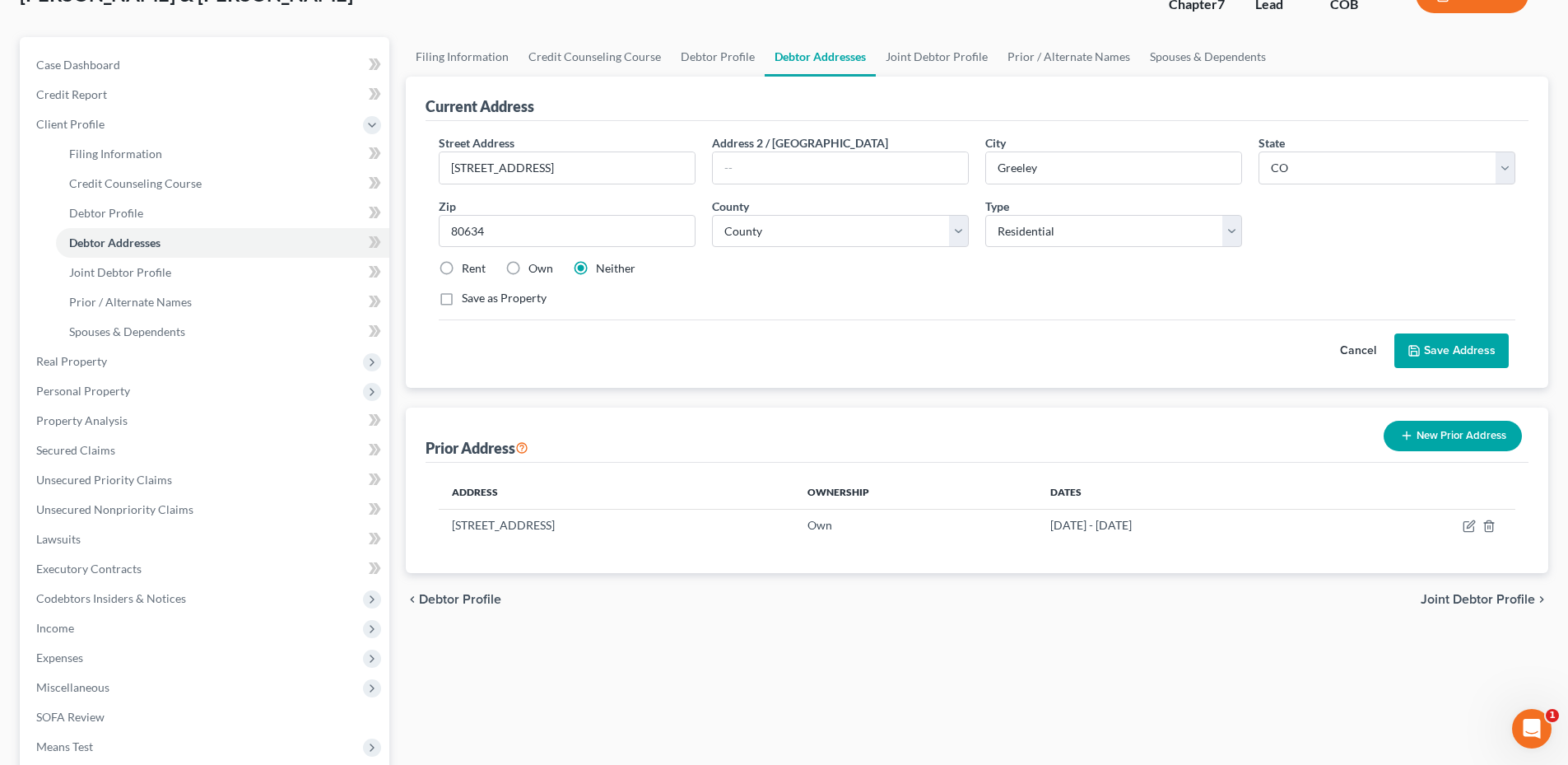
scroll to position [318, 0]
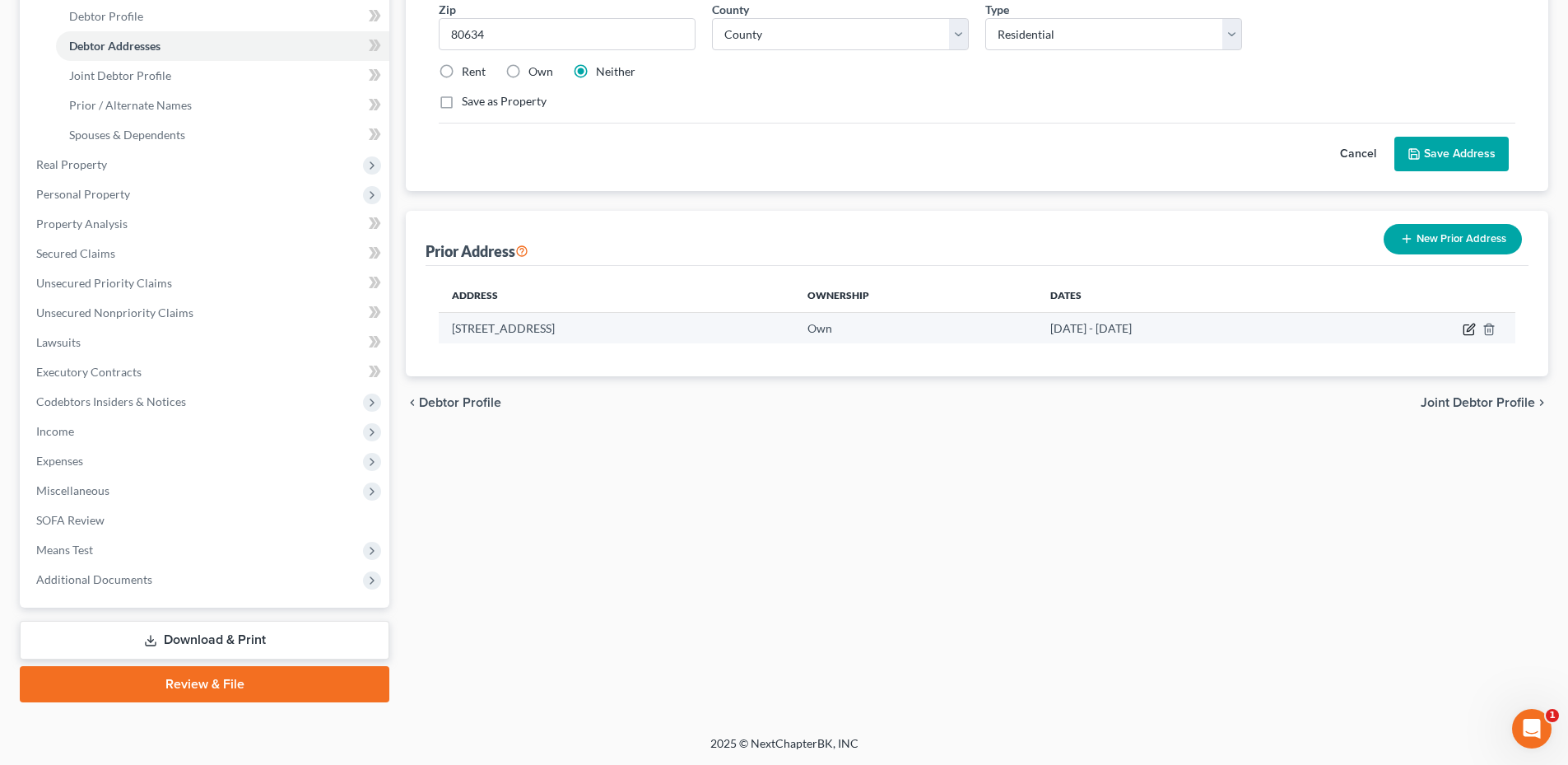
click at [1467, 328] on icon "button" at bounding box center [1469, 329] width 13 height 13
select select "5"
select select "62"
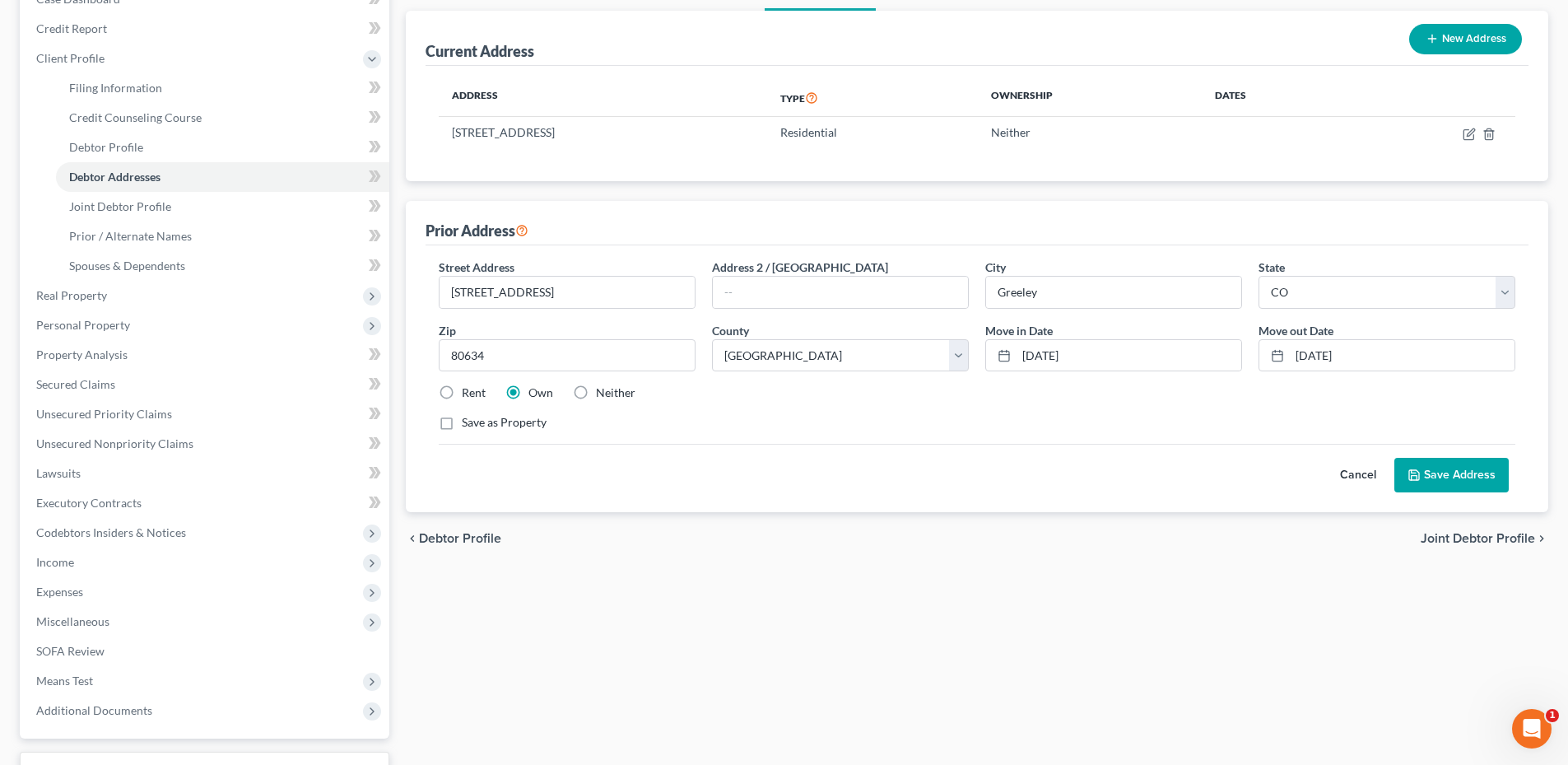
scroll to position [154, 0]
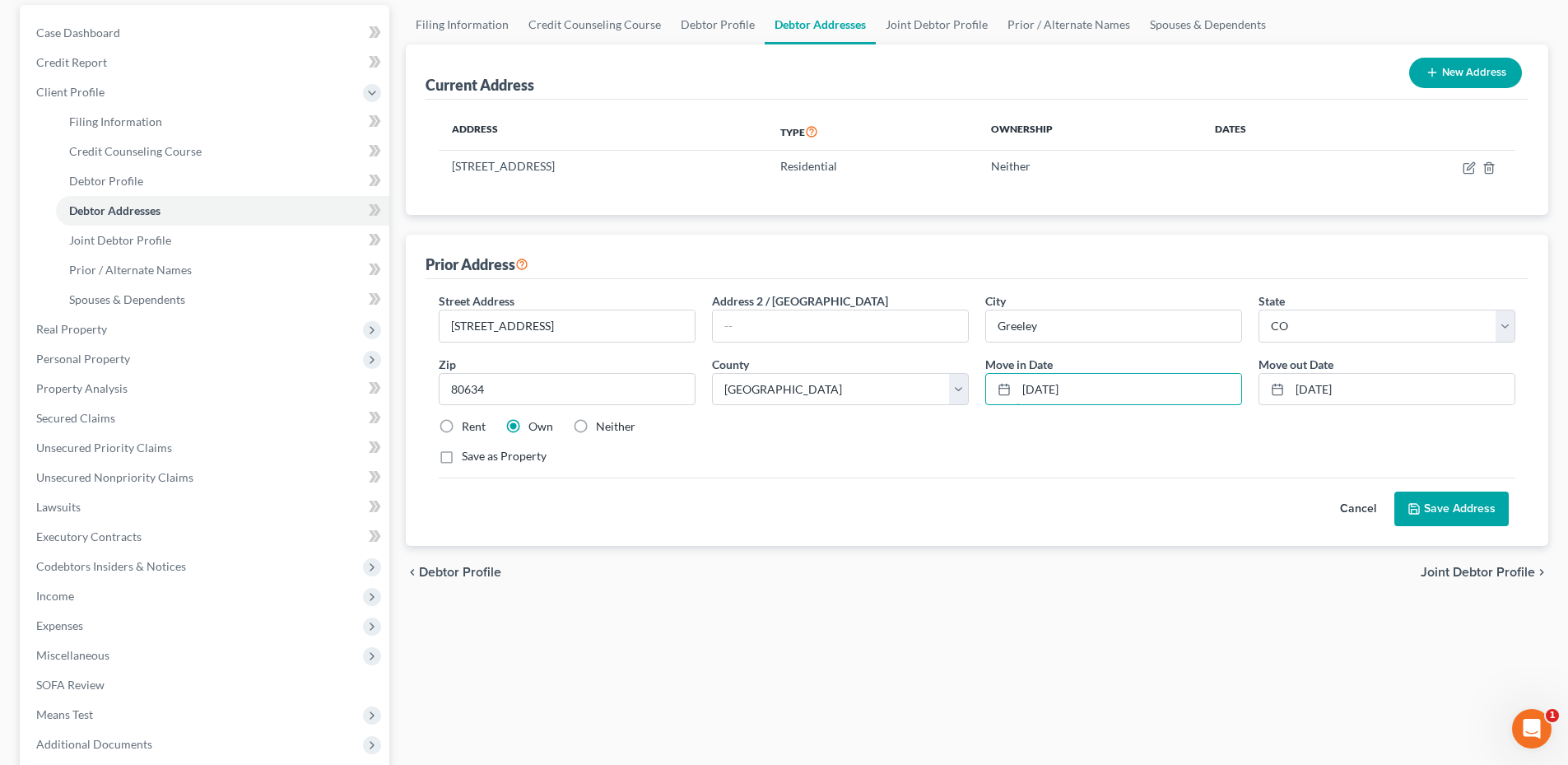
drag, startPoint x: 1092, startPoint y: 386, endPoint x: 972, endPoint y: 395, distance: 120.3
click at [972, 395] on div "Street Address * [STREET_ADDRESS] * [GEOGRAPHIC_DATA] * State [US_STATE] AK AR …" at bounding box center [976, 385] width 1092 height 186
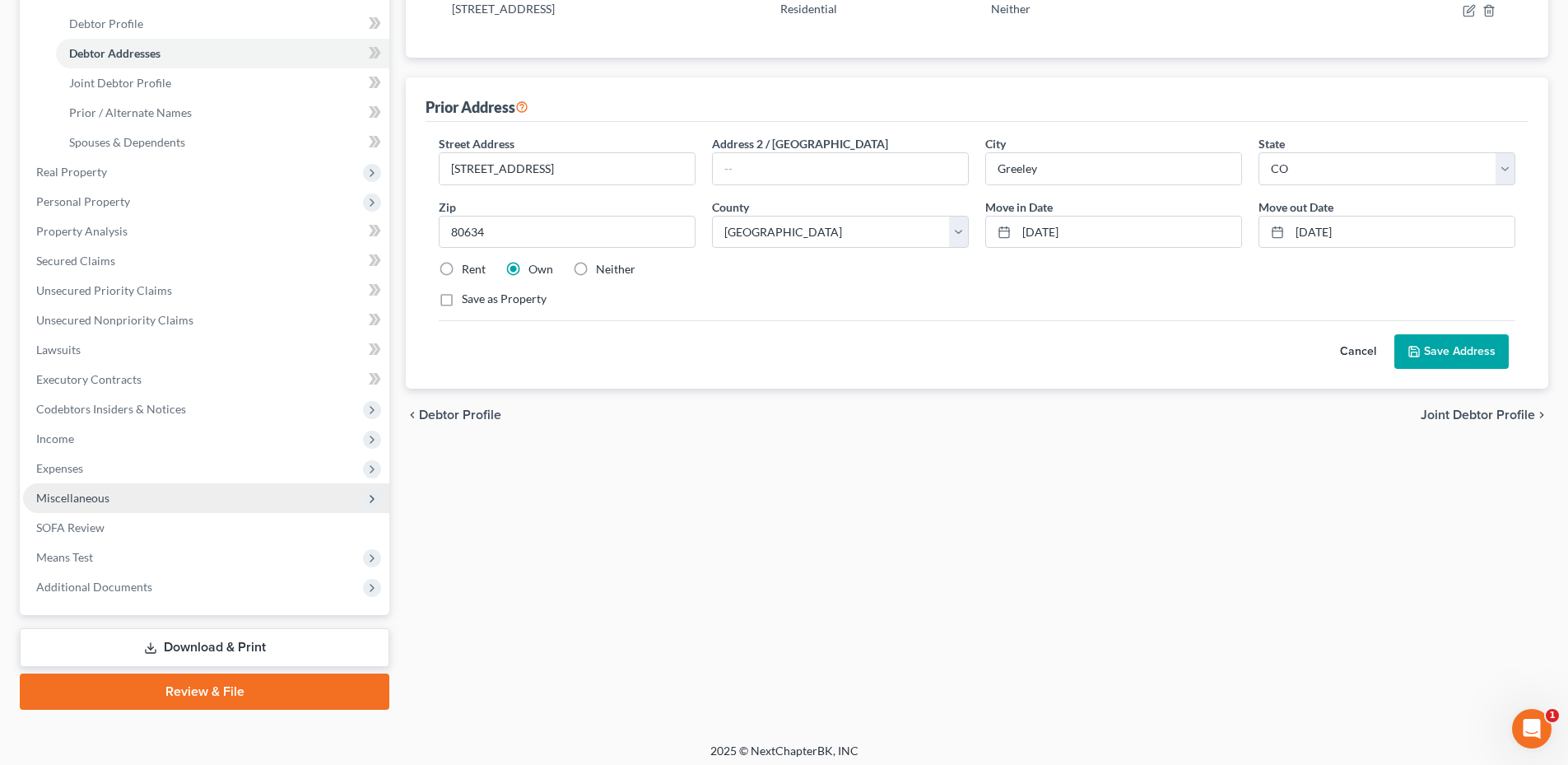
scroll to position [318, 0]
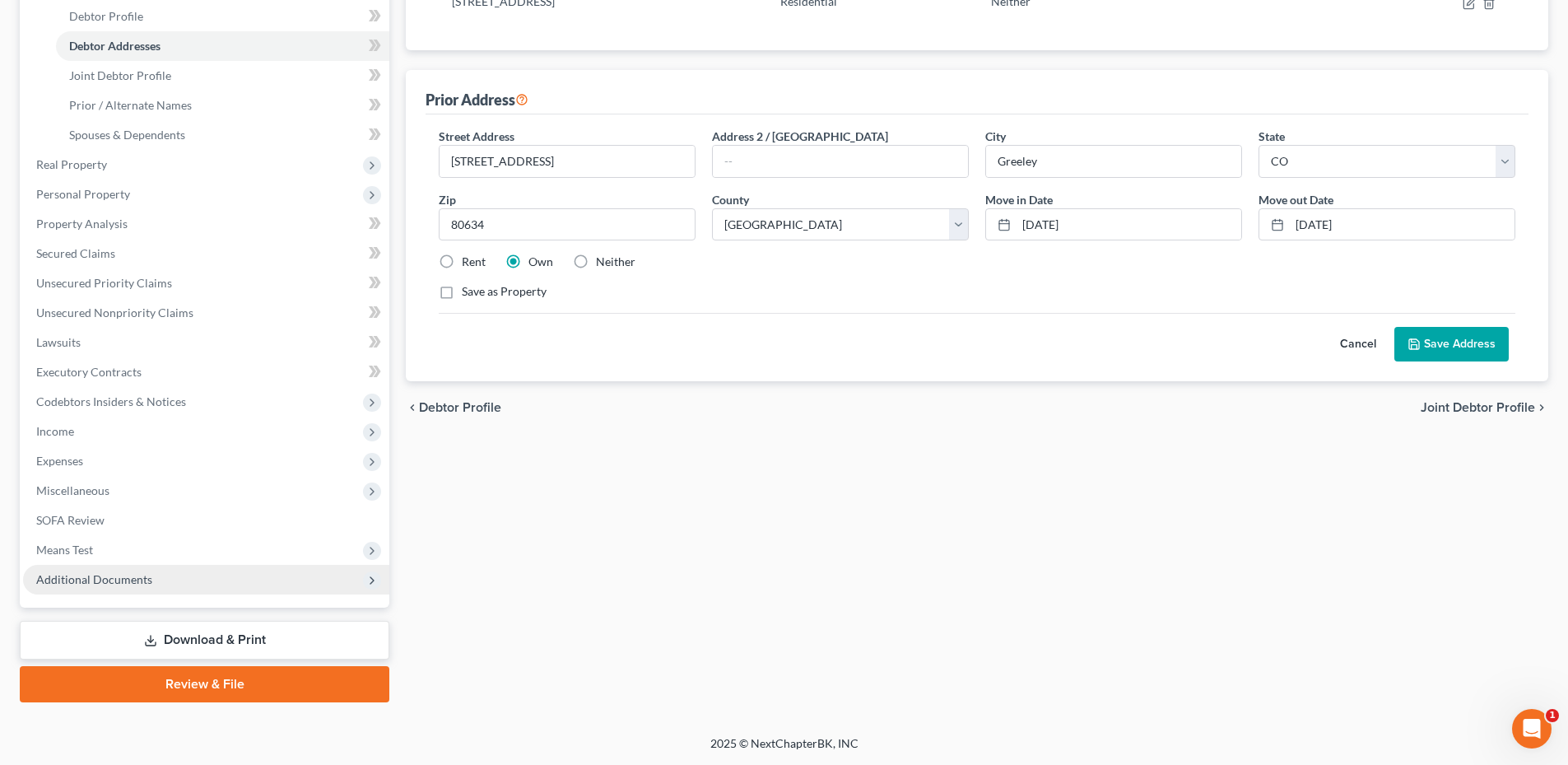
click at [91, 593] on span "Additional Documents" at bounding box center [206, 579] width 367 height 29
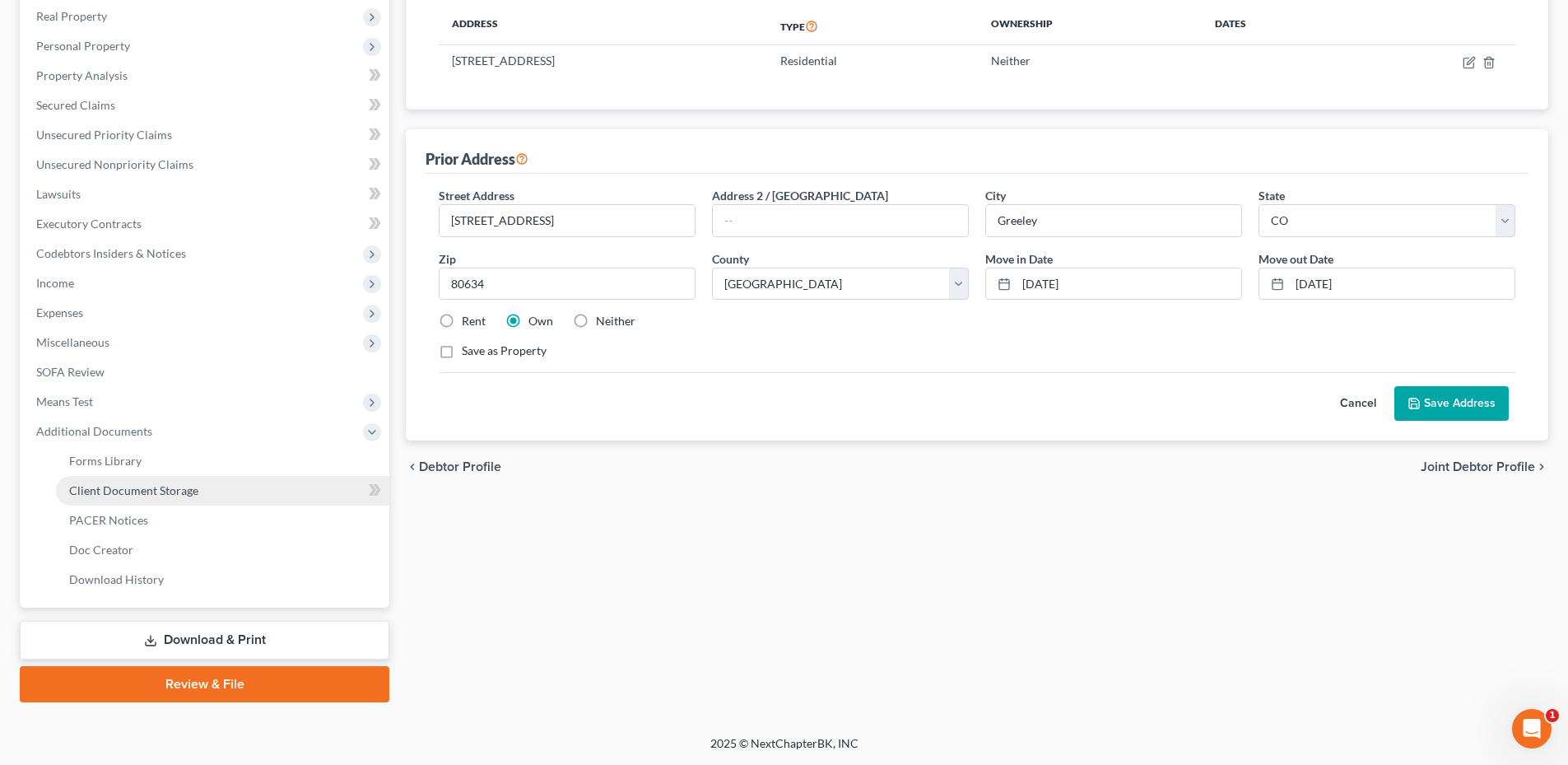
click at [161, 492] on span "Client Document Storage" at bounding box center [134, 490] width 129 height 14
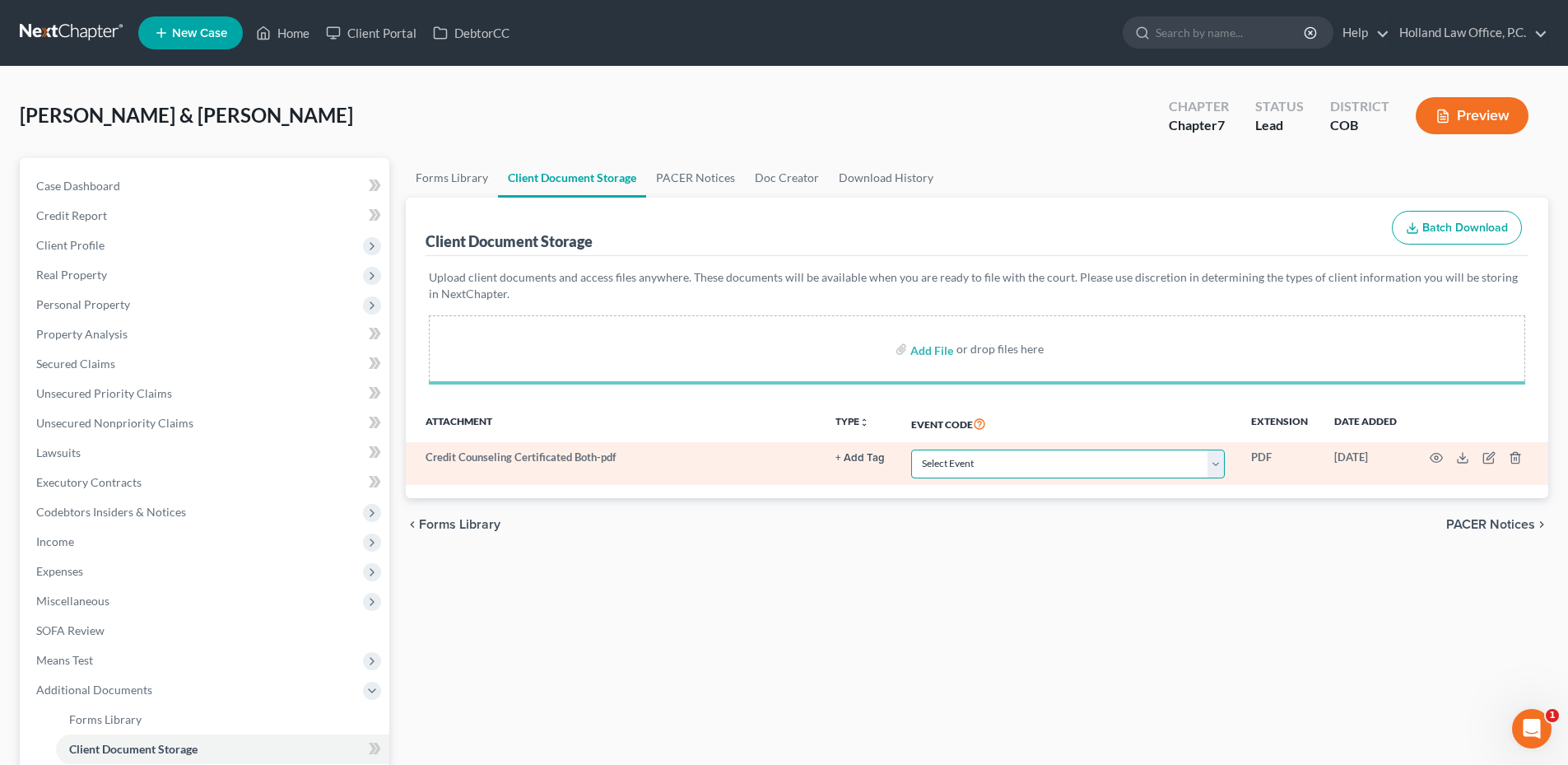
click at [1088, 461] on select "Select Event 1009-1.1 Notice of Amendments 20 Largest Unsecured Creditors Amend…" at bounding box center [1068, 464] width 314 height 28
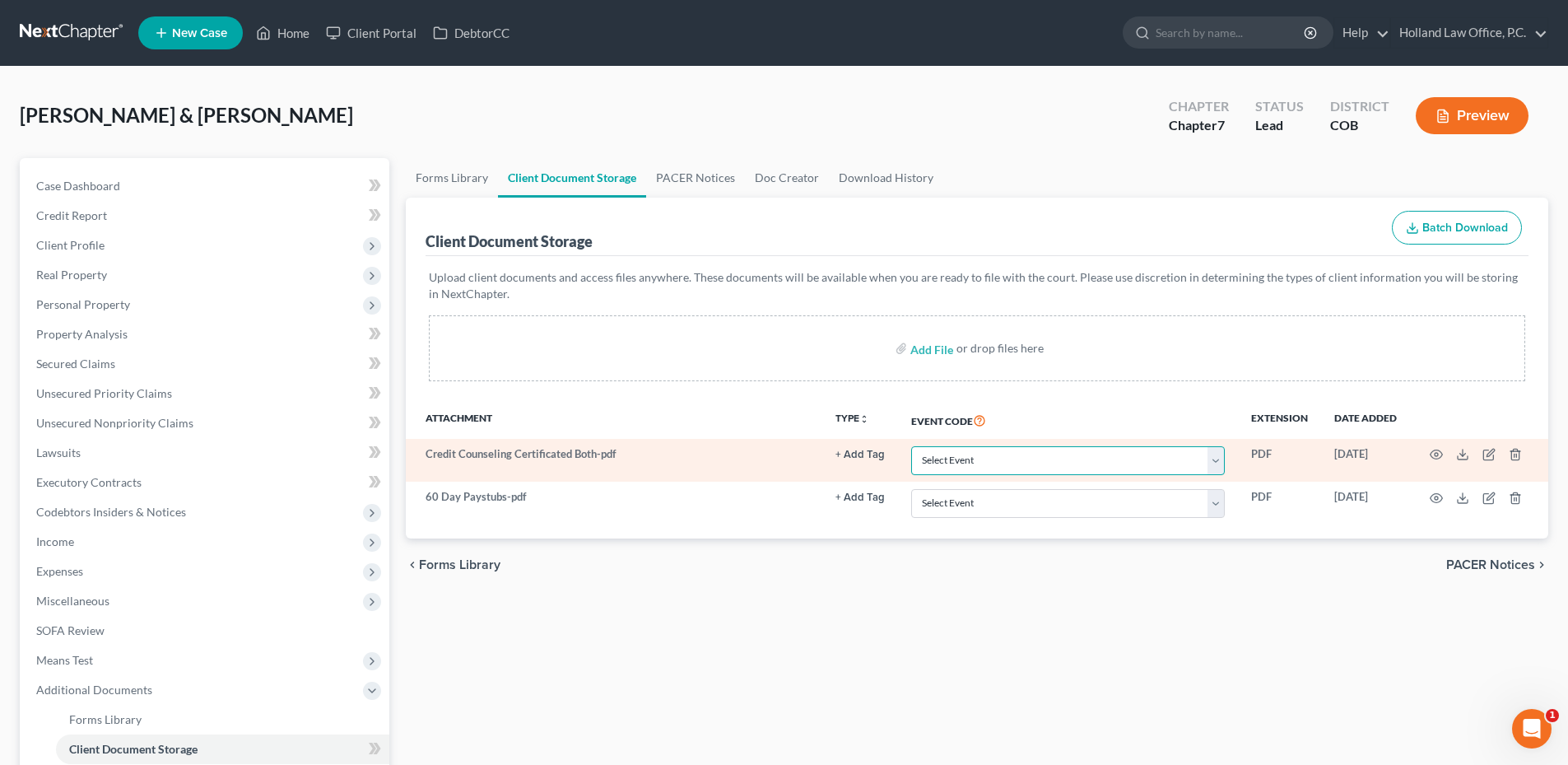
click at [1047, 452] on select "Select Event 1009-1.1 Notice of Amendments 20 Largest Unsecured Creditors Amend…" at bounding box center [1068, 461] width 314 height 28
select select "5"
click at [911, 446] on select "Select Event 1009-1.1 Notice of Amendments 20 Largest Unsecured Creditors Amend…" at bounding box center [1068, 461] width 314 height 28
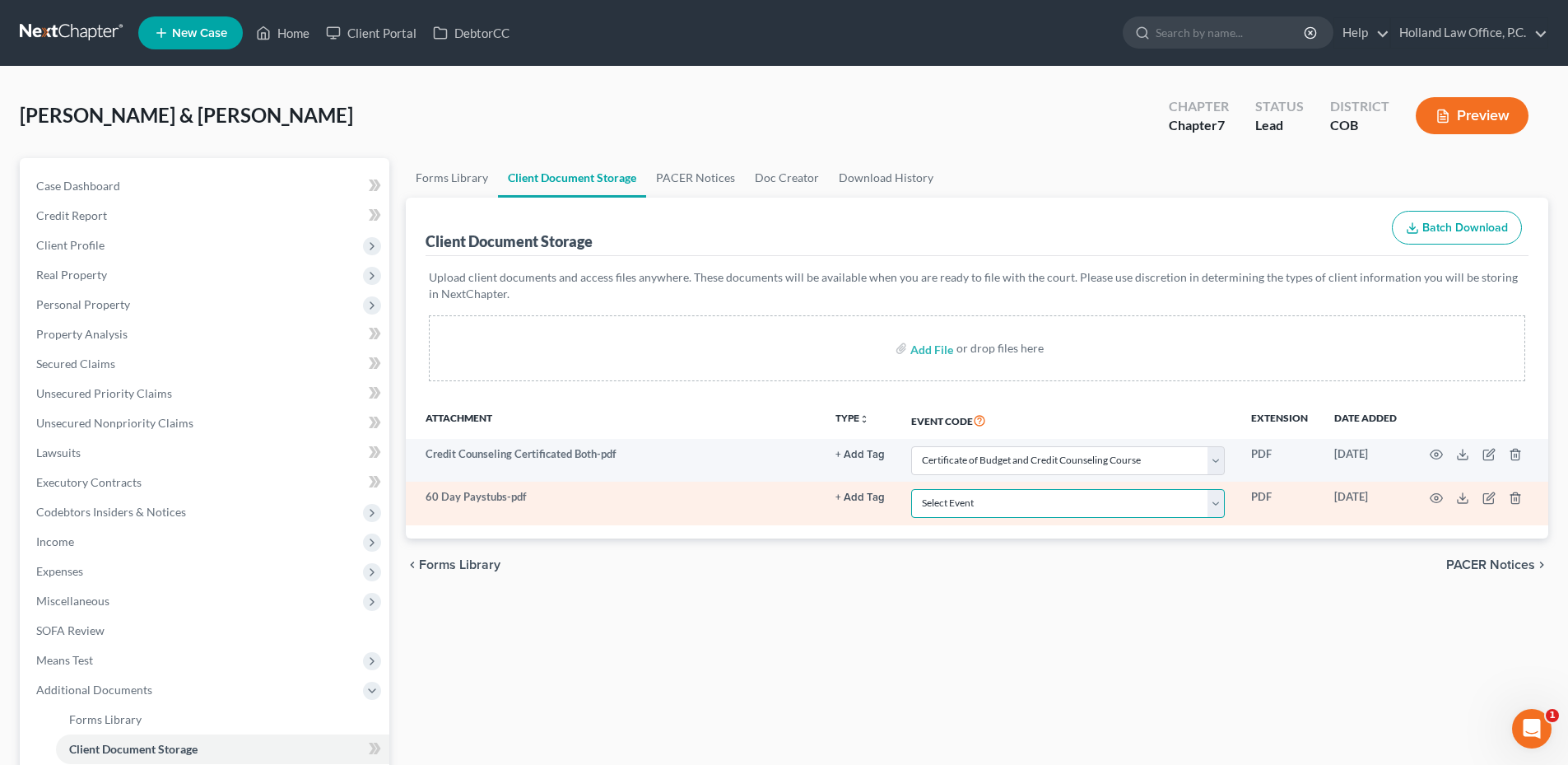
drag, startPoint x: 1009, startPoint y: 501, endPoint x: 1028, endPoint y: 489, distance: 22.5
click at [1009, 501] on select "Select Event 1009-1.1 Notice of Amendments 20 Largest Unsecured Creditors Amend…" at bounding box center [1068, 503] width 314 height 28
select select "28"
click at [911, 489] on select "Select Event 1009-1.1 Notice of Amendments 20 Largest Unsecured Creditors Amend…" at bounding box center [1068, 503] width 314 height 28
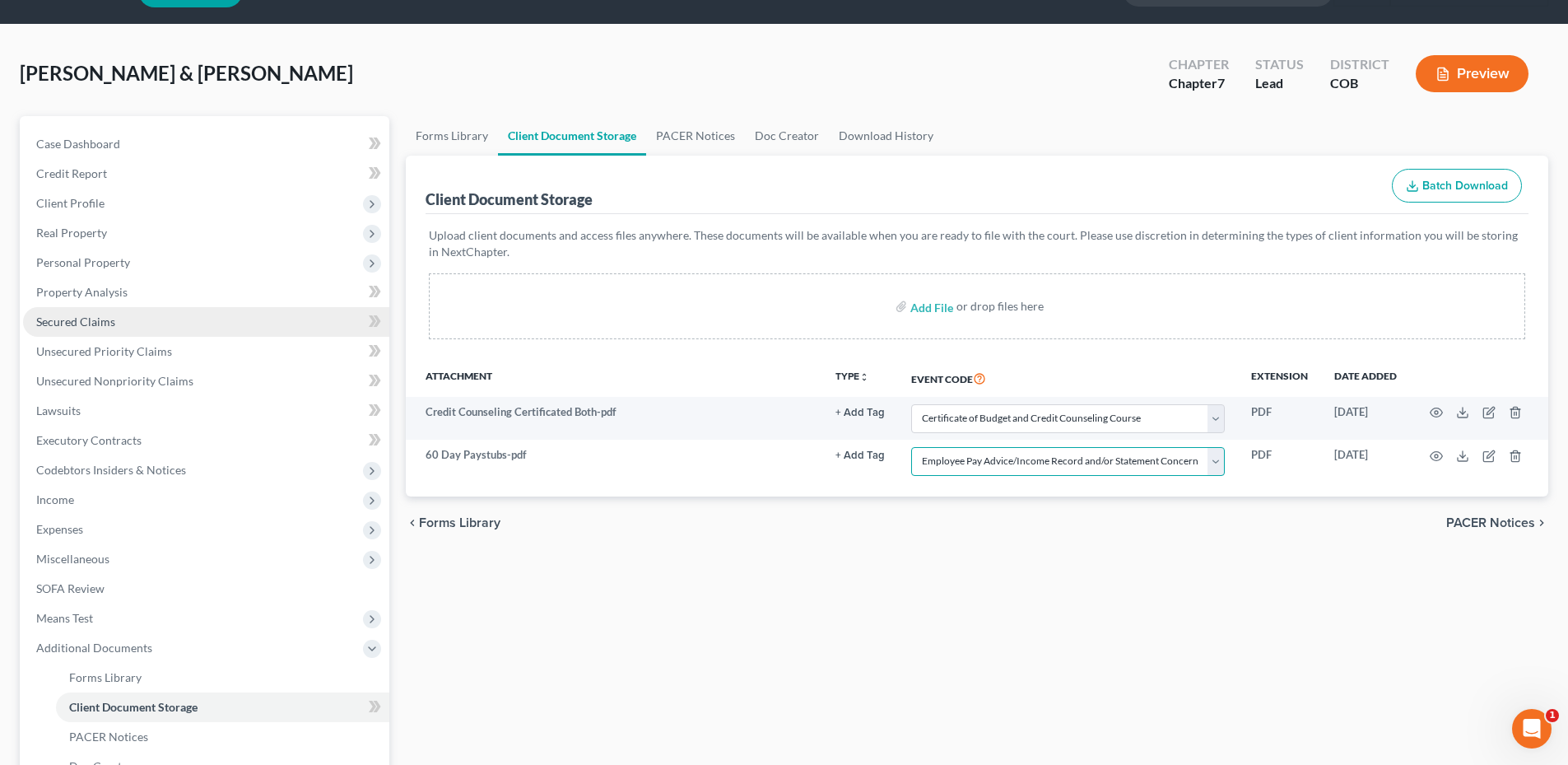
scroll to position [82, 0]
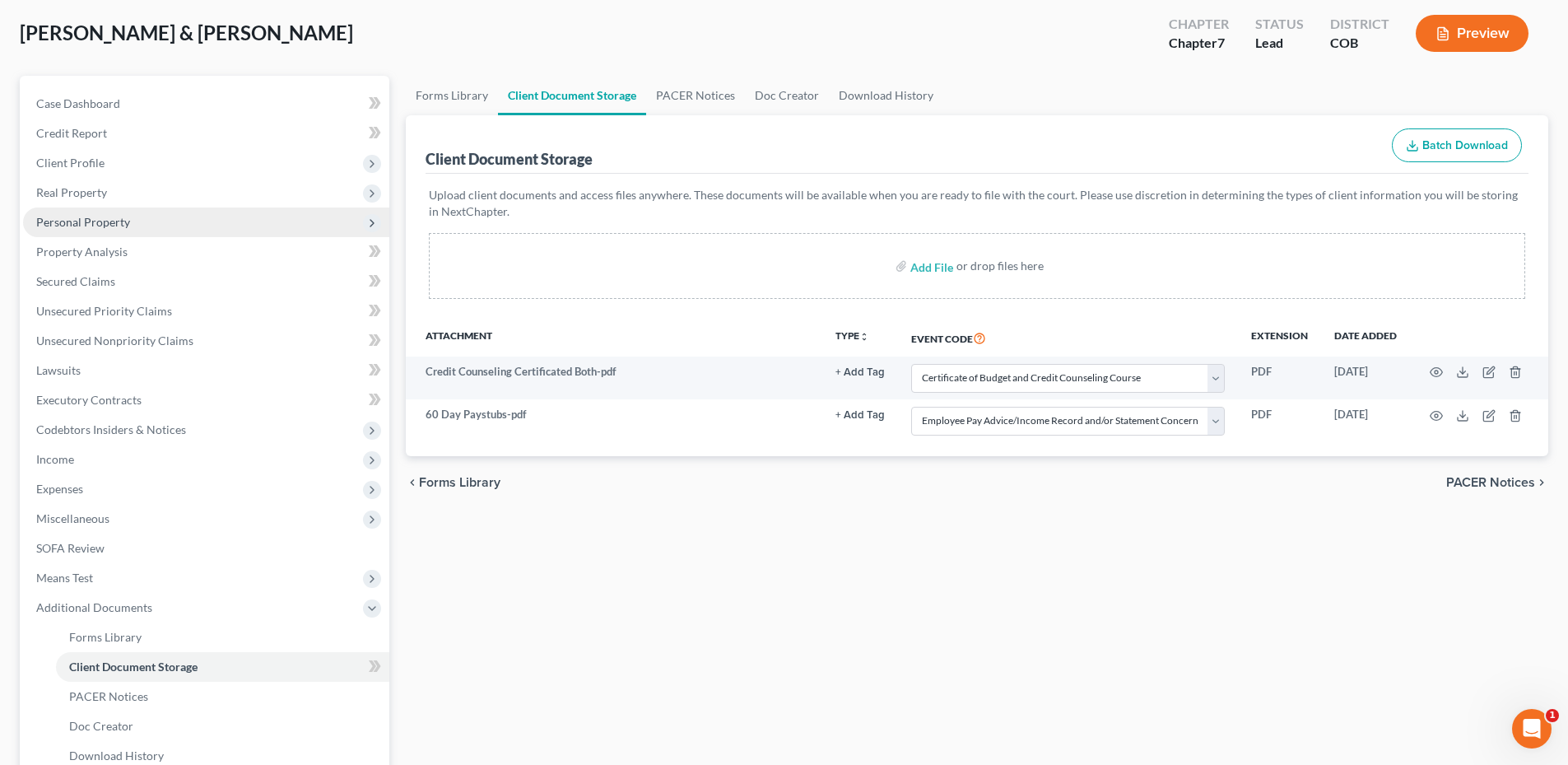
click at [112, 222] on span "Personal Property" at bounding box center [82, 222] width 94 height 14
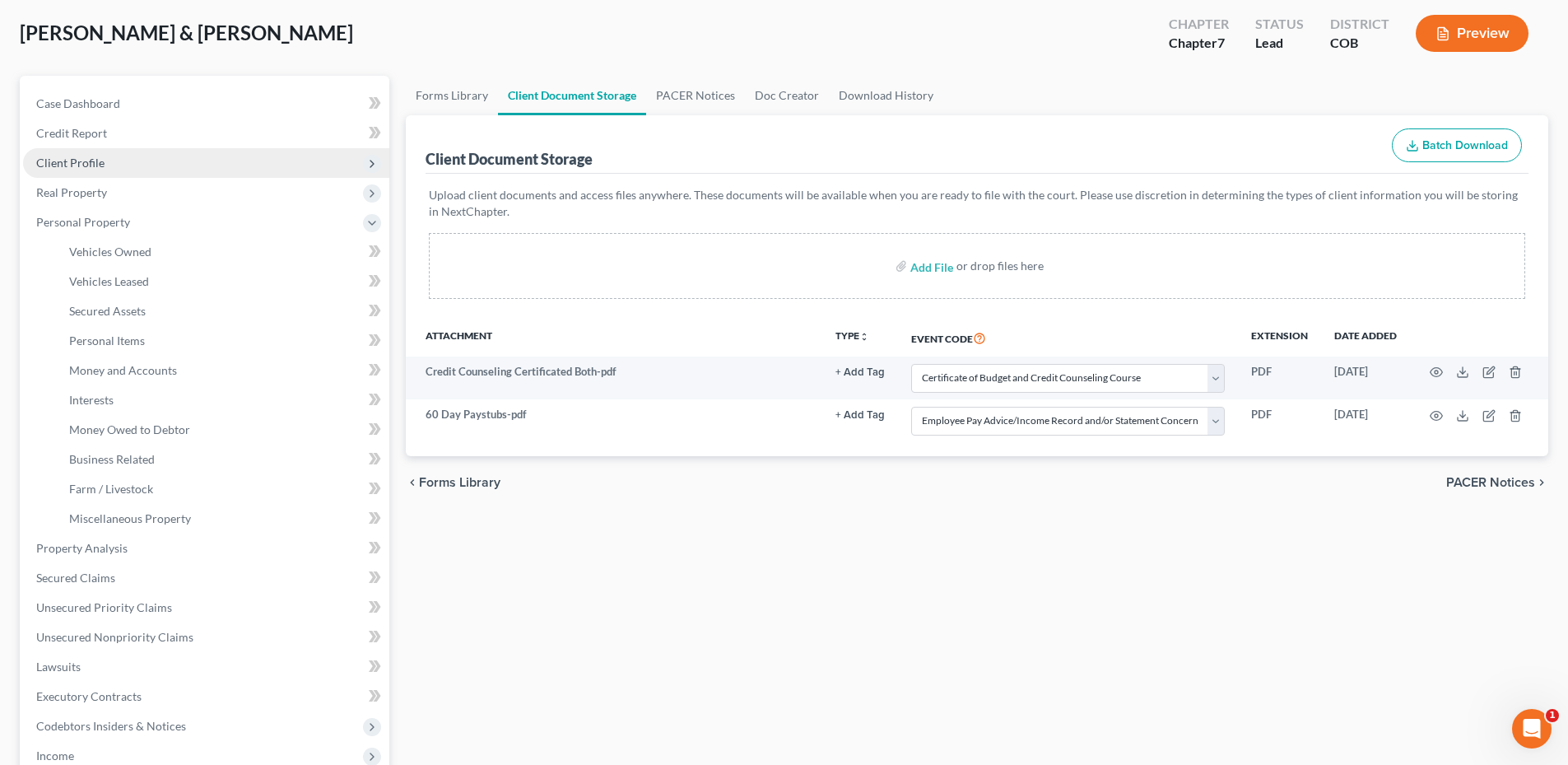
click at [131, 163] on span "Client Profile" at bounding box center [206, 162] width 367 height 29
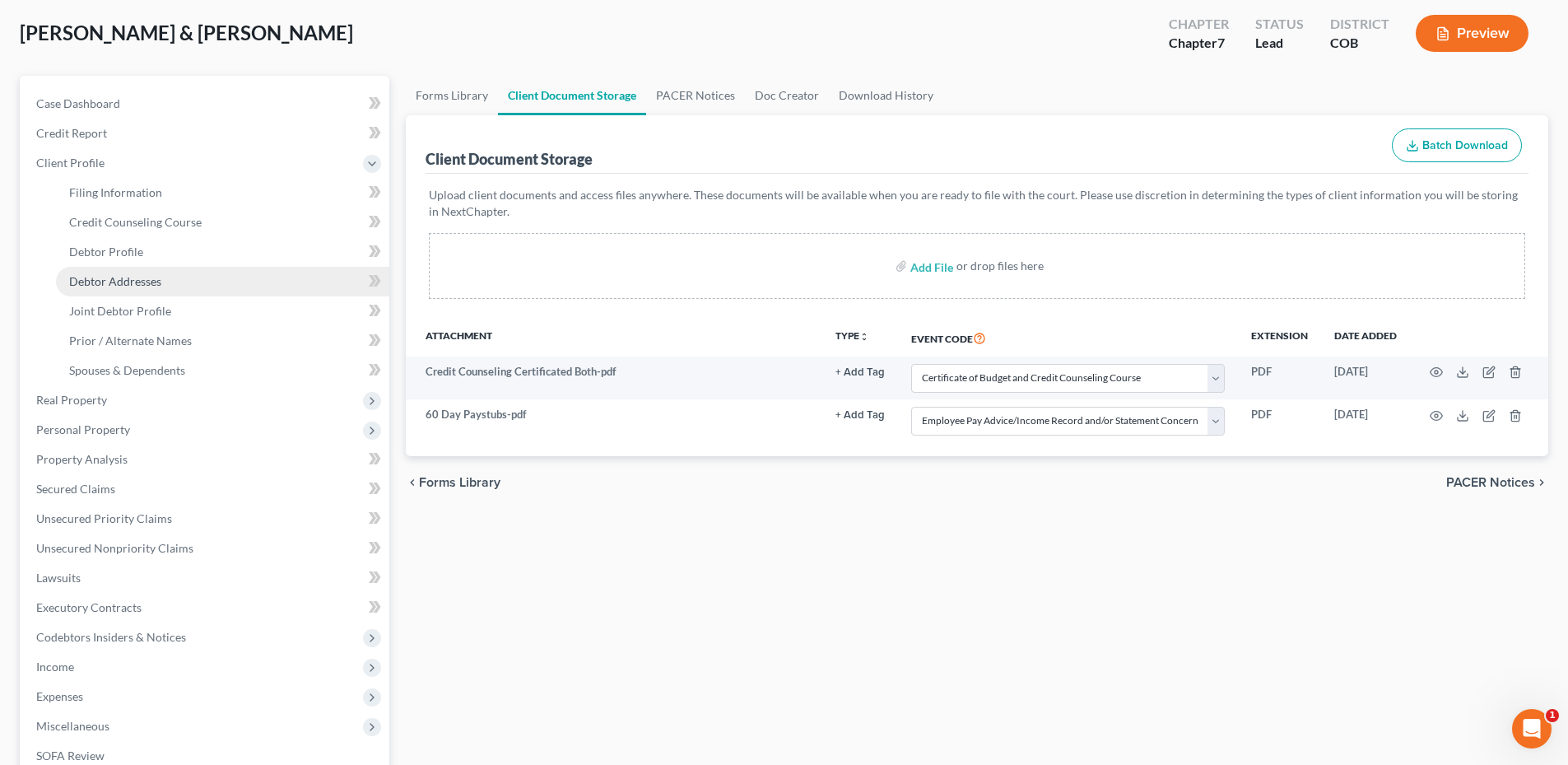
click at [181, 282] on link "Debtor Addresses" at bounding box center [223, 281] width 333 height 29
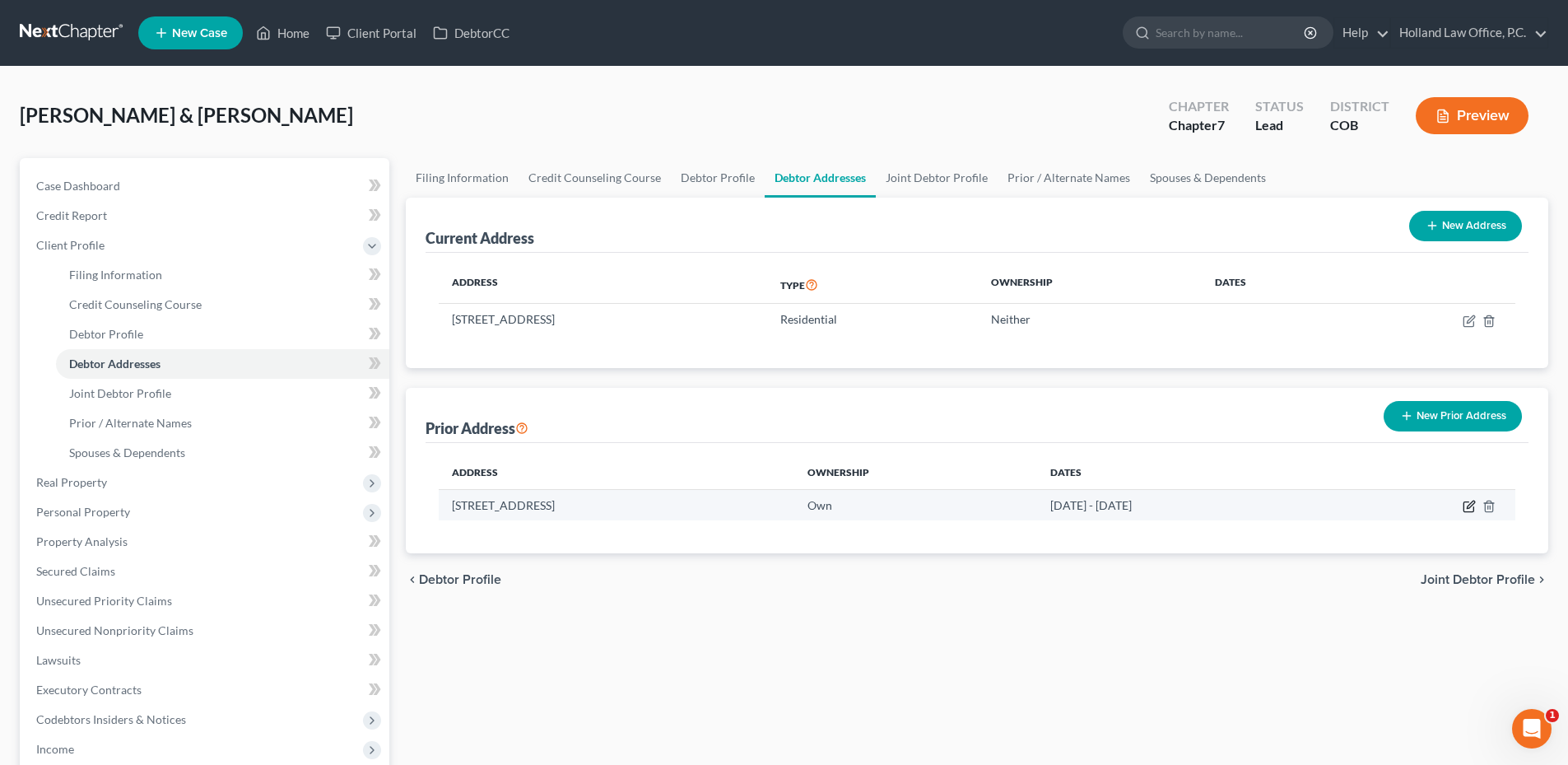
click at [1462, 503] on icon "button" at bounding box center [1469, 506] width 13 height 13
select select "5"
select select "62"
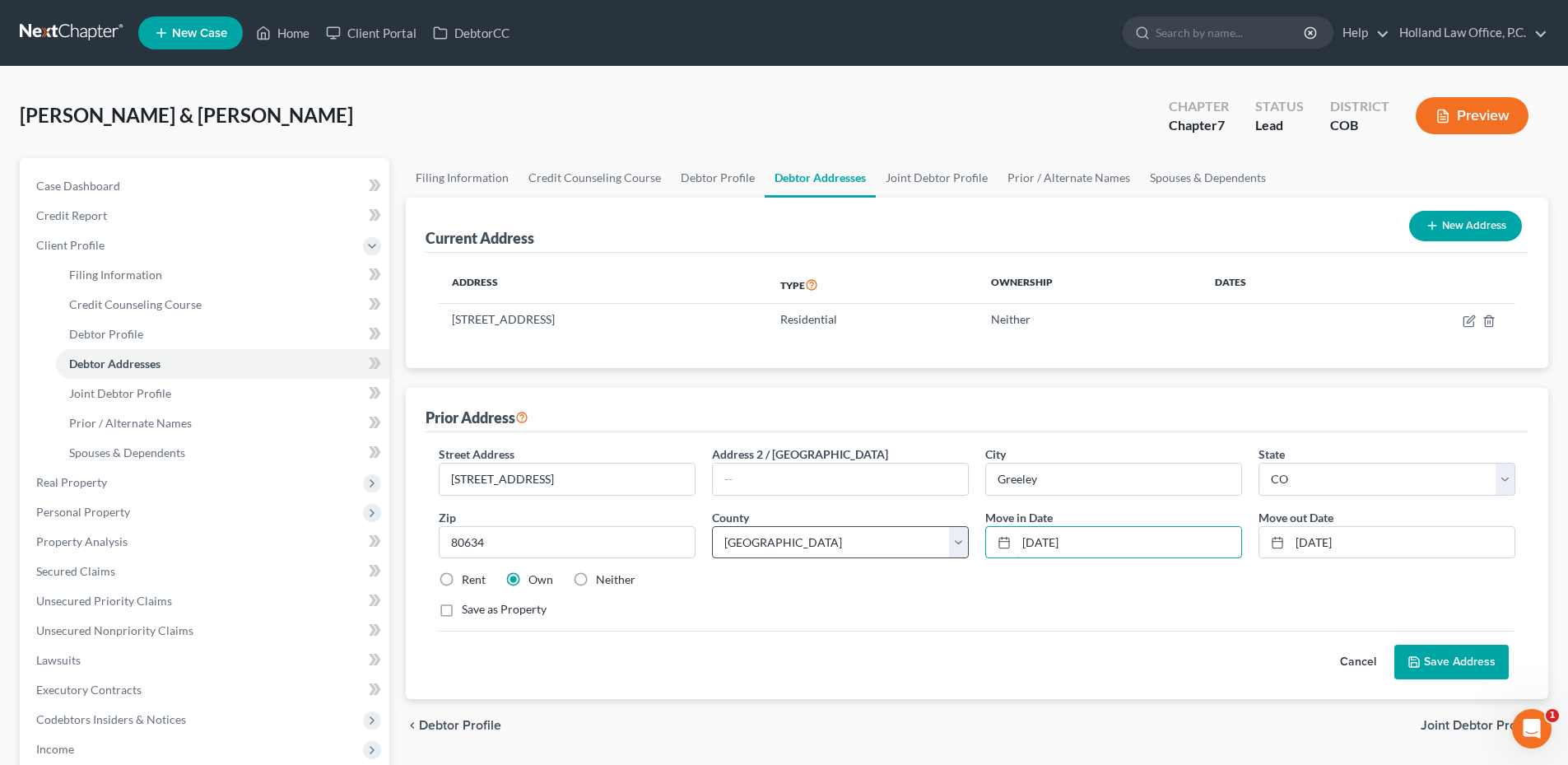
drag, startPoint x: 1149, startPoint y: 543, endPoint x: 936, endPoint y: 528, distance: 213.5
click at [933, 529] on div "Street Address * [STREET_ADDRESS] * [GEOGRAPHIC_DATA] * State [US_STATE] AK AR …" at bounding box center [976, 538] width 1092 height 186
type input "[DATE]"
click at [1450, 666] on button "Save Address" at bounding box center [1451, 662] width 115 height 34
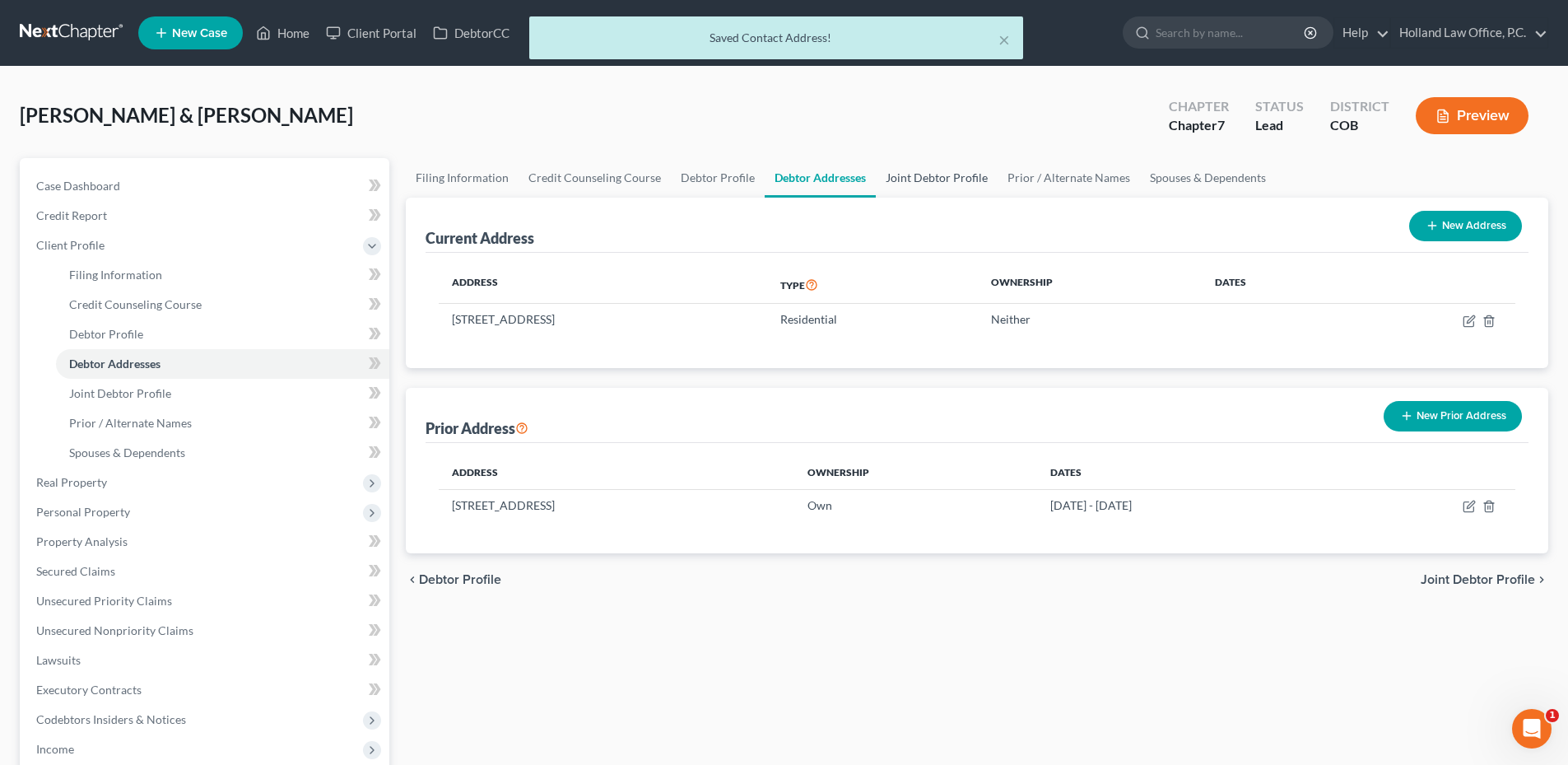
click at [962, 176] on link "Joint Debtor Profile" at bounding box center [936, 178] width 122 height 40
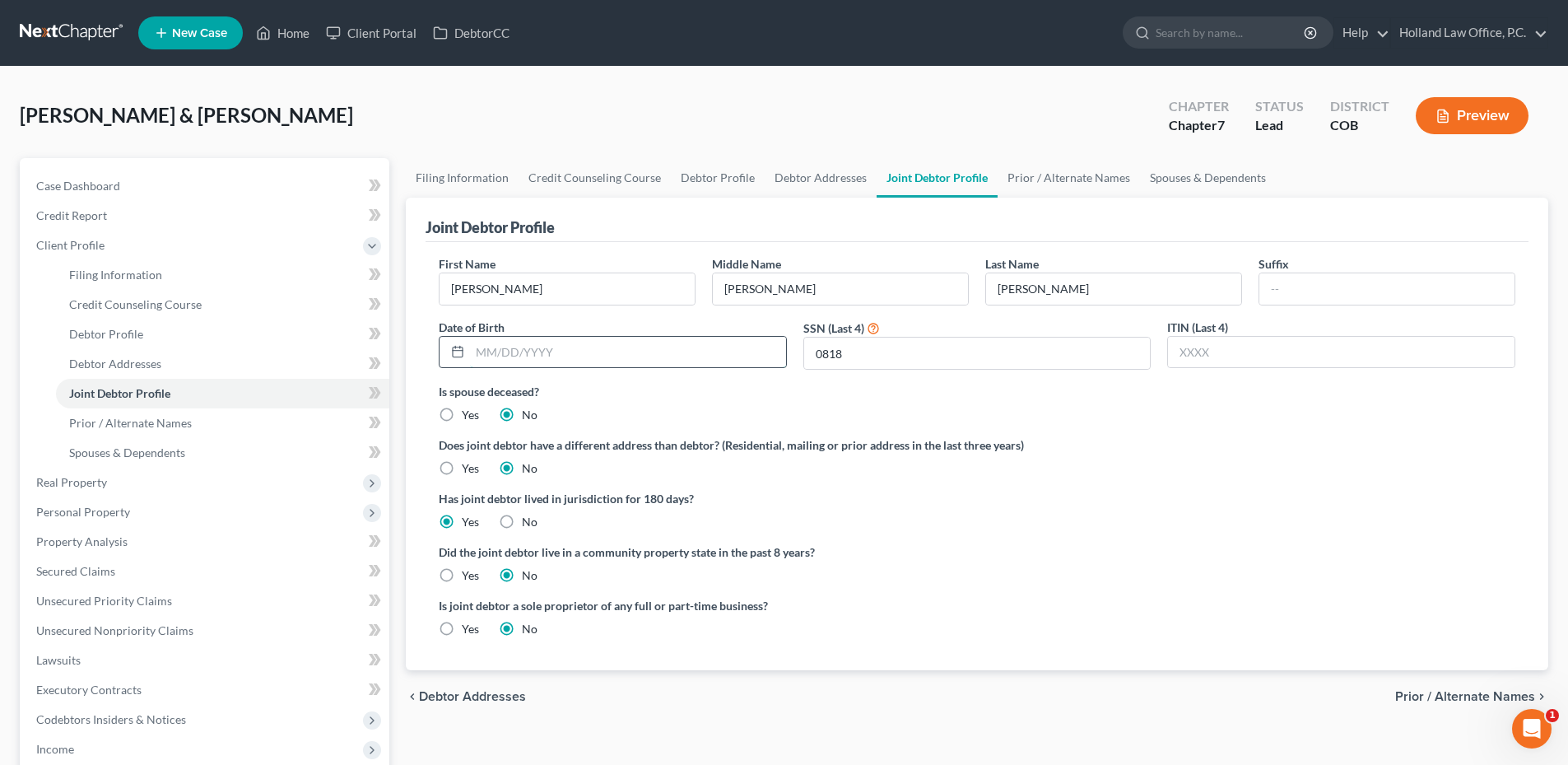
click at [532, 360] on input "text" at bounding box center [628, 352] width 316 height 31
type input "[DATE]"
click at [566, 414] on div "Is spouse deceased? Yes No" at bounding box center [977, 403] width 1076 height 41
click at [1037, 166] on link "Prior / Alternate Names" at bounding box center [1069, 178] width 142 height 40
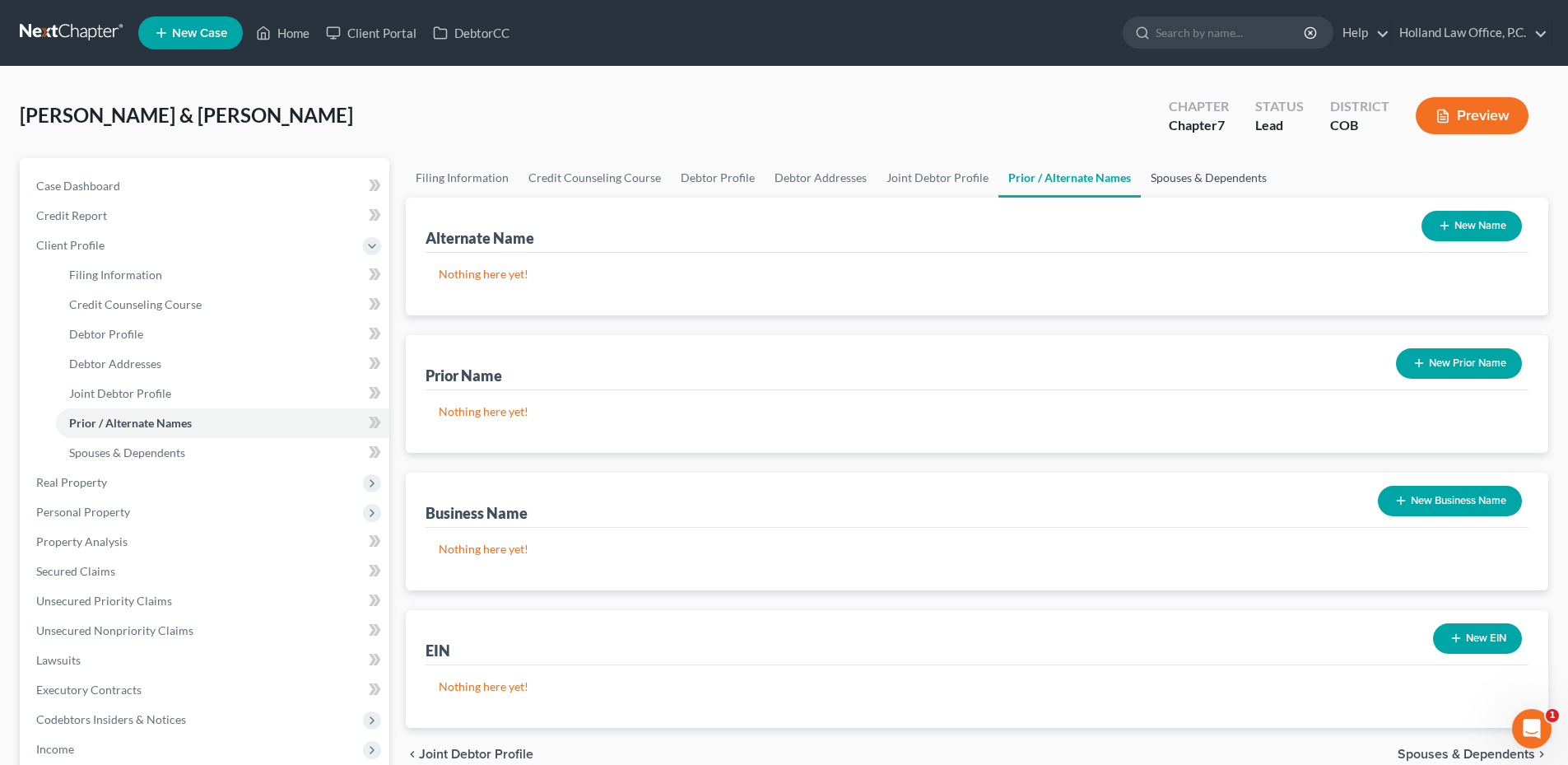
click at [1235, 183] on link "Spouses & Dependents" at bounding box center [1208, 178] width 135 height 40
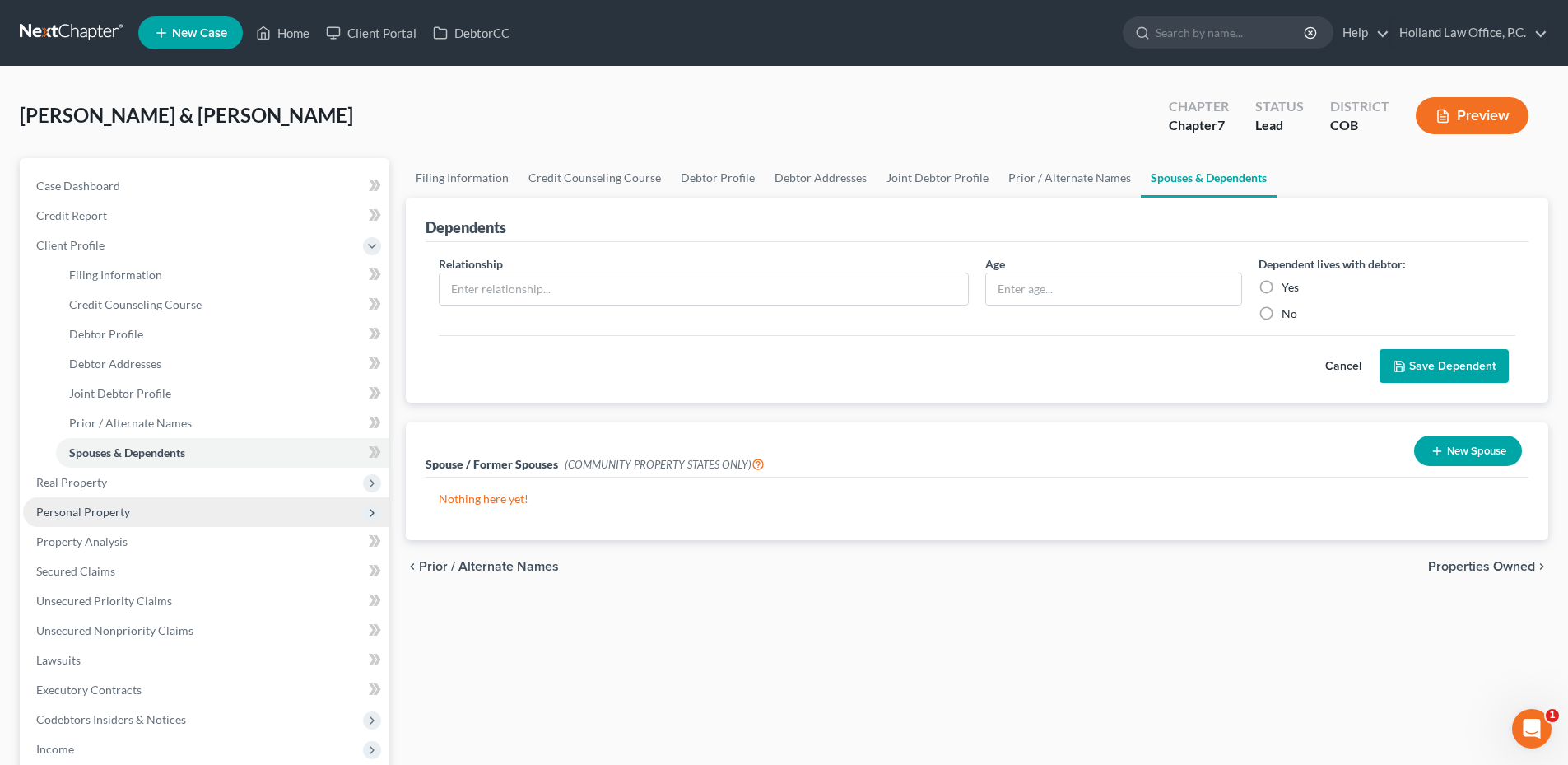
scroll to position [318, 0]
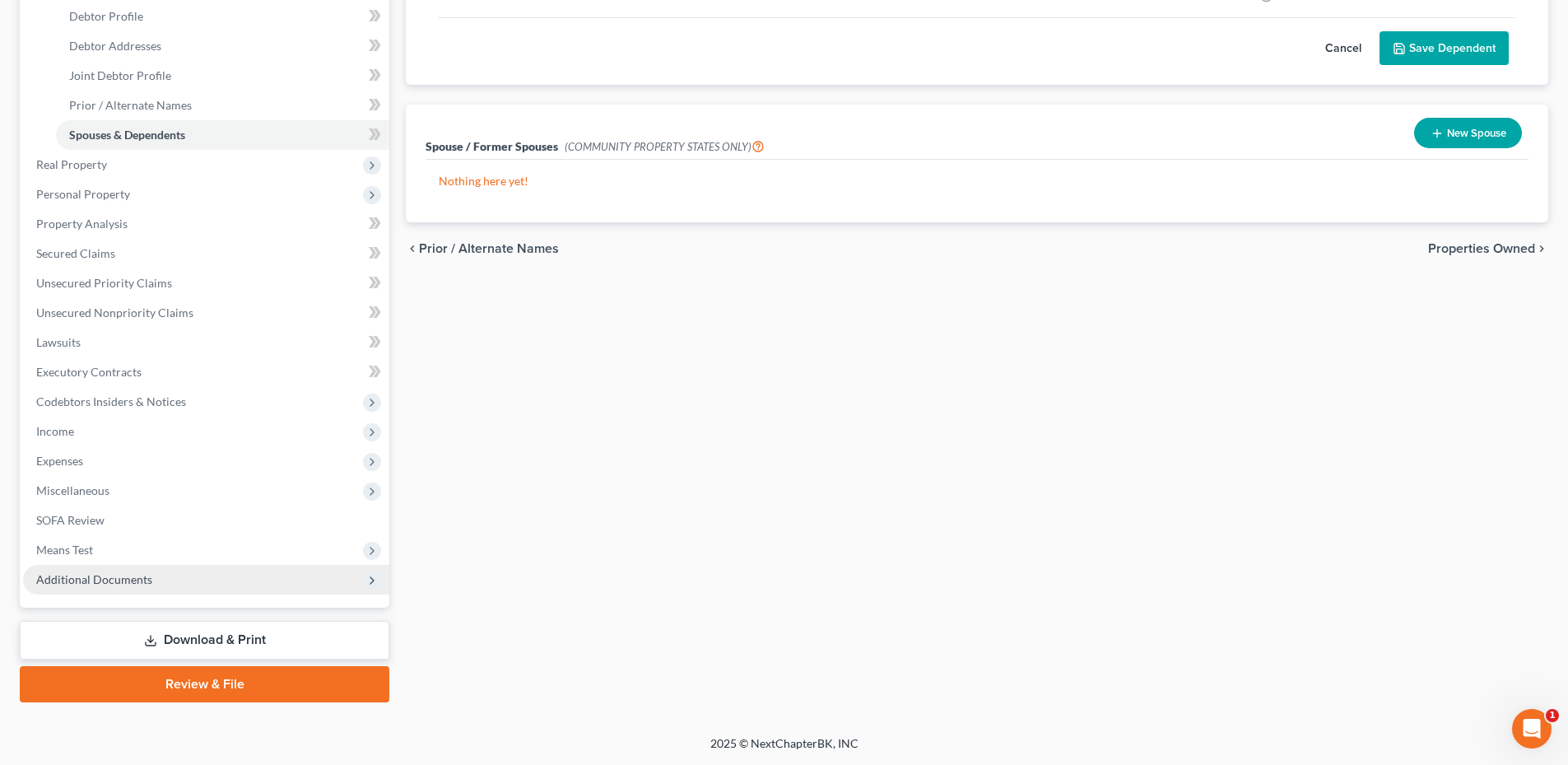
click at [155, 585] on span "Additional Documents" at bounding box center [206, 579] width 367 height 29
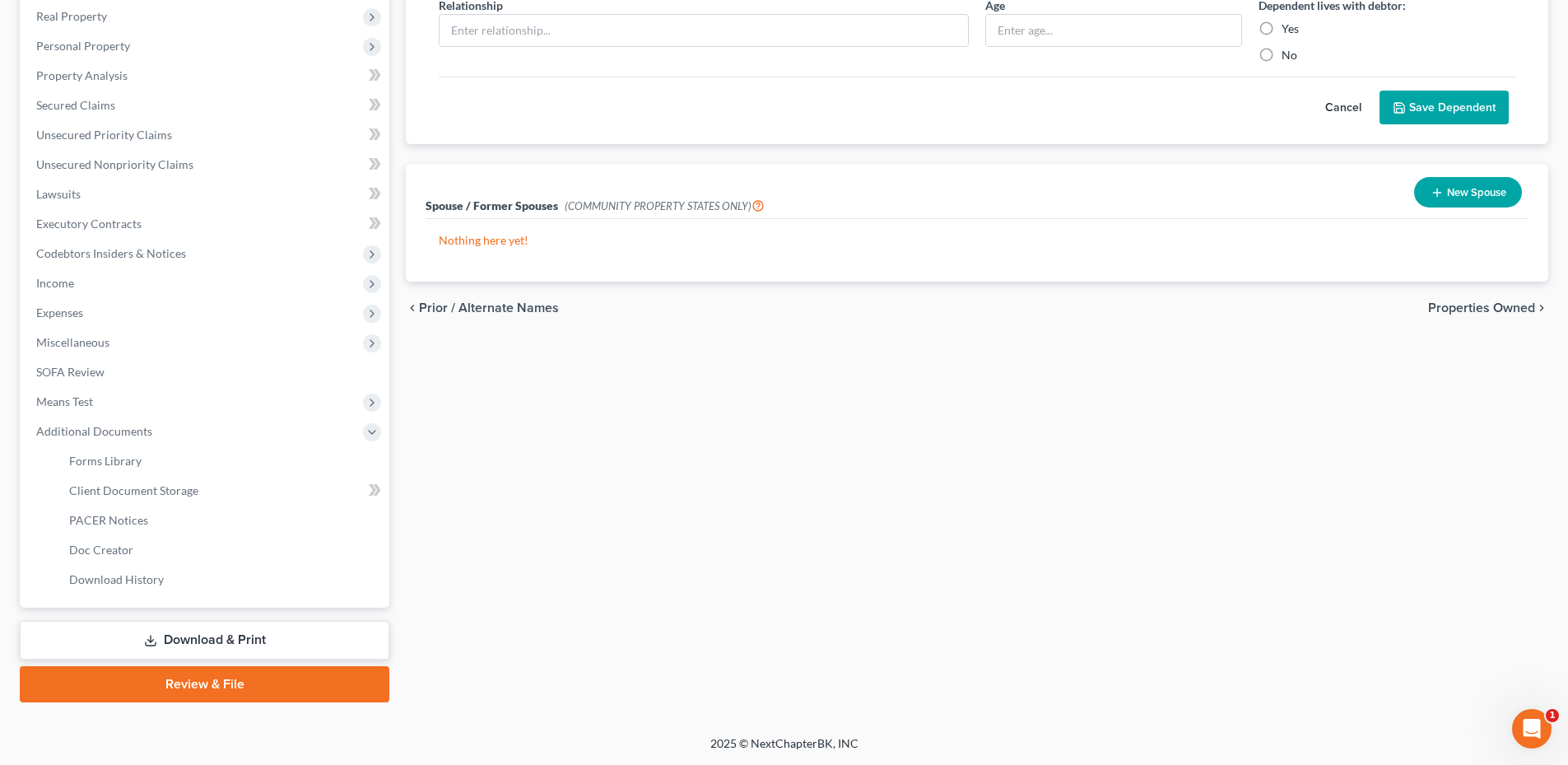
click at [160, 633] on link "Download & Print" at bounding box center [205, 640] width 369 height 39
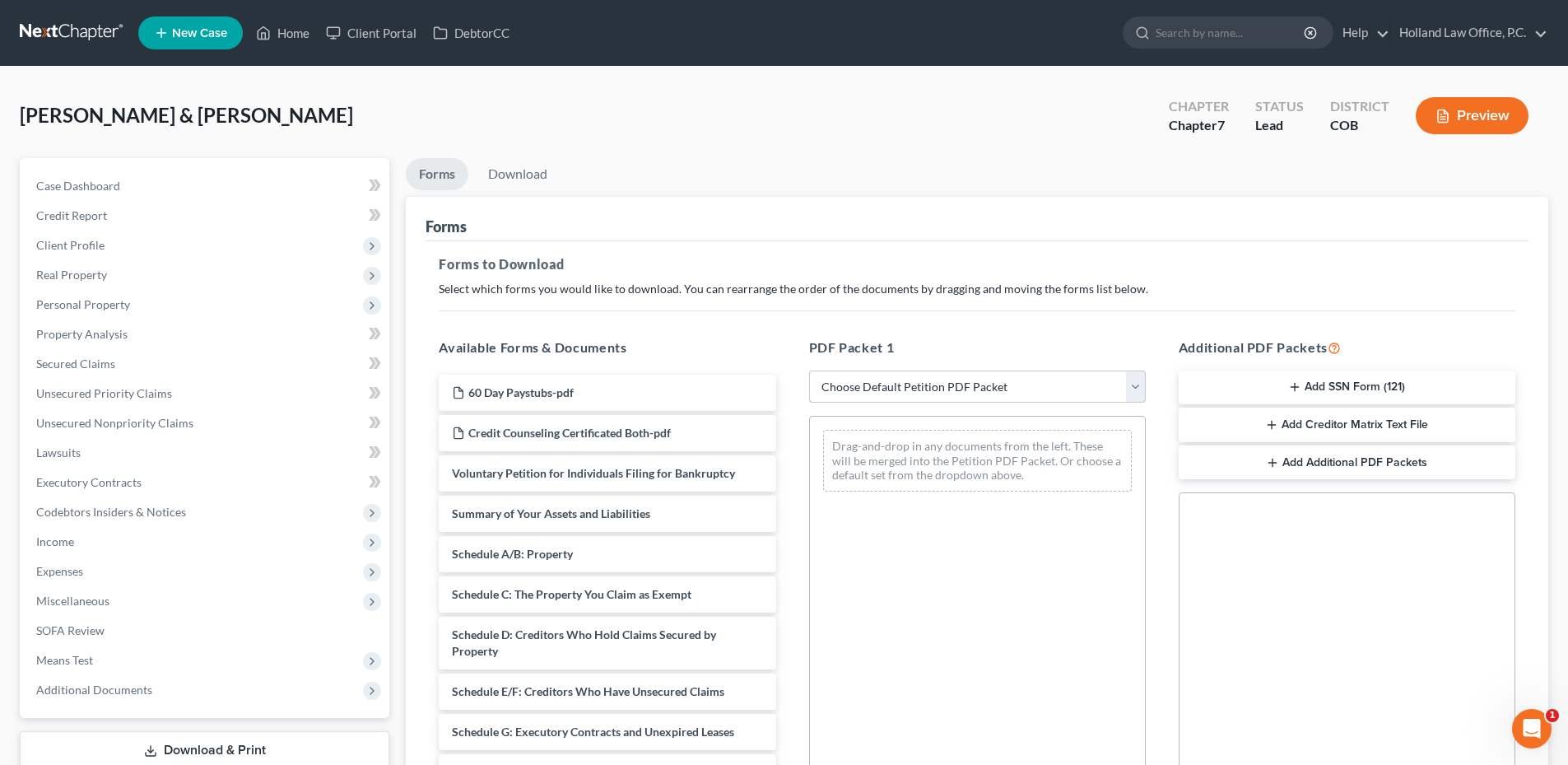
click at [930, 386] on select "Choose Default Petition PDF Packet Complete Bankruptcy Petition (all forms and …" at bounding box center [977, 387] width 336 height 33
select select "6"
click at [809, 371] on select "Choose Default Petition PDF Packet Complete Bankruptcy Petition (all forms and …" at bounding box center [977, 387] width 336 height 33
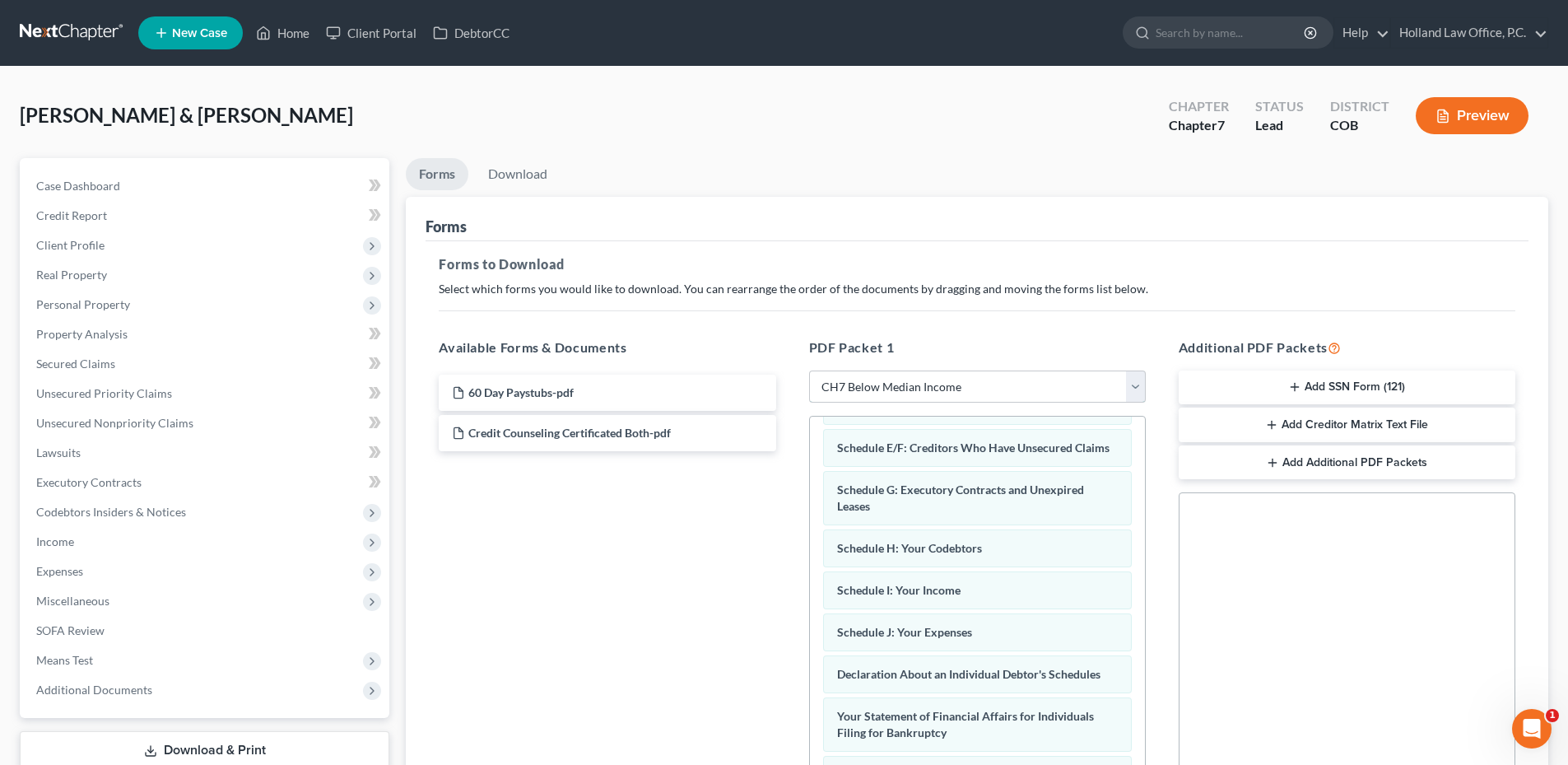
scroll to position [247, 0]
click at [1334, 371] on button "Add SSN Form (121)" at bounding box center [1346, 388] width 336 height 34
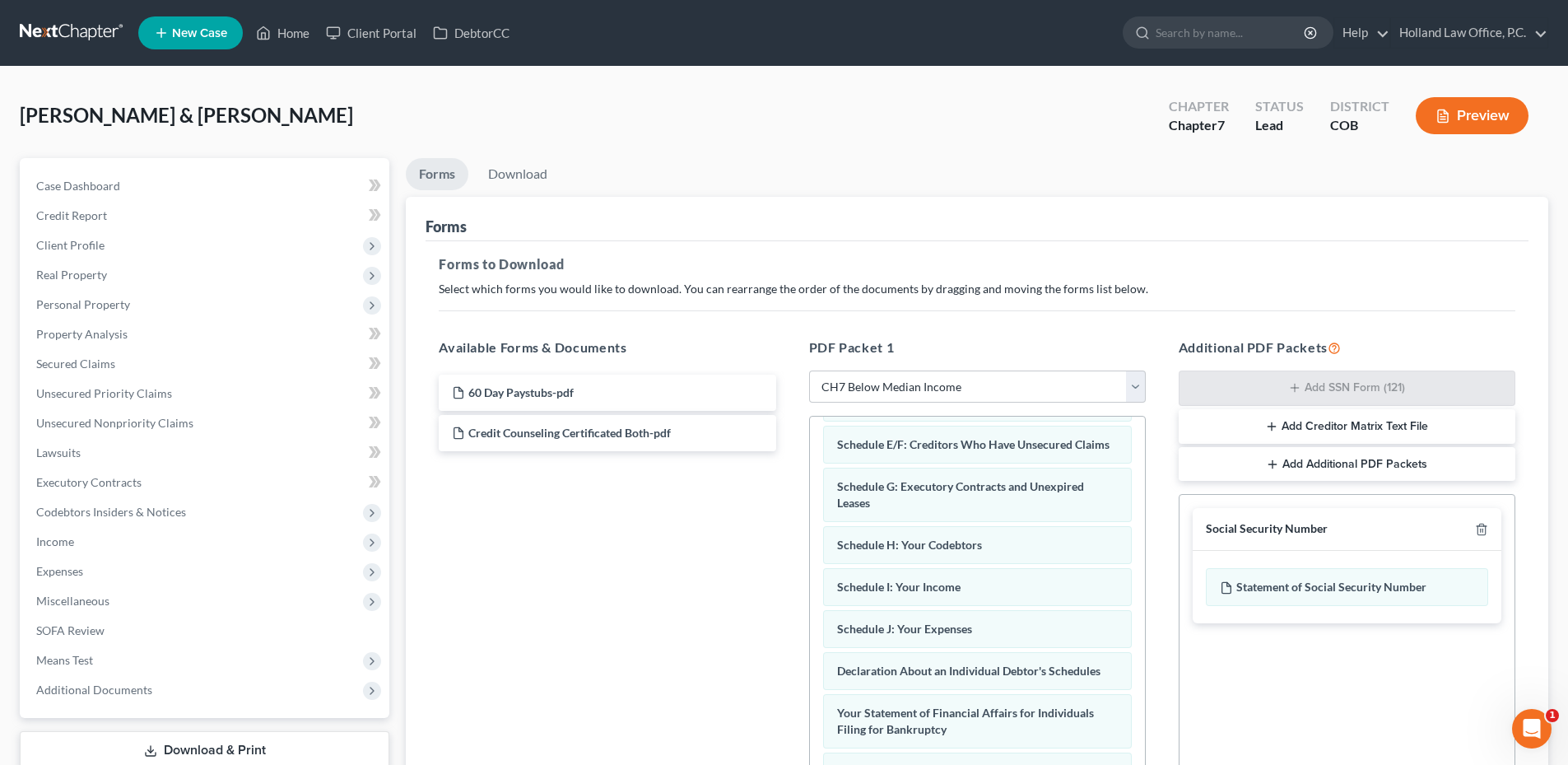
scroll to position [0, 0]
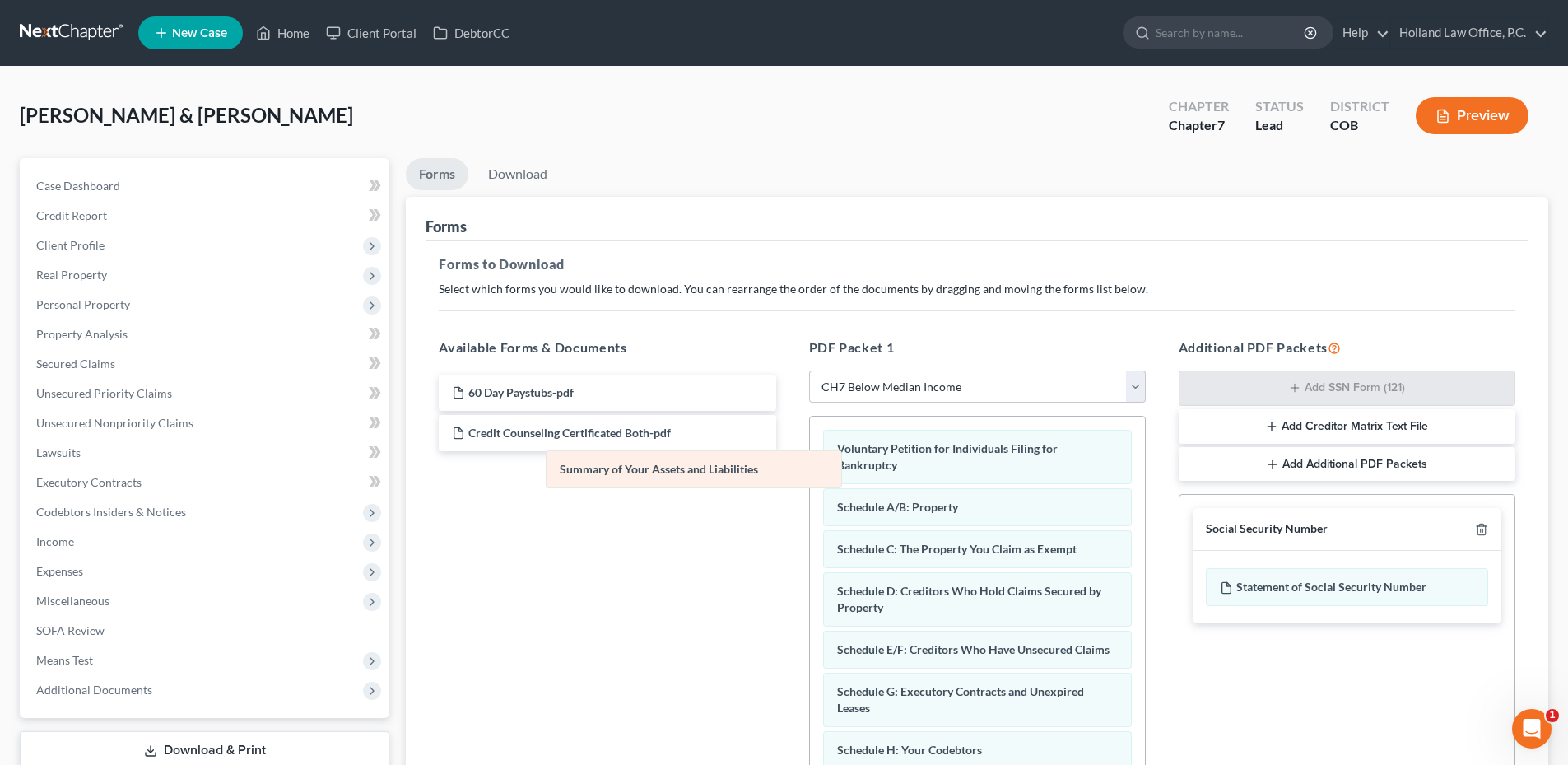
drag, startPoint x: 960, startPoint y: 505, endPoint x: 655, endPoint y: 467, distance: 307.4
click at [548, 176] on link "Download" at bounding box center [517, 174] width 85 height 32
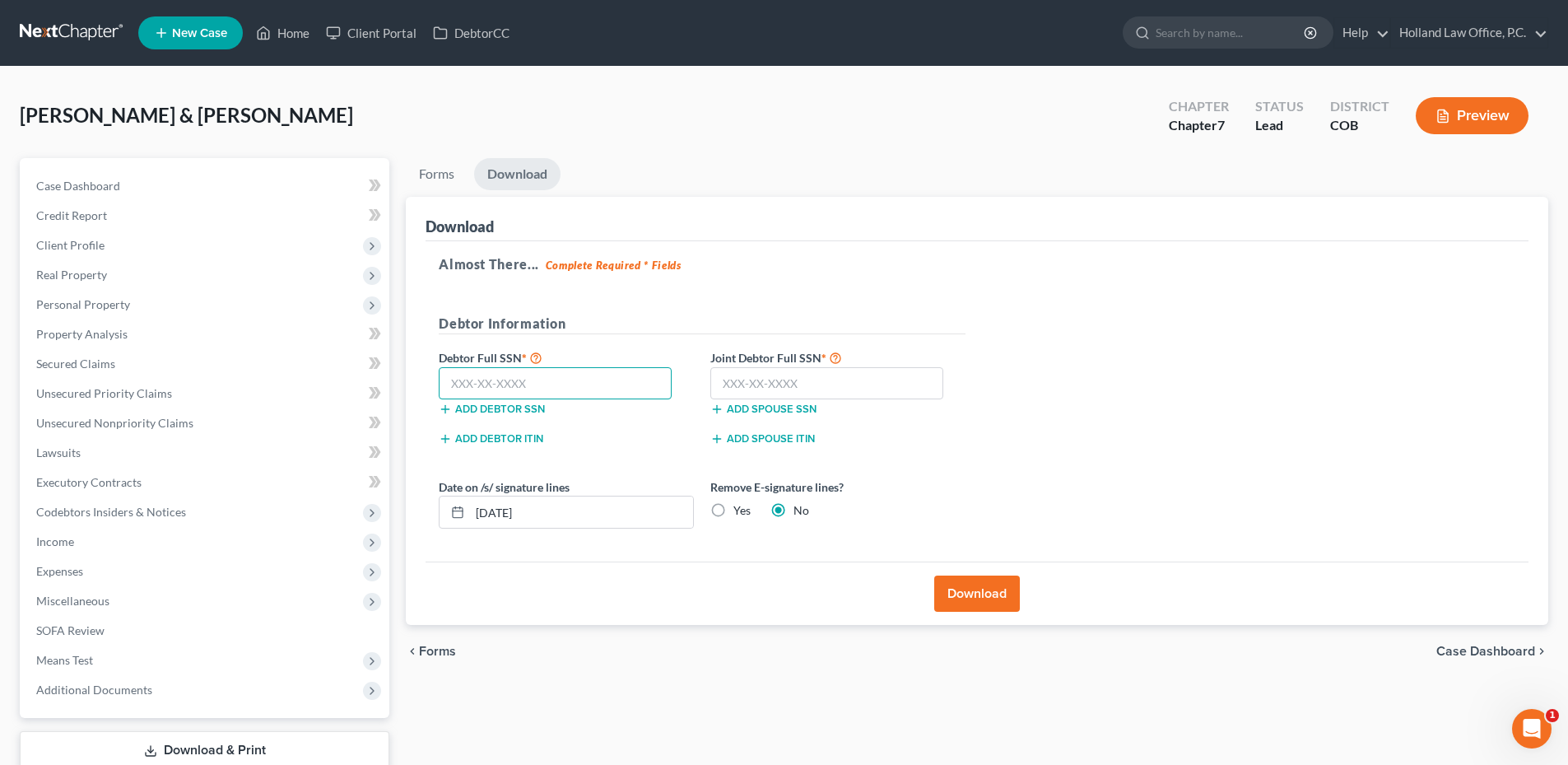
click at [548, 372] on input "text" at bounding box center [555, 383] width 233 height 33
type input "548-89-6048"
click at [803, 385] on input "text" at bounding box center [827, 383] width 233 height 33
type input "524-35-0818"
click at [733, 502] on label "Yes" at bounding box center [742, 510] width 17 height 16
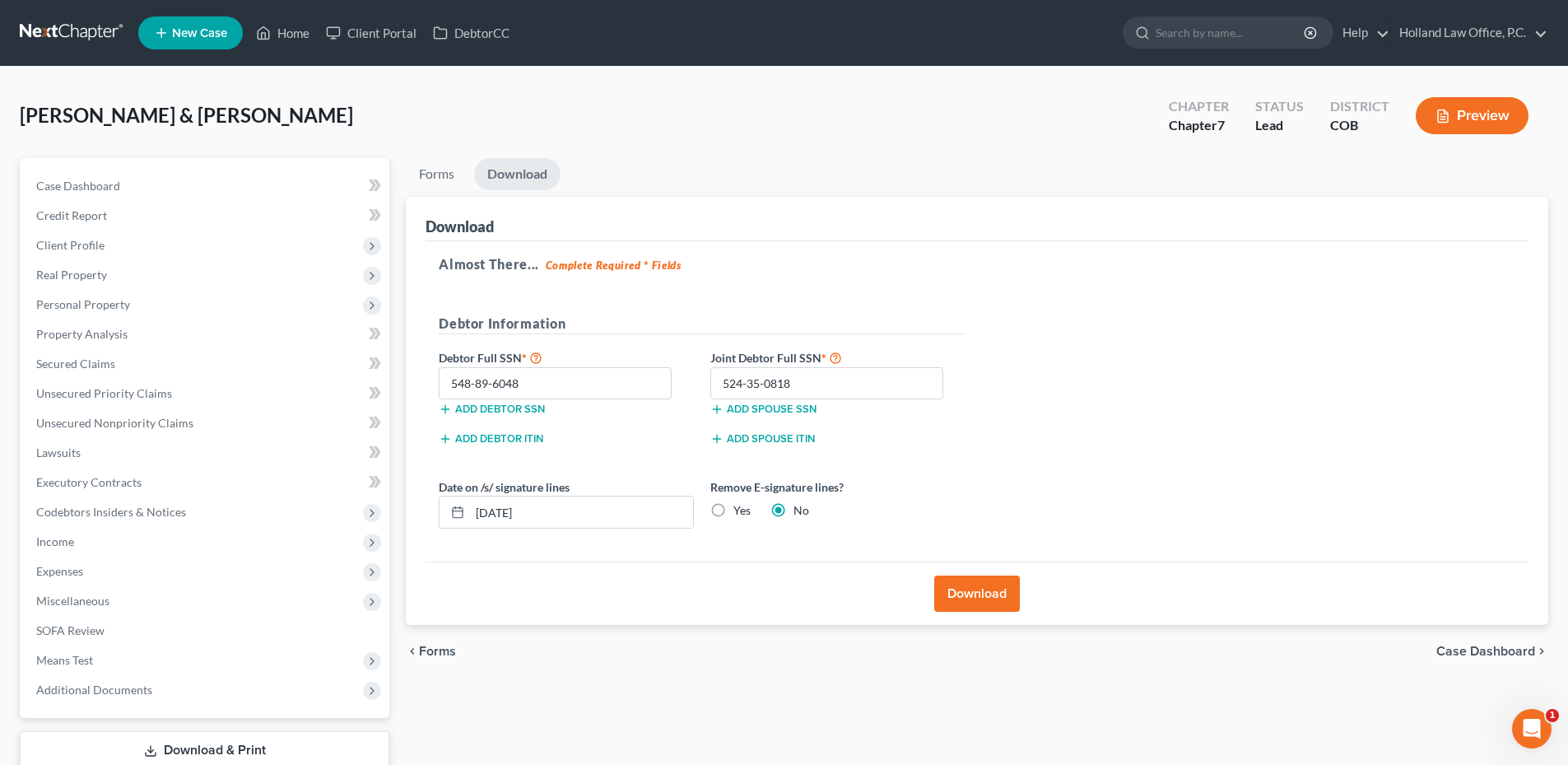
click at [740, 502] on input "Yes" at bounding box center [745, 507] width 10 height 10
radio input "true"
radio input "false"
click at [991, 599] on button "Download" at bounding box center [977, 593] width 85 height 36
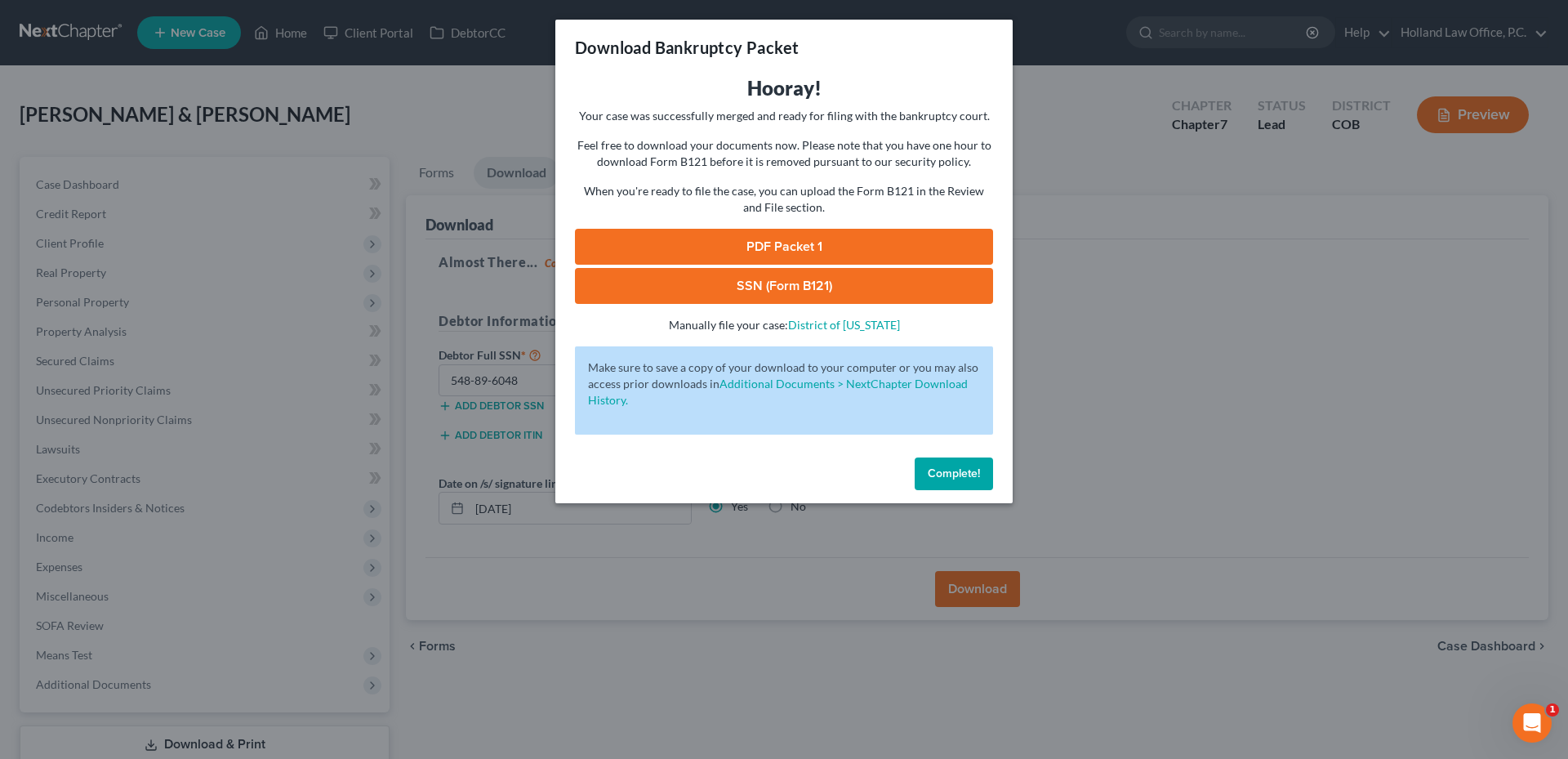
click at [820, 292] on link "SSN (Form B121)" at bounding box center [783, 286] width 418 height 36
click at [809, 239] on link "PDF Packet 1" at bounding box center [783, 246] width 418 height 36
drag, startPoint x: 952, startPoint y: 475, endPoint x: 836, endPoint y: 461, distance: 116.8
click at [952, 475] on span "Complete!" at bounding box center [954, 473] width 53 height 14
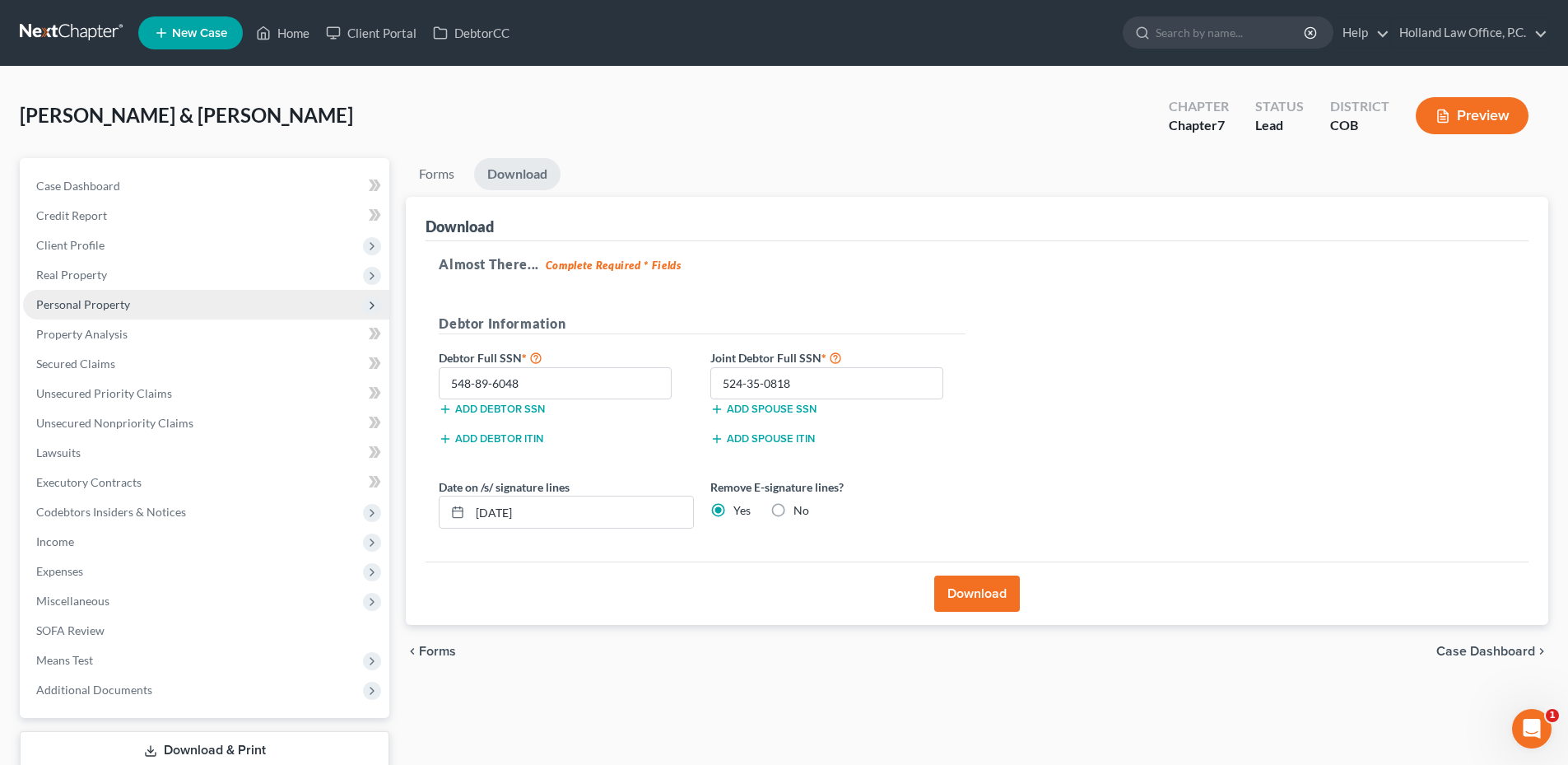
click at [105, 305] on span "Personal Property" at bounding box center [82, 304] width 94 height 14
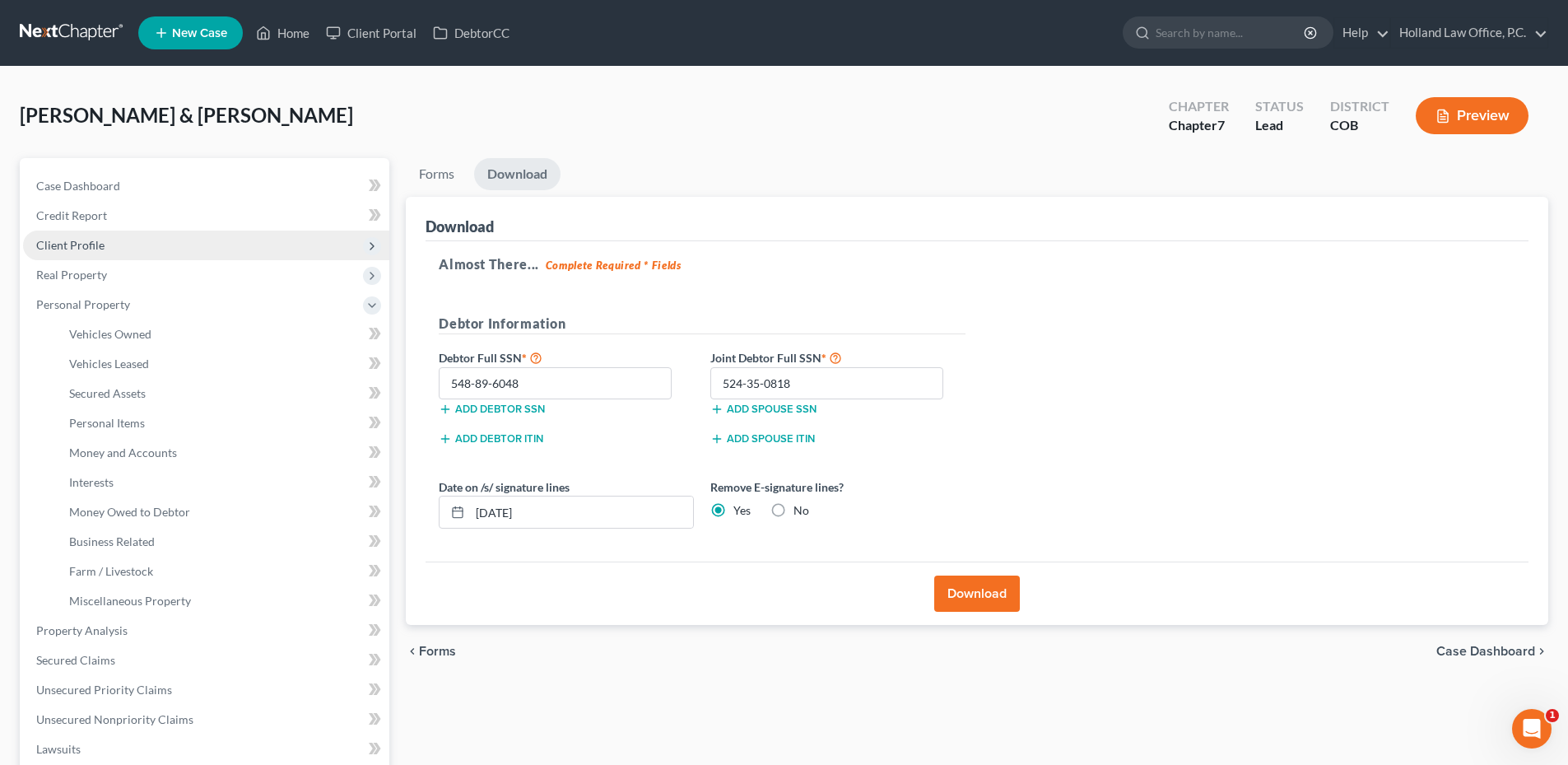
click at [95, 247] on span "Client Profile" at bounding box center [70, 245] width 68 height 14
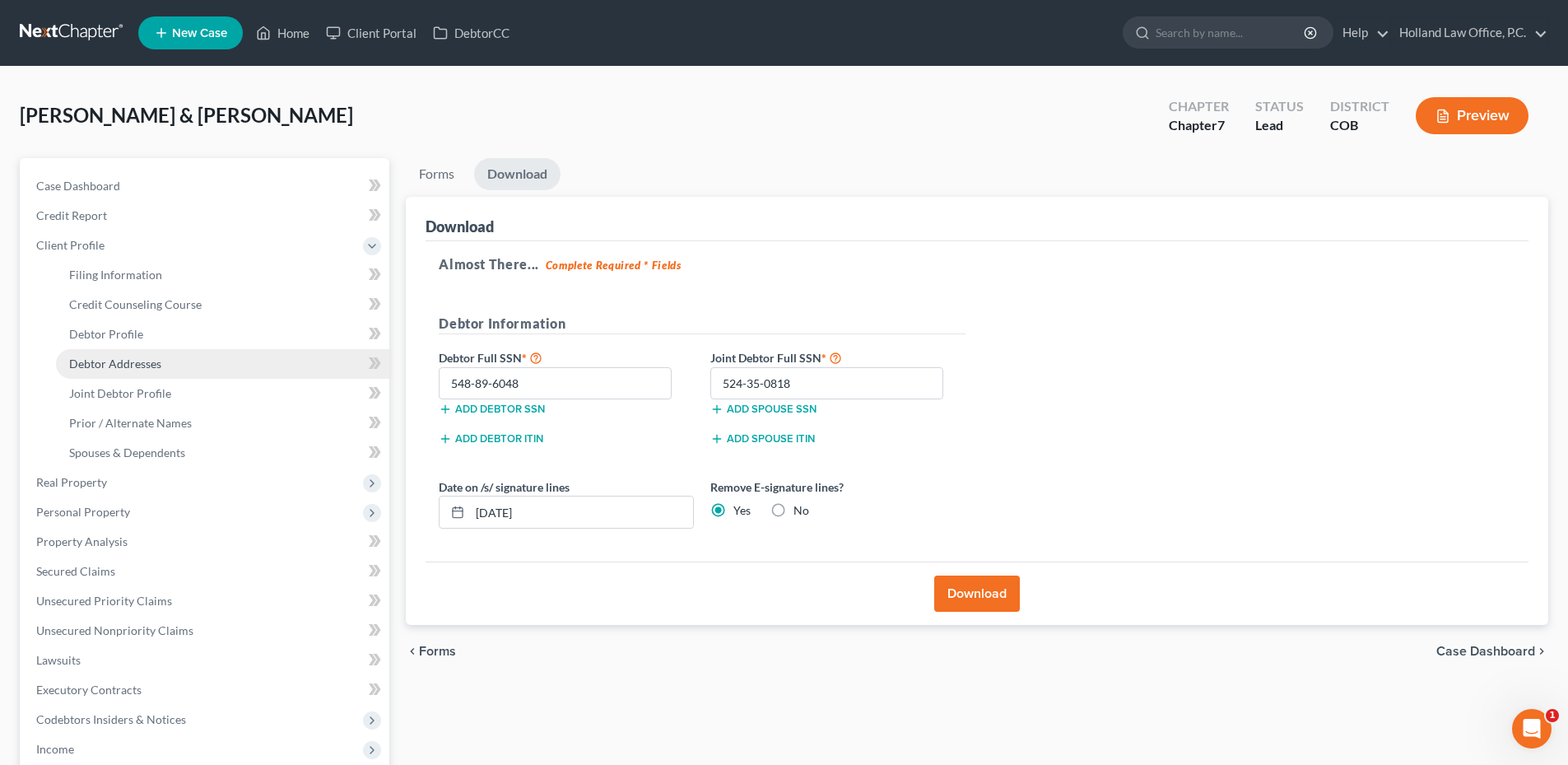
click at [139, 356] on span "Debtor Addresses" at bounding box center [115, 363] width 92 height 14
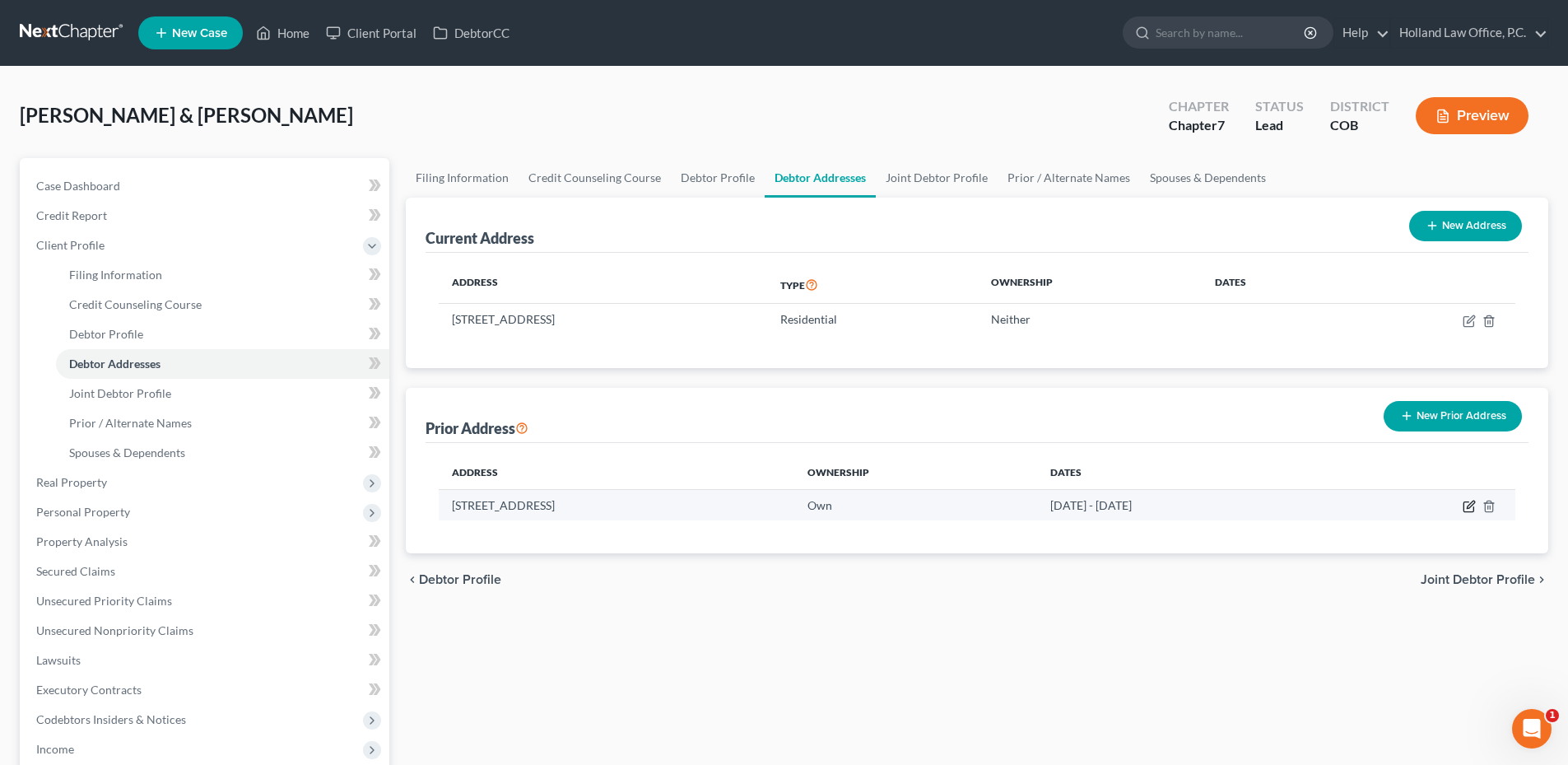
click at [1469, 505] on icon "button" at bounding box center [1469, 506] width 13 height 13
select select "5"
select select "62"
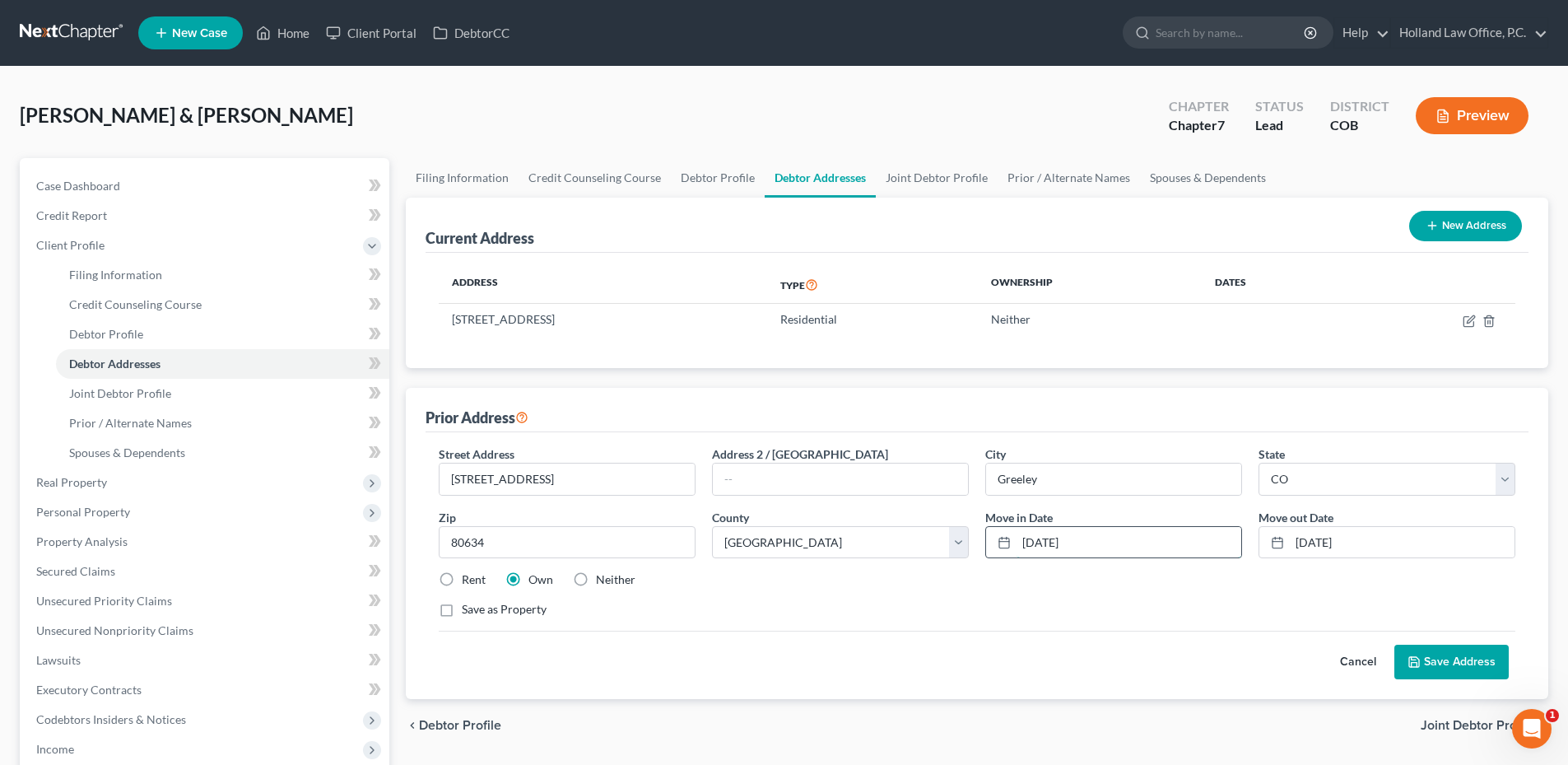
click at [1104, 544] on input "[DATE]" at bounding box center [1128, 542] width 225 height 31
type input "7"
type input "[DATE]"
click at [1476, 661] on button "Save Address" at bounding box center [1451, 662] width 115 height 34
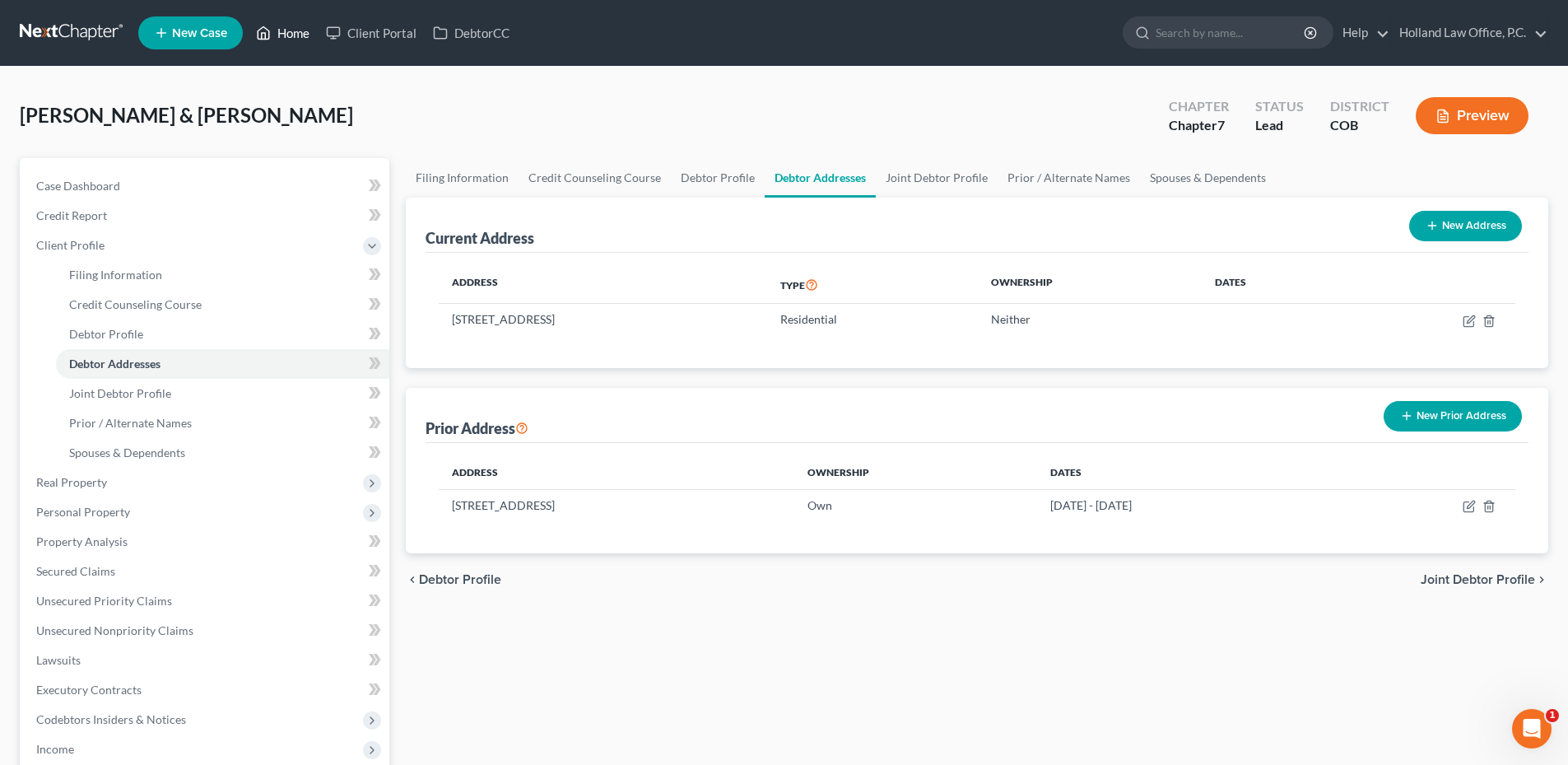
drag, startPoint x: 280, startPoint y: 40, endPoint x: 578, endPoint y: 88, distance: 301.8
click at [280, 40] on link "Home" at bounding box center [282, 32] width 70 height 29
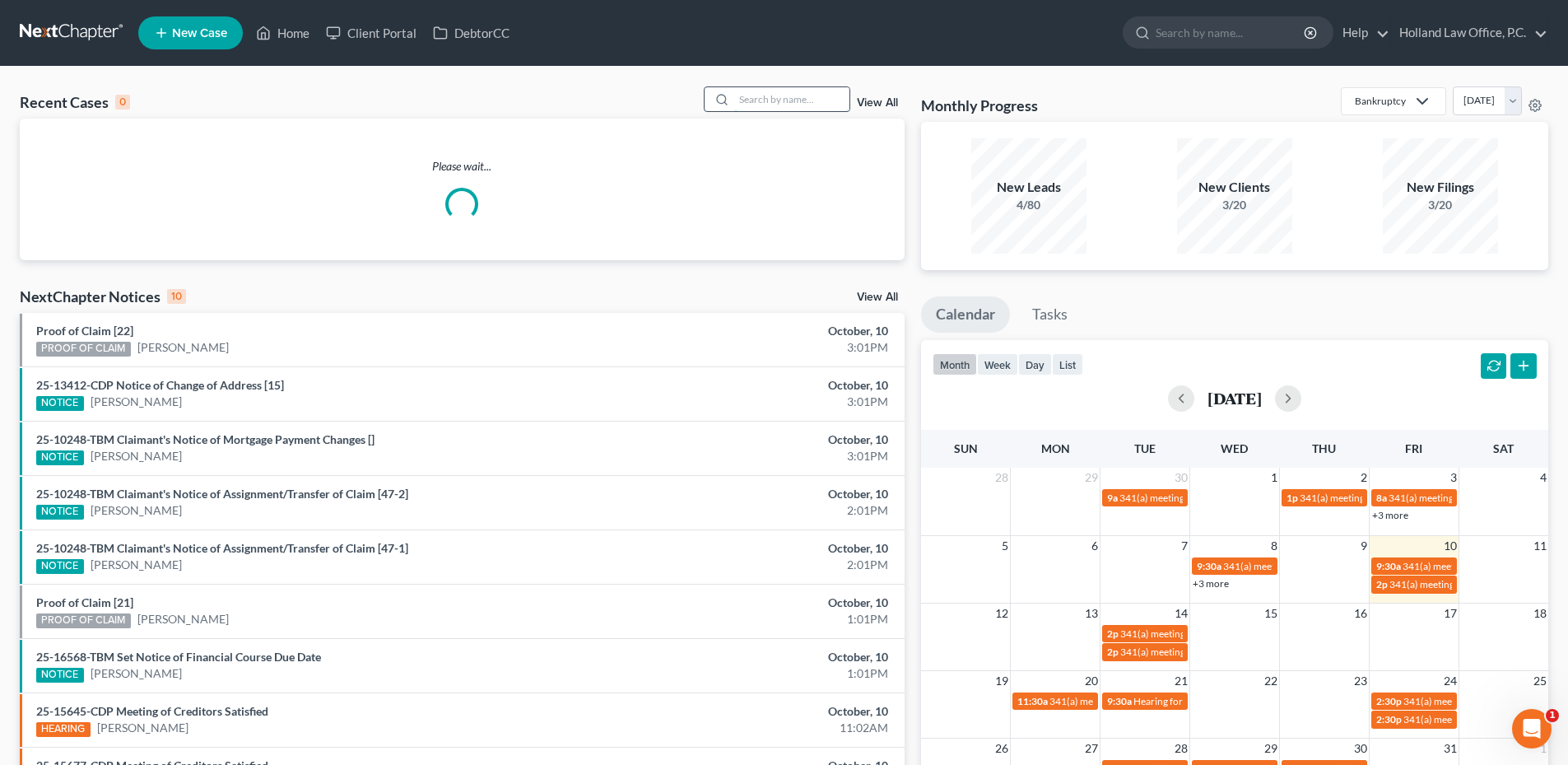
click at [818, 103] on input "search" at bounding box center [792, 99] width 116 height 24
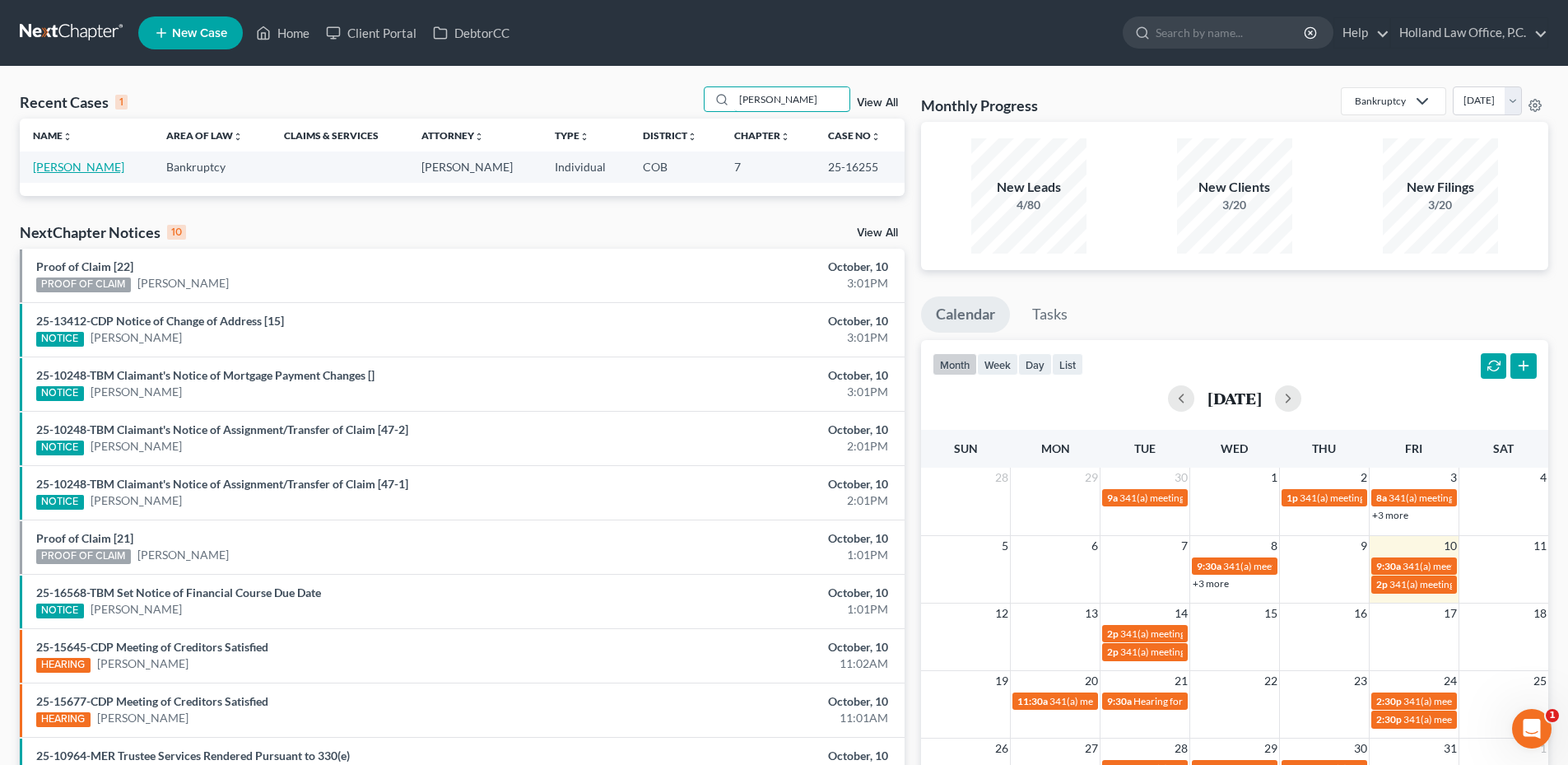
type input "[PERSON_NAME]"
click at [73, 163] on link "[PERSON_NAME]" at bounding box center [79, 167] width 91 height 14
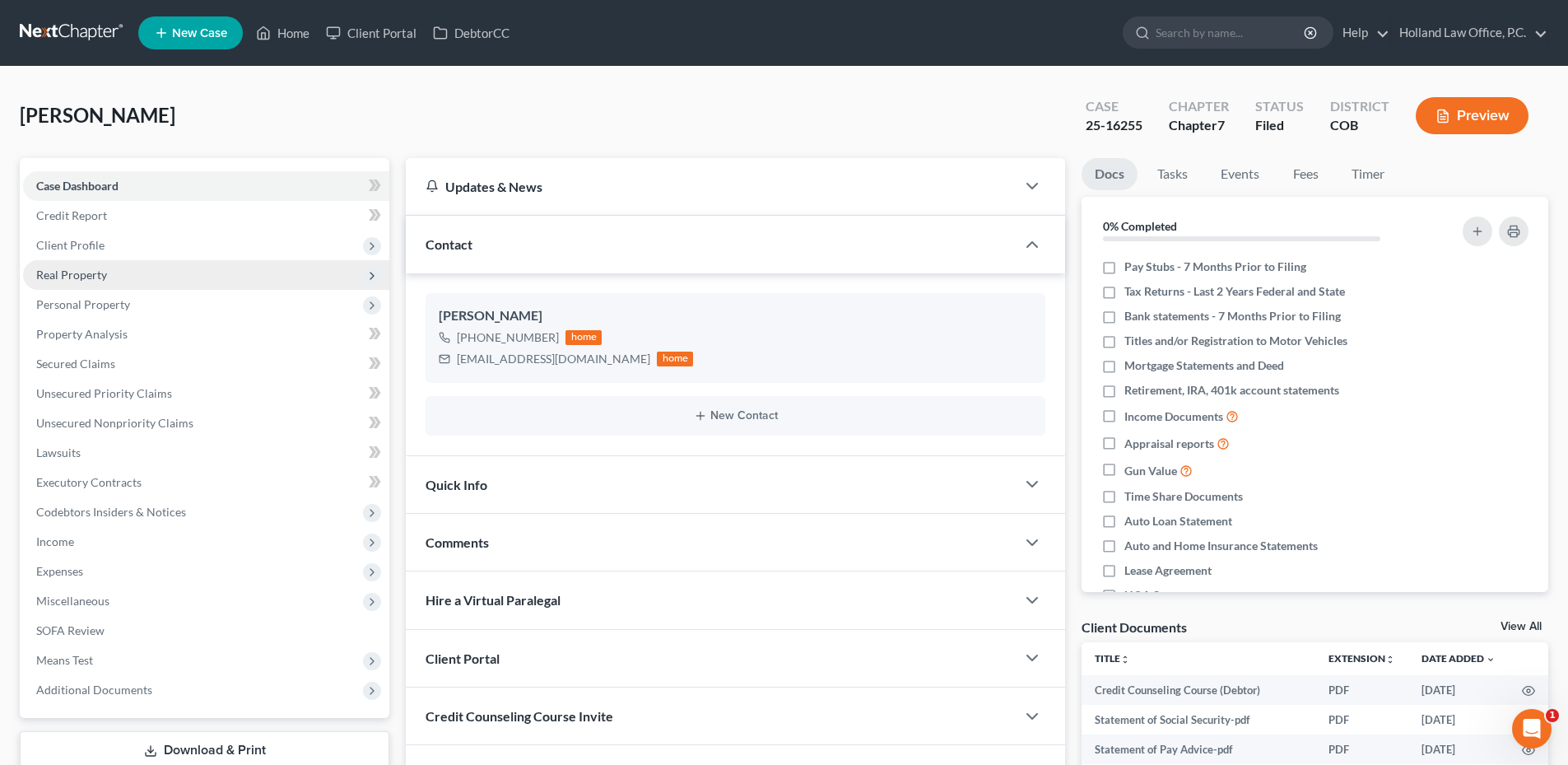
drag, startPoint x: 119, startPoint y: 318, endPoint x: 100, endPoint y: 287, distance: 36.4
click at [119, 318] on span "Personal Property" at bounding box center [206, 304] width 367 height 29
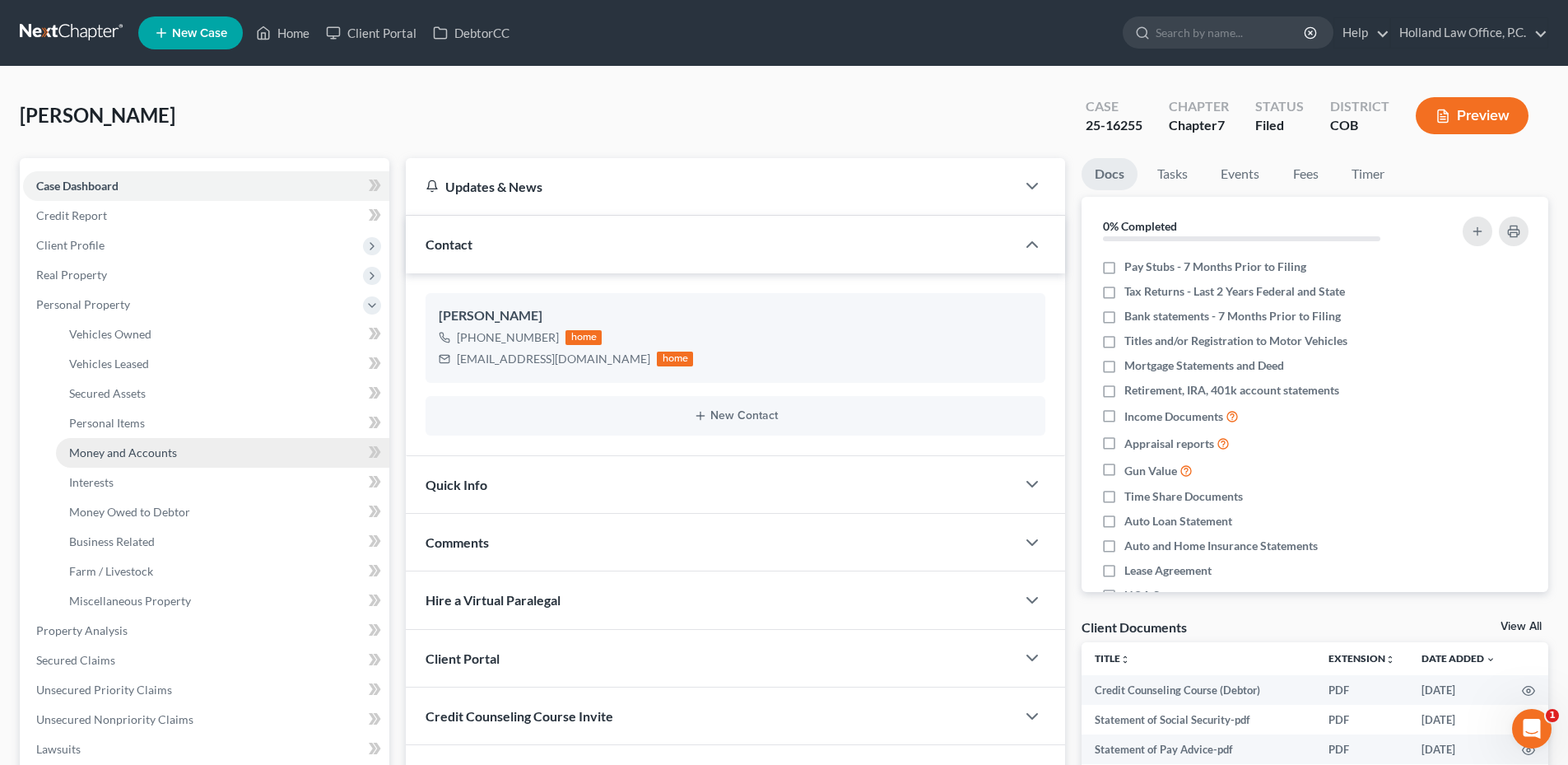
click at [129, 464] on link "Money and Accounts" at bounding box center [223, 452] width 333 height 29
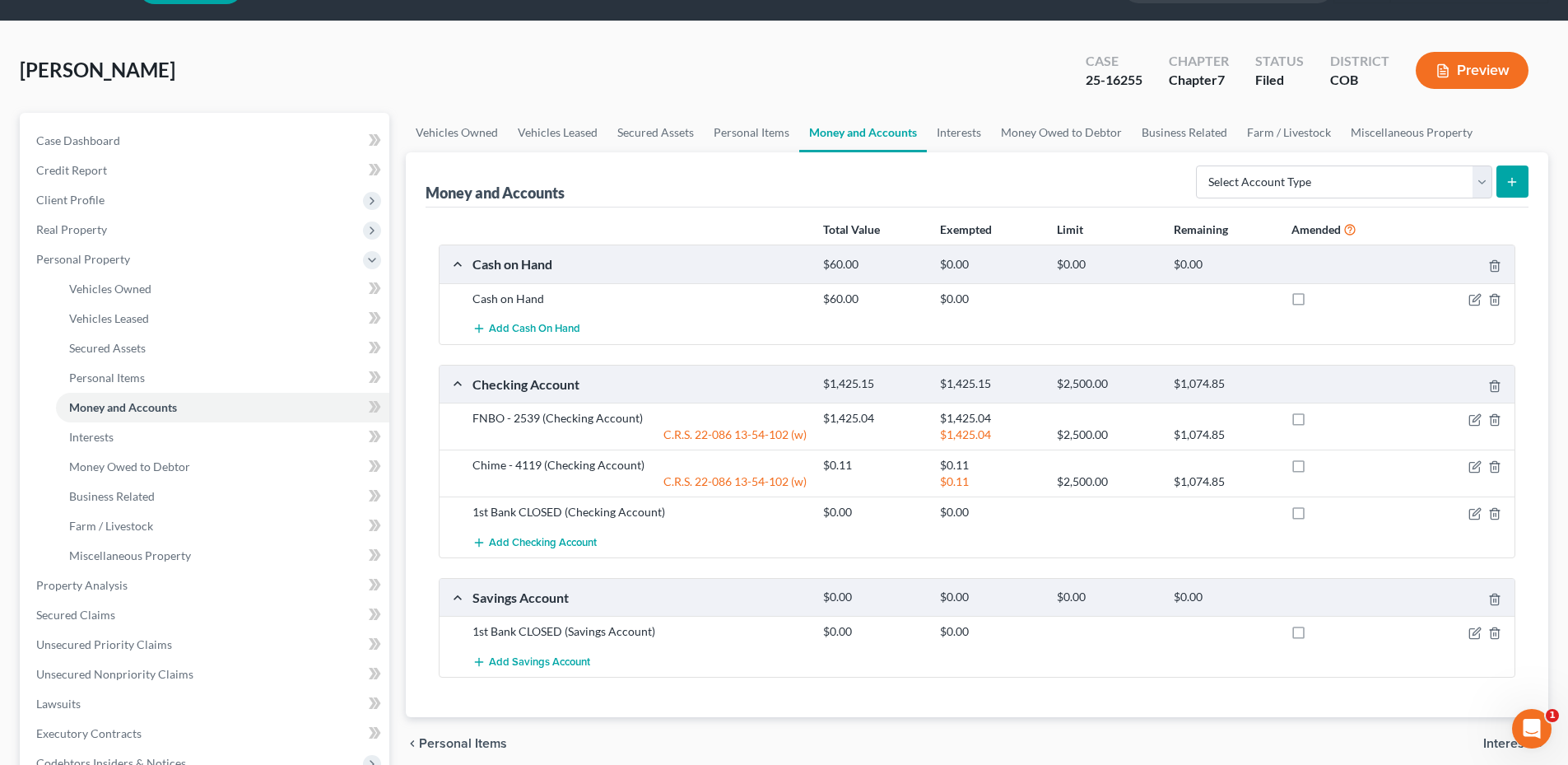
scroll to position [82, 0]
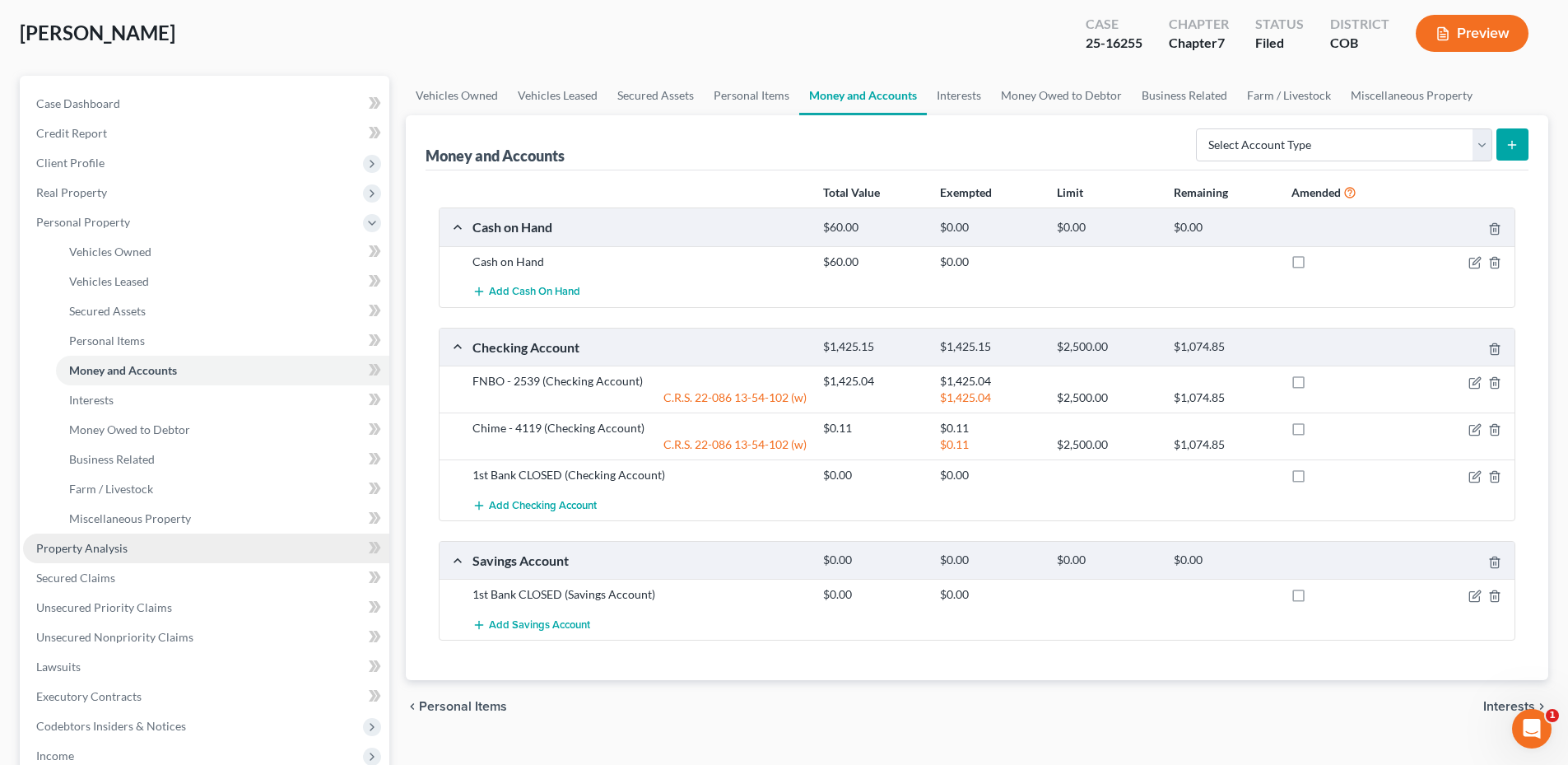
click at [123, 544] on span "Property Analysis" at bounding box center [81, 548] width 91 height 14
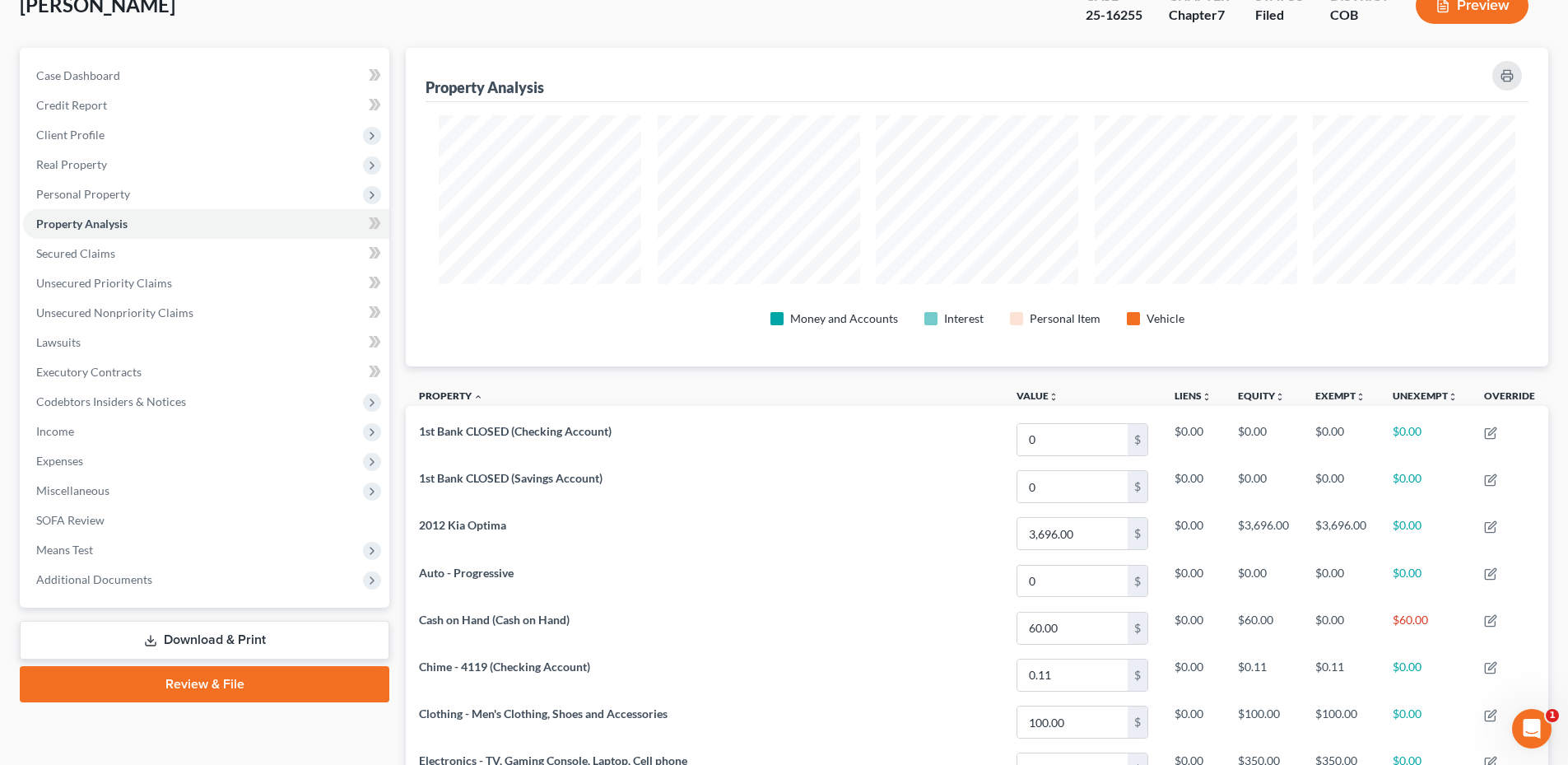
scroll to position [823073, 821795]
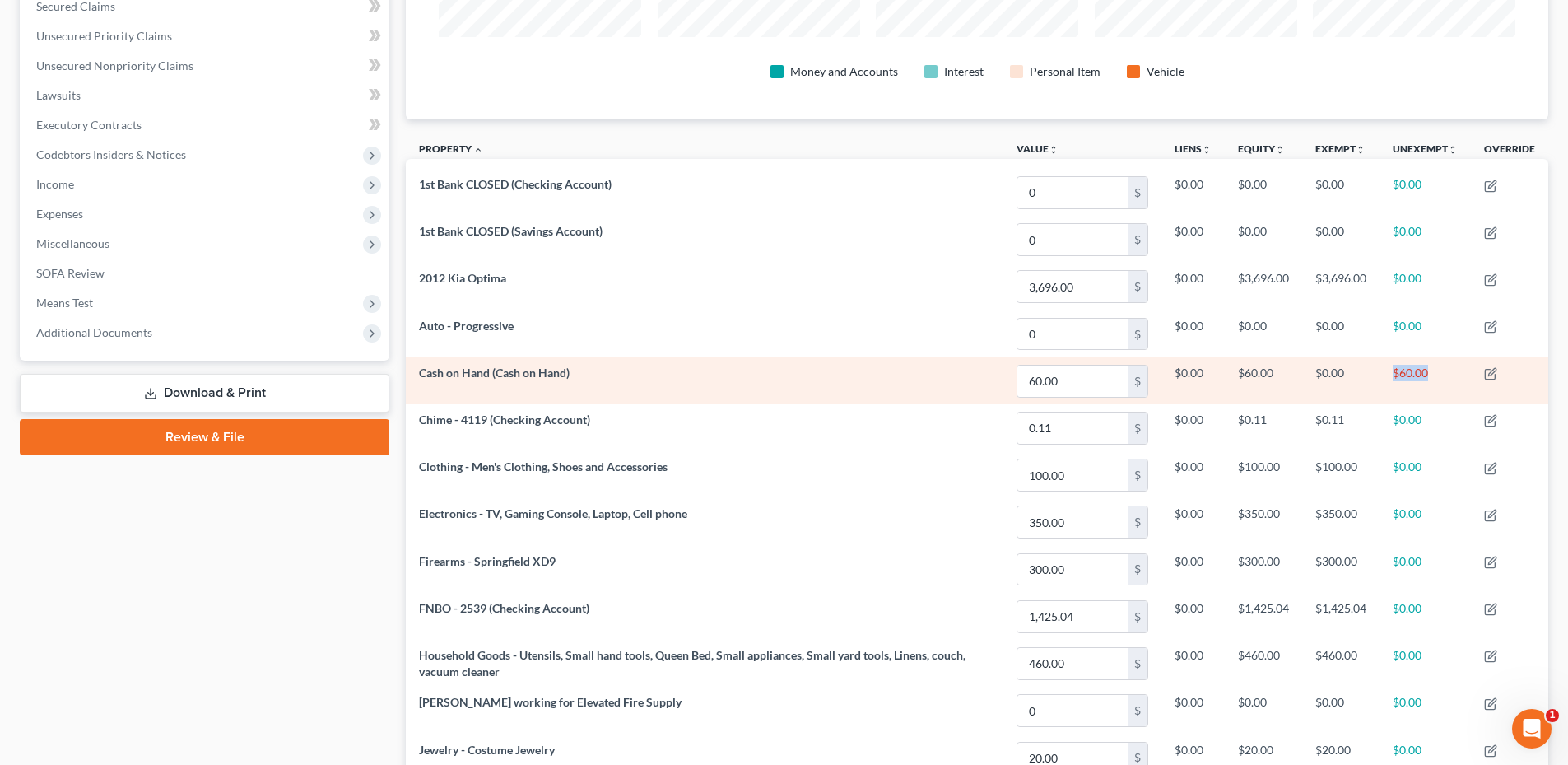
drag, startPoint x: 1367, startPoint y: 373, endPoint x: 1426, endPoint y: 372, distance: 59.0
click at [1426, 372] on tr "Cash on Hand (Cash on Hand) 60.00 $ $0.00 $60.00 $0.00 $60.00" at bounding box center [977, 381] width 1143 height 47
click at [1427, 373] on td "$60.00" at bounding box center [1425, 381] width 91 height 47
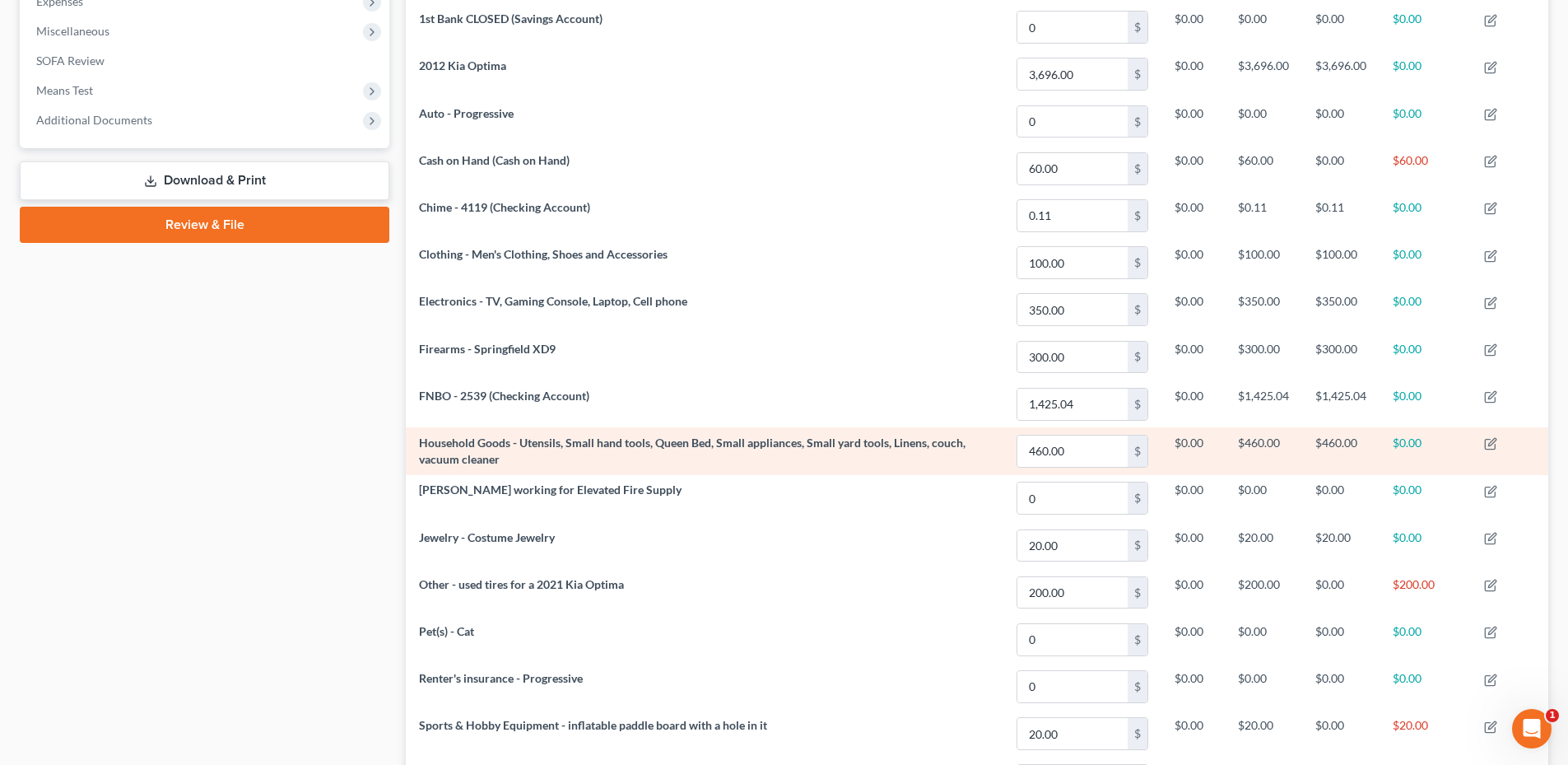
scroll to position [686, 0]
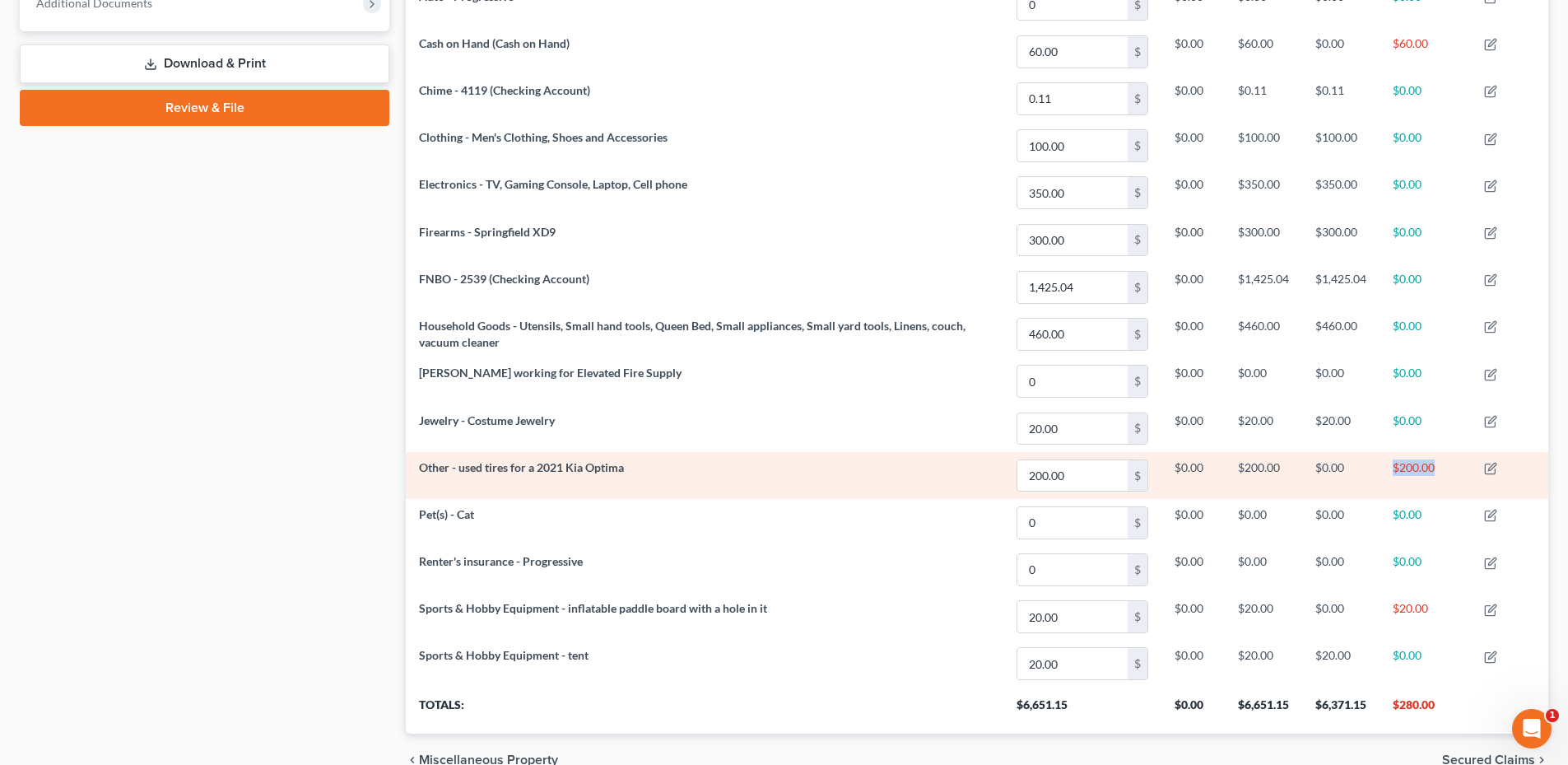
drag, startPoint x: 1388, startPoint y: 463, endPoint x: 1442, endPoint y: 464, distance: 54.0
click at [1442, 464] on td "$200.00" at bounding box center [1425, 476] width 91 height 47
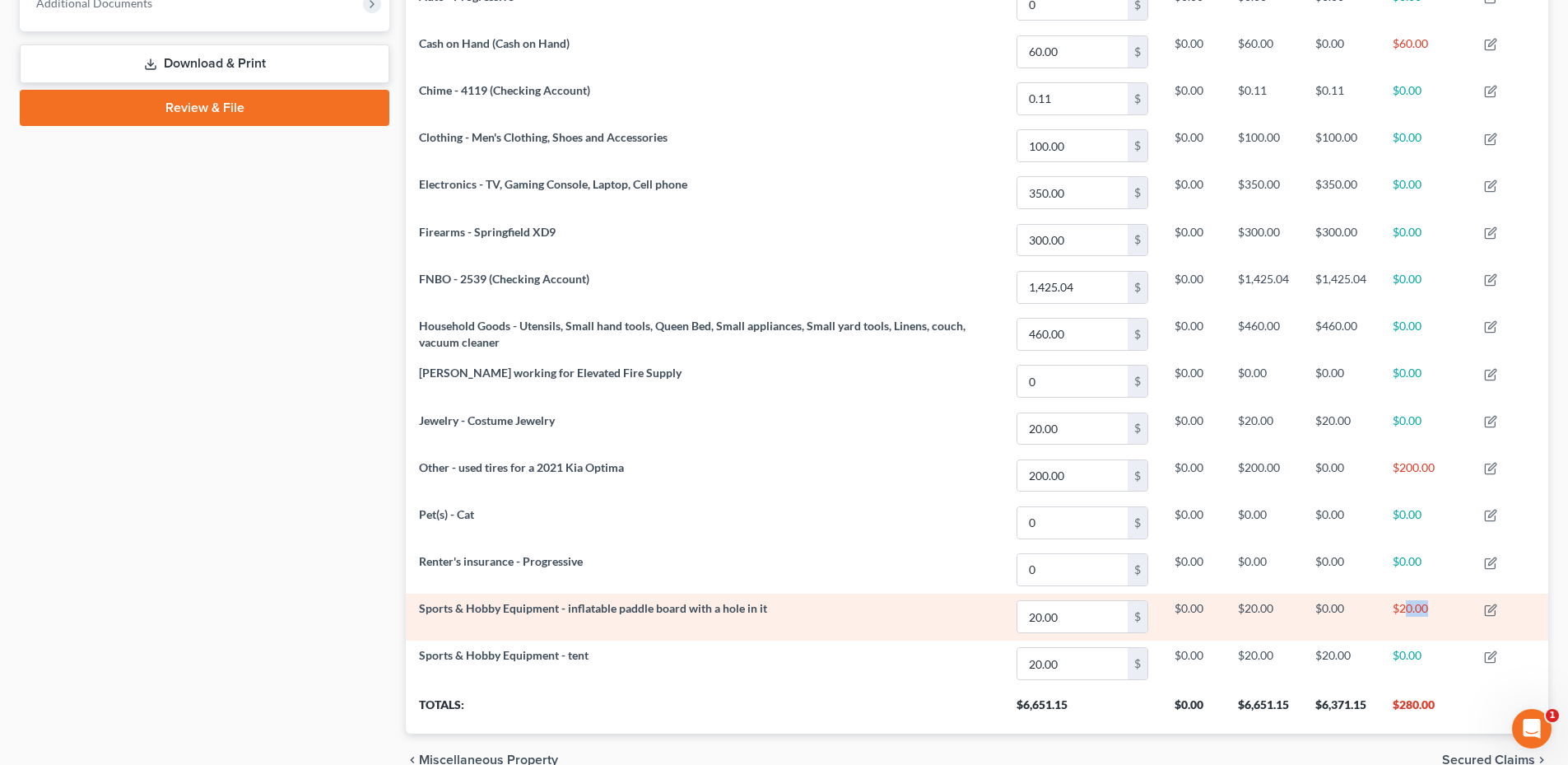
drag, startPoint x: 1427, startPoint y: 610, endPoint x: 1438, endPoint y: 610, distance: 11.0
click at [1438, 610] on td "$20.00" at bounding box center [1425, 617] width 91 height 47
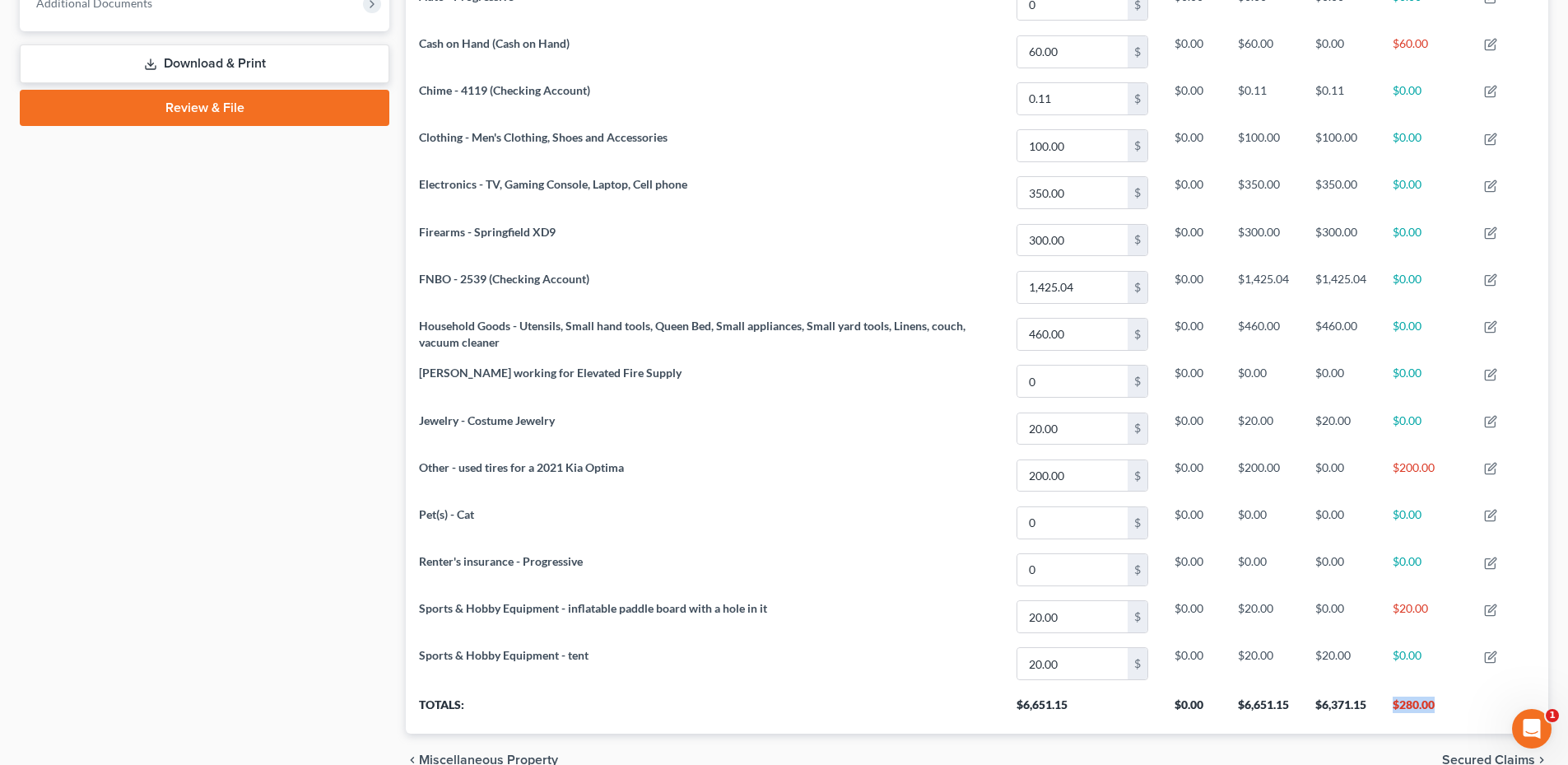
drag, startPoint x: 1390, startPoint y: 701, endPoint x: 1450, endPoint y: 708, distance: 60.4
click at [1450, 708] on th "$280.00" at bounding box center [1425, 710] width 91 height 46
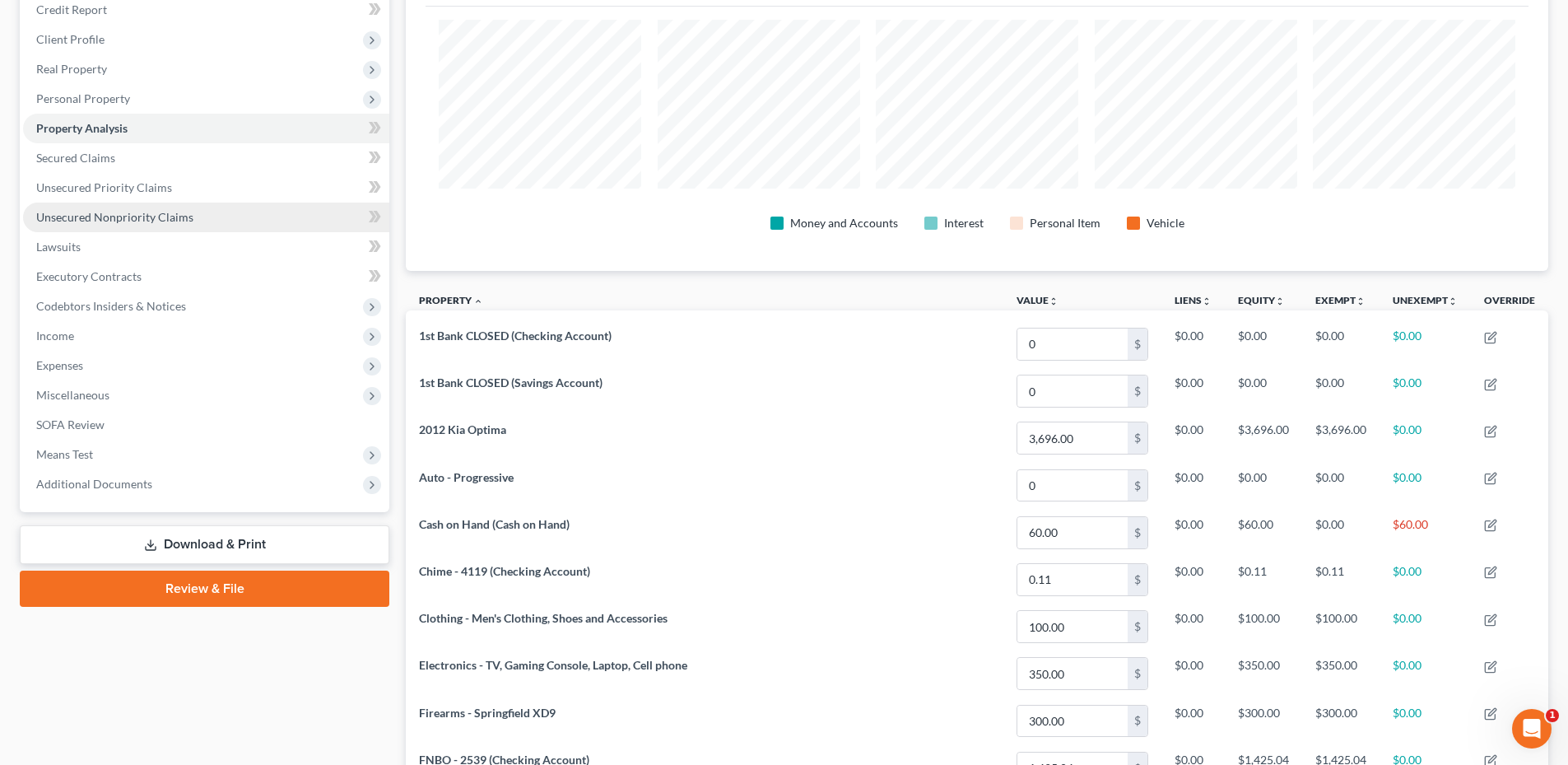
scroll to position [0, 0]
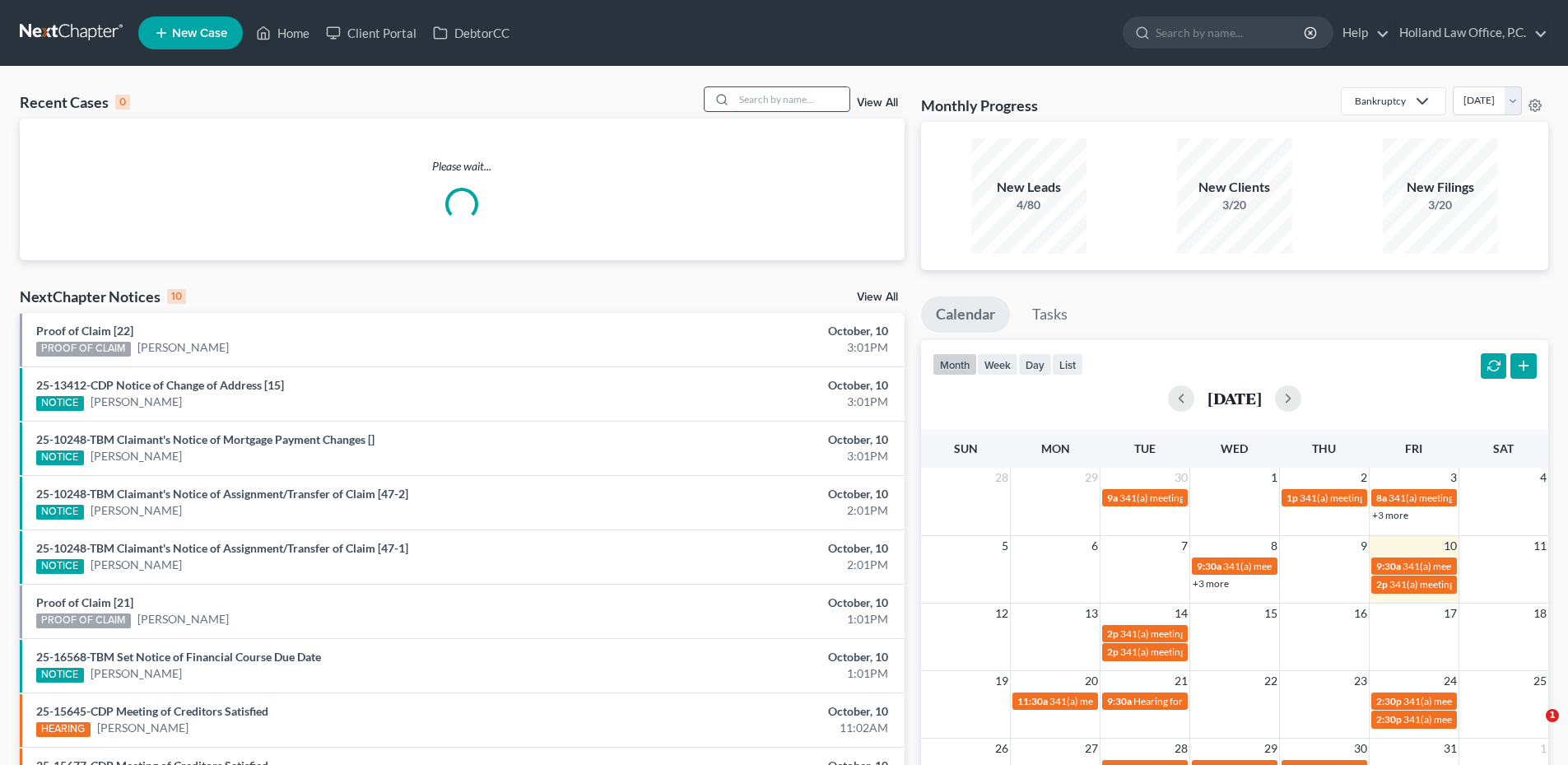
click at [757, 102] on input "search" at bounding box center [792, 99] width 116 height 24
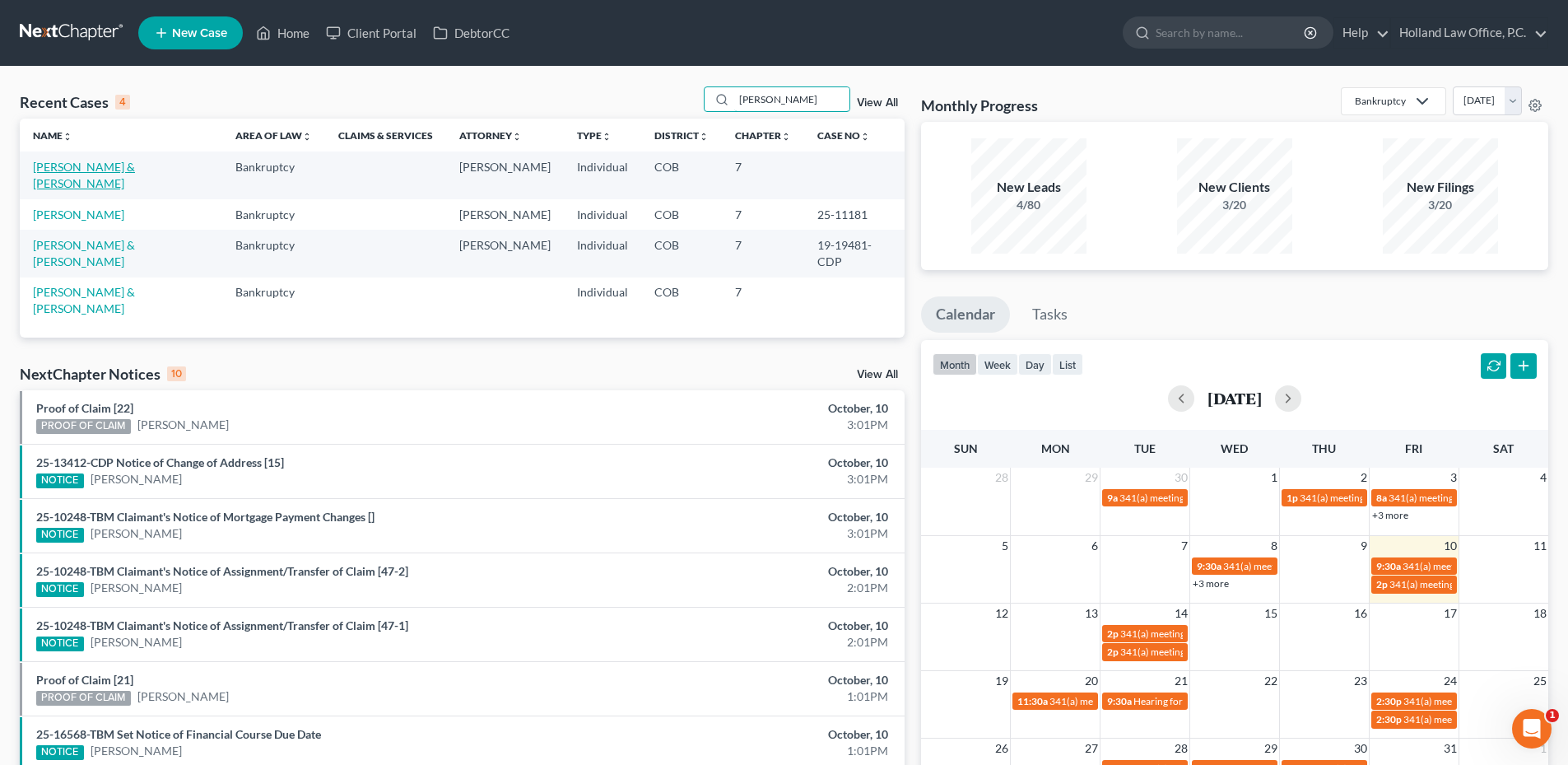
type input "[PERSON_NAME]"
click at [135, 167] on link "[PERSON_NAME] & [PERSON_NAME]" at bounding box center [84, 175] width 102 height 30
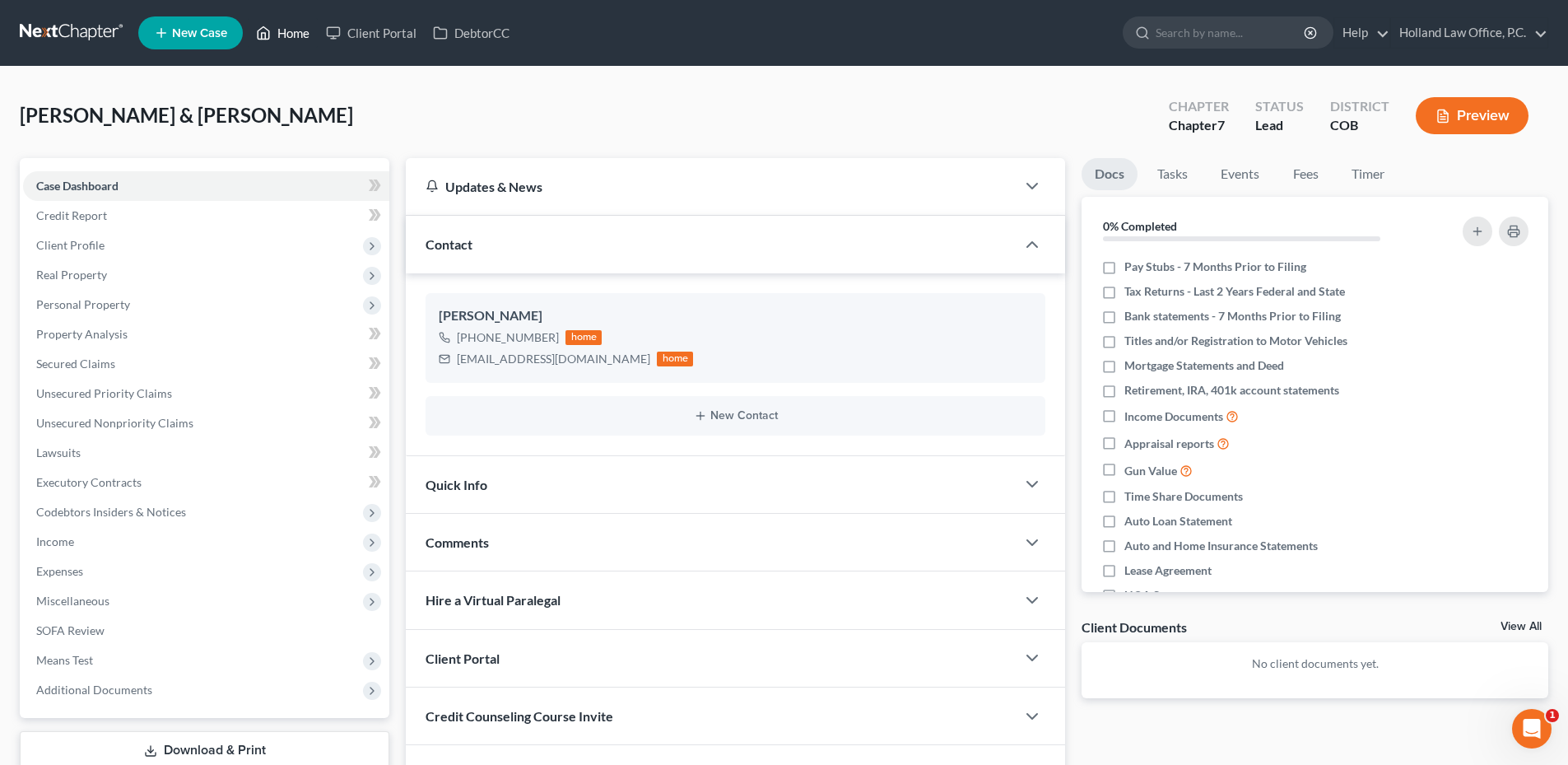
drag, startPoint x: 247, startPoint y: 27, endPoint x: 264, endPoint y: 26, distance: 17.0
click at [248, 27] on ul "New Case Home Client Portal DebtorCC - No Result - See all results Or Press Ent…" at bounding box center [843, 32] width 1410 height 43
click at [270, 26] on icon at bounding box center [263, 32] width 15 height 20
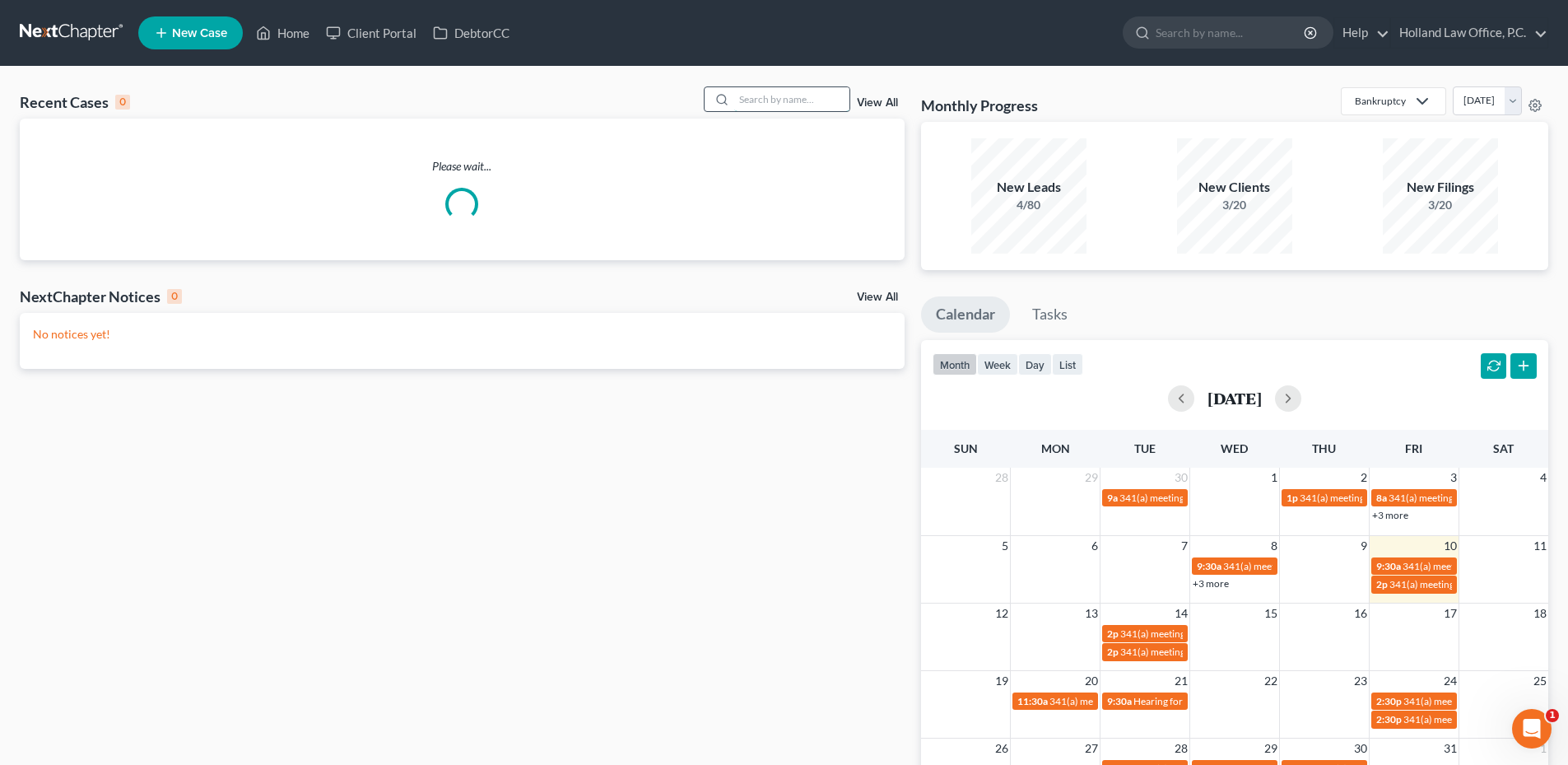
click at [808, 99] on input "search" at bounding box center [792, 99] width 116 height 24
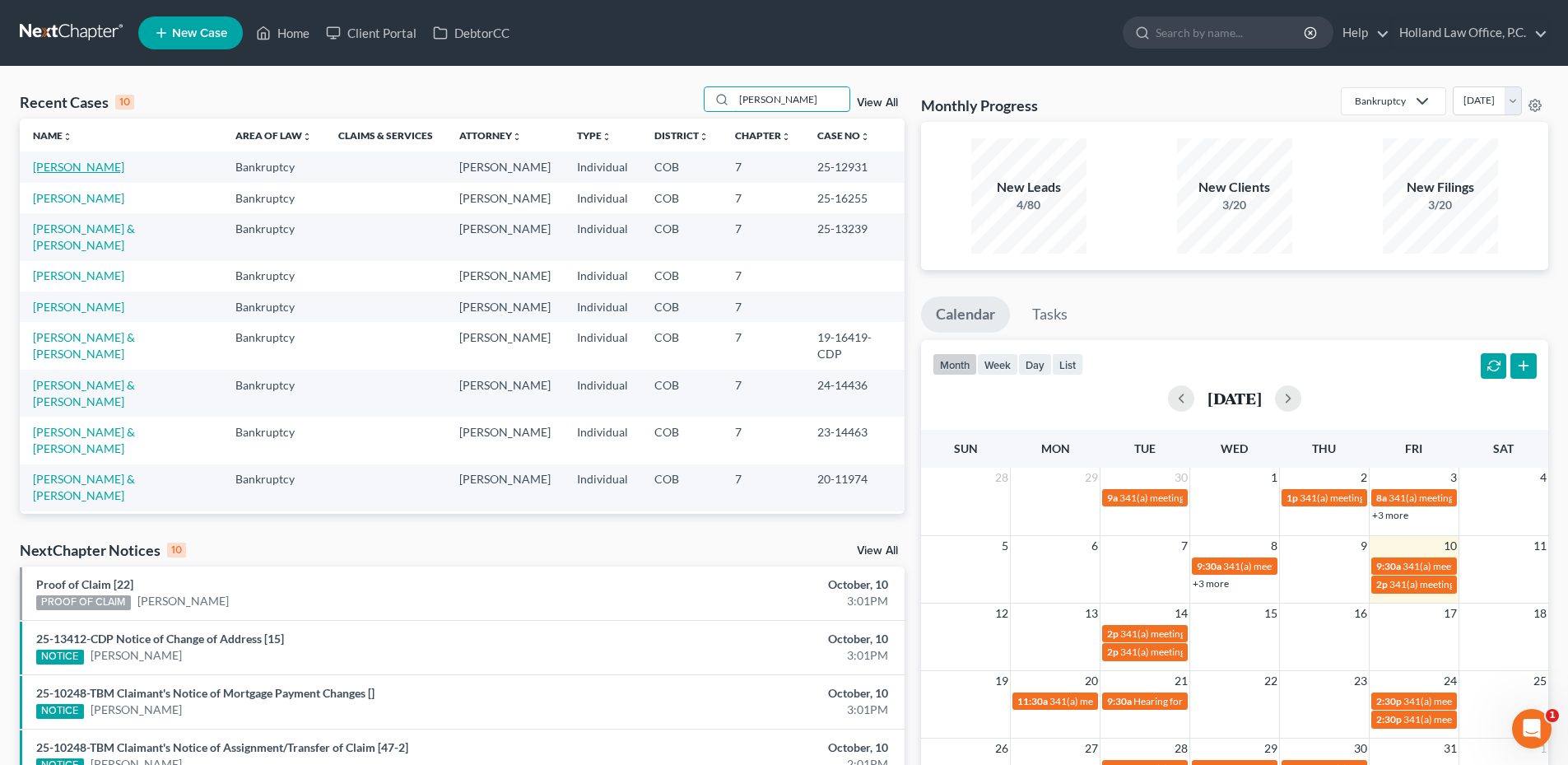
type input "jacob"
click at [84, 171] on link "[PERSON_NAME]" at bounding box center [79, 167] width 91 height 14
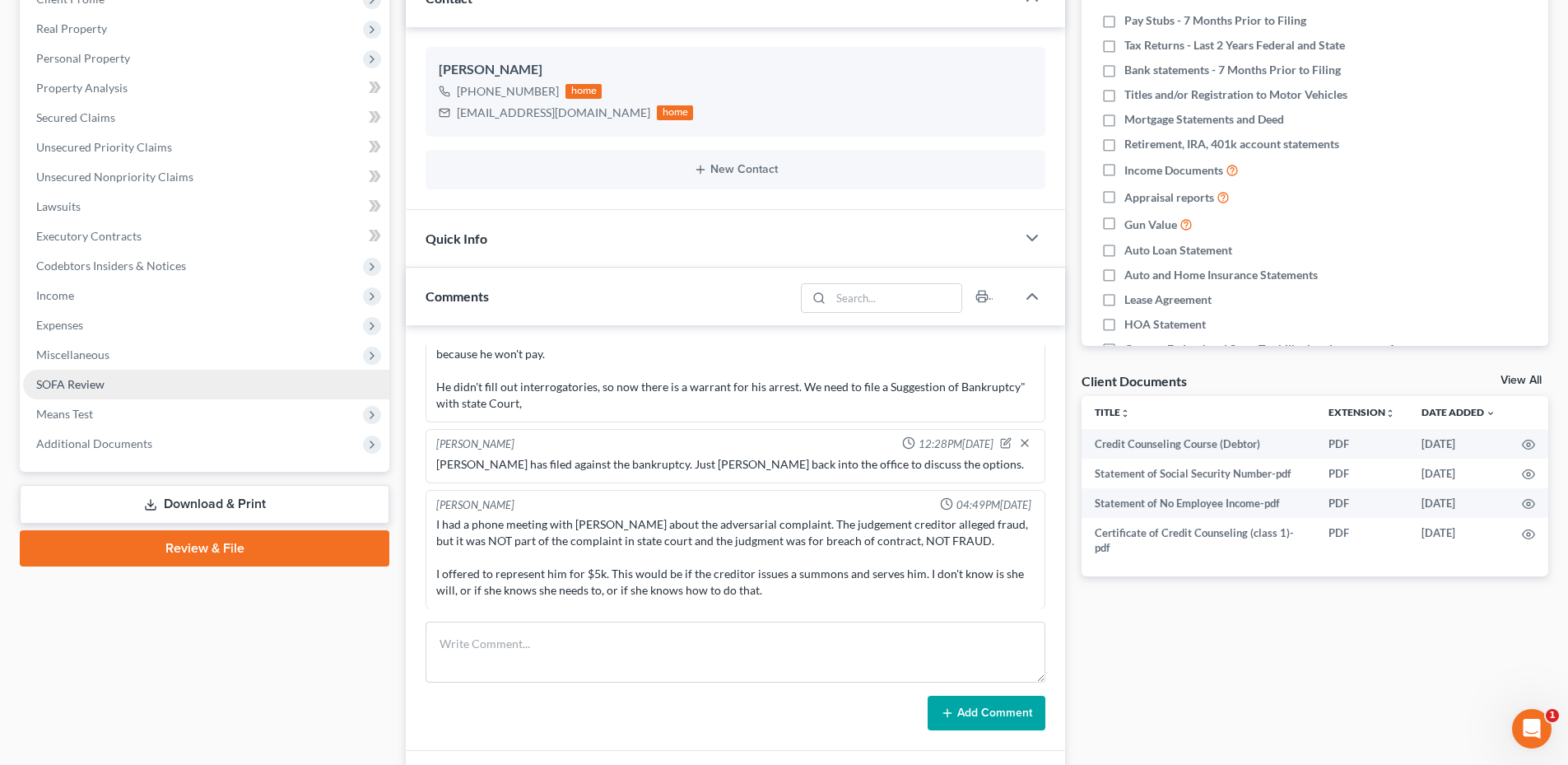
scroll to position [247, 0]
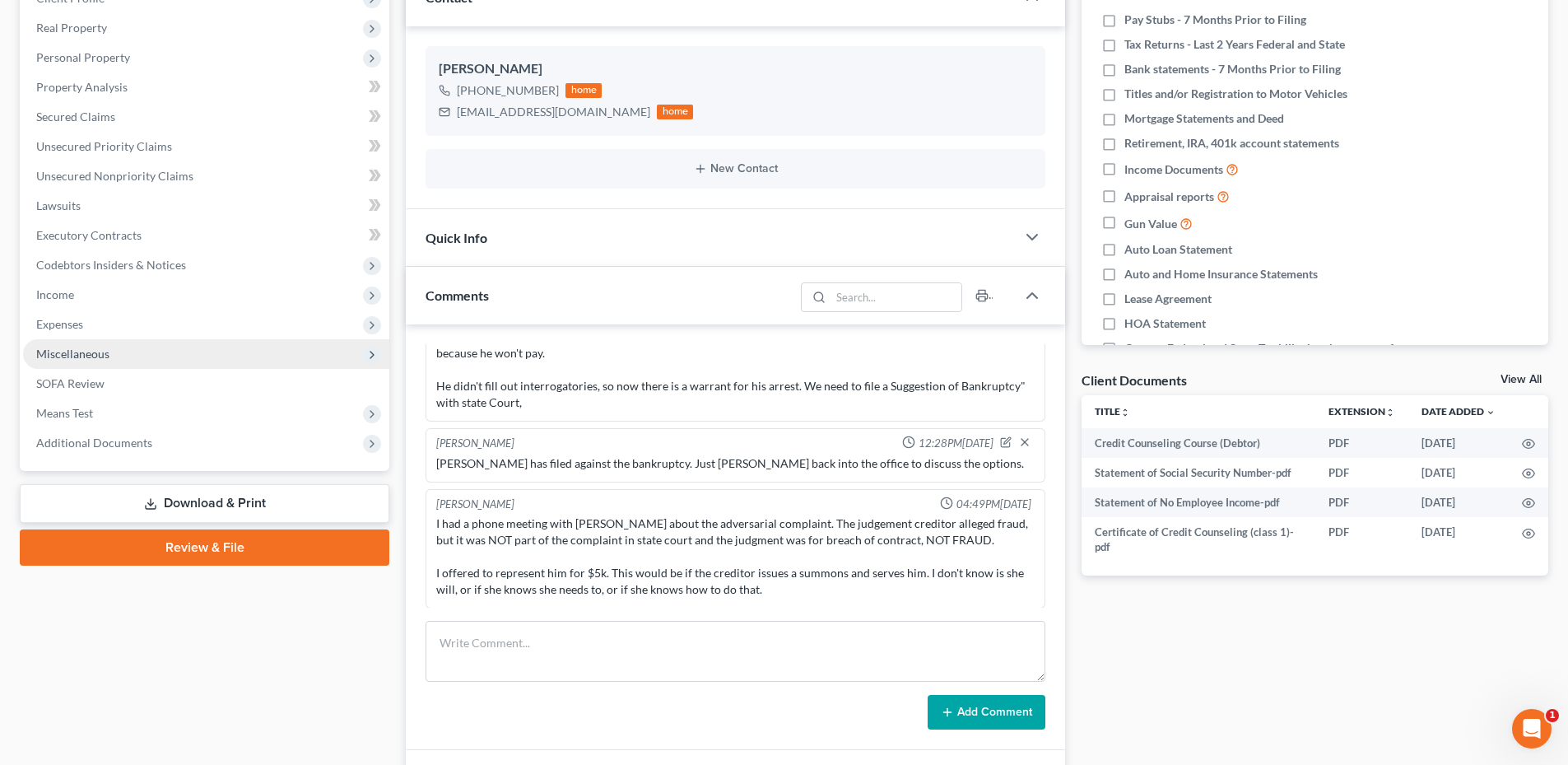
click at [115, 345] on span "Miscellaneous" at bounding box center [206, 354] width 367 height 29
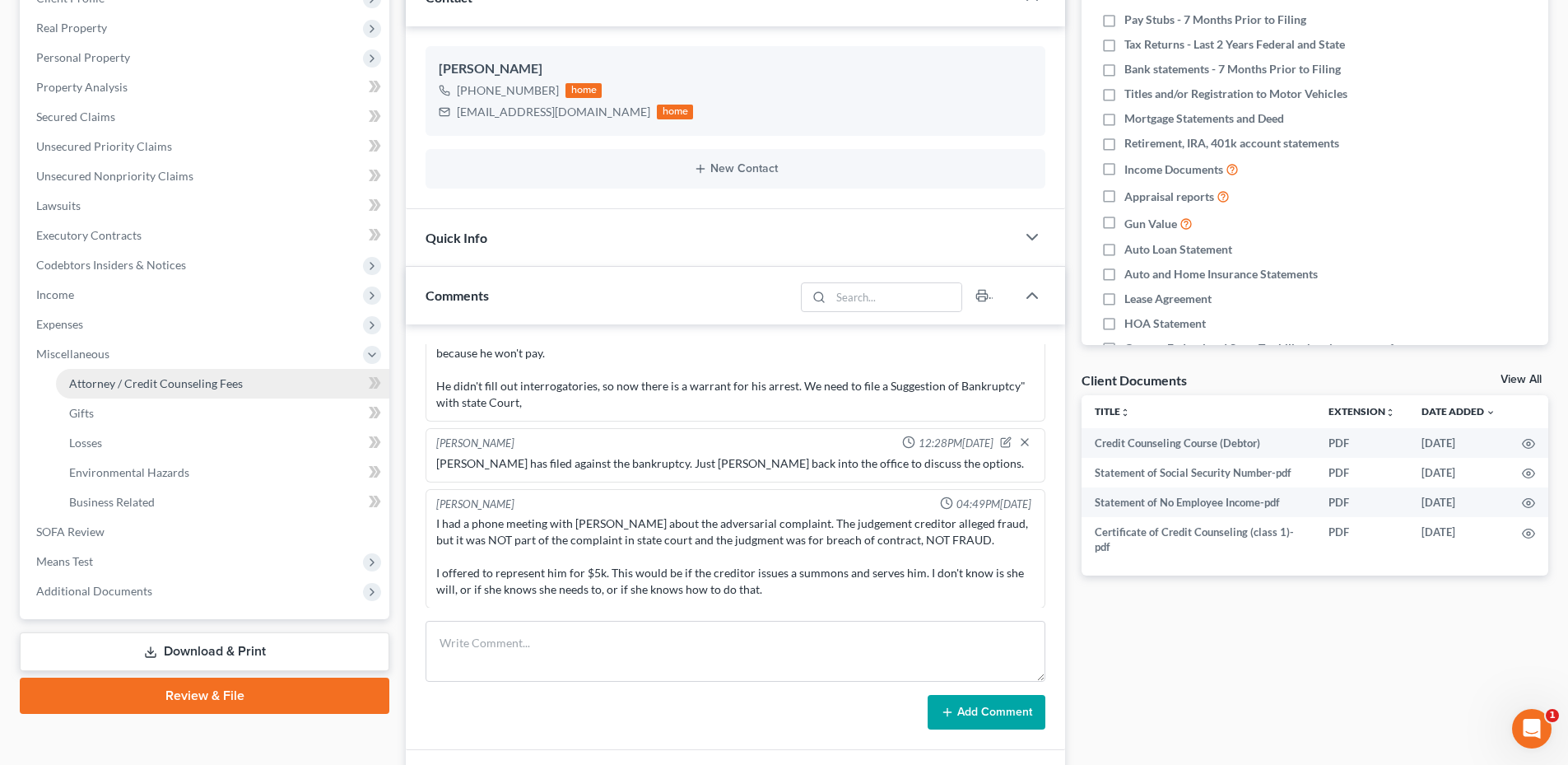
click at [166, 386] on span "Attorney / Credit Counseling Fees" at bounding box center [155, 383] width 173 height 14
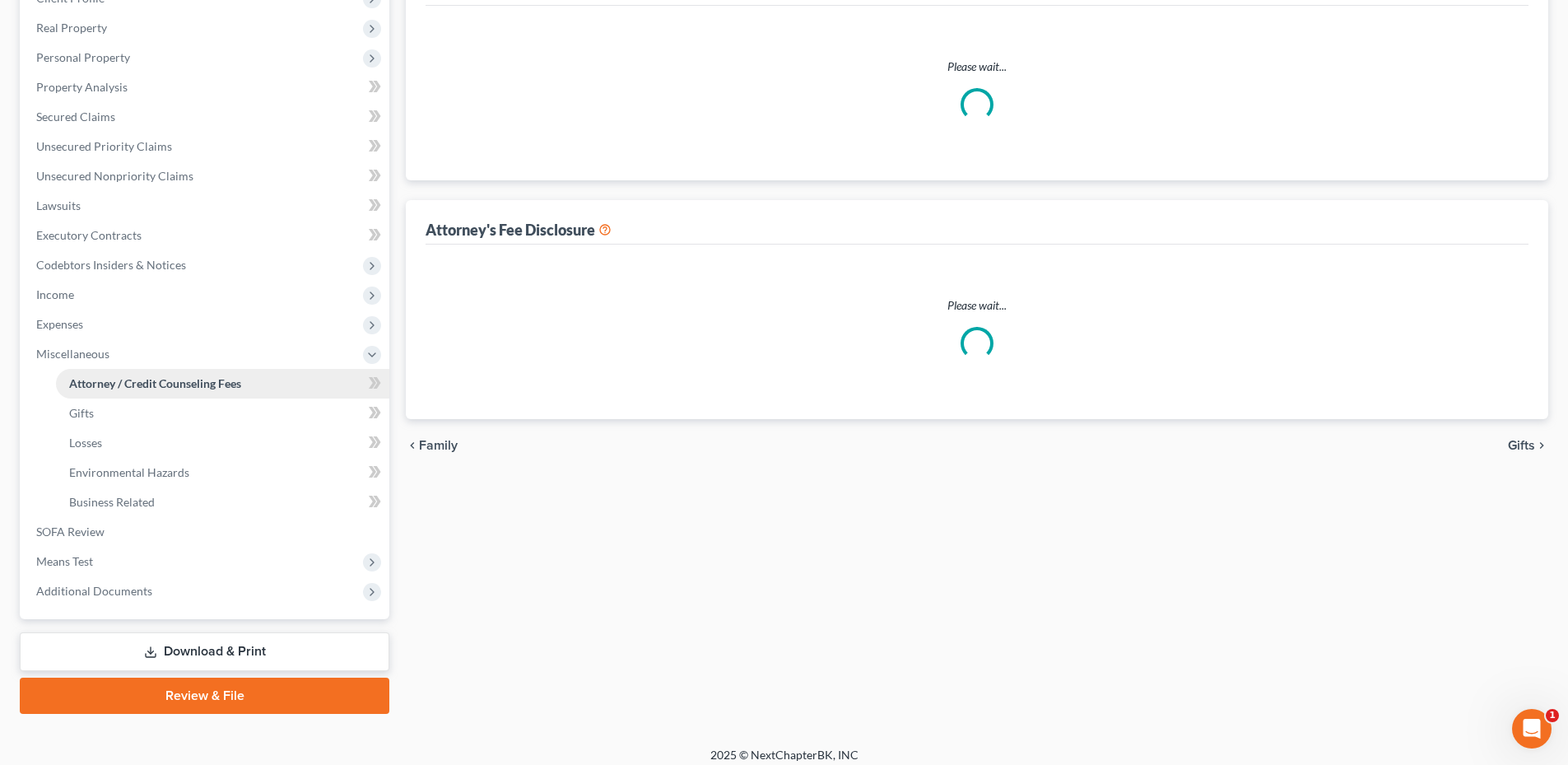
scroll to position [48, 0]
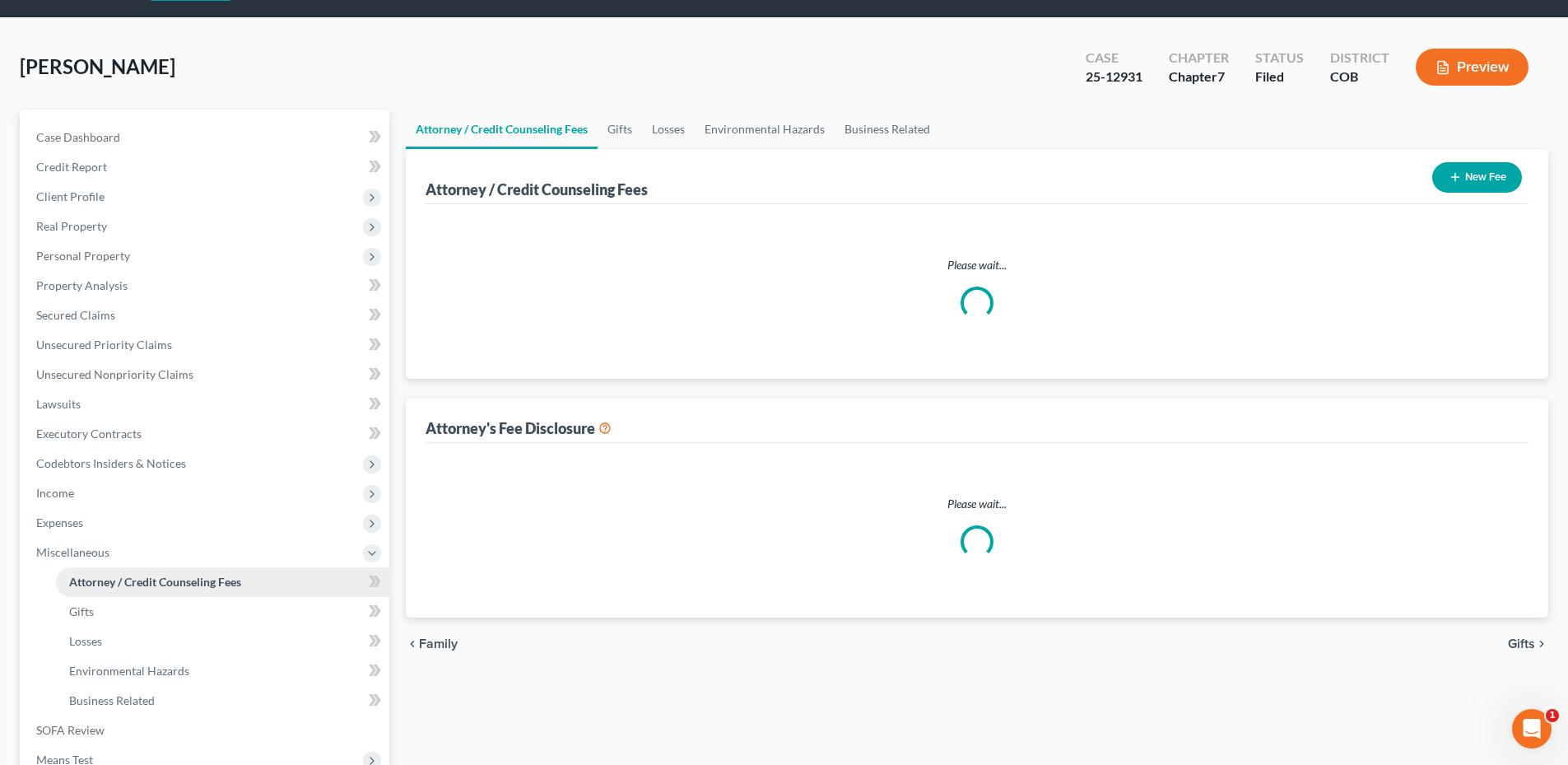
select select "0"
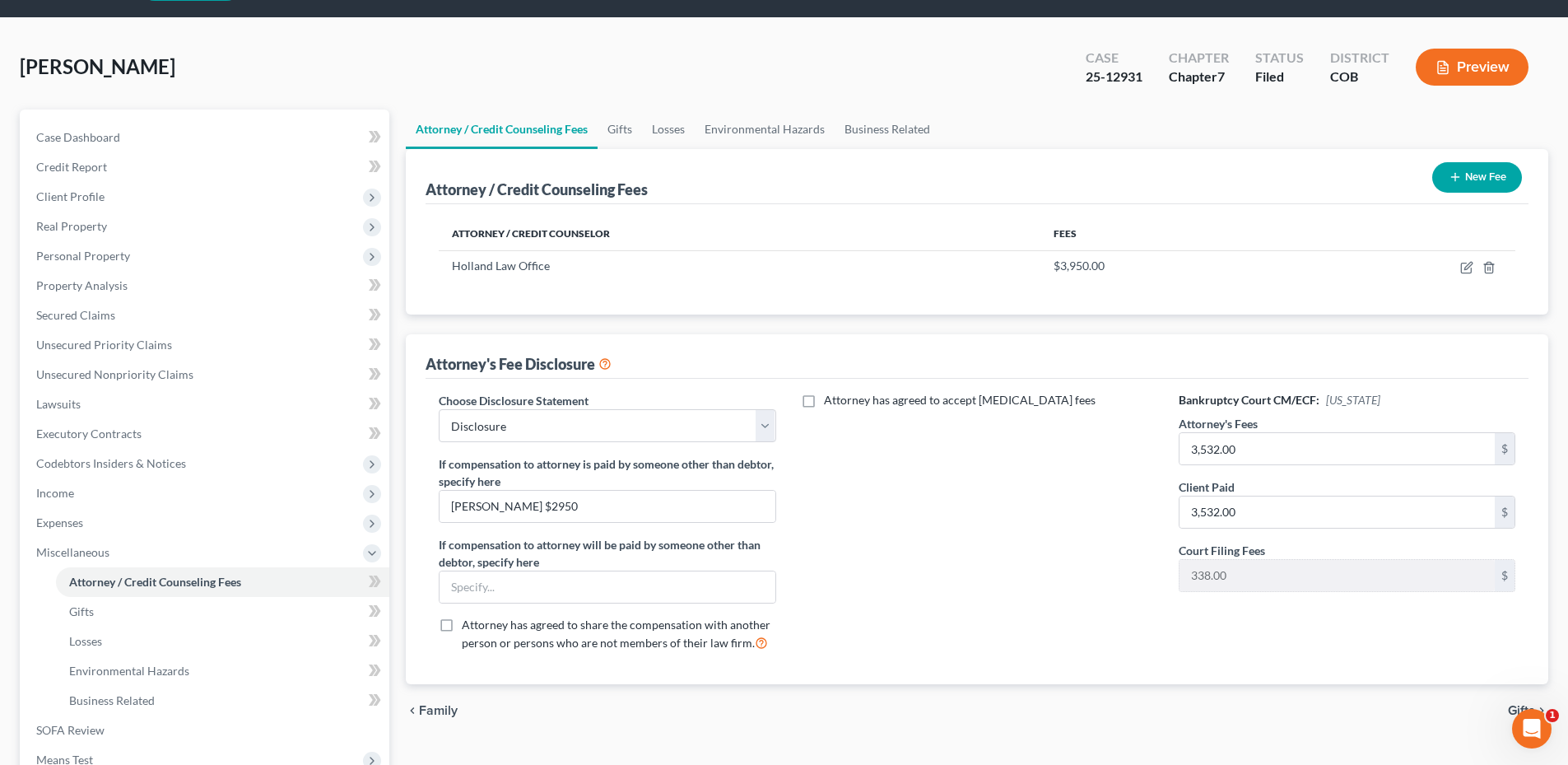
scroll to position [0, 0]
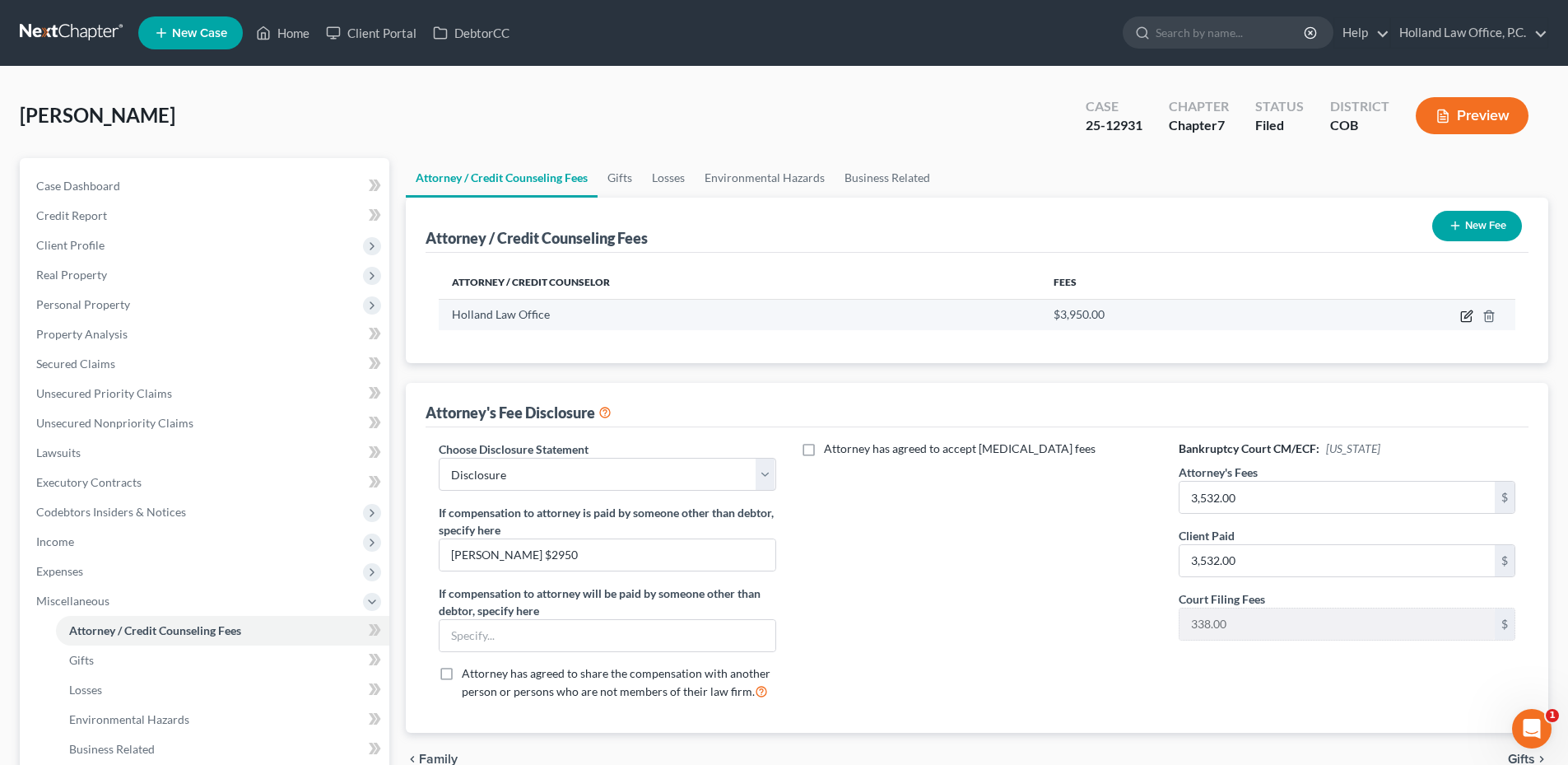
click at [1468, 317] on icon "button" at bounding box center [1467, 317] width 13 height 13
select select "5"
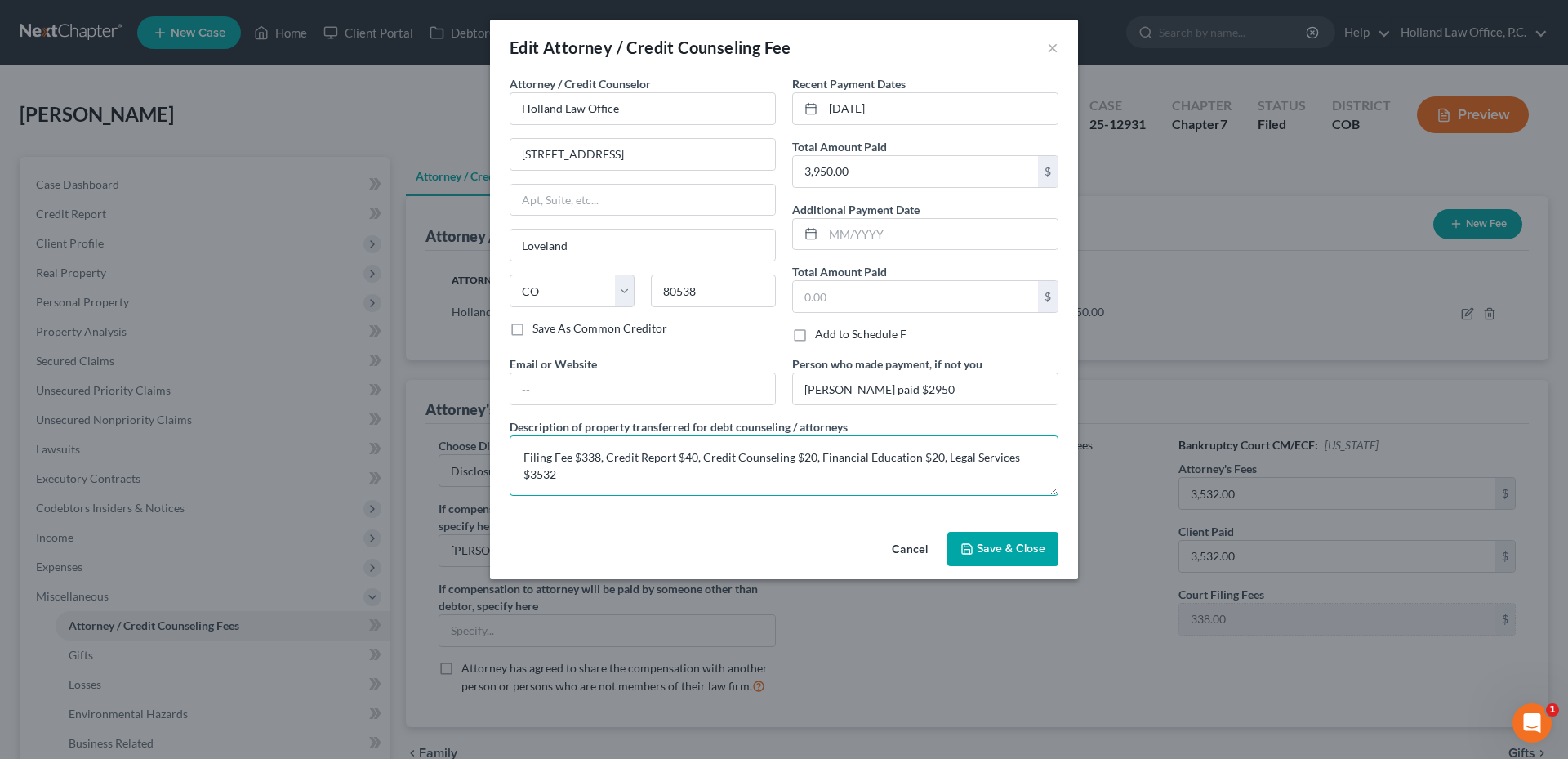
drag, startPoint x: 525, startPoint y: 454, endPoint x: 1021, endPoint y: 457, distance: 496.0
click at [1021, 457] on textarea "Filing Fee $338, Credit Report $40, Credit Counseling $20, Financial Education …" at bounding box center [784, 466] width 549 height 60
drag, startPoint x: 1021, startPoint y: 457, endPoint x: 513, endPoint y: 452, distance: 508.0
click at [513, 452] on textarea "Filing Fee $338, Credit Report $40, Credit Counseling $20, Financial Education …" at bounding box center [784, 466] width 549 height 60
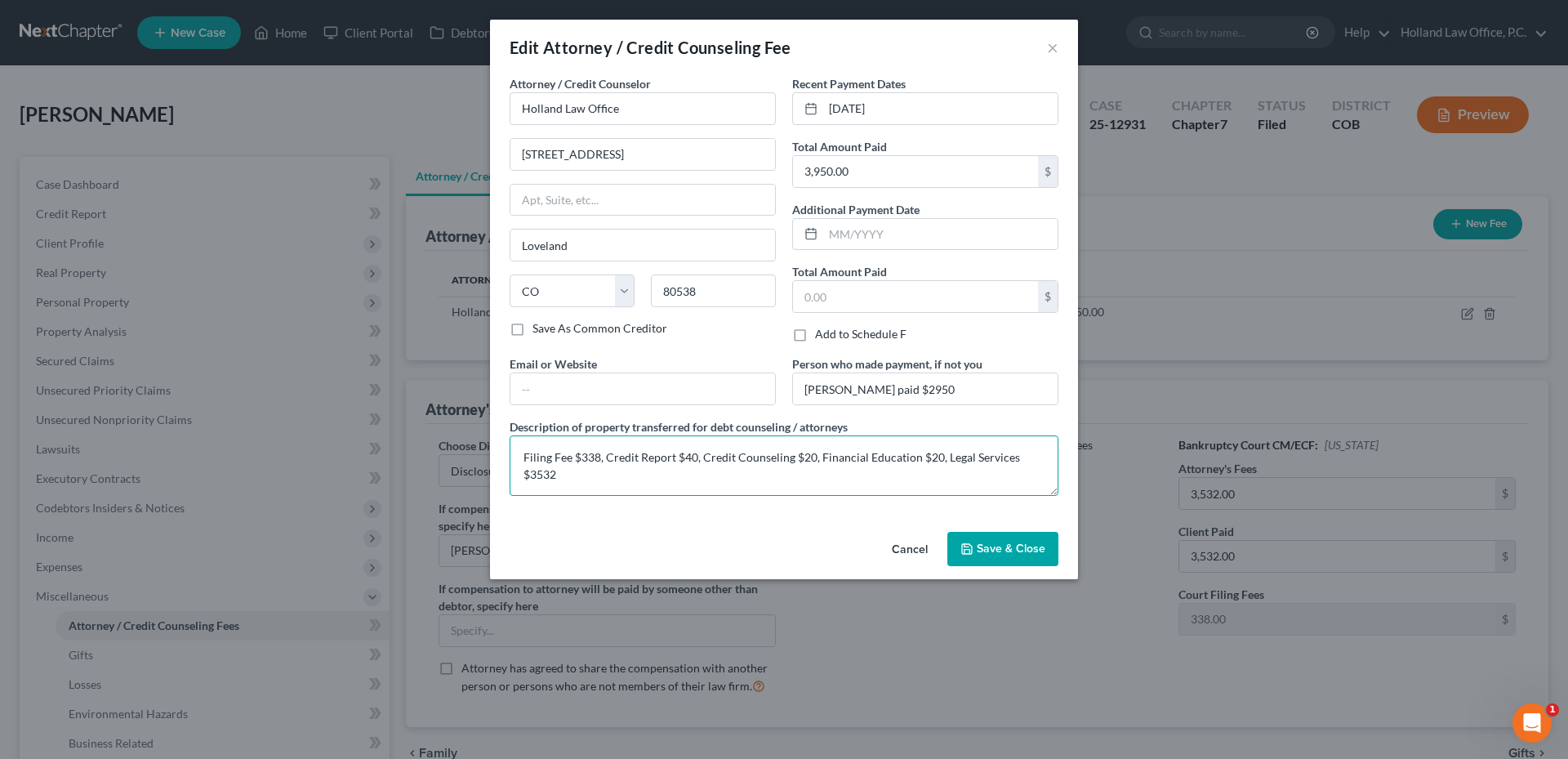
click at [568, 454] on textarea "Filing Fee $338, Credit Report $40, Credit Counseling $20, Financial Education …" at bounding box center [784, 466] width 549 height 60
drag, startPoint x: 522, startPoint y: 455, endPoint x: 1062, endPoint y: 423, distance: 540.9
click at [1070, 423] on div "Attorney / Credit Counselor * Holland Law Office 1635 Foxtrail Drive Loveland S…" at bounding box center [783, 300] width 588 height 451
click at [906, 547] on button "Cancel" at bounding box center [910, 549] width 62 height 33
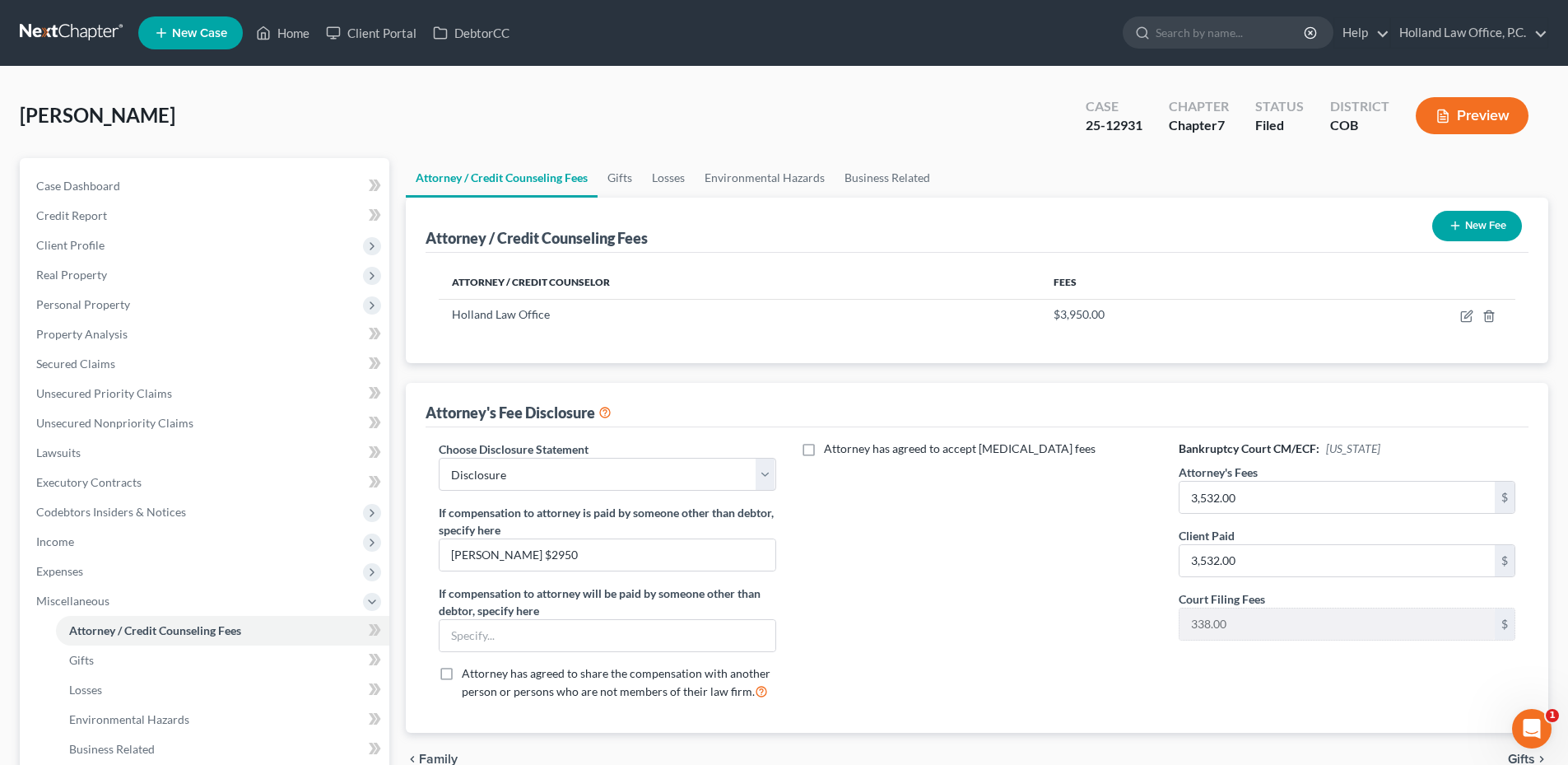
click at [1007, 148] on div "Taylor, Jacob Upgraded Case 25-12931 Chapter Chapter 7 Status Filed District CO…" at bounding box center [784, 122] width 1528 height 72
